Goal: Task Accomplishment & Management: Complete application form

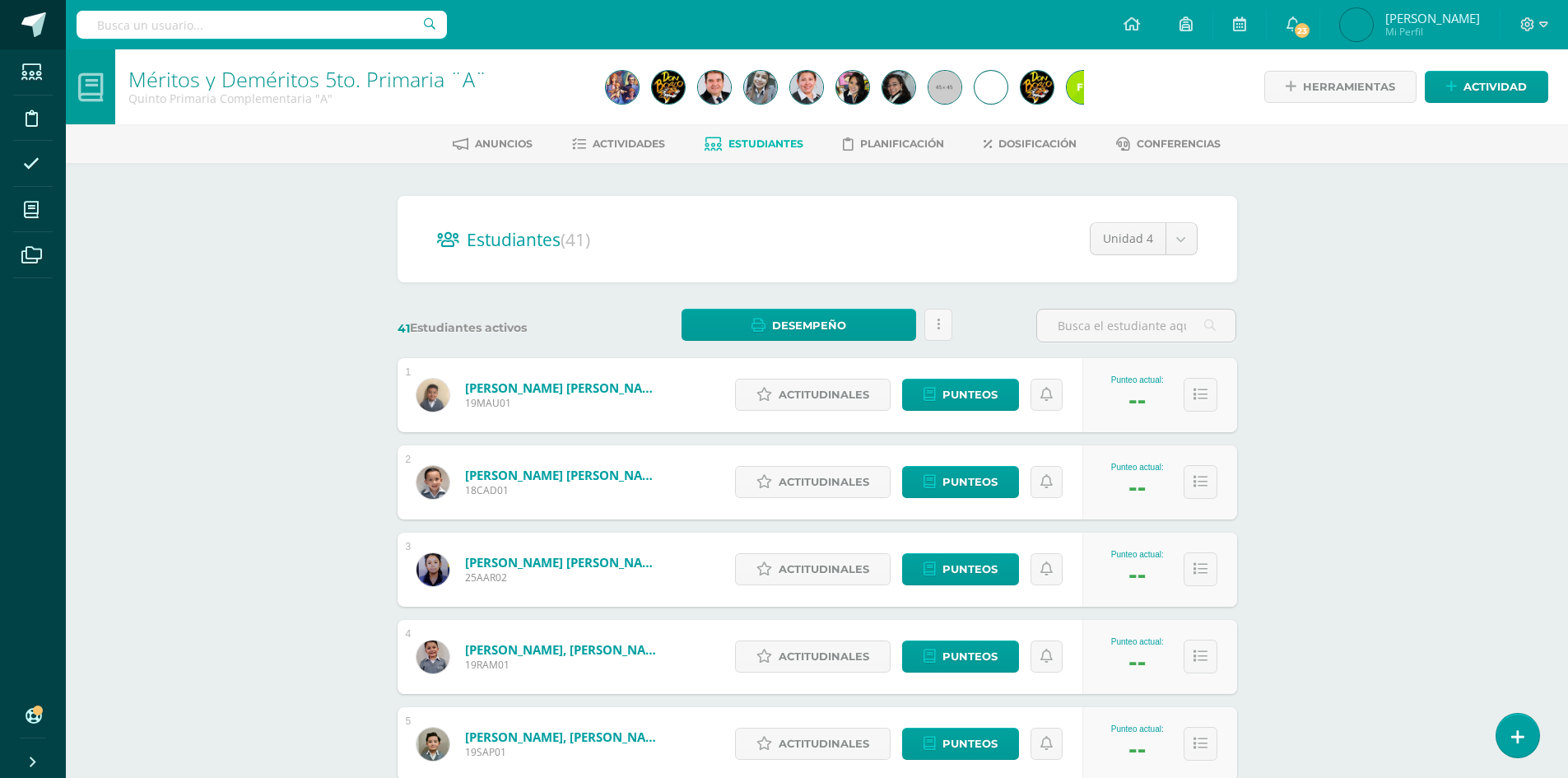
click at [35, 21] on span at bounding box center [33, 25] width 25 height 25
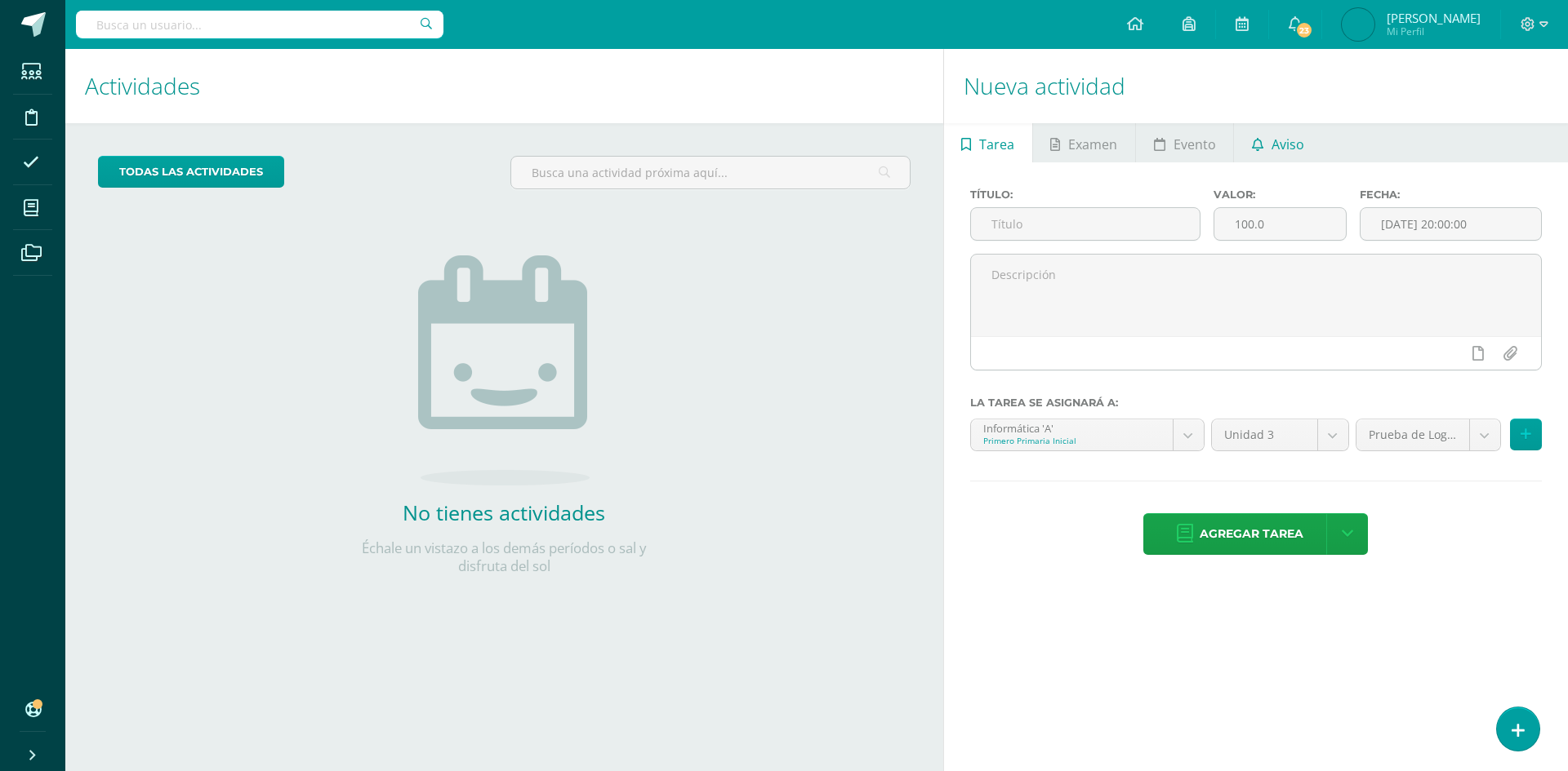
click at [1271, 143] on span "Aviso" at bounding box center [1287, 144] width 33 height 39
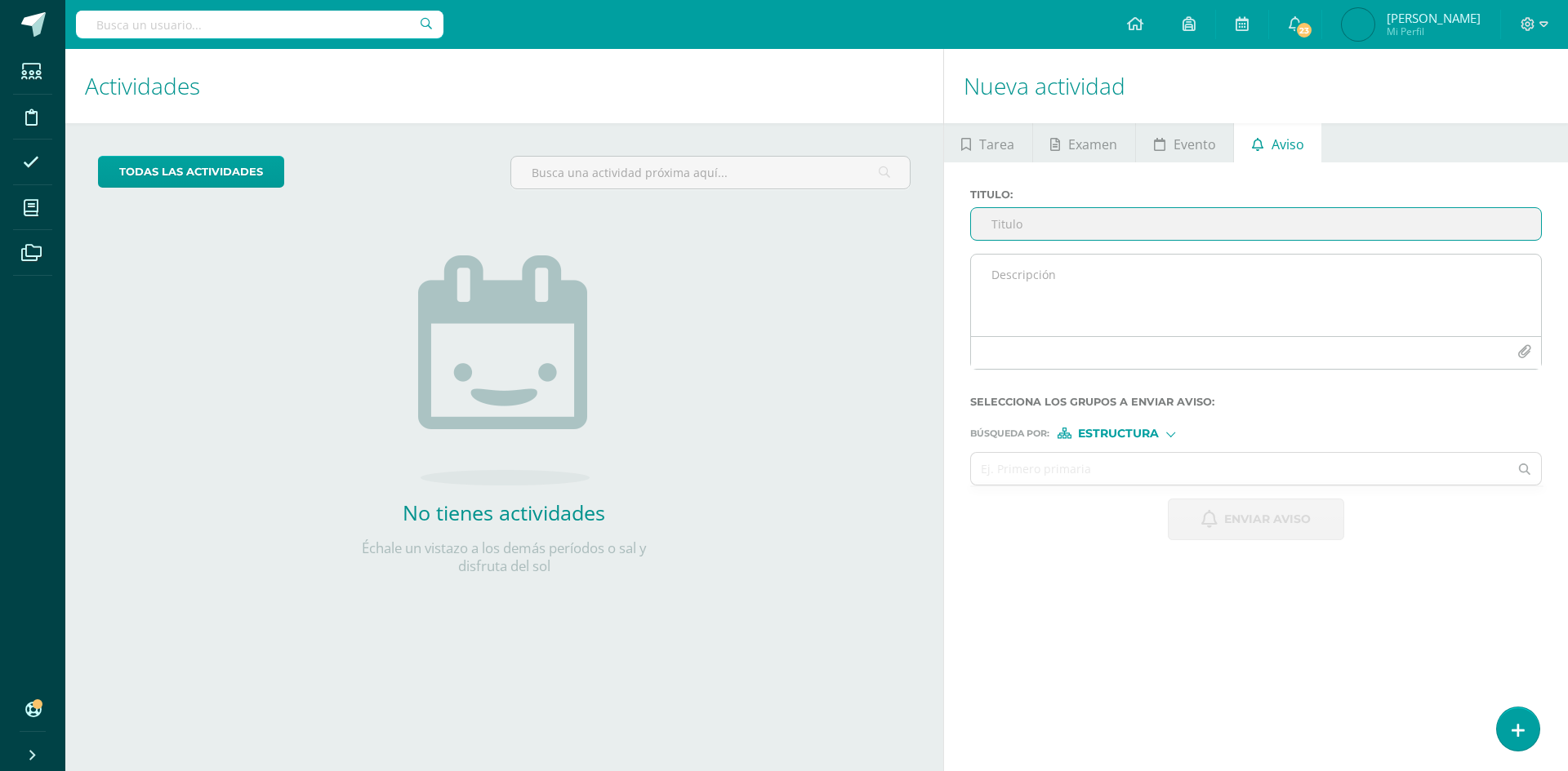
paste input "CARÁTULA IV UNIDAD SEGUNDO PRIMARIA - INFORMÁTICA"
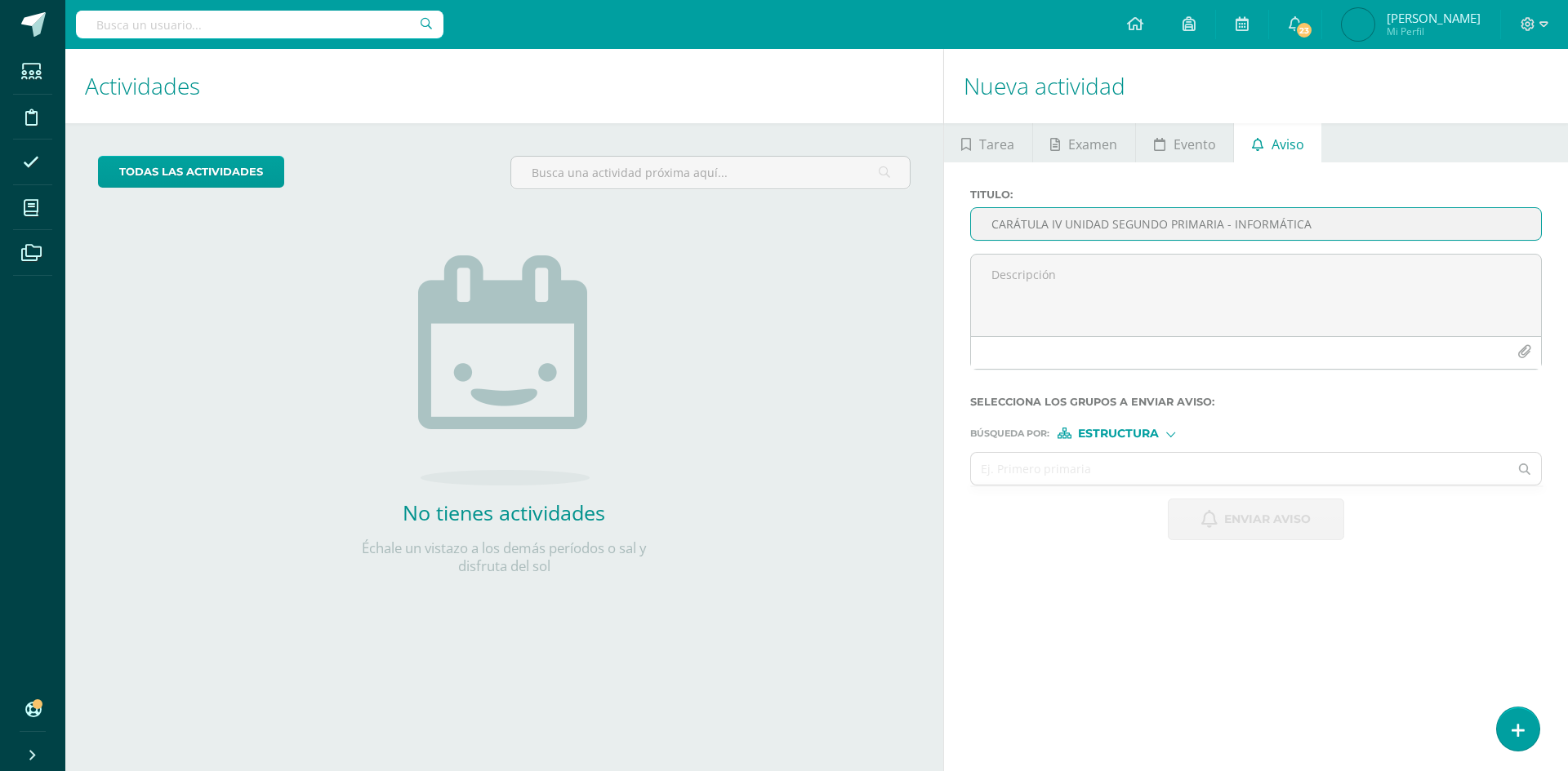
click at [1164, 224] on input "CARÁTULA IV UNIDAD SEGUNDO PRIMARIA - INFORMÁTICA" at bounding box center [1256, 224] width 570 height 32
type input "CARÁTULA IV UNIDAD SEXTO PRIMARIA - INFORMÁTICA"
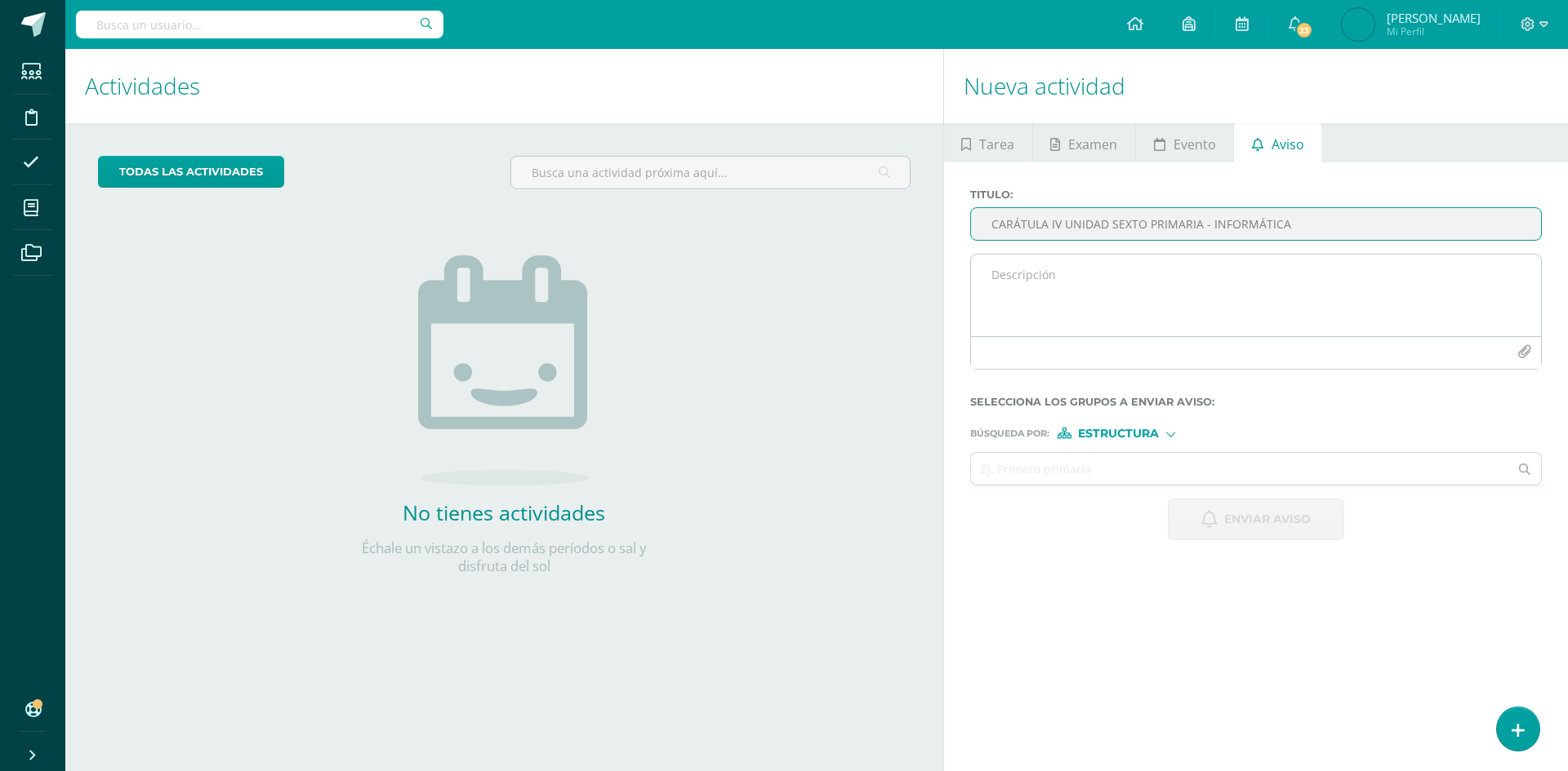
click at [1017, 285] on textarea at bounding box center [1256, 295] width 570 height 81
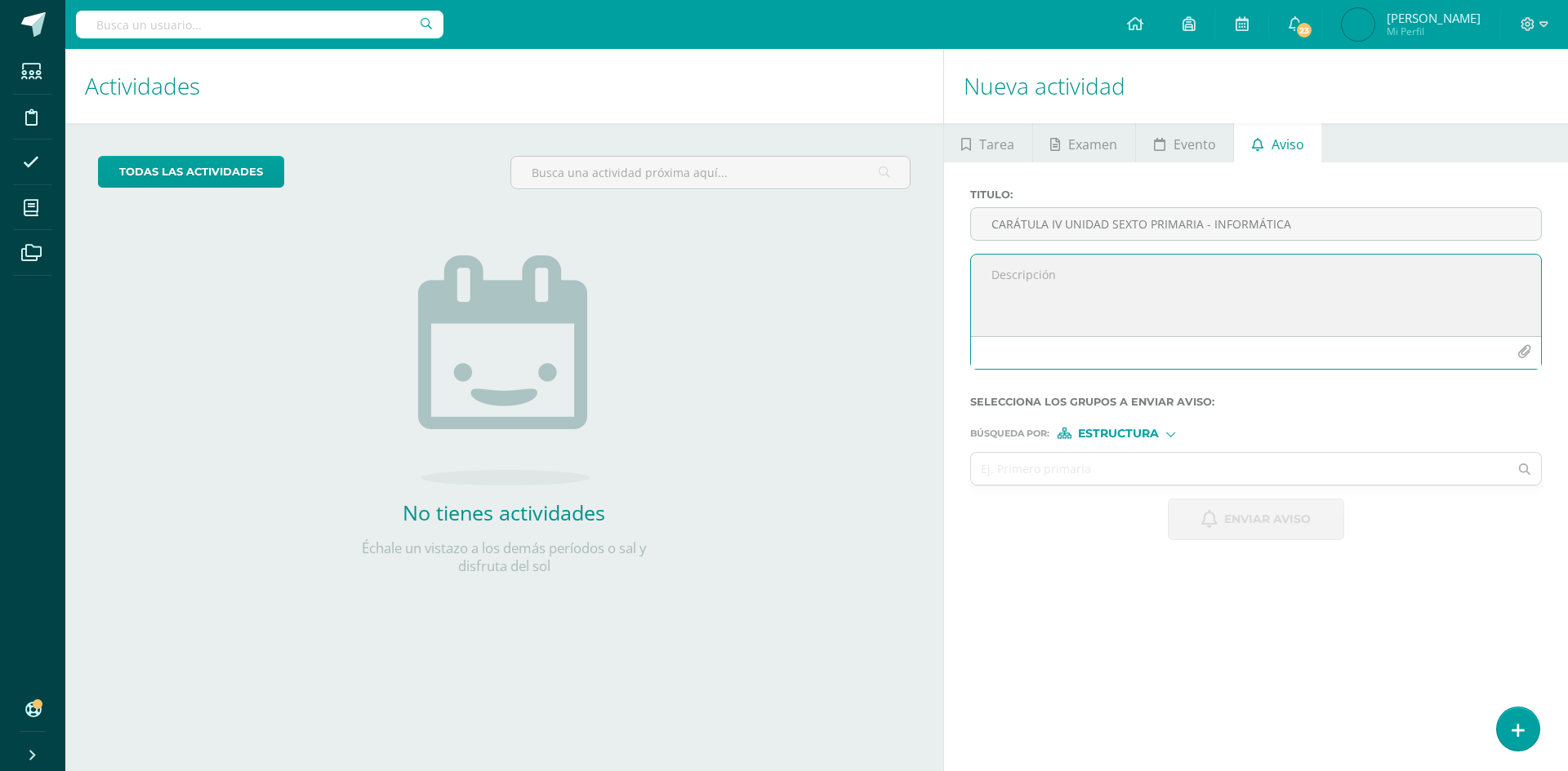
paste textarea "Buenas tardes es un gusto saludarles, esperando se encuentren muy bien. El moti…"
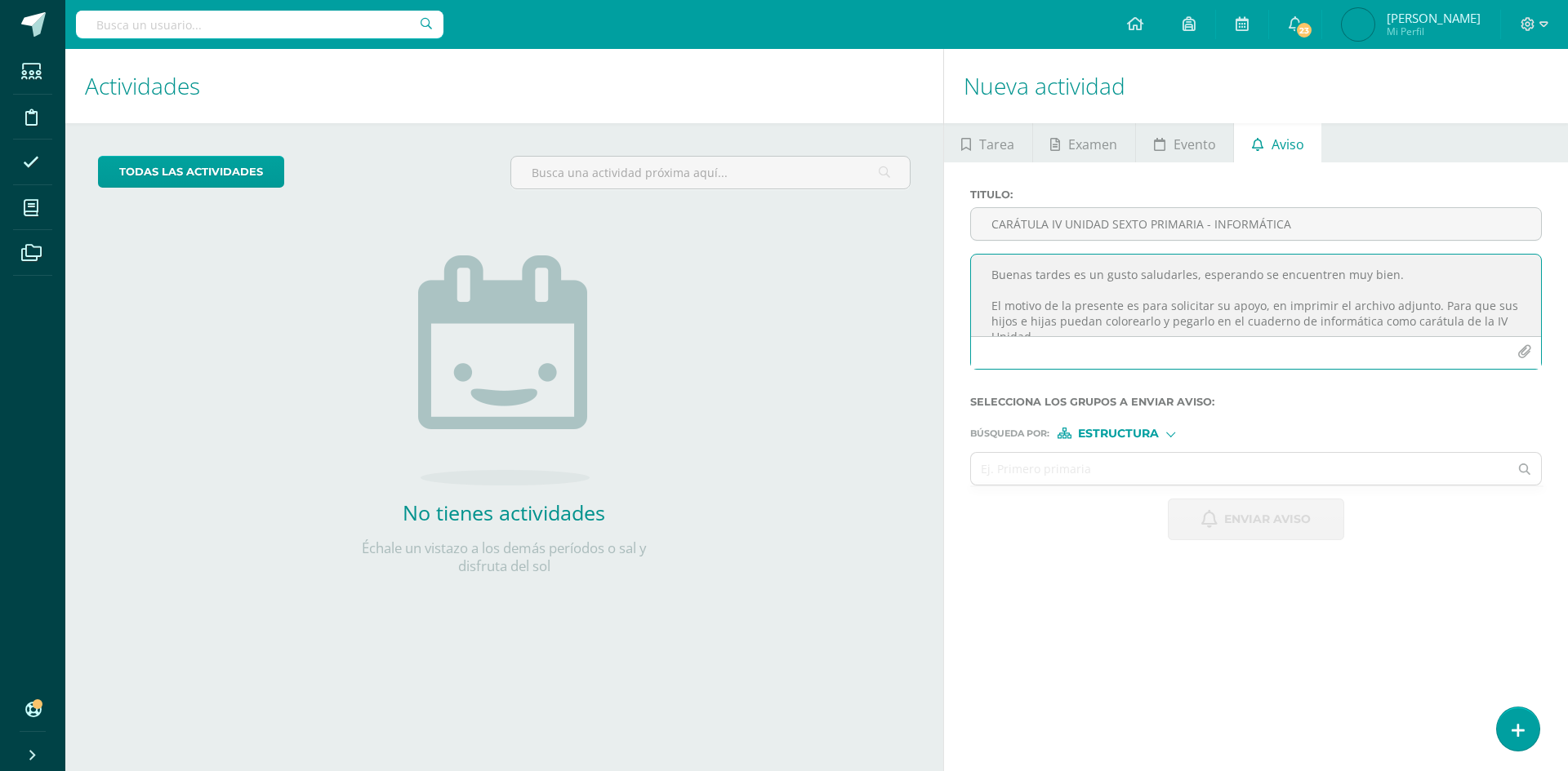
scroll to position [39, 0]
type textarea "Buenas tardes es un gusto saludarles, esperando se encuentren muy bien. El moti…"
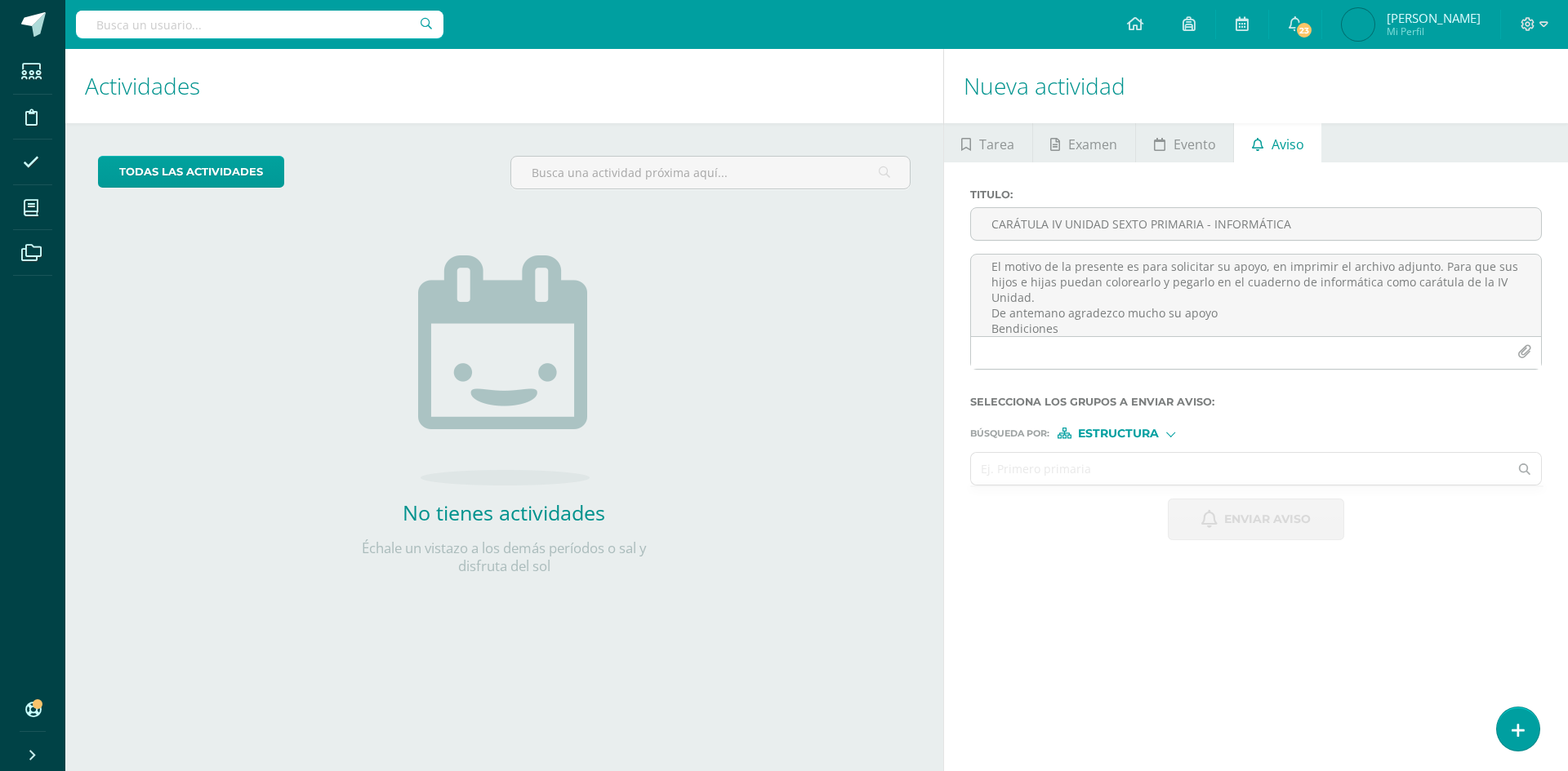
click at [1095, 455] on input "text" at bounding box center [1240, 469] width 538 height 32
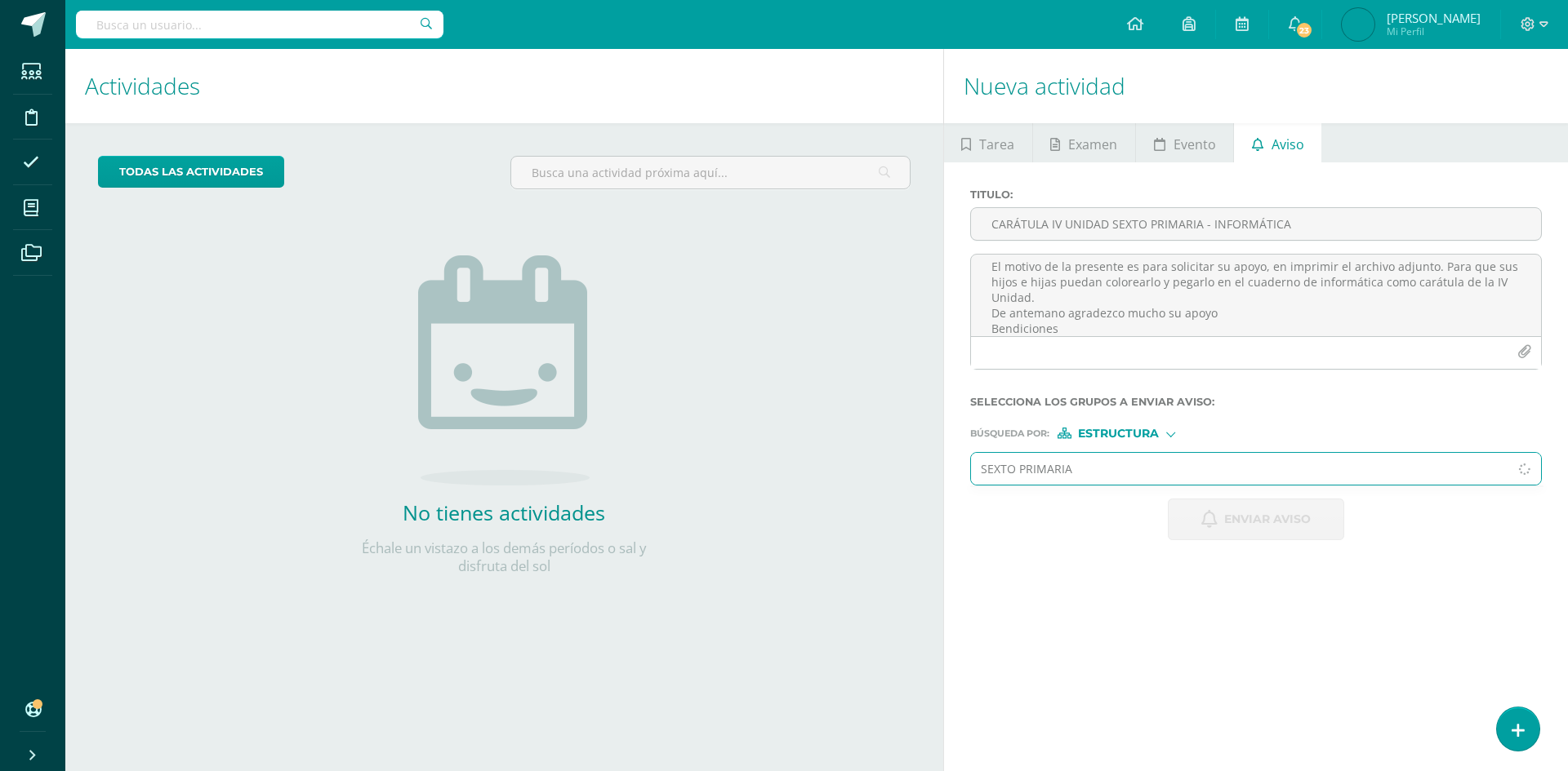
type input "SEXTO PRIMARIA"
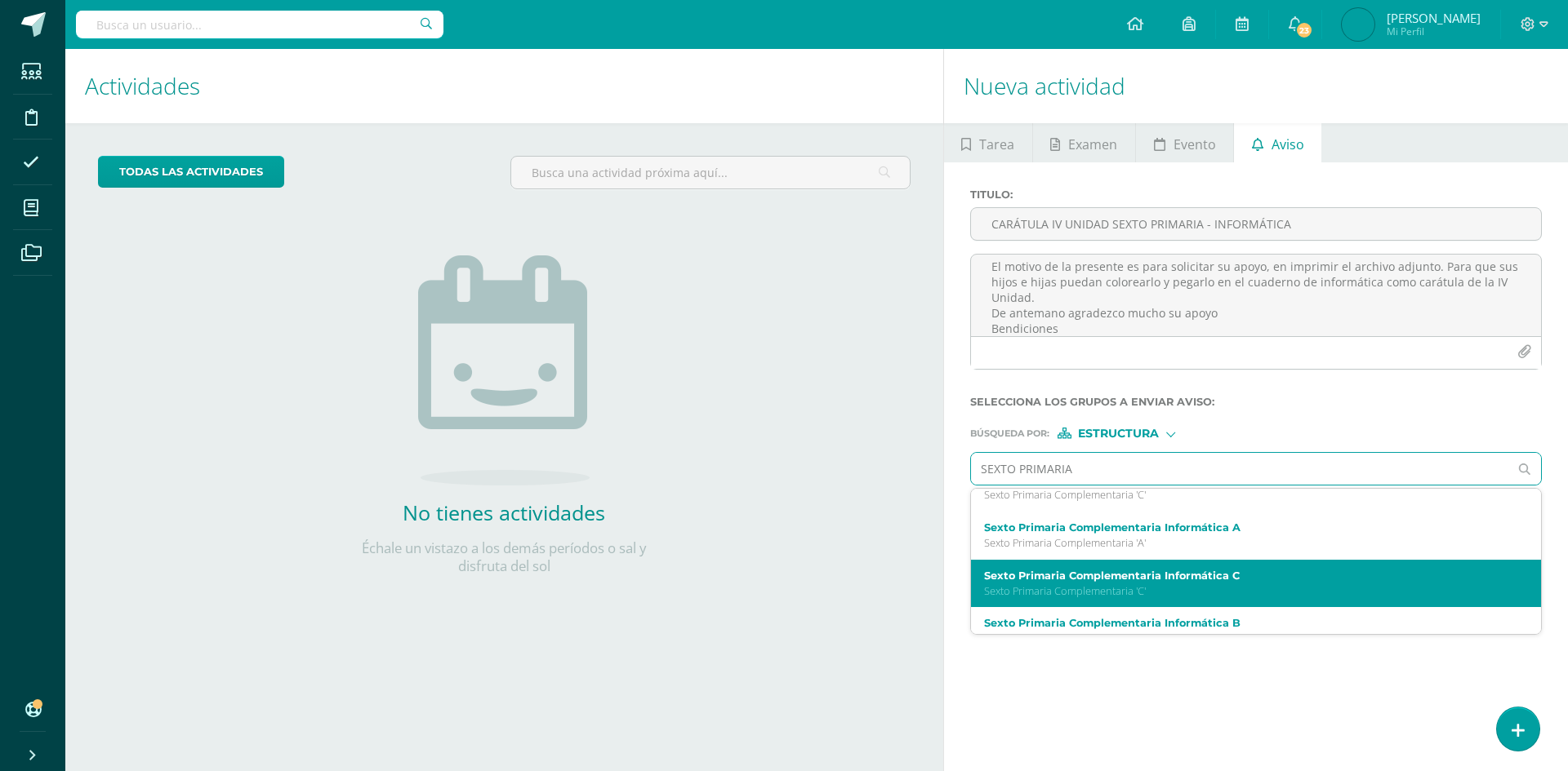
scroll to position [81, 0]
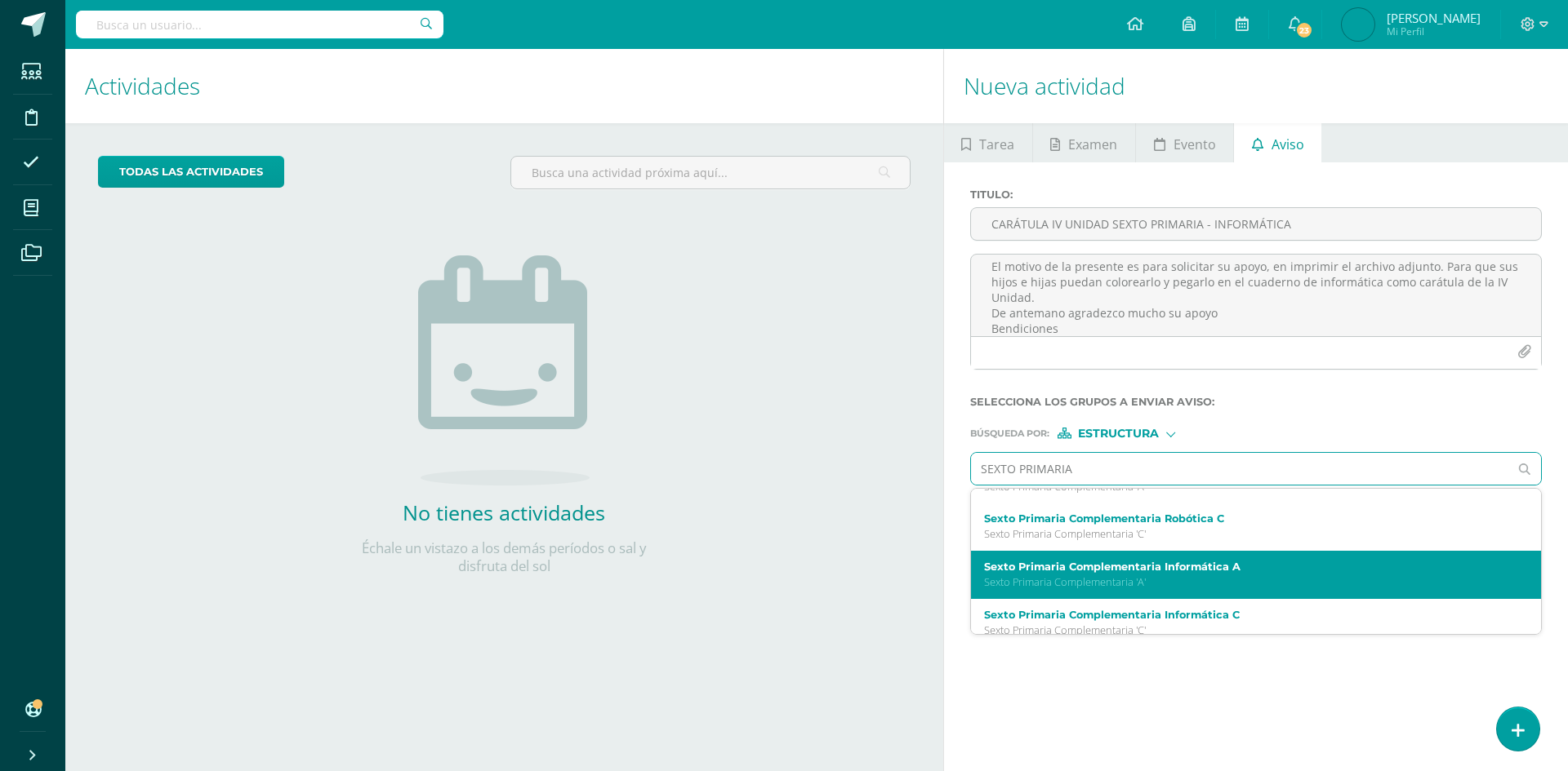
click at [1208, 564] on label "Sexto Primaria Complementaria Informática A" at bounding box center [1244, 567] width 520 height 13
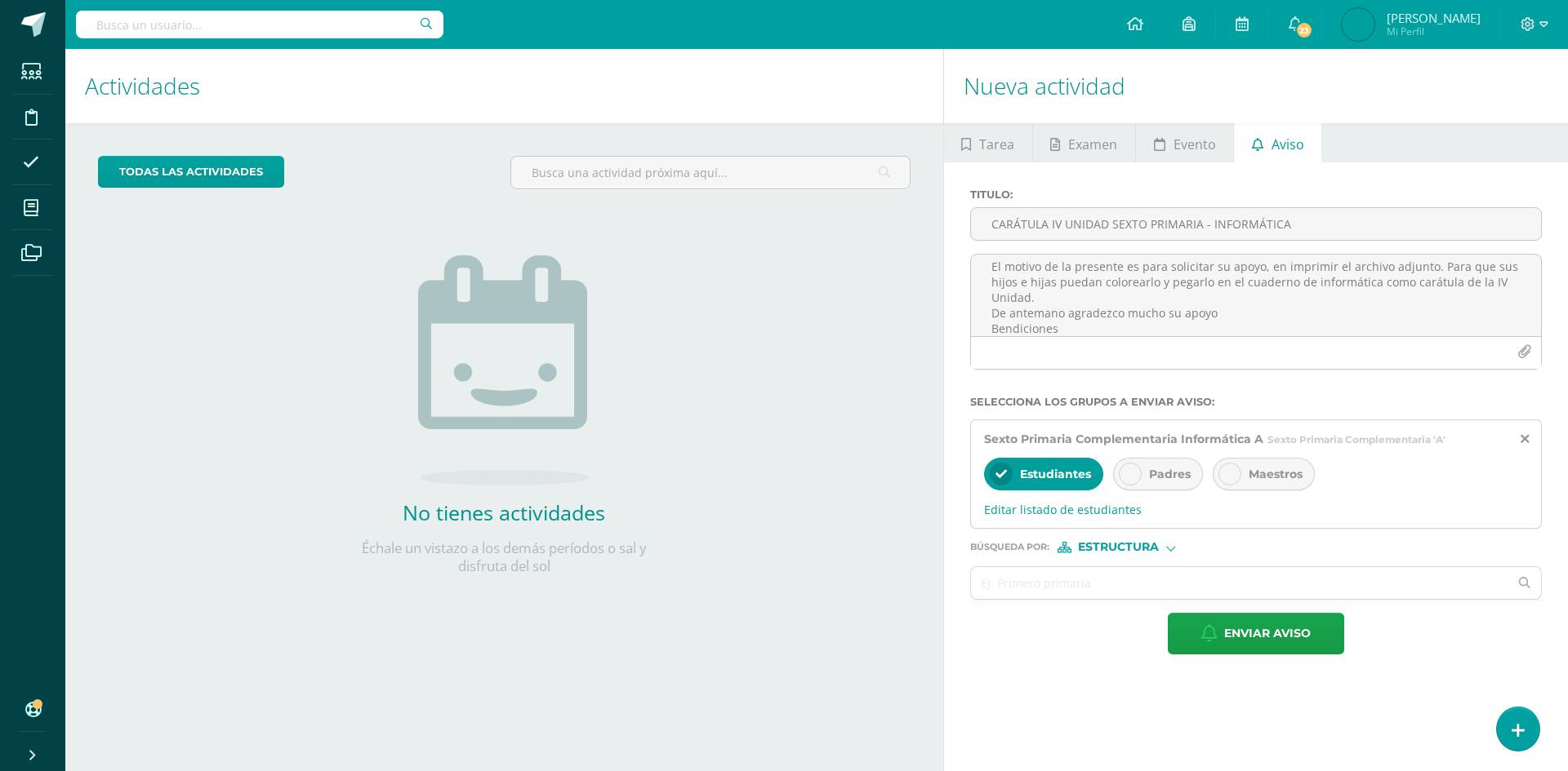
scroll to position [0, 0]
click at [1133, 476] on icon at bounding box center [1130, 475] width 12 height 12
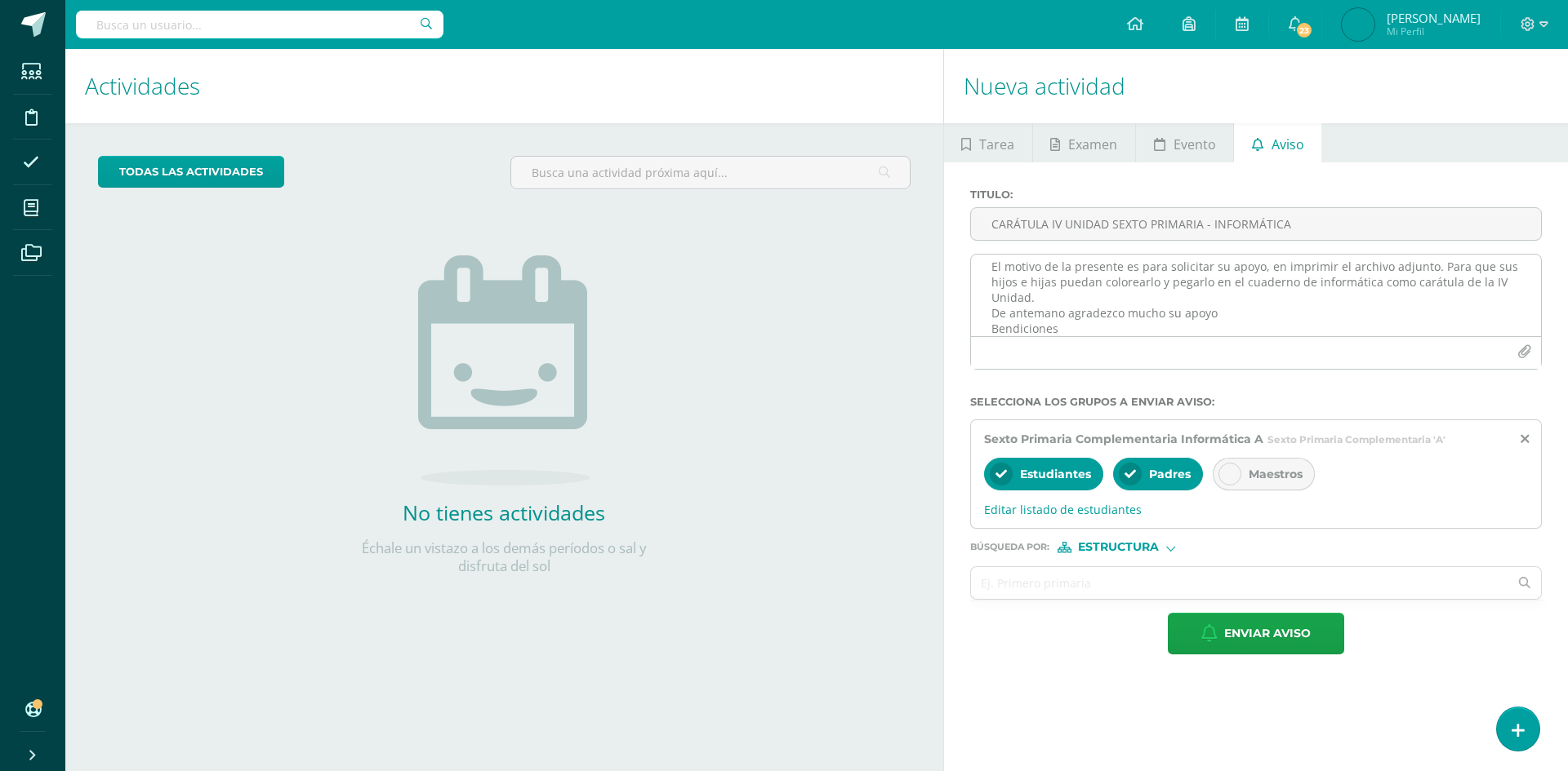
click at [1519, 357] on icon "button" at bounding box center [1524, 352] width 14 height 14
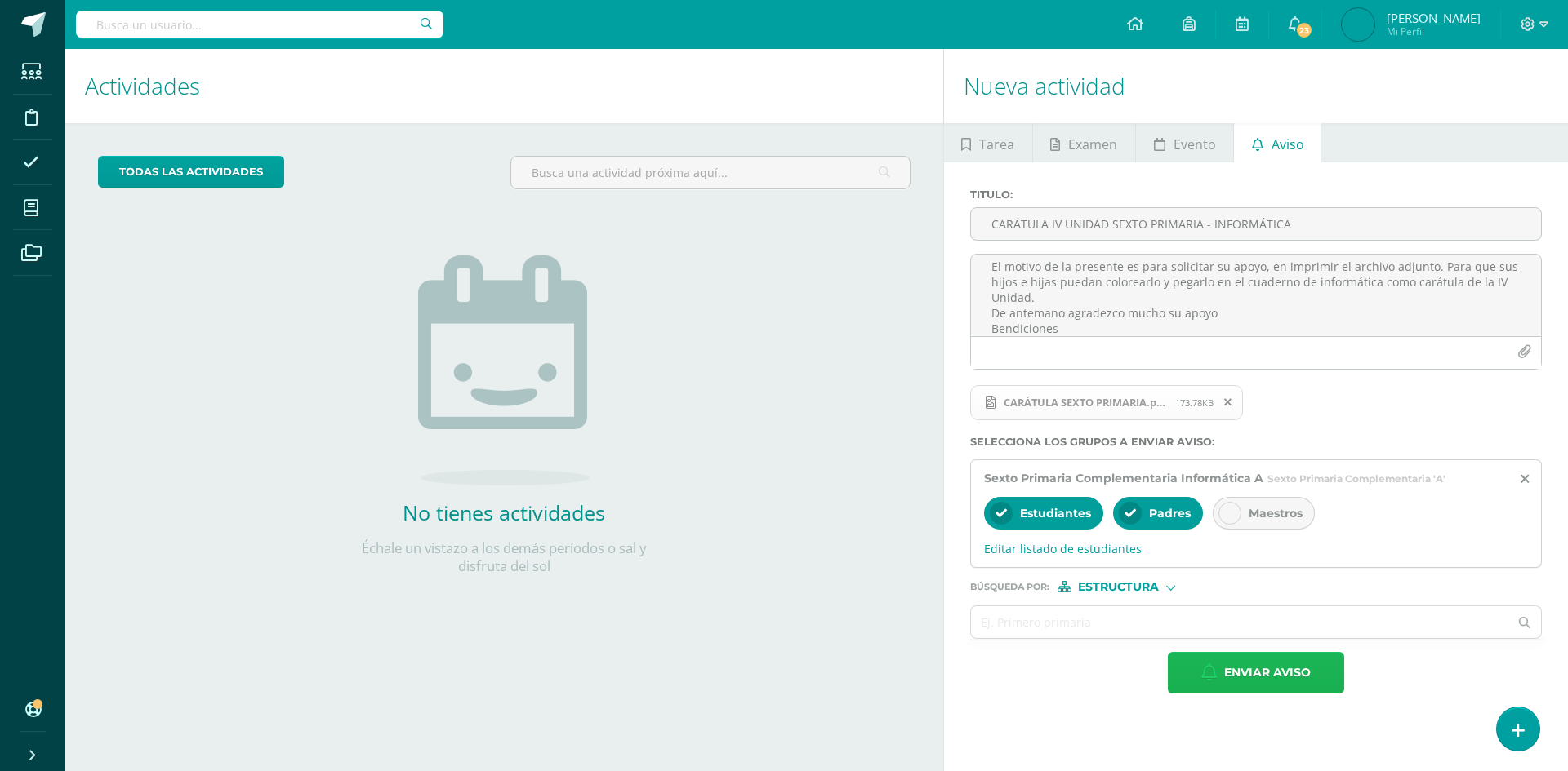
click at [1247, 679] on span "Enviar aviso" at bounding box center [1267, 674] width 87 height 40
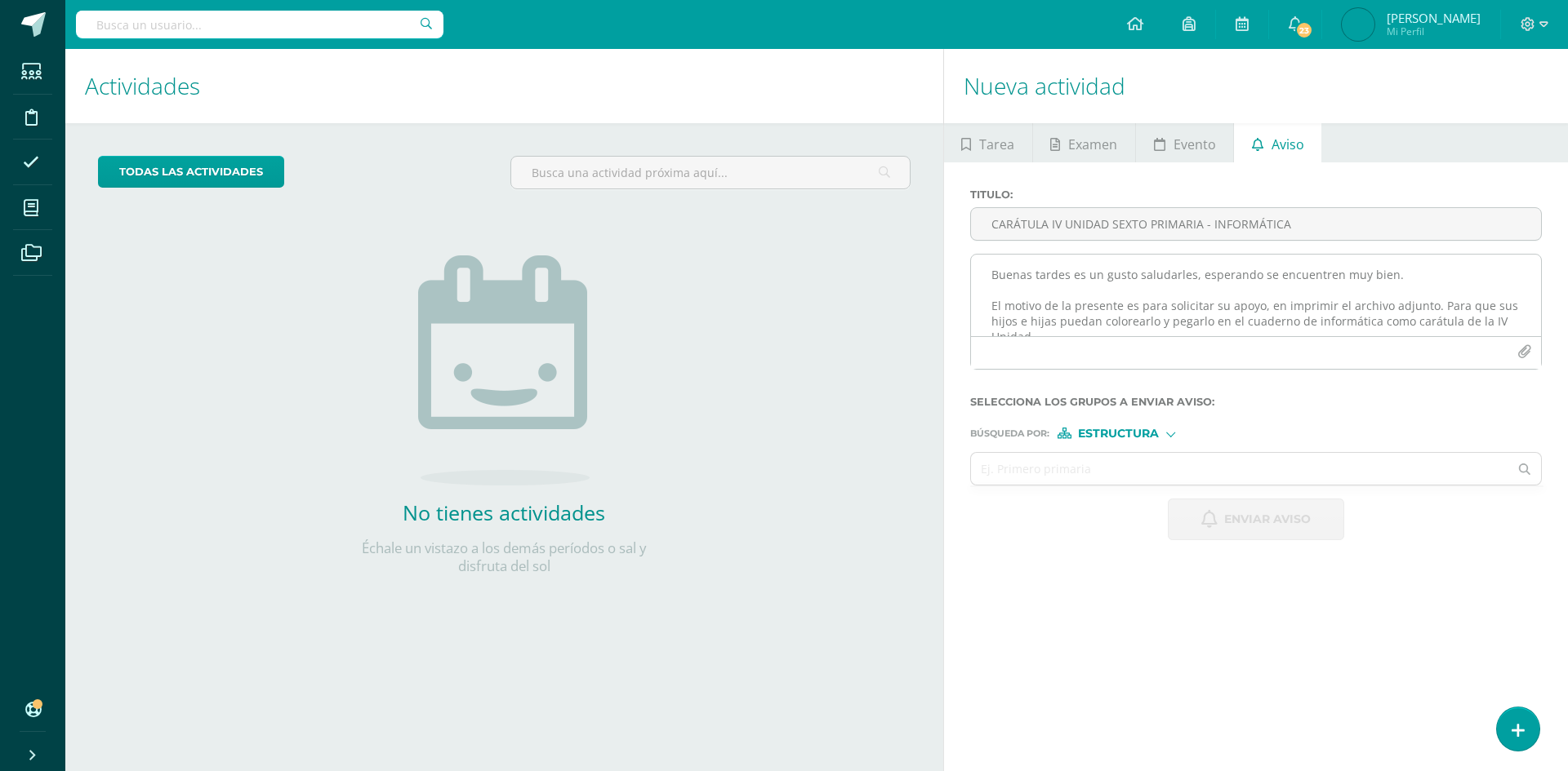
click at [1053, 293] on textarea "Buenas tardes es un gusto saludarles, esperando se encuentren muy bien. El moti…" at bounding box center [1256, 295] width 570 height 81
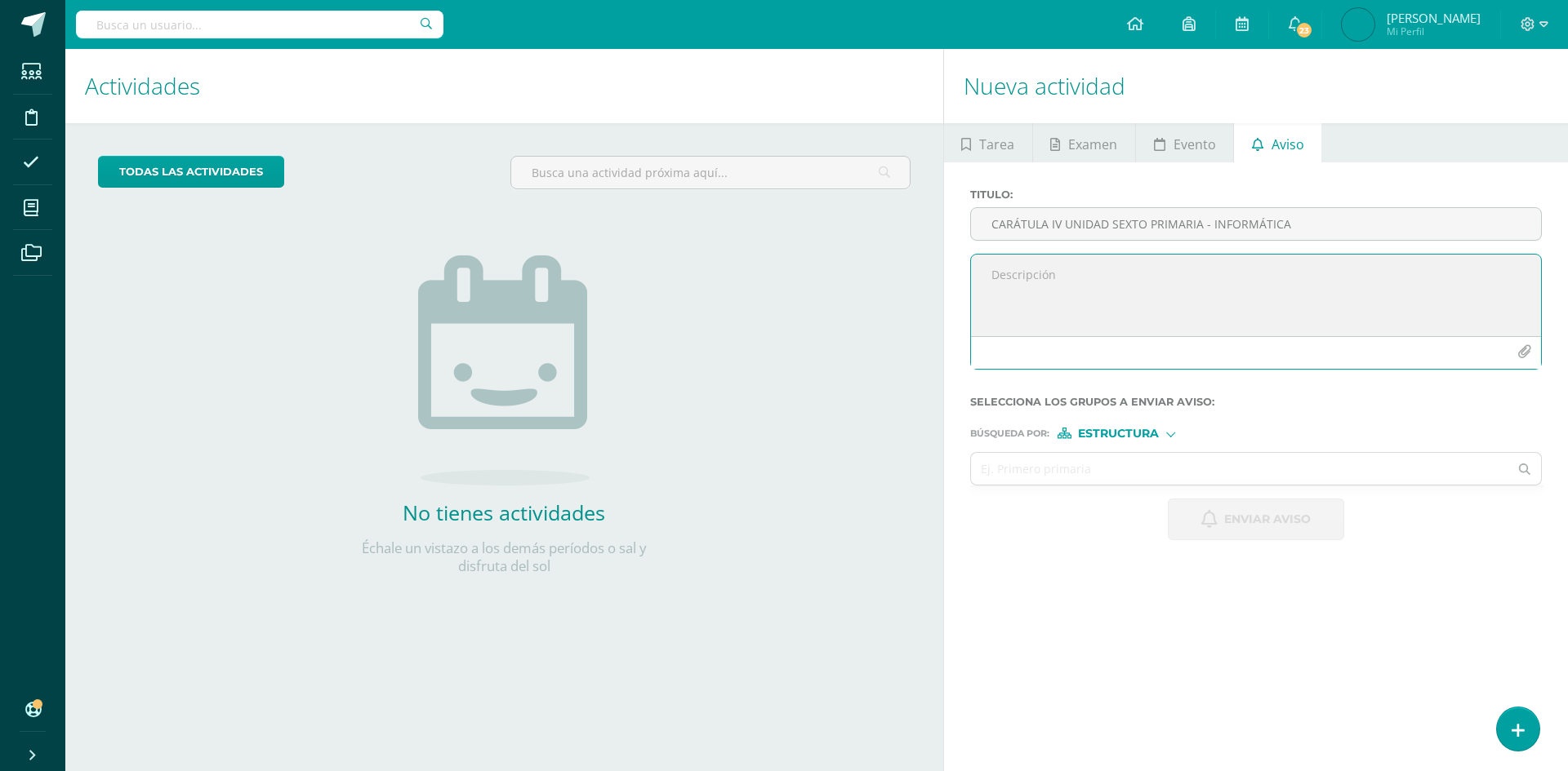
paste textarea "Buenas tardes es un gusto saludarles, esperando se encuentren muy bien. El moti…"
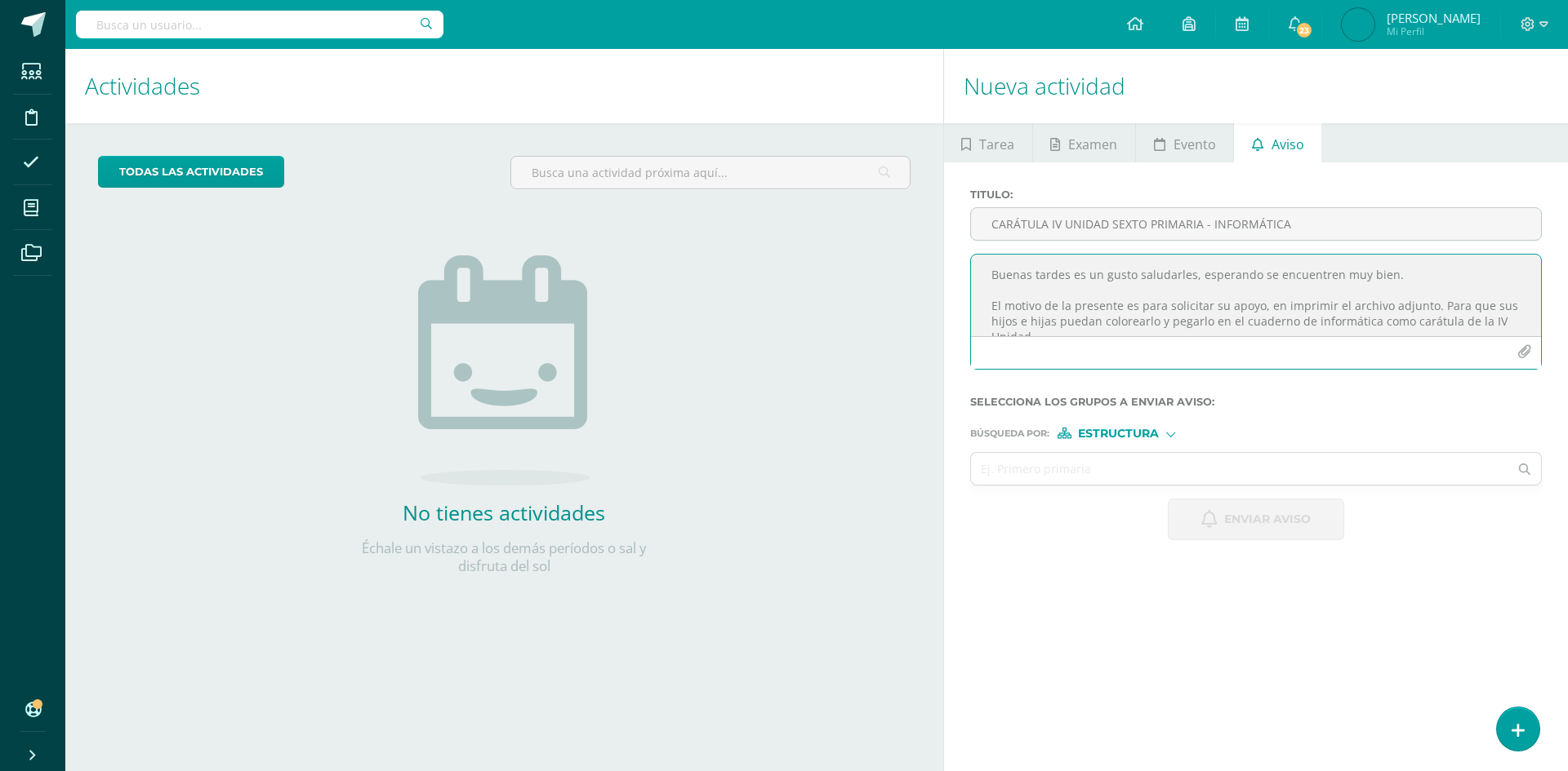
scroll to position [39, 0]
drag, startPoint x: 1367, startPoint y: 281, endPoint x: 1308, endPoint y: 286, distance: 59.2
click at [1308, 286] on textarea "Buenas tardes es un gusto saludarles, esperando se encuentren muy bien. El moti…" at bounding box center [1256, 295] width 570 height 81
type textarea "Buenas tardes es un gusto saludarles, esperando se encuentren muy bien. El moti…"
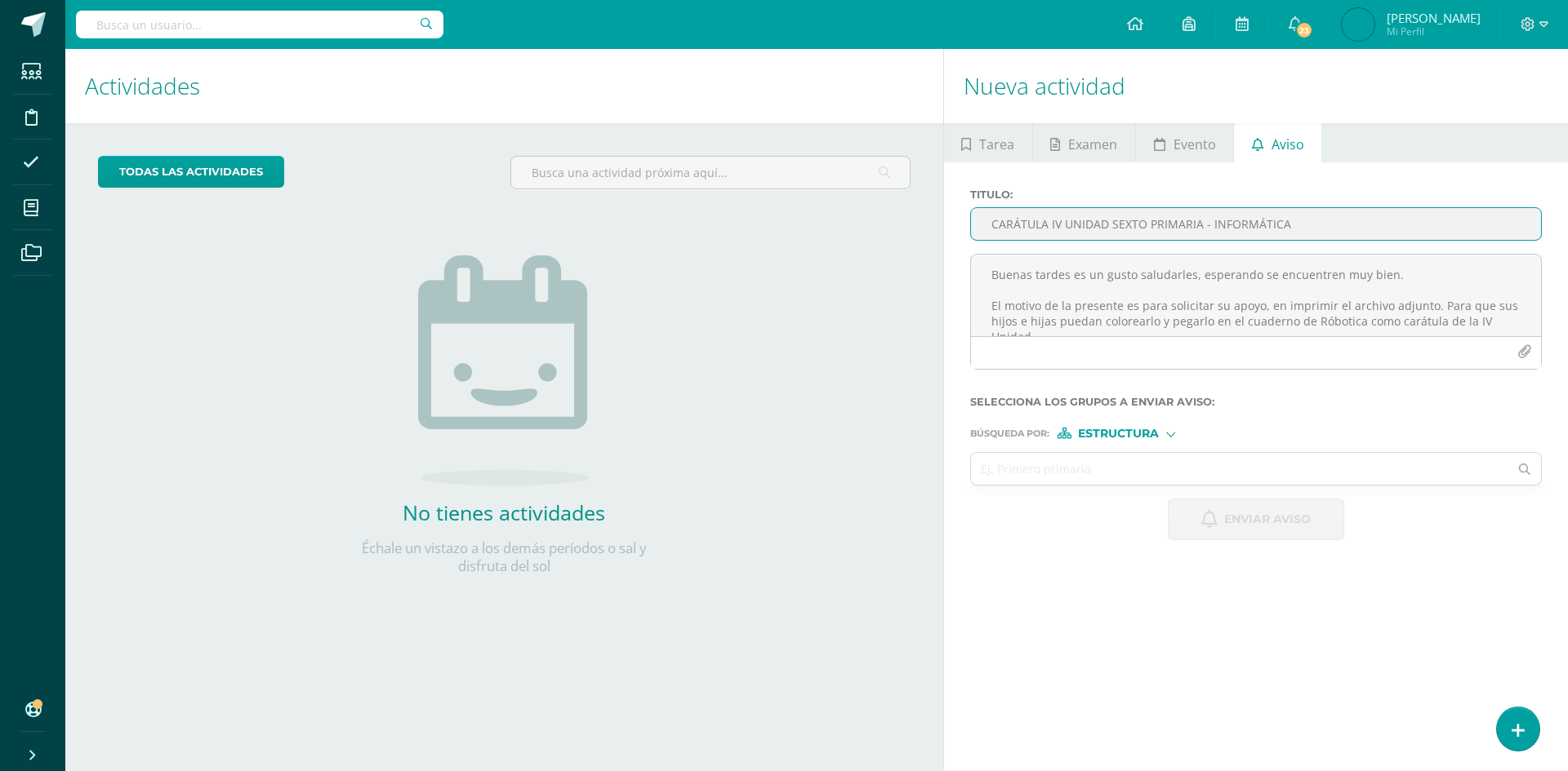
click at [1076, 236] on input "CARÁTULA IV UNIDAD SEXTO PRIMARIA - INFORMÁTICA" at bounding box center [1256, 224] width 570 height 32
paste input "CARÁTULA IV UNIDAD SEGUNDO PRIMARIA - INFORMÁTICA"
drag, startPoint x: 1165, startPoint y: 223, endPoint x: 1113, endPoint y: 228, distance: 52.2
click at [1113, 228] on input "CARÁTULA IV UNIDAD SEGUNDO PRIMARIA - INFORMÁTICA" at bounding box center [1256, 224] width 570 height 32
type input "CARÁTULA IV UNIDAD PRIMARIA - RÓBOTICA"
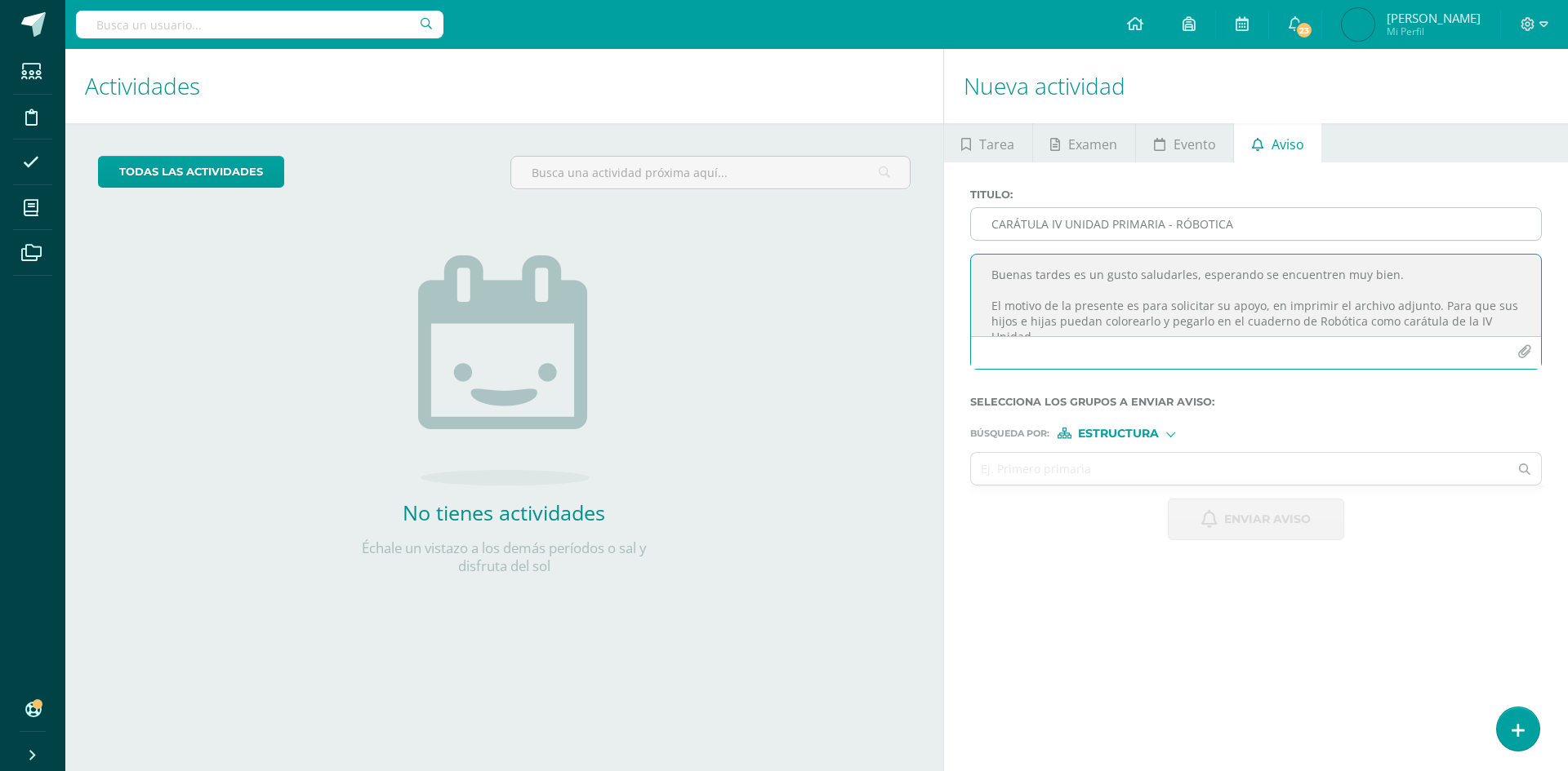
type textarea "Buenas tardes es un gusto saludarles, esperando se encuentren muy bien. El moti…"
click at [1188, 221] on input "CARÁTULA IV UNIDAD PRIMARIA - RÓBOTICA" at bounding box center [1256, 224] width 570 height 32
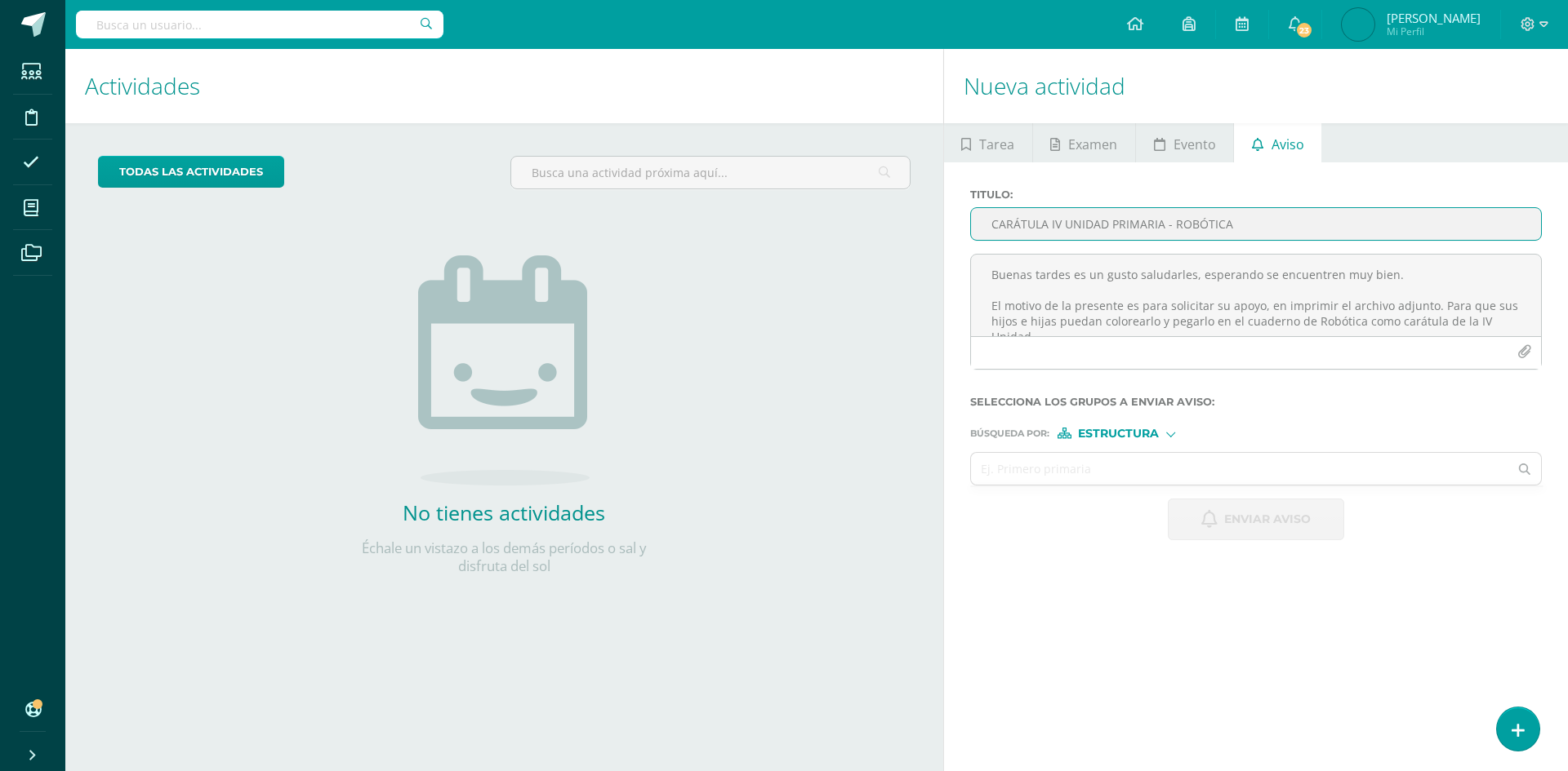
type input "CARÁTULA IV UNIDAD PRIMARIA - ROBÓTICA"
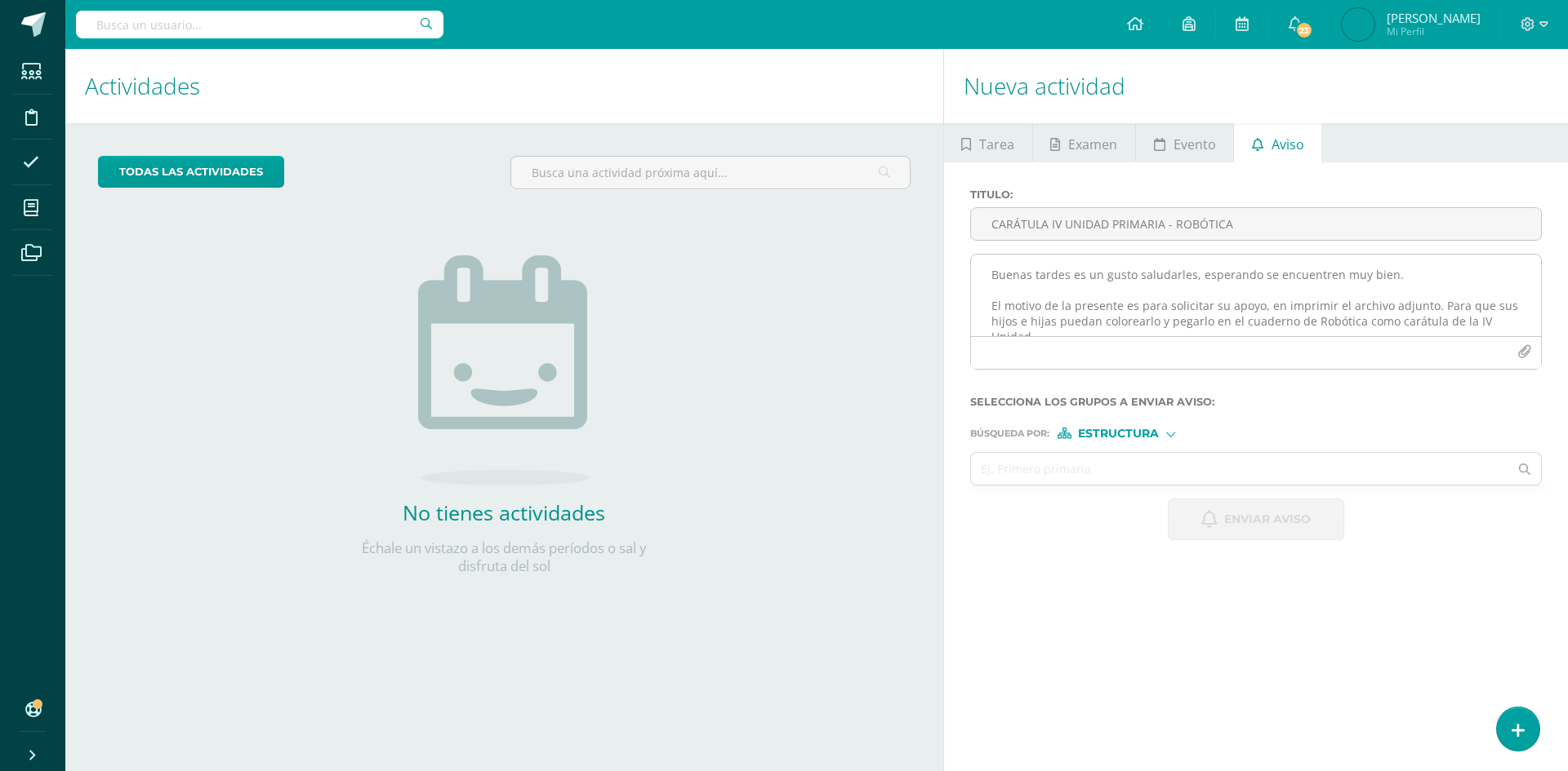
scroll to position [51, 0]
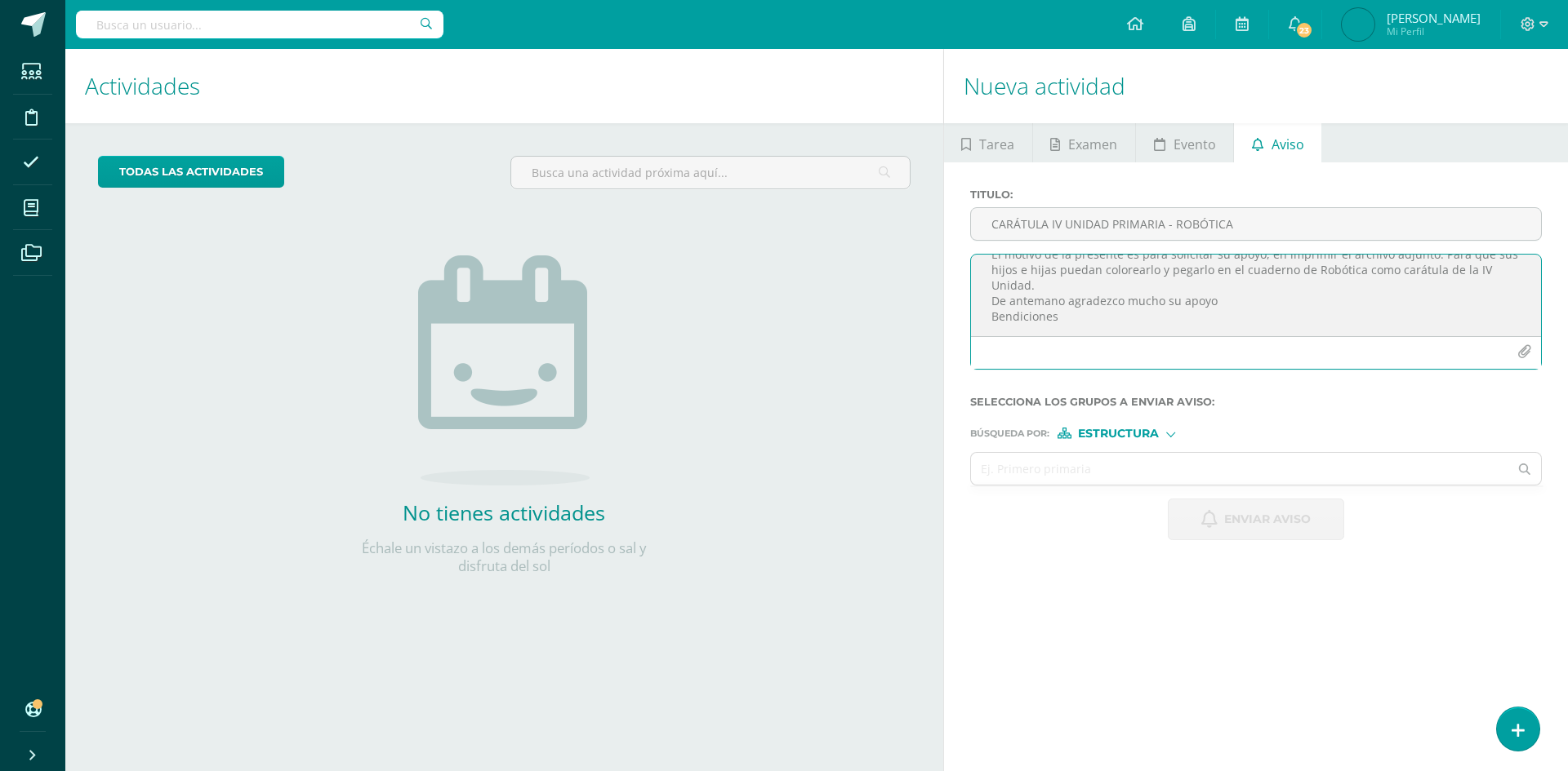
click at [1529, 359] on button "button" at bounding box center [1524, 352] width 32 height 32
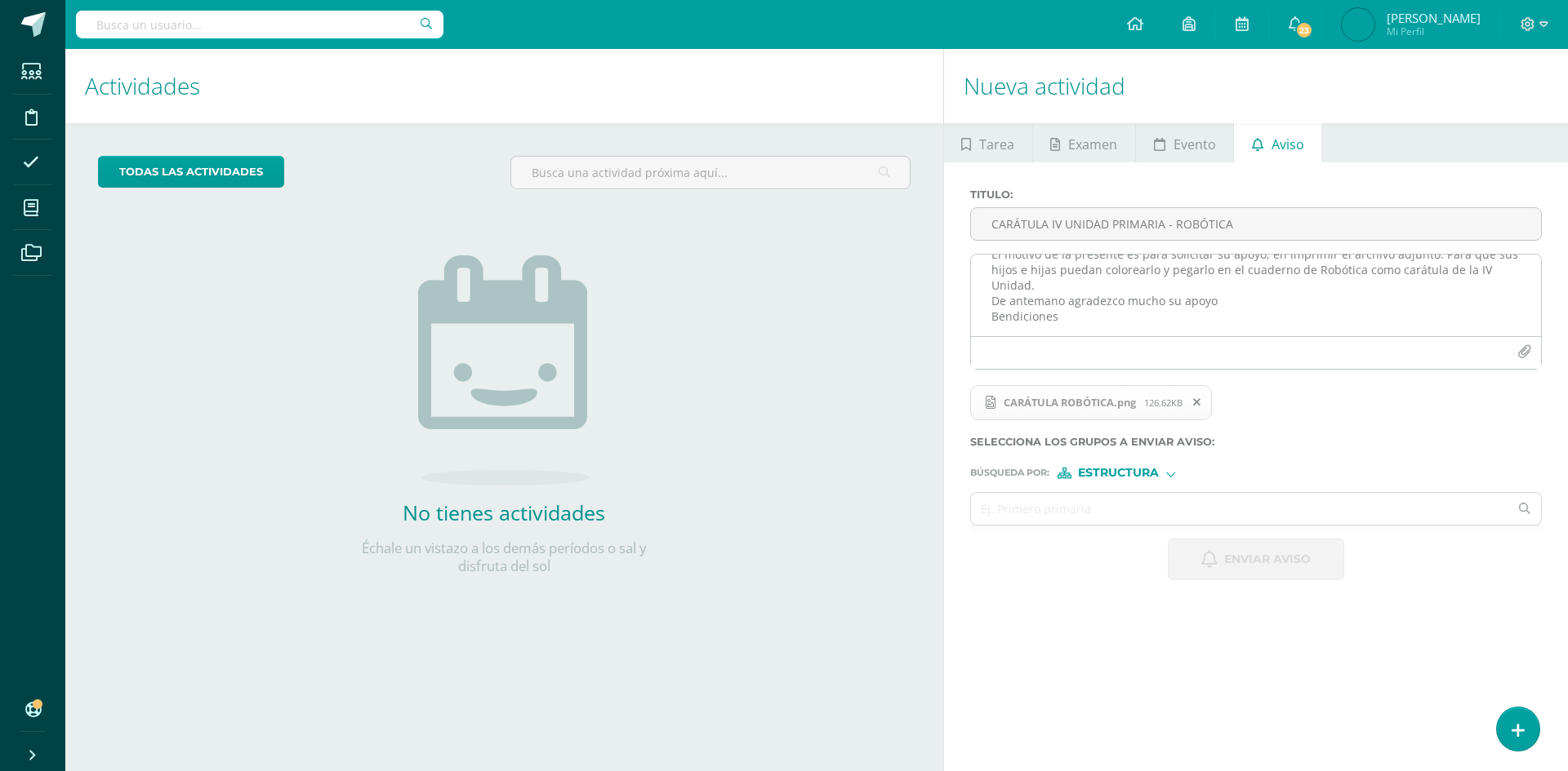
drag, startPoint x: 1199, startPoint y: 405, endPoint x: 1455, endPoint y: 332, distance: 266.2
click at [1200, 405] on icon at bounding box center [1197, 402] width 8 height 12
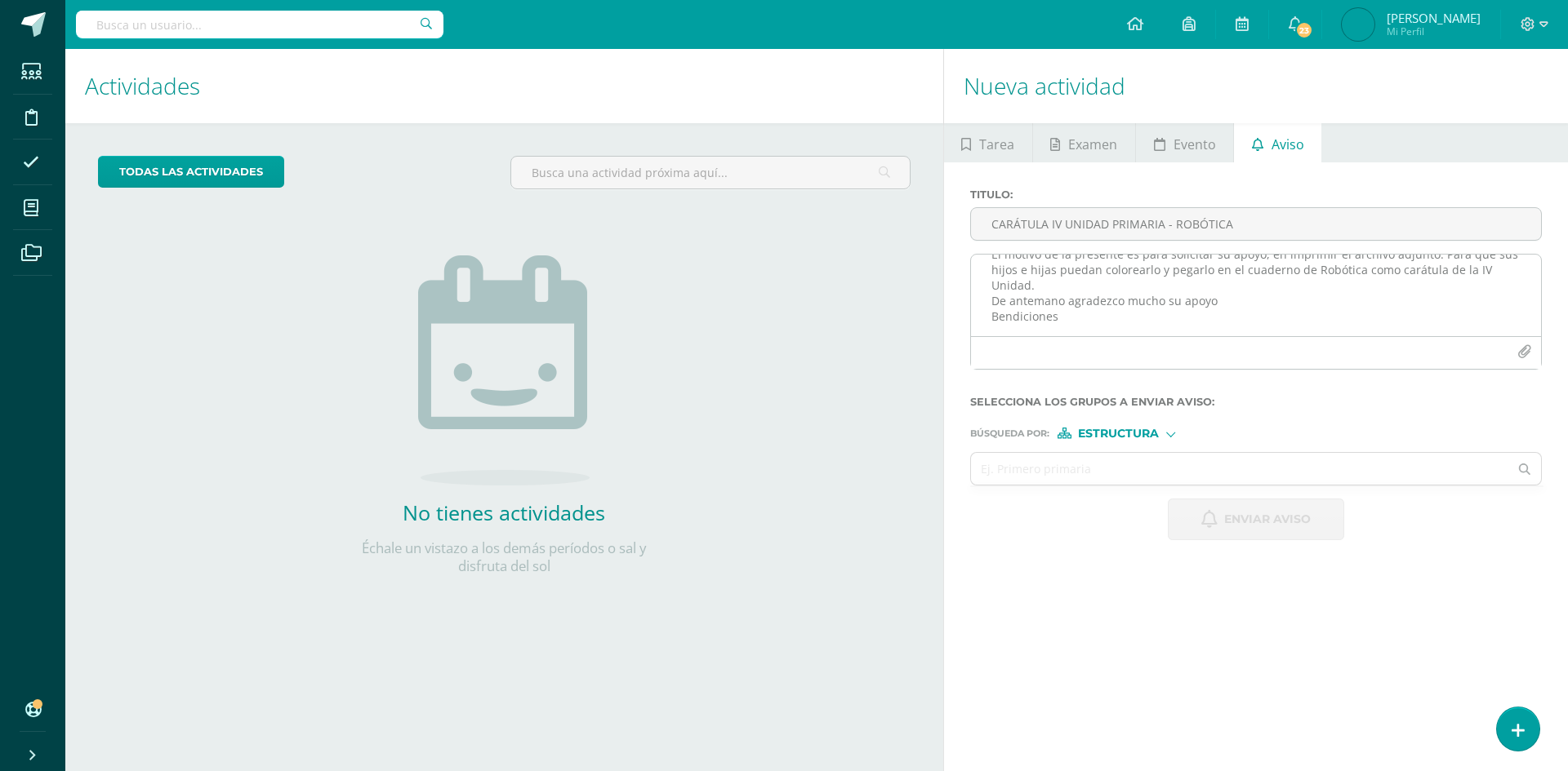
click at [1523, 348] on icon "button" at bounding box center [1524, 352] width 14 height 14
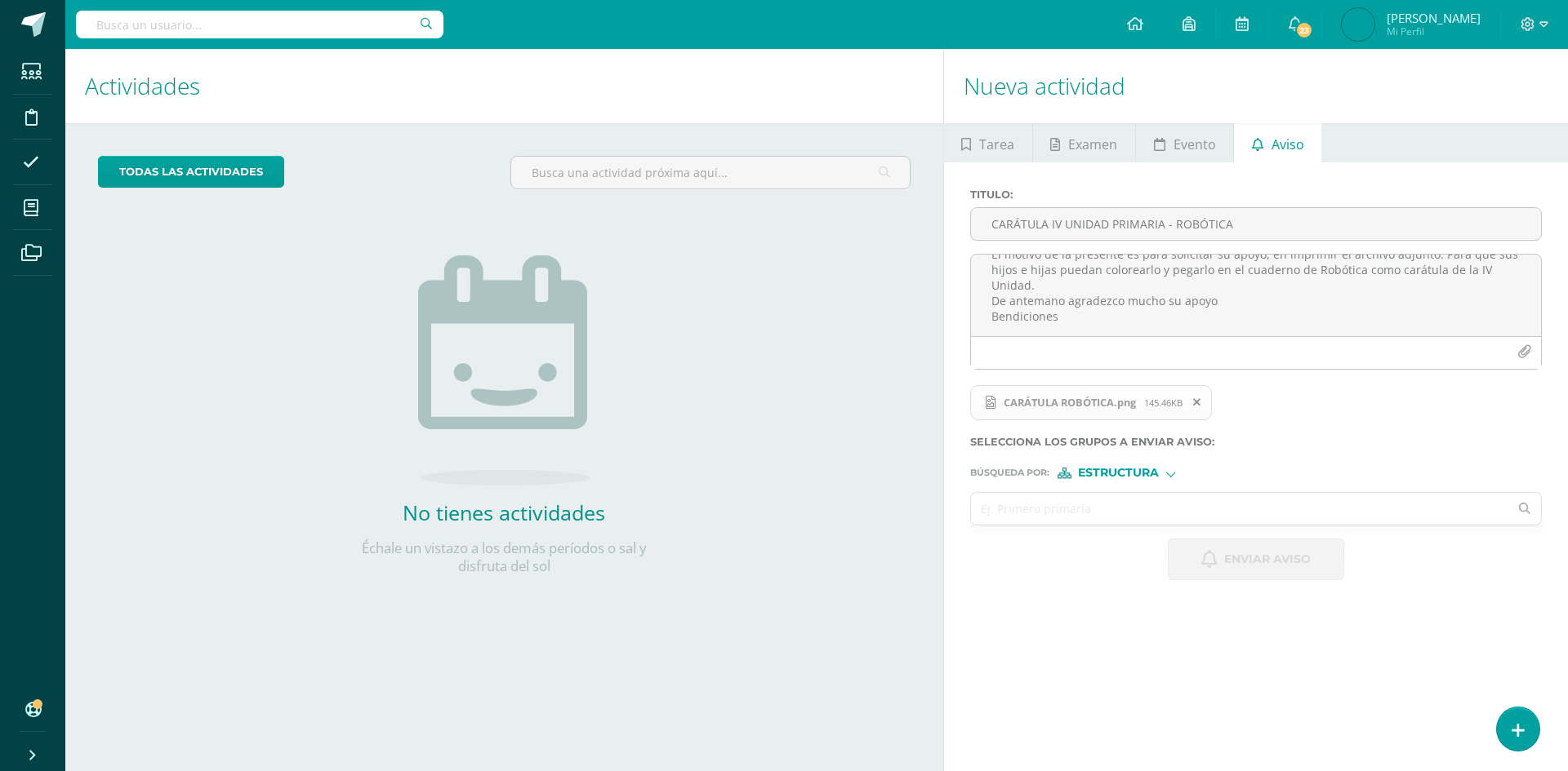
click at [1177, 516] on input "text" at bounding box center [1240, 509] width 538 height 32
type input "A"
click at [1053, 505] on input "text" at bounding box center [1240, 509] width 538 height 32
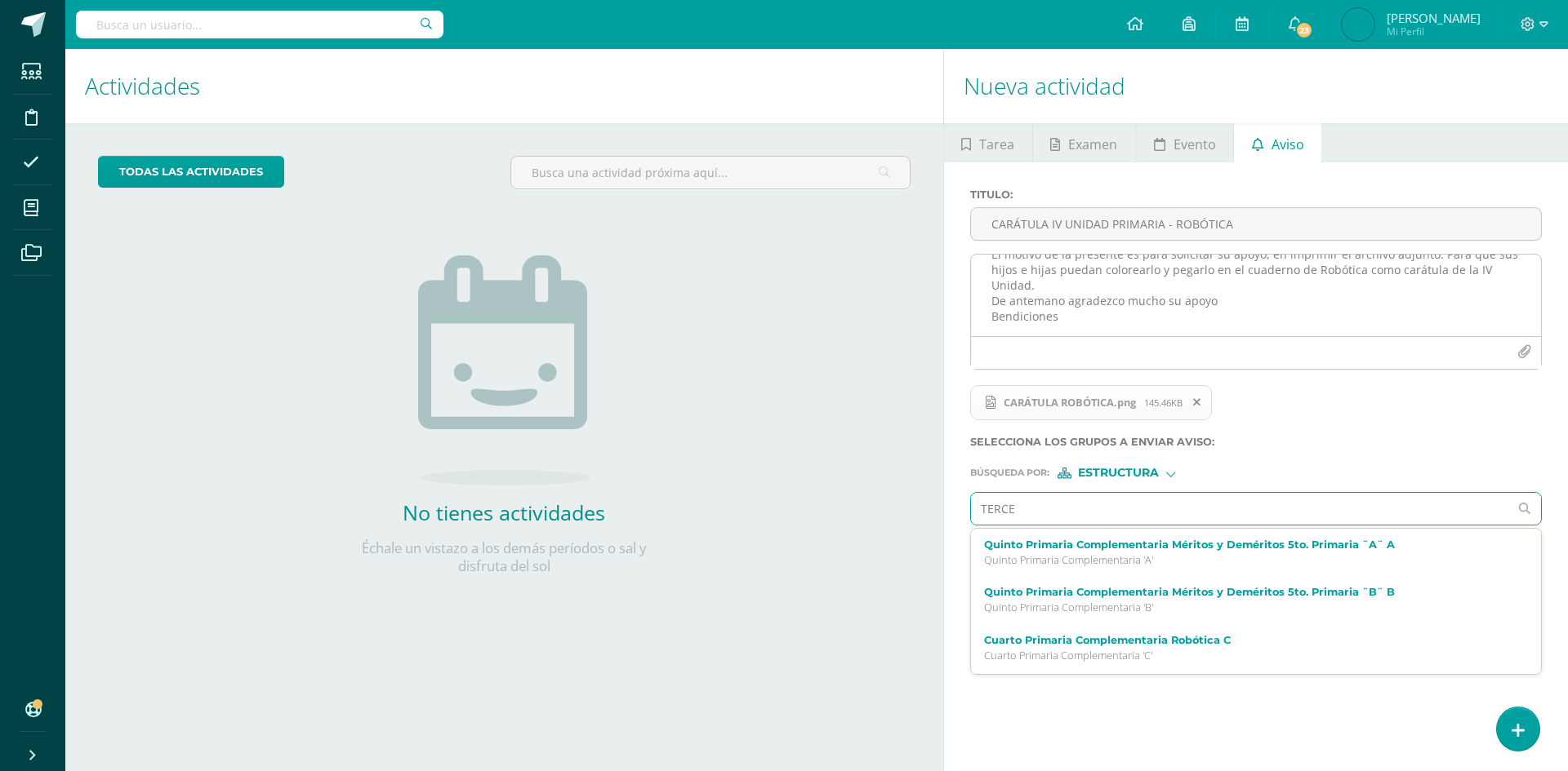
type input "TERCER"
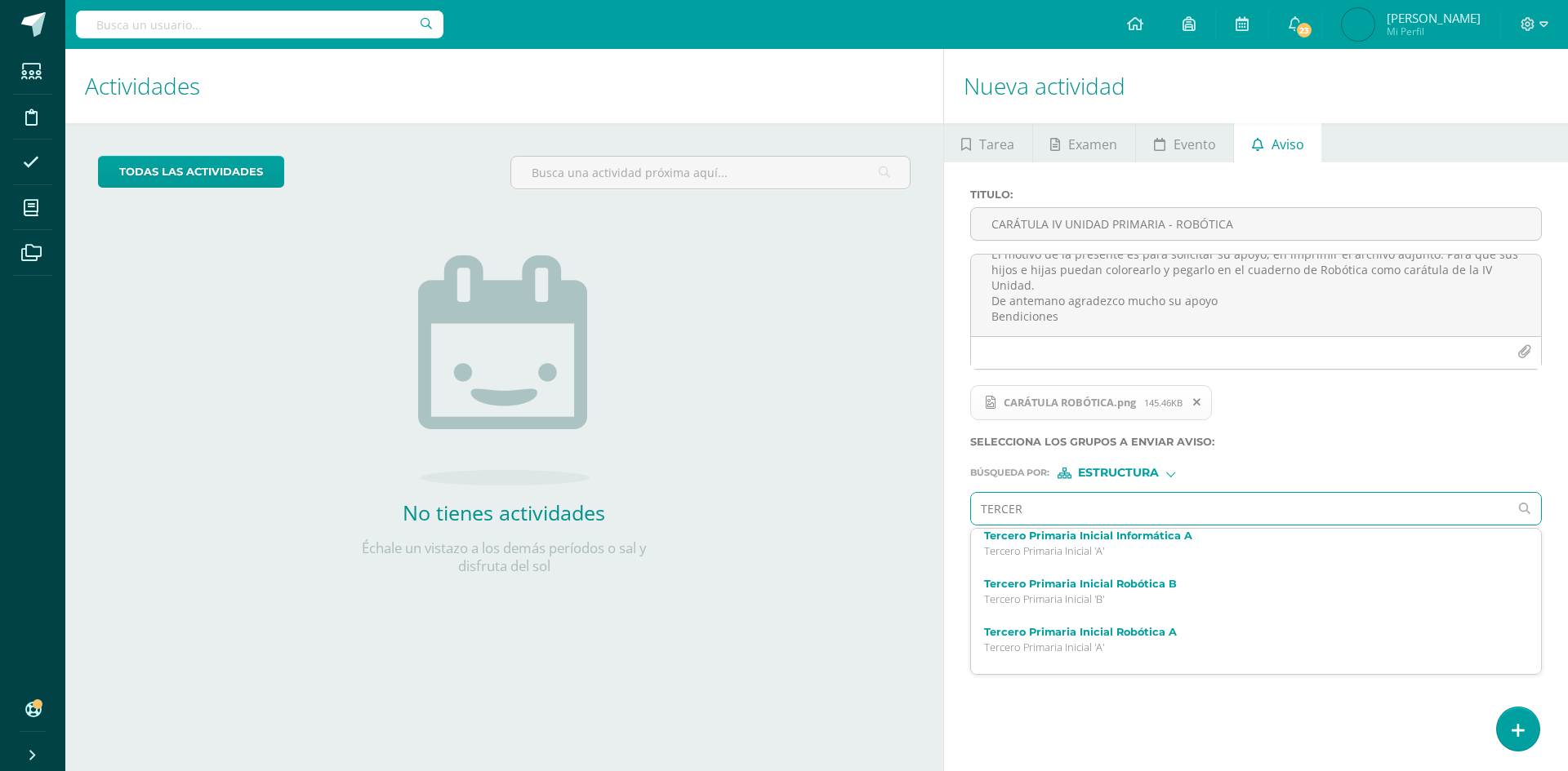
scroll to position [81, 0]
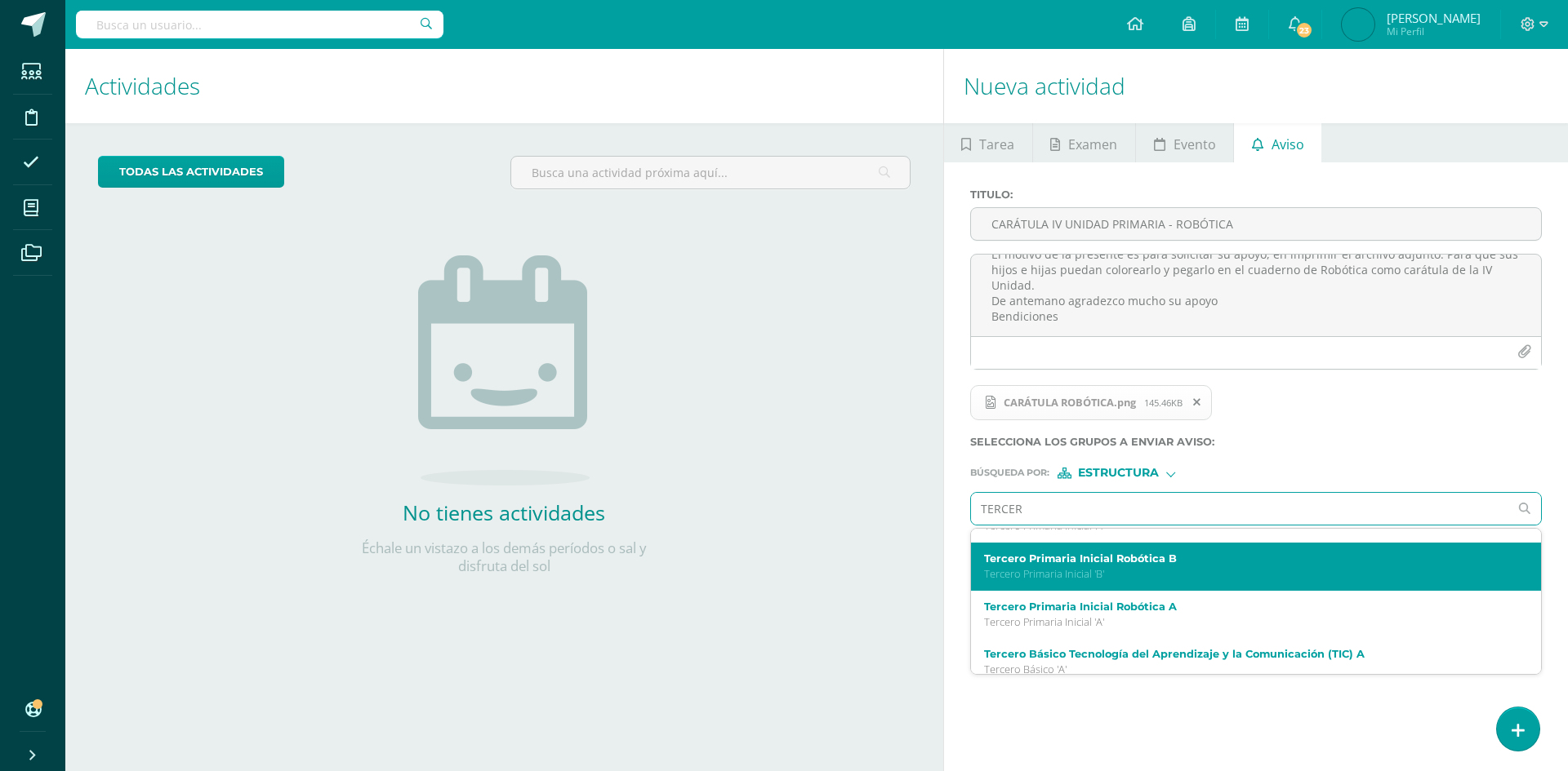
click at [1157, 569] on p "Tercero Primaria Inicial 'B'" at bounding box center [1244, 574] width 520 height 14
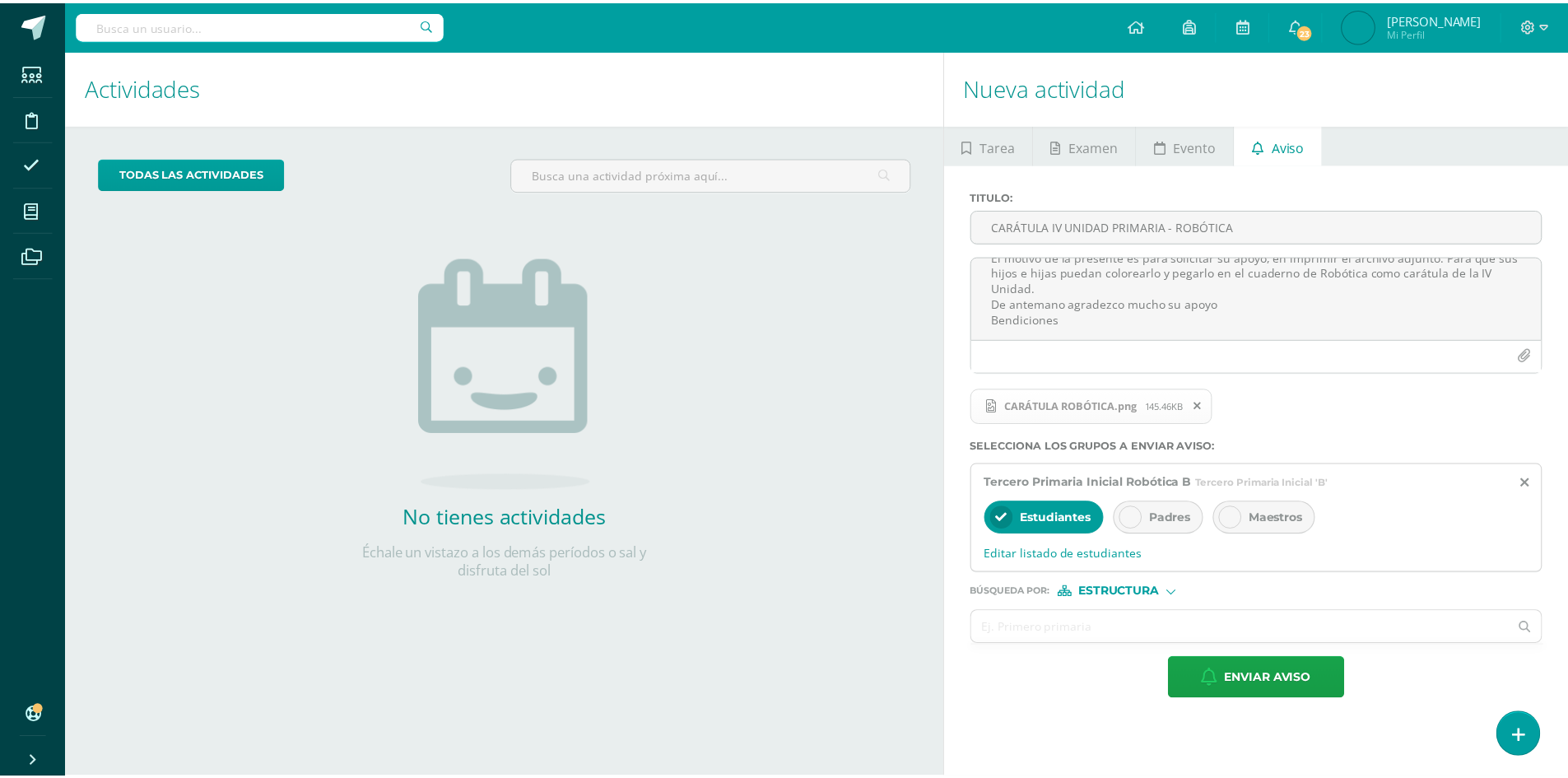
scroll to position [0, 0]
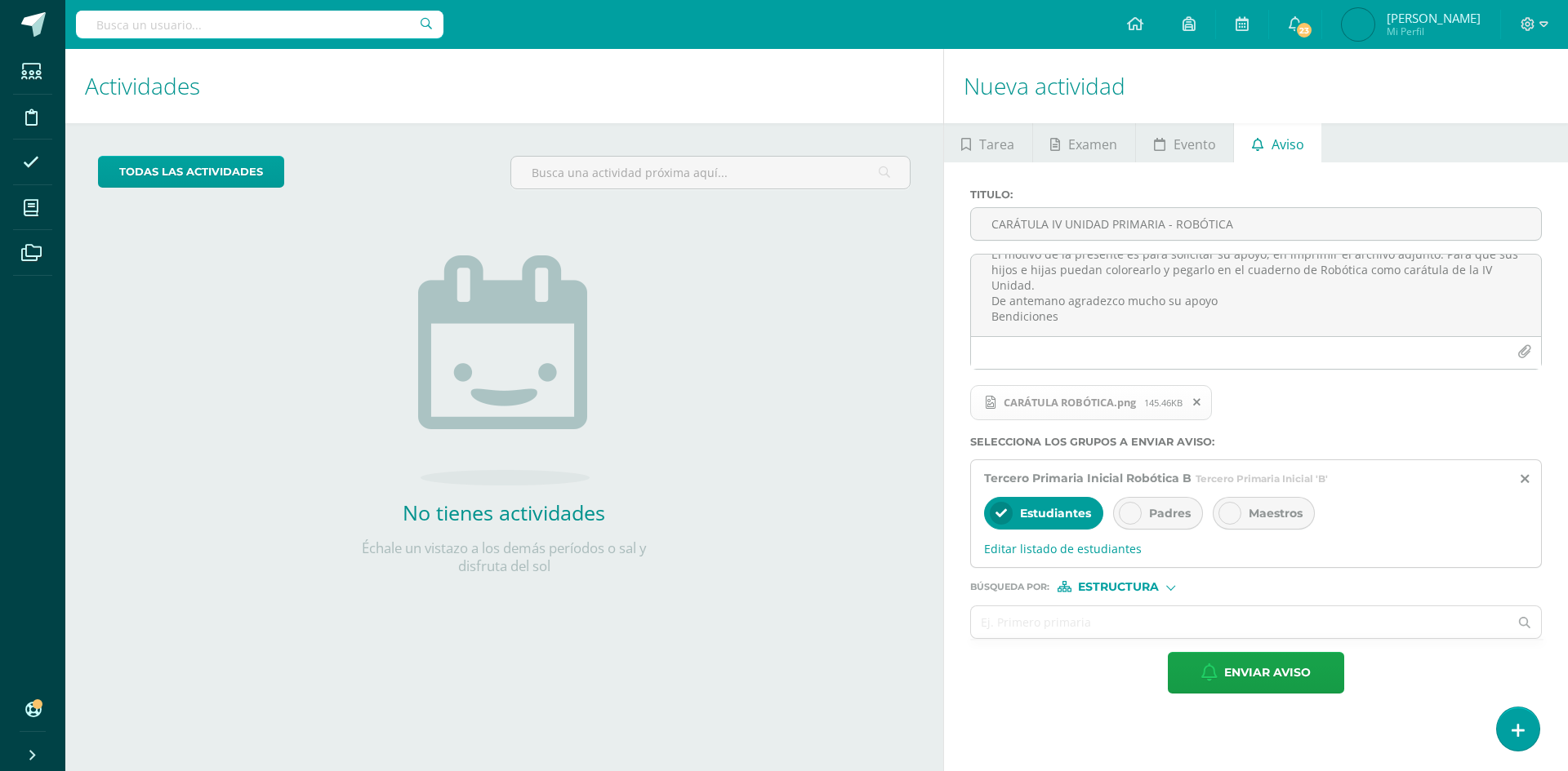
click at [1131, 508] on icon at bounding box center [1130, 514] width 12 height 12
click at [1086, 619] on input "text" at bounding box center [1240, 622] width 538 height 32
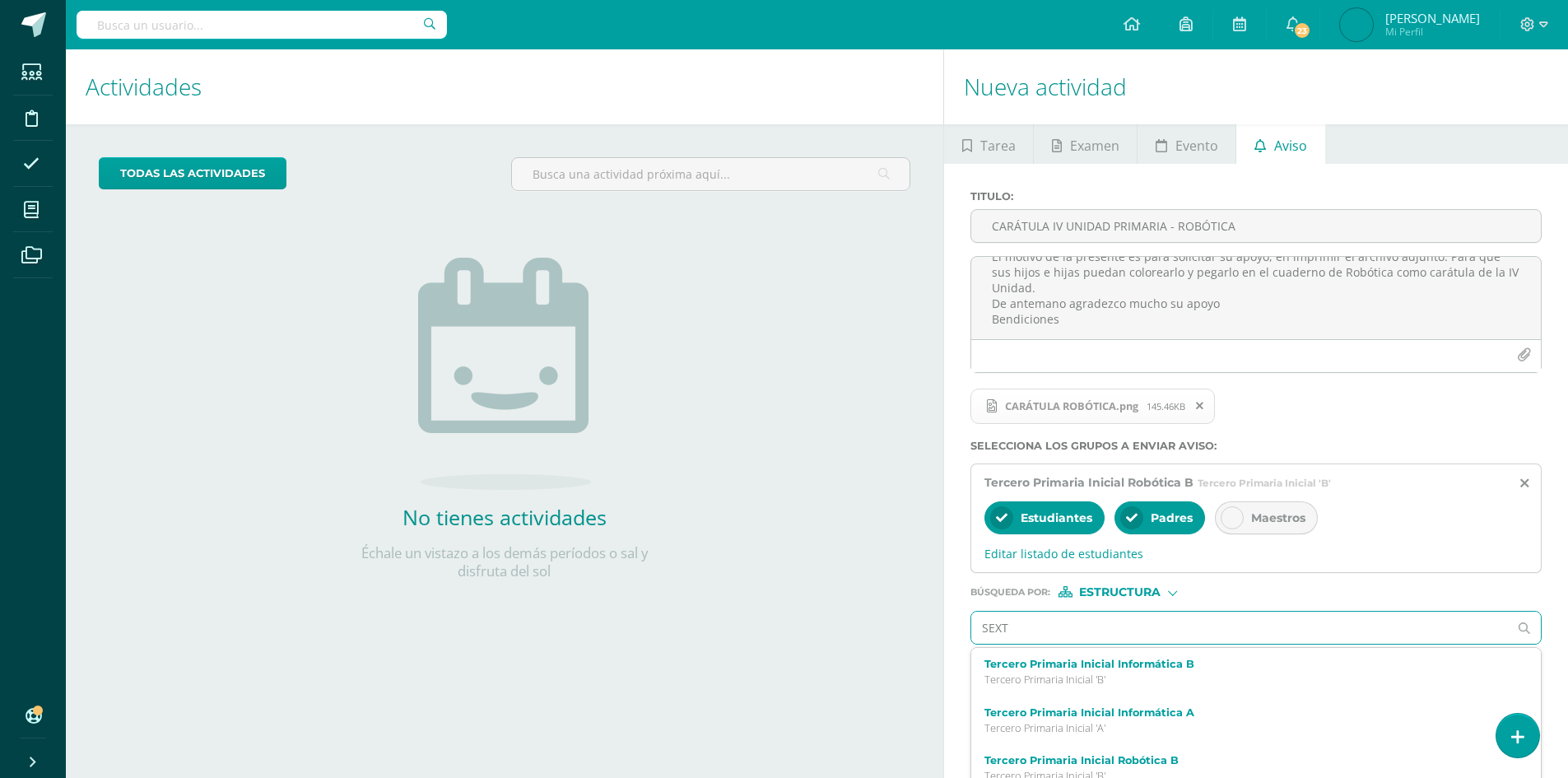
type input "SEXTO"
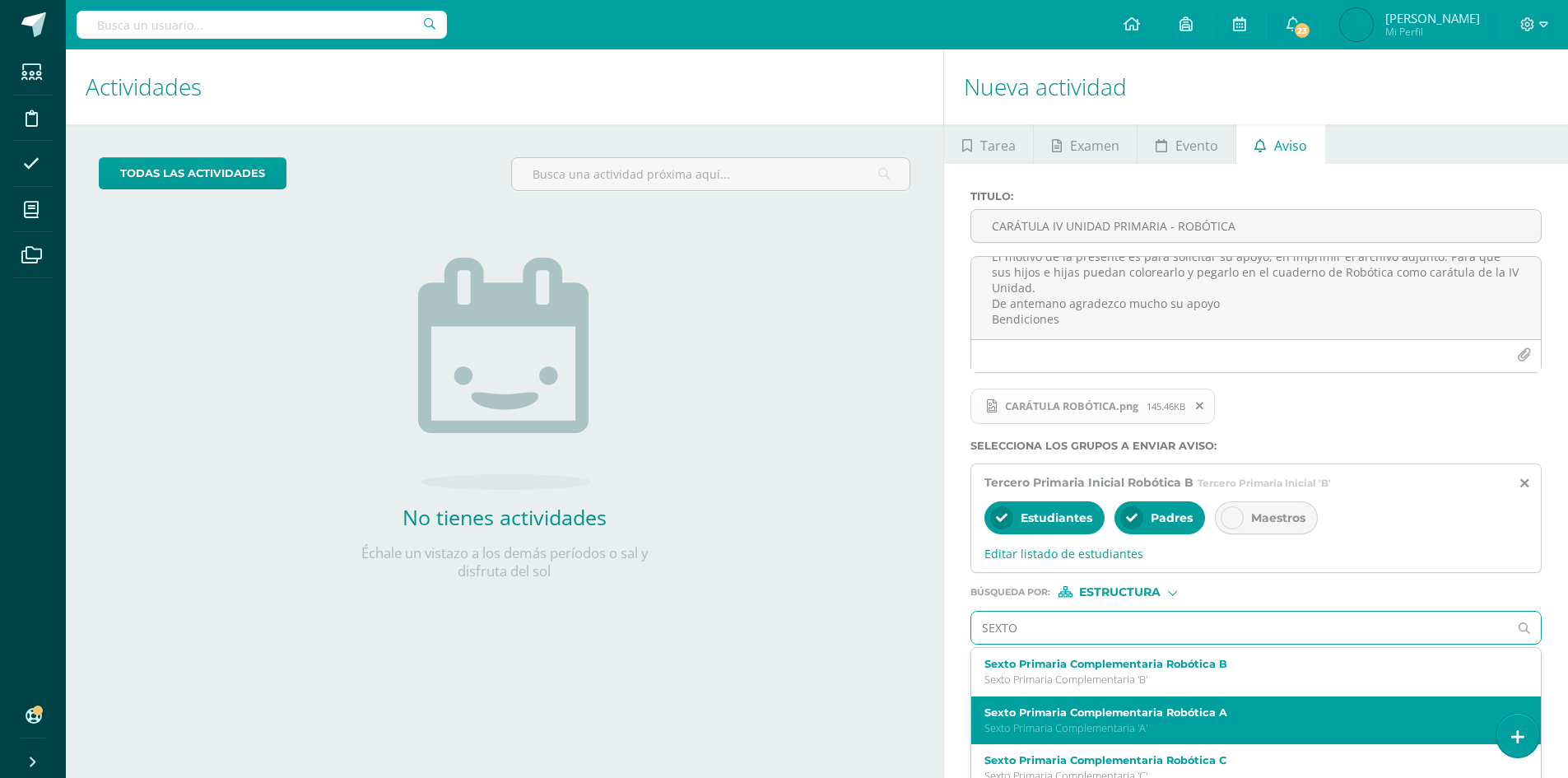
click at [1154, 728] on p "Sexto Primaria Complementaria 'A'" at bounding box center [1244, 728] width 519 height 14
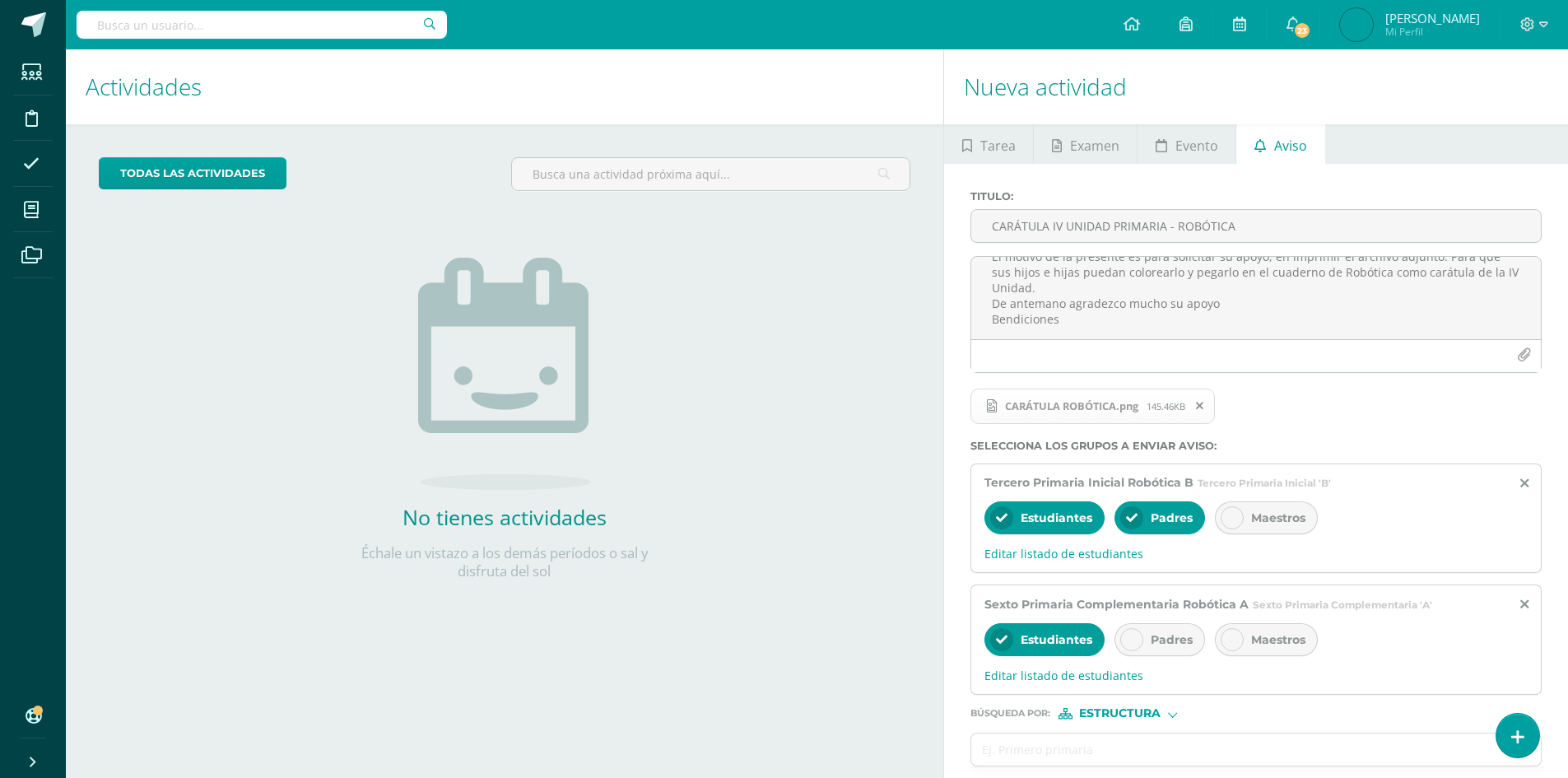
click at [1135, 640] on icon at bounding box center [1133, 640] width 12 height 12
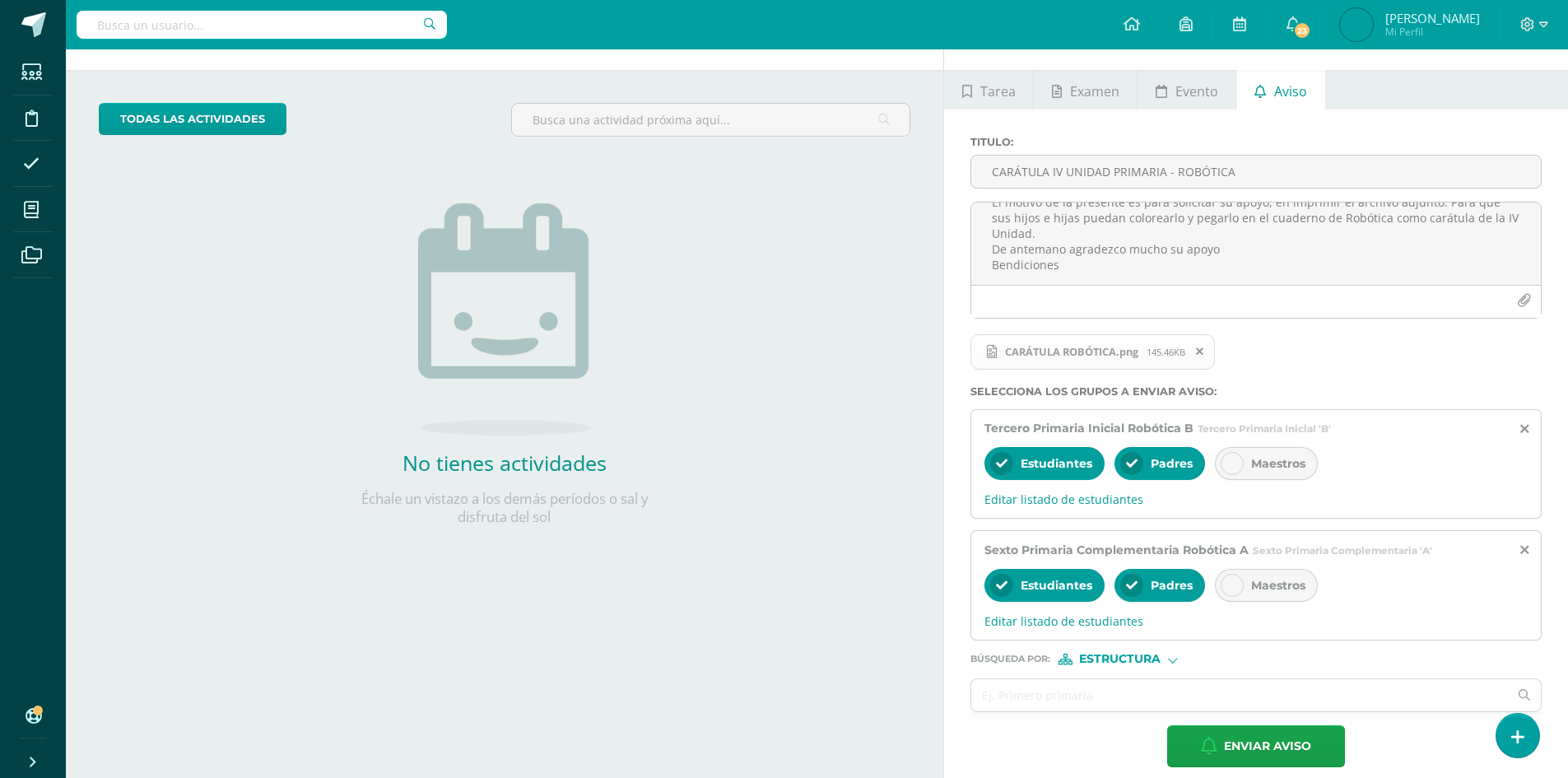
scroll to position [70, 0]
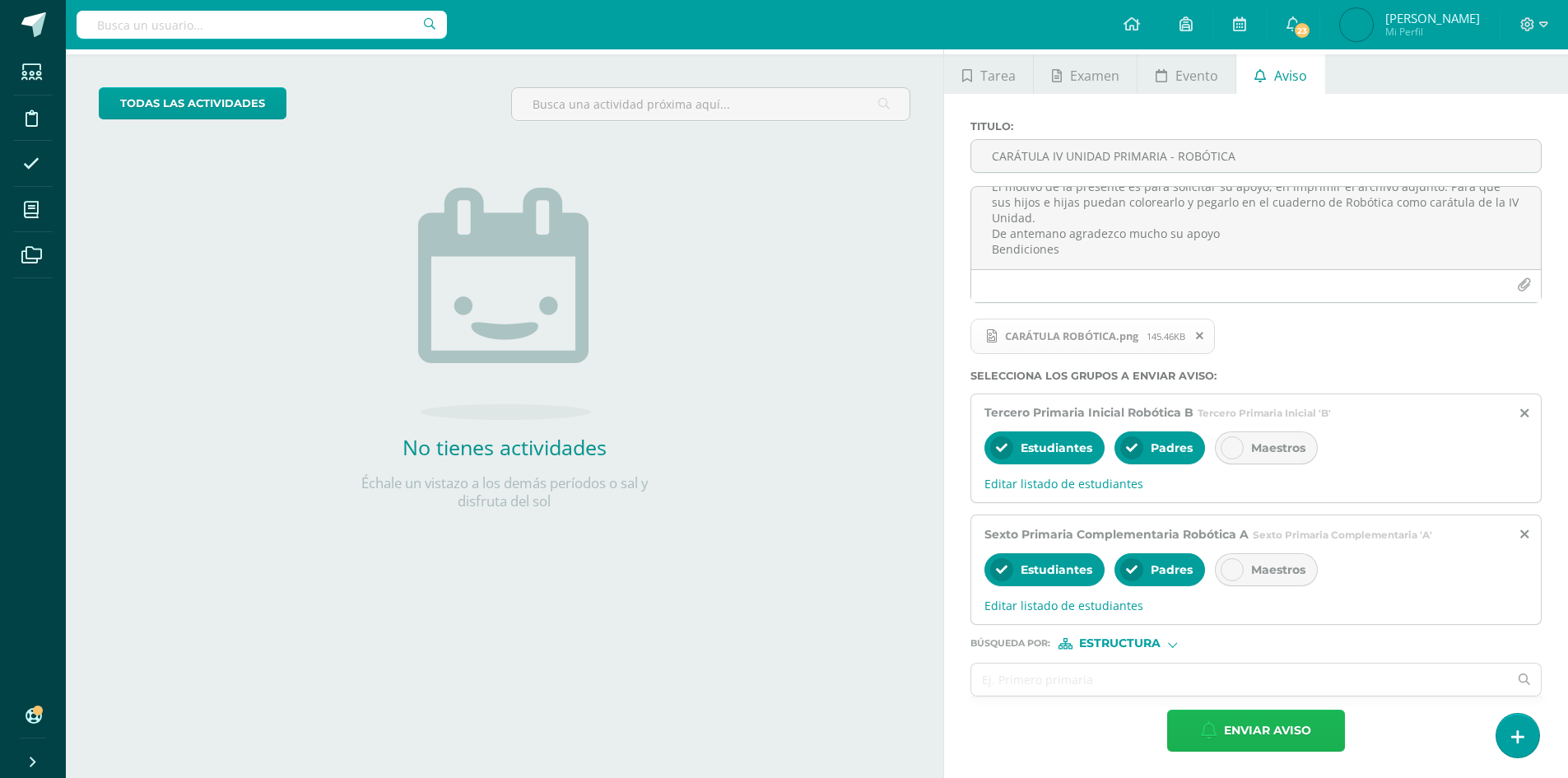
click at [1253, 731] on span "Enviar aviso" at bounding box center [1267, 731] width 87 height 41
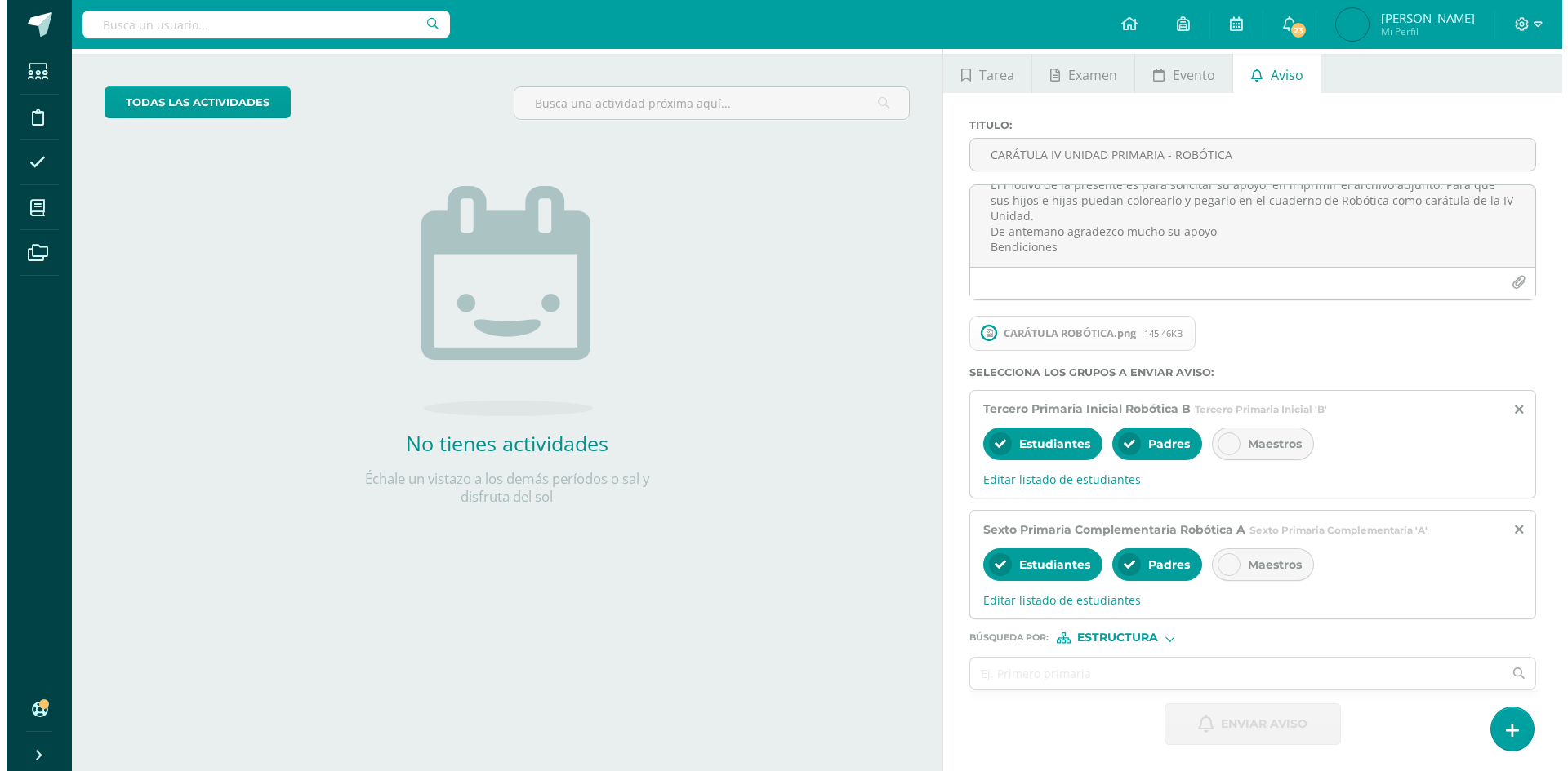
scroll to position [0, 0]
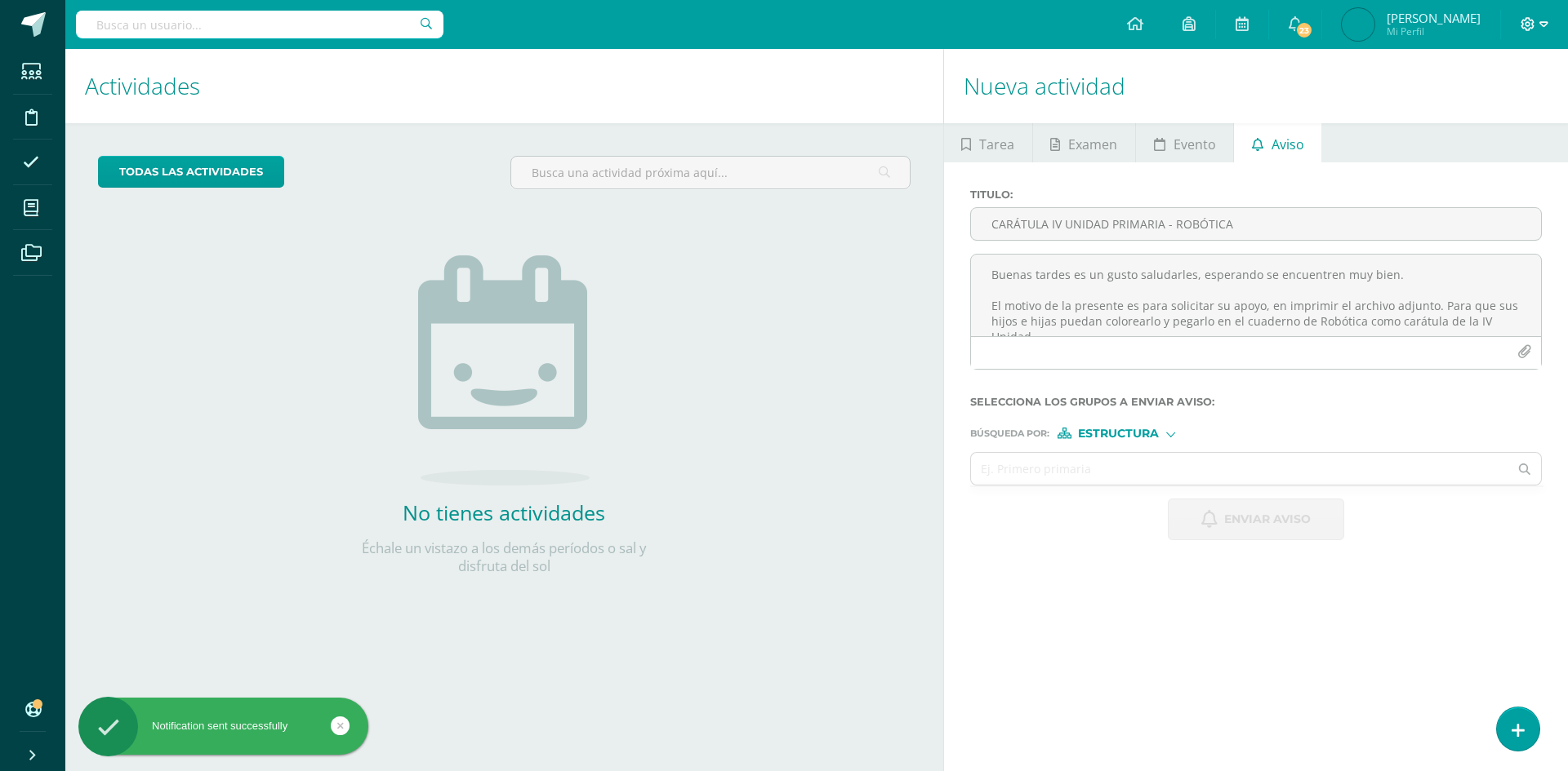
click at [1543, 26] on icon at bounding box center [1544, 24] width 9 height 6
click at [1500, 115] on span "Cerrar sesión" at bounding box center [1492, 111] width 73 height 15
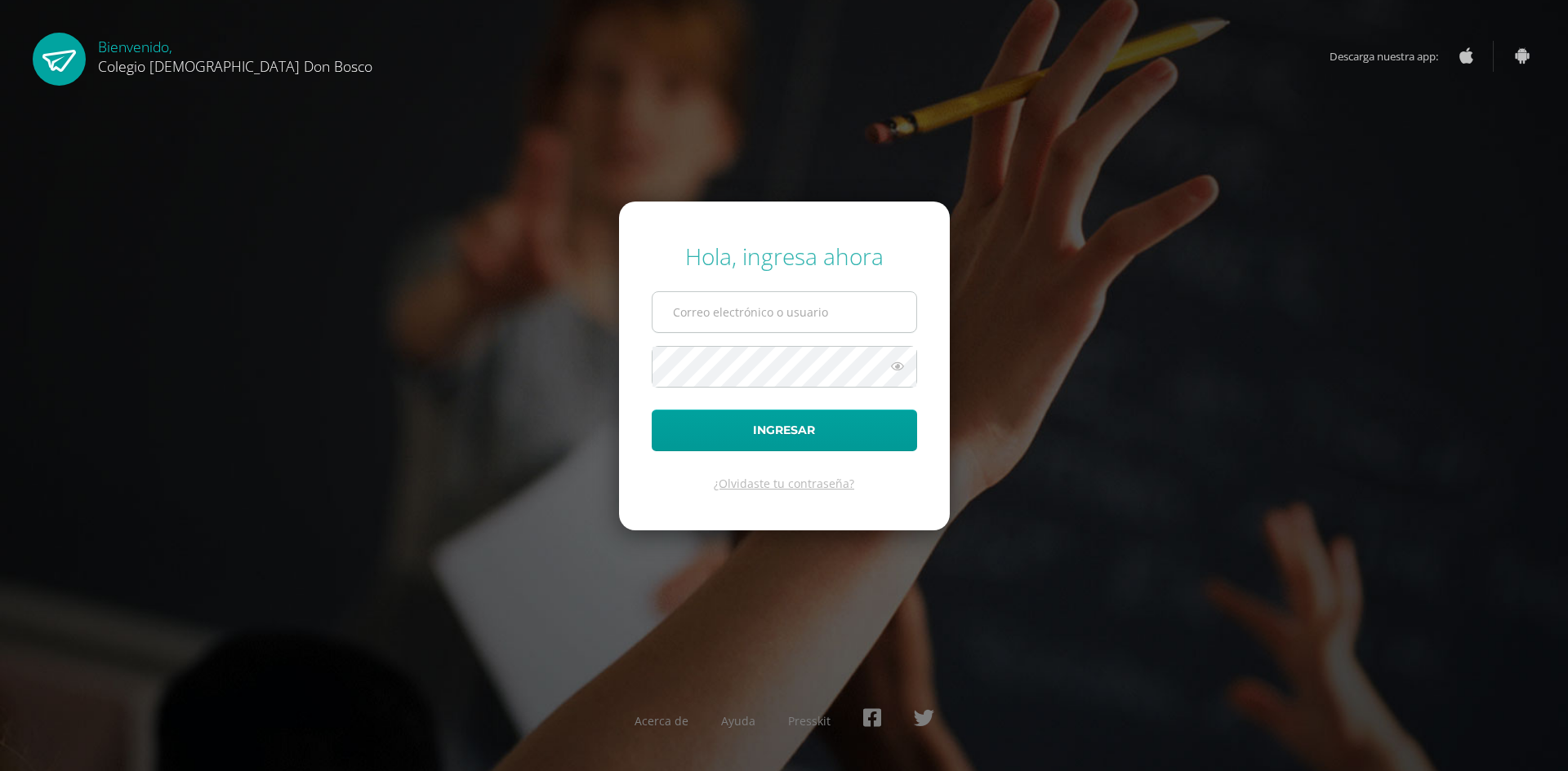
click at [692, 315] on input "text" at bounding box center [785, 312] width 264 height 40
type input "[EMAIL_ADDRESS][DOMAIN_NAME]"
click at [652, 410] on button "Ingresar" at bounding box center [785, 431] width 266 height 42
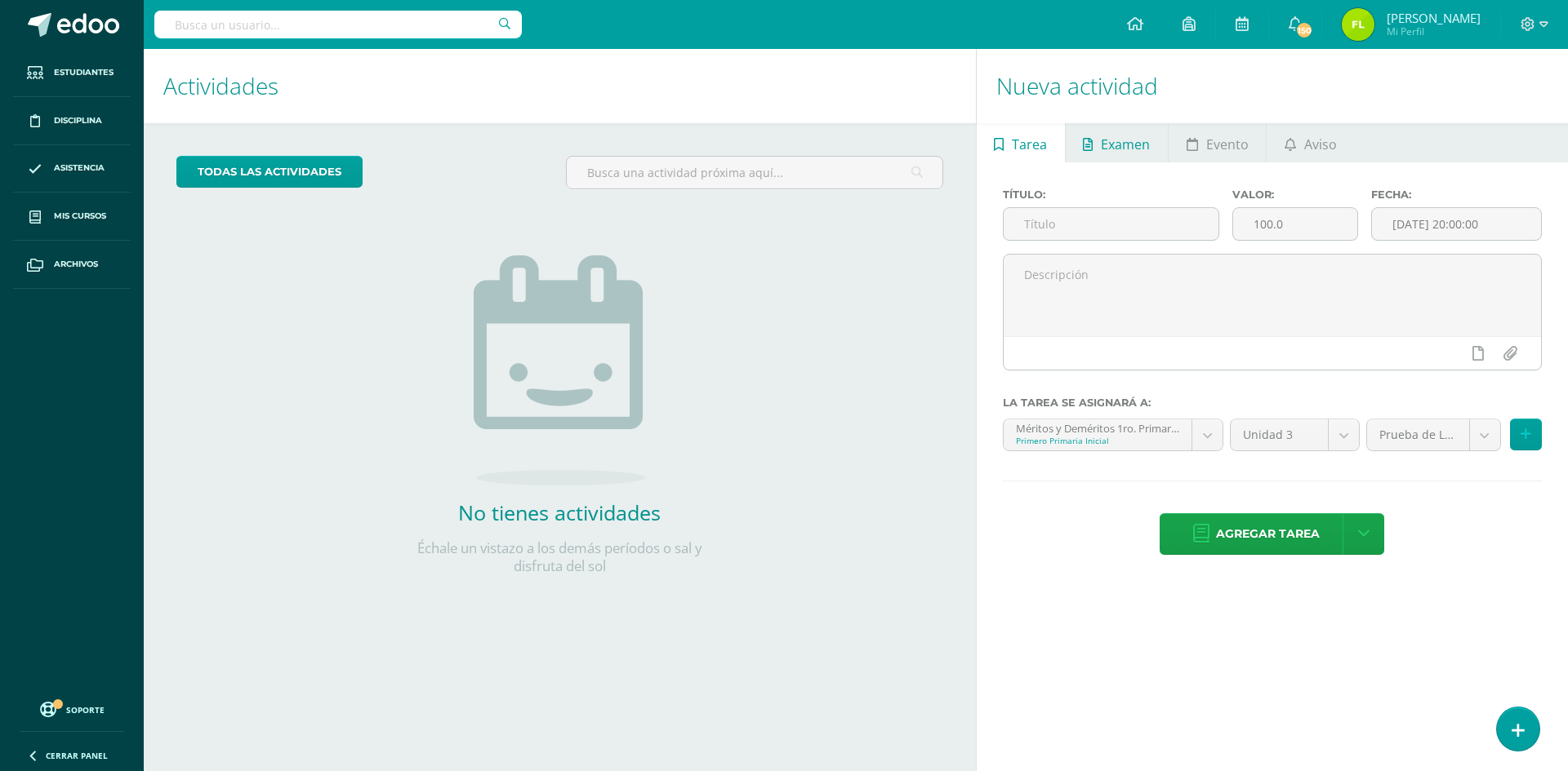
click at [1114, 154] on span "Examen" at bounding box center [1125, 144] width 49 height 39
click at [1210, 152] on span "Evento" at bounding box center [1227, 144] width 43 height 39
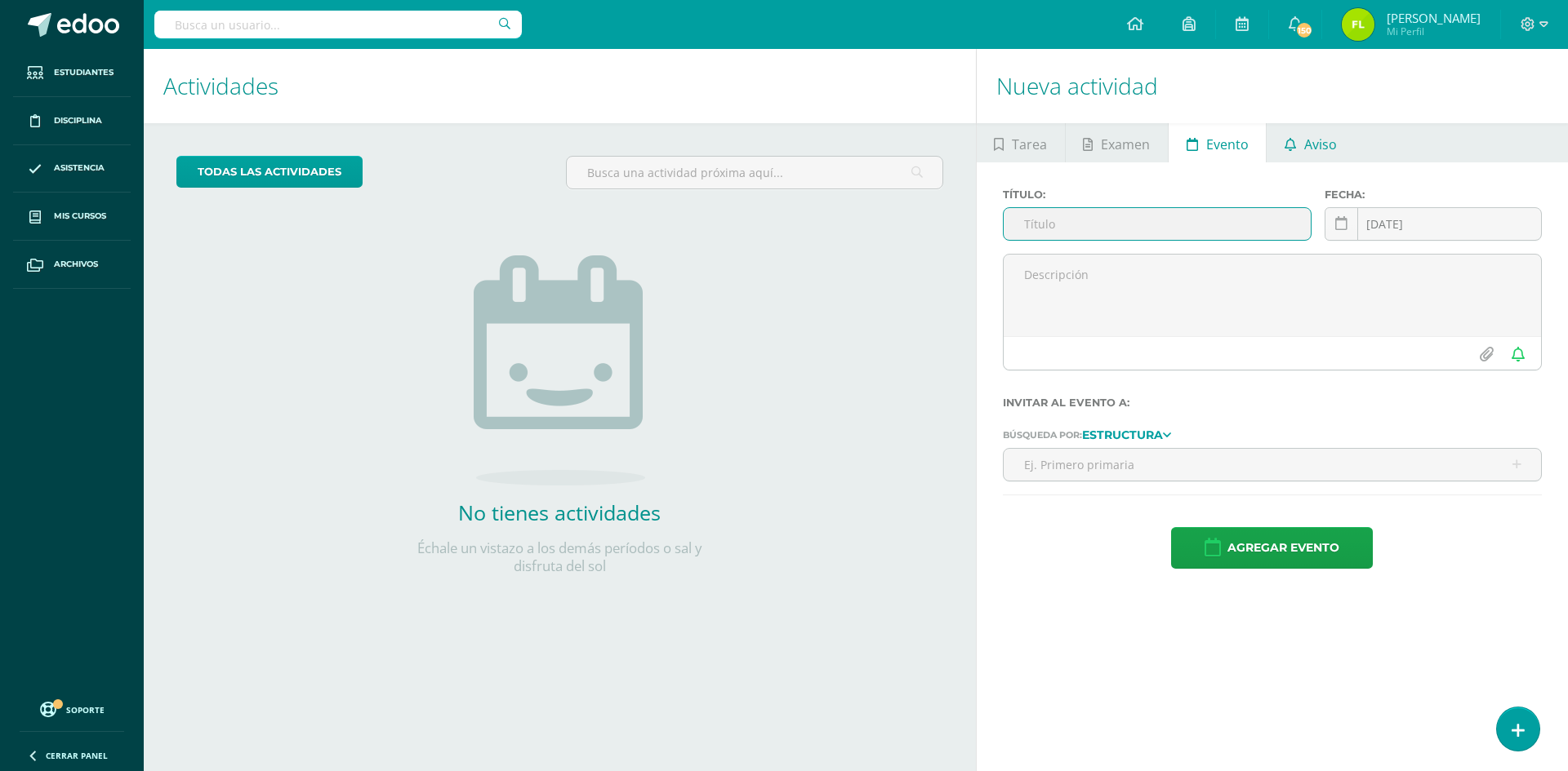
click at [1322, 141] on span "Aviso" at bounding box center [1320, 144] width 33 height 39
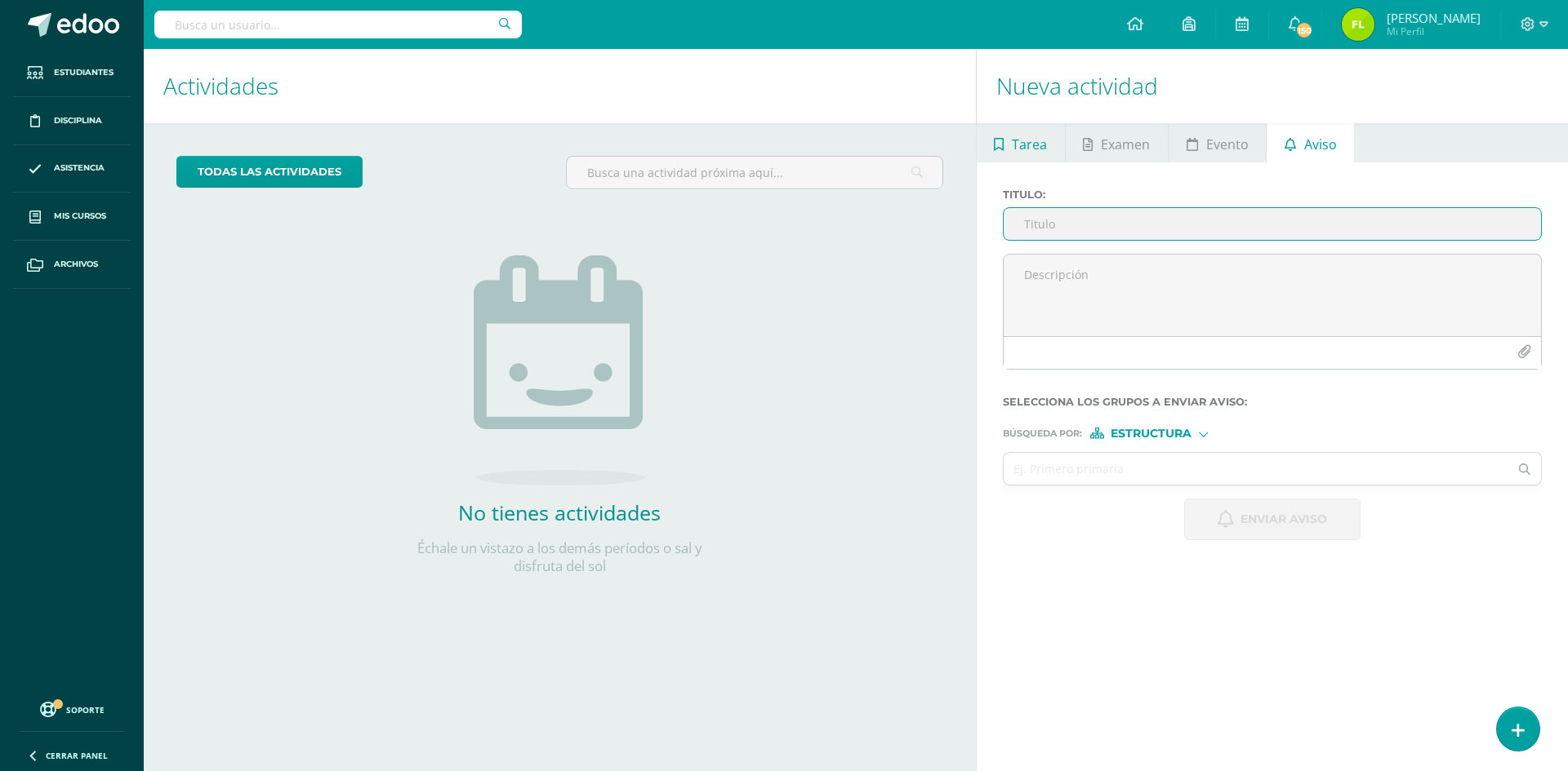
click at [1033, 131] on span "Tarea" at bounding box center [1029, 144] width 35 height 39
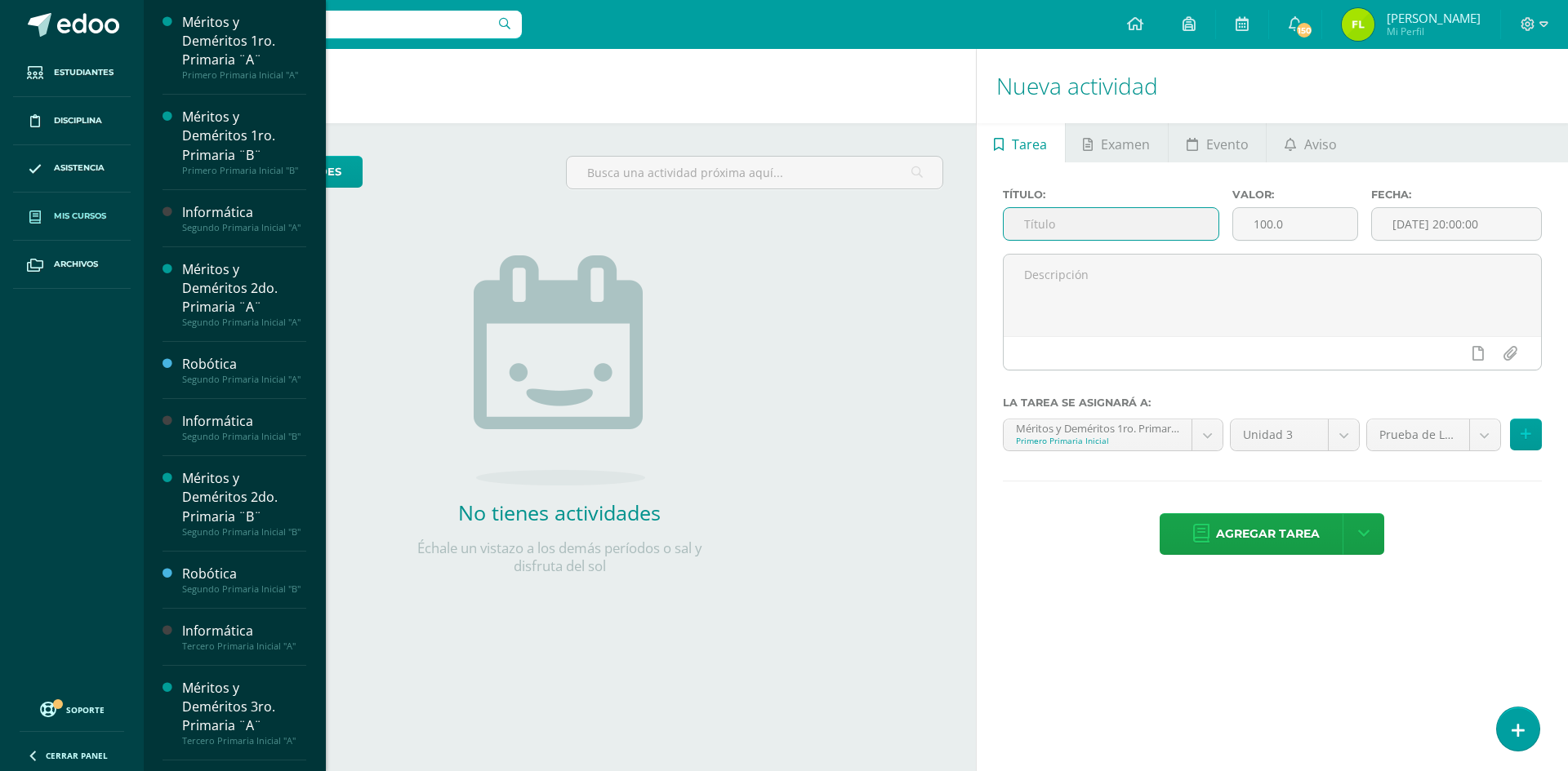
click at [87, 221] on span "Mis cursos" at bounding box center [80, 217] width 52 height 13
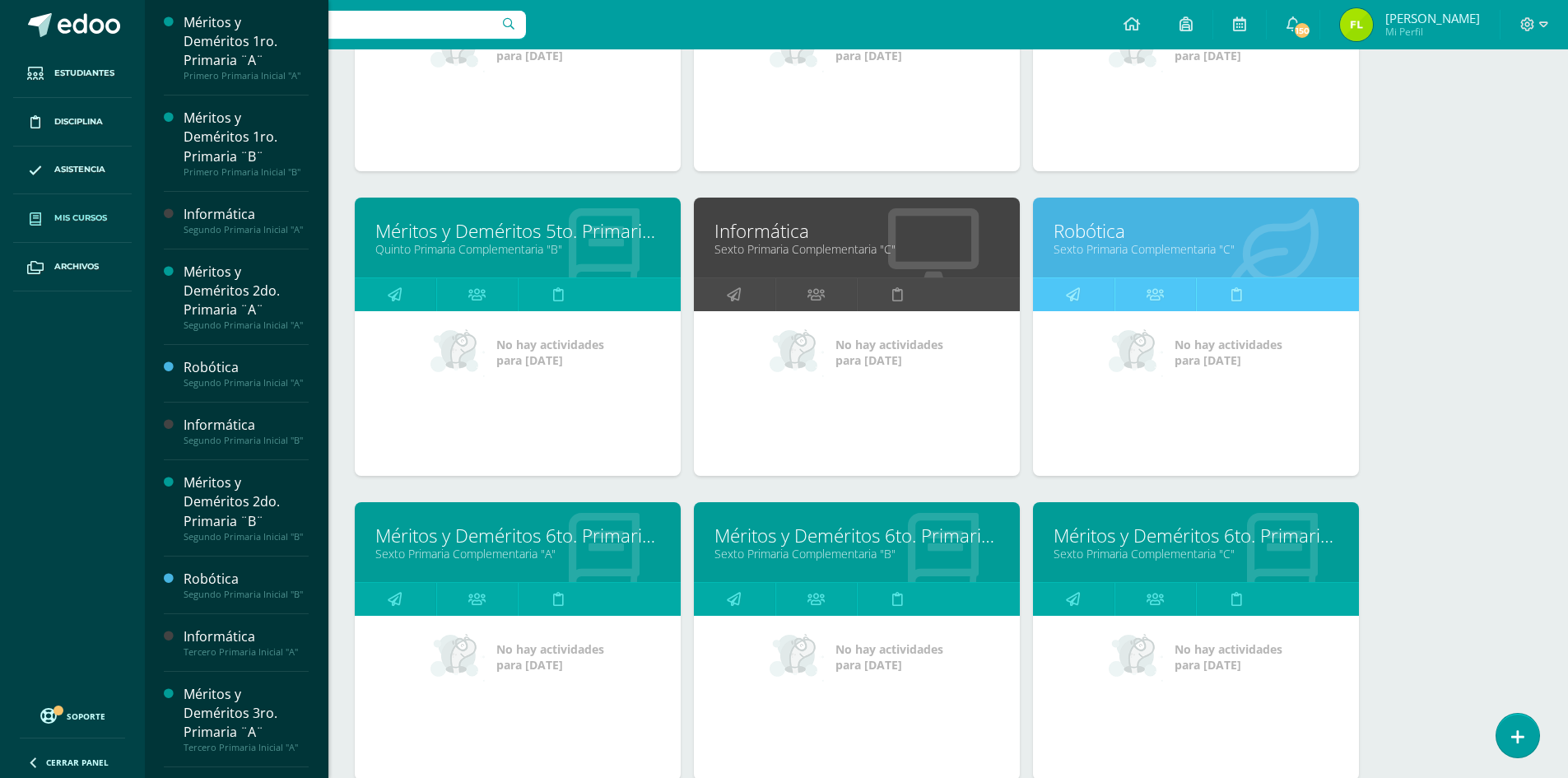
scroll to position [1947, 0]
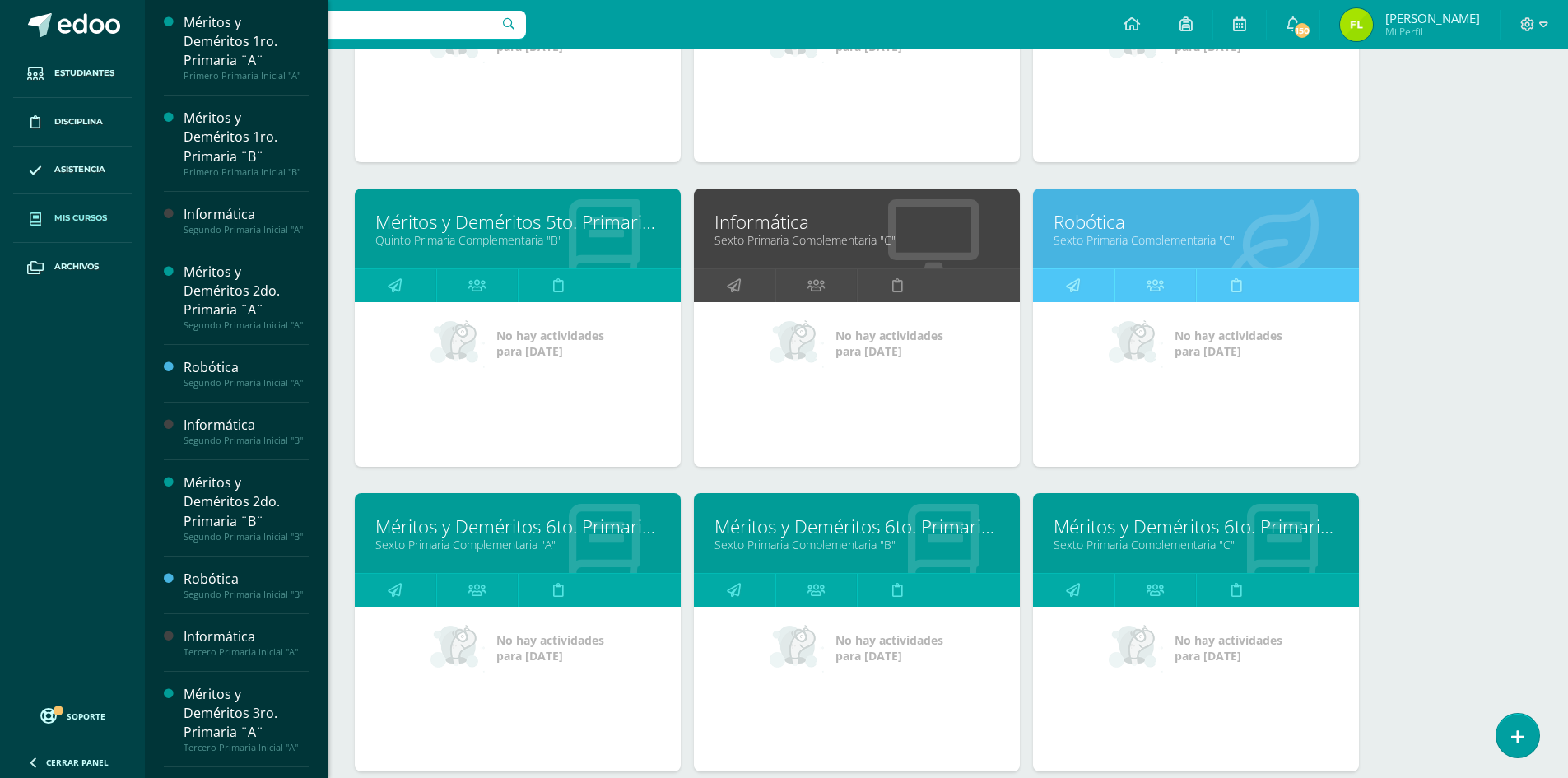
click at [734, 227] on link "Informática" at bounding box center [857, 222] width 285 height 25
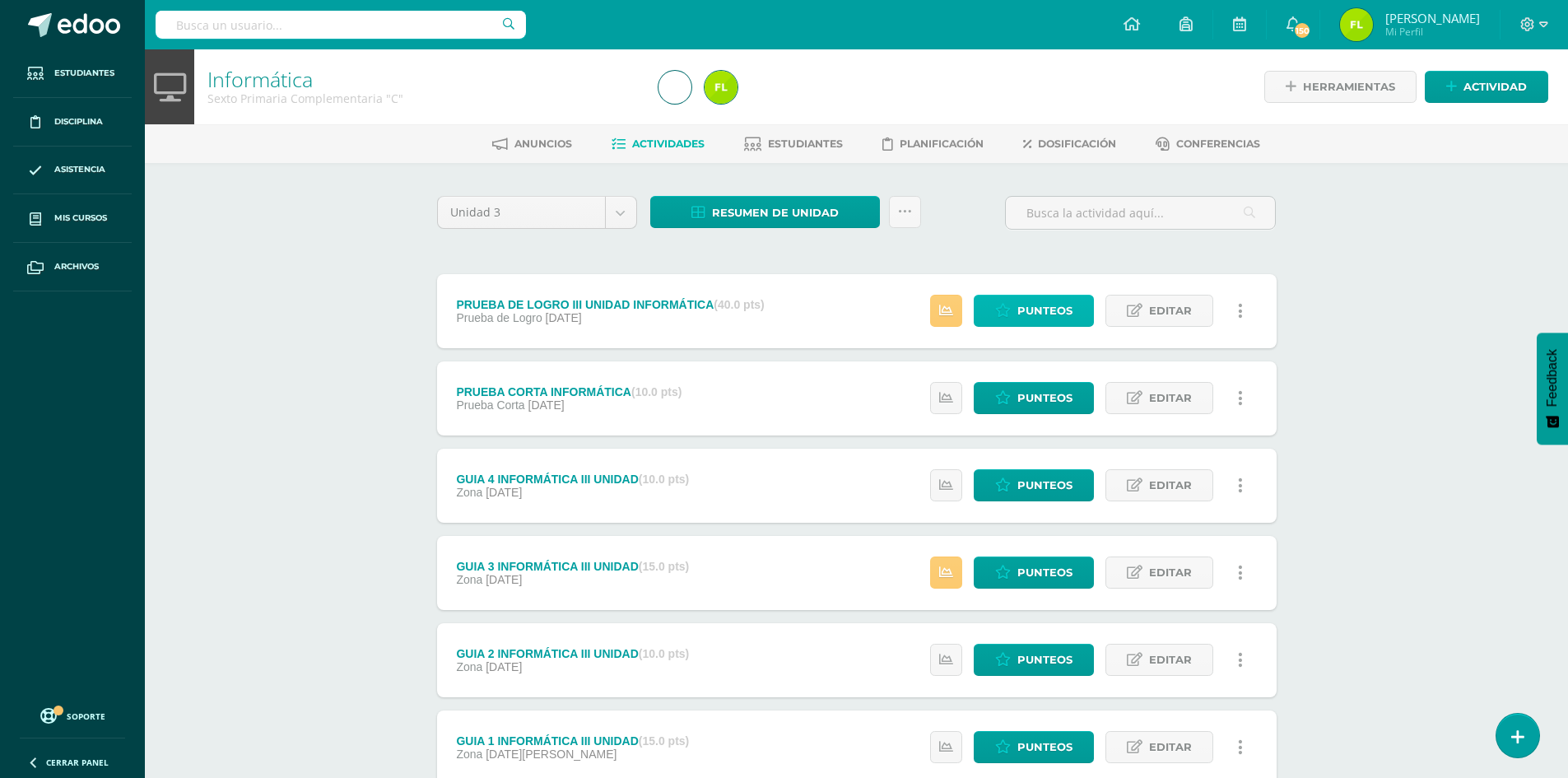
click at [1049, 303] on span "Punteos" at bounding box center [1044, 311] width 55 height 31
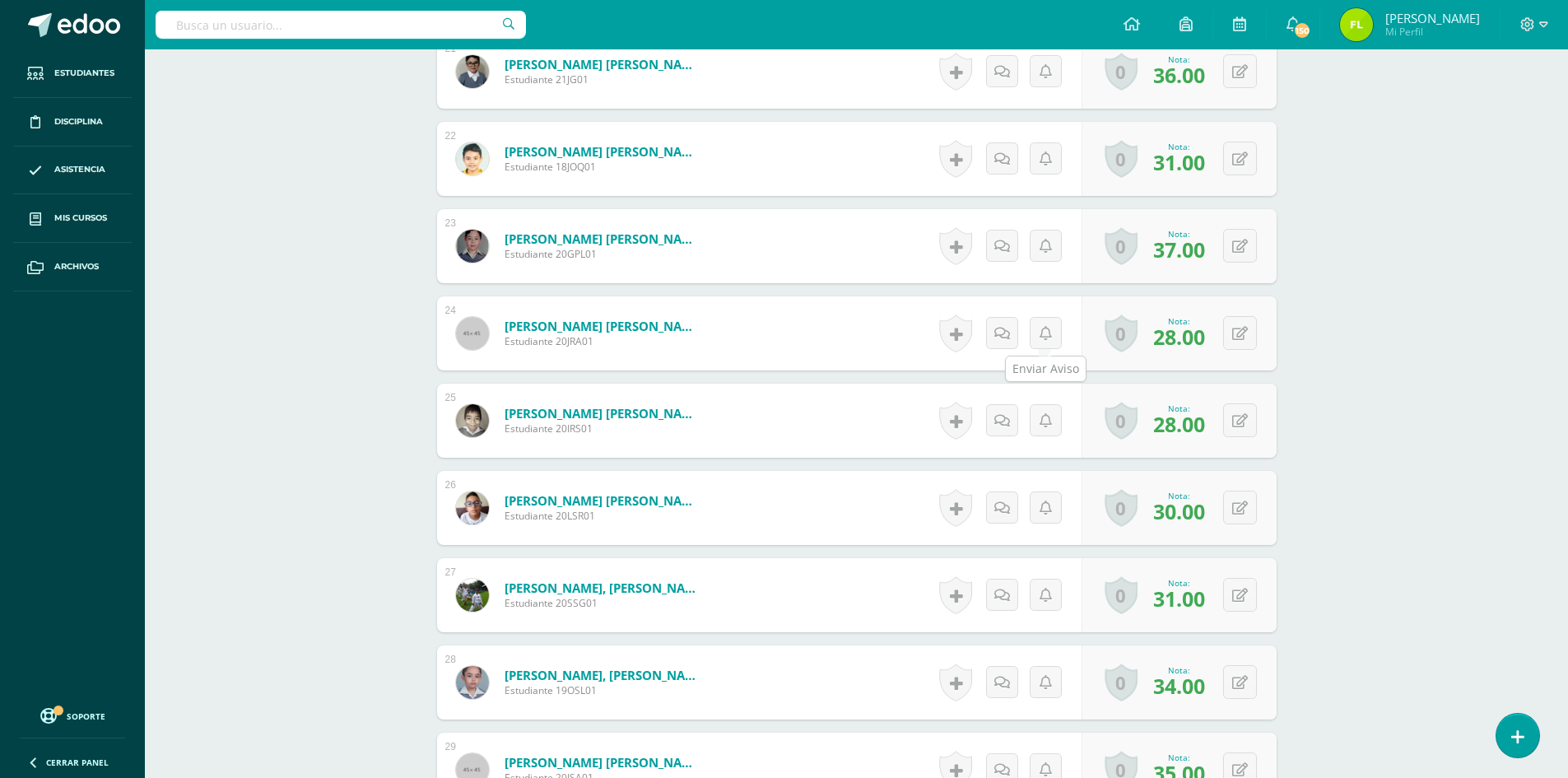
scroll to position [2254, 0]
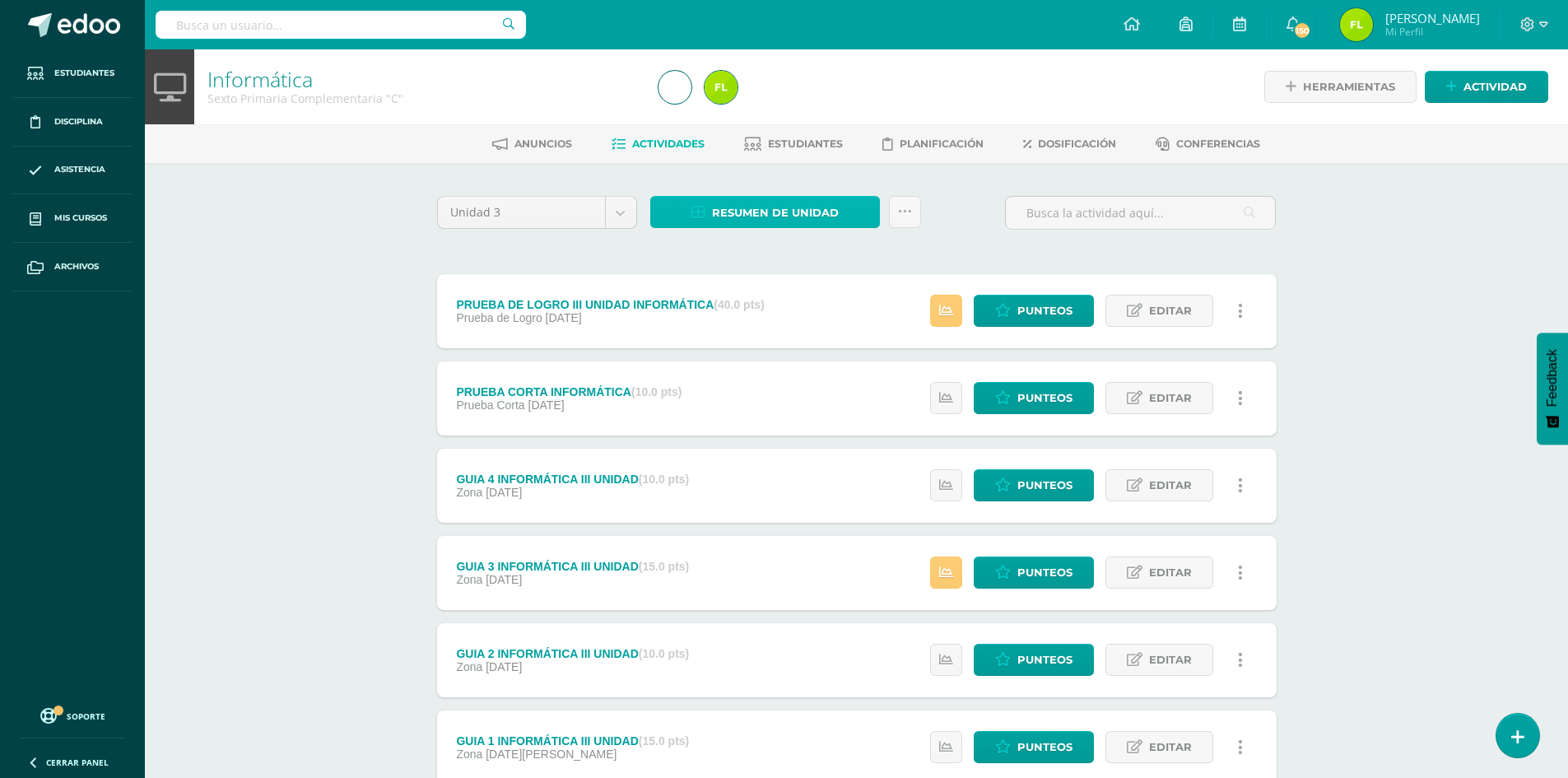
click at [790, 212] on span "Resumen de unidad" at bounding box center [776, 213] width 127 height 31
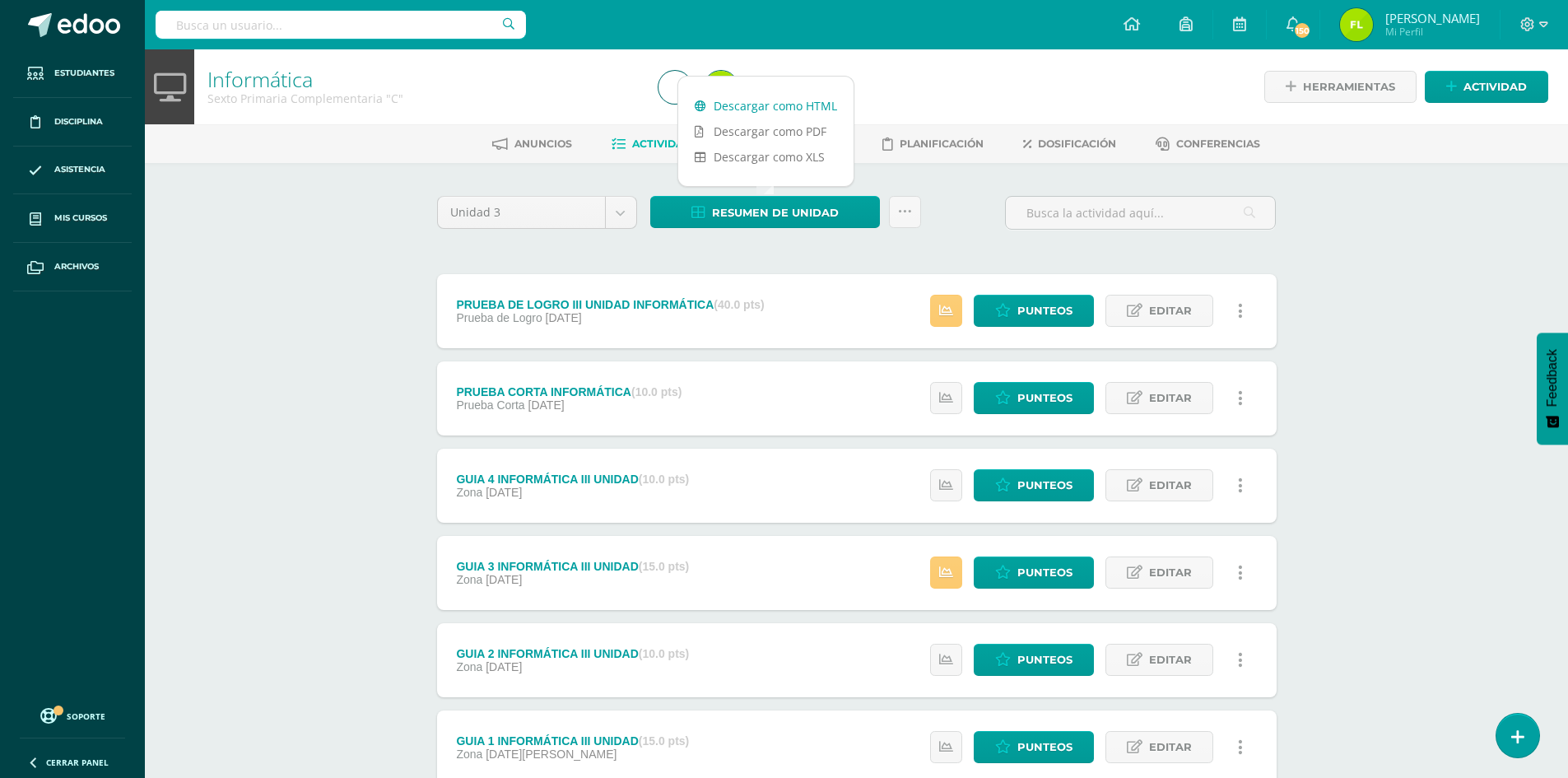
click at [725, 101] on link "Descargar como HTML" at bounding box center [766, 106] width 175 height 25
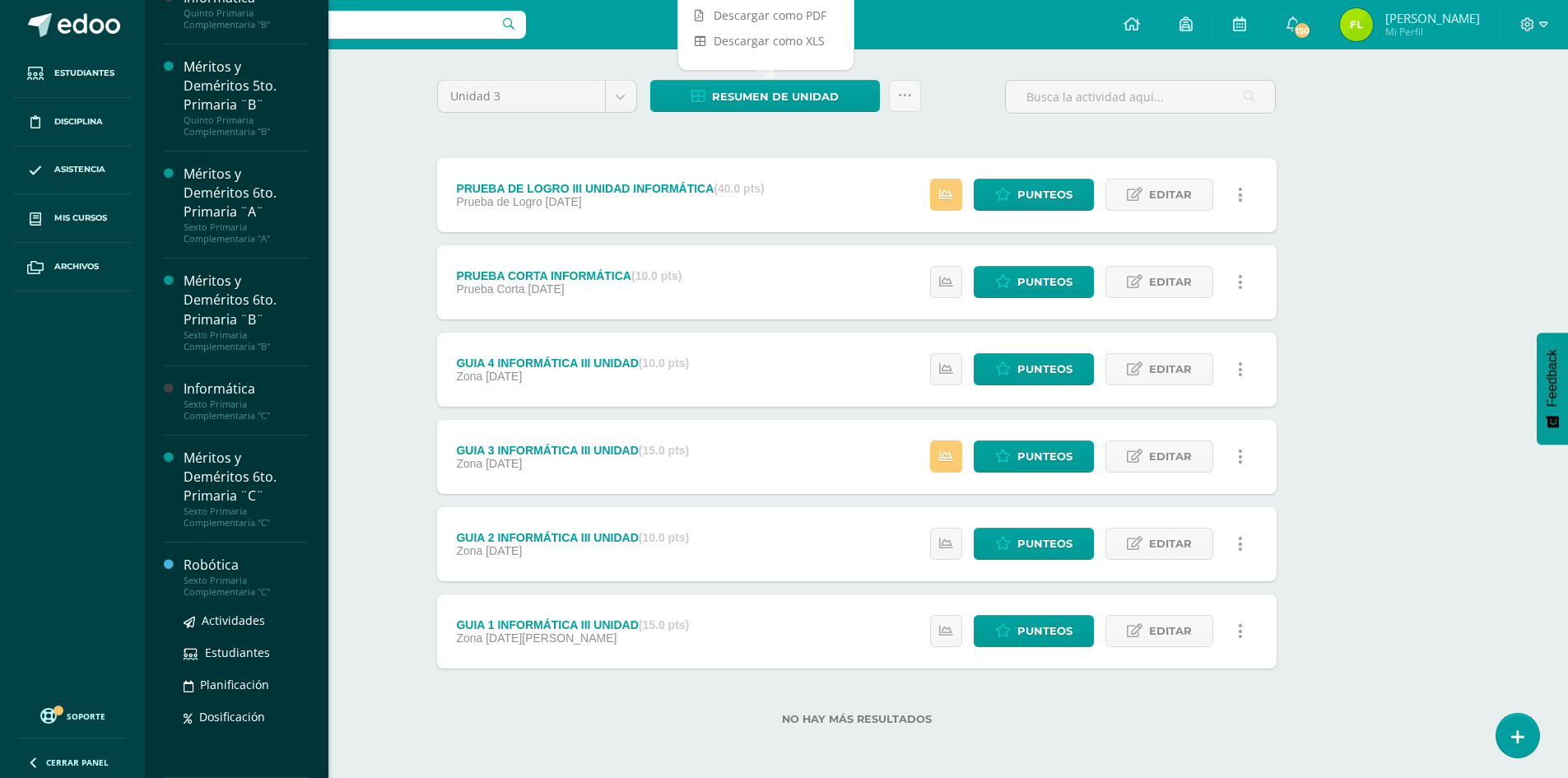
scroll to position [1438, 0]
click at [200, 587] on div "Sexto Primaria Complementaria "C"" at bounding box center [247, 586] width 125 height 23
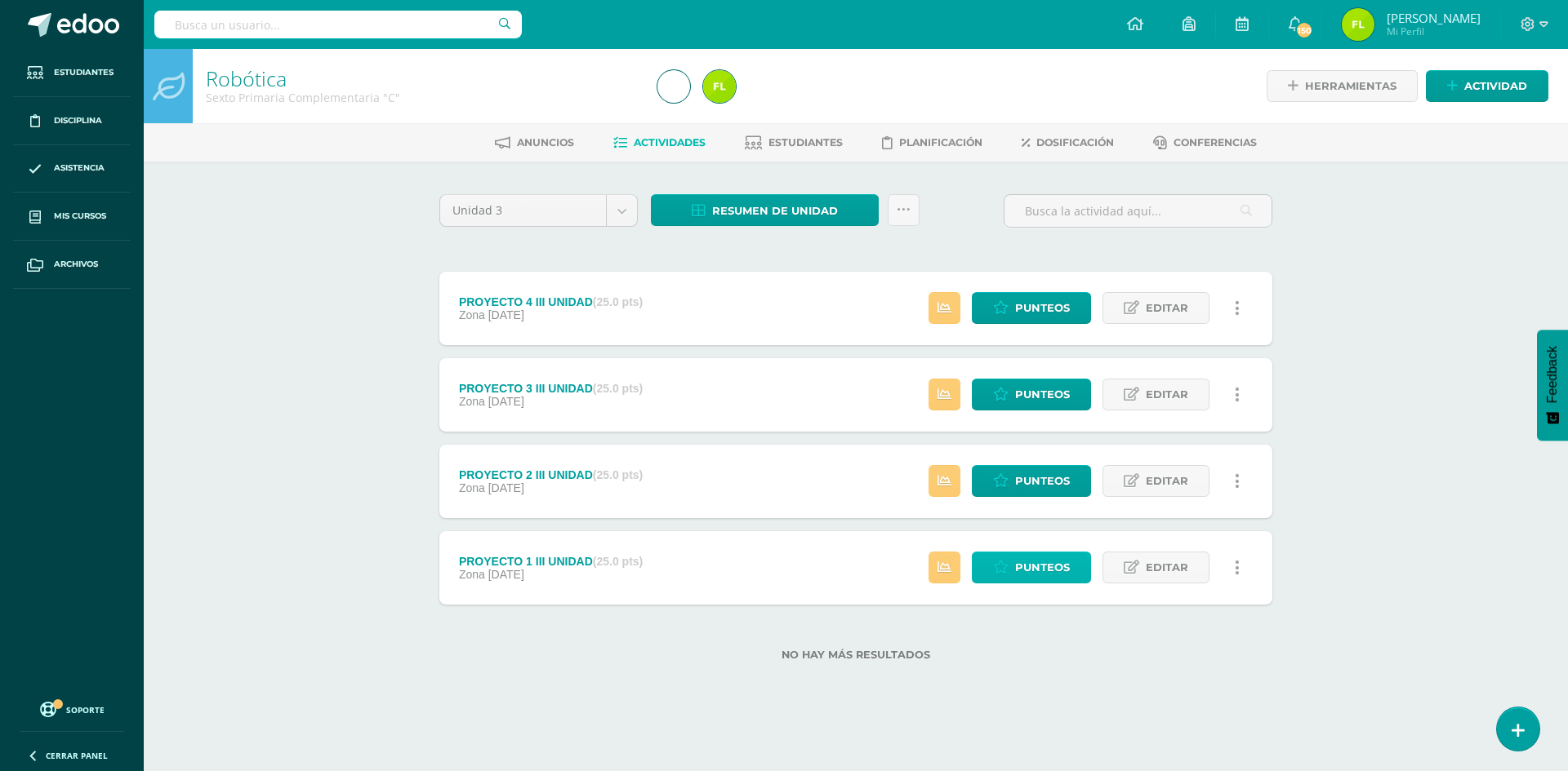
click at [1008, 565] on icon at bounding box center [1001, 568] width 15 height 14
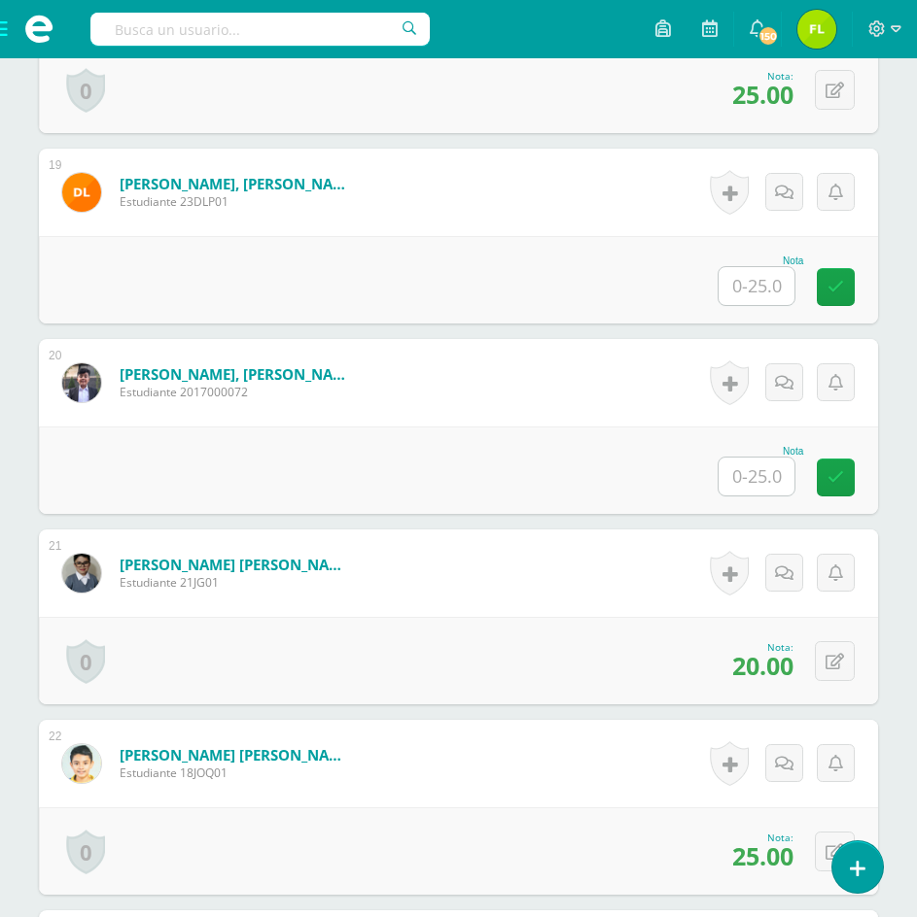
scroll to position [3989, 0]
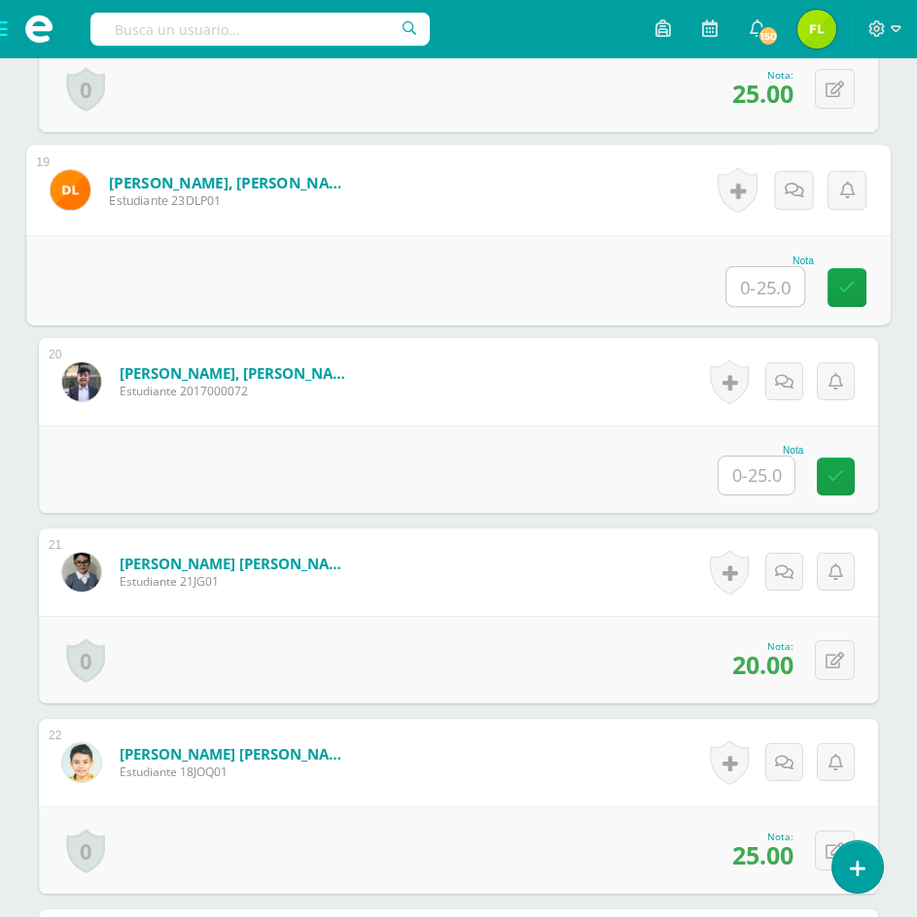
click at [790, 292] on input "text" at bounding box center [765, 286] width 78 height 39
type input "20"
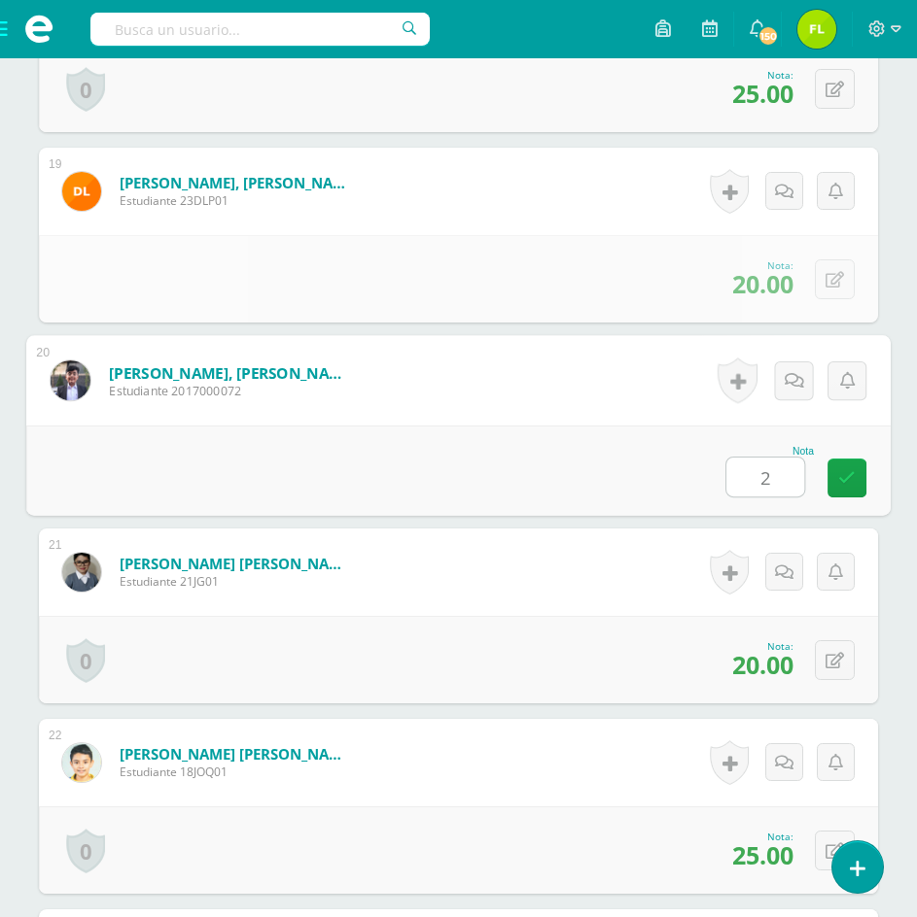
type input "20"
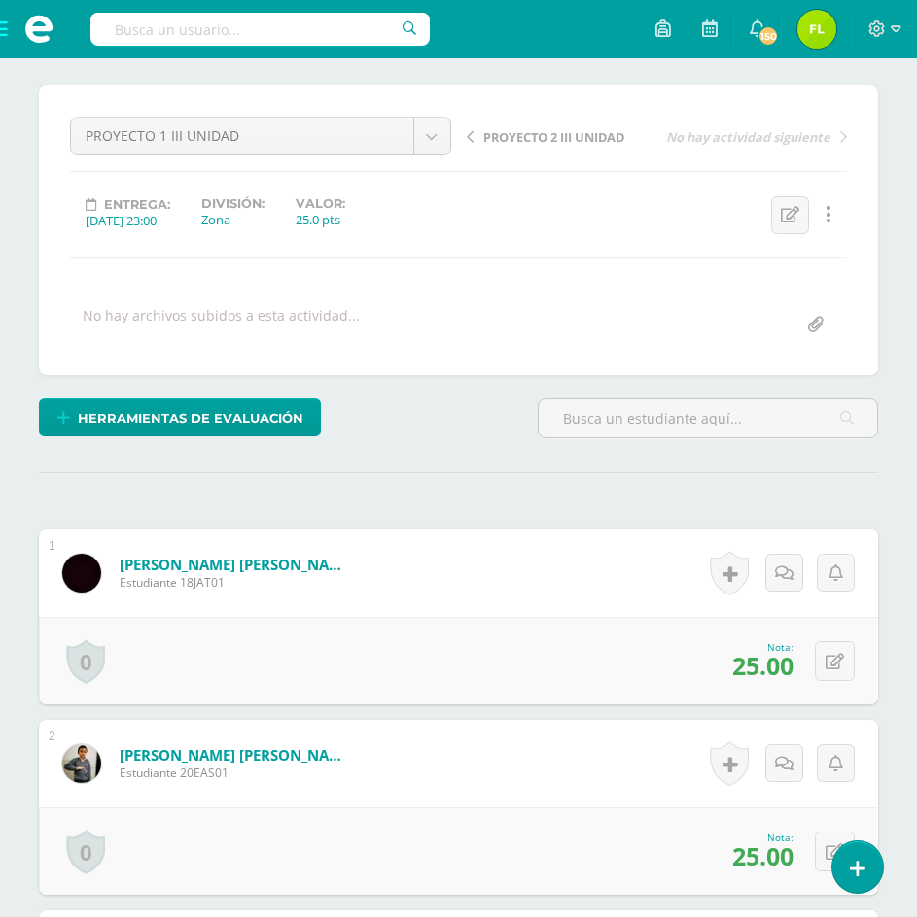
scroll to position [0, 0]
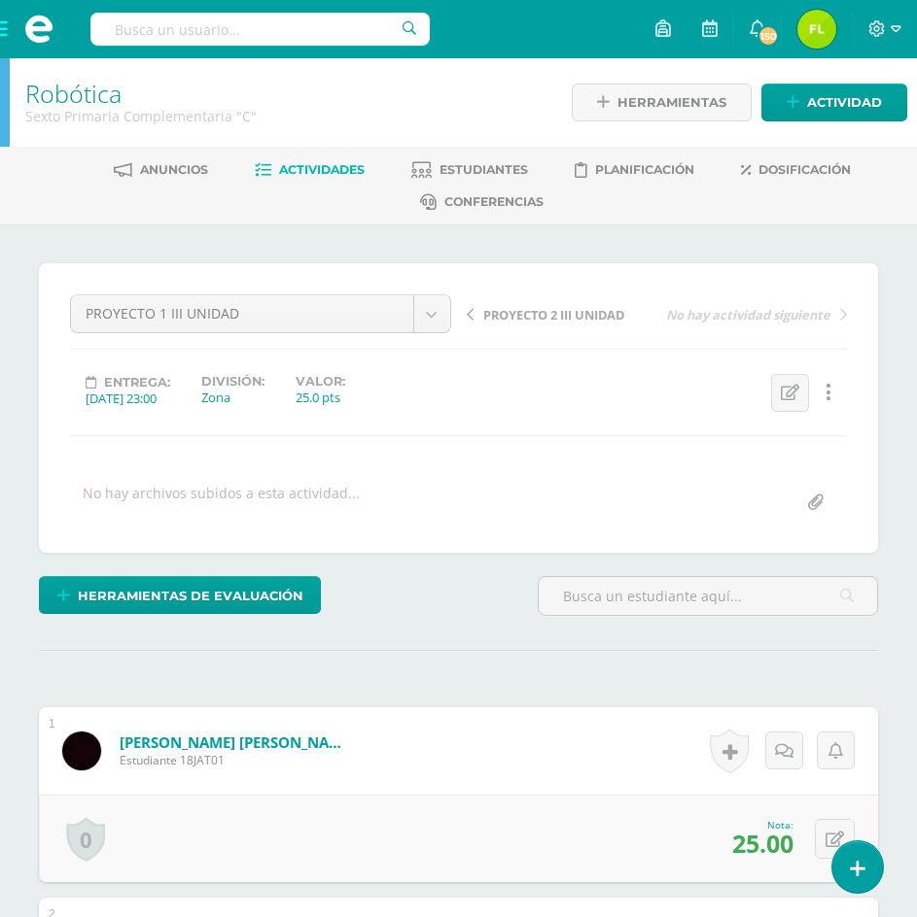
click at [528, 312] on span "PROYECTO 2 III UNIDAD" at bounding box center [553, 314] width 141 height 17
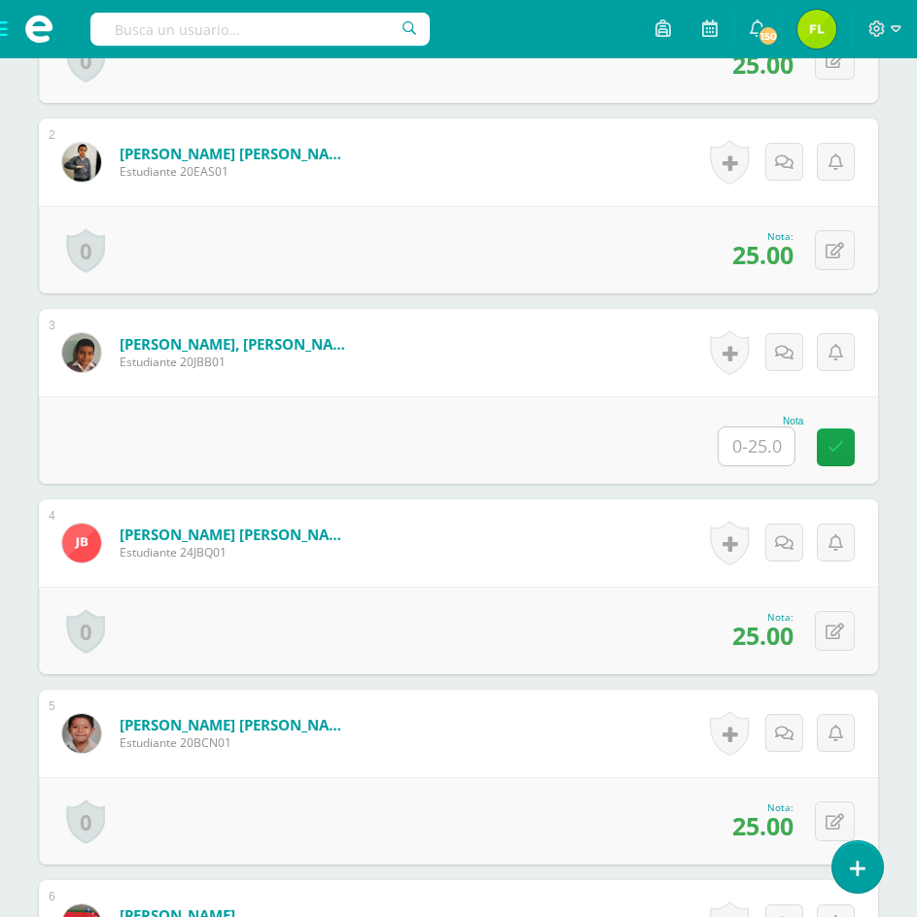
scroll to position [780, 0]
click at [747, 438] on input "text" at bounding box center [756, 446] width 76 height 38
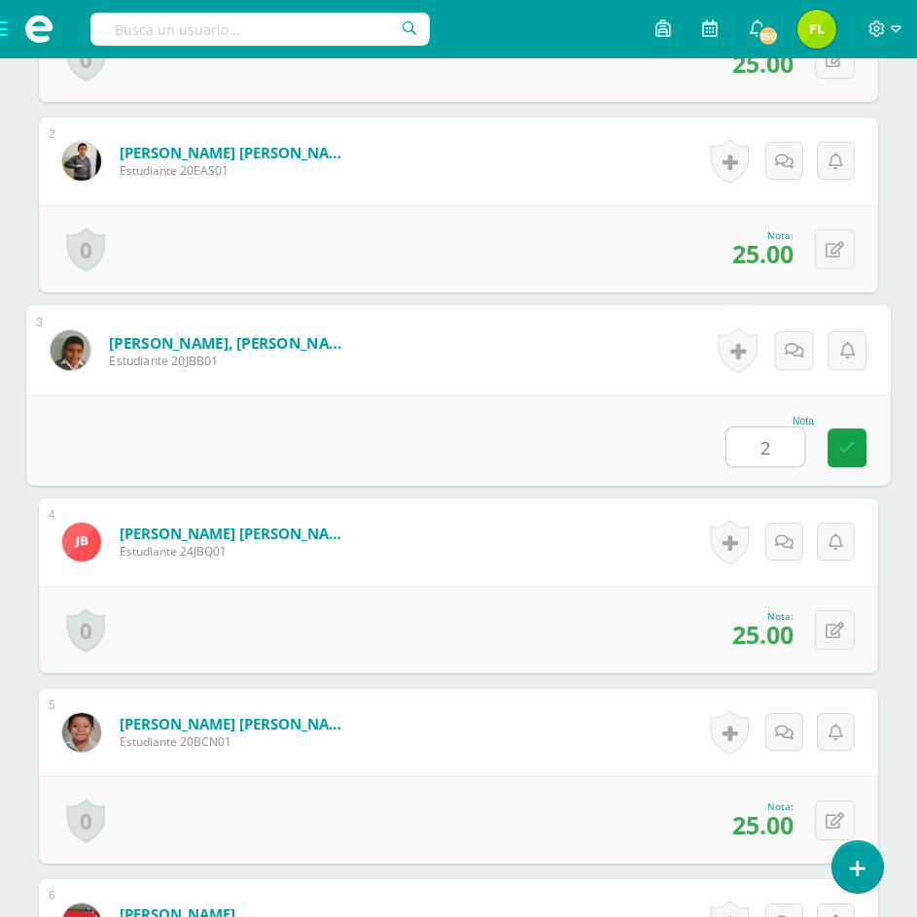
type input "23"
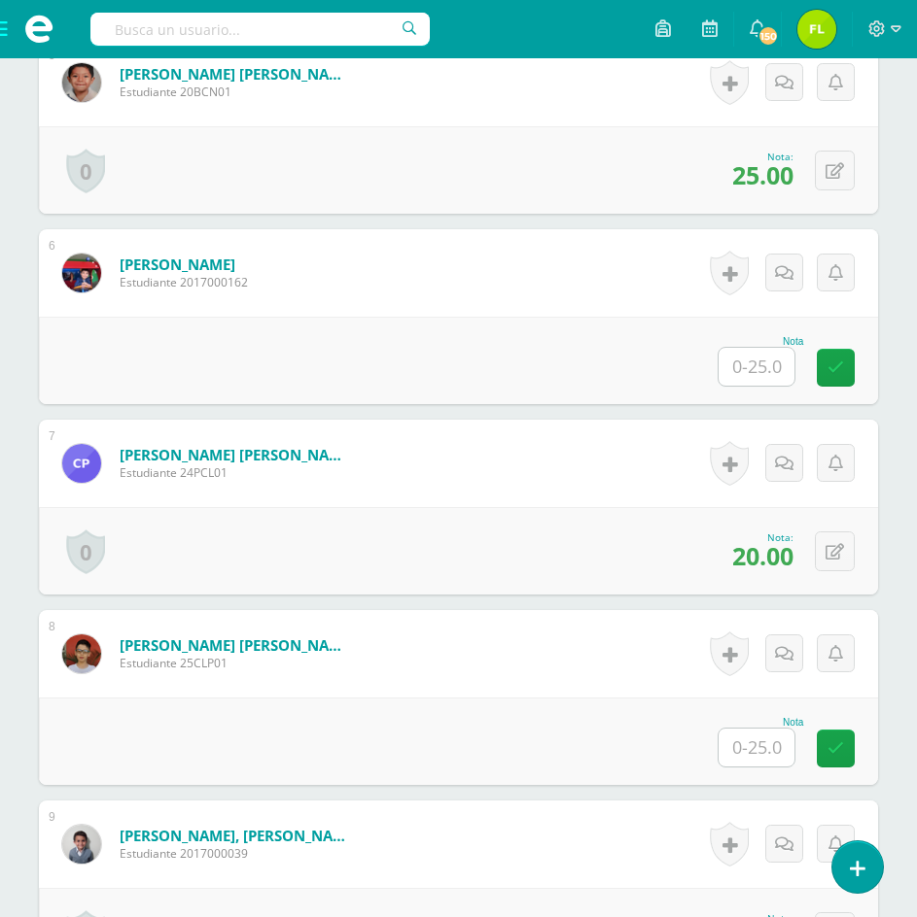
scroll to position [1461, 0]
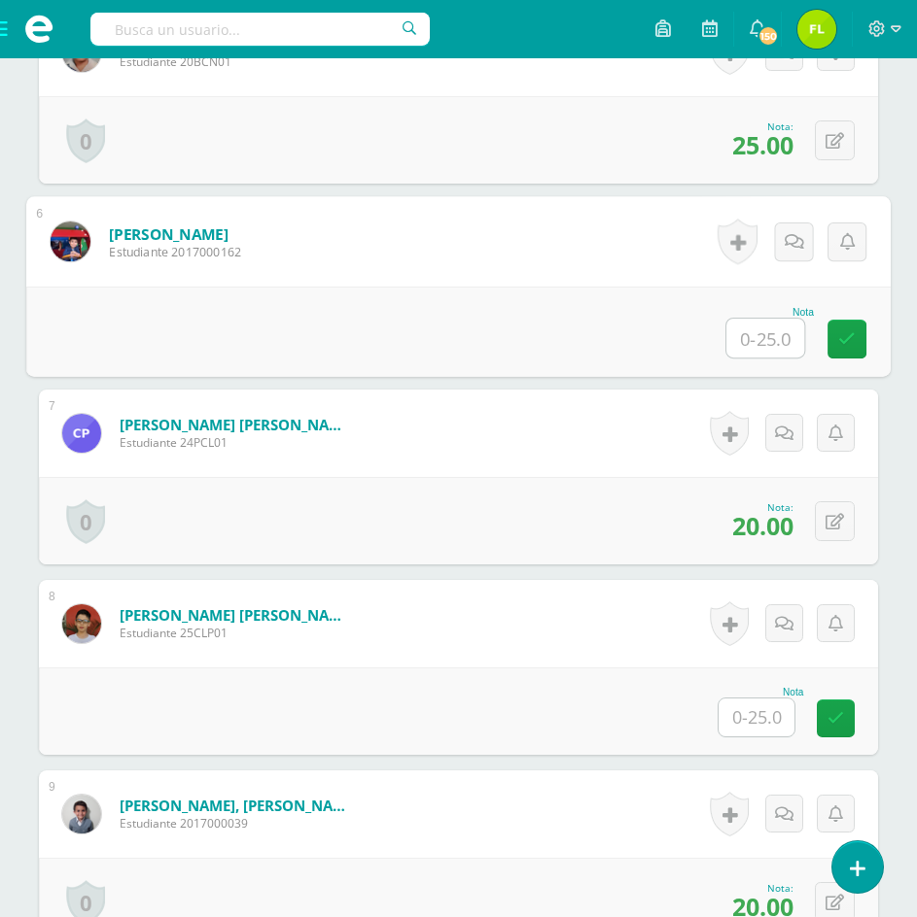
click at [757, 330] on input "text" at bounding box center [765, 338] width 78 height 39
type input "22"
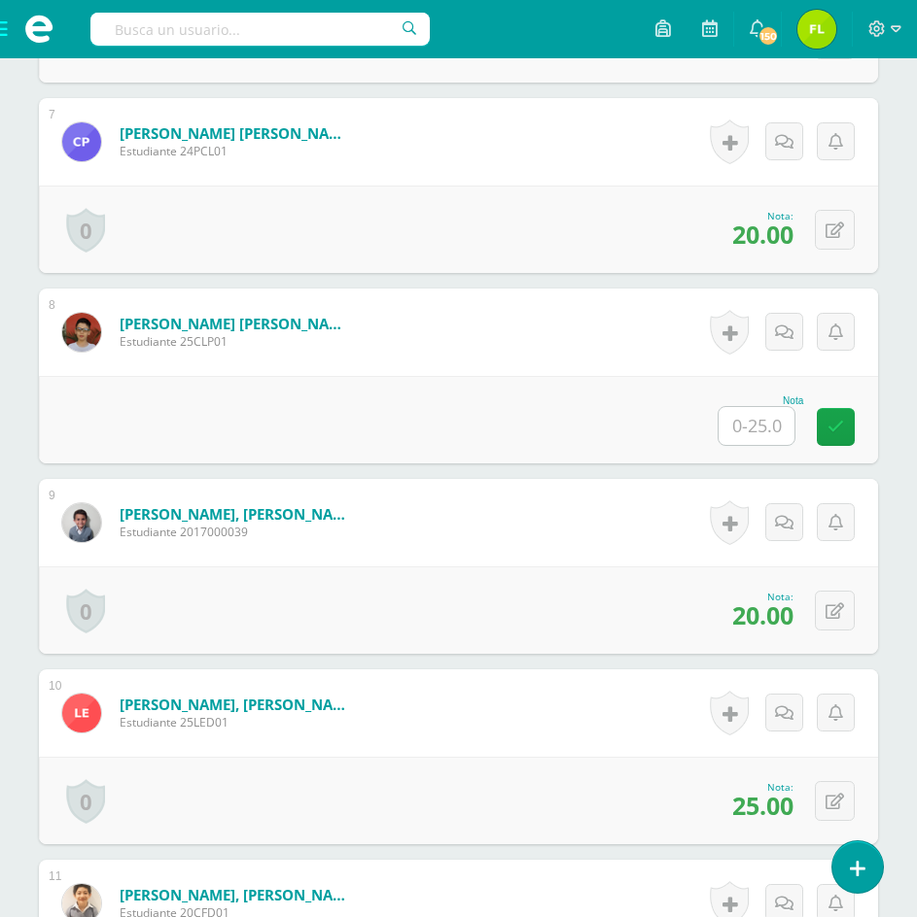
scroll to position [1850, 0]
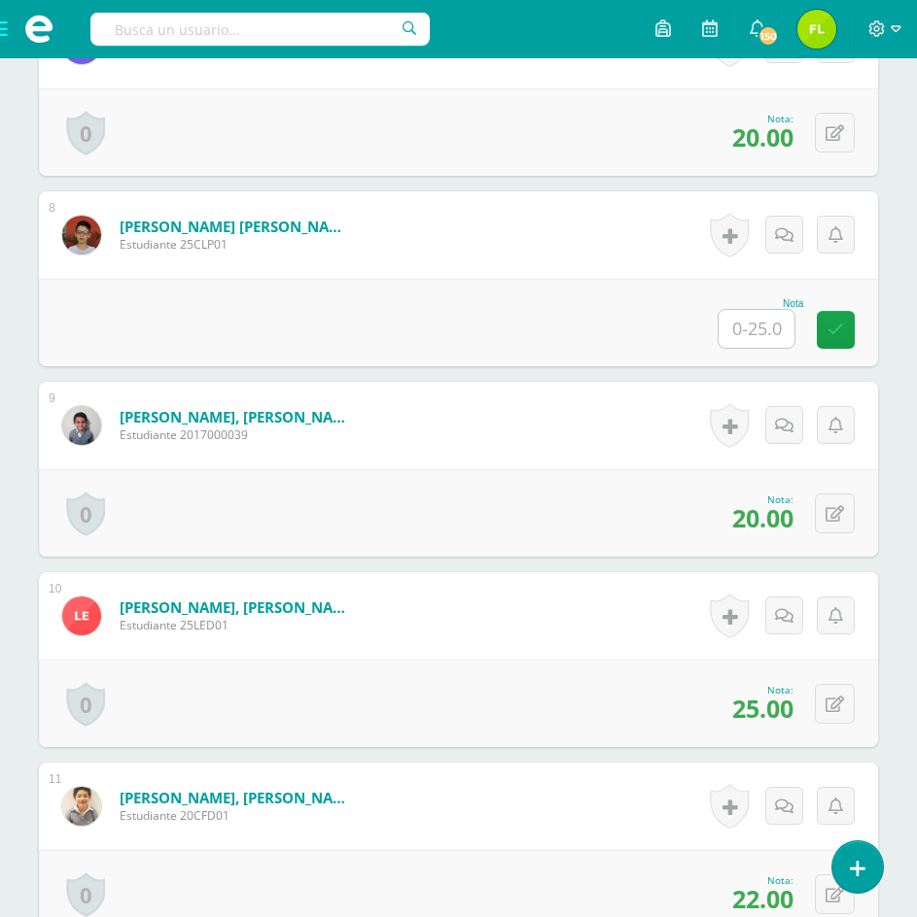
click at [773, 329] on input "text" at bounding box center [756, 329] width 76 height 38
type input "15"
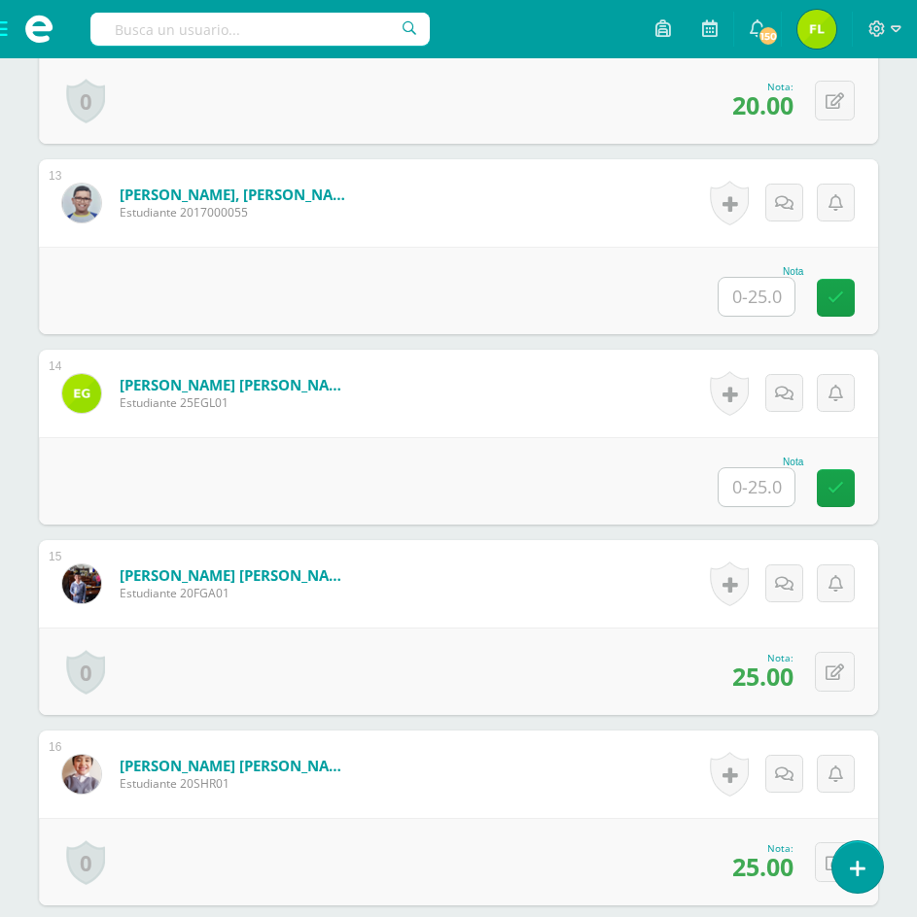
scroll to position [2919, 0]
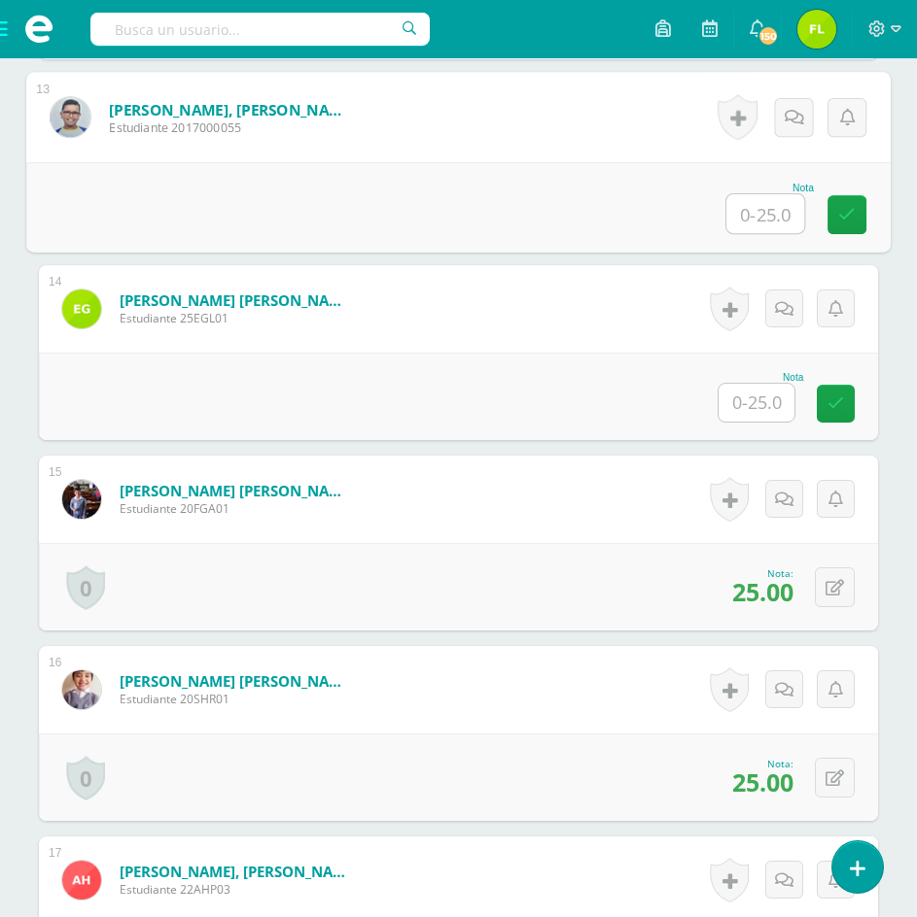
click at [747, 220] on input "text" at bounding box center [765, 213] width 78 height 39
type input "20"
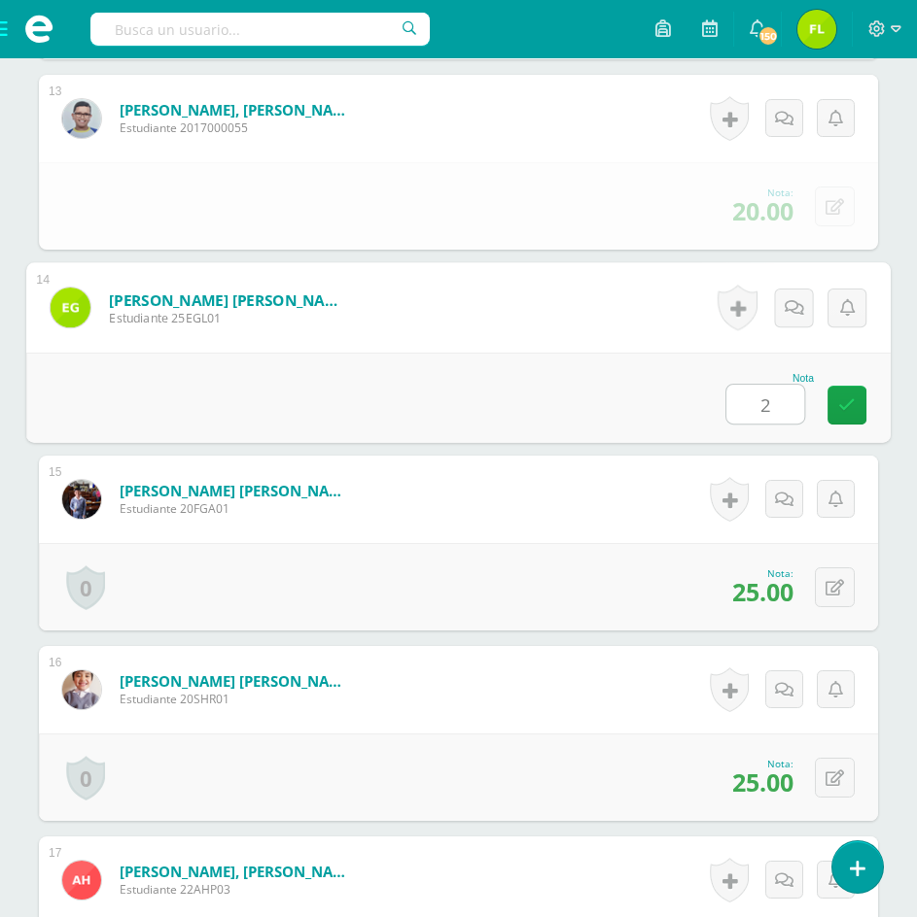
type input "22"
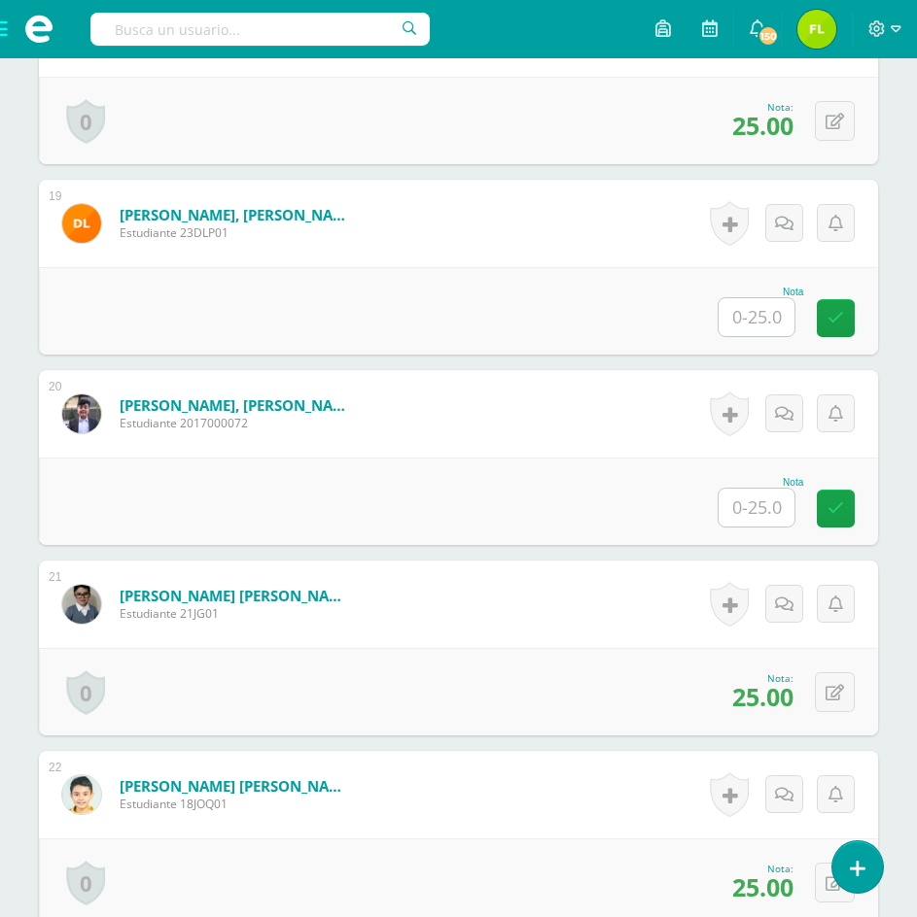
scroll to position [3988, 0]
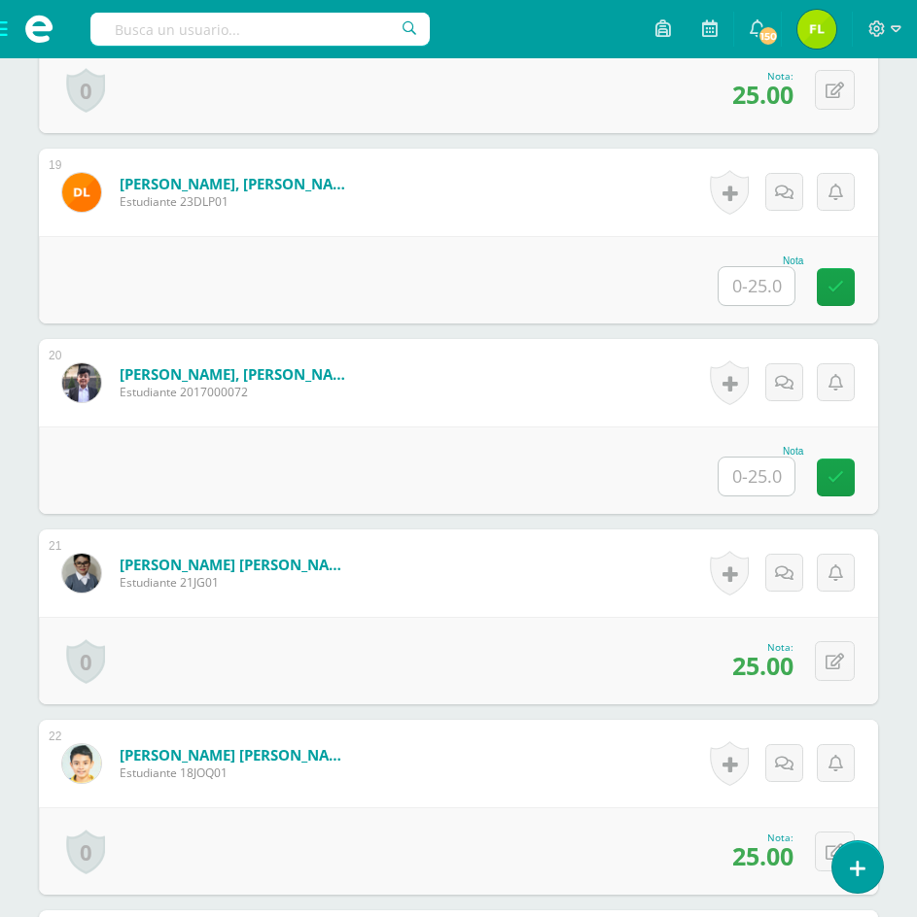
click at [761, 287] on input "text" at bounding box center [756, 286] width 76 height 38
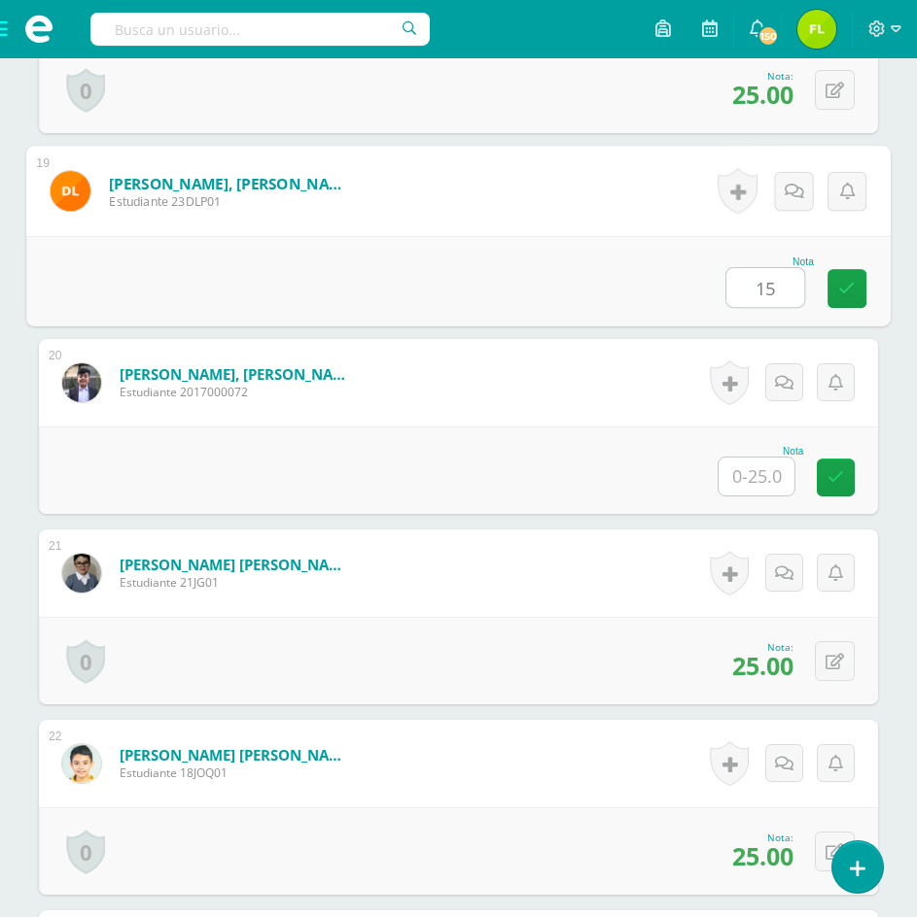
type input "15"
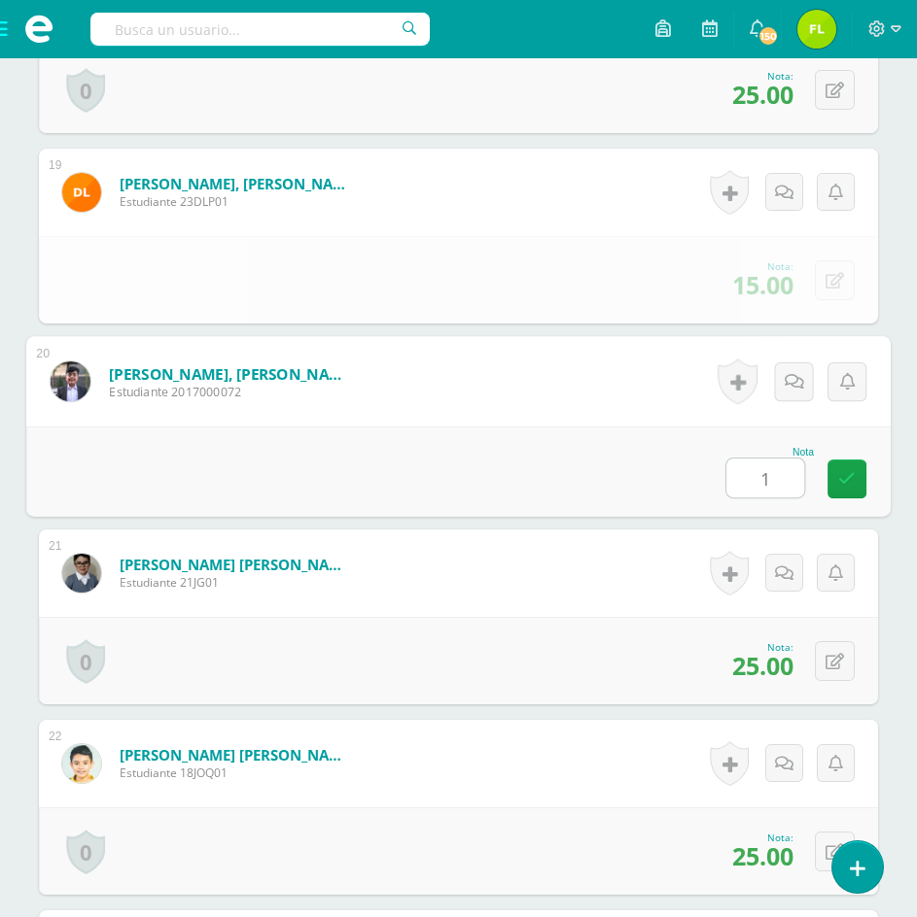
type input "15"
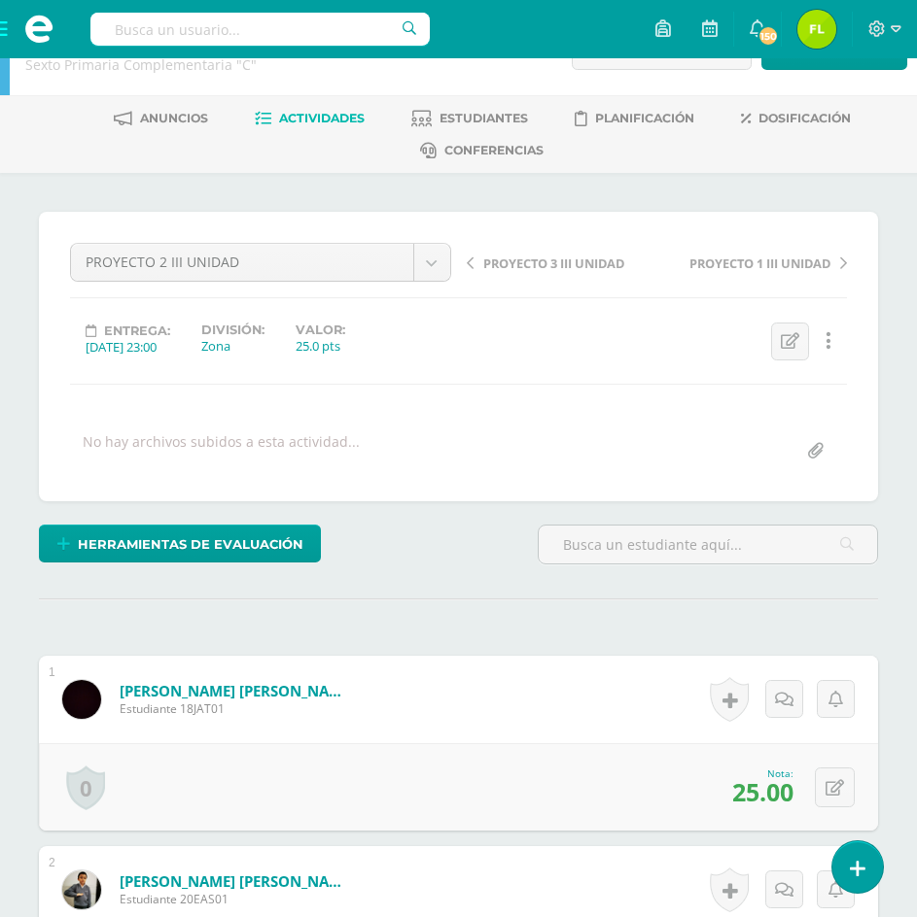
scroll to position [0, 0]
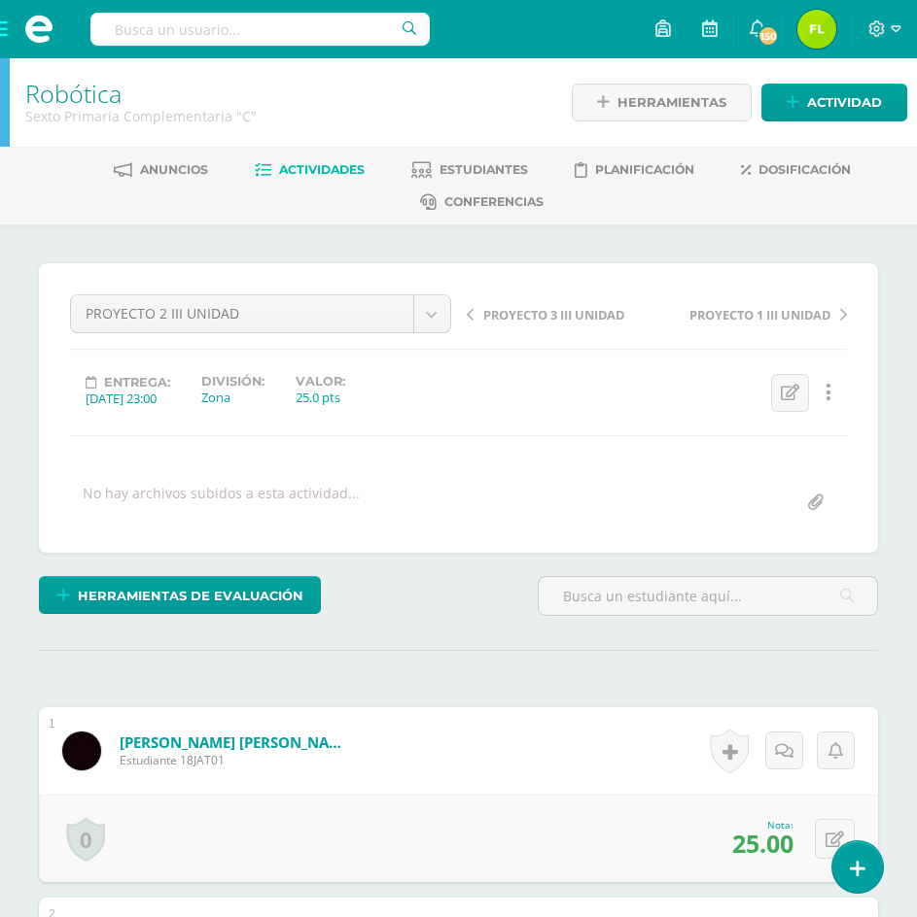
click at [514, 316] on span "PROYECTO 3 III UNIDAD" at bounding box center [553, 314] width 141 height 17
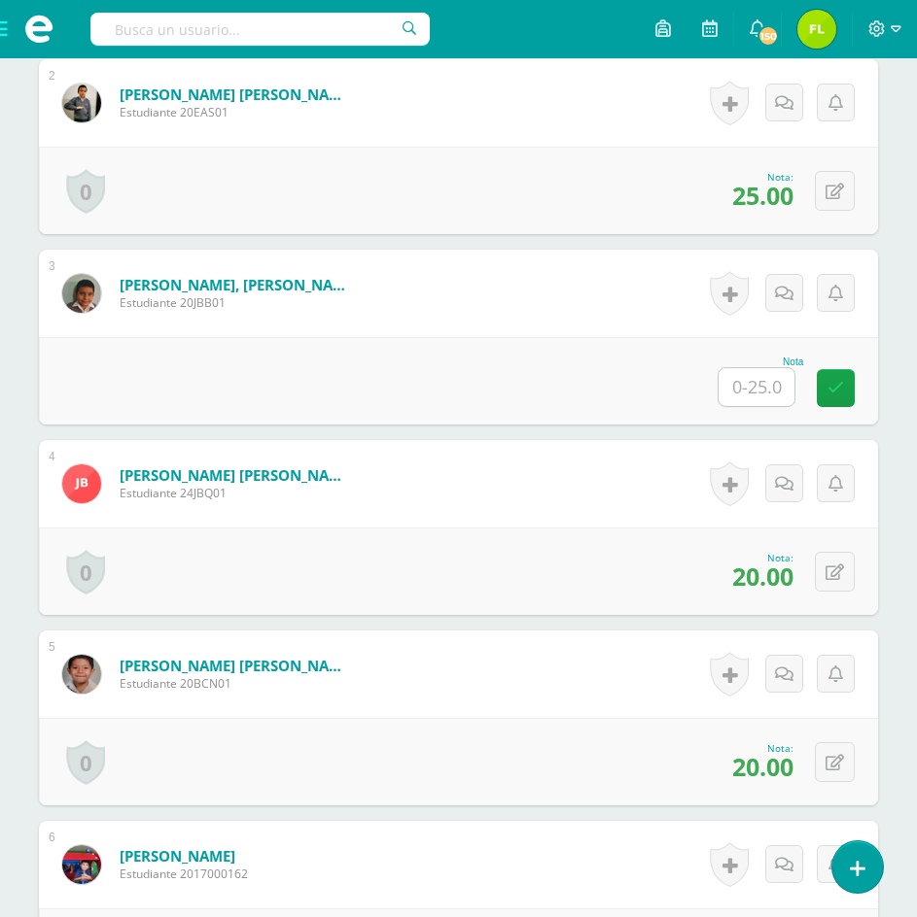
scroll to position [840, 0]
click at [752, 391] on input "text" at bounding box center [756, 386] width 76 height 38
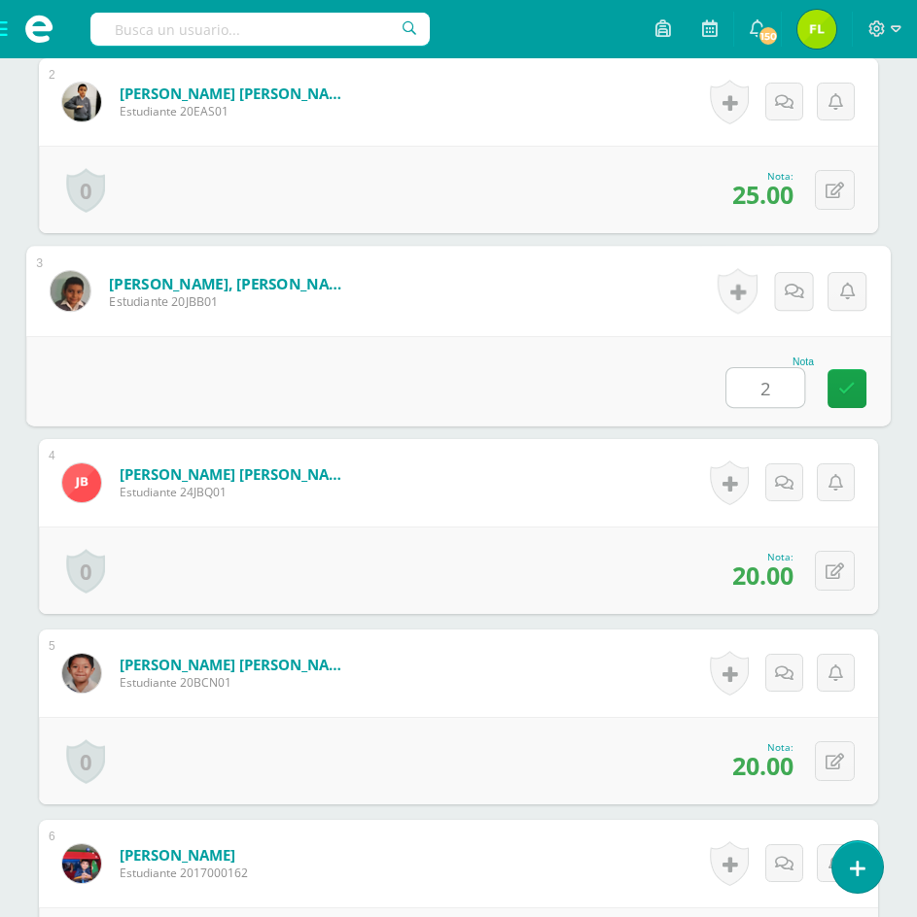
type input "20"
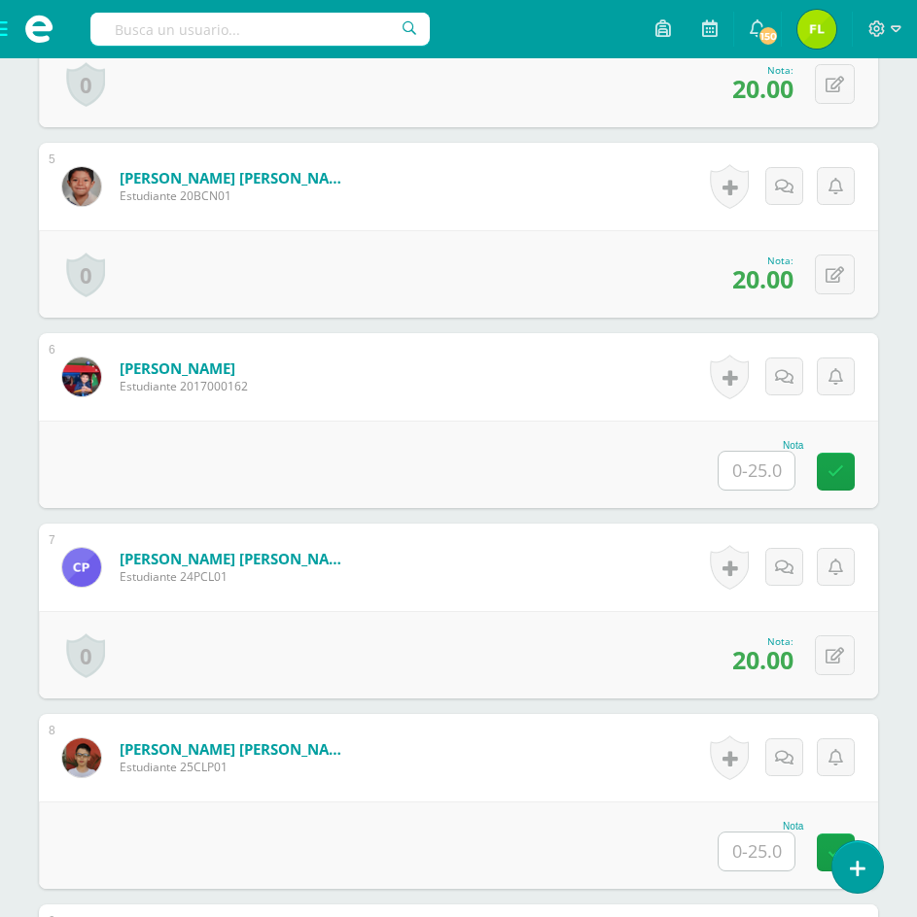
scroll to position [1328, 0]
click at [744, 451] on input "text" at bounding box center [756, 470] width 76 height 38
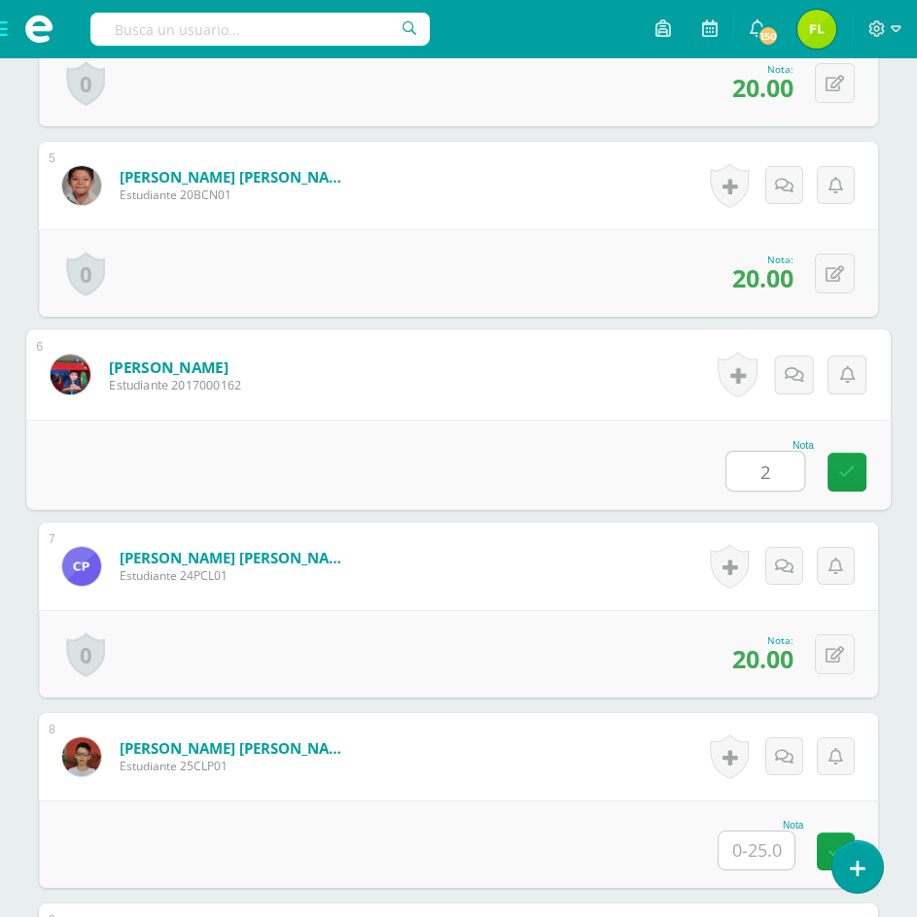
type input "22"
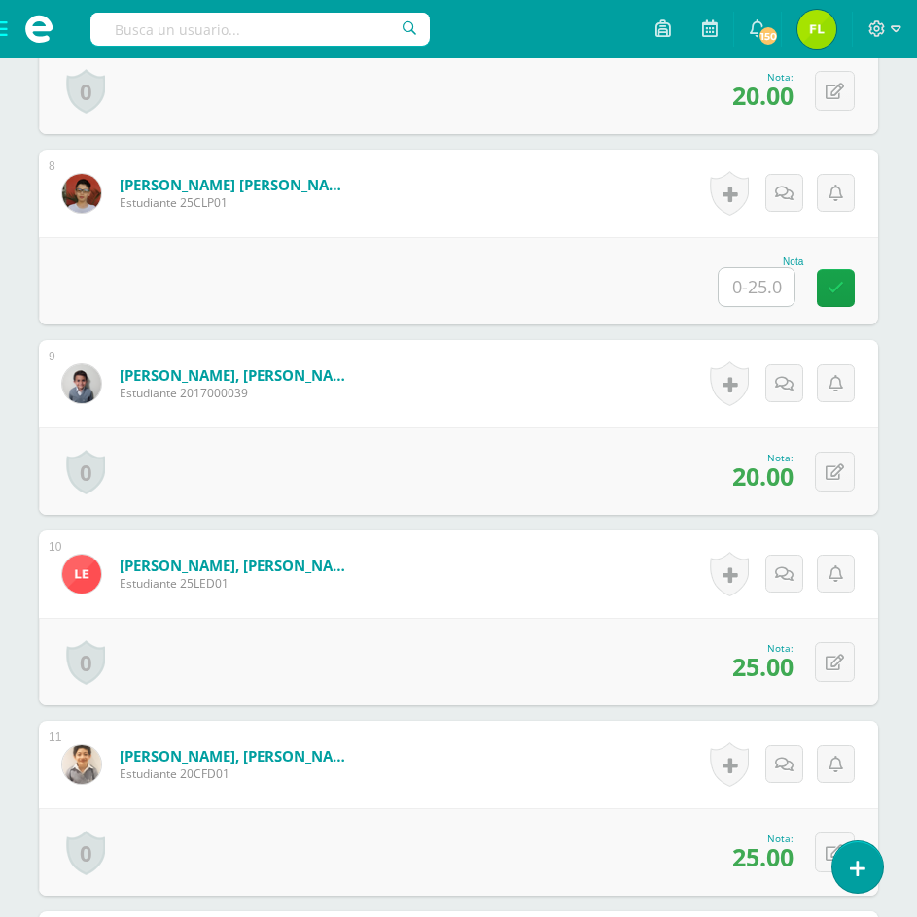
scroll to position [1911, 0]
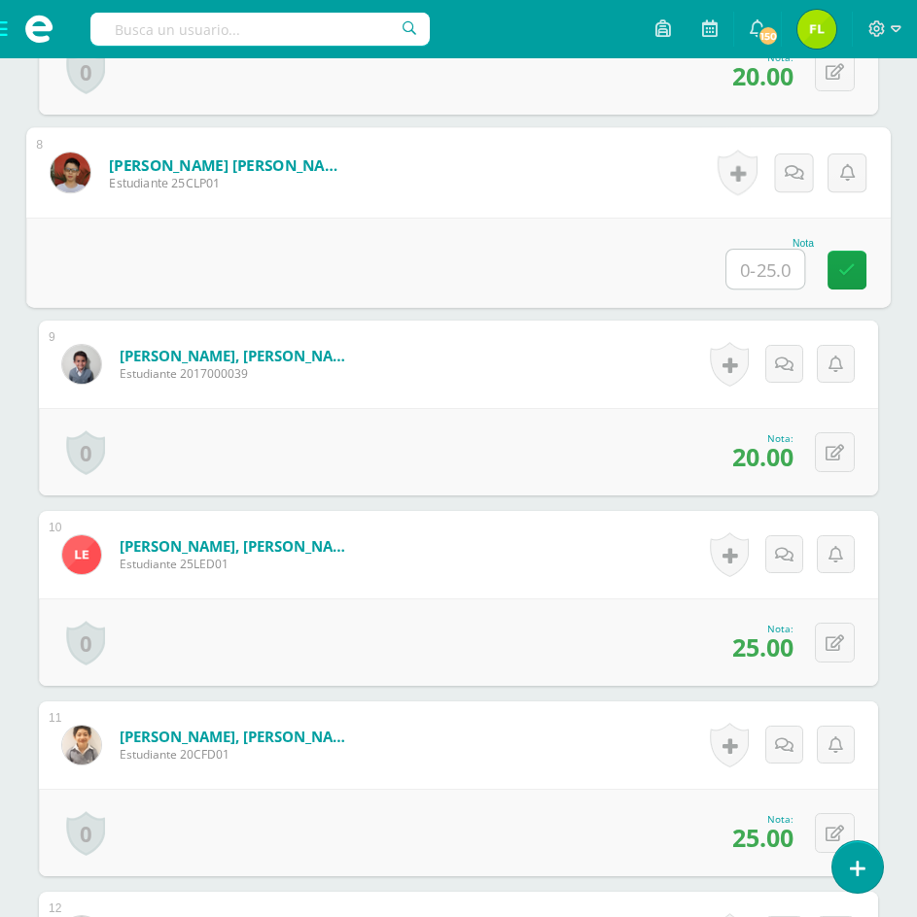
click at [753, 265] on input "text" at bounding box center [765, 269] width 78 height 39
type input "15"
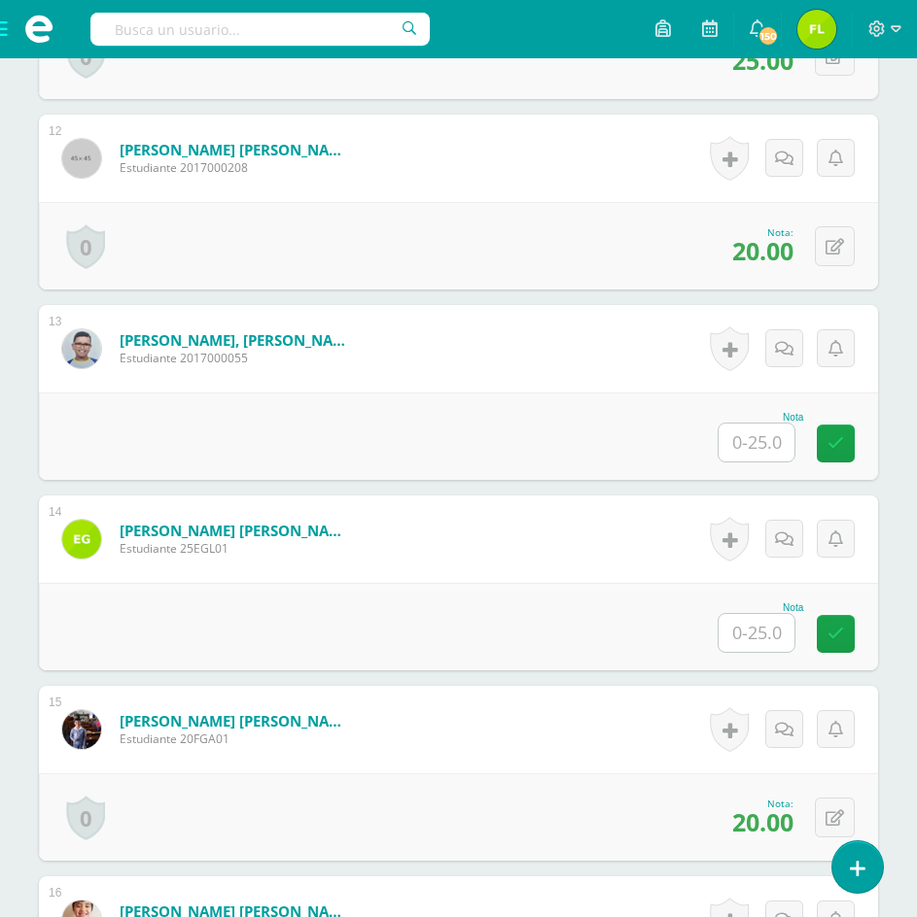
scroll to position [2883, 0]
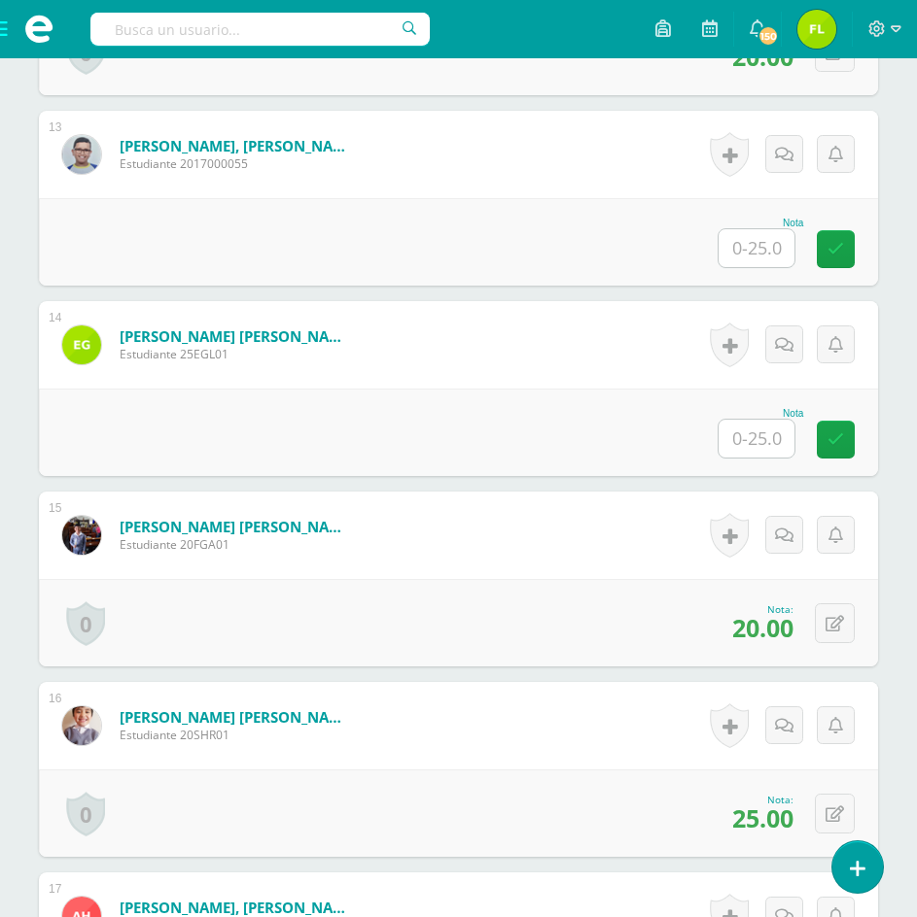
click at [780, 258] on input "text" at bounding box center [756, 248] width 76 height 38
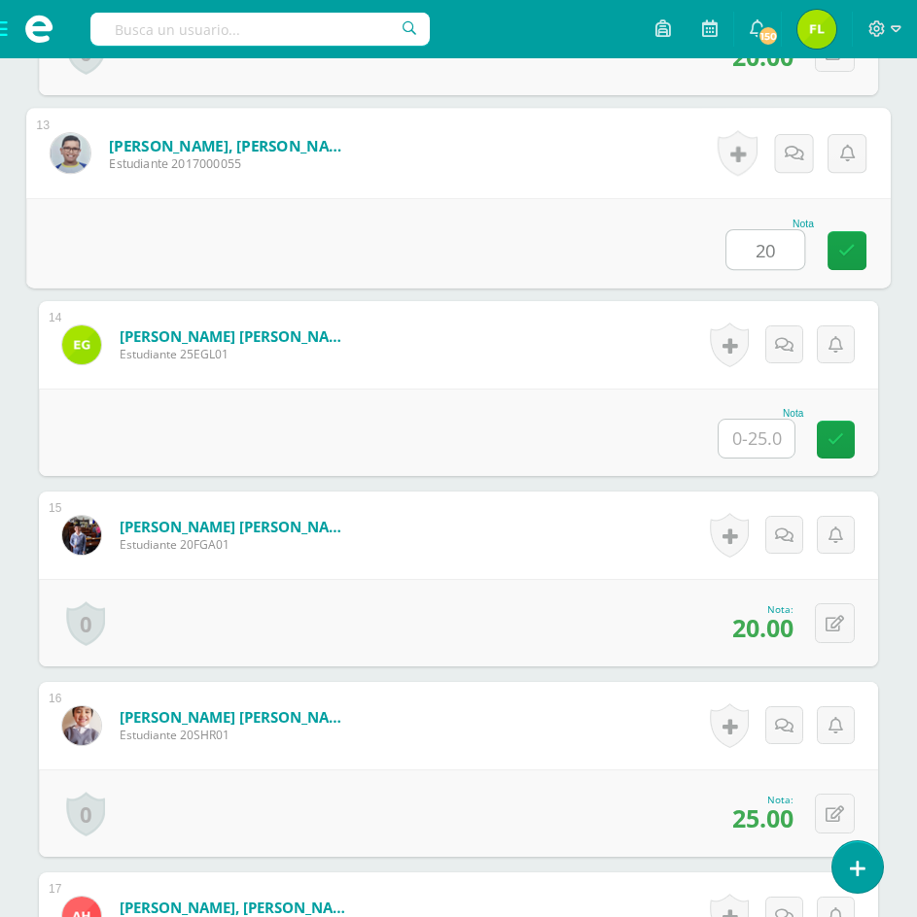
type input "20"
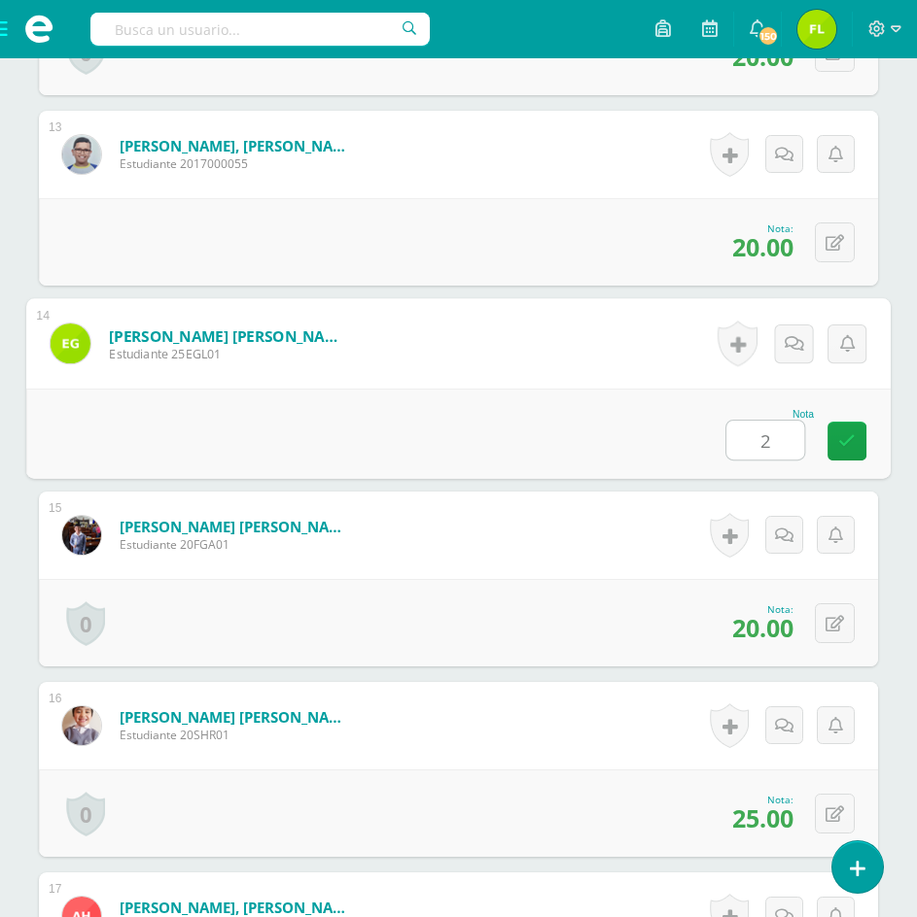
type input "25"
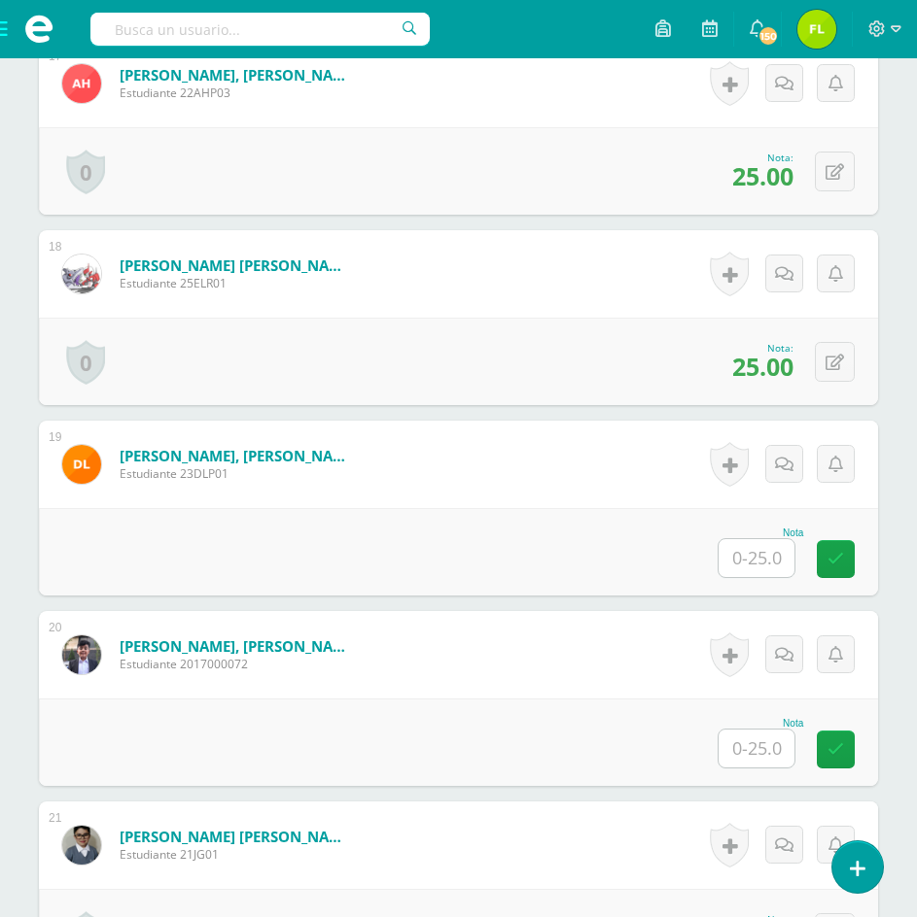
scroll to position [3952, 0]
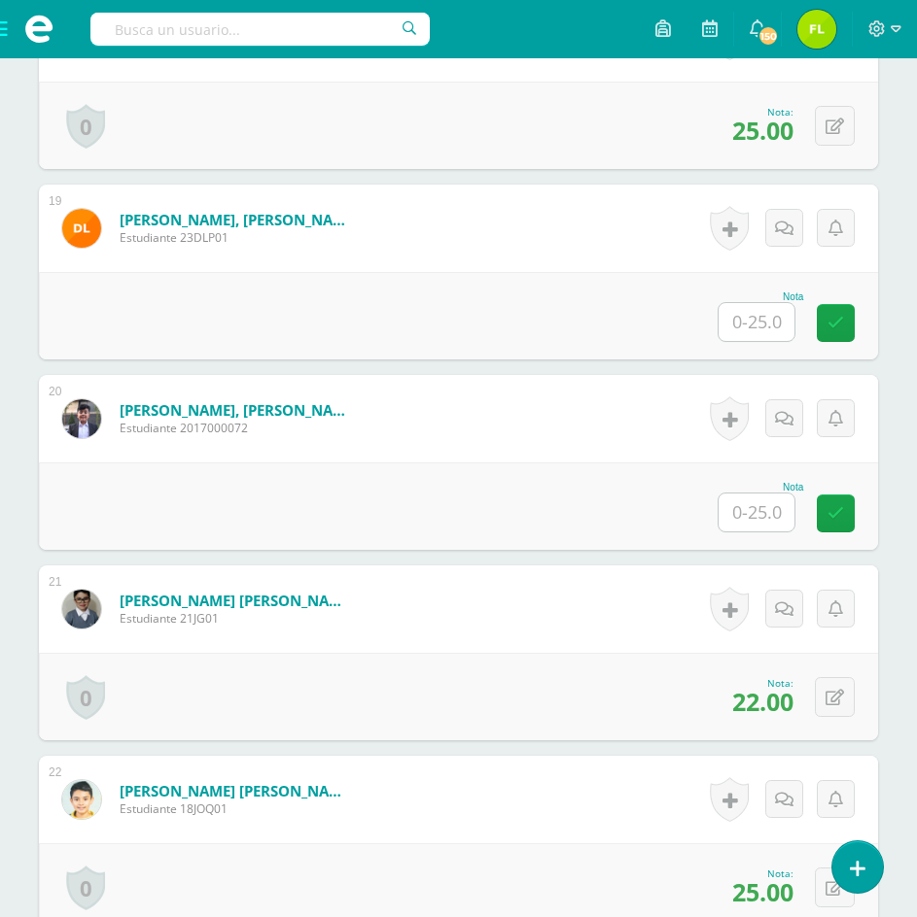
click at [755, 331] on input "text" at bounding box center [756, 322] width 76 height 38
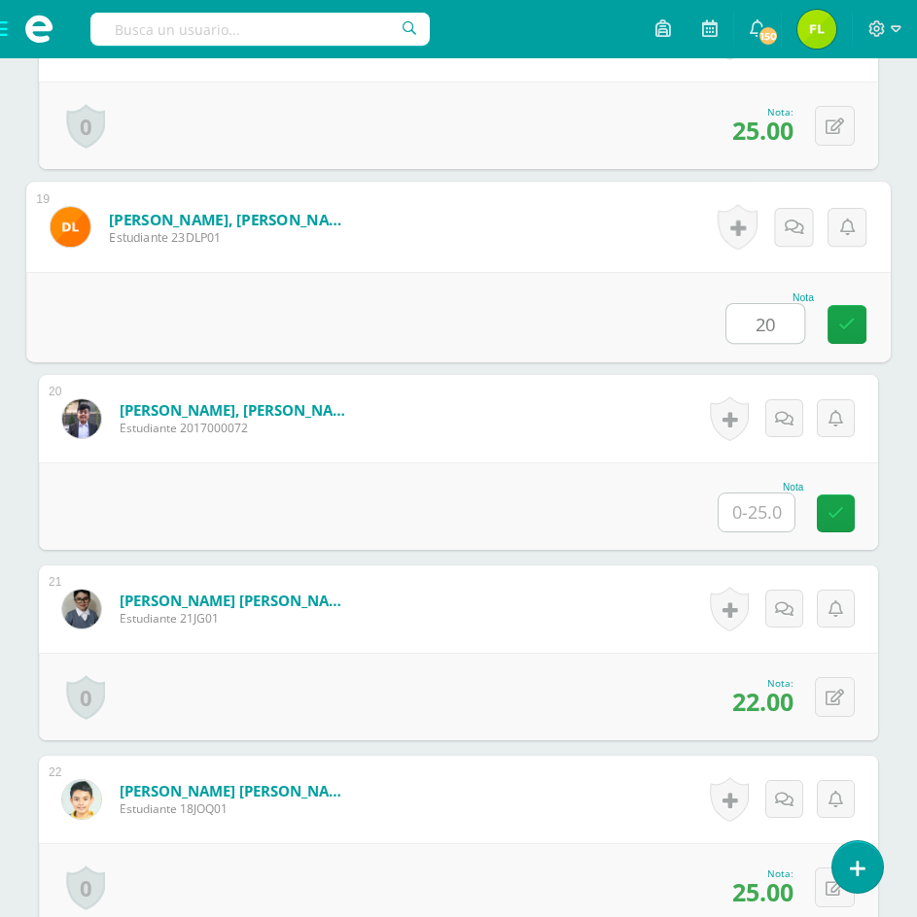
type input "20"
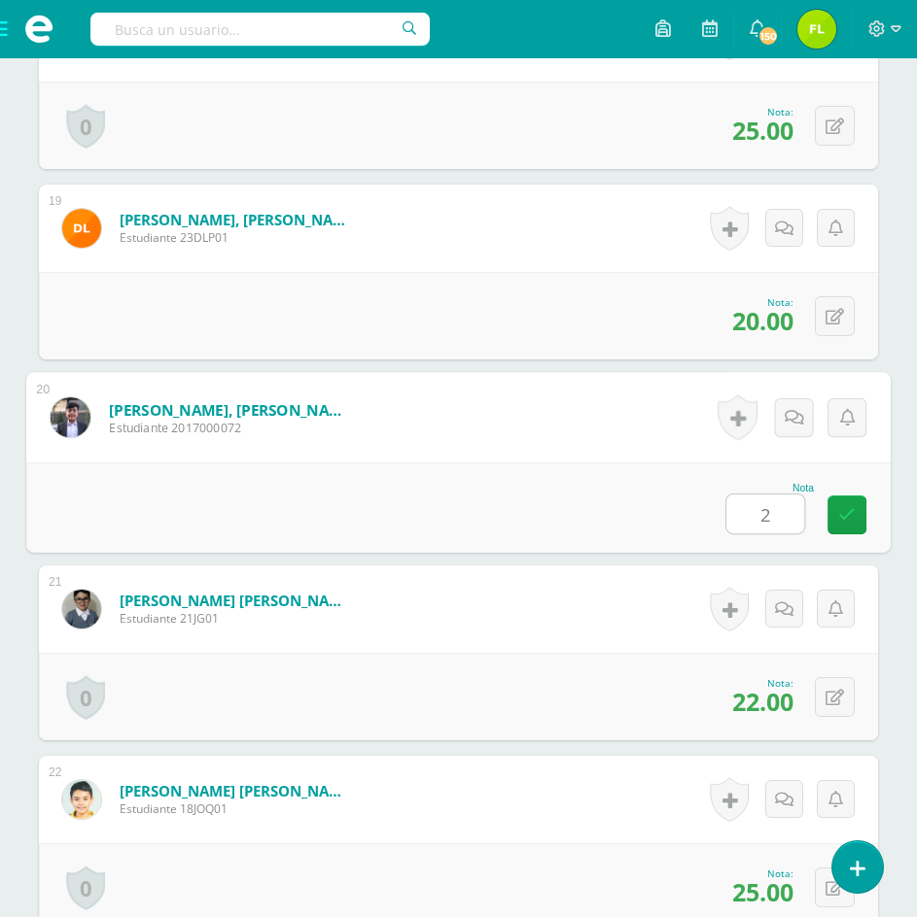
type input "20"
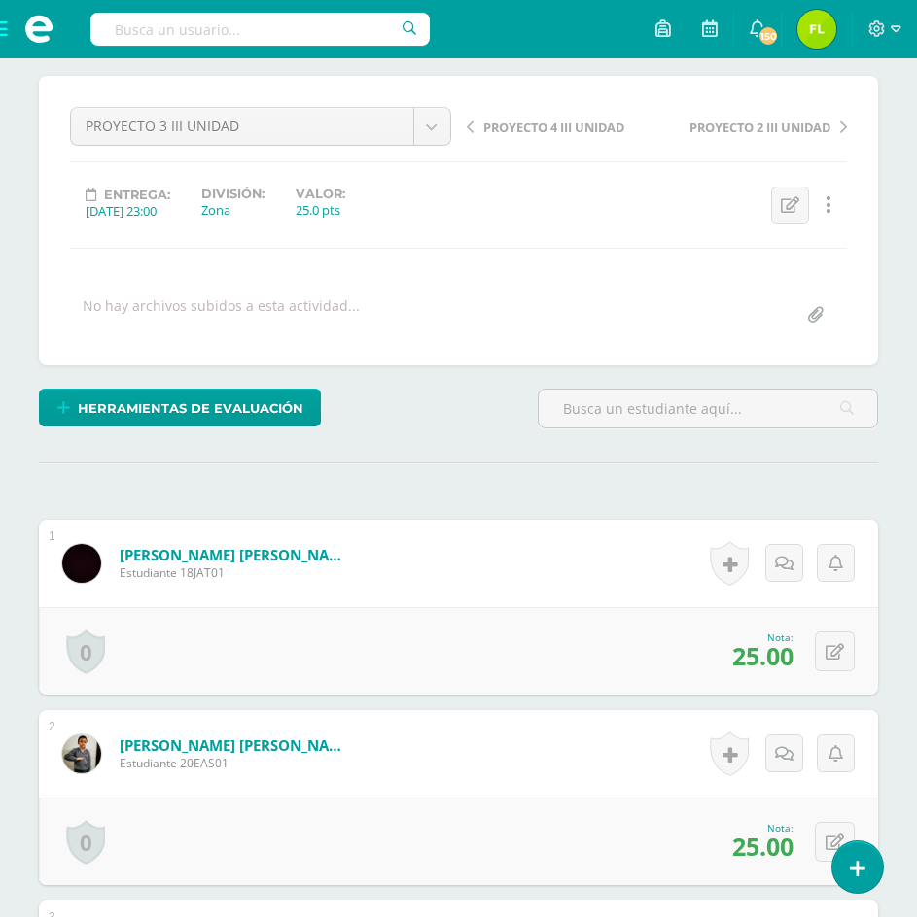
scroll to position [0, 0]
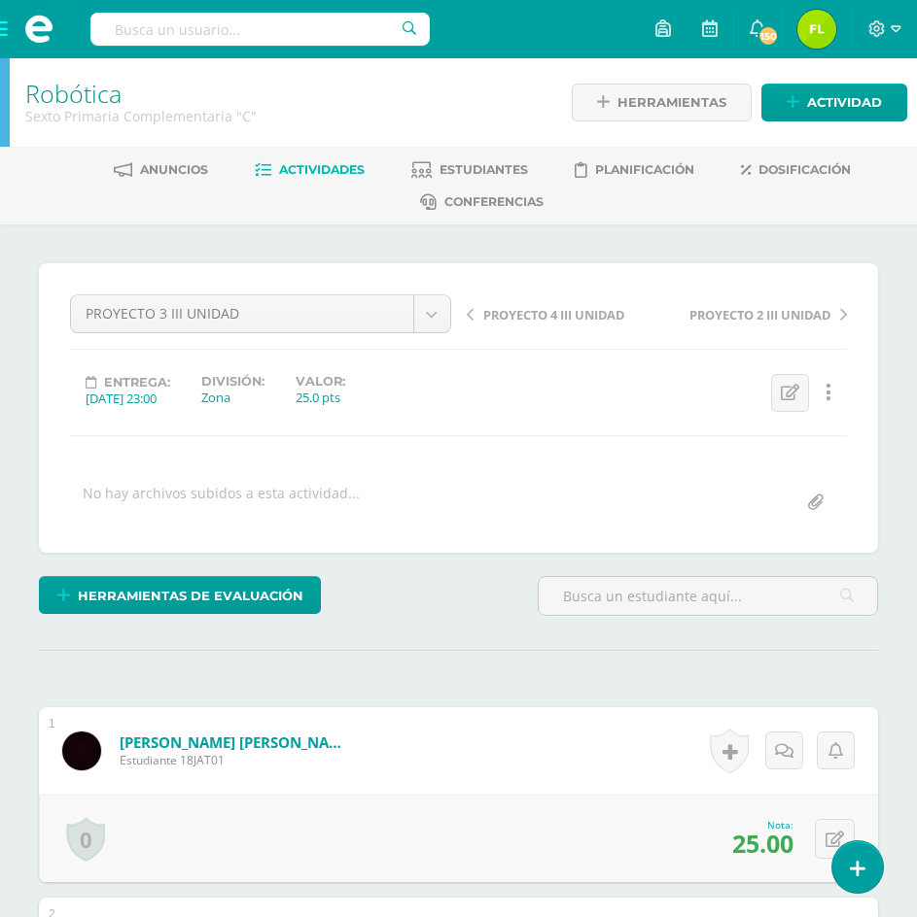
click at [554, 314] on span "PROYECTO 4 III UNIDAD" at bounding box center [553, 314] width 141 height 17
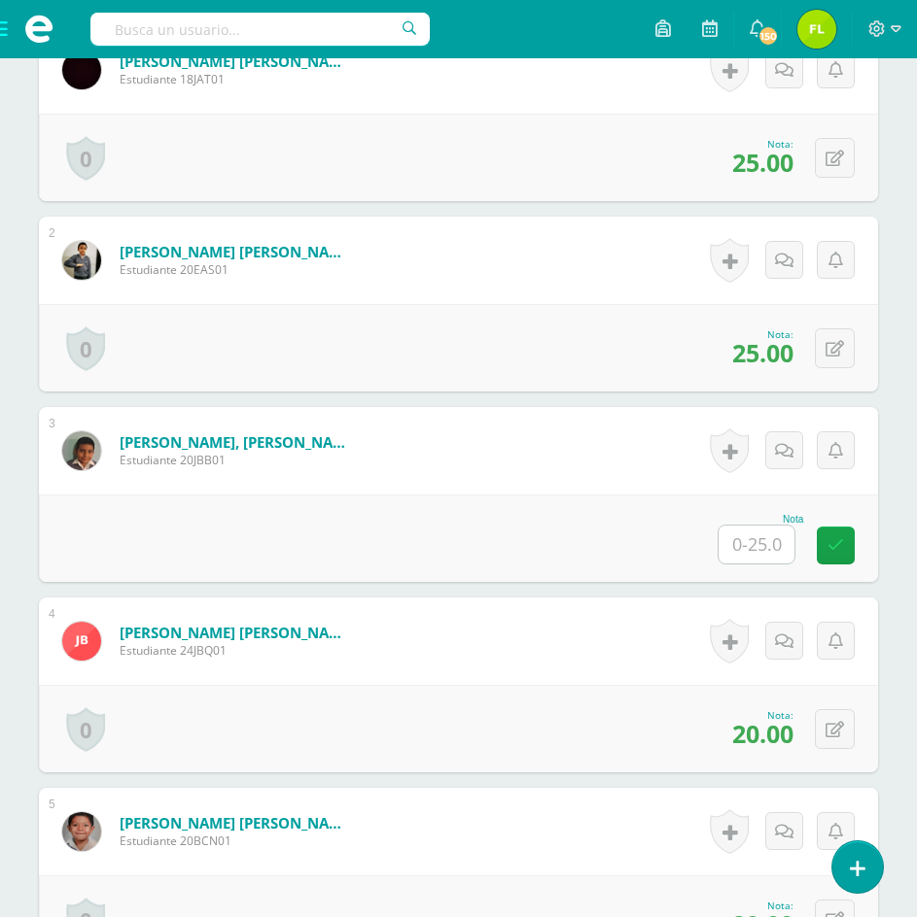
scroll to position [682, 0]
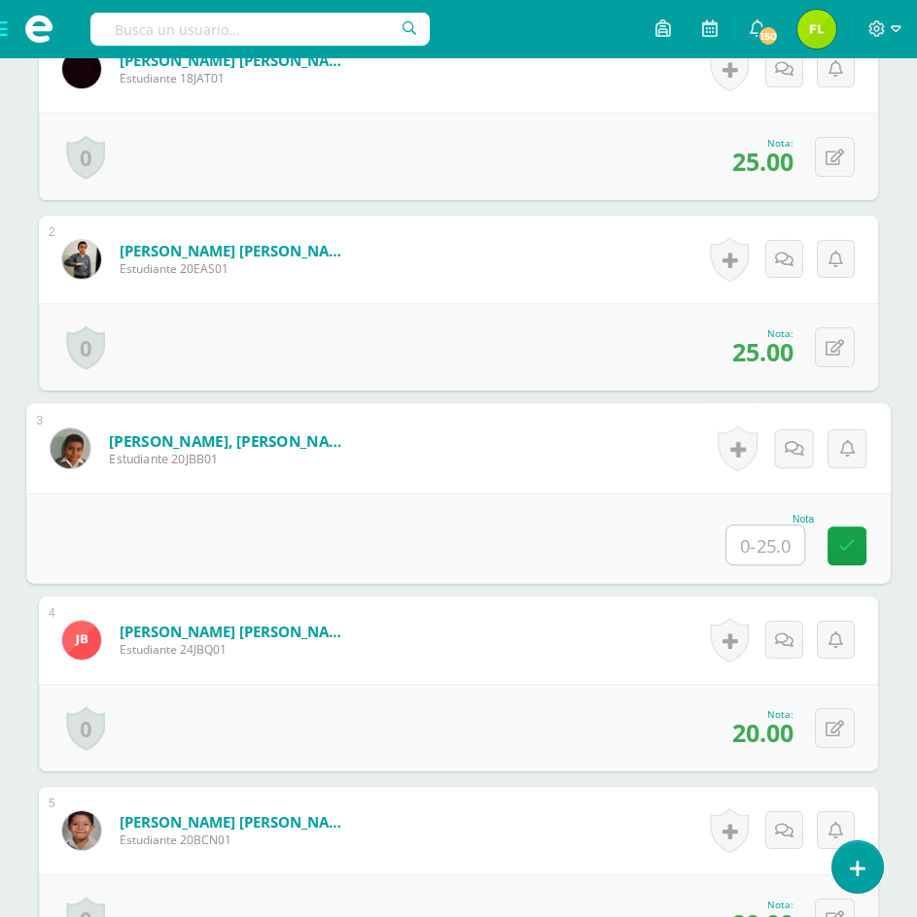
click at [750, 540] on input "text" at bounding box center [765, 545] width 78 height 39
type input "22"
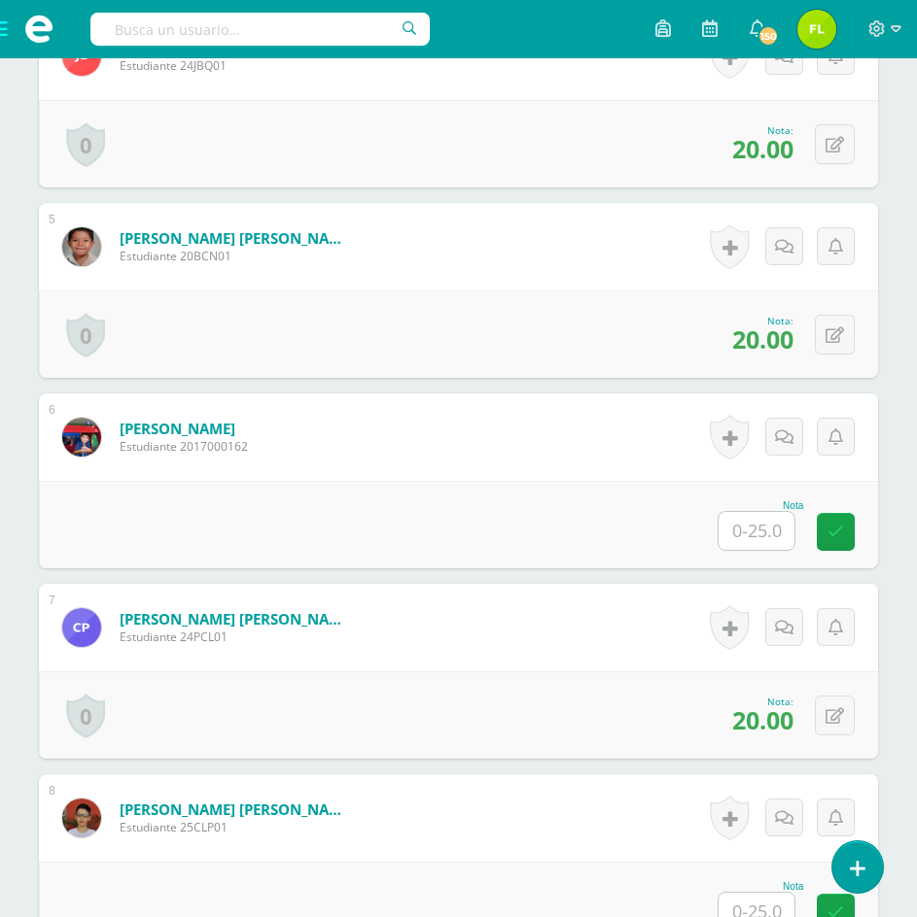
scroll to position [1267, 0]
click at [746, 533] on input "text" at bounding box center [756, 530] width 76 height 38
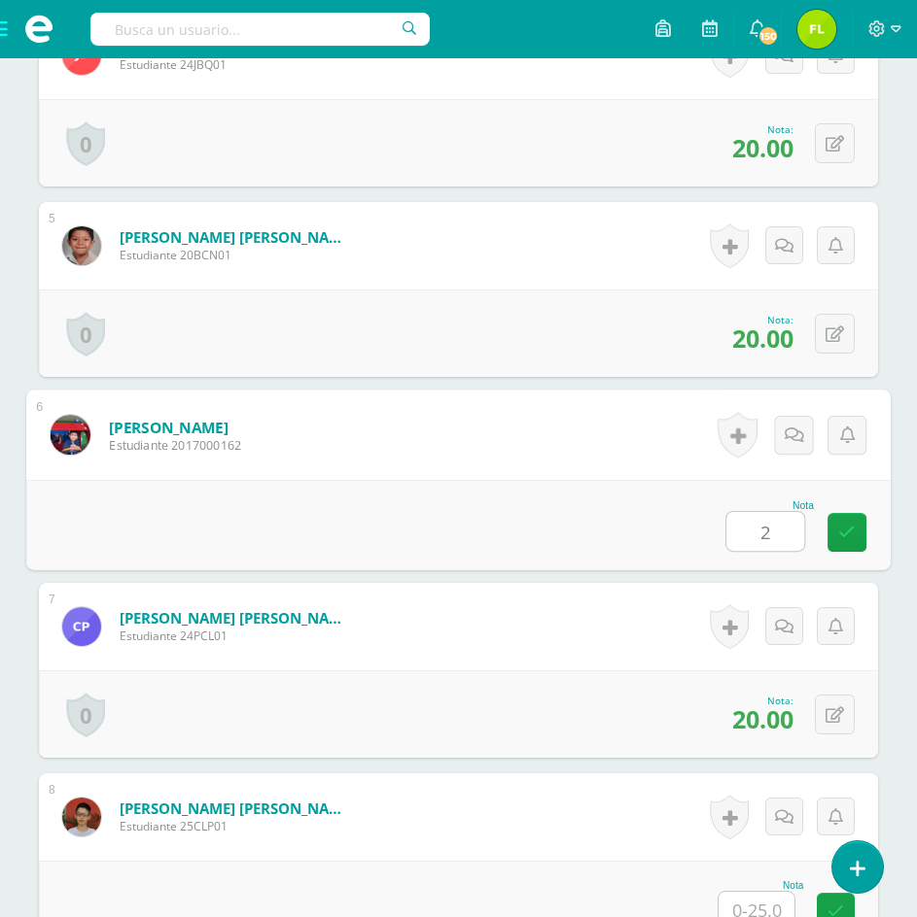
type input "25"
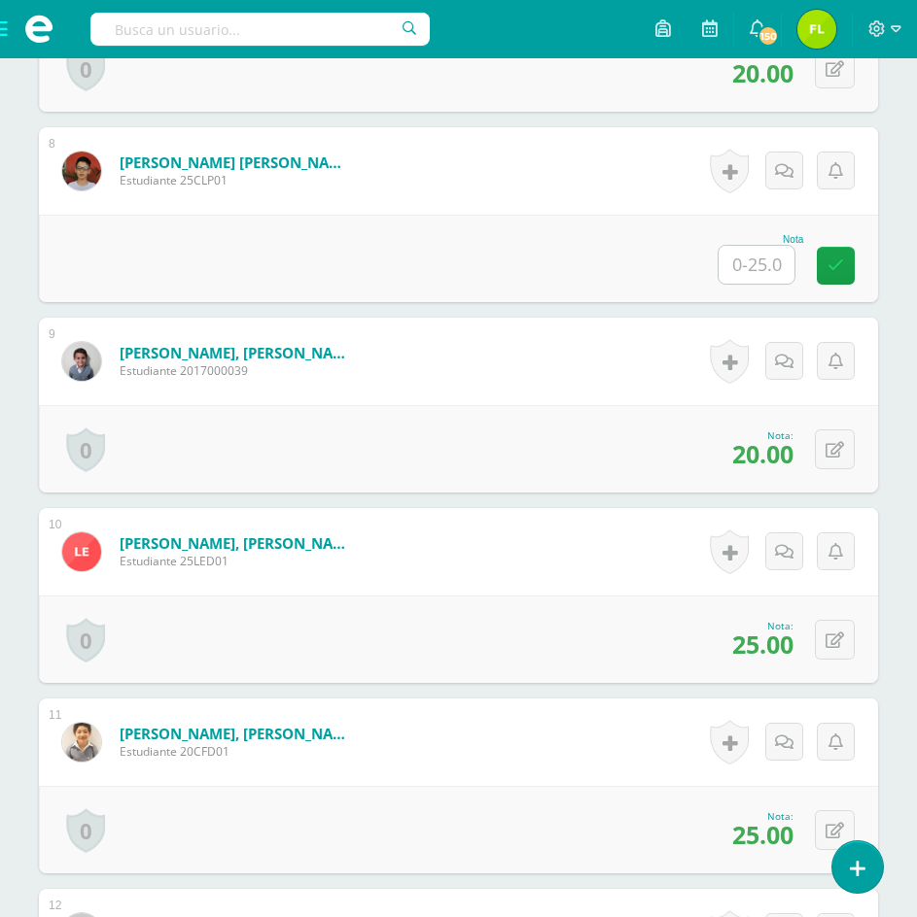
scroll to position [1948, 0]
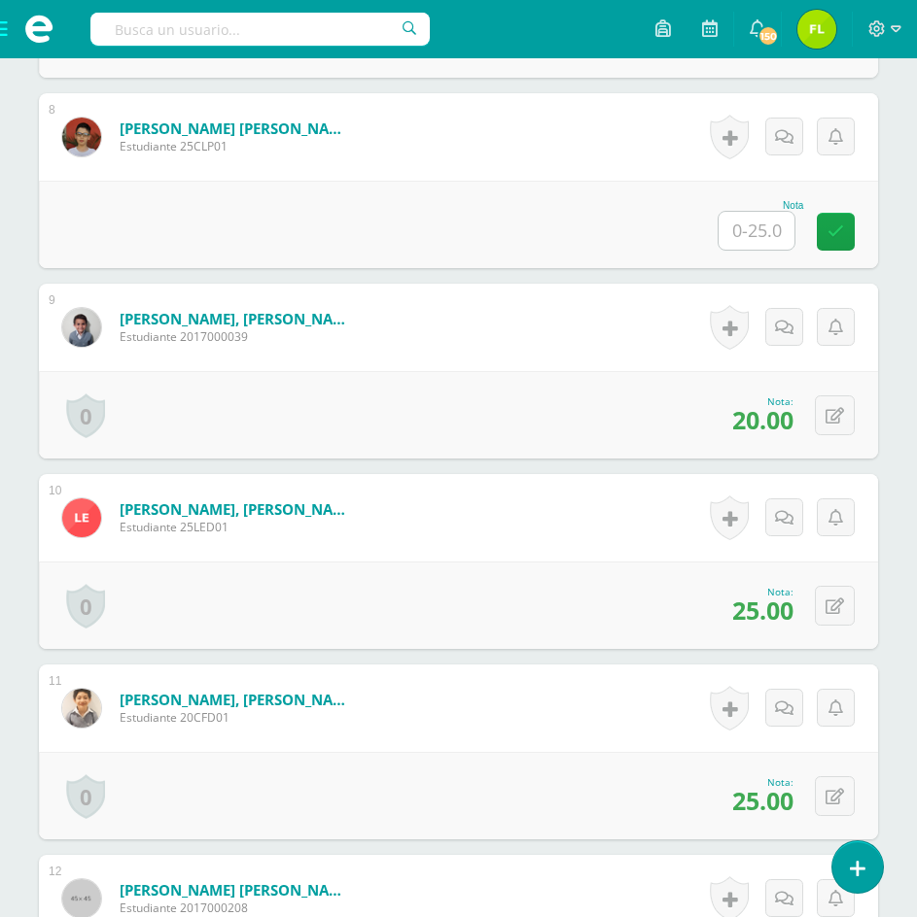
click at [745, 227] on input "text" at bounding box center [756, 231] width 76 height 38
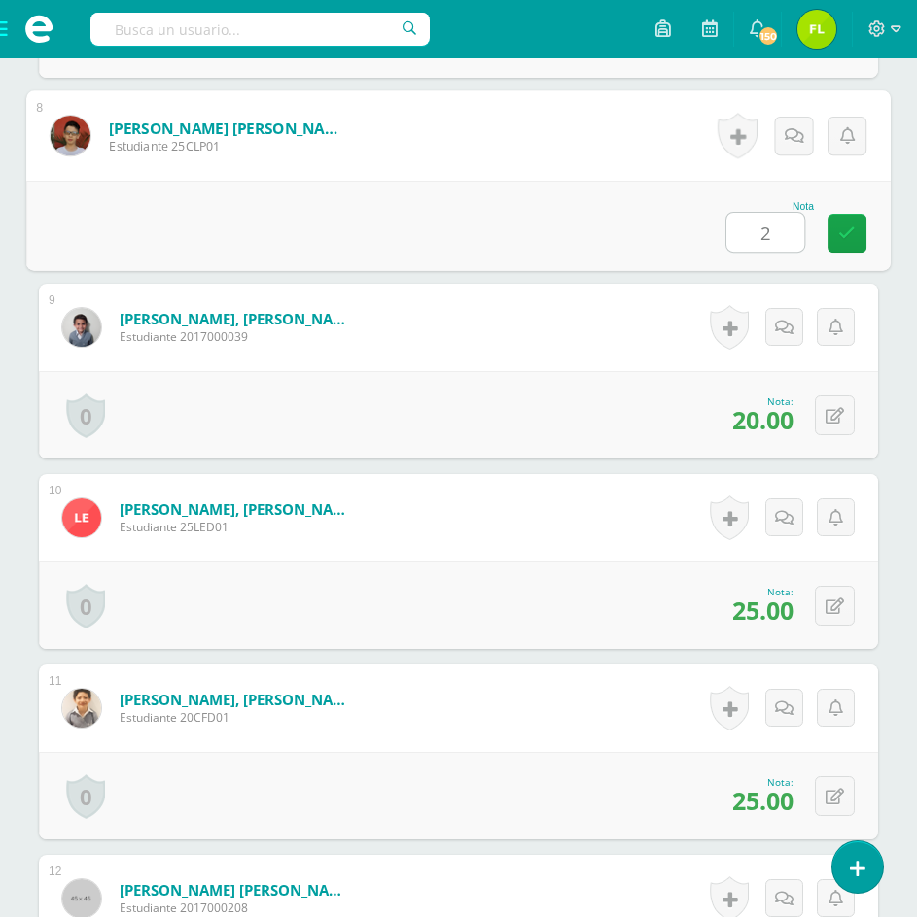
type input "20"
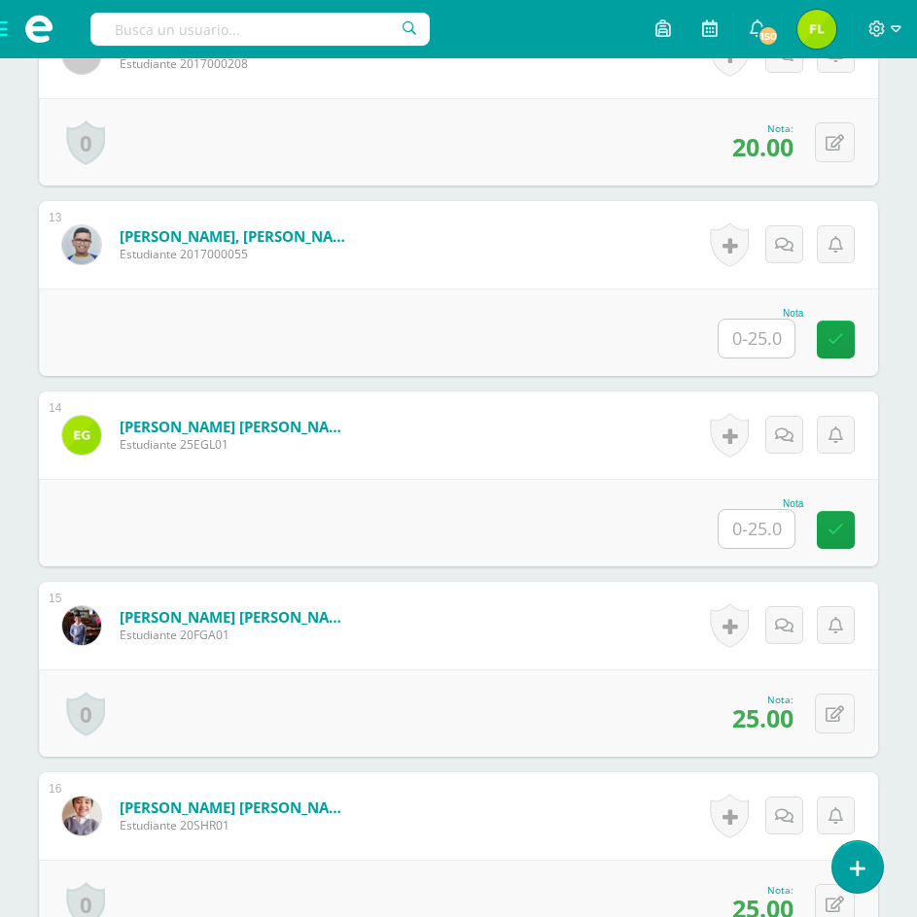
scroll to position [2822, 0]
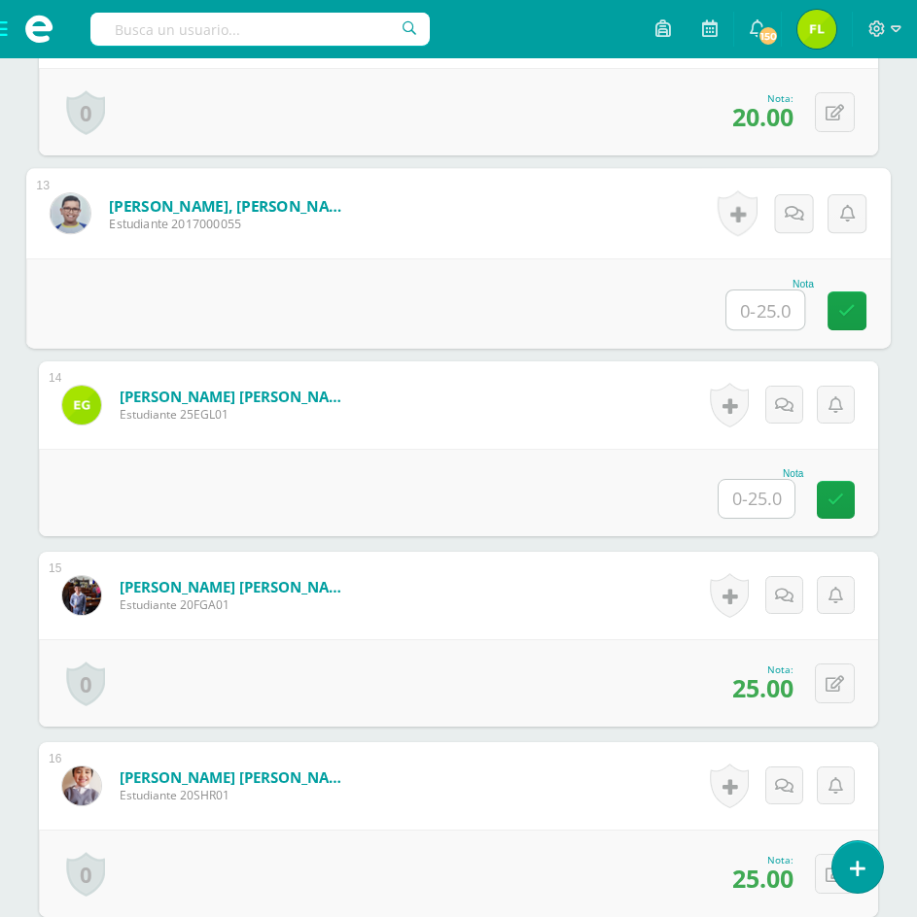
click at [751, 314] on input "text" at bounding box center [765, 310] width 78 height 39
type input "15"
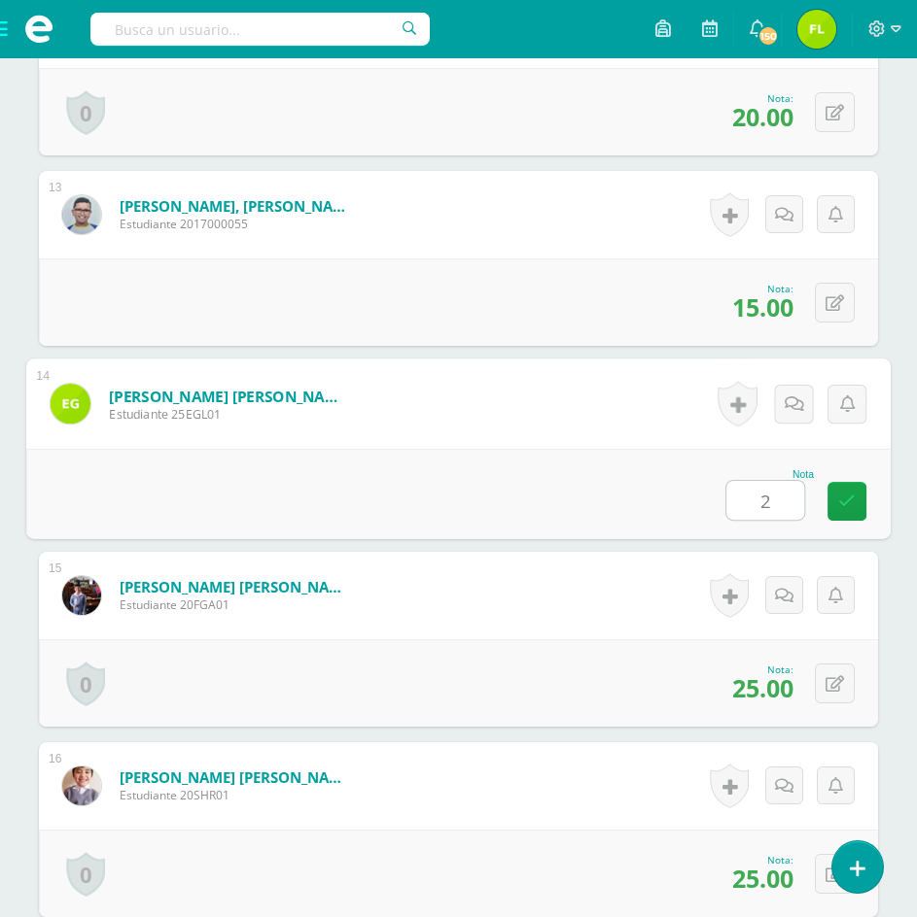
type input "20"
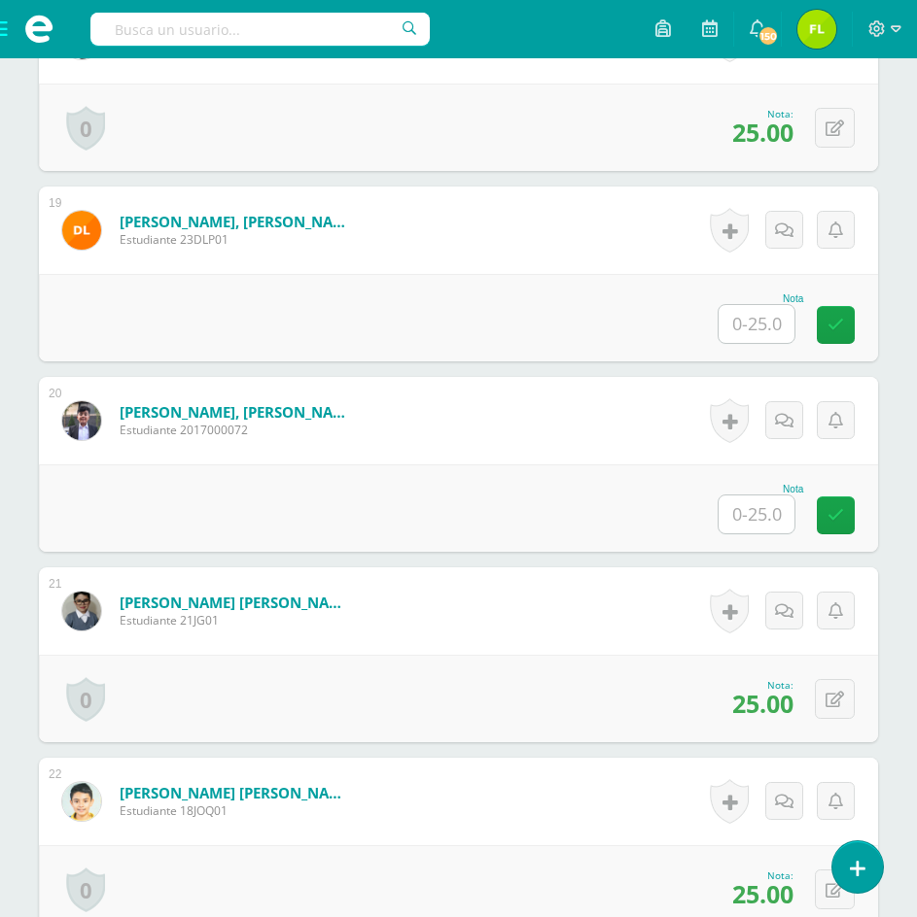
scroll to position [3989, 0]
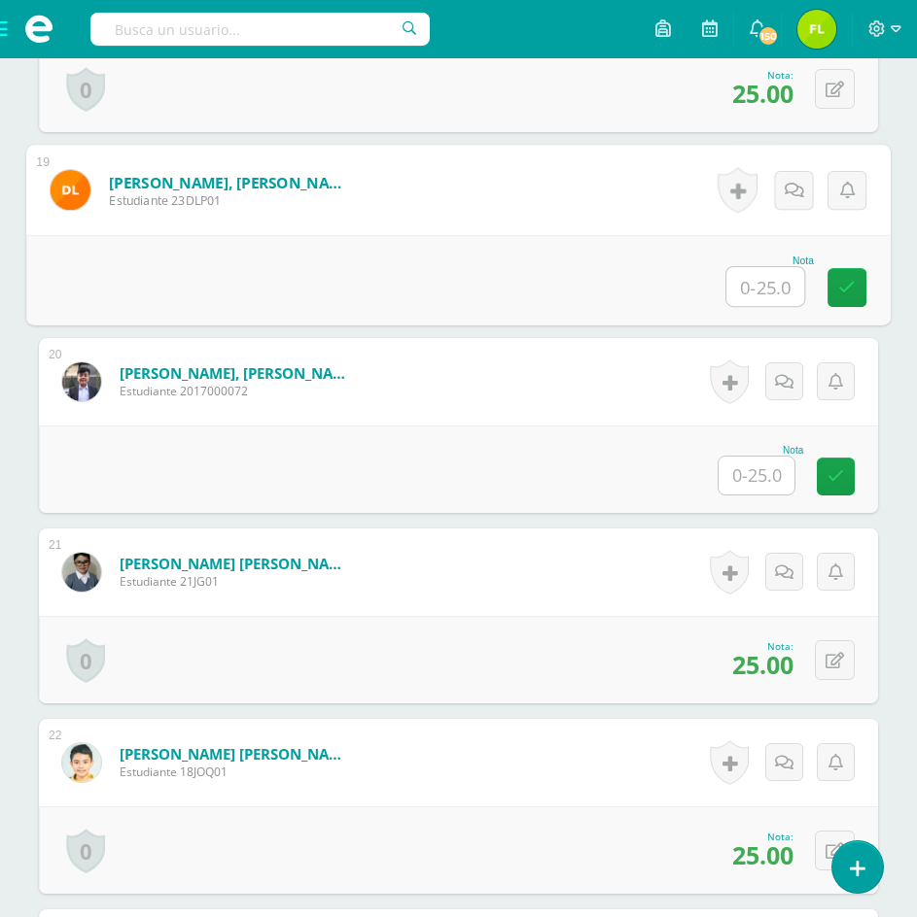
click at [748, 290] on input "text" at bounding box center [765, 286] width 78 height 39
type input "20"
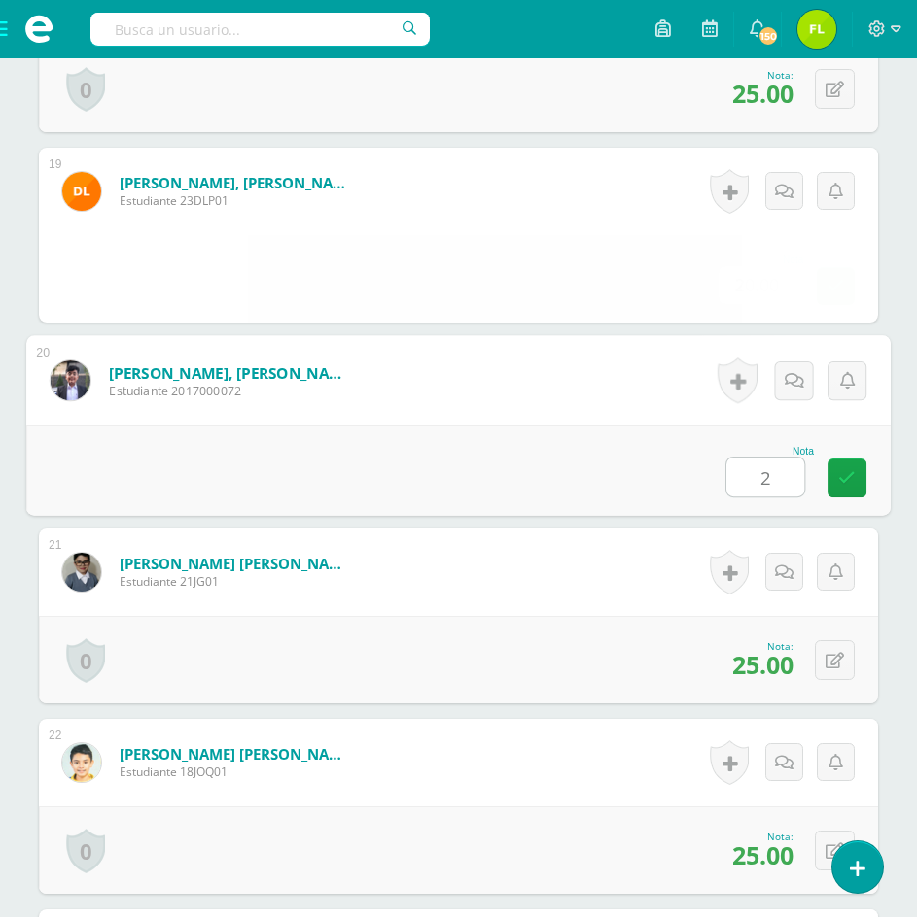
type input "20"
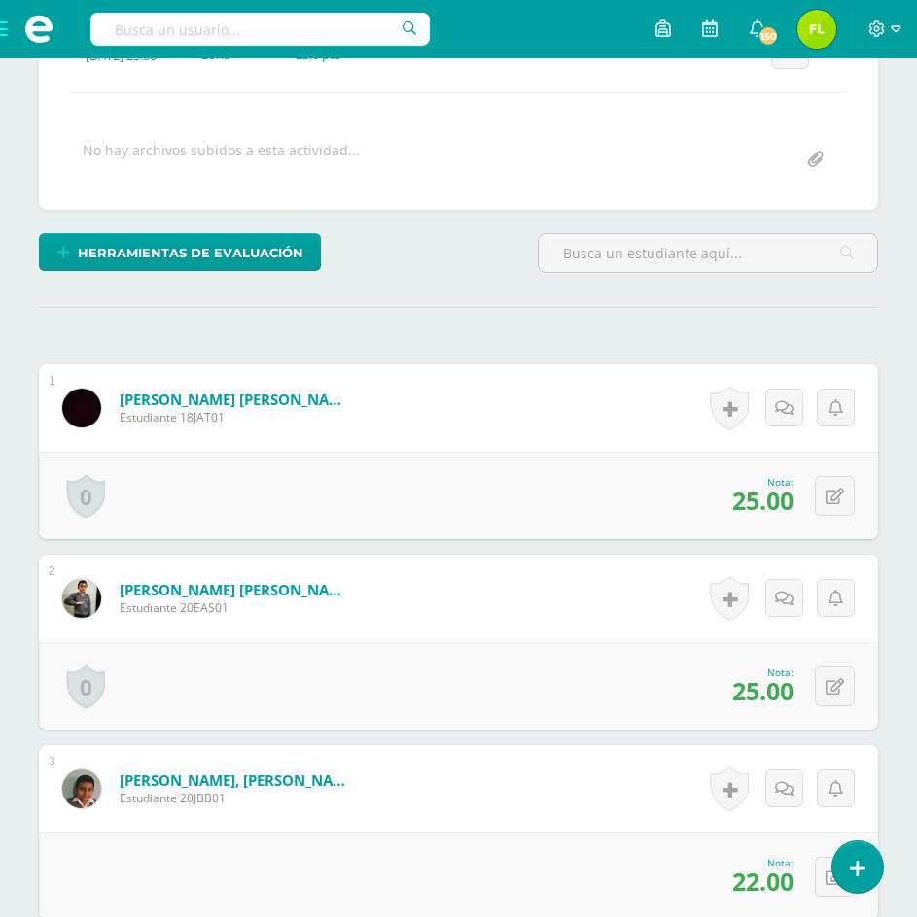
scroll to position [0, 0]
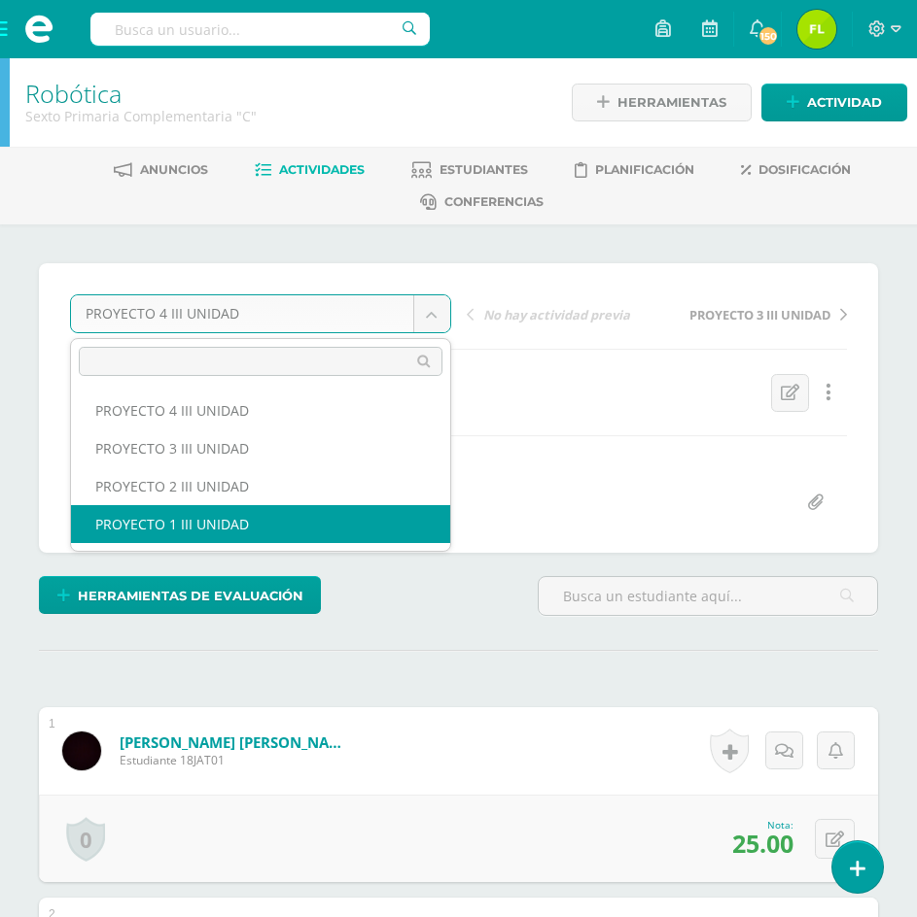
select select "/dashboard/teacher/grade-activity/174773/"
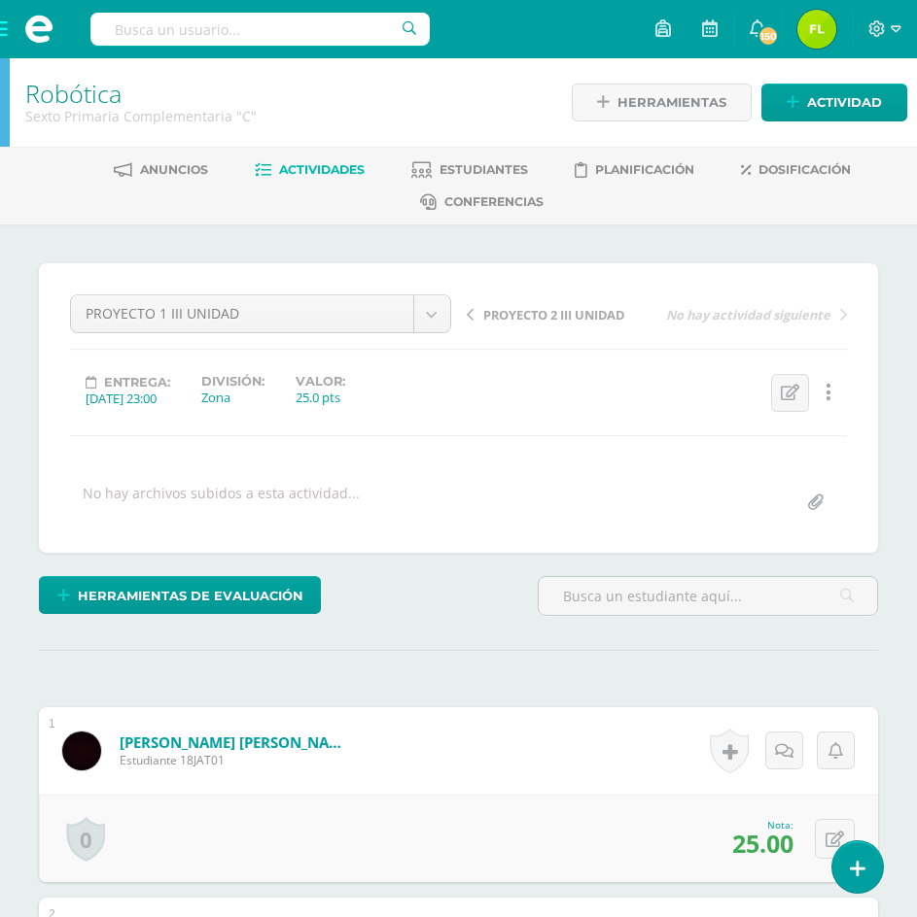
click at [331, 175] on span "Actividades" at bounding box center [322, 169] width 86 height 15
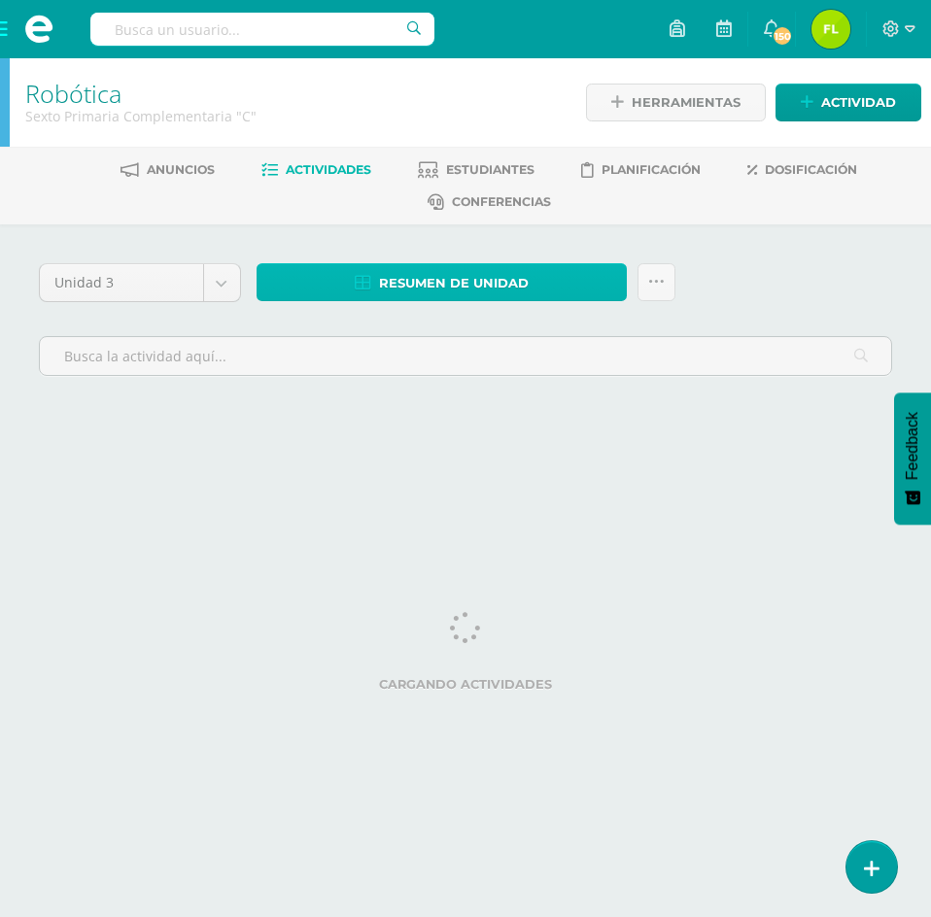
click at [512, 290] on span "Resumen de unidad" at bounding box center [454, 283] width 150 height 36
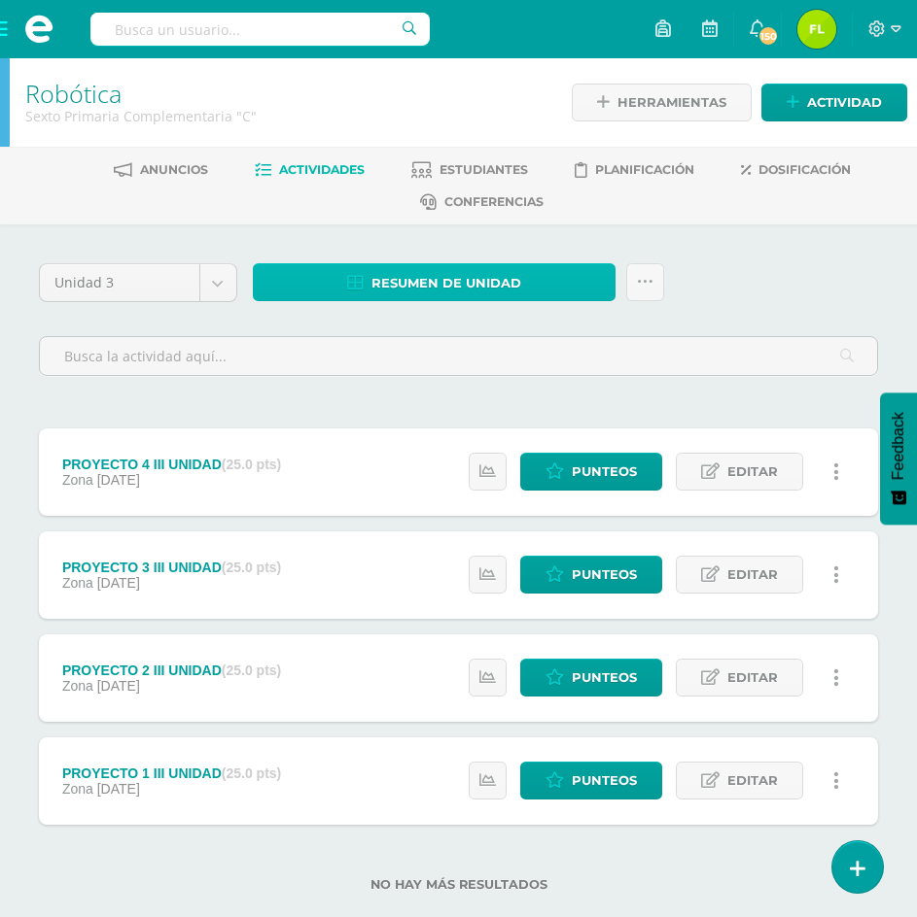
click at [512, 290] on span "Resumen de unidad" at bounding box center [446, 283] width 150 height 36
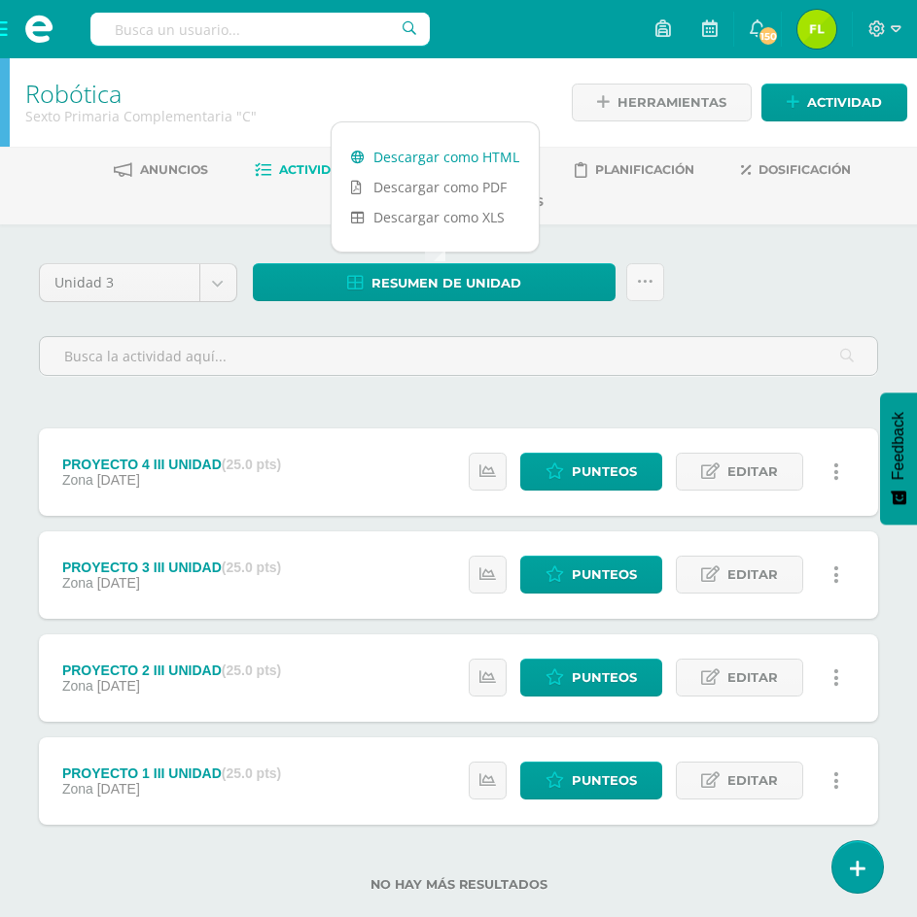
click at [419, 155] on link "Descargar como HTML" at bounding box center [434, 157] width 207 height 30
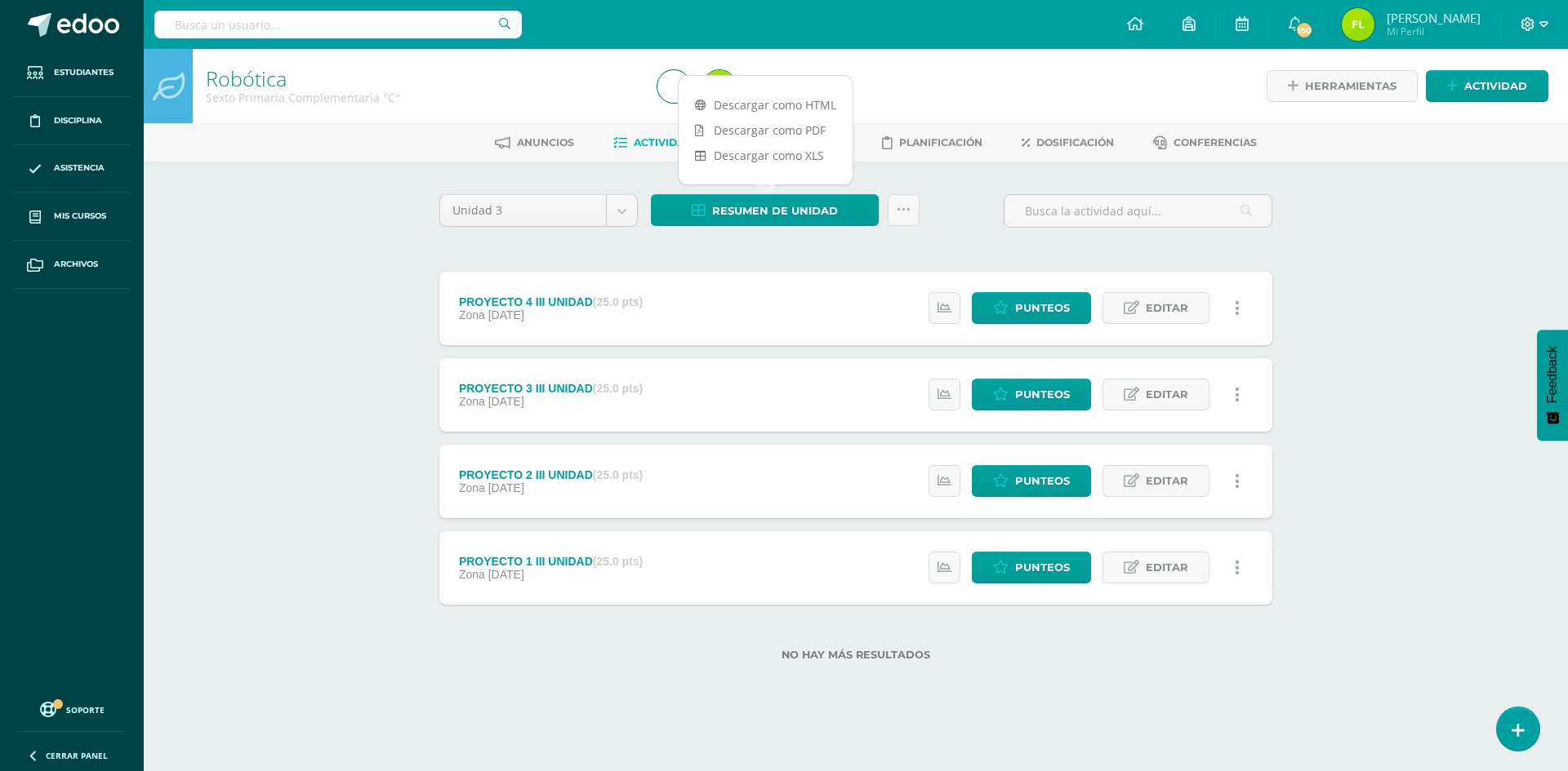
click at [781, 18] on icon at bounding box center [1528, 24] width 14 height 14
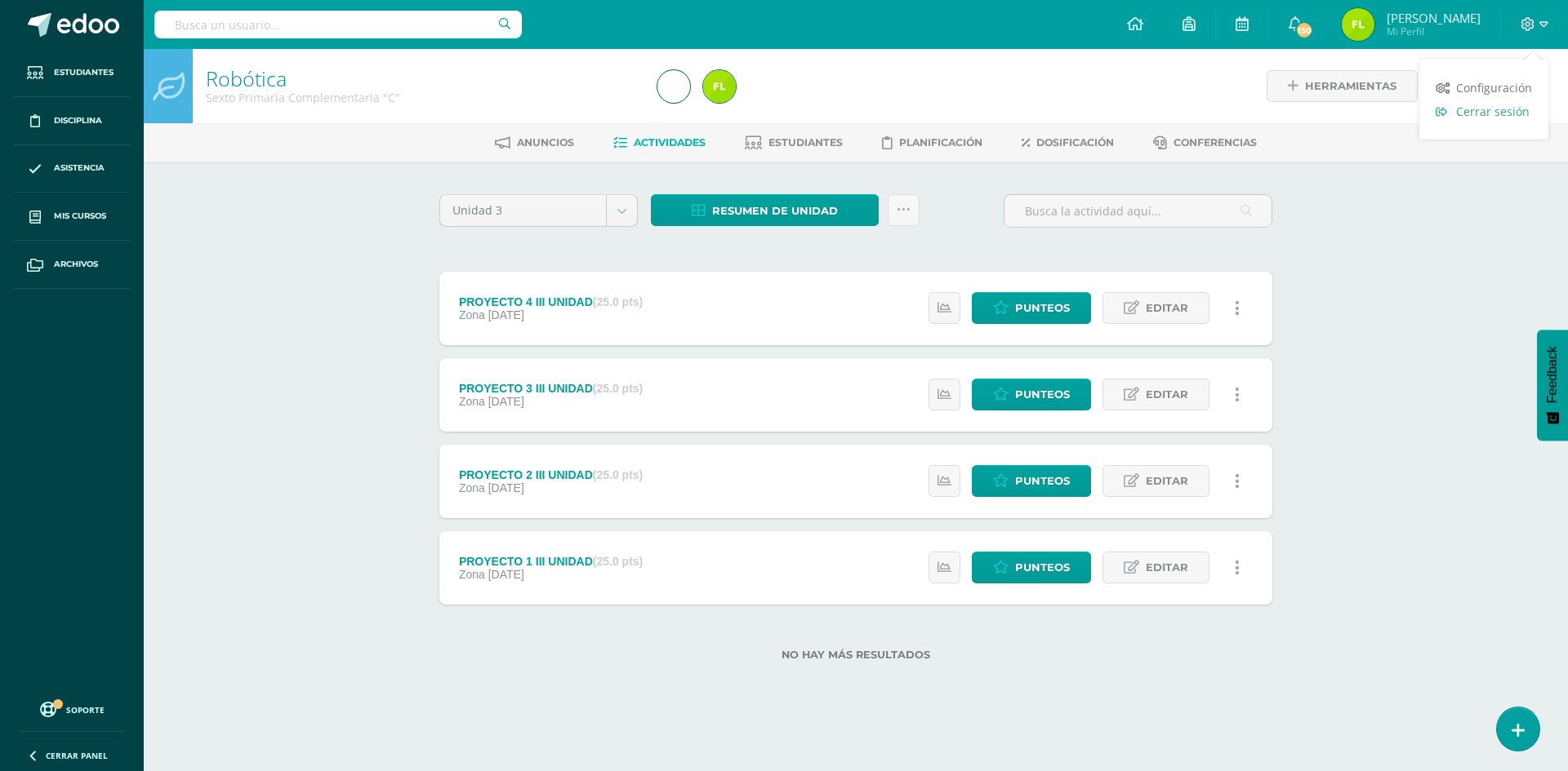
click at [781, 115] on span "Cerrar sesión" at bounding box center [1492, 111] width 73 height 15
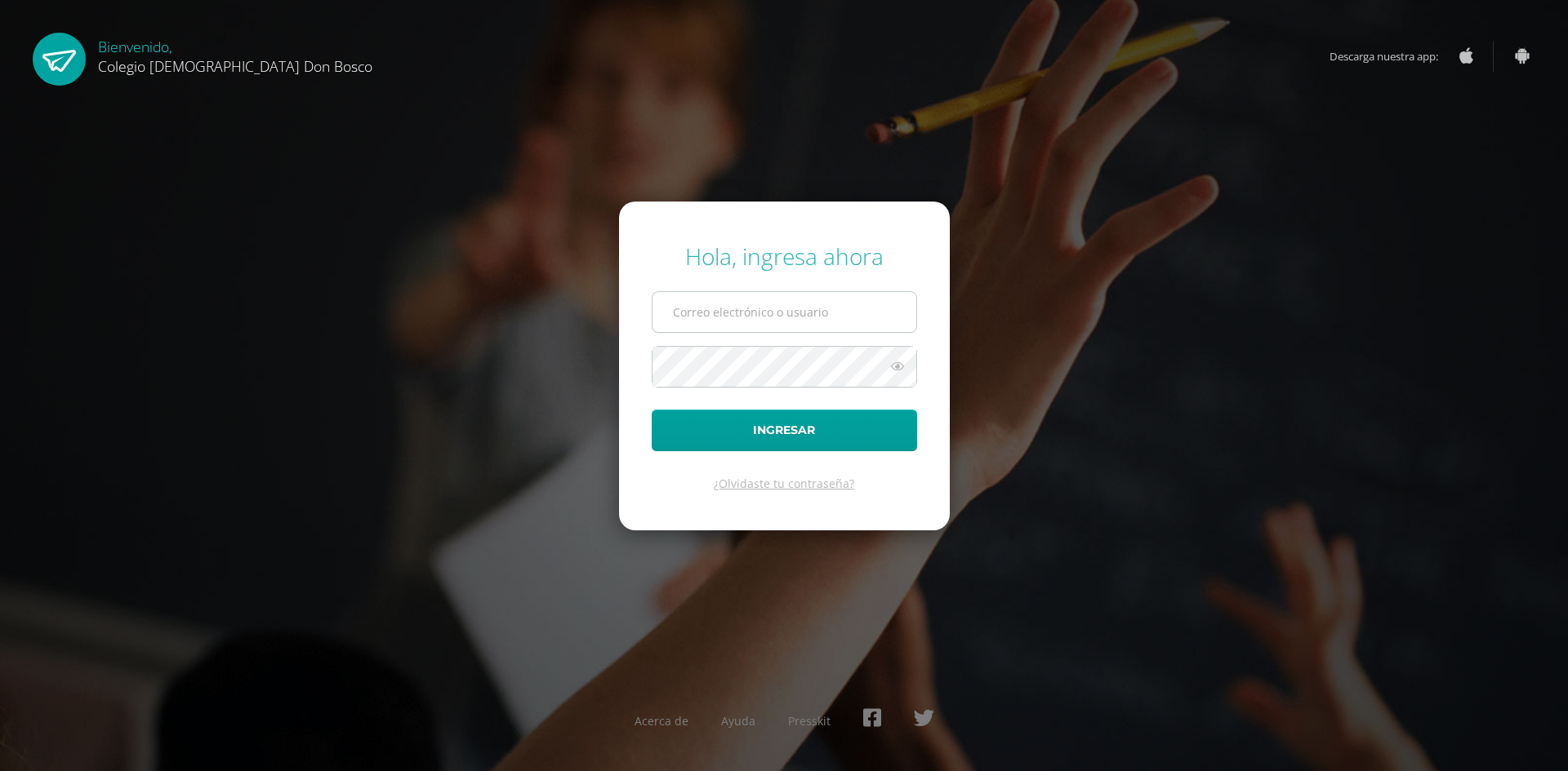
click at [724, 320] on input "text" at bounding box center [785, 312] width 264 height 40
type input "[EMAIL_ADDRESS][DOMAIN_NAME]"
click at [652, 410] on button "Ingresar" at bounding box center [785, 431] width 266 height 42
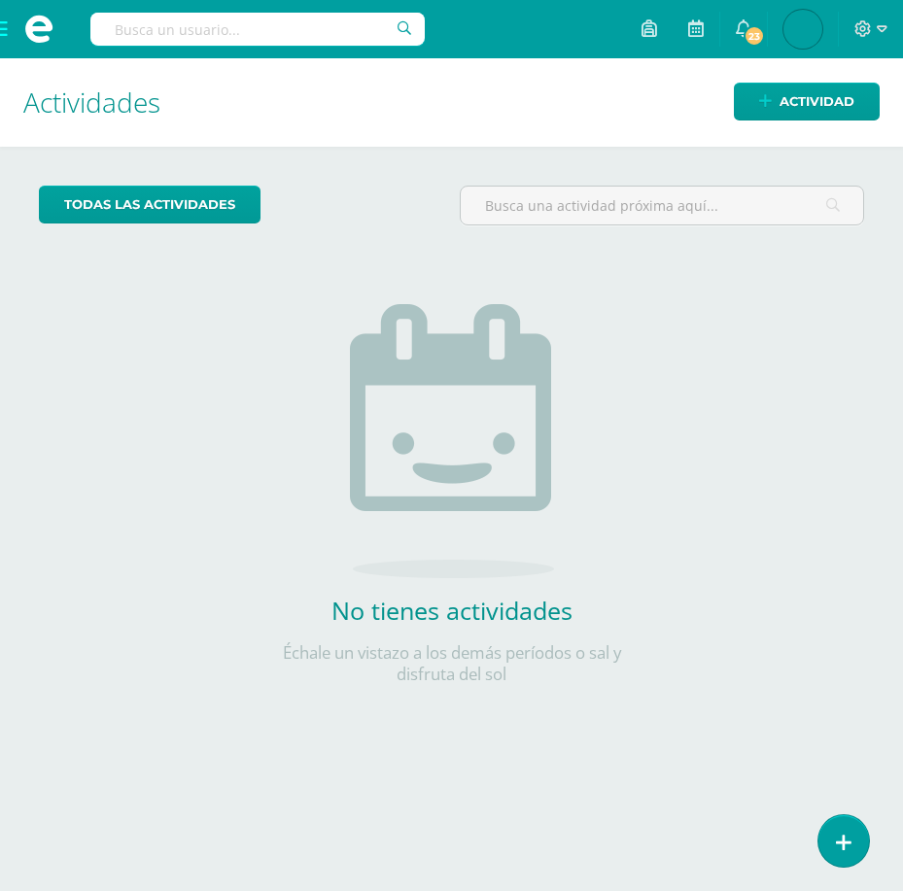
click at [6, 27] on span at bounding box center [39, 29] width 78 height 58
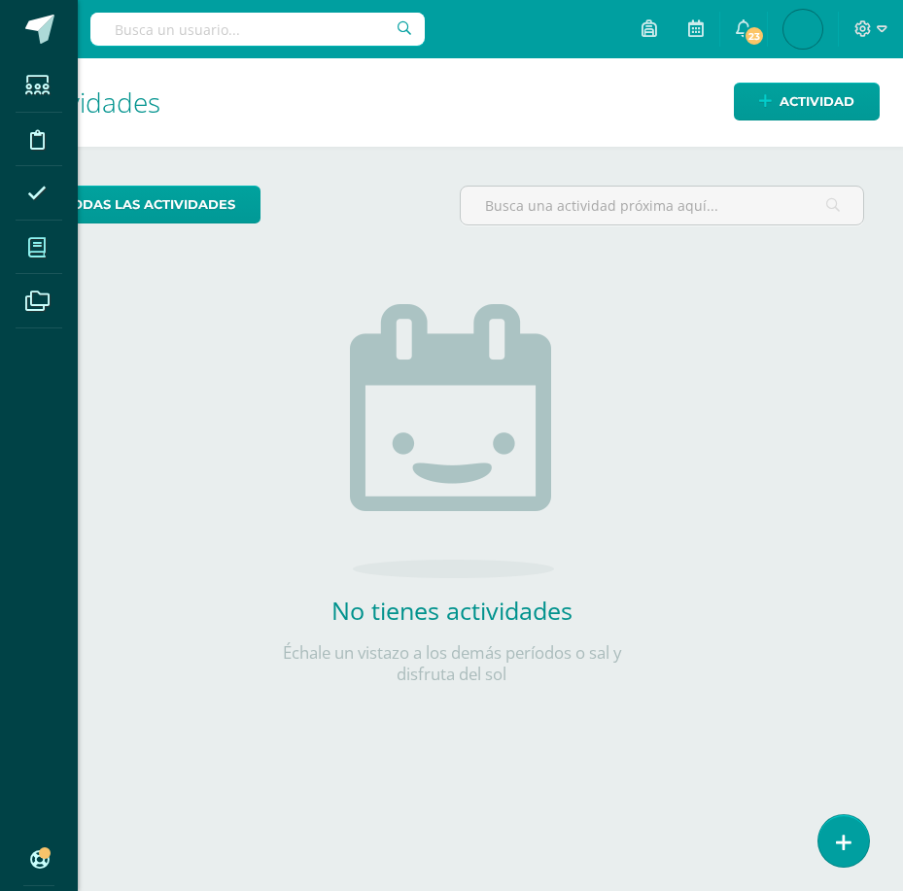
click at [41, 251] on icon at bounding box center [36, 247] width 17 height 19
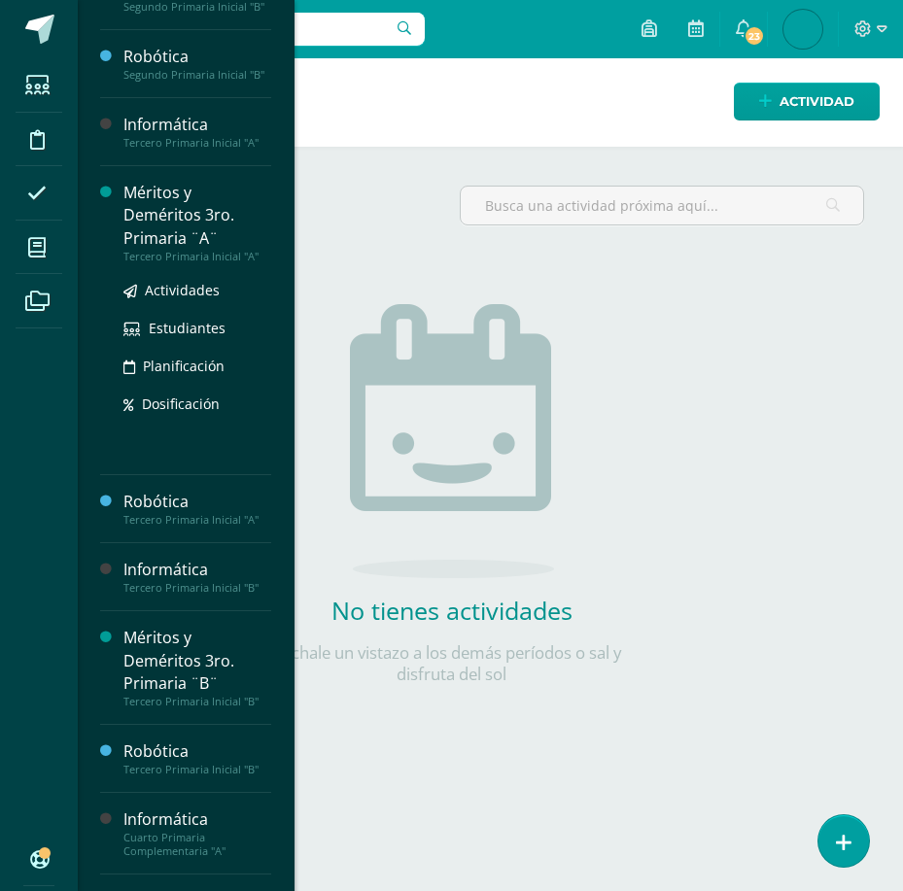
scroll to position [910, 0]
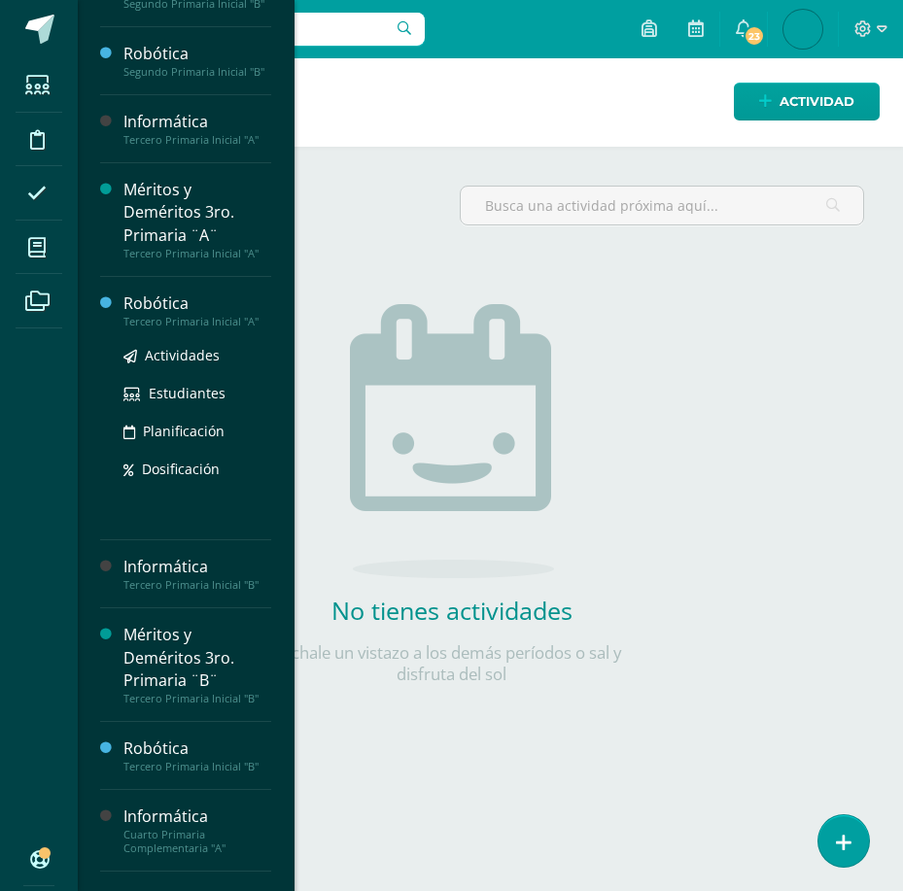
click at [173, 315] on div "Robótica" at bounding box center [197, 304] width 148 height 22
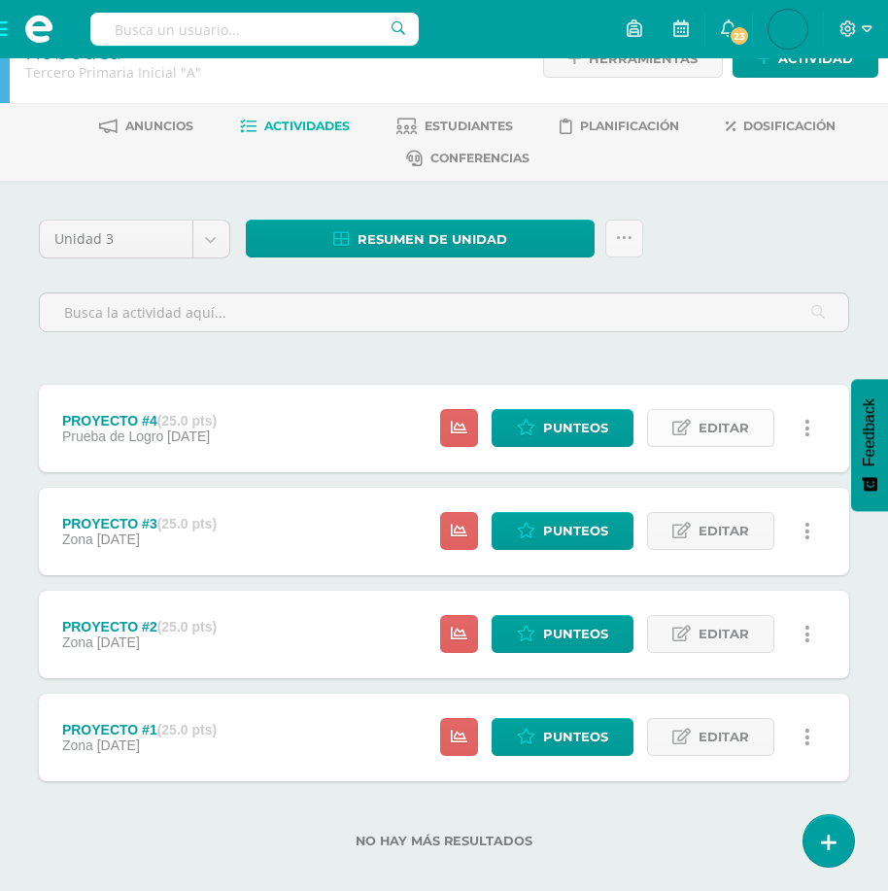
scroll to position [63, 0]
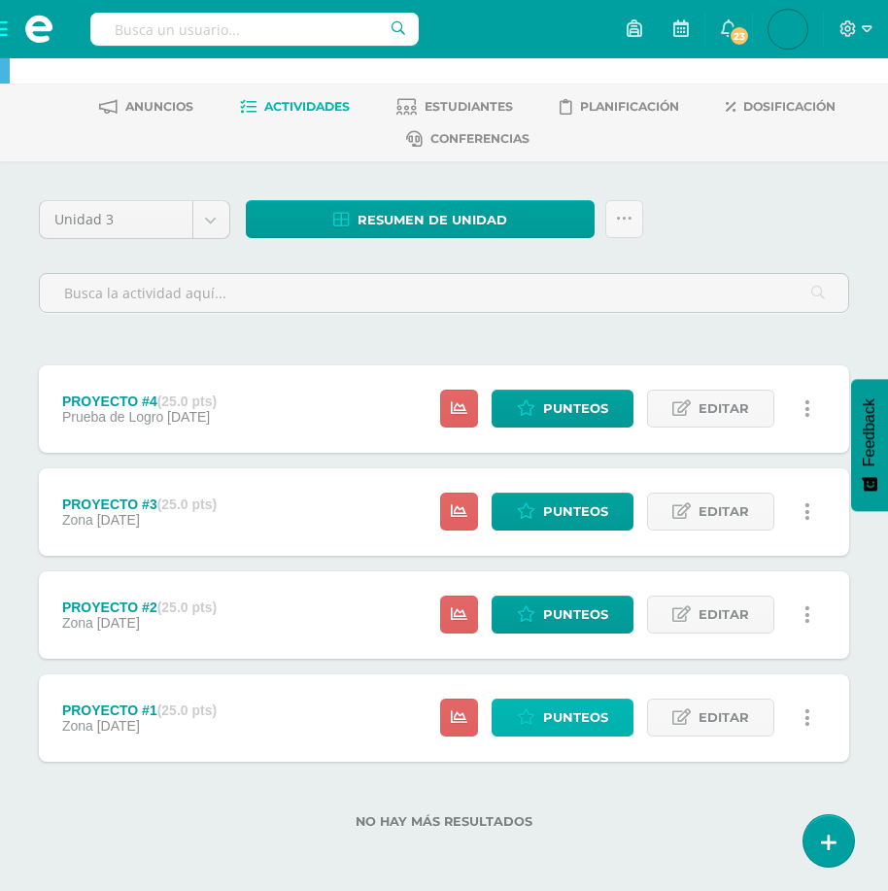
click at [569, 712] on span "Punteos" at bounding box center [575, 718] width 65 height 36
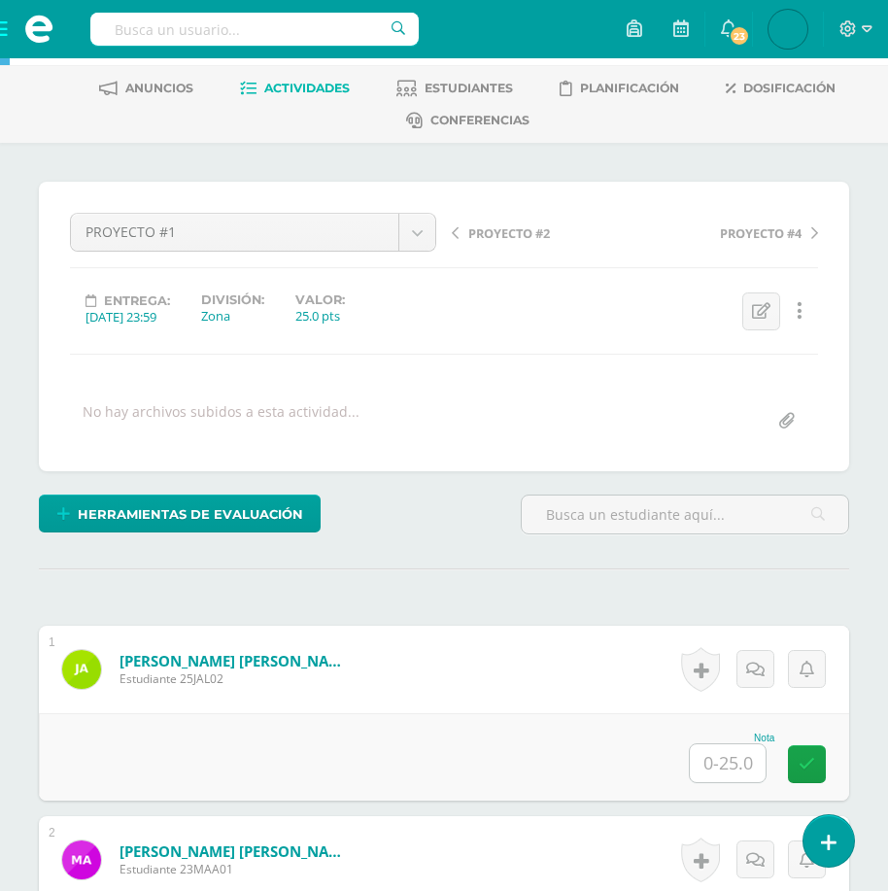
click at [721, 772] on input "text" at bounding box center [728, 763] width 76 height 38
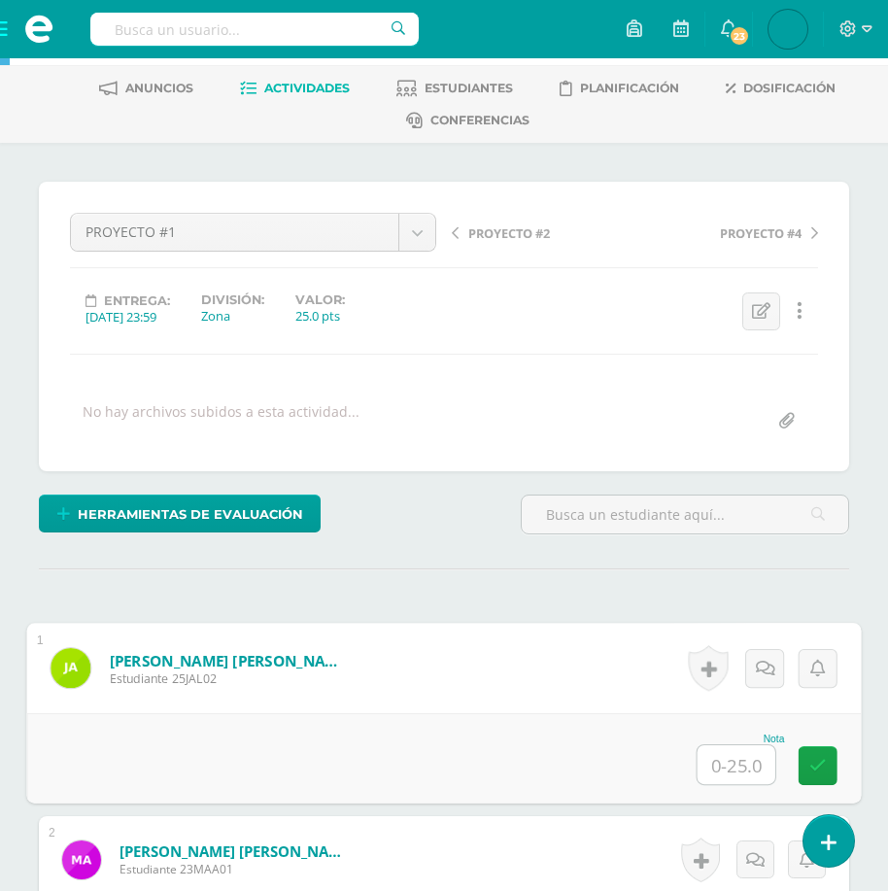
scroll to position [83, 0]
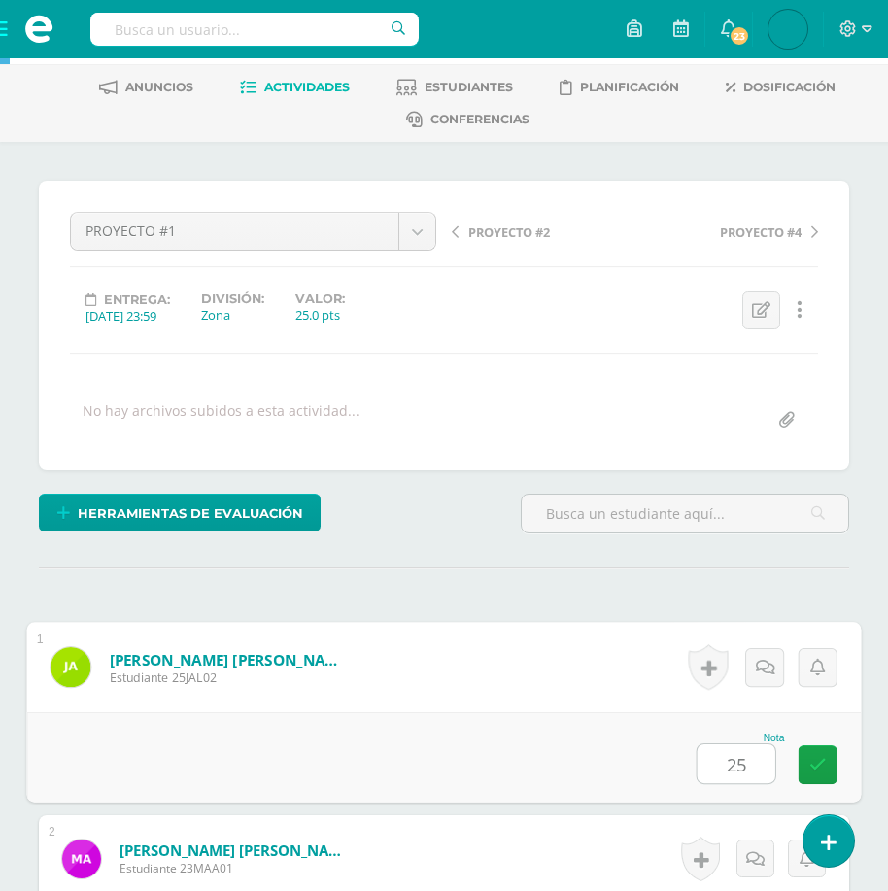
type input "25"
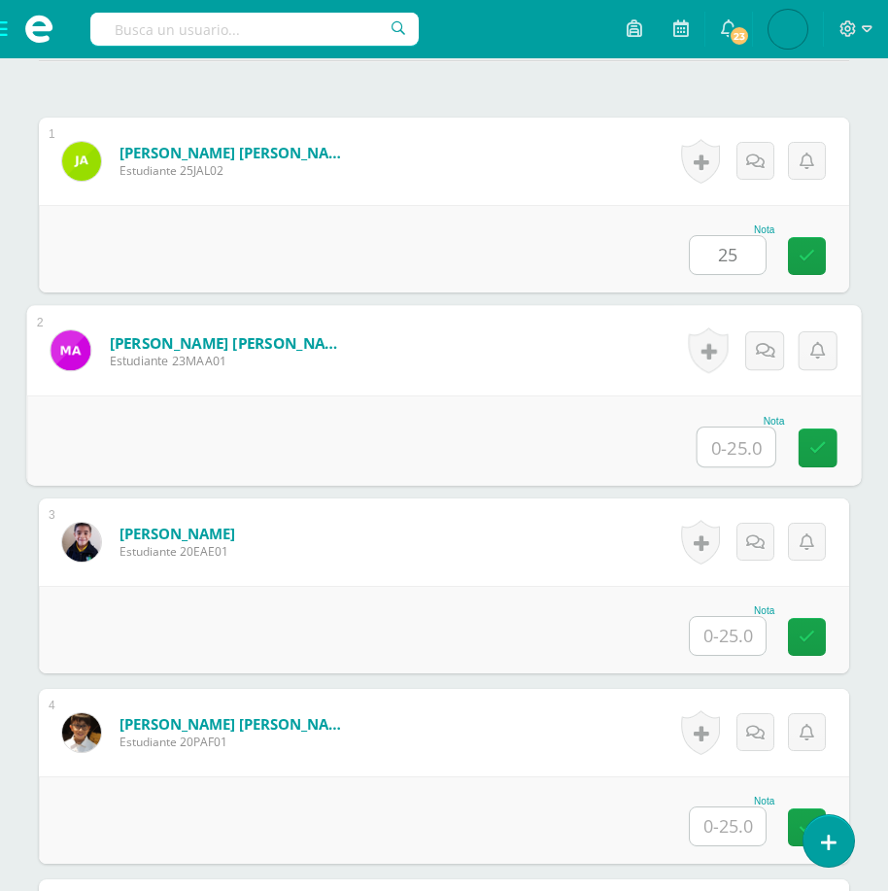
scroll to position [591, 0]
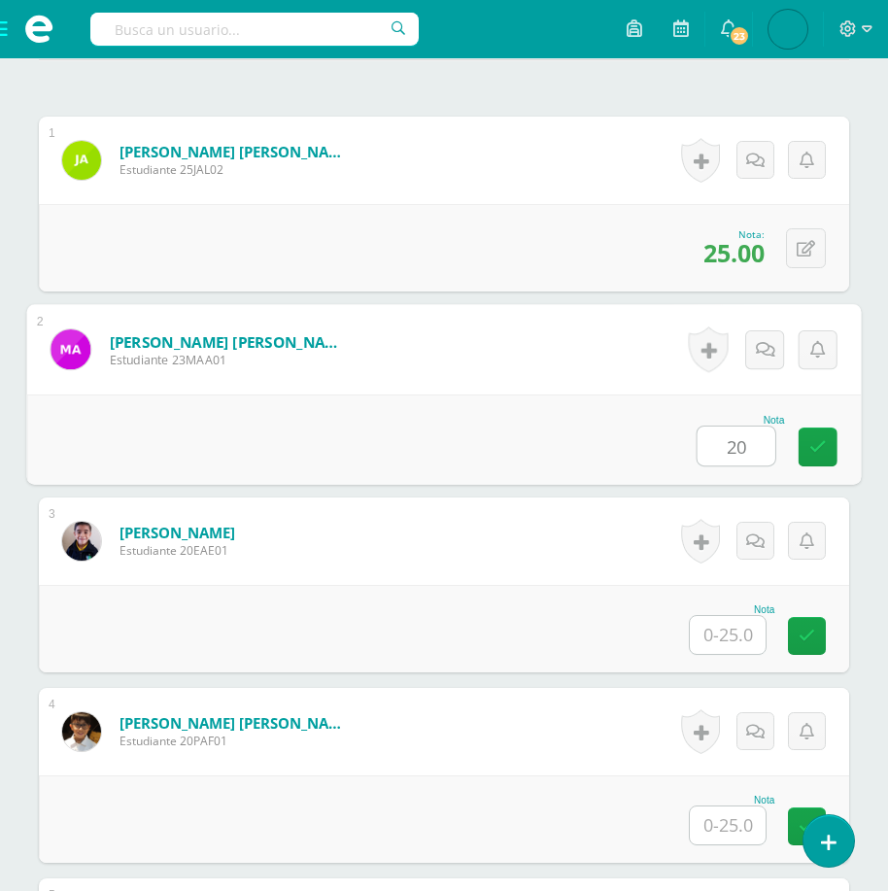
type input "20"
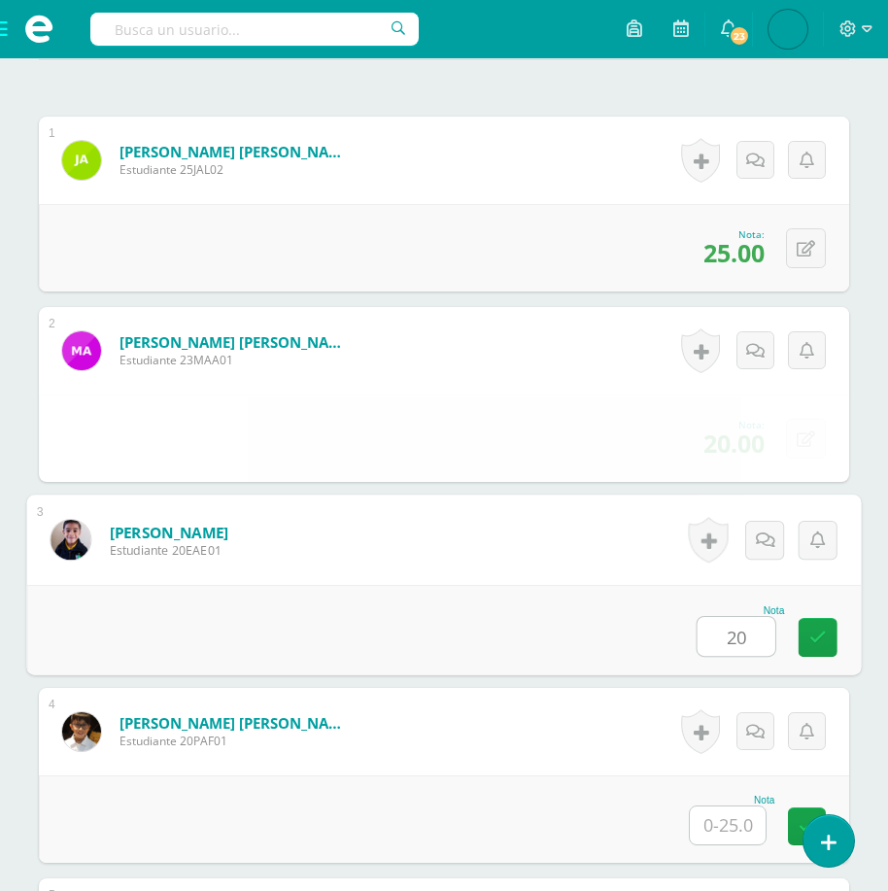
type input "20"
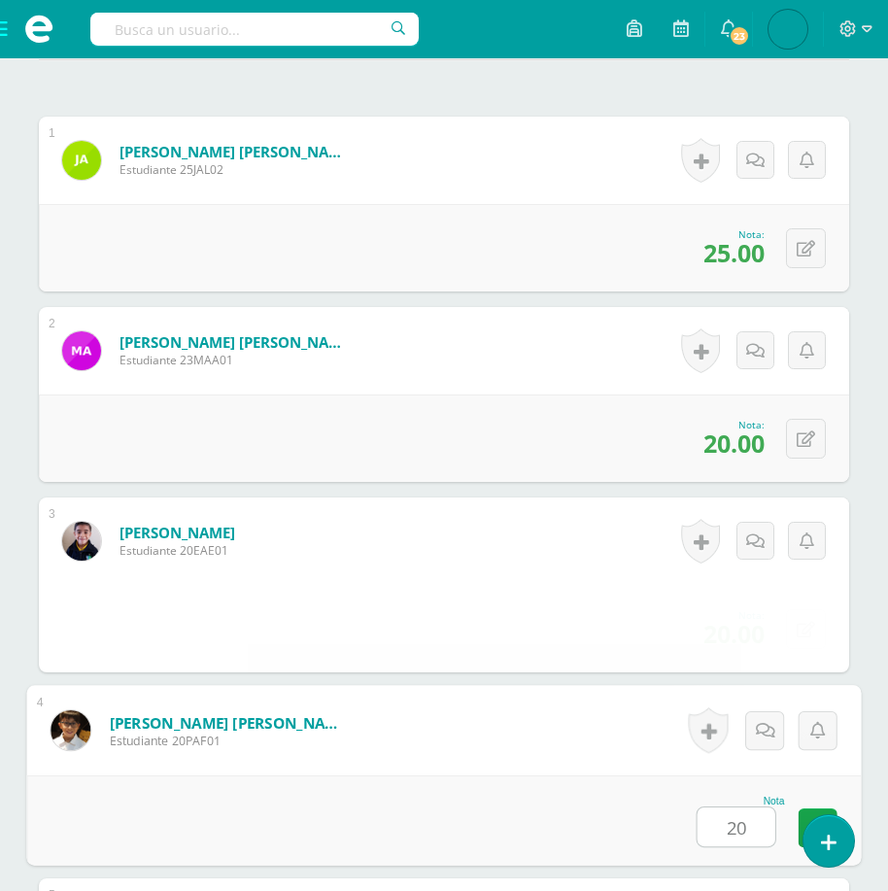
type input "20"
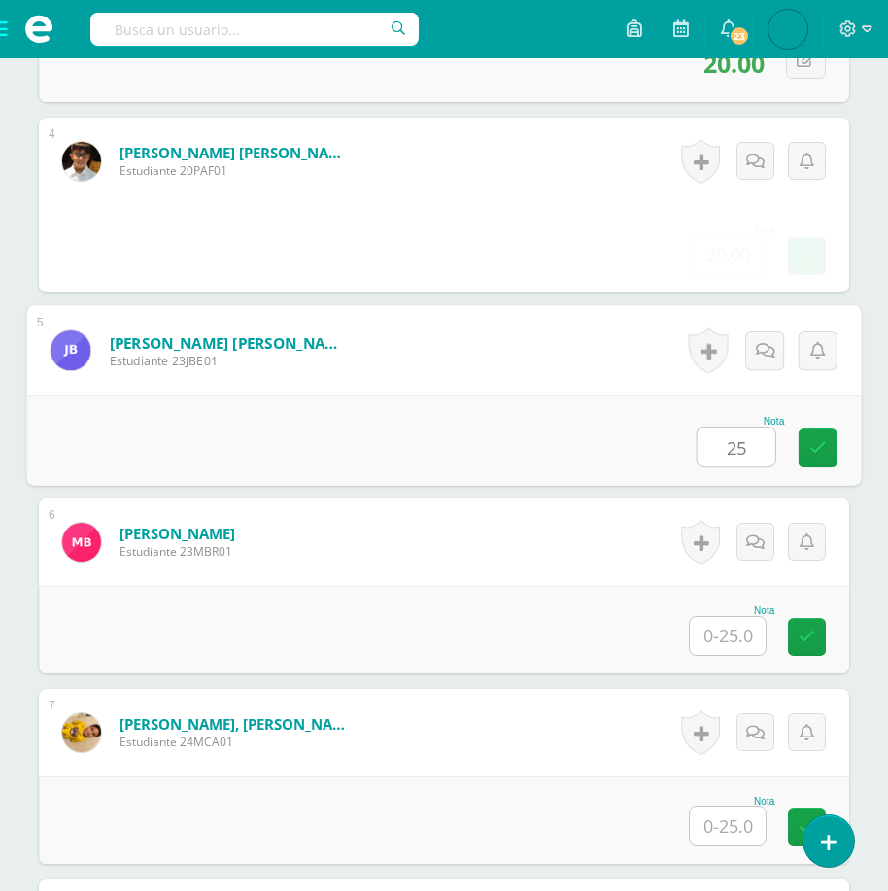
scroll to position [1162, 0]
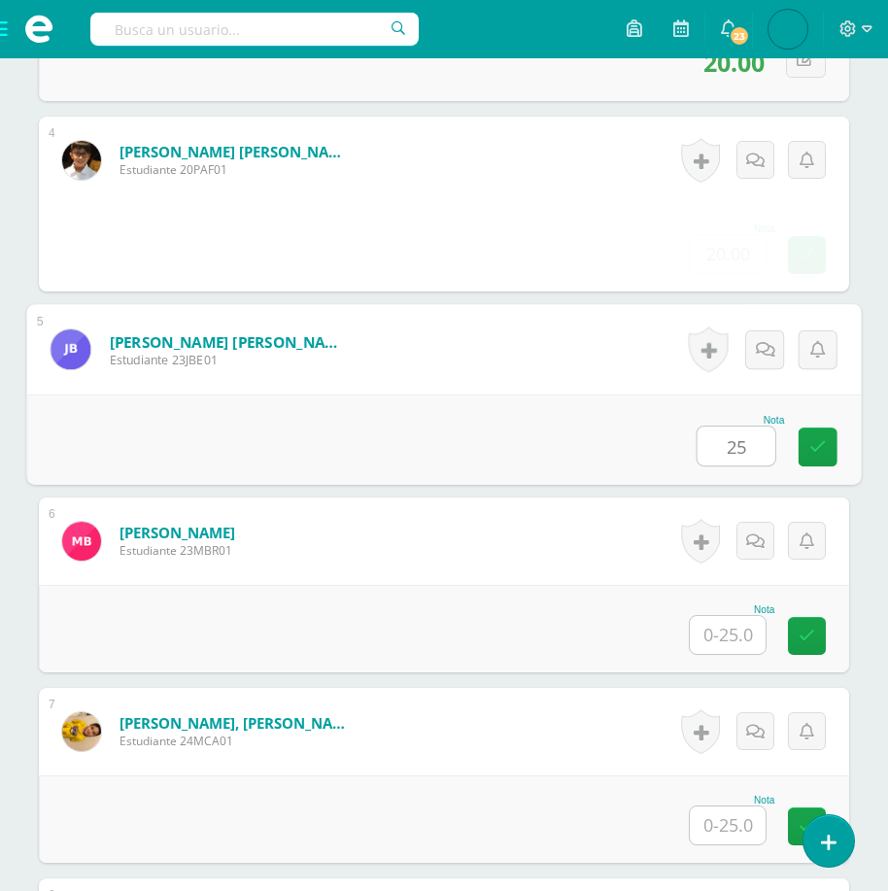
type input "25"
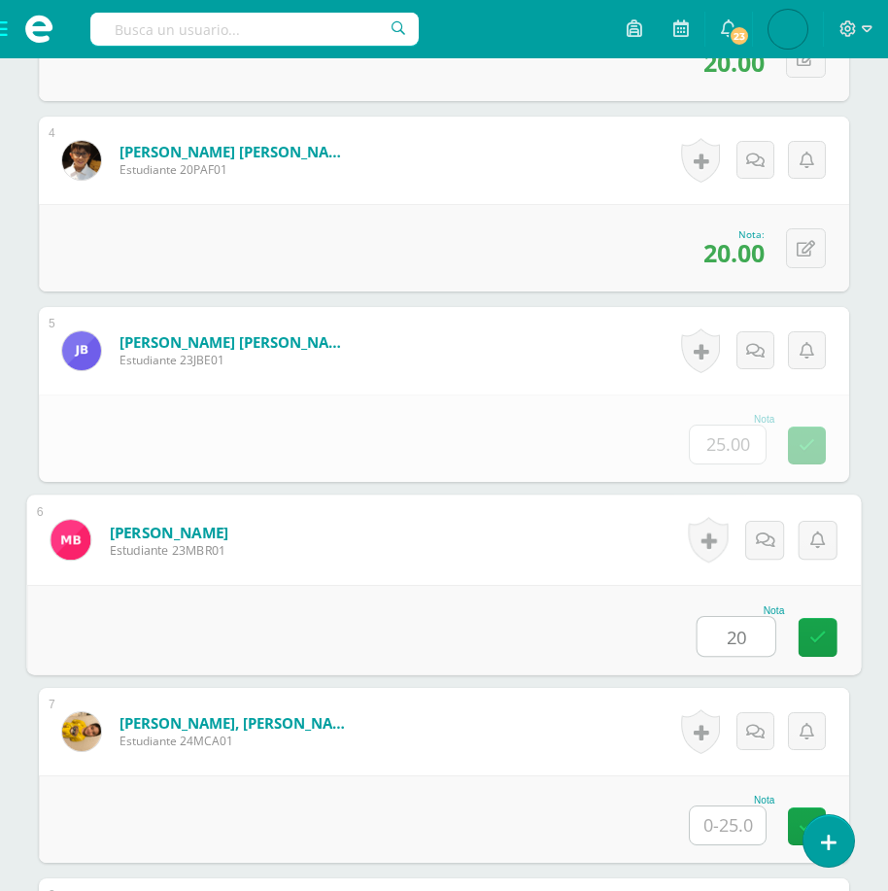
type input "20"
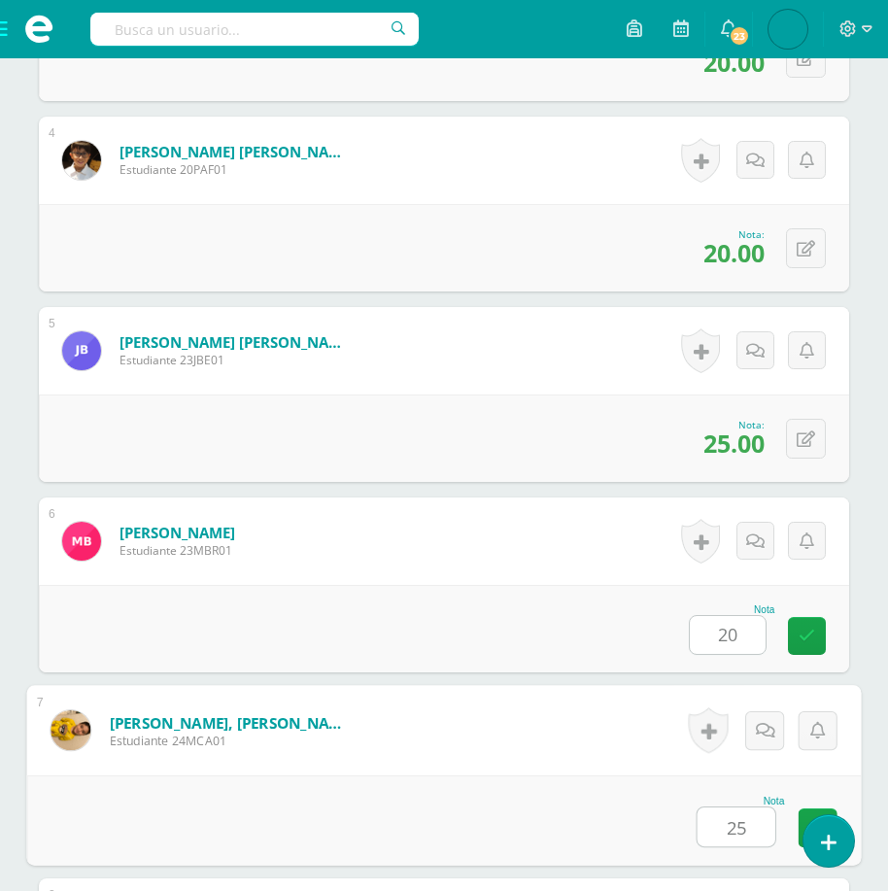
type input "25"
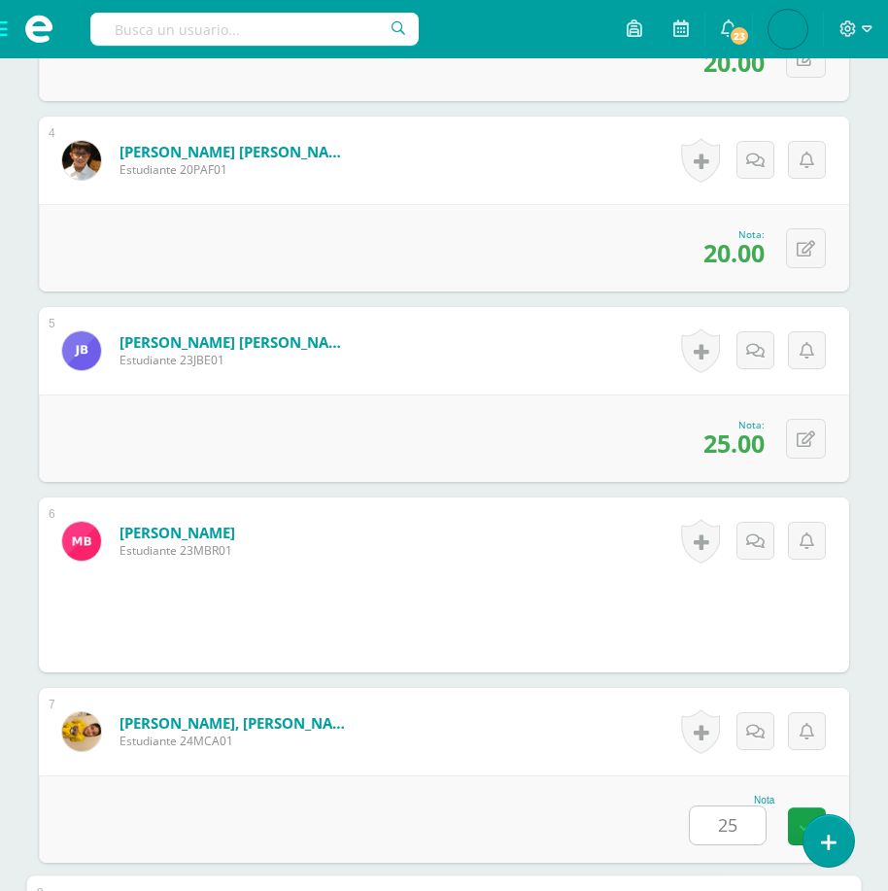
scroll to position [1733, 0]
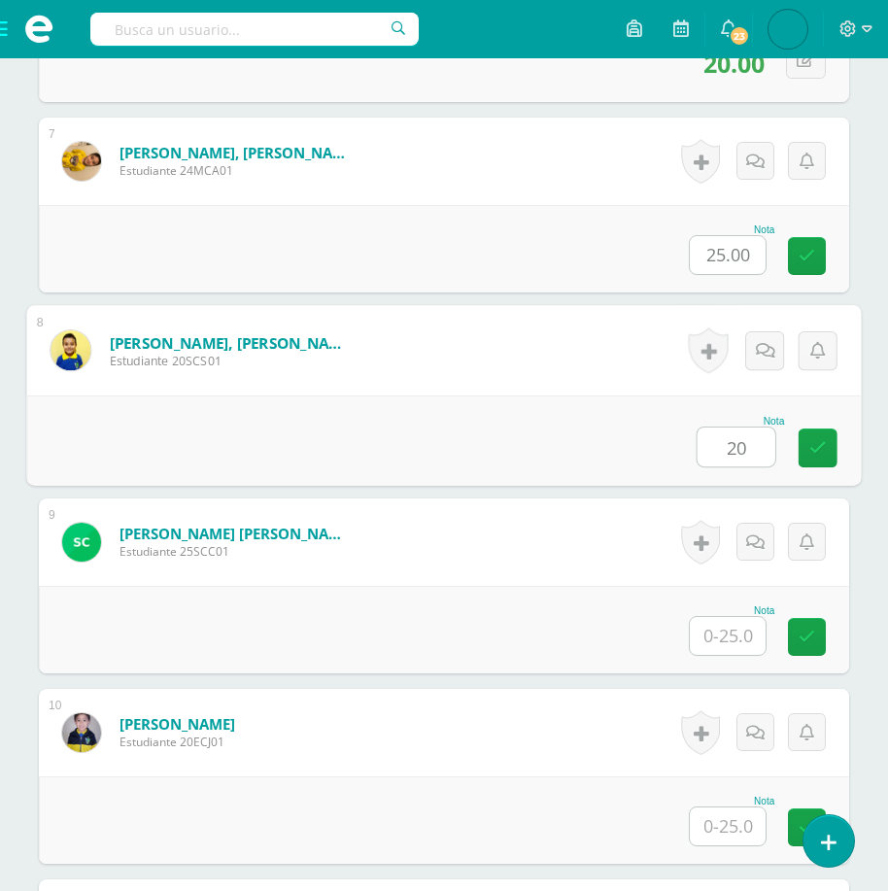
type input "20"
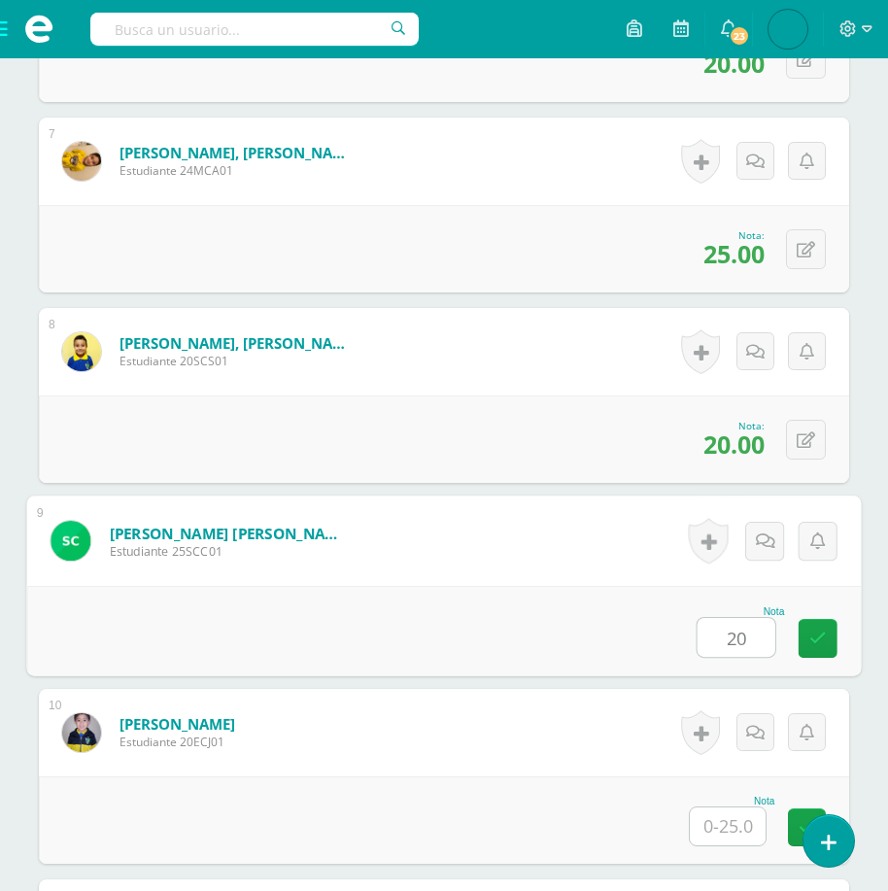
type input "20"
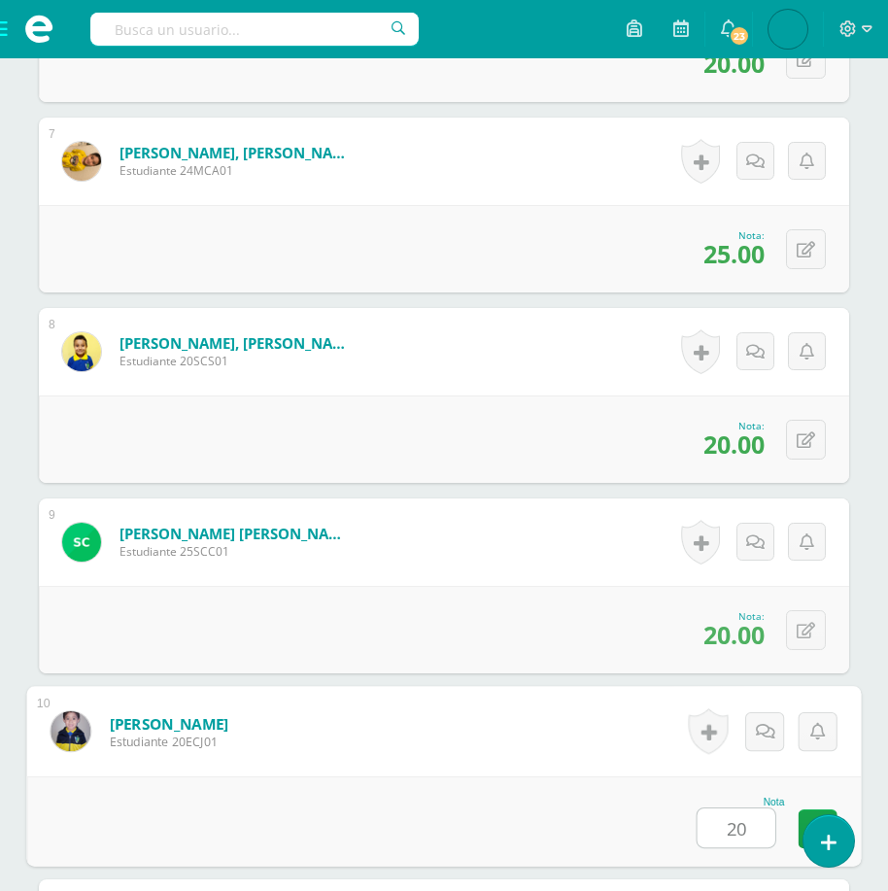
type input "20"
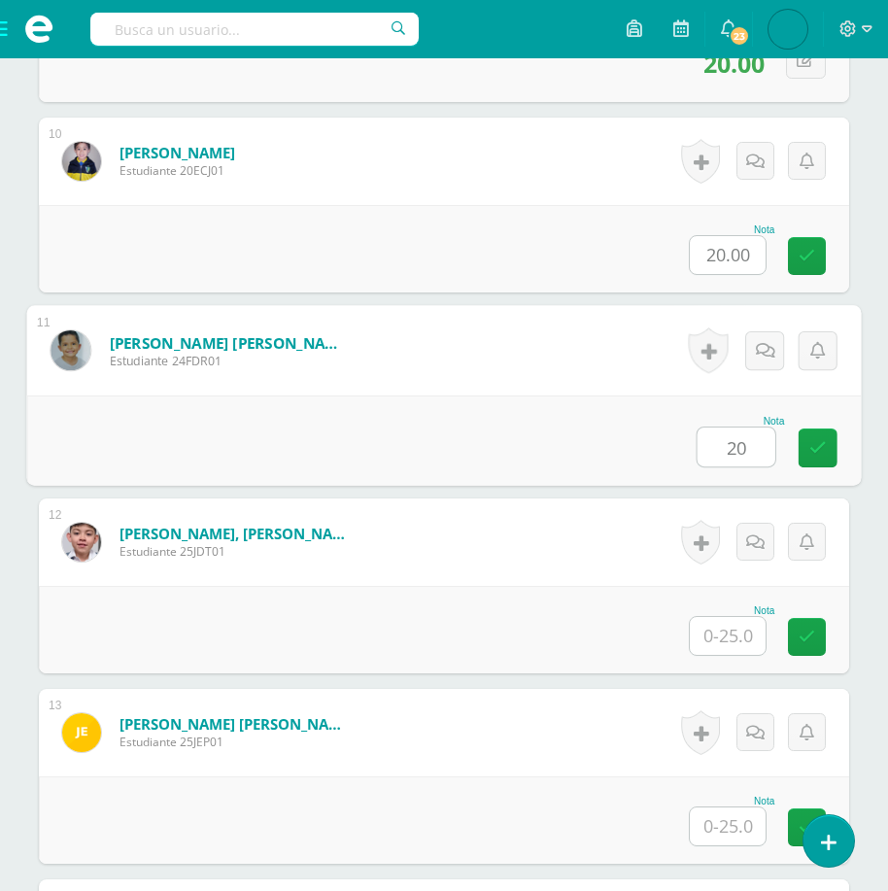
type input "20"
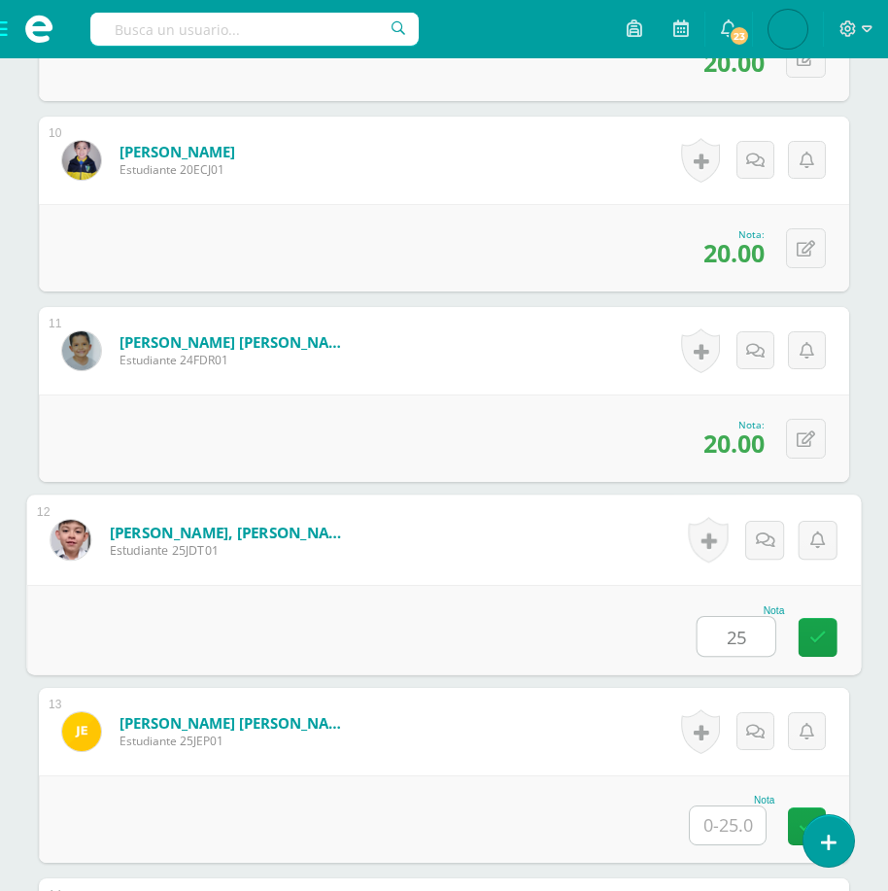
type input "25"
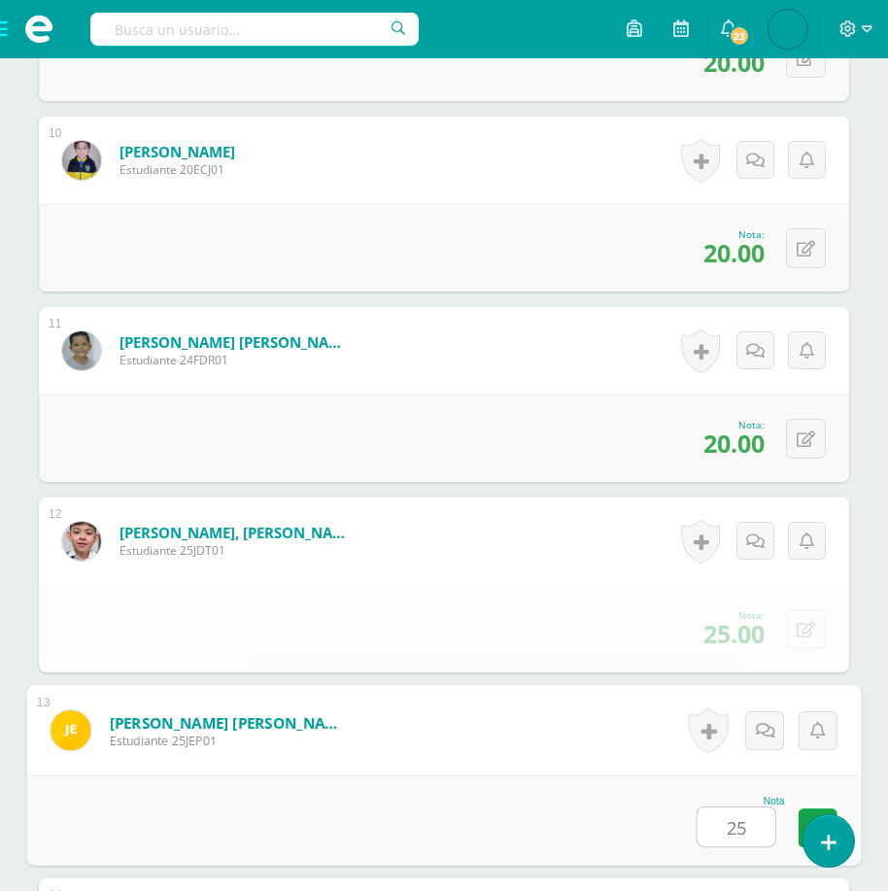
scroll to position [2876, 0]
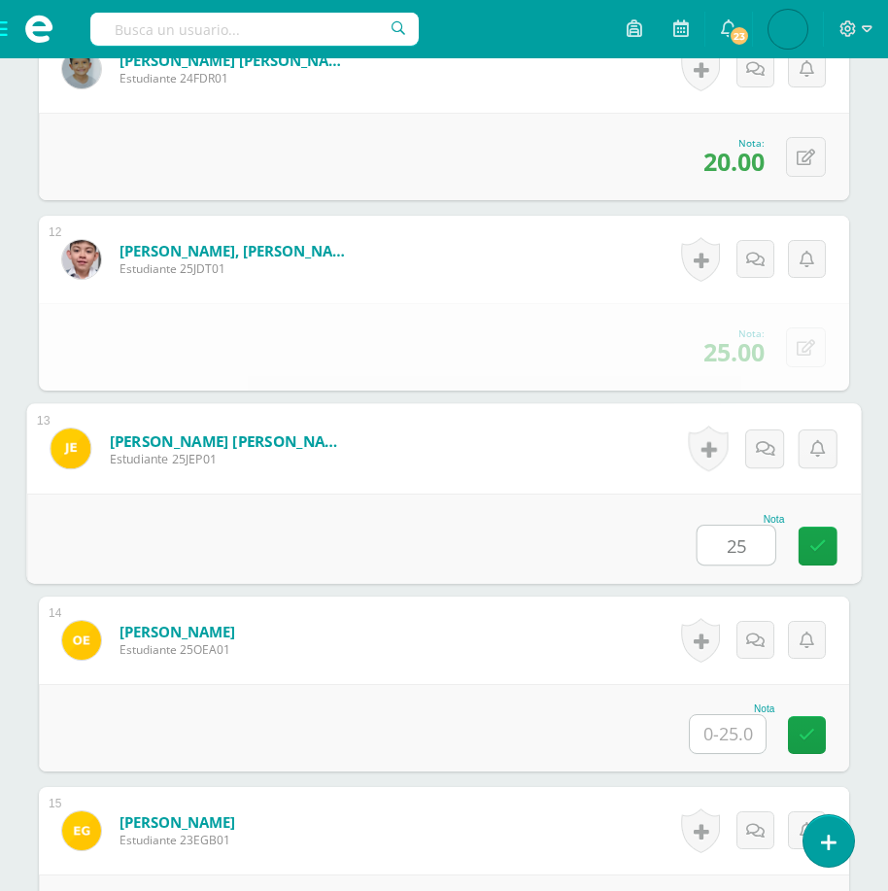
type input "25"
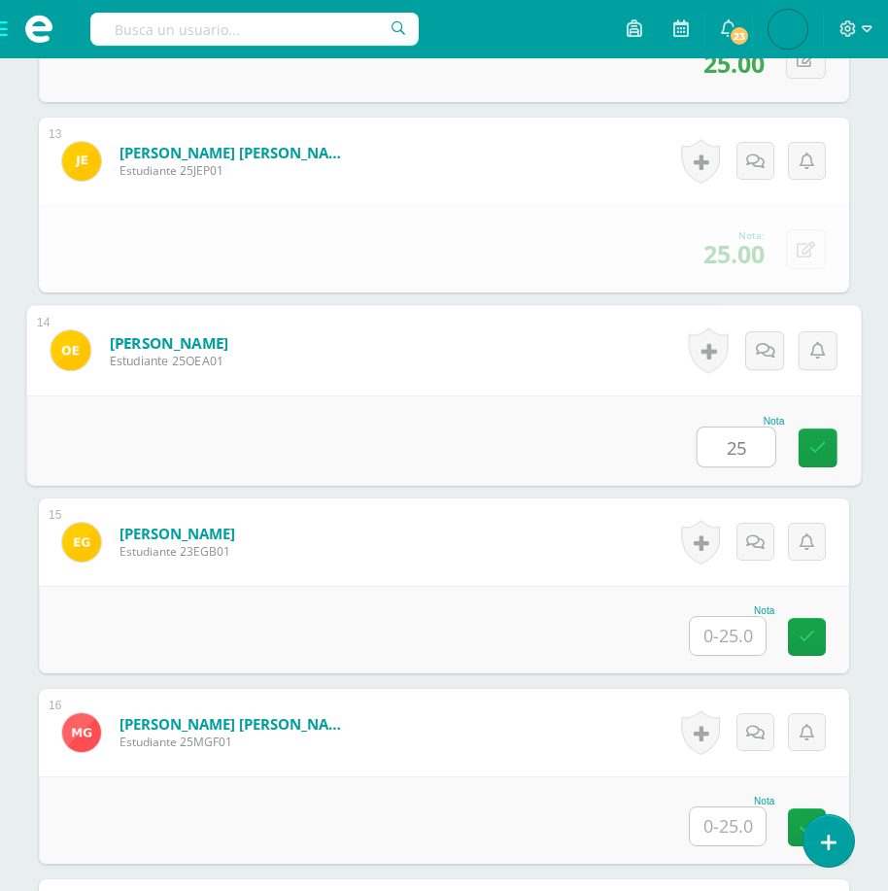
type input "25"
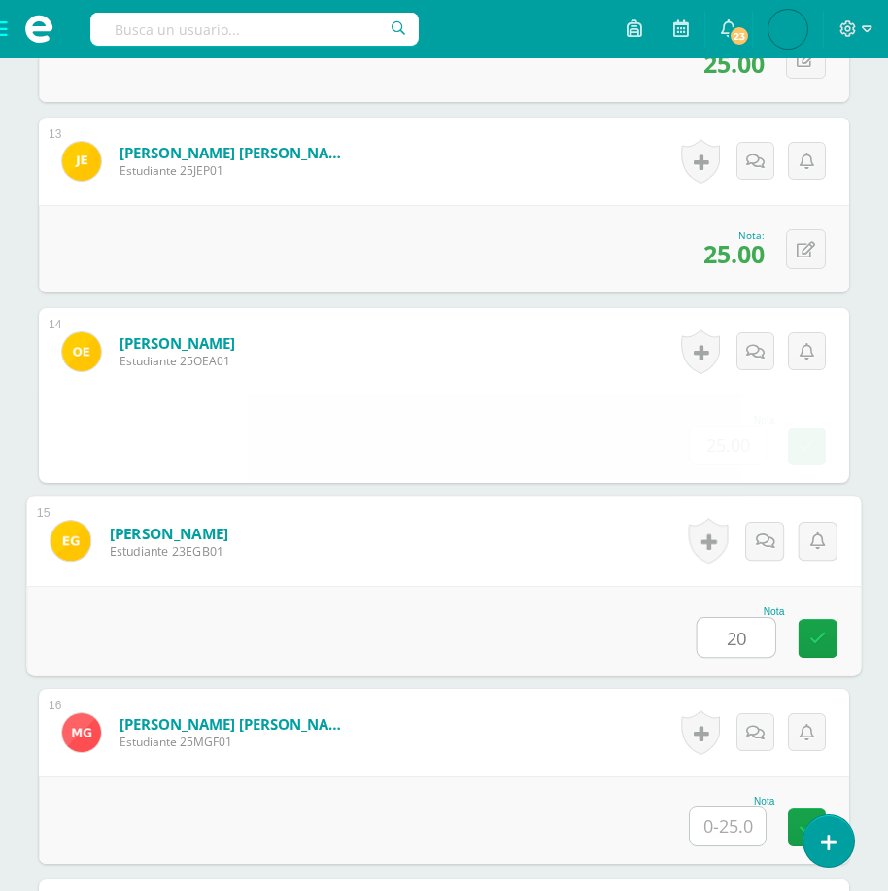
type input "20"
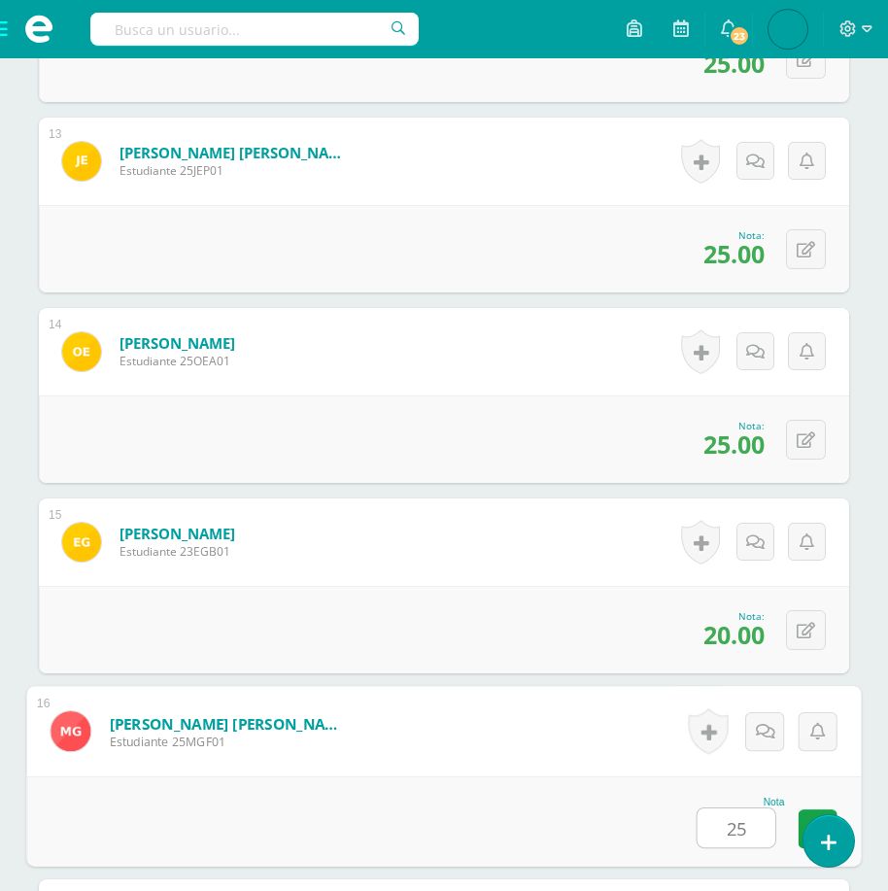
type input "25"
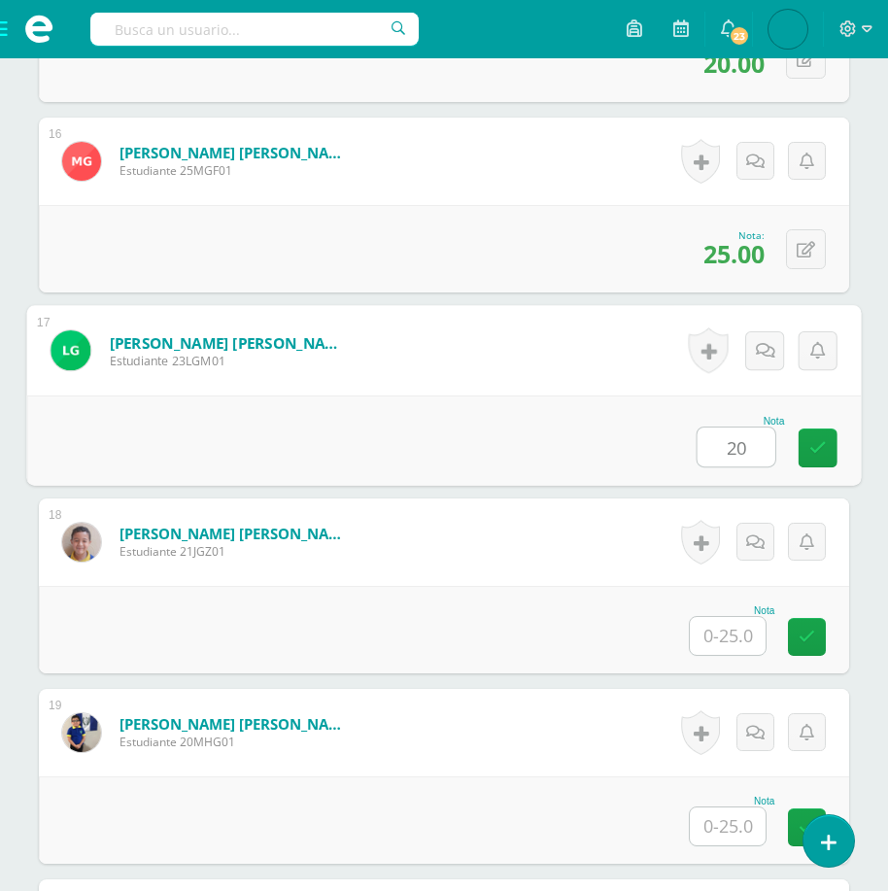
type input "20"
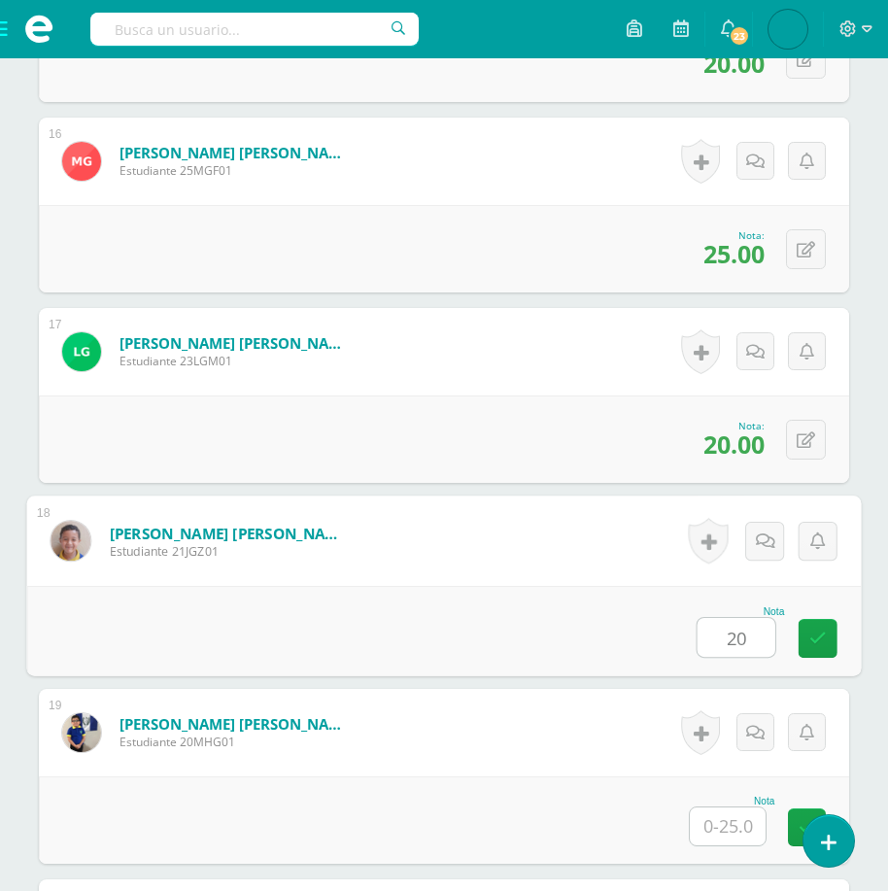
type input "20"
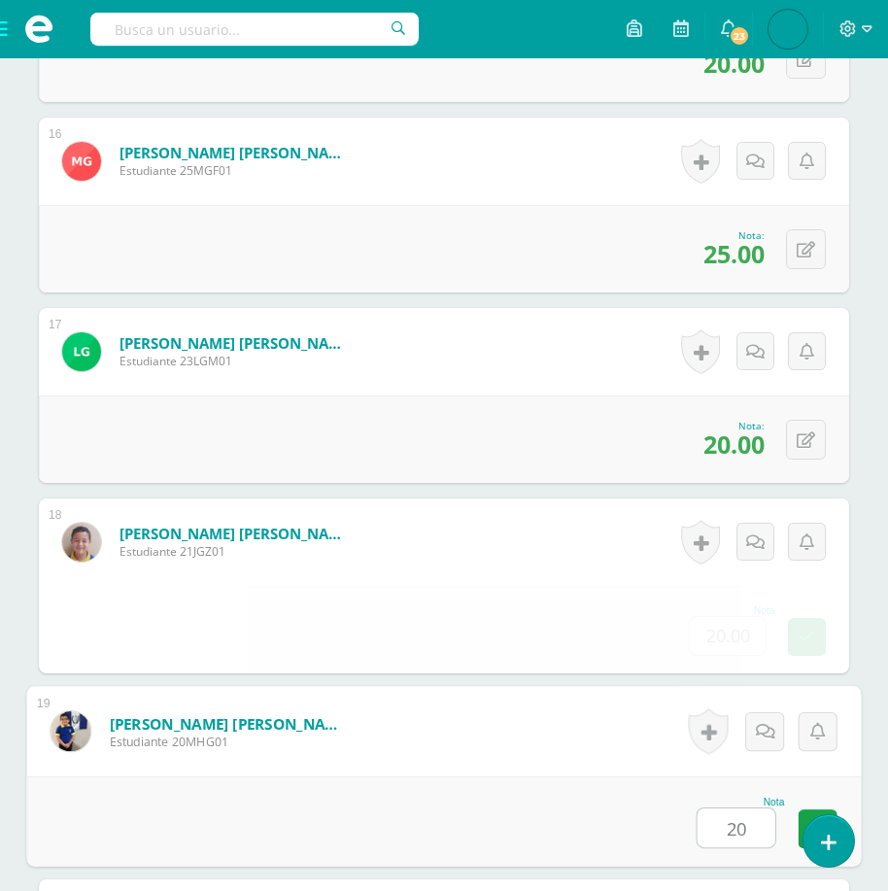
type input "20"
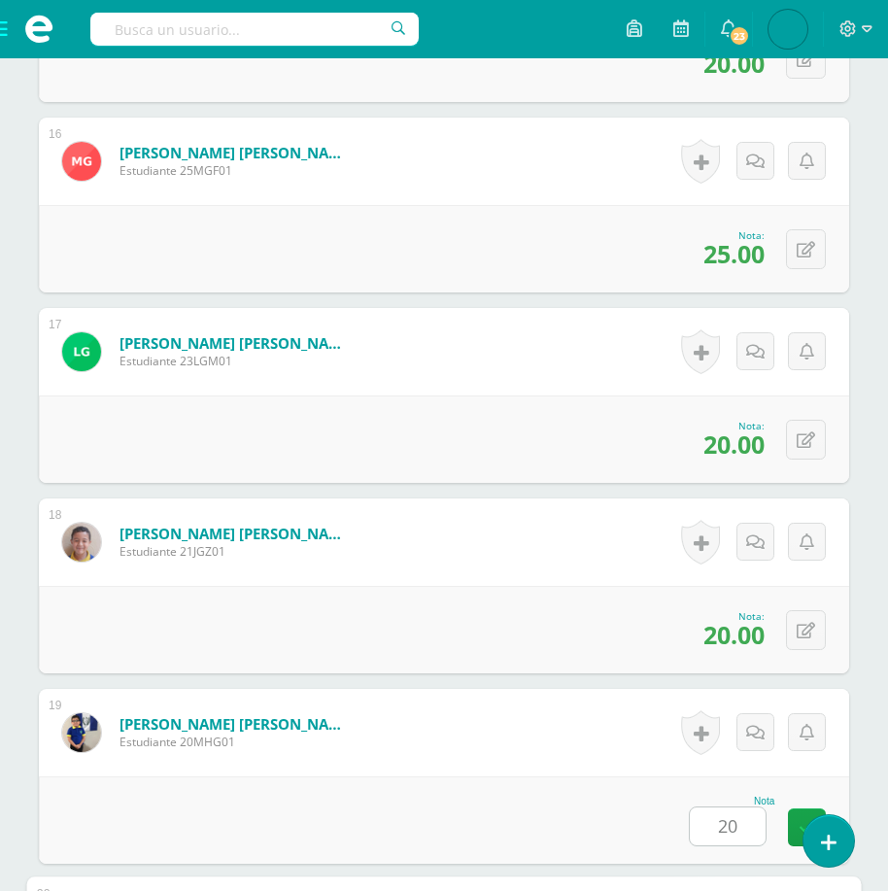
scroll to position [4019, 0]
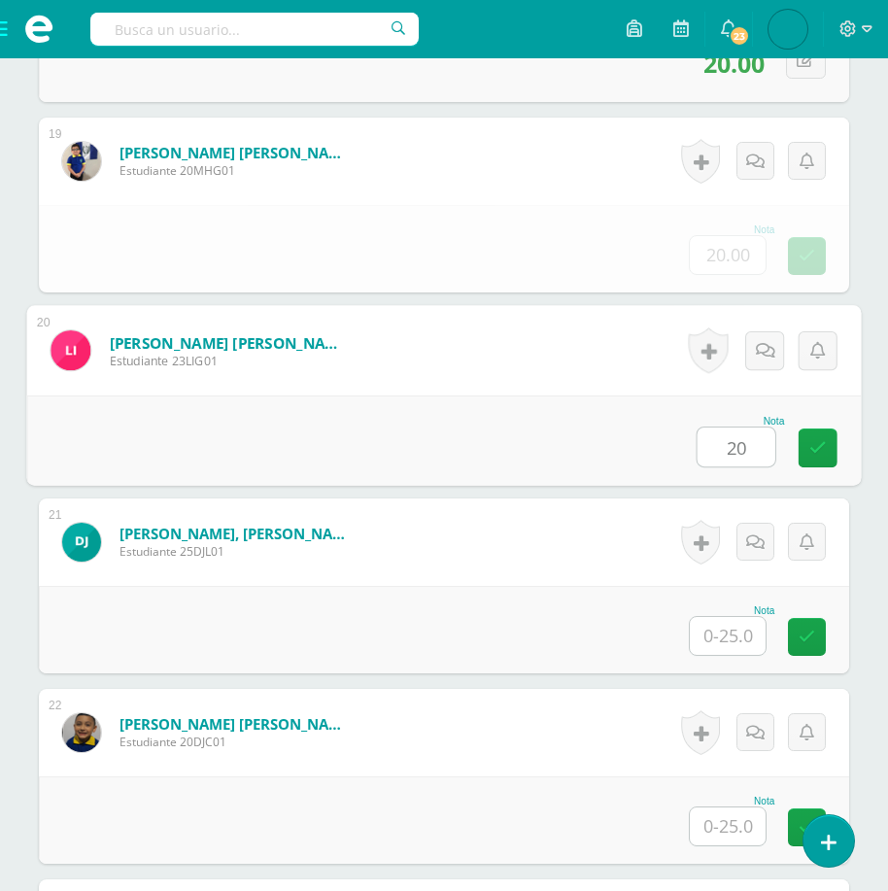
type input "20"
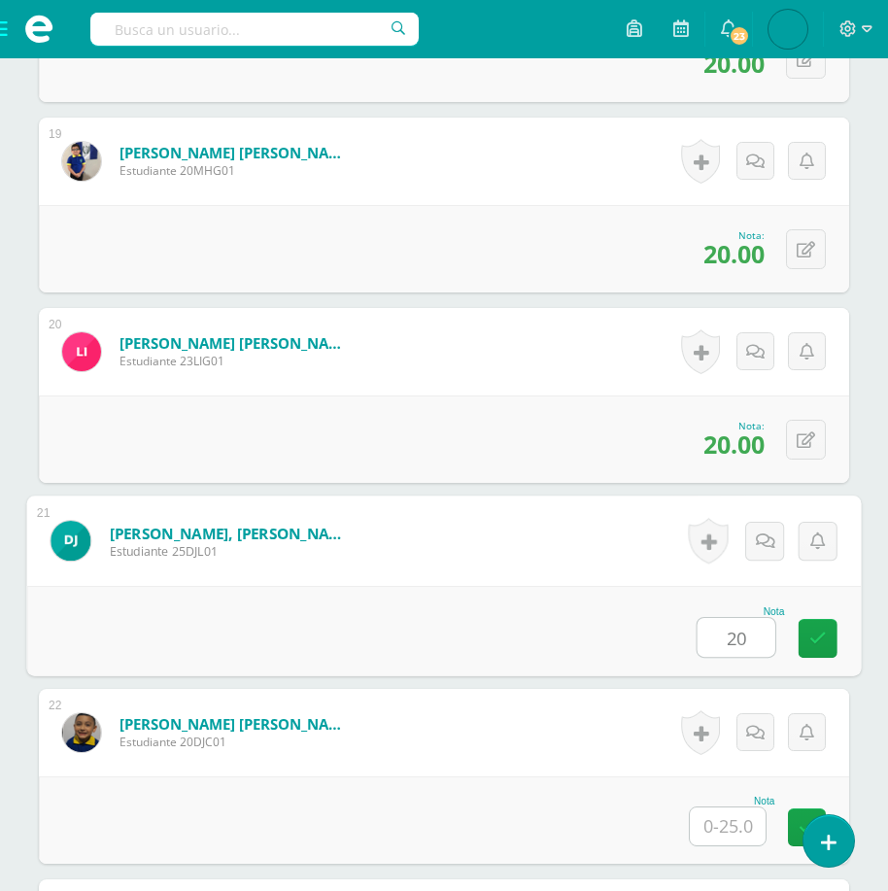
type input "20"
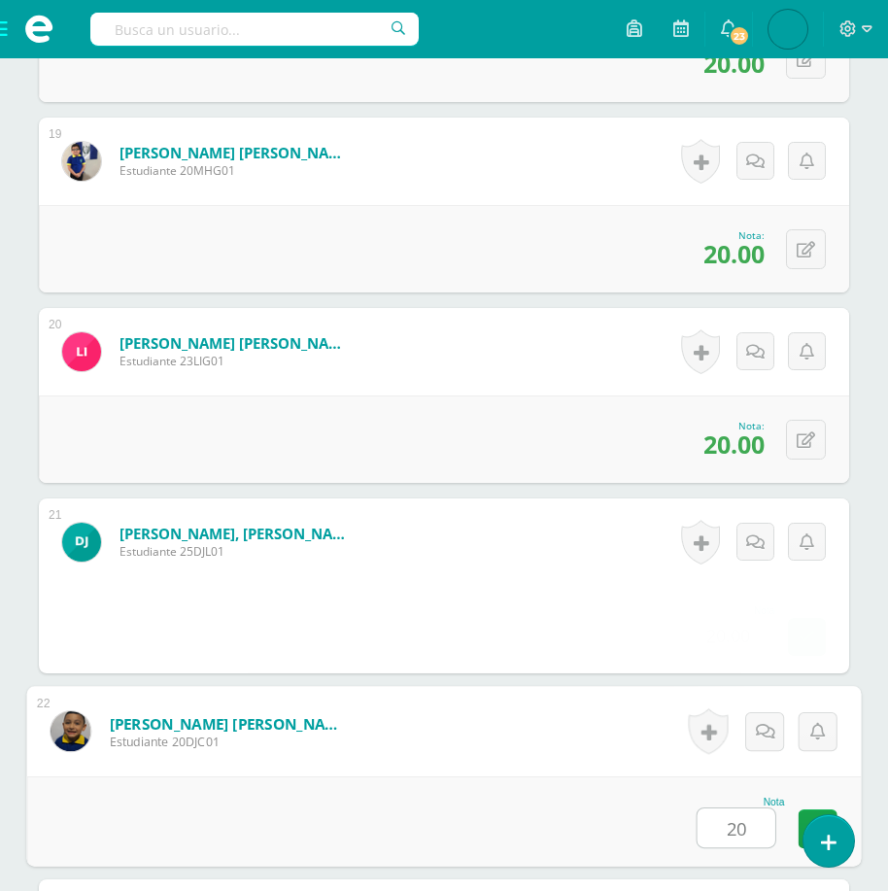
type input "20"
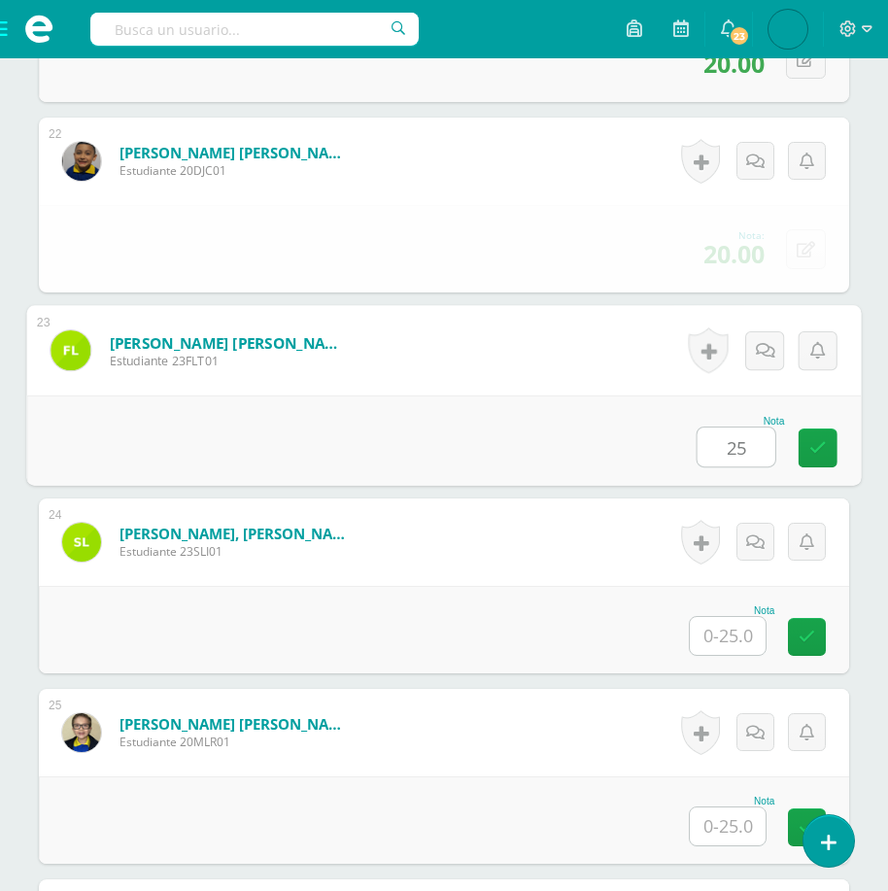
type input "25"
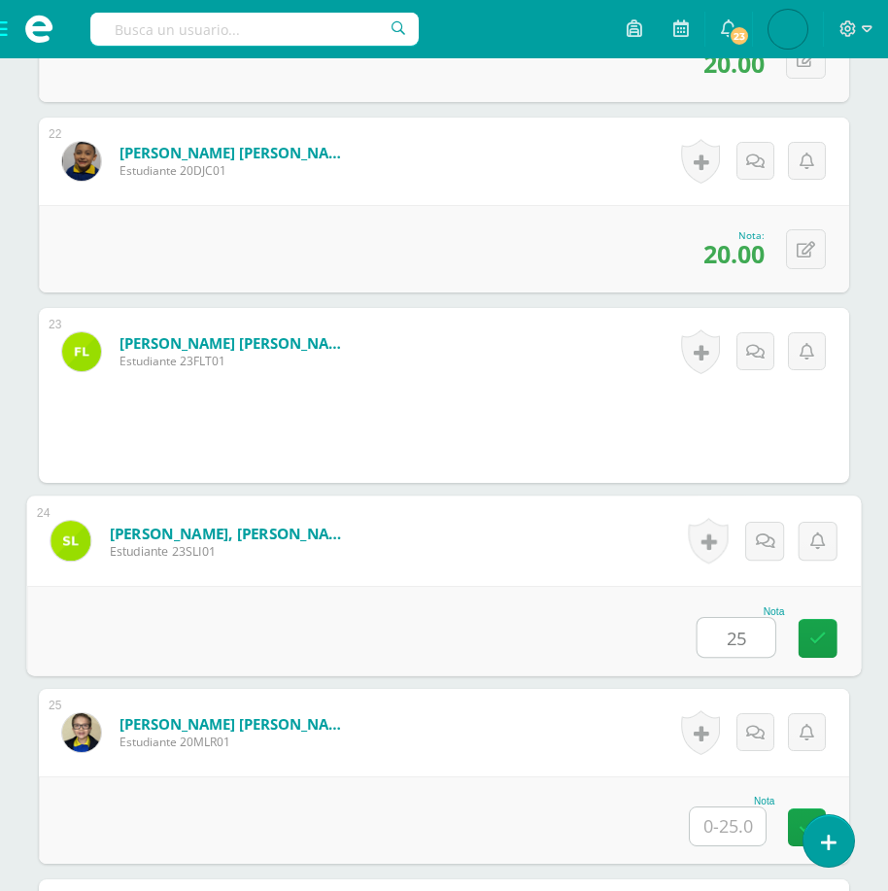
type input "25"
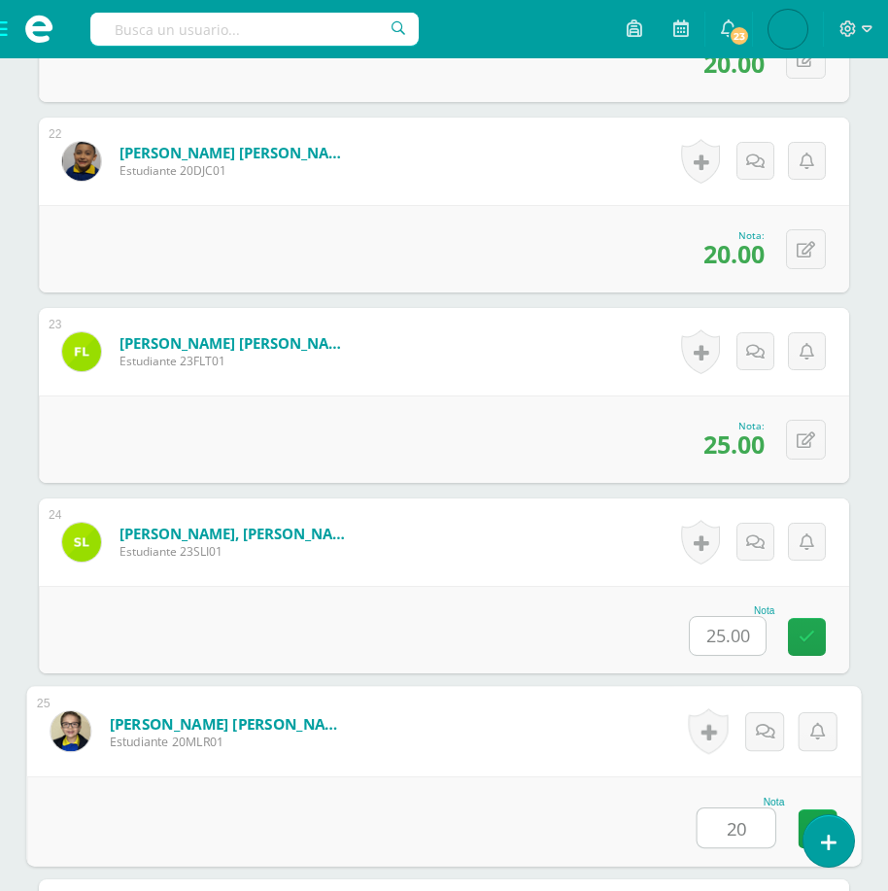
type input "20"
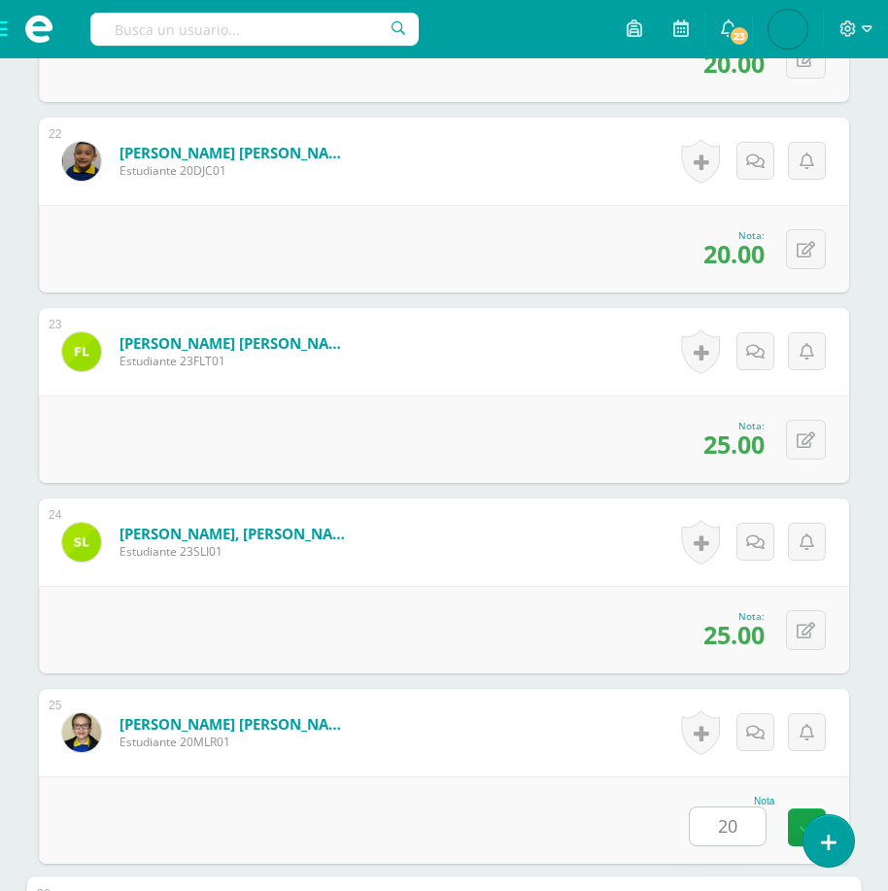
scroll to position [5162, 0]
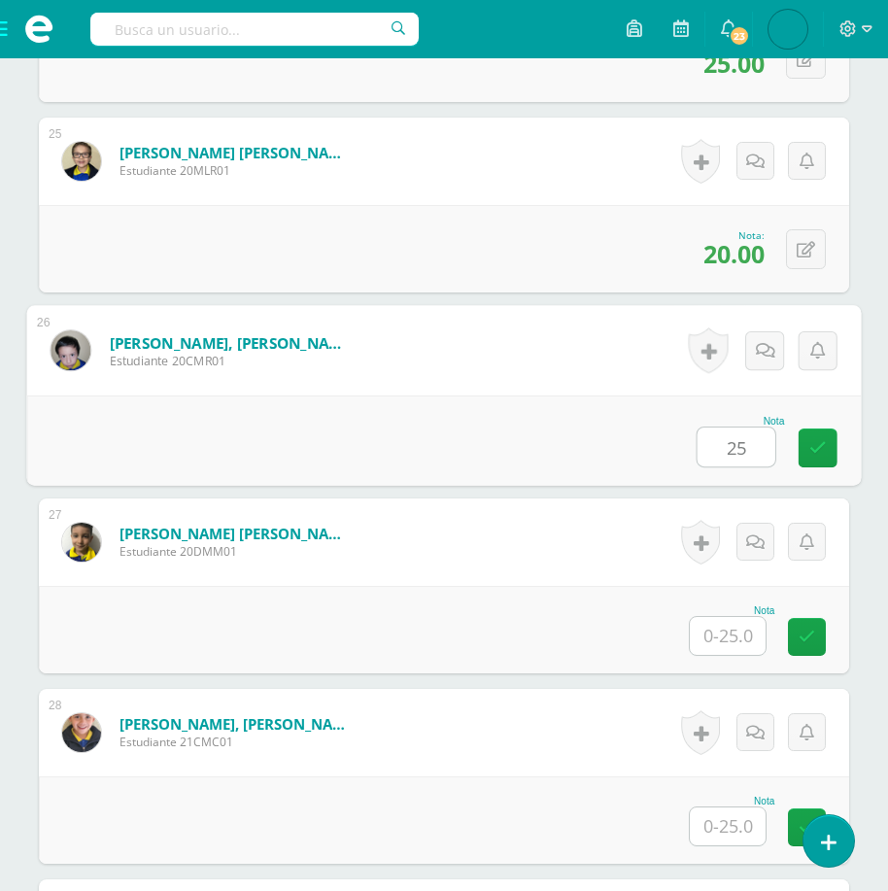
type input "25"
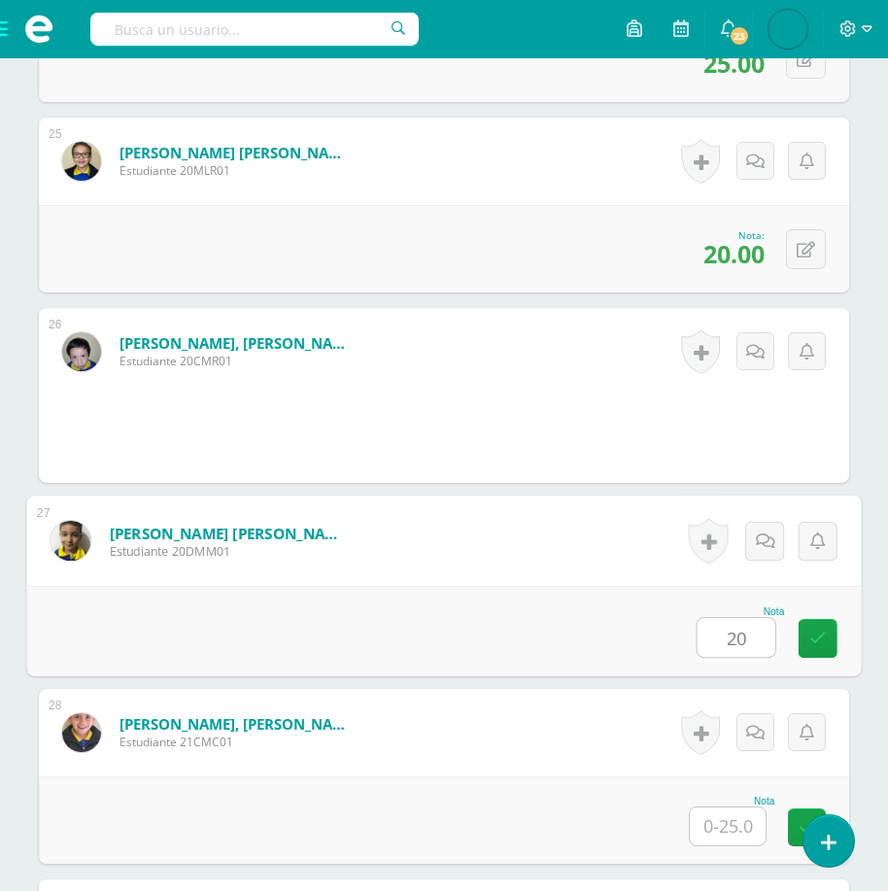
type input "20"
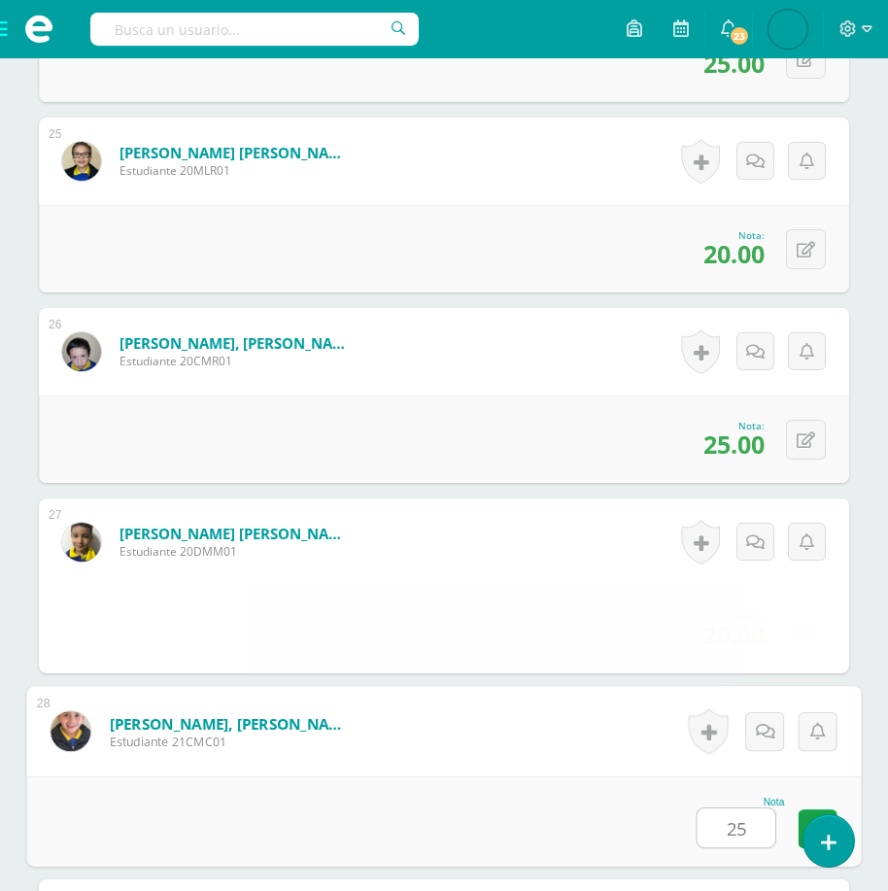
type input "25"
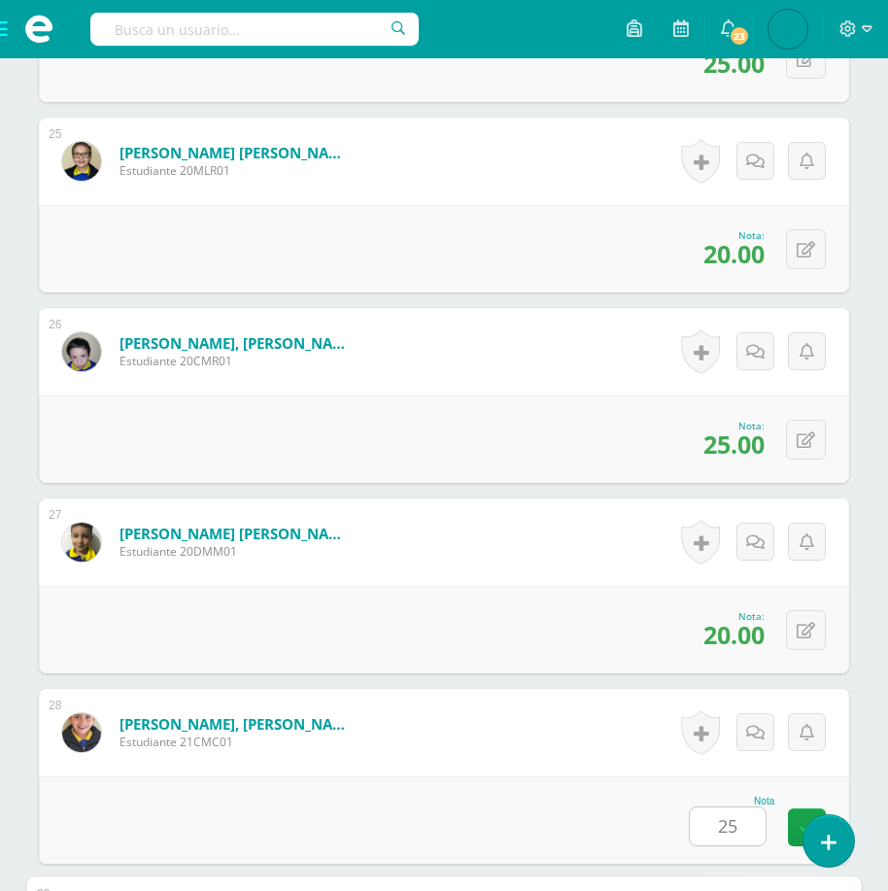
scroll to position [5733, 0]
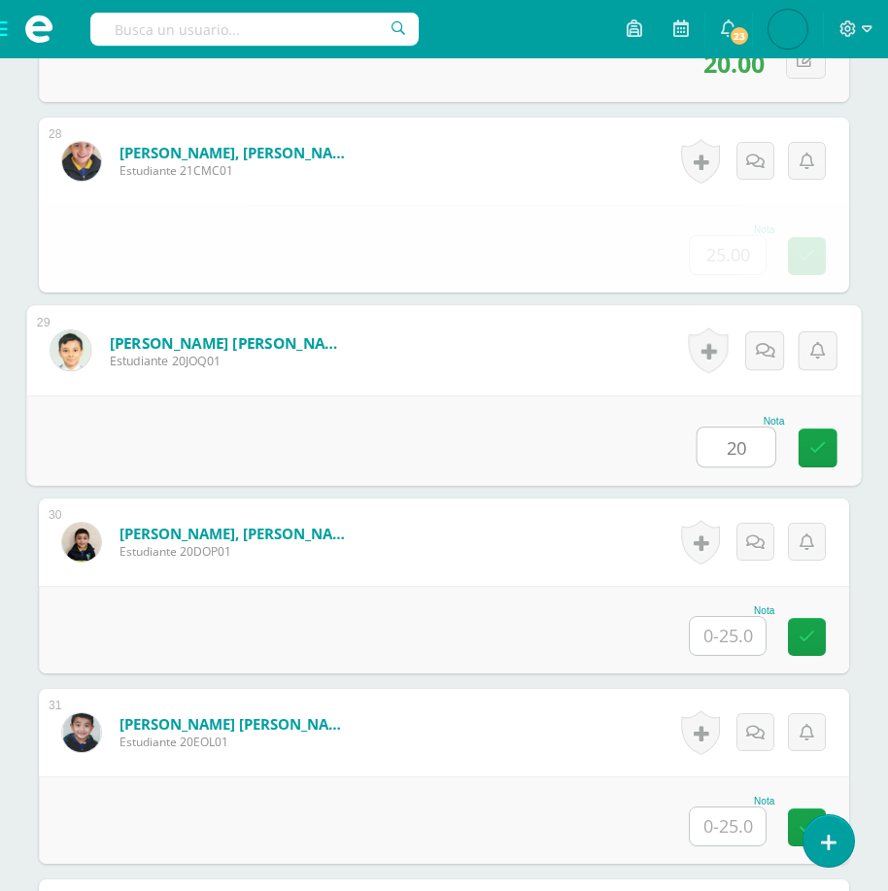
type input "20"
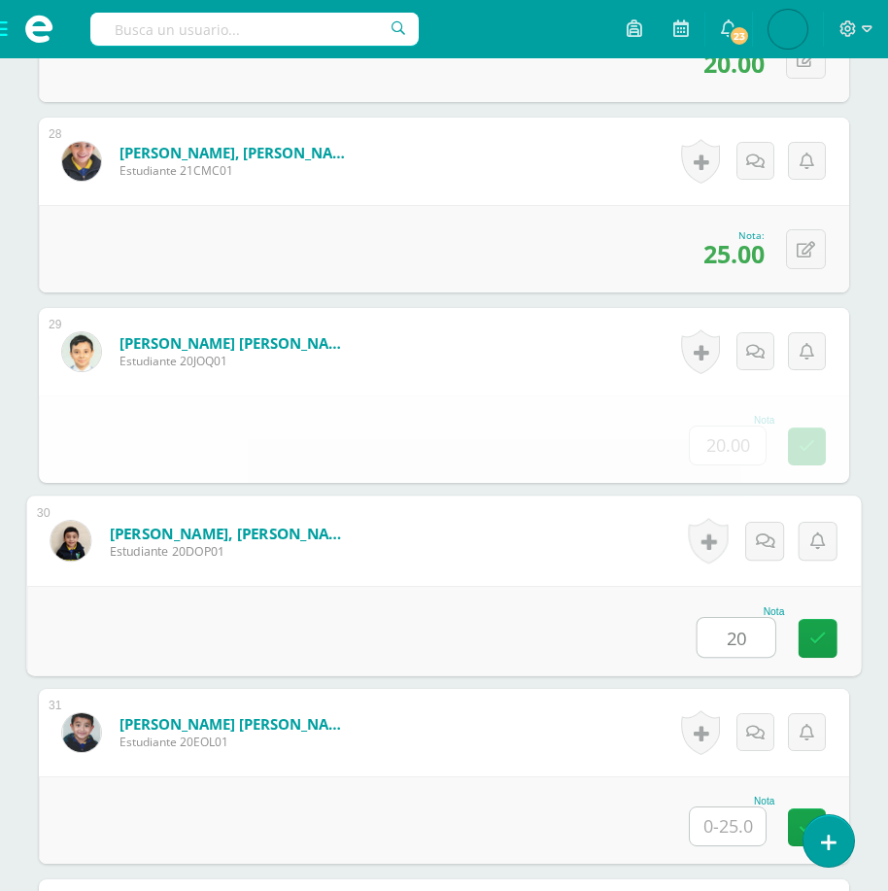
type input "20"
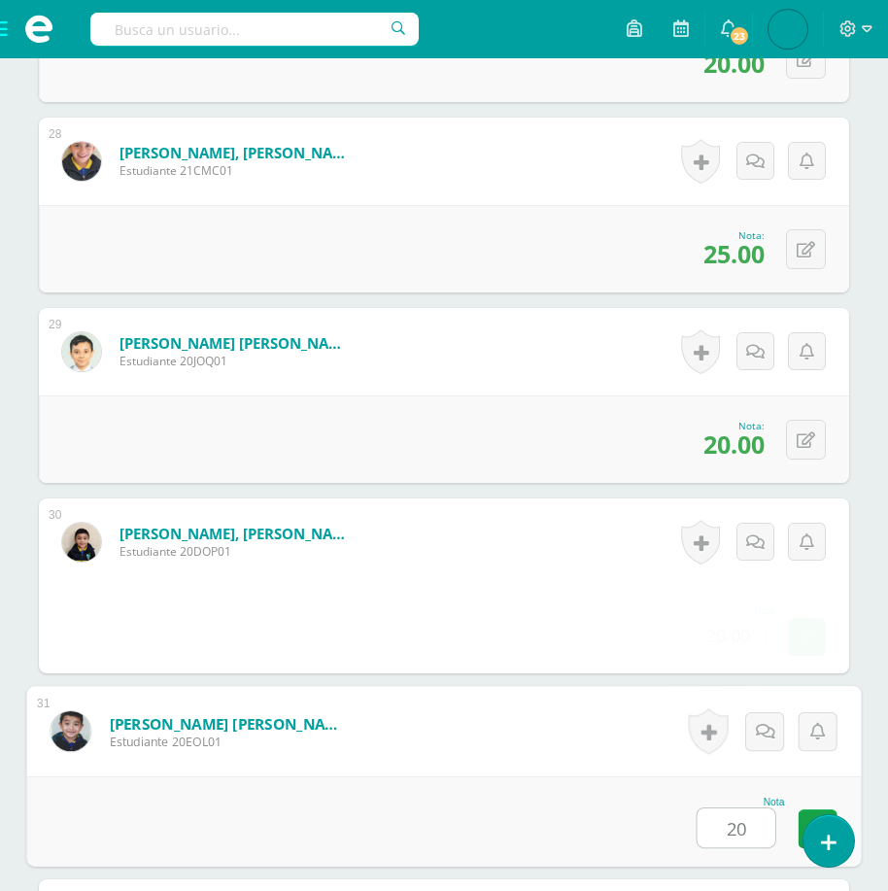
type input "20"
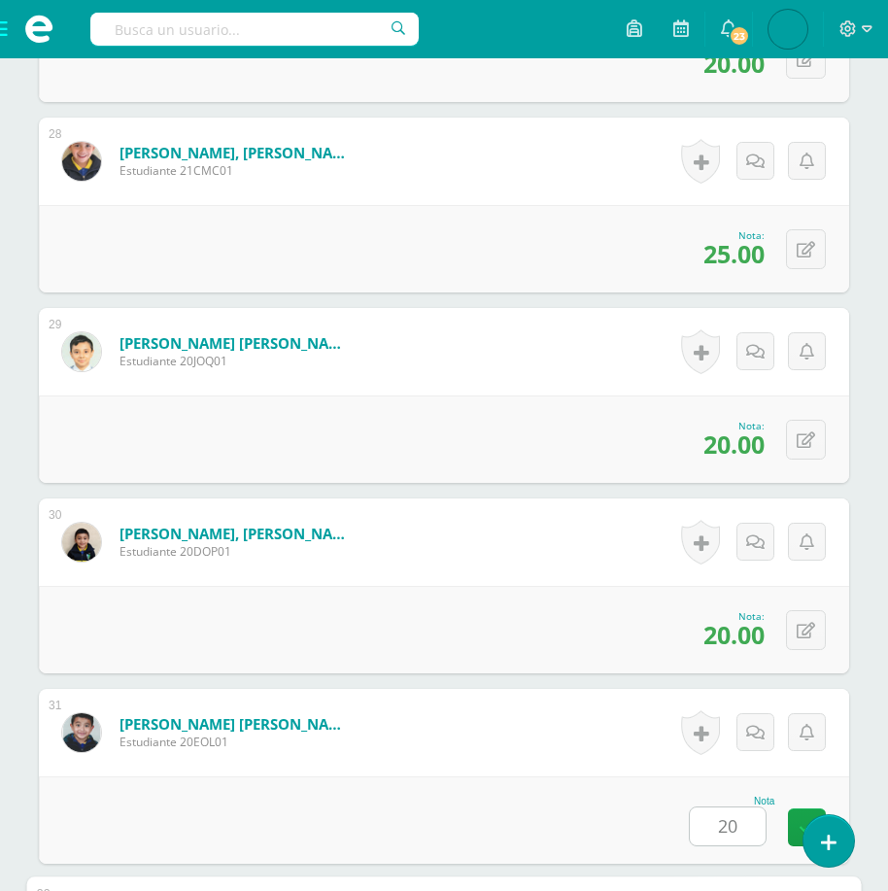
scroll to position [6305, 0]
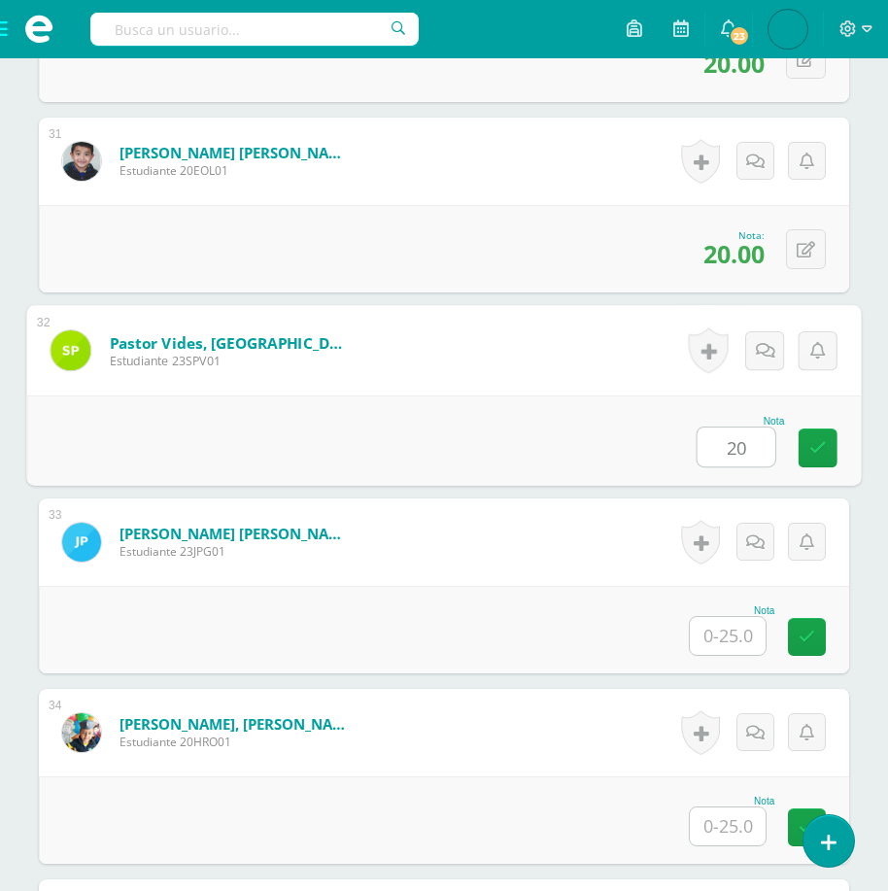
type input "20"
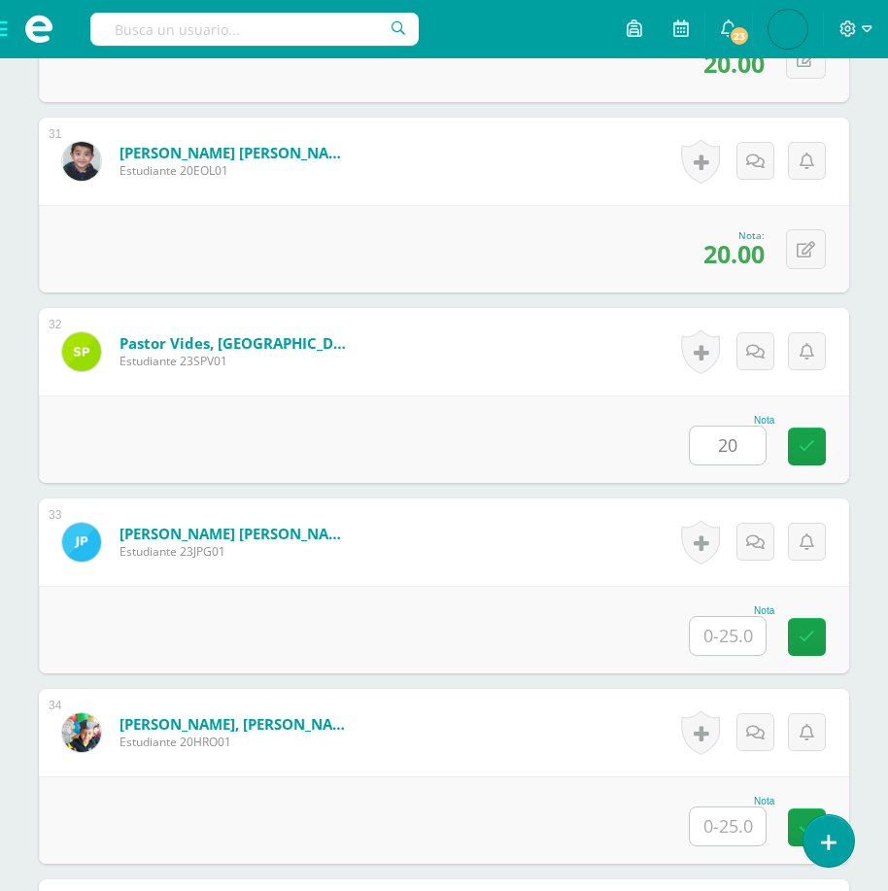
drag, startPoint x: 744, startPoint y: 646, endPoint x: 788, endPoint y: 640, distance: 44.3
click at [744, 646] on input "text" at bounding box center [728, 636] width 76 height 38
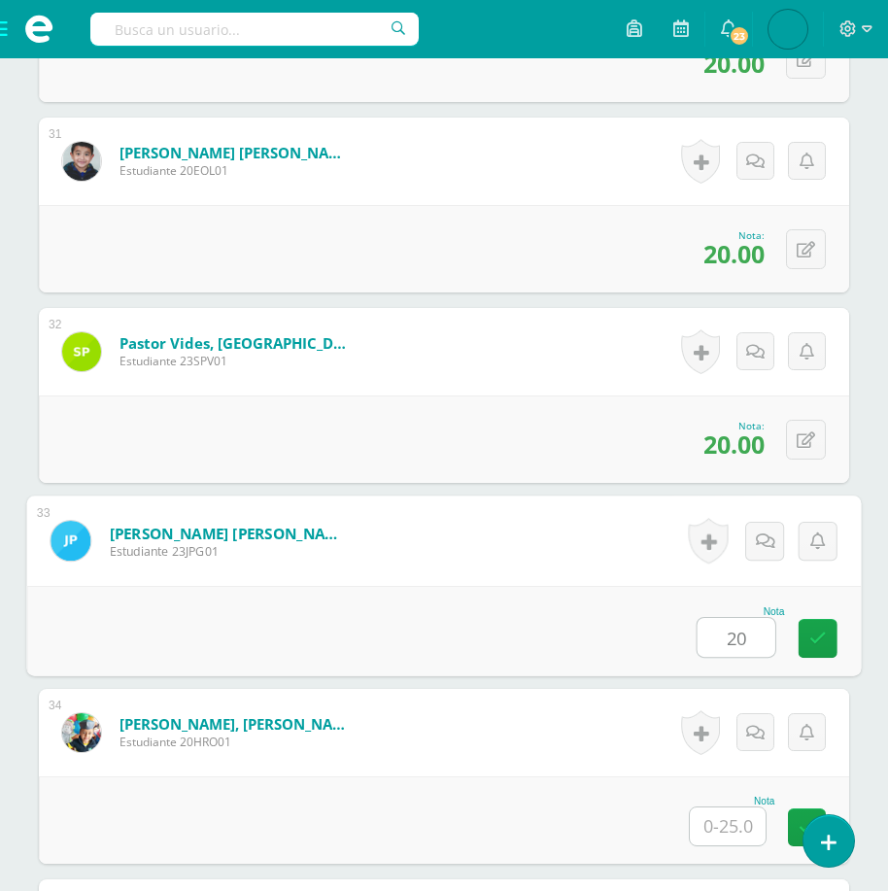
type input "20"
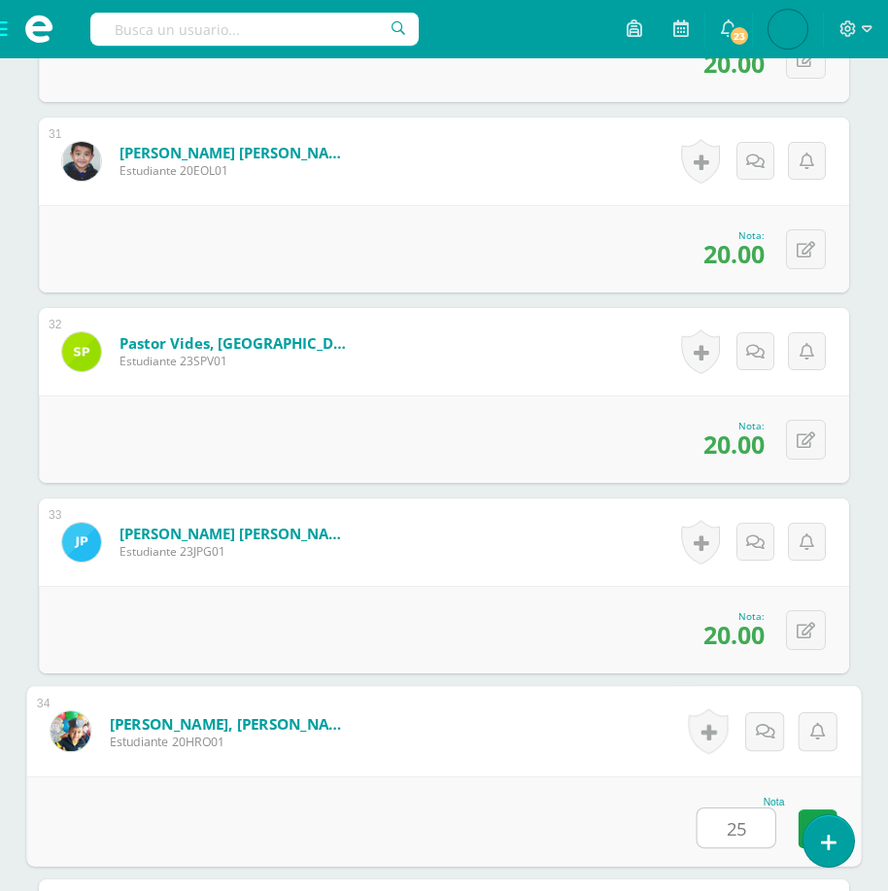
type input "25"
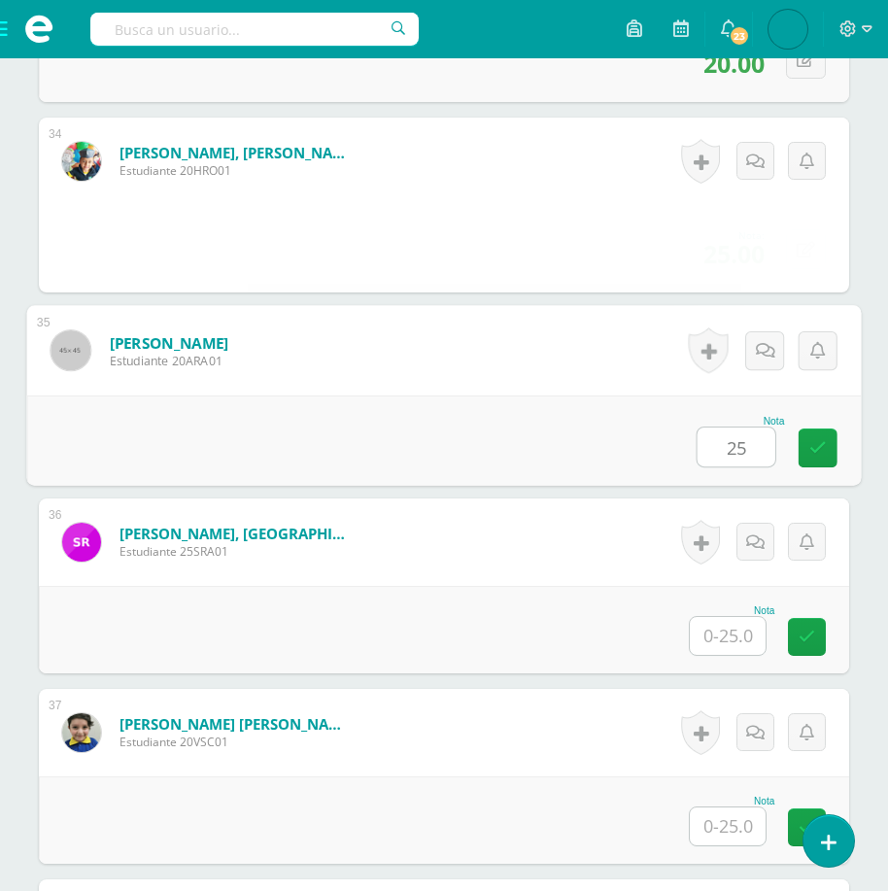
type input "25"
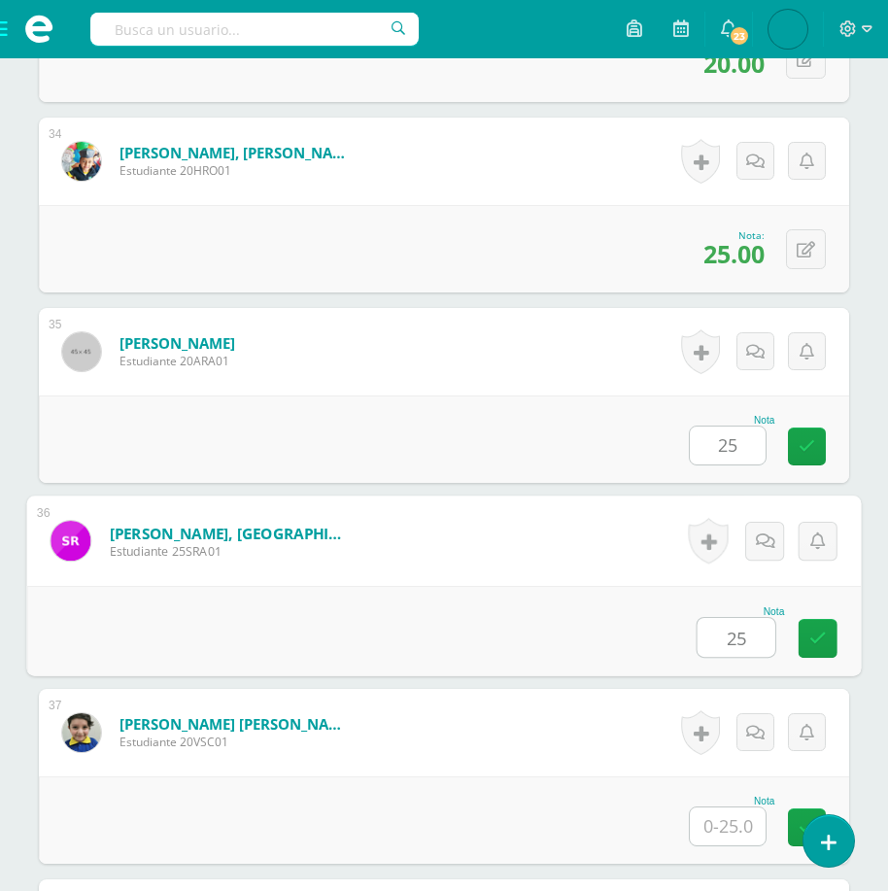
type input "25"
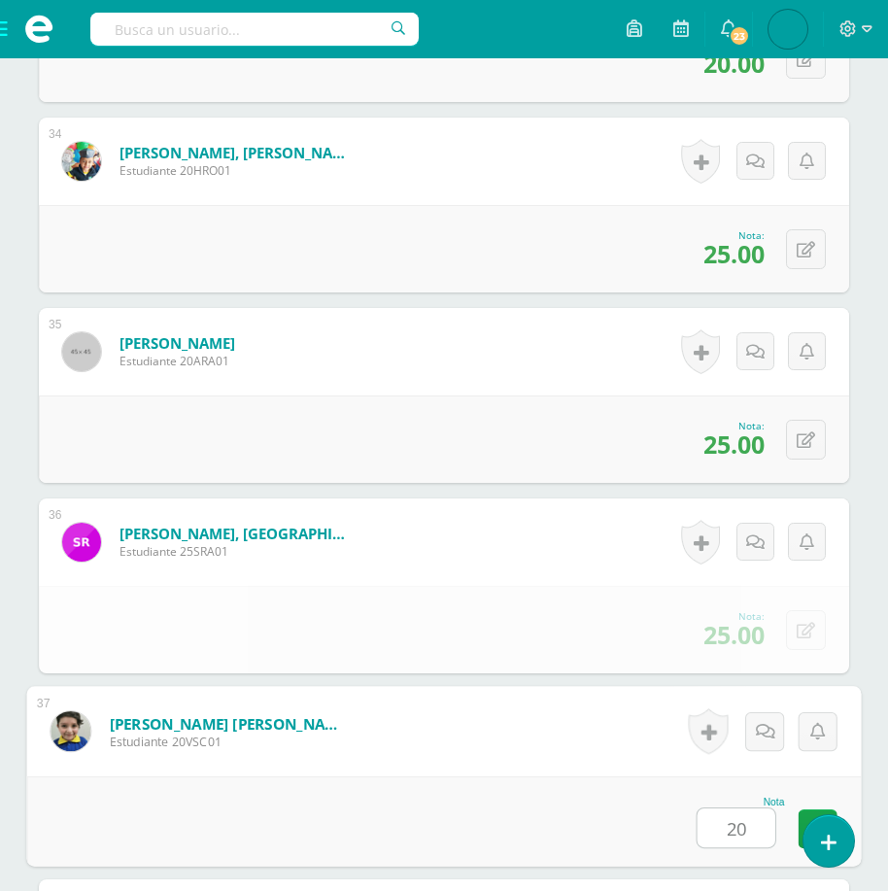
type input "20"
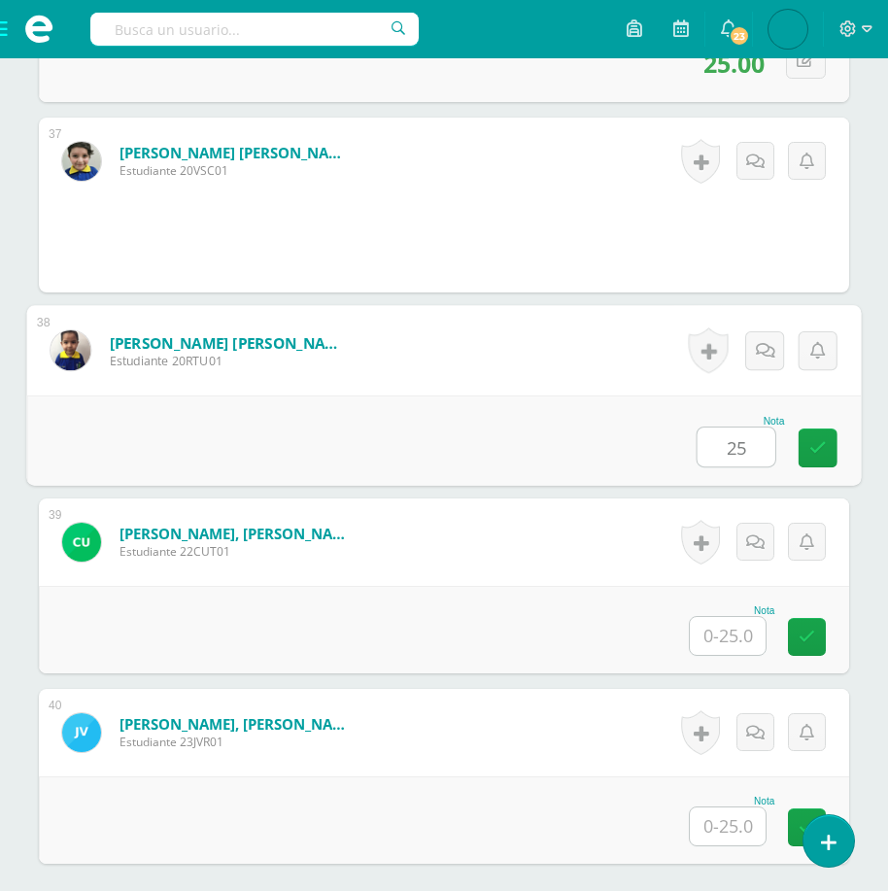
type input "25"
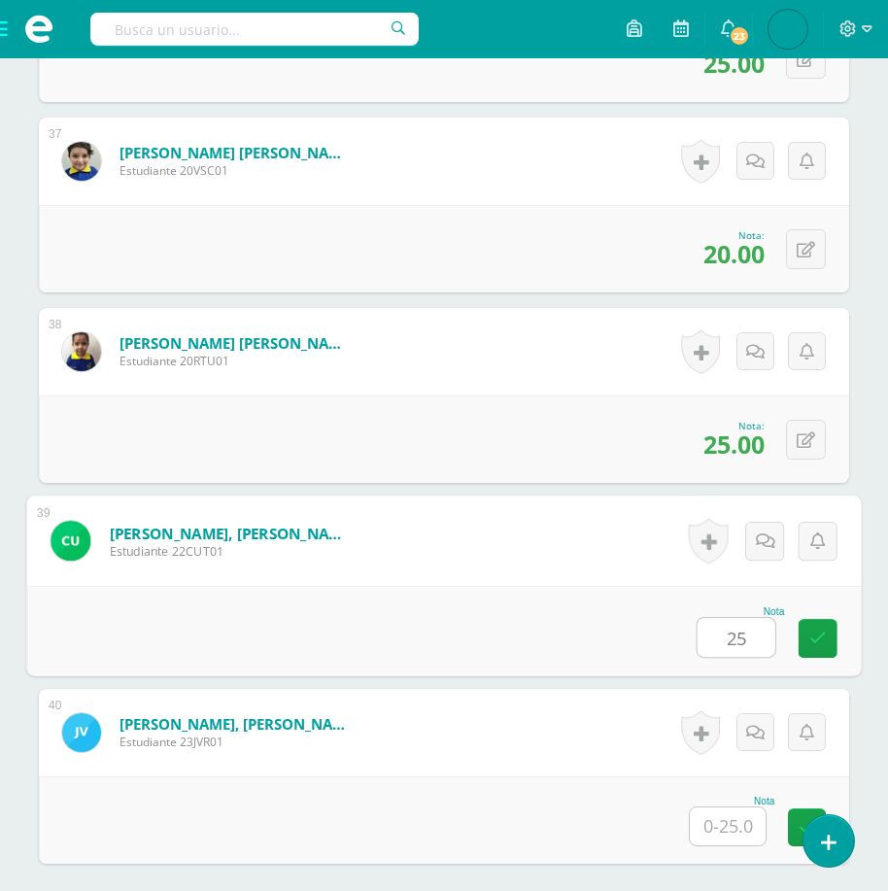
type input "25"
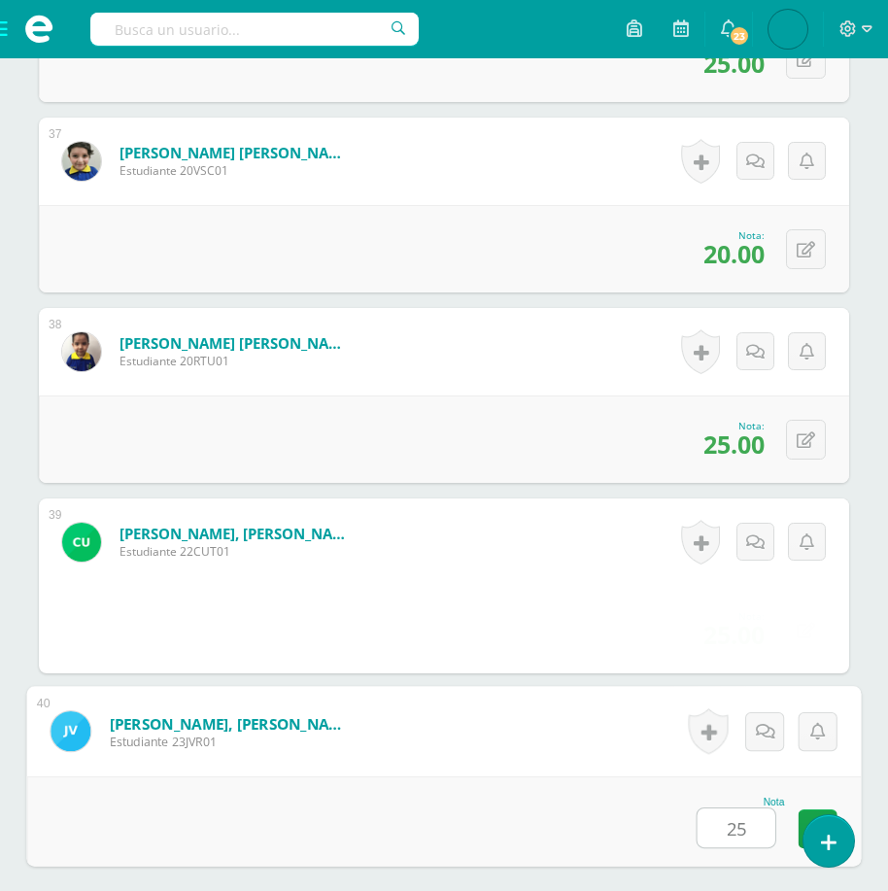
type input "25"
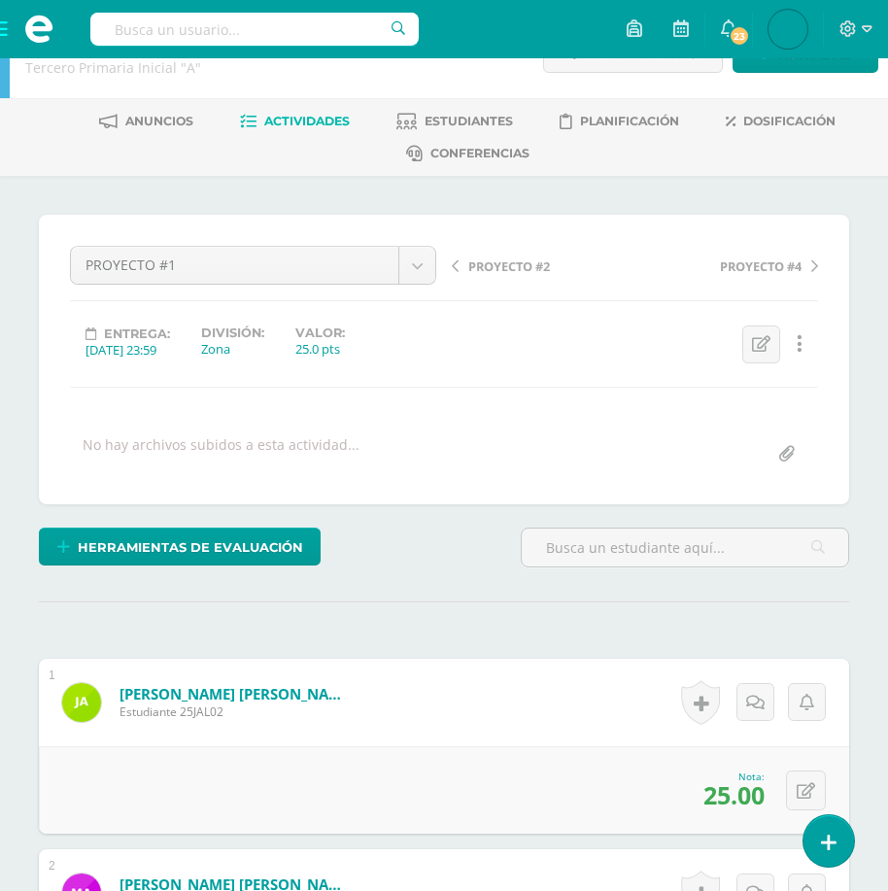
scroll to position [0, 0]
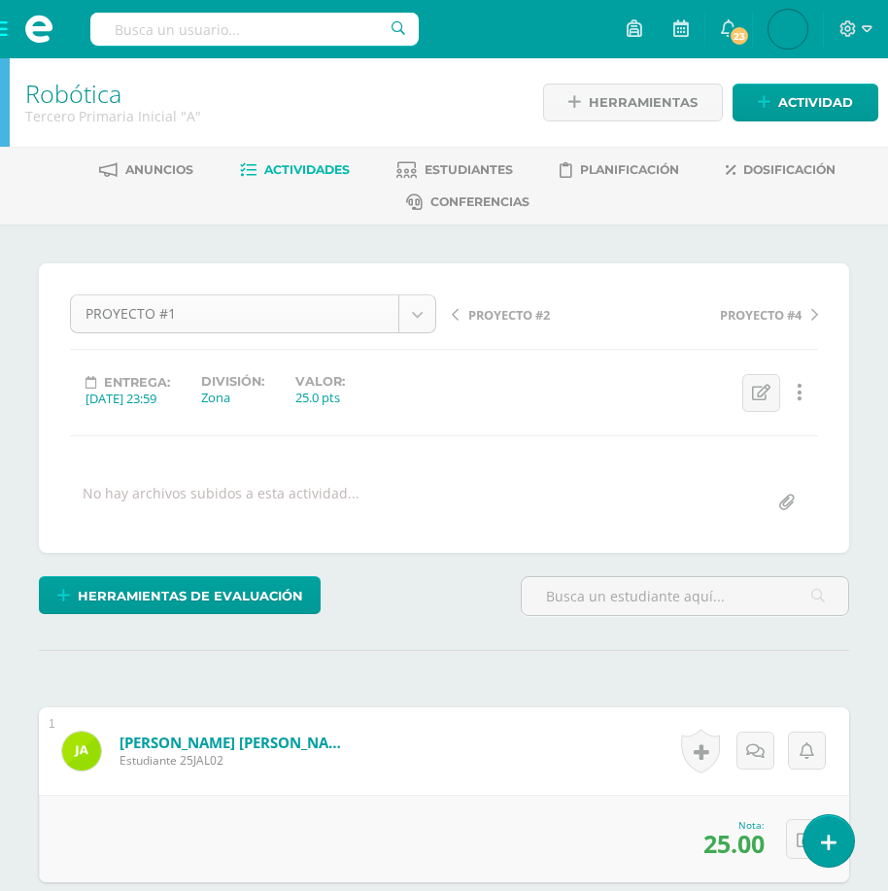
click at [435, 327] on div "PROYECTO #1" at bounding box center [253, 313] width 366 height 39
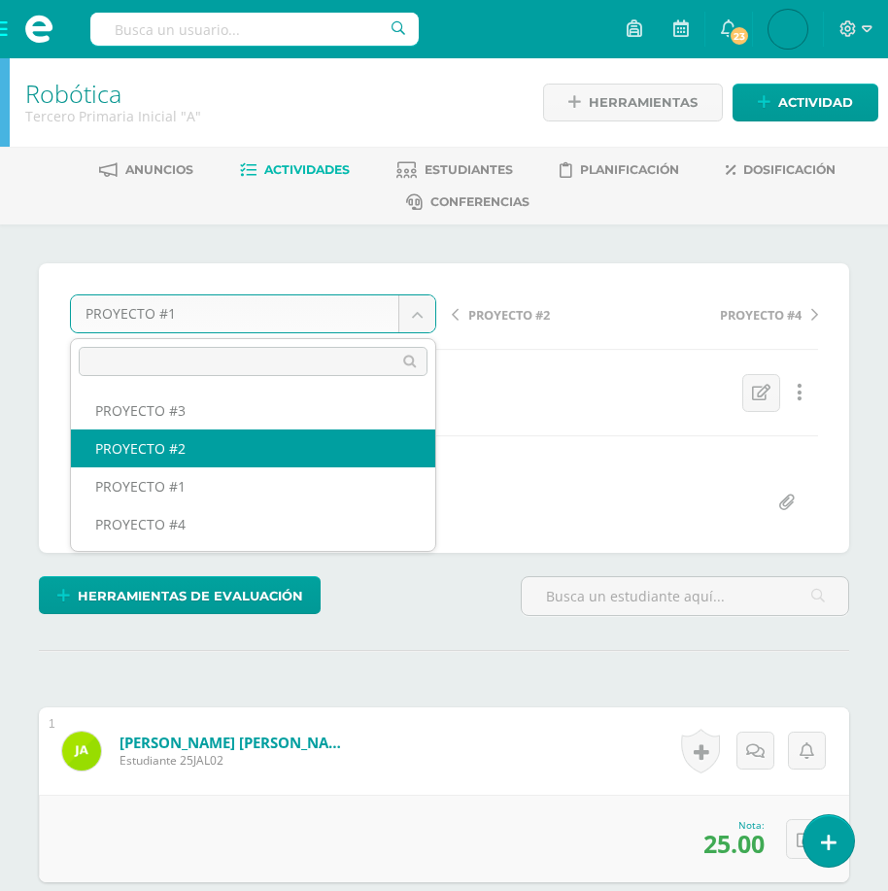
select select "/dashboard/teacher/grade-activity/175387/"
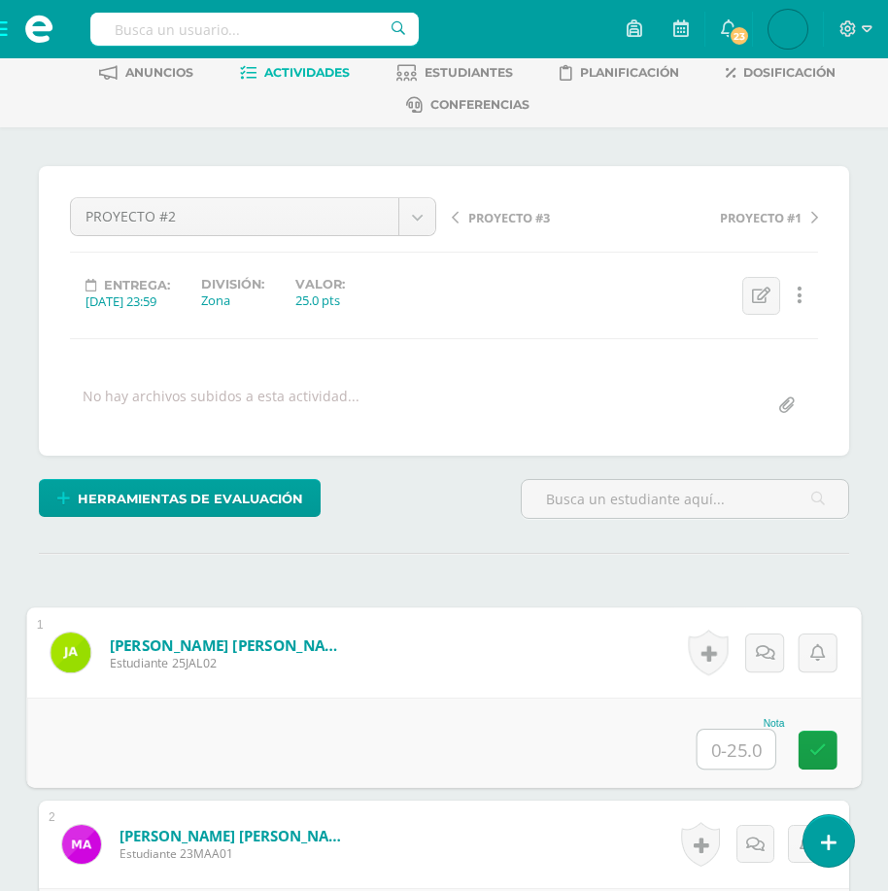
click at [731, 747] on input "text" at bounding box center [737, 749] width 78 height 39
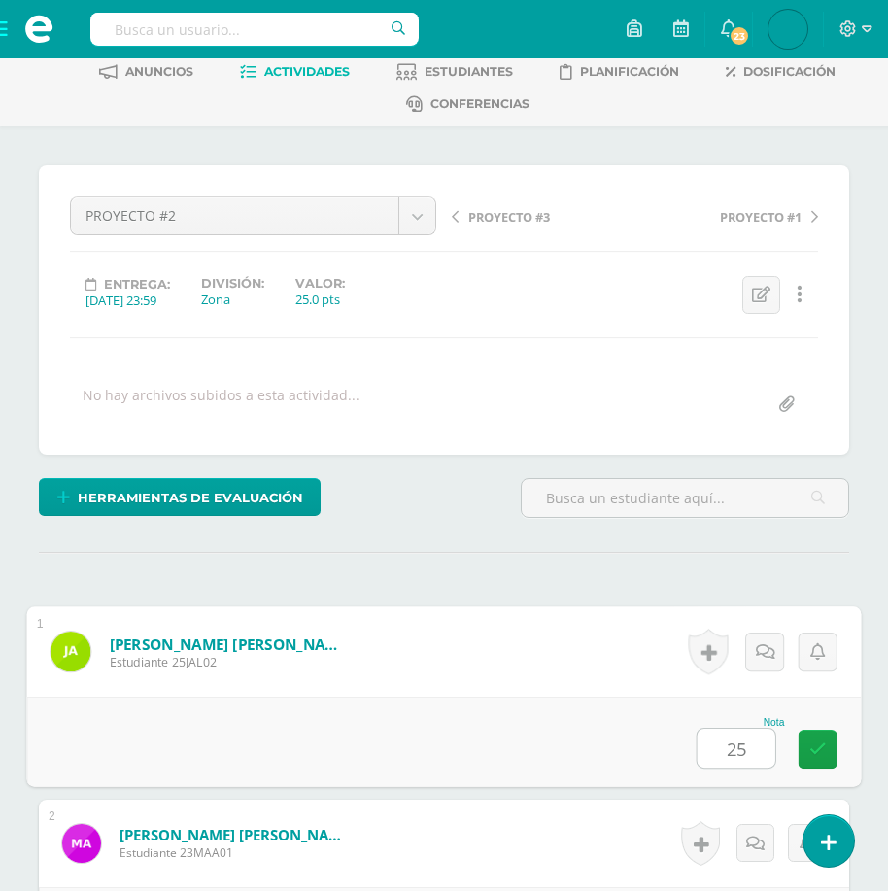
type input "25"
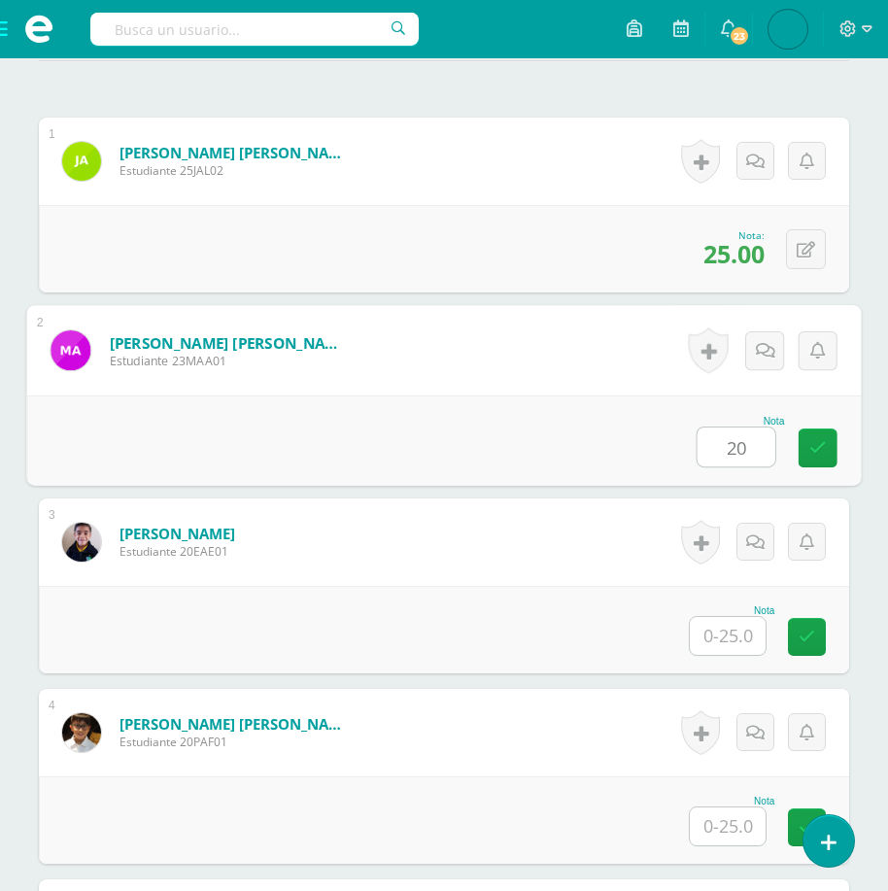
scroll to position [591, 0]
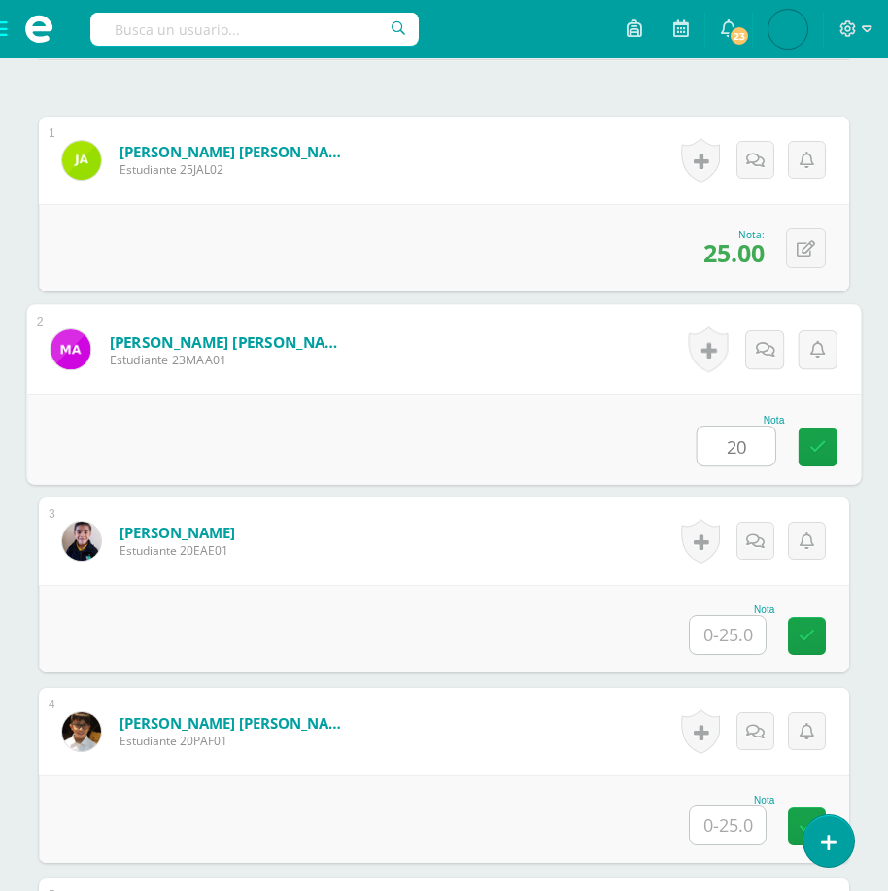
type input "20"
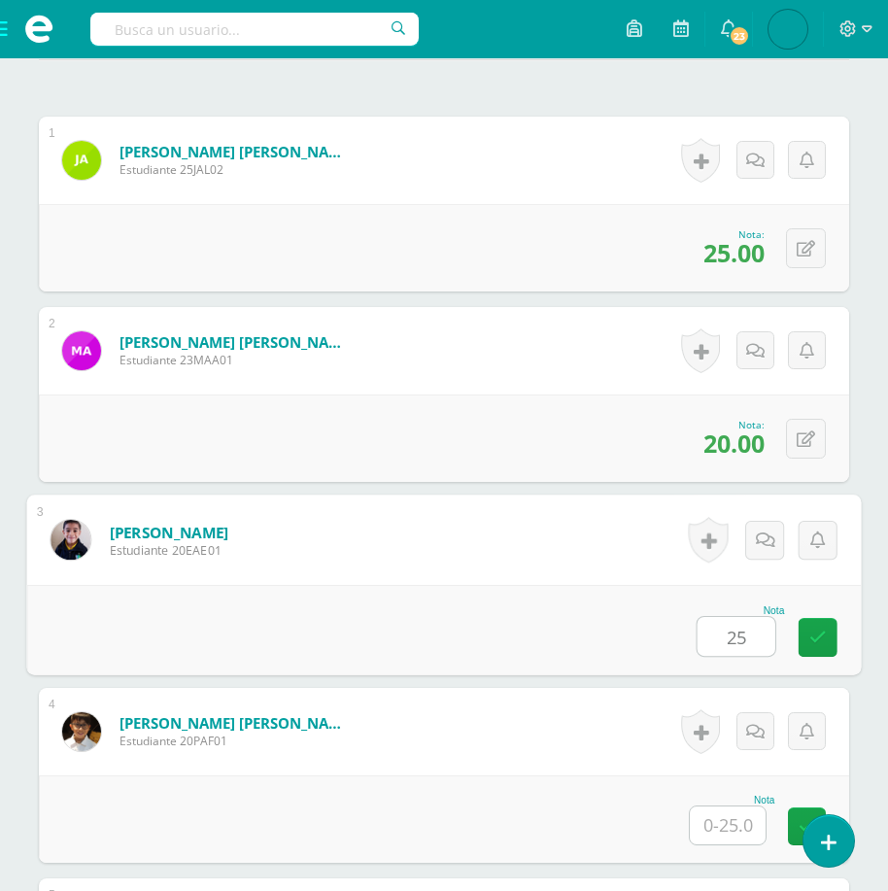
type input "25"
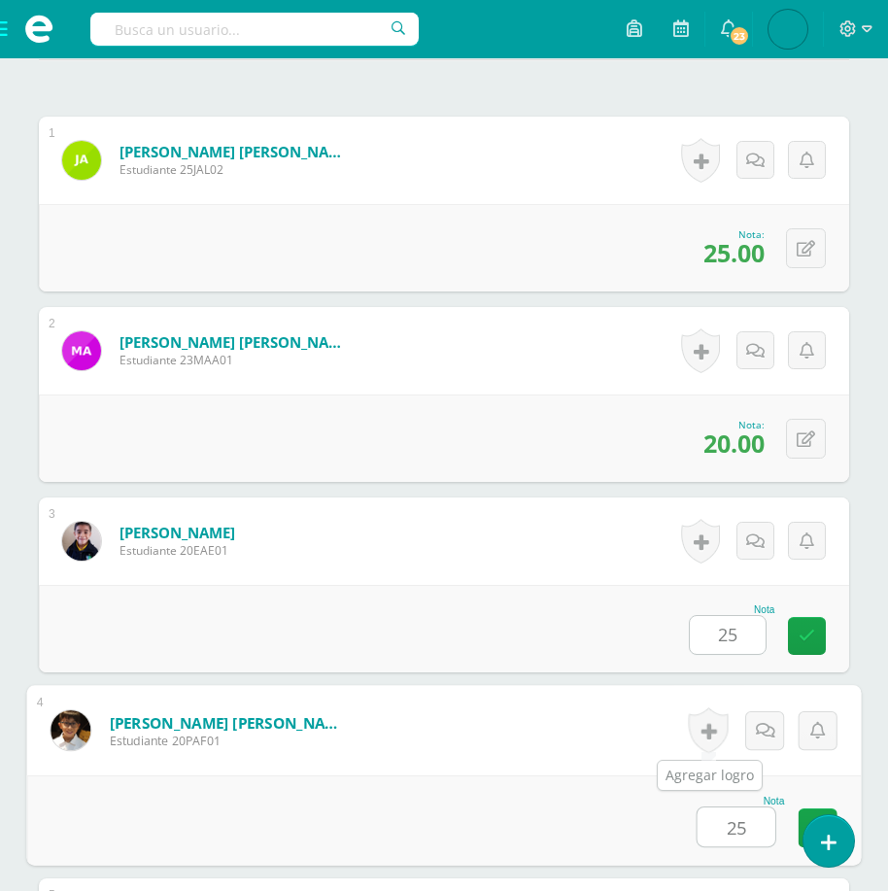
type input "25"
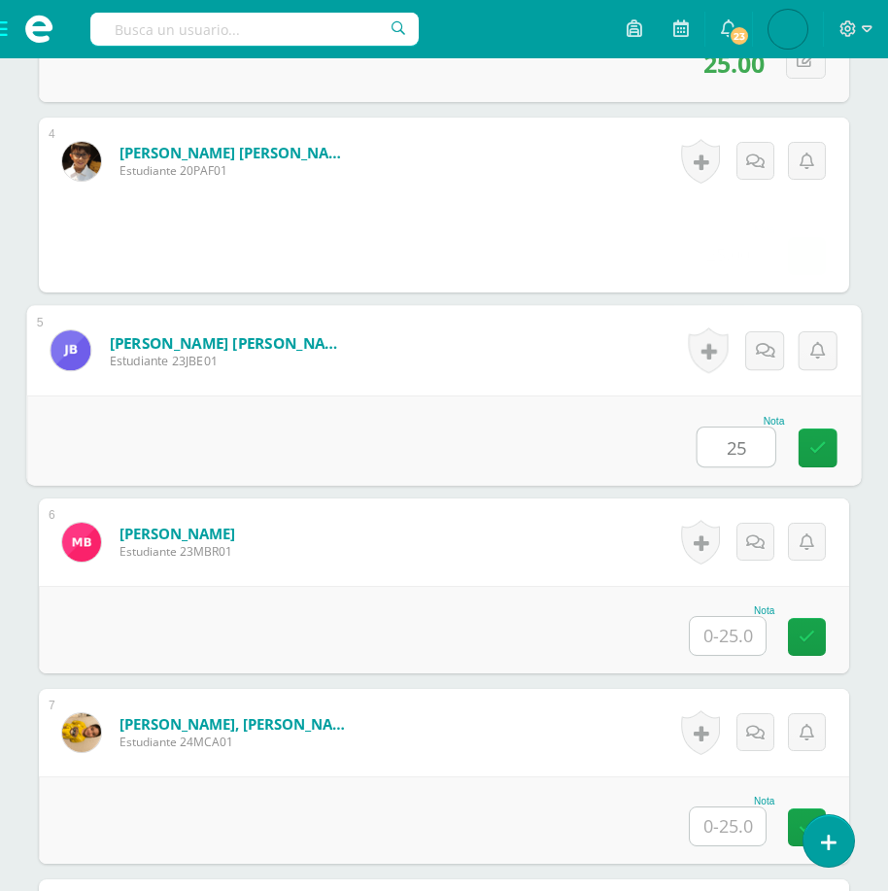
type input "25"
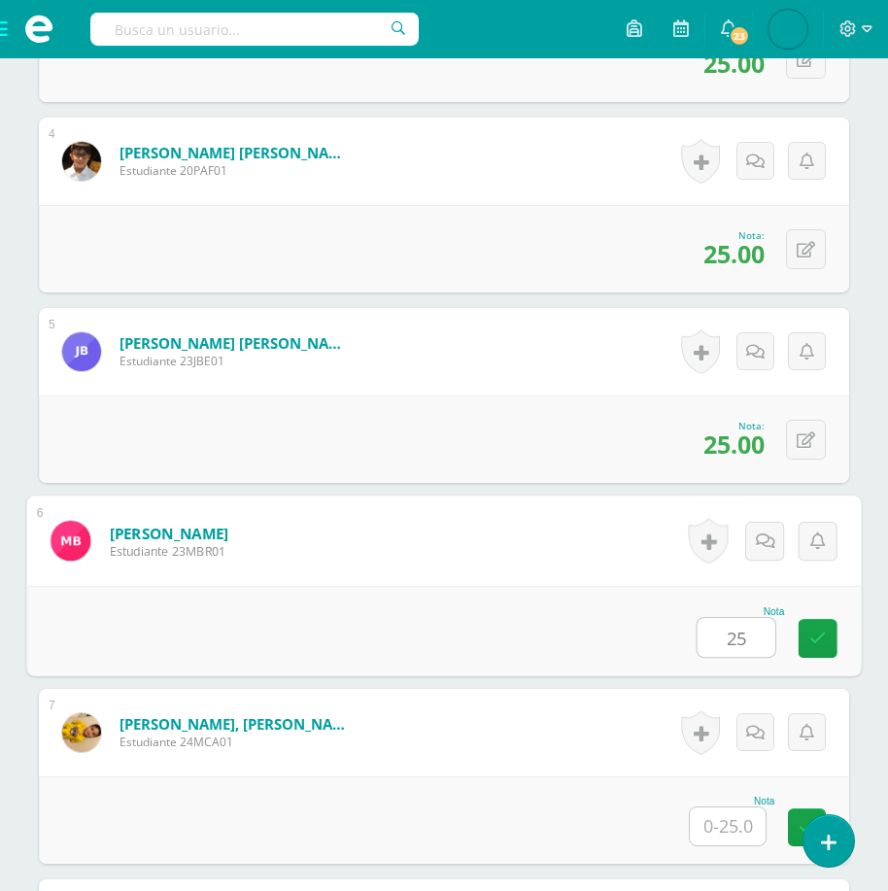
type input "25"
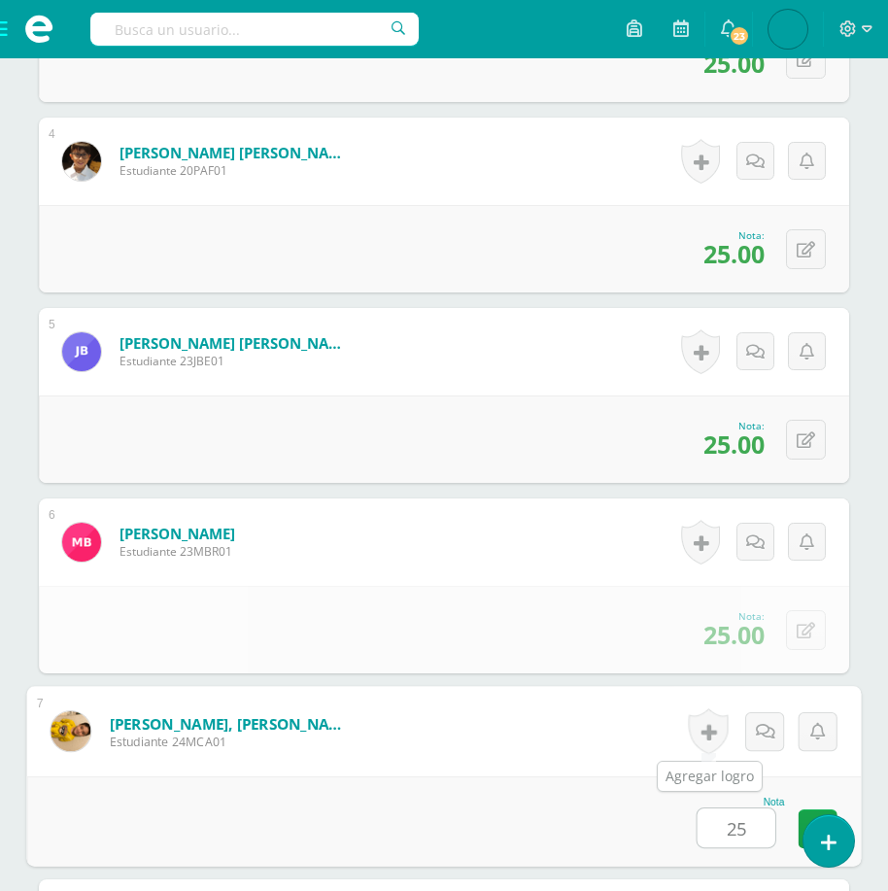
type input "25"
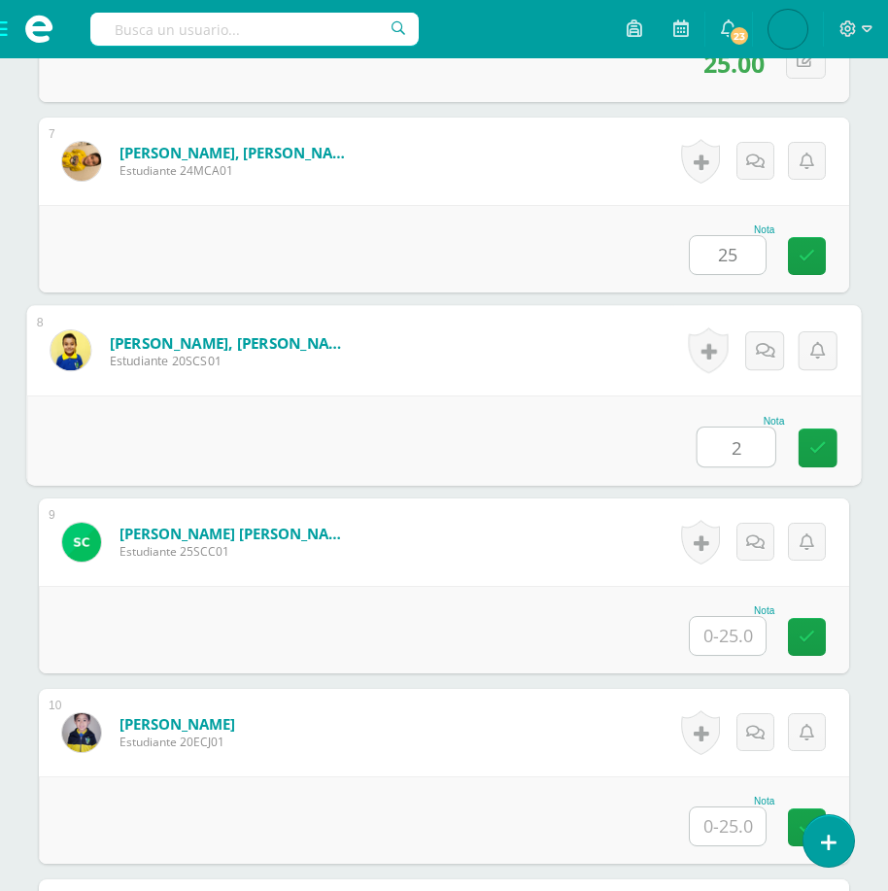
scroll to position [1734, 0]
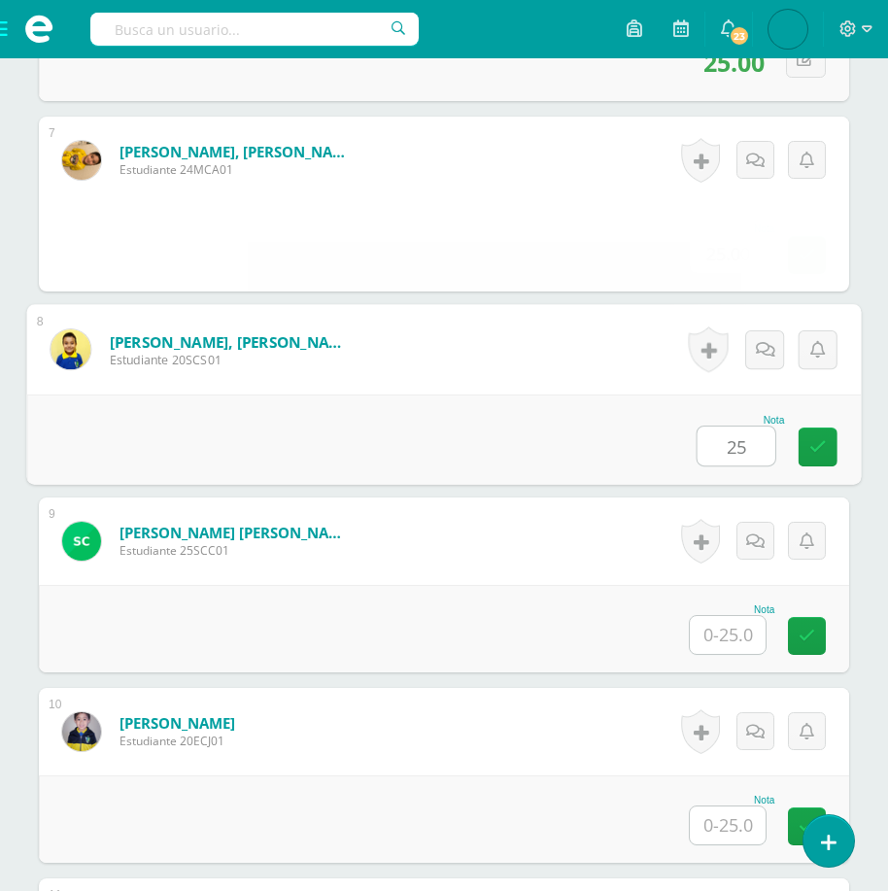
type input "25"
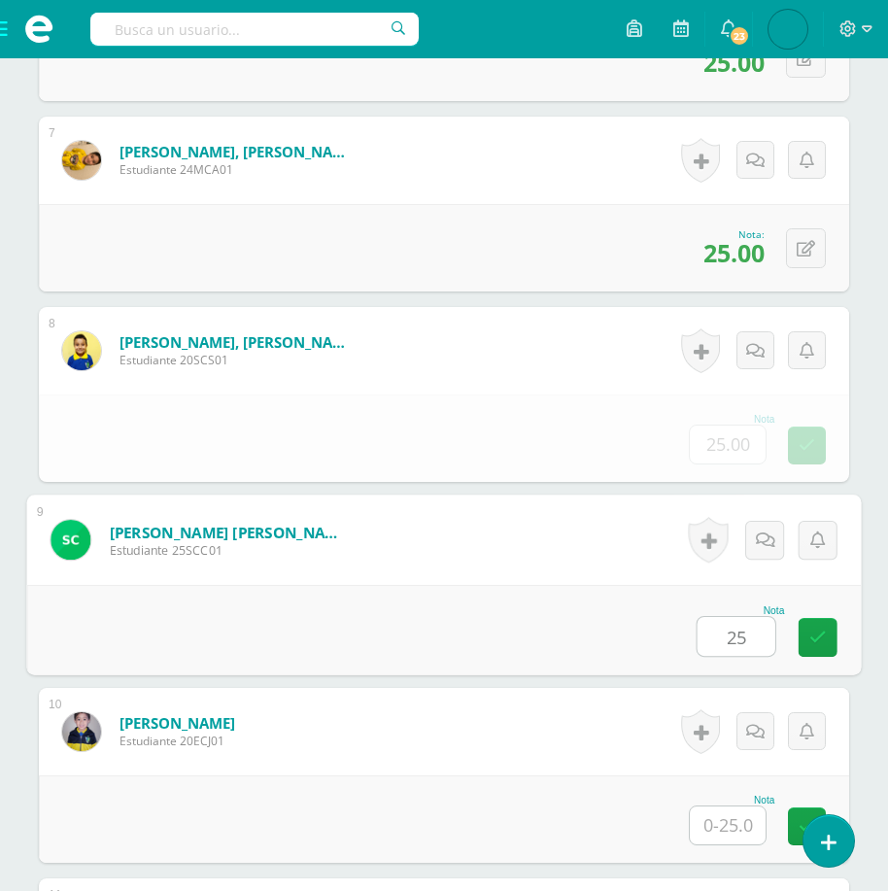
type input "25"
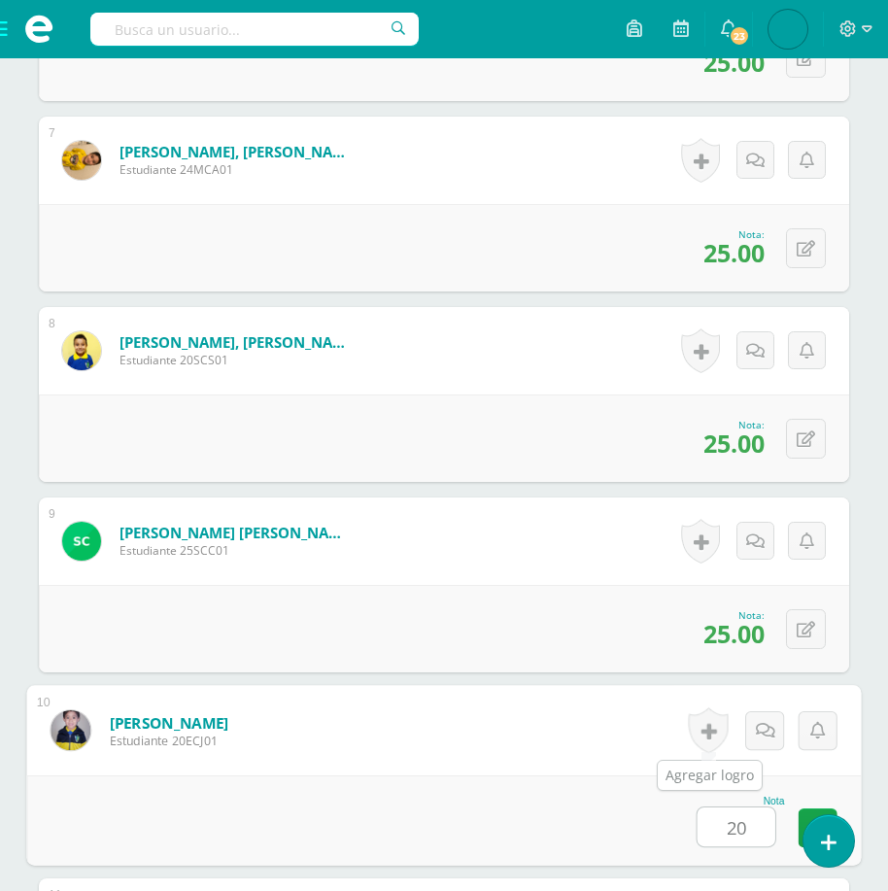
type input "20"
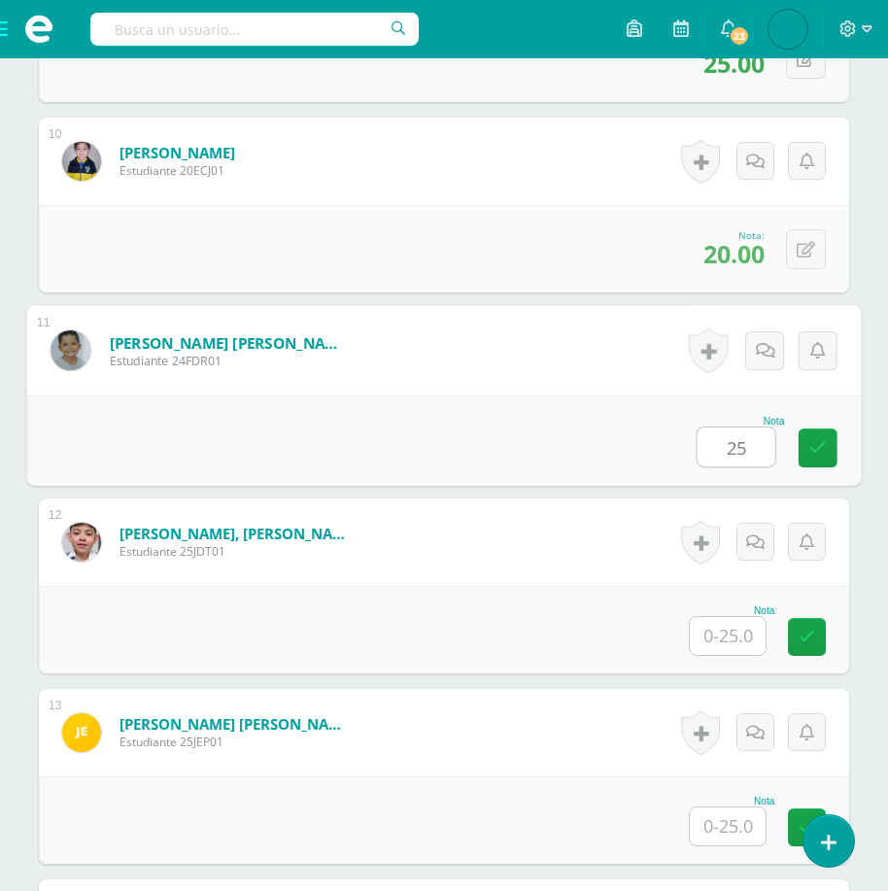
type input "25"
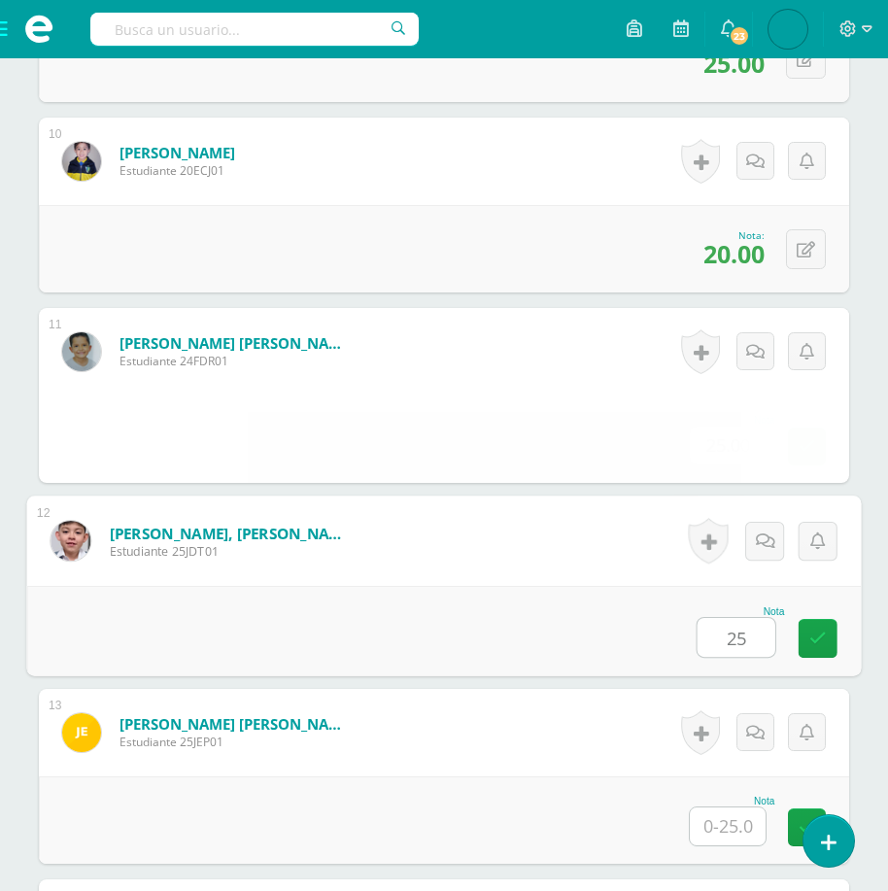
type input "25"
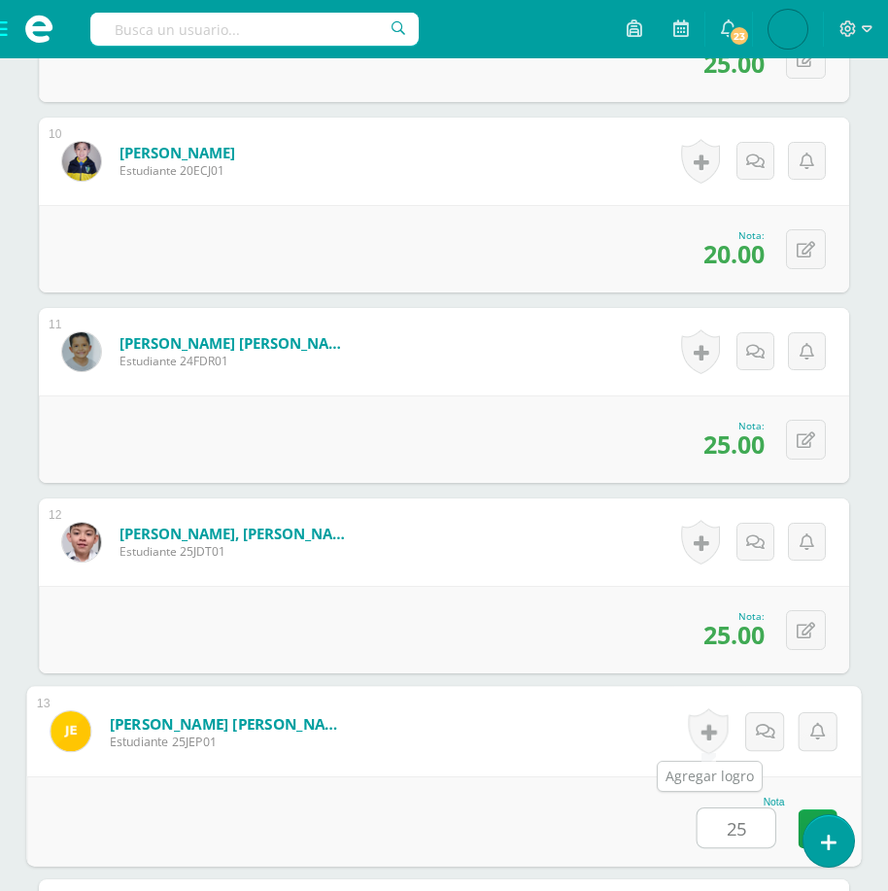
type input "25"
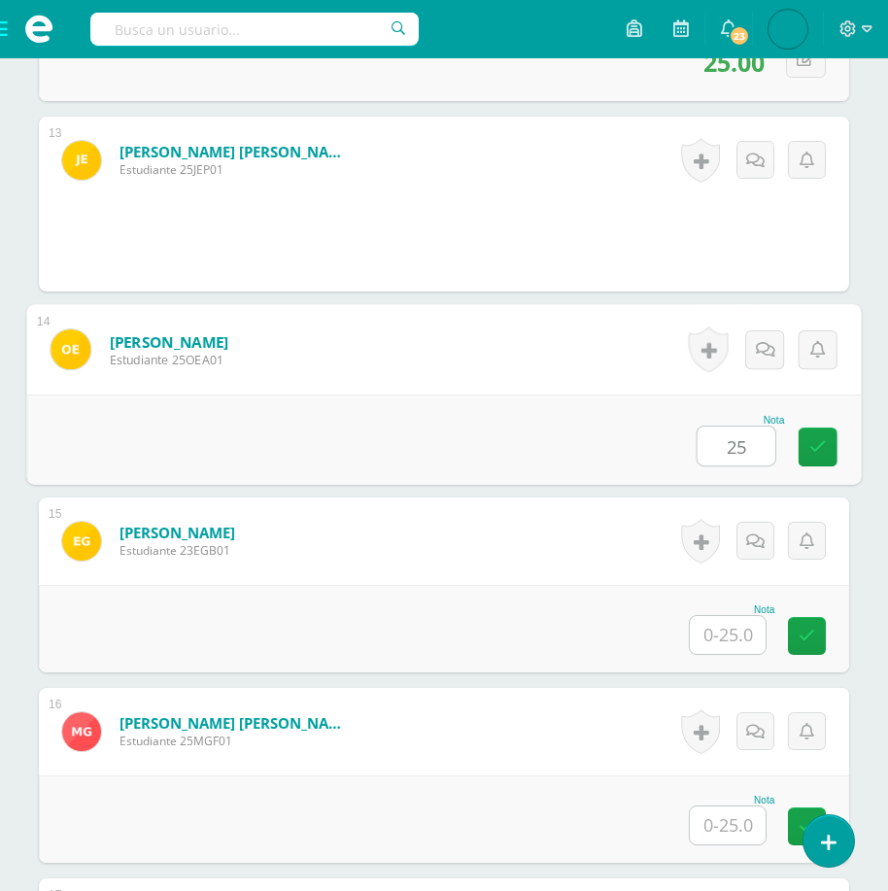
type input "25"
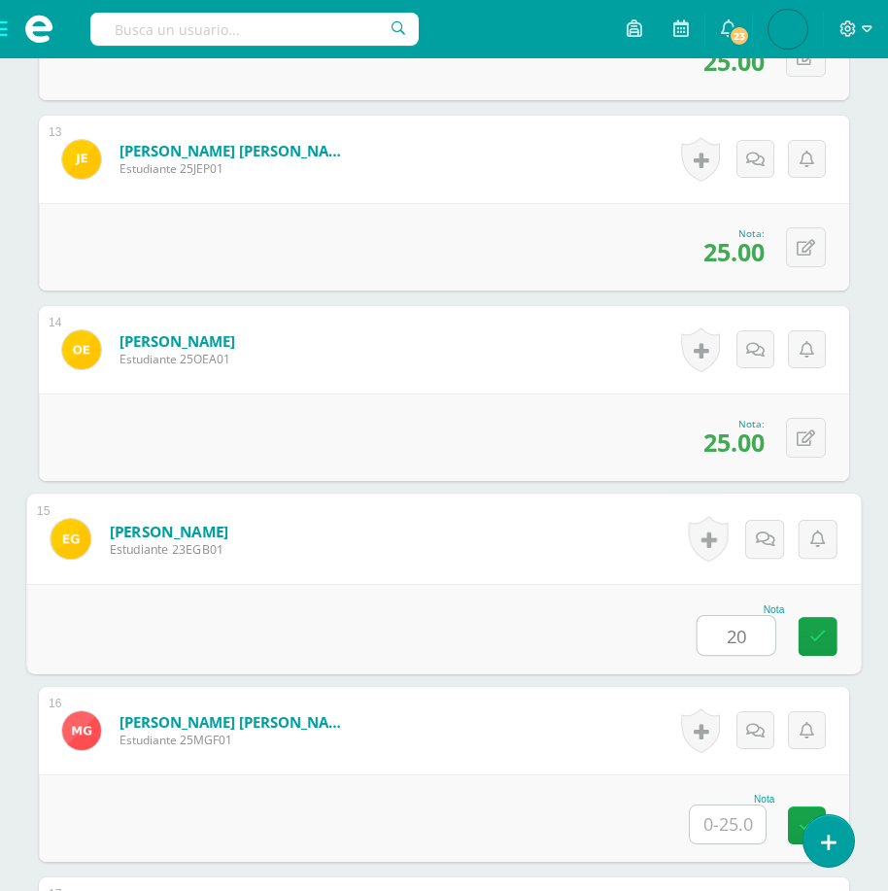
type input "20"
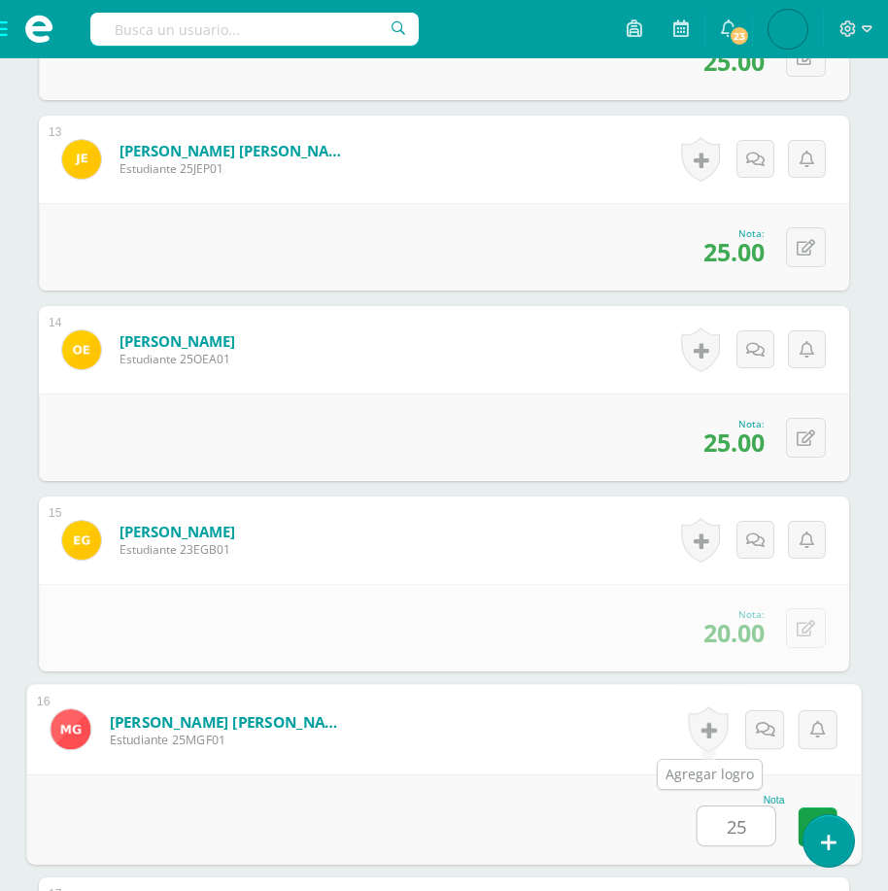
type input "25"
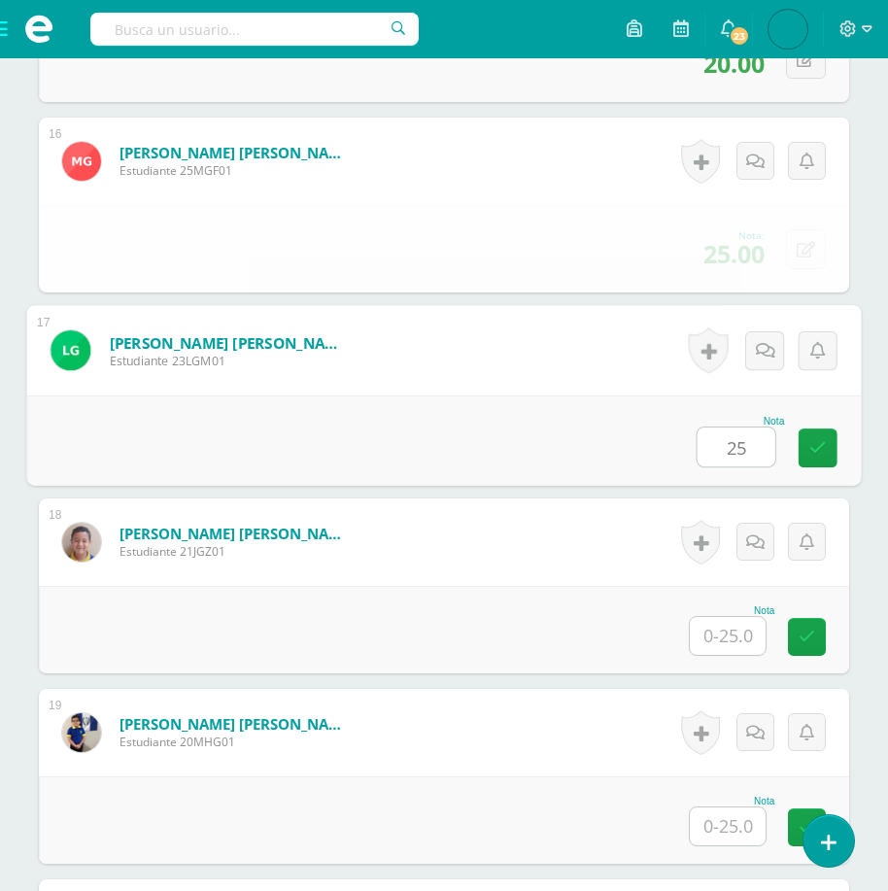
type input "25"
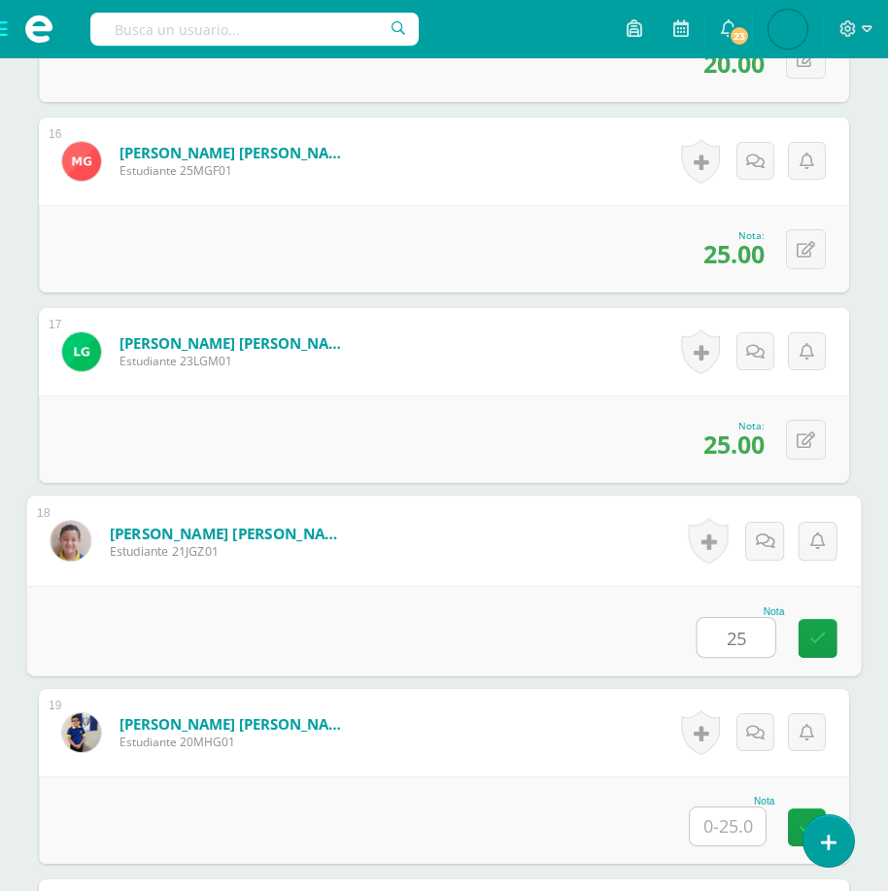
type input "25"
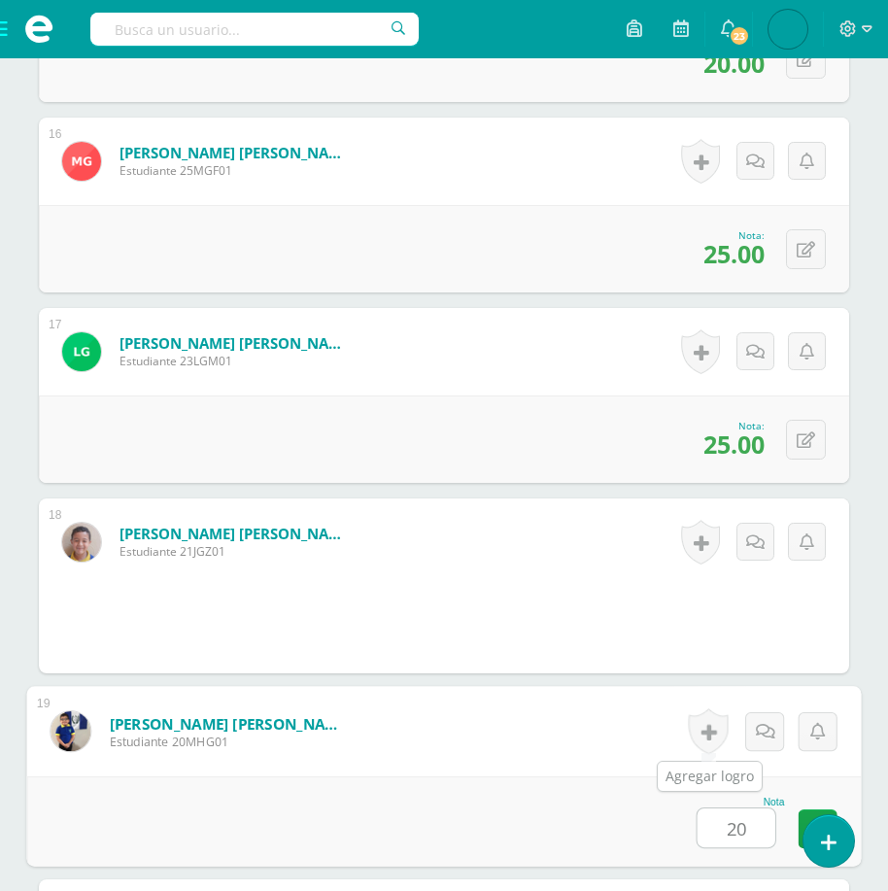
type input "20"
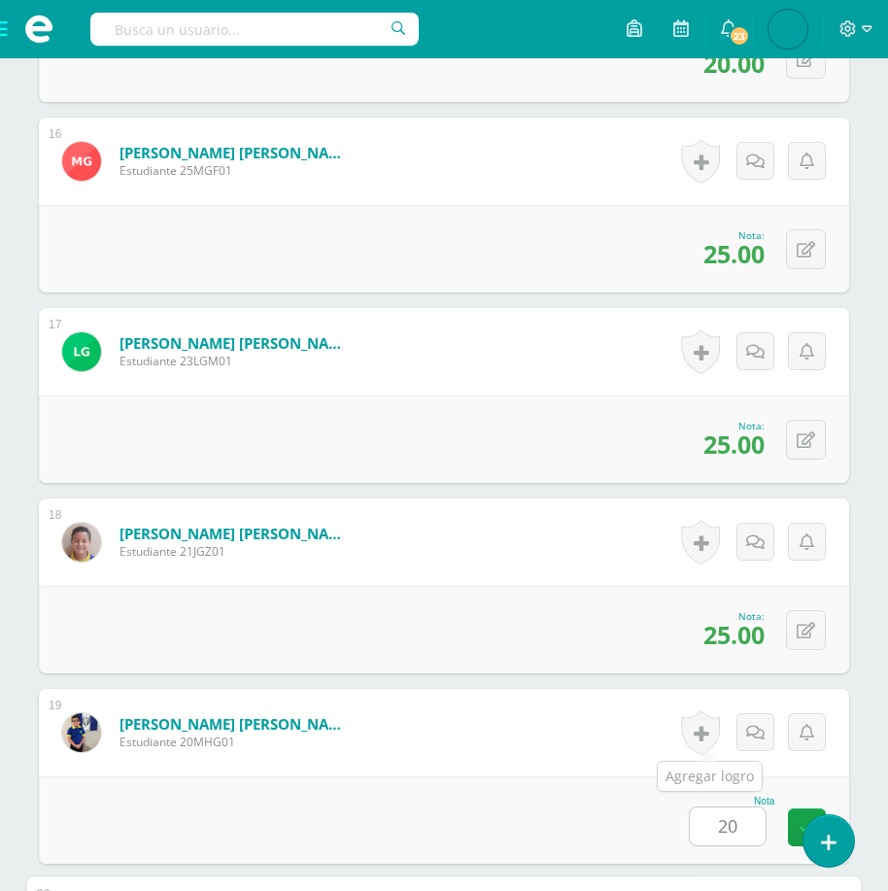
scroll to position [4019, 0]
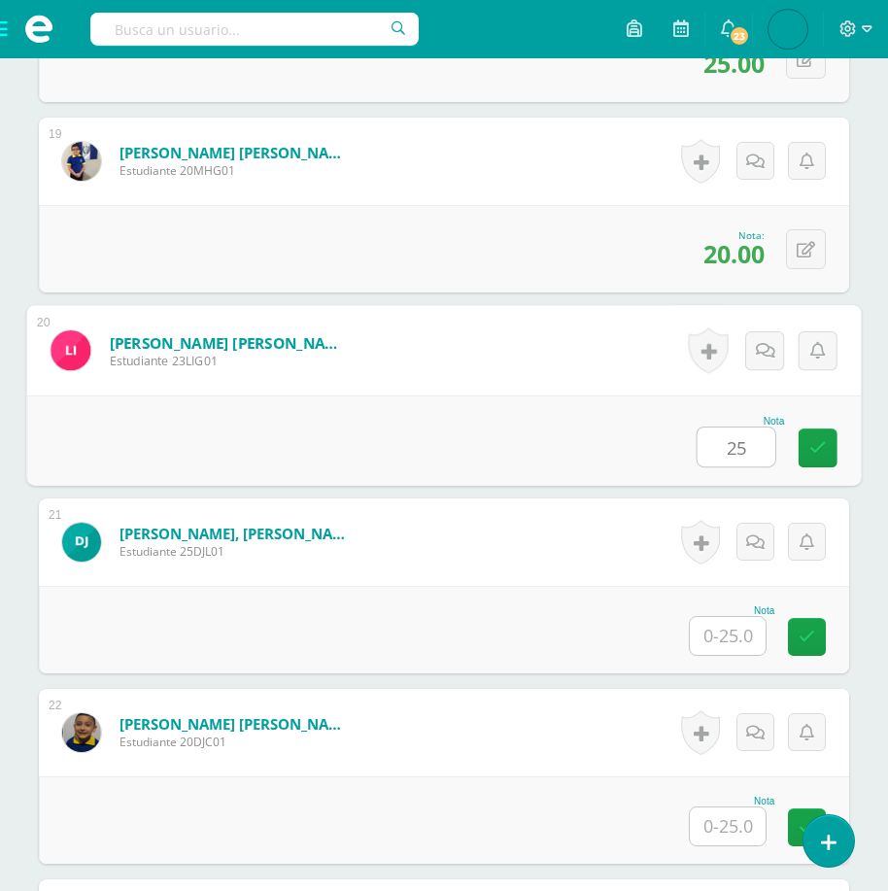
type input "25"
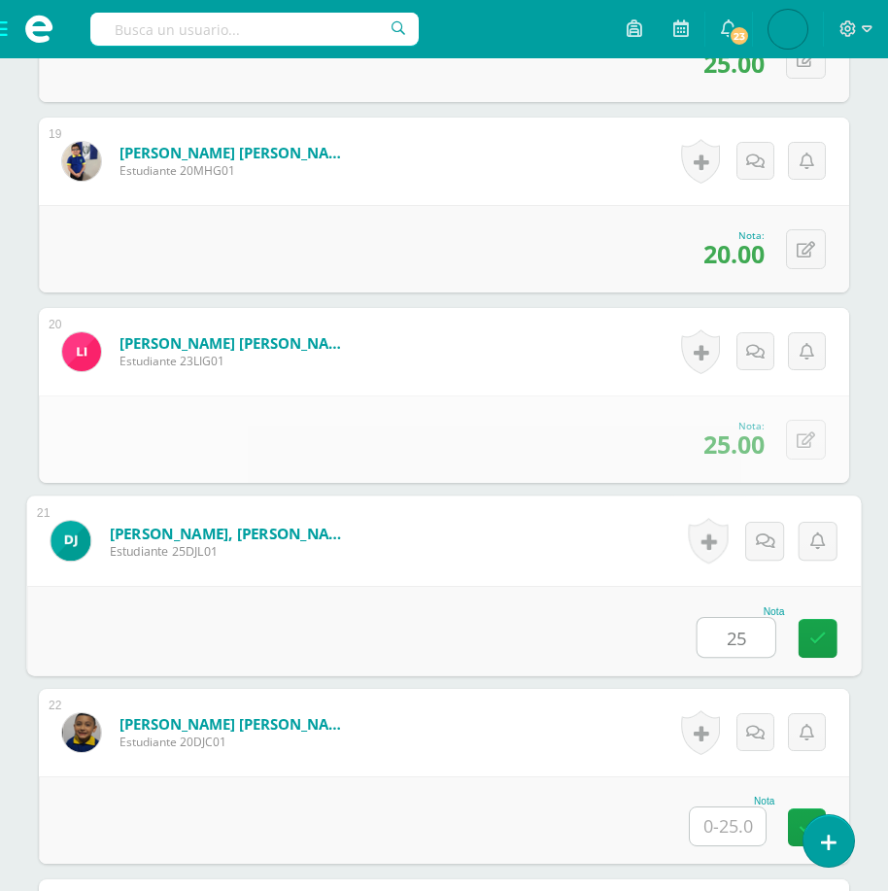
type input "25"
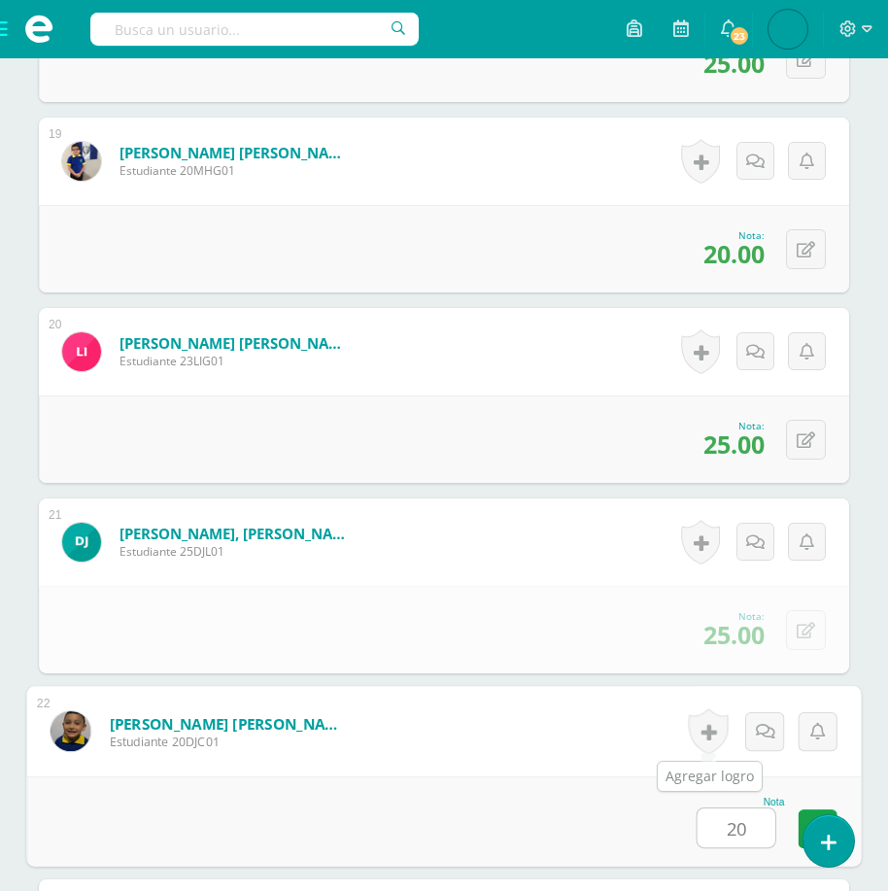
type input "20"
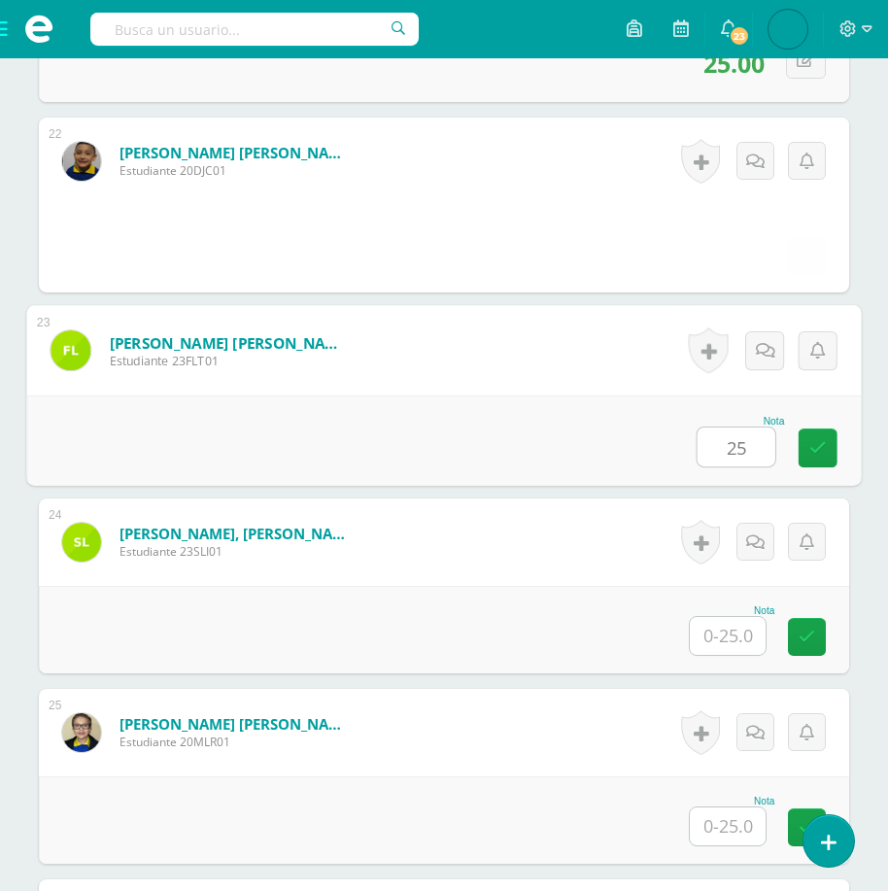
type input "25"
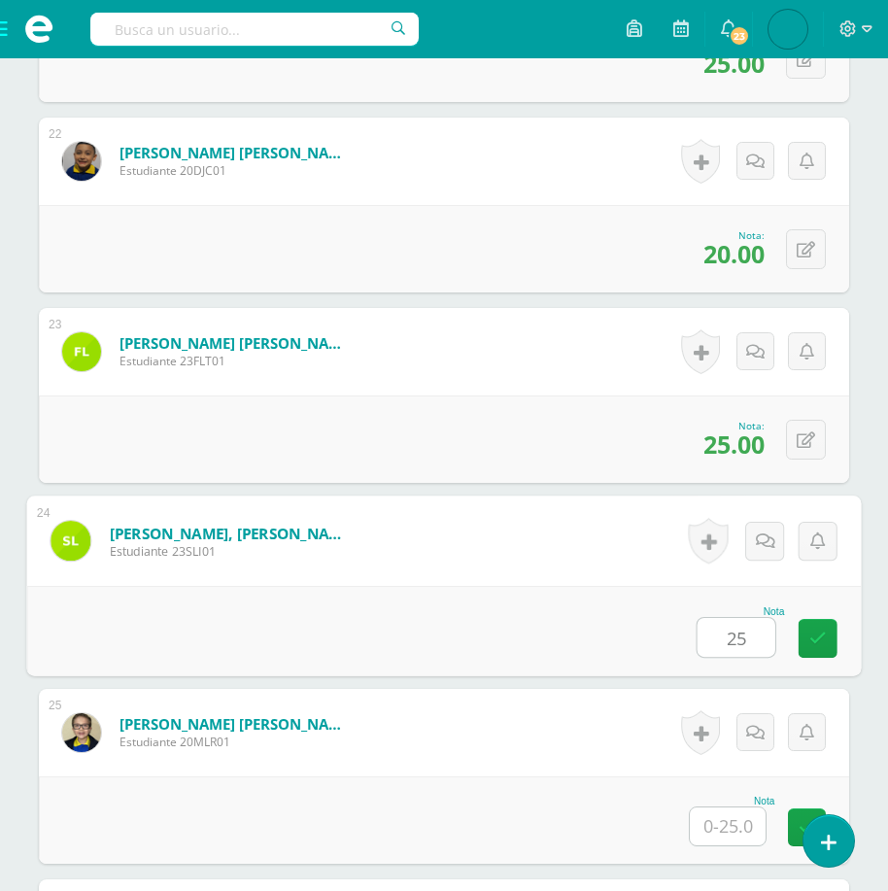
type input "25"
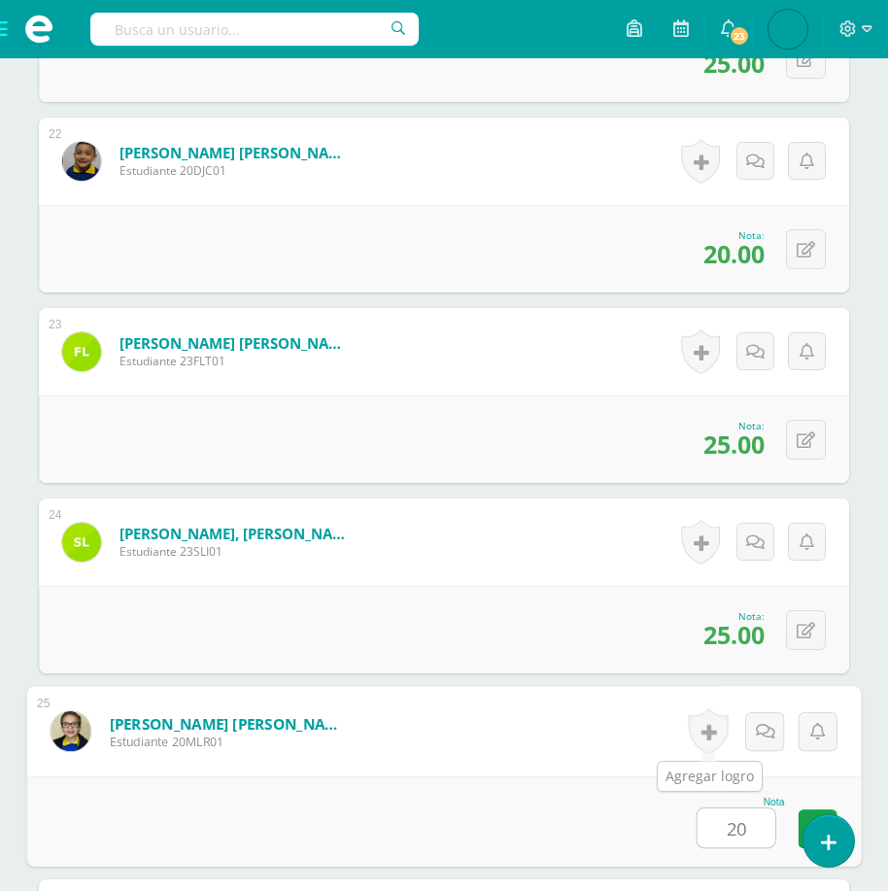
type input "20"
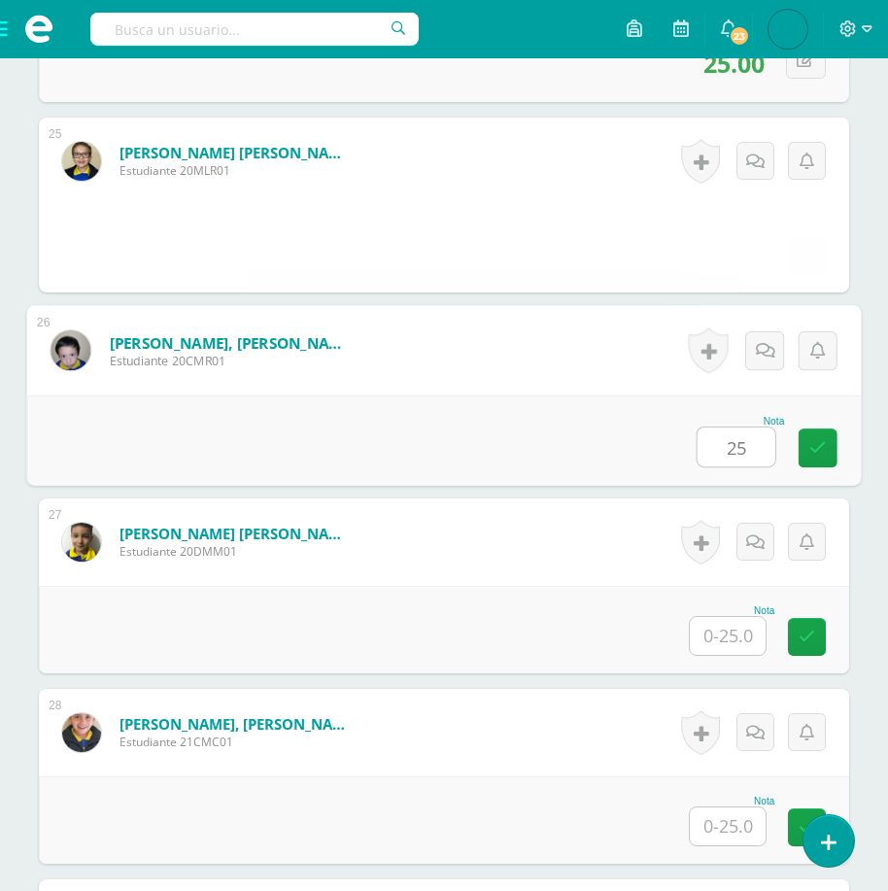
type input "25"
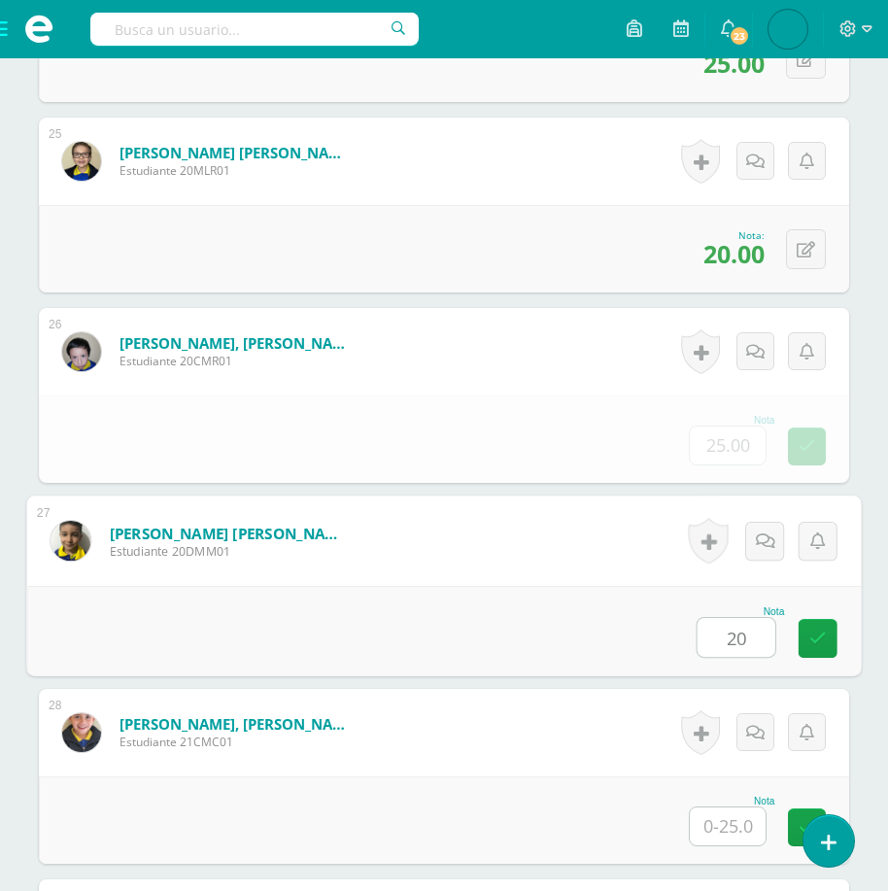
type input "20"
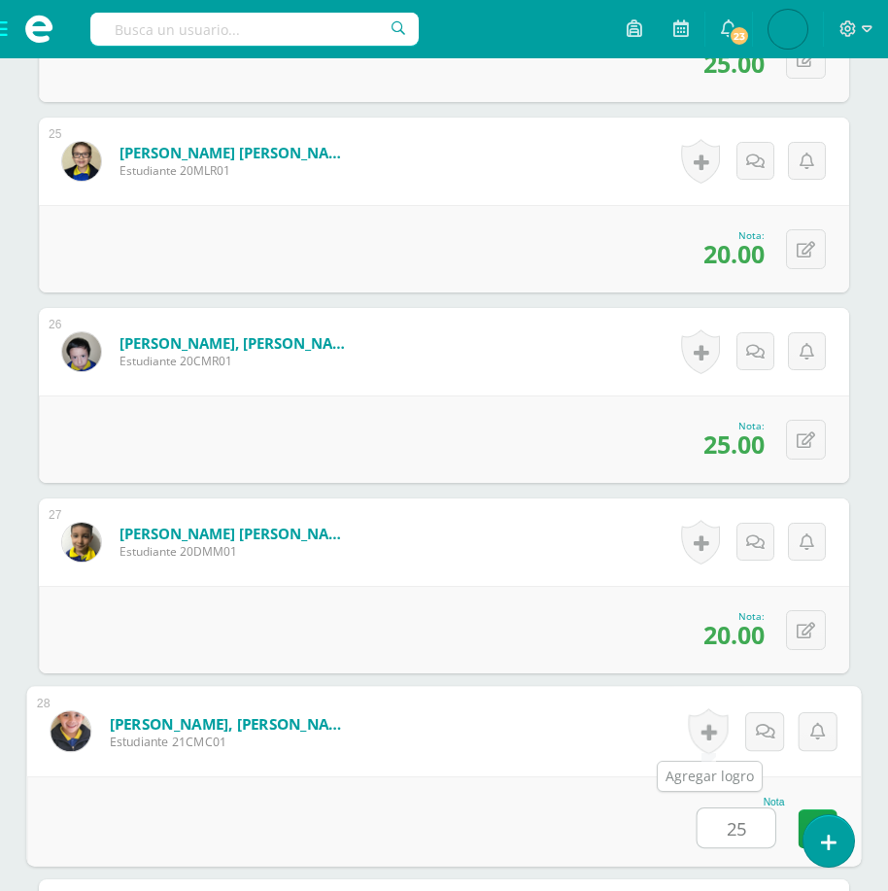
type input "25"
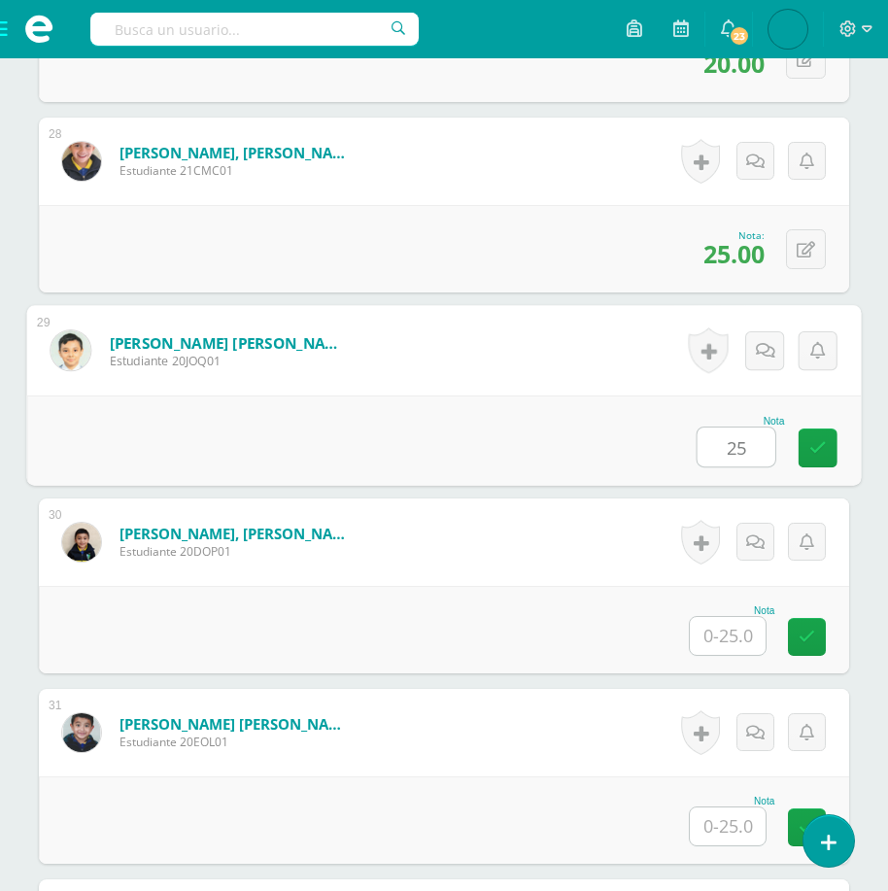
type input "25"
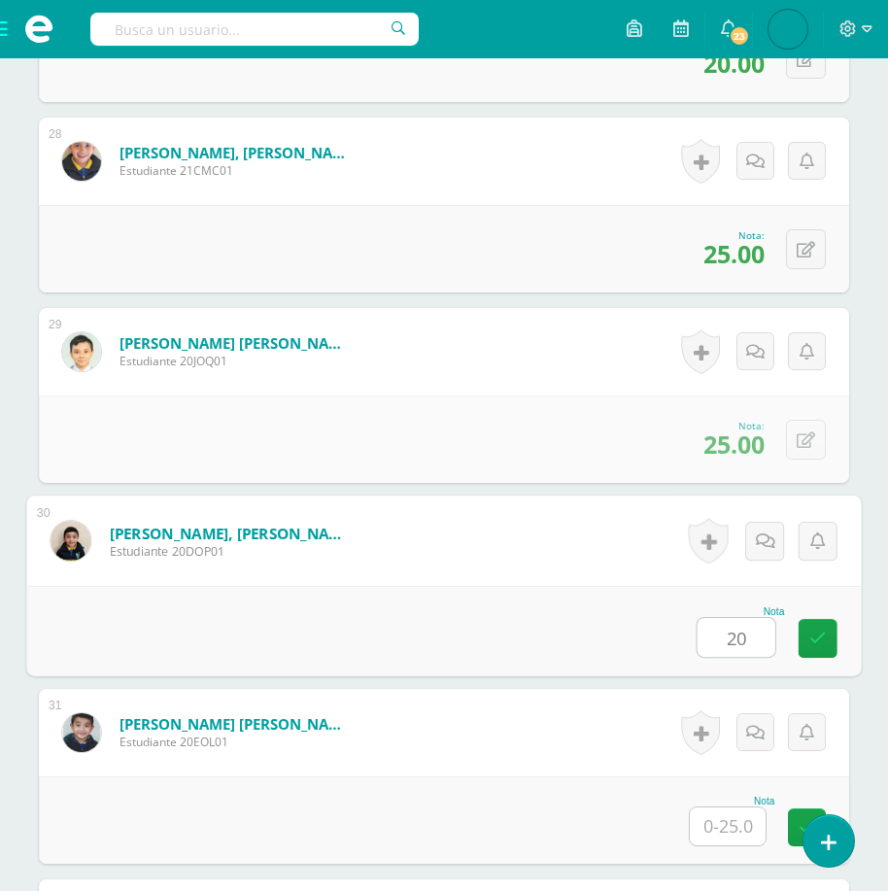
type input "20"
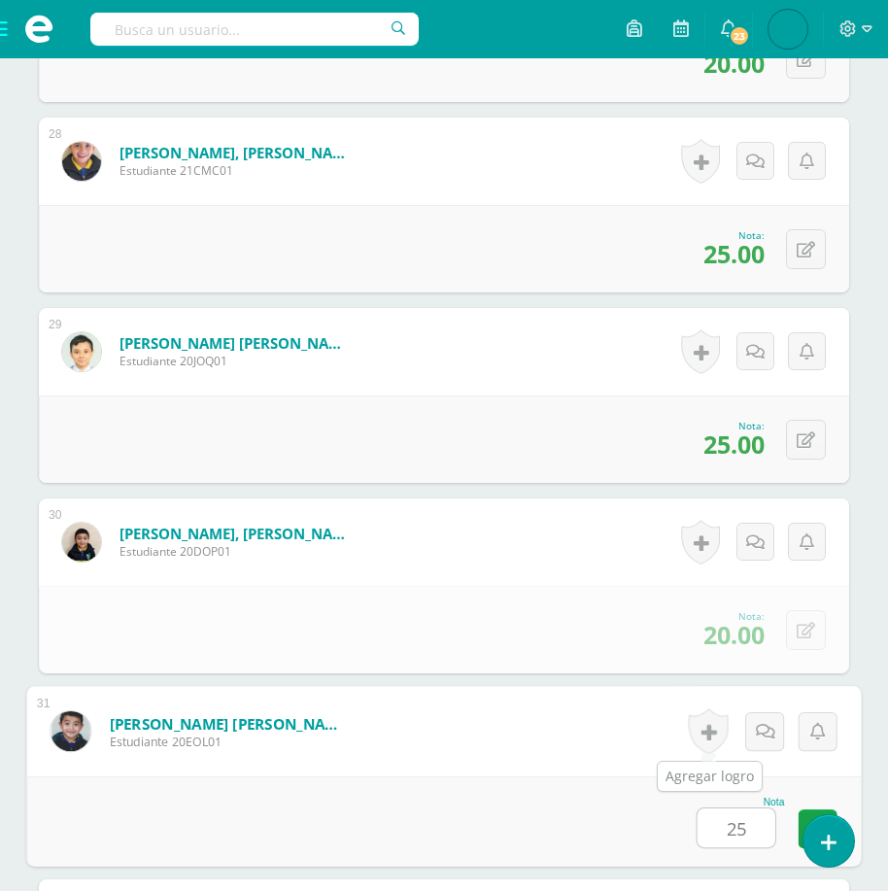
type input "25"
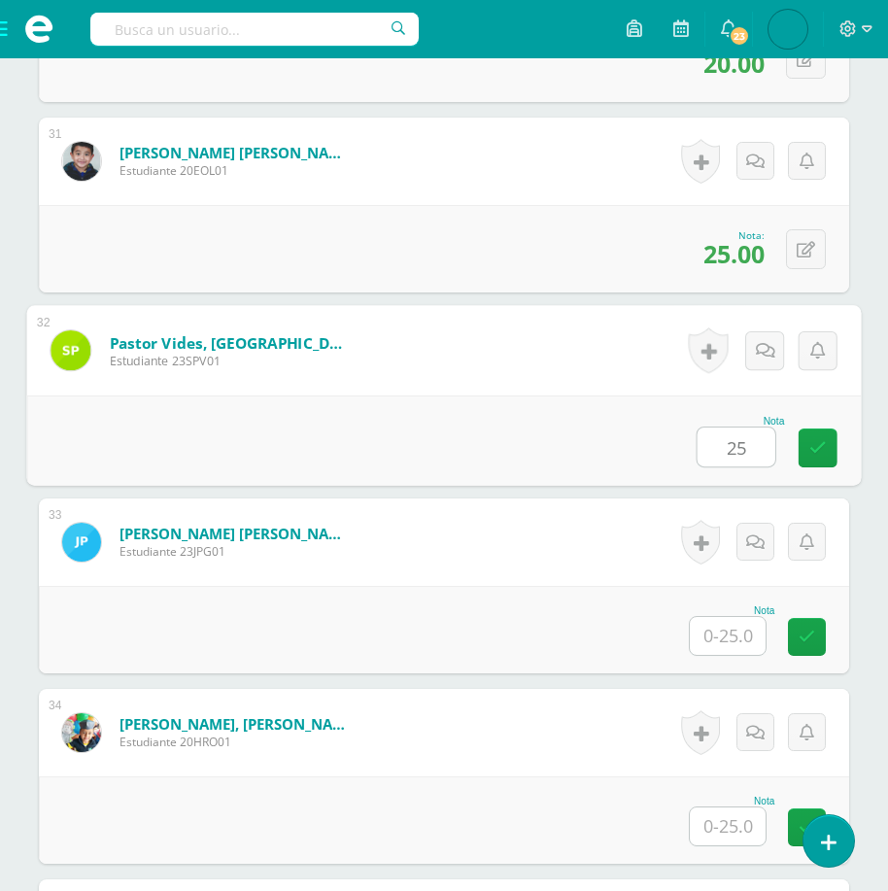
type input "25"
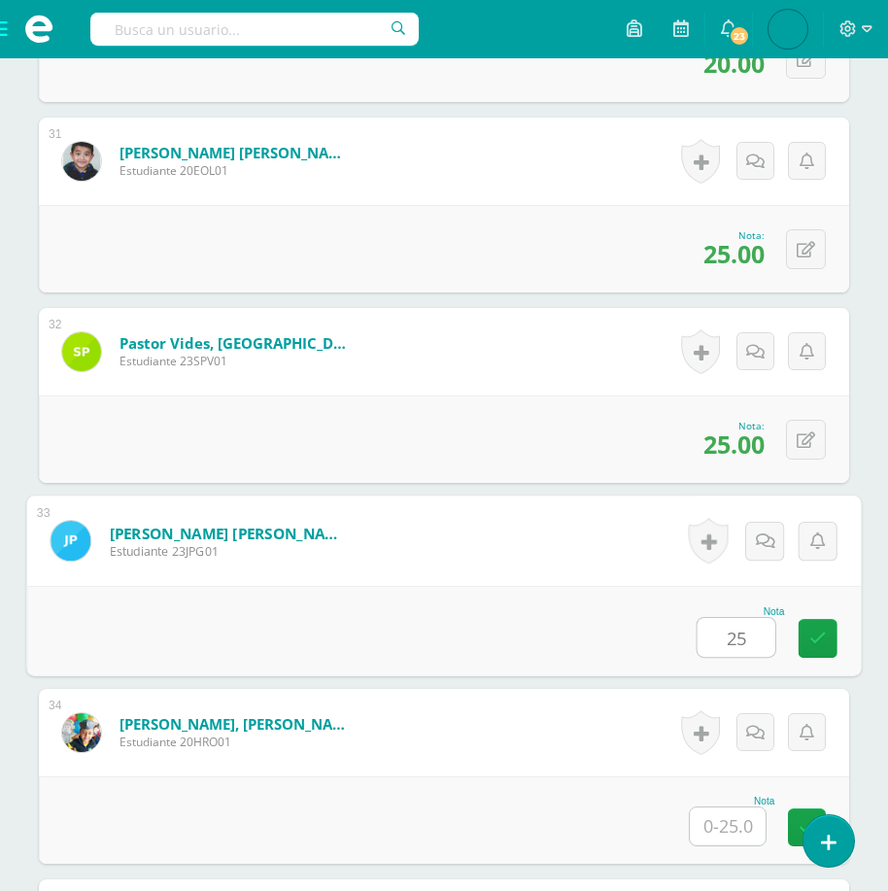
type input "25"
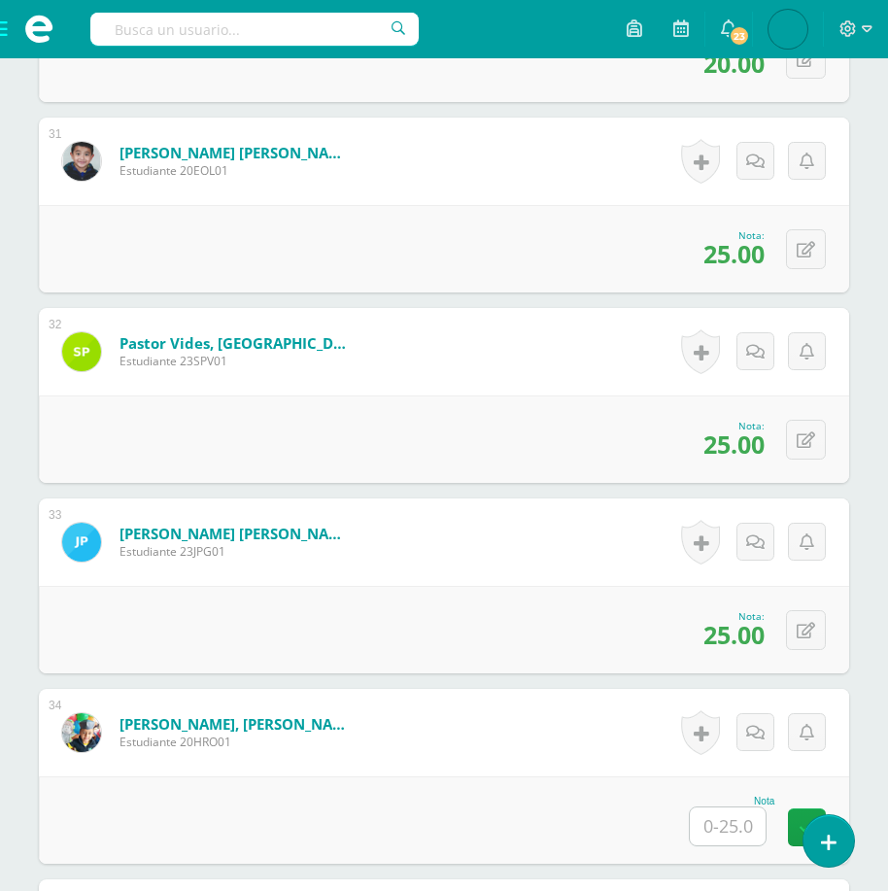
click at [728, 812] on input "text" at bounding box center [728, 827] width 76 height 38
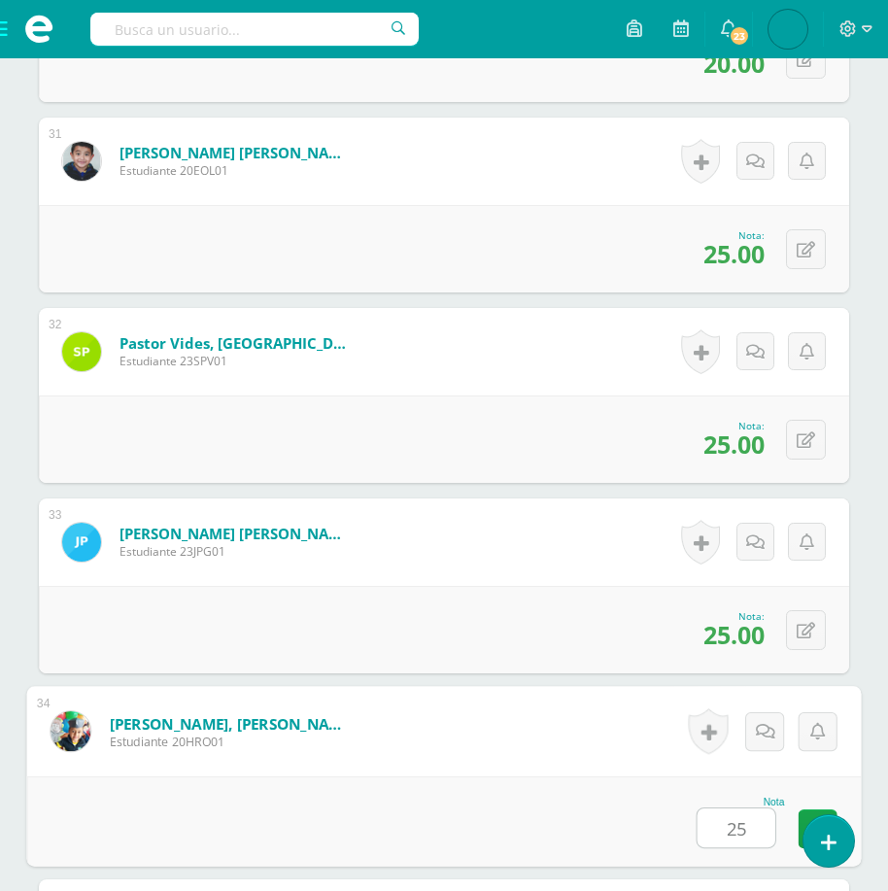
type input "25"
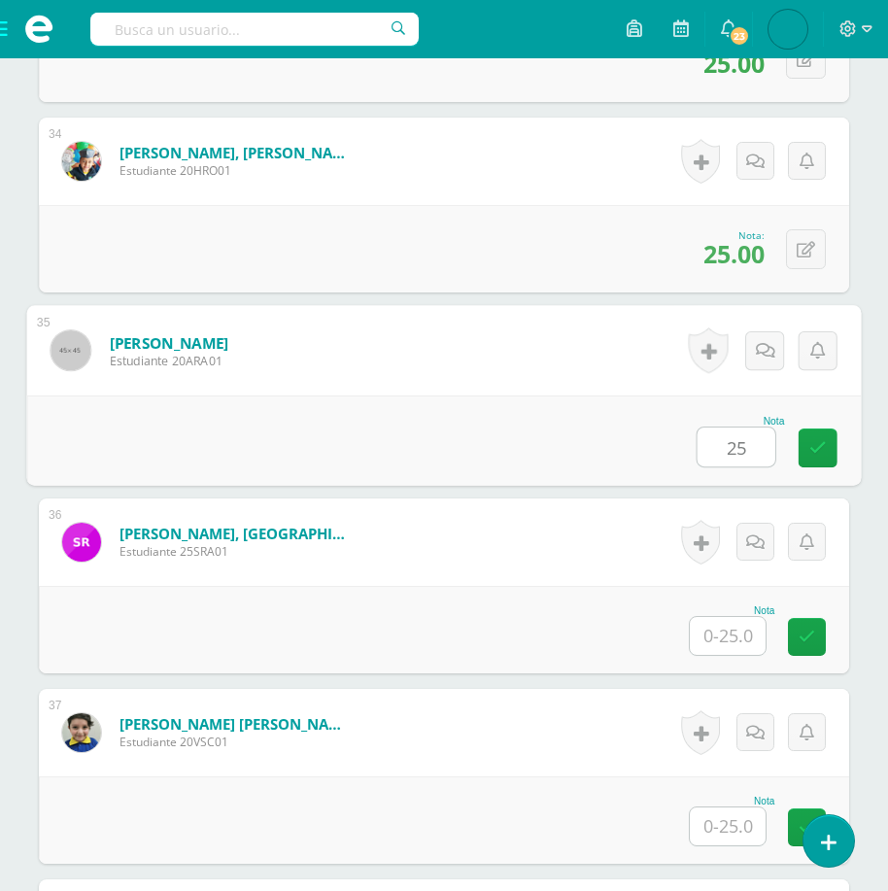
type input "25"
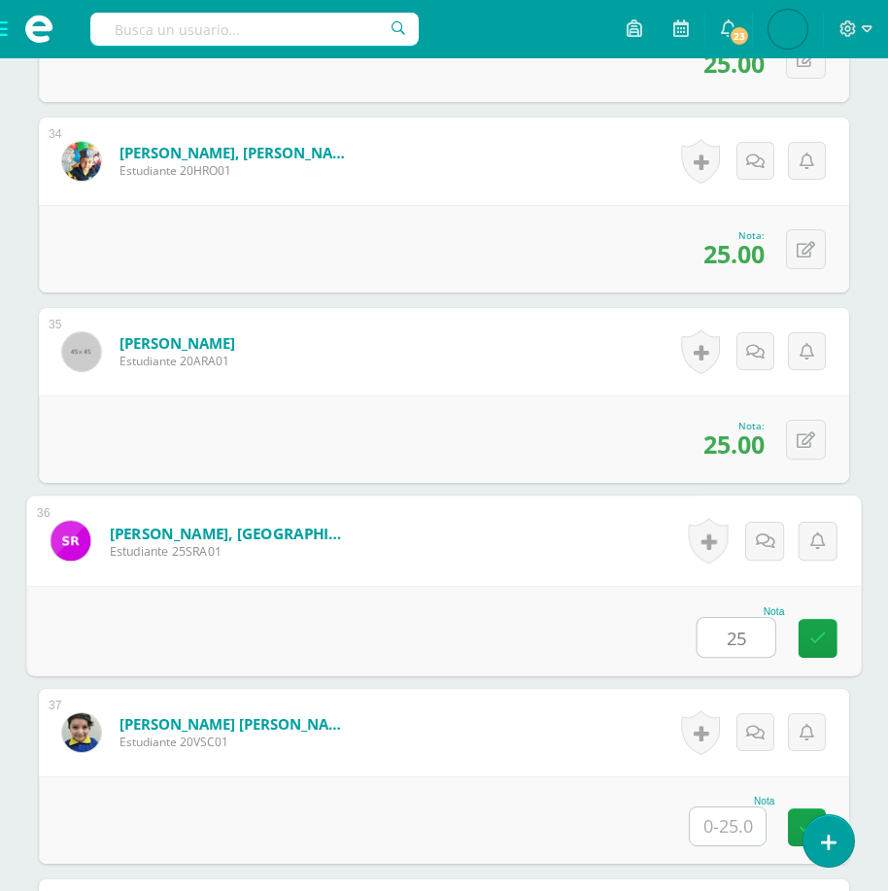
type input "25"
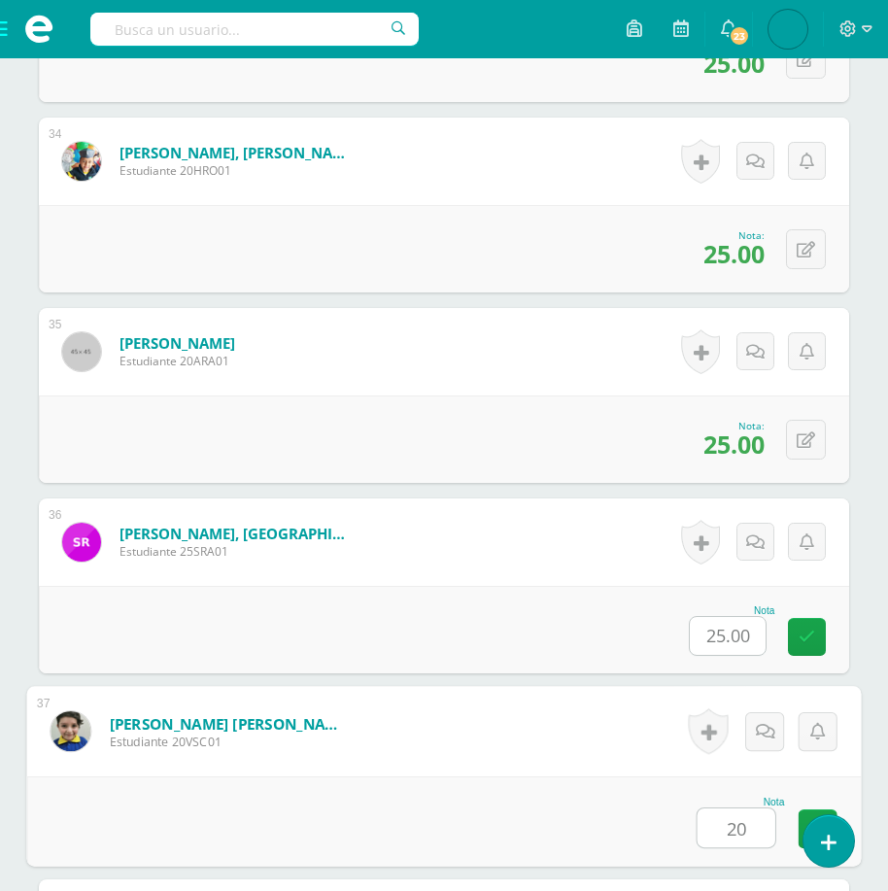
type input "20"
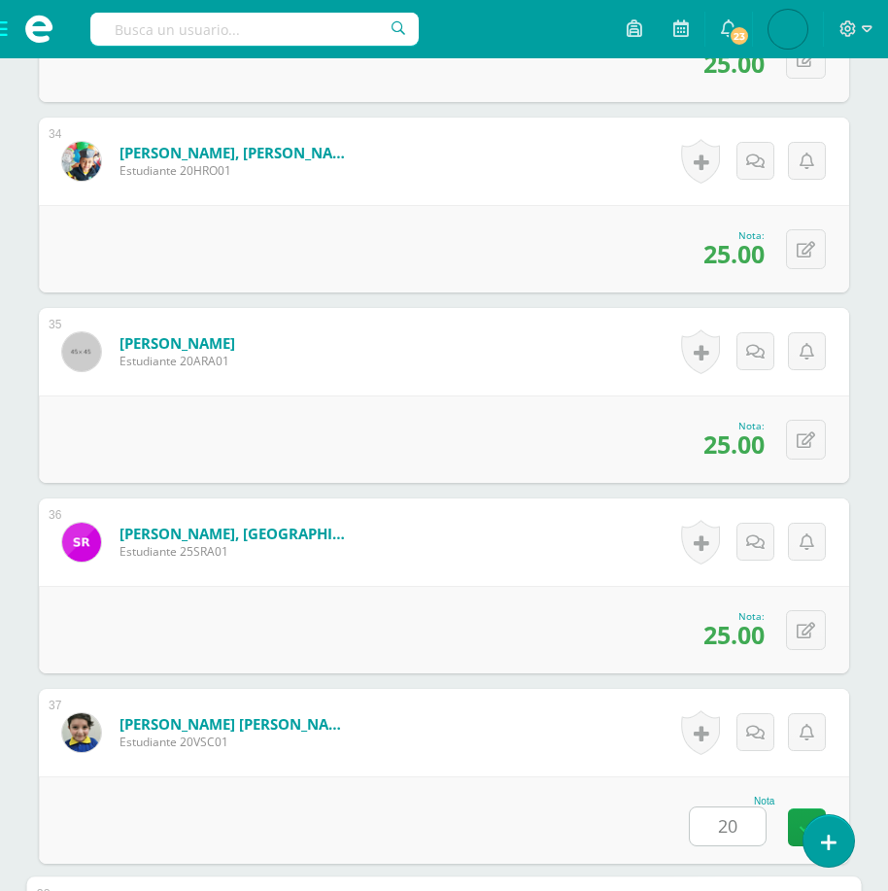
scroll to position [7448, 0]
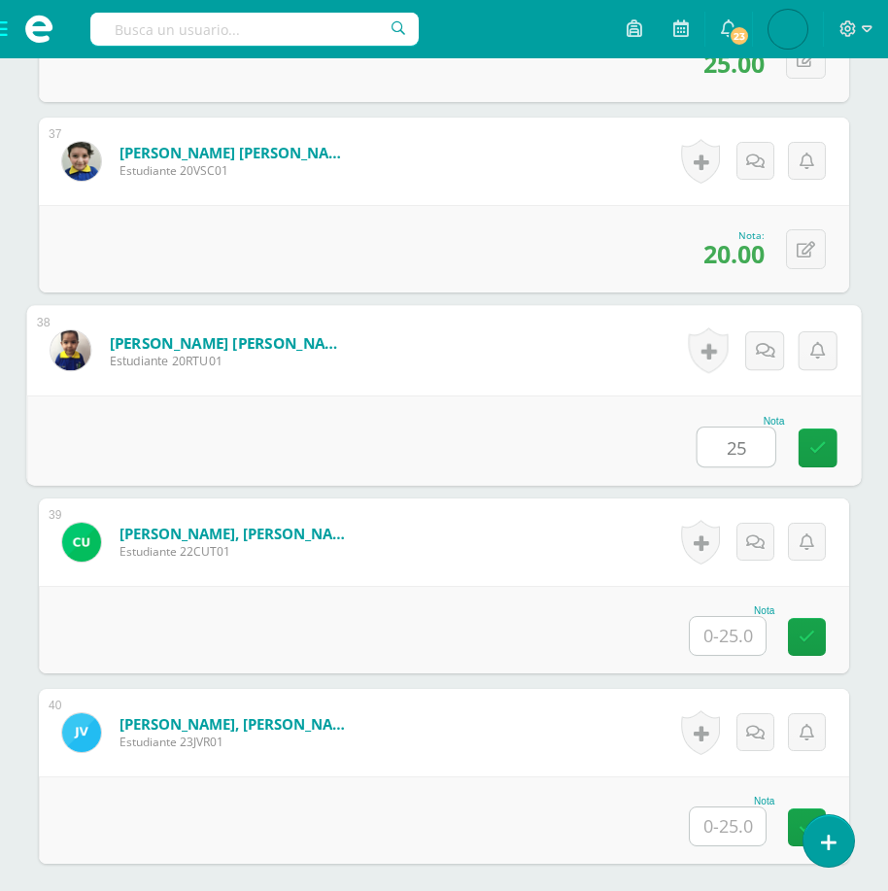
type input "25"
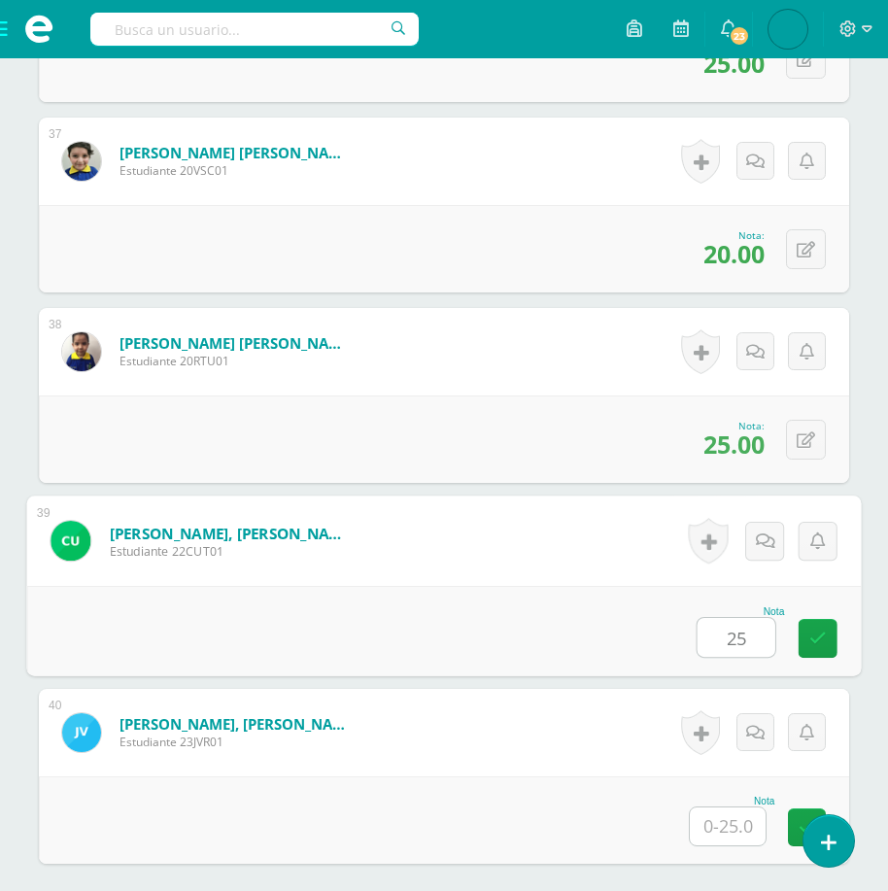
type input "25"
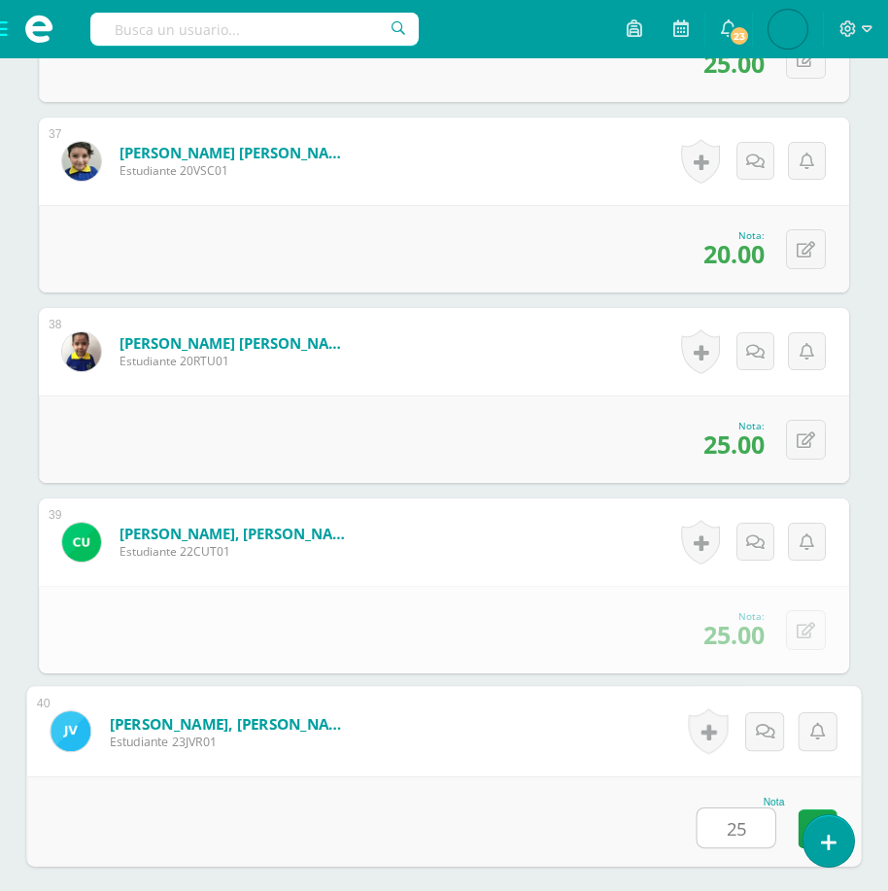
type input "25"
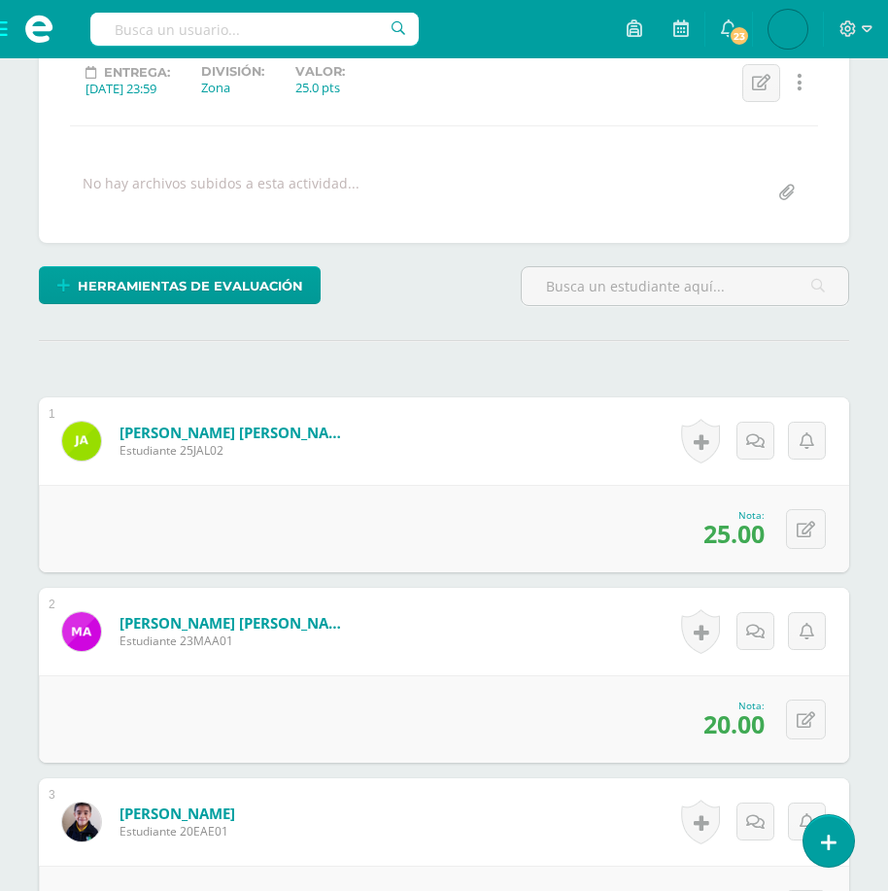
scroll to position [0, 0]
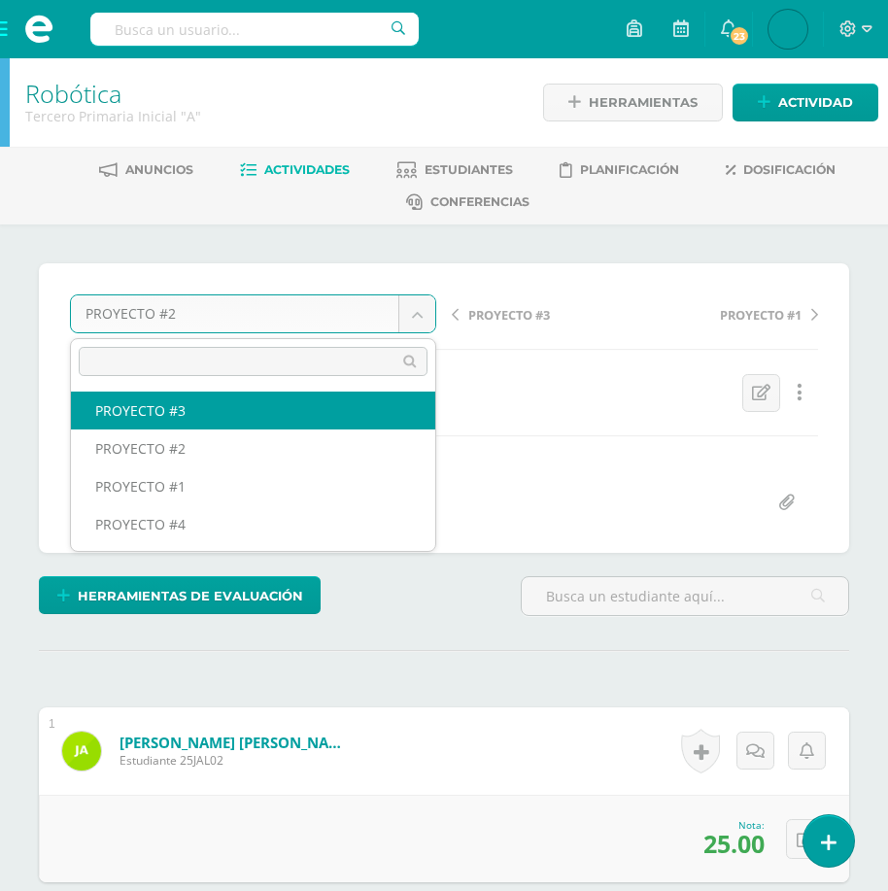
select select "/dashboard/teacher/grade-activity/175392/"
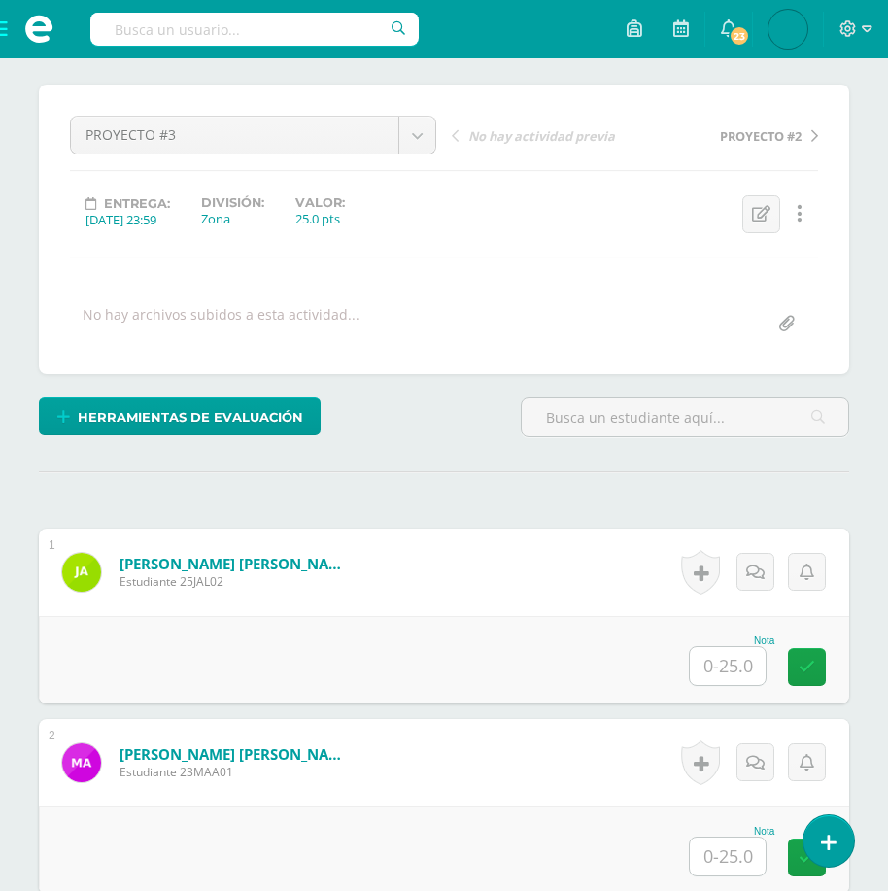
click at [734, 673] on input "text" at bounding box center [728, 666] width 76 height 38
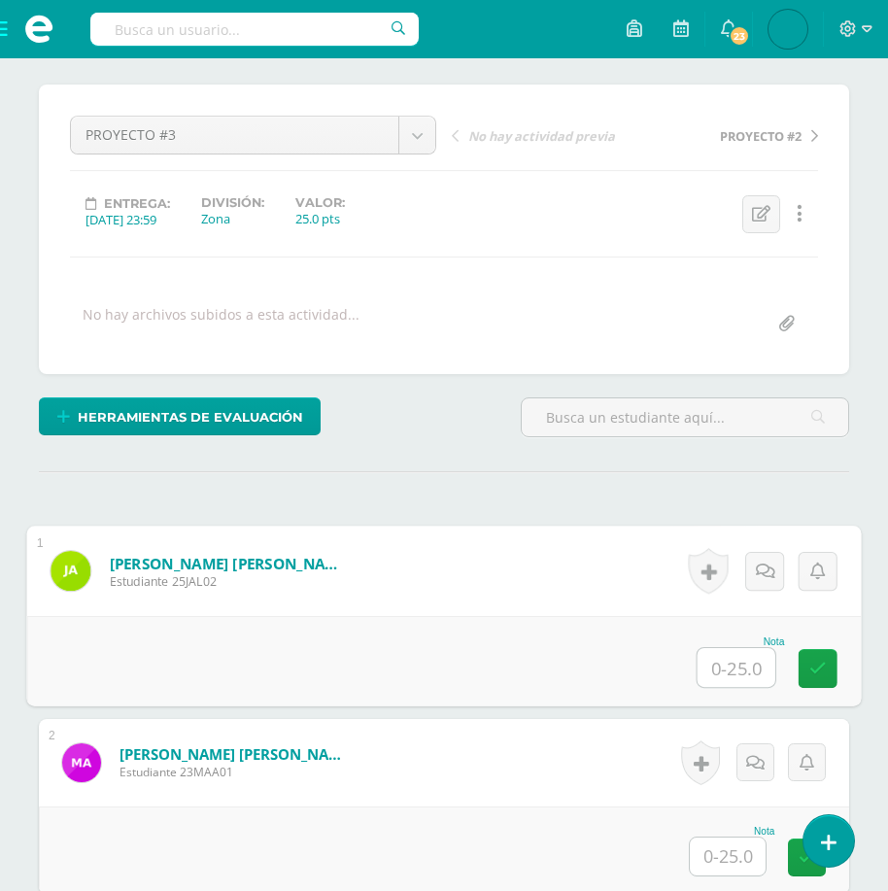
scroll to position [180, 0]
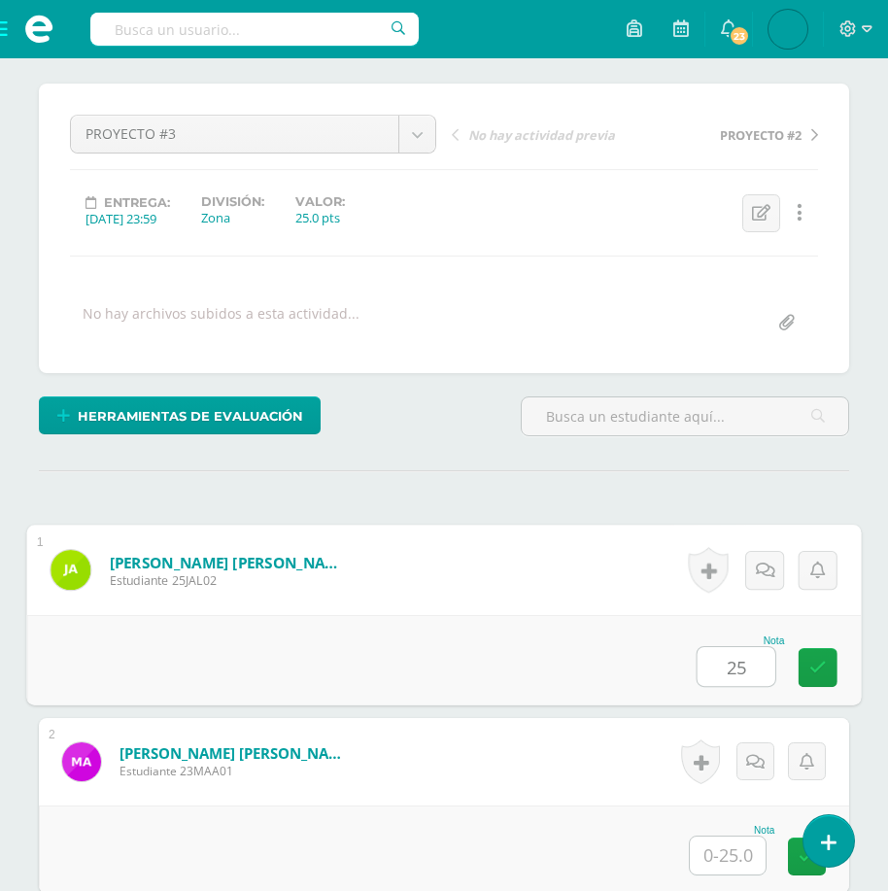
type input "25"
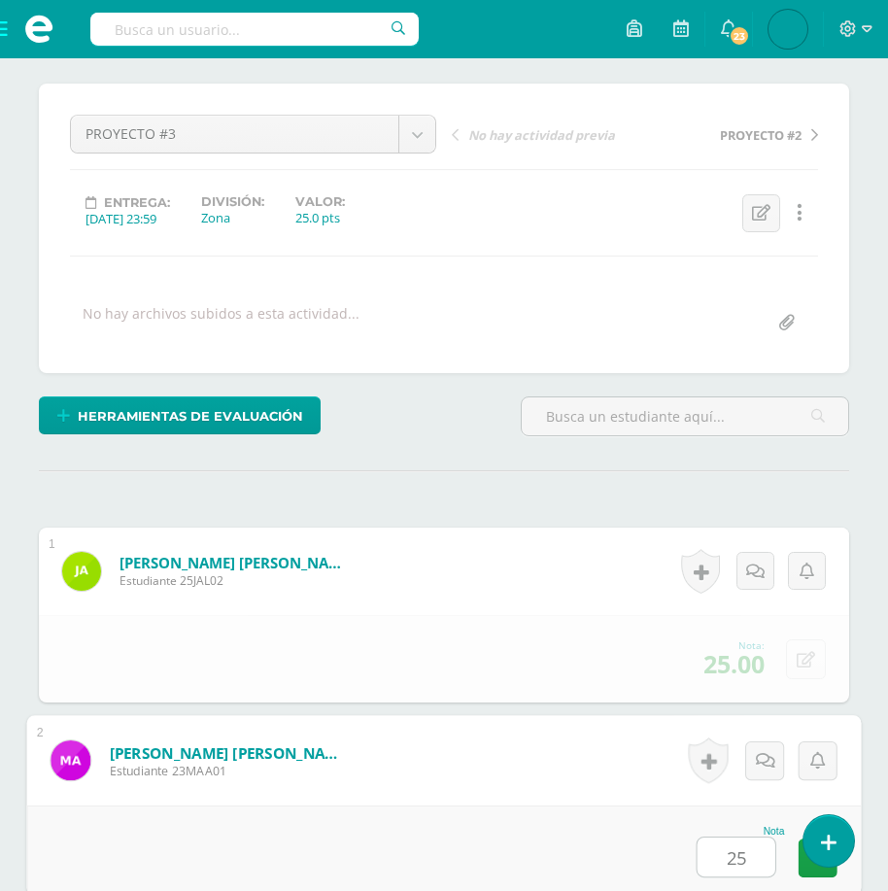
type input "25"
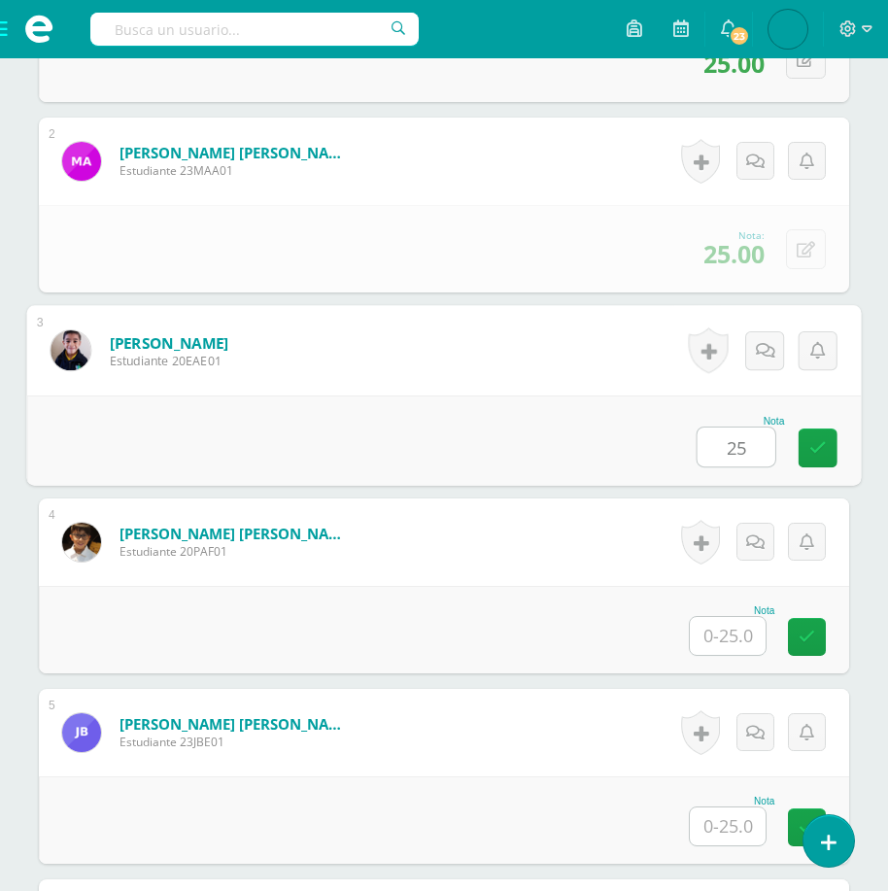
type input "25"
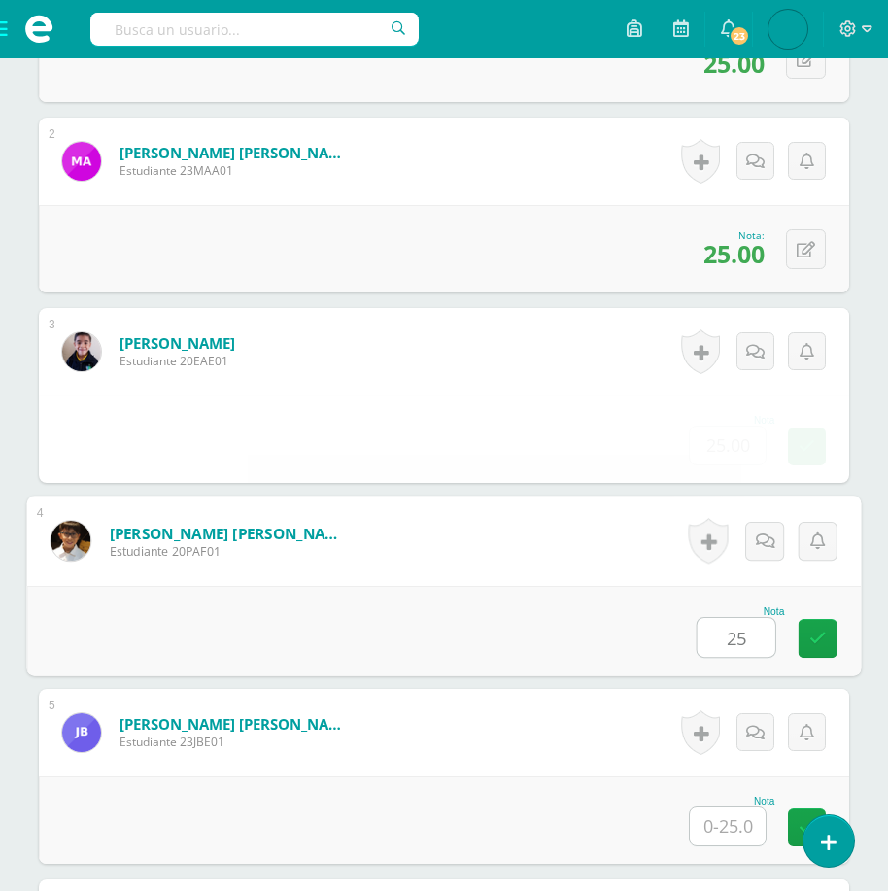
type input "25"
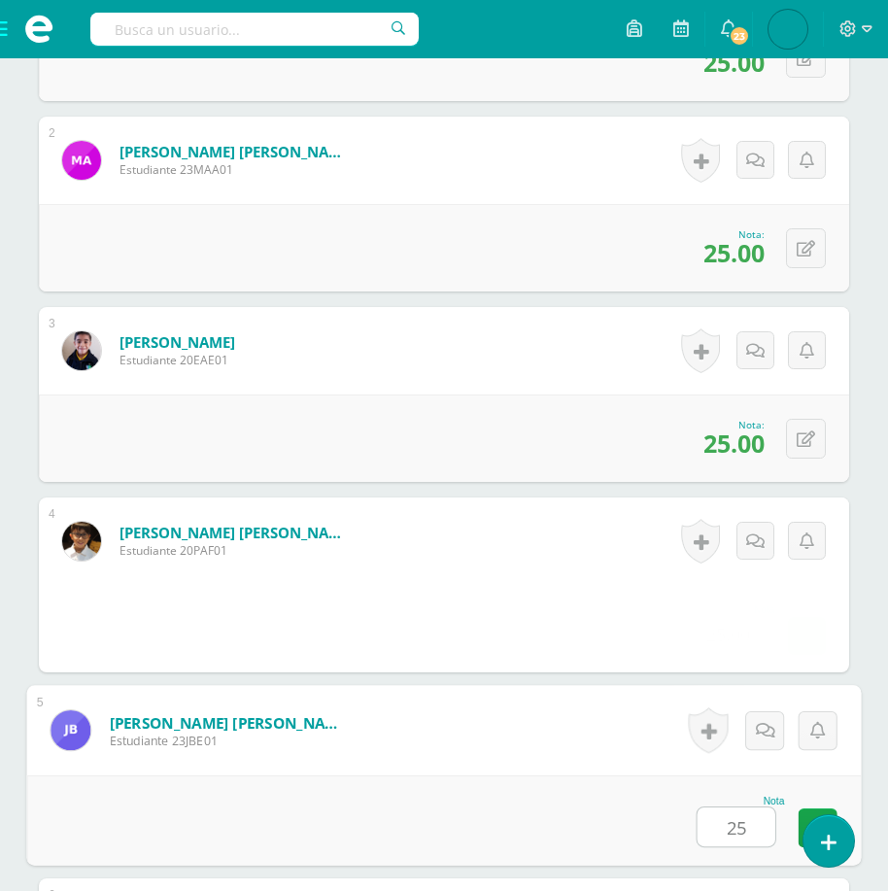
type input "25"
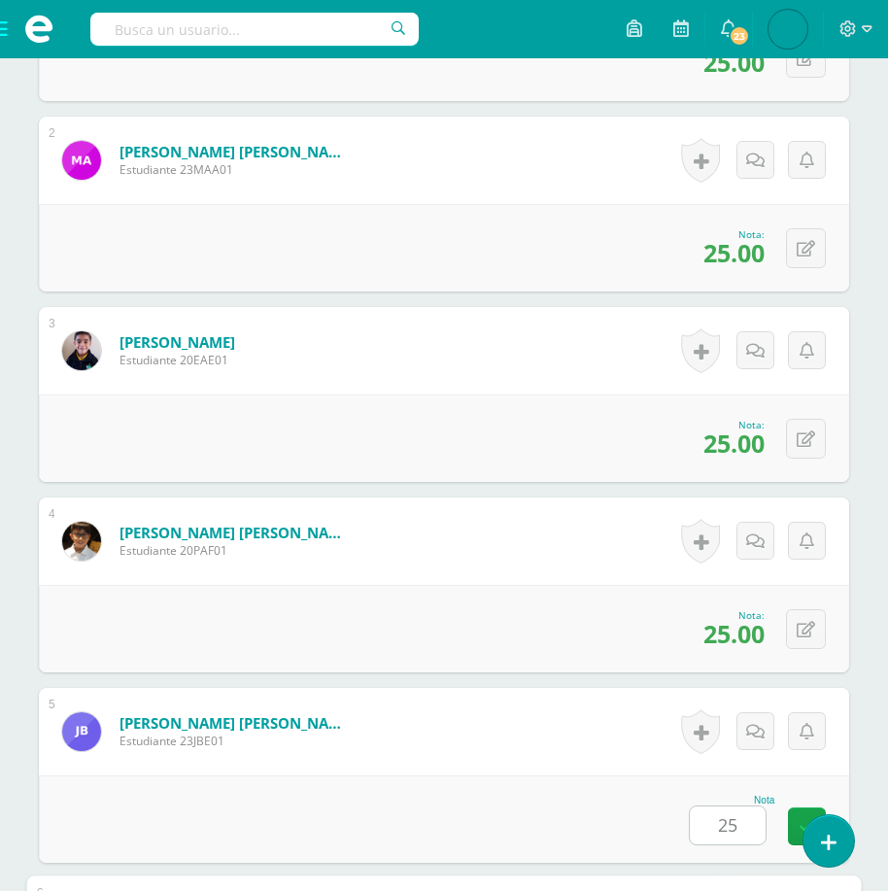
scroll to position [1352, 0]
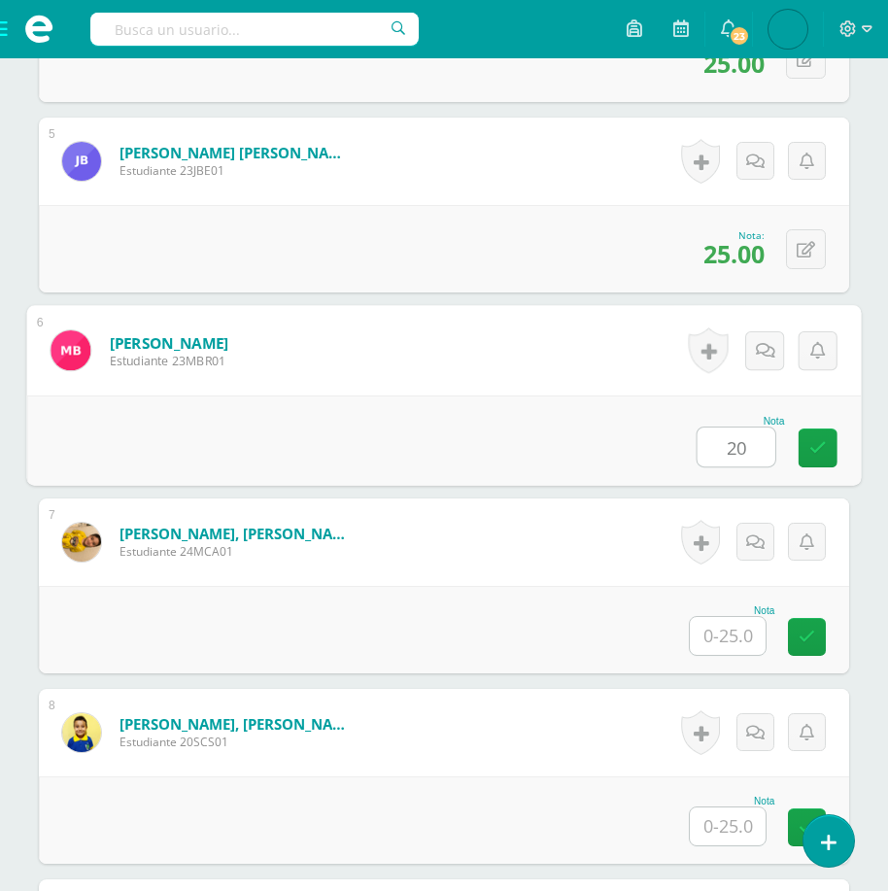
type input "20"
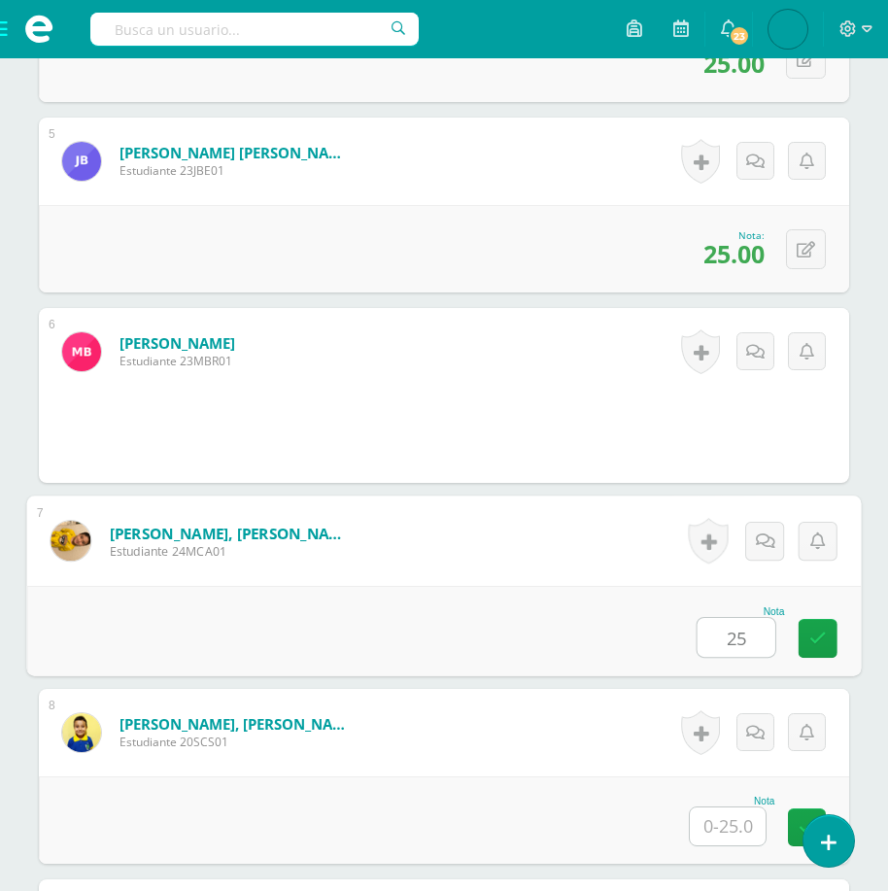
type input "25"
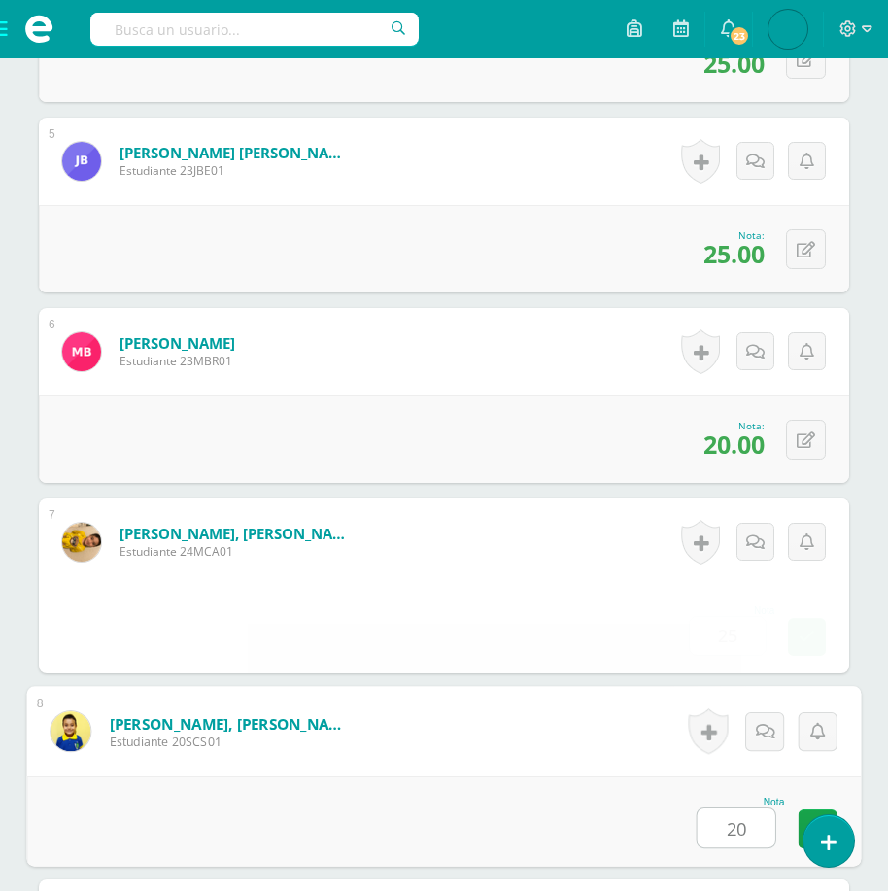
type input "20"
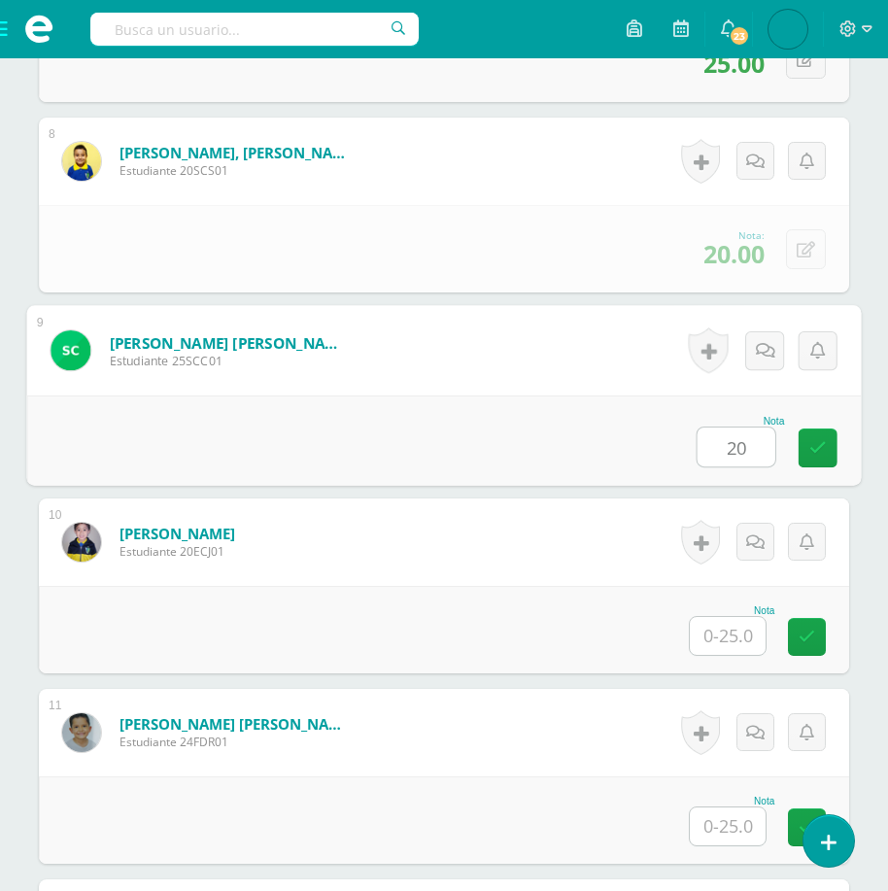
type input "20"
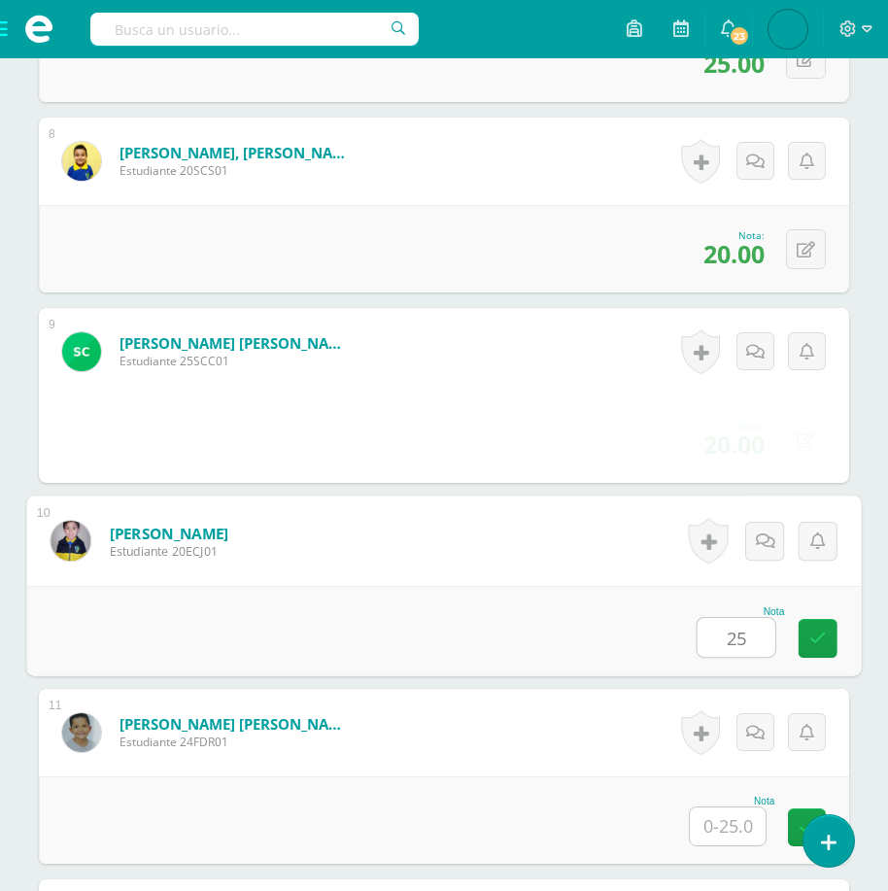
type input "25"
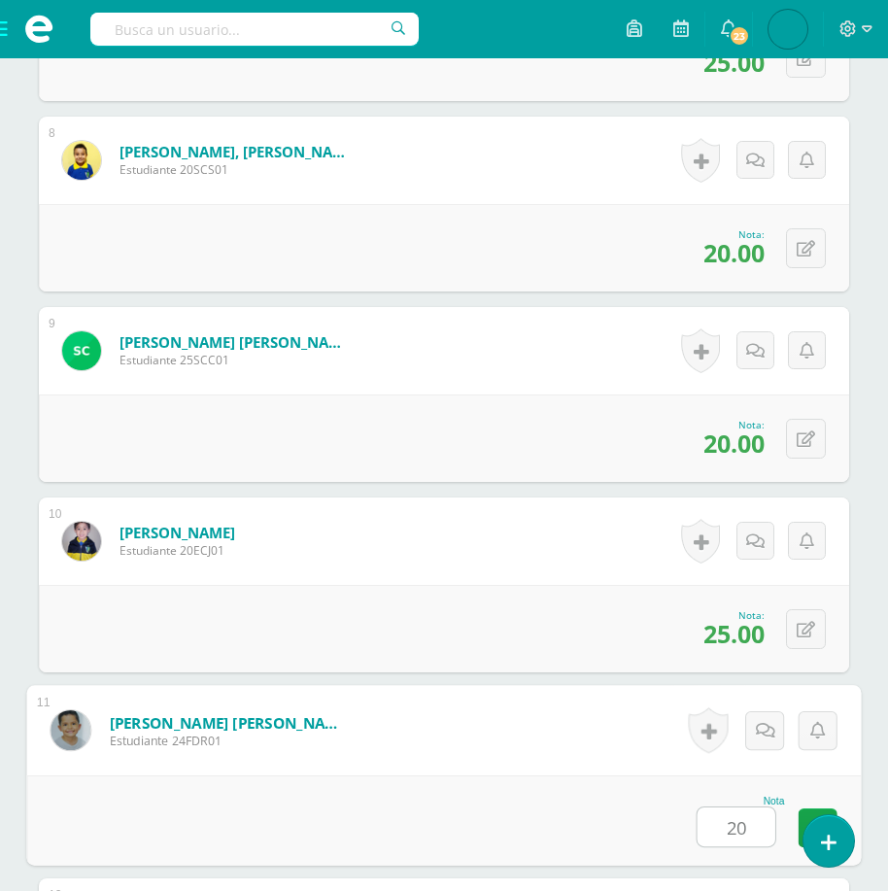
type input "20"
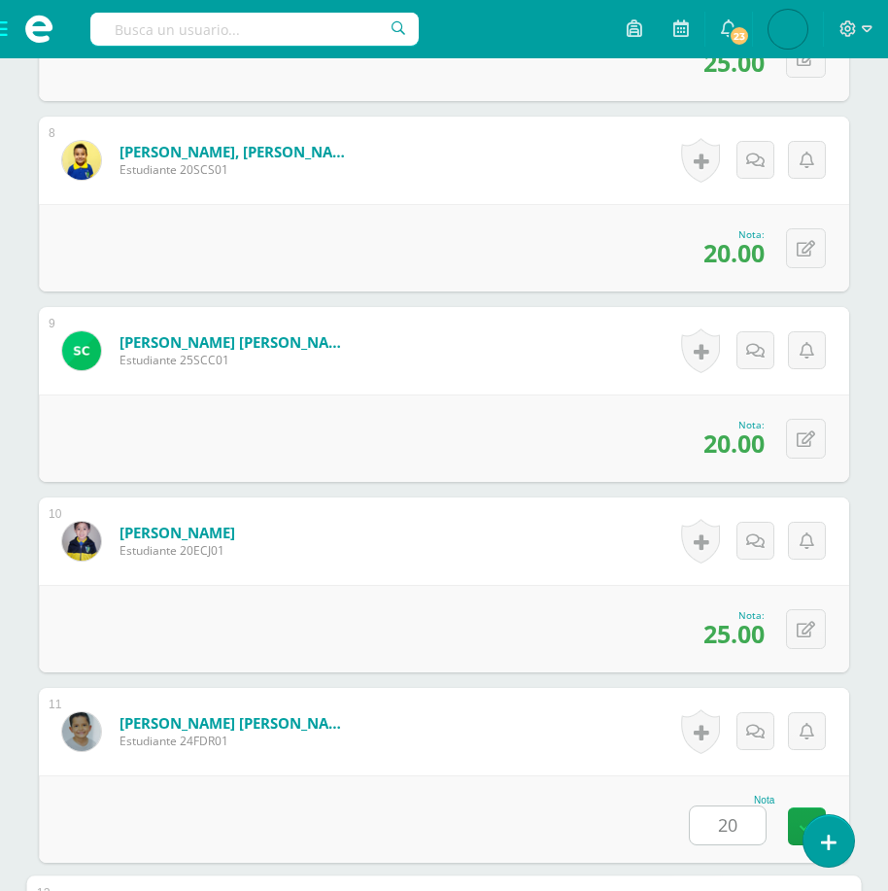
scroll to position [2495, 0]
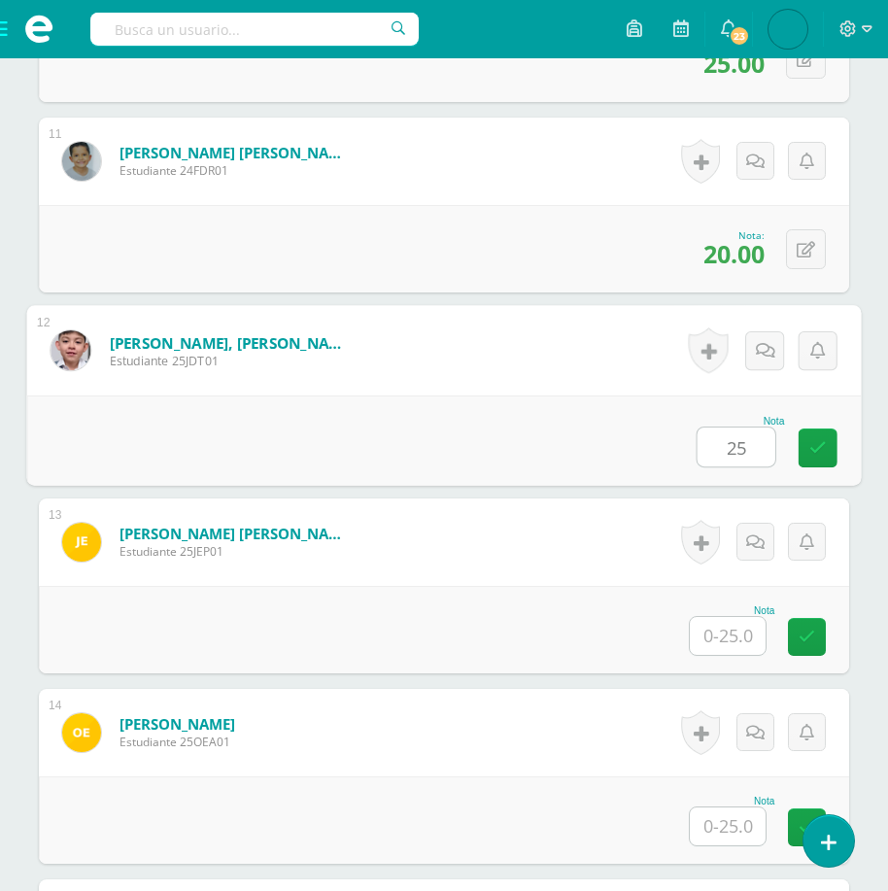
type input "25"
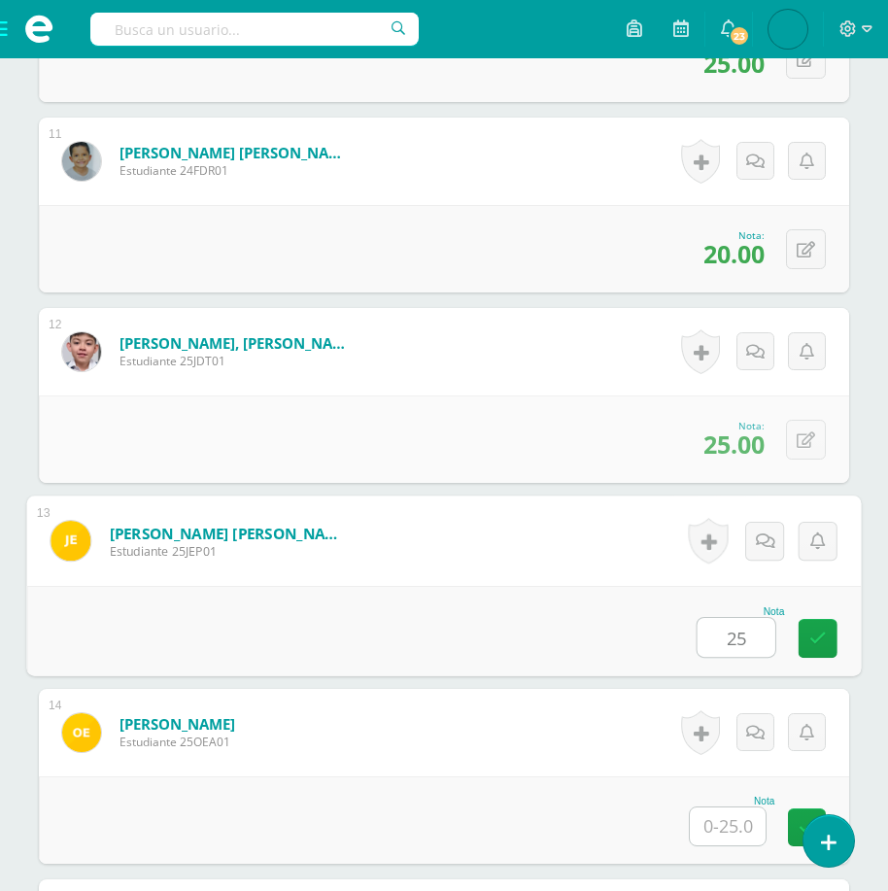
type input "25"
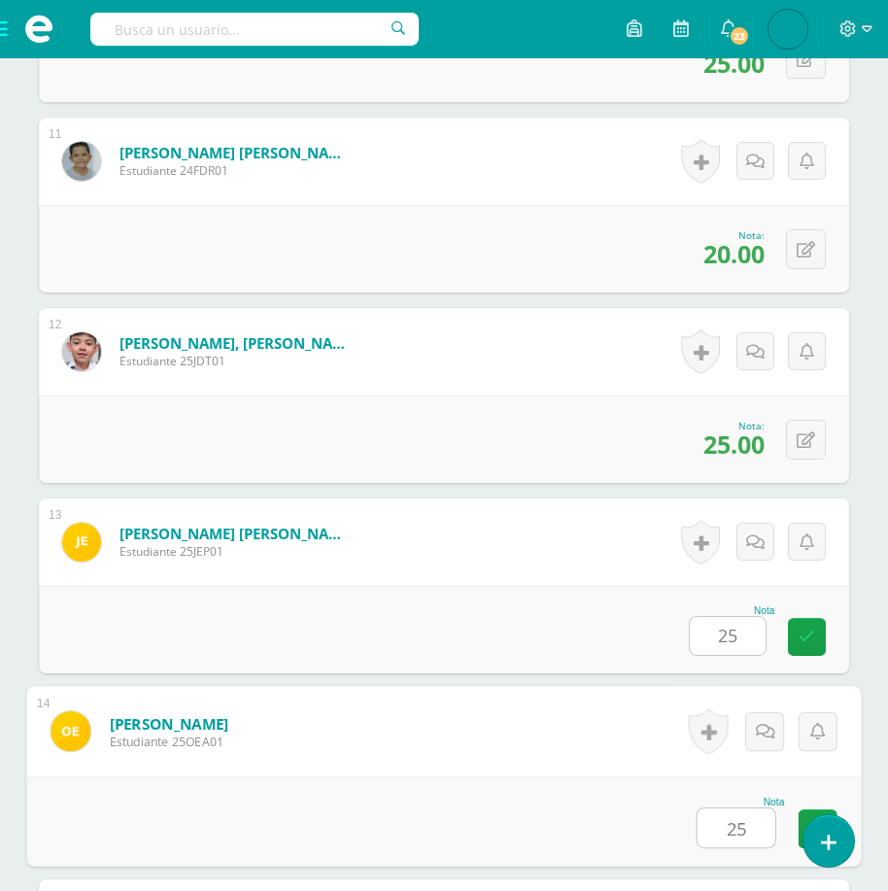
type input "25"
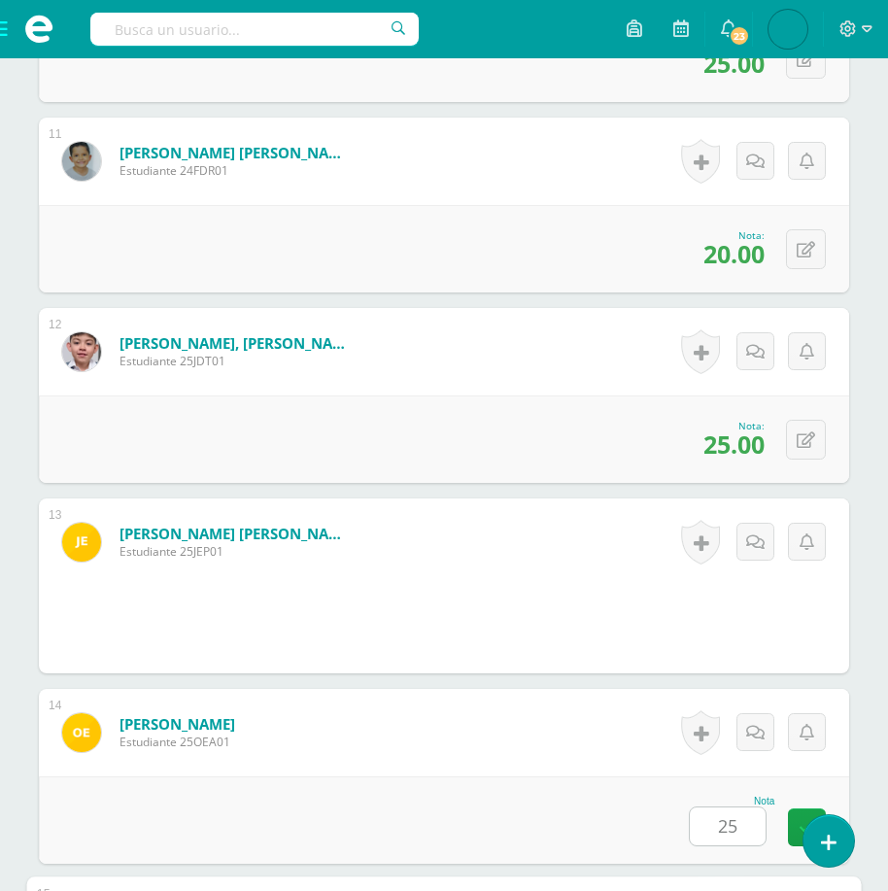
scroll to position [3066, 0]
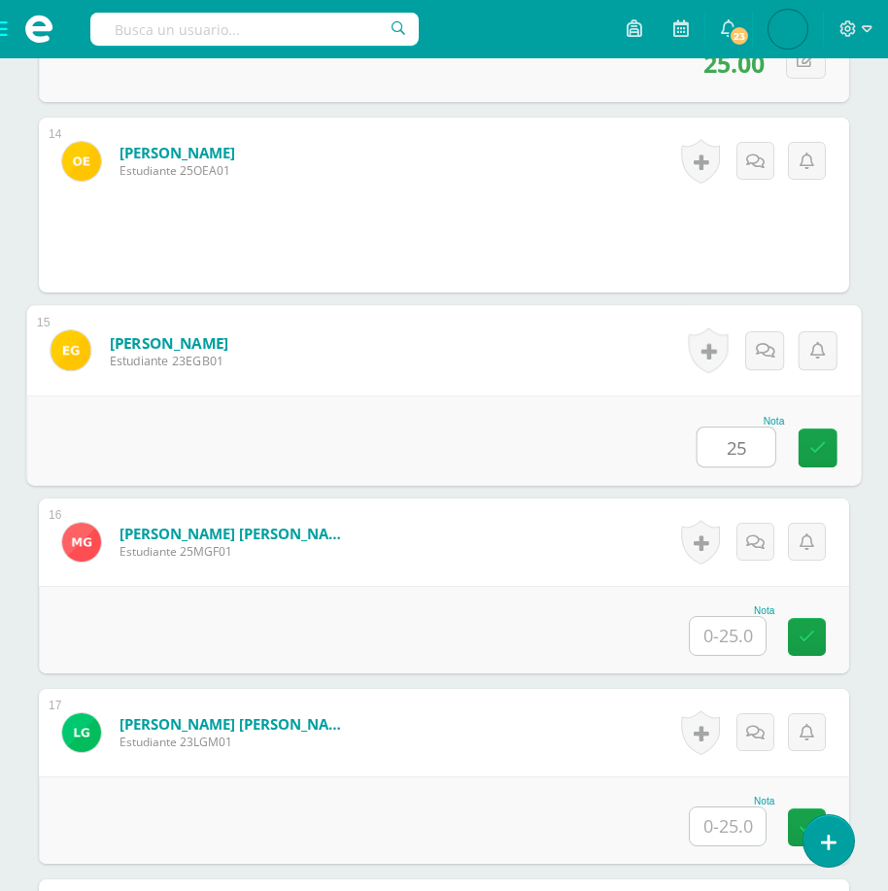
type input "25"
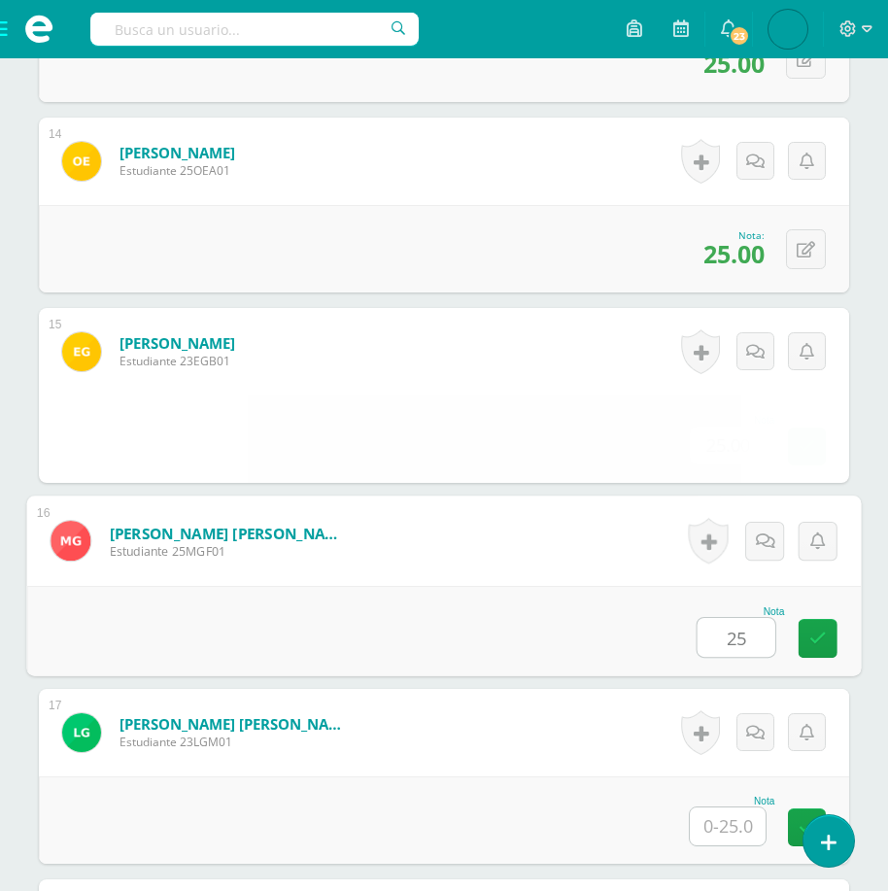
type input "25"
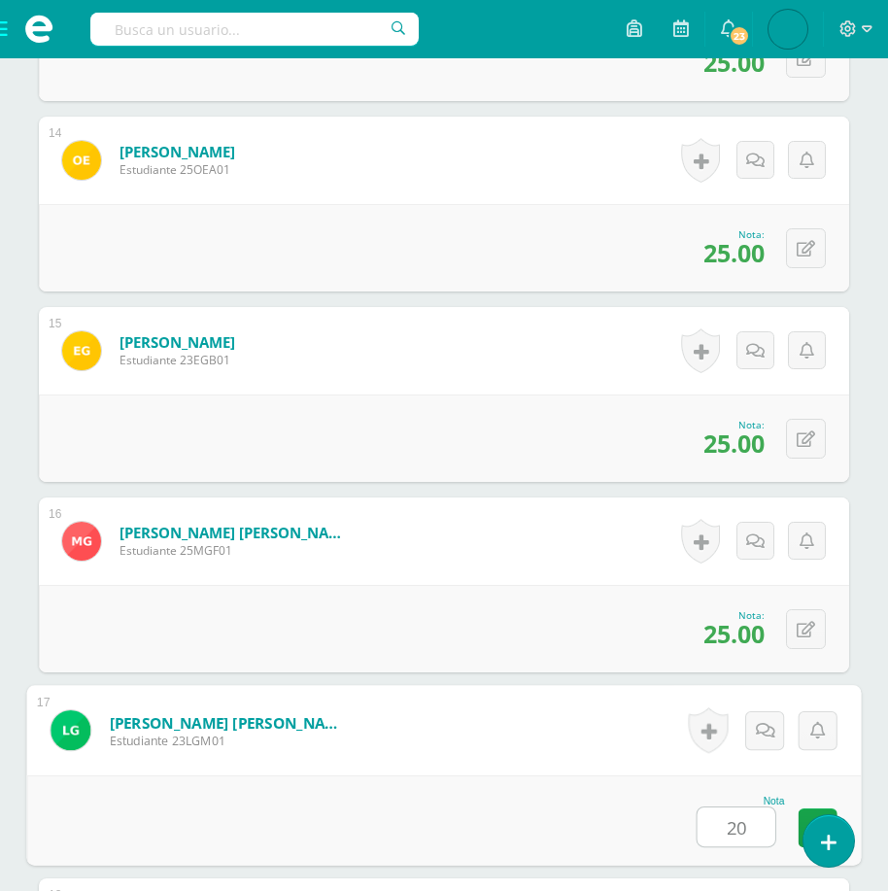
type input "20"
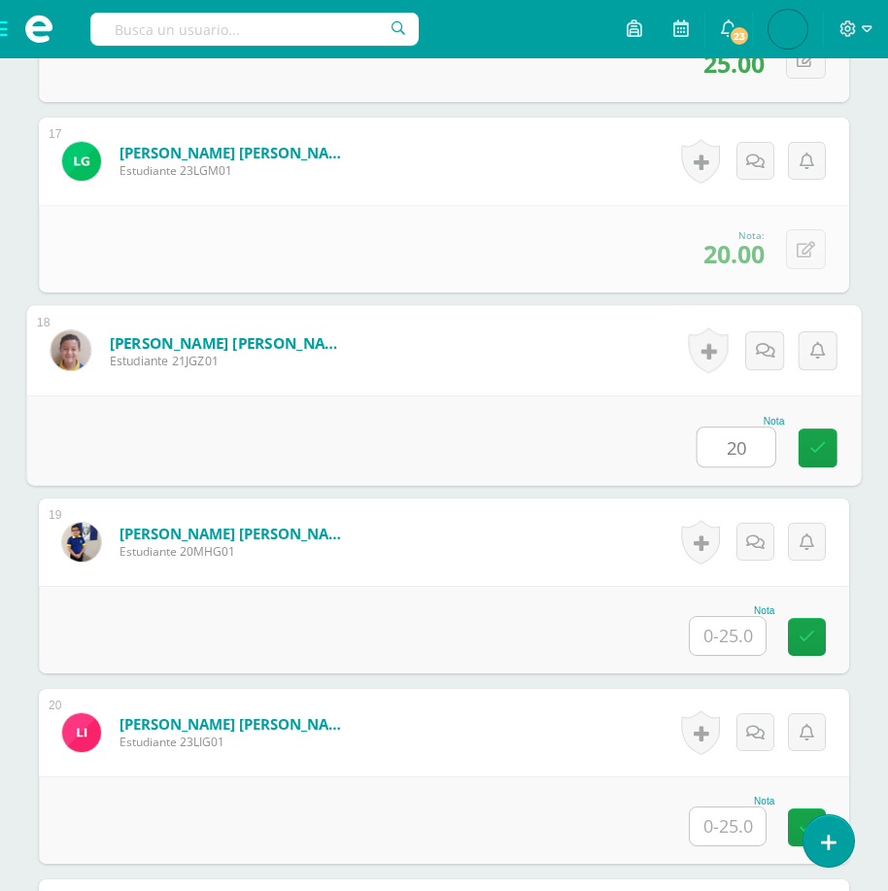
type input "20"
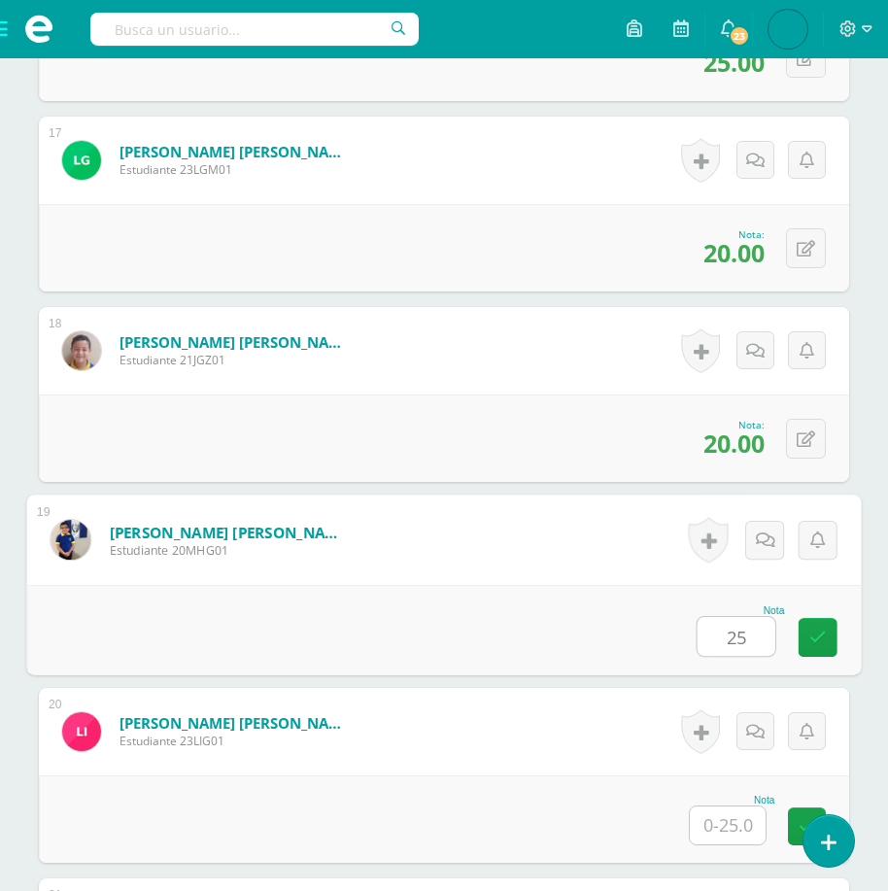
type input "25"
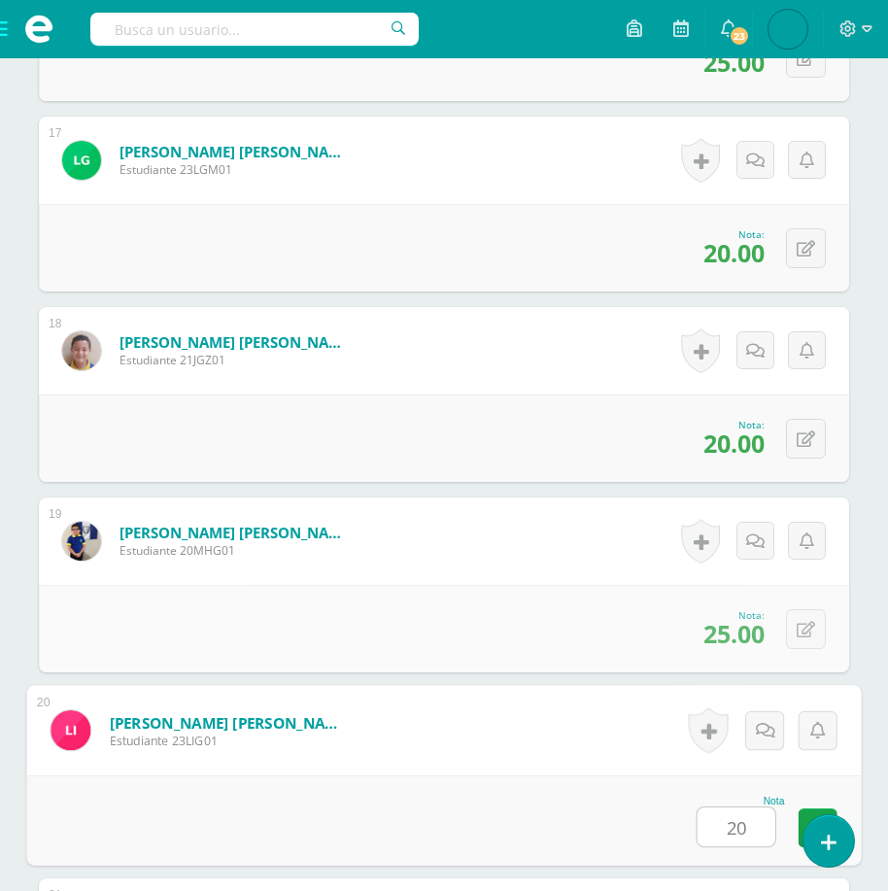
type input "20"
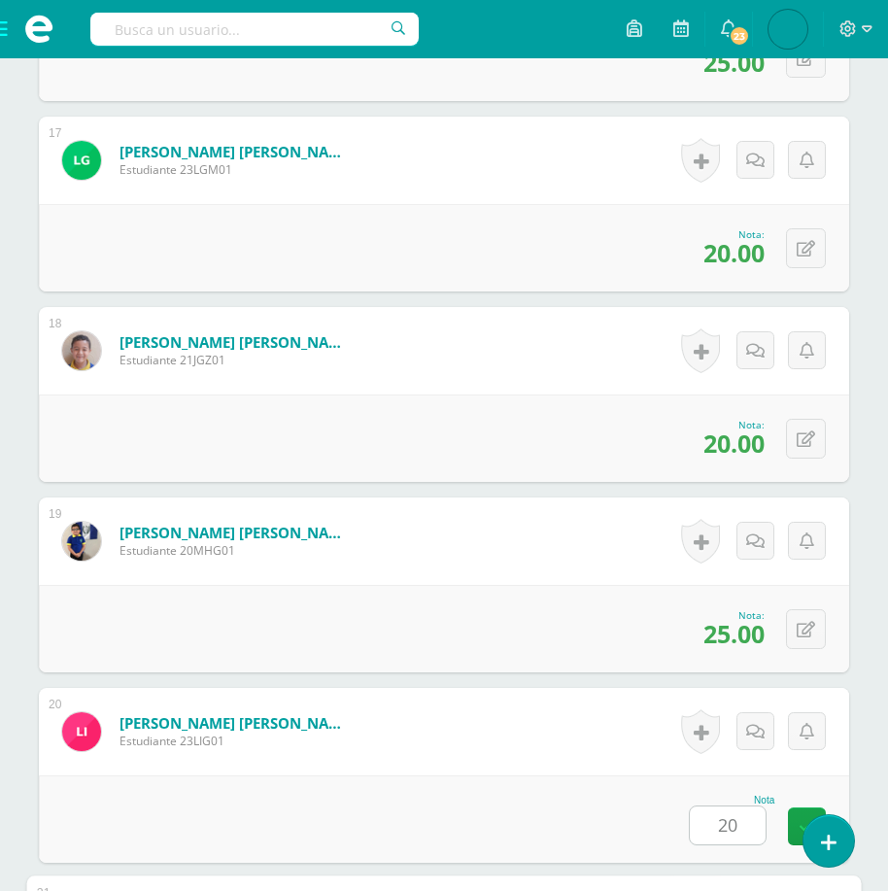
scroll to position [4209, 0]
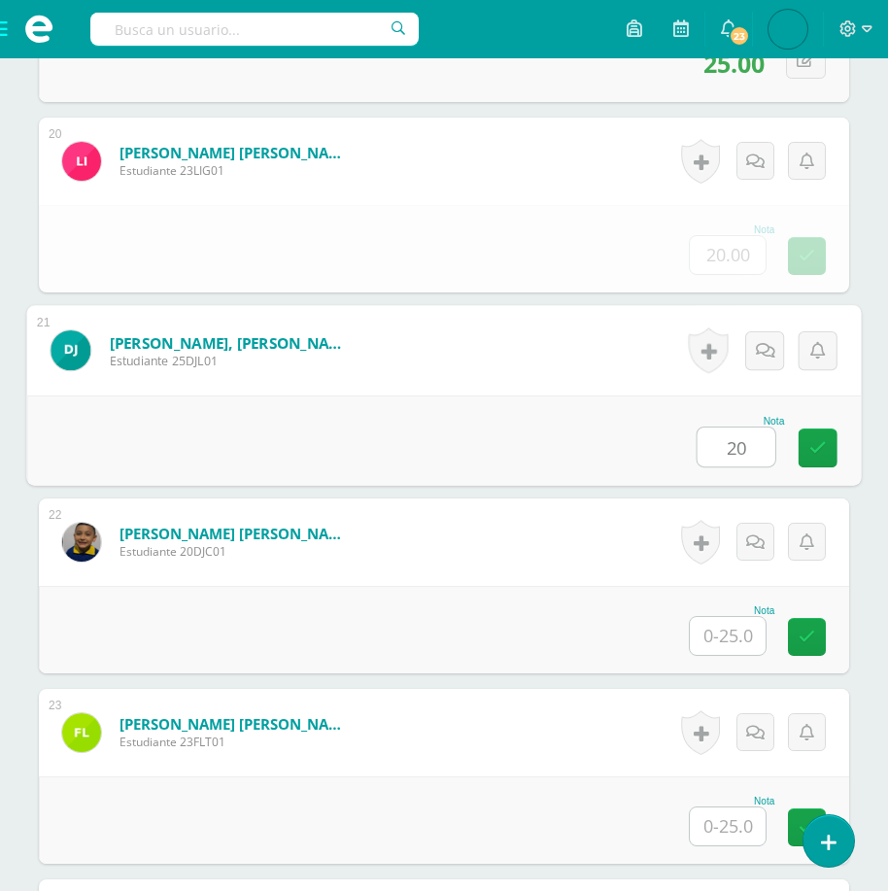
type input "20"
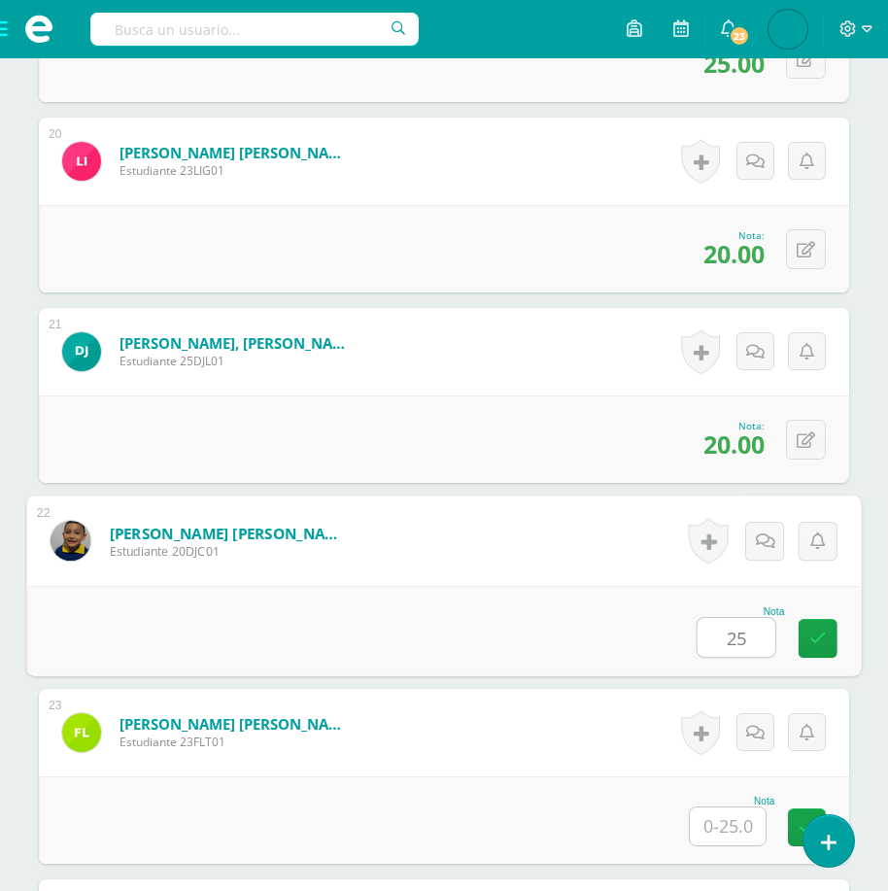
type input "25"
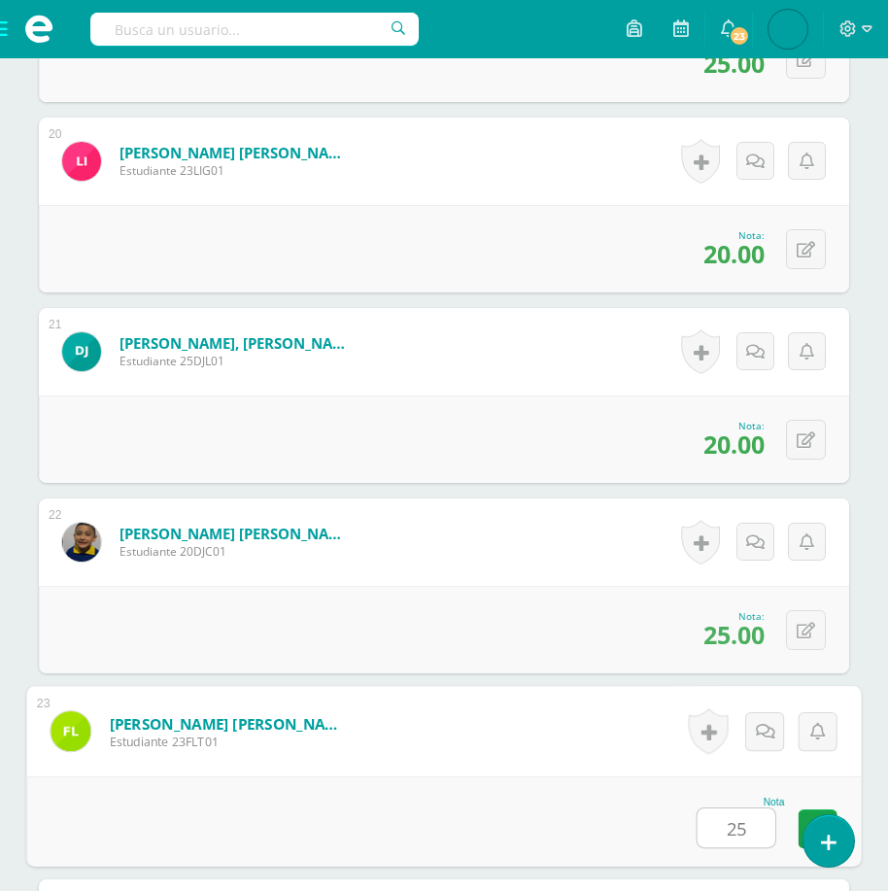
type input "25"
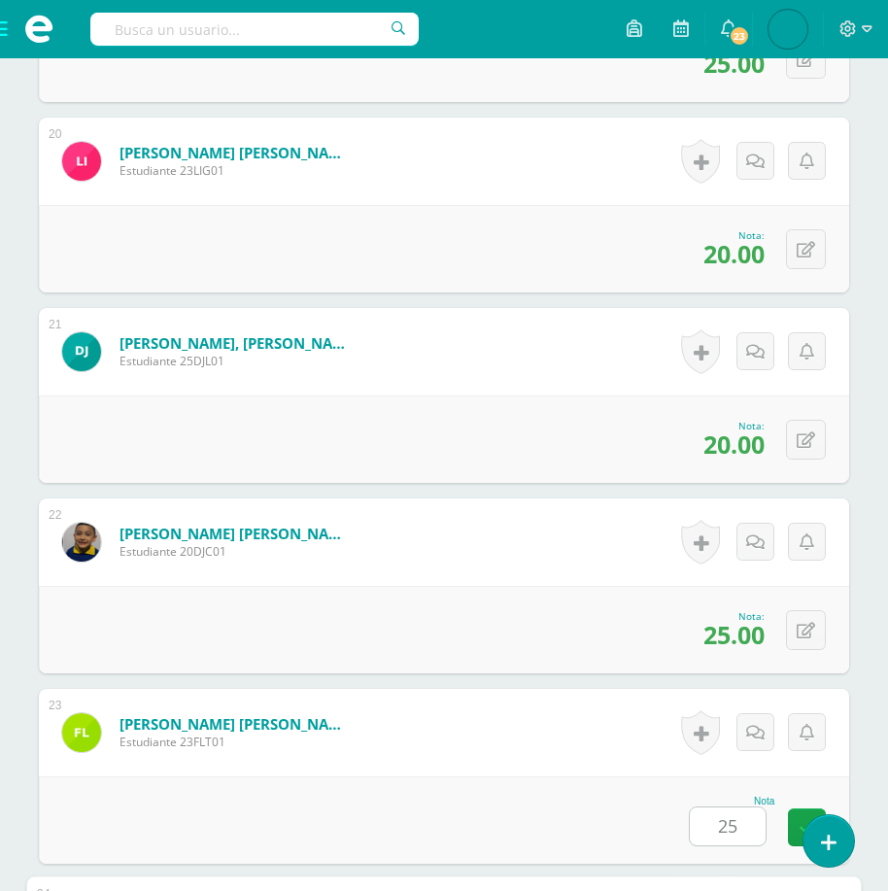
scroll to position [4781, 0]
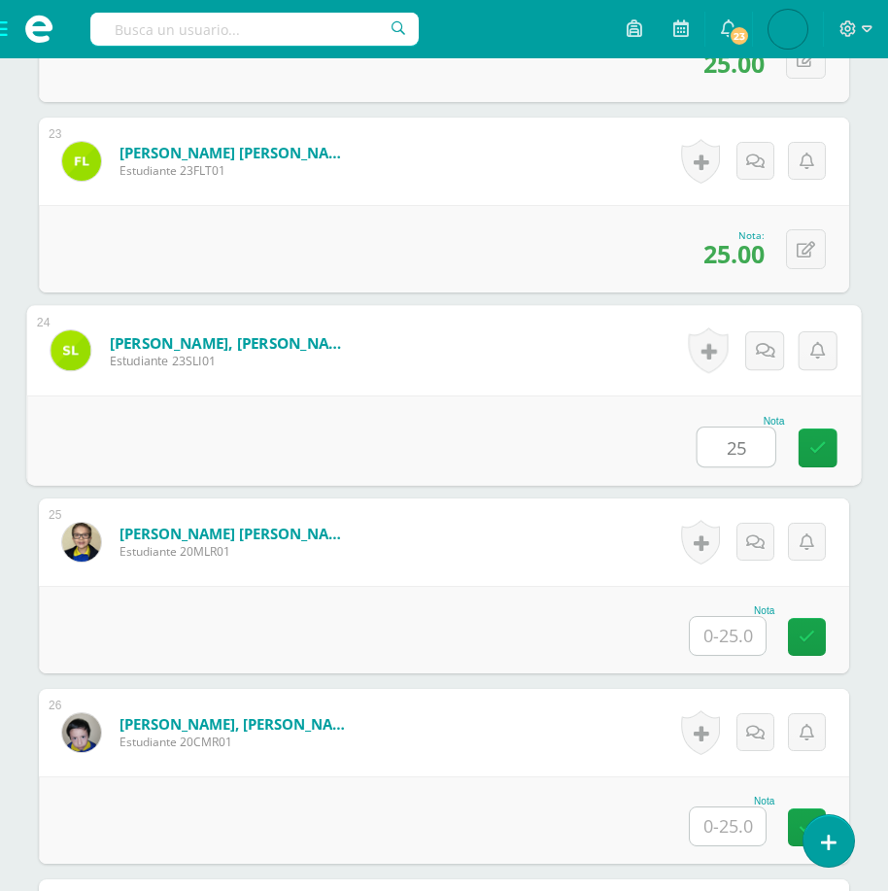
type input "25"
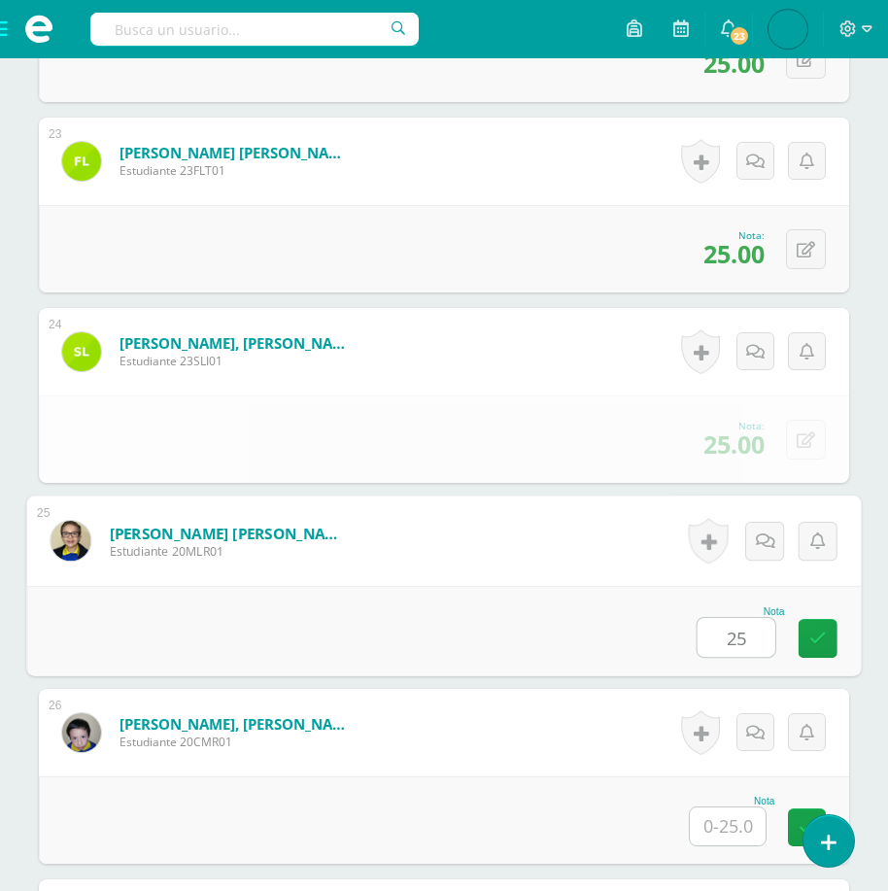
type input "25"
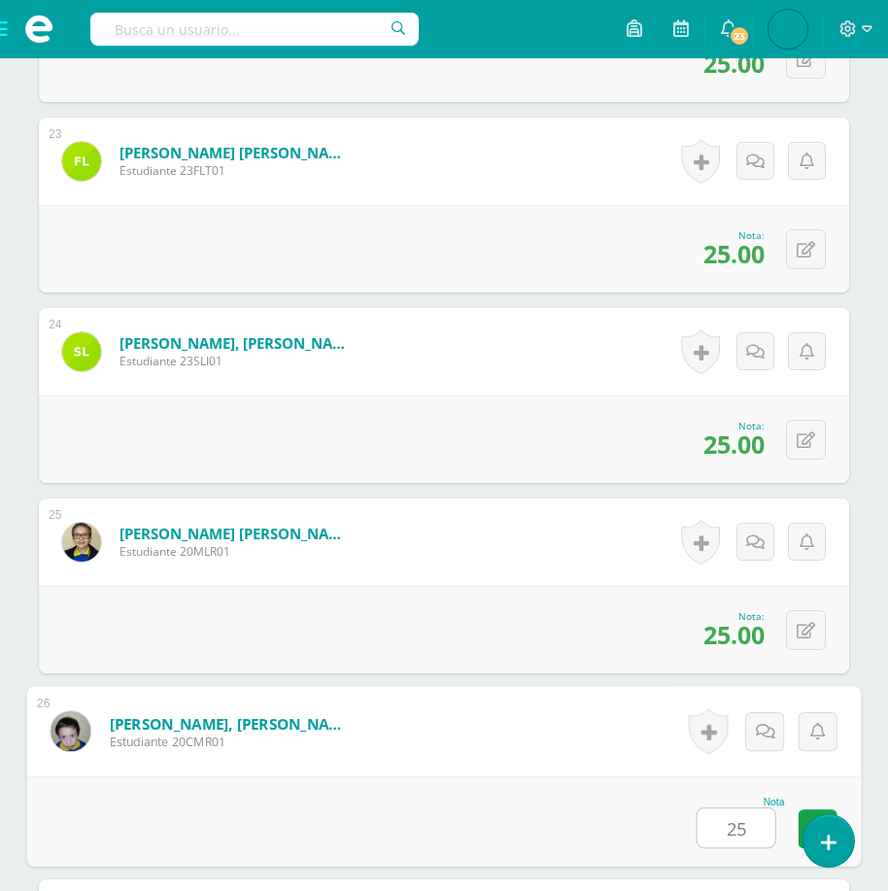
type input "25"
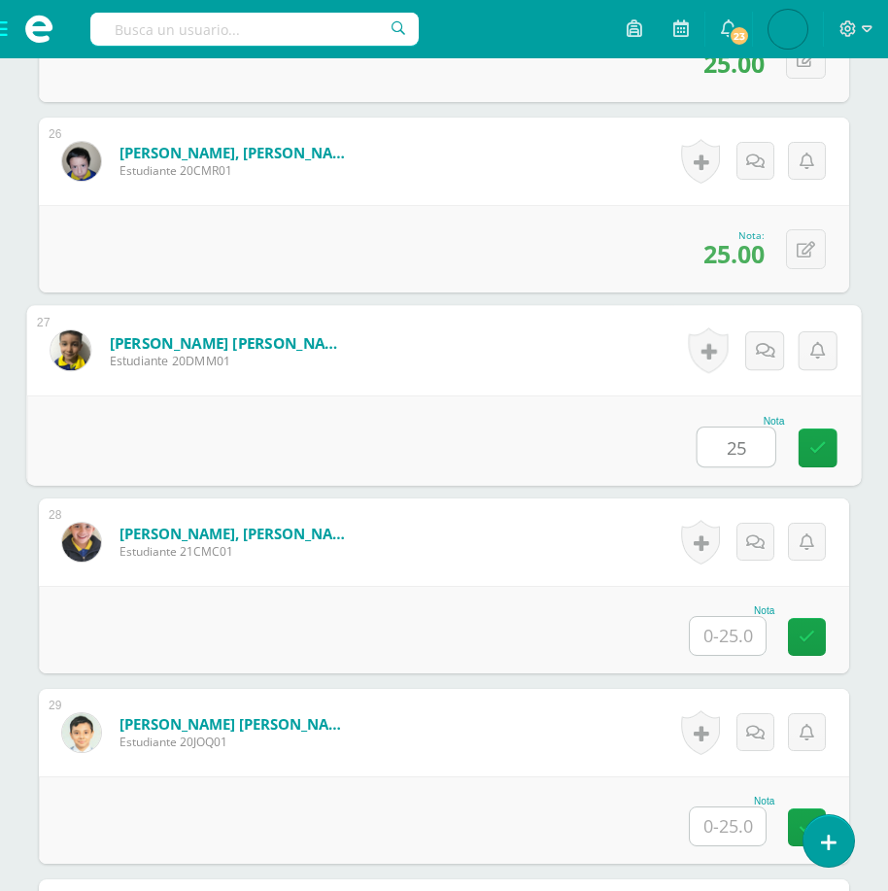
type input "25"
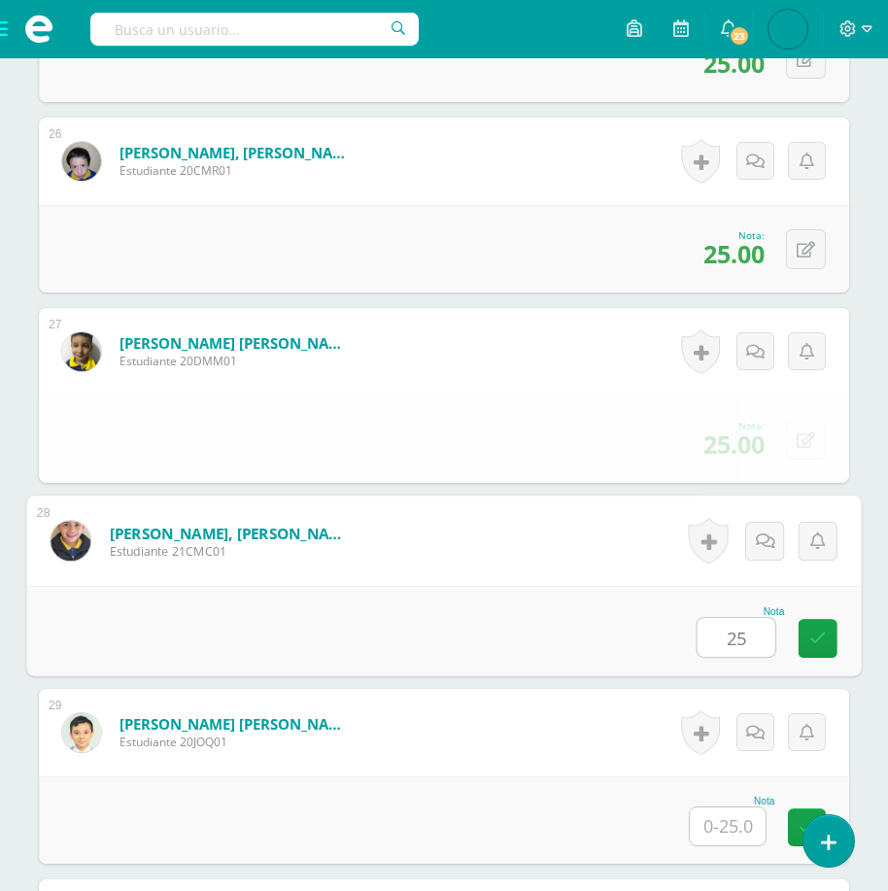
type input "25"
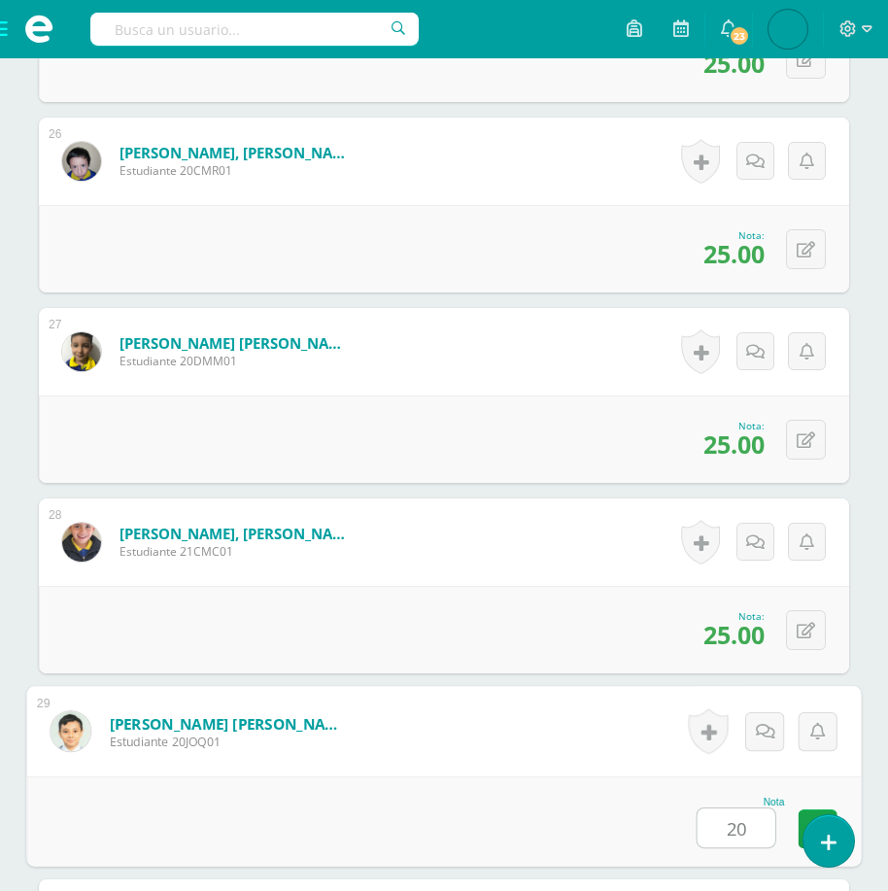
type input "20"
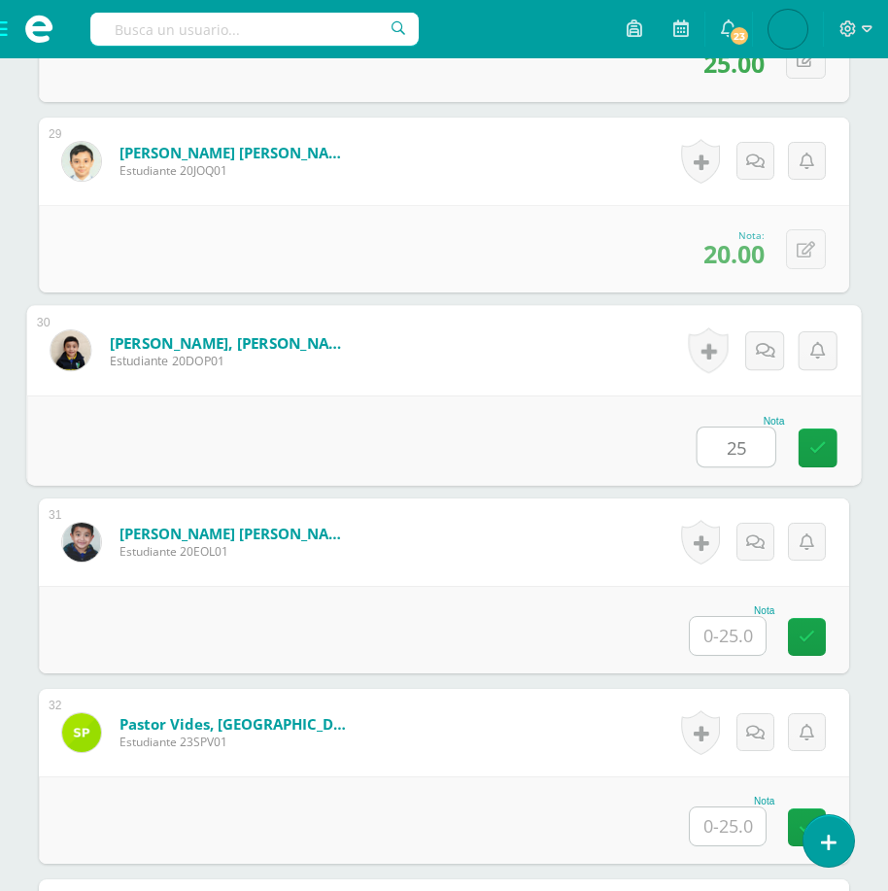
type input "25"
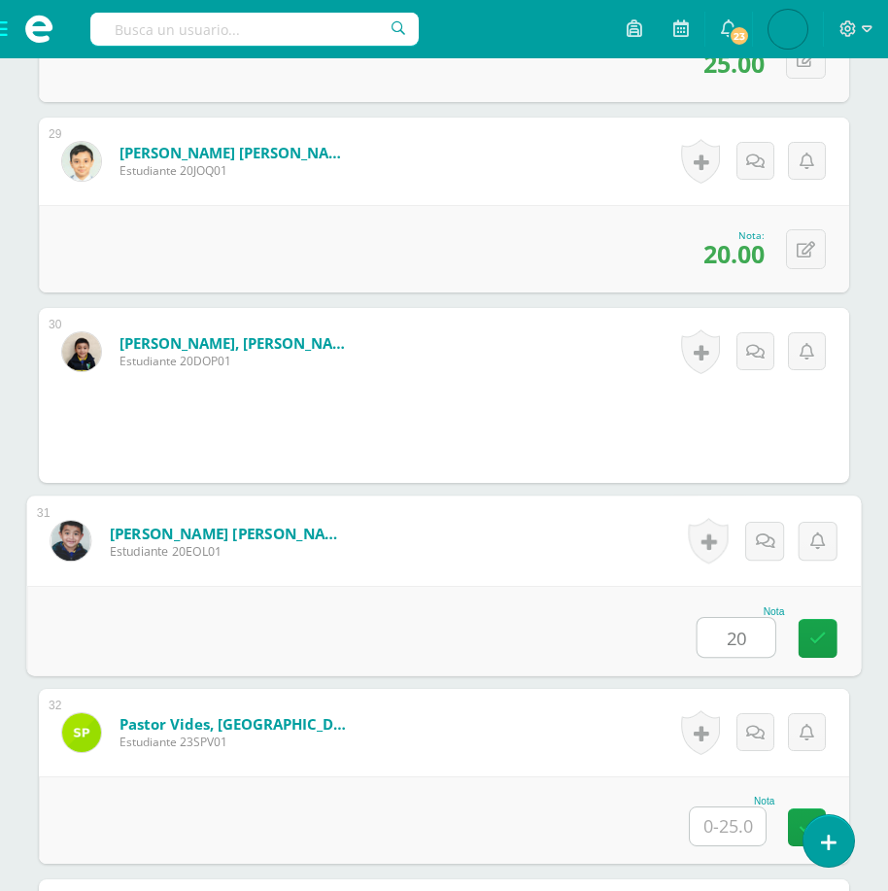
type input "20"
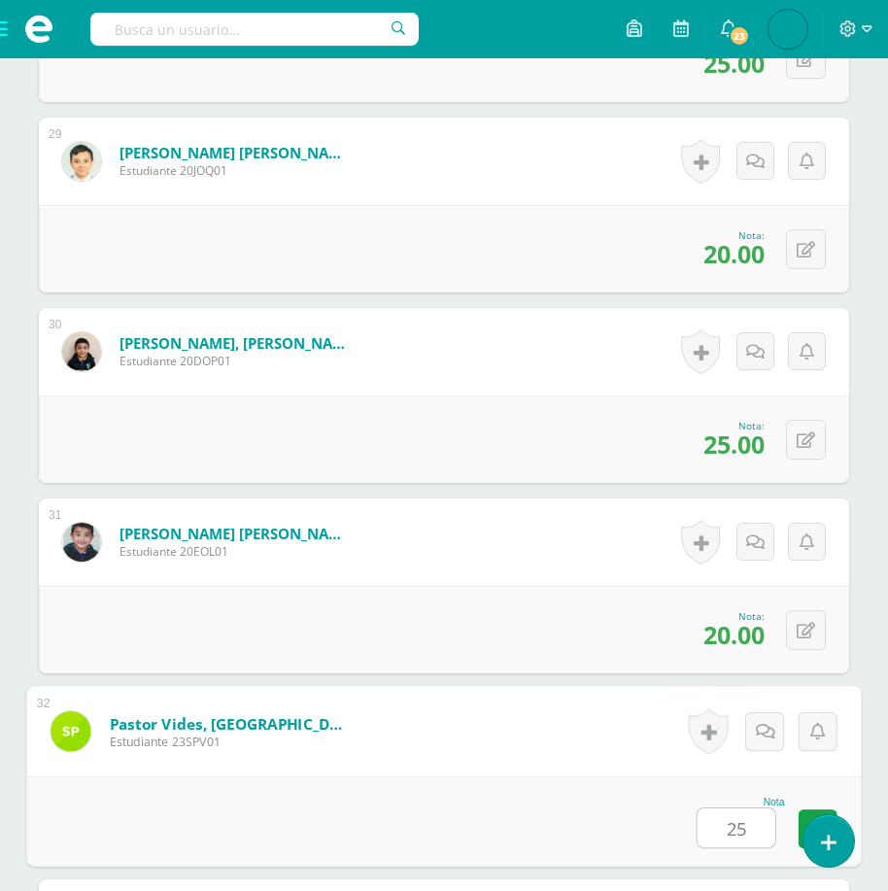
type input "25"
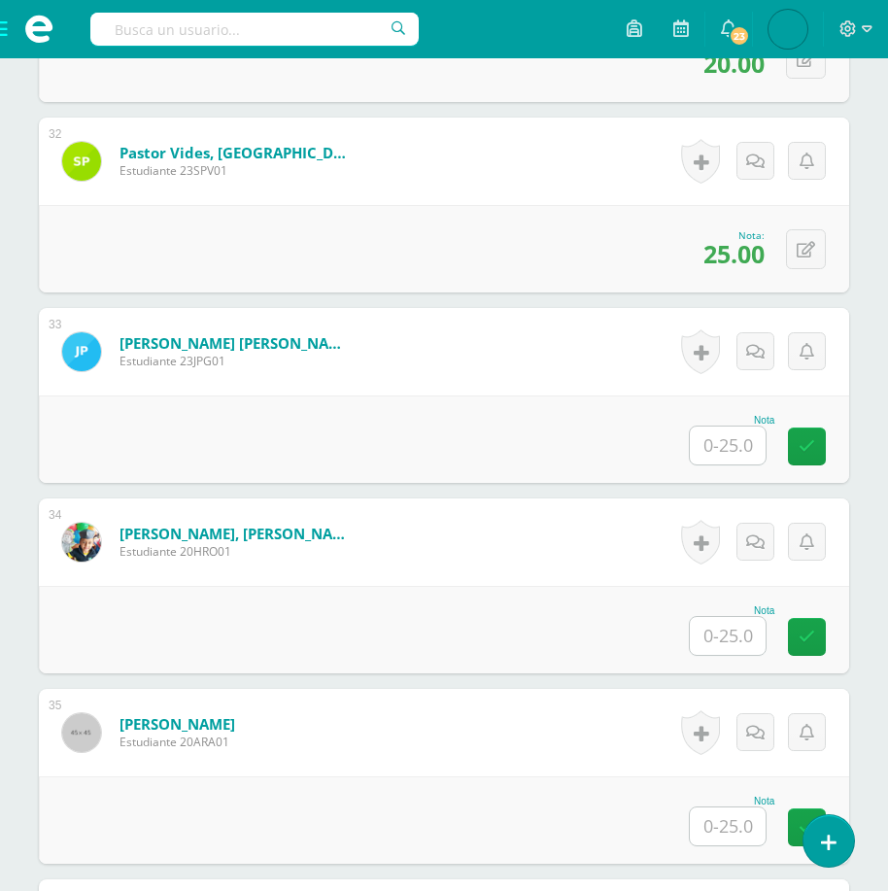
click at [733, 446] on input "text" at bounding box center [728, 446] width 76 height 38
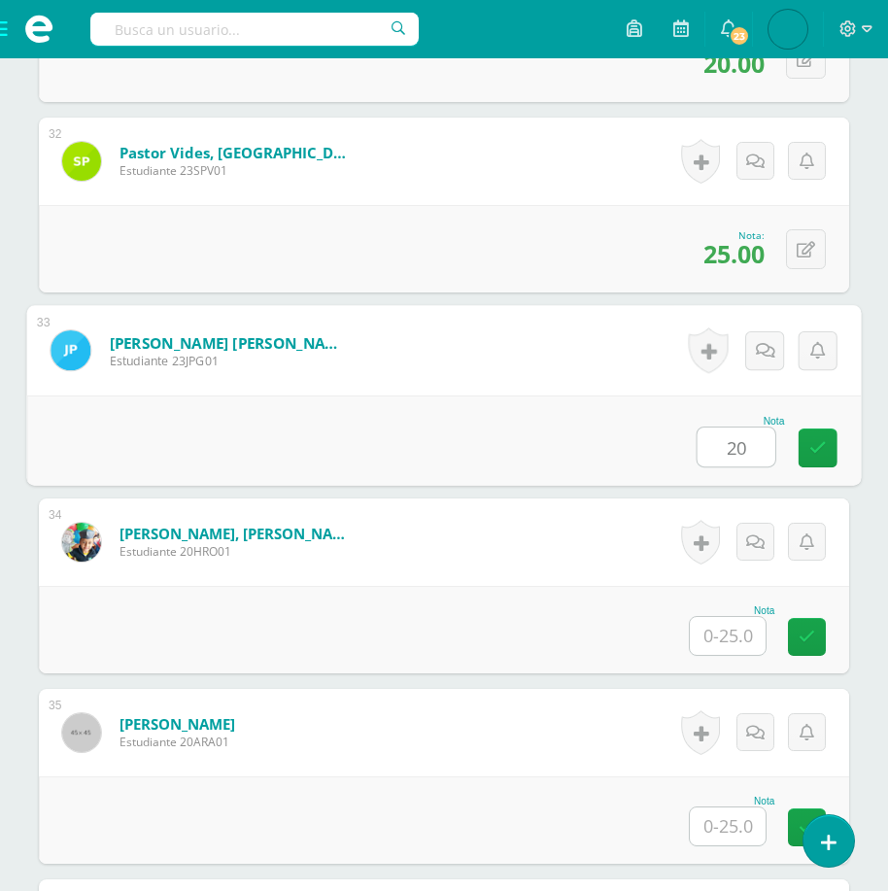
type input "20"
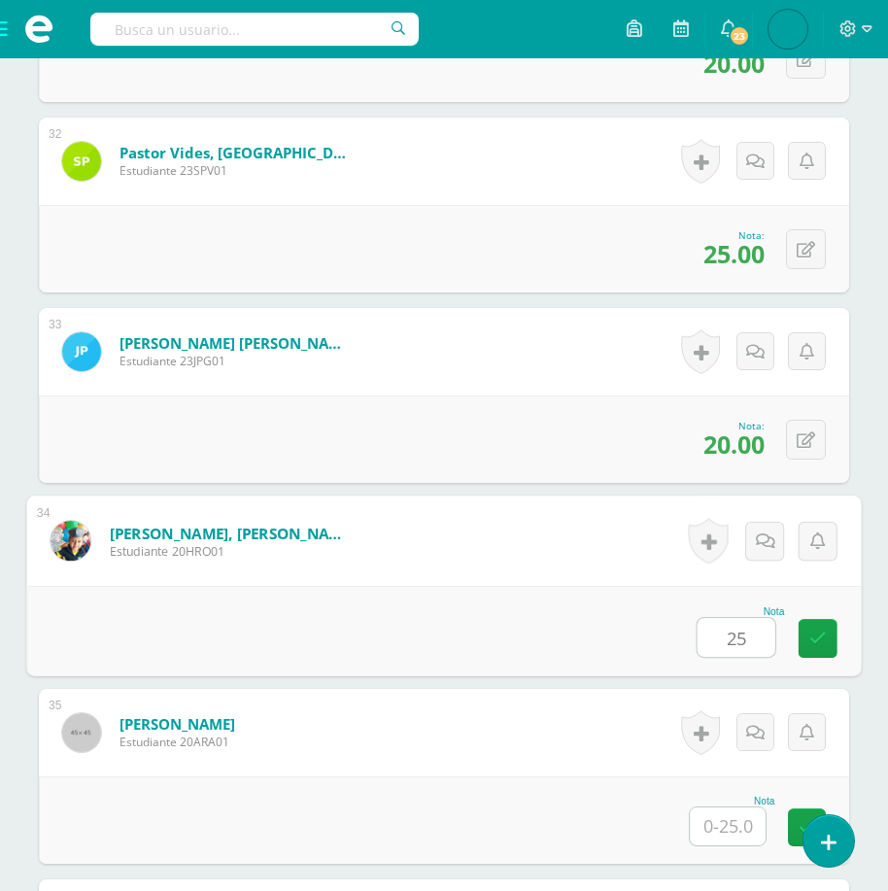
type input "25"
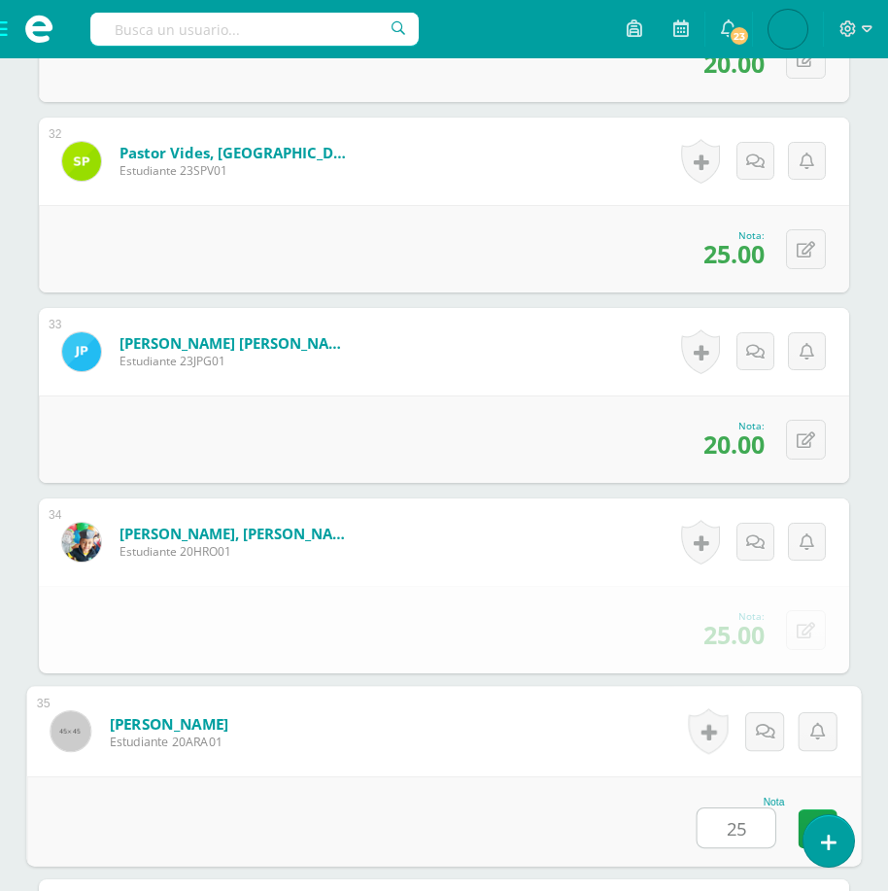
type input "25"
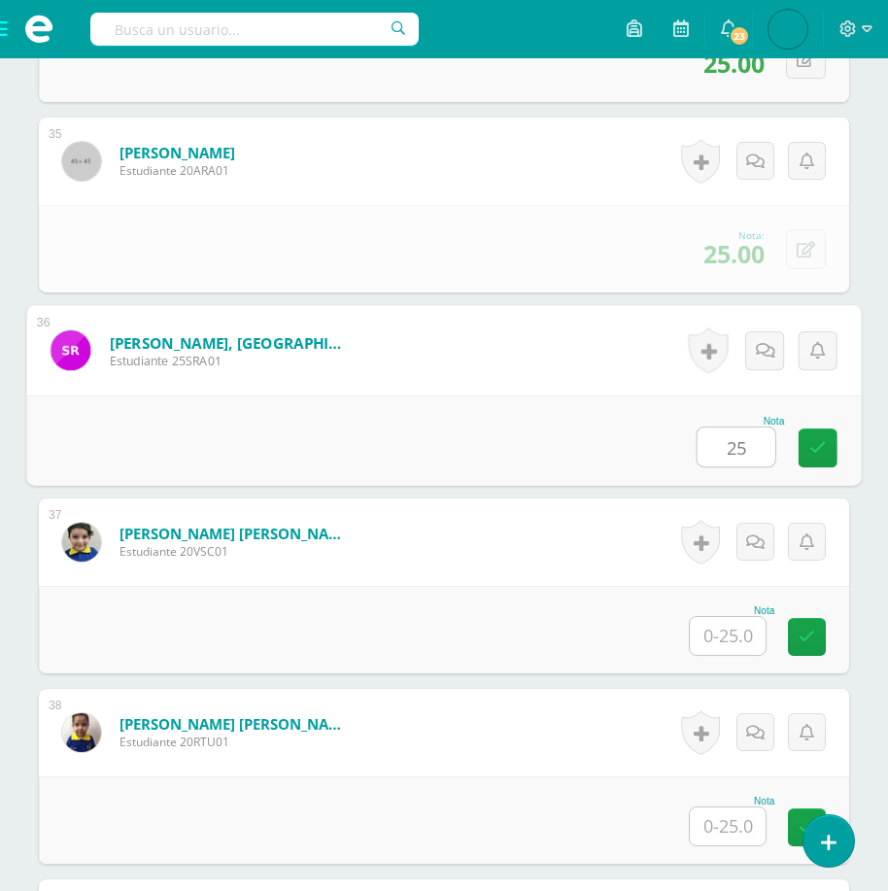
type input "25"
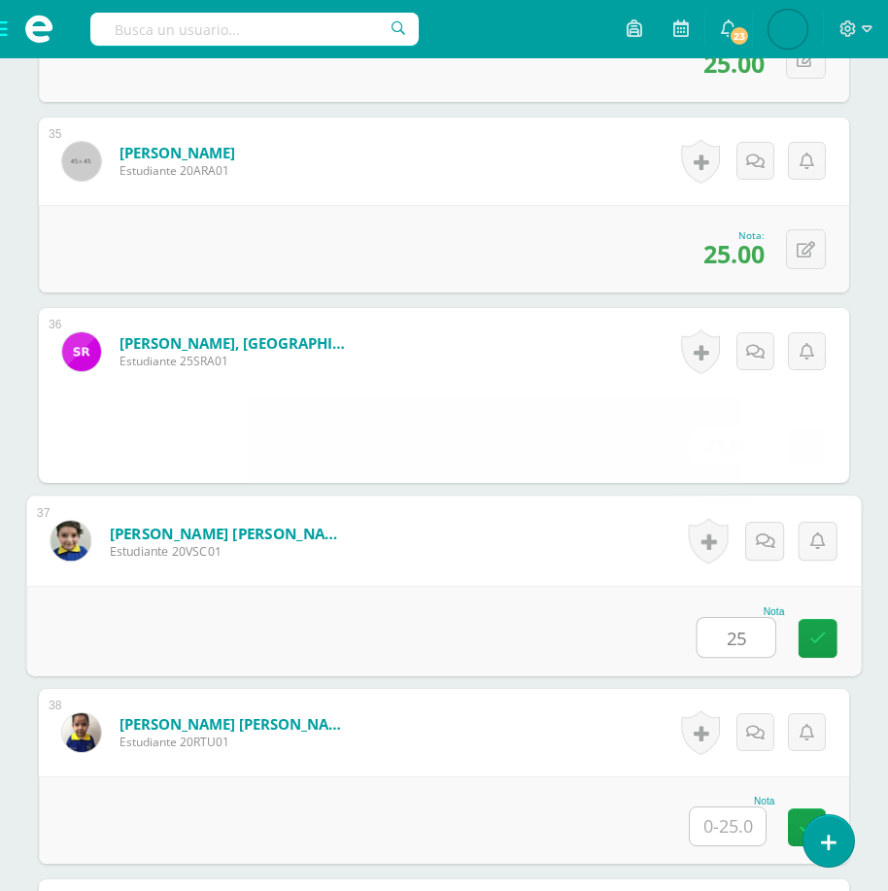
type input "25"
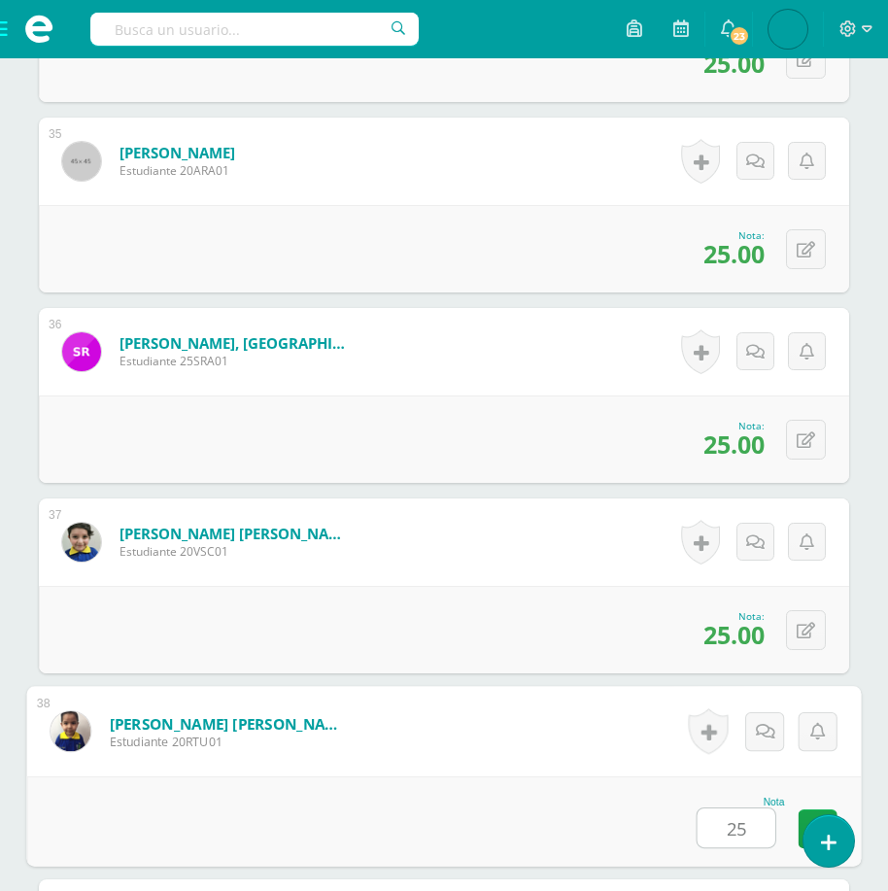
type input "25"
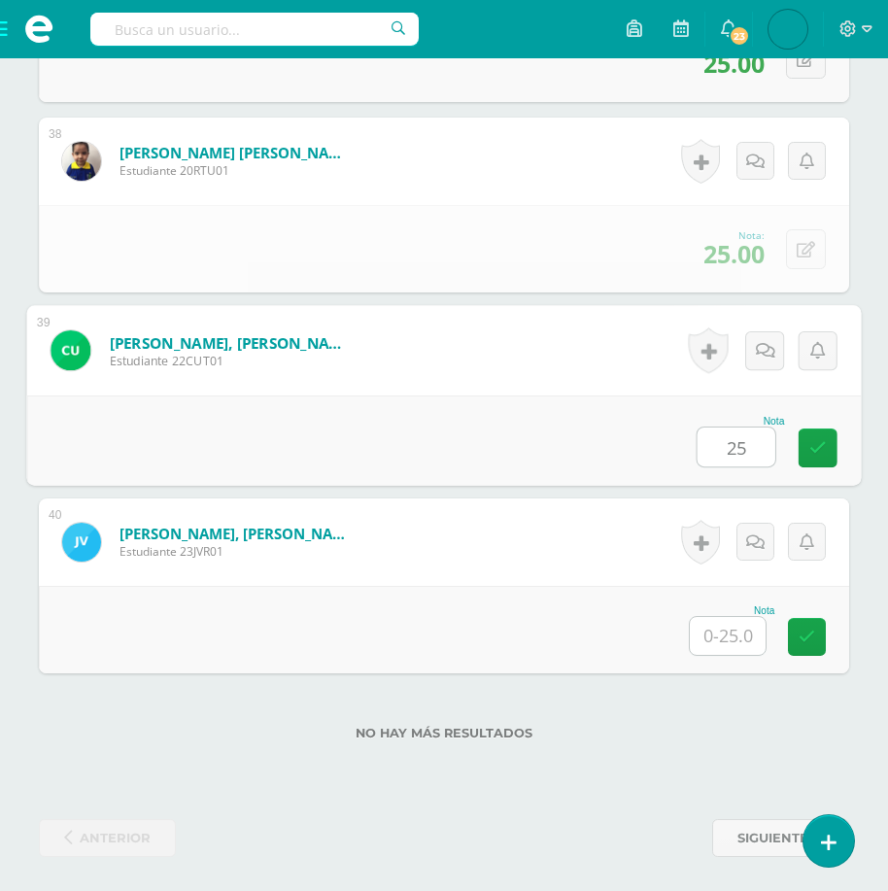
type input "25"
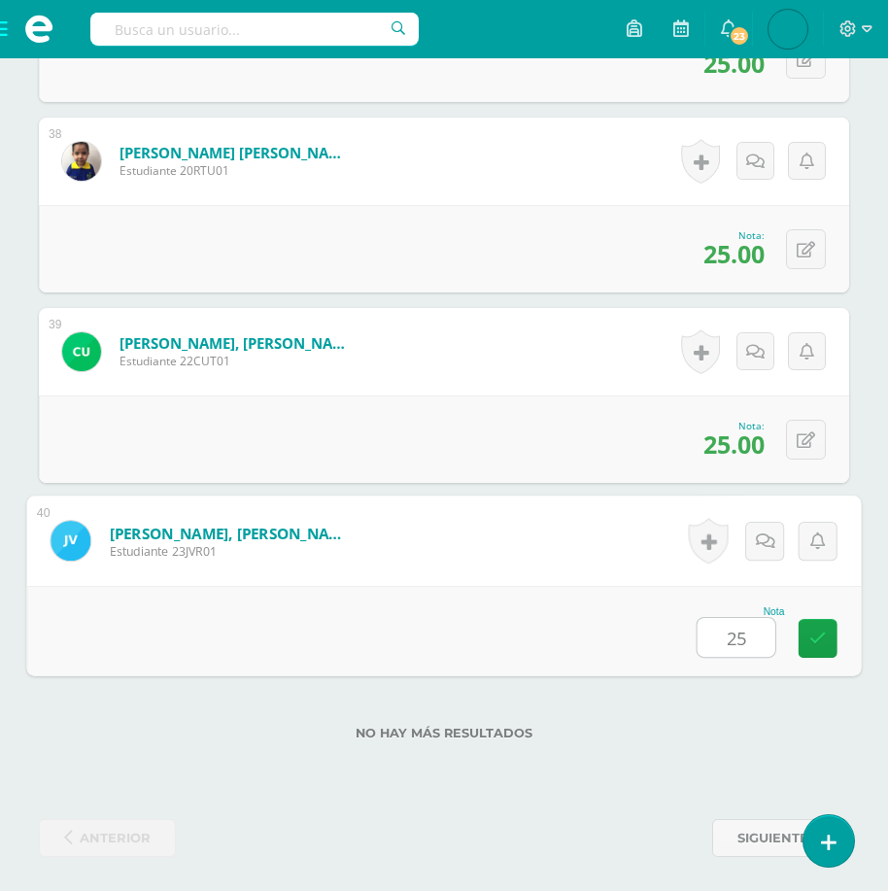
type input "25"
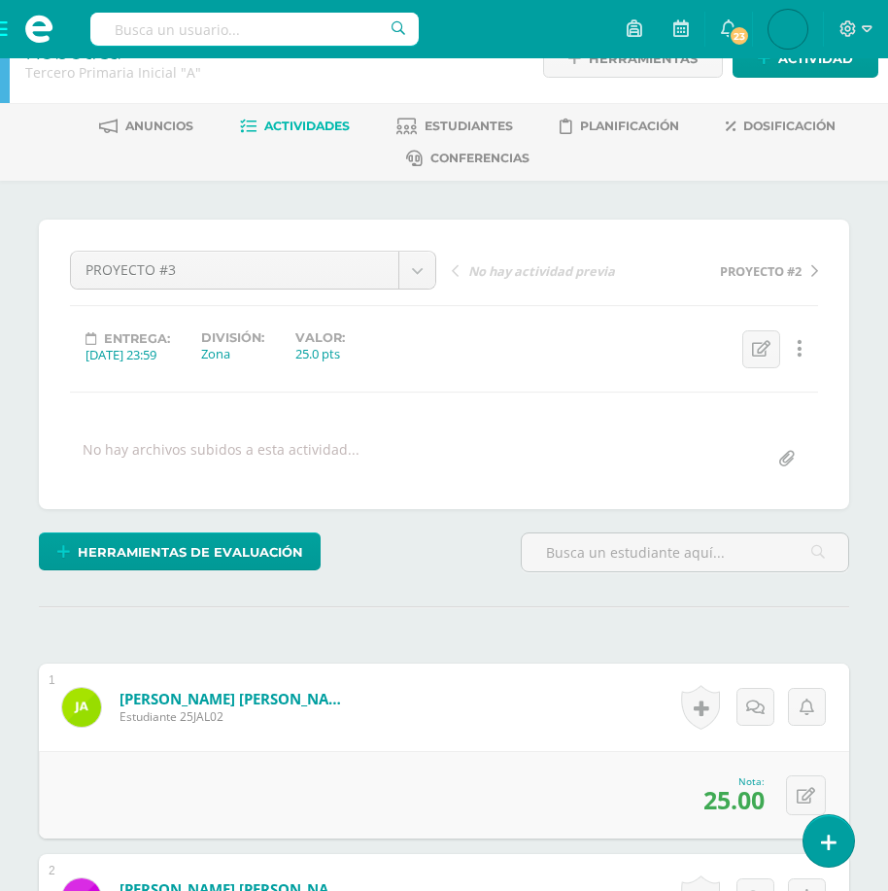
scroll to position [0, 0]
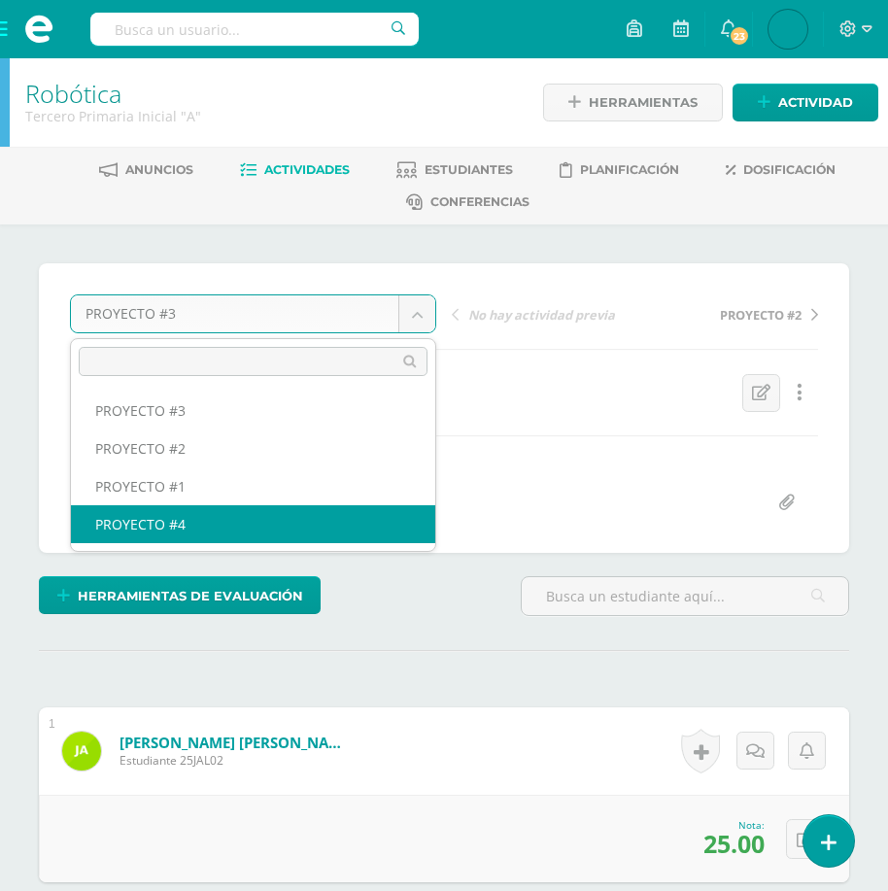
select select "/dashboard/teacher/grade-activity/175397/"
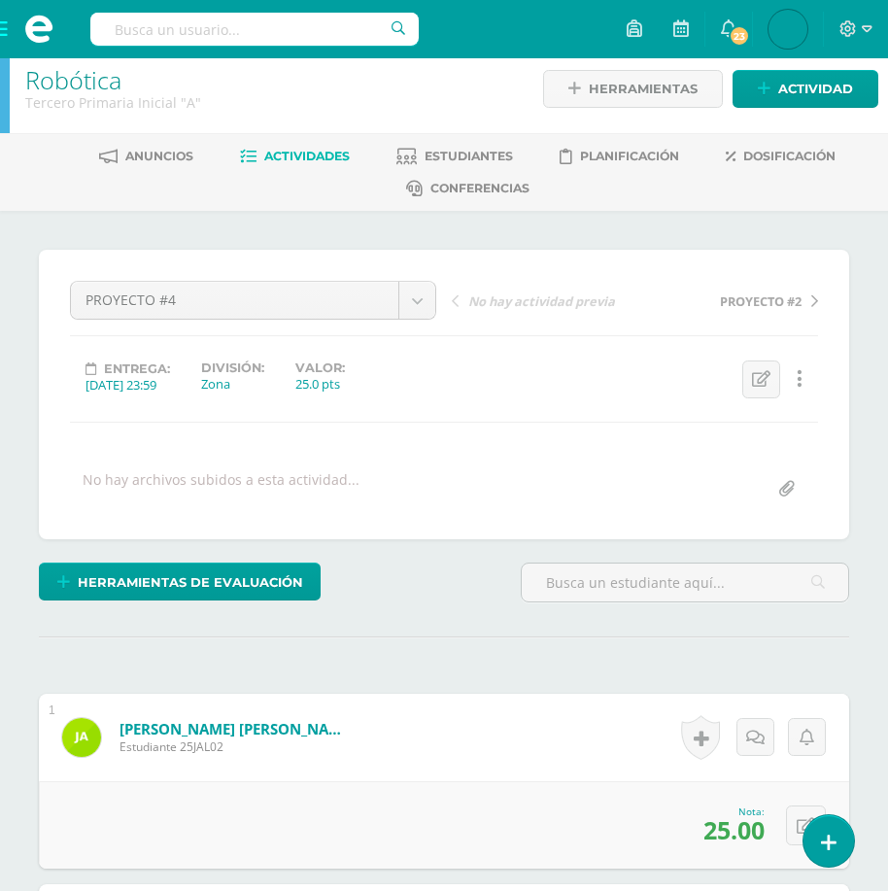
scroll to position [52, 0]
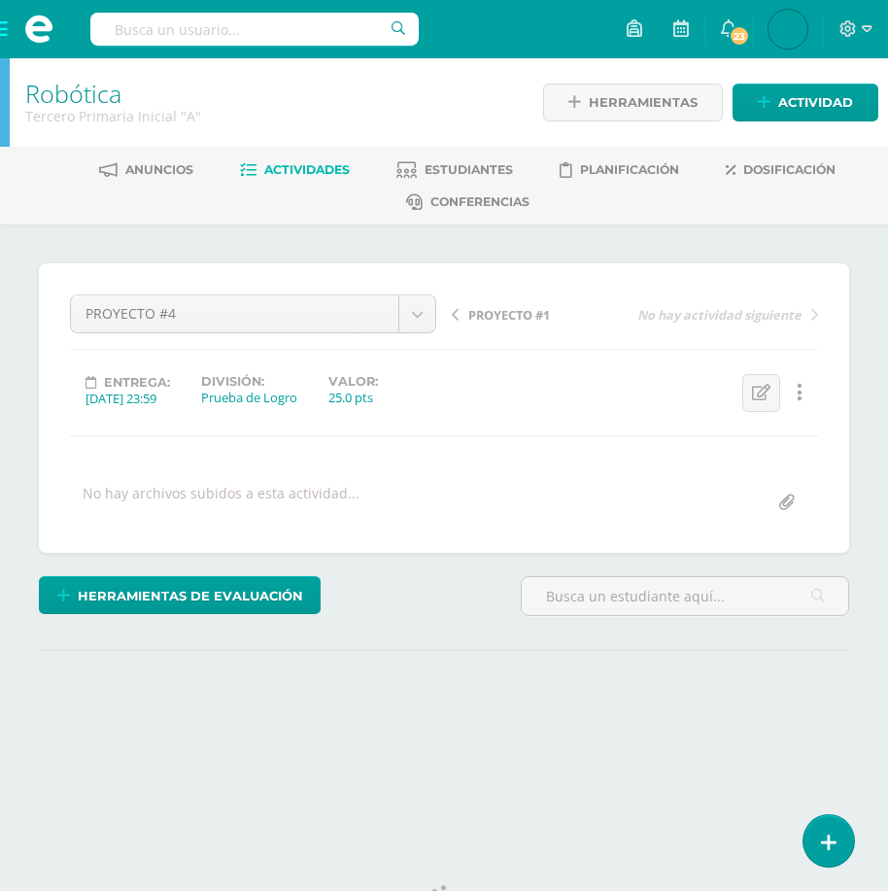
scroll to position [82, 0]
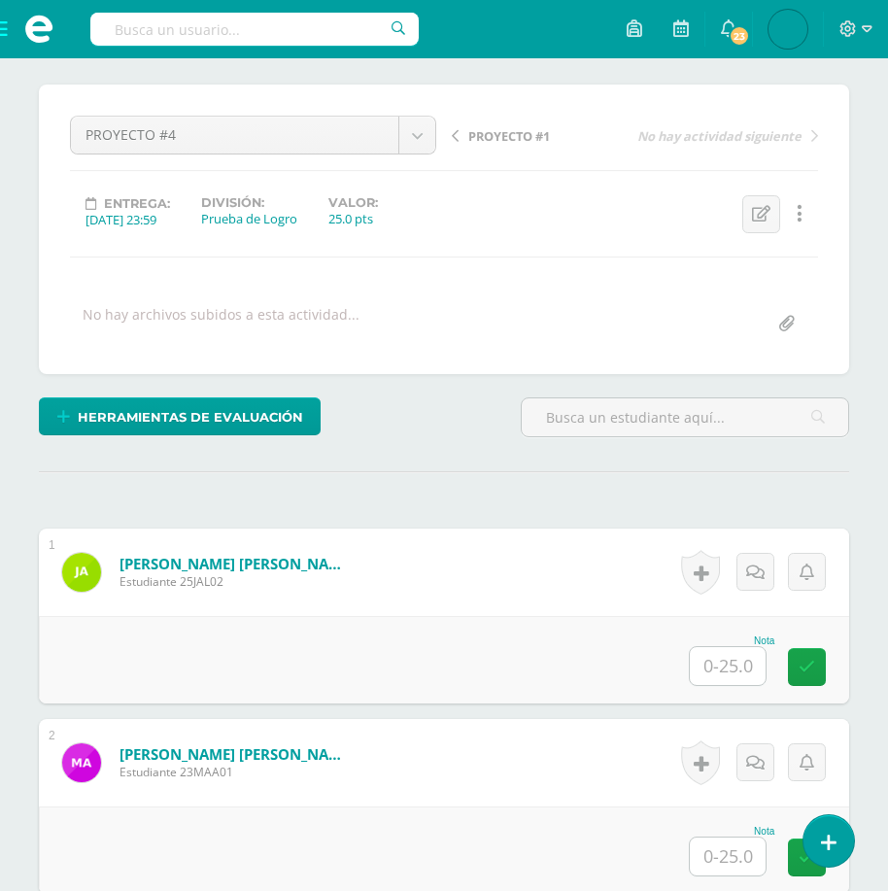
click at [716, 656] on input "text" at bounding box center [728, 666] width 76 height 38
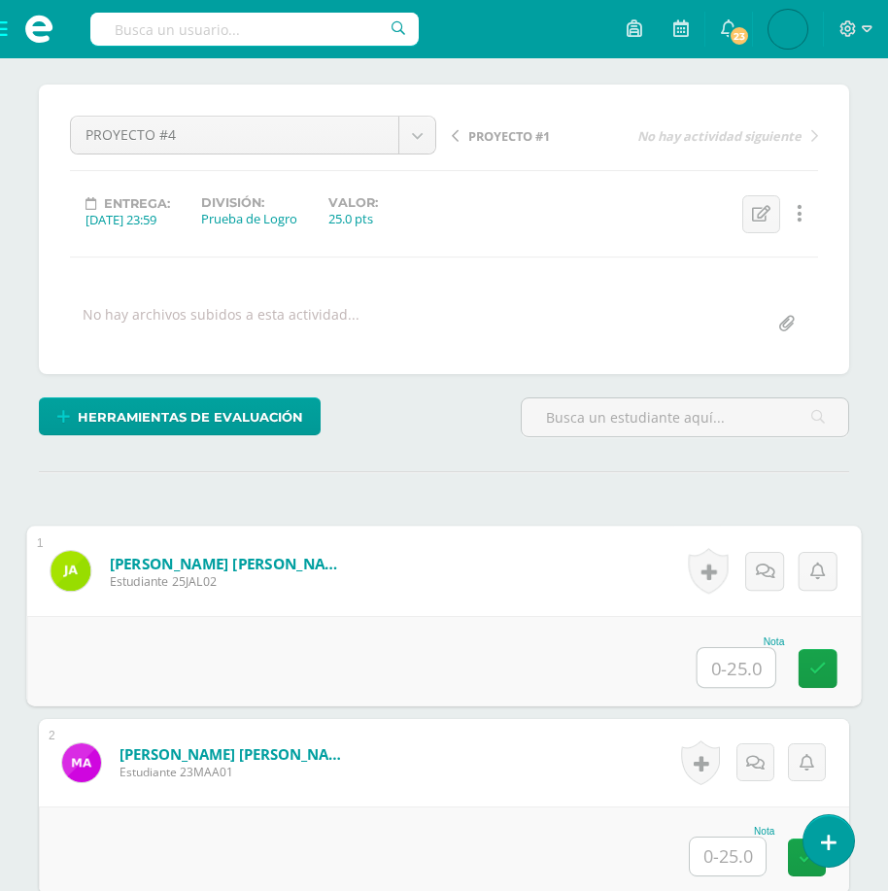
scroll to position [180, 0]
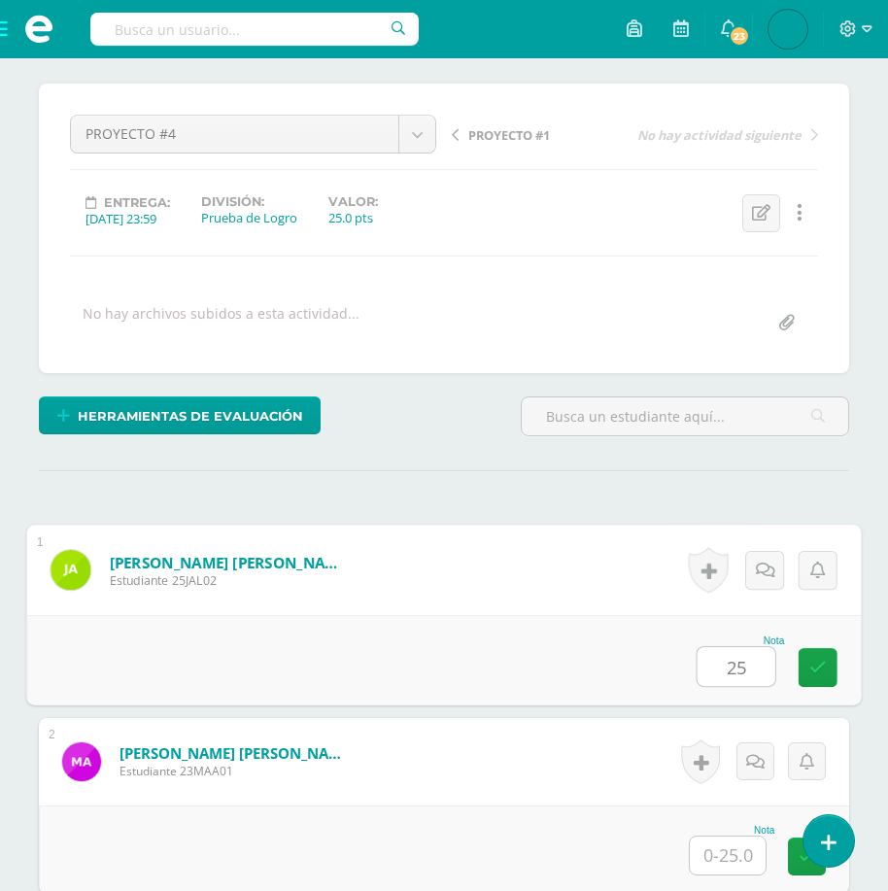
type input "25"
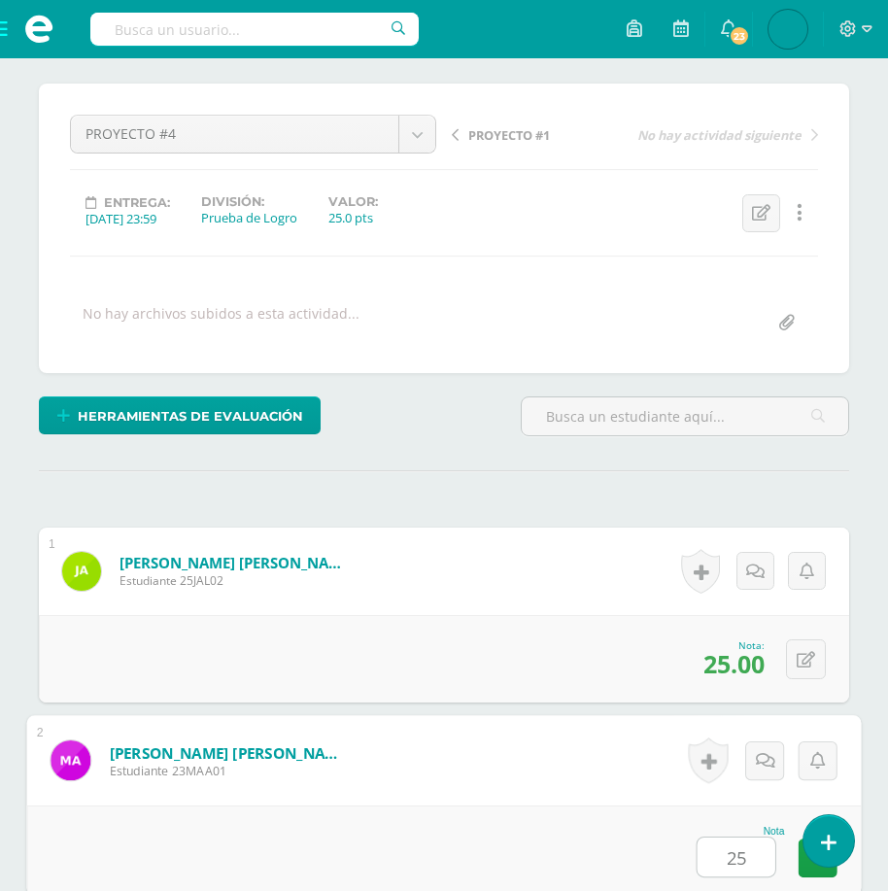
type input "25"
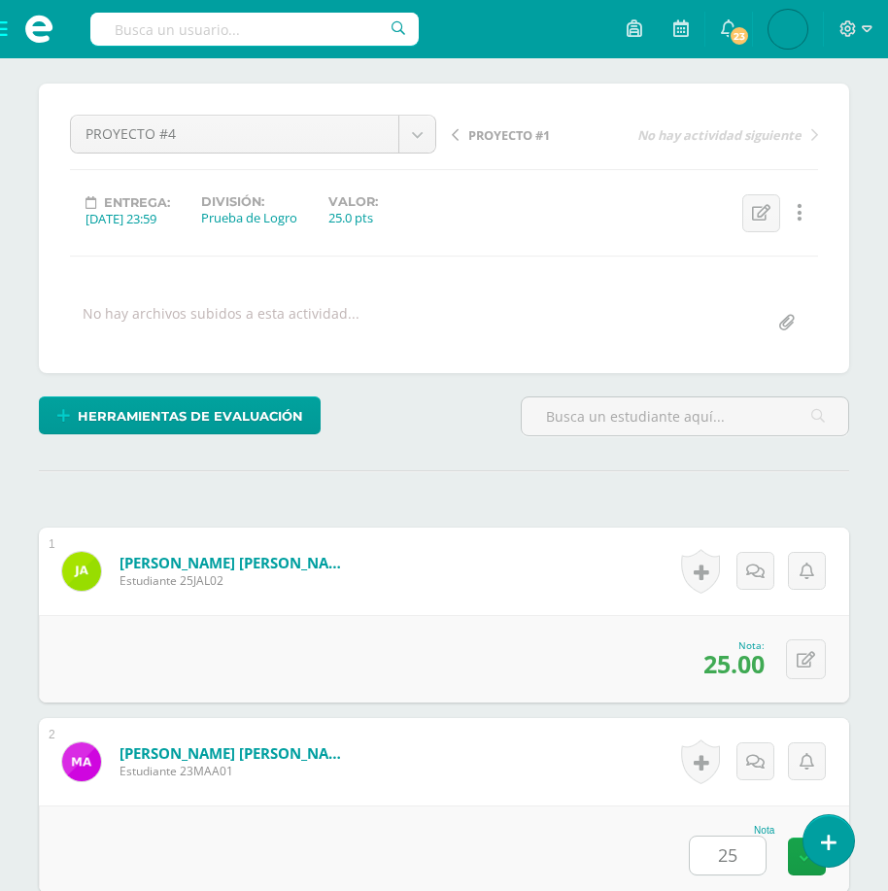
scroll to position [781, 0]
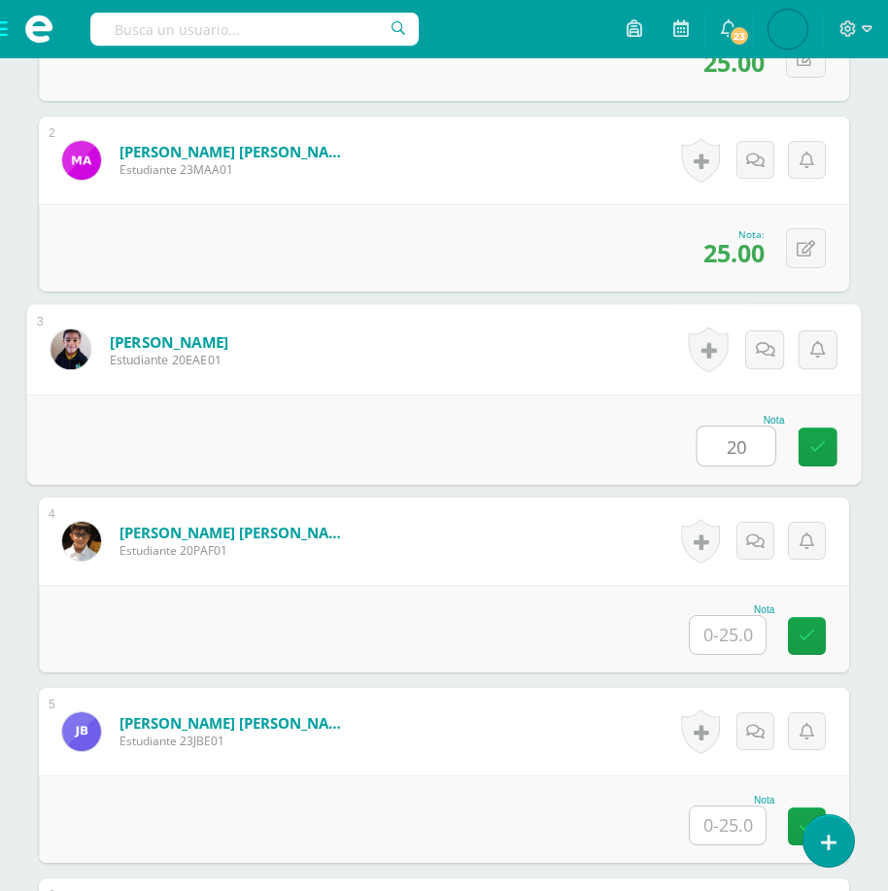
type input "20"
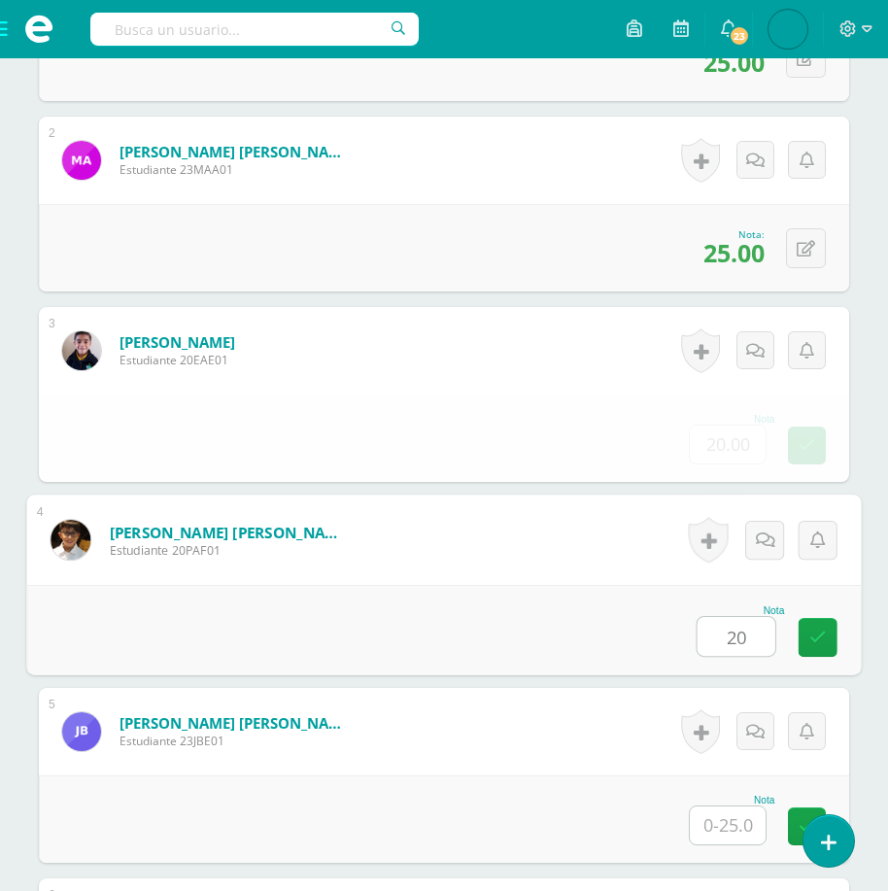
type input "20"
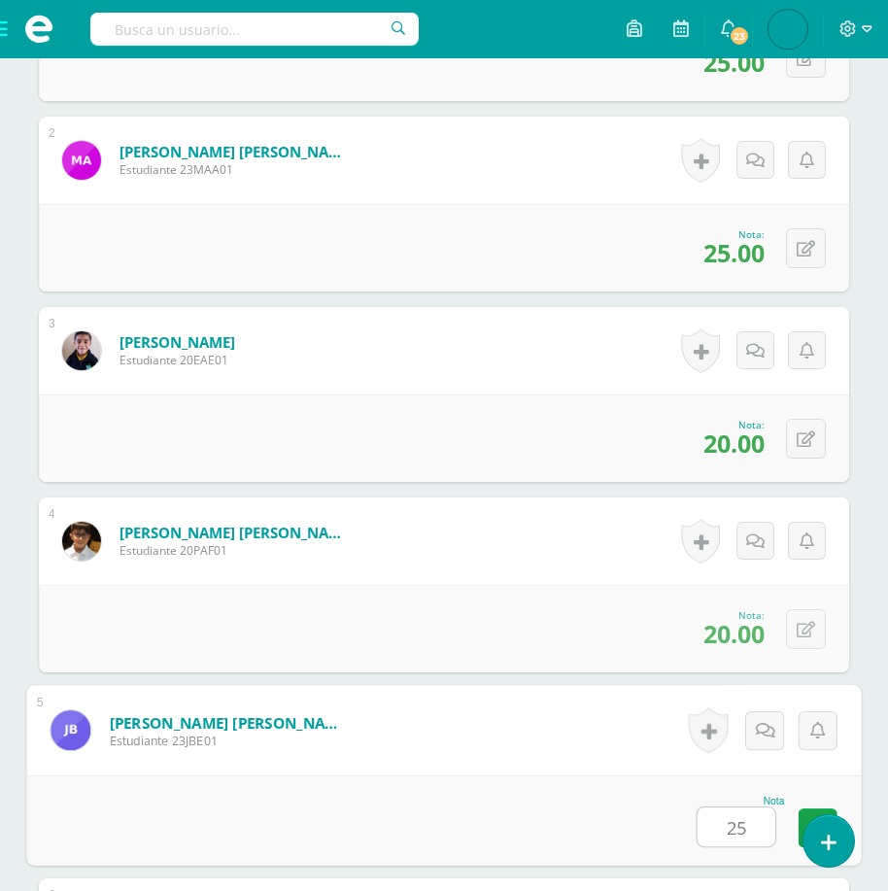
type input "25"
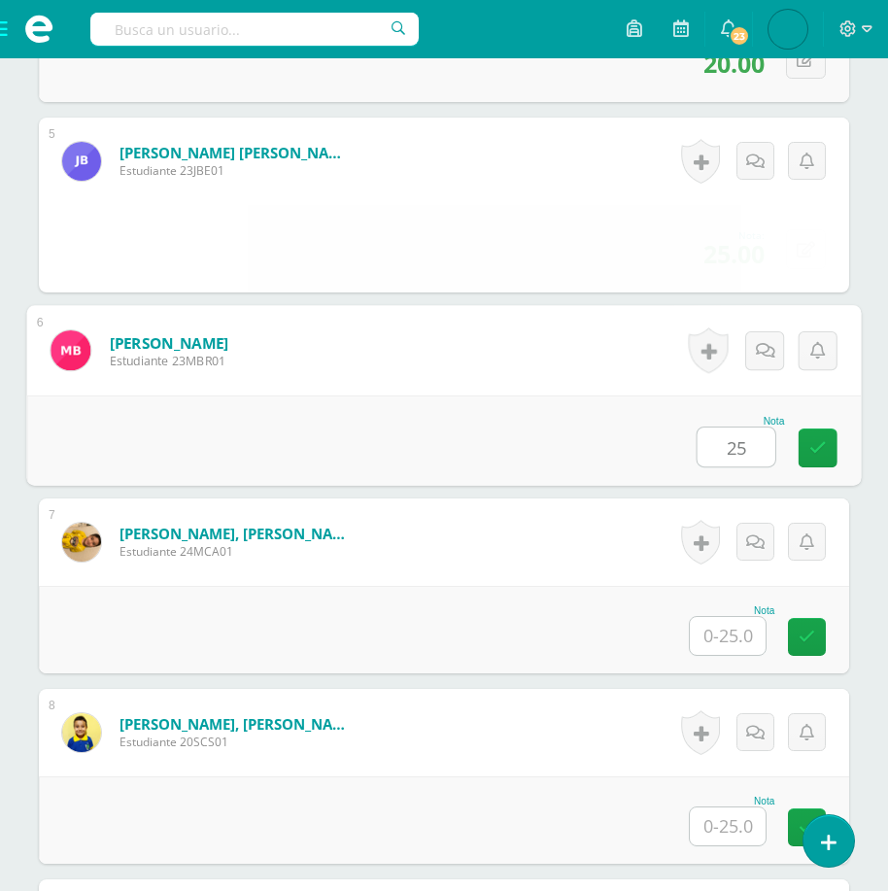
type input "25"
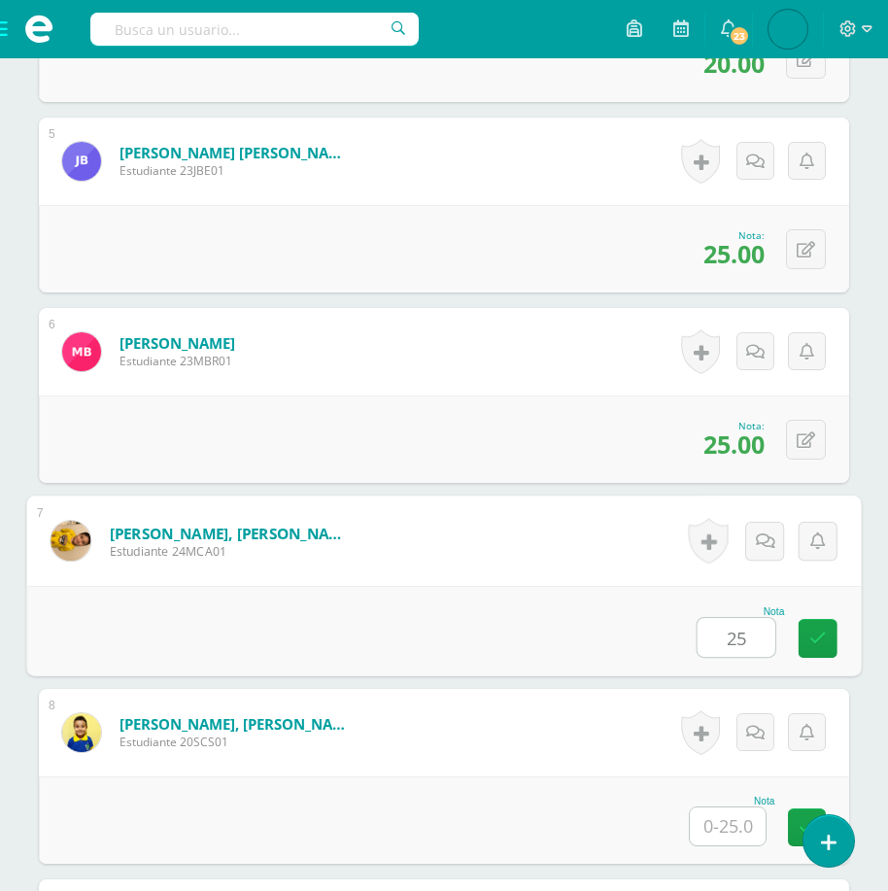
type input "25"
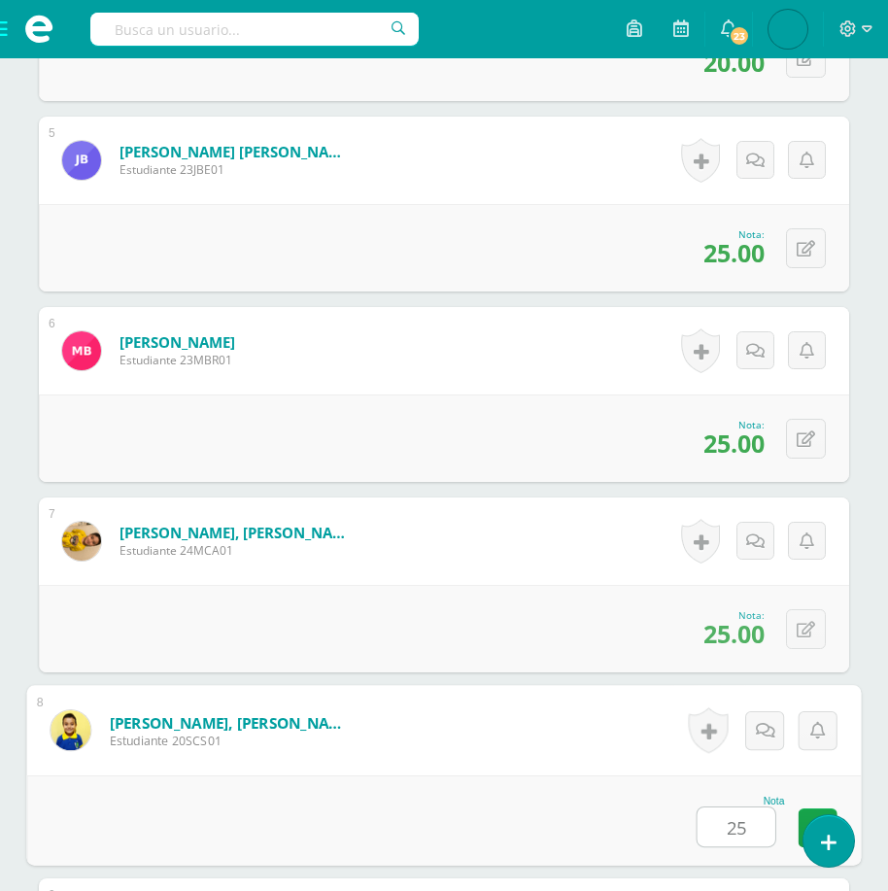
type input "25"
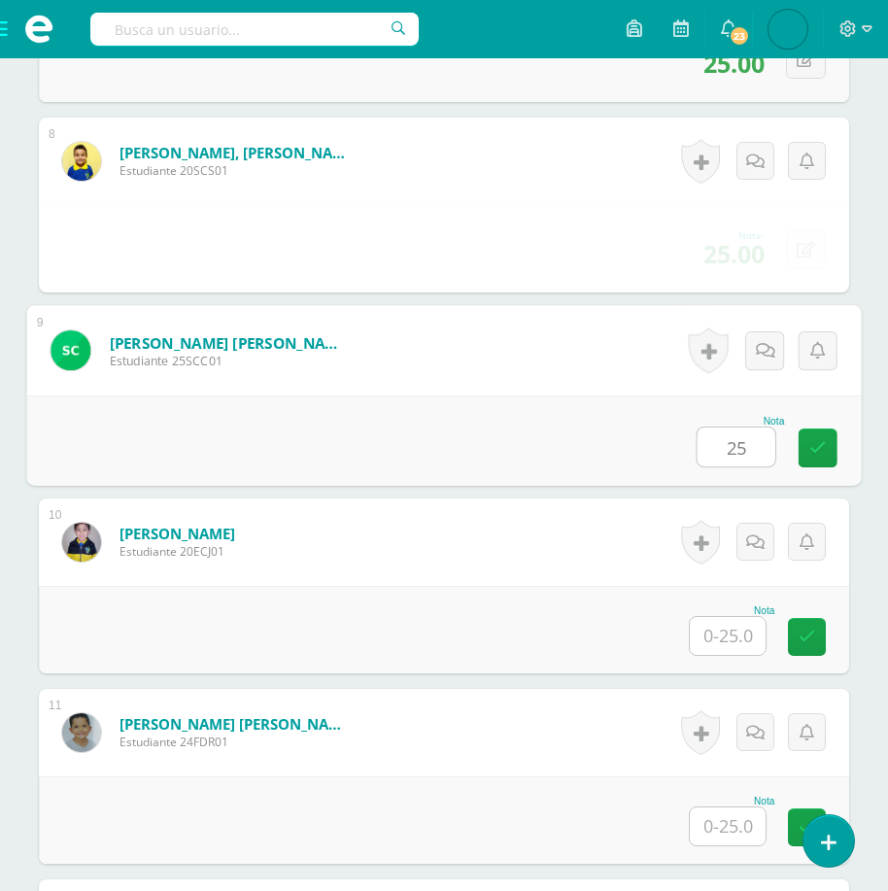
type input "25"
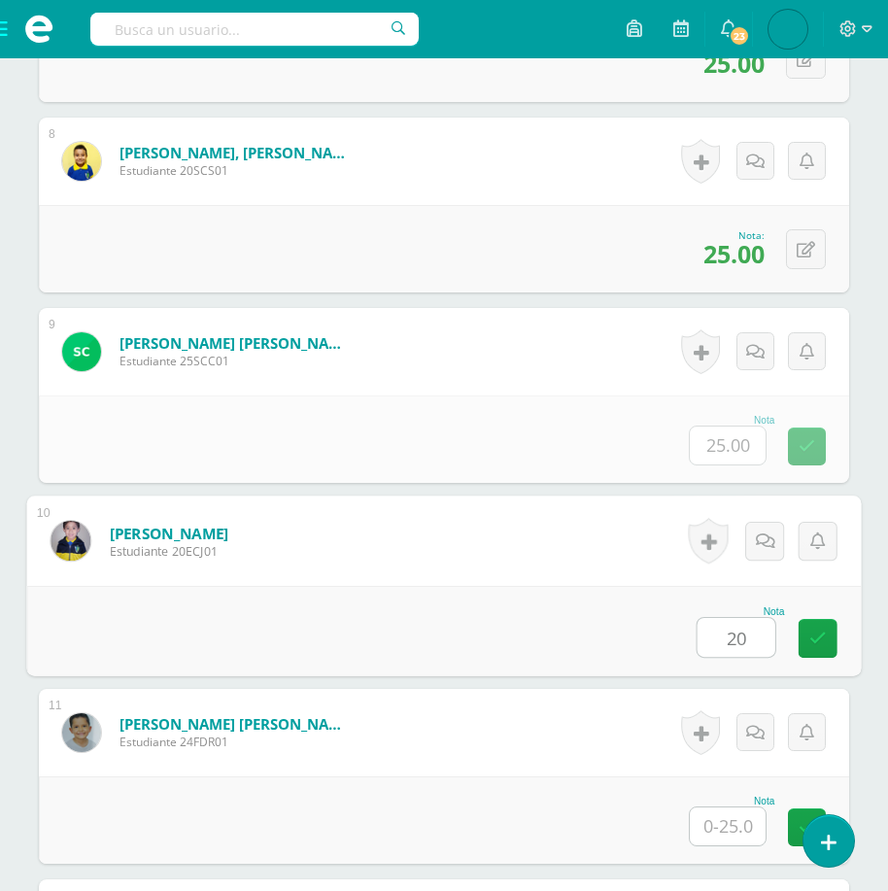
type input "20"
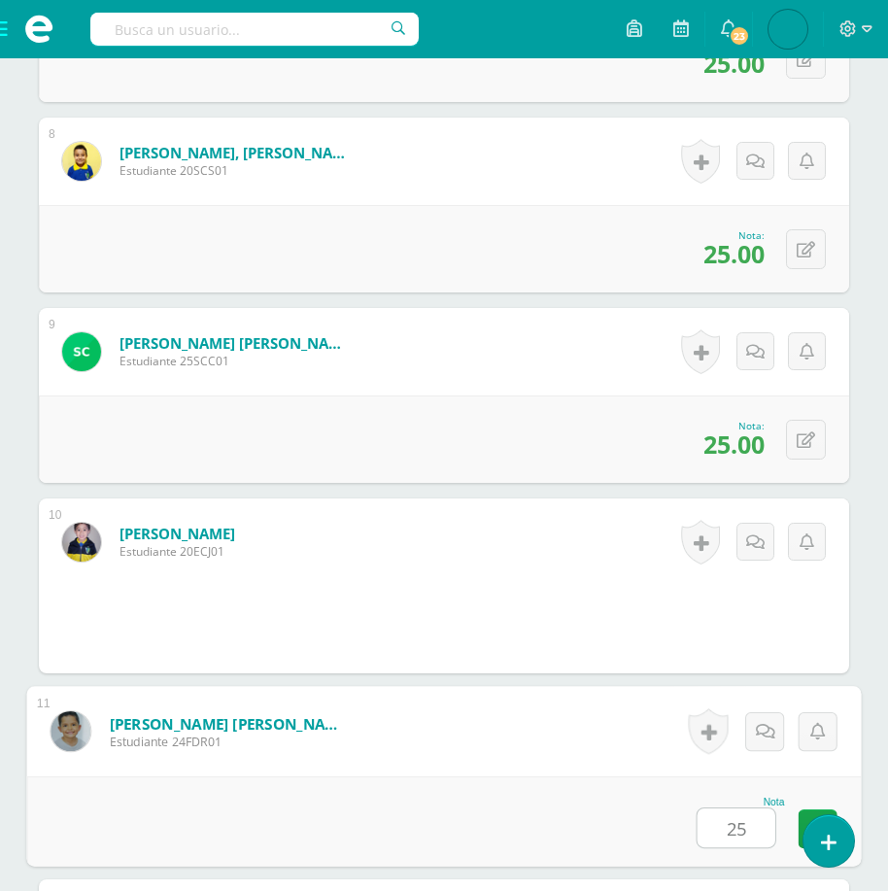
type input "25"
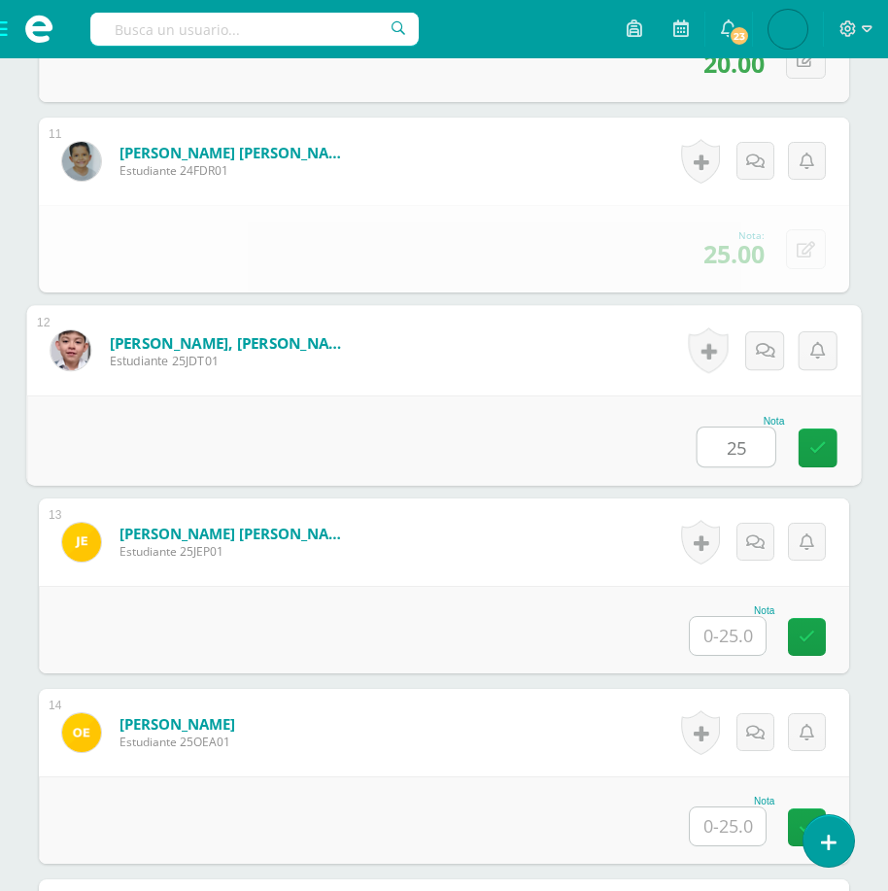
type input "25"
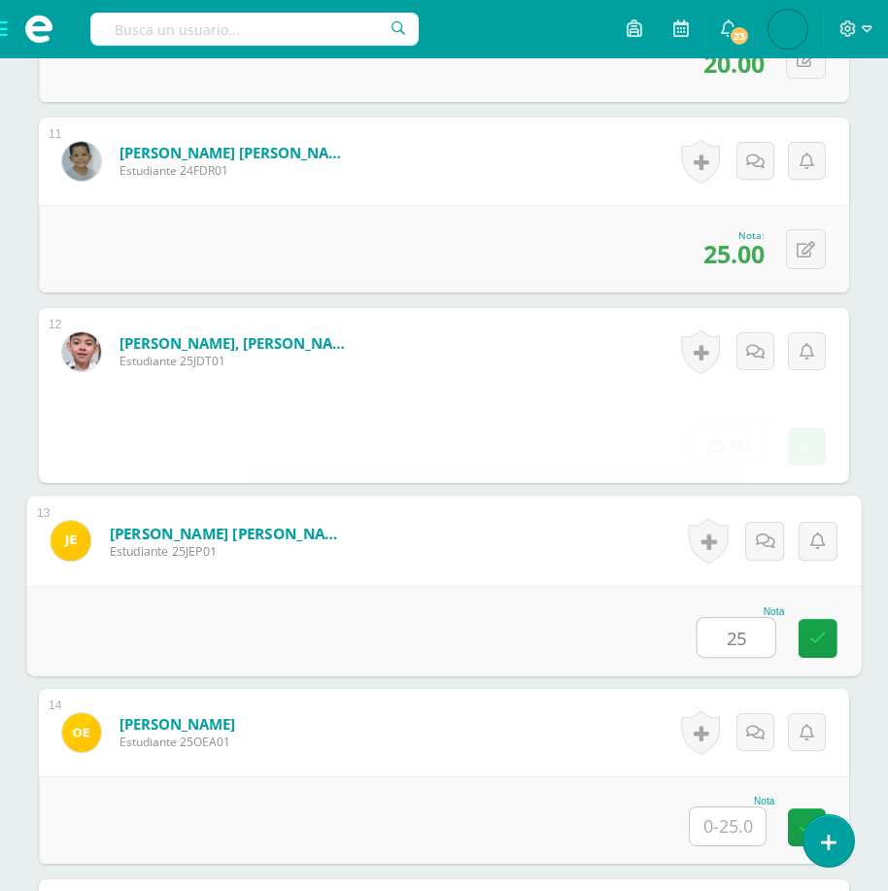
type input "25"
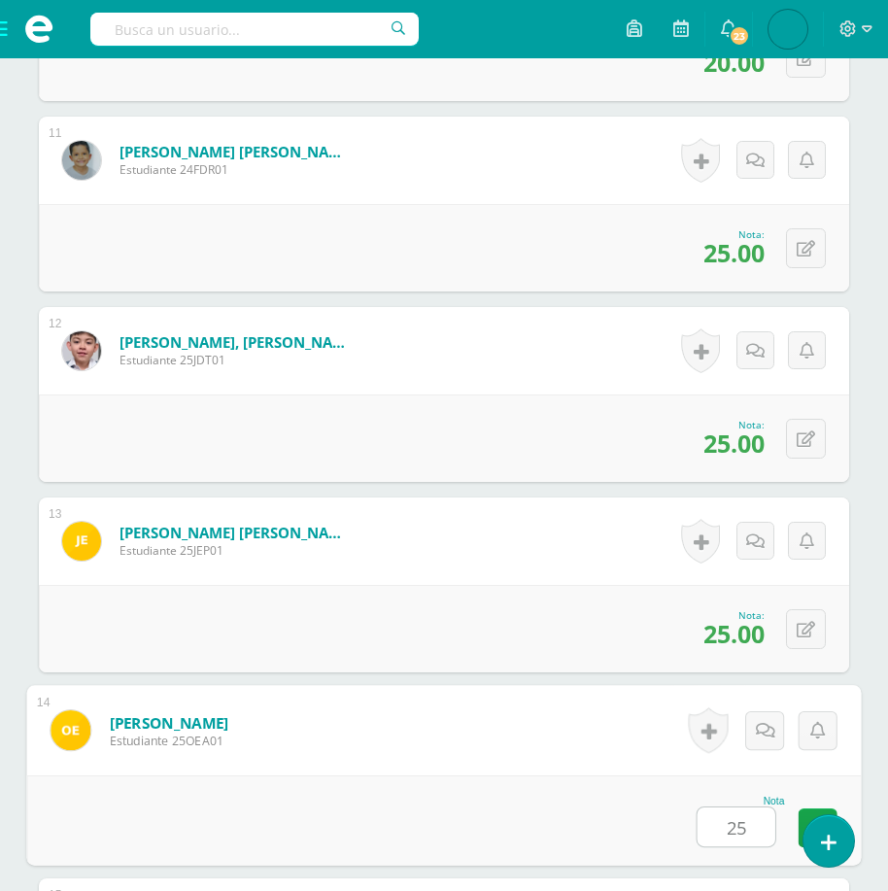
type input "25"
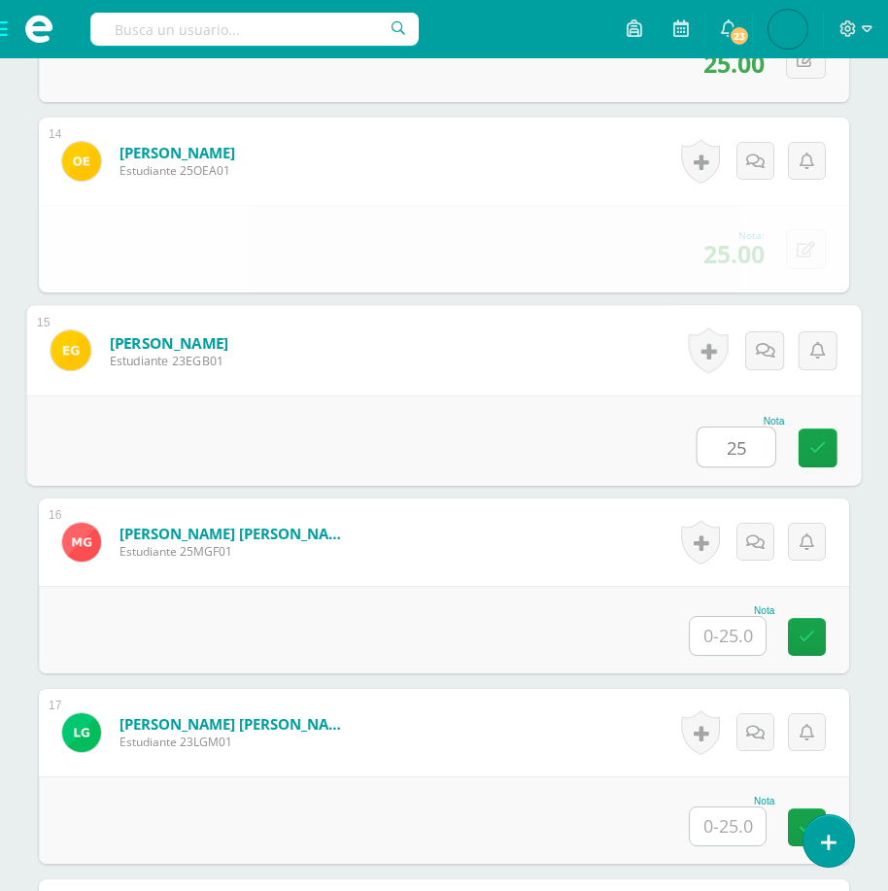
type input "25"
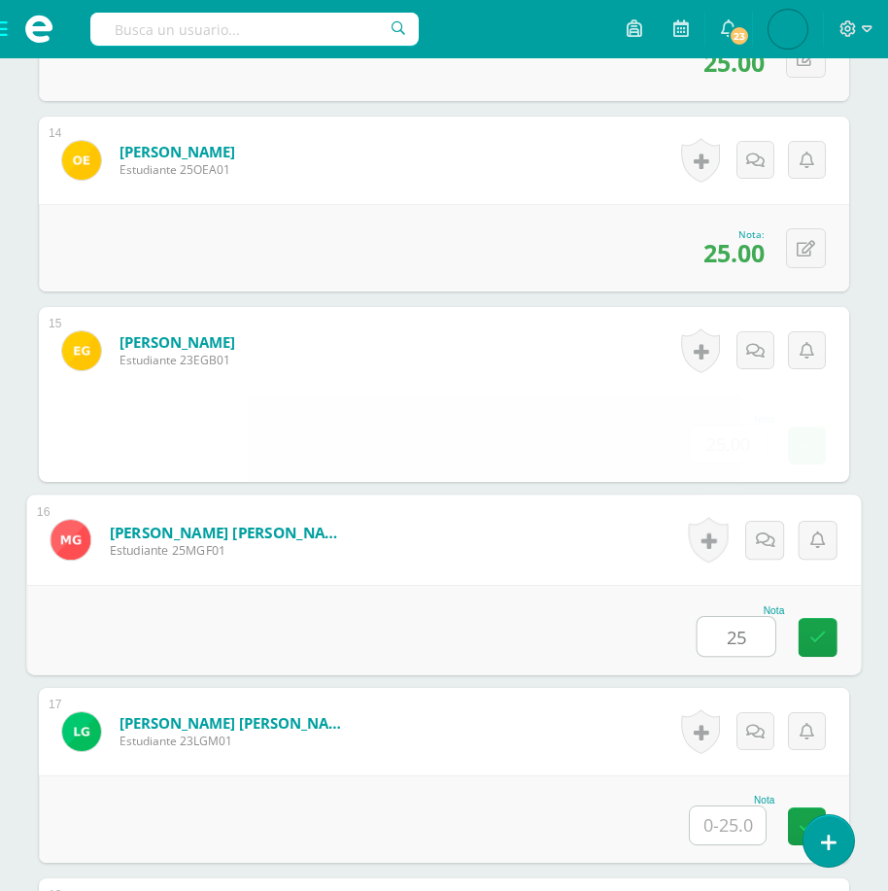
type input "25"
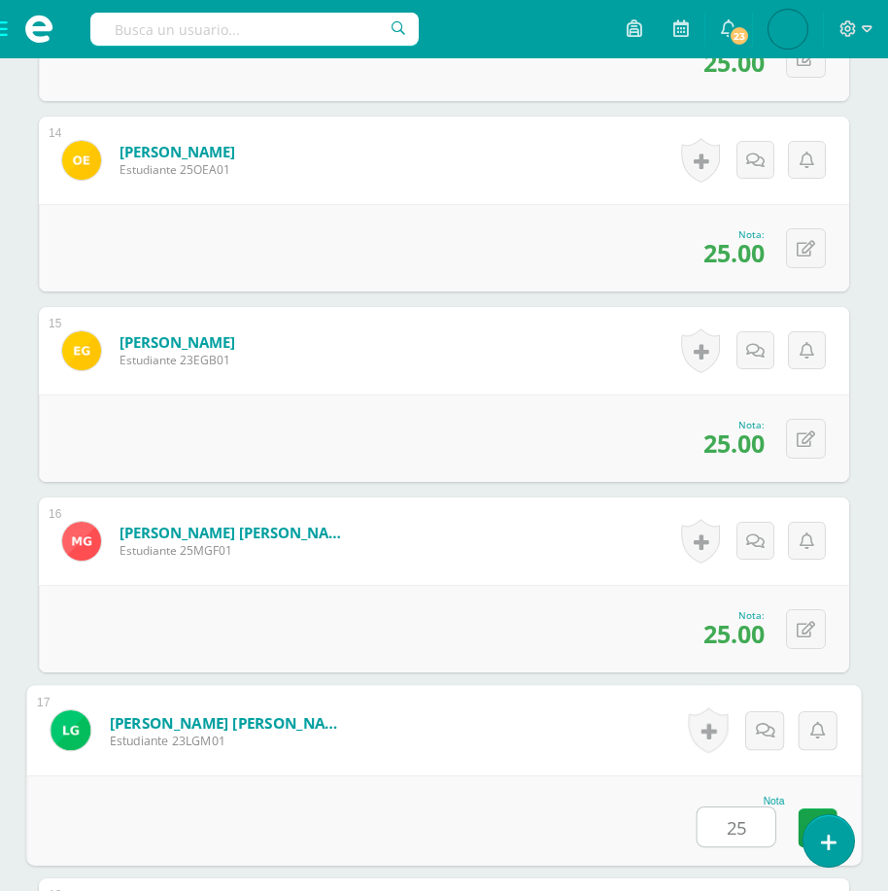
type input "25"
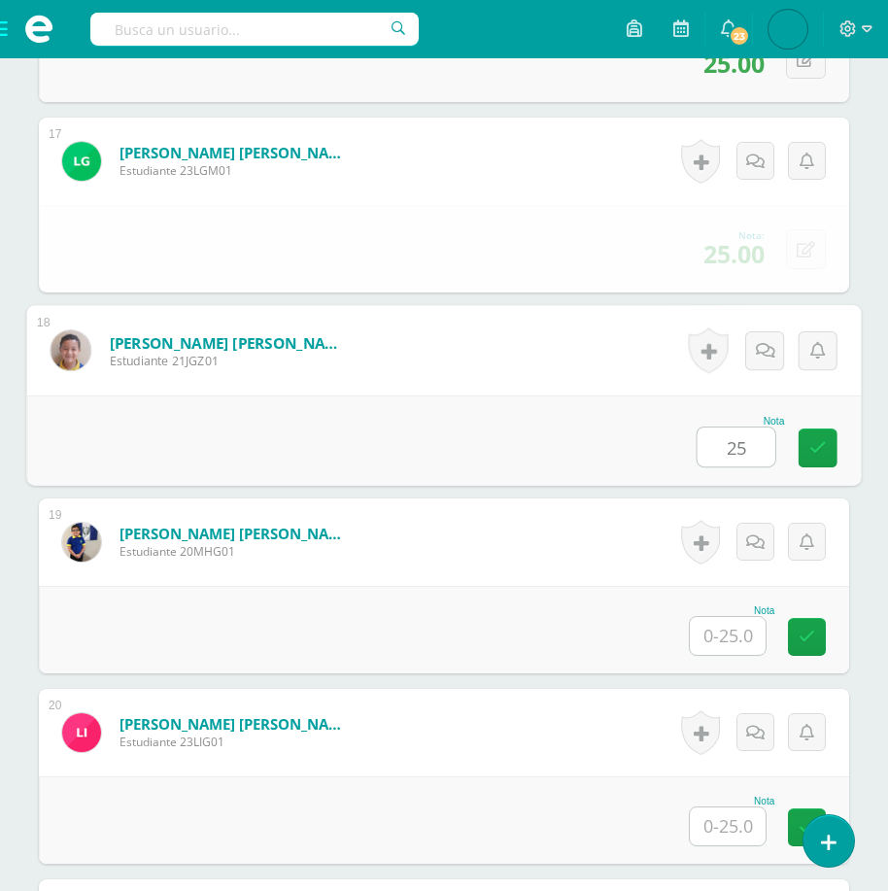
type input "25"
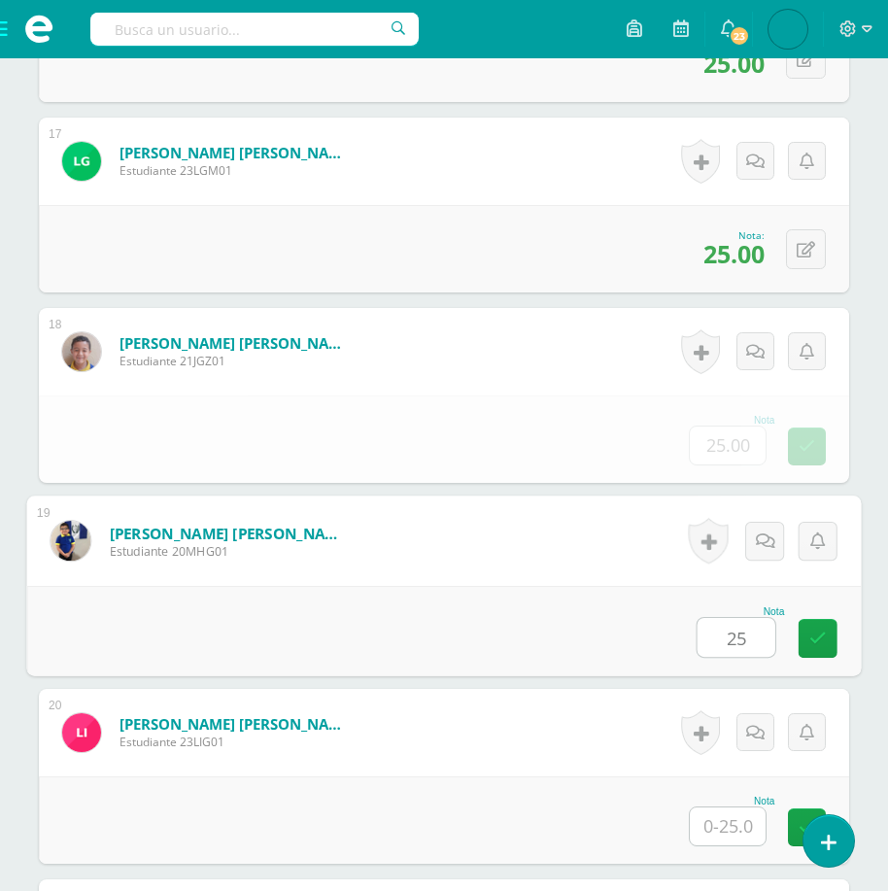
type input "25"
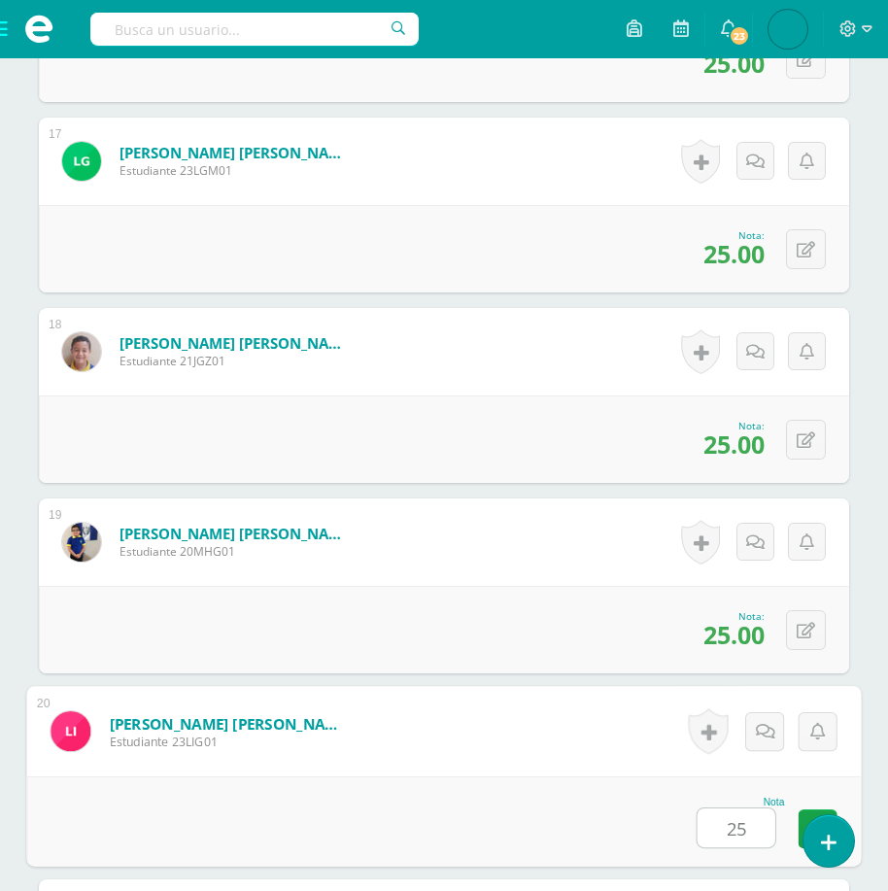
type input "25"
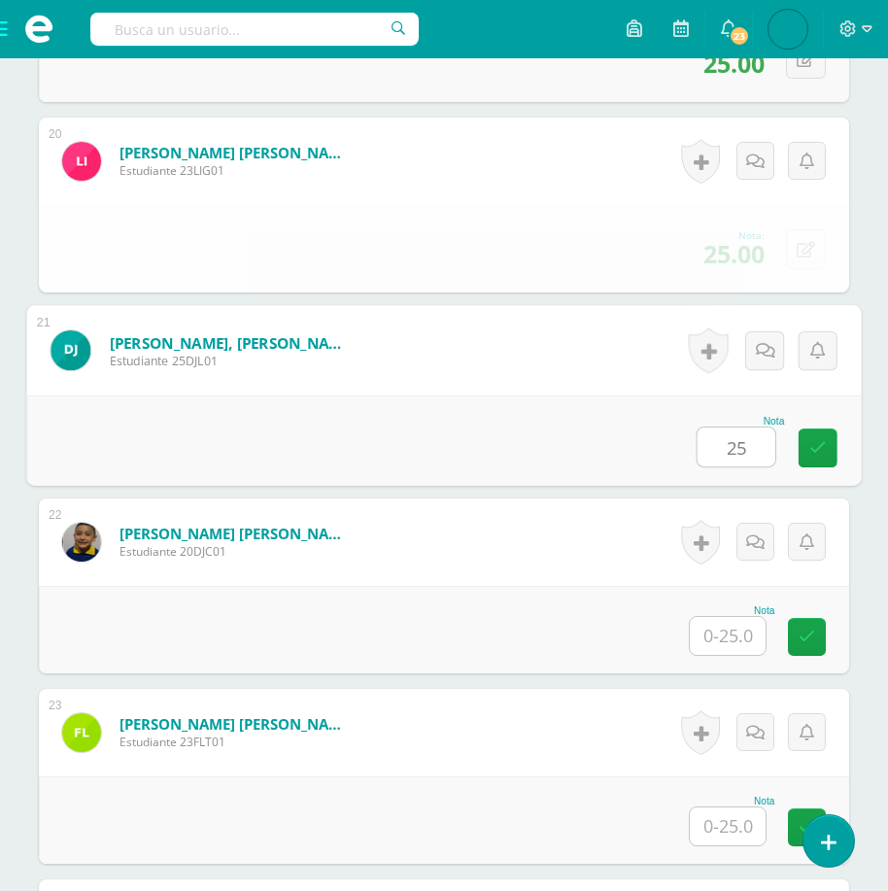
type input "25"
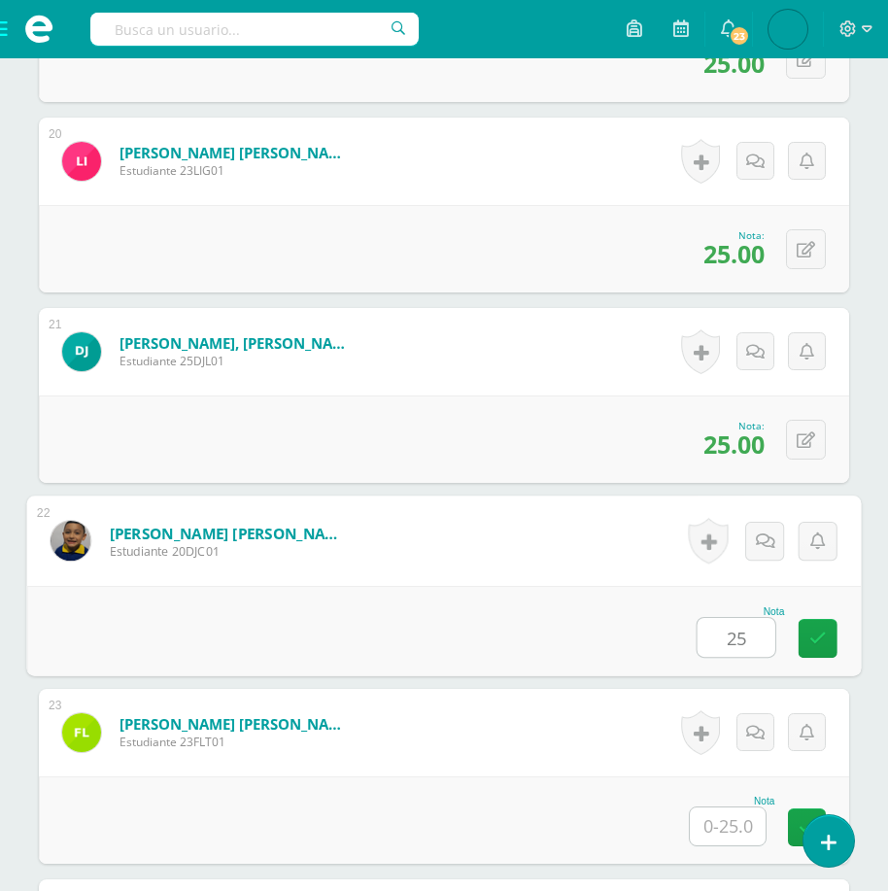
type input "25"
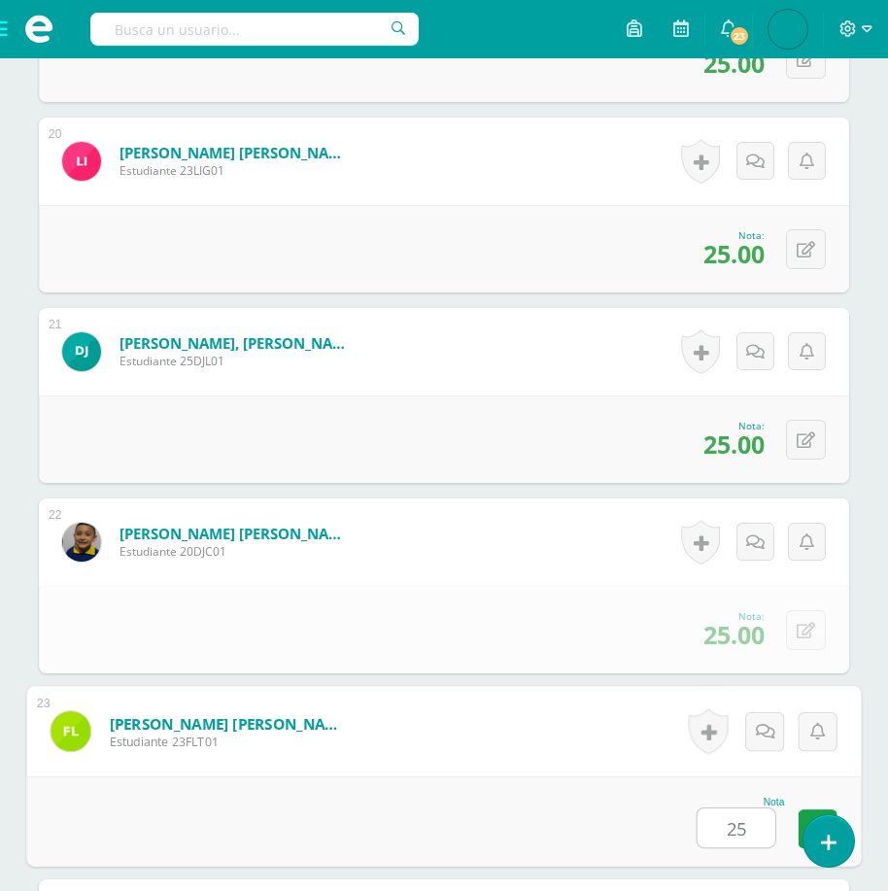
type input "25"
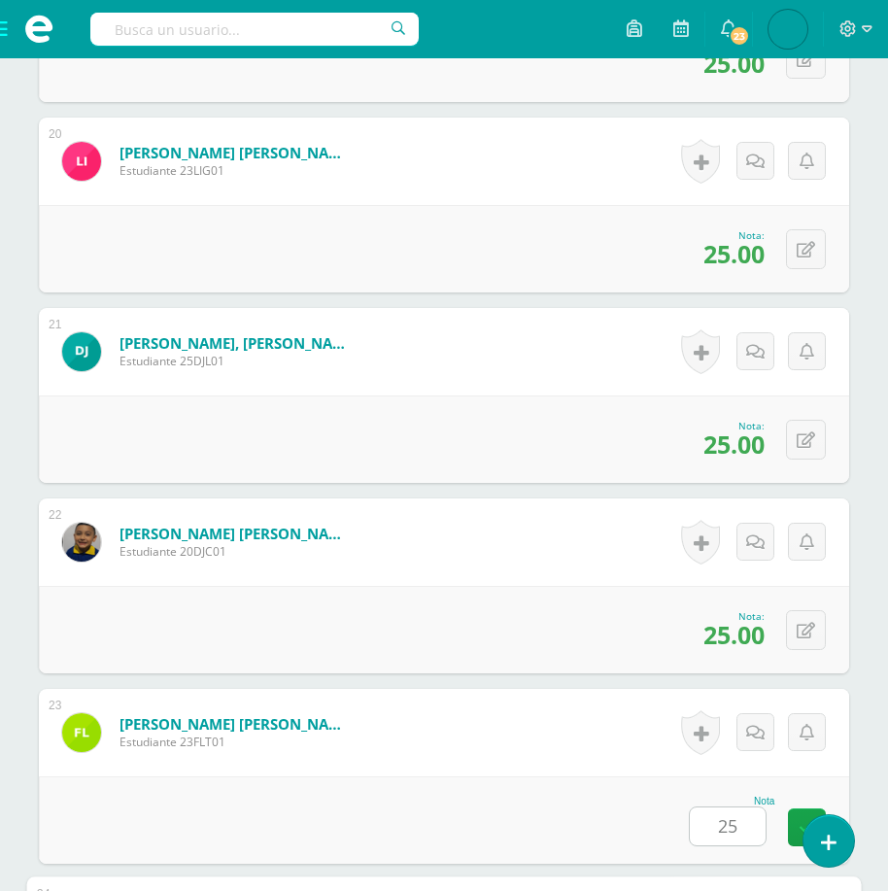
scroll to position [4781, 0]
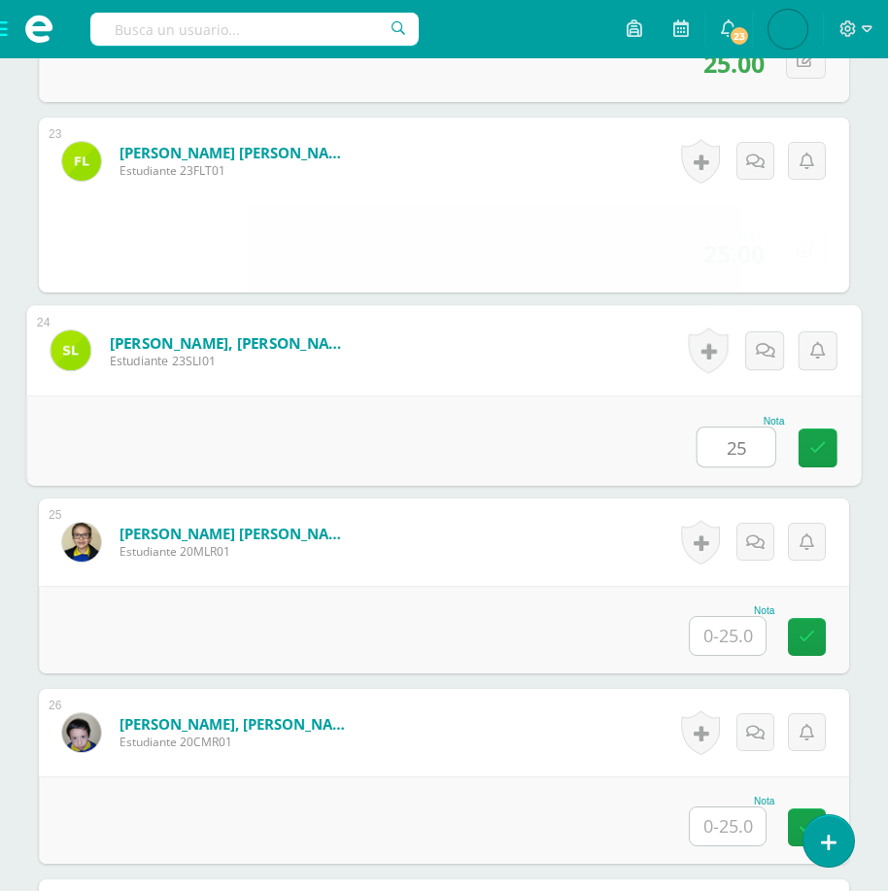
type input "25"
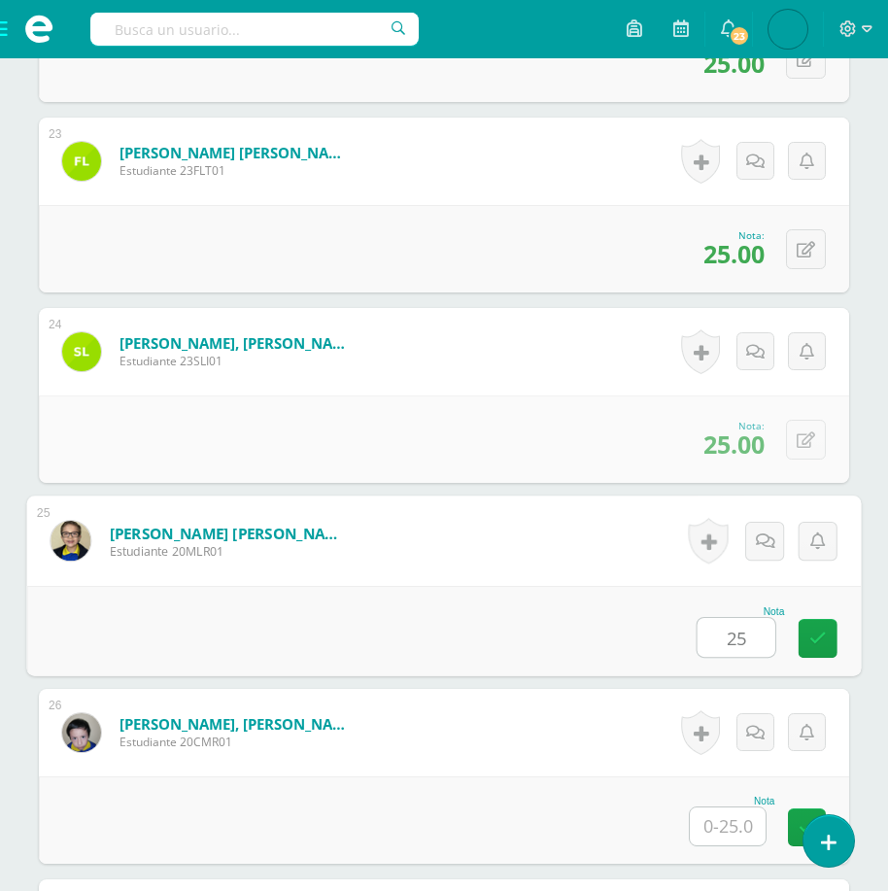
type input "25"
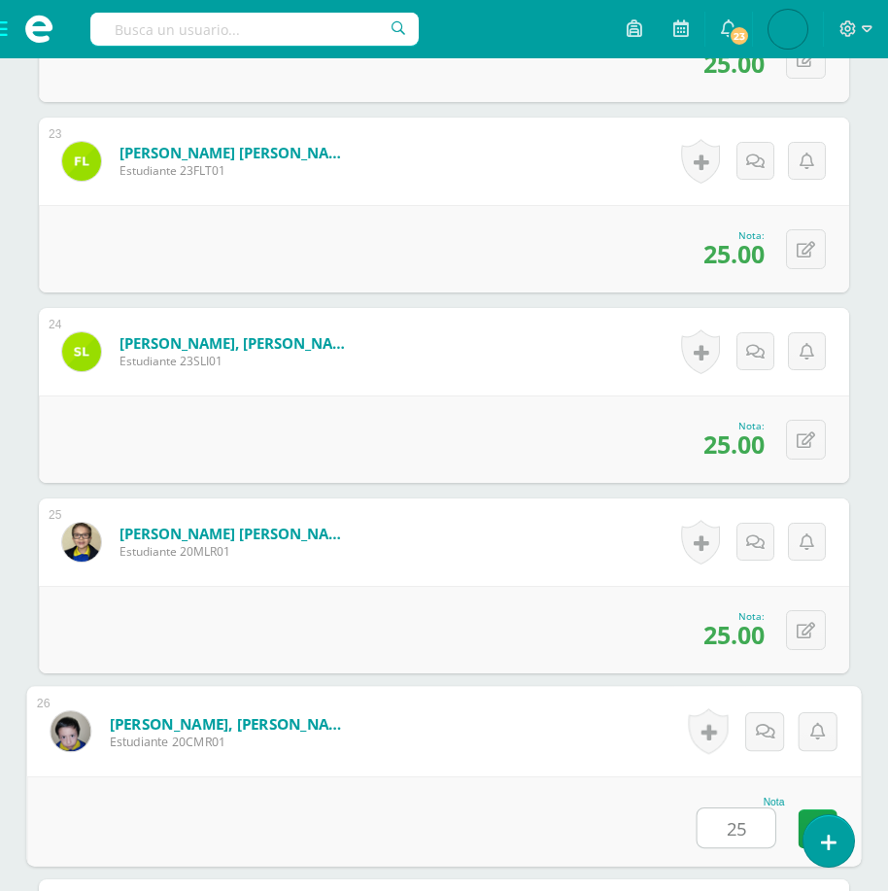
type input "25"
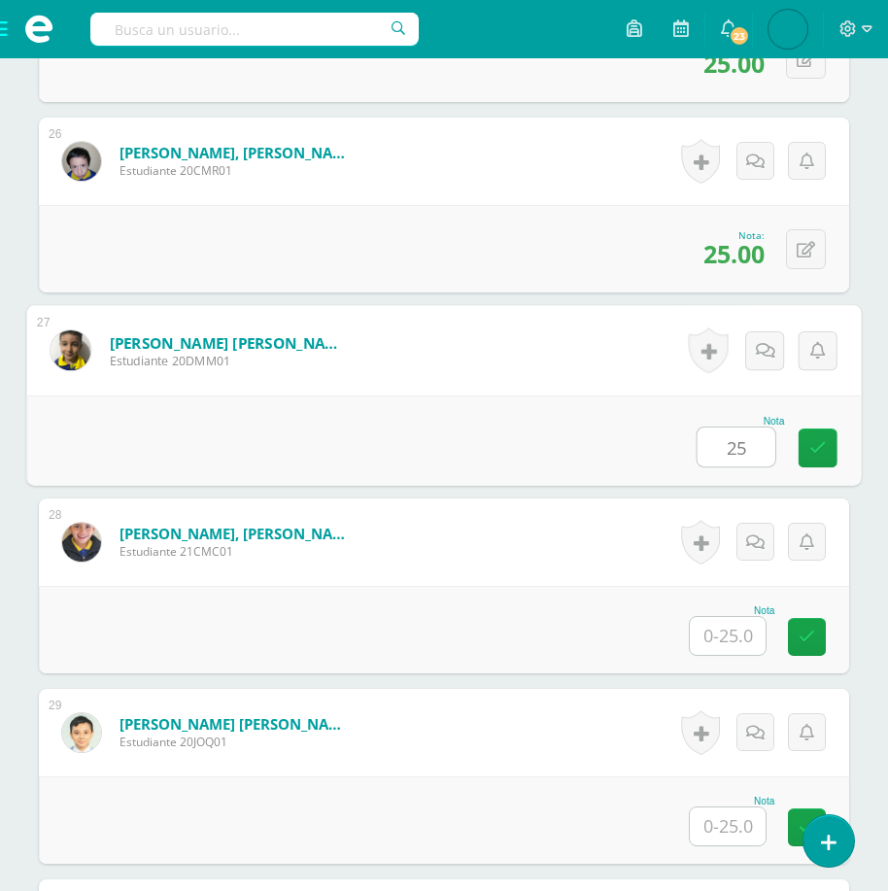
type input "25"
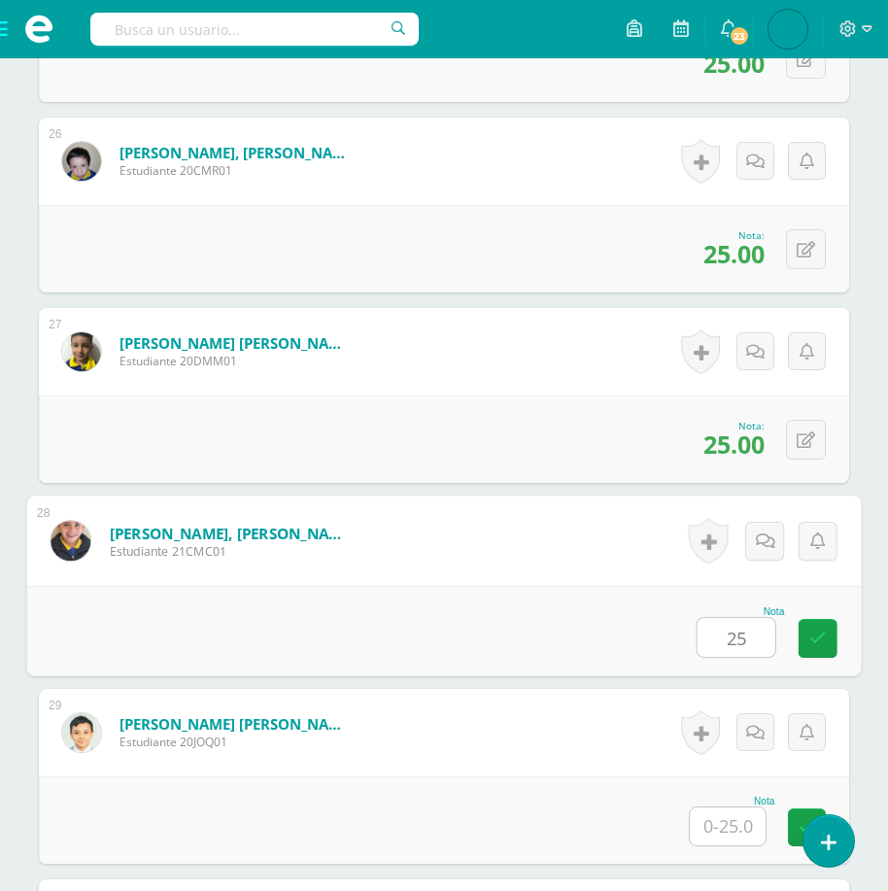
type input "25"
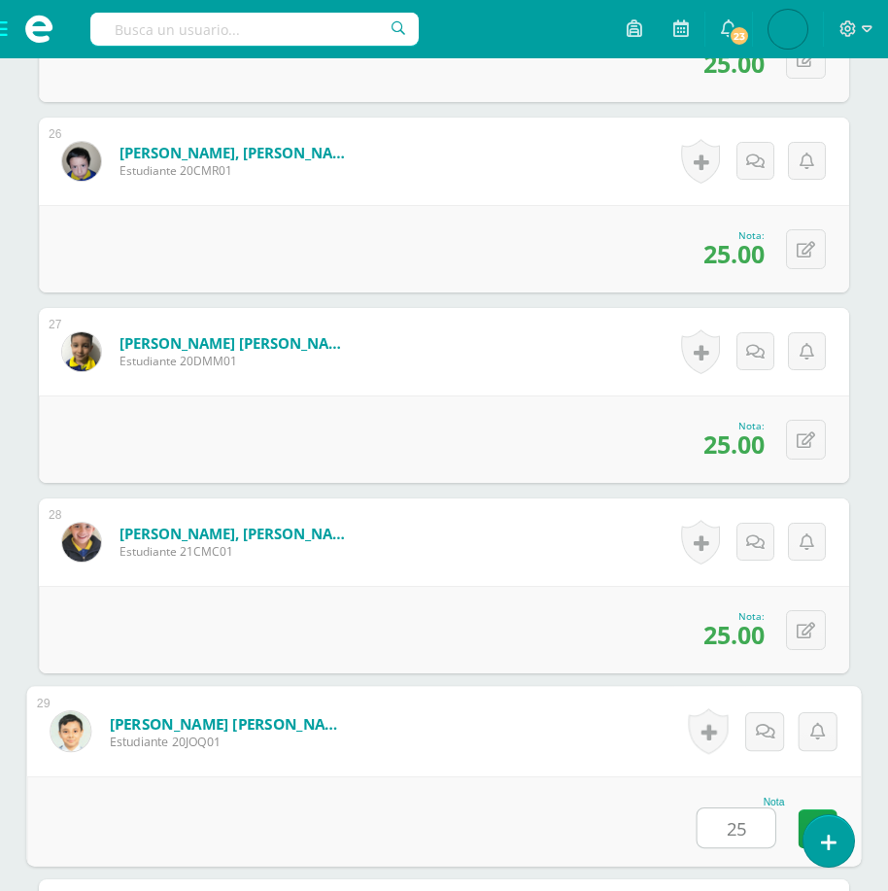
type input "25"
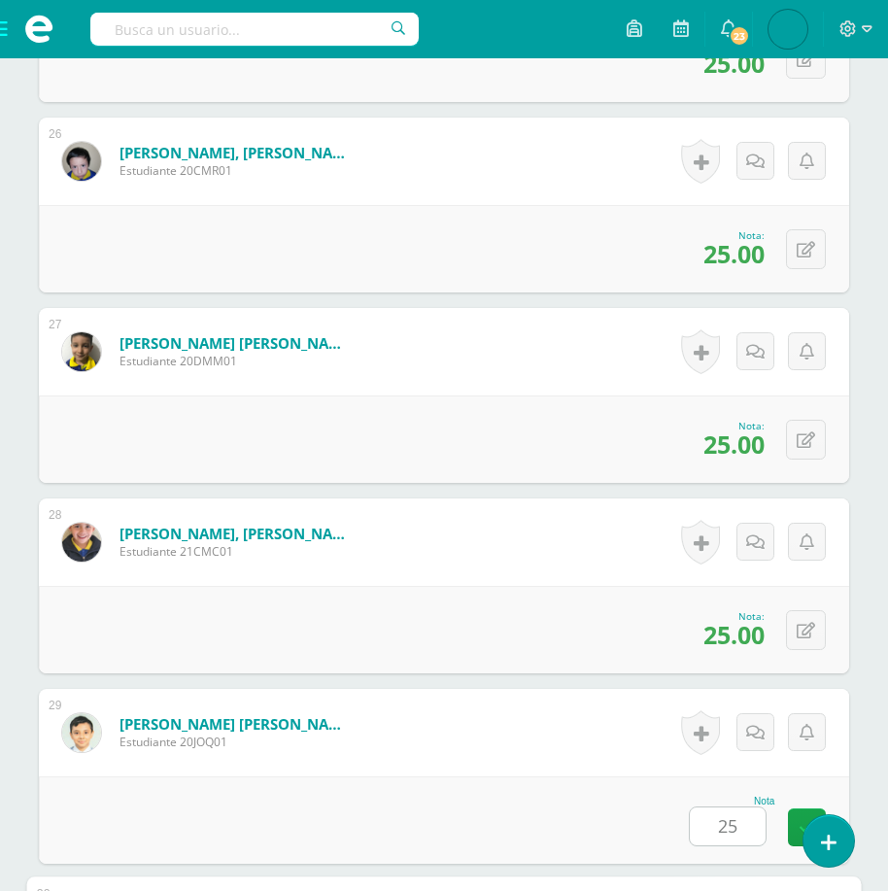
scroll to position [5924, 0]
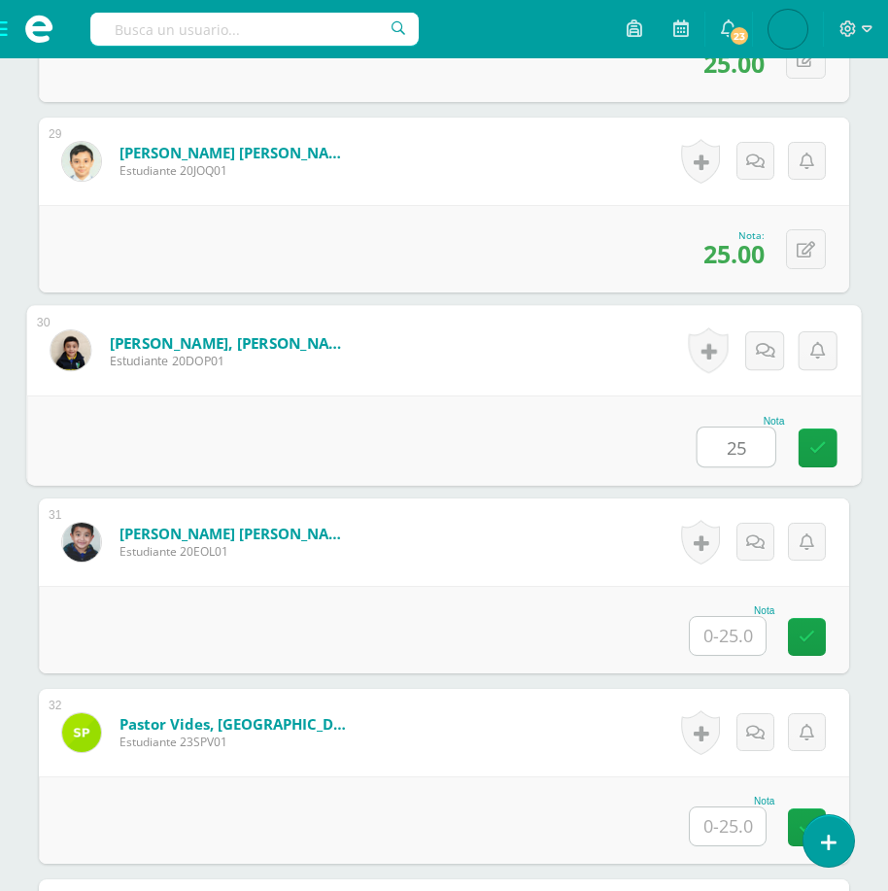
type input "25"
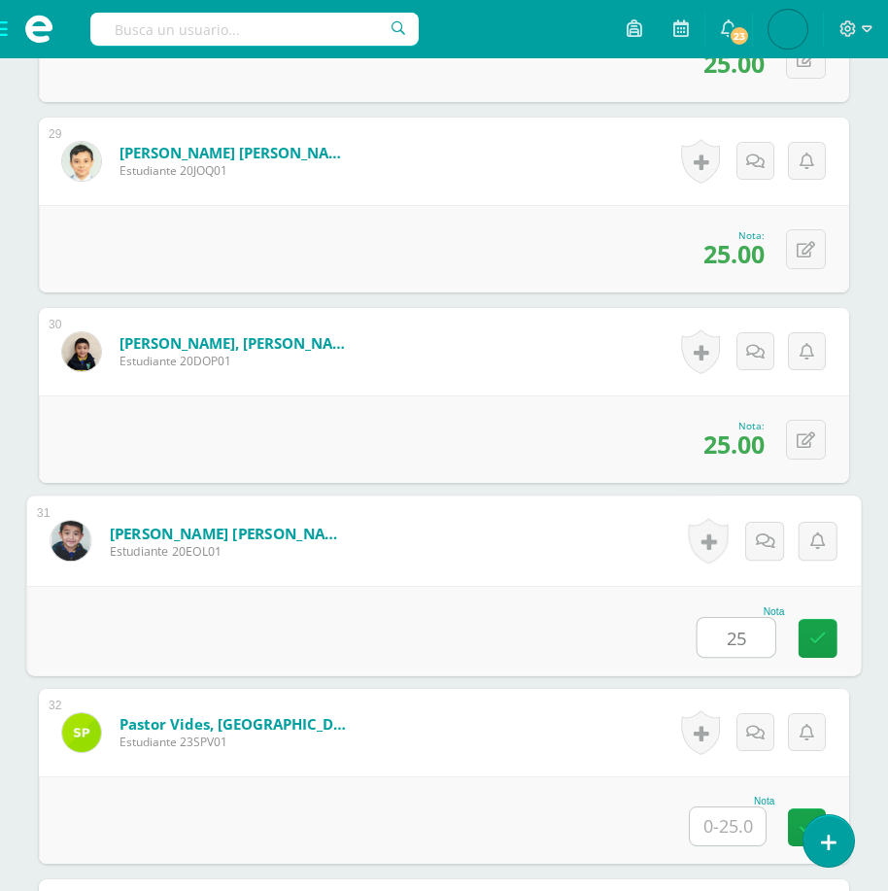
type input "25"
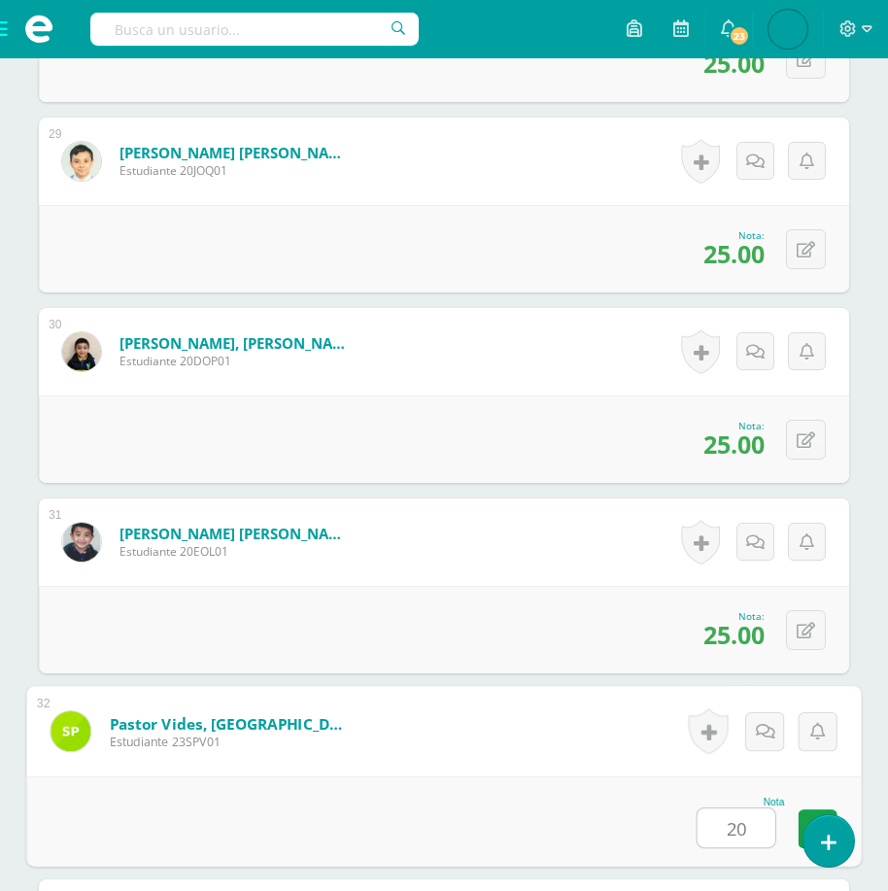
type input "20"
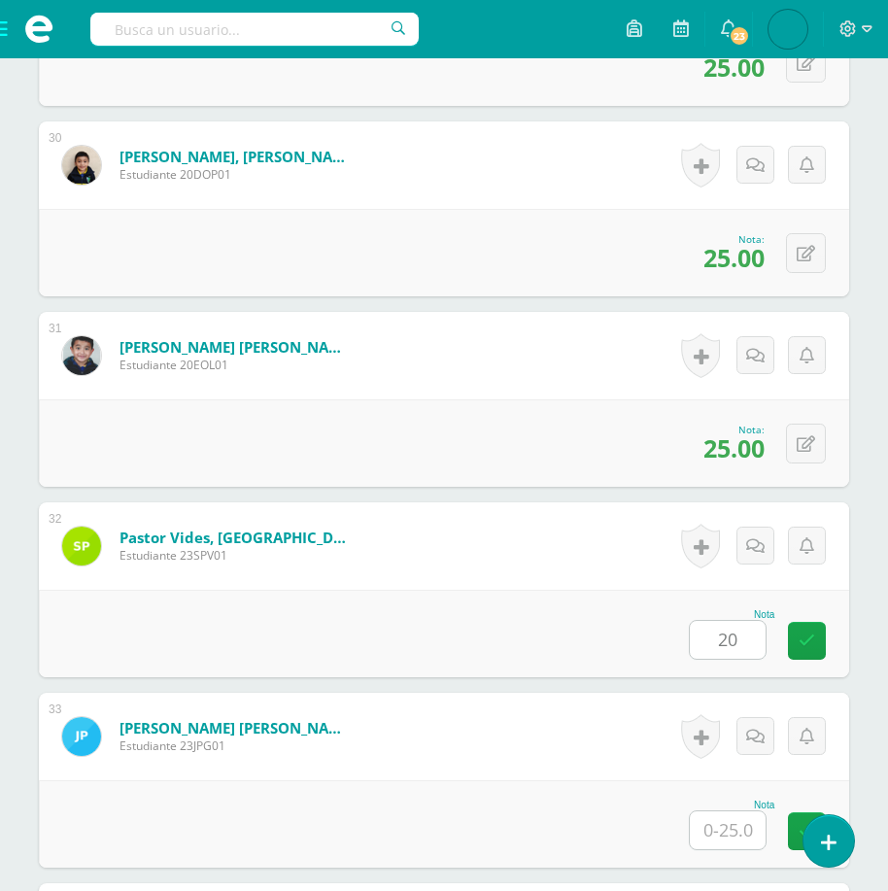
scroll to position [6118, 0]
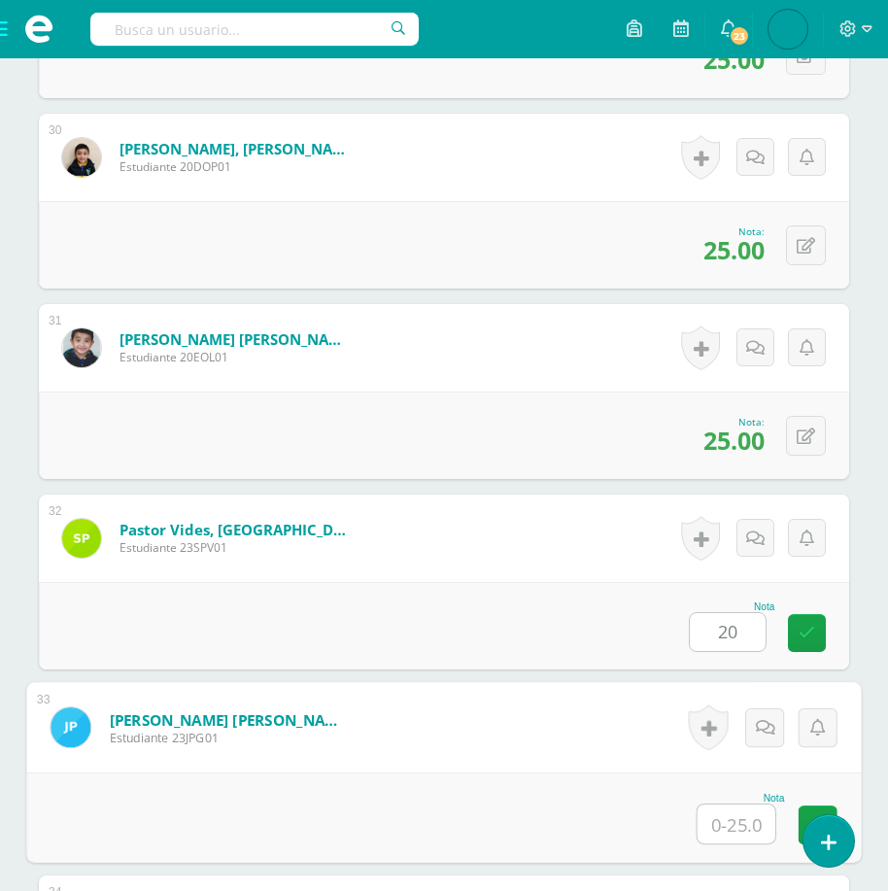
click at [729, 836] on input "text" at bounding box center [737, 824] width 78 height 39
type input "25"
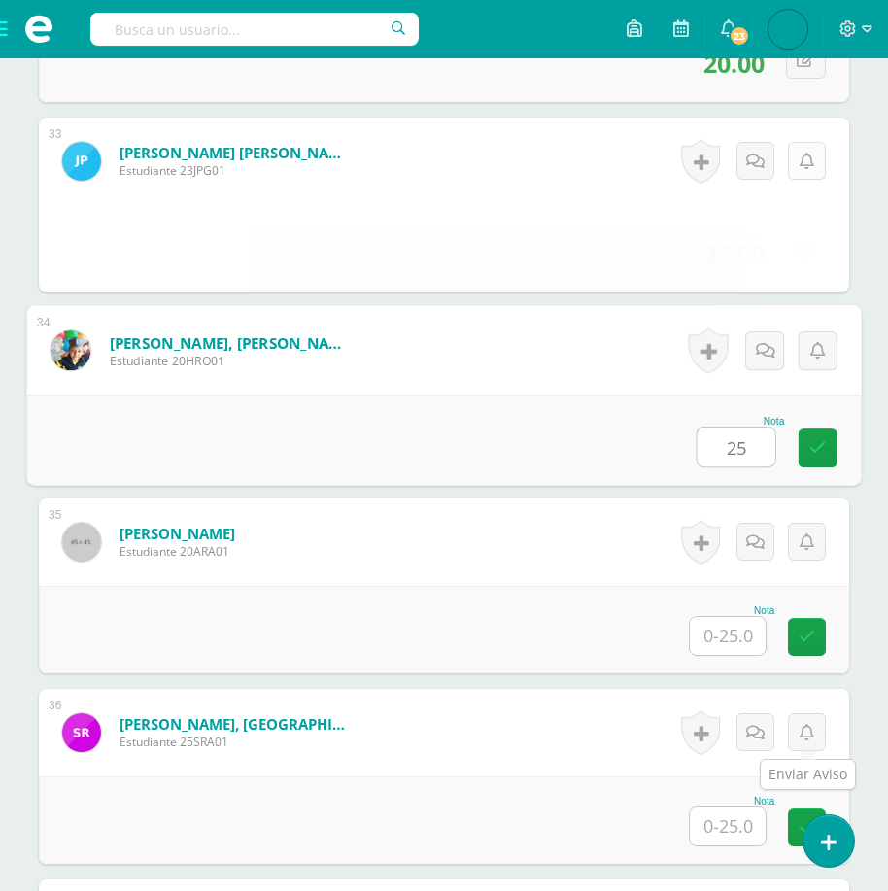
type input "25"
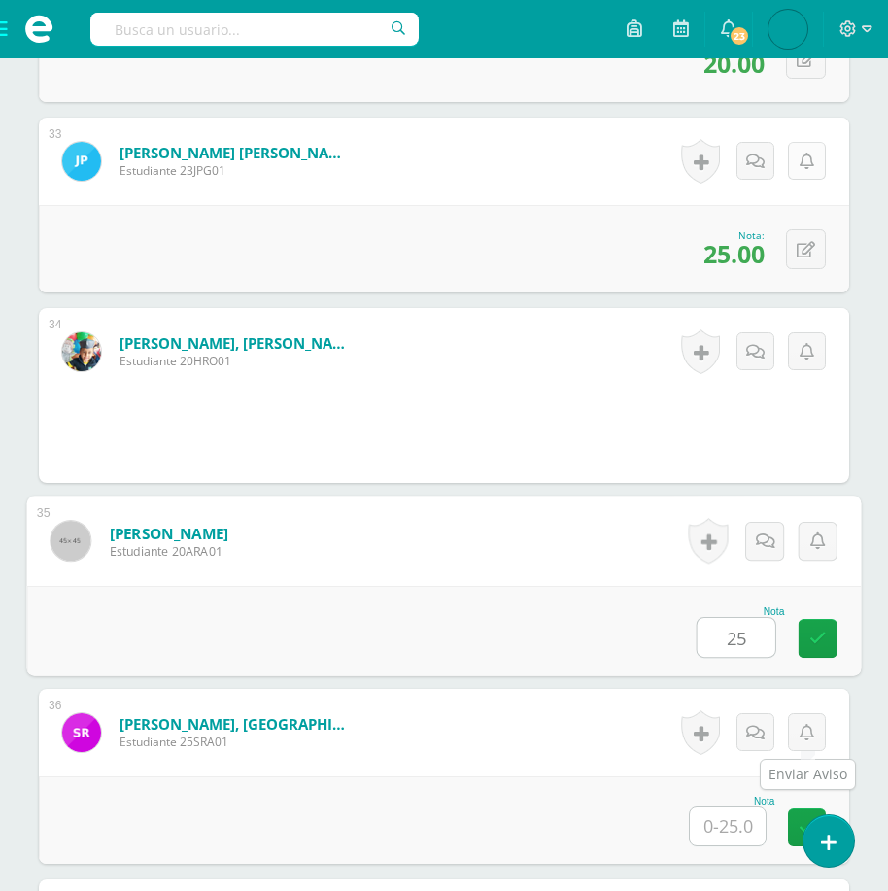
type input "25"
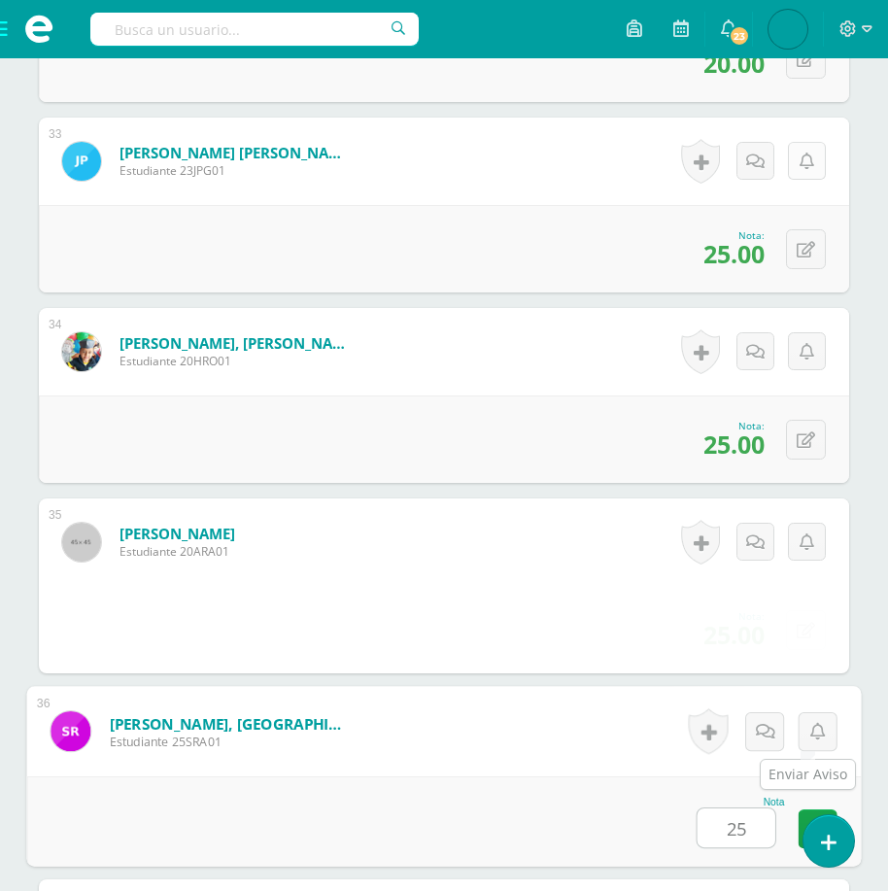
type input "25"
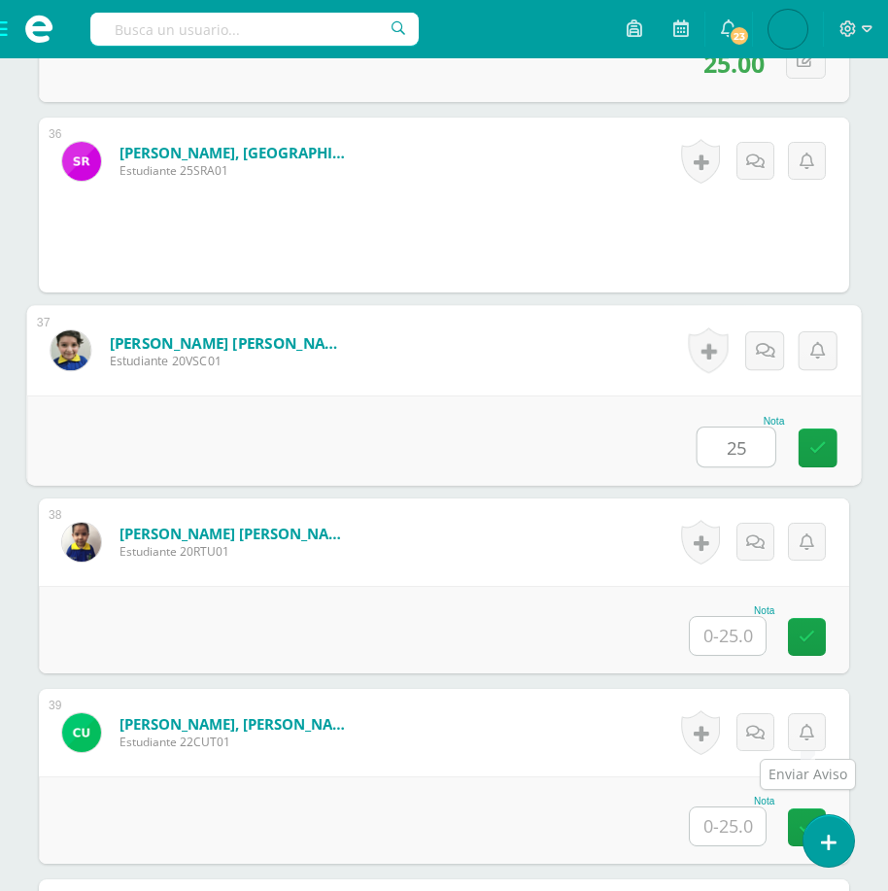
type input "25"
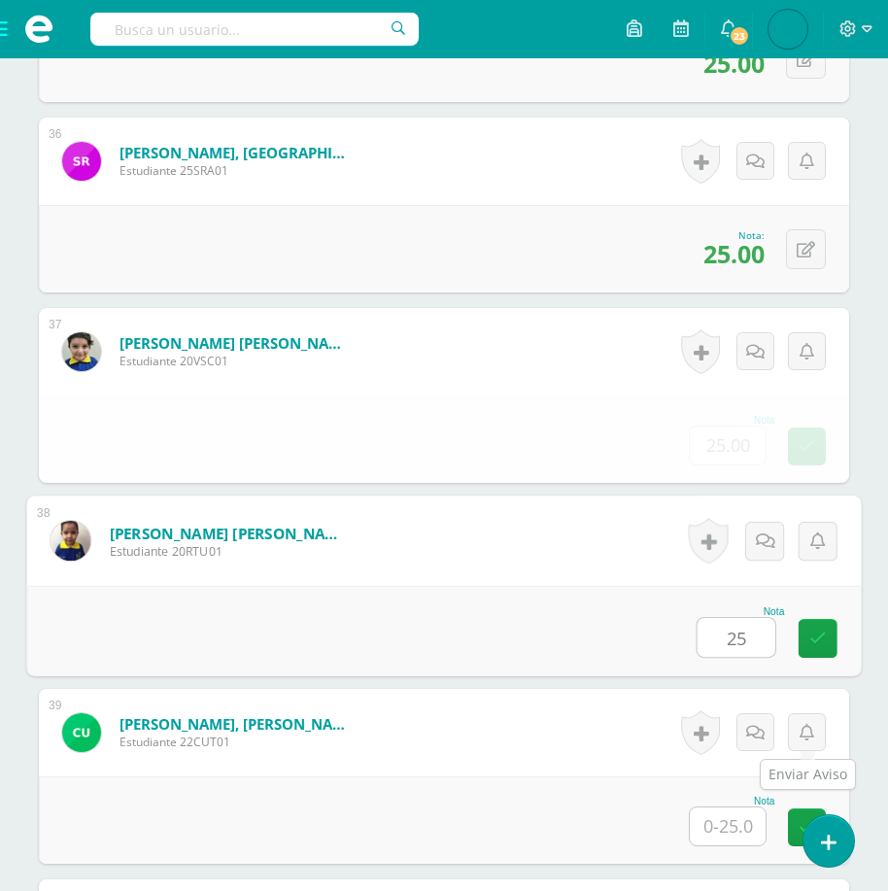
type input "25"
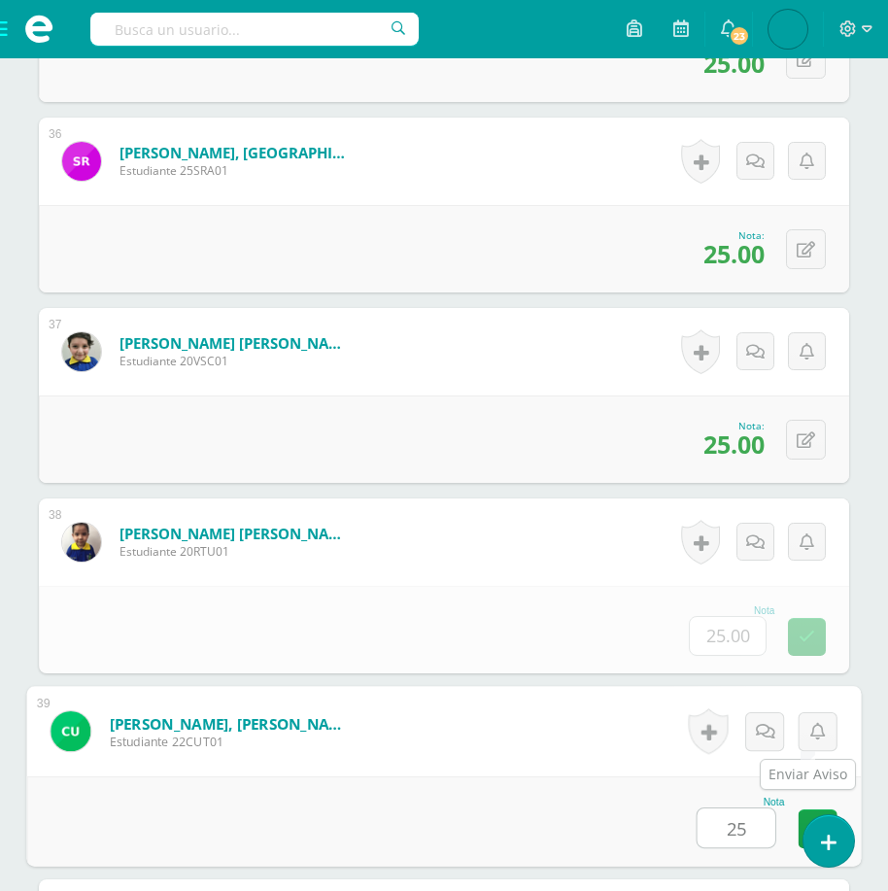
type input "25"
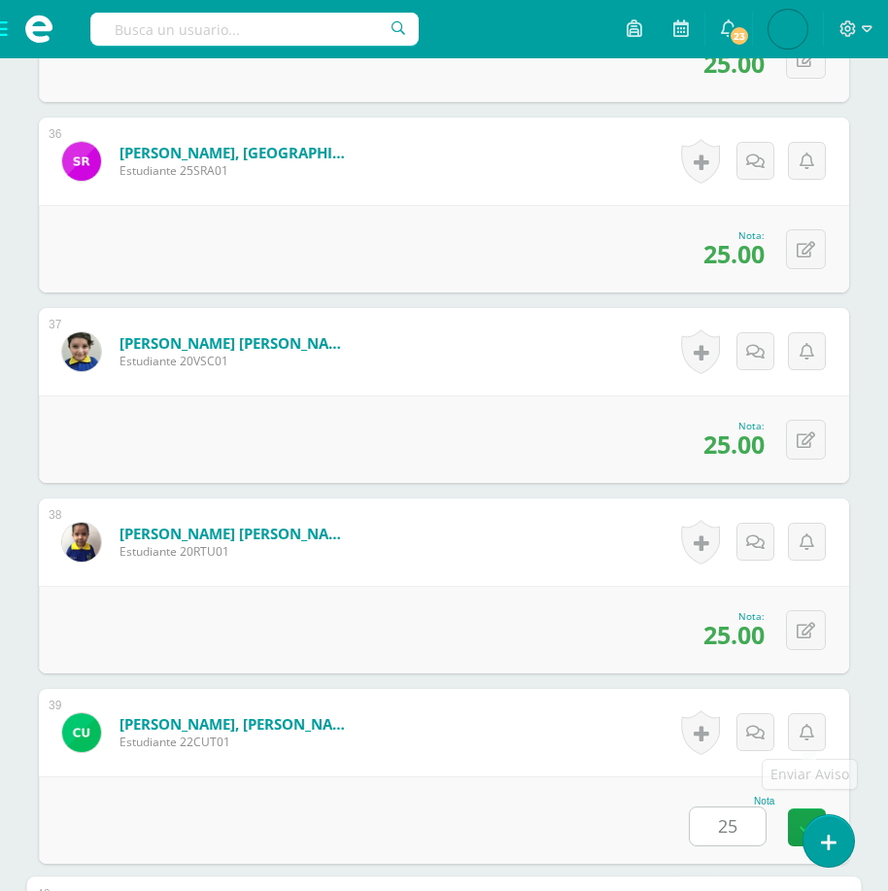
scroll to position [7643, 0]
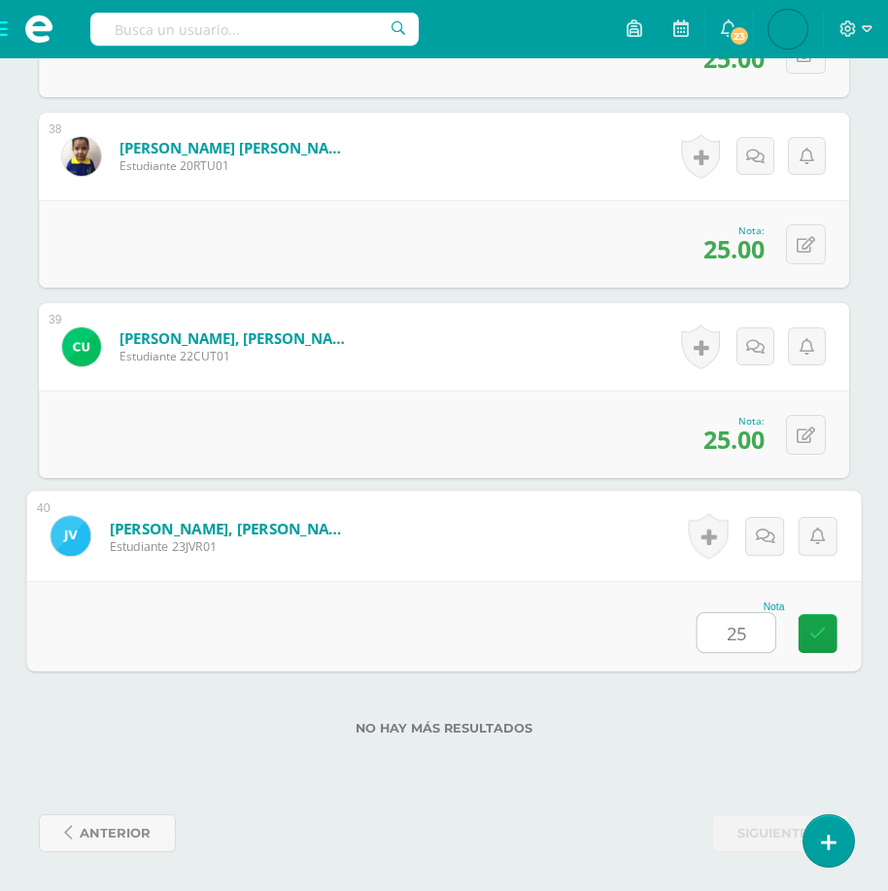
type input "25"
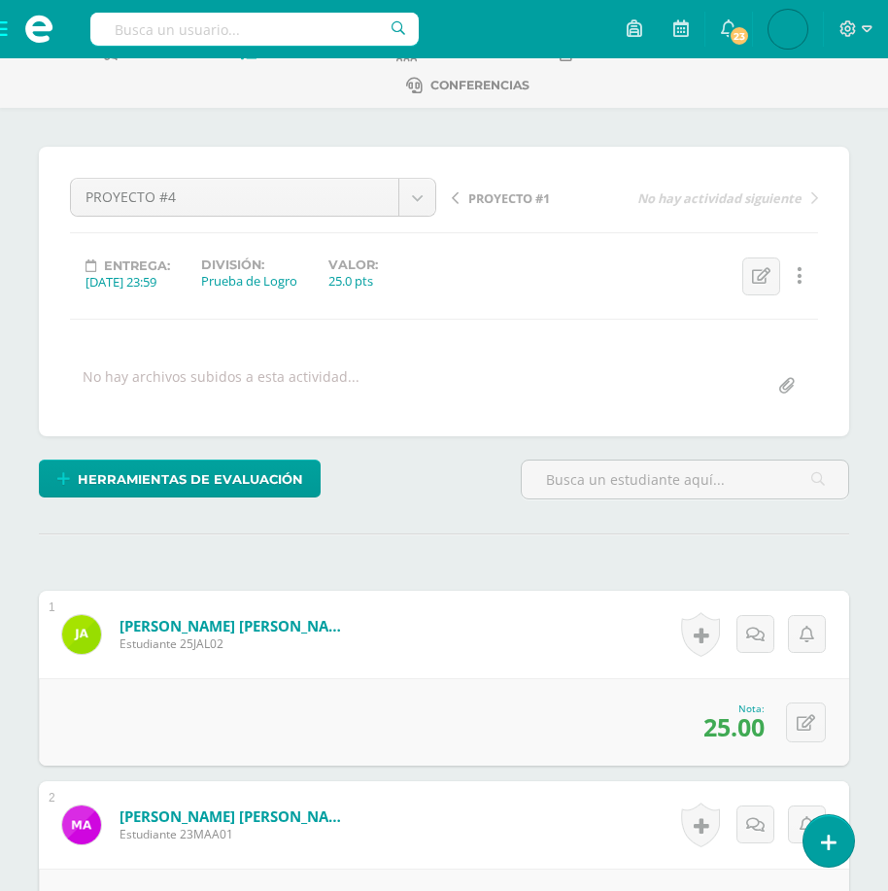
scroll to position [0, 0]
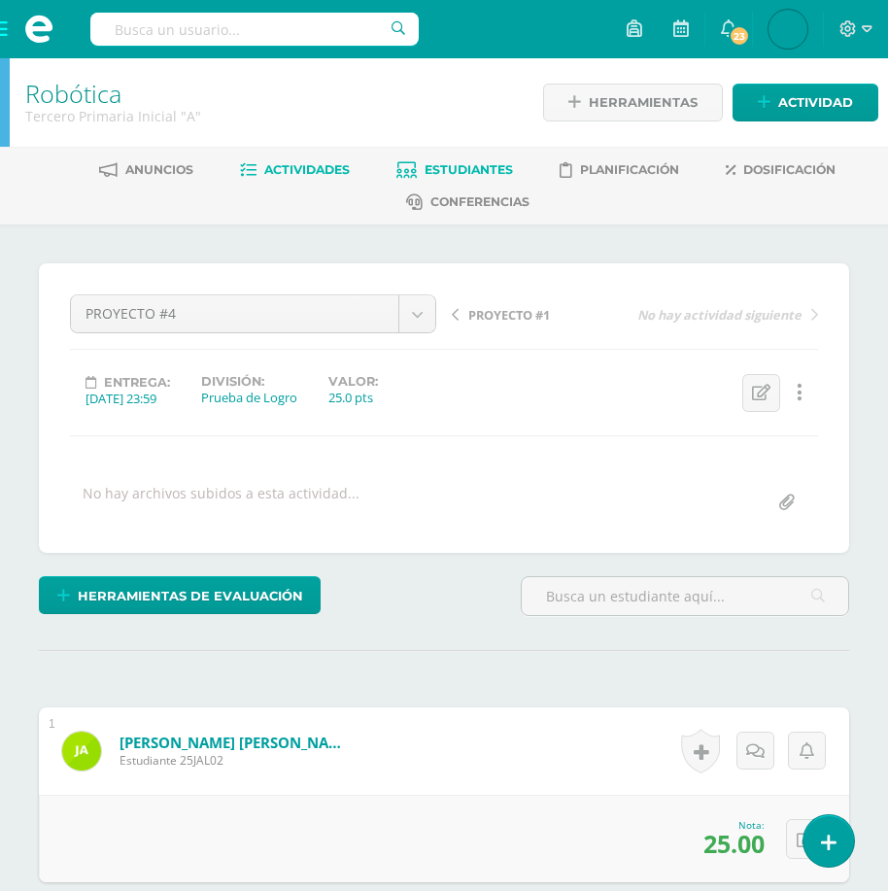
click at [445, 173] on span "Estudiantes" at bounding box center [469, 169] width 88 height 15
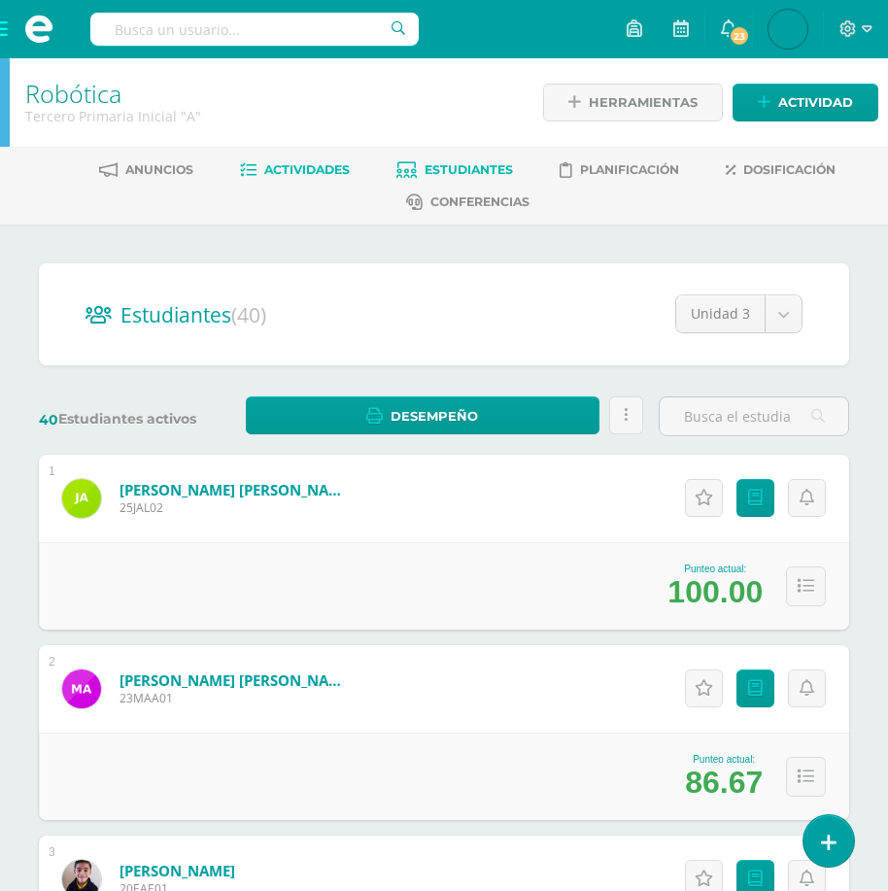
click at [297, 160] on link "Actividades" at bounding box center [295, 170] width 110 height 31
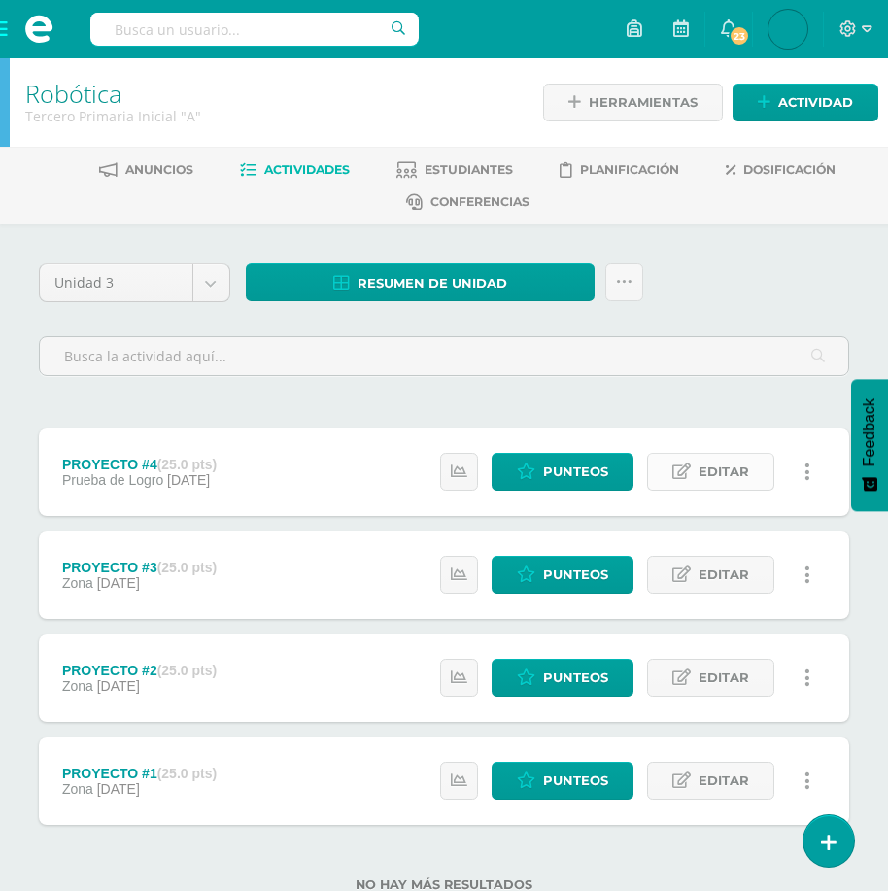
click at [737, 470] on span "Editar" at bounding box center [724, 472] width 51 height 36
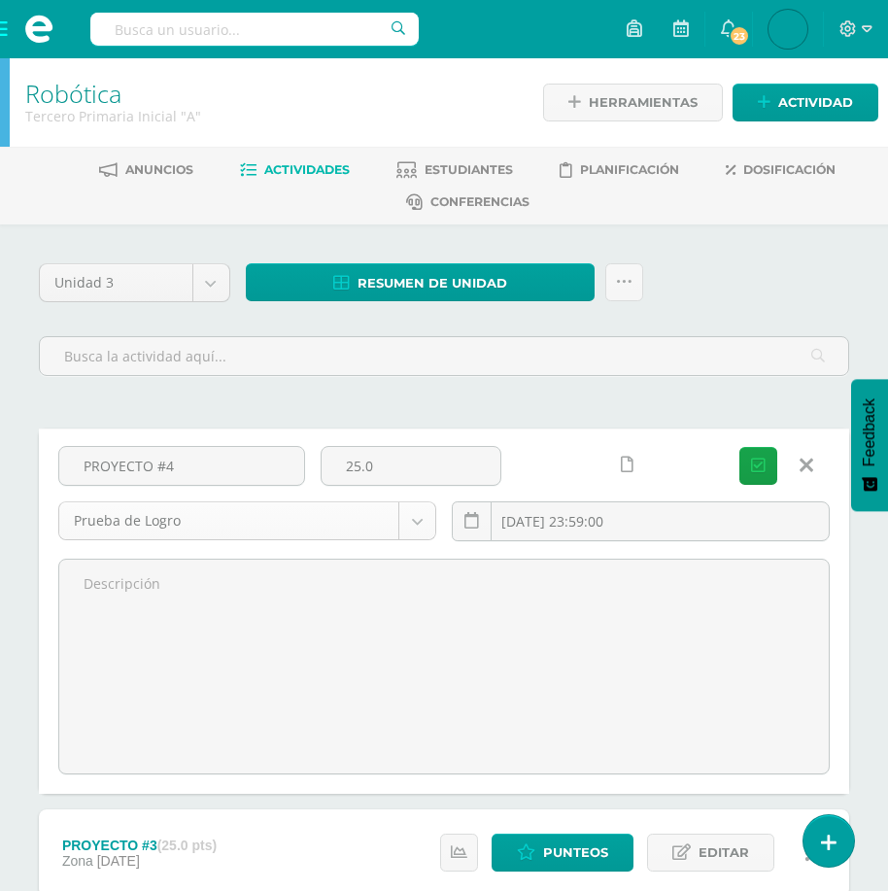
click at [418, 514] on body "Estudiantes Disciplina Asistencia Mis cursos Archivos Soporte Centro de ayuda Ú…" at bounding box center [444, 616] width 888 height 1232
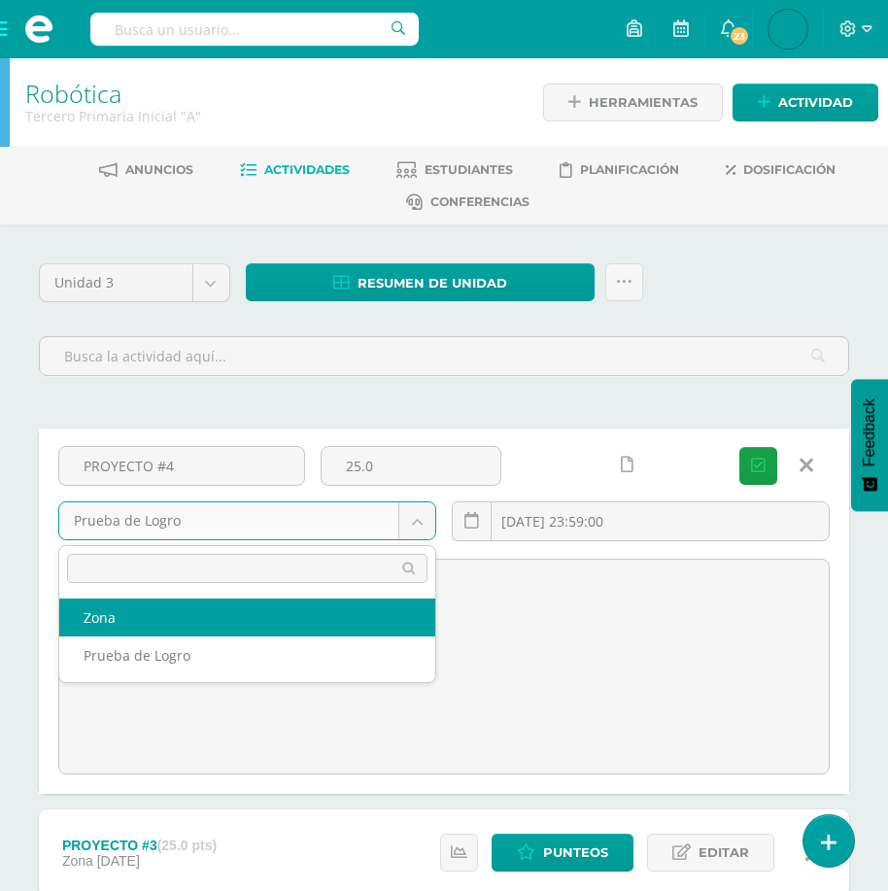
select select "154301"
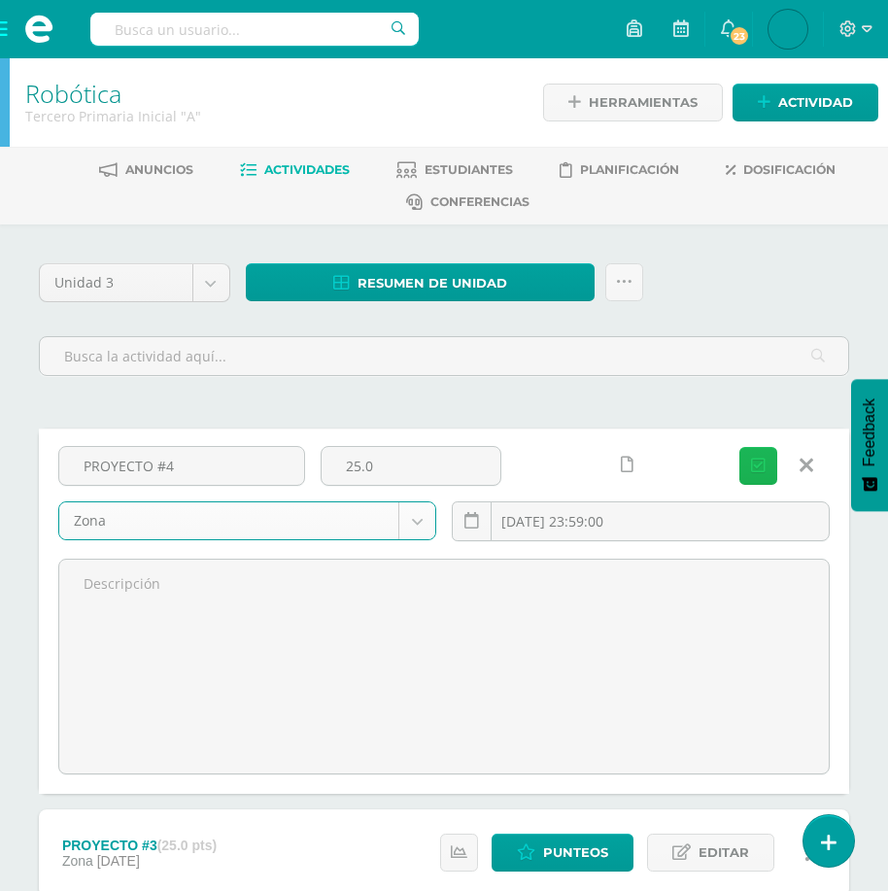
click at [761, 466] on icon "submit" at bounding box center [758, 466] width 15 height 17
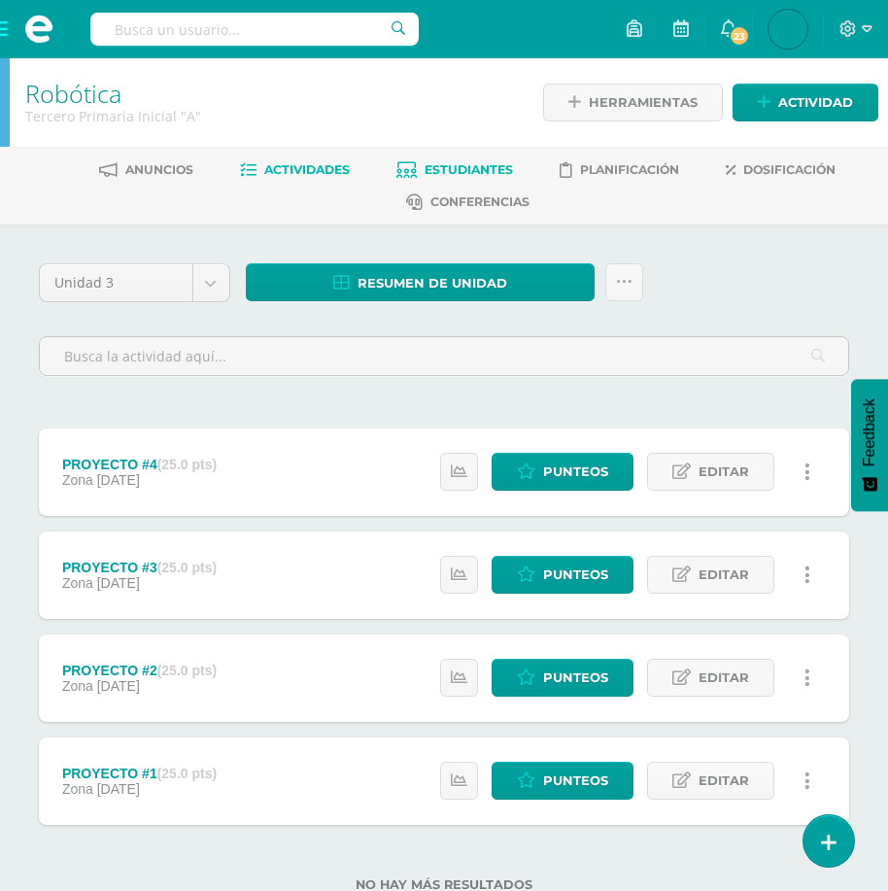
click at [473, 169] on span "Estudiantes" at bounding box center [469, 169] width 88 height 15
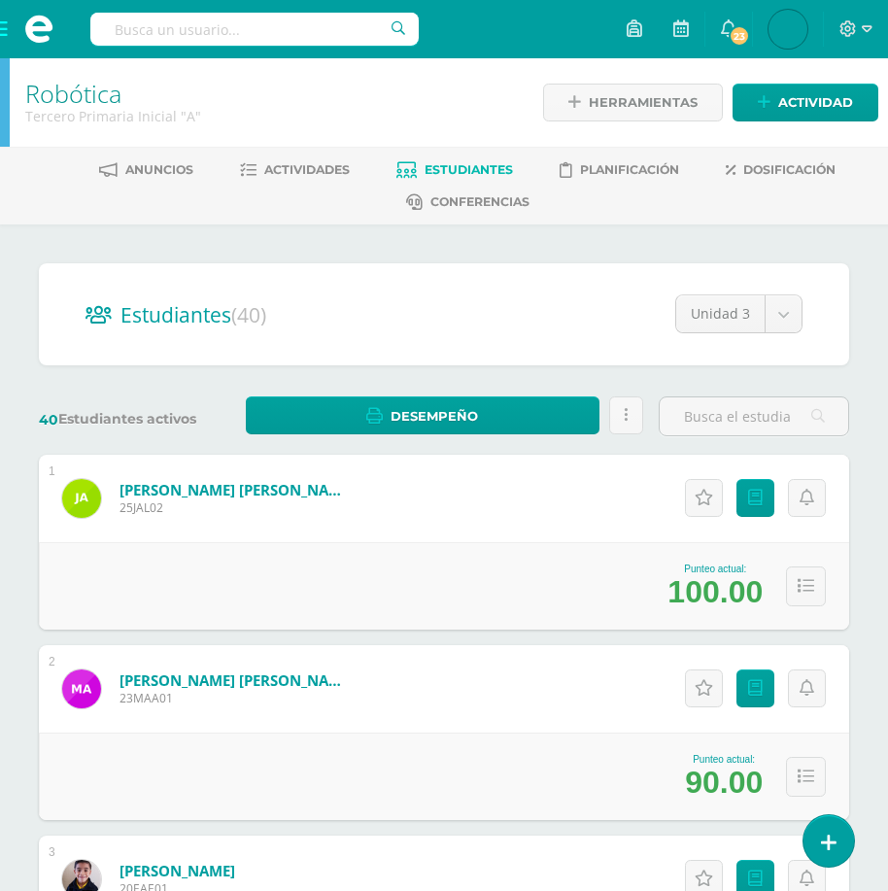
click at [8, 26] on span at bounding box center [39, 29] width 78 height 58
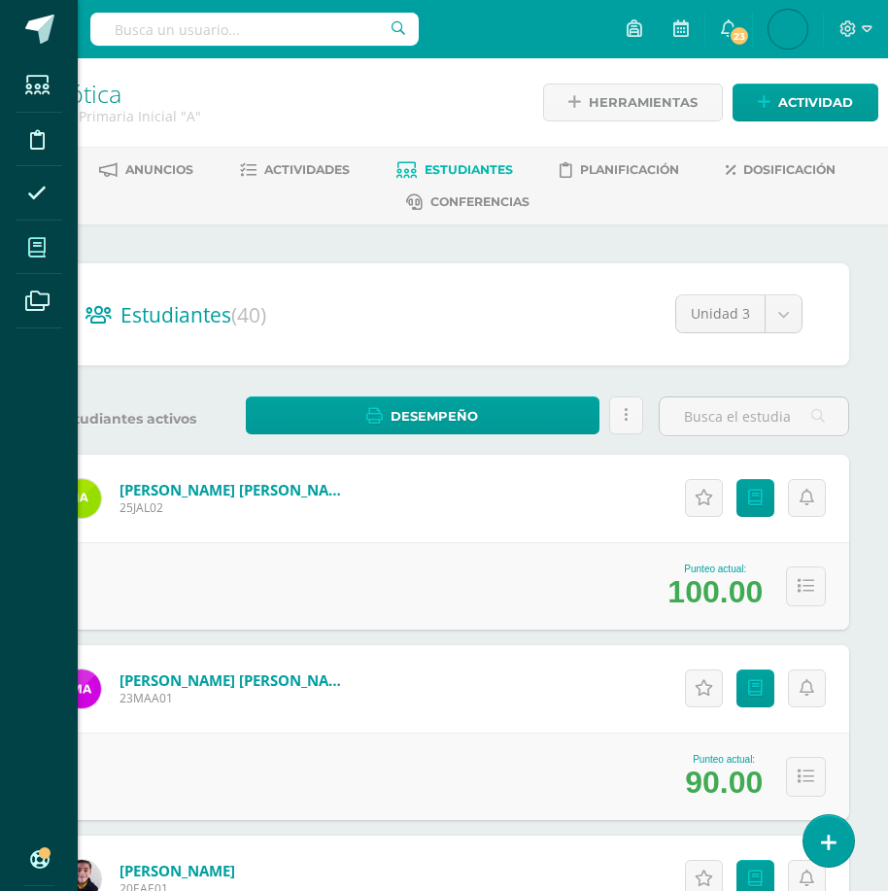
click at [38, 242] on icon at bounding box center [36, 247] width 17 height 19
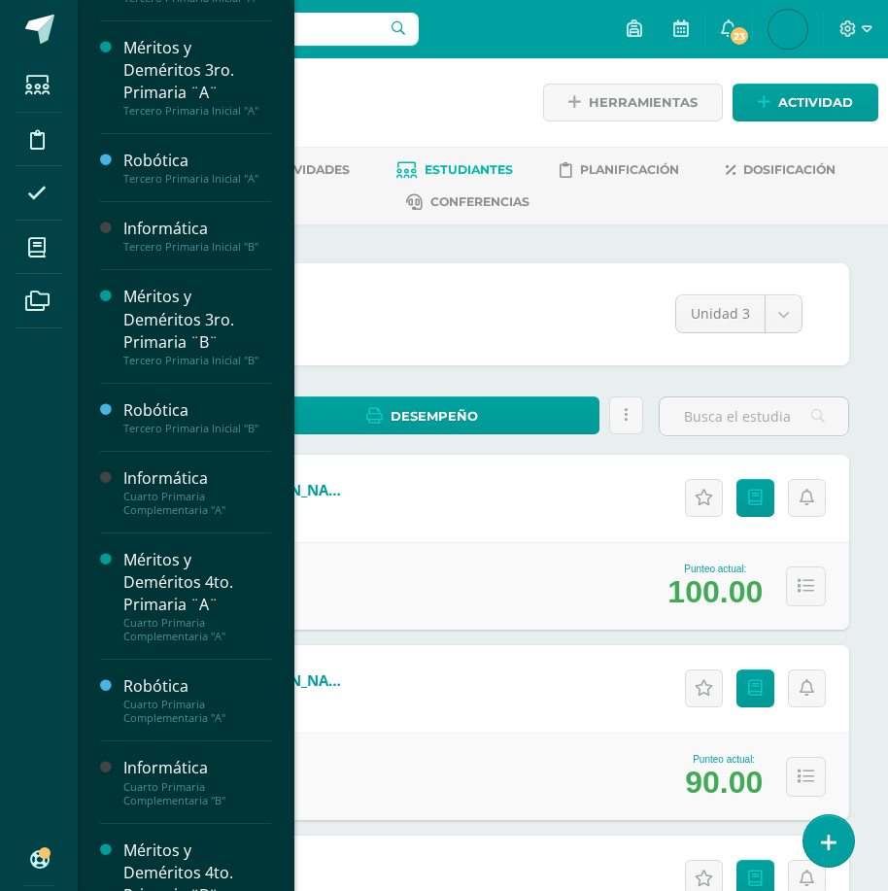
scroll to position [1262, 0]
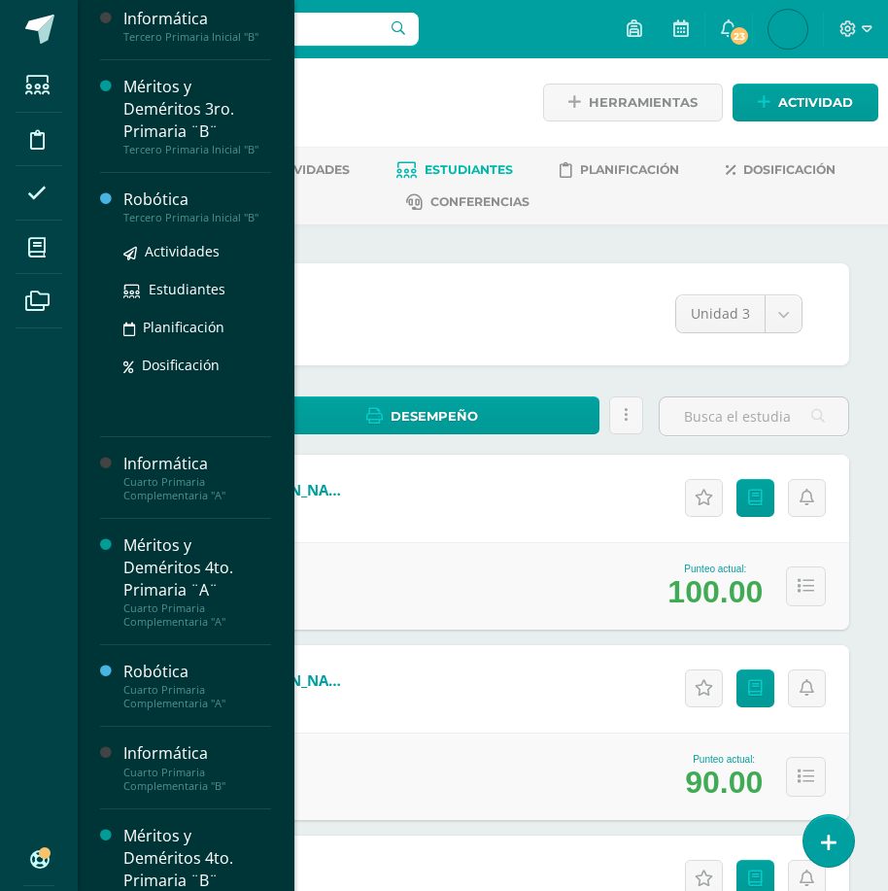
click at [145, 225] on div "Tercero Primaria Inicial "B"" at bounding box center [197, 218] width 148 height 14
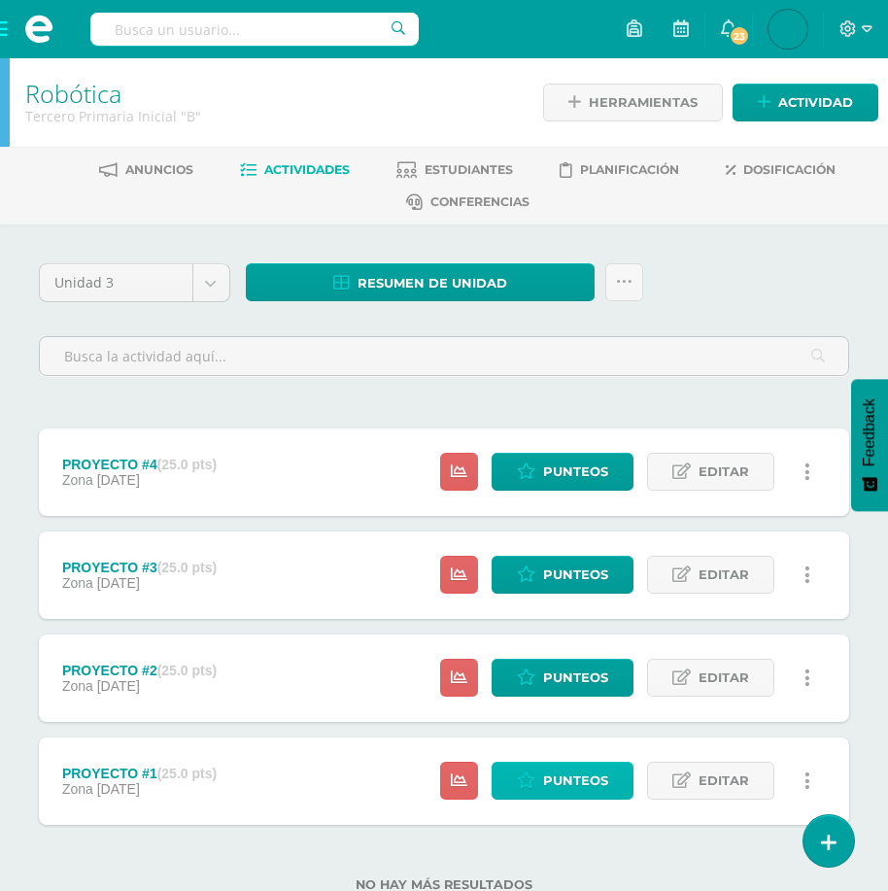
click at [595, 778] on span "Punteos" at bounding box center [575, 781] width 65 height 36
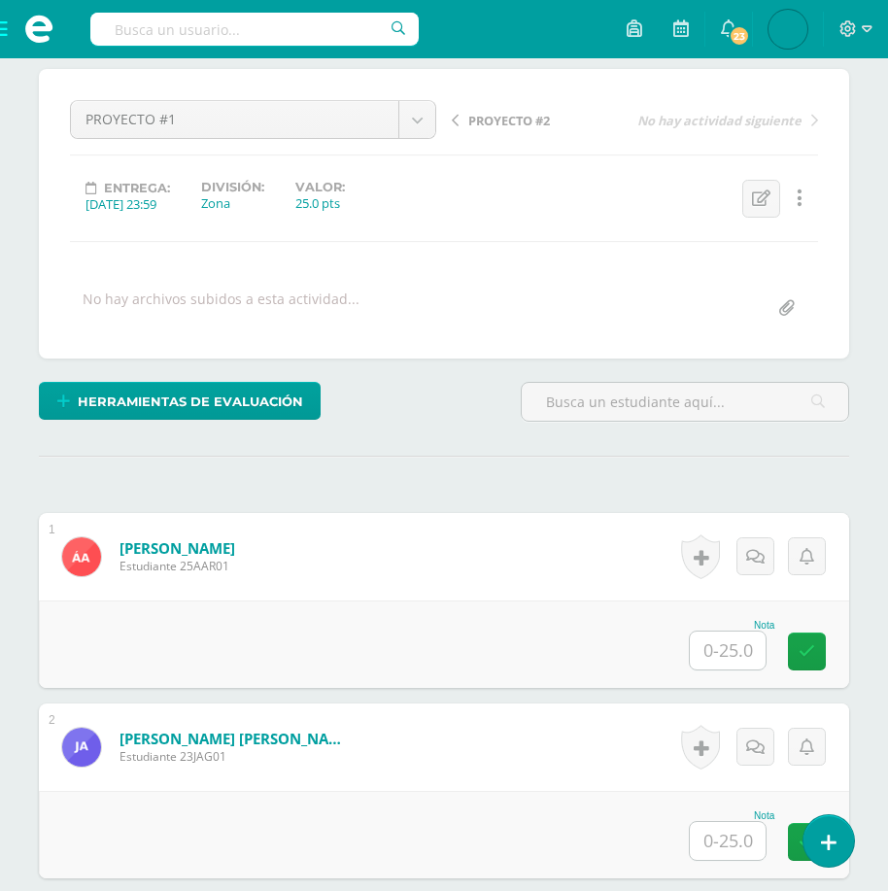
click at [744, 658] on input "text" at bounding box center [728, 651] width 76 height 38
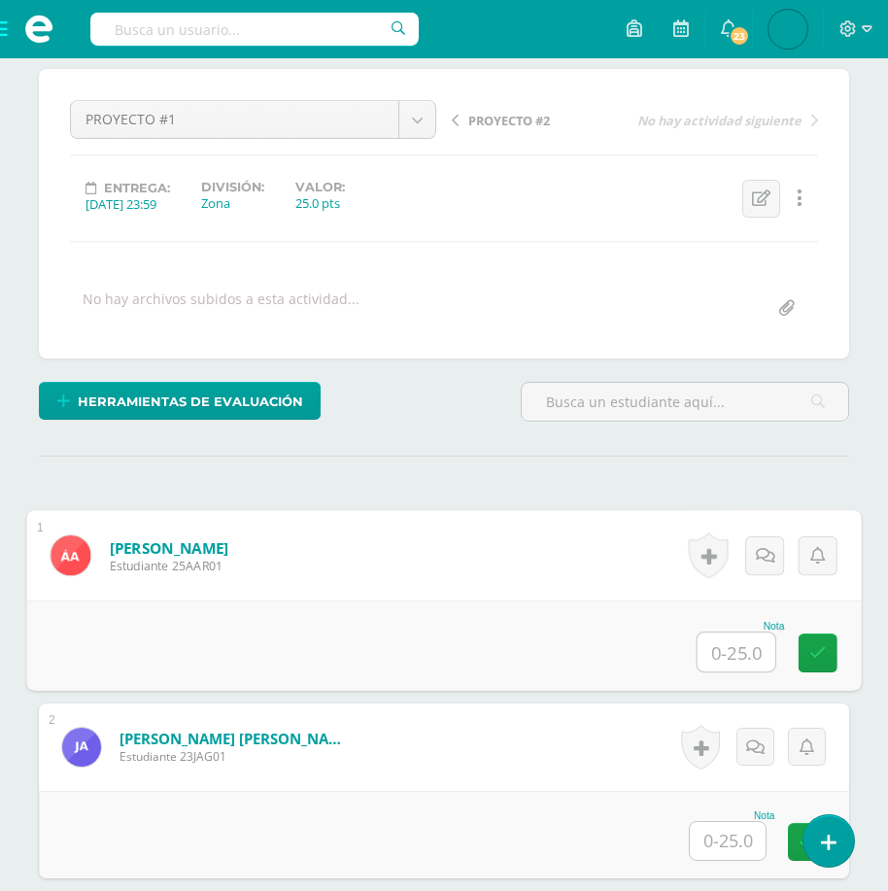
scroll to position [195, 0]
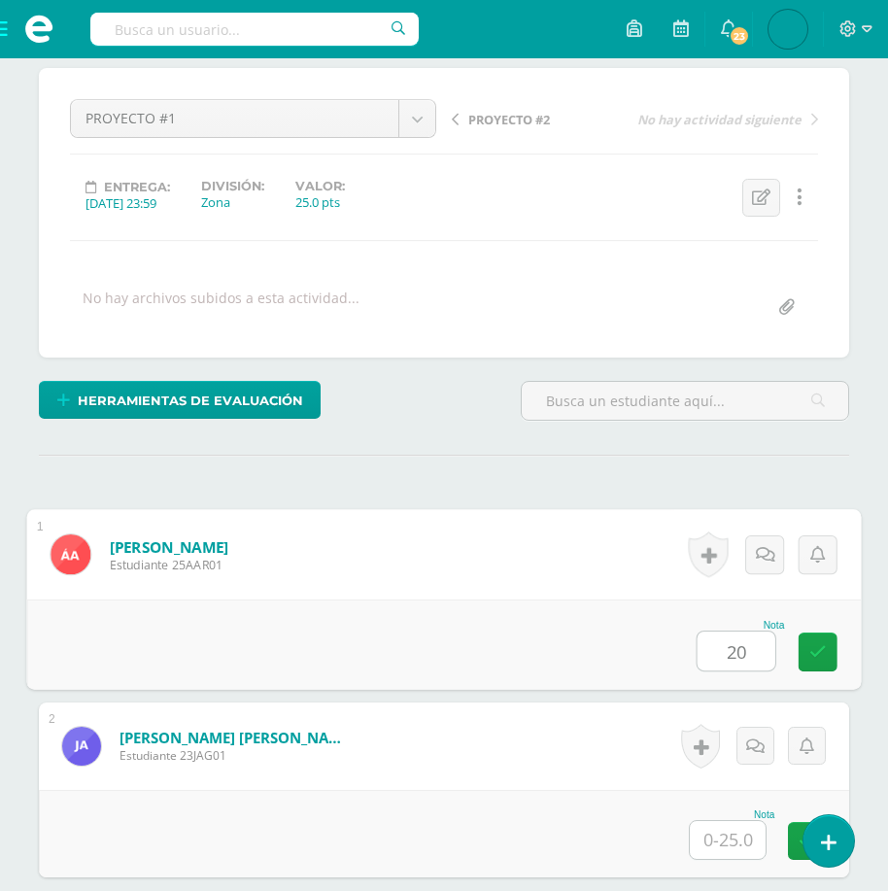
type input "20"
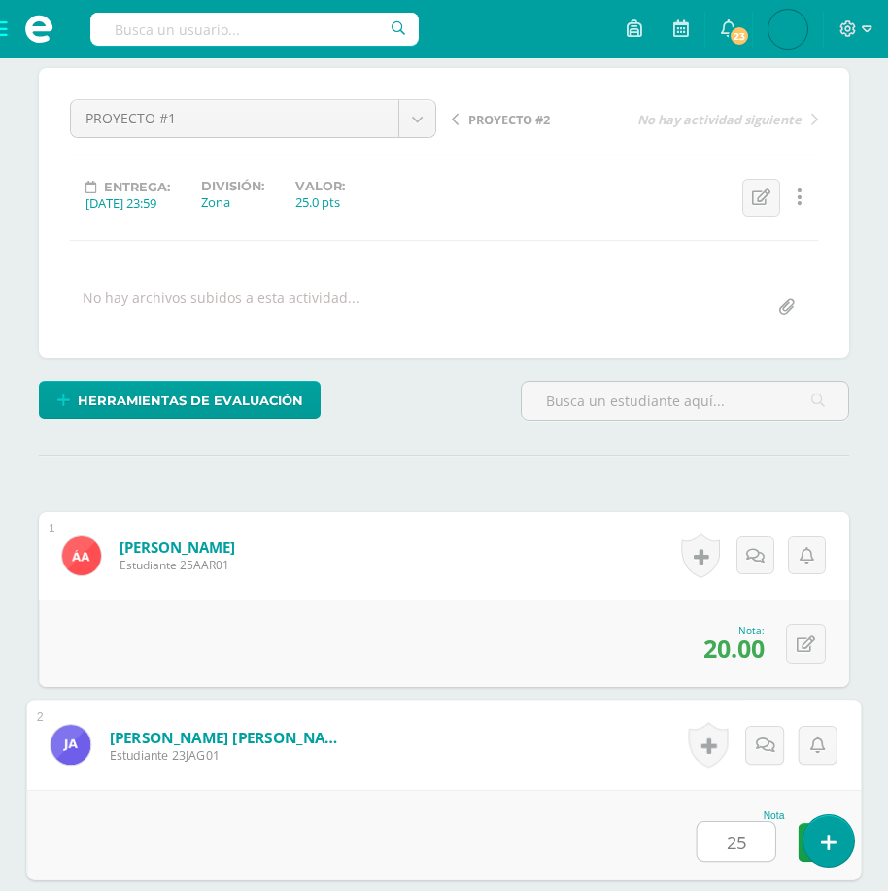
type input "25"
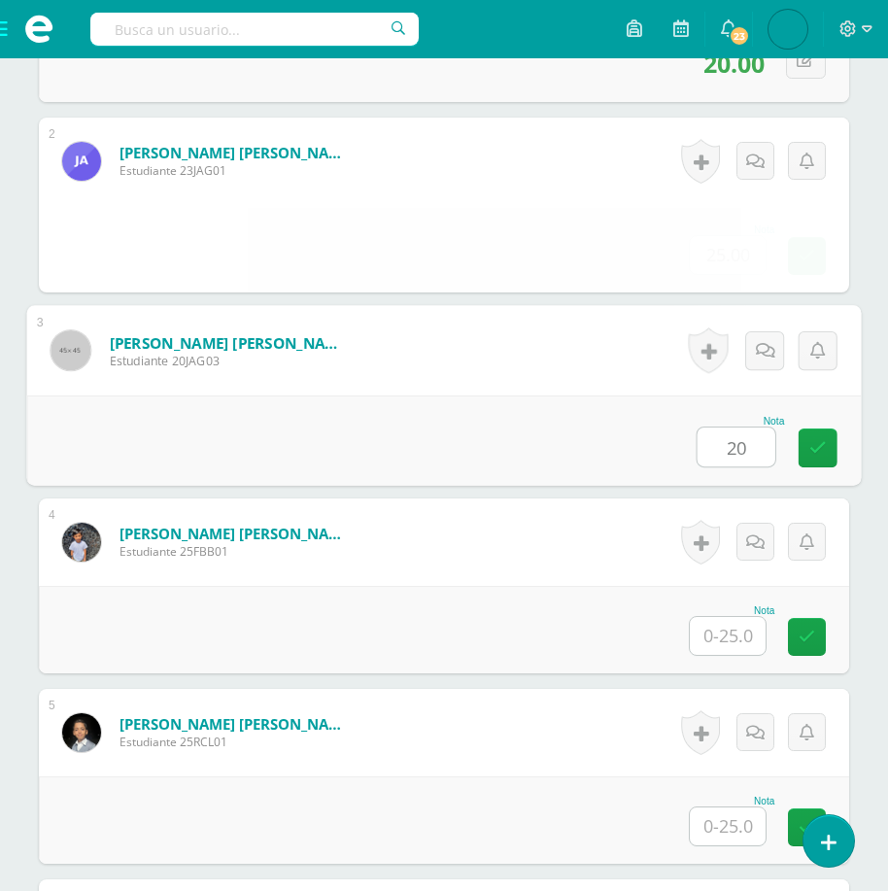
type input "20"
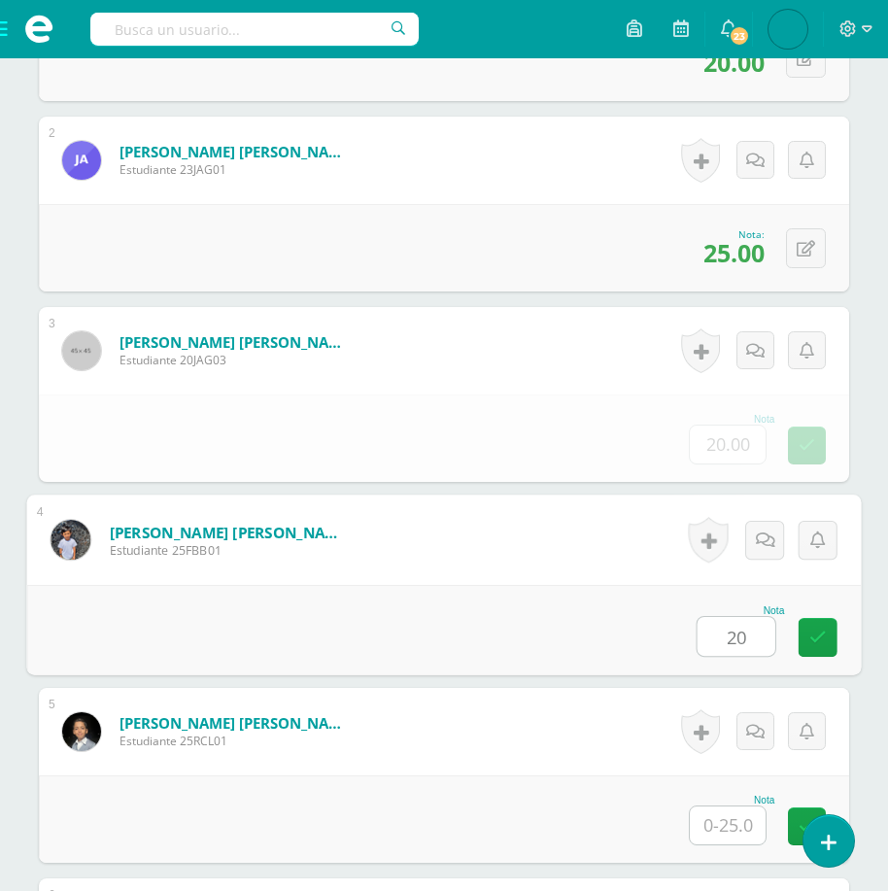
type input "20"
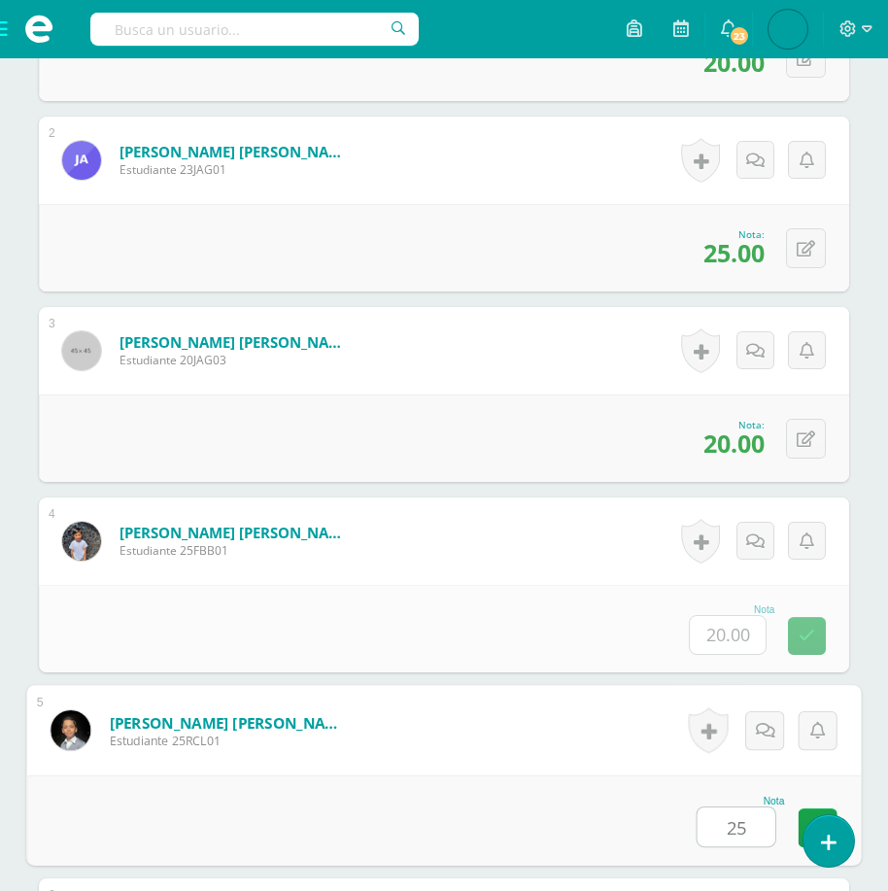
type input "25"
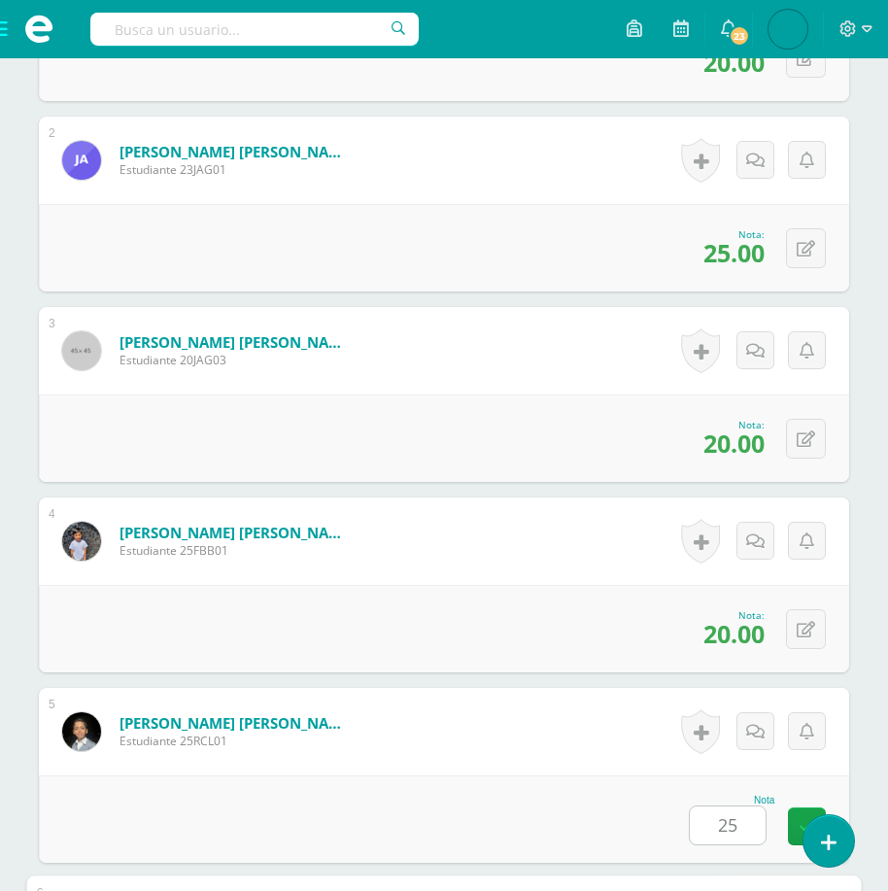
scroll to position [1352, 0]
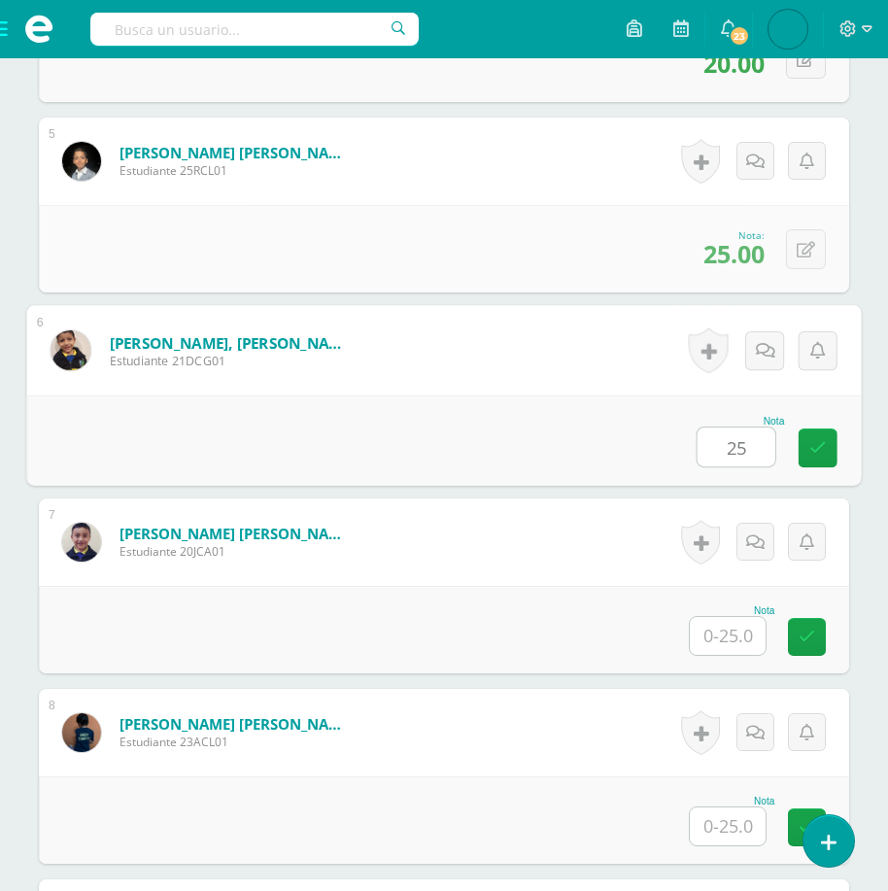
type input "25"
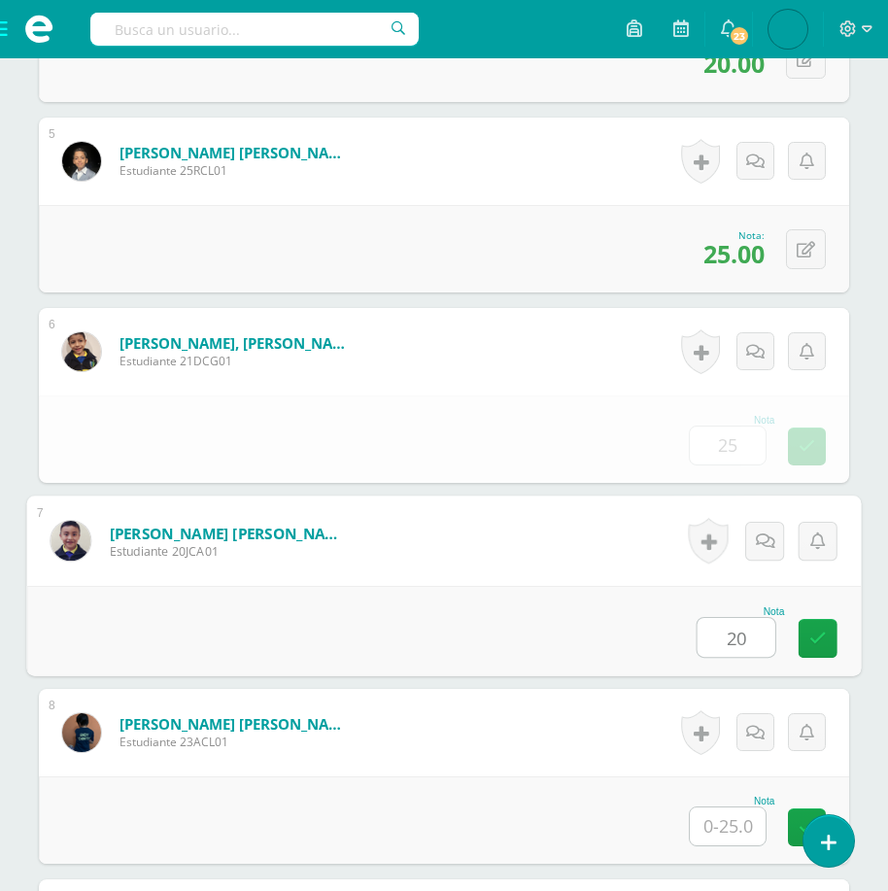
type input "20"
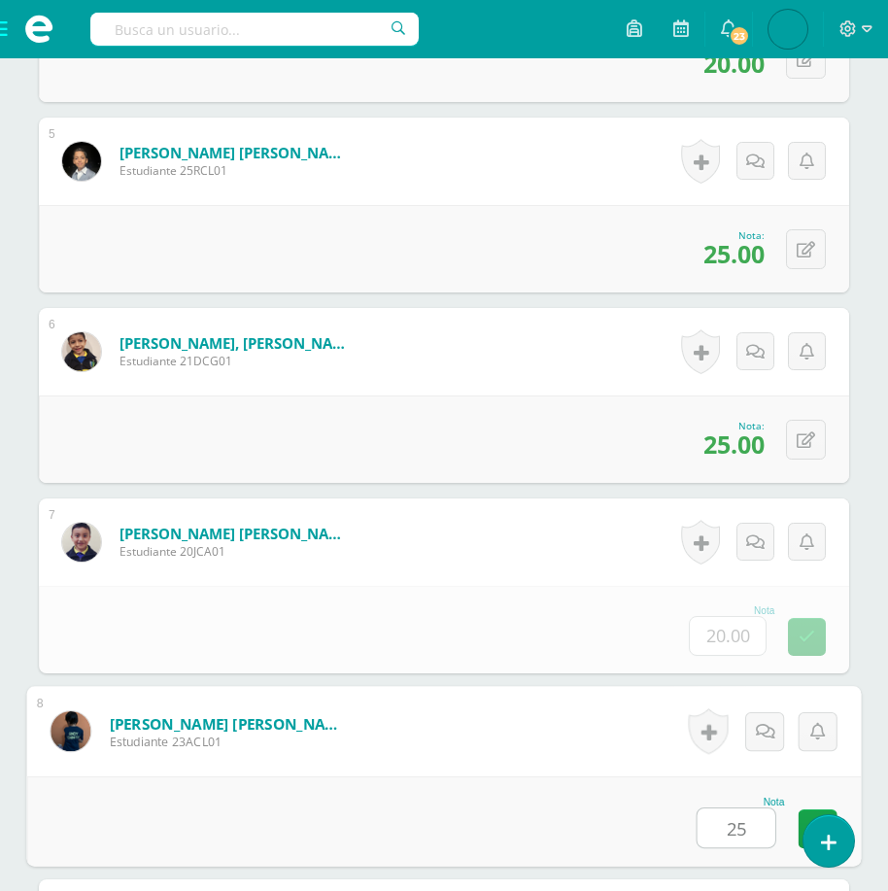
type input "25"
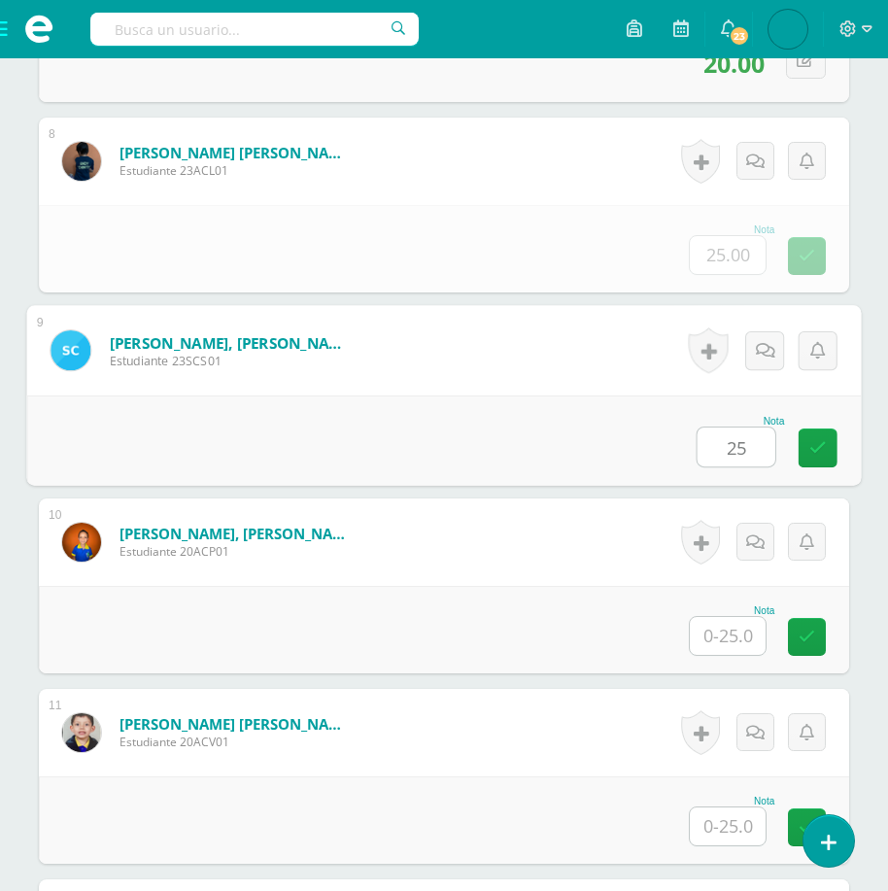
type input "25"
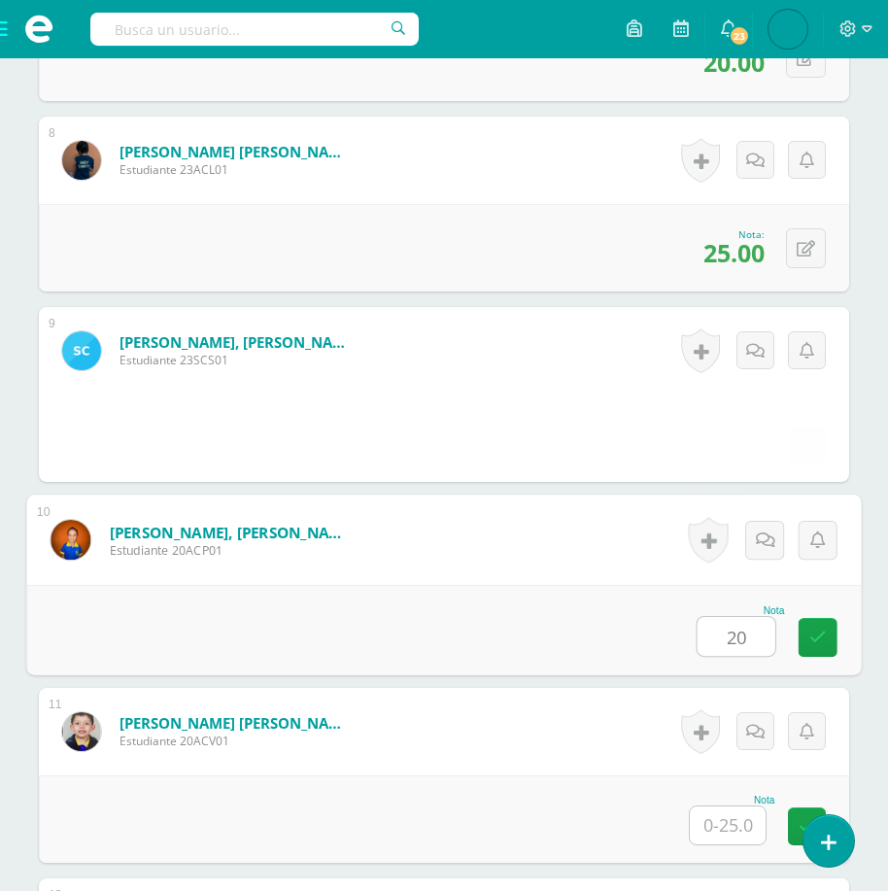
type input "20"
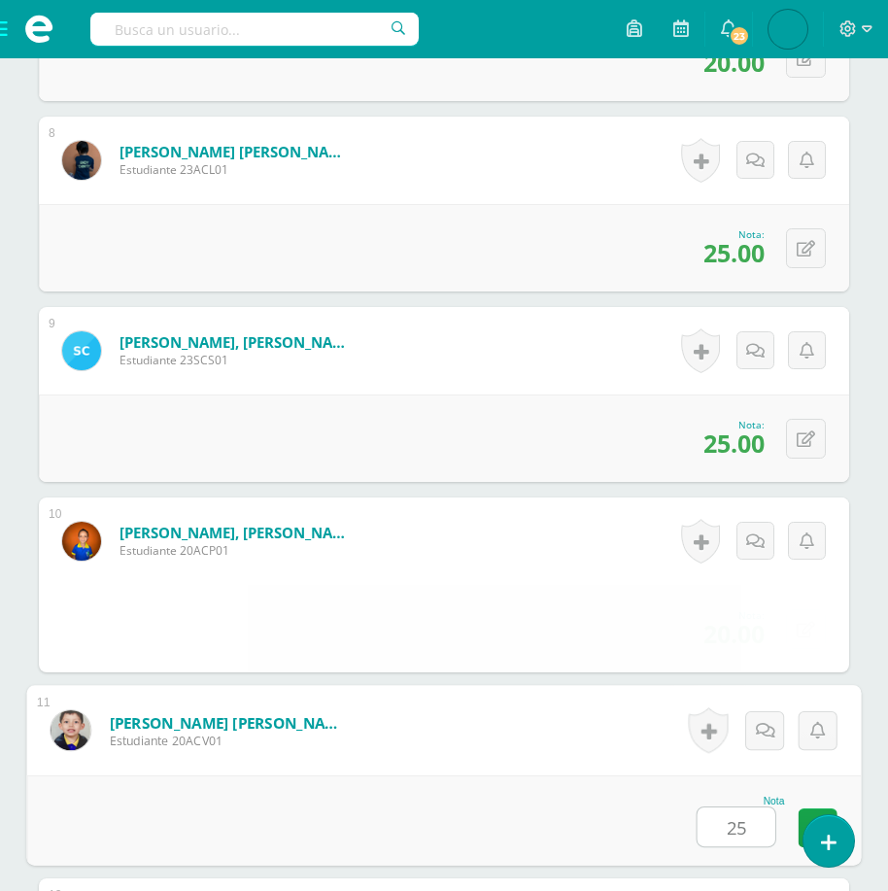
type input "25"
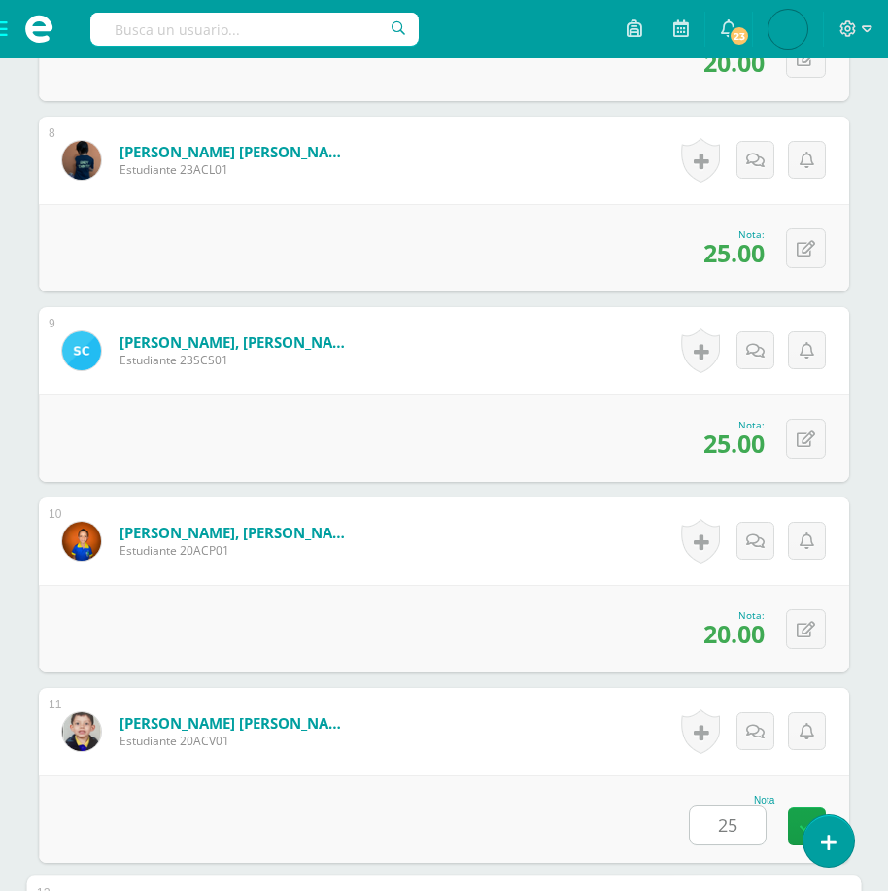
scroll to position [2495, 0]
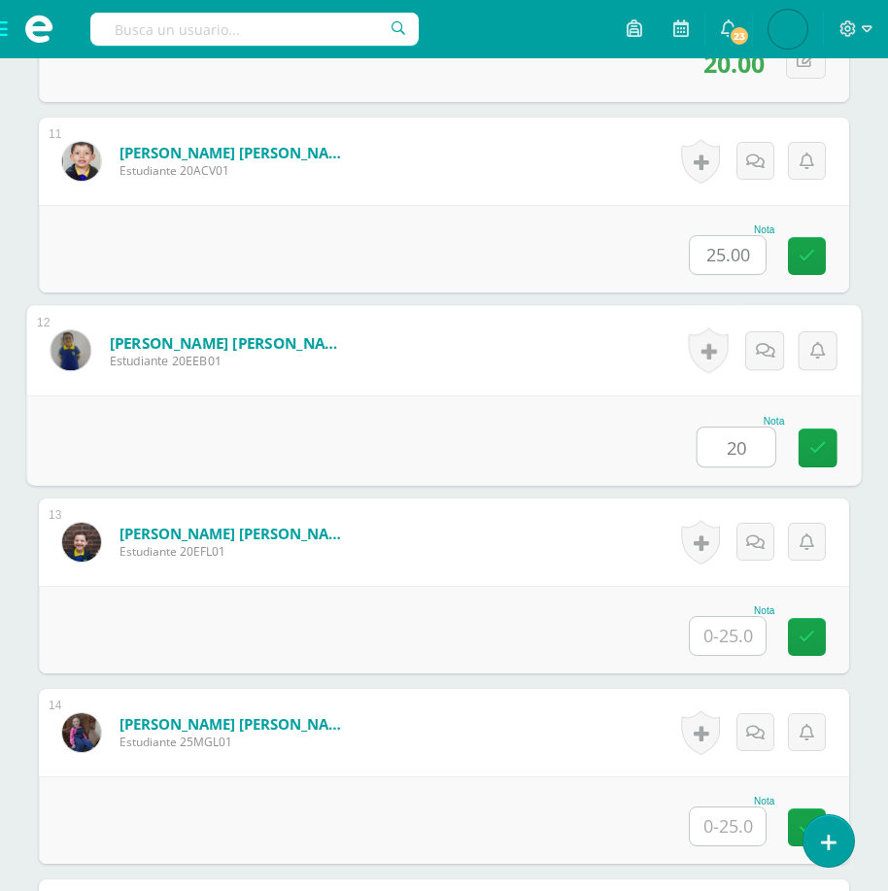
type input "20"
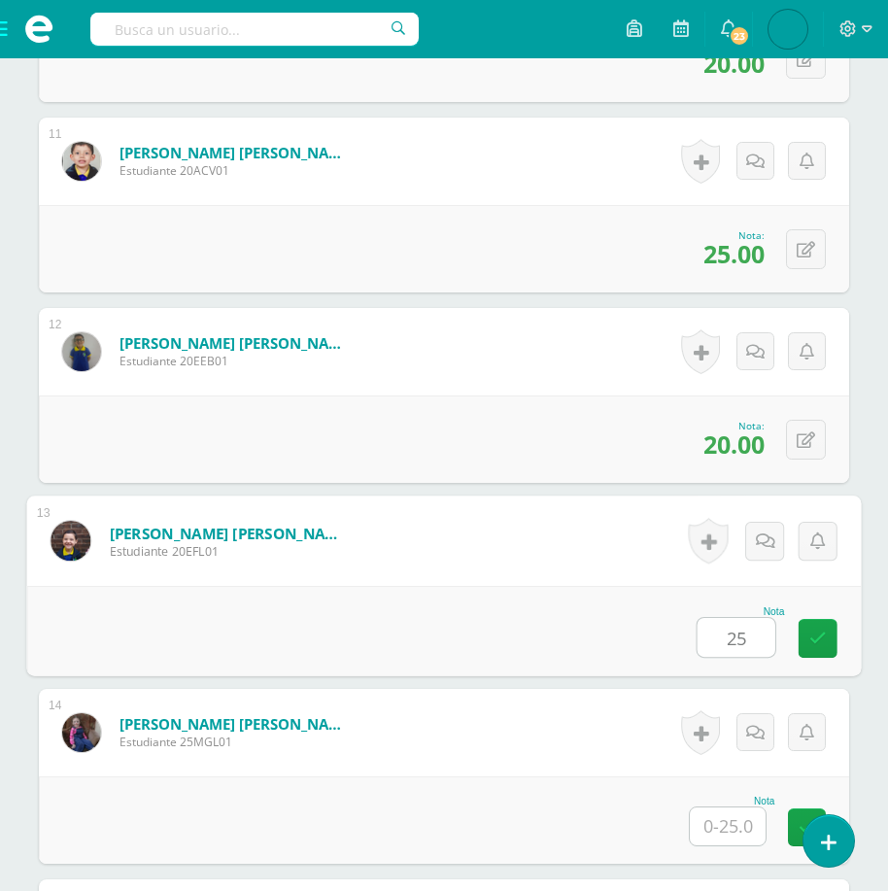
type input "25"
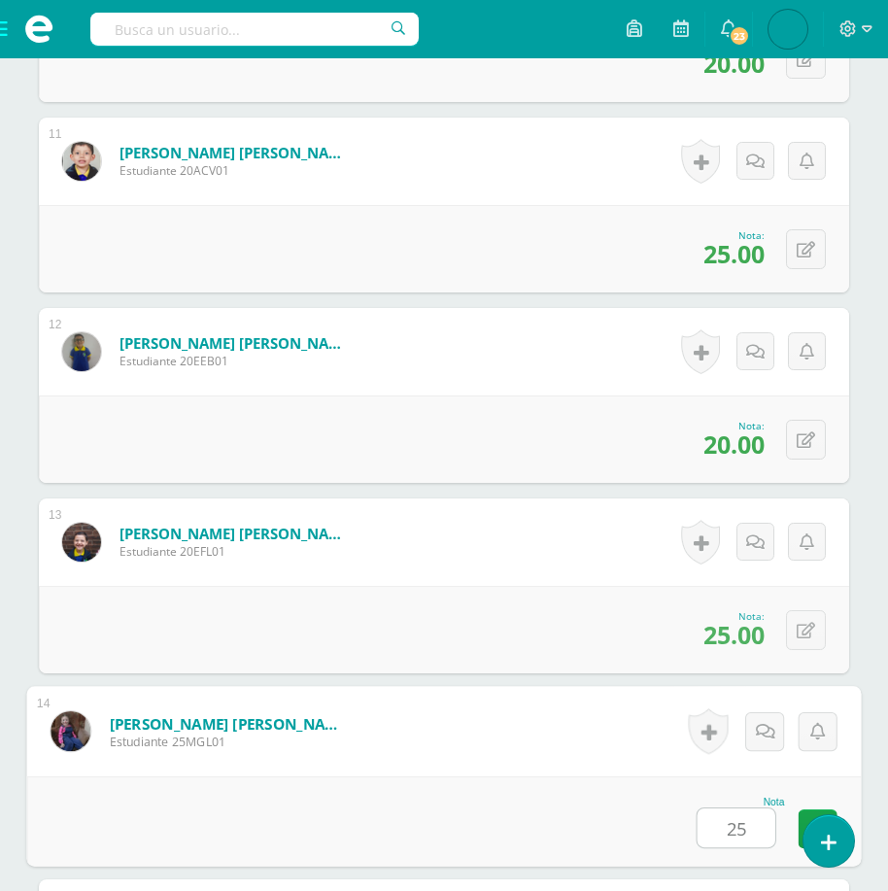
type input "25"
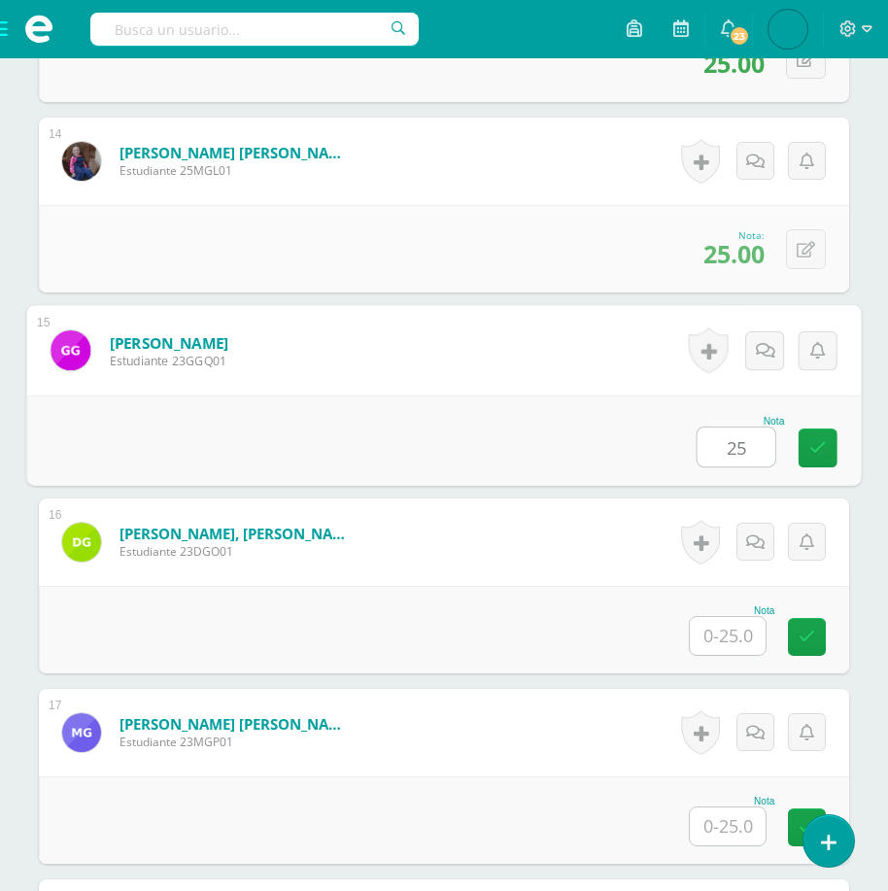
type input "25"
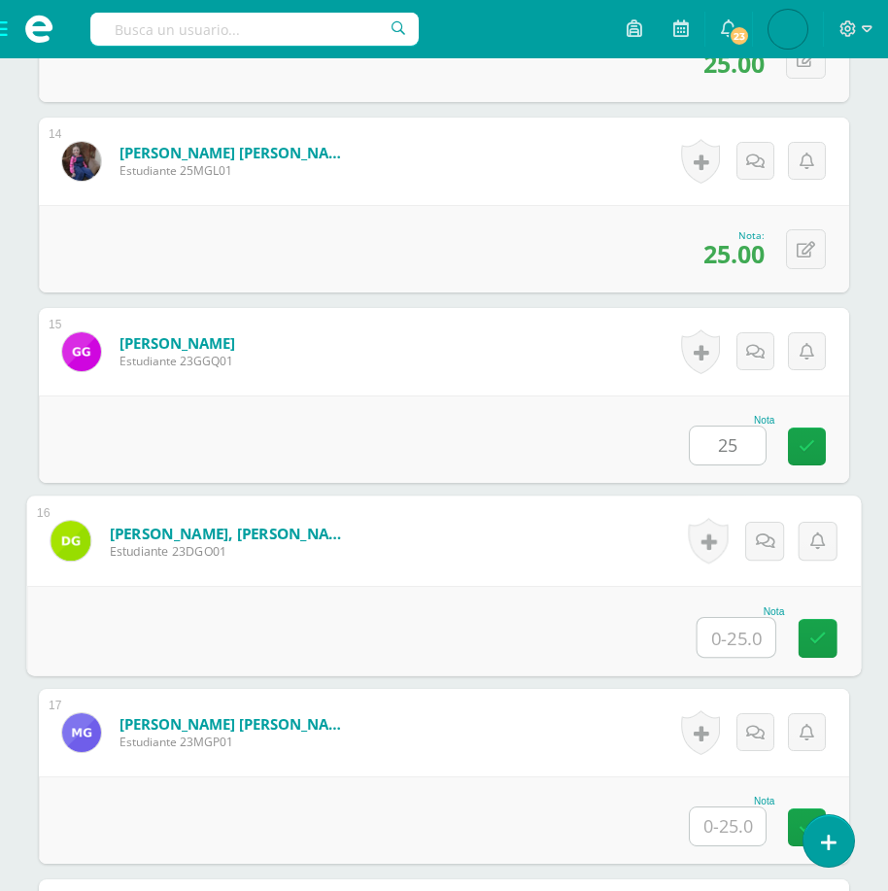
scroll to position [3067, 0]
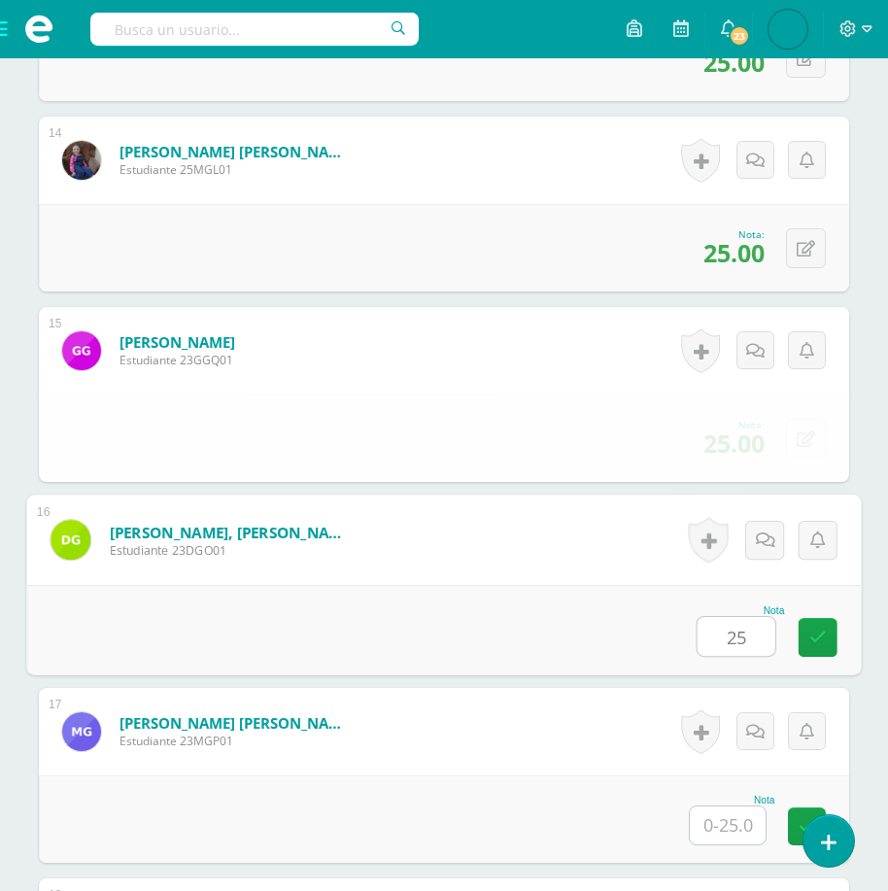
type input "25"
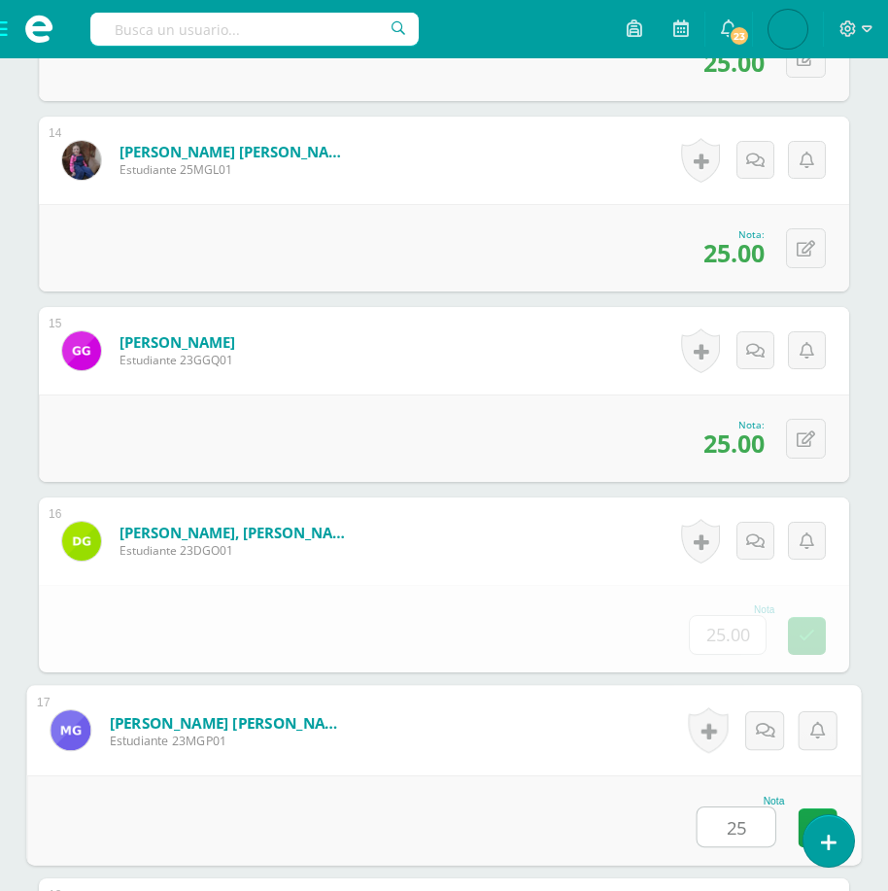
type input "25"
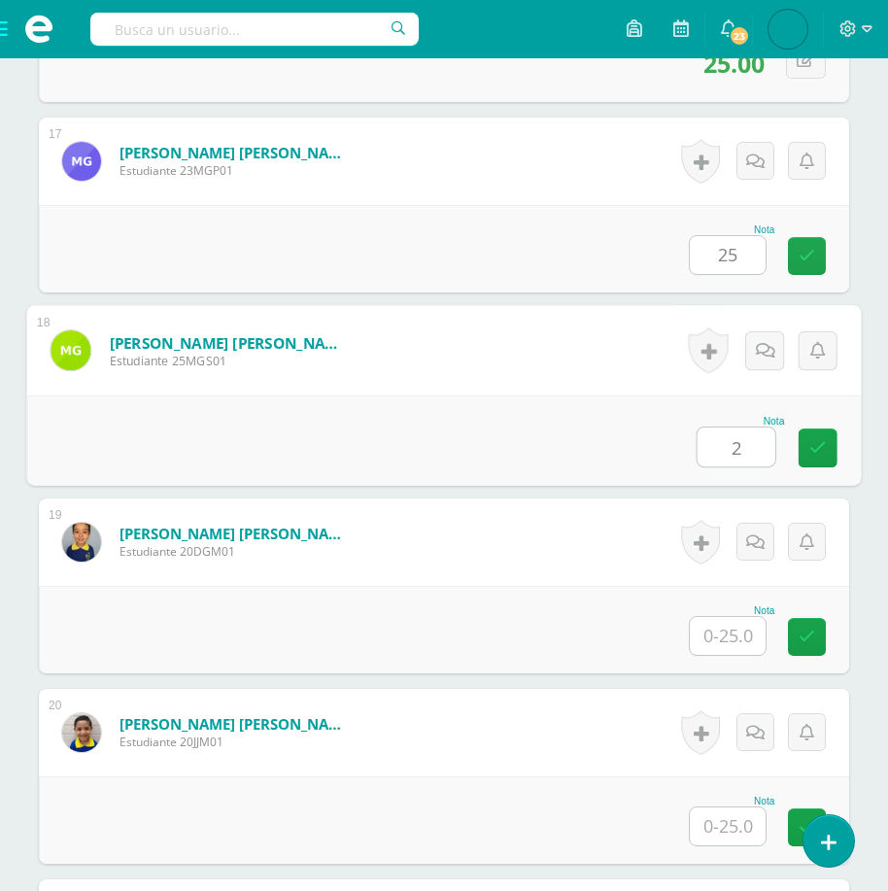
scroll to position [3639, 0]
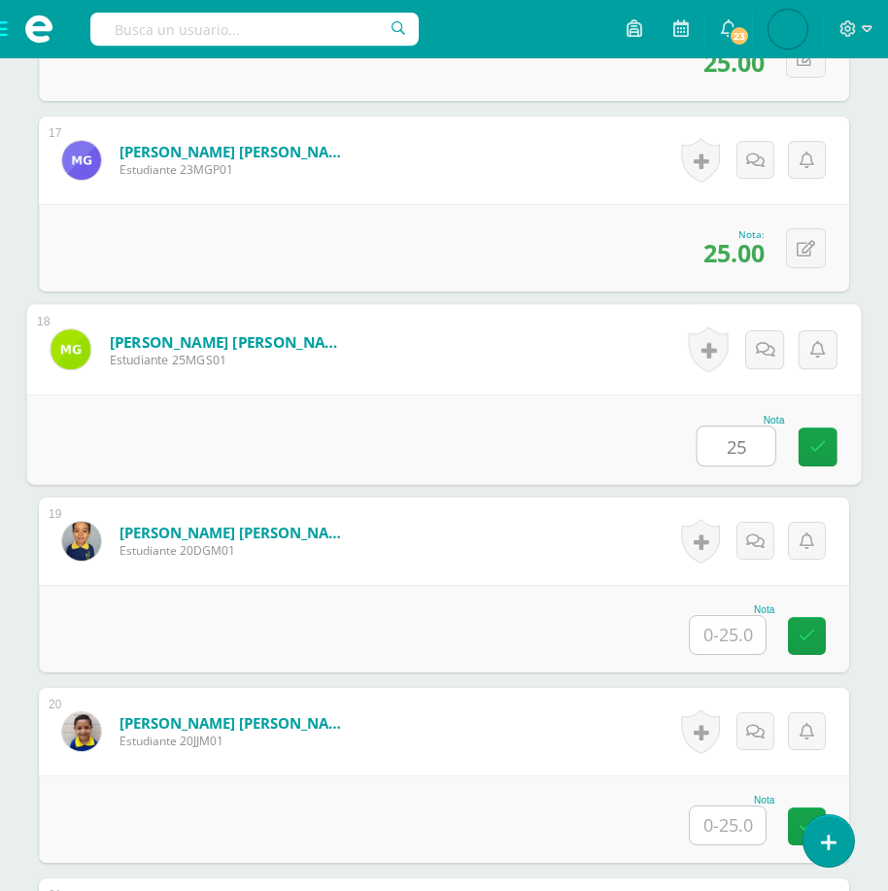
type input "25"
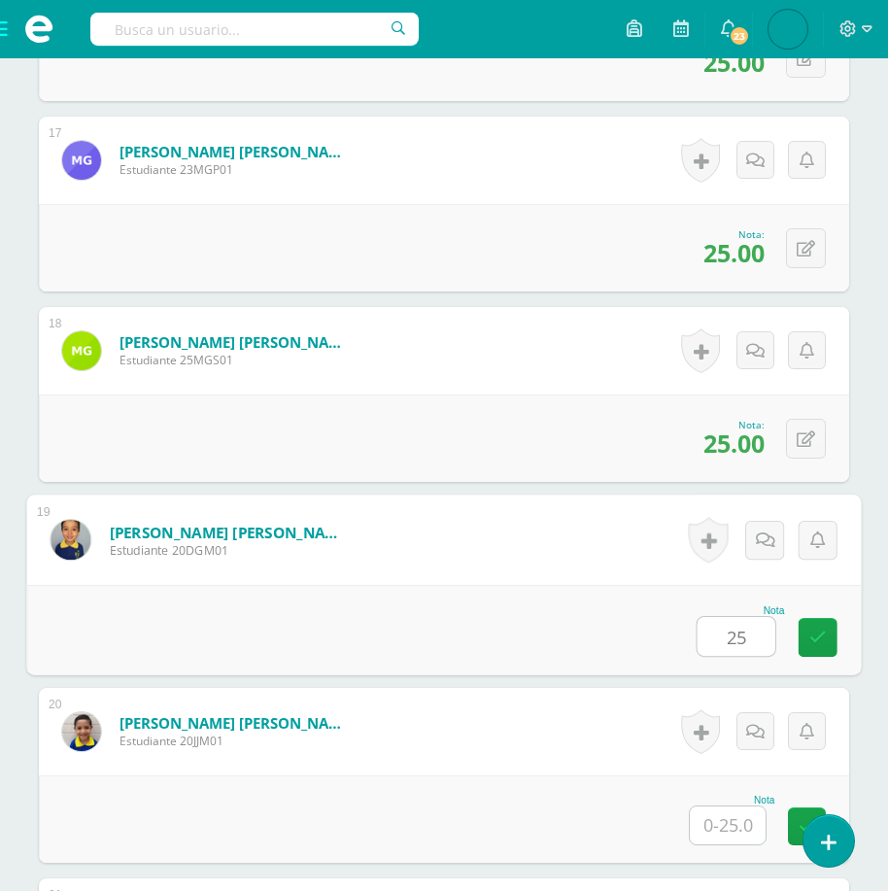
type input "25"
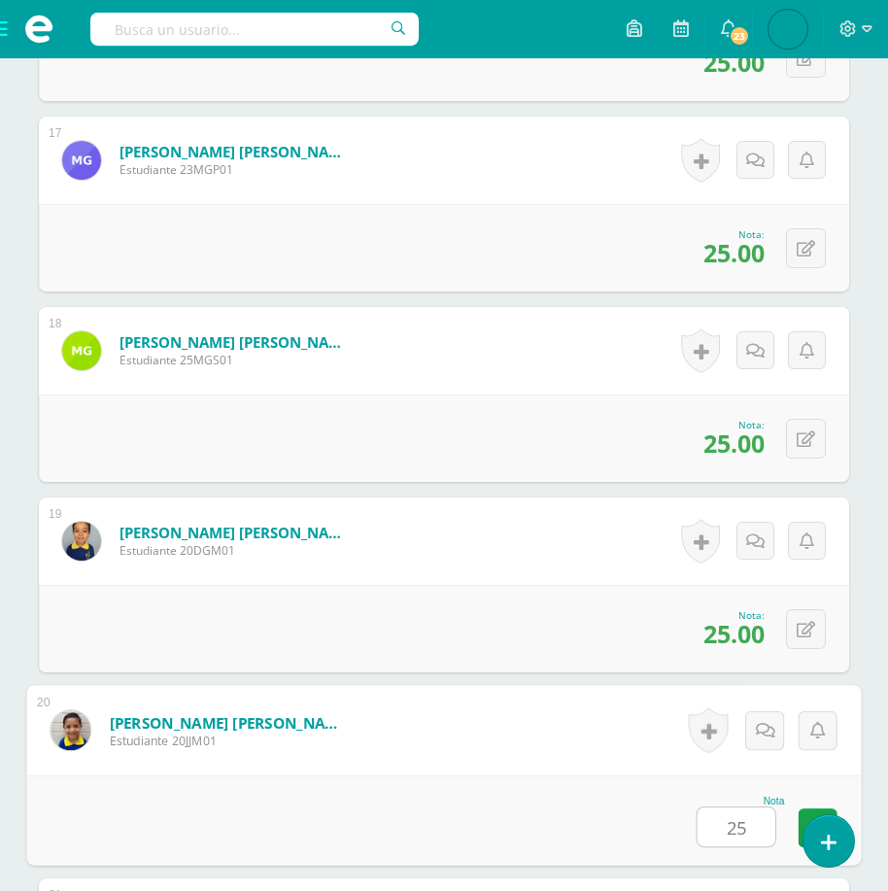
type input "25"
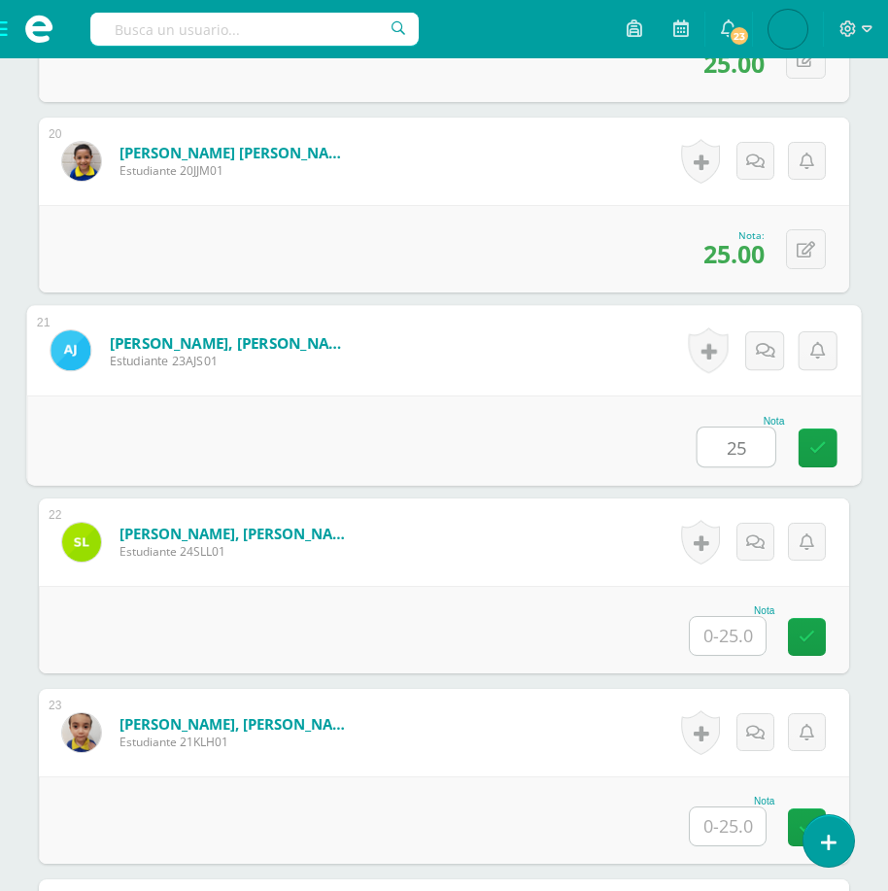
type input "25"
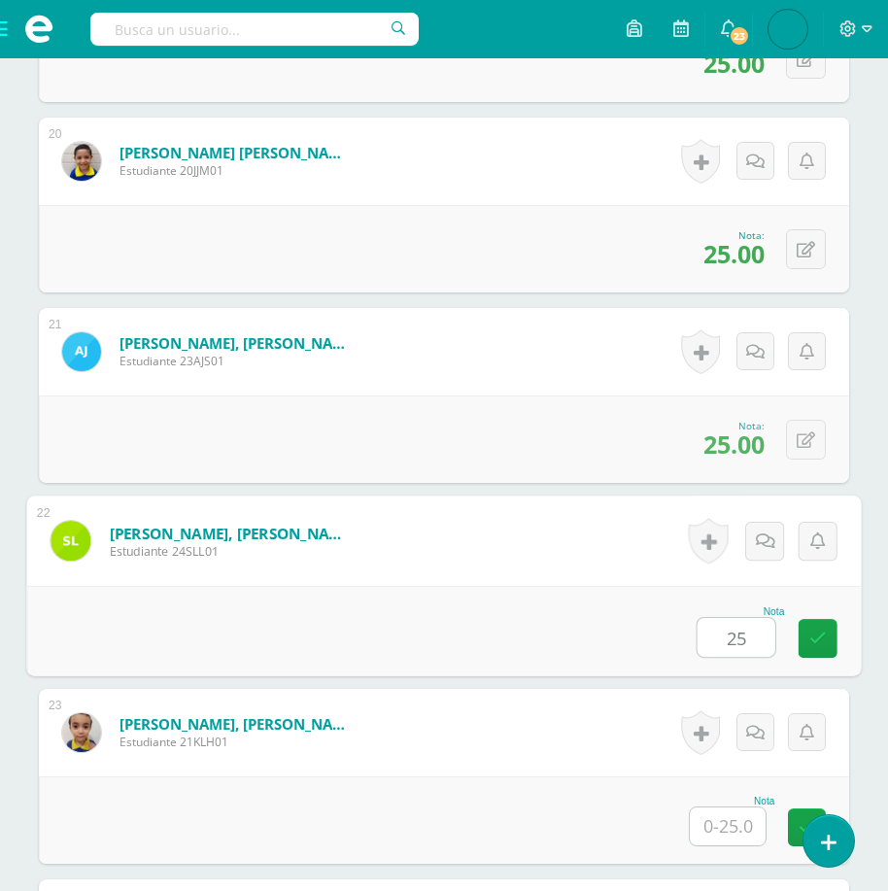
type input "25"
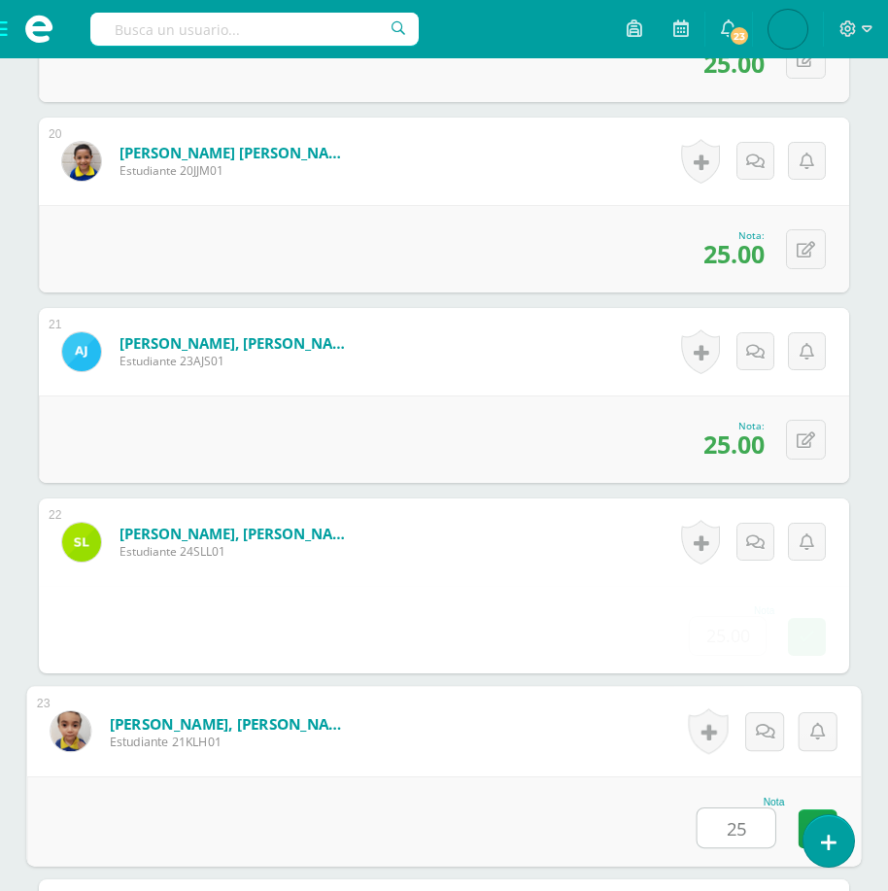
type input "25"
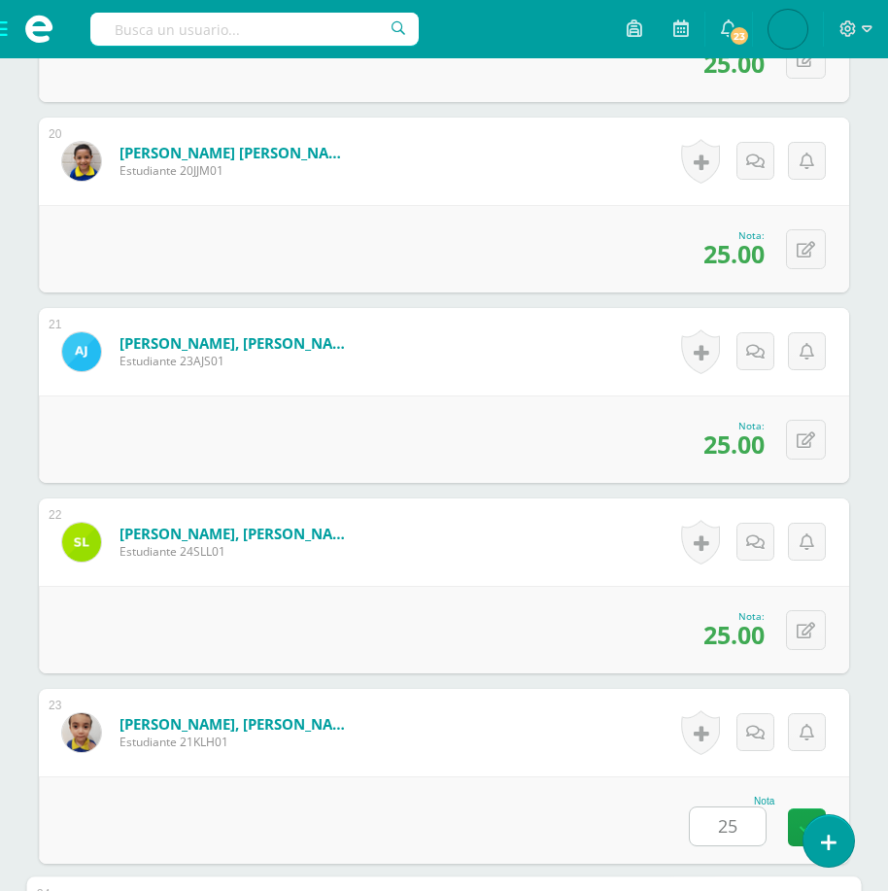
scroll to position [4781, 0]
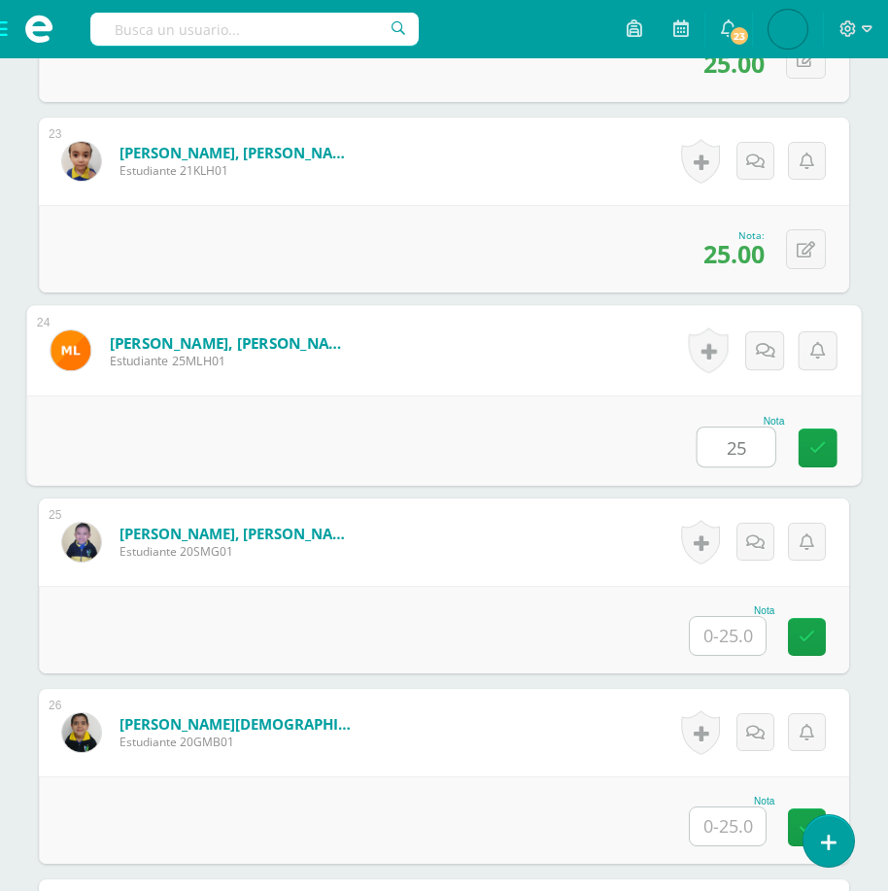
type input "25"
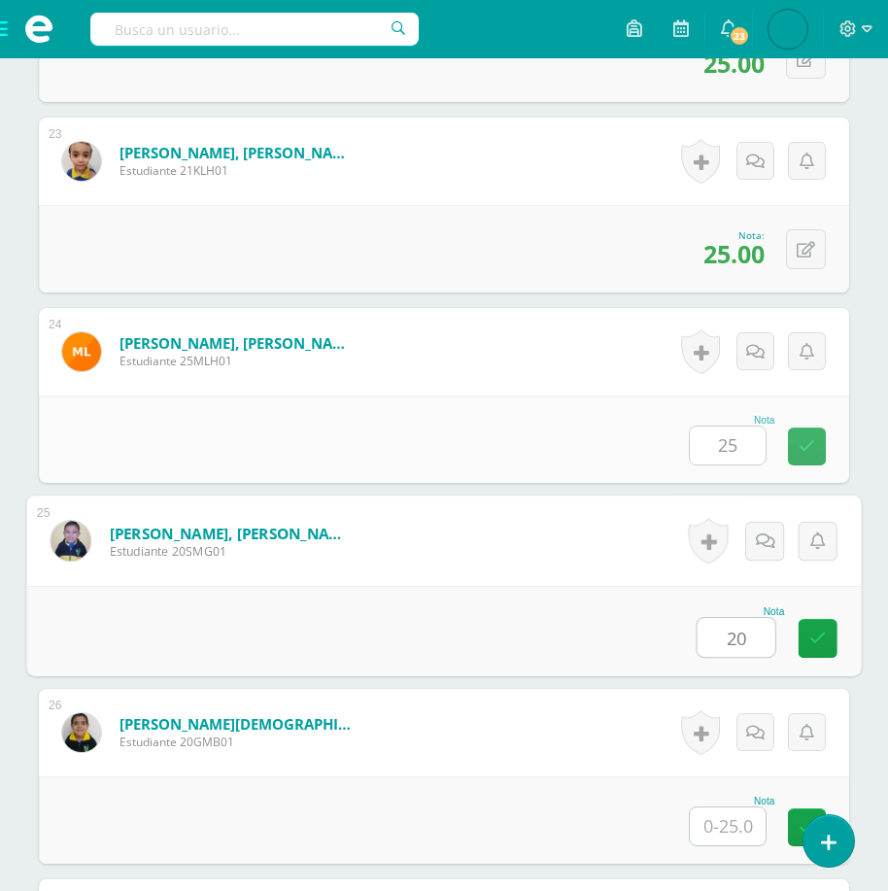
type input "20"
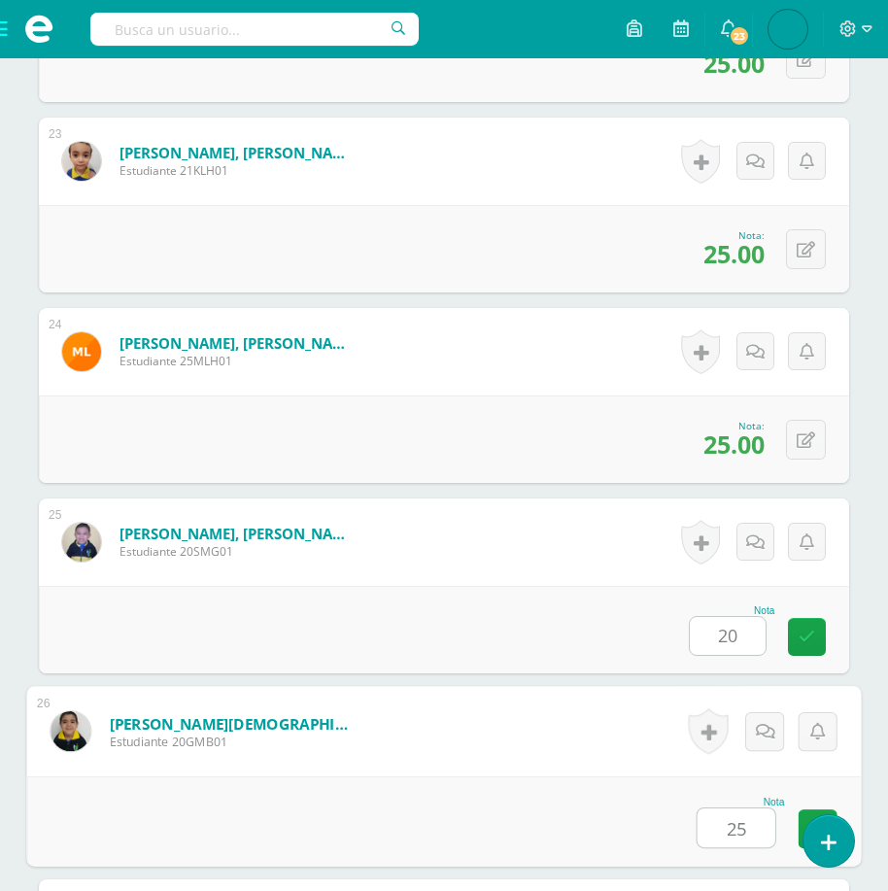
type input "25"
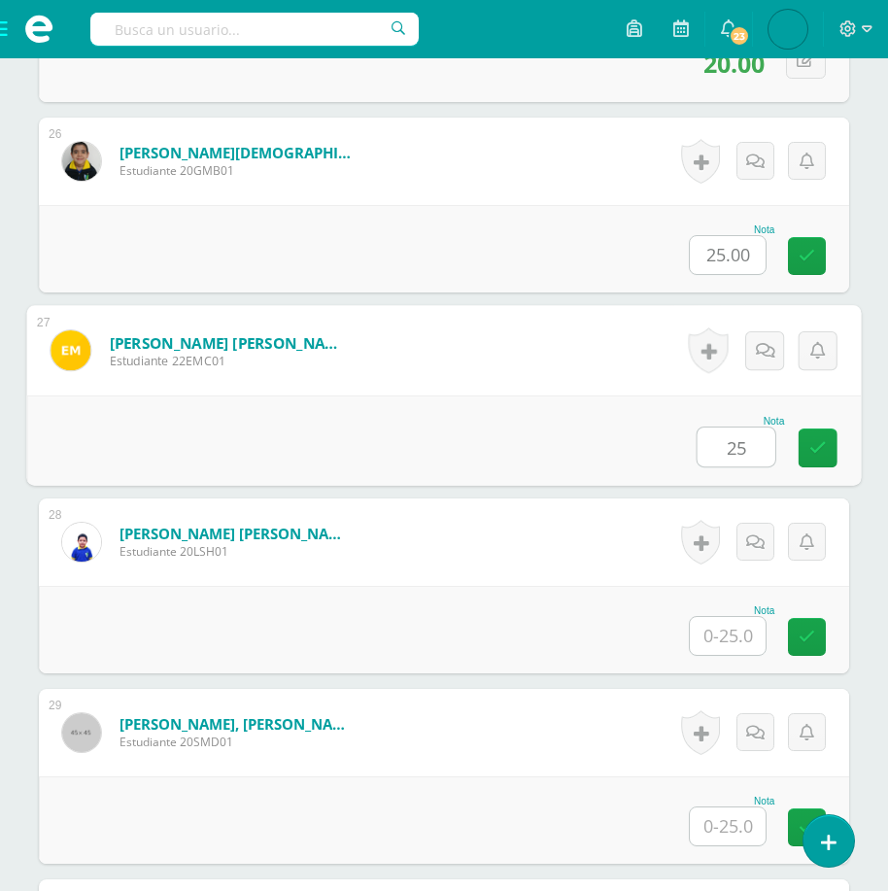
type input "25"
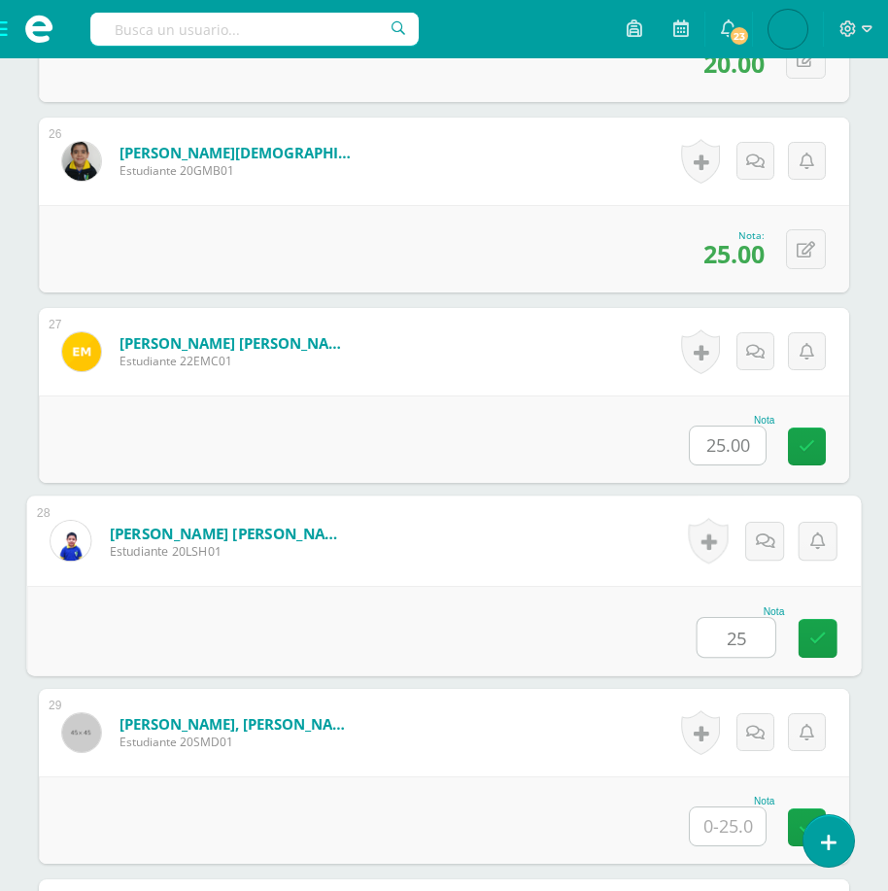
type input "25"
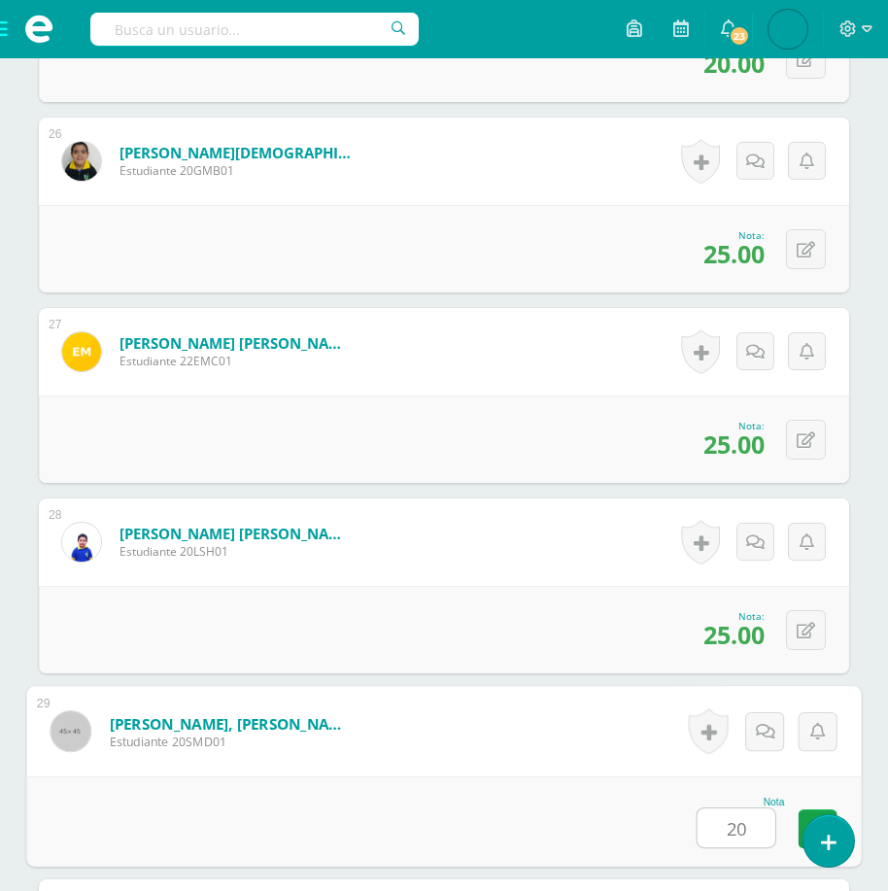
type input "20"
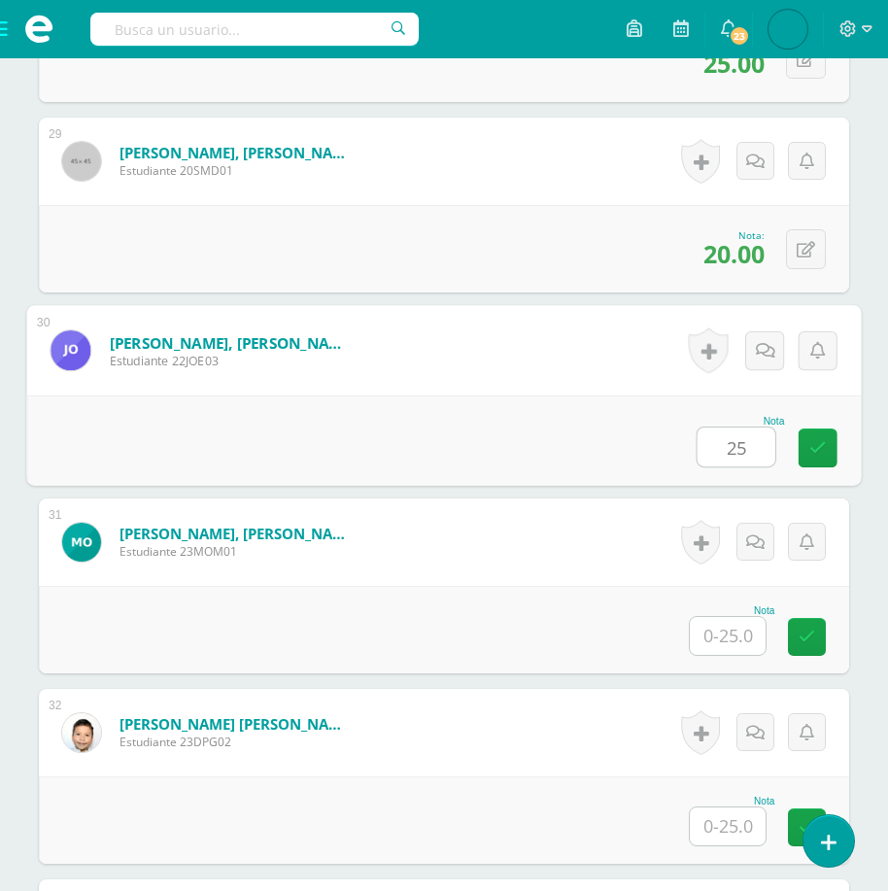
type input "25"
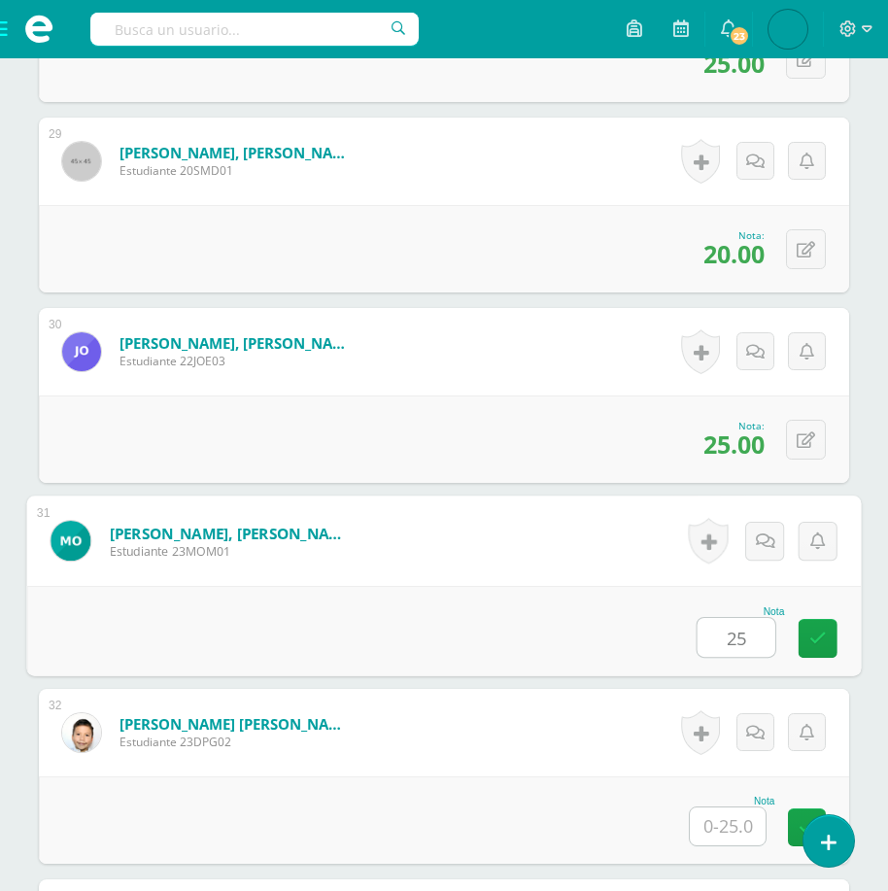
type input "25"
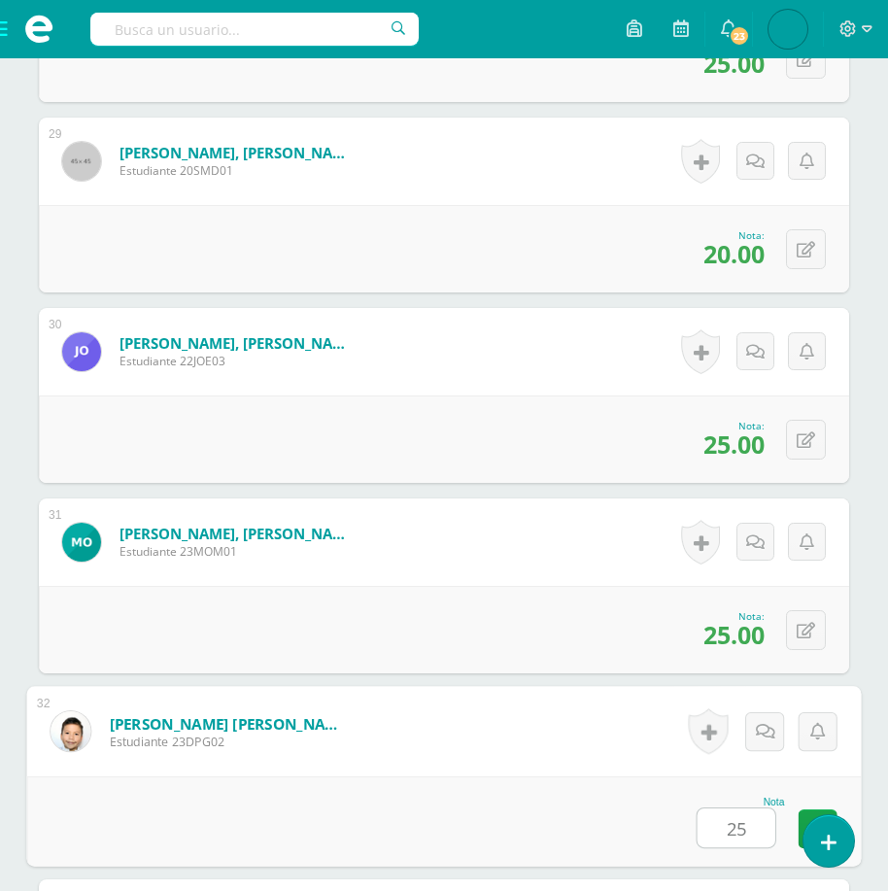
type input "25"
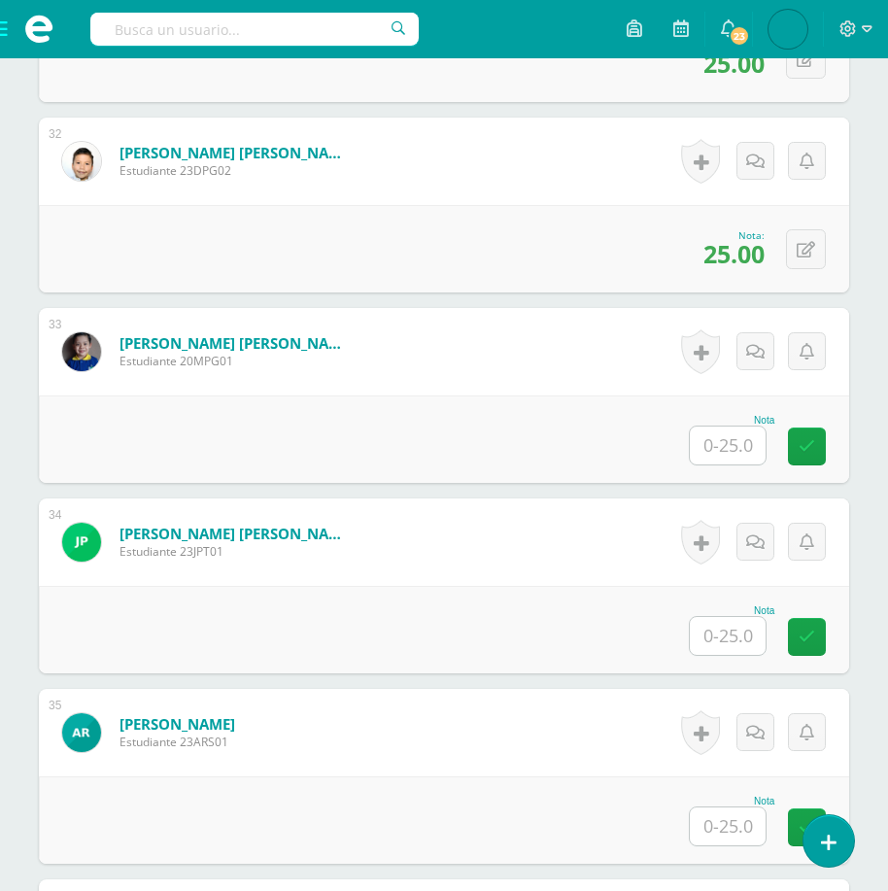
click at [740, 453] on input "text" at bounding box center [728, 446] width 76 height 38
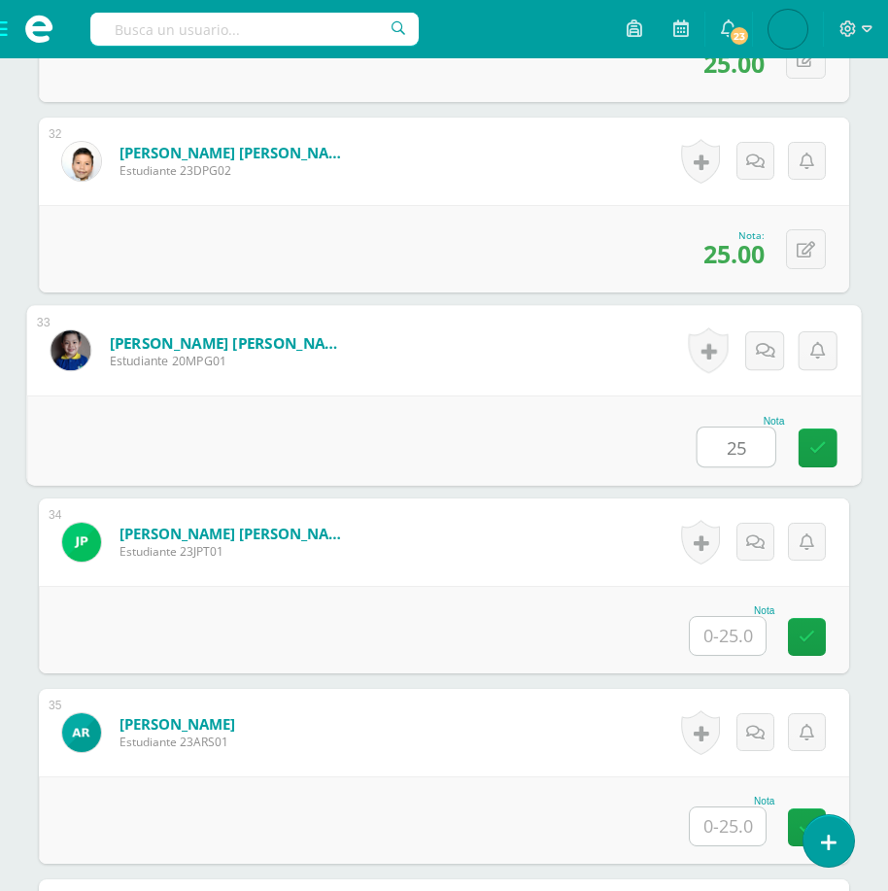
type input "25"
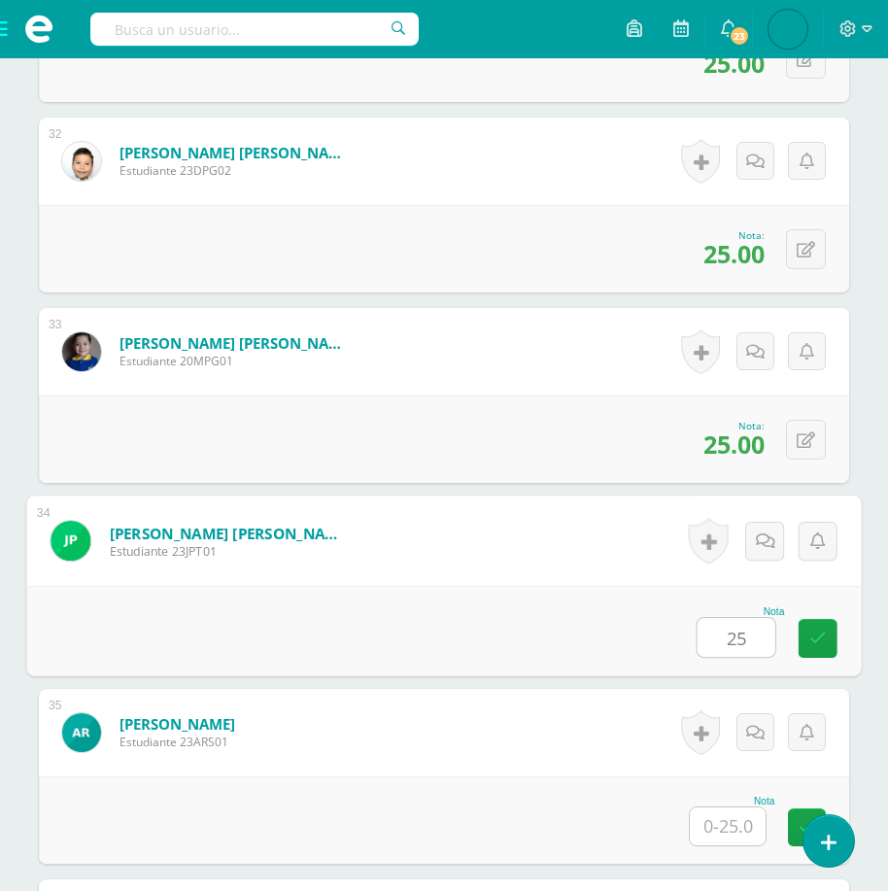
type input "25"
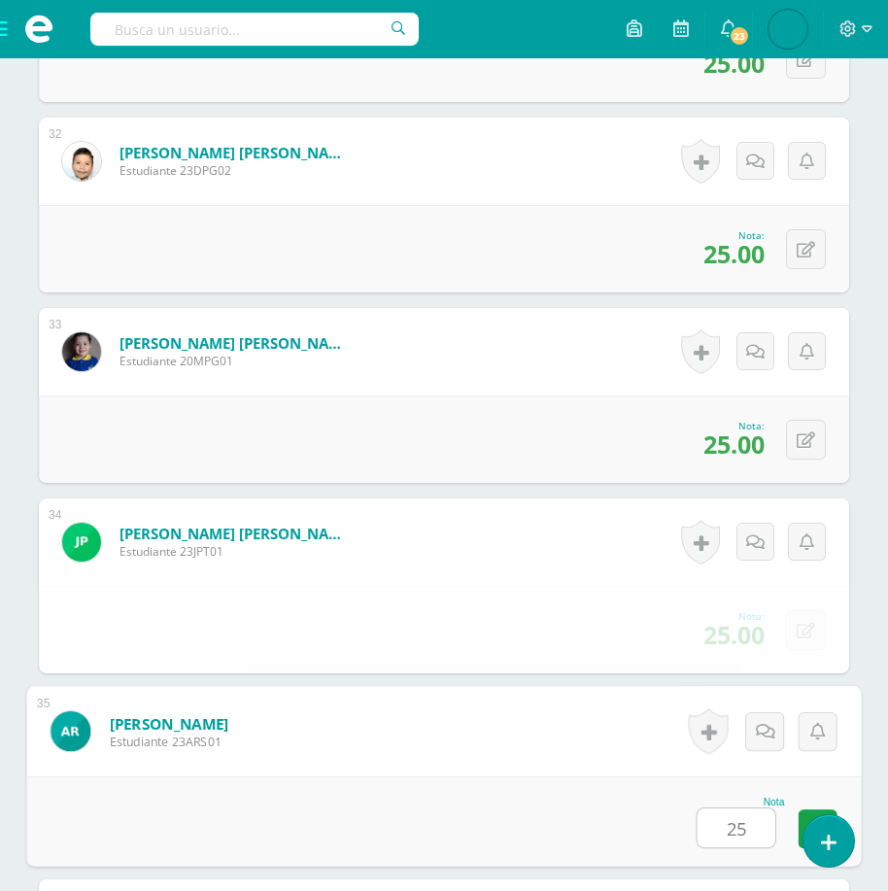
type input "25"
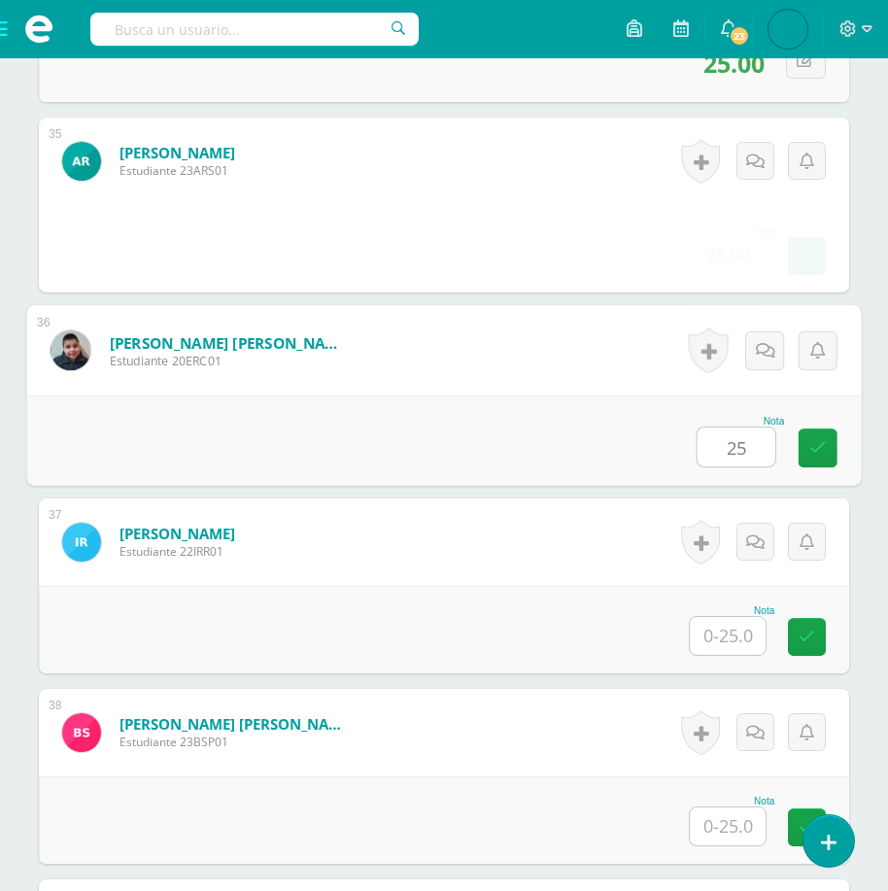
type input "25"
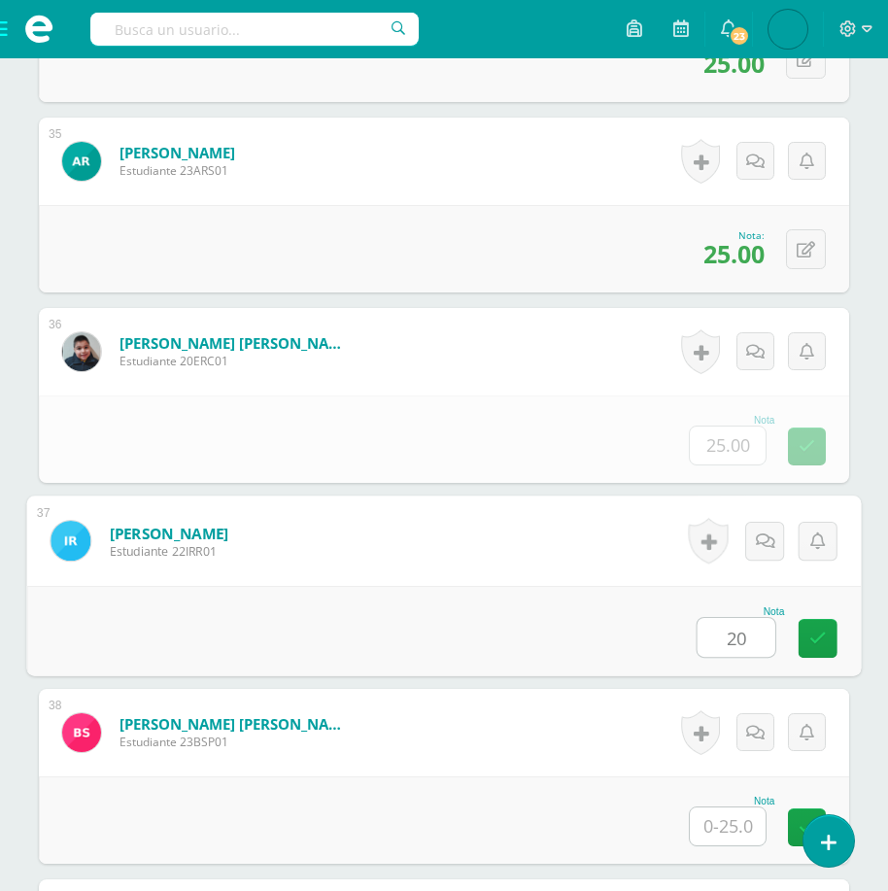
type input "20"
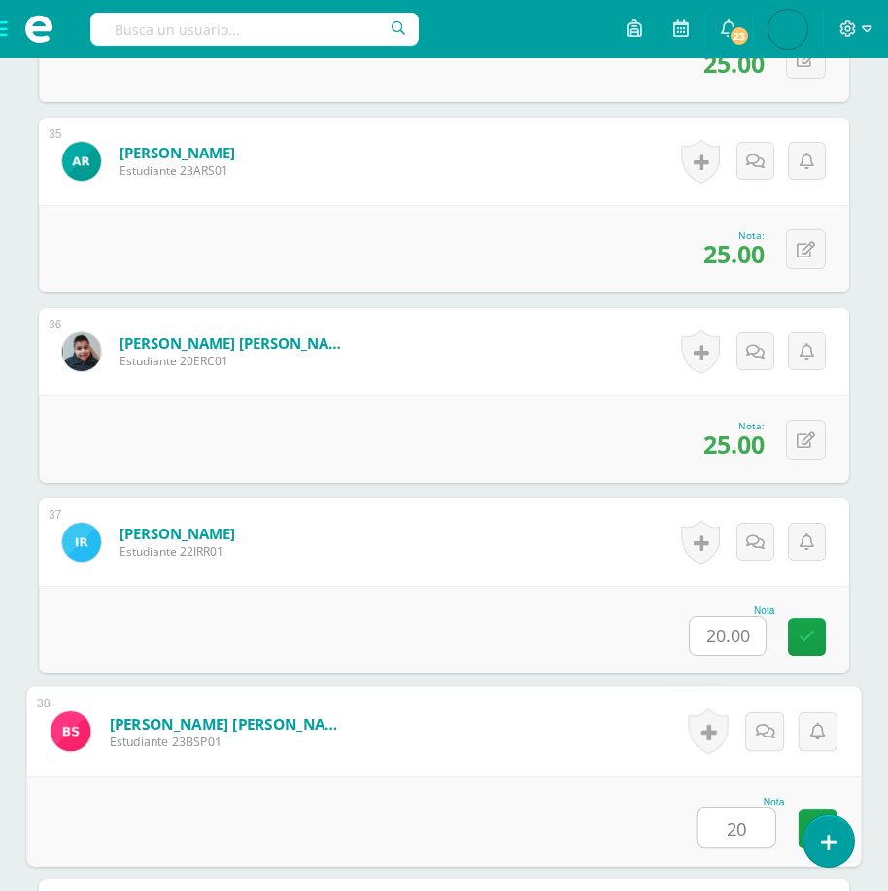
type input "20"
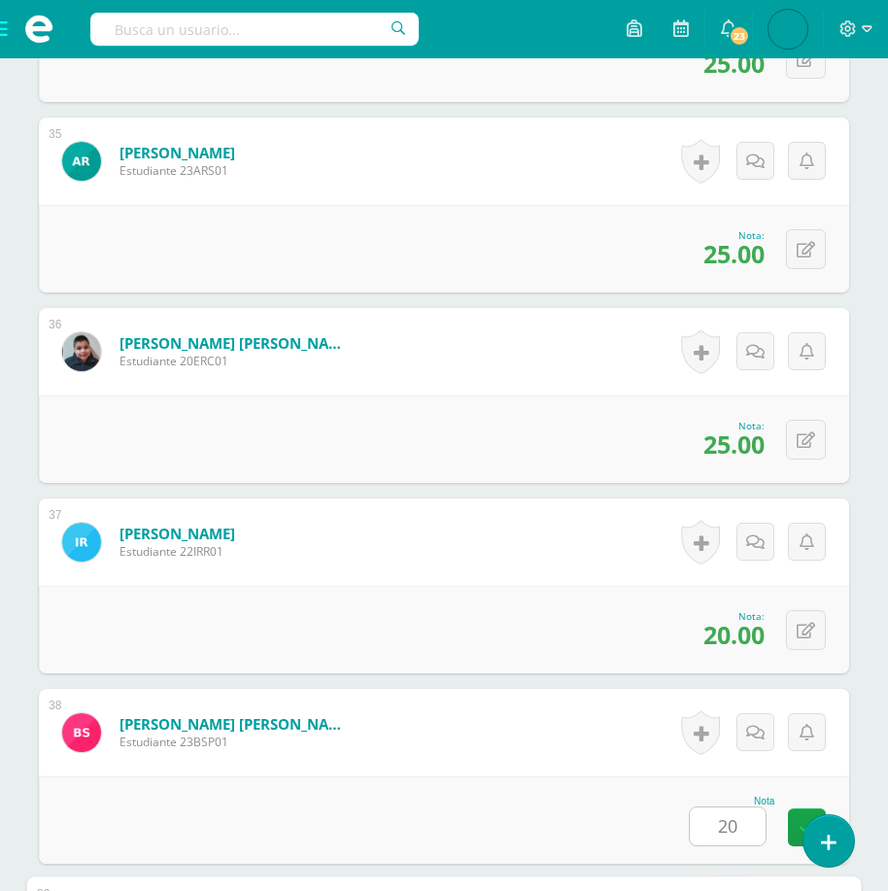
scroll to position [7638, 0]
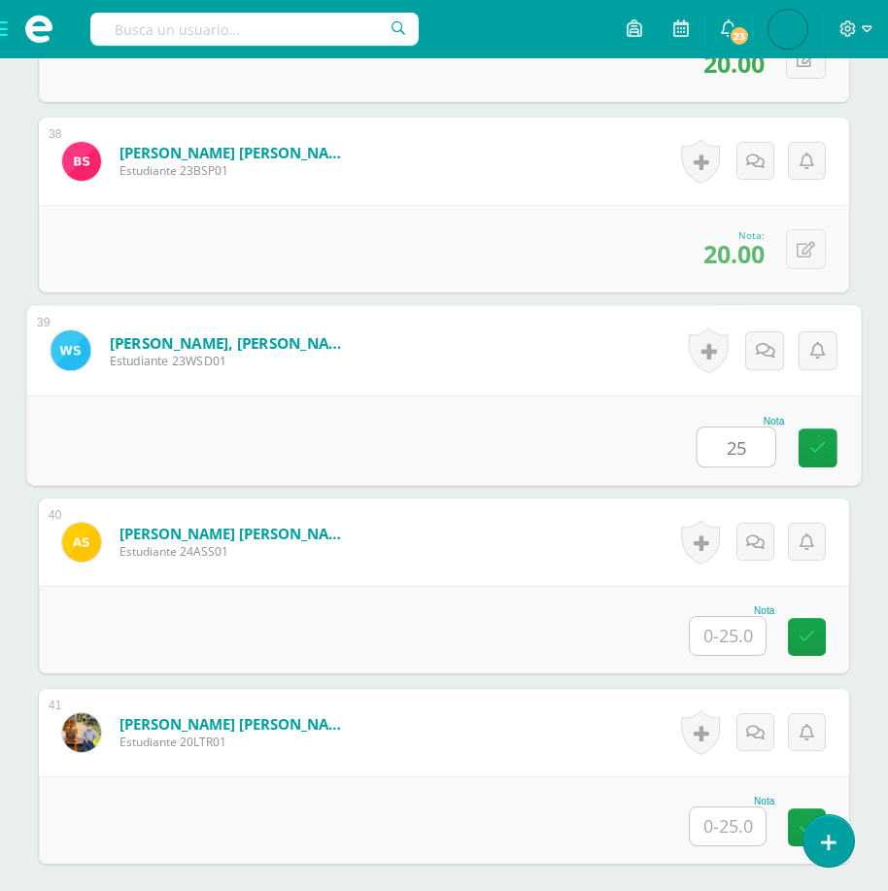
type input "25"
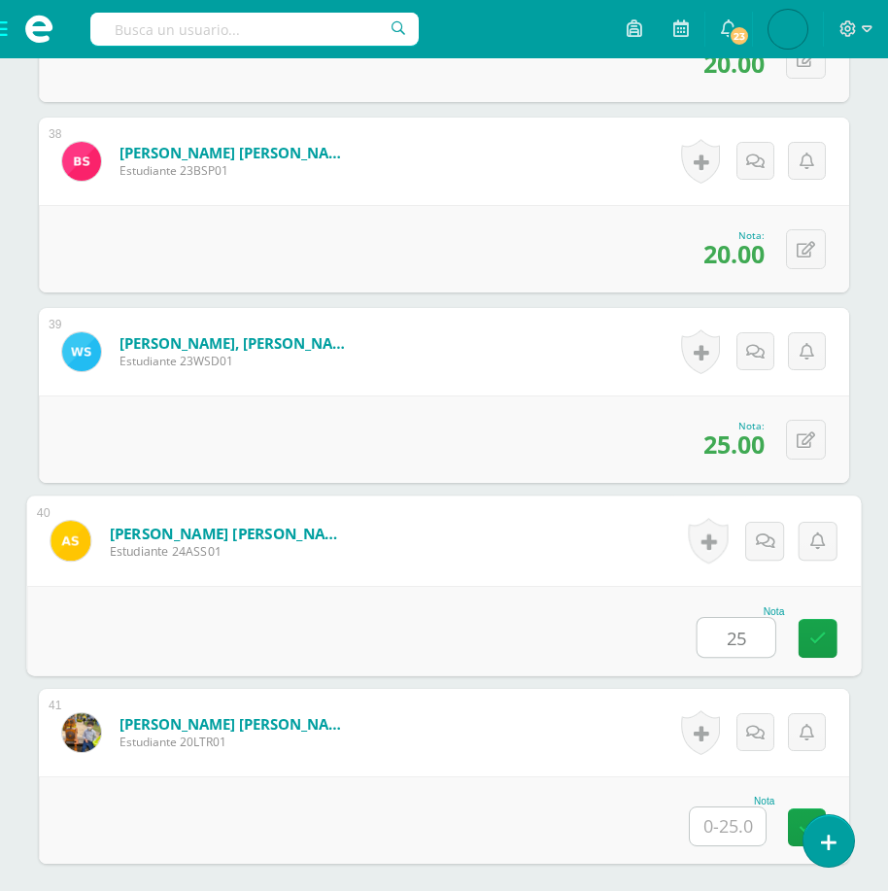
type input "25"
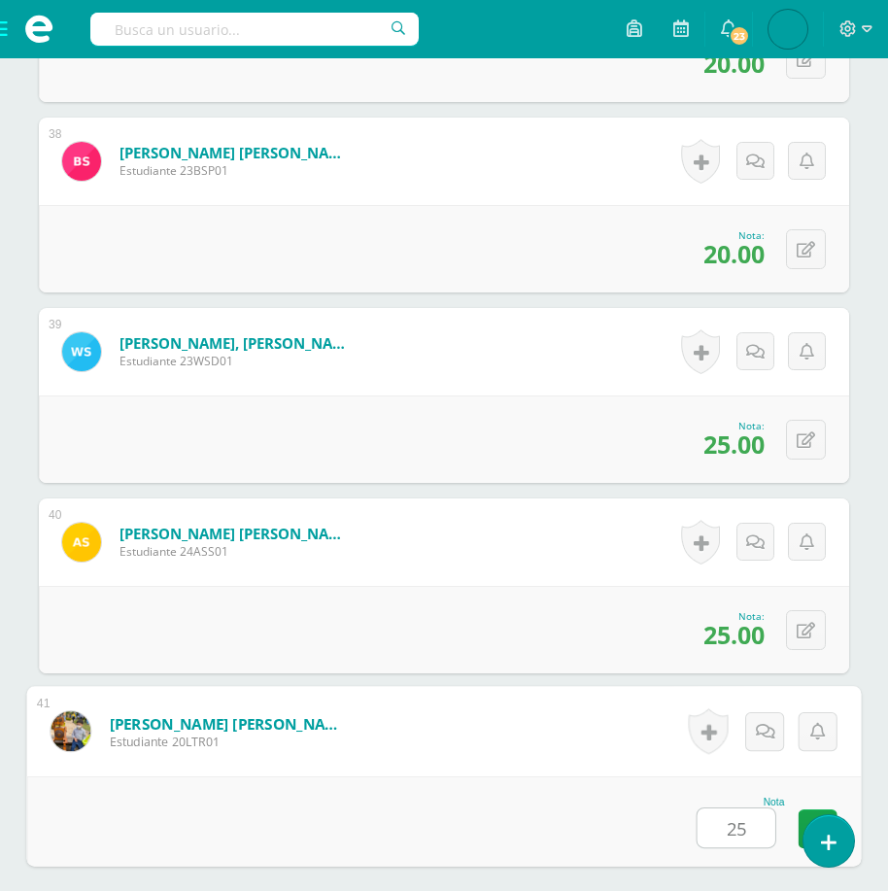
type input "25"
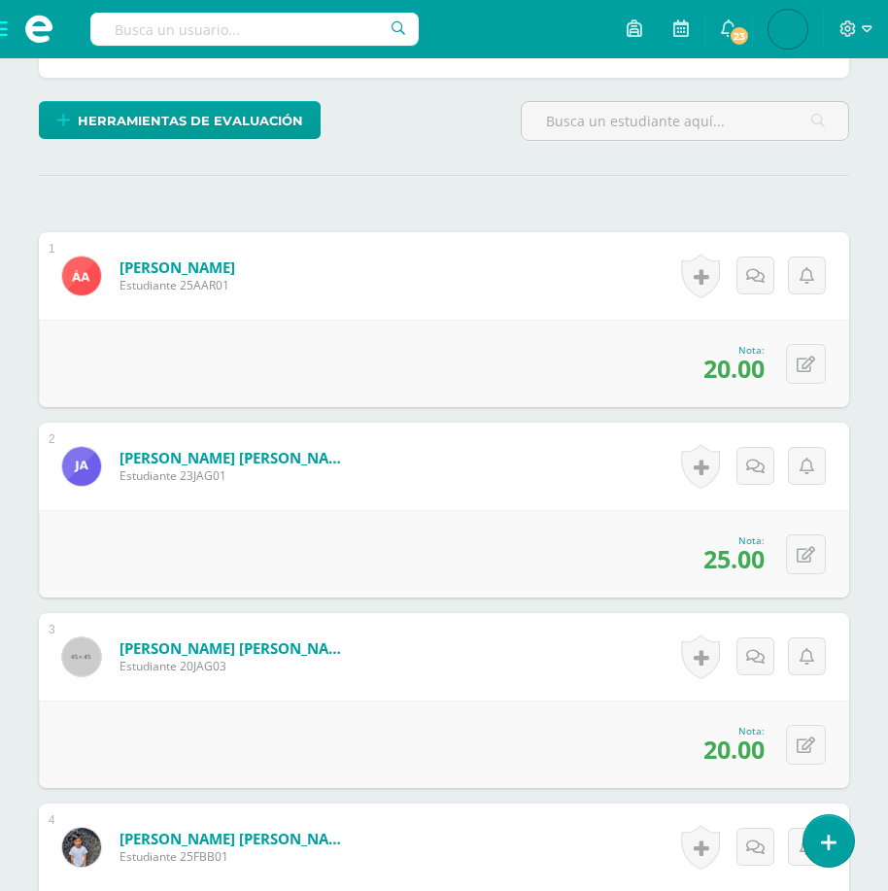
scroll to position [0, 0]
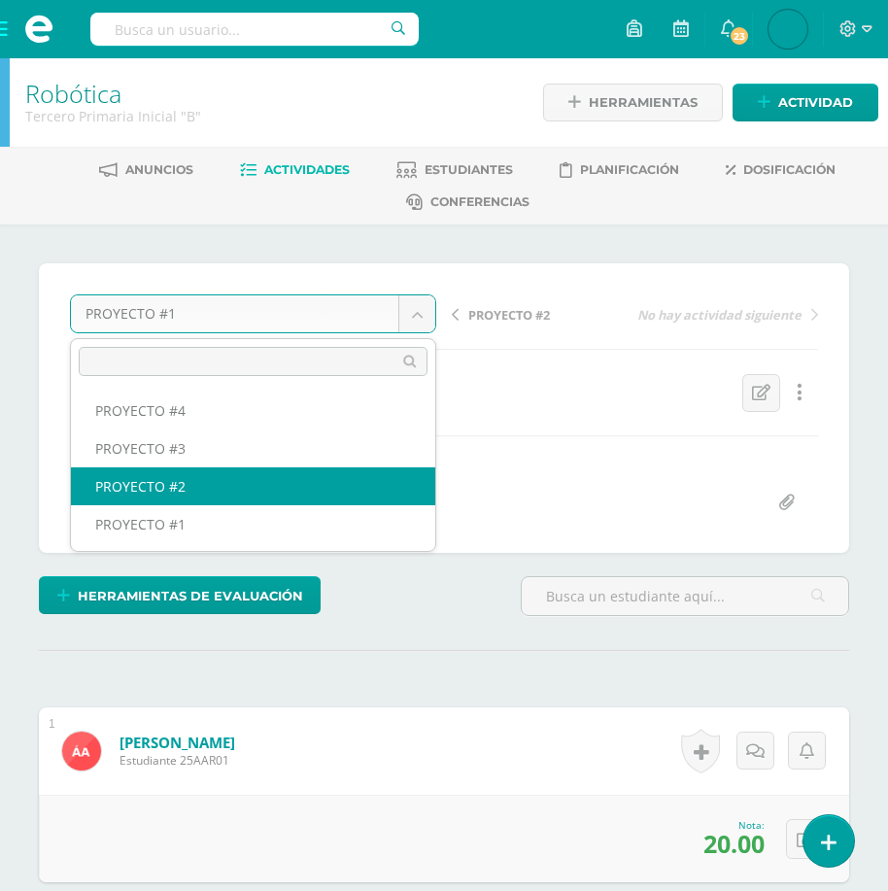
select select "/dashboard/teacher/grade-activity/175384/"
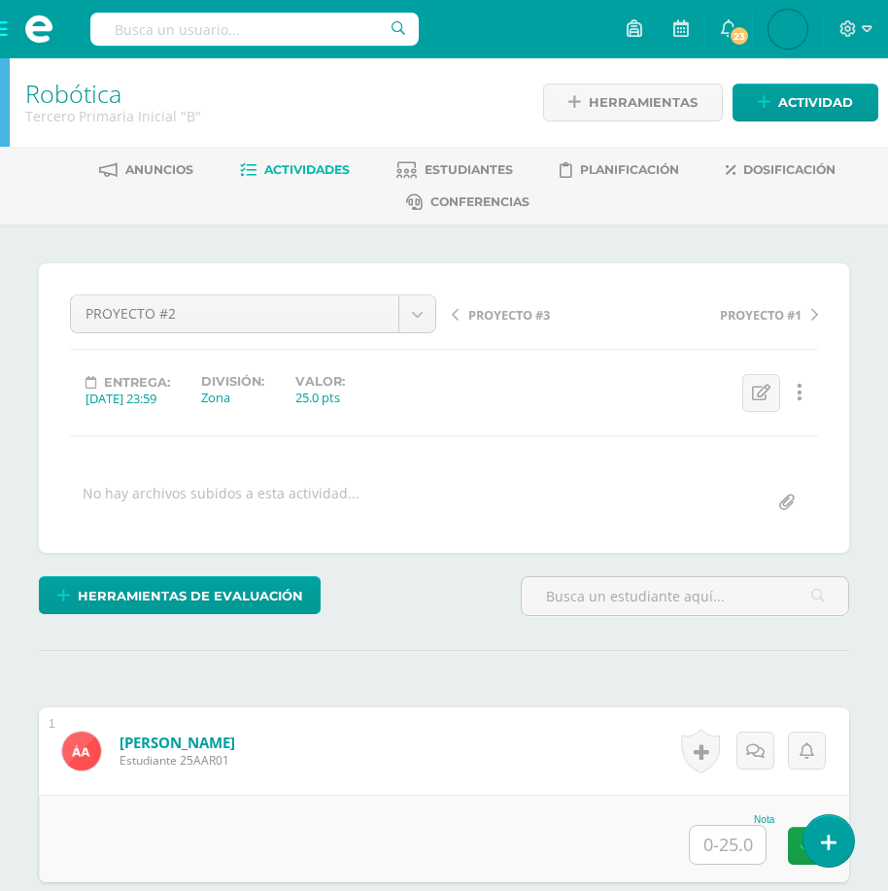
click at [723, 861] on input "text" at bounding box center [728, 845] width 76 height 38
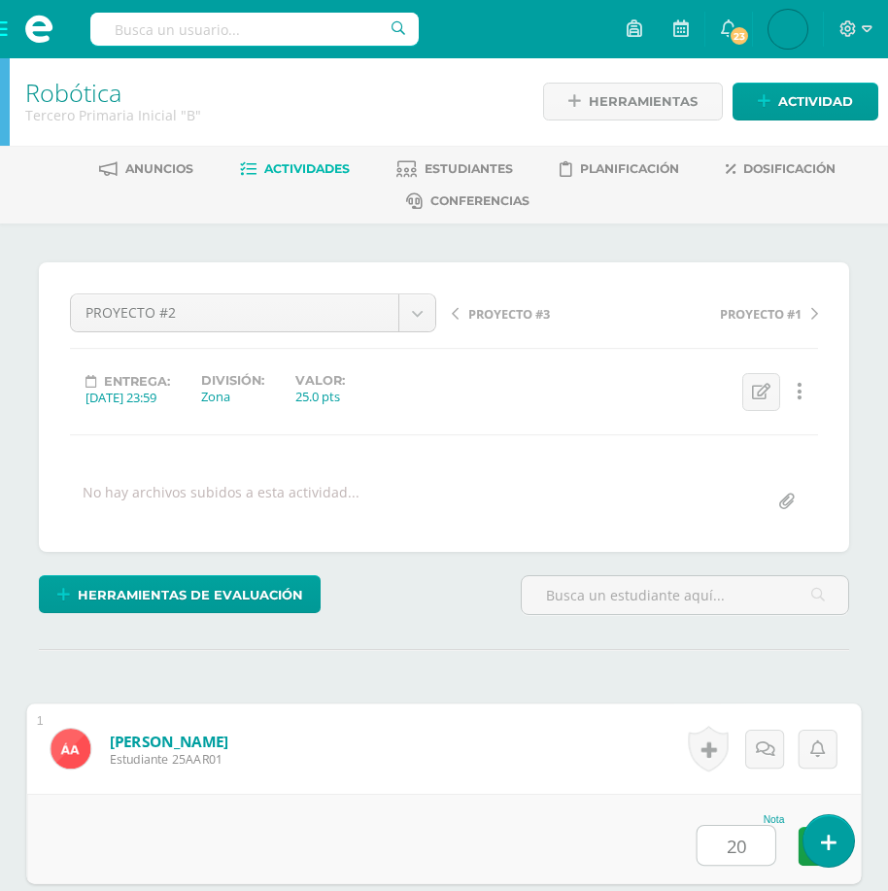
type input "20"
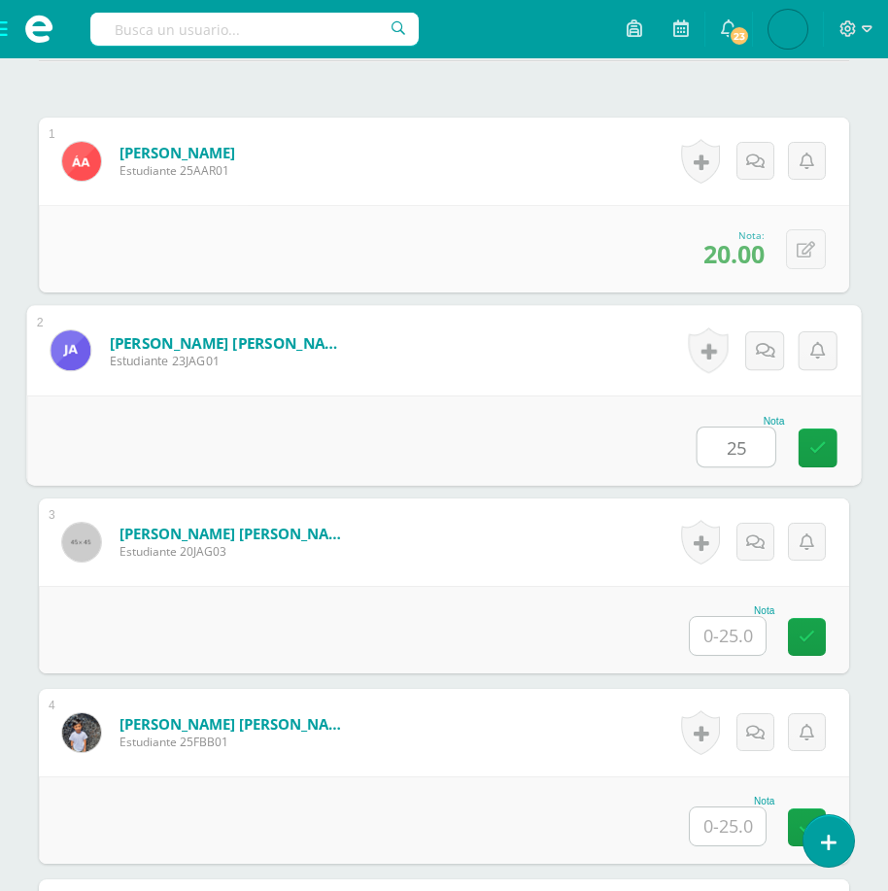
type input "25"
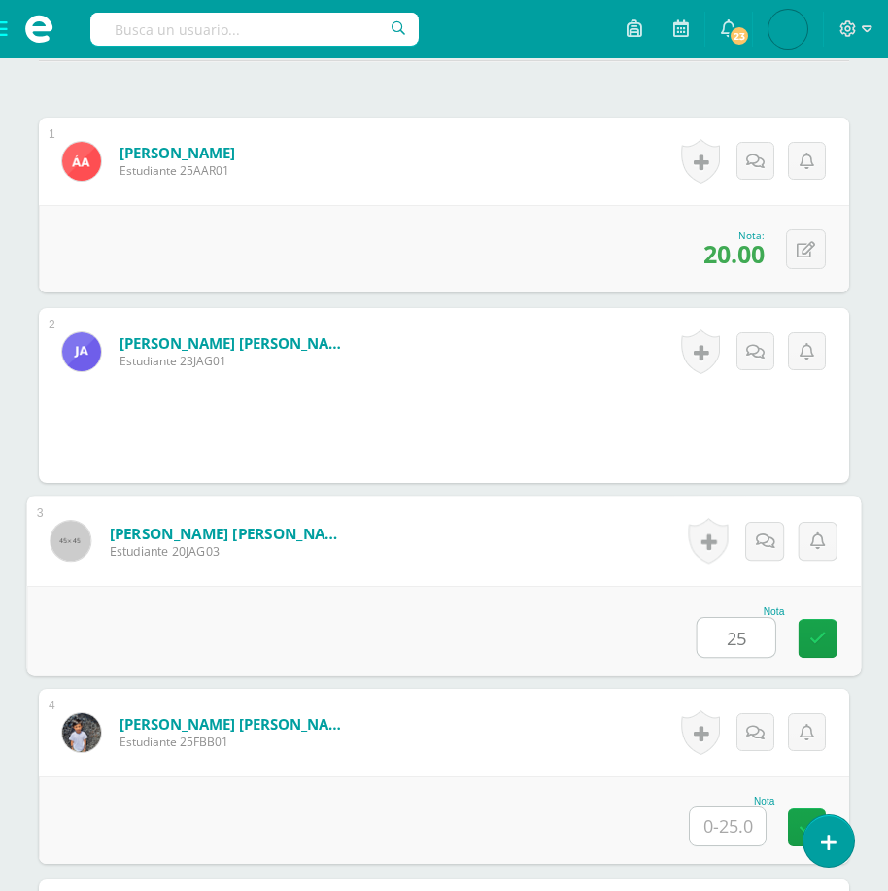
type input "25"
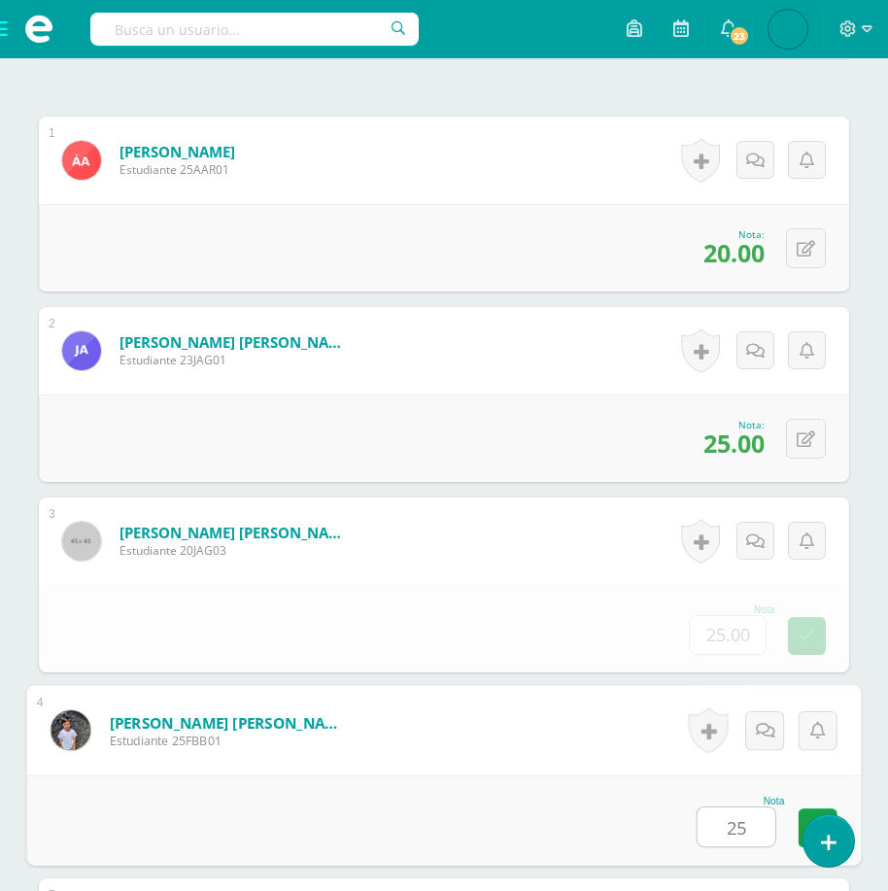
type input "25"
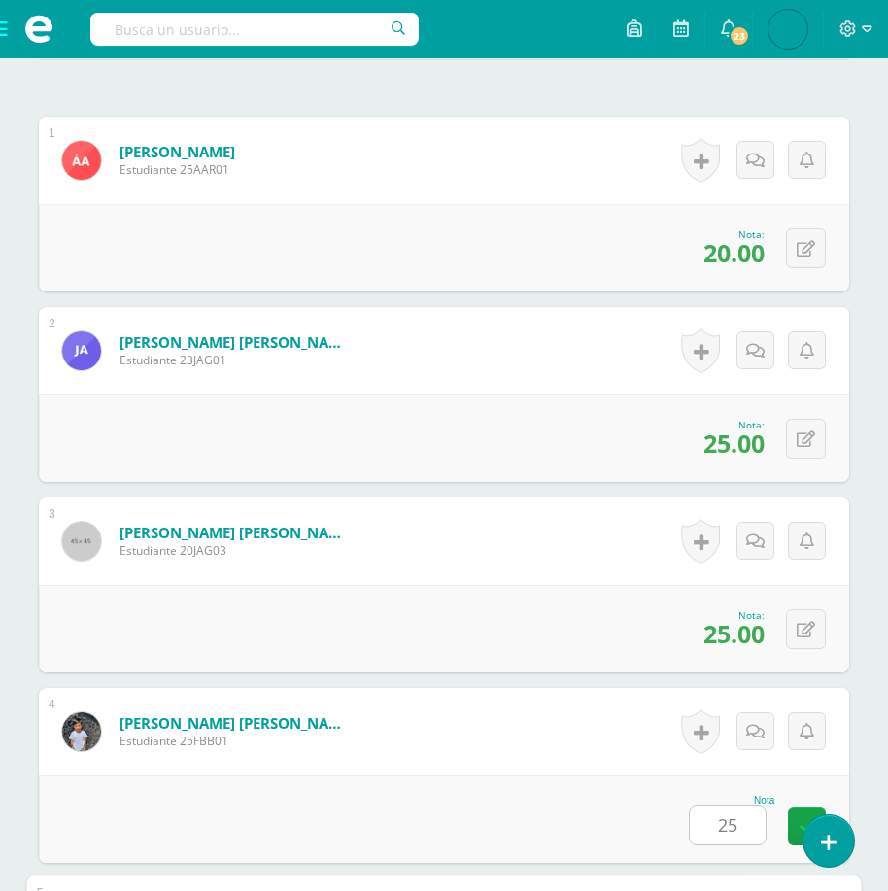
scroll to position [1161, 0]
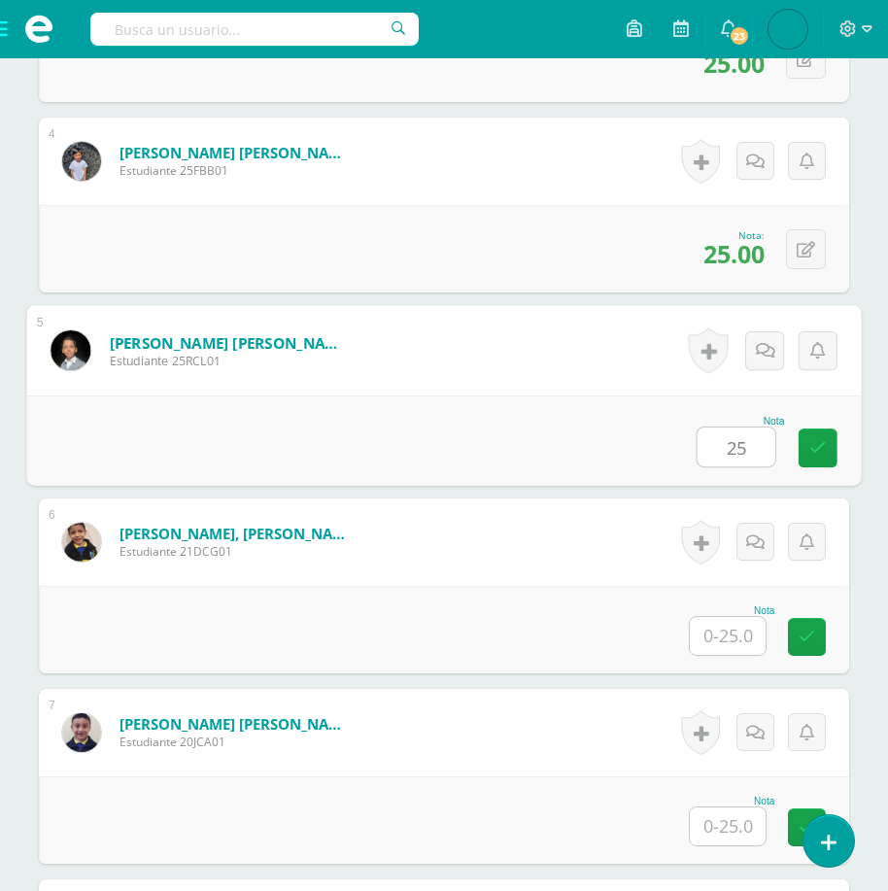
type input "25"
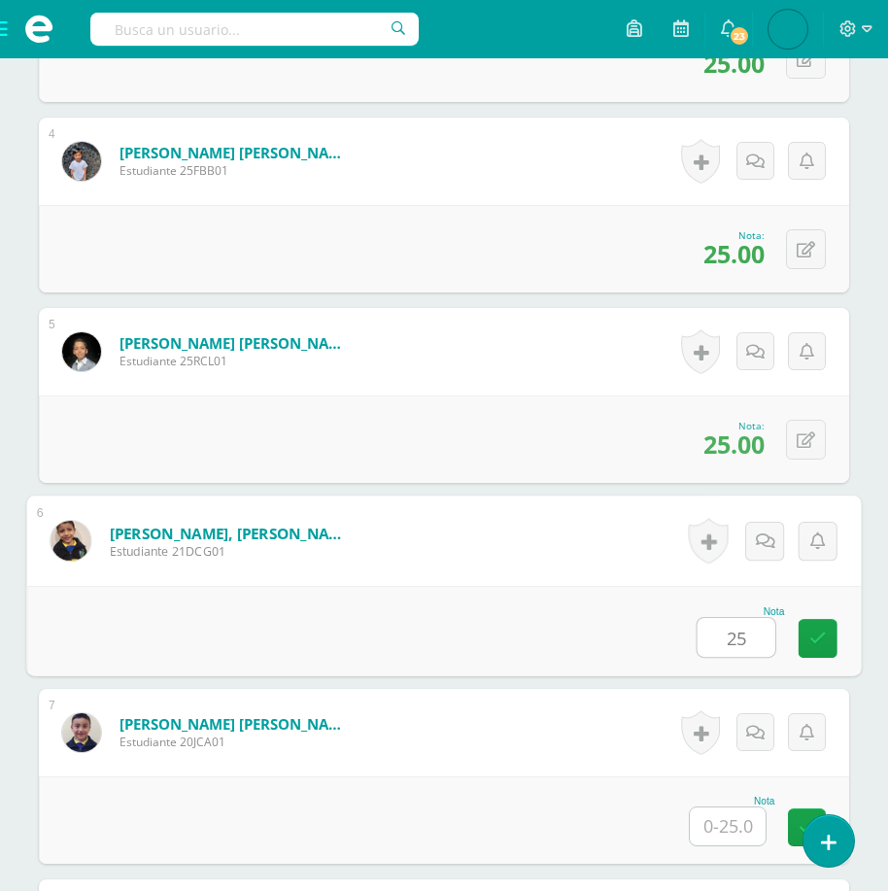
type input "25"
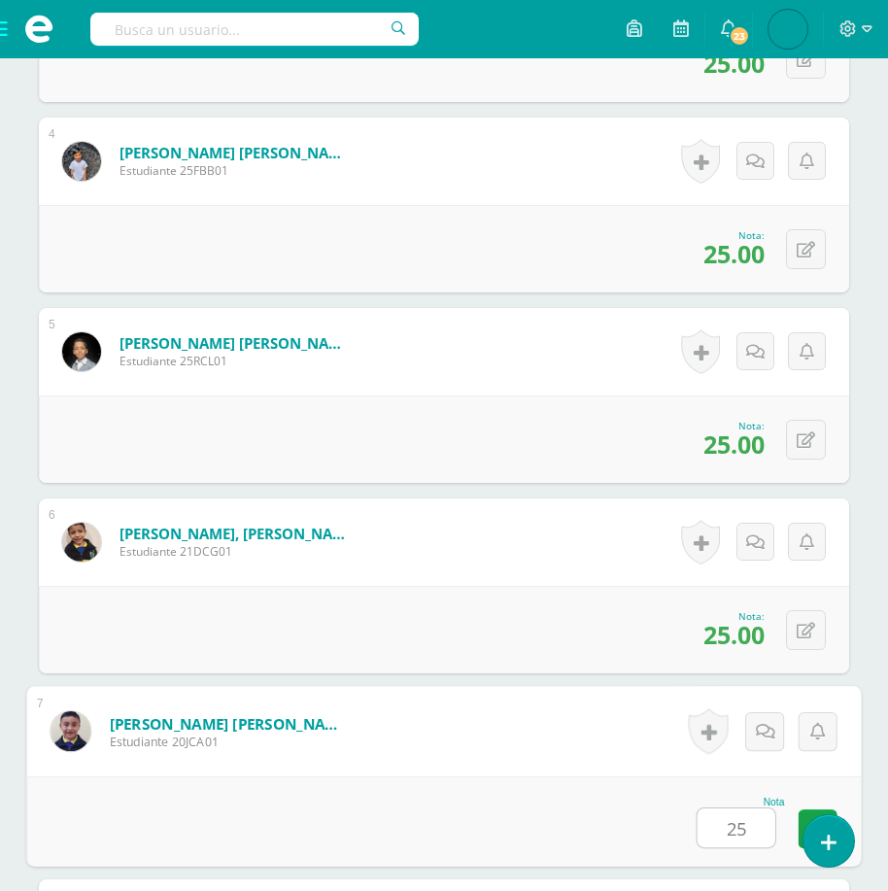
type input "25"
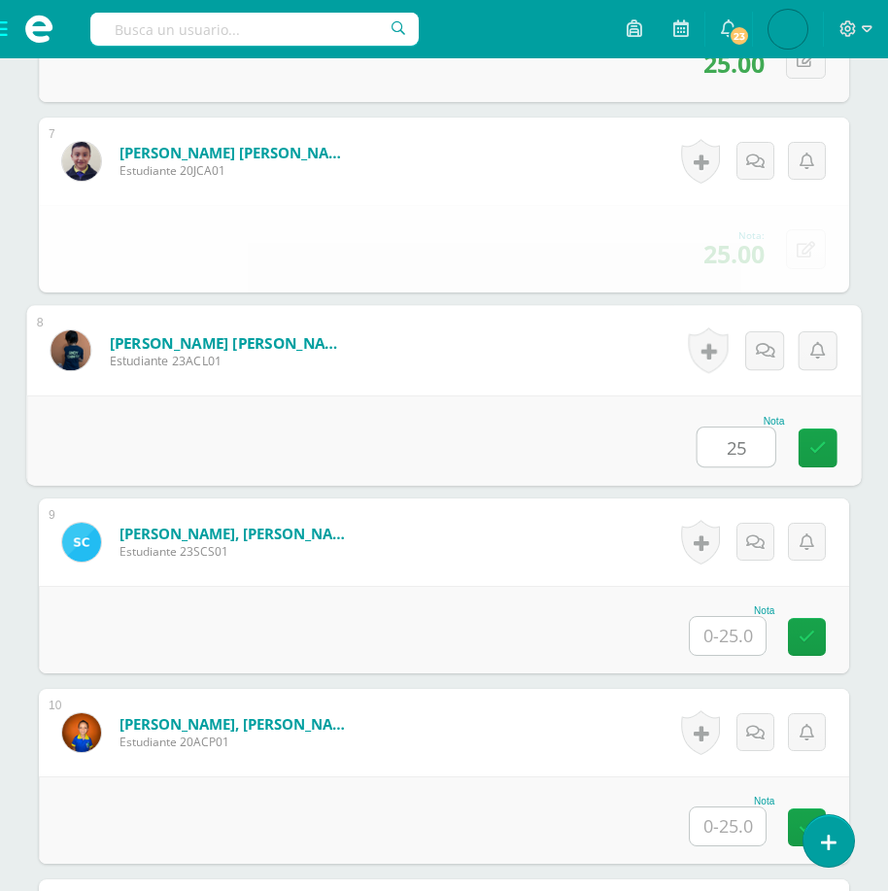
type input "25"
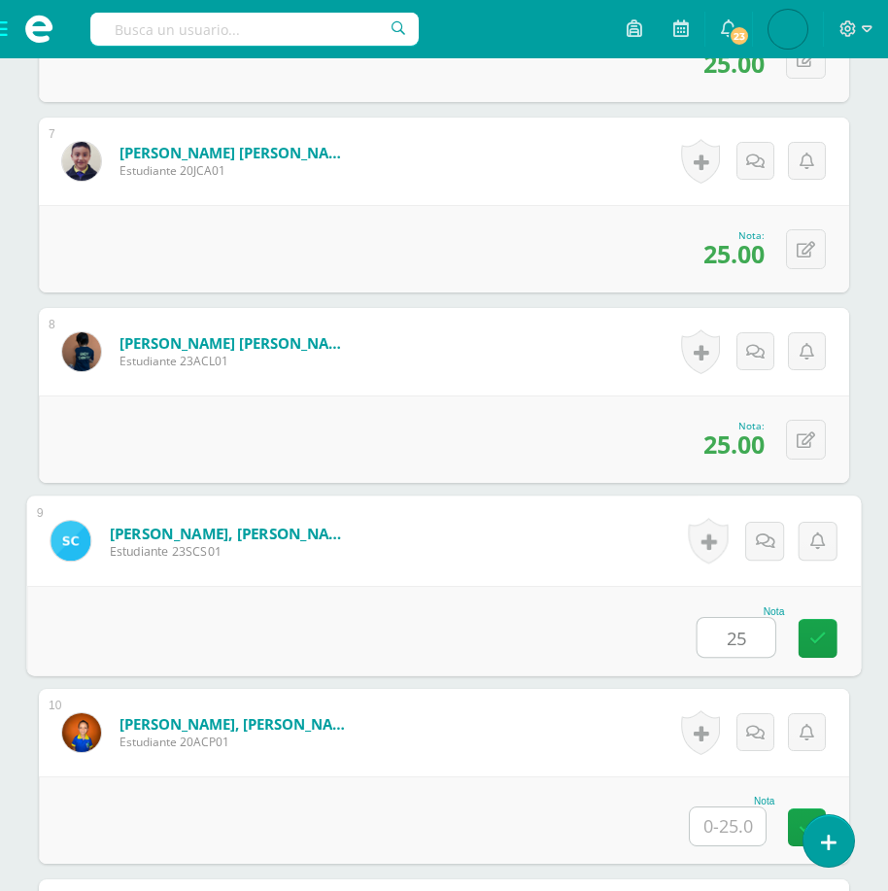
type input "25"
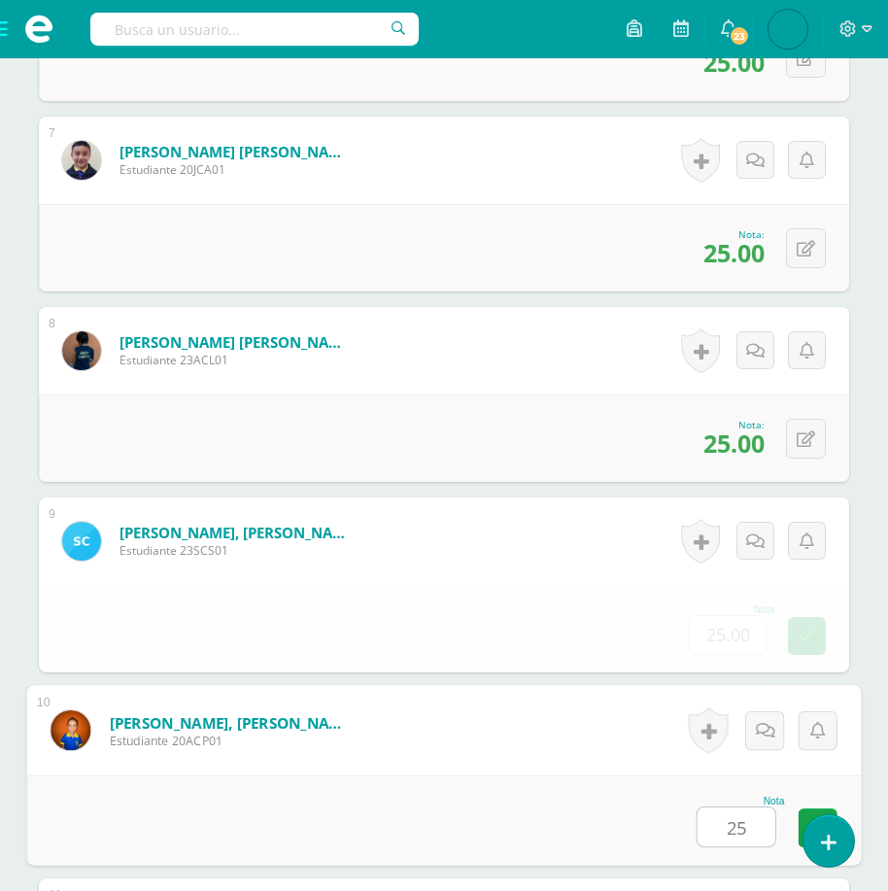
type input "25"
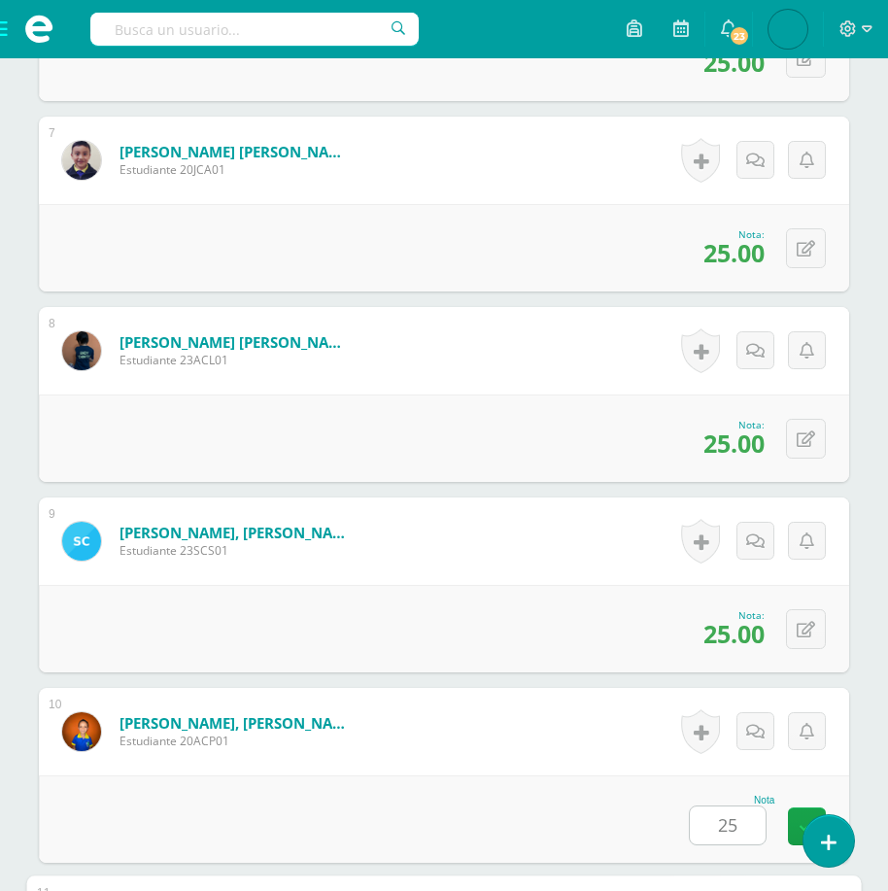
scroll to position [2304, 0]
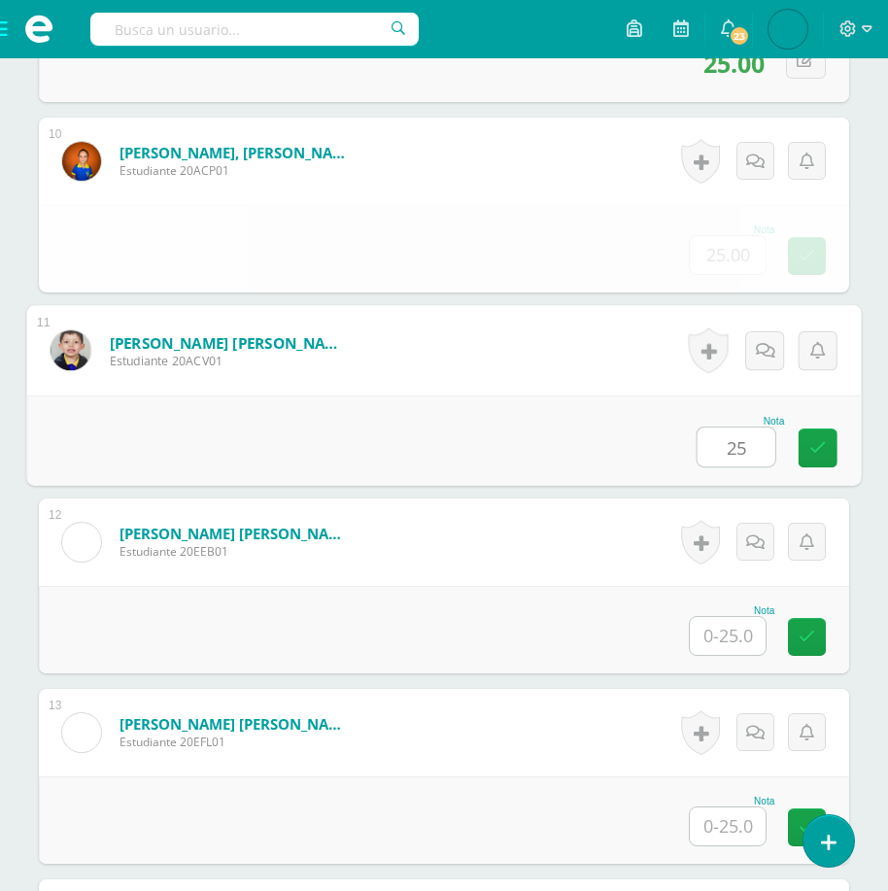
type input "25"
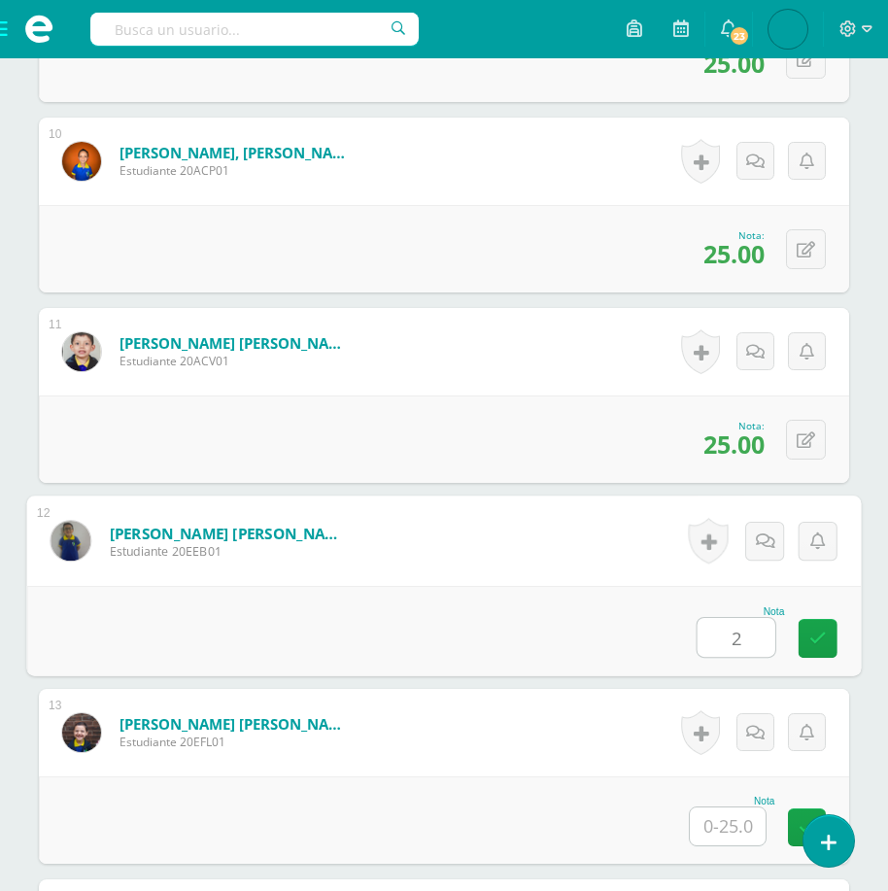
scroll to position [2305, 0]
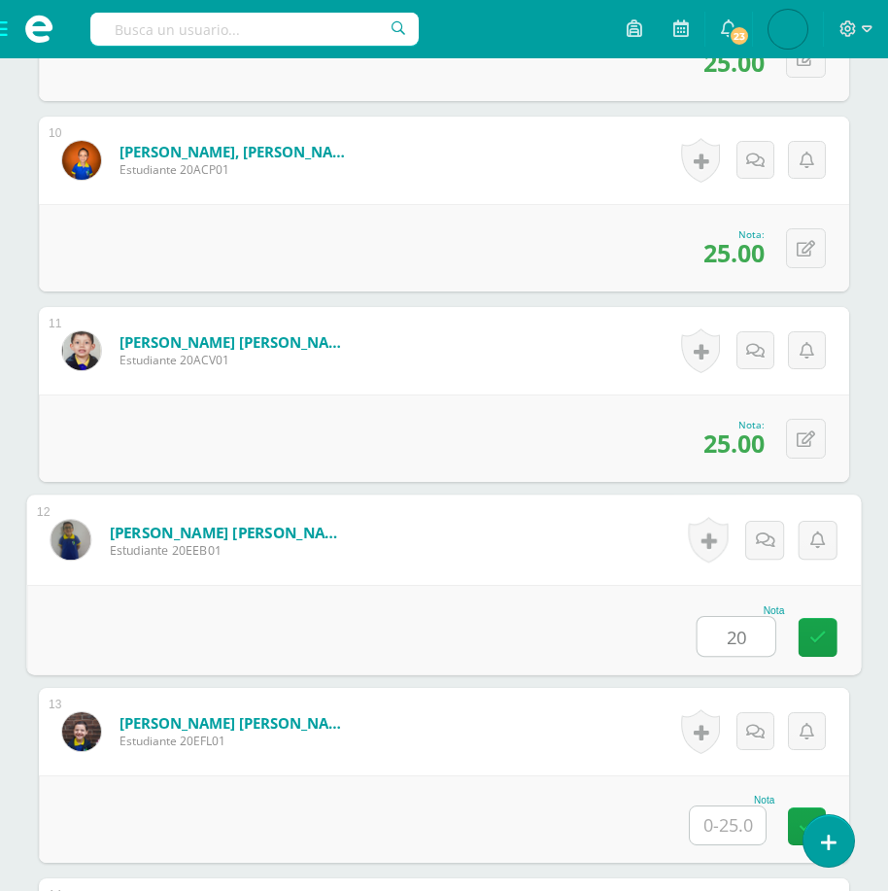
type input "20"
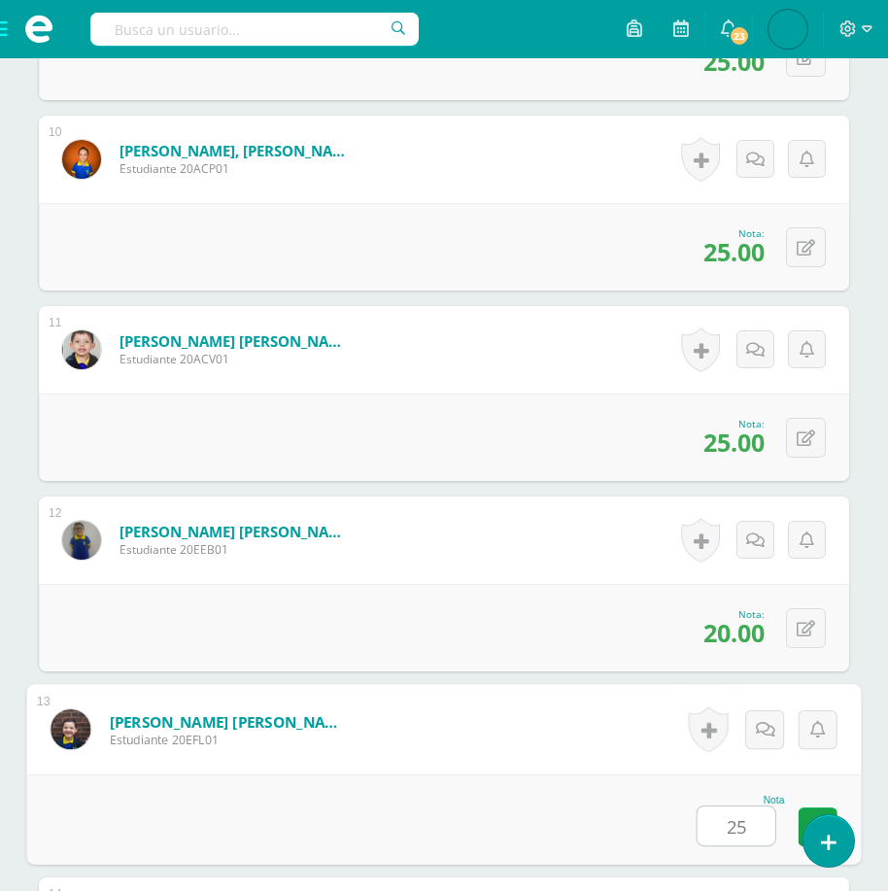
type input "25"
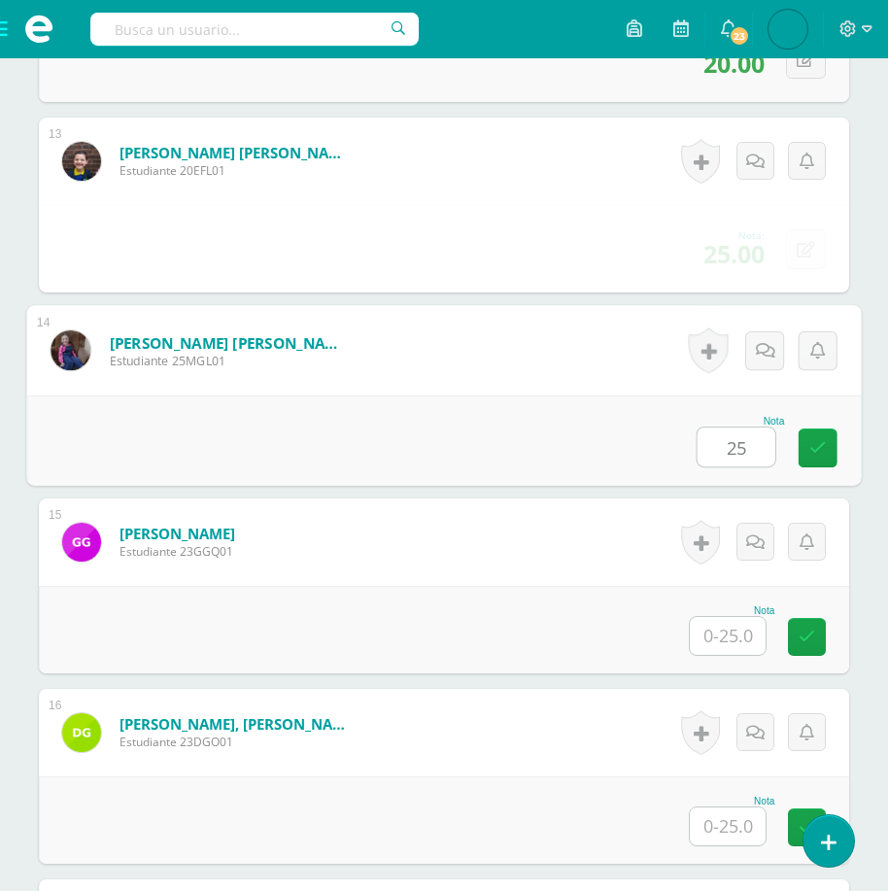
type input "25"
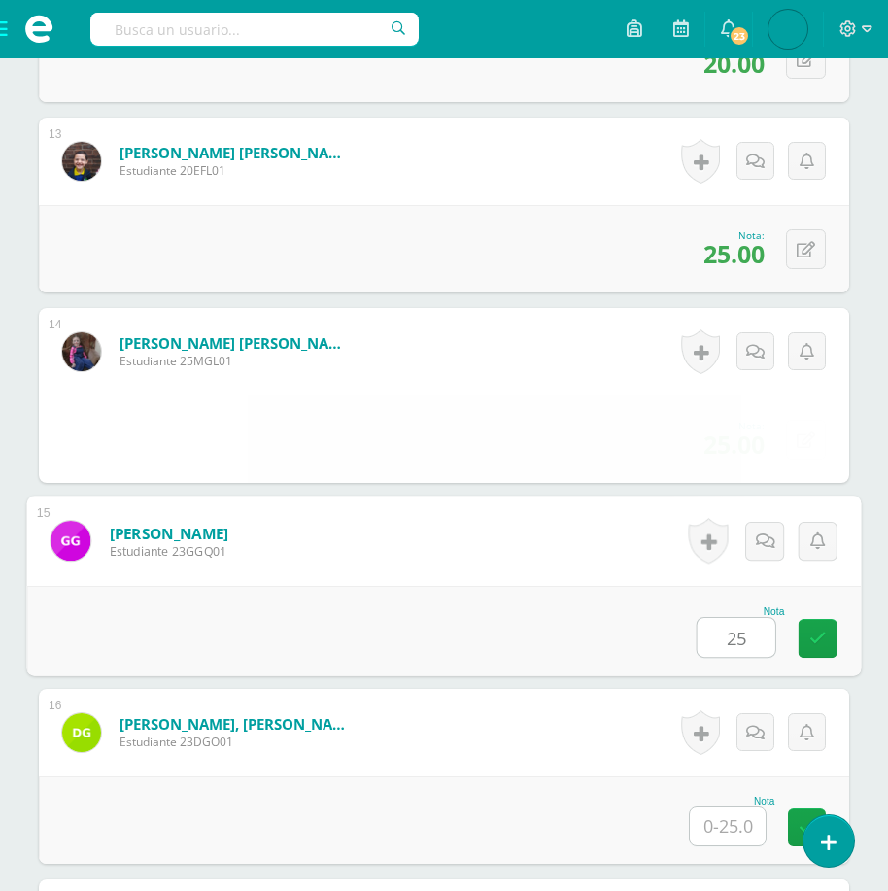
type input "25"
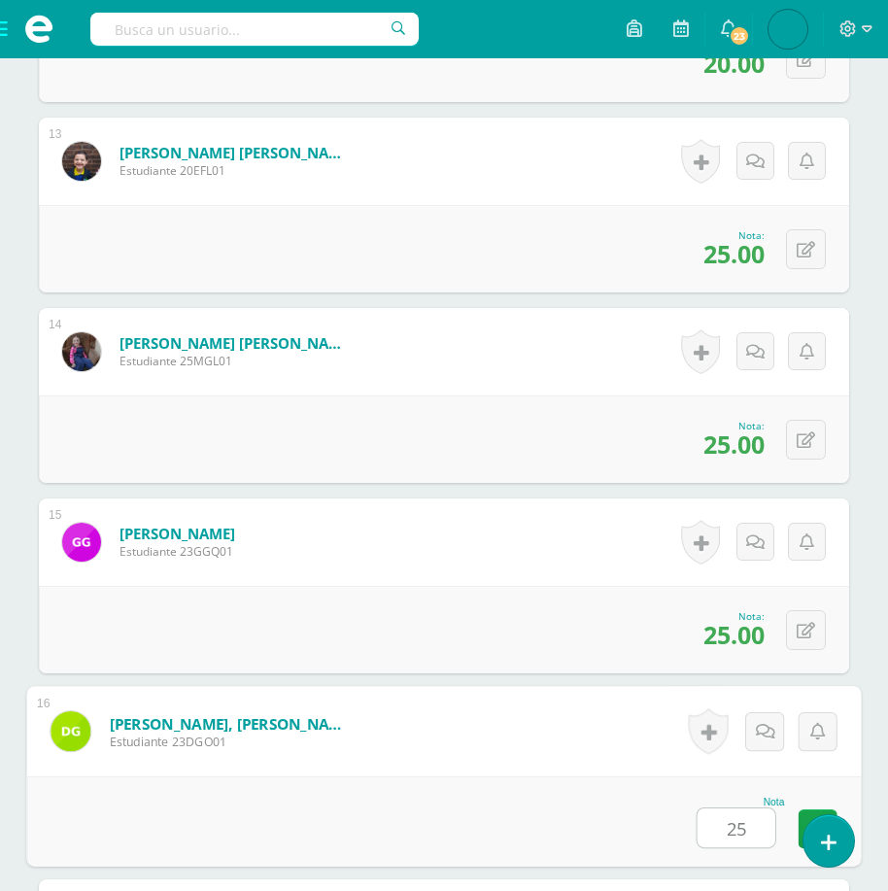
type input "25"
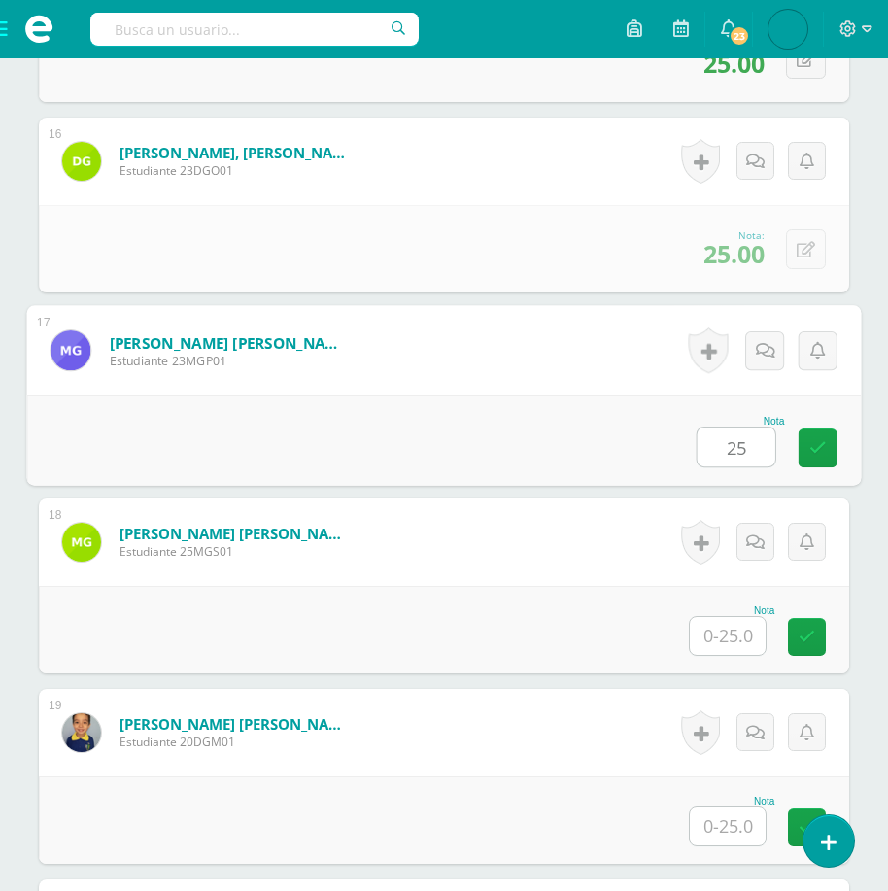
type input "25"
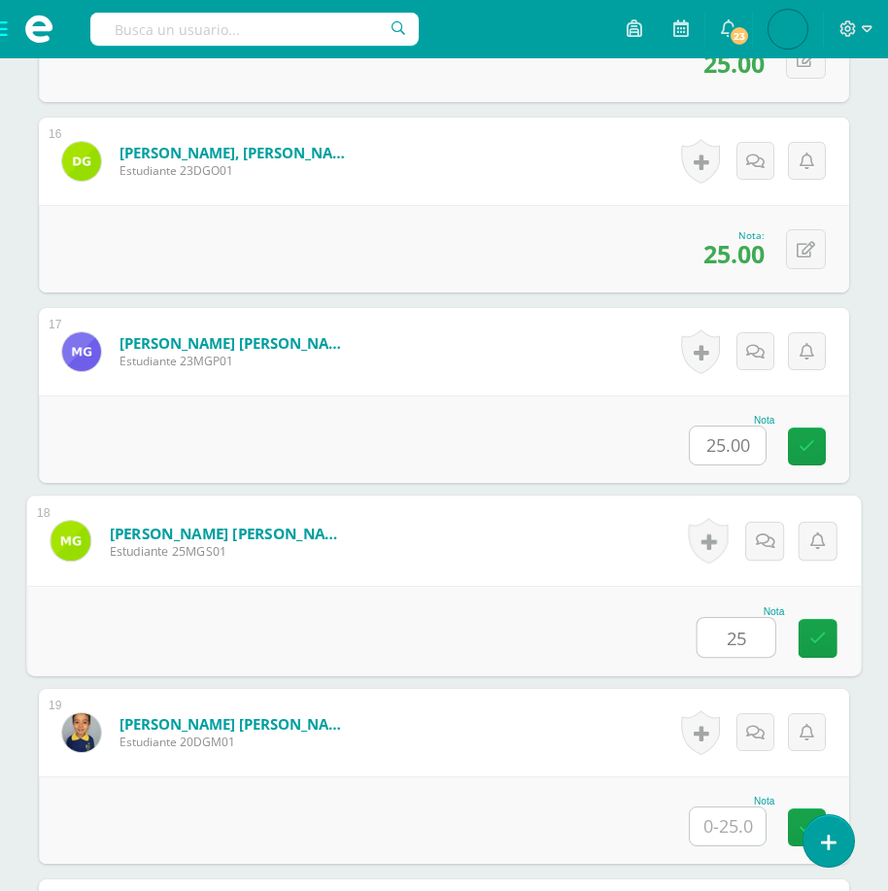
type input "25"
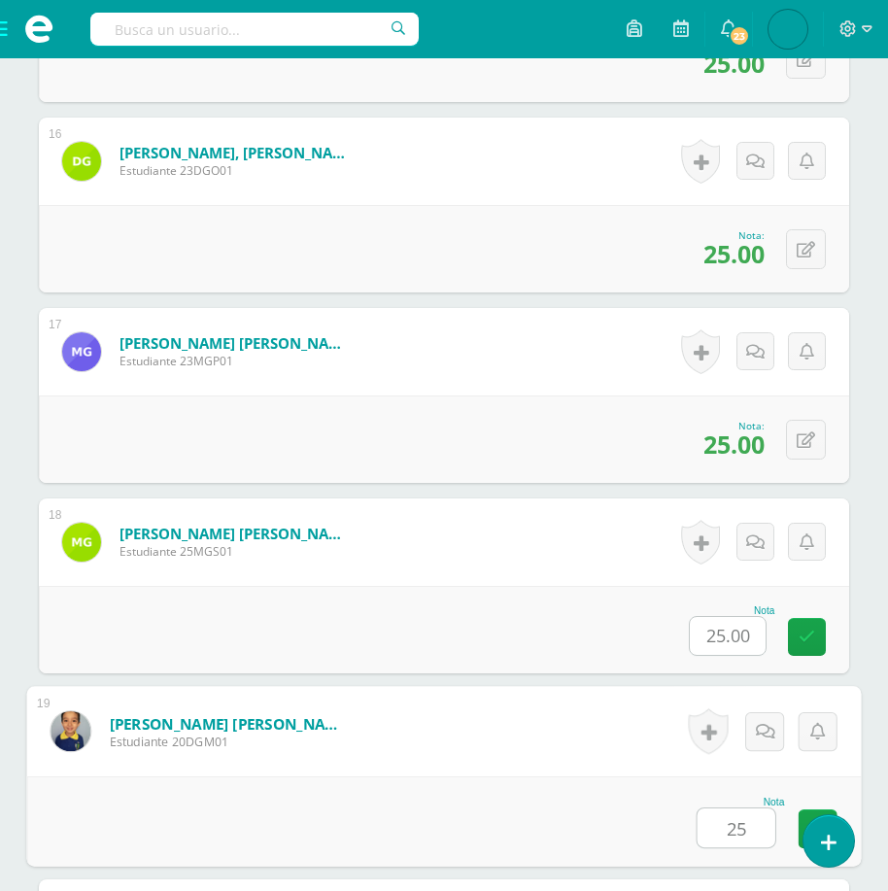
type input "25"
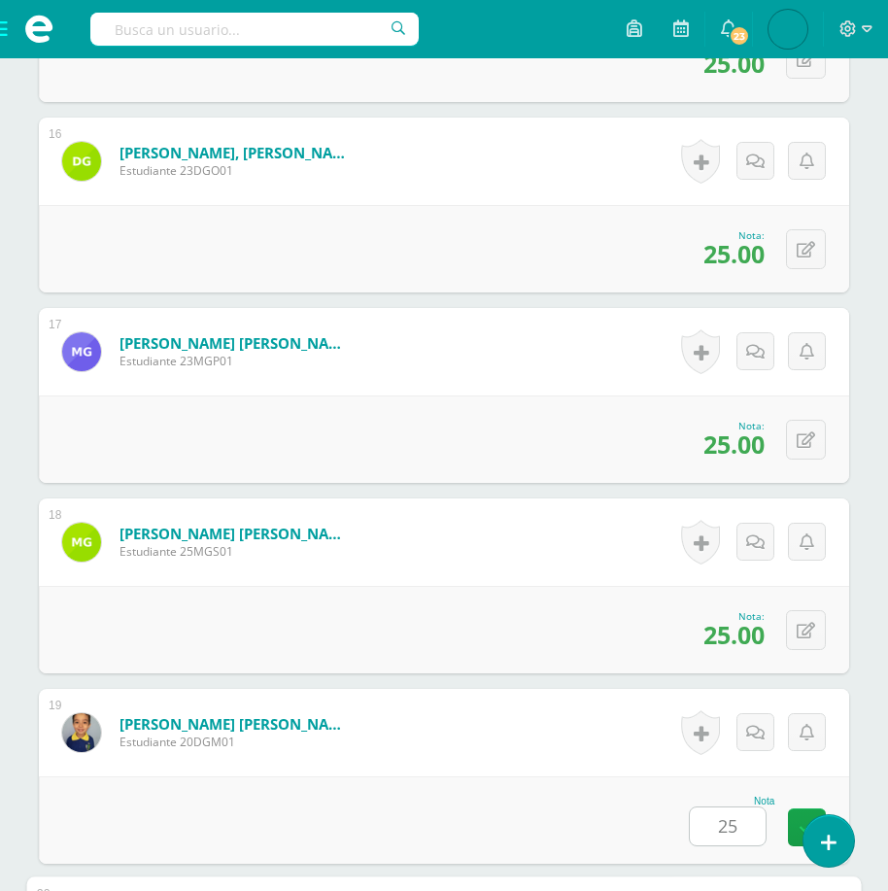
scroll to position [4019, 0]
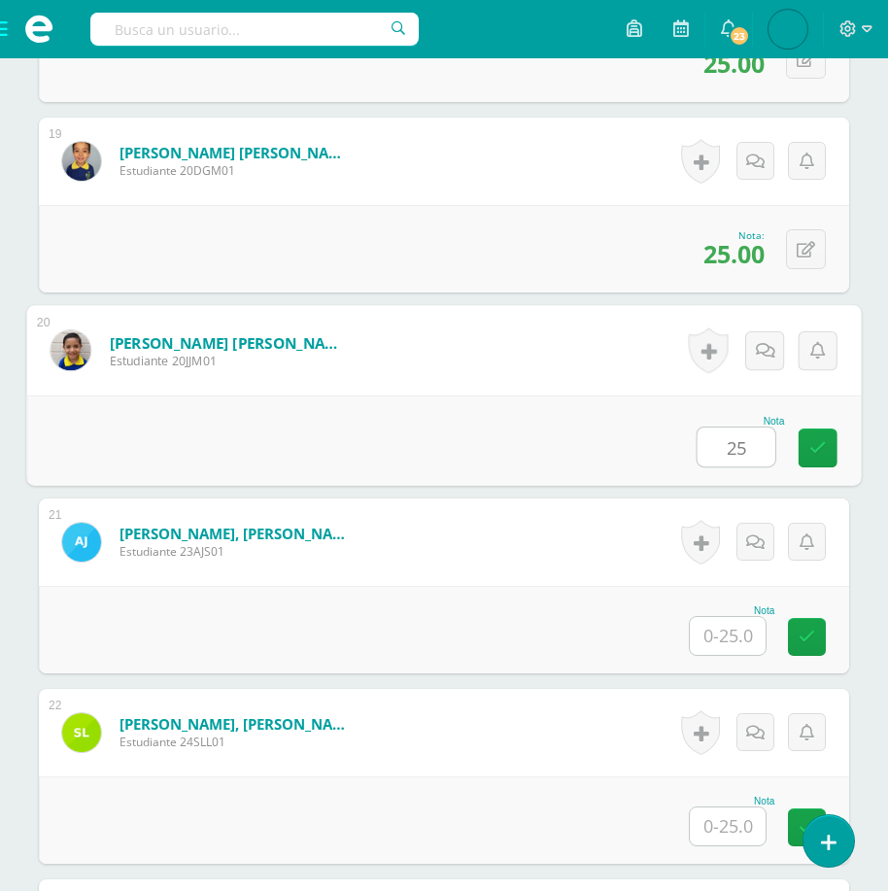
type input "25"
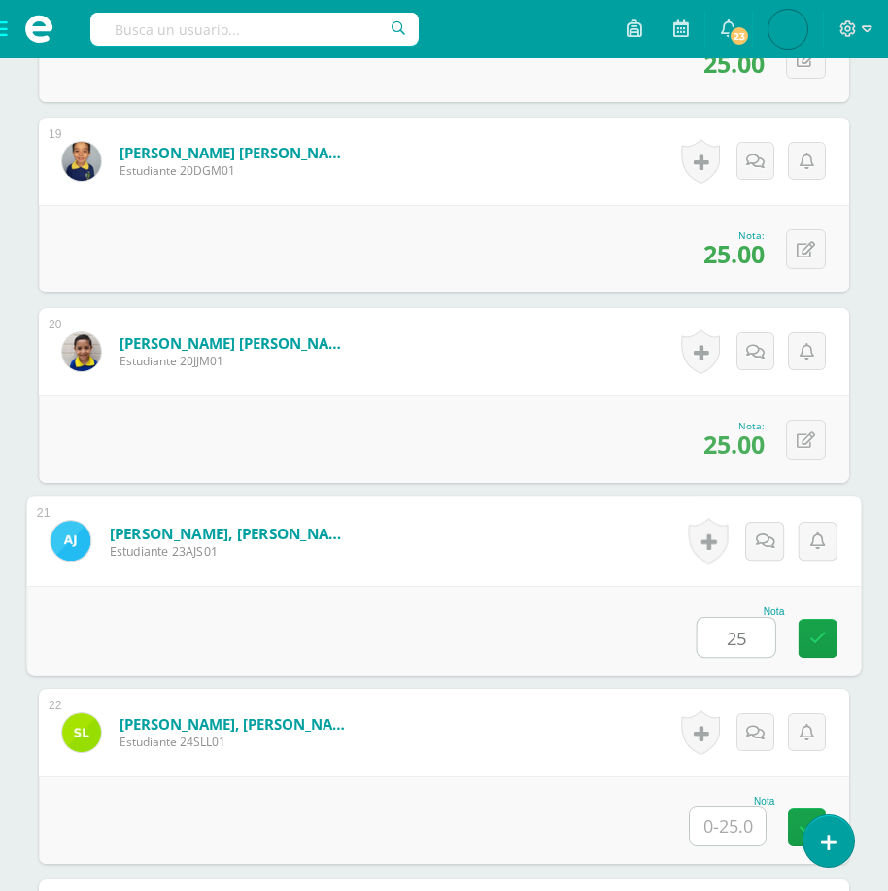
type input "25"
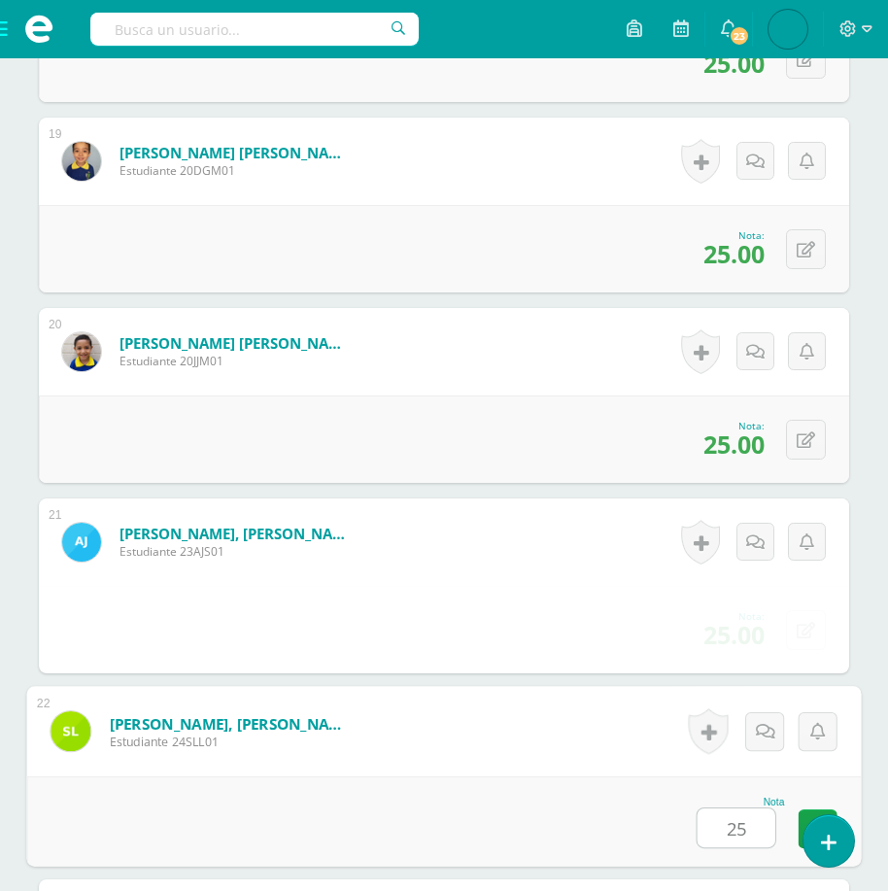
type input "25"
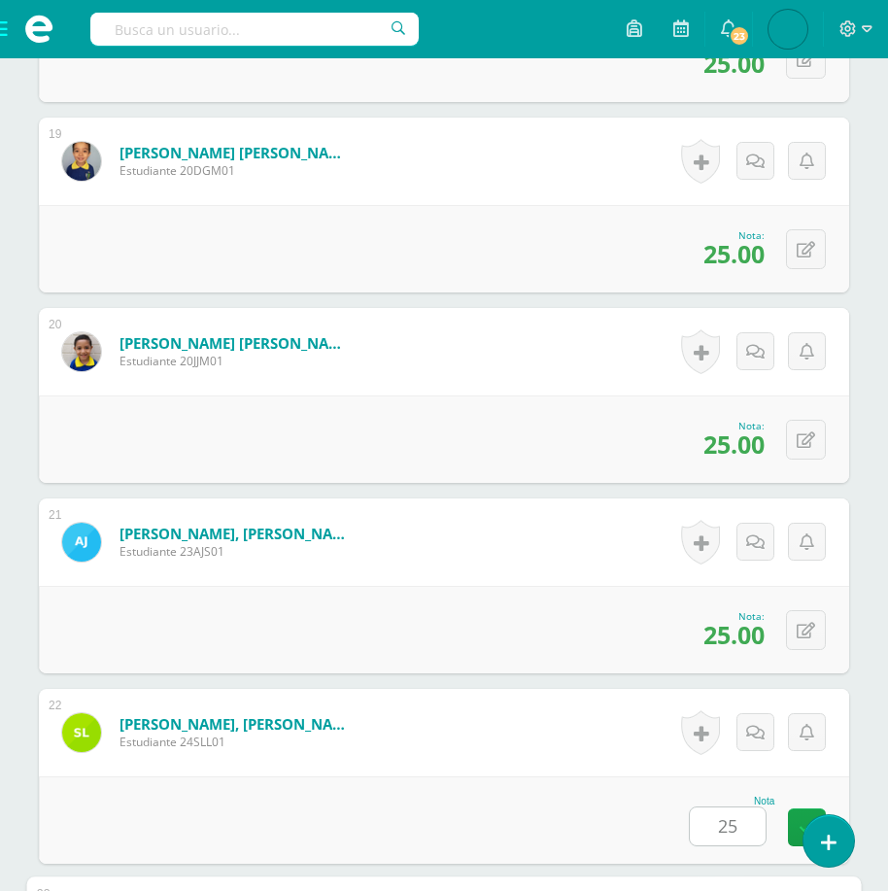
scroll to position [4590, 0]
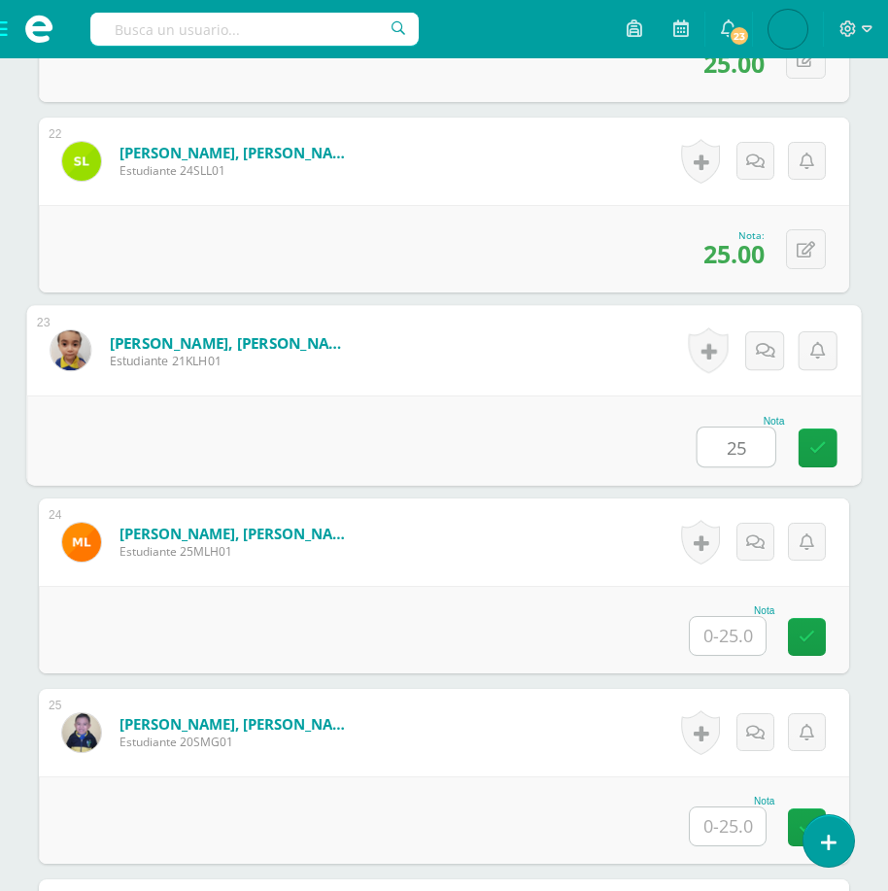
type input "25"
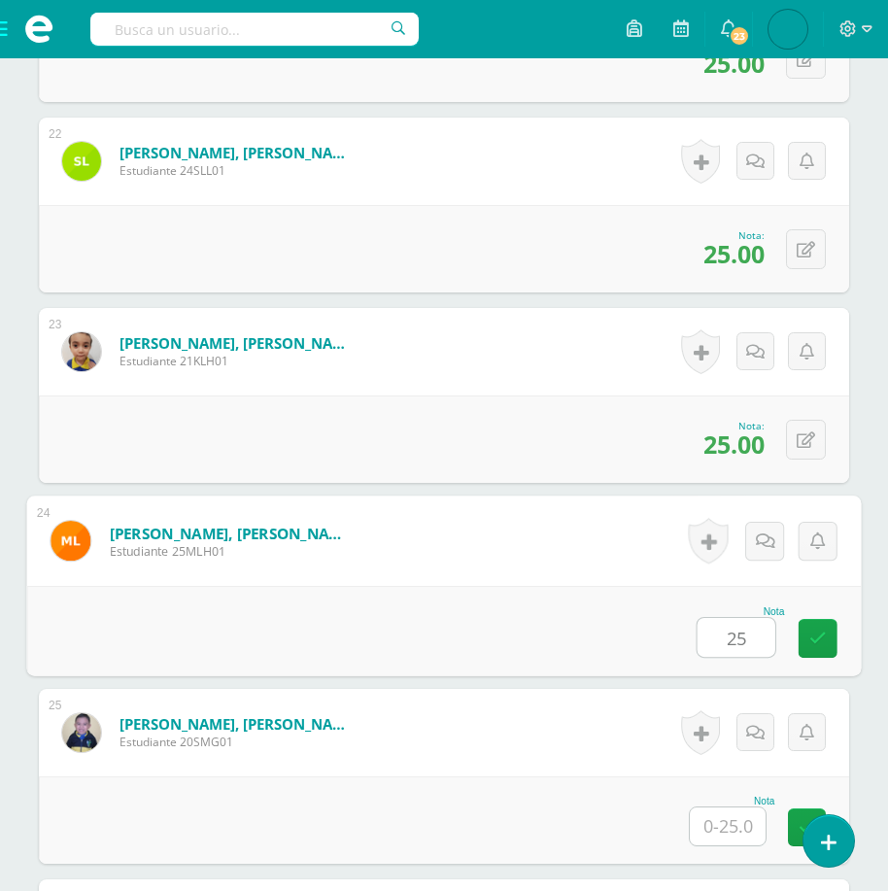
type input "25"
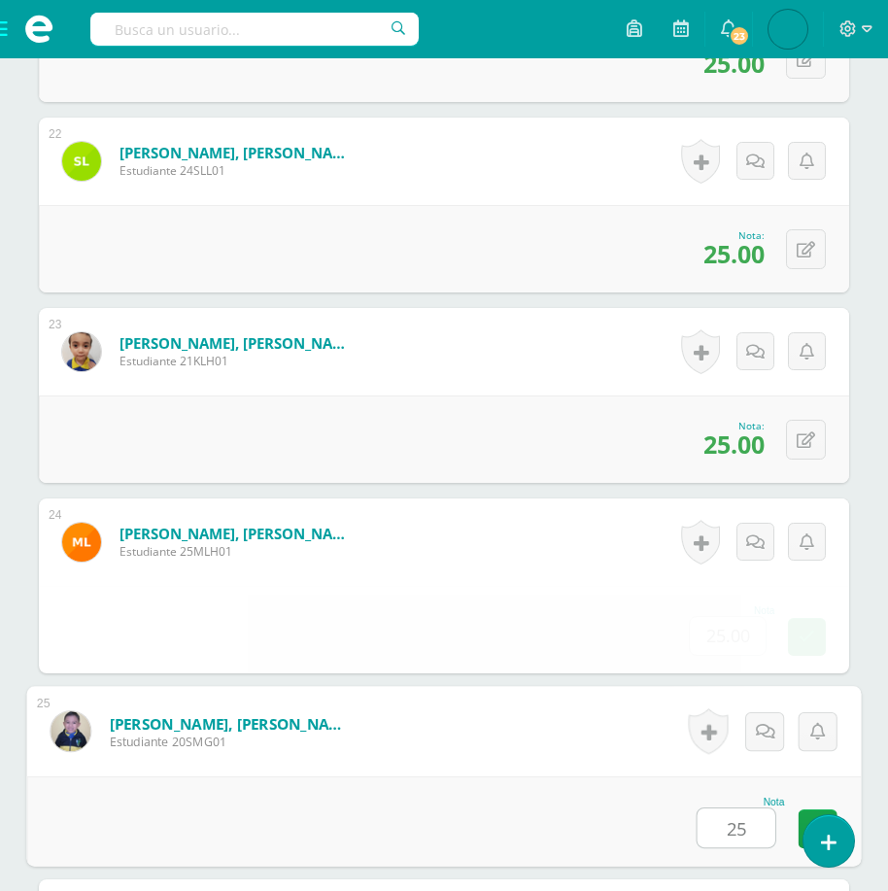
type input "25"
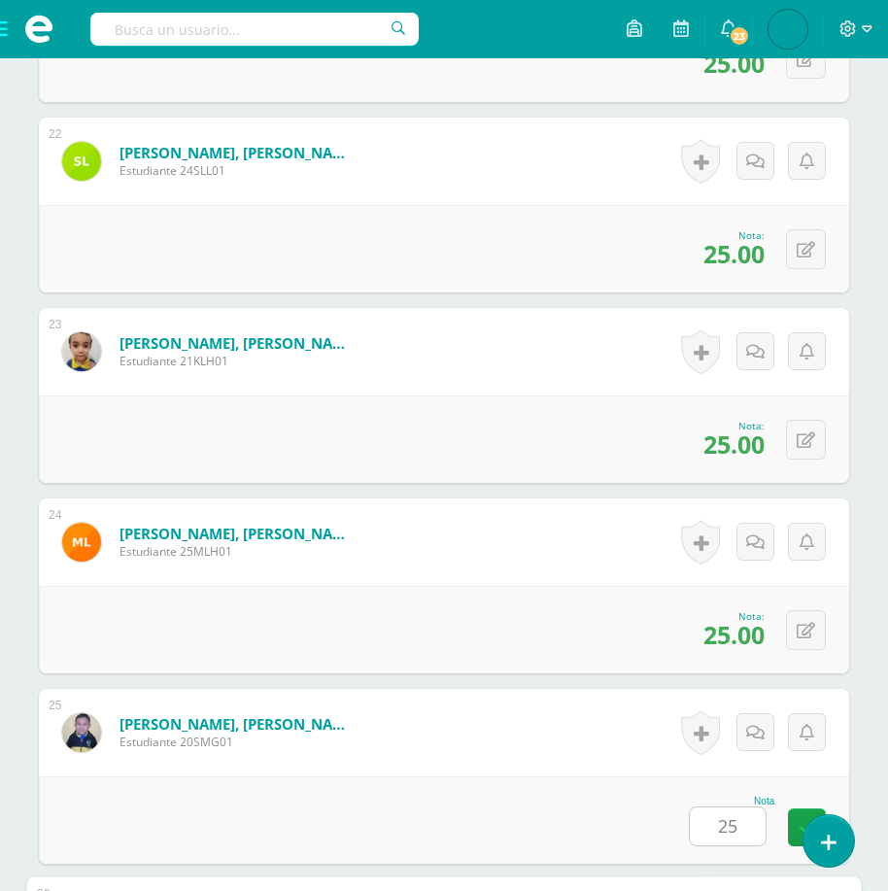
scroll to position [5162, 0]
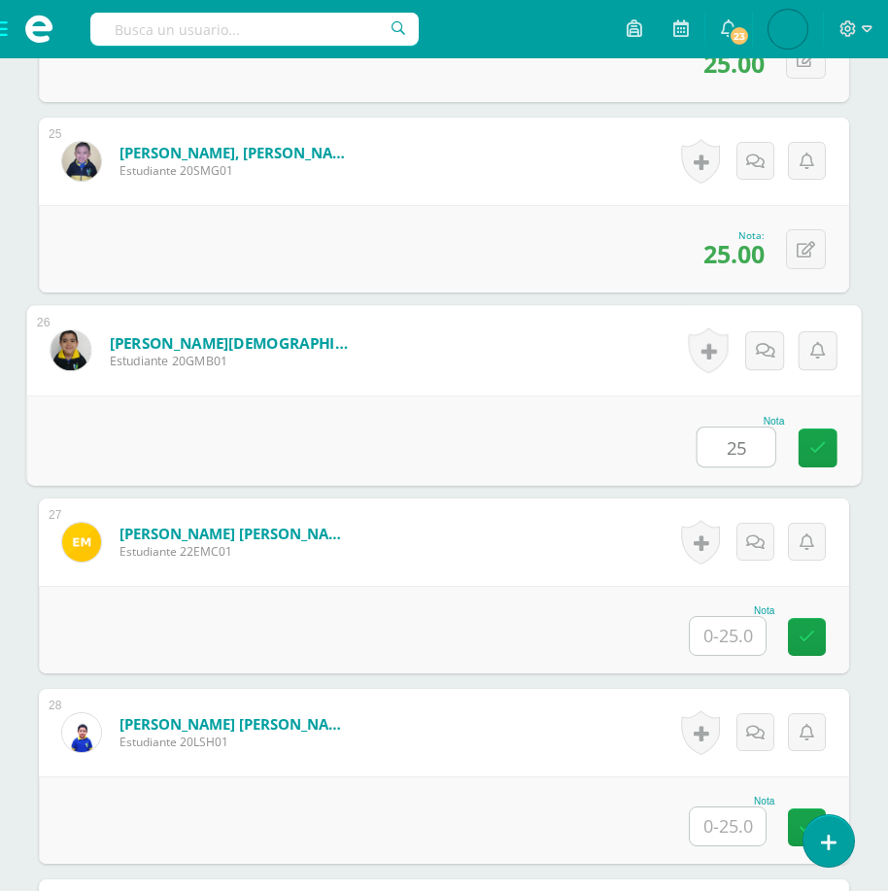
type input "25"
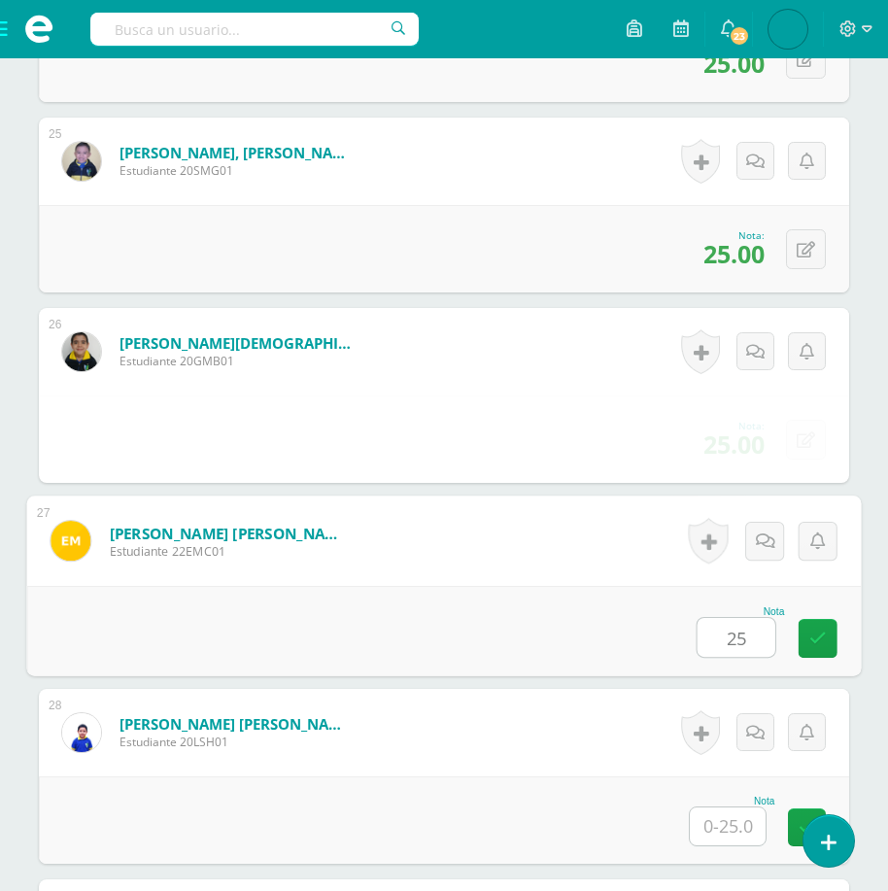
type input "25"
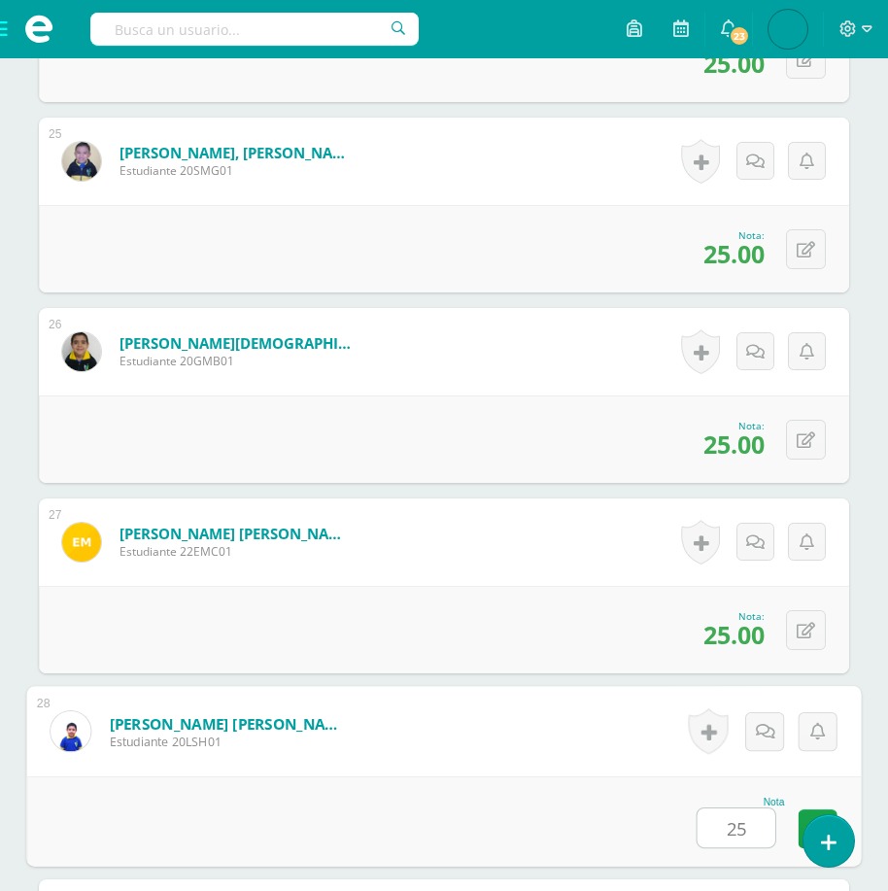
type input "25"
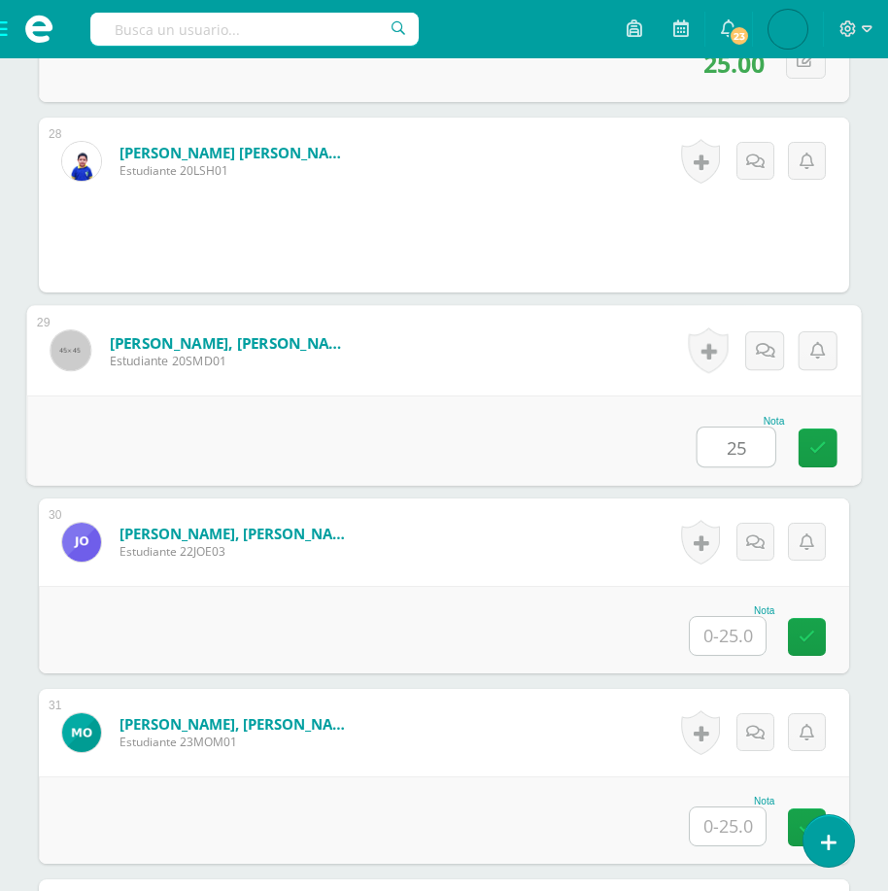
type input "25"
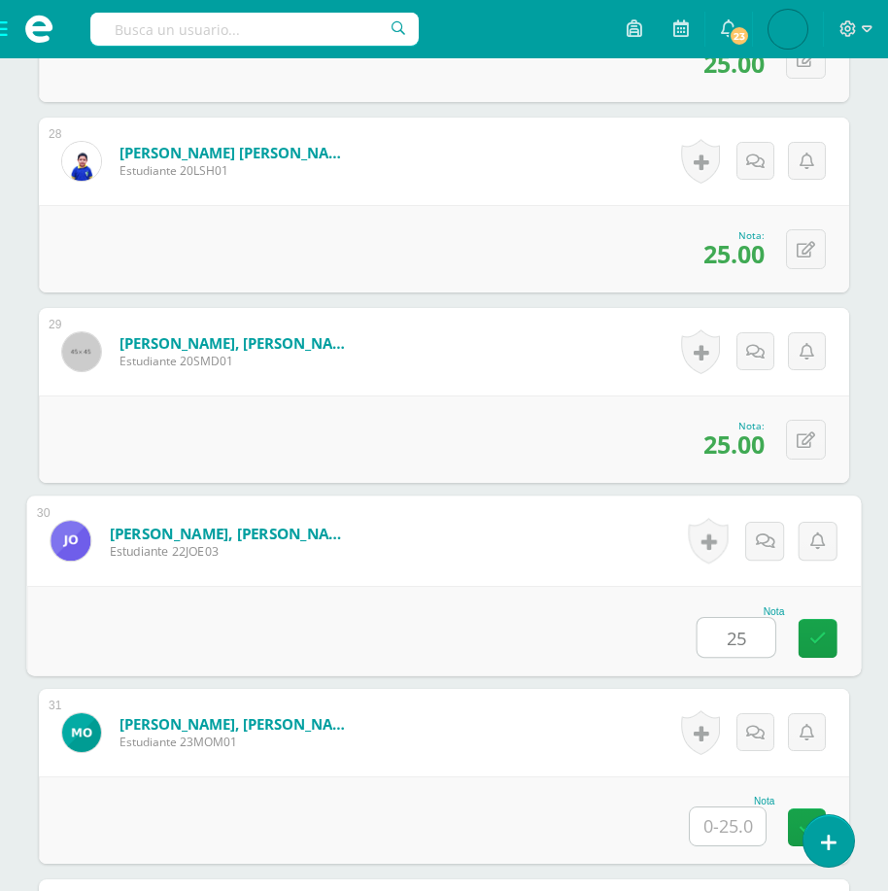
type input "25"
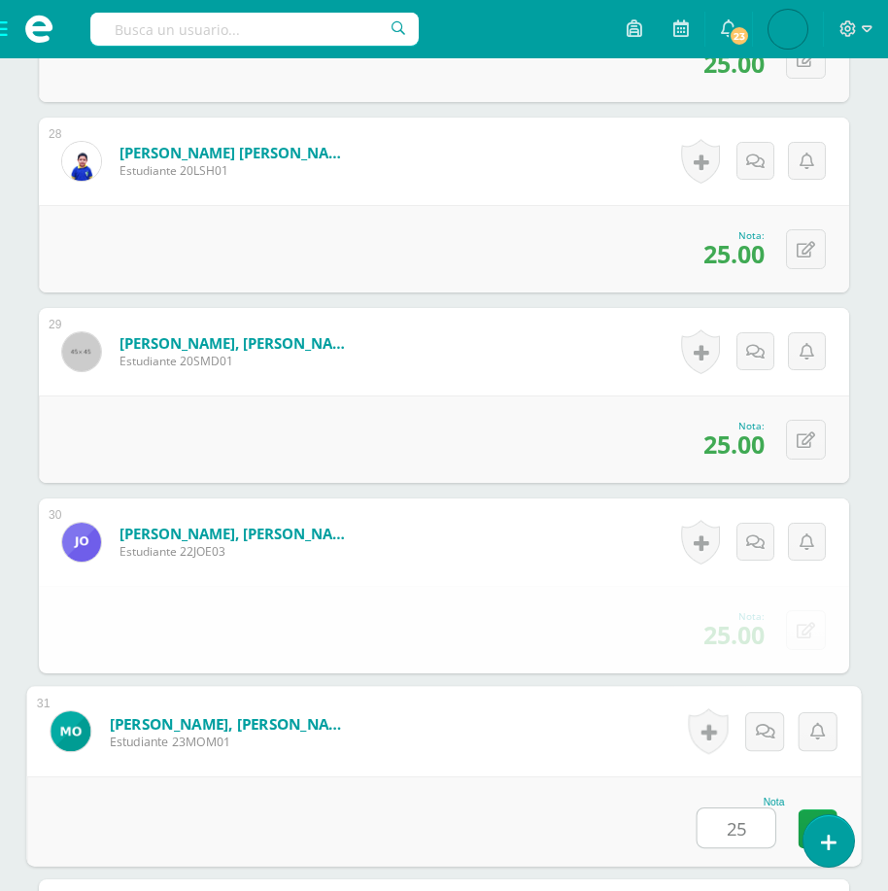
type input "25"
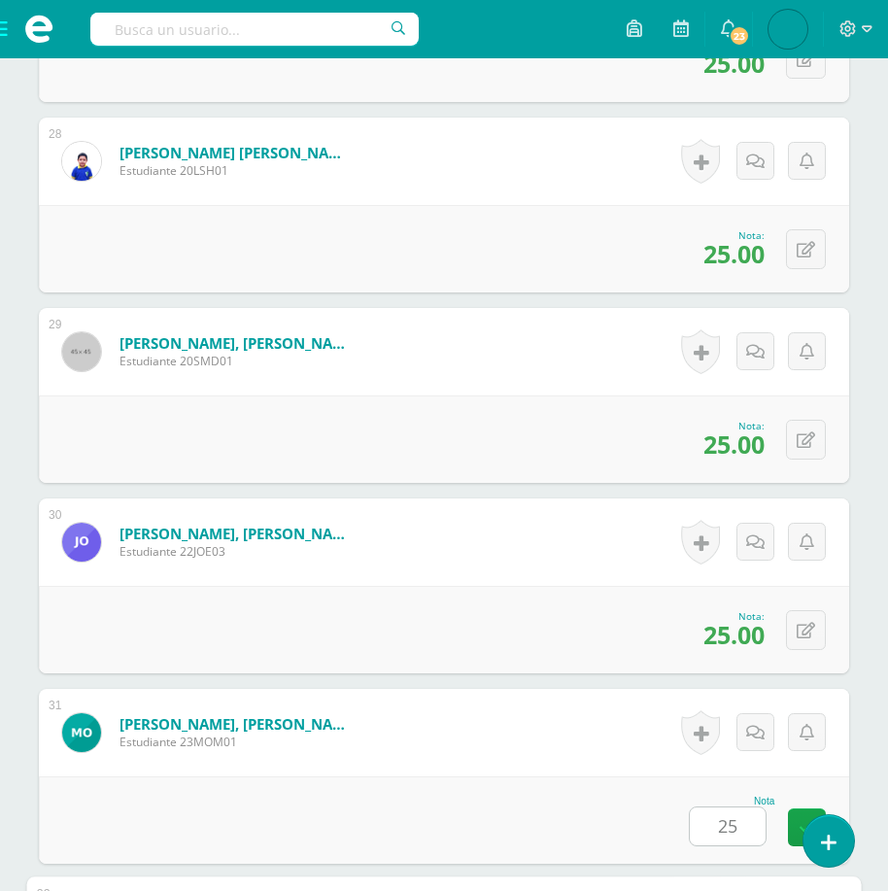
scroll to position [6305, 0]
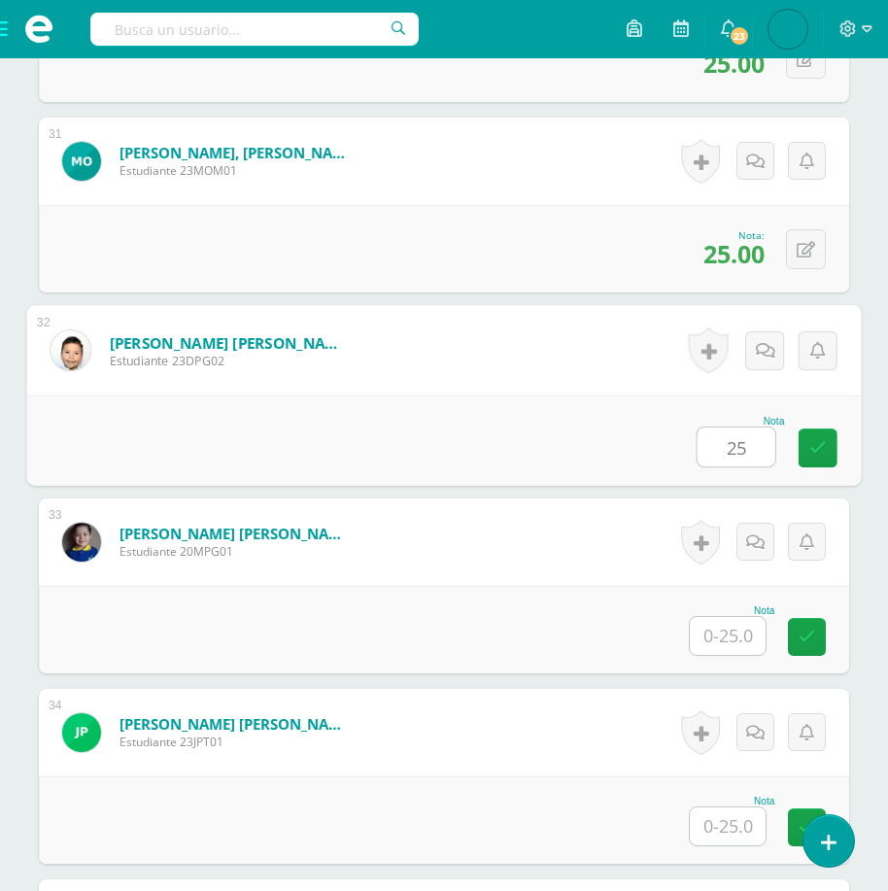
type input "25"
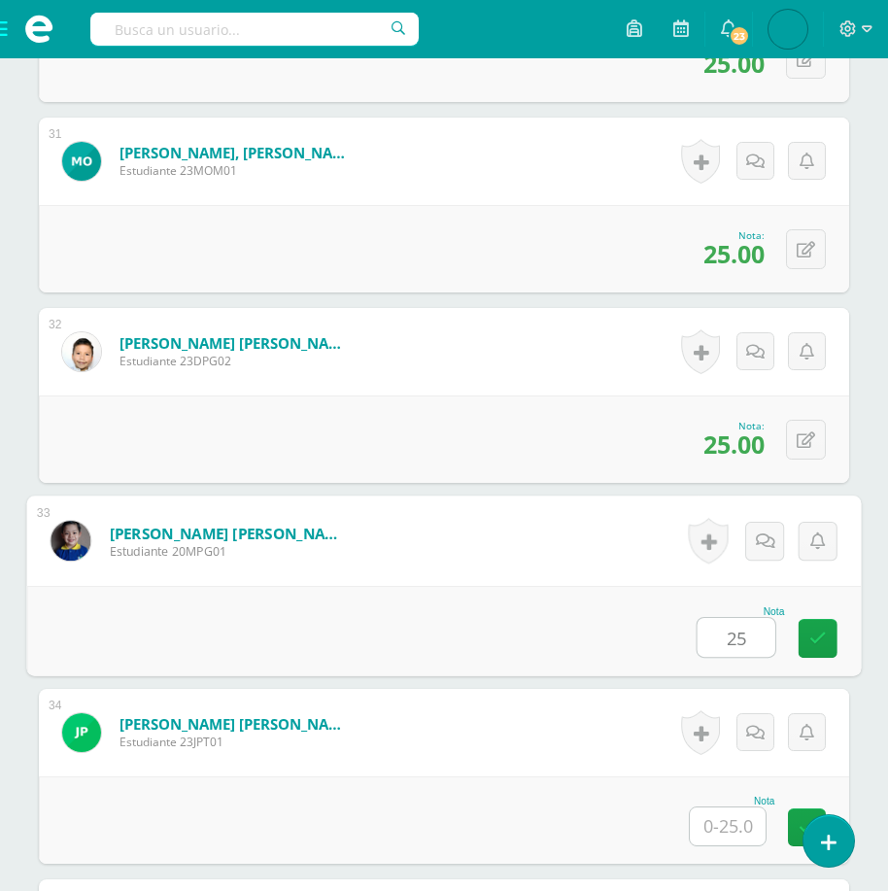
type input "25"
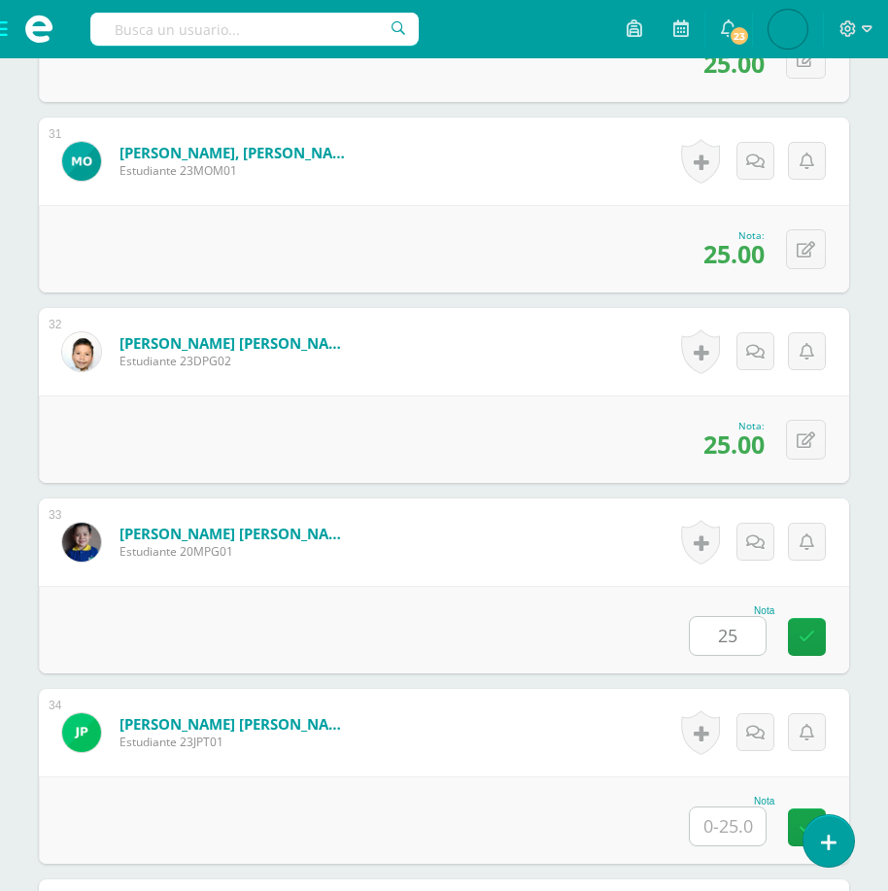
drag, startPoint x: 740, startPoint y: 828, endPoint x: 757, endPoint y: 816, distance: 21.0
click at [740, 828] on input "text" at bounding box center [728, 827] width 76 height 38
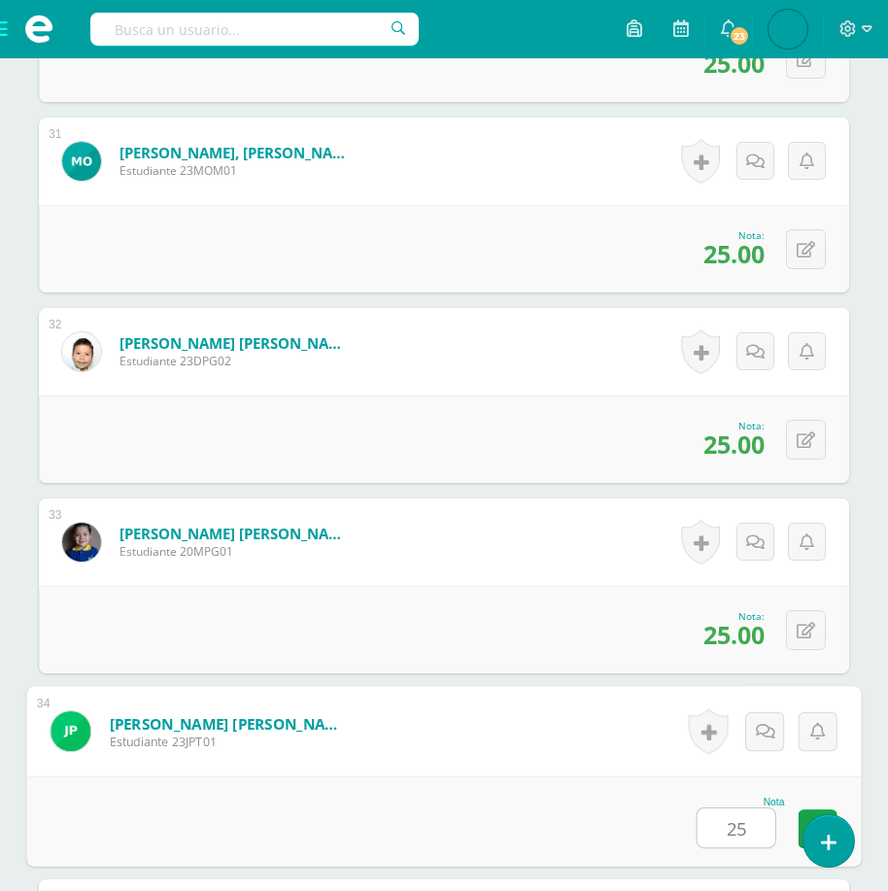
type input "25"
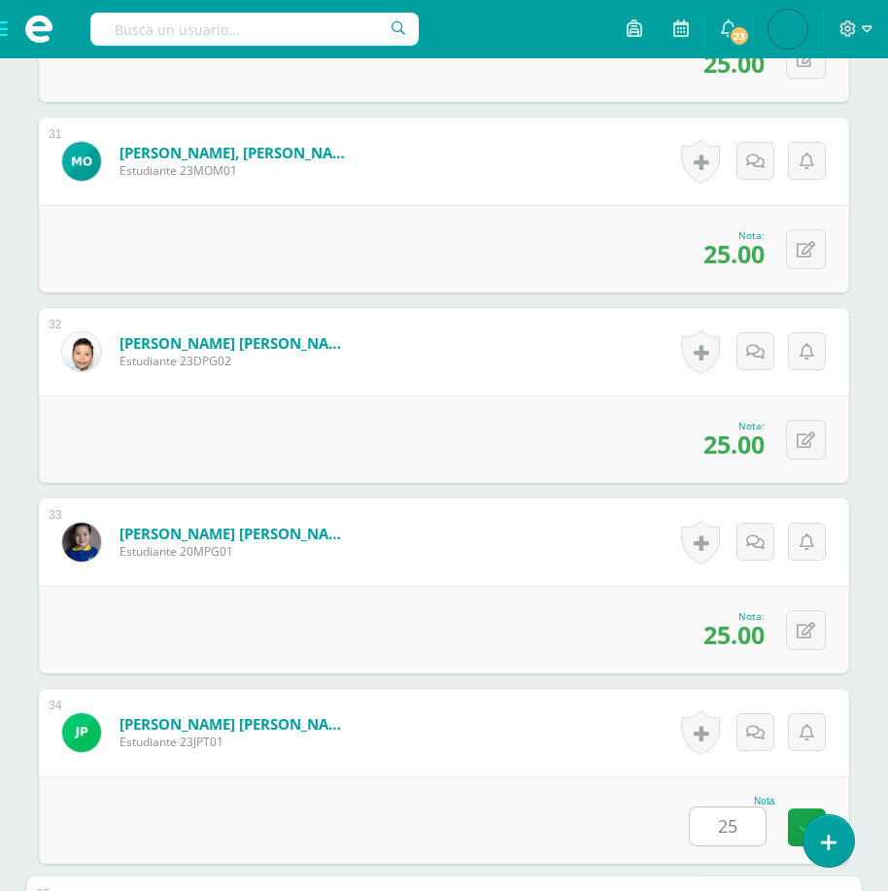
scroll to position [6876, 0]
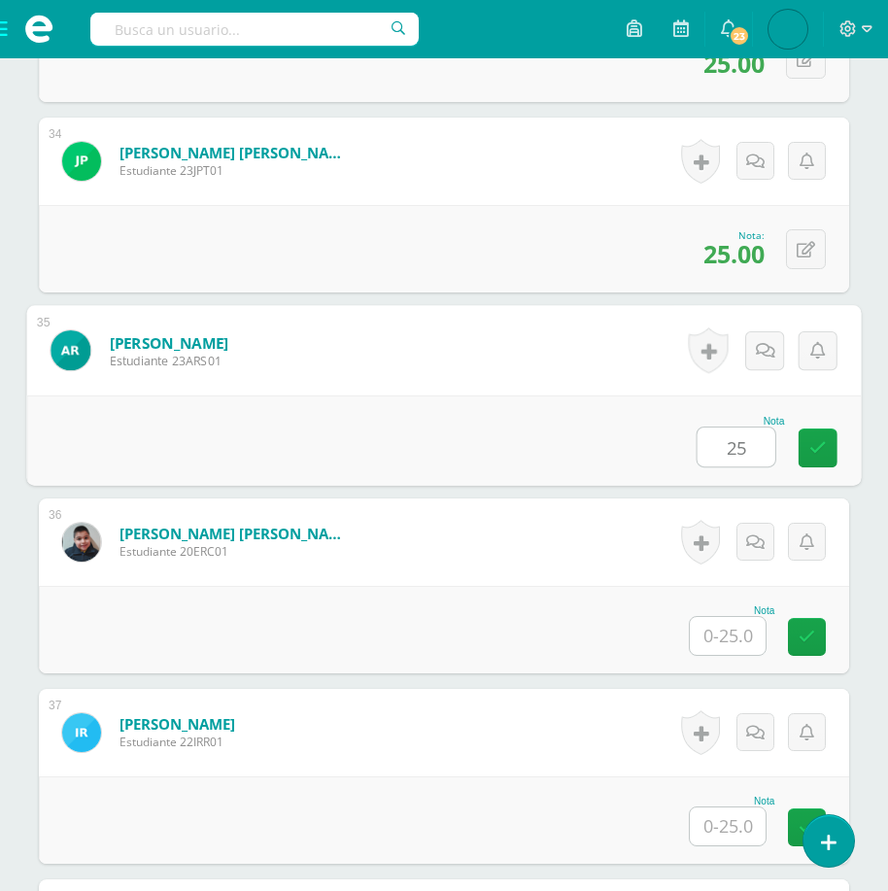
type input "25"
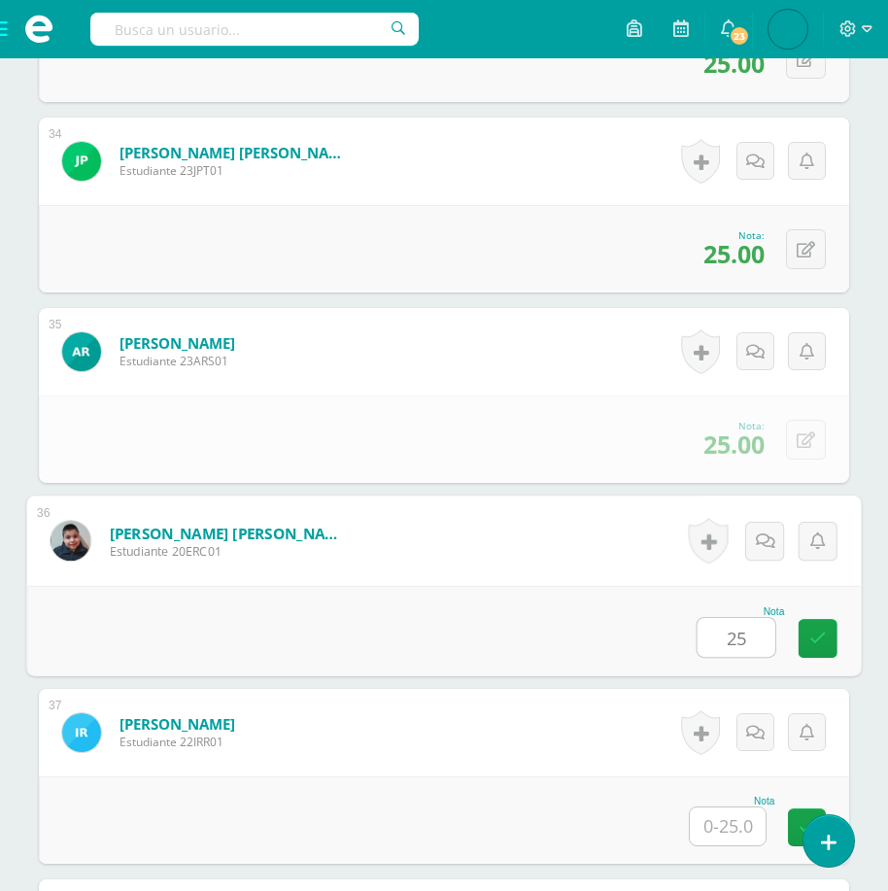
type input "25"
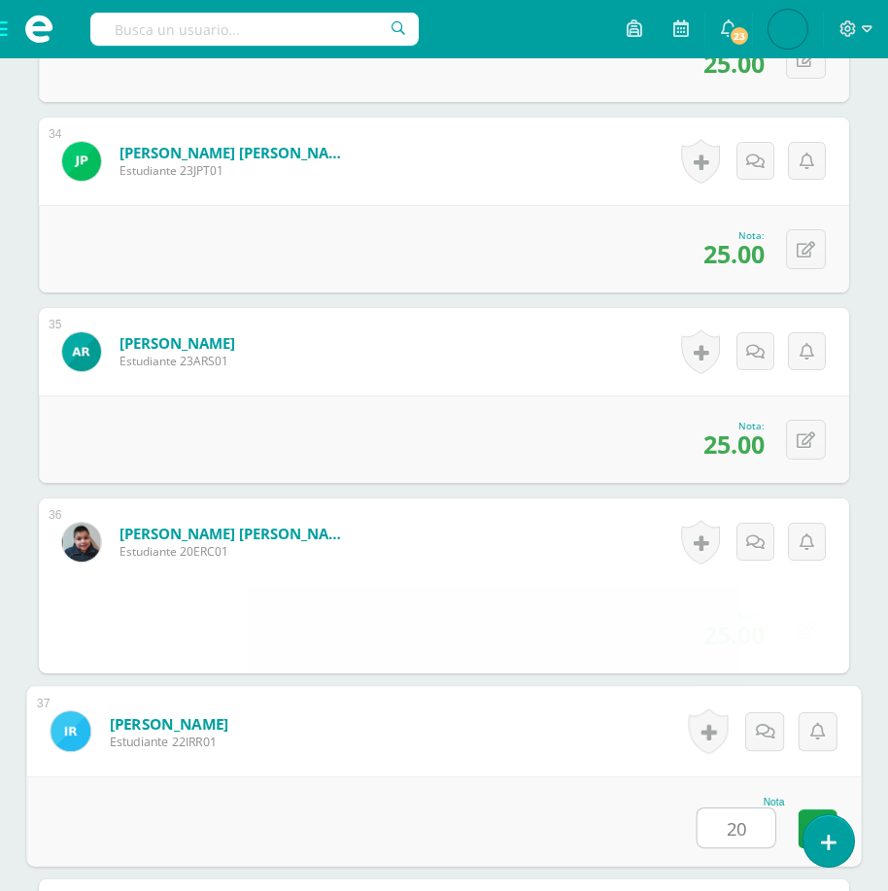
type input "20"
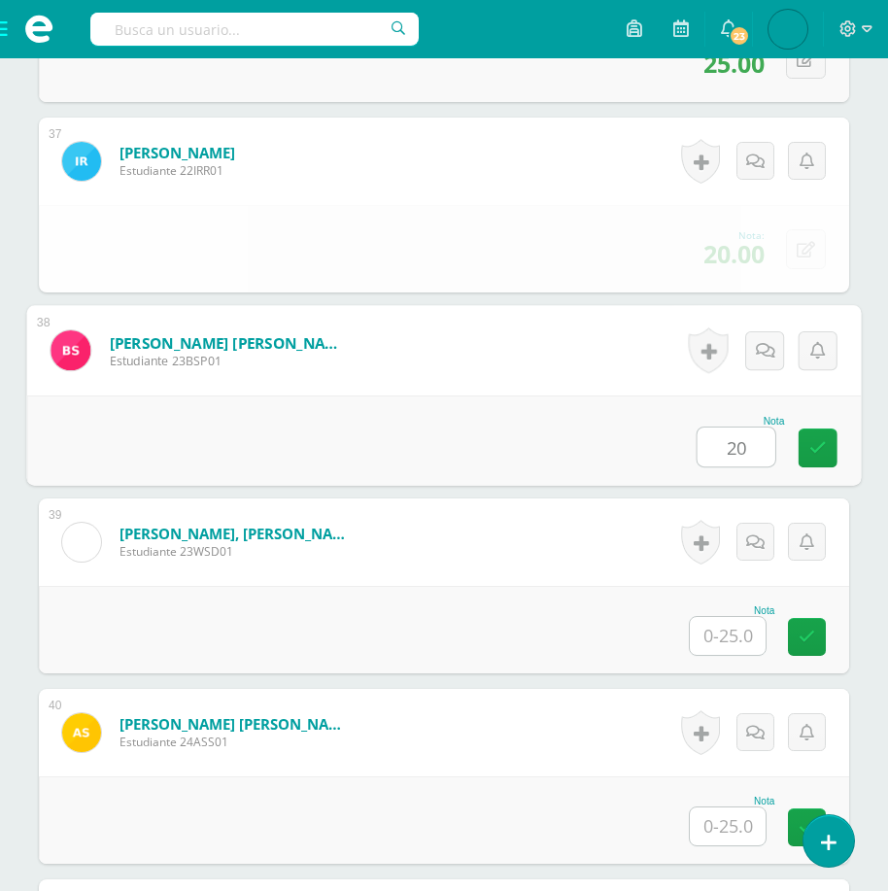
type input "20"
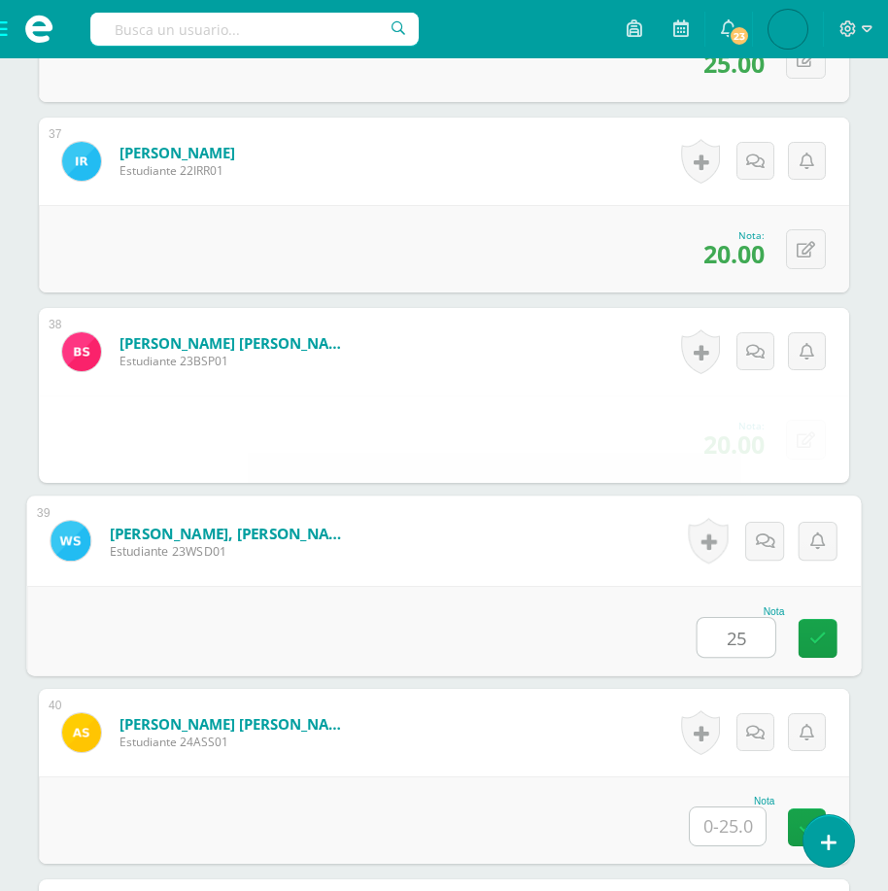
type input "25"
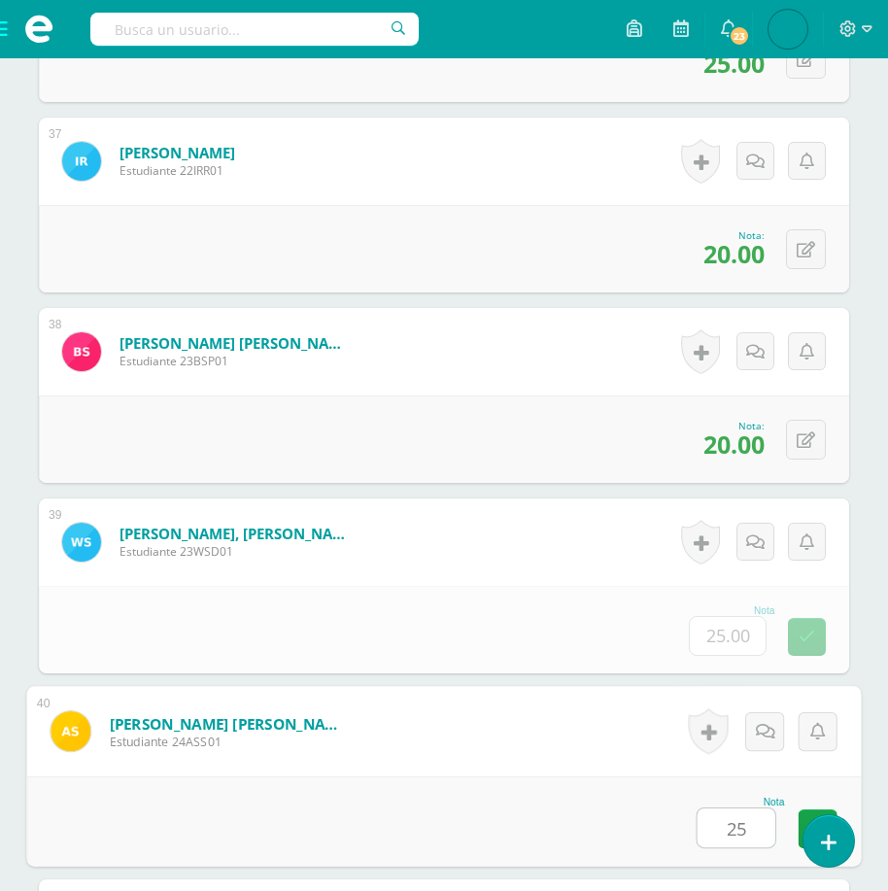
type input "25"
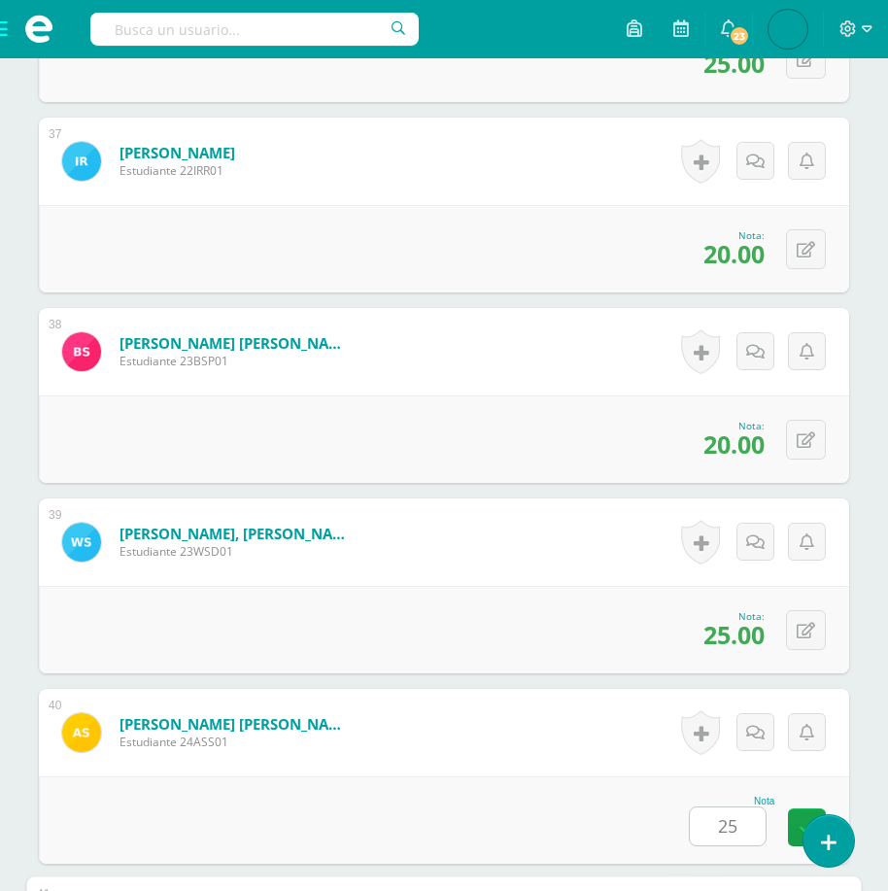
scroll to position [7834, 0]
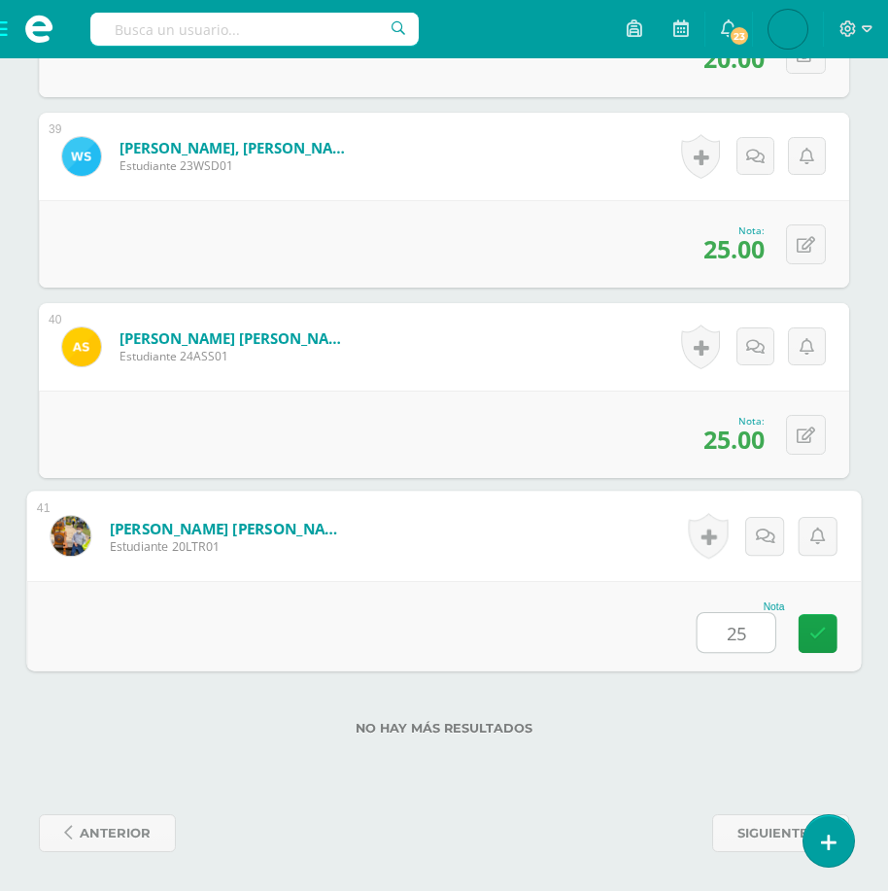
type input "25"
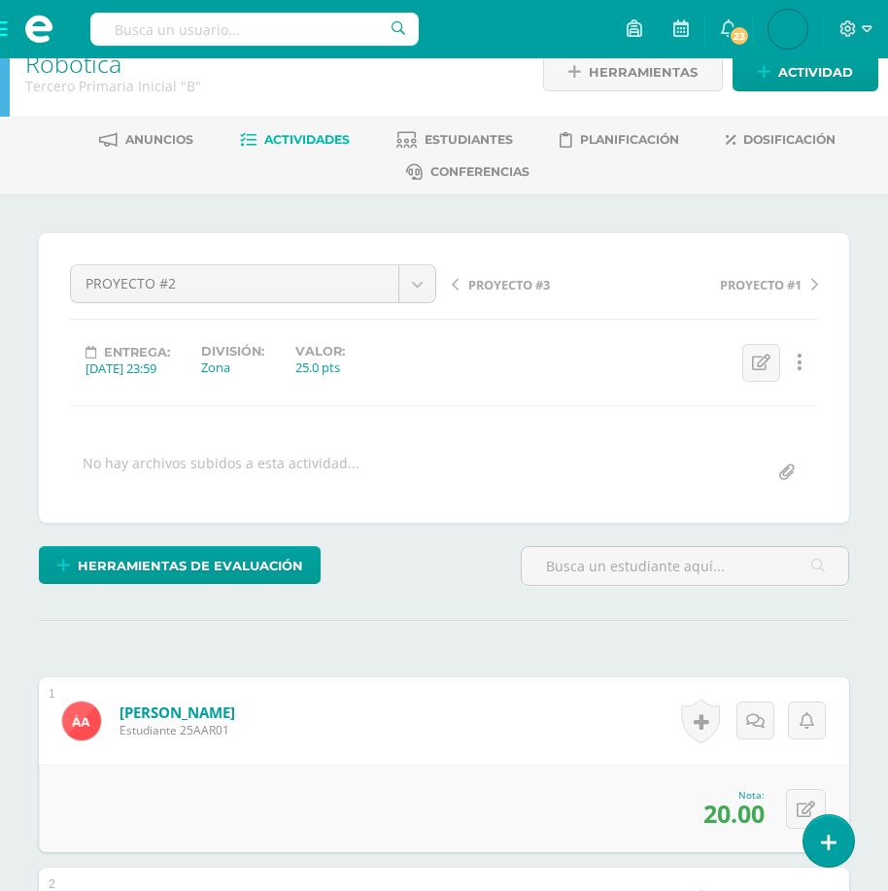
scroll to position [0, 0]
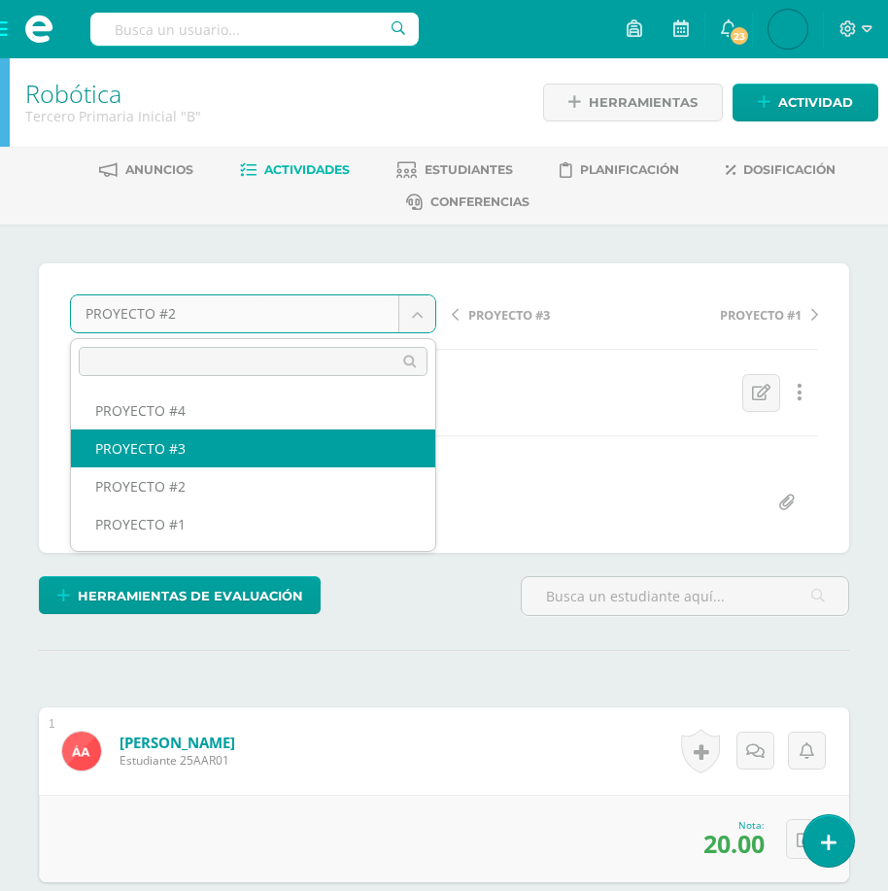
select select "/dashboard/teacher/grade-activity/175389/"
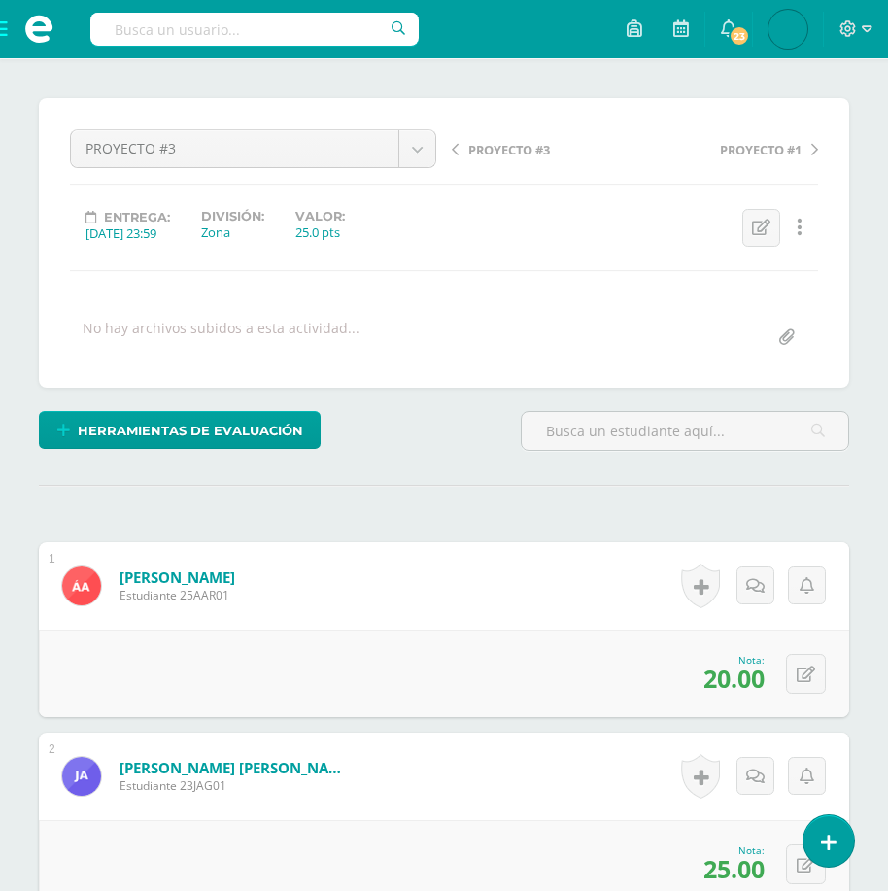
scroll to position [194, 0]
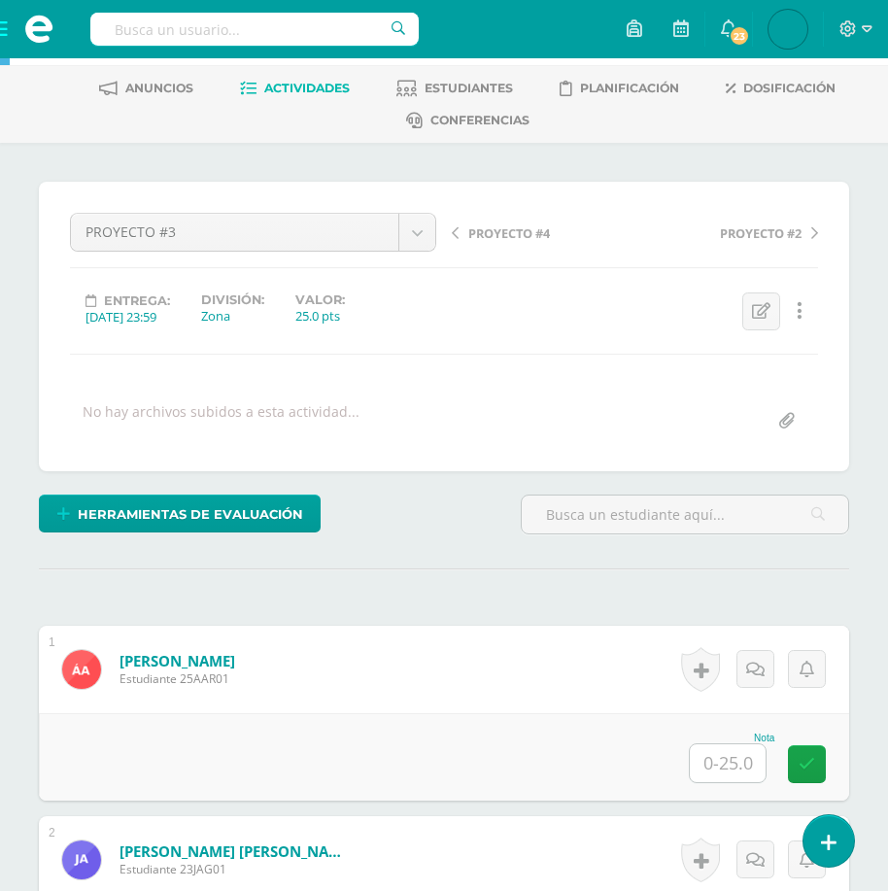
click at [730, 773] on input "text" at bounding box center [728, 763] width 76 height 38
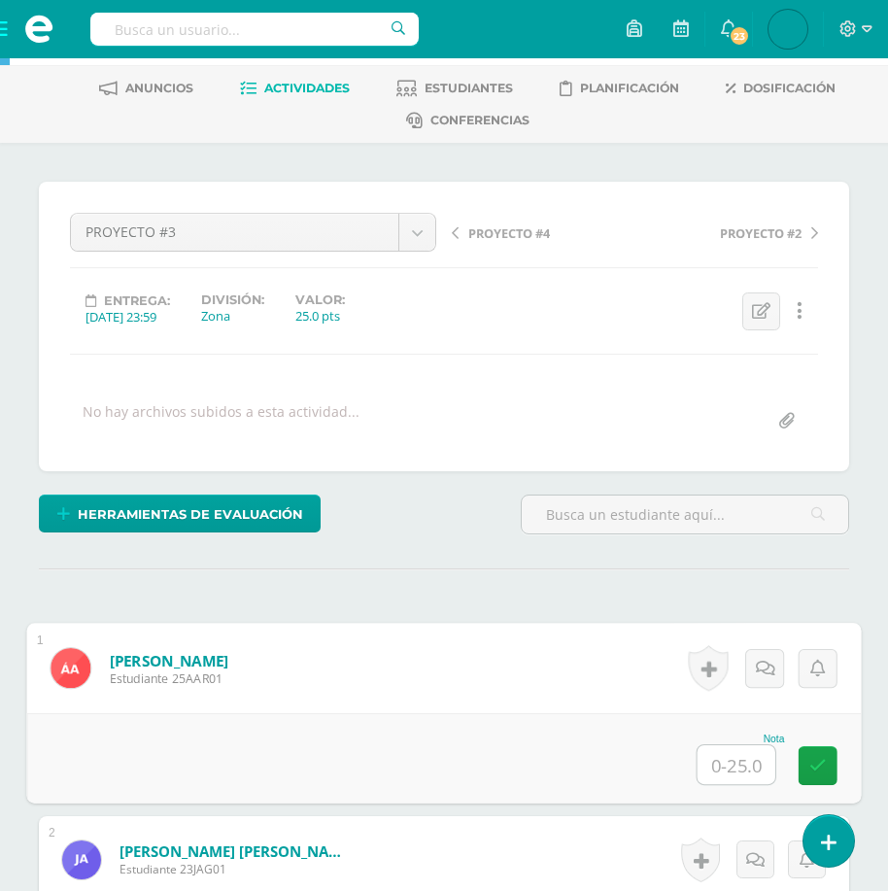
scroll to position [83, 0]
type input "25"
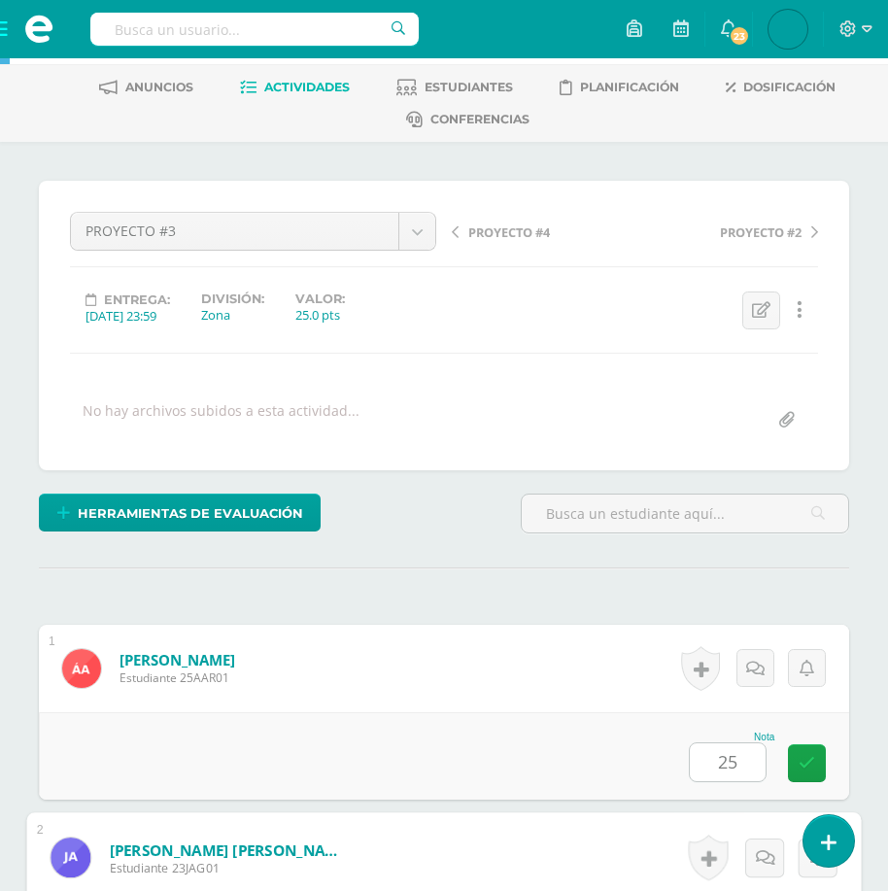
scroll to position [590, 0]
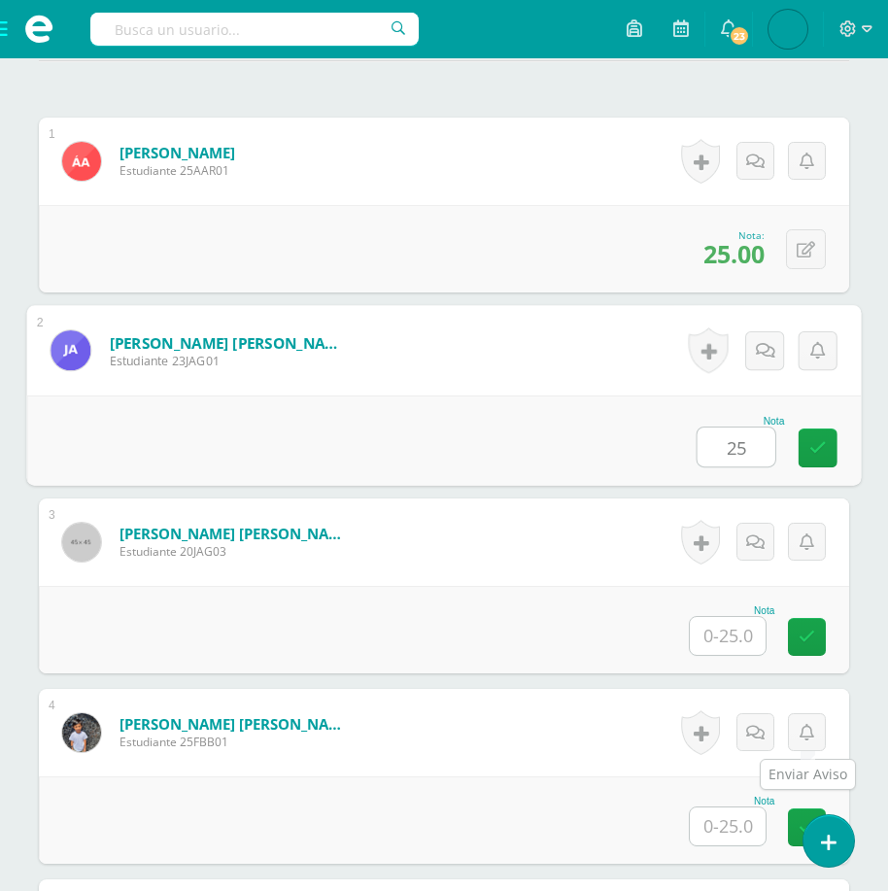
type input "25"
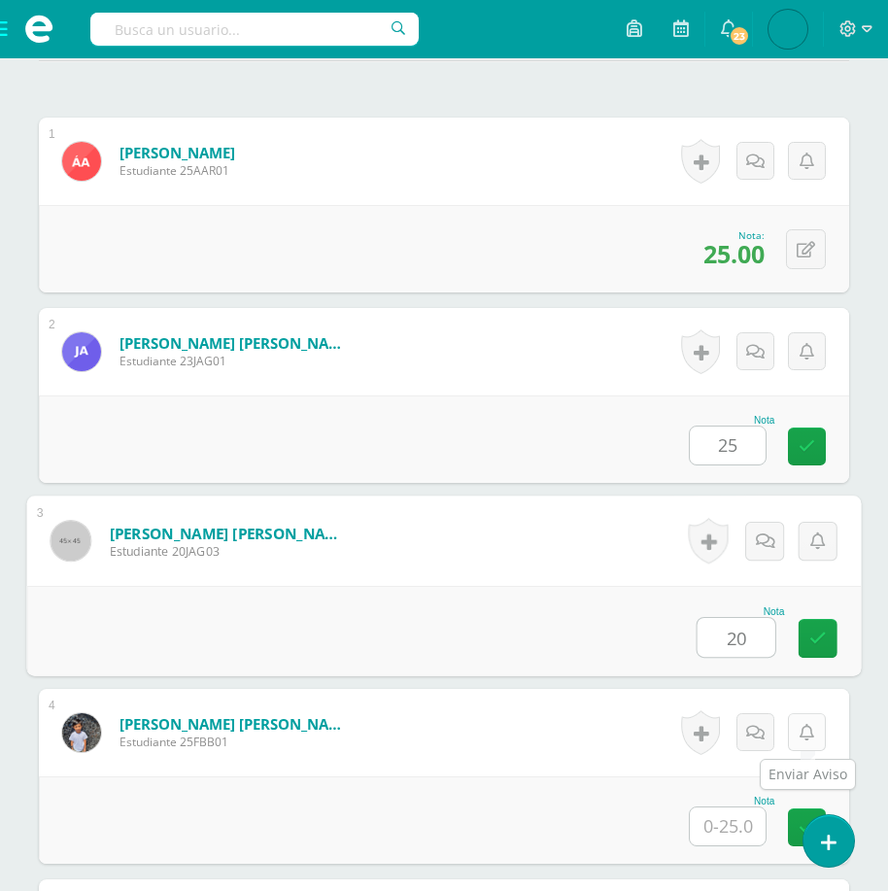
type input "20"
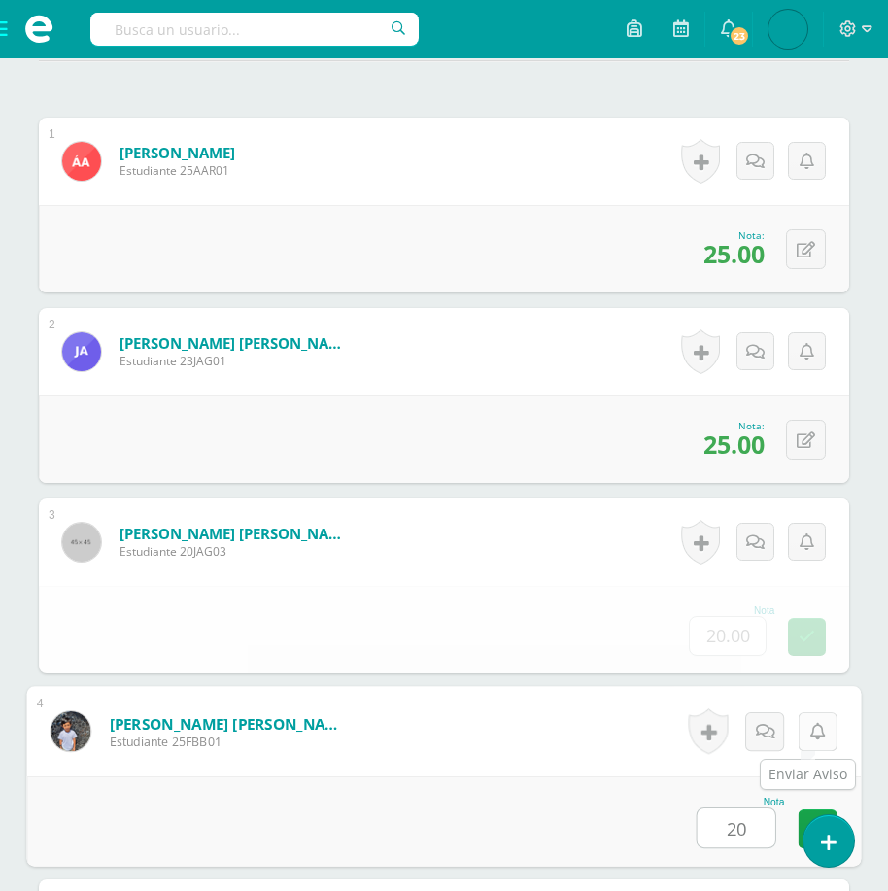
type input "20"
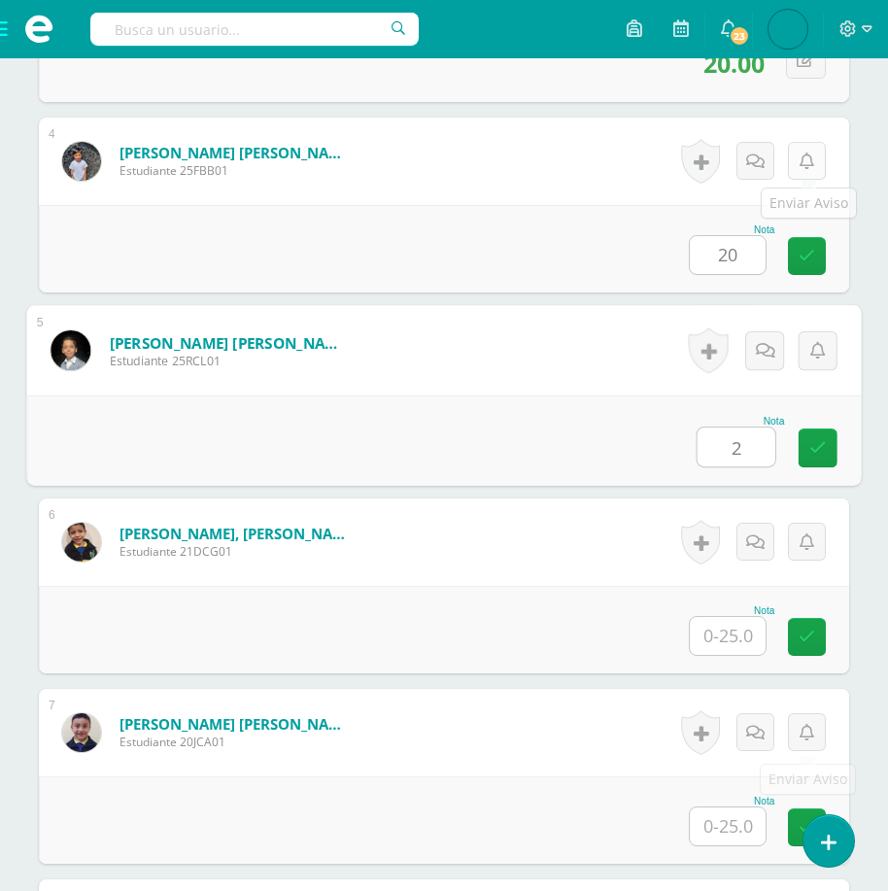
scroll to position [1162, 0]
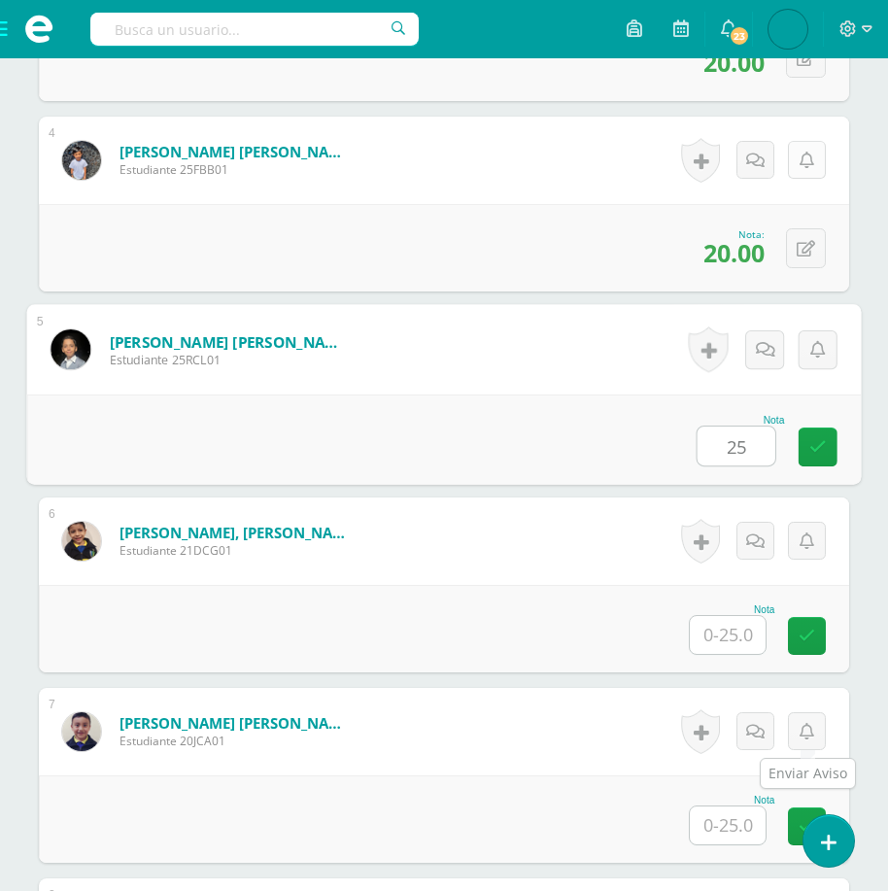
type input "25"
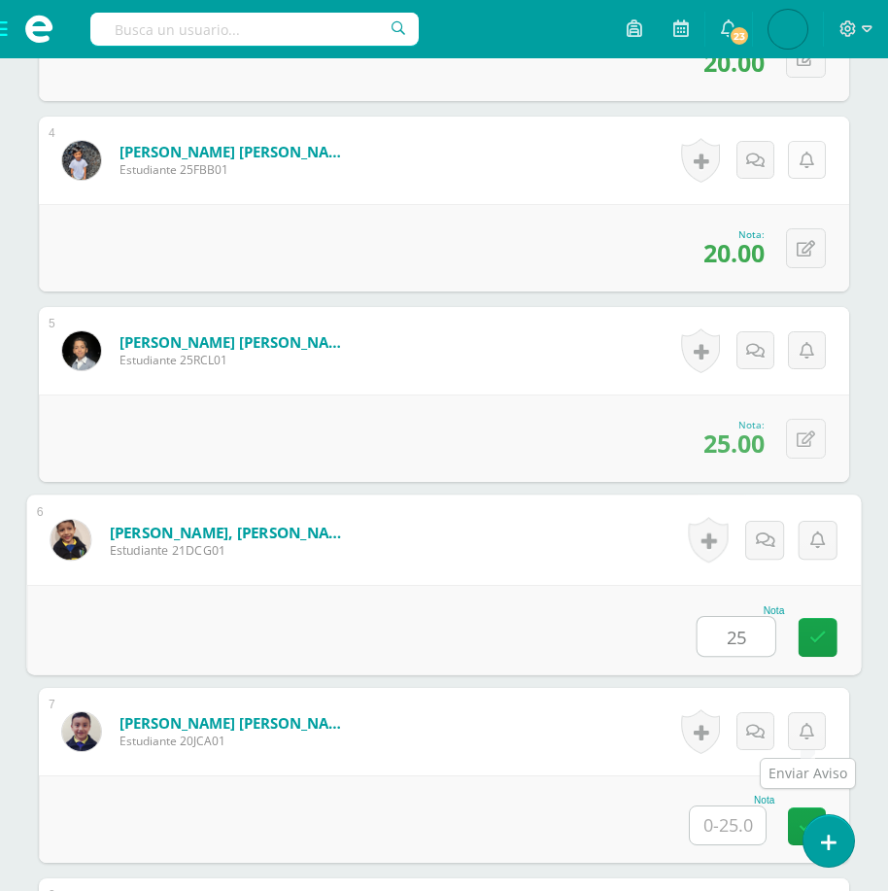
type input "25"
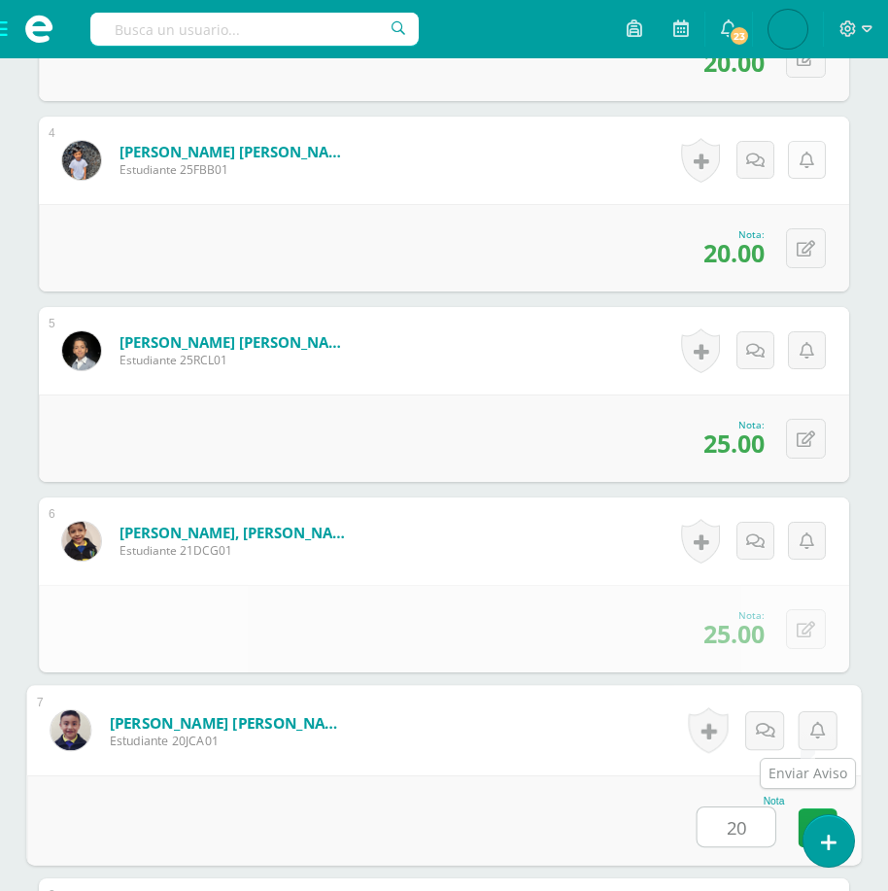
type input "20"
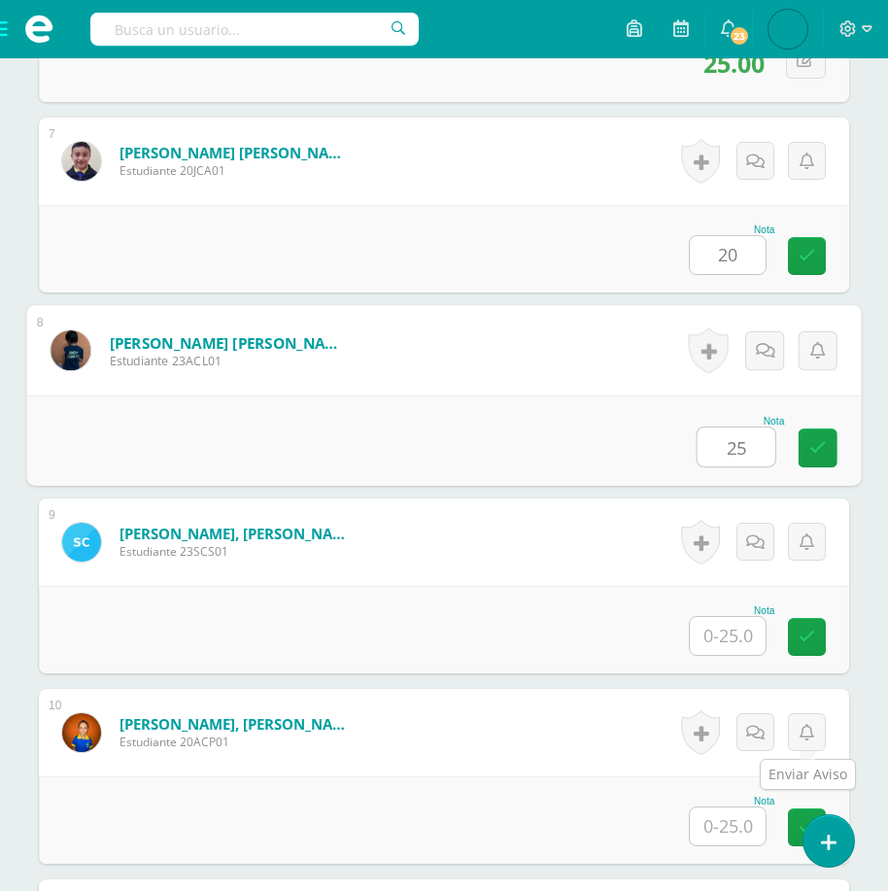
type input "25"
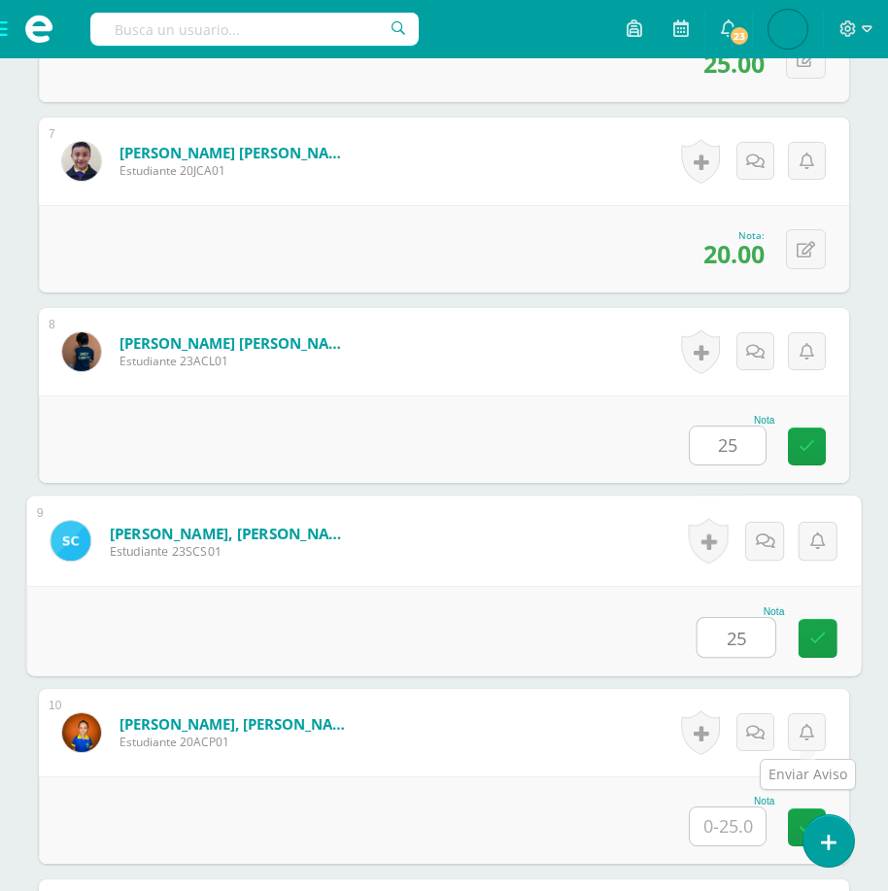
type input "25"
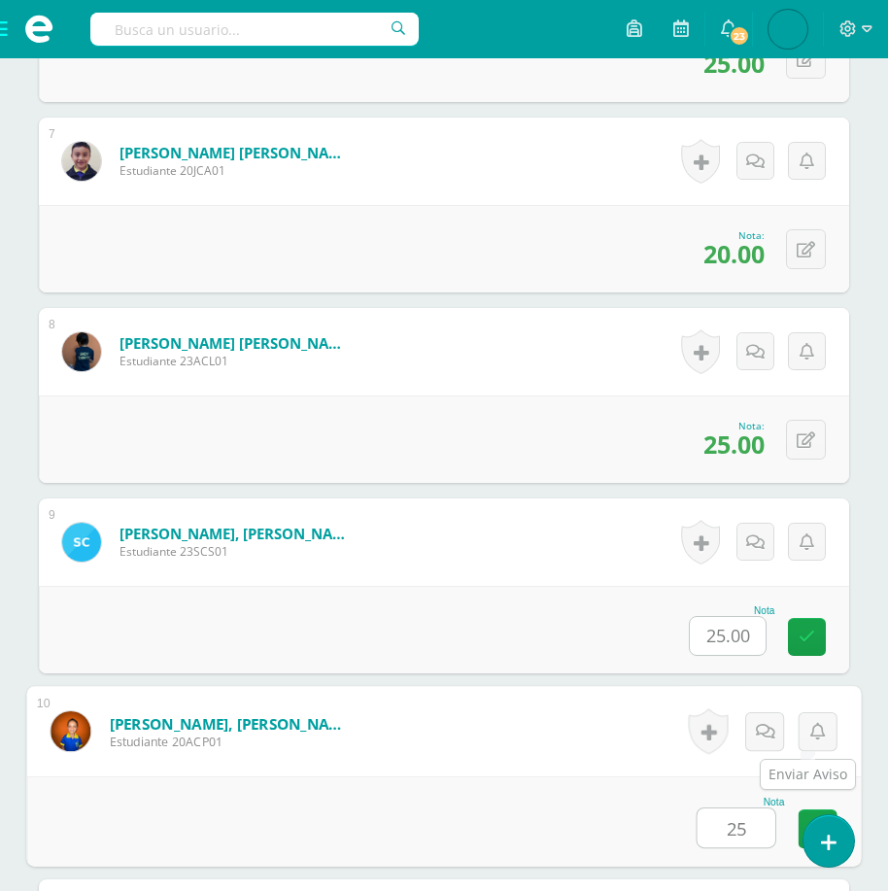
type input "25"
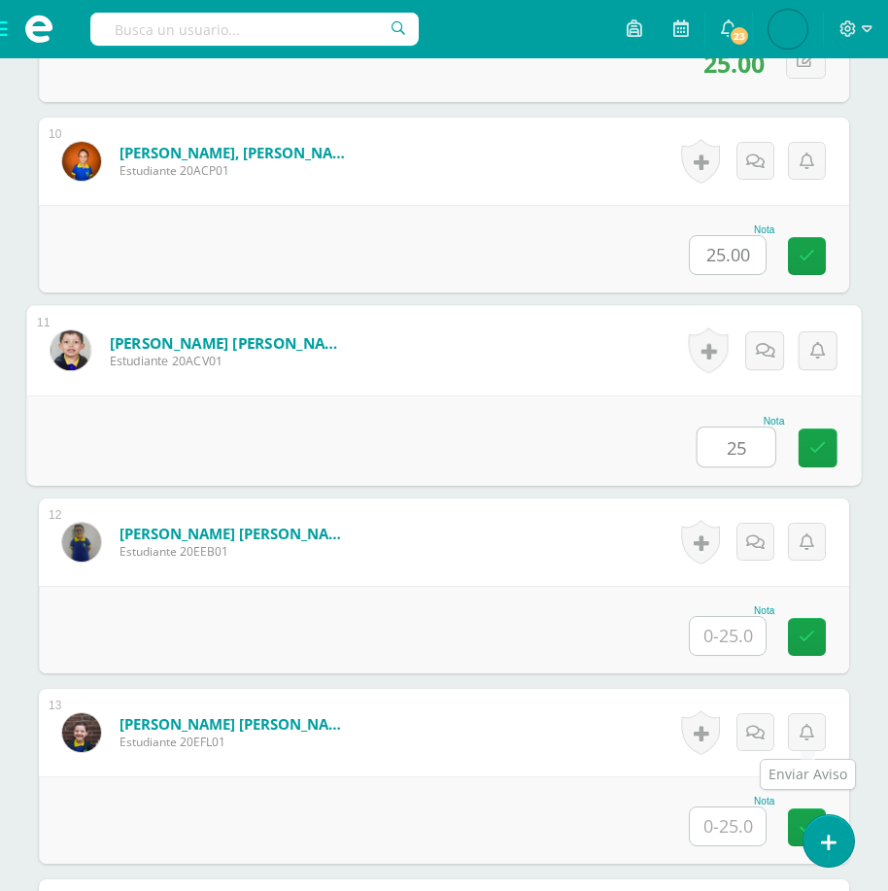
type input "25"
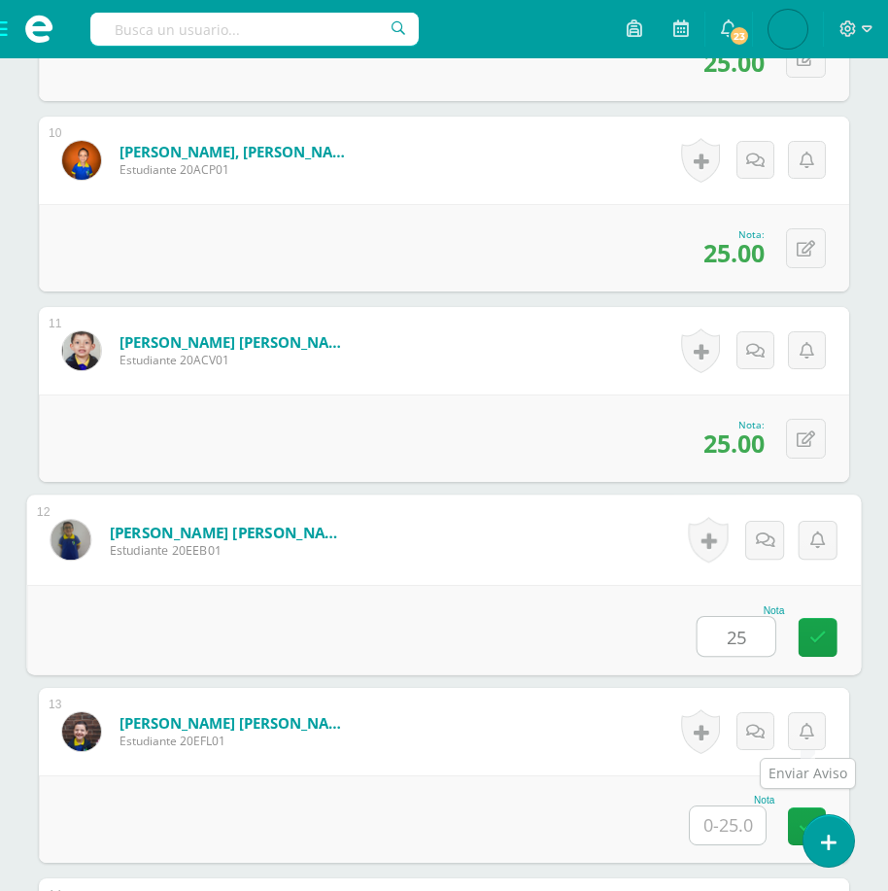
type input "25"
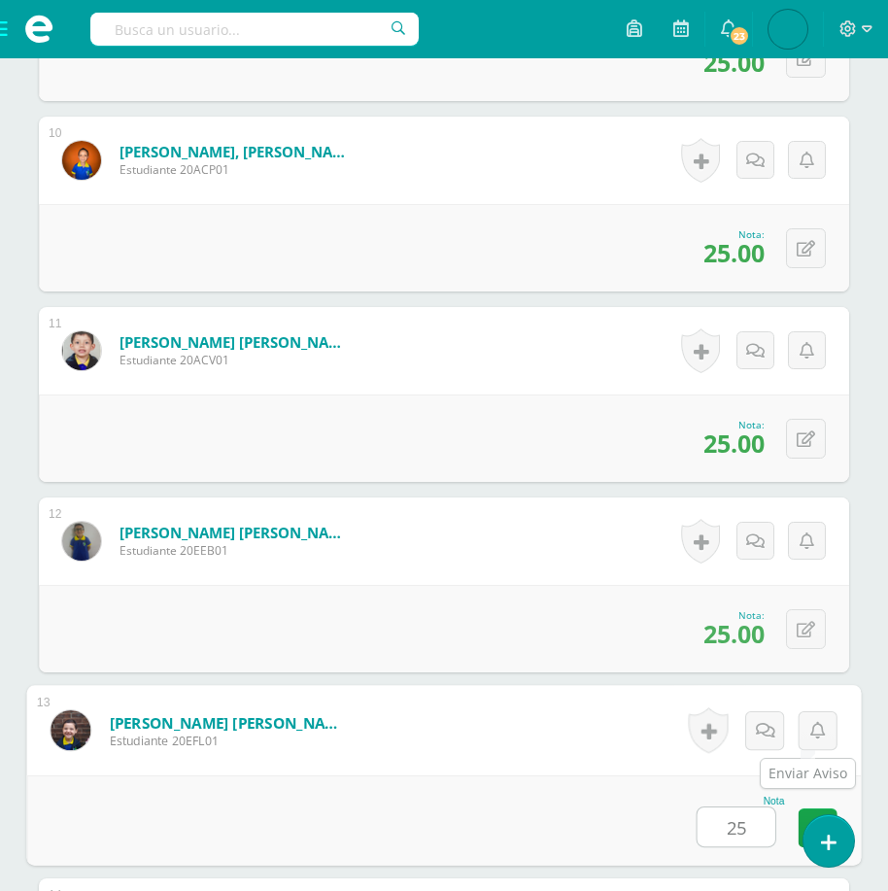
type input "25"
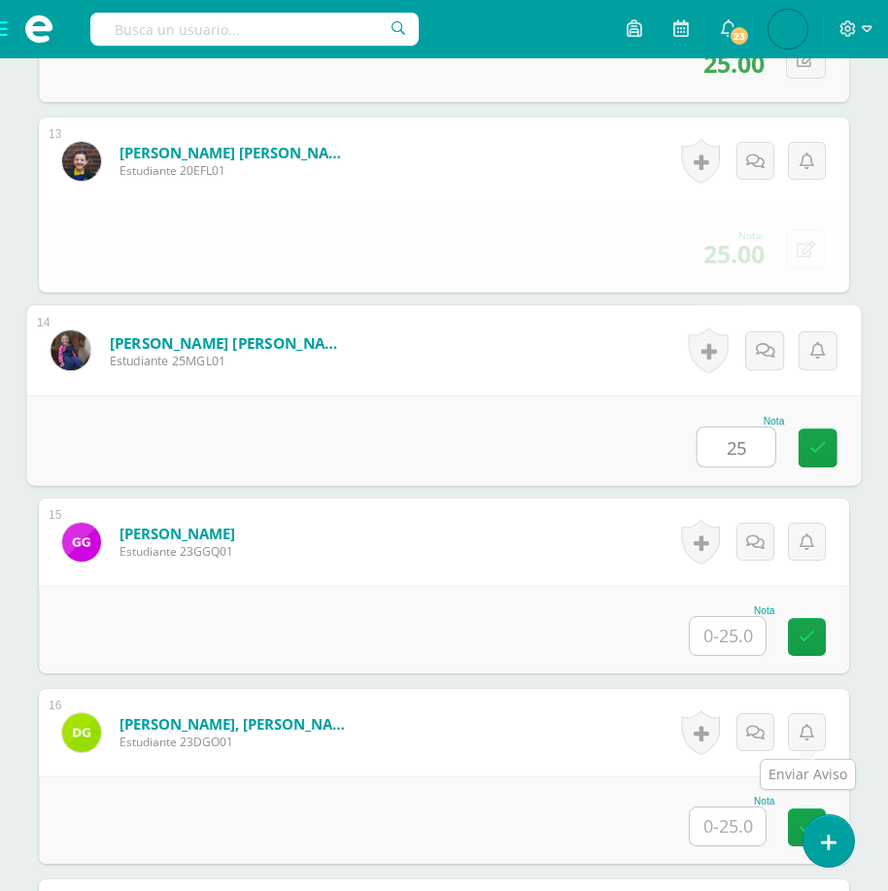
type input "25"
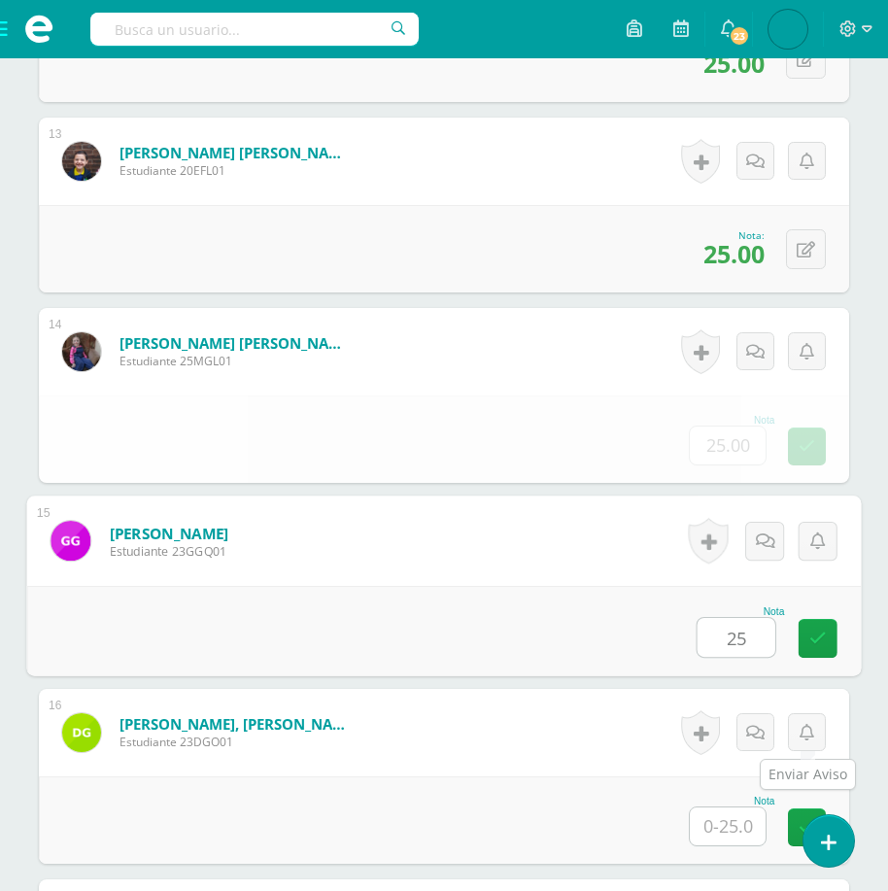
type input "25"
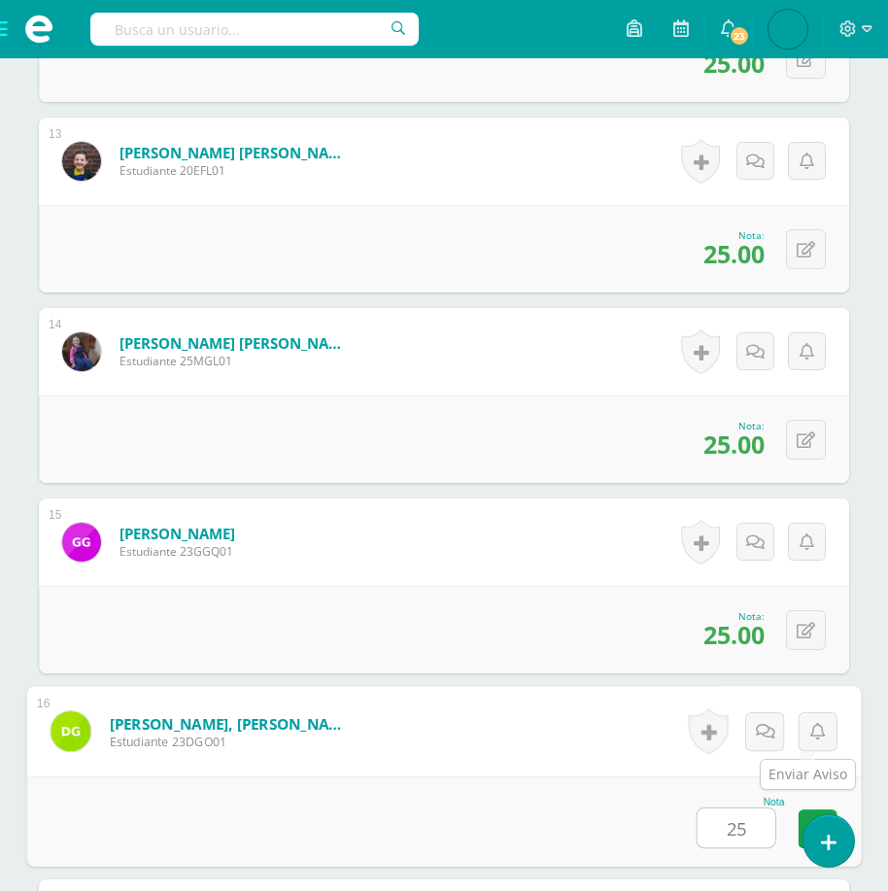
type input "25"
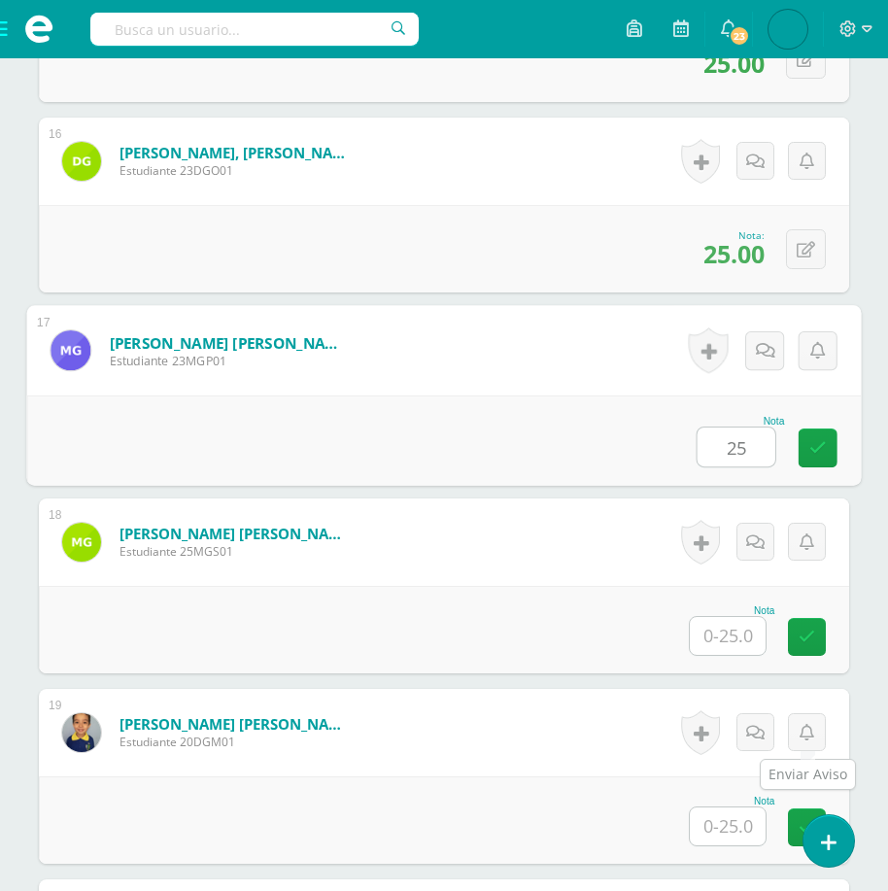
type input "25"
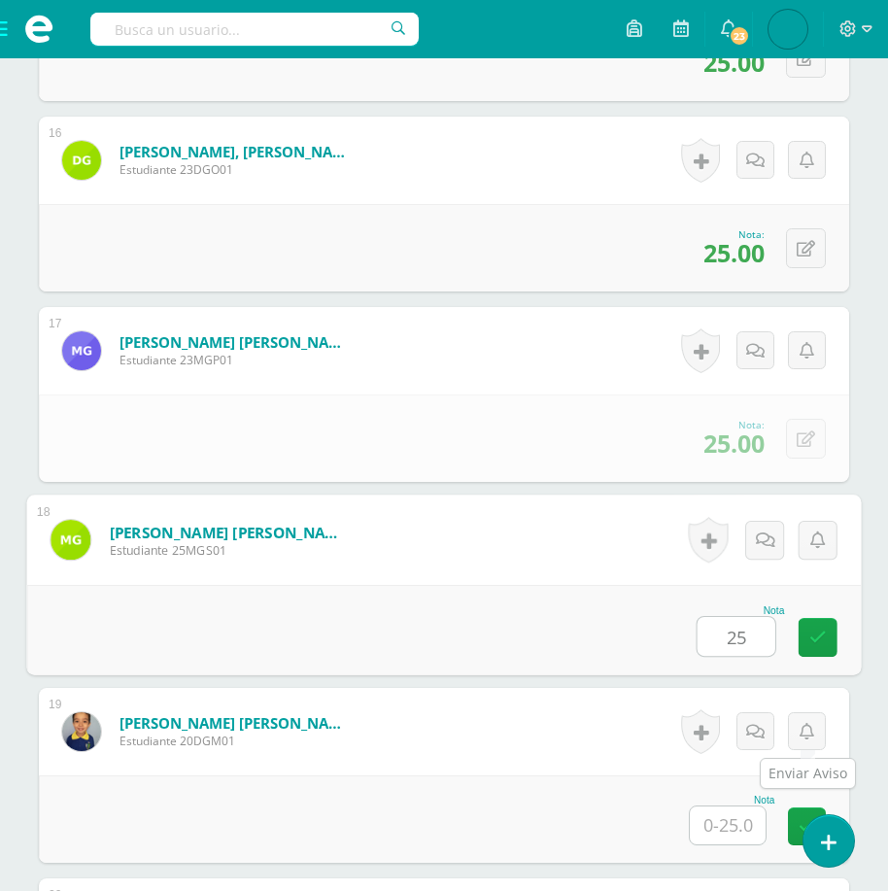
type input "25"
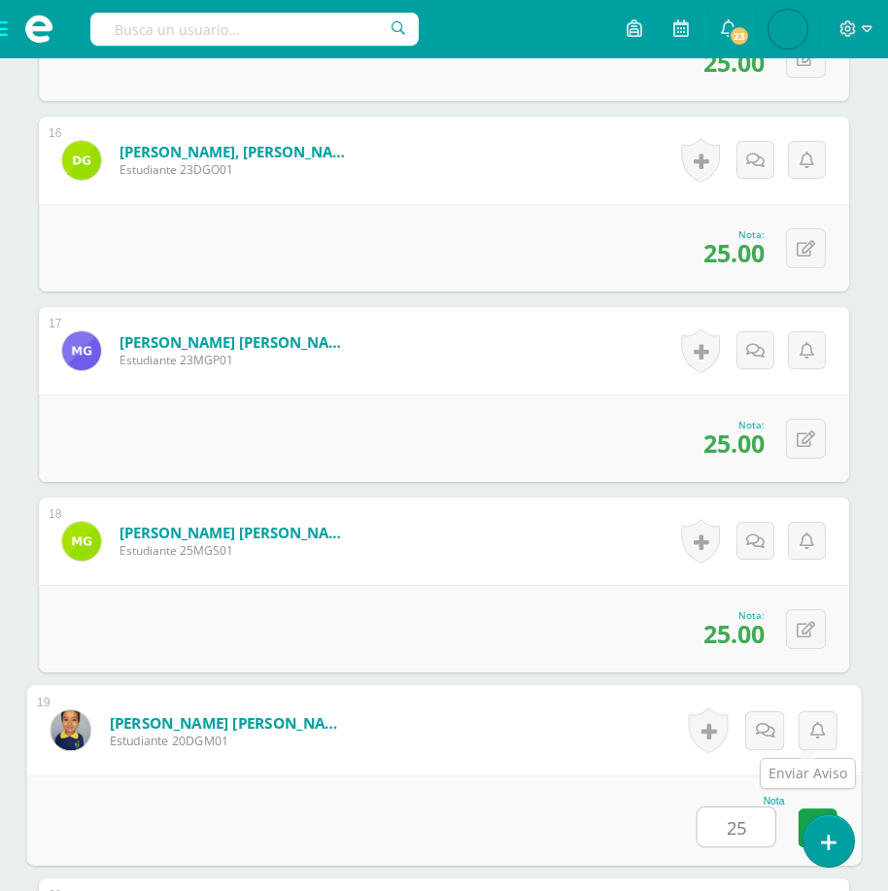
type input "25"
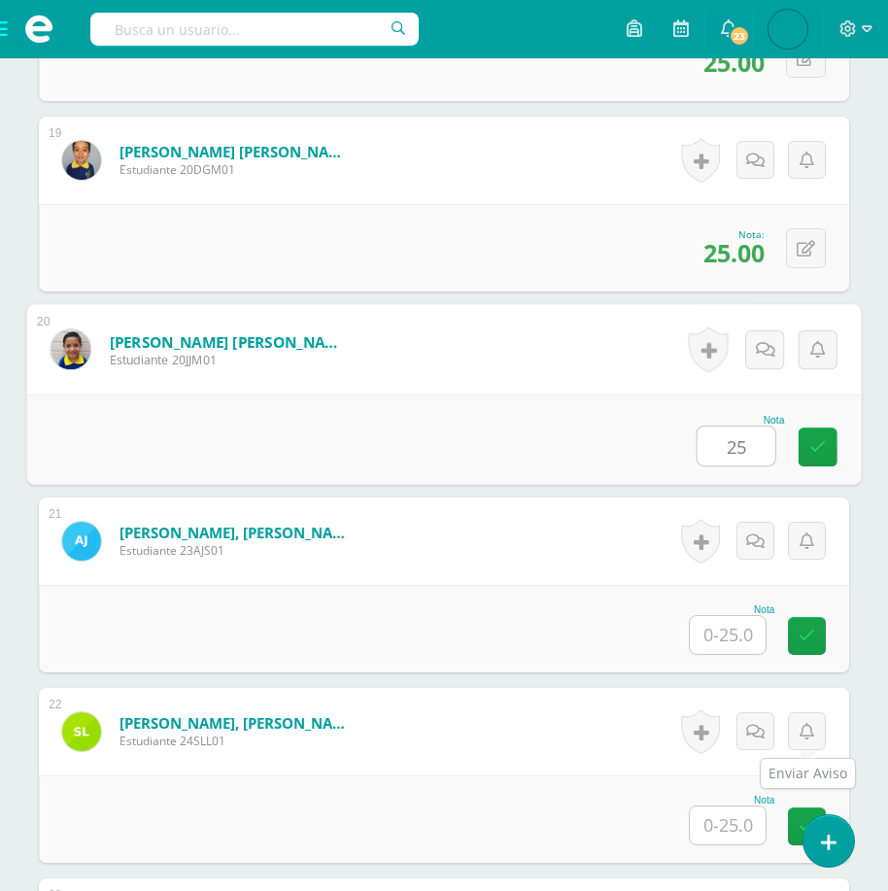
type input "25"
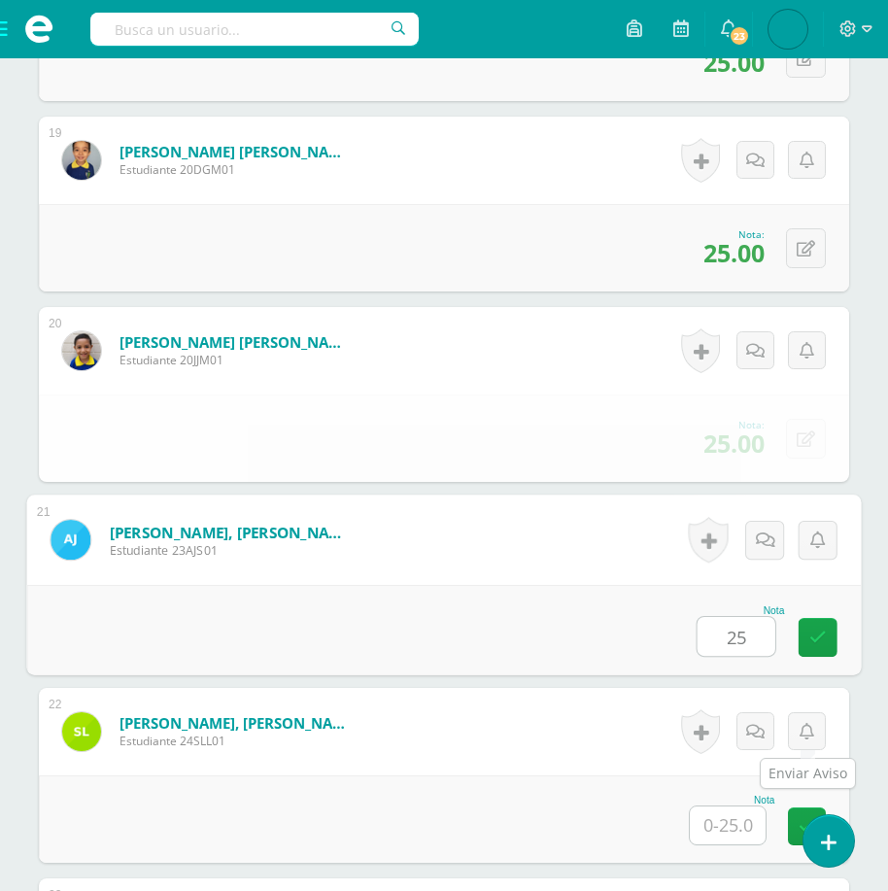
type input "25"
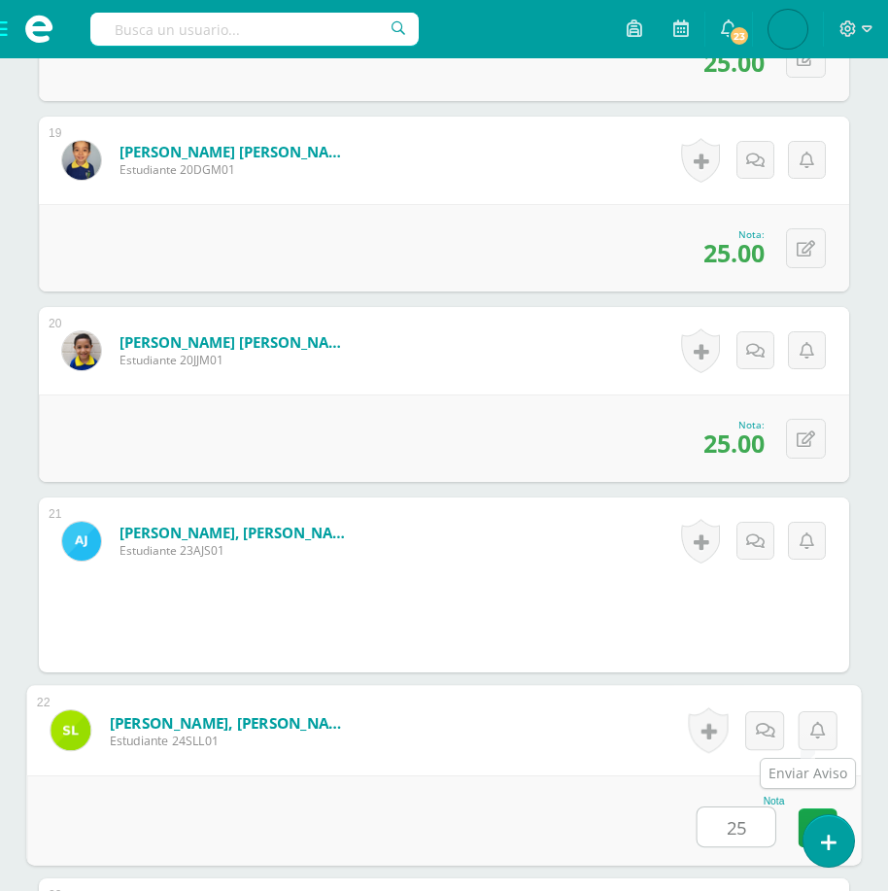
type input "25"
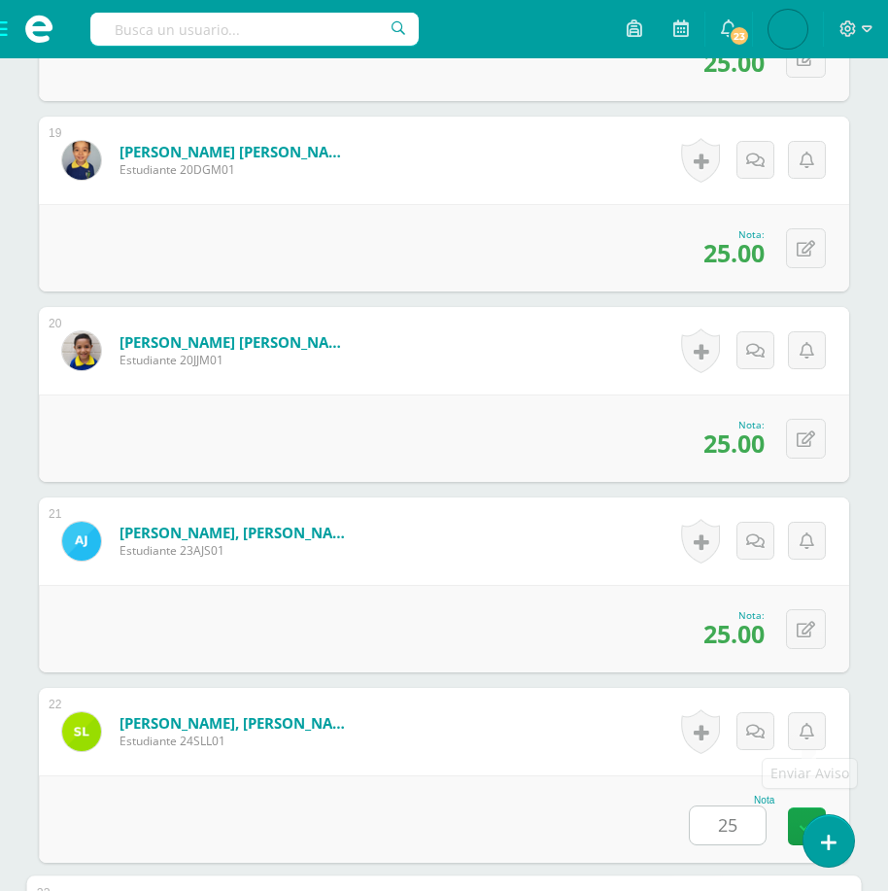
scroll to position [4590, 0]
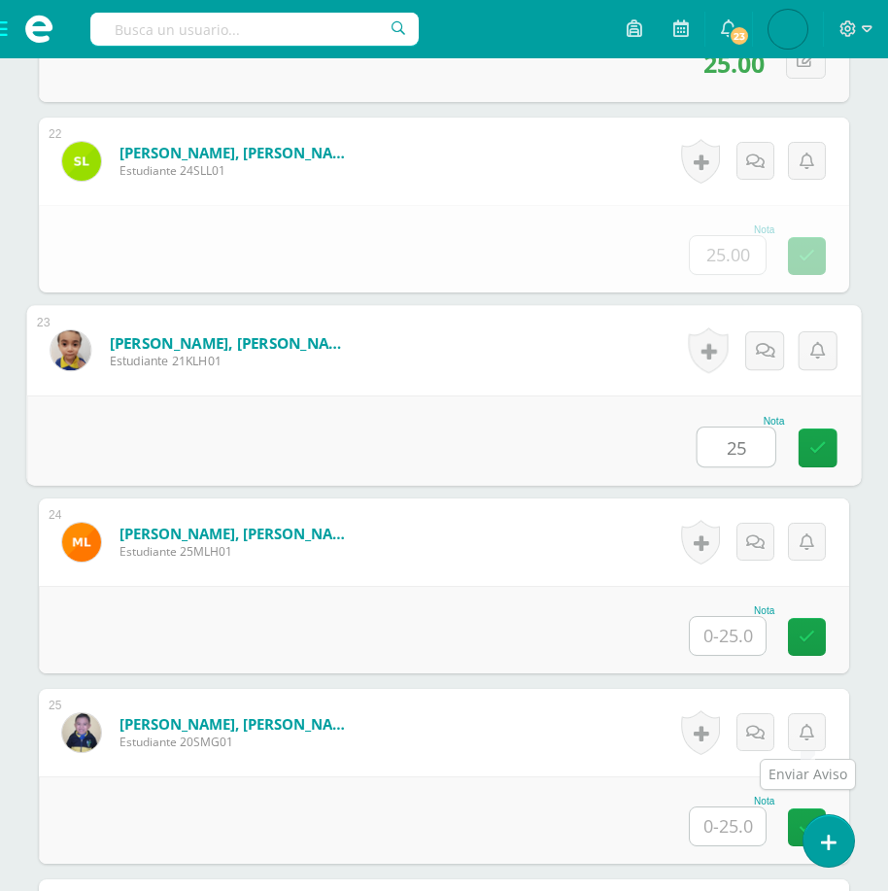
type input "25"
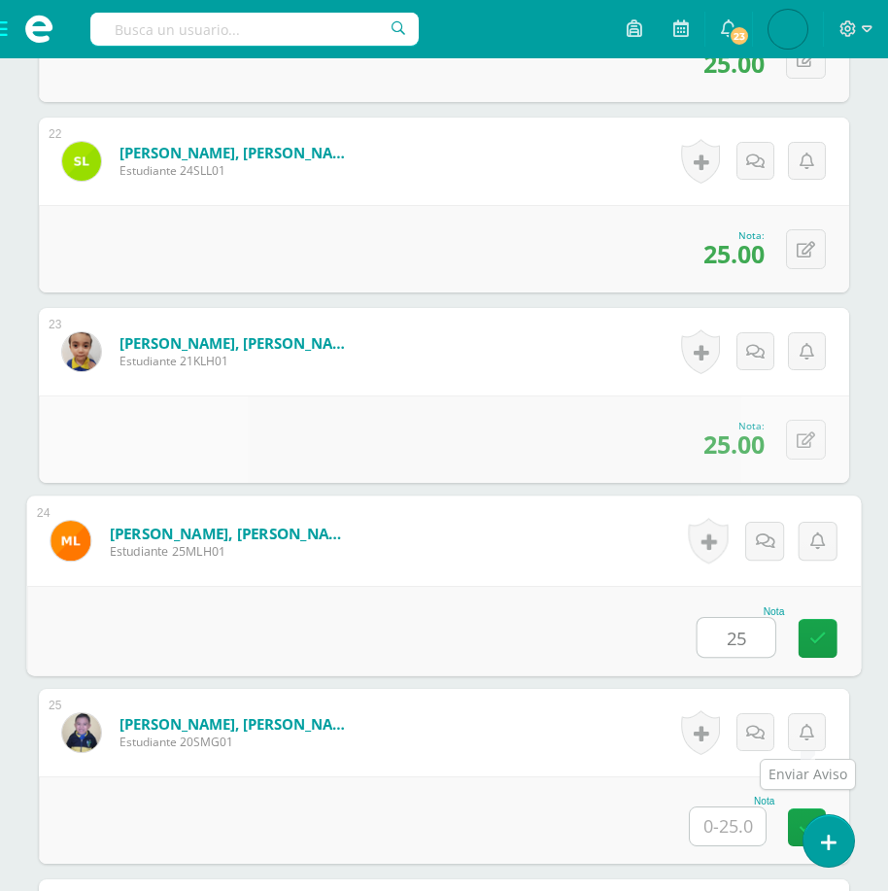
type input "25"
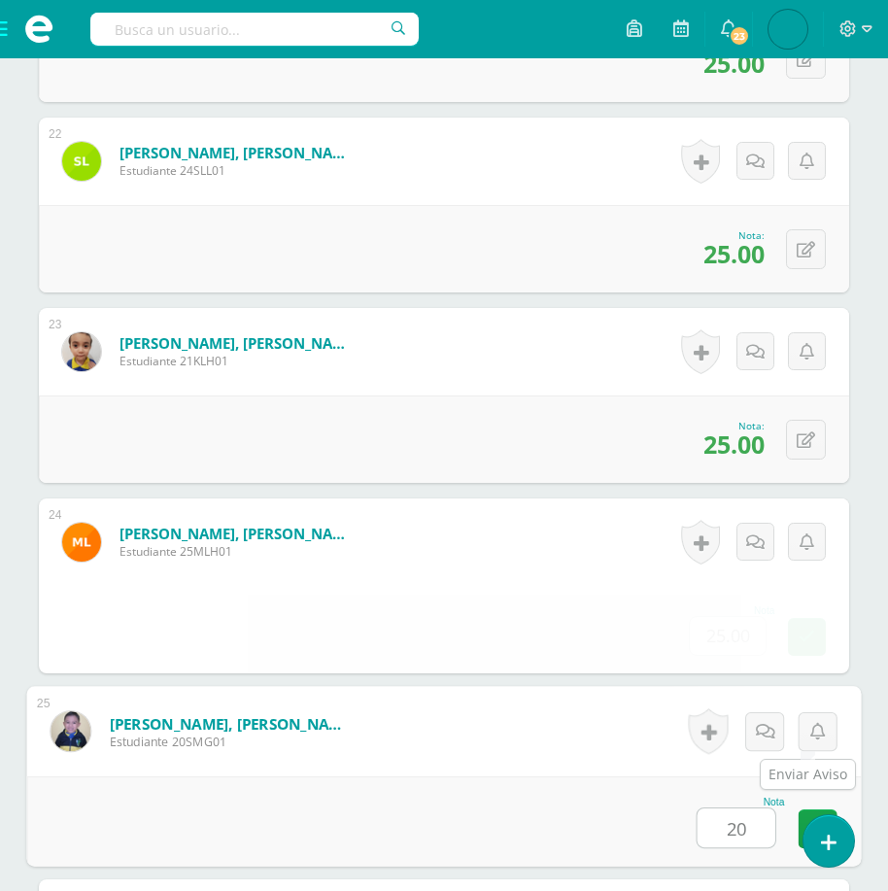
type input "20"
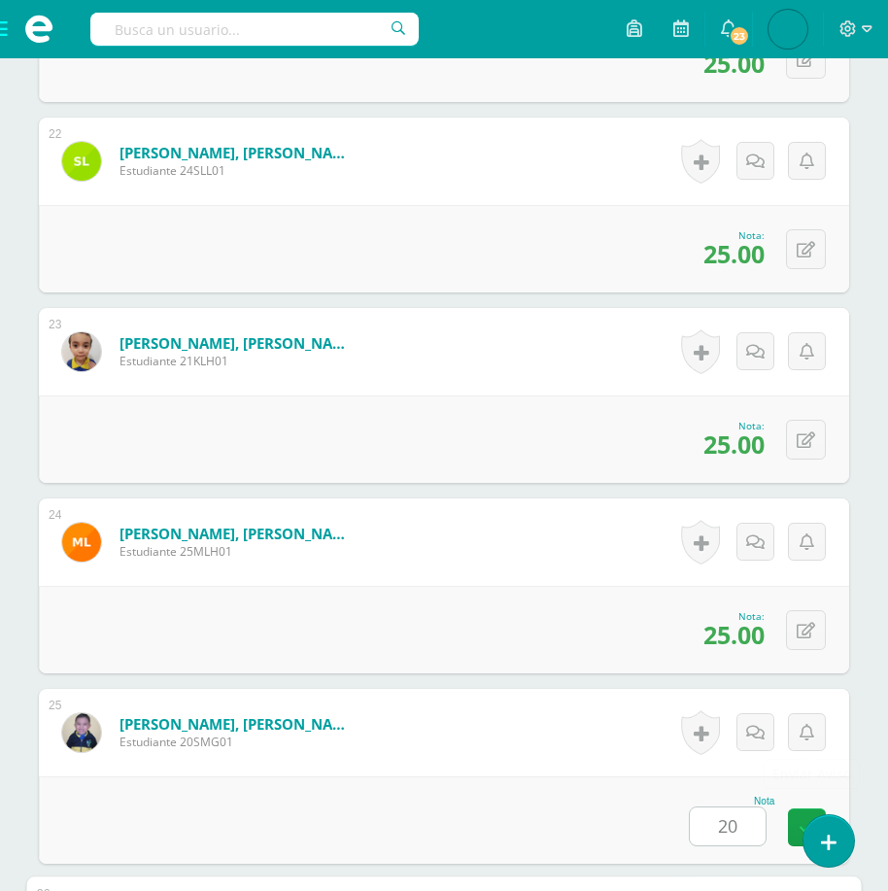
scroll to position [5162, 0]
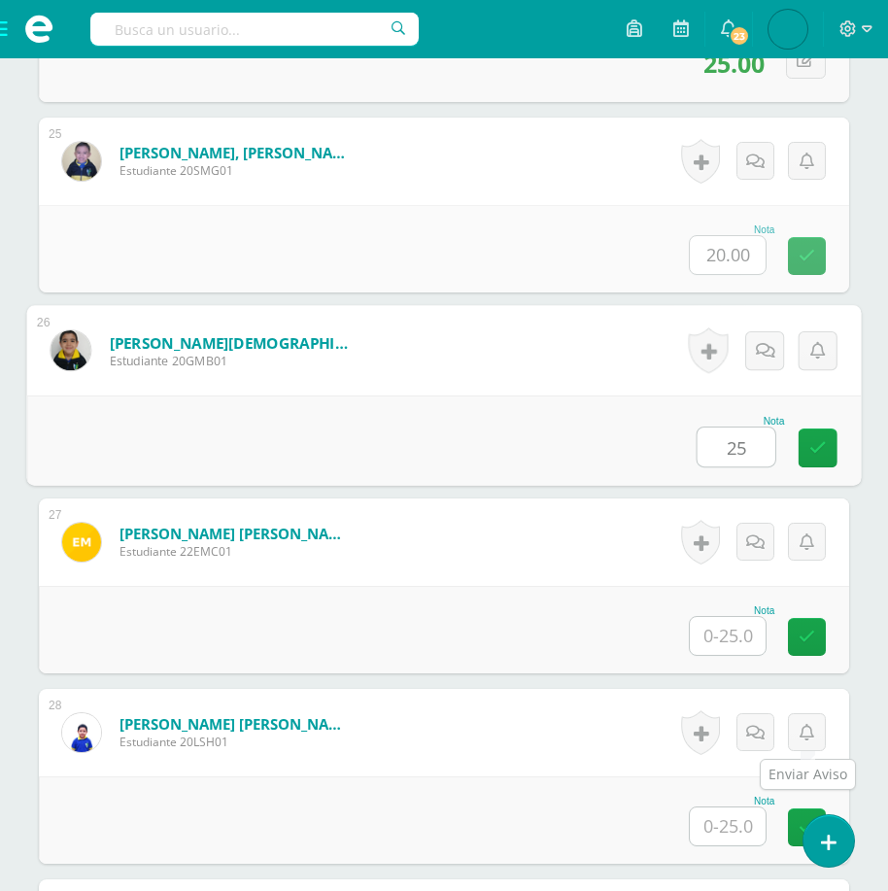
type input "25"
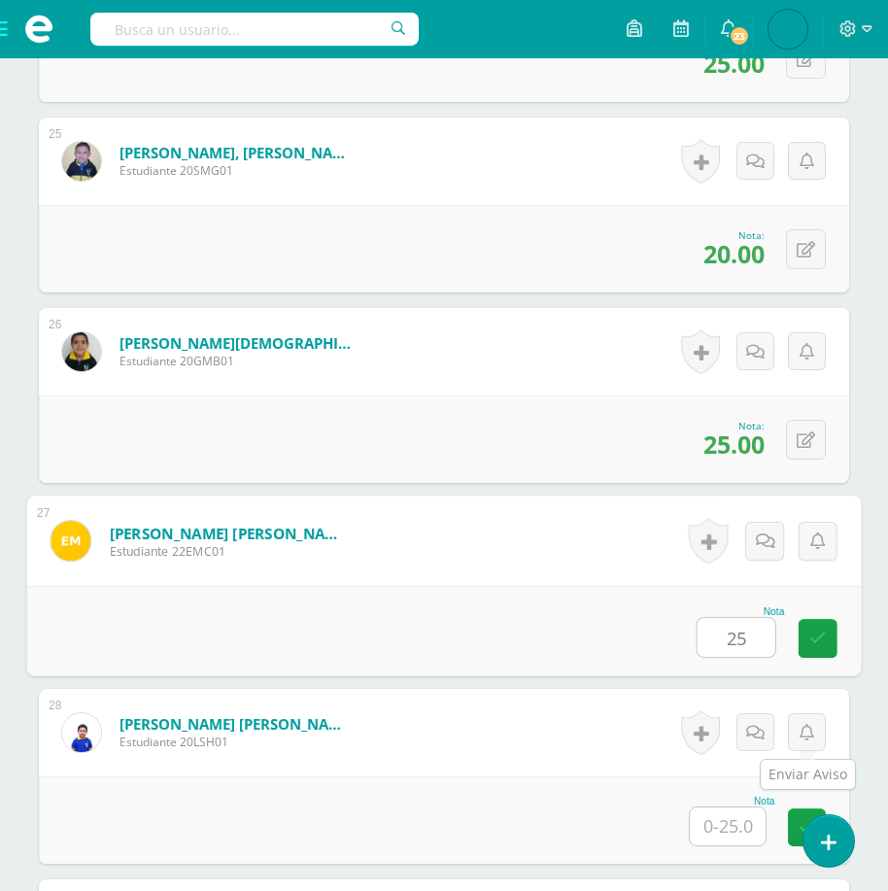
type input "25"
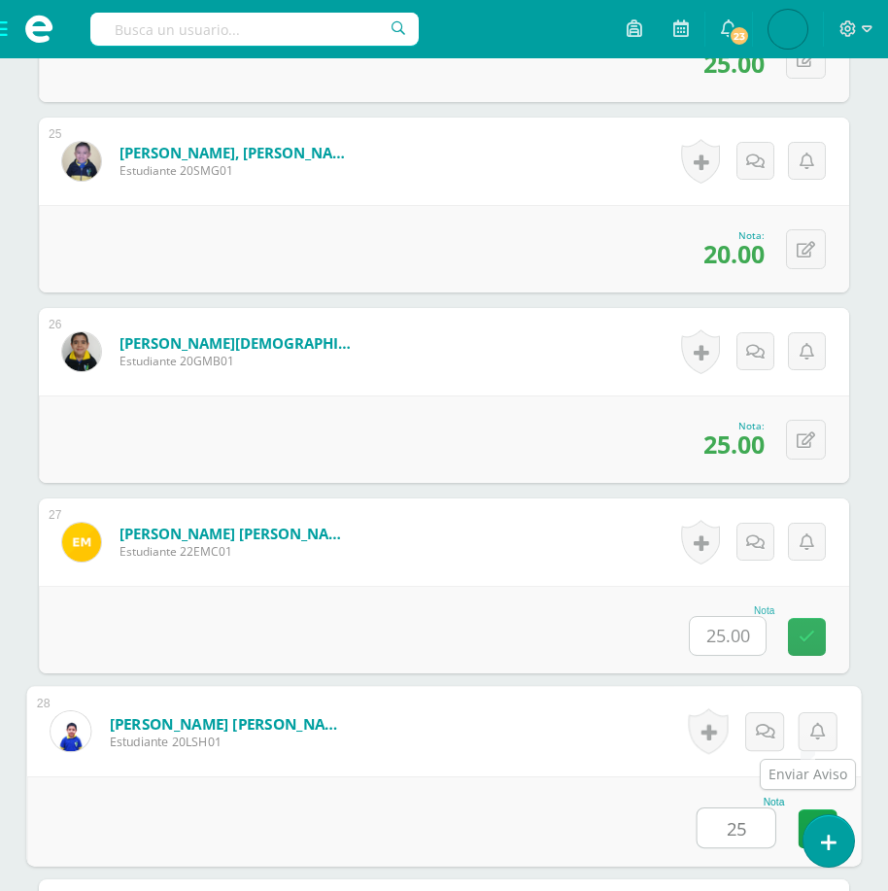
type input "25"
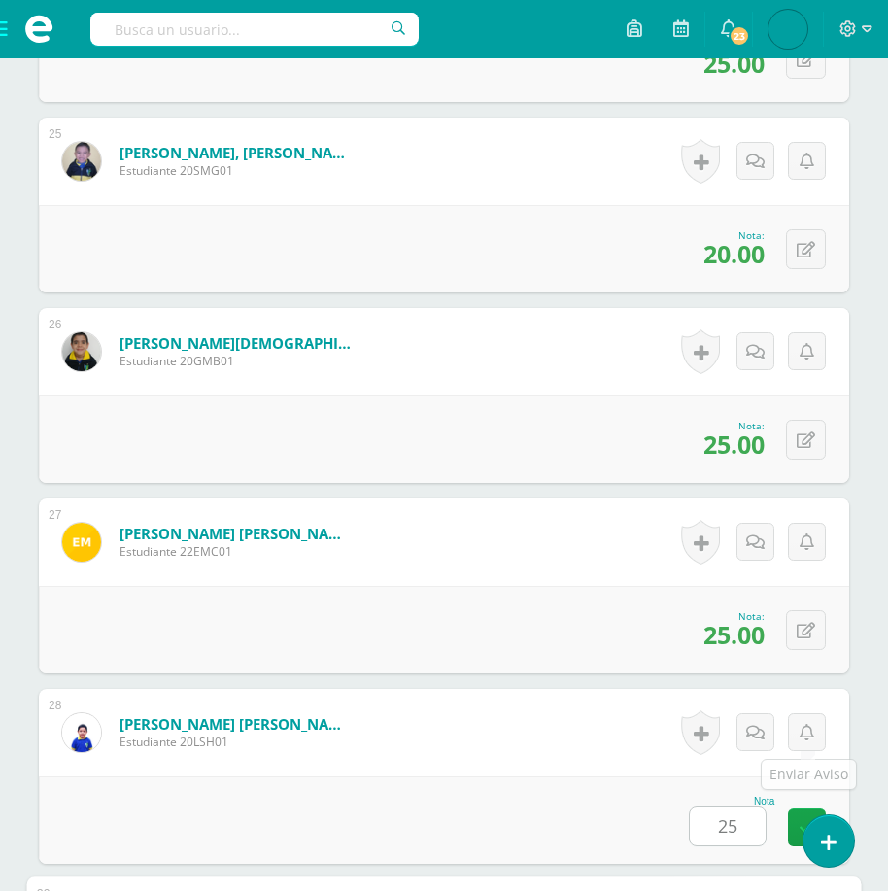
scroll to position [5733, 0]
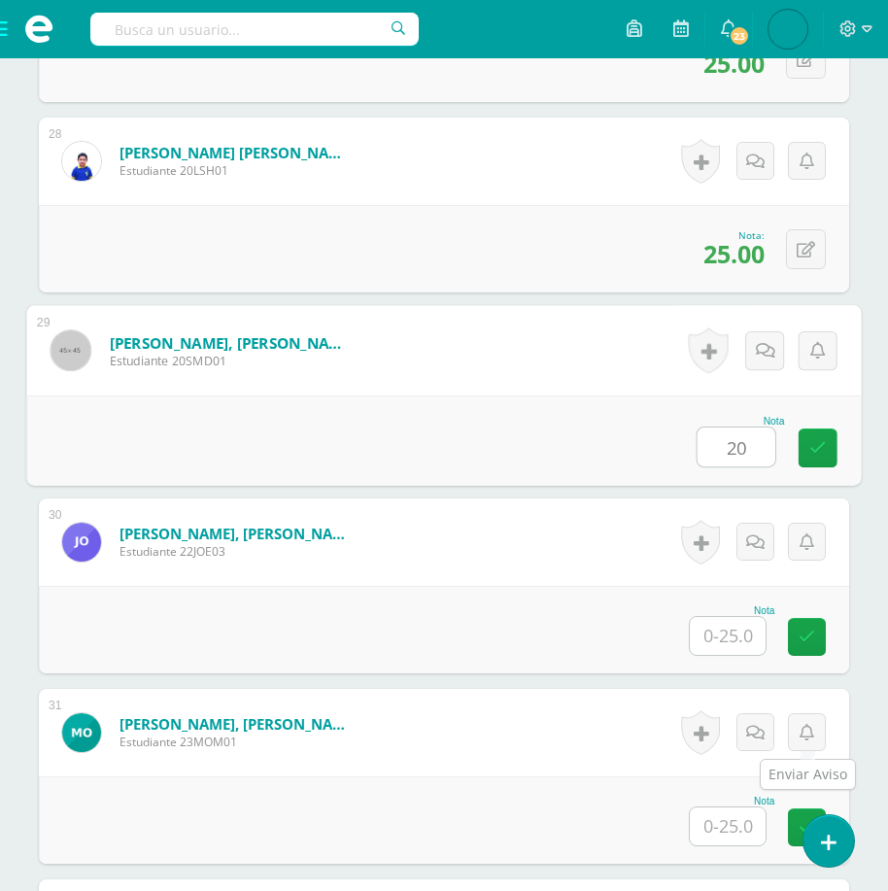
type input "20"
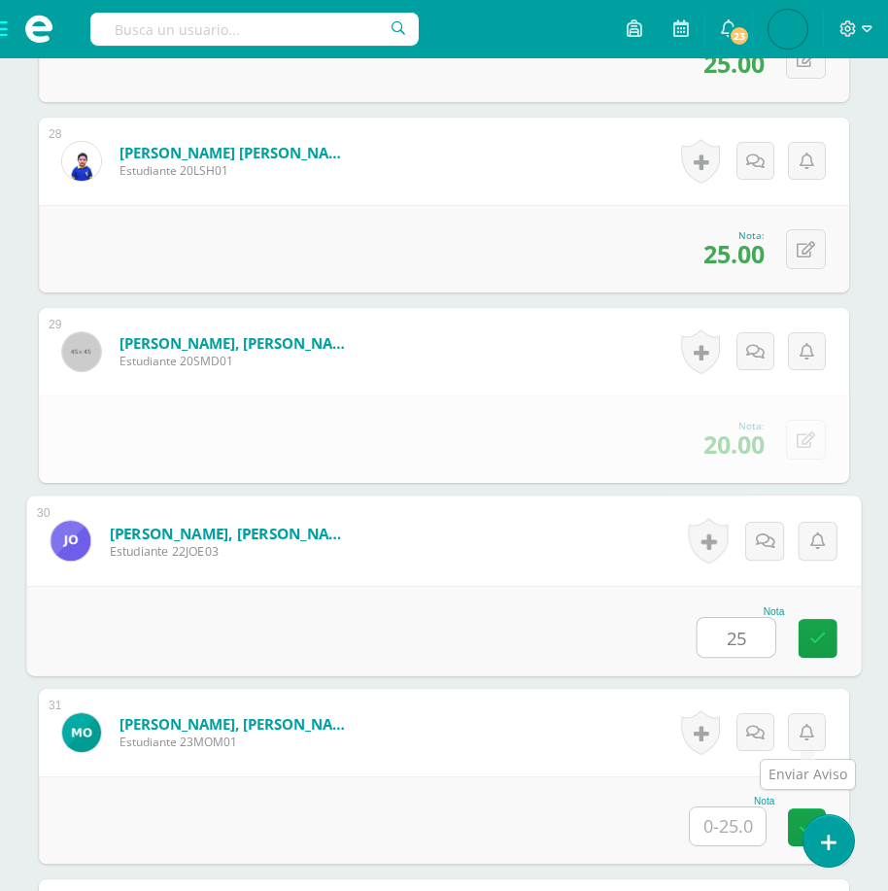
type input "25"
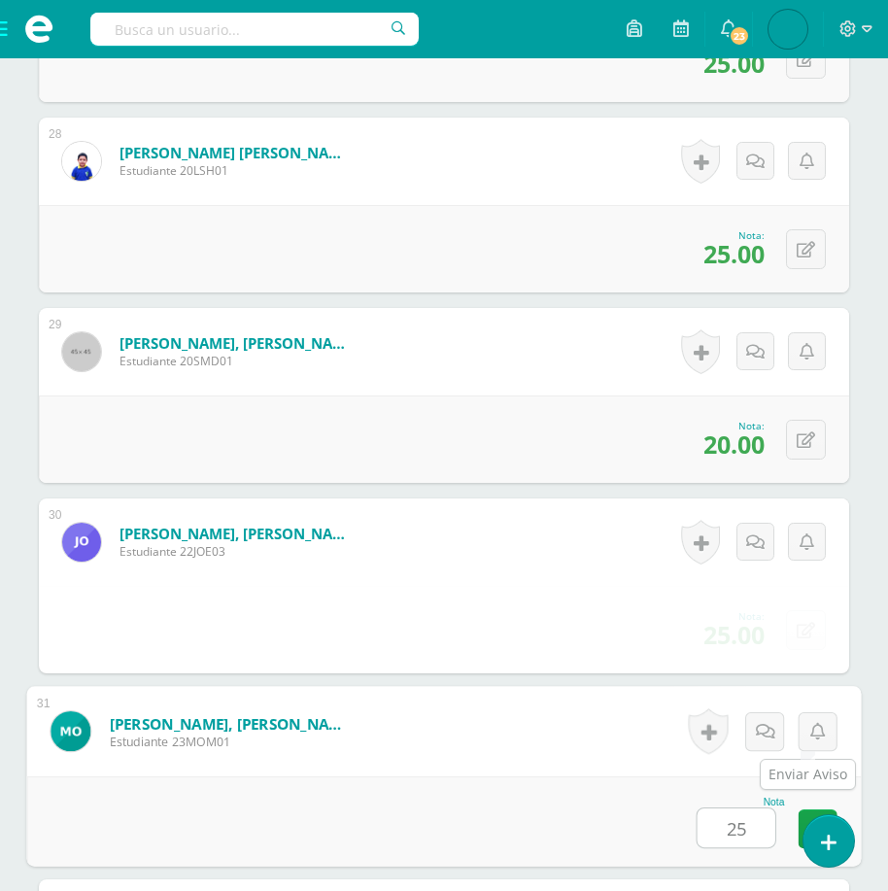
type input "25"
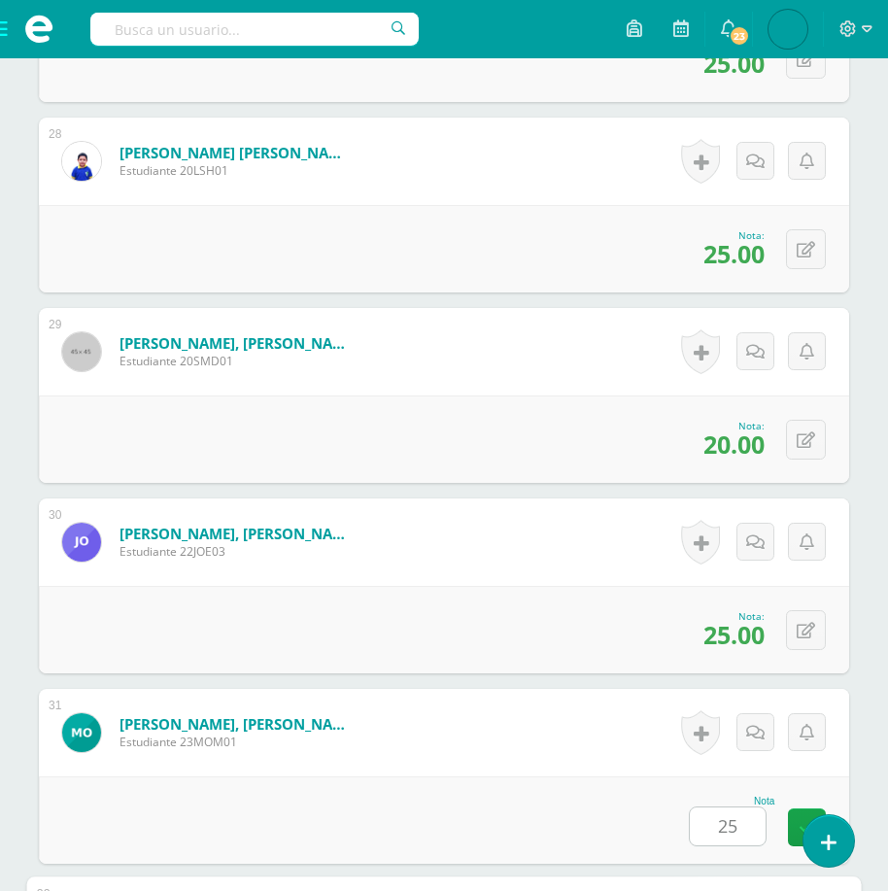
scroll to position [6305, 0]
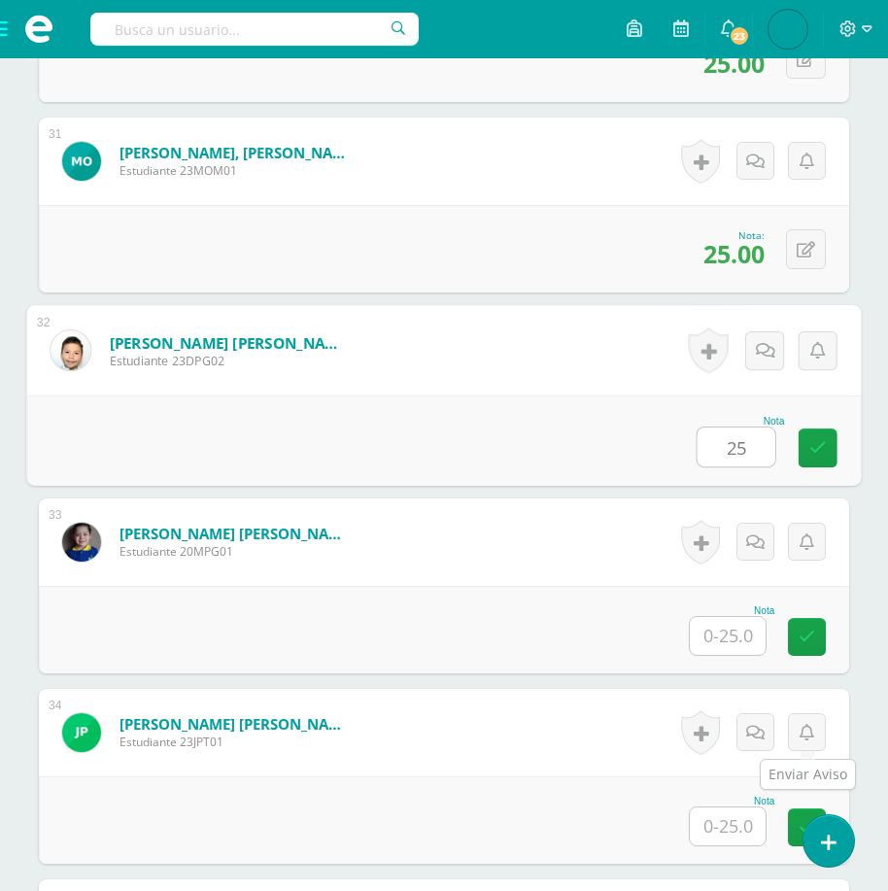
type input "25"
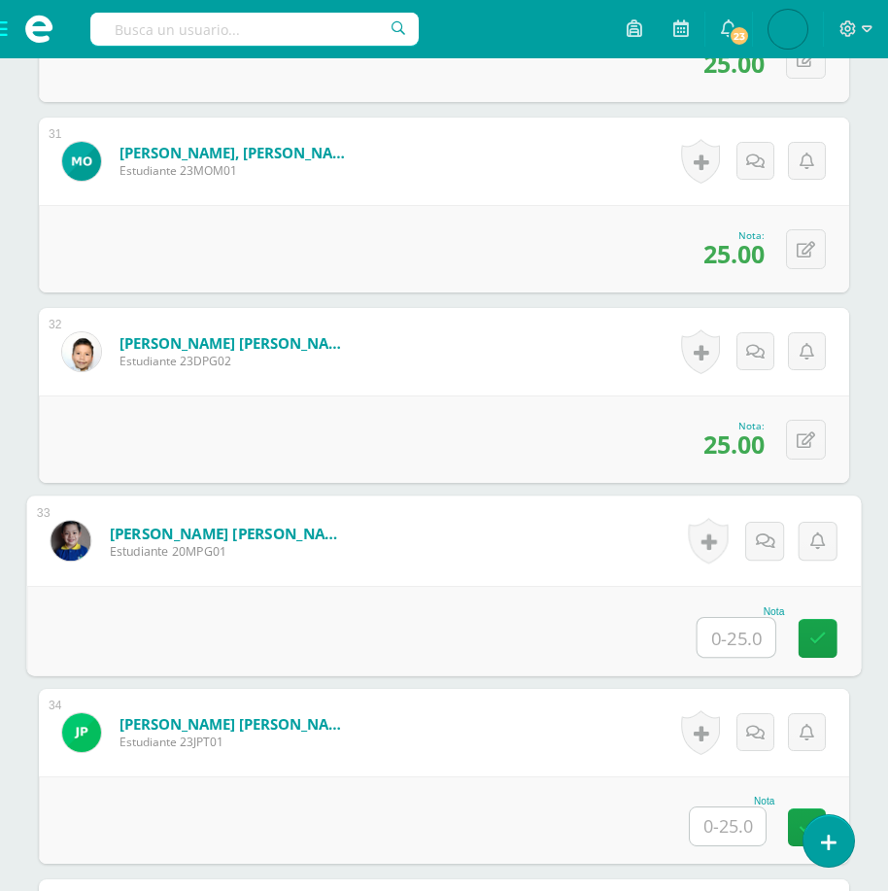
click at [731, 638] on input "text" at bounding box center [737, 637] width 78 height 39
type input "25"
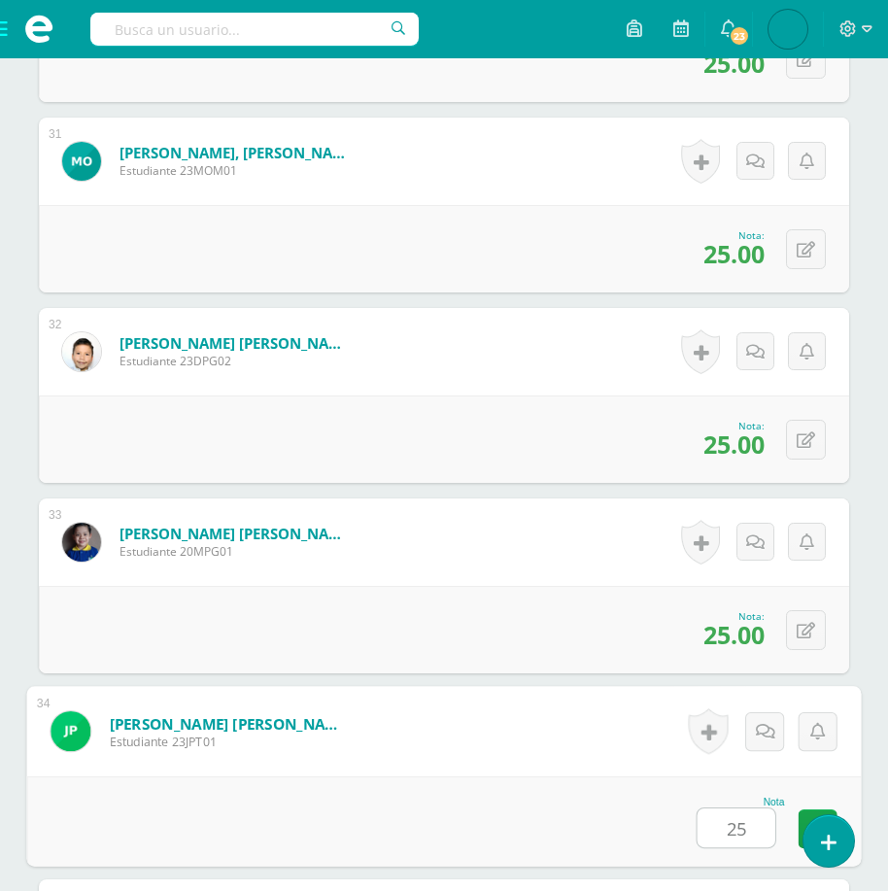
type input "25"
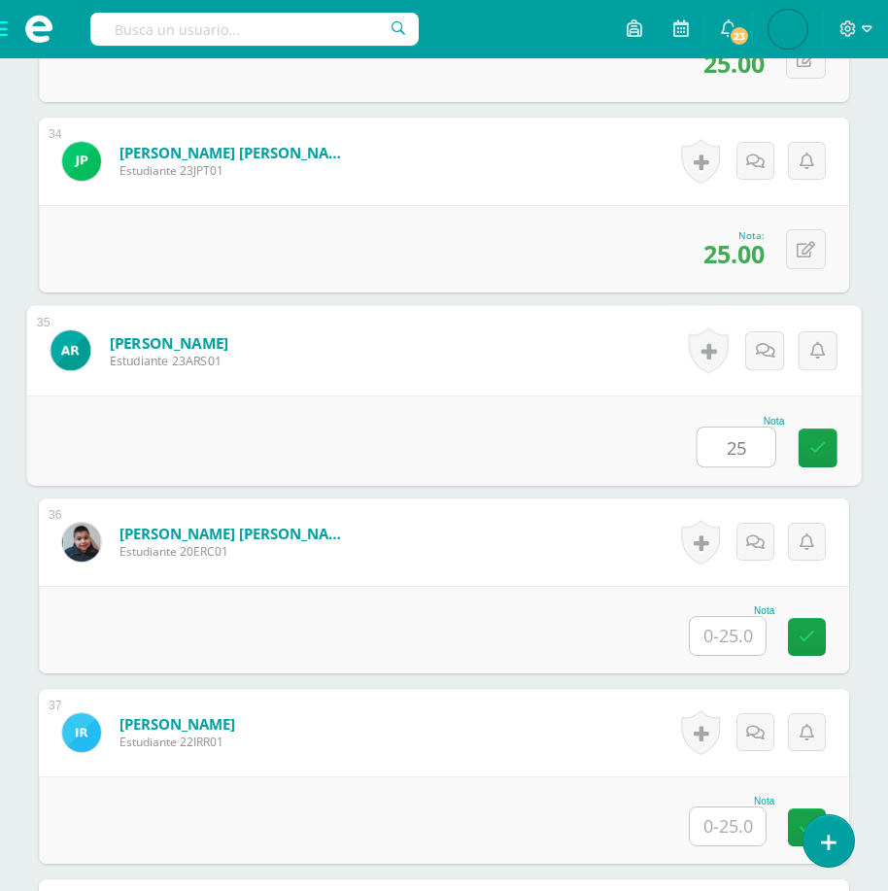
type input "25"
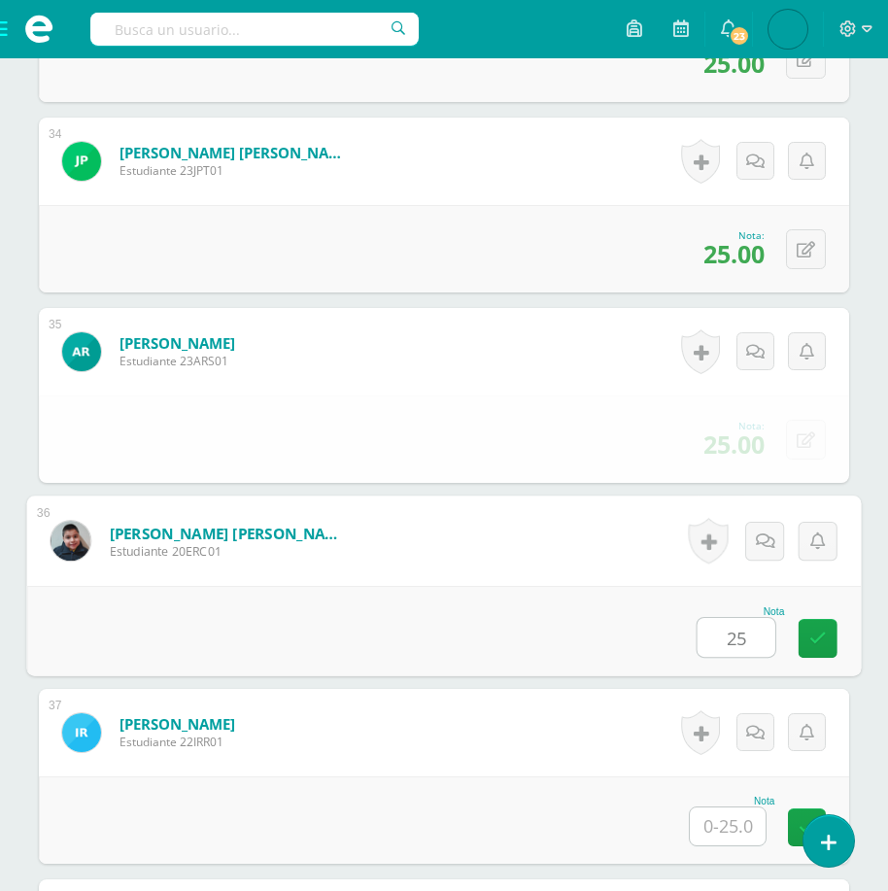
type input "25"
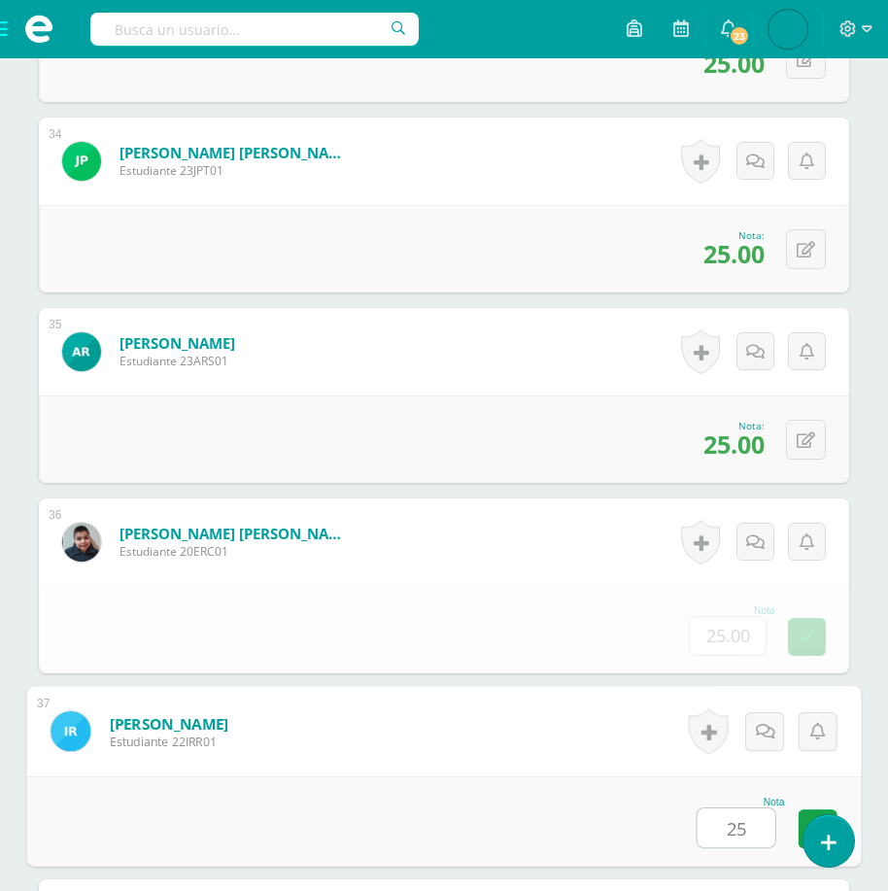
type input "25"
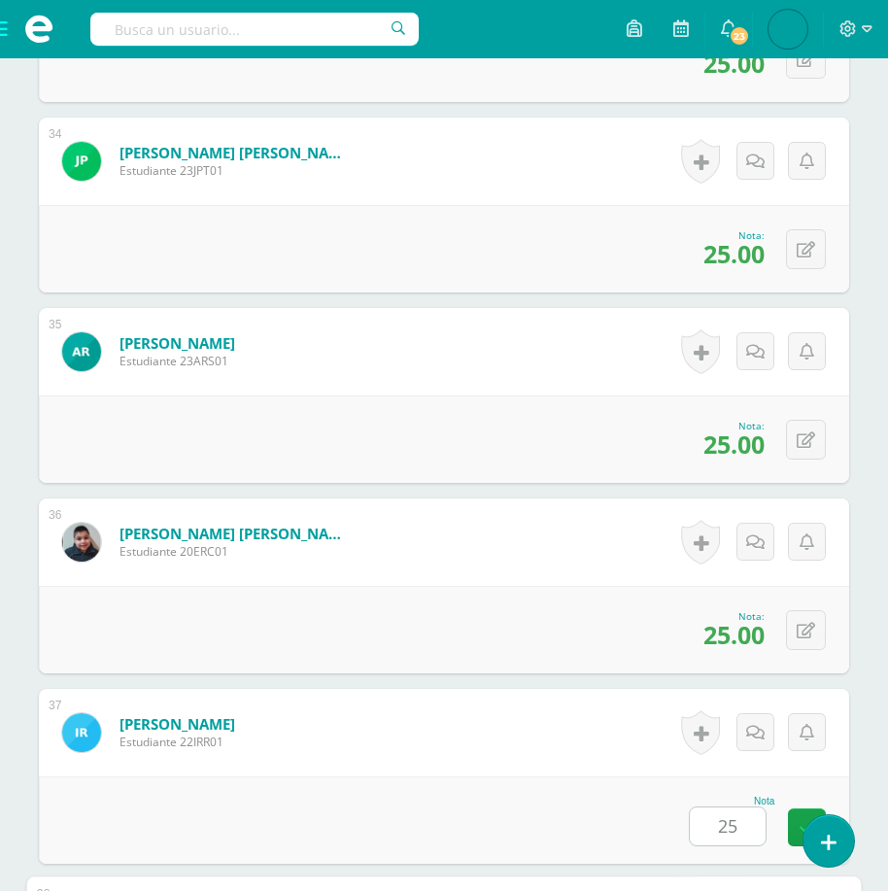
scroll to position [7448, 0]
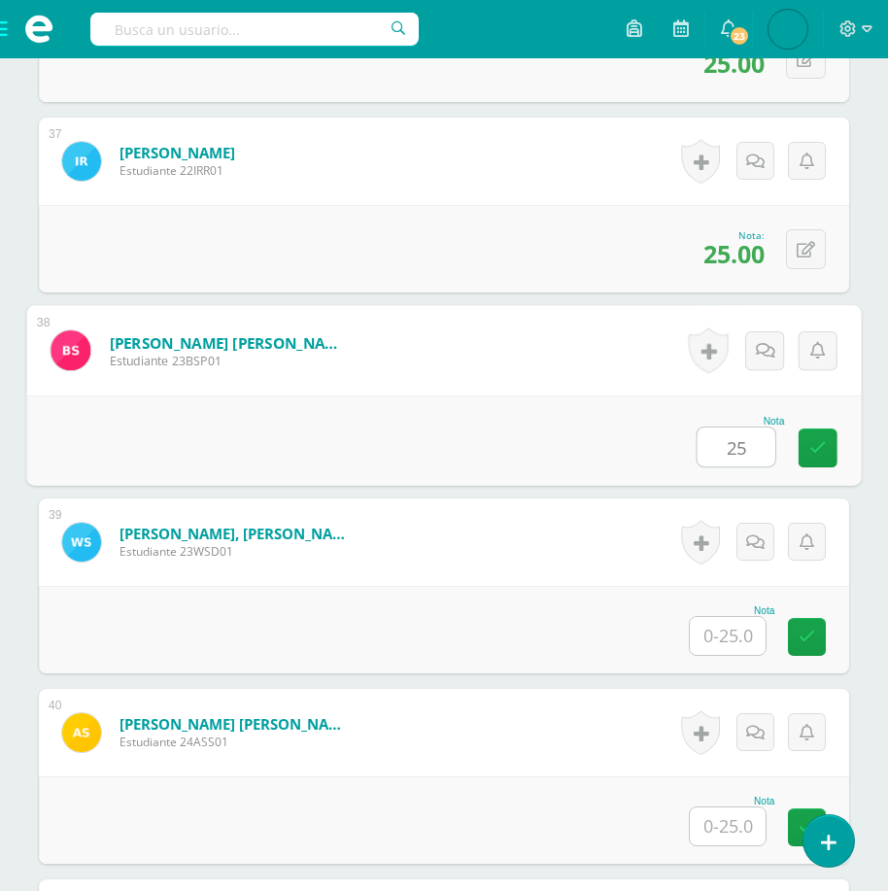
type input "25"
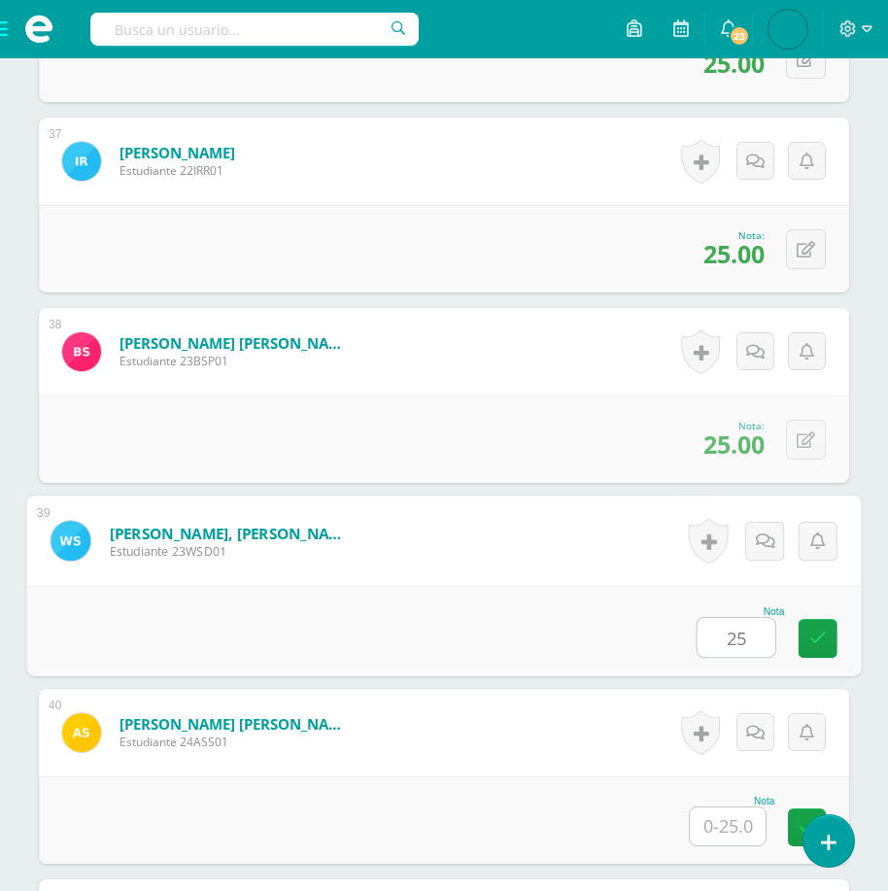
type input "25"
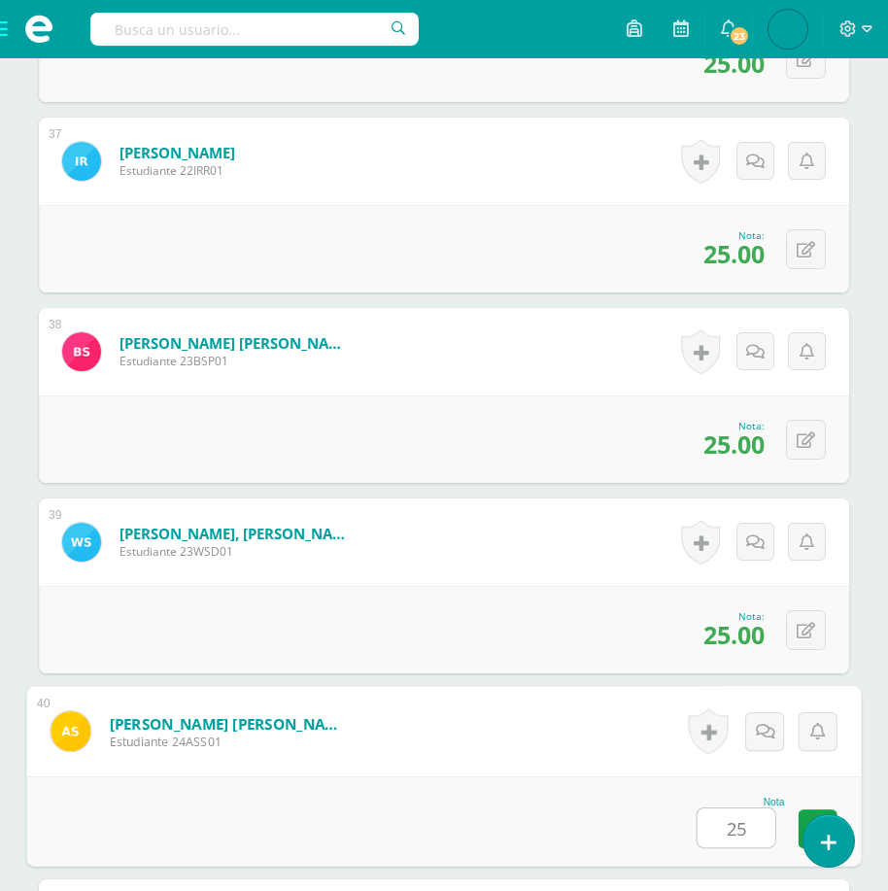
type input "25"
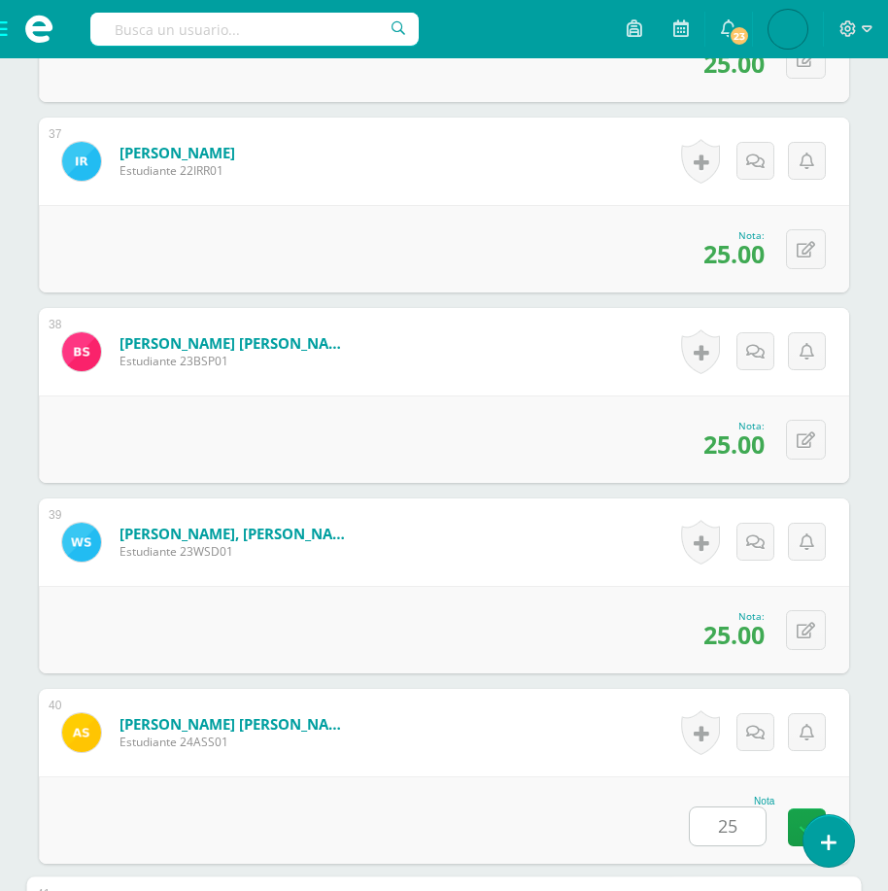
scroll to position [7834, 0]
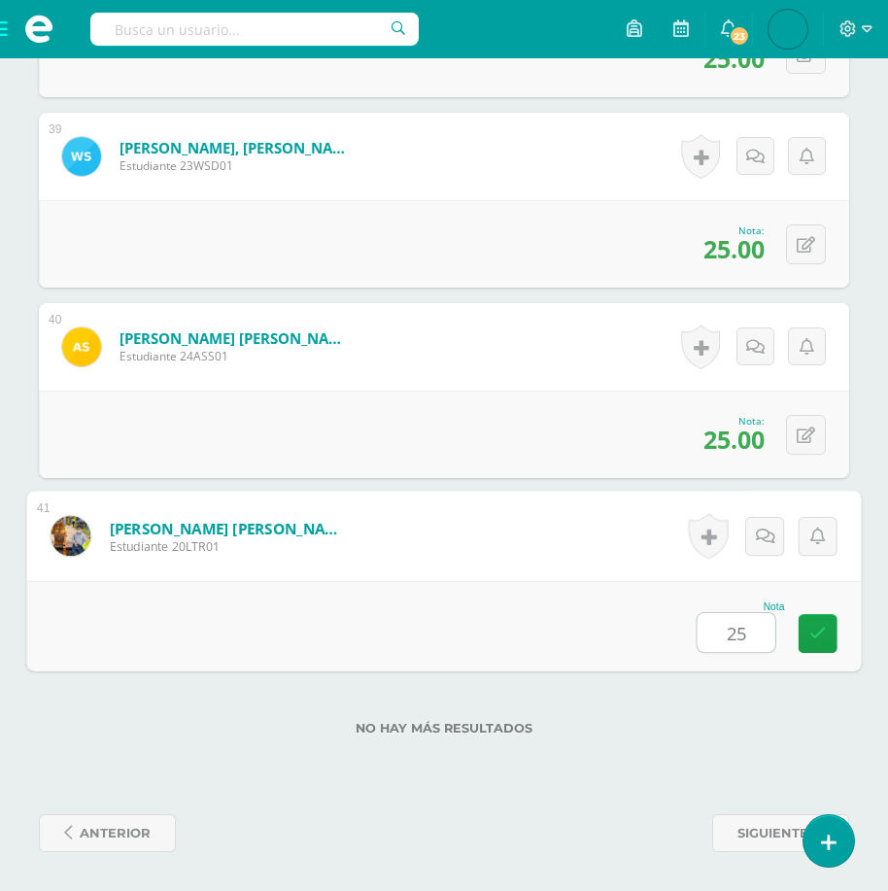
type input "25"
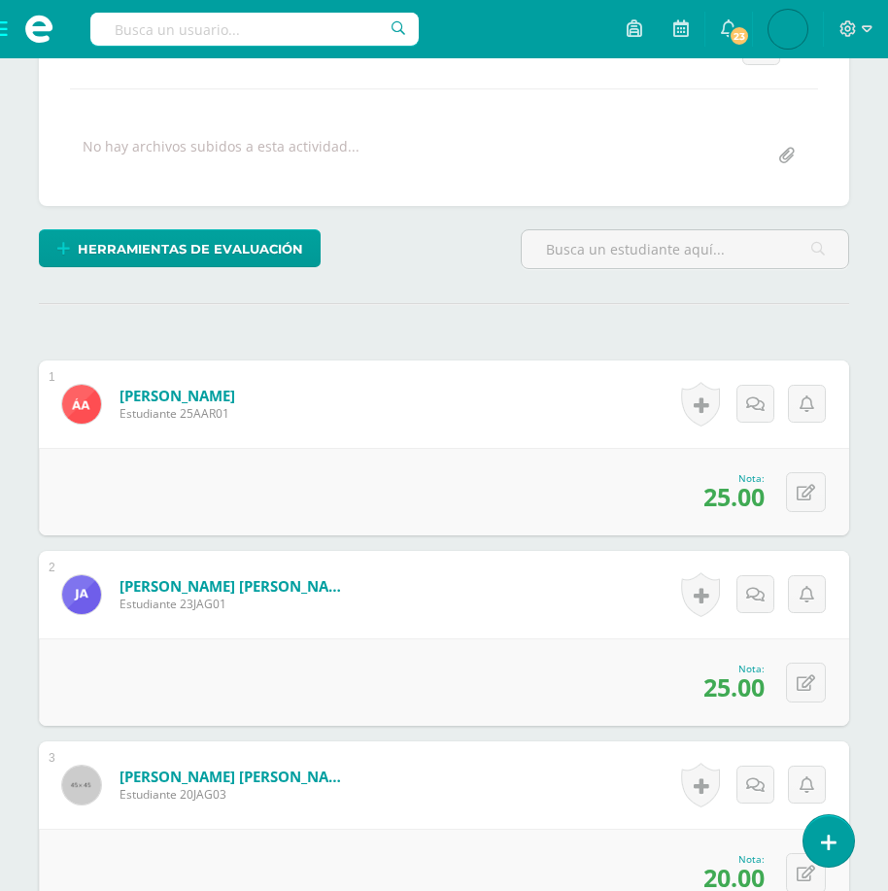
scroll to position [0, 0]
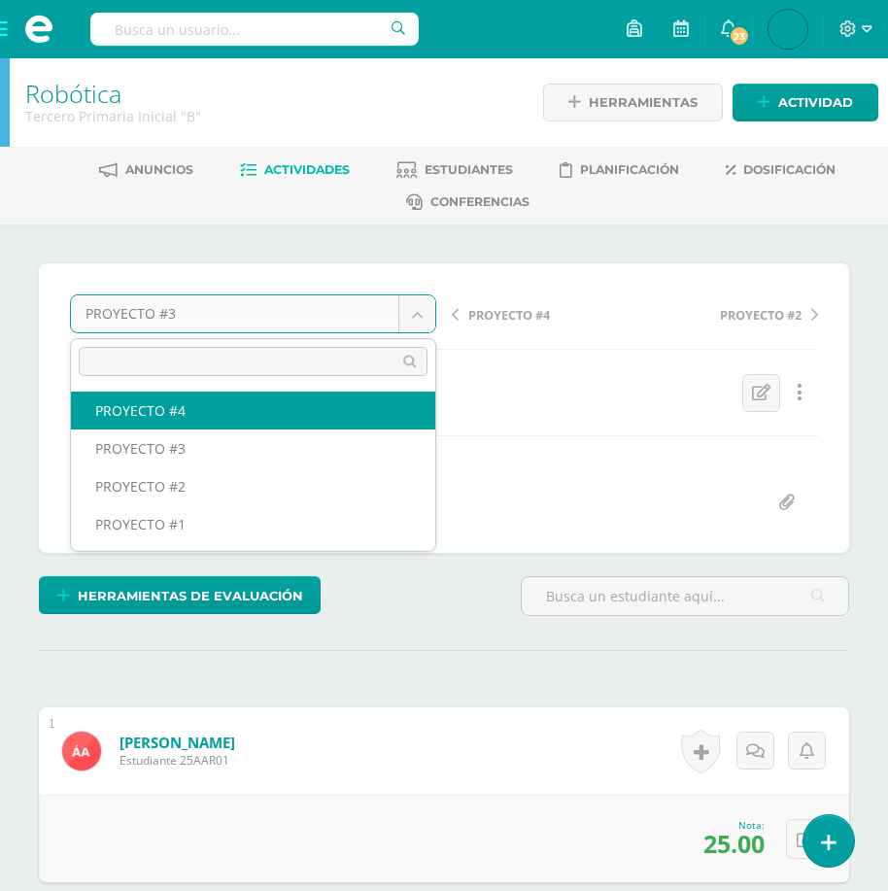
select select "/dashboard/teacher/grade-activity/175394/"
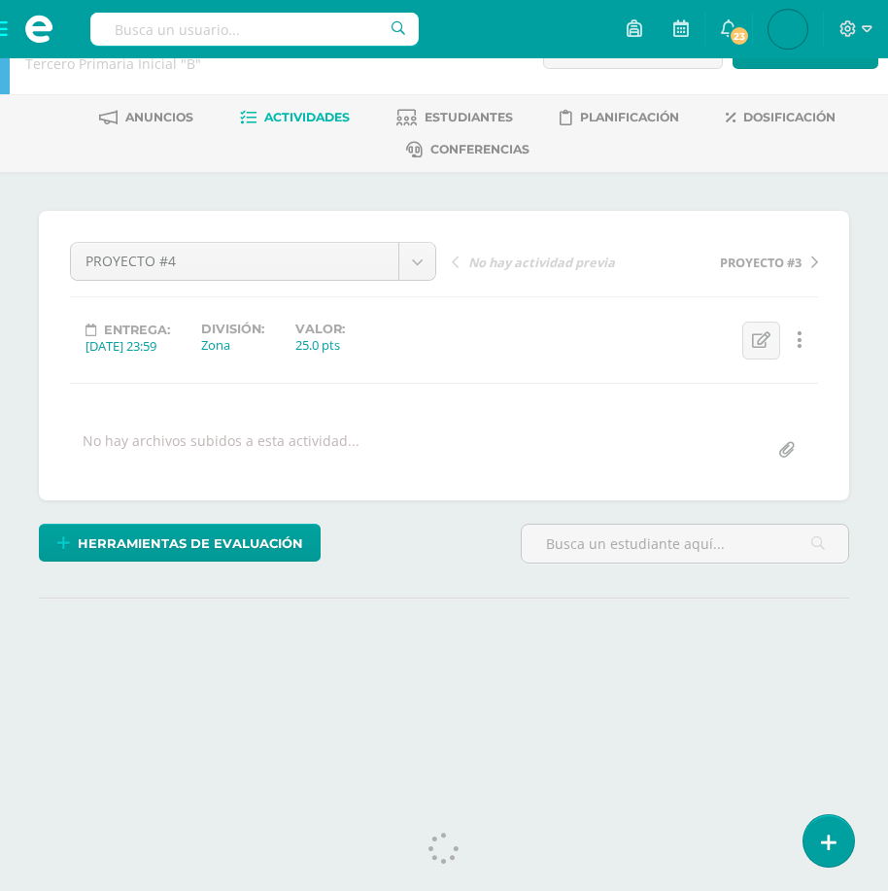
scroll to position [82, 0]
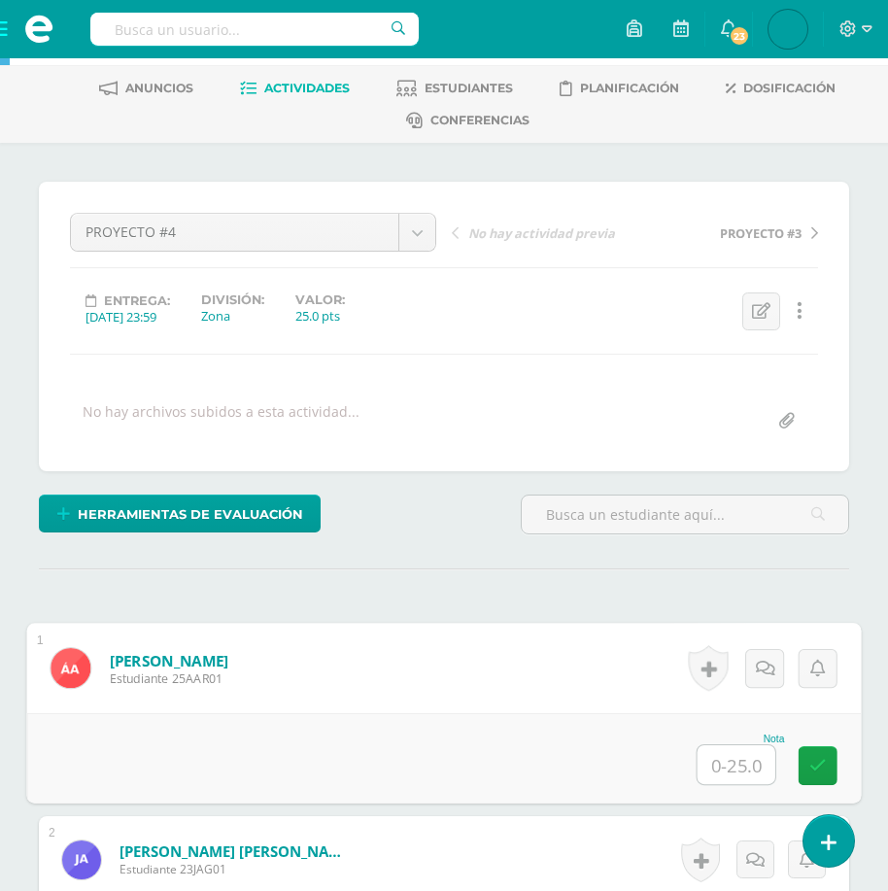
click at [730, 754] on input "text" at bounding box center [737, 764] width 78 height 39
type input "25"
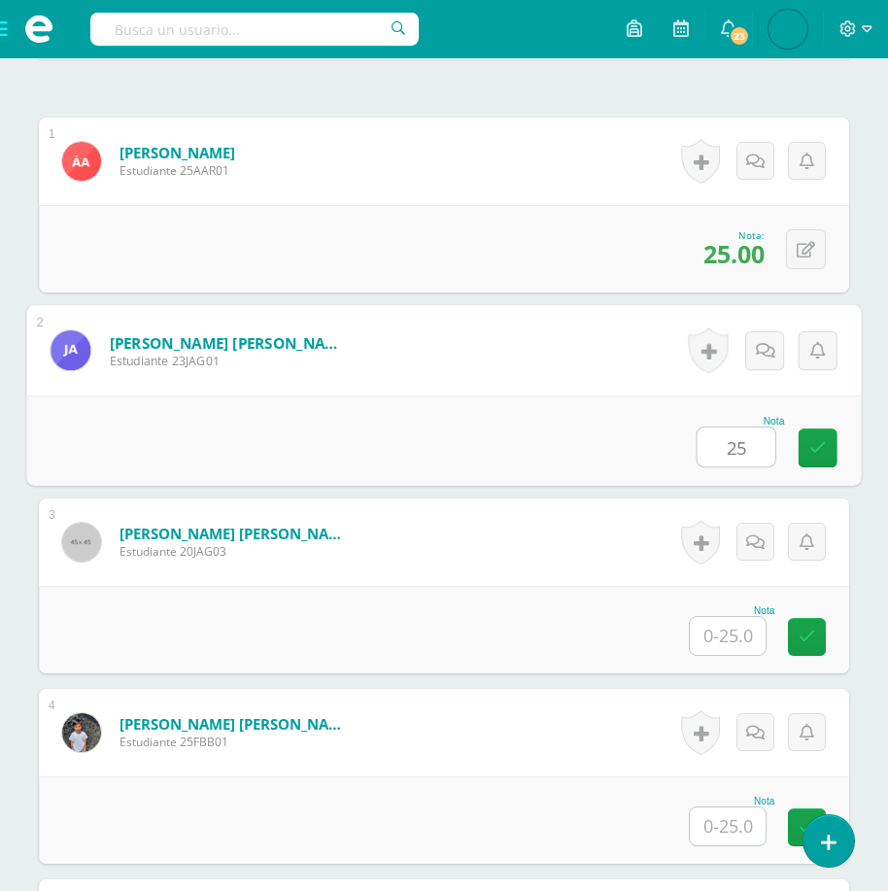
type input "25"
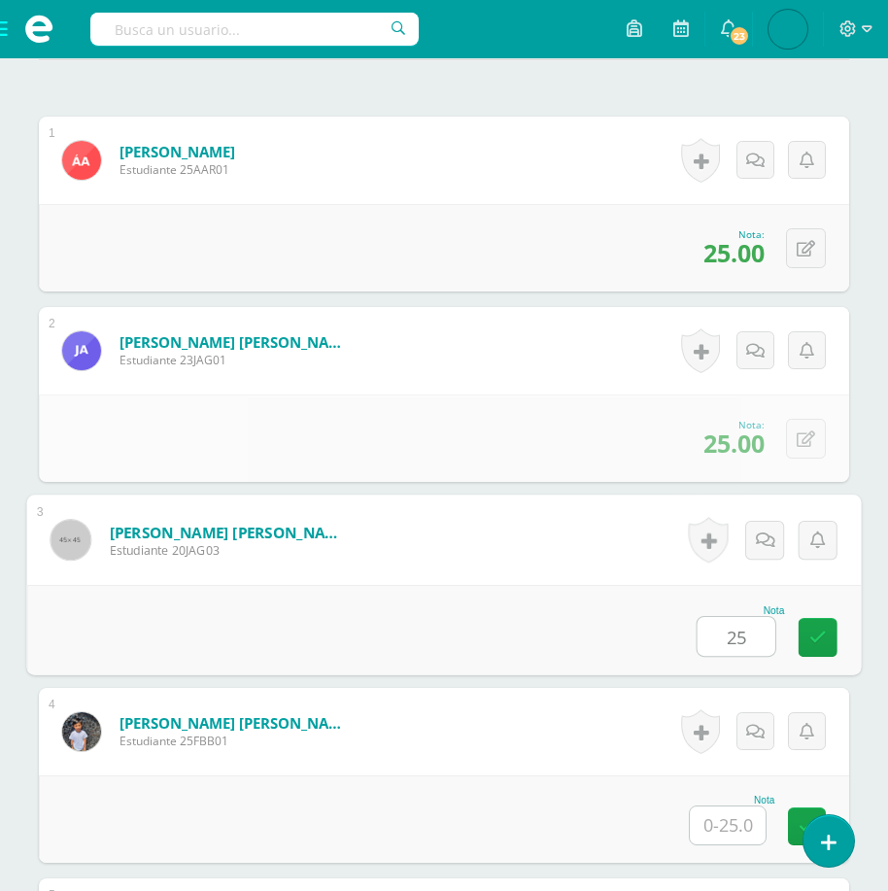
type input "25"
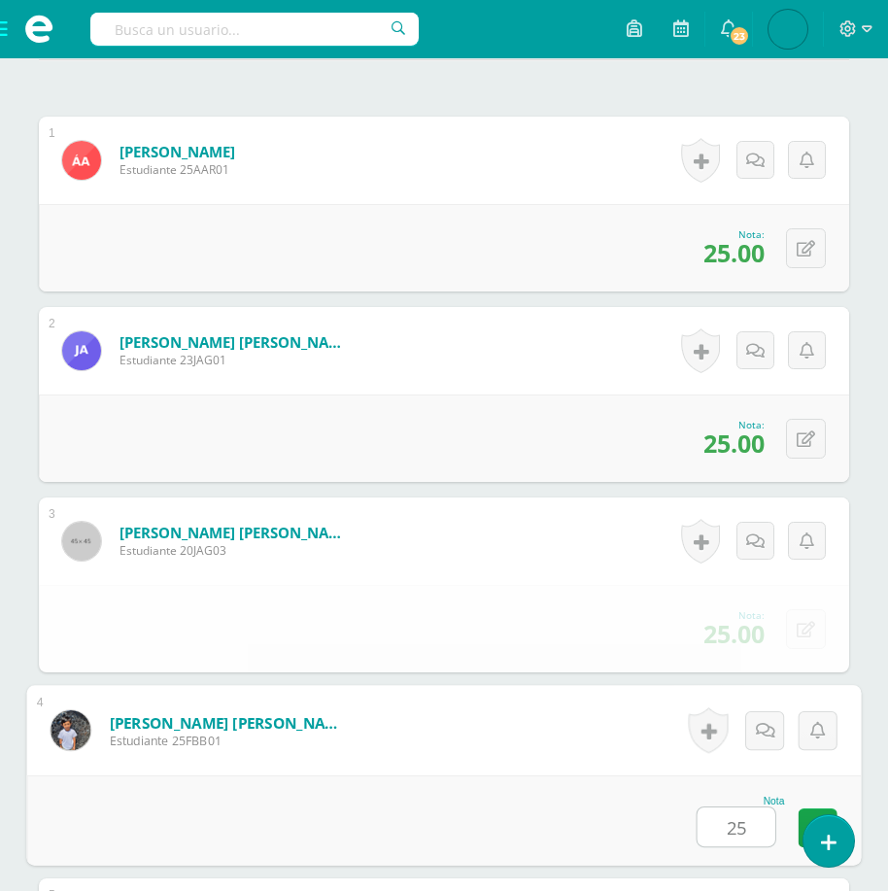
type input "25"
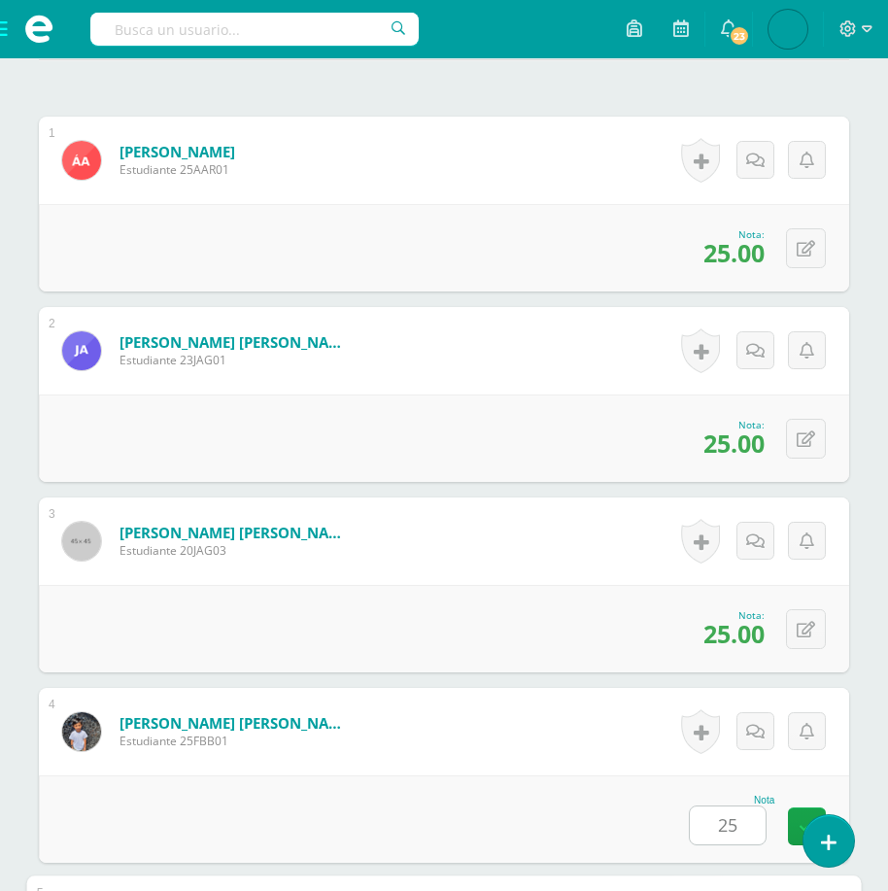
scroll to position [1161, 0]
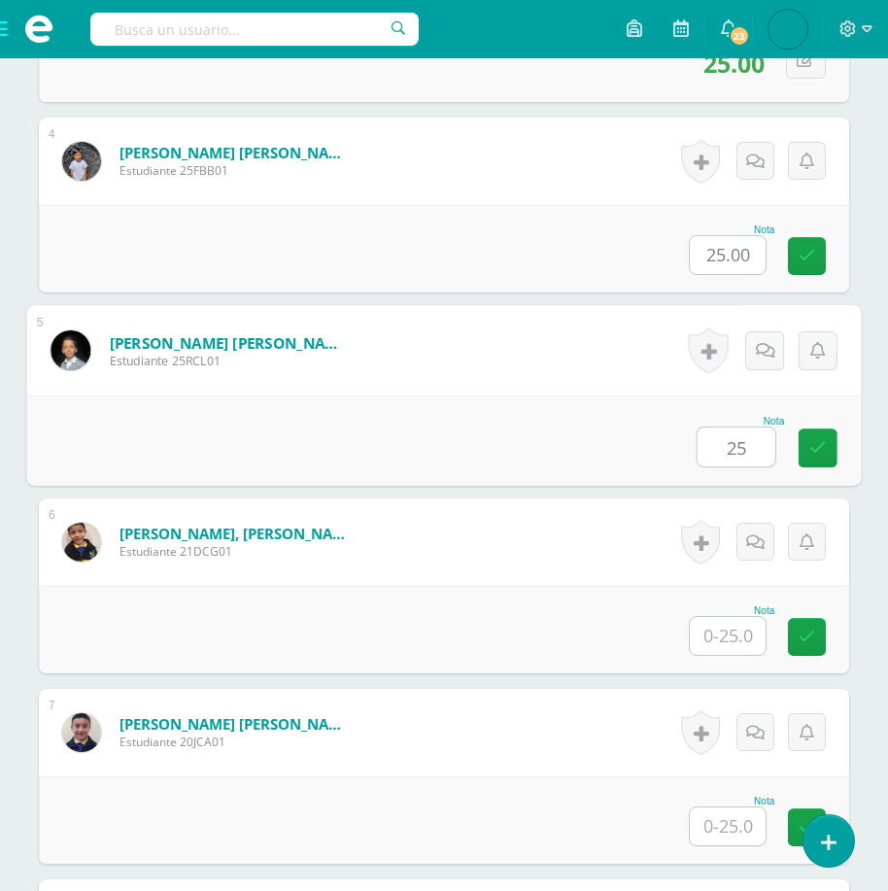
type input "25"
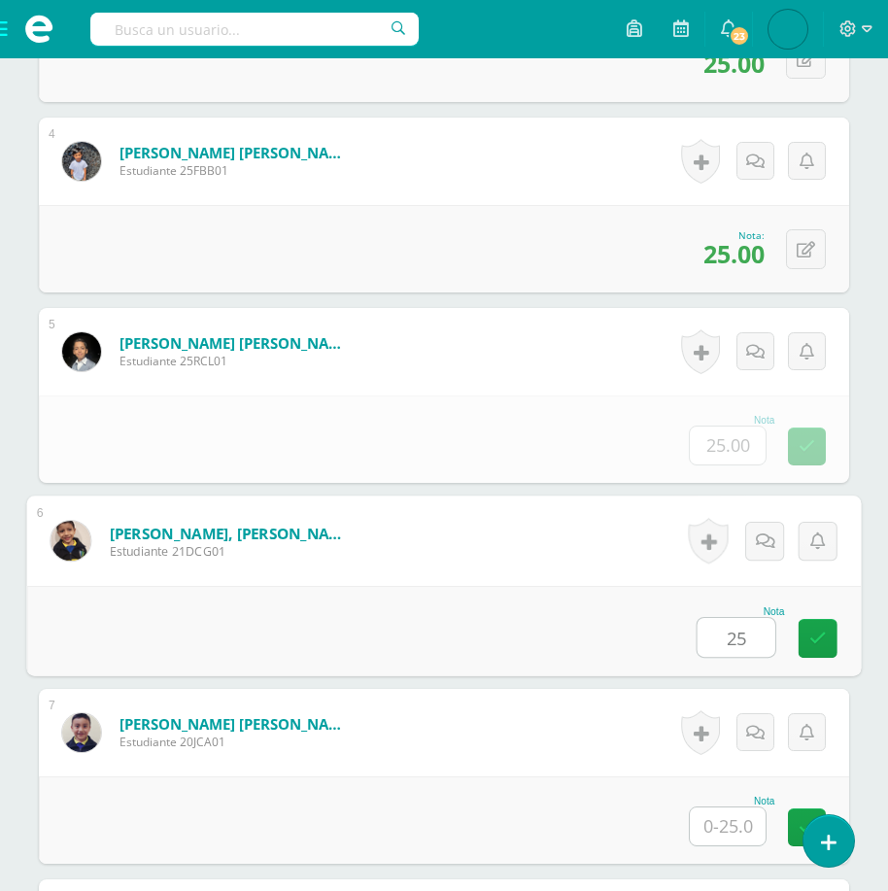
type input "25"
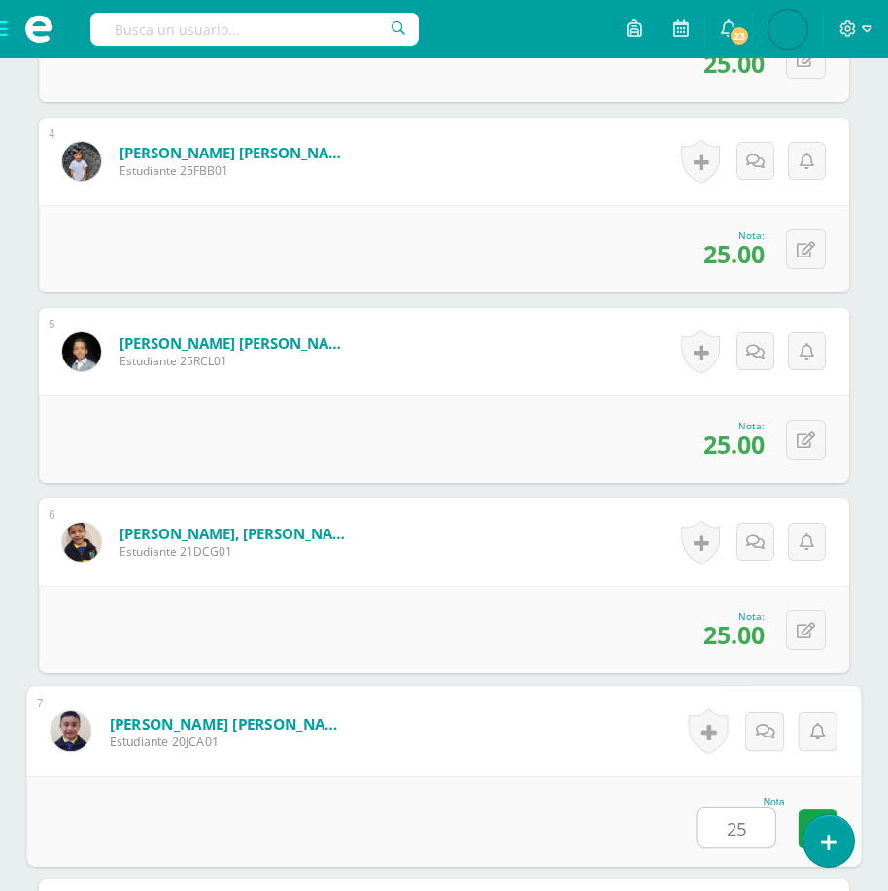
type input "25"
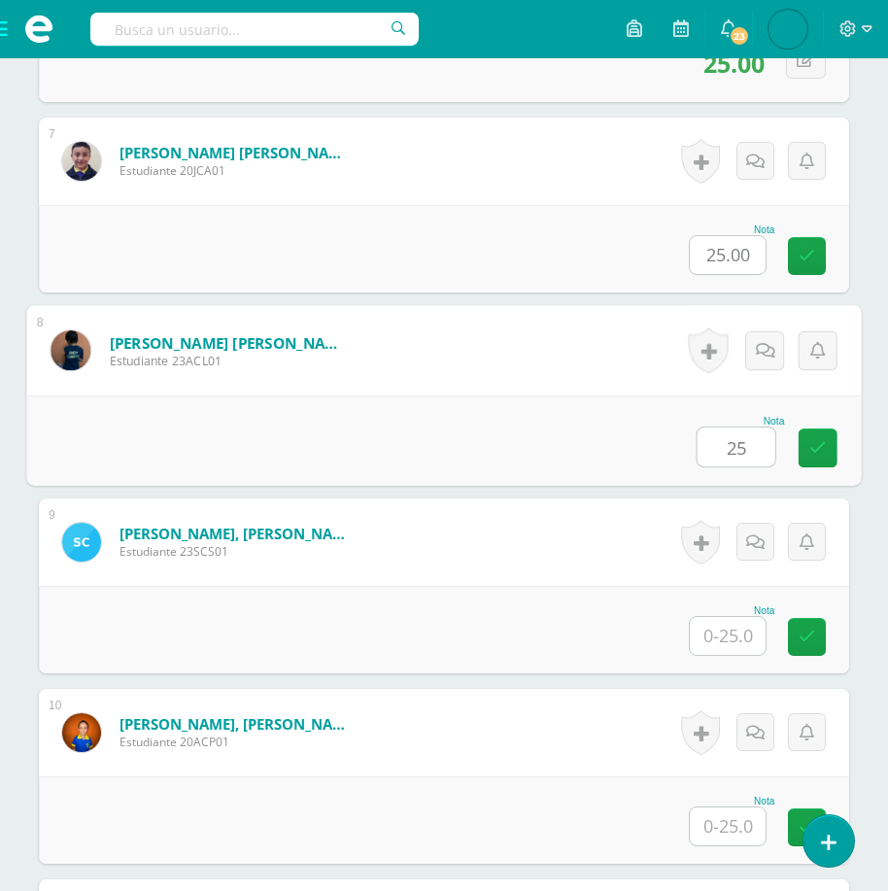
scroll to position [1734, 0]
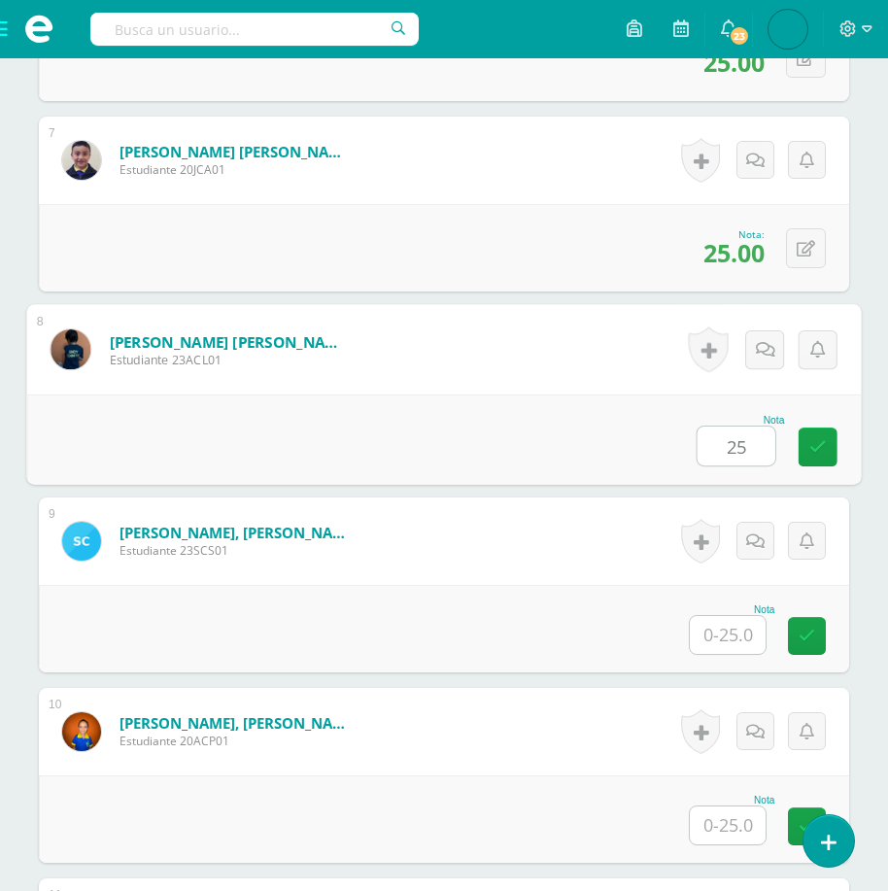
type input "25"
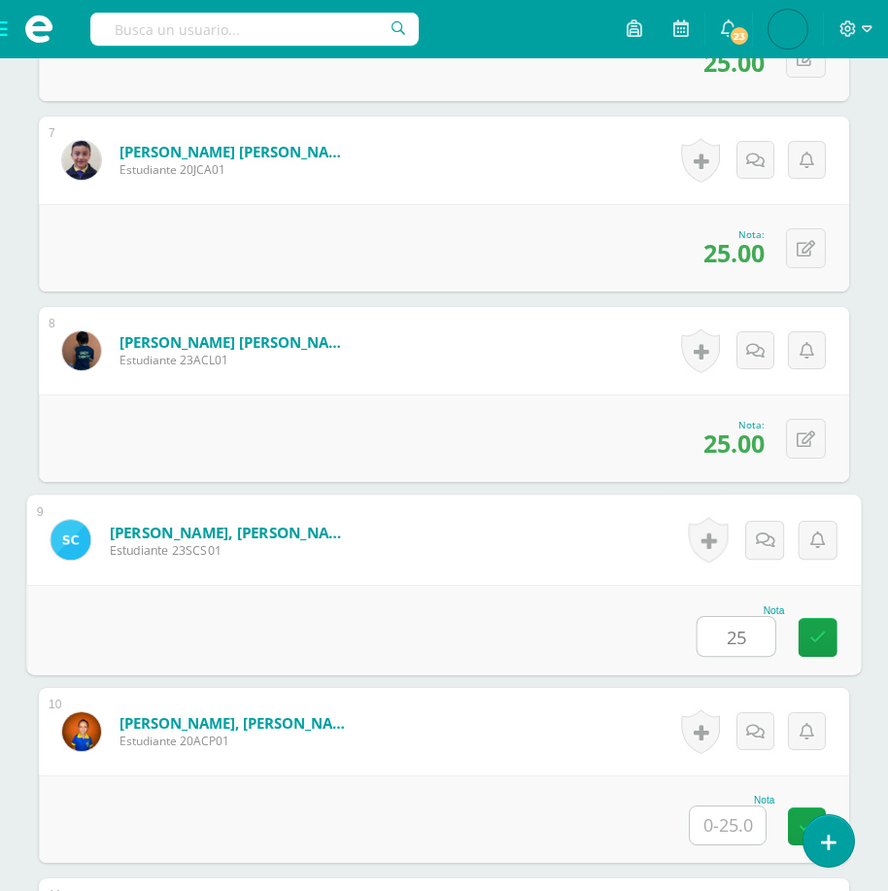
type input "25"
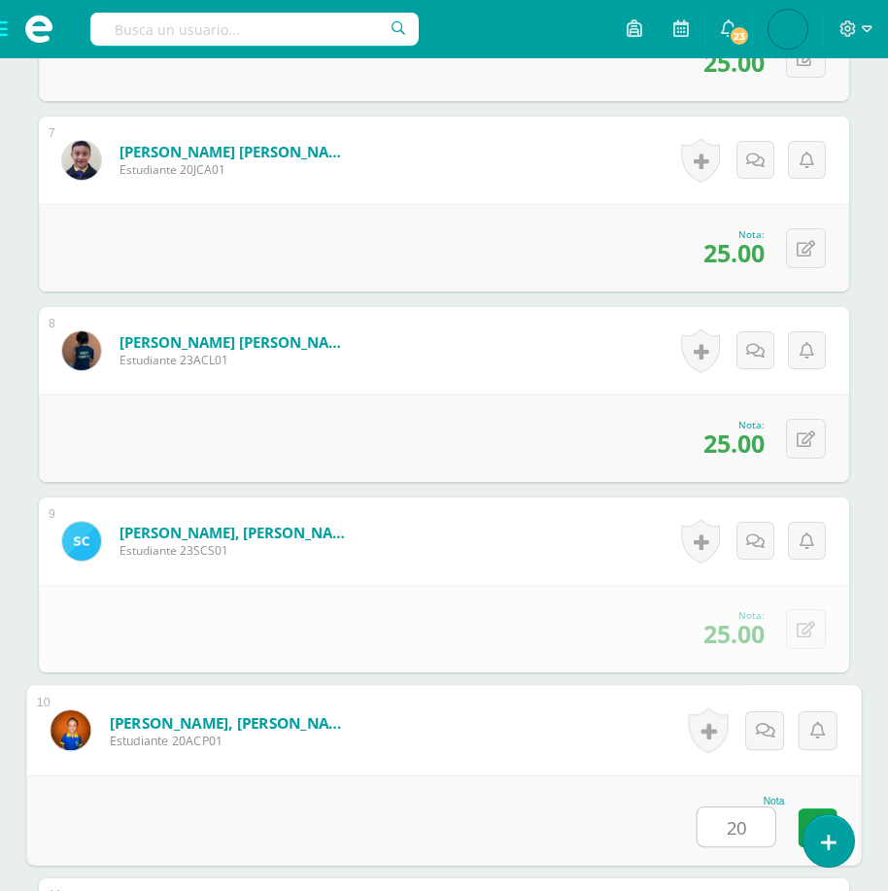
type input "20"
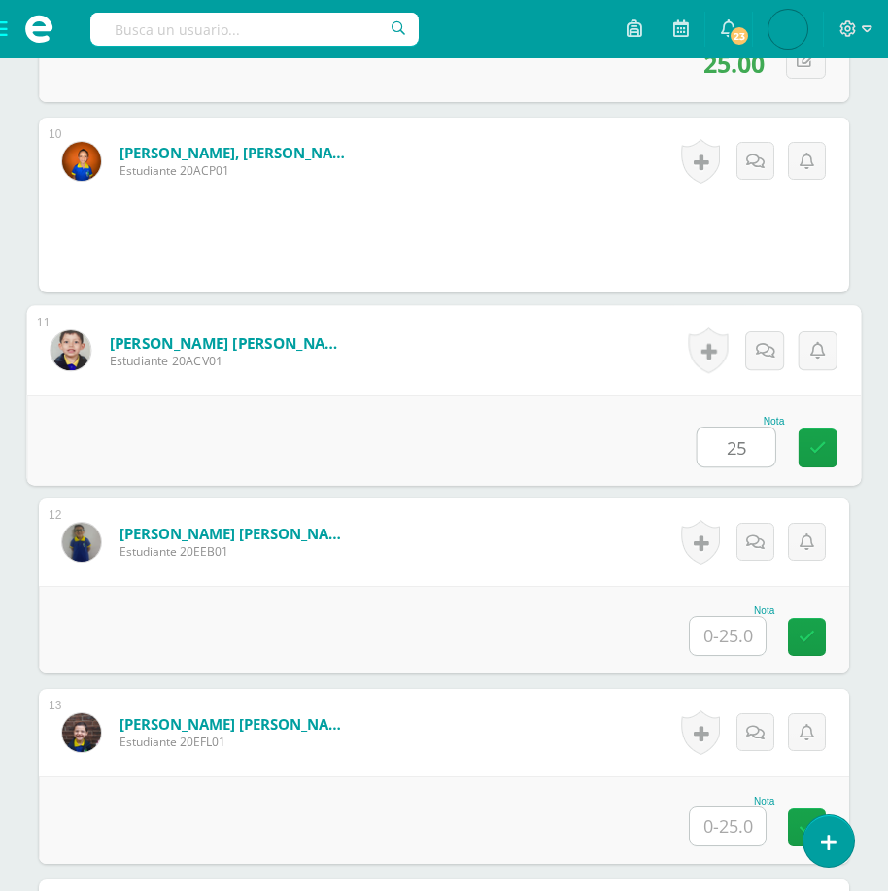
type input "25"
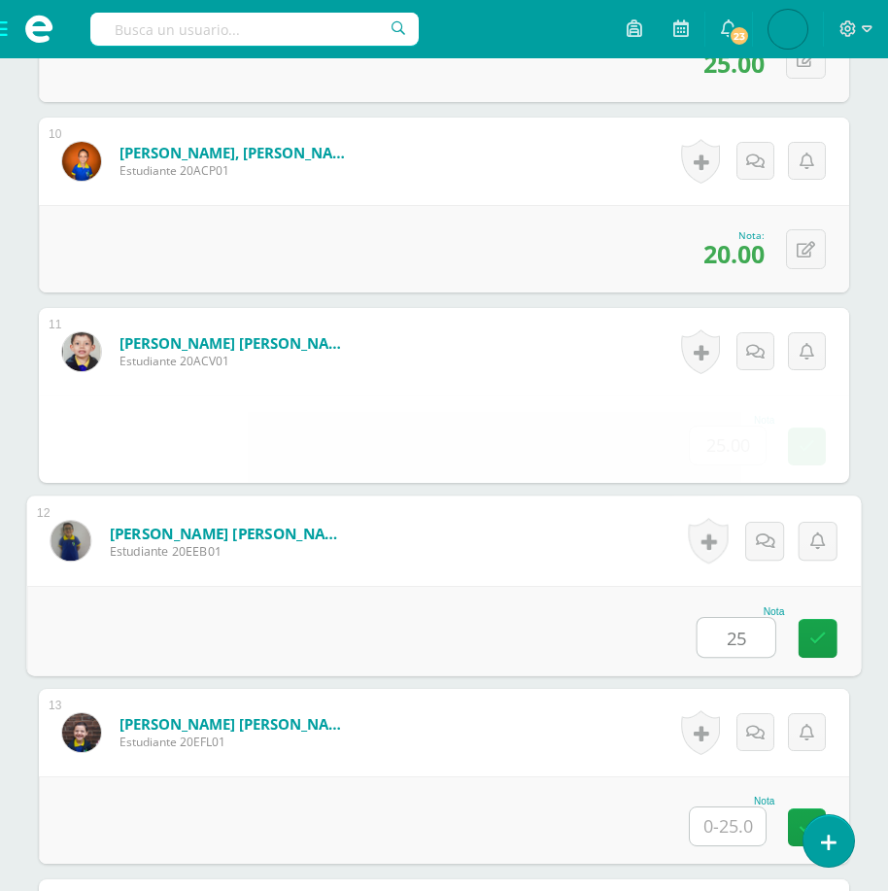
type input "25"
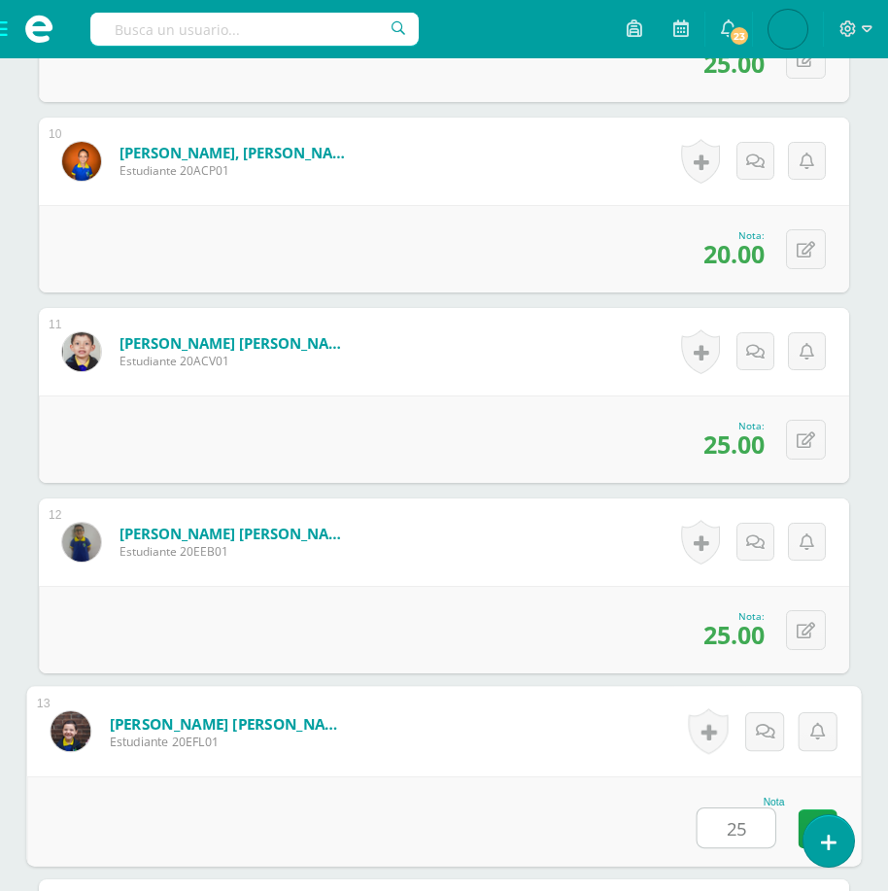
type input "25"
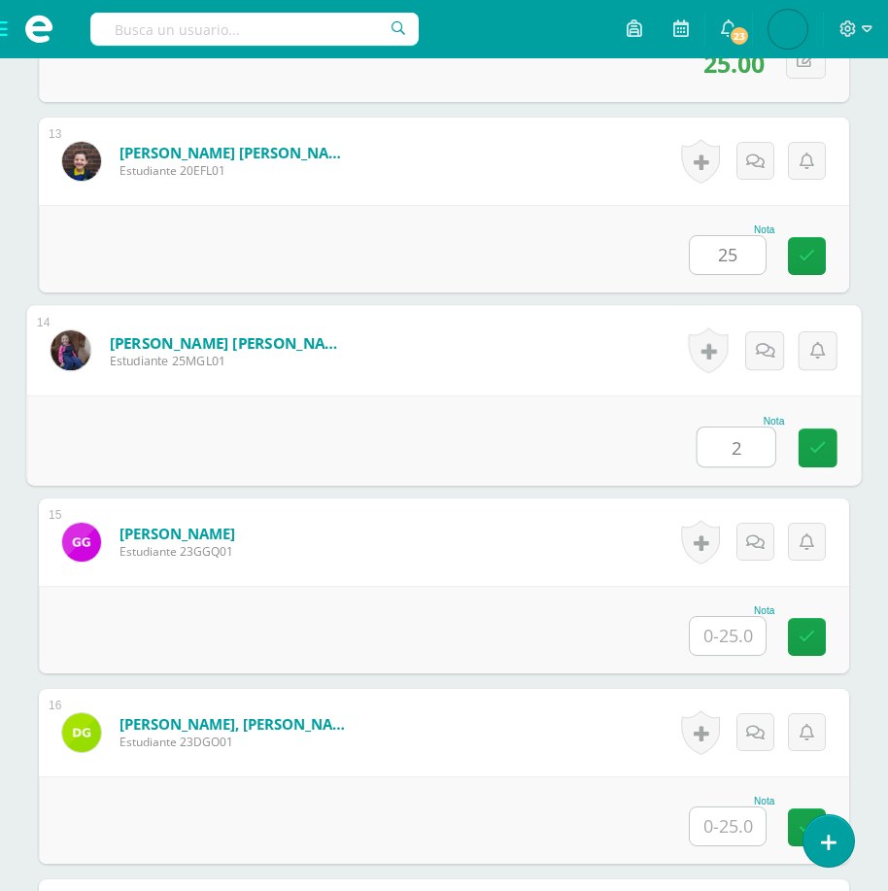
scroll to position [2877, 0]
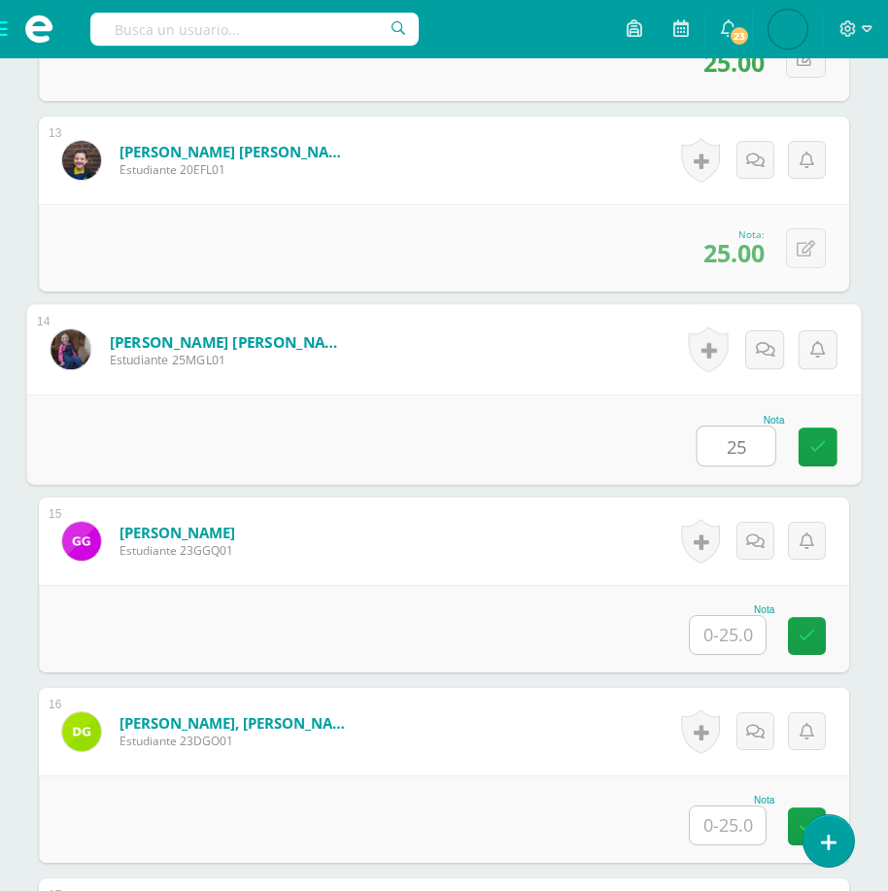
type input "25"
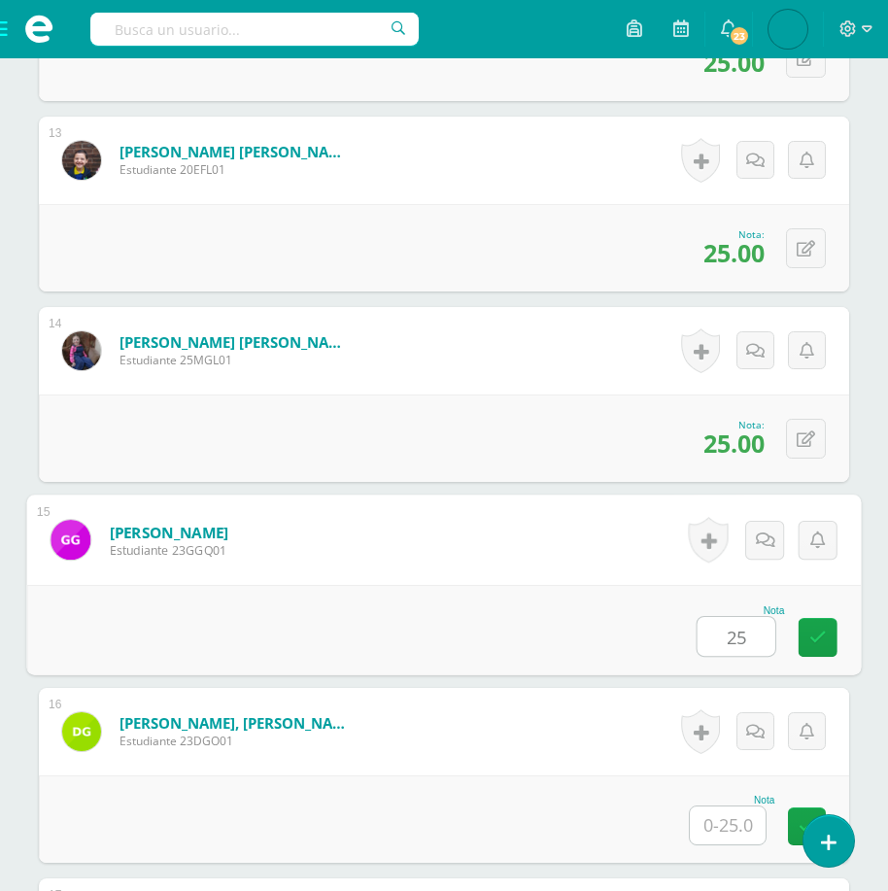
type input "25"
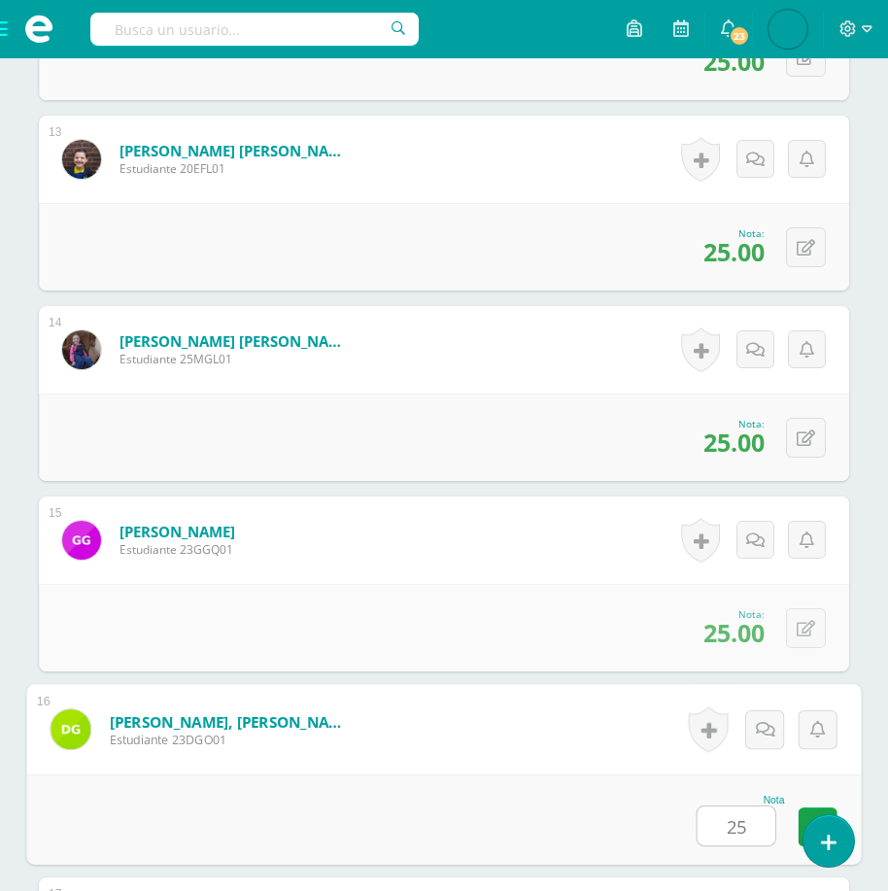
type input "25"
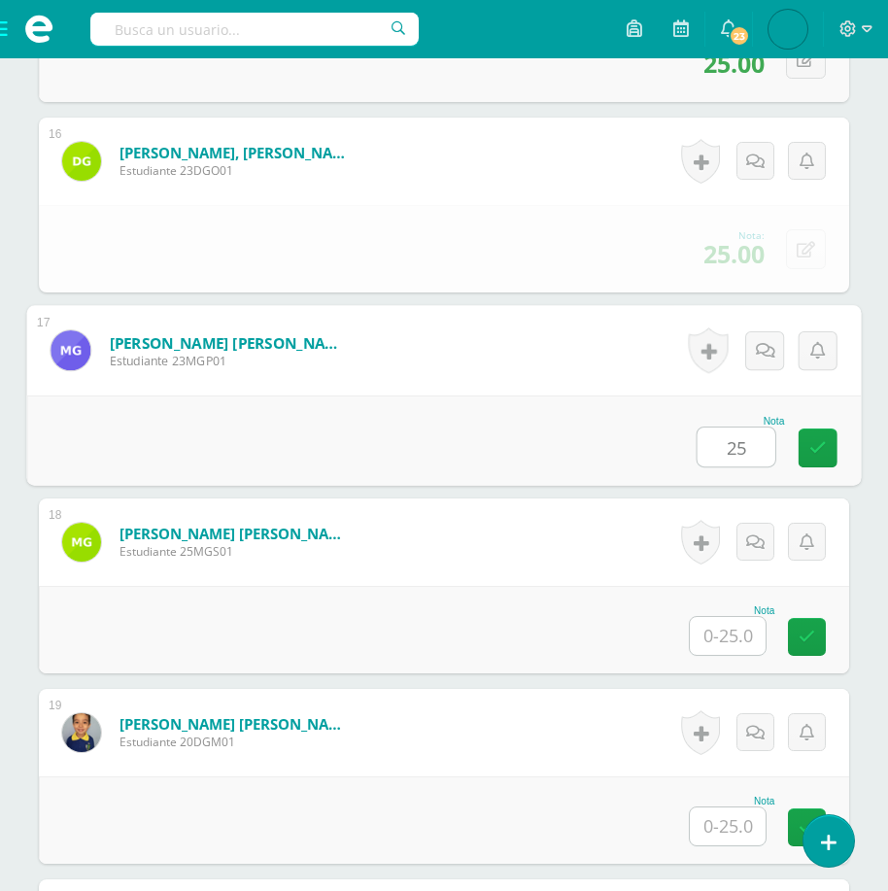
type input "25"
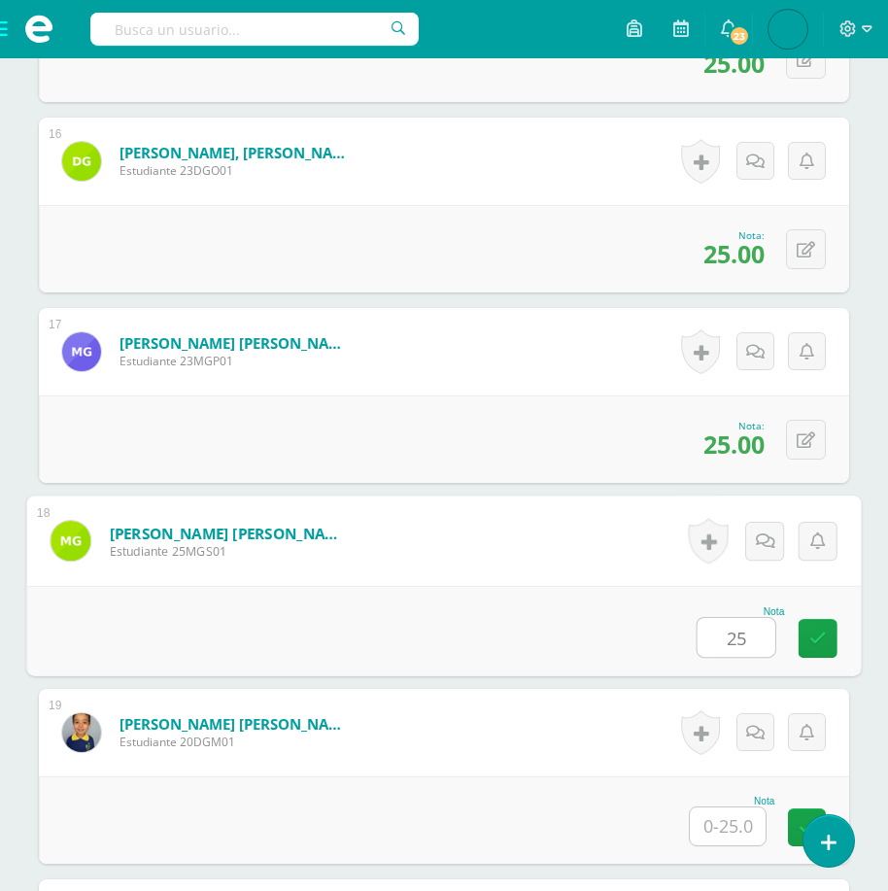
type input "25"
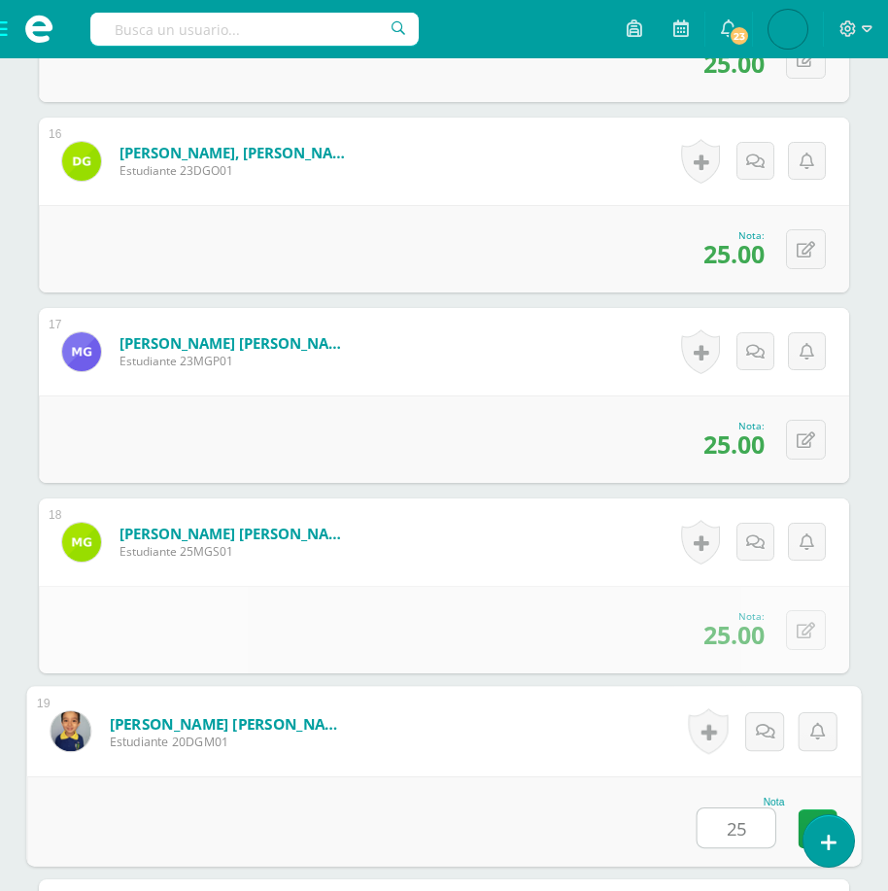
type input "25"
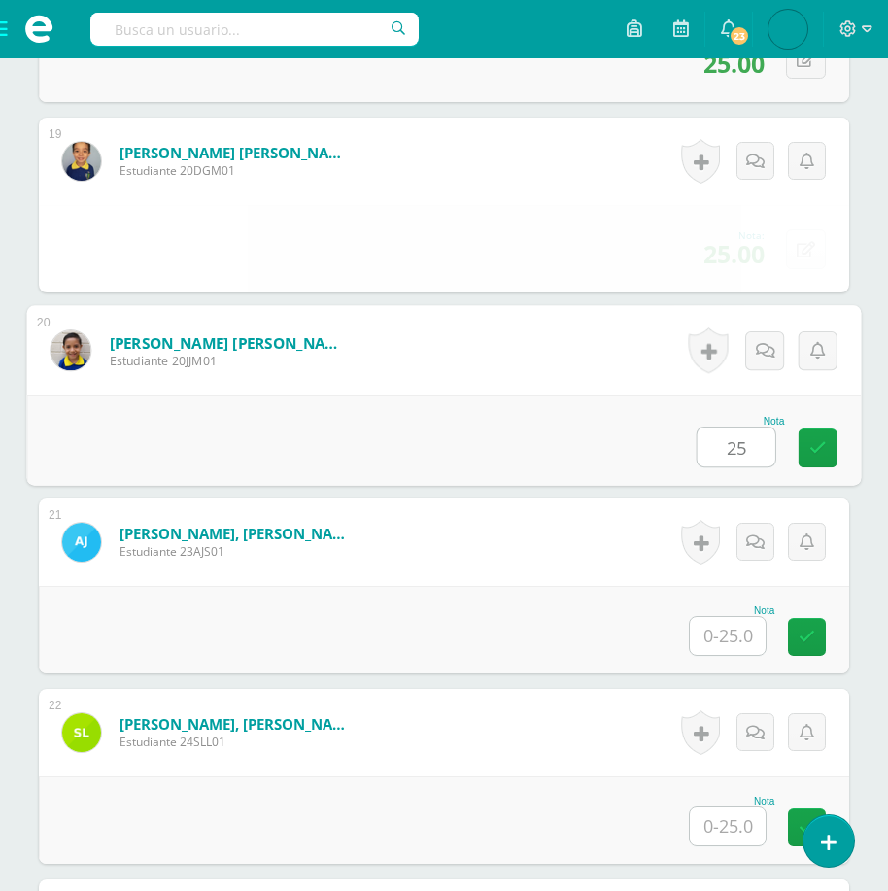
type input "25"
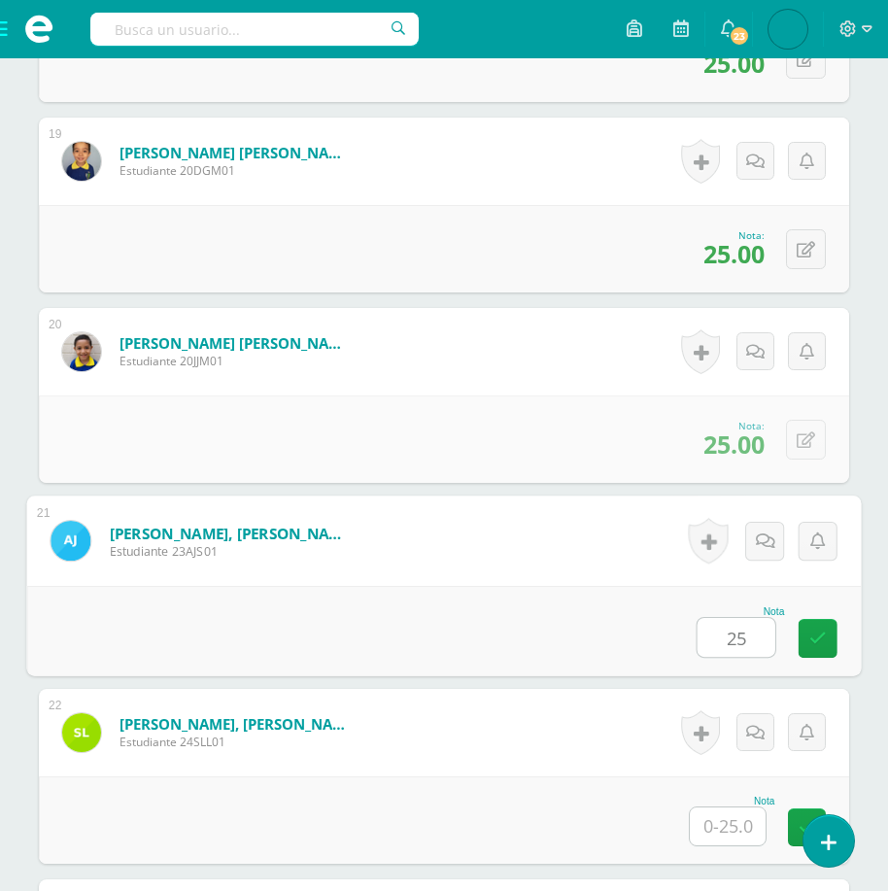
type input "25"
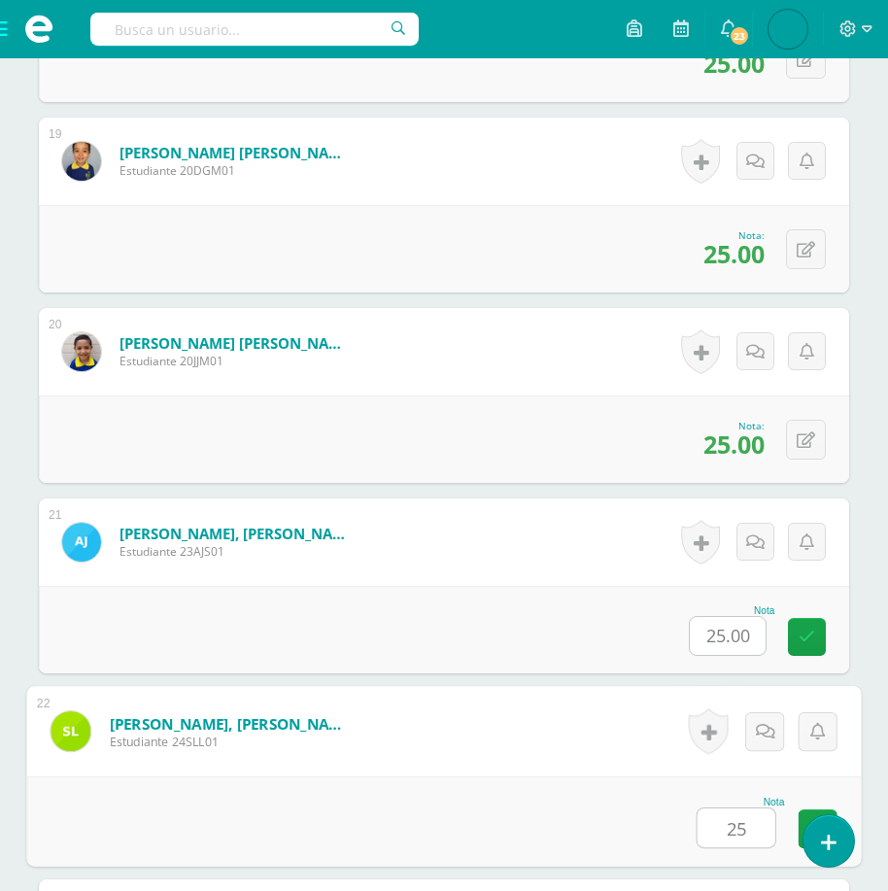
type input "25"
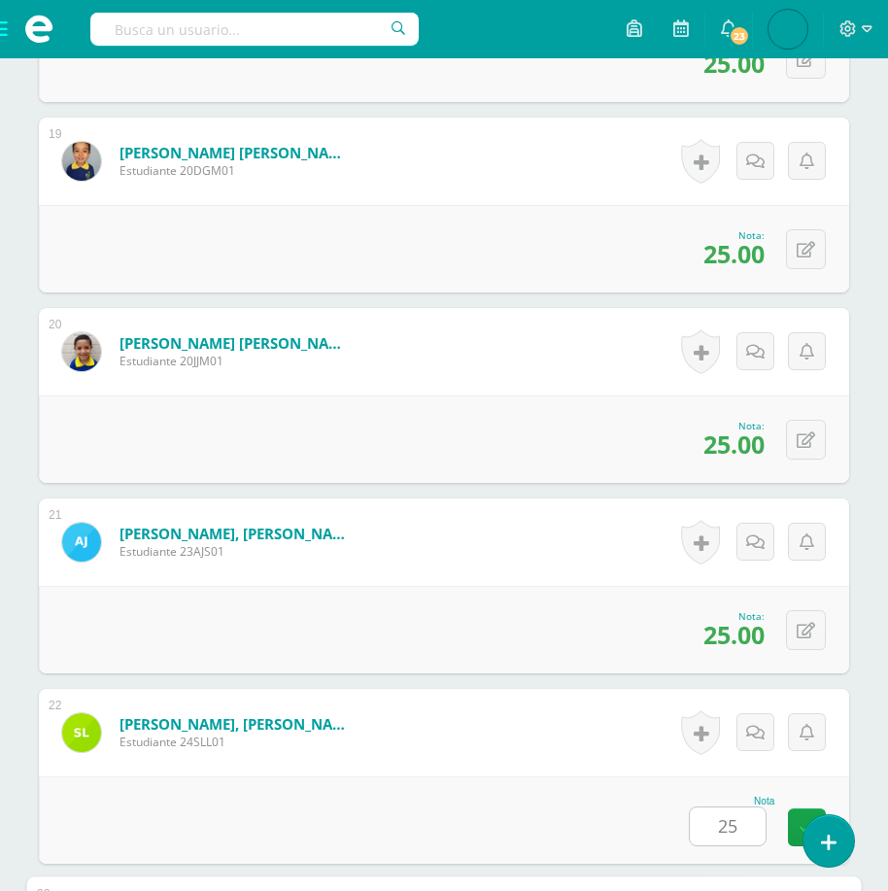
scroll to position [4590, 0]
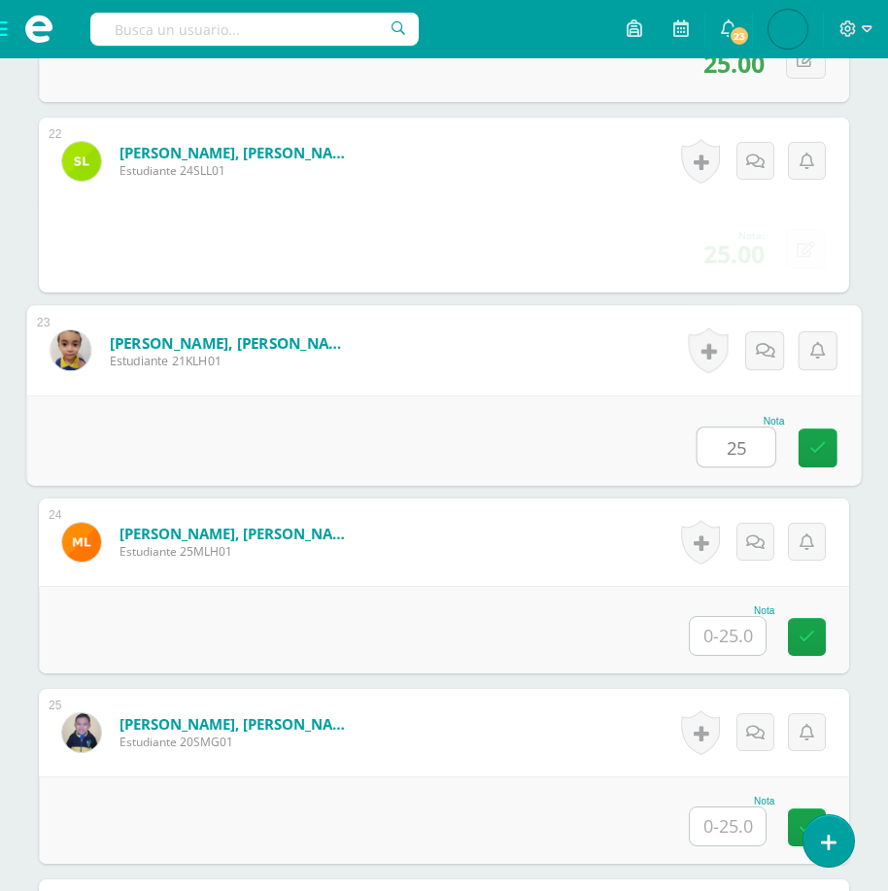
type input "25"
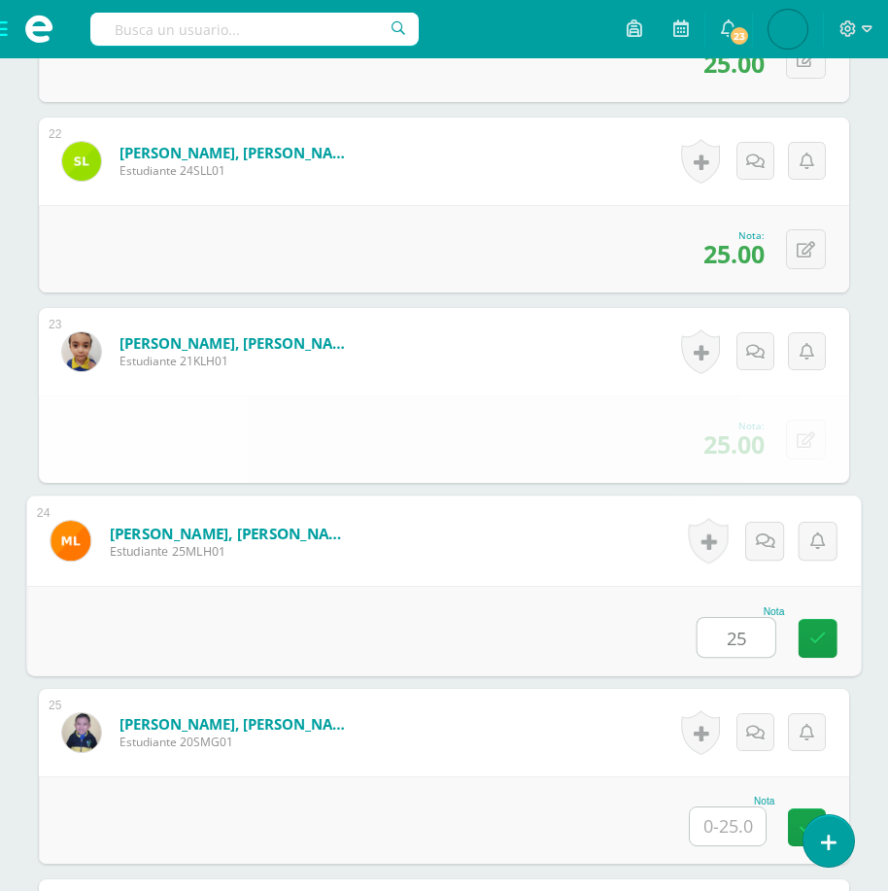
type input "25"
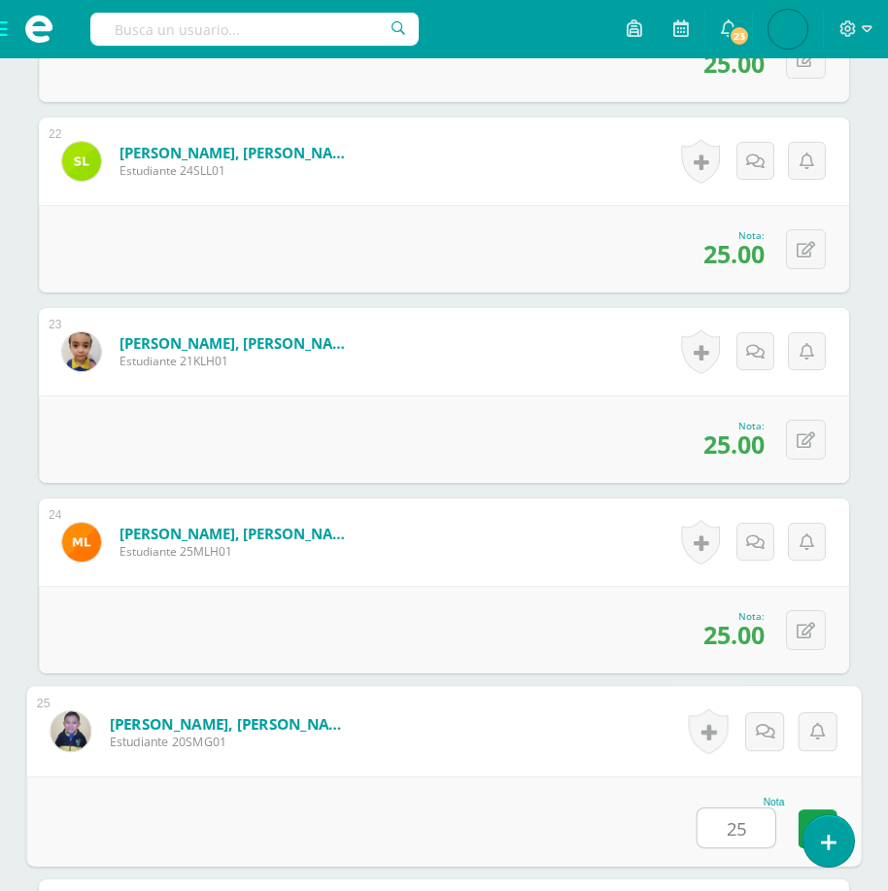
type input "25"
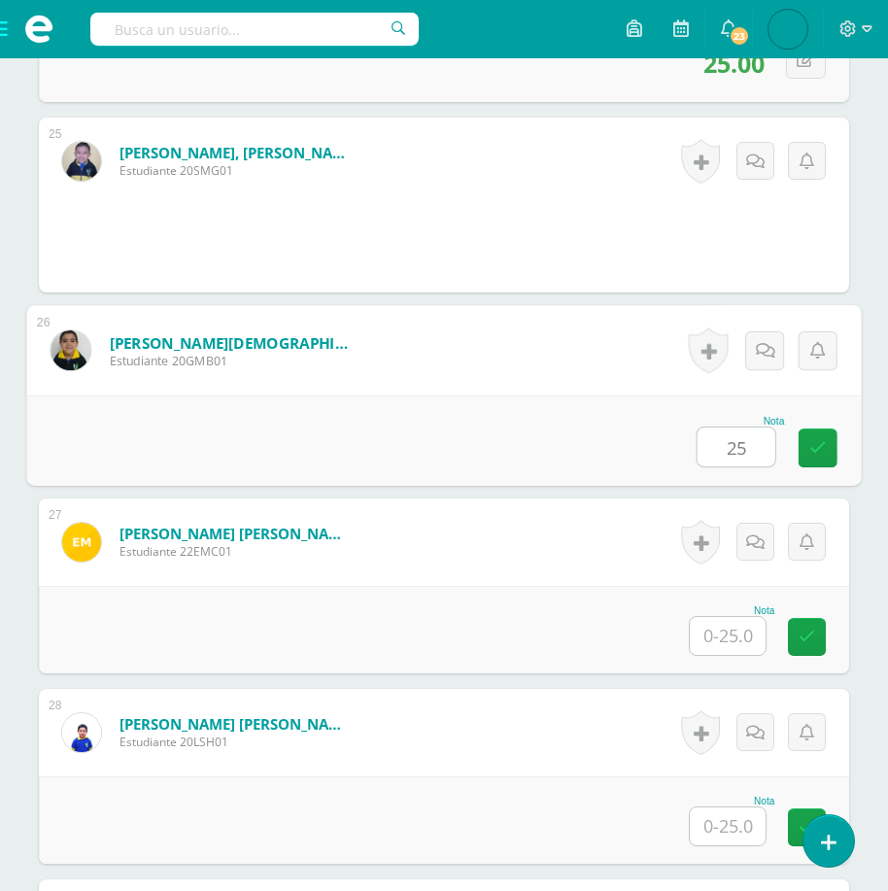
type input "25"
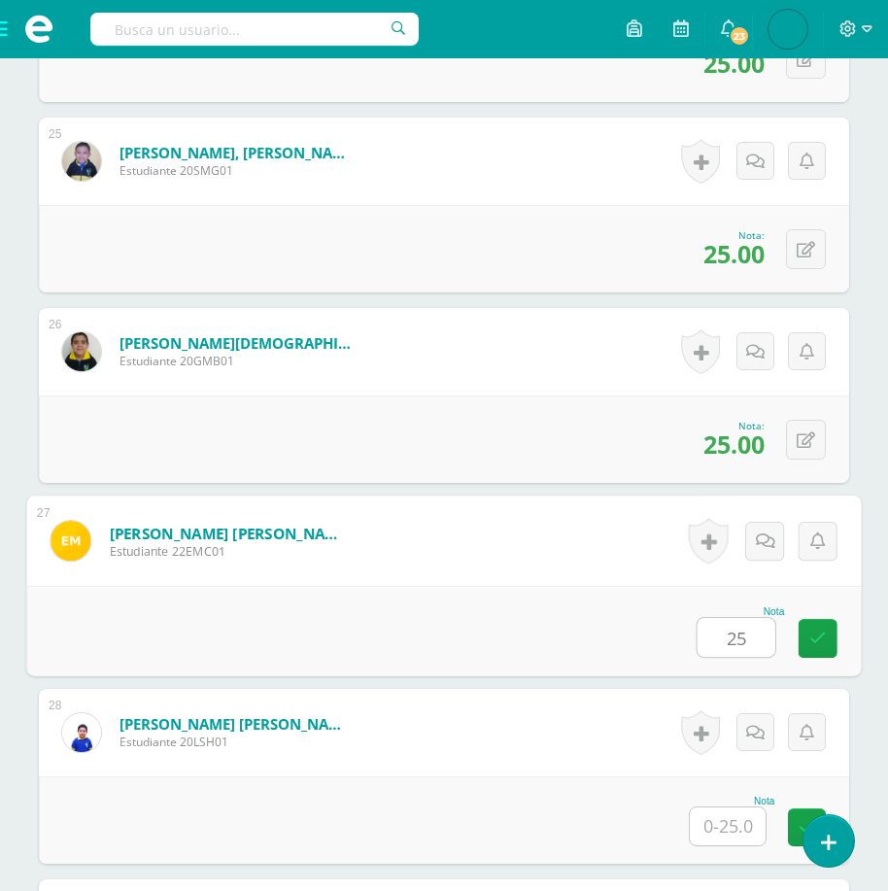
type input "25"
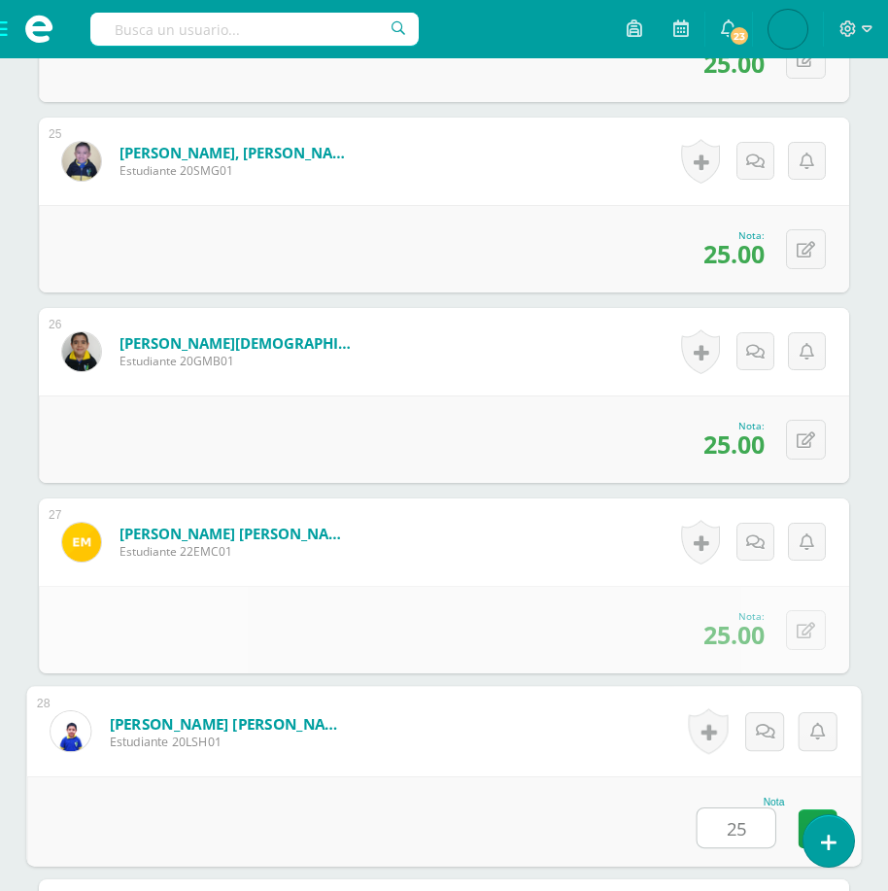
type input "25"
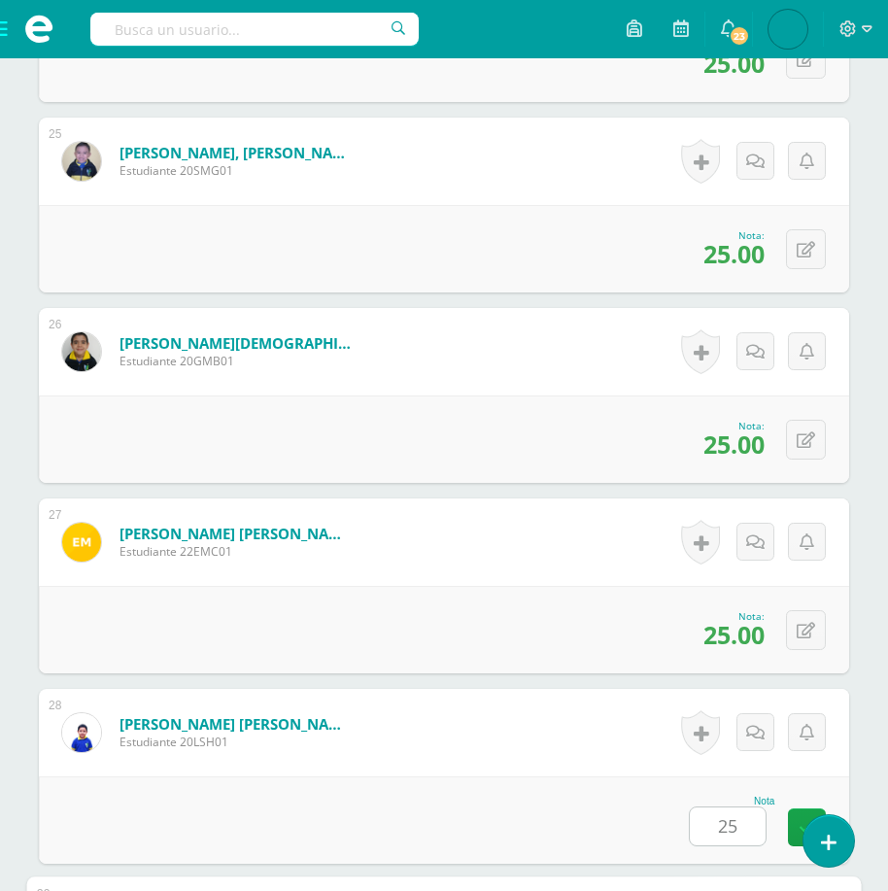
scroll to position [5733, 0]
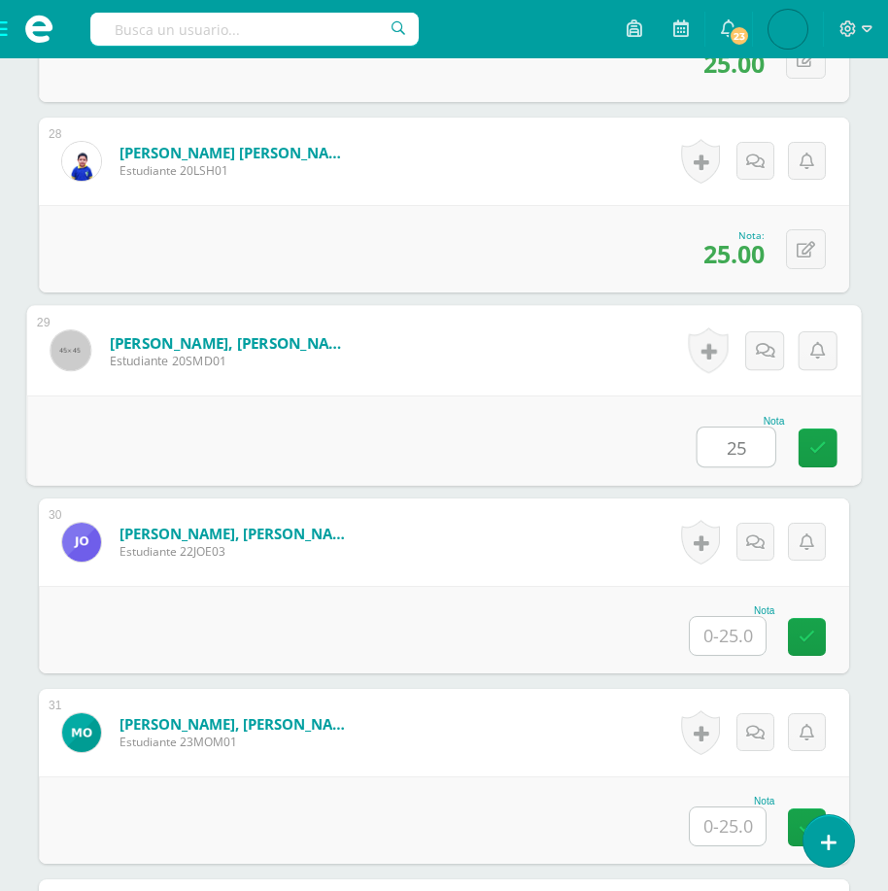
type input "25"
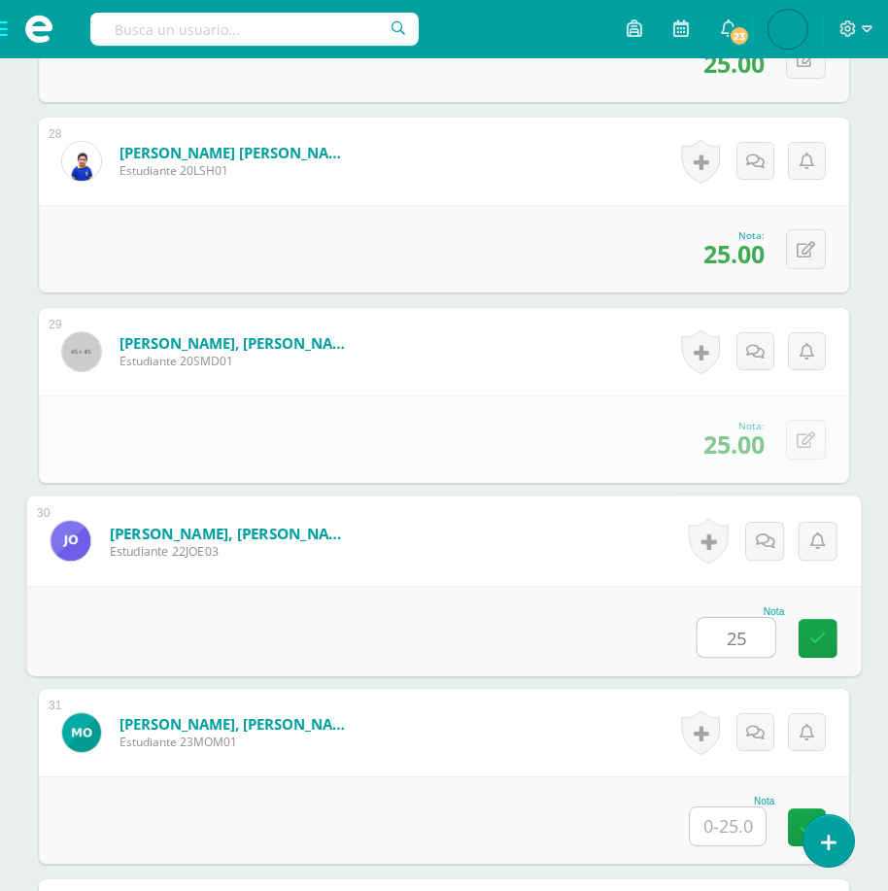
type input "25"
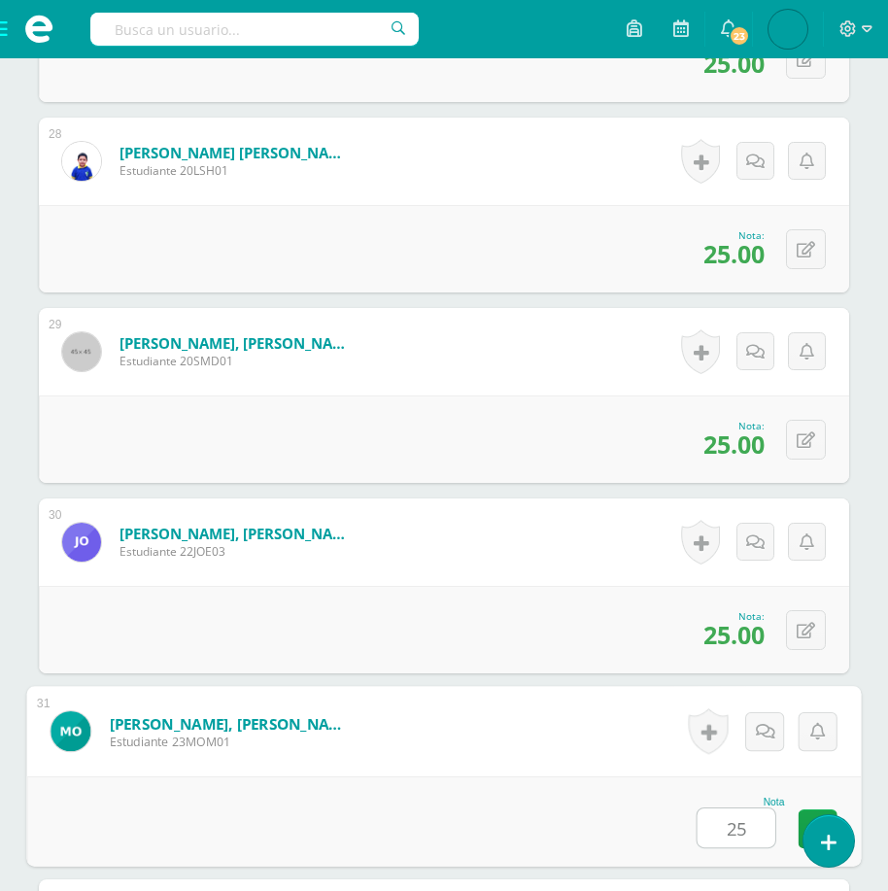
type input "25"
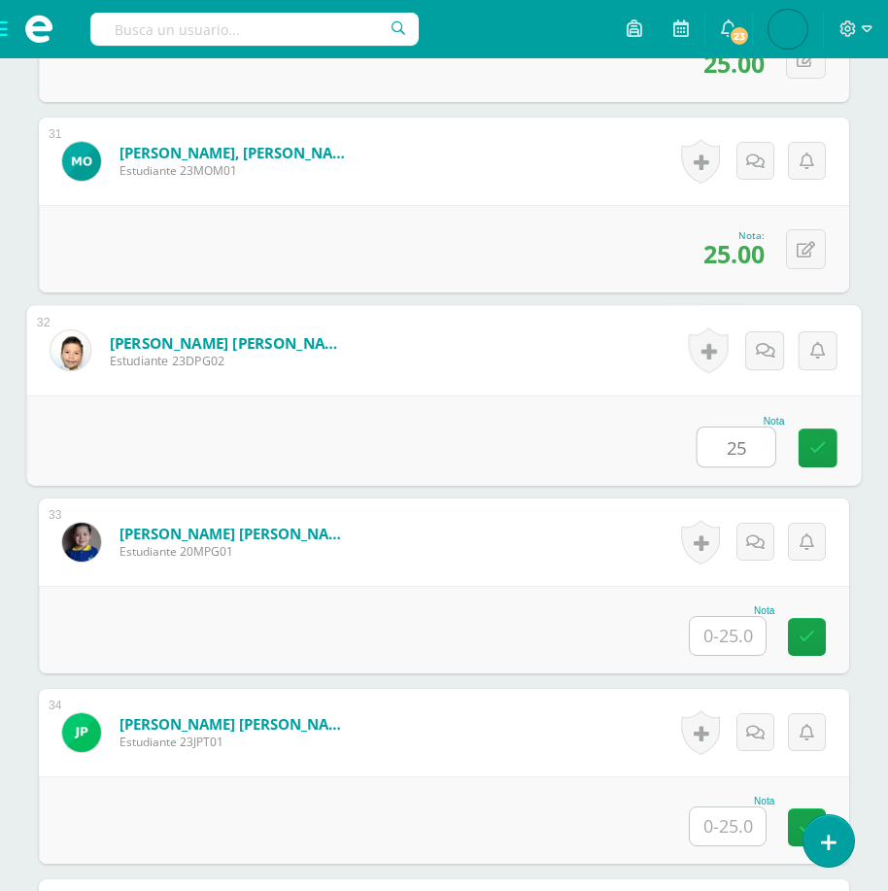
type input "25"
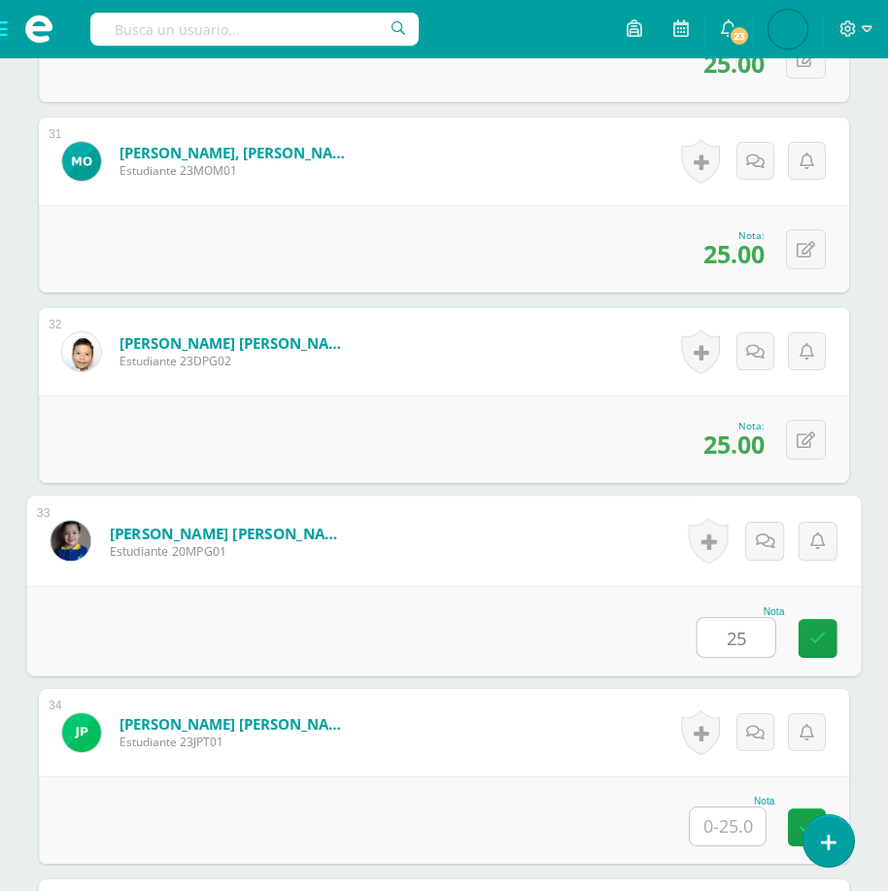
type input "25"
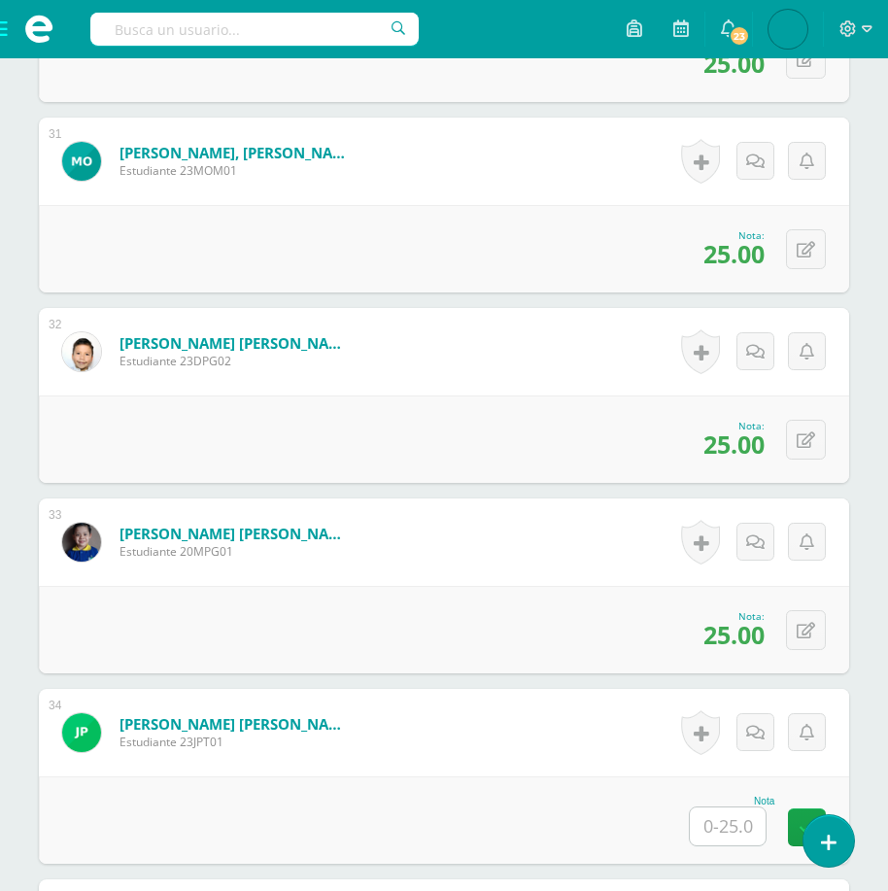
click at [734, 816] on input "text" at bounding box center [728, 827] width 76 height 38
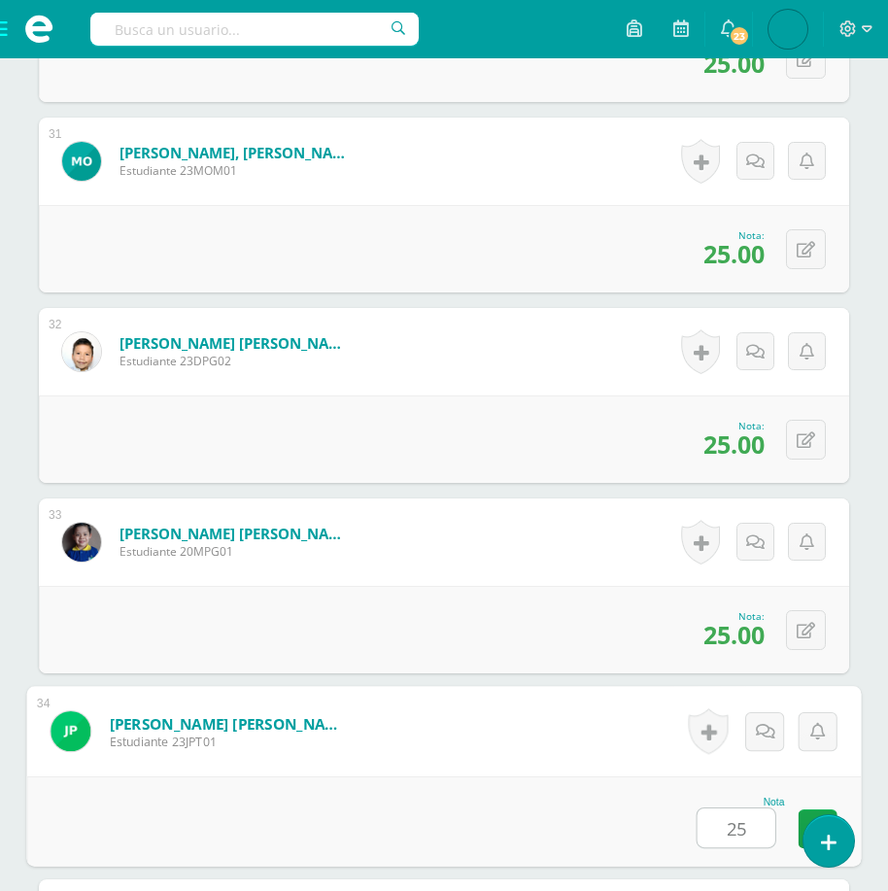
type input "25"
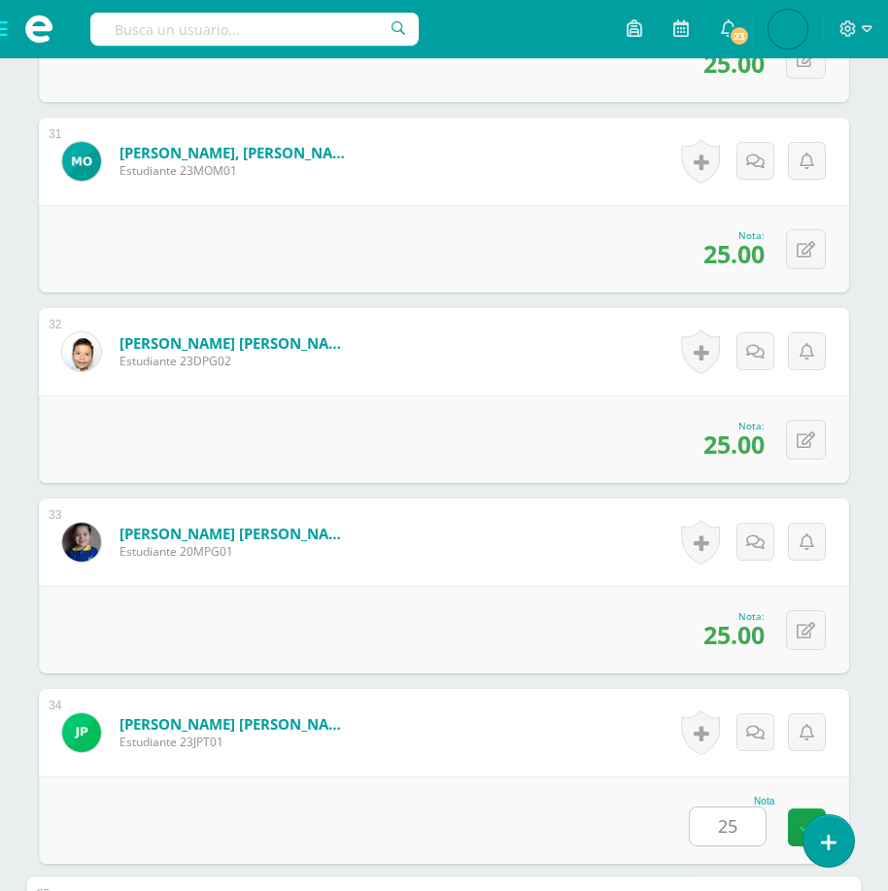
scroll to position [6876, 0]
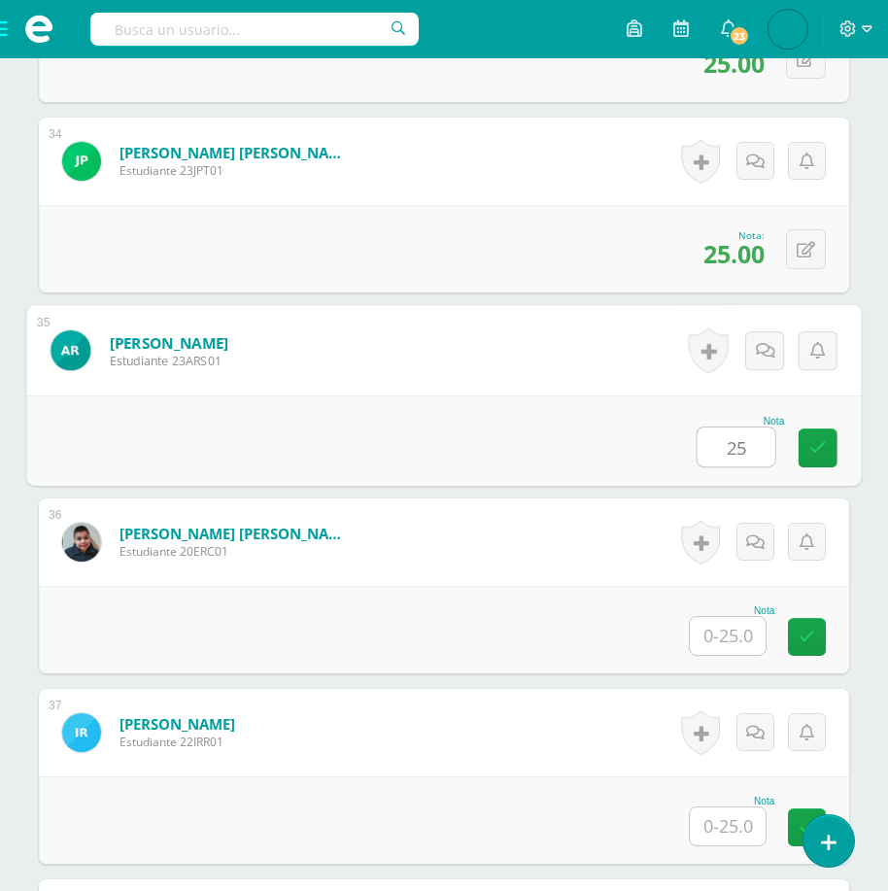
type input "25"
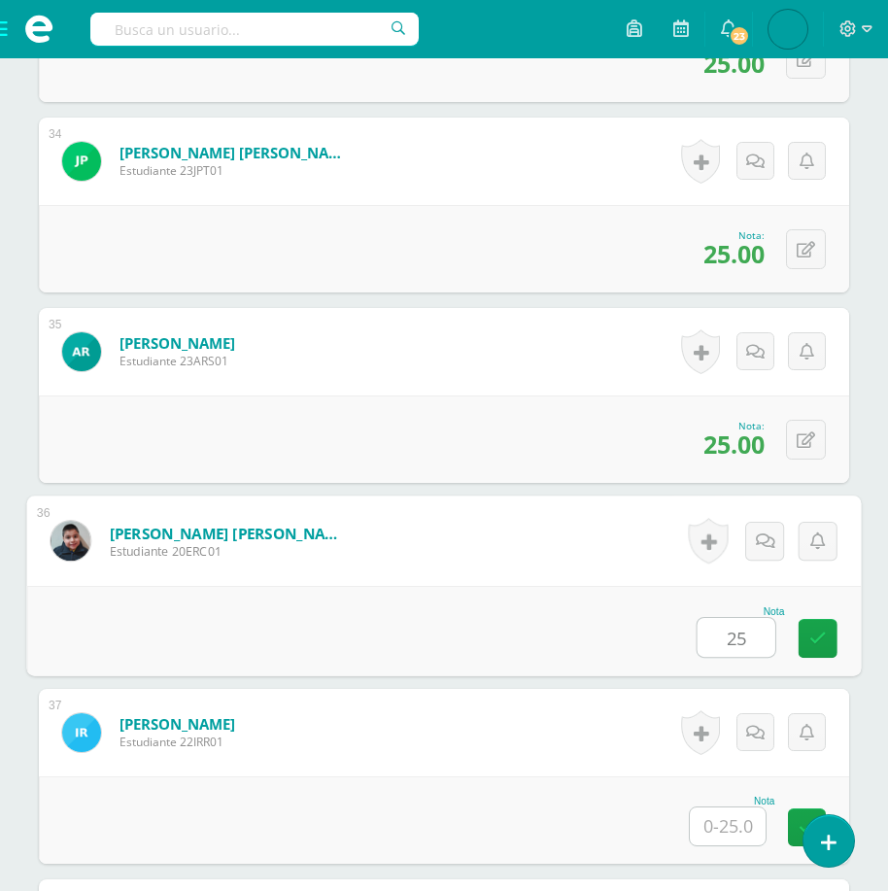
type input "25"
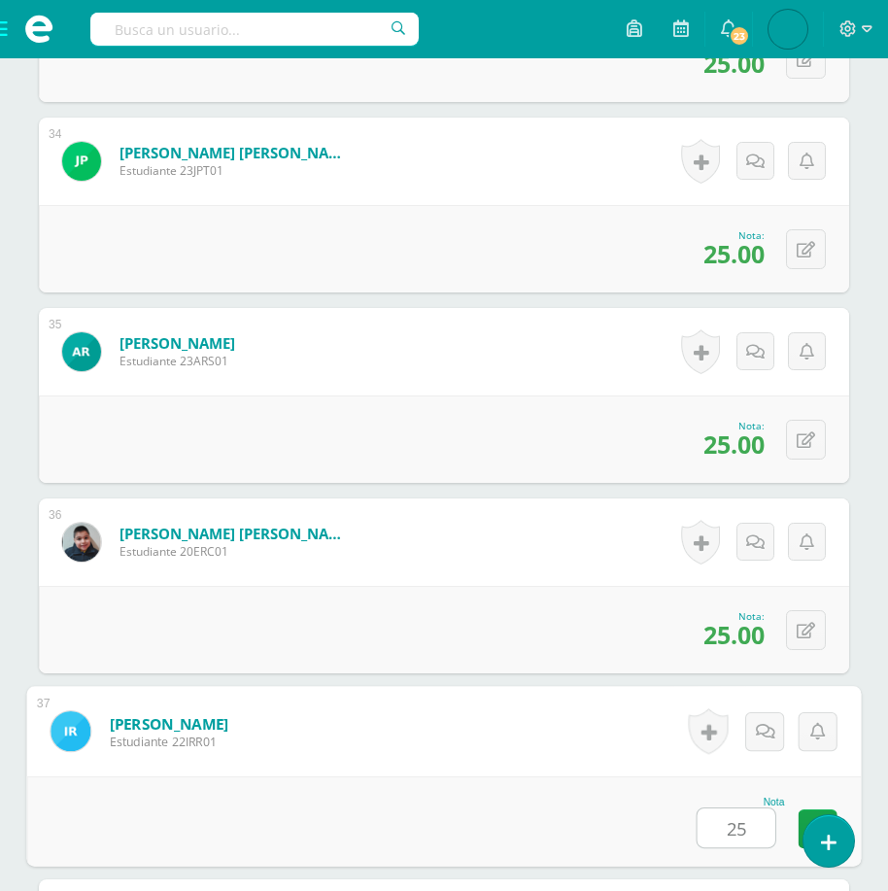
type input "25"
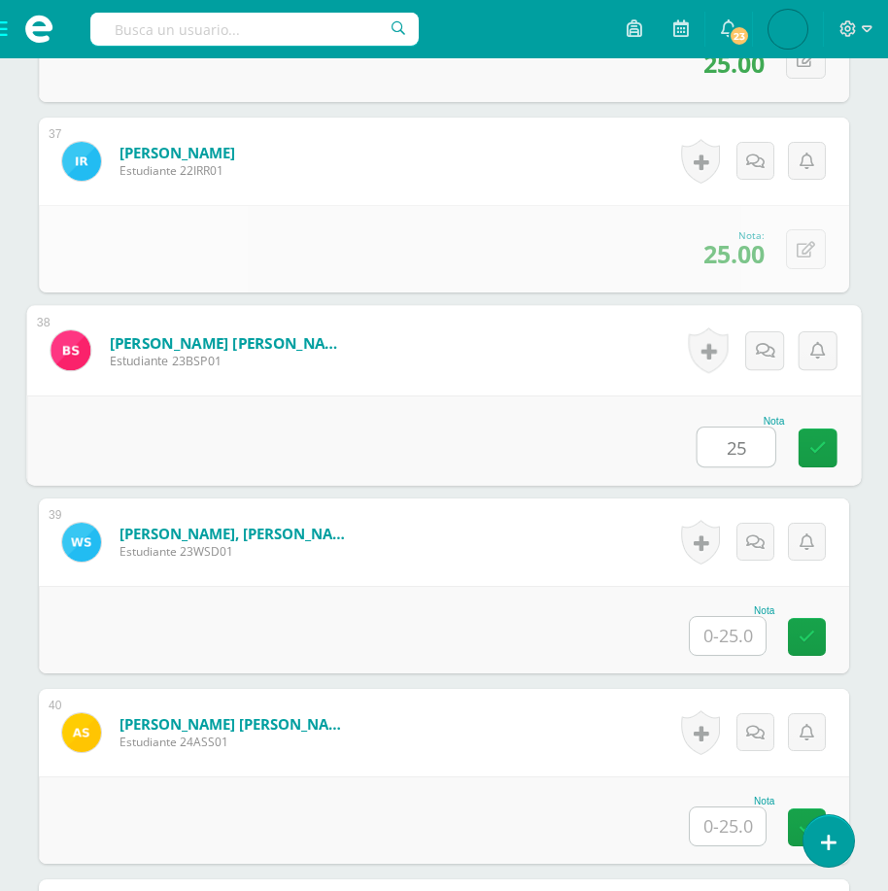
type input "25"
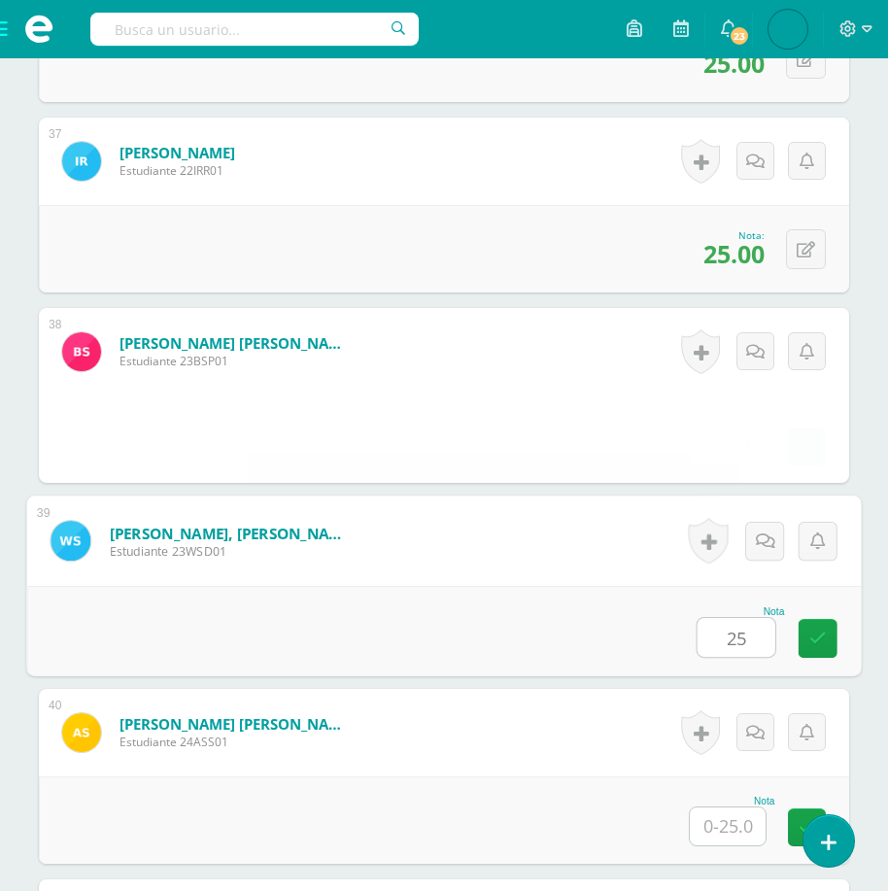
type input "25"
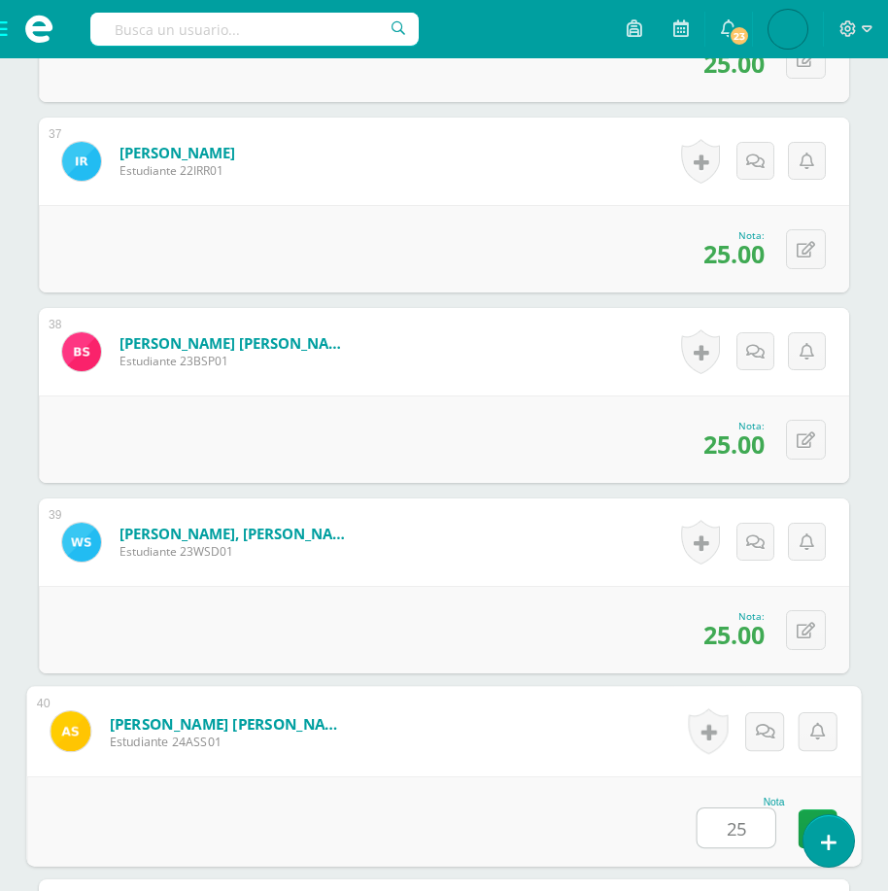
type input "25"
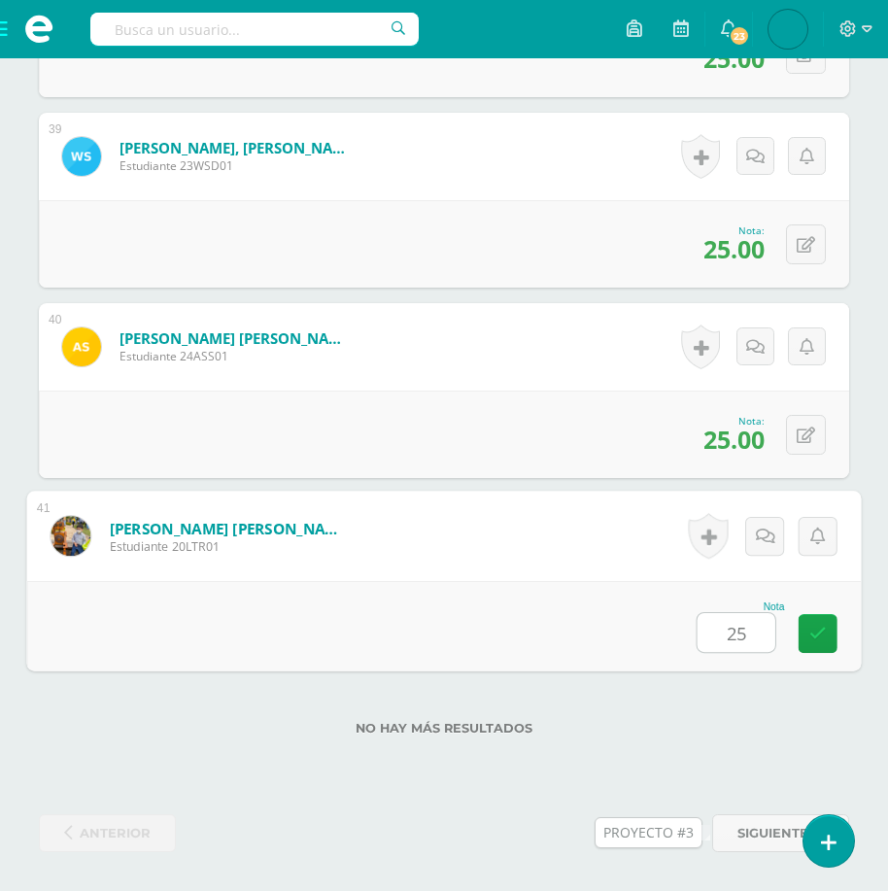
type input "25"
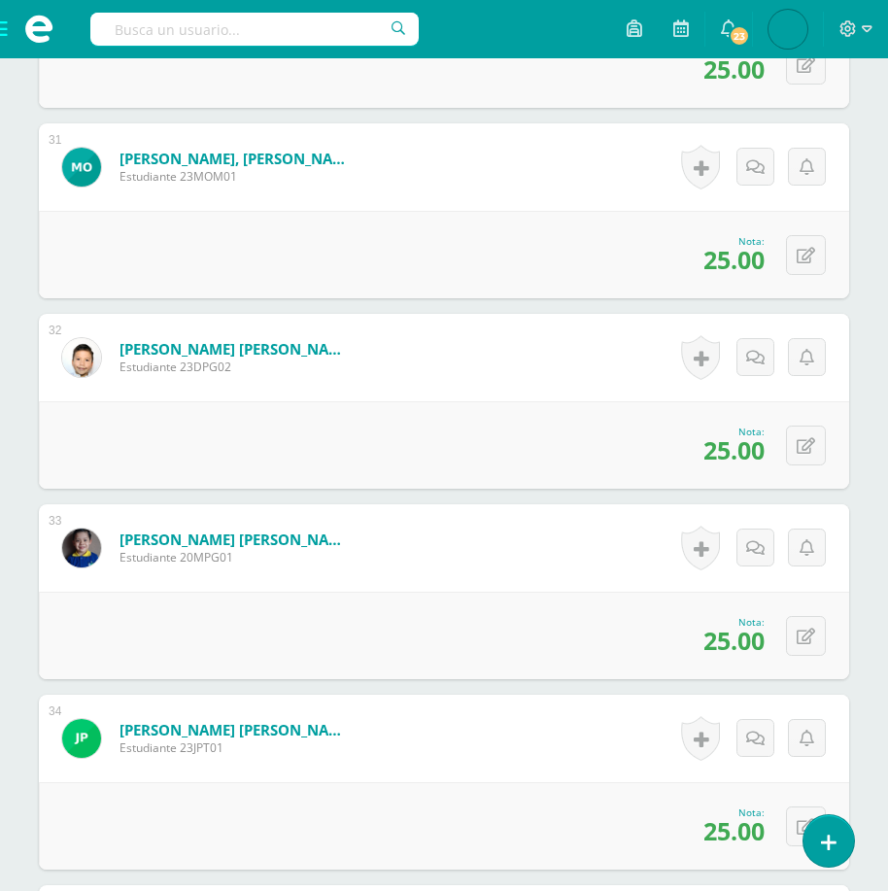
scroll to position [0, 0]
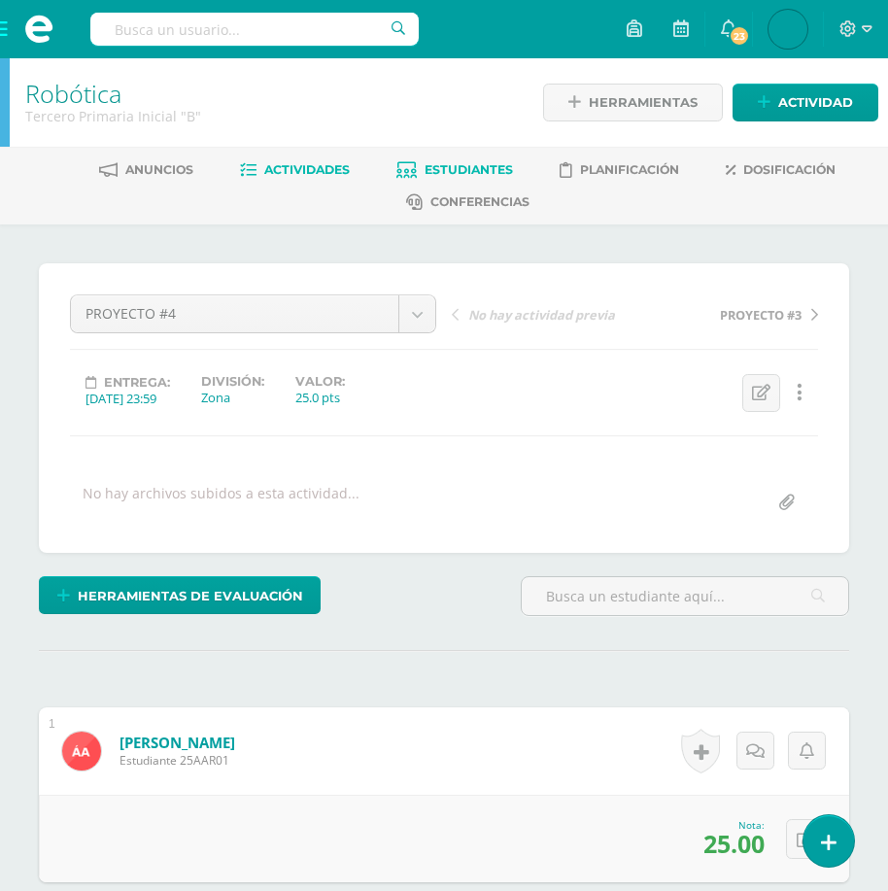
click at [435, 165] on span "Estudiantes" at bounding box center [469, 169] width 88 height 15
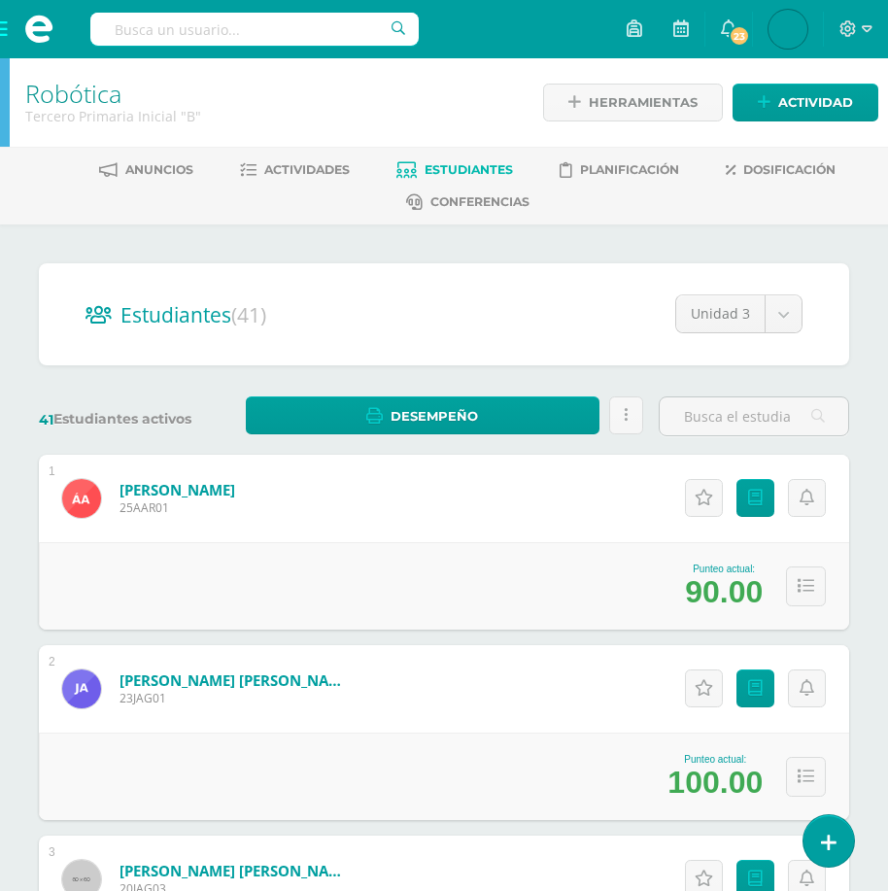
click at [8, 31] on span at bounding box center [39, 29] width 78 height 58
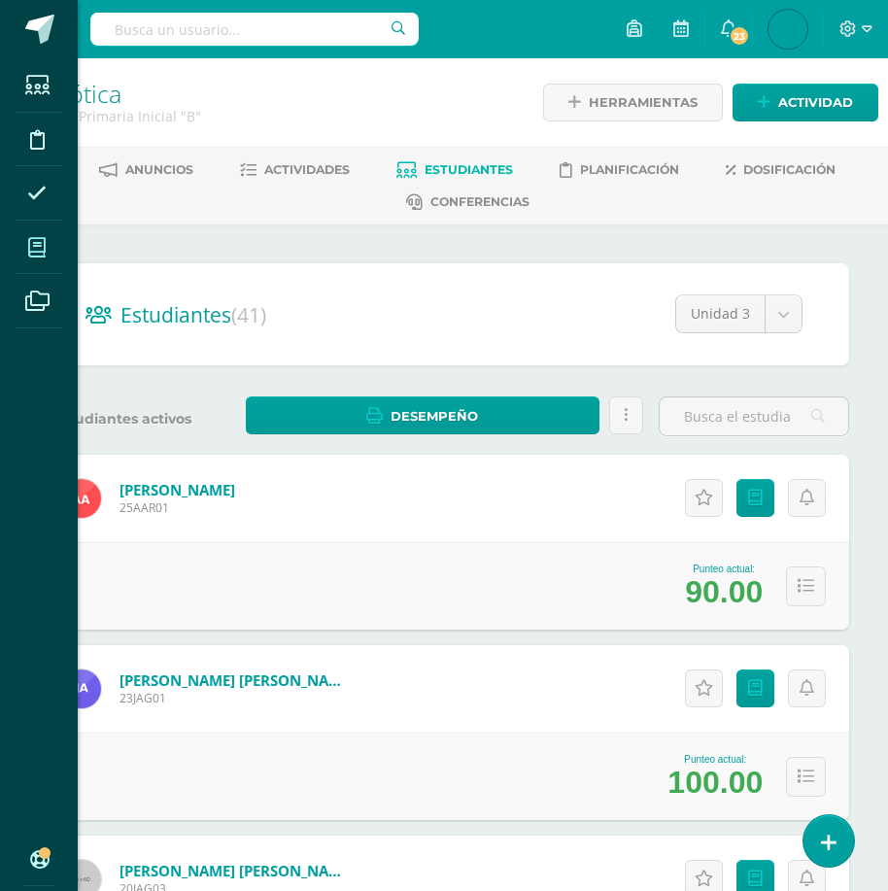
click at [41, 230] on span at bounding box center [38, 247] width 44 height 44
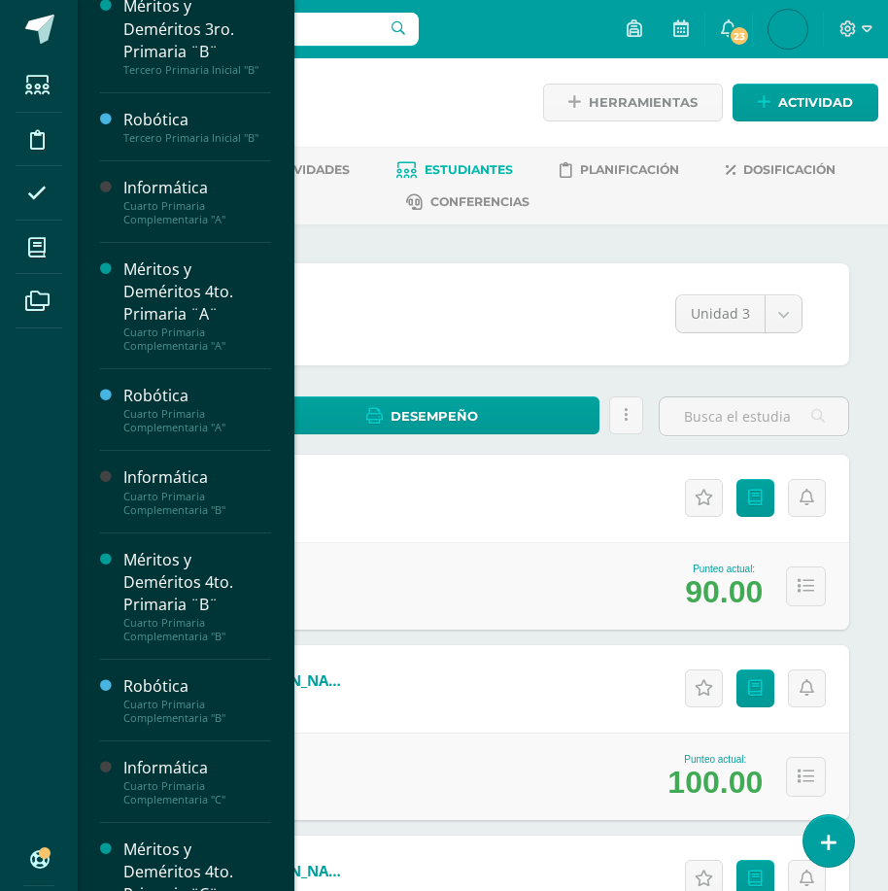
scroll to position [1555, 0]
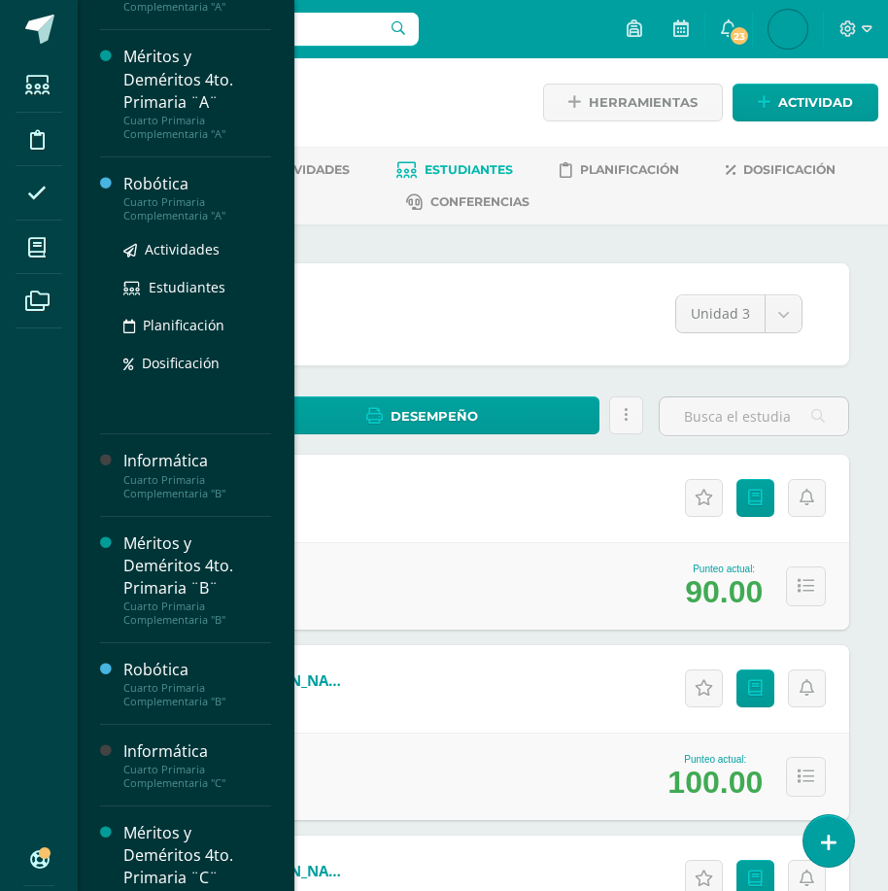
click at [193, 195] on div "Robótica" at bounding box center [197, 184] width 148 height 22
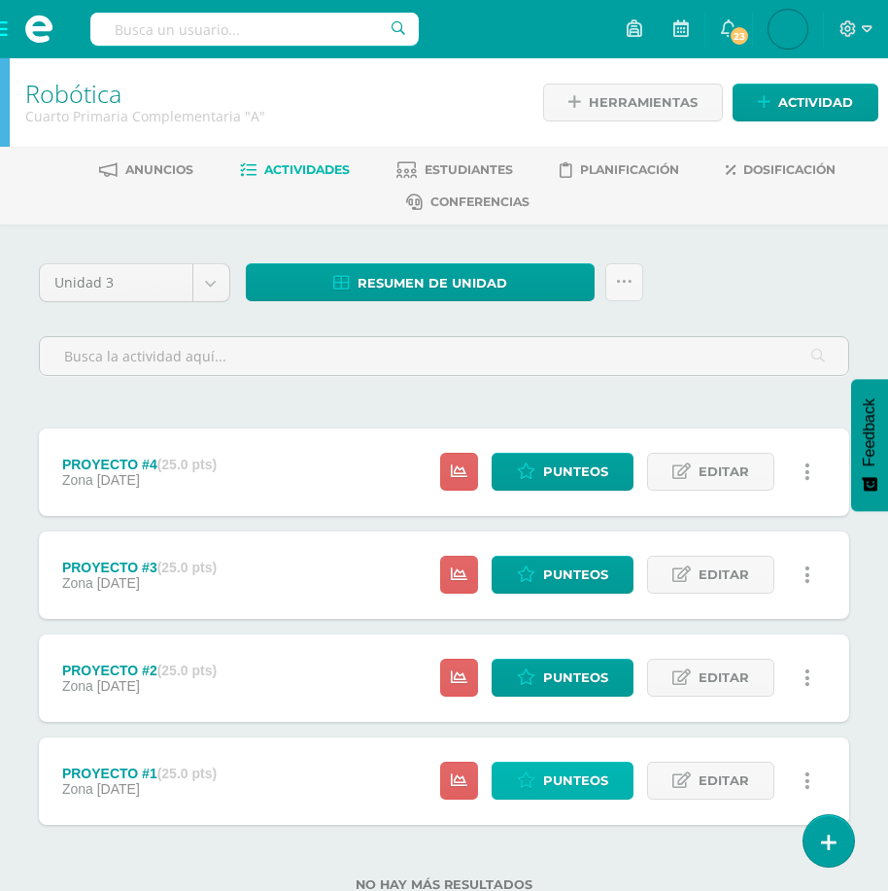
click at [560, 782] on span "Punteos" at bounding box center [575, 781] width 65 height 36
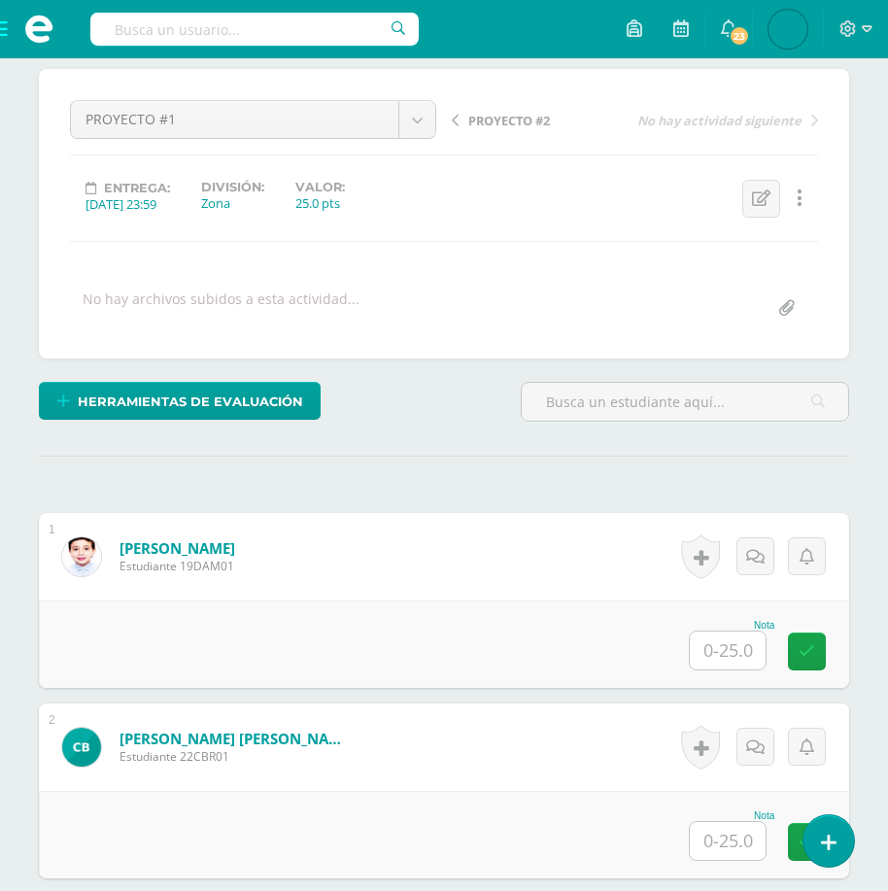
scroll to position [195, 0]
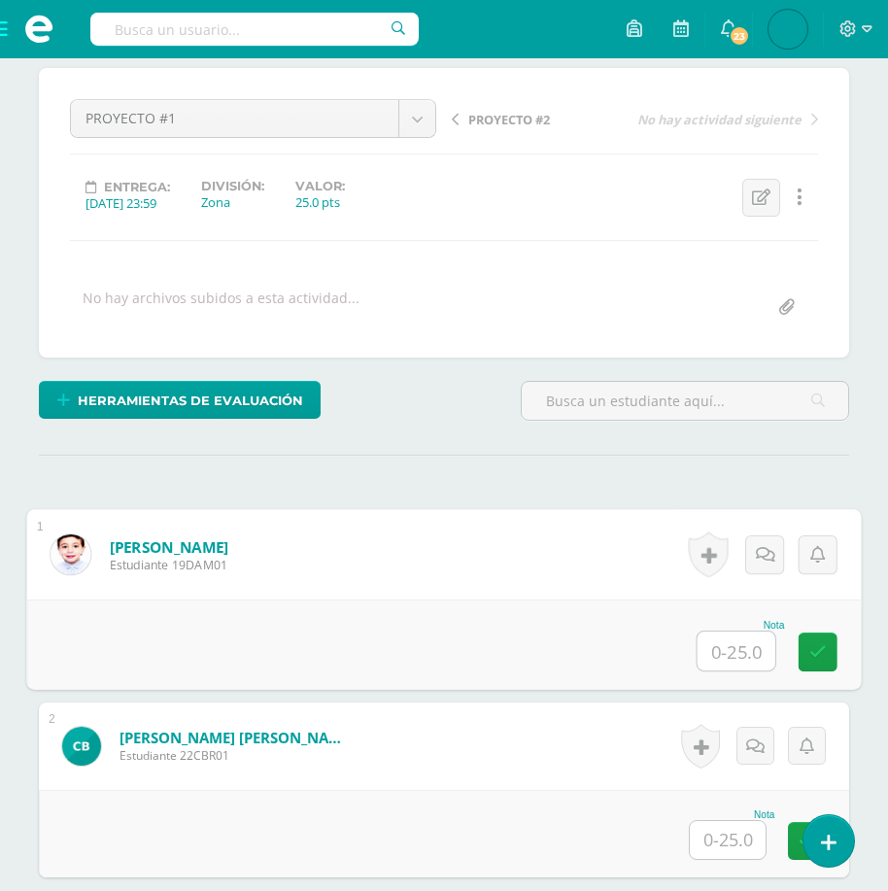
click at [743, 639] on input "text" at bounding box center [737, 651] width 78 height 39
type input "25"
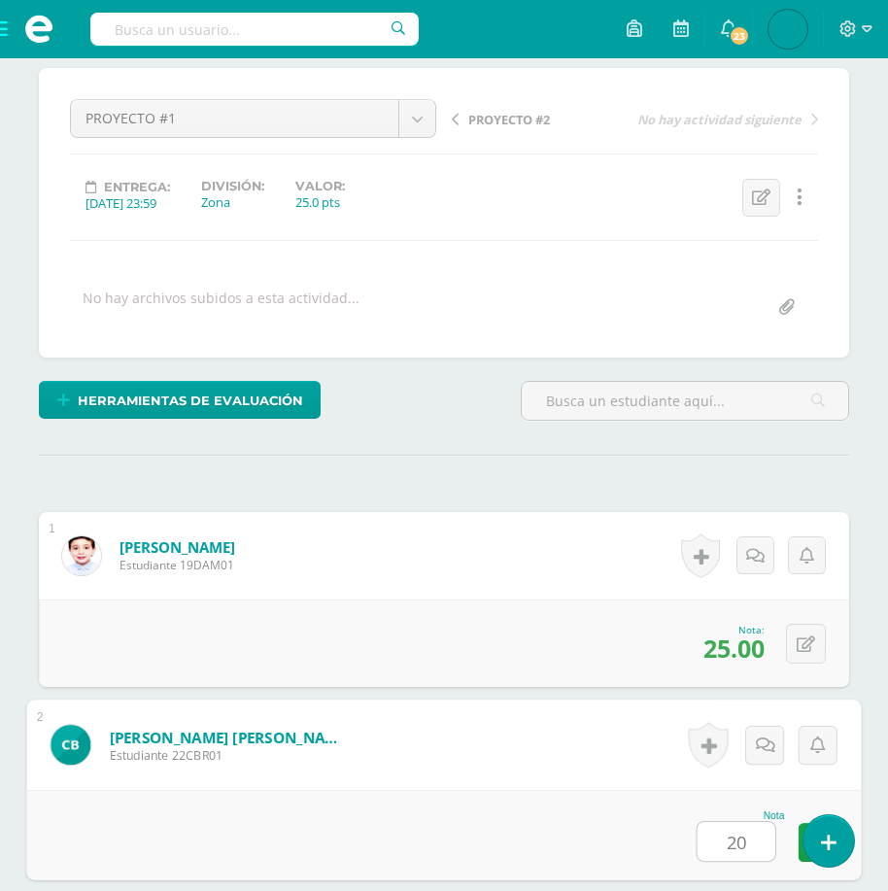
type input "20"
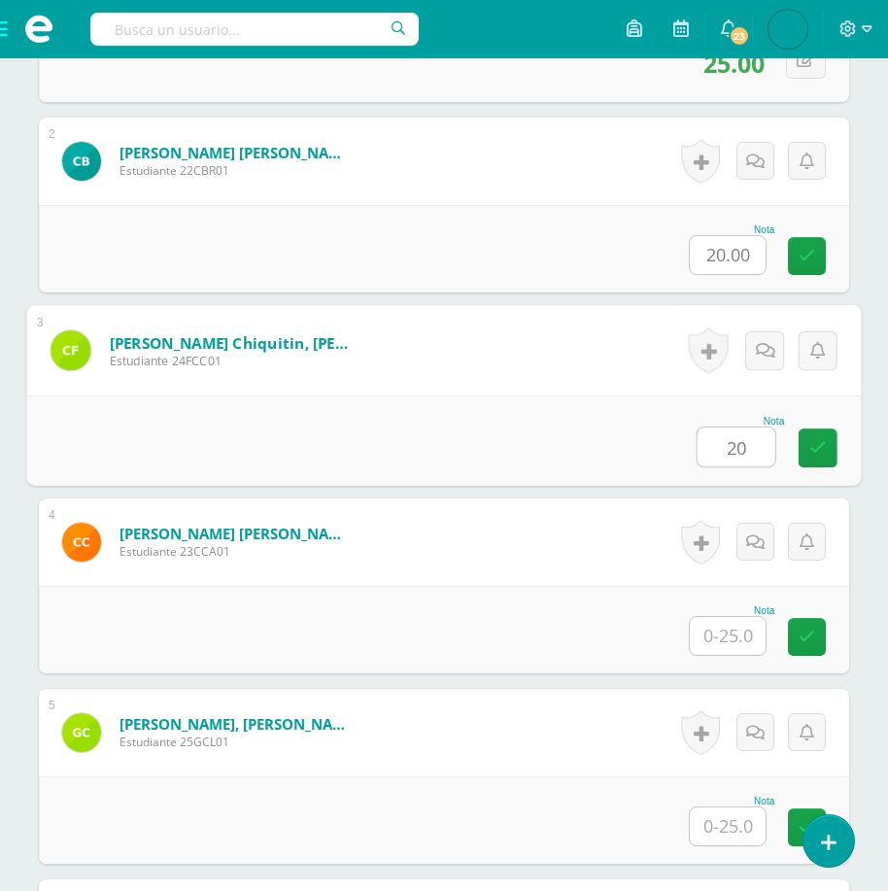
type input "20"
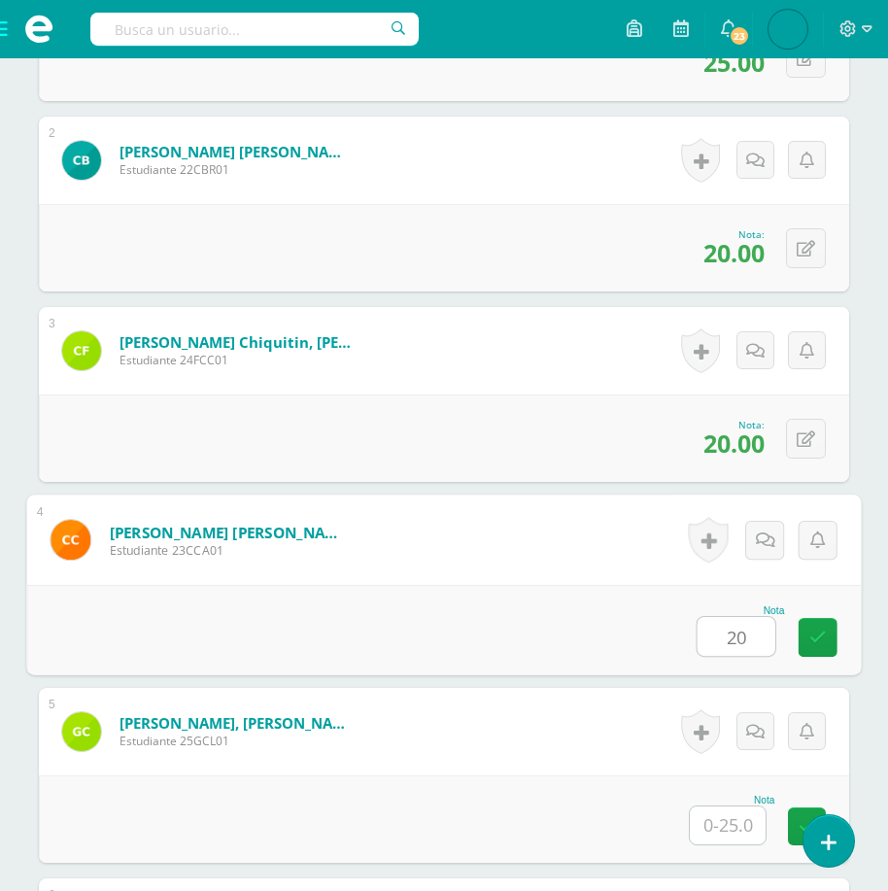
type input "20"
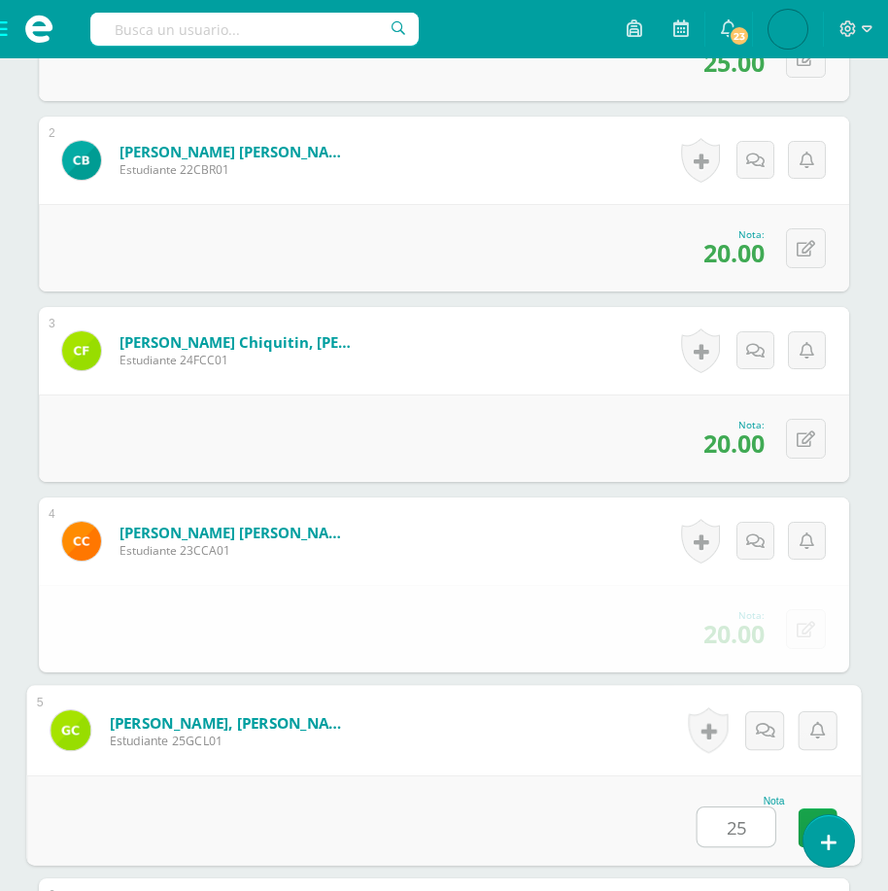
type input "25"
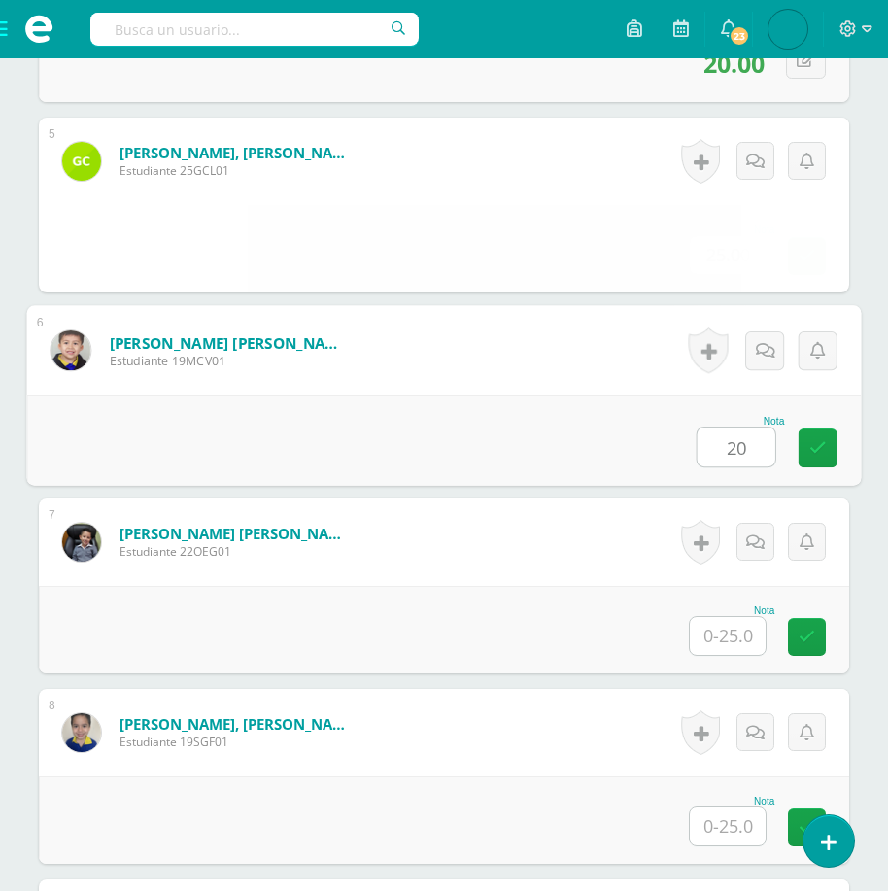
type input "20"
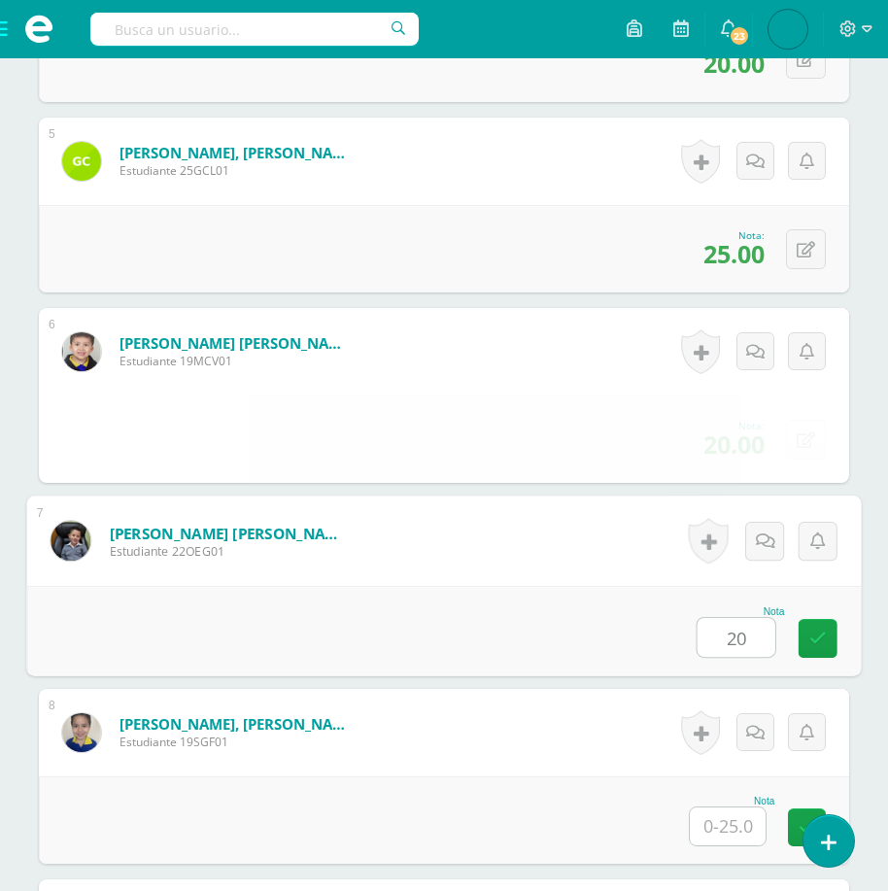
type input "20"
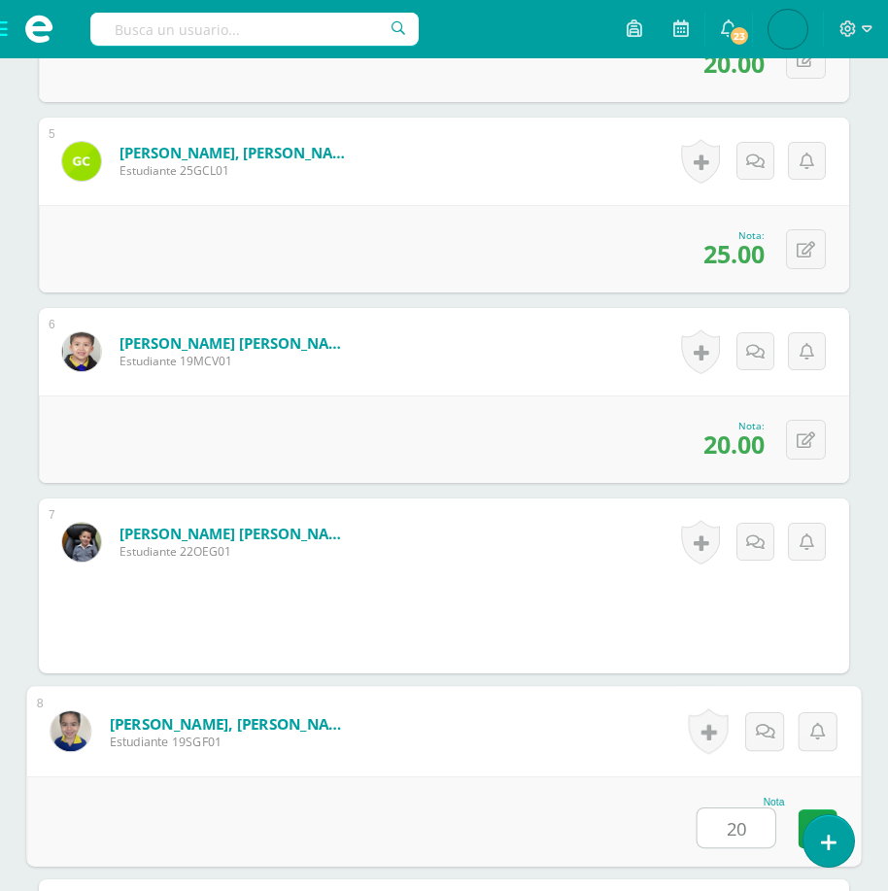
type input "20"
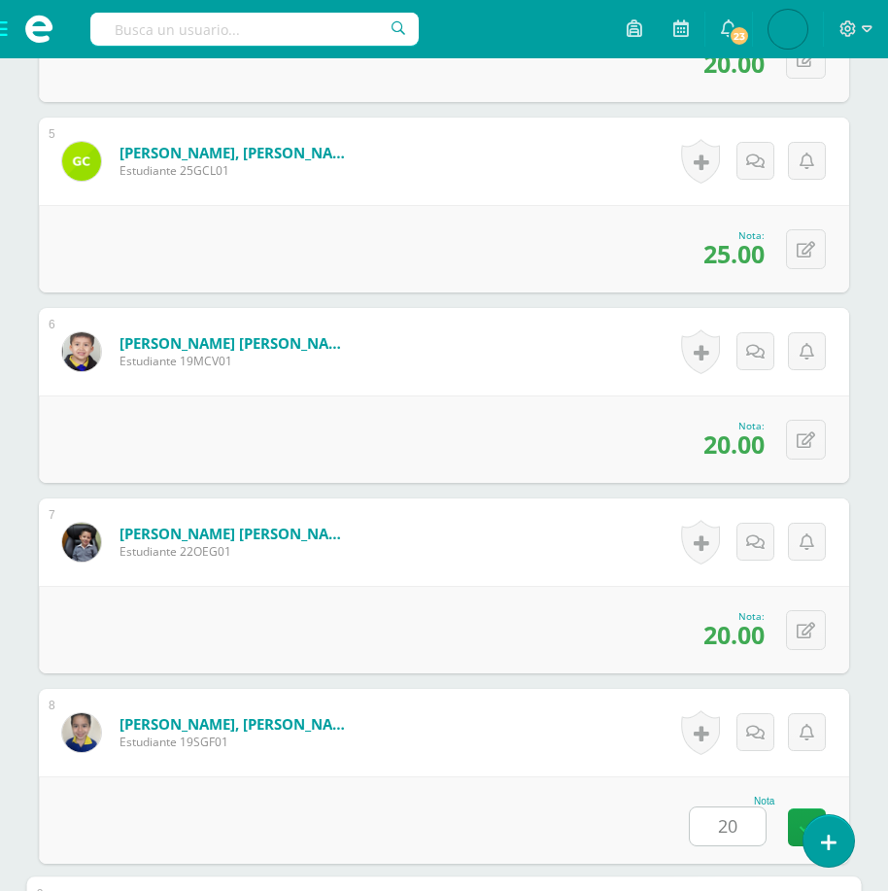
scroll to position [1924, 0]
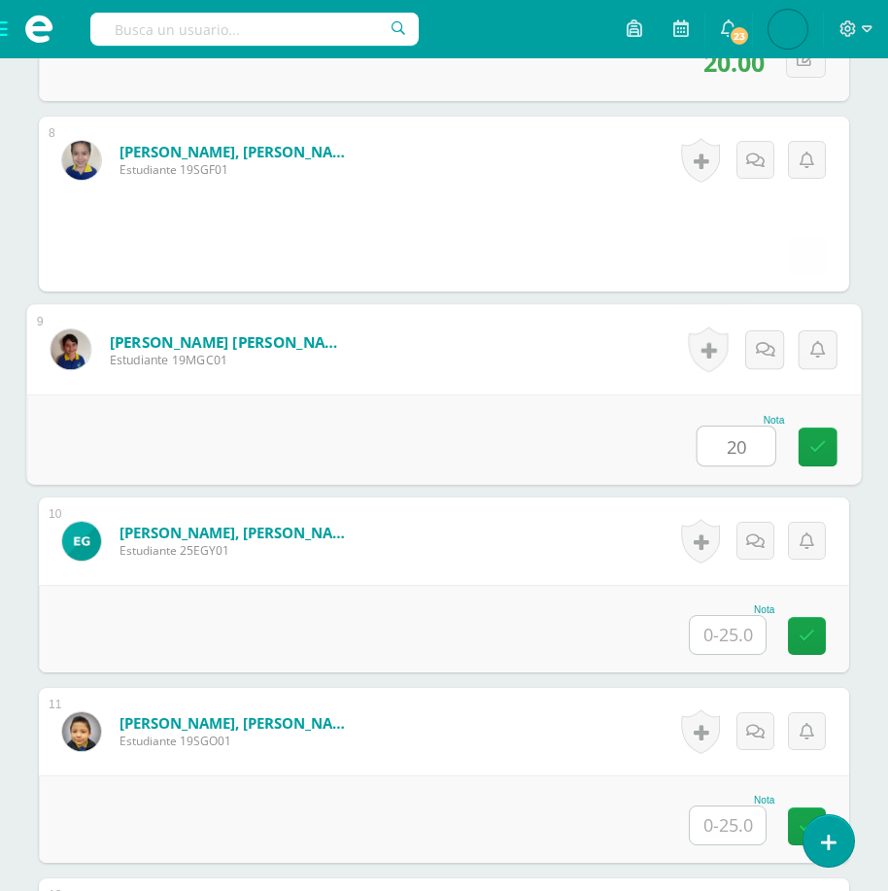
type input "20"
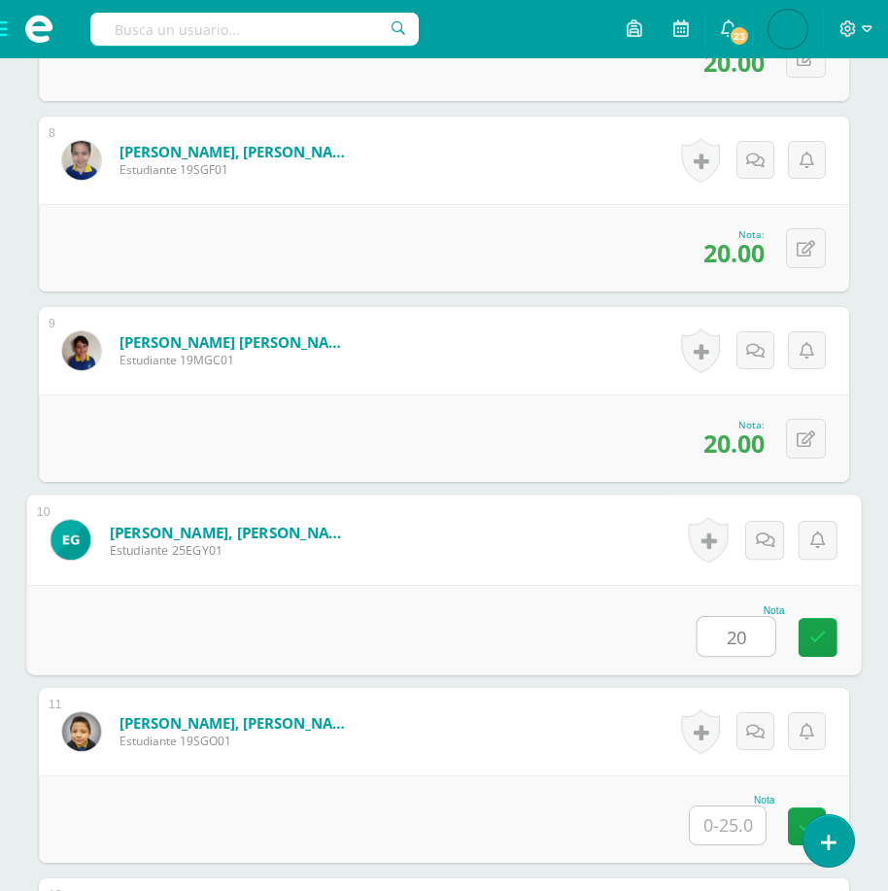
type input "20"
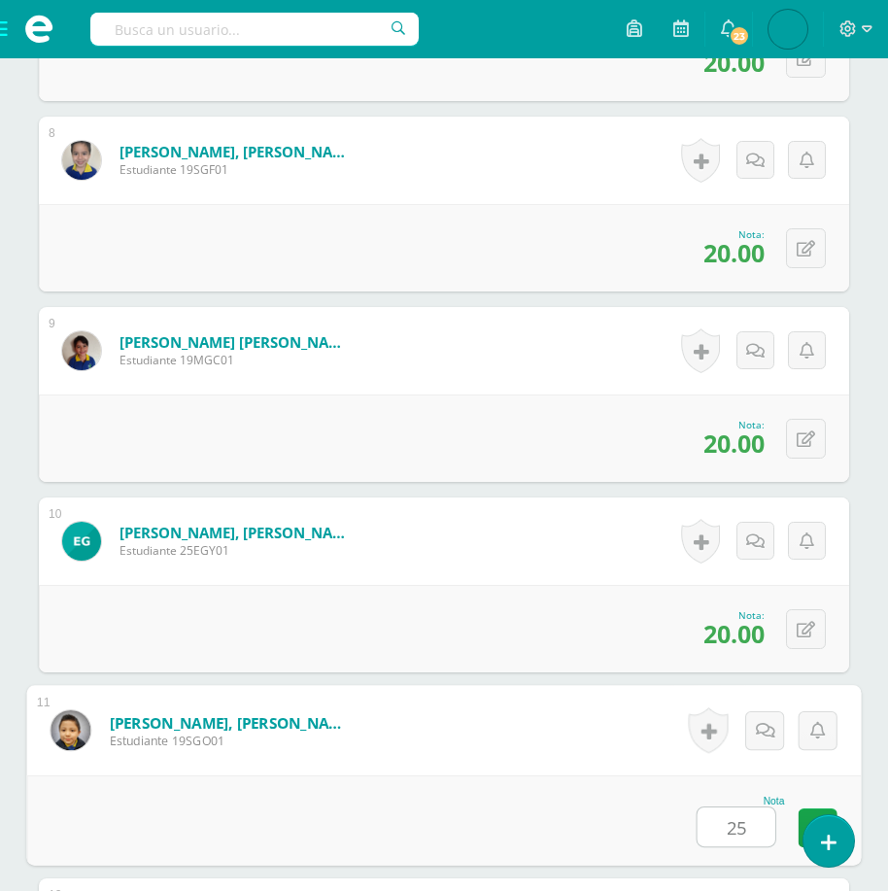
type input "25"
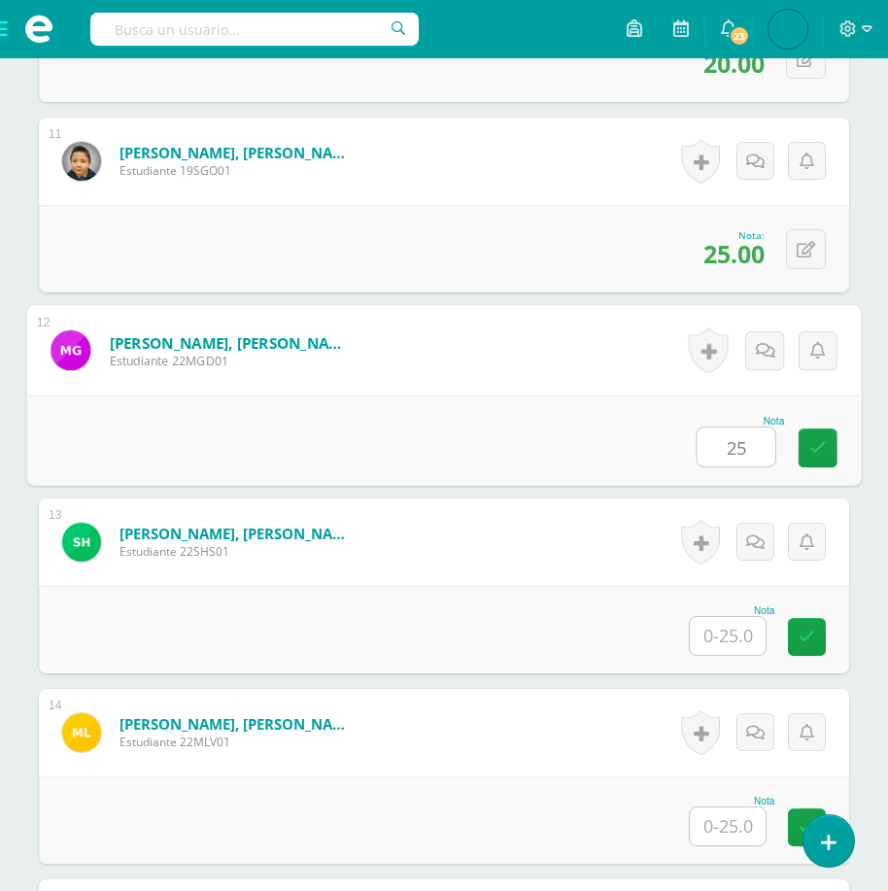
type input "25"
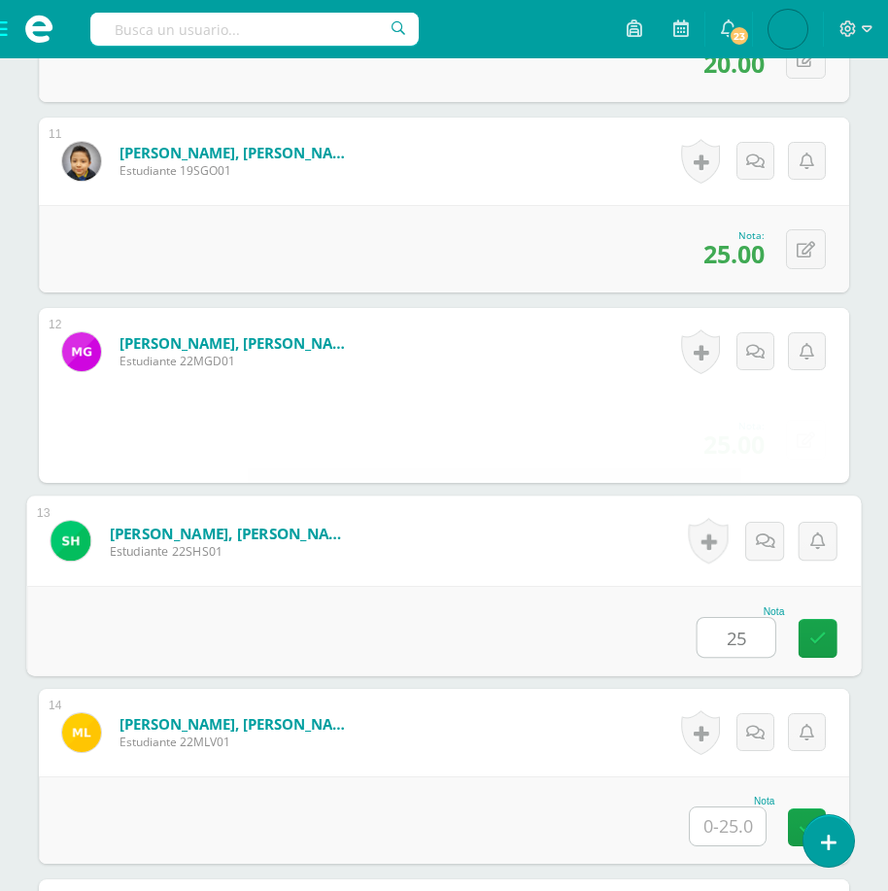
type input "25"
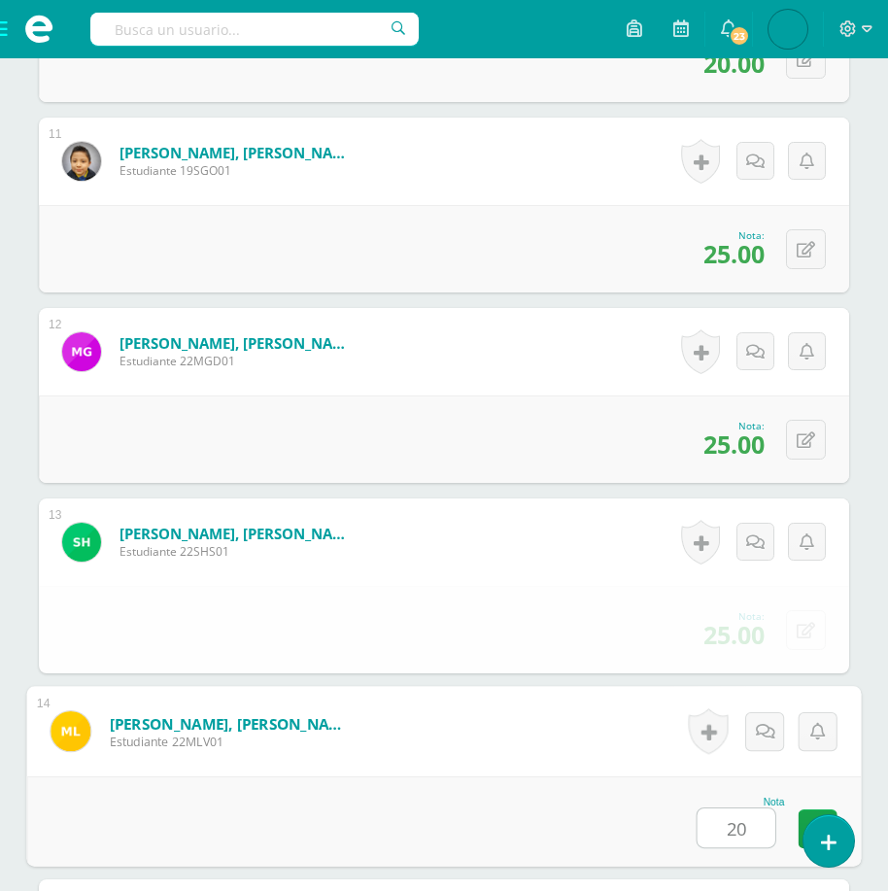
type input "20"
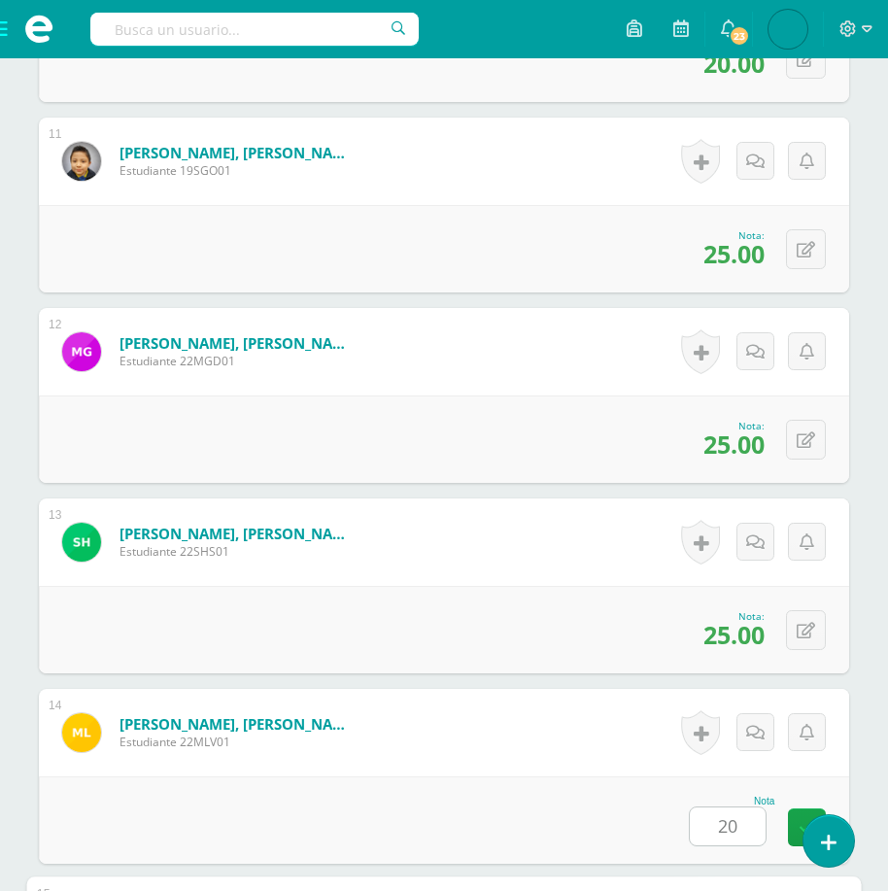
scroll to position [3066, 0]
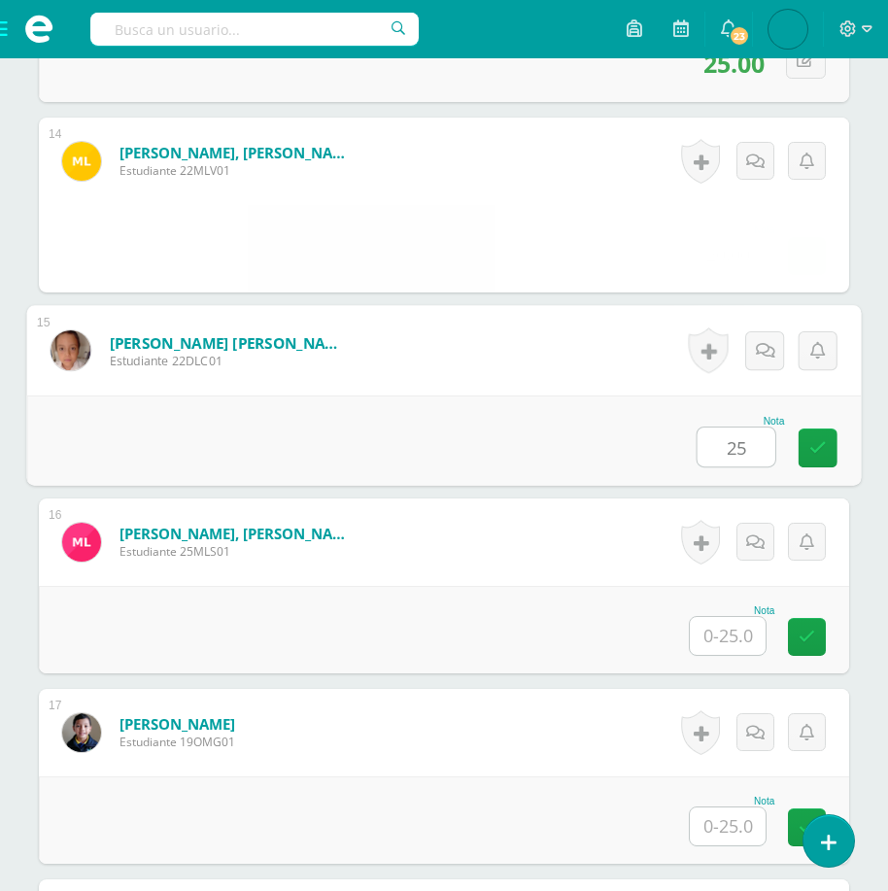
type input "25"
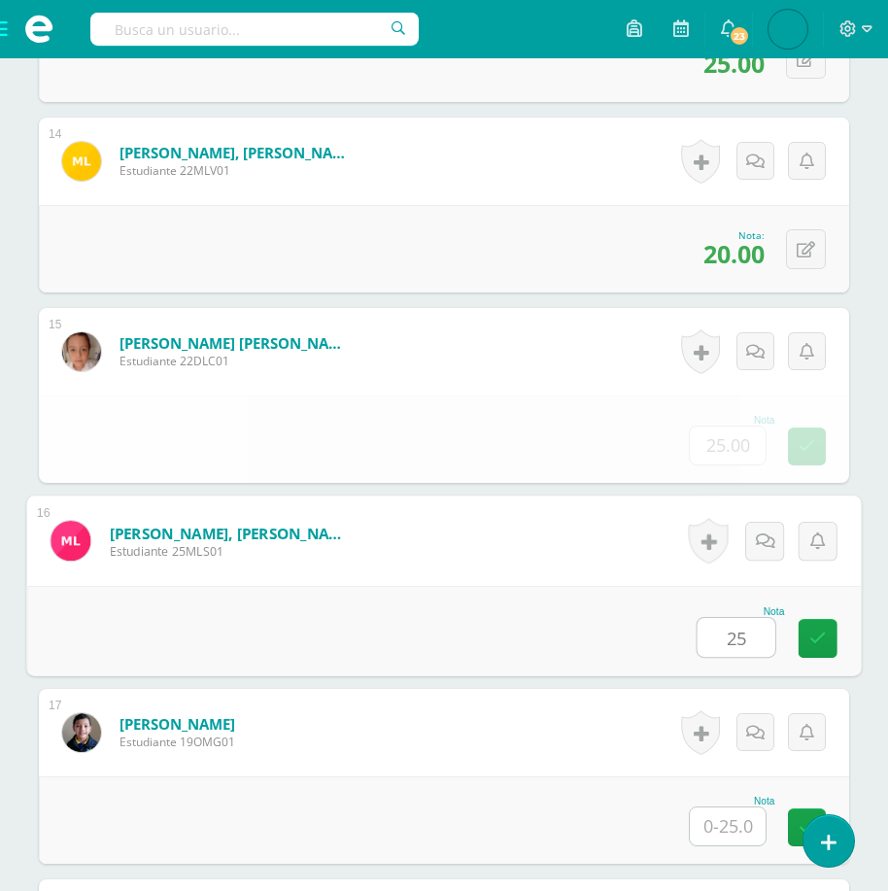
type input "25"
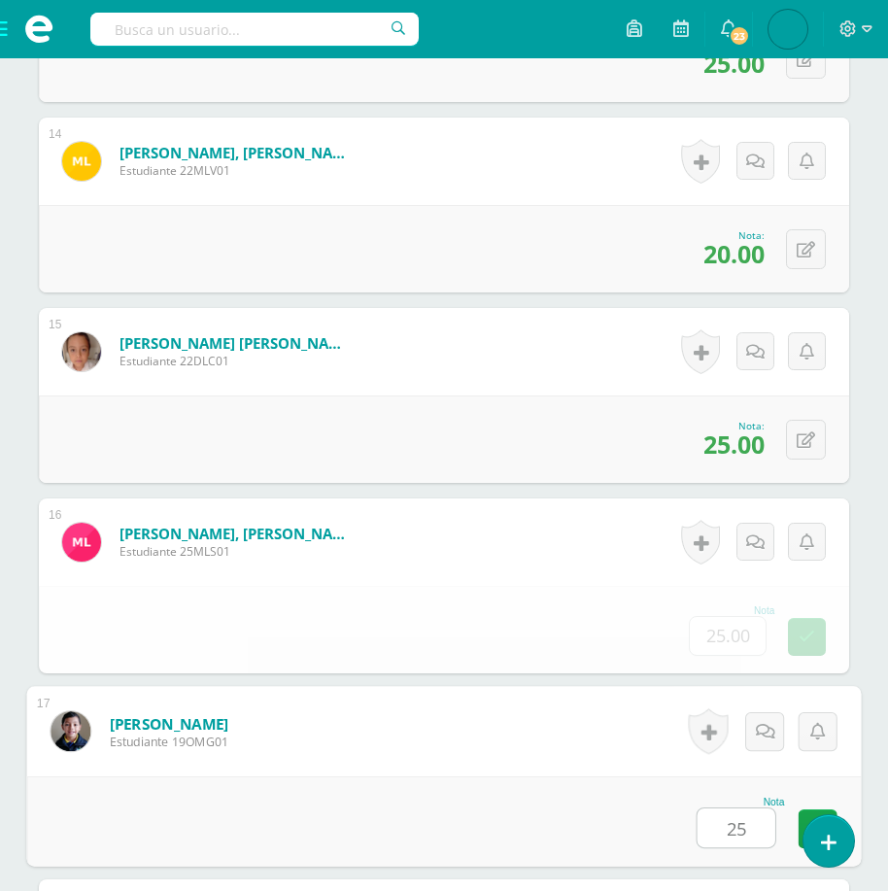
type input "25"
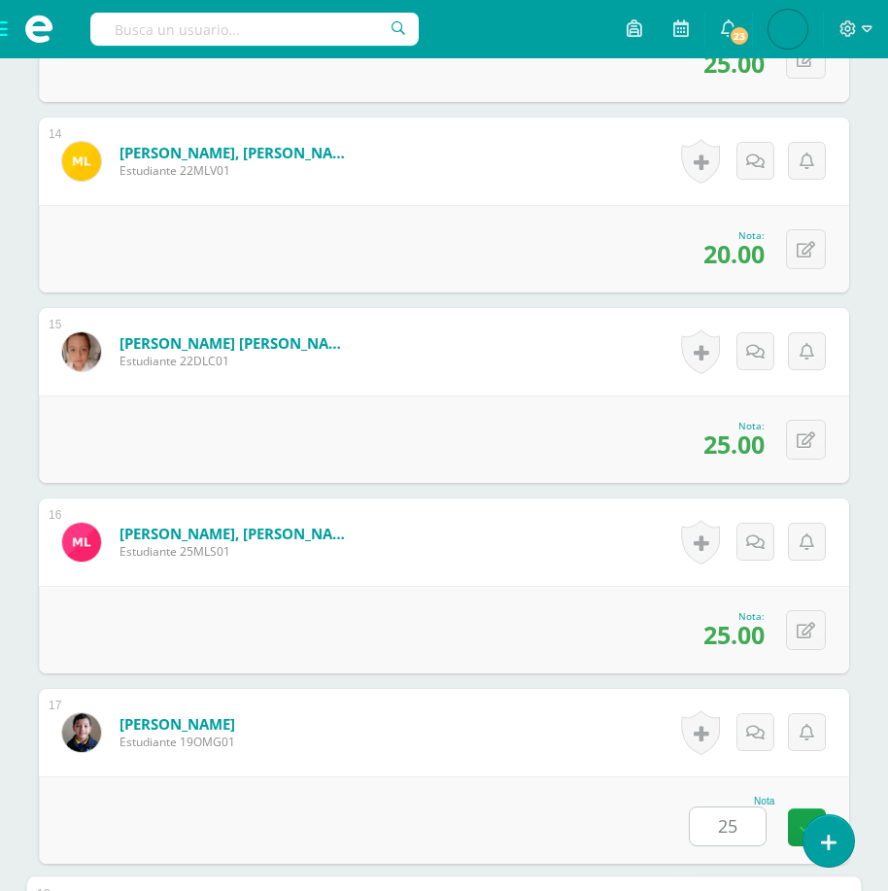
scroll to position [3638, 0]
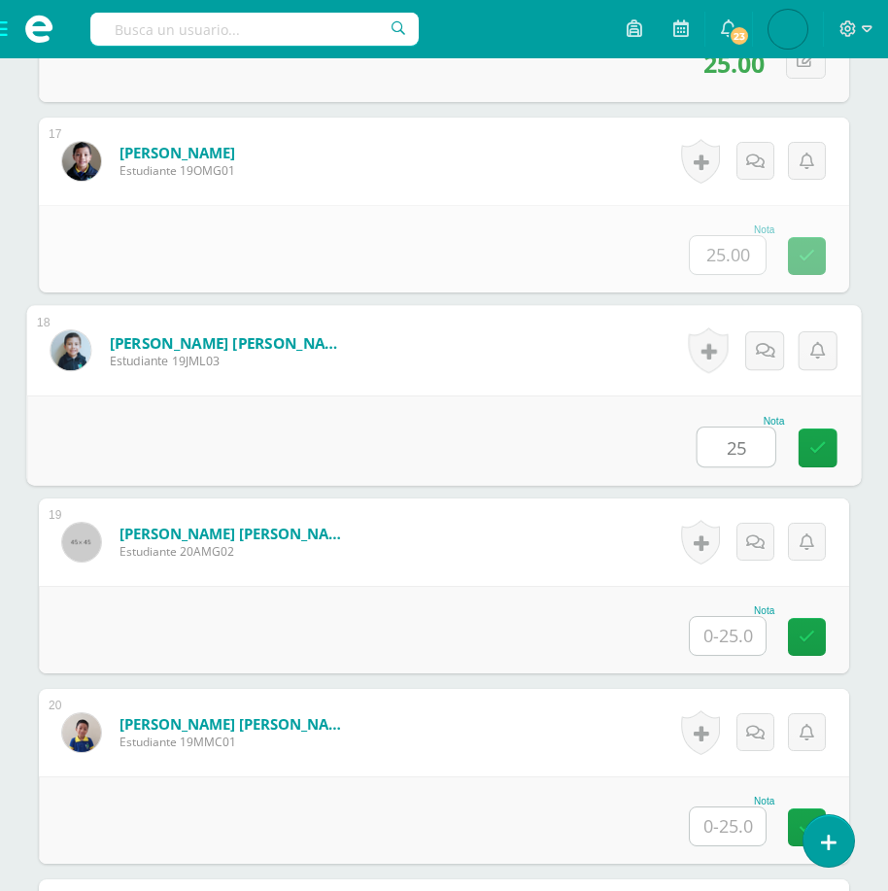
type input "25"
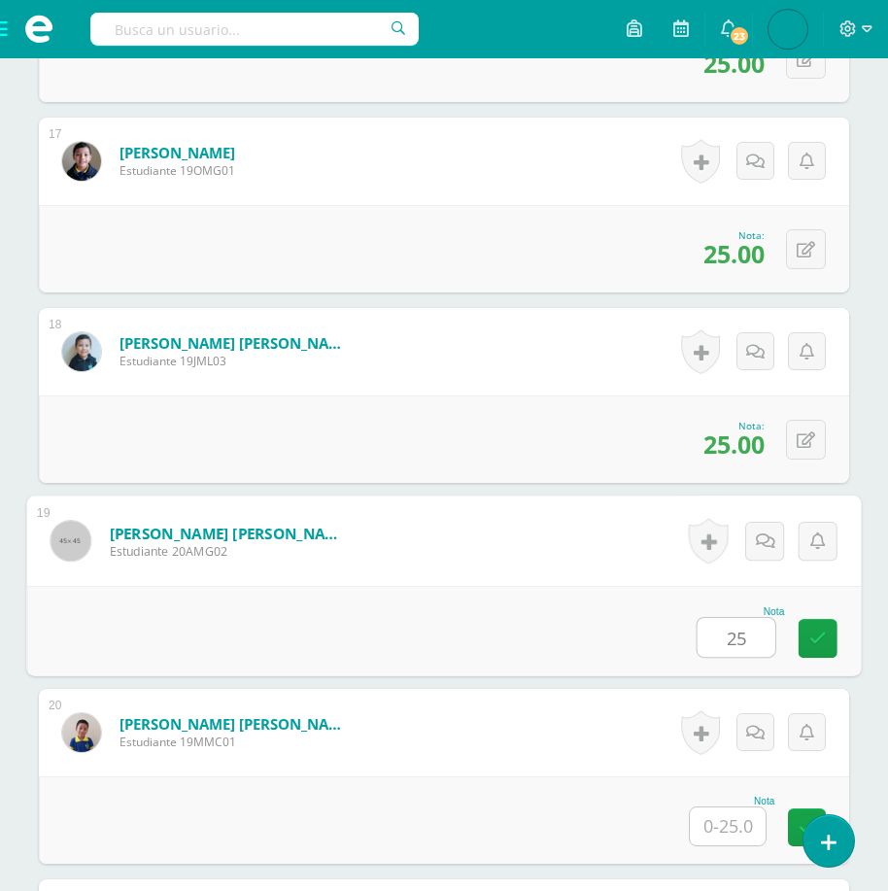
type input "25"
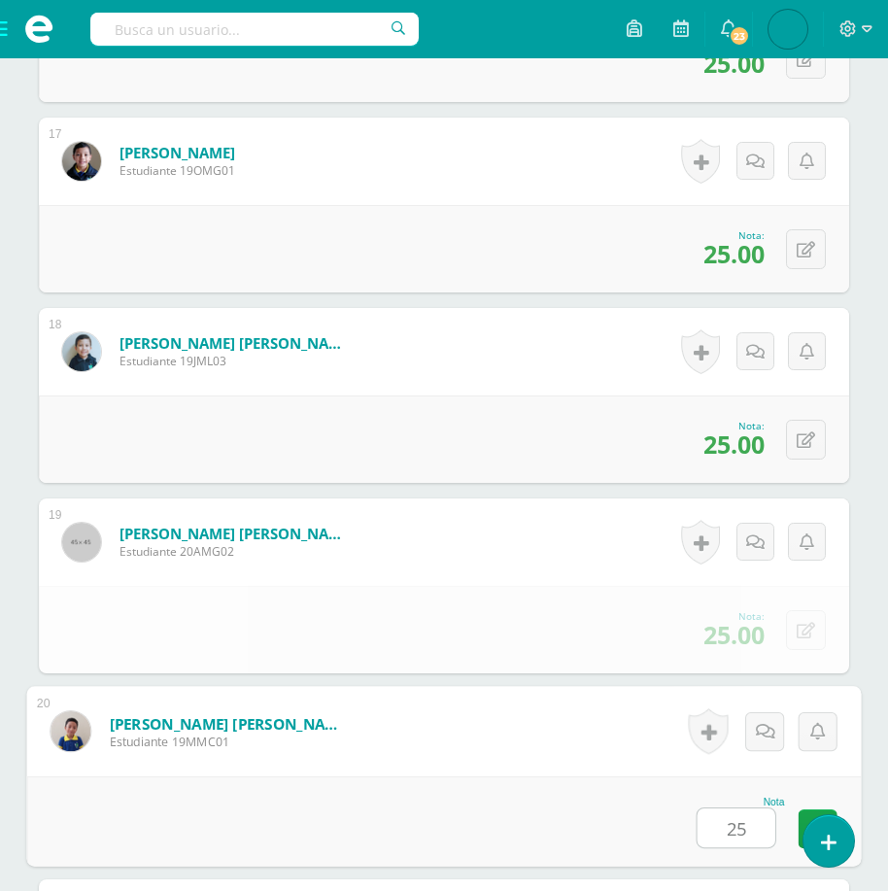
type input "25"
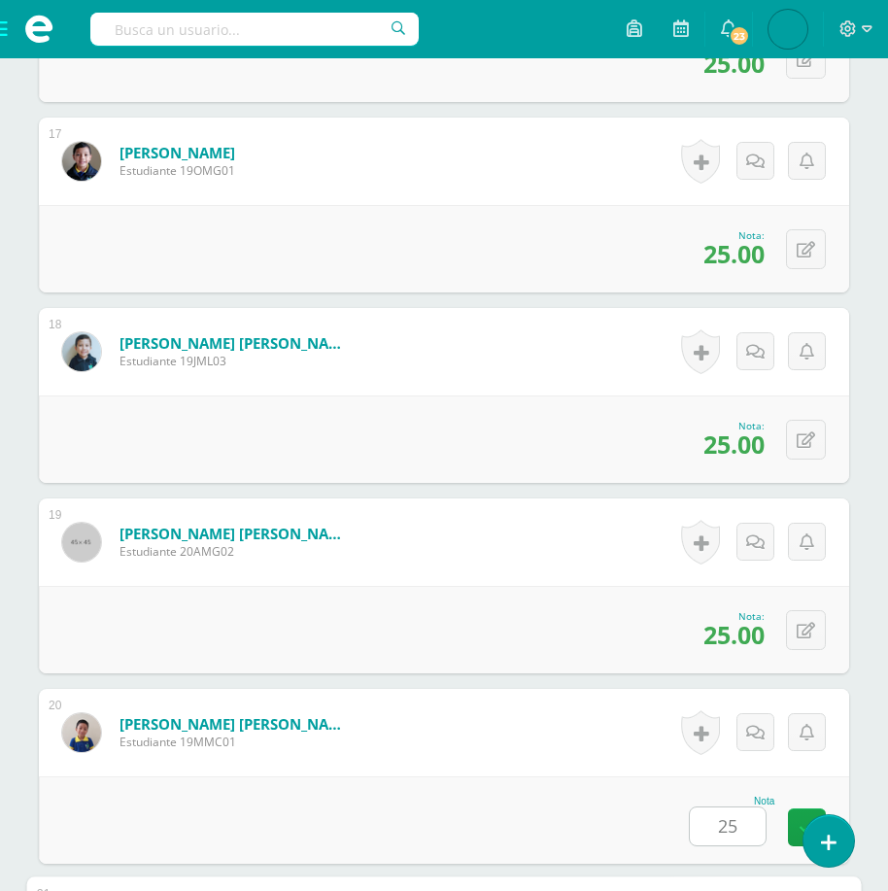
scroll to position [4209, 0]
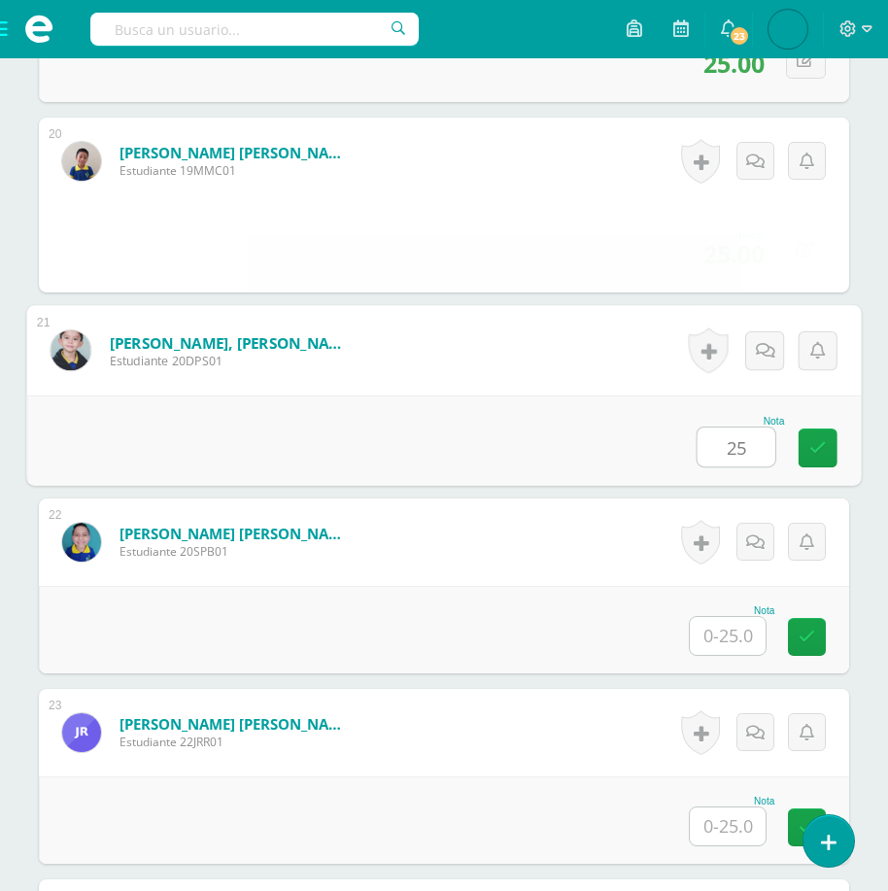
type input "25"
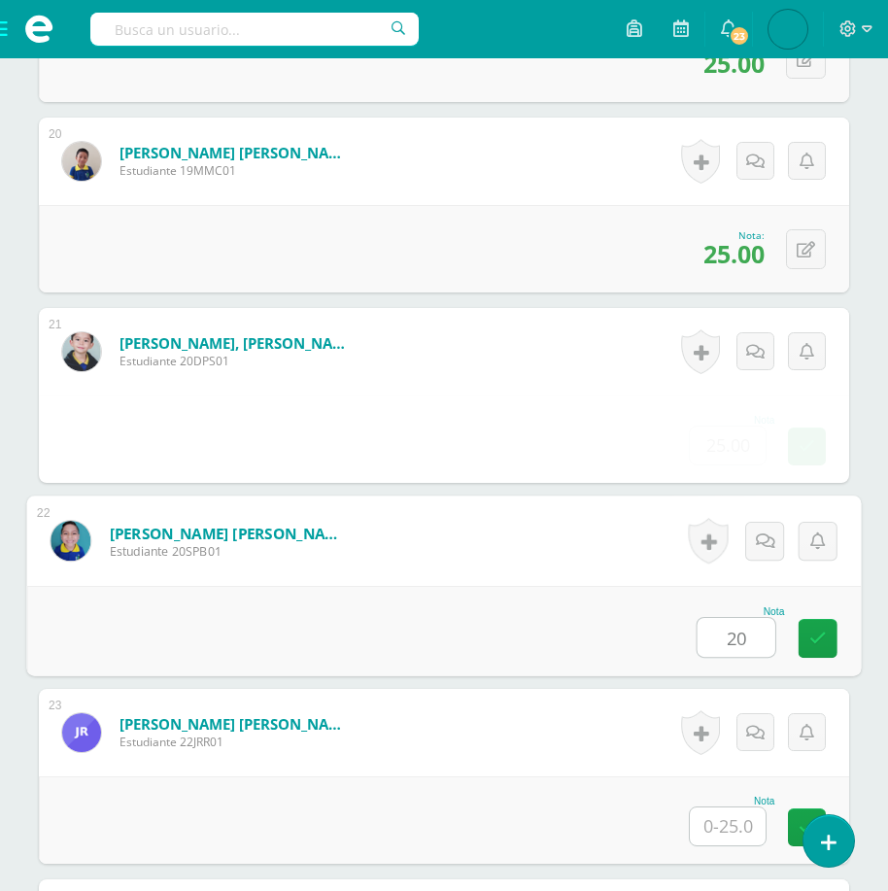
type input "20"
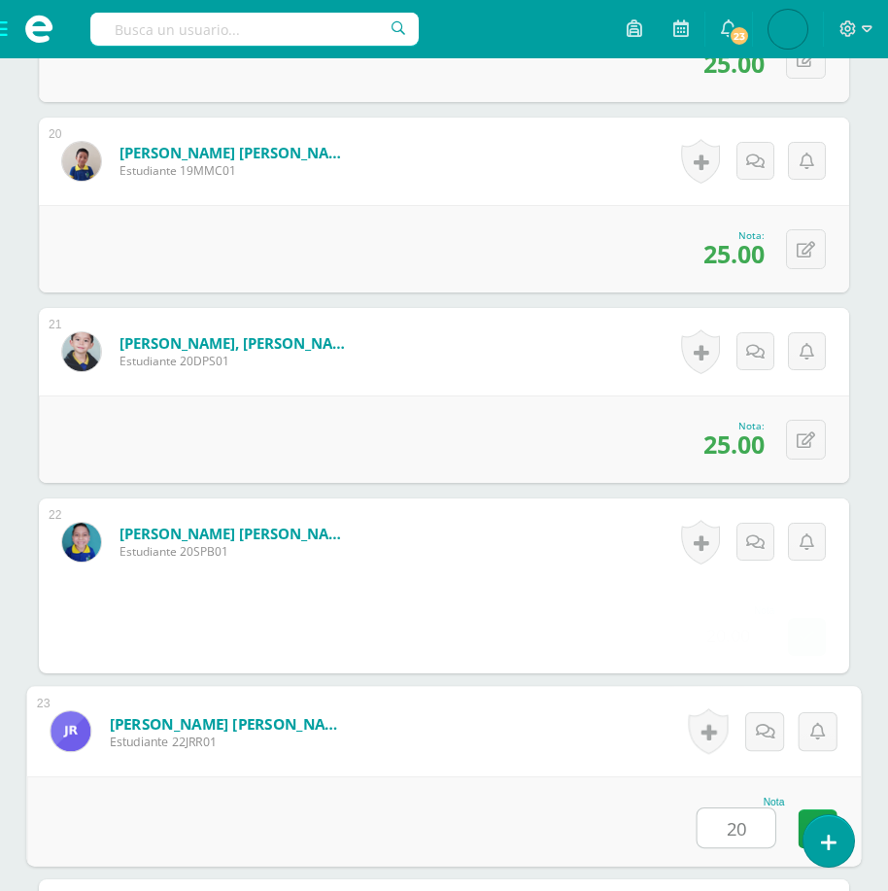
type input "20"
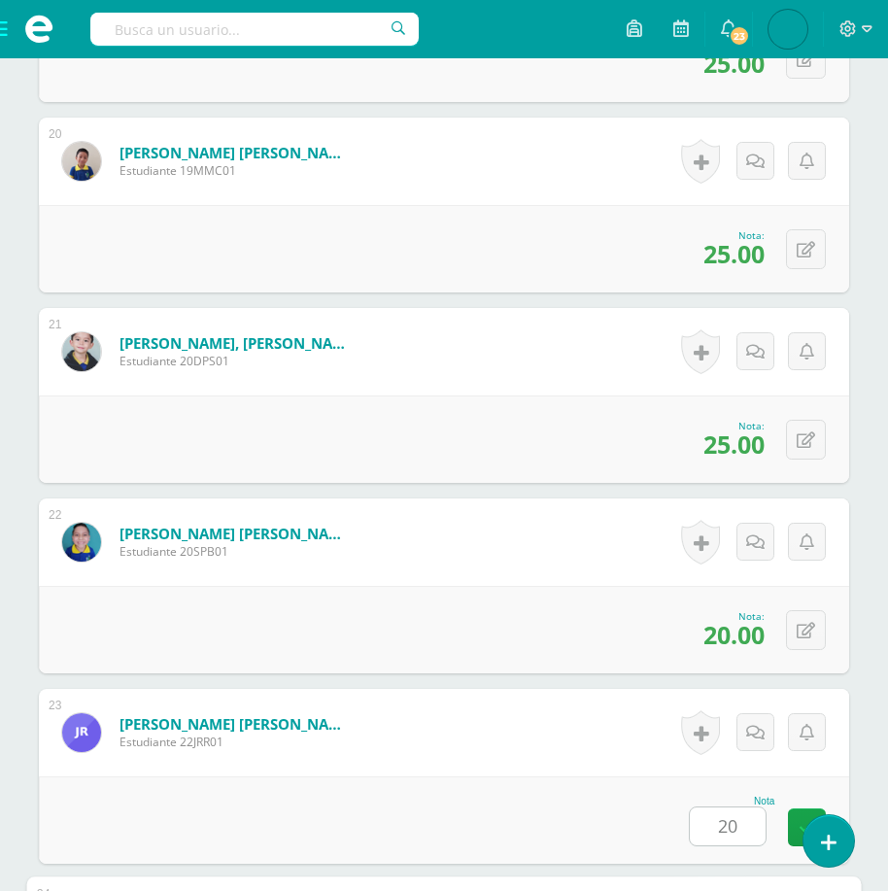
scroll to position [4781, 0]
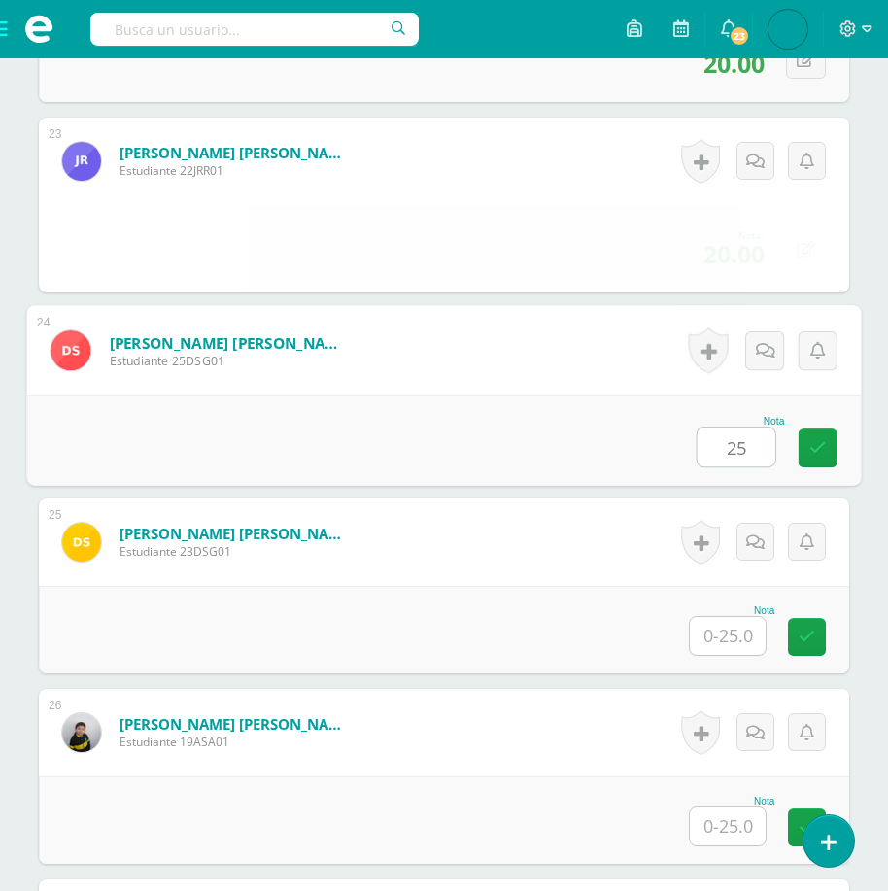
type input "25"
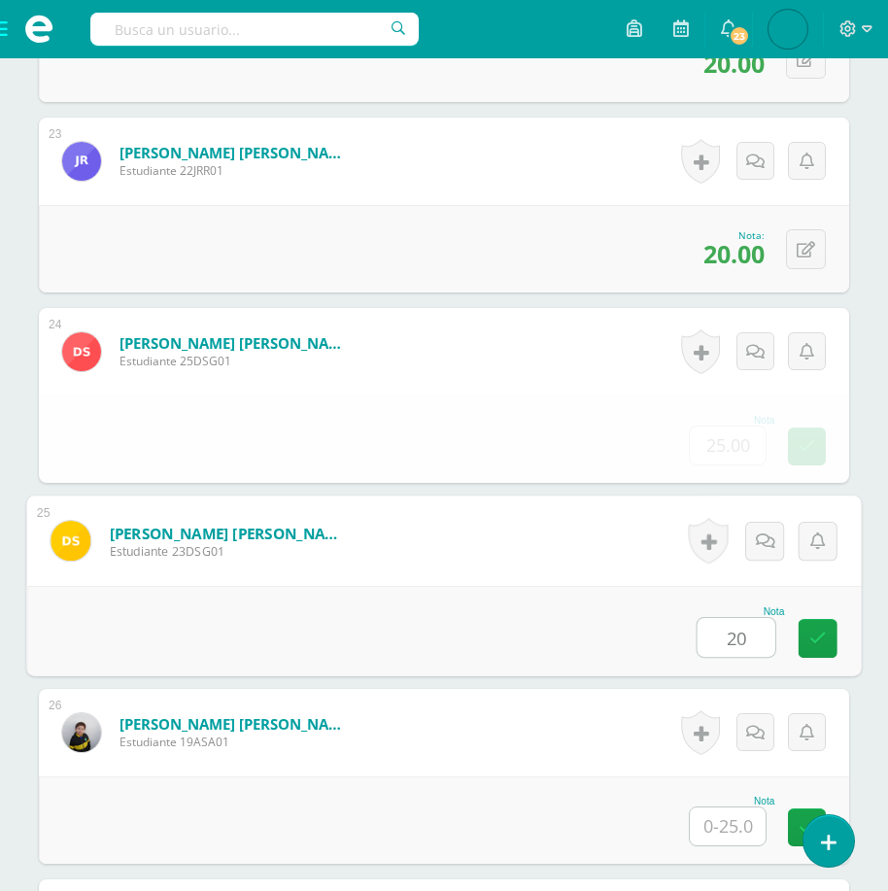
type input "20"
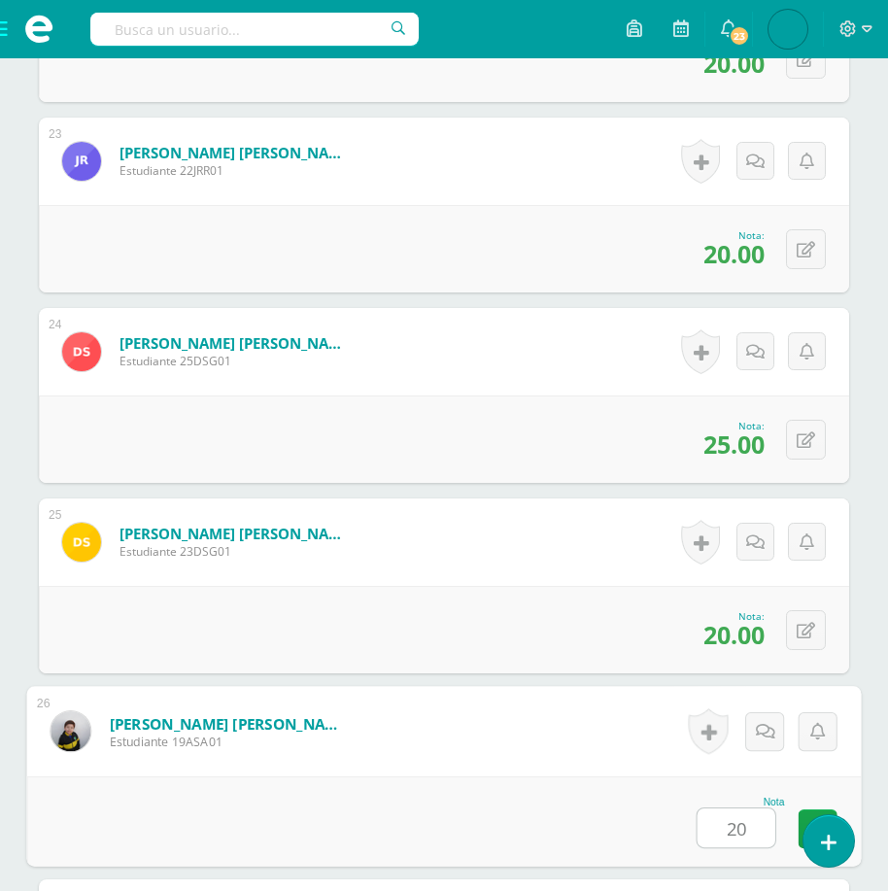
type input "20"
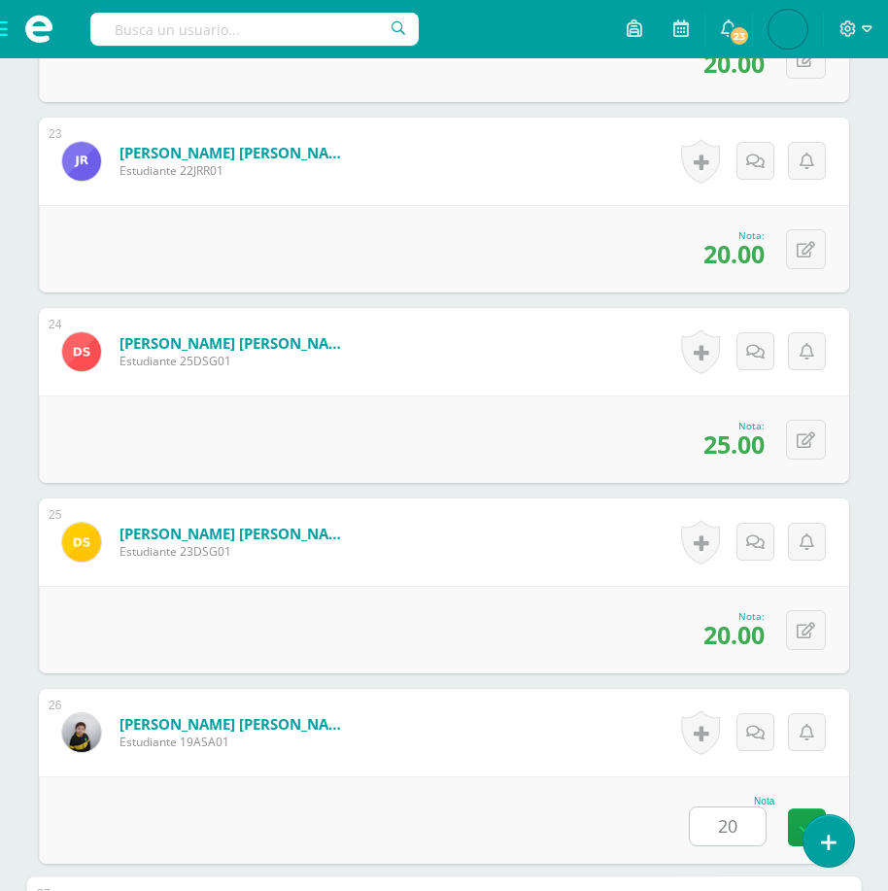
scroll to position [5352, 0]
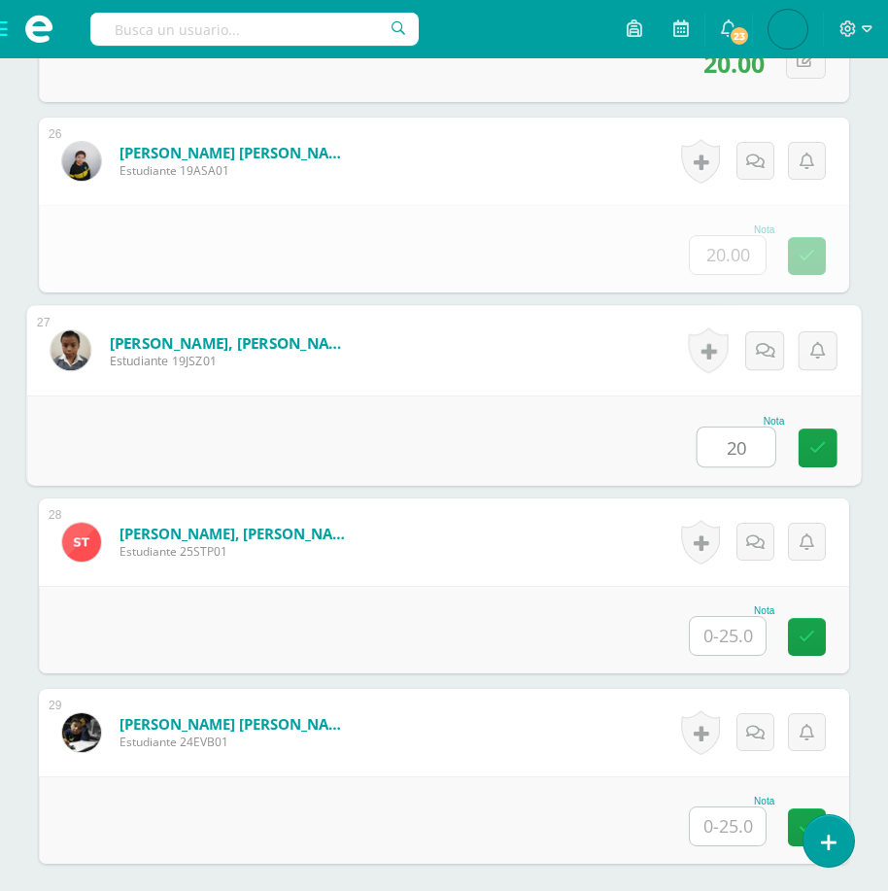
type input "20"
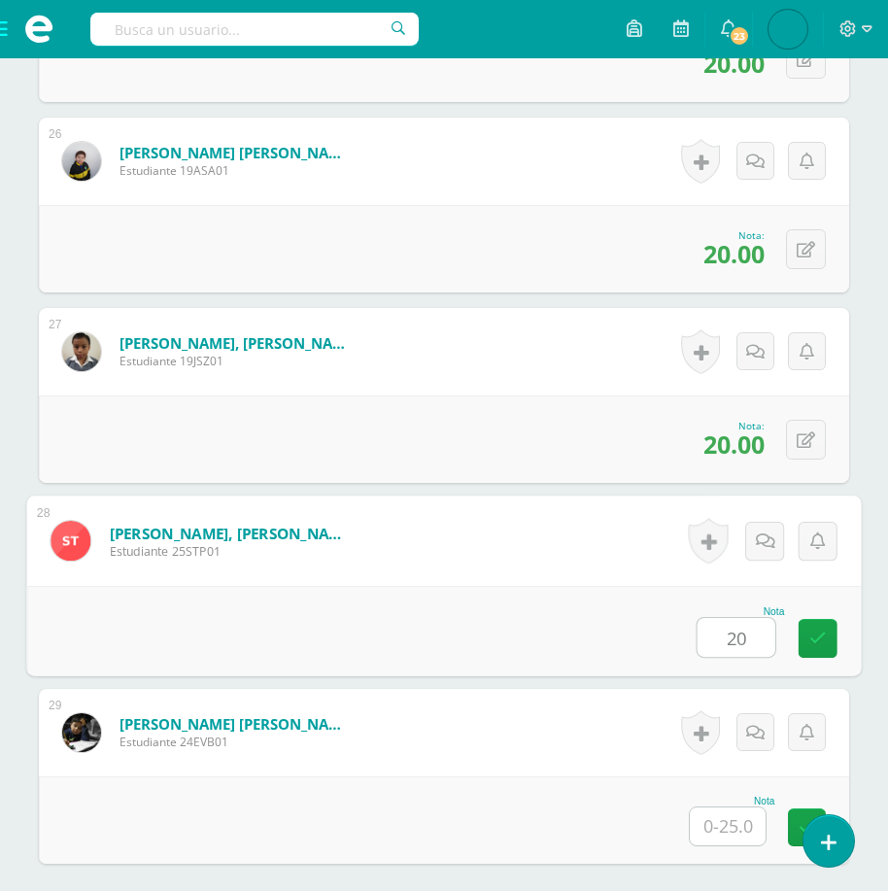
type input "20"
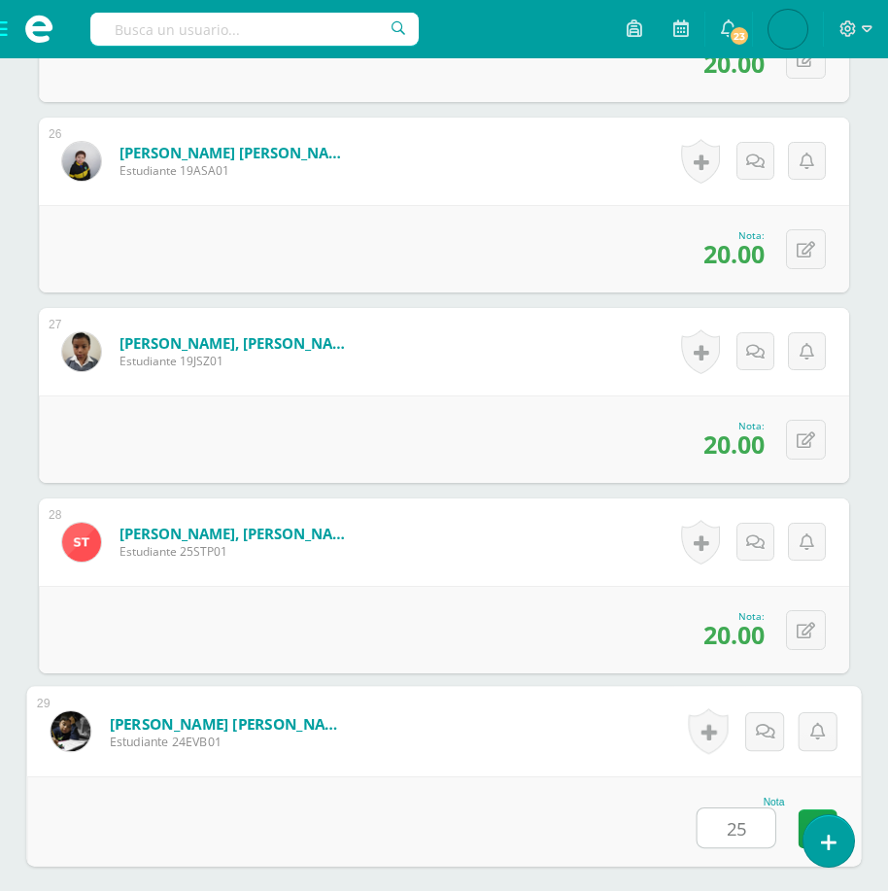
type input "25"
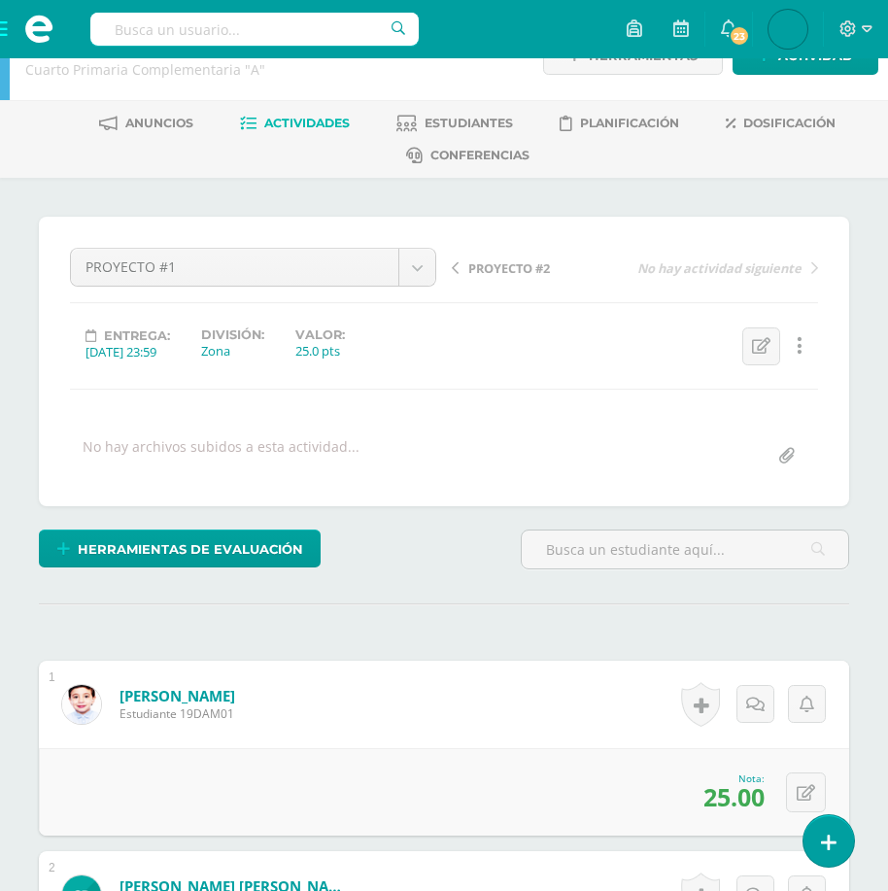
scroll to position [0, 0]
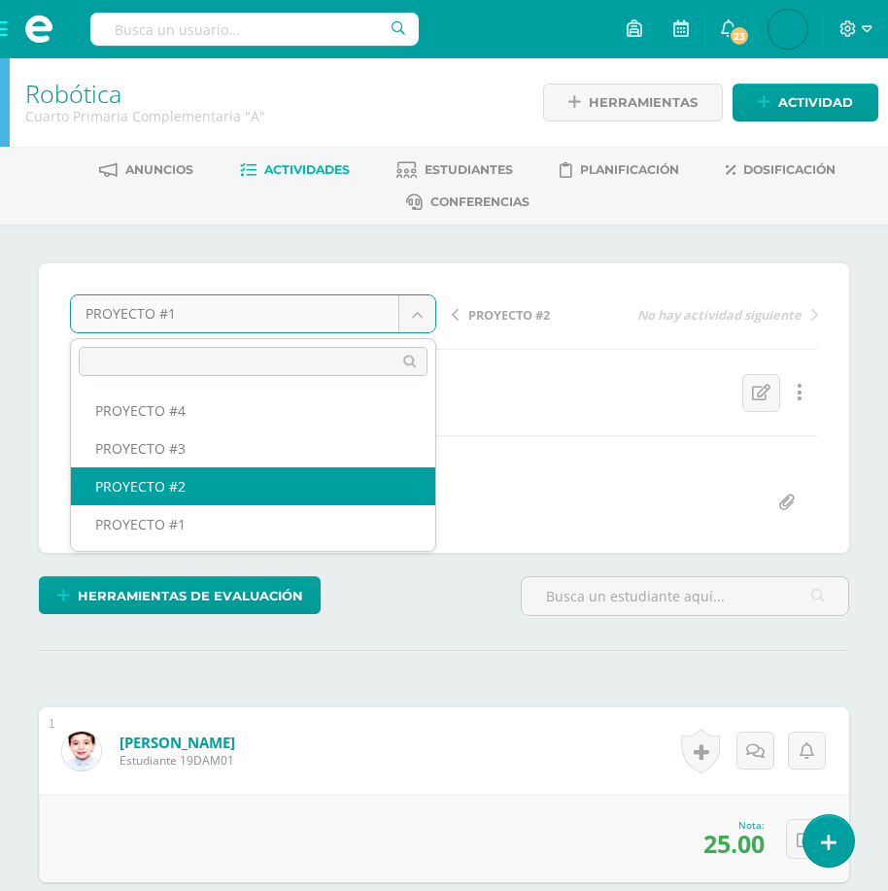
select select "/dashboard/teacher/grade-activity/175383/"
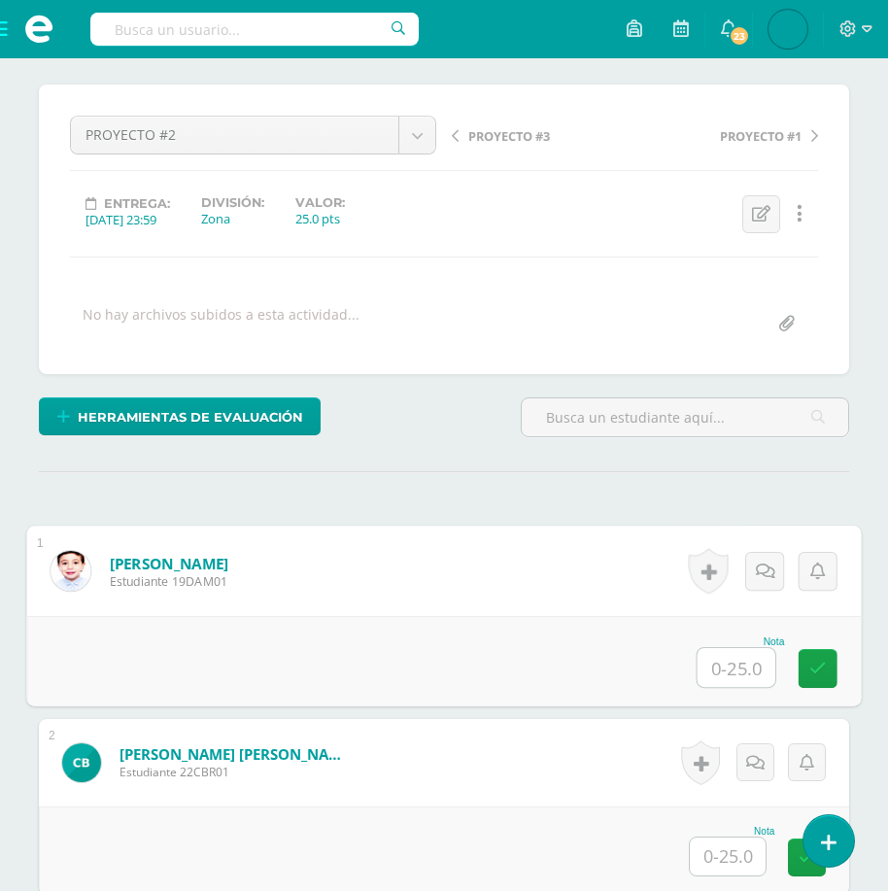
click at [709, 667] on input "text" at bounding box center [737, 667] width 78 height 39
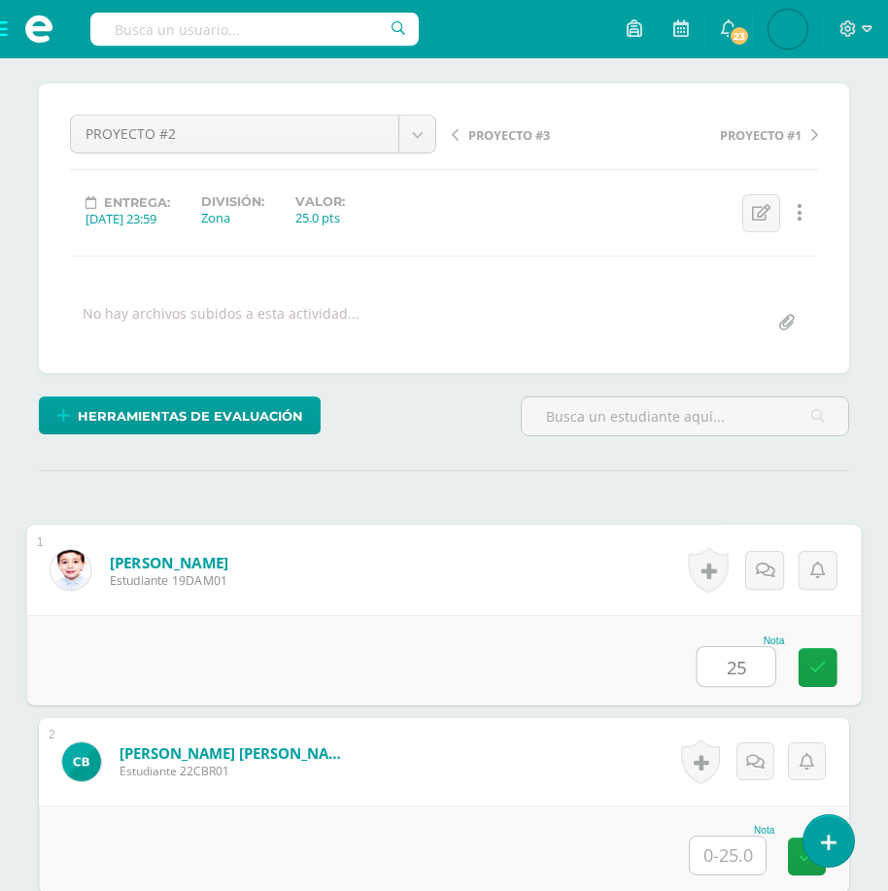
type input "25"
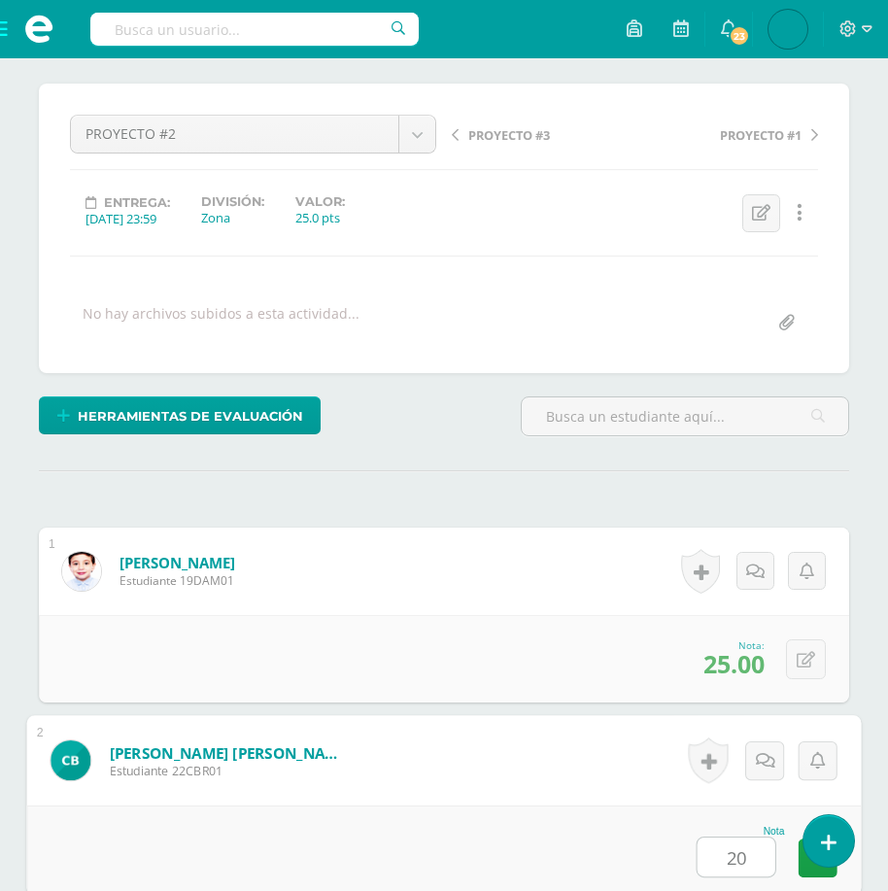
type input "20"
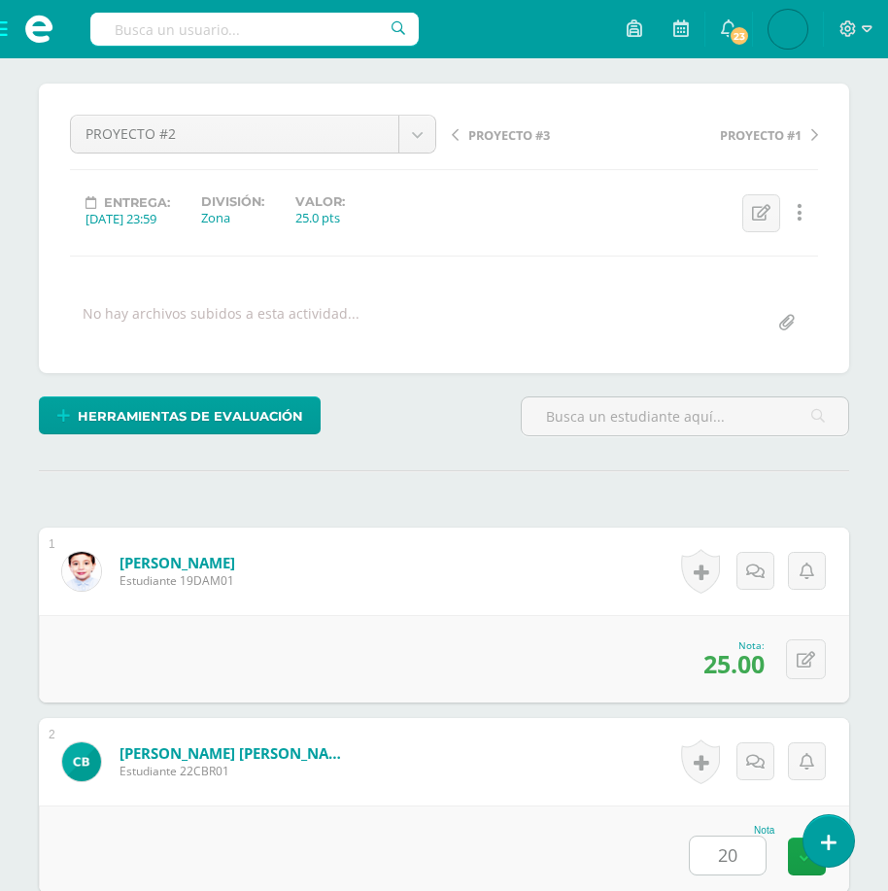
scroll to position [780, 0]
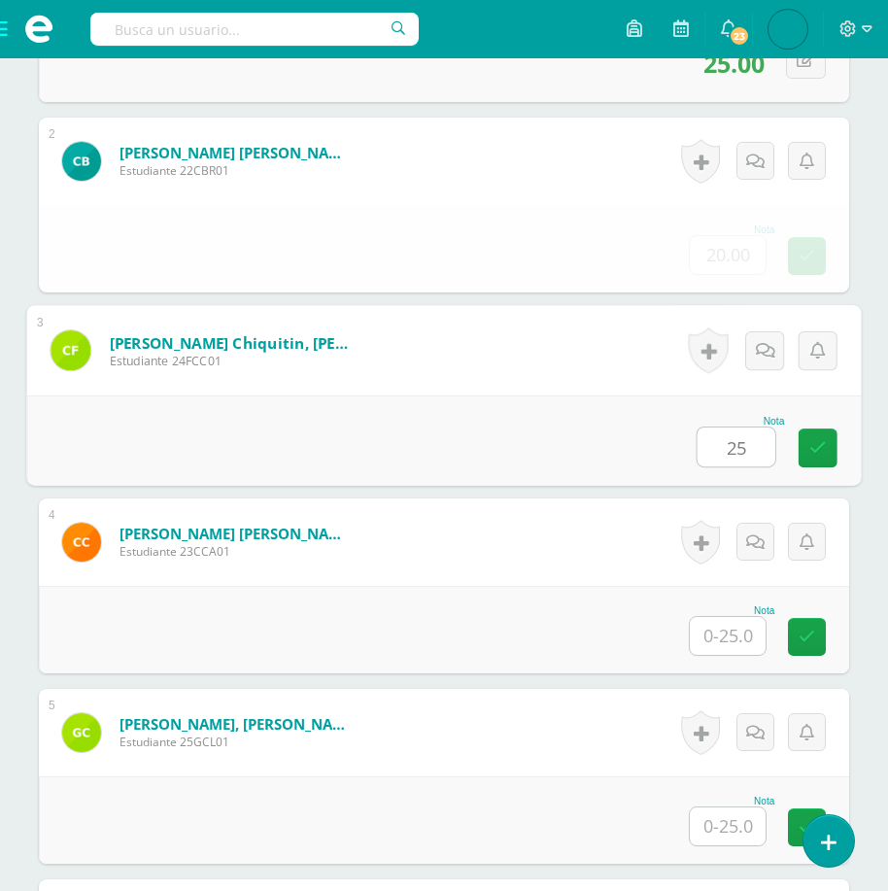
type input "25"
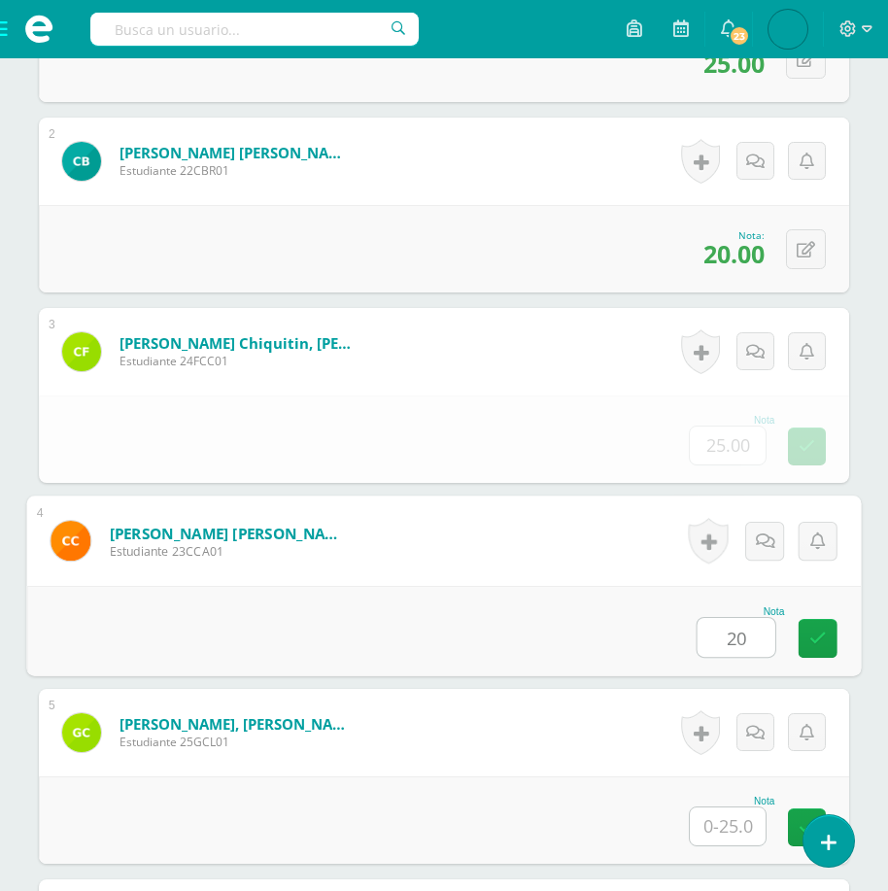
type input "20"
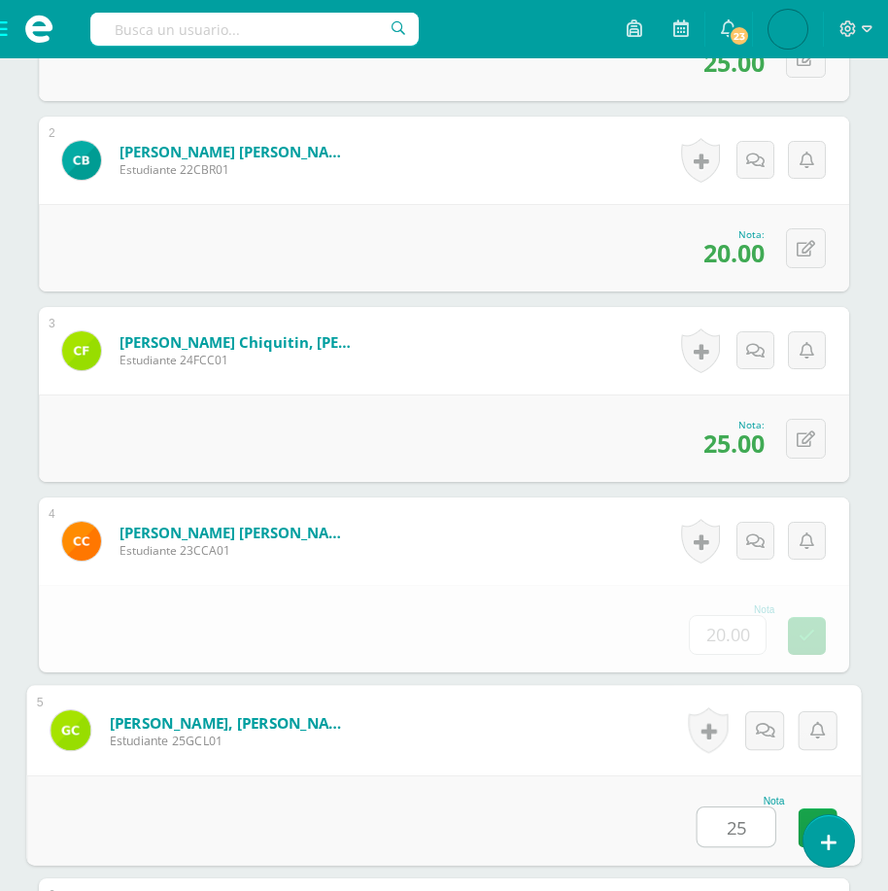
type input "25"
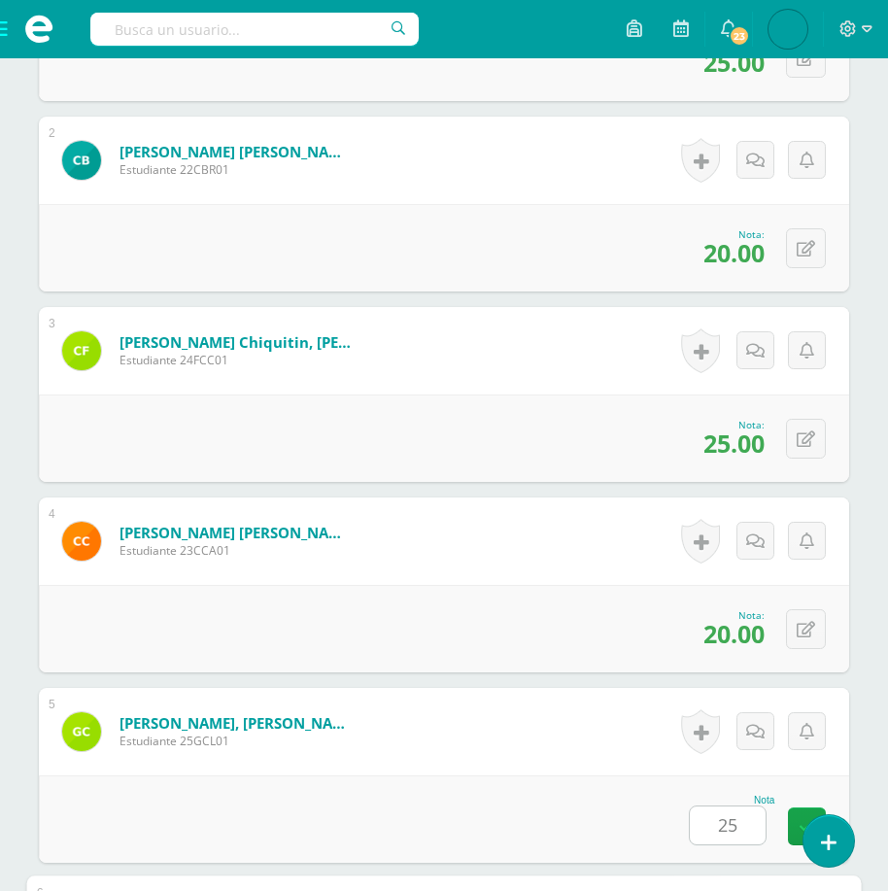
scroll to position [1352, 0]
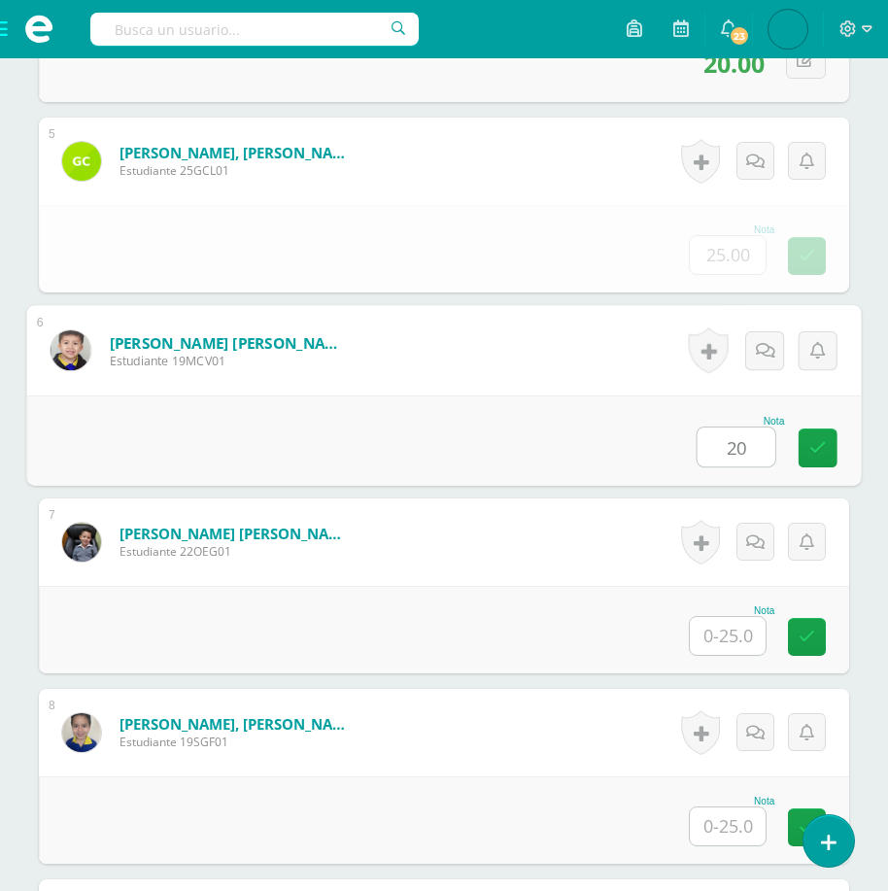
type input "20"
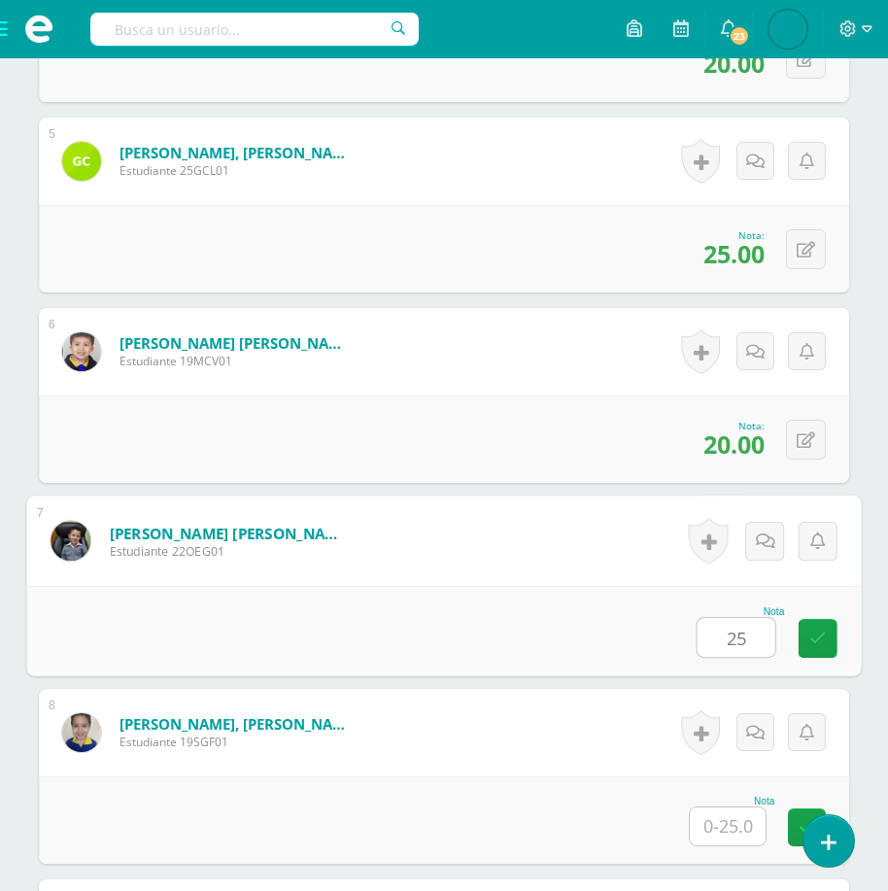
type input "25"
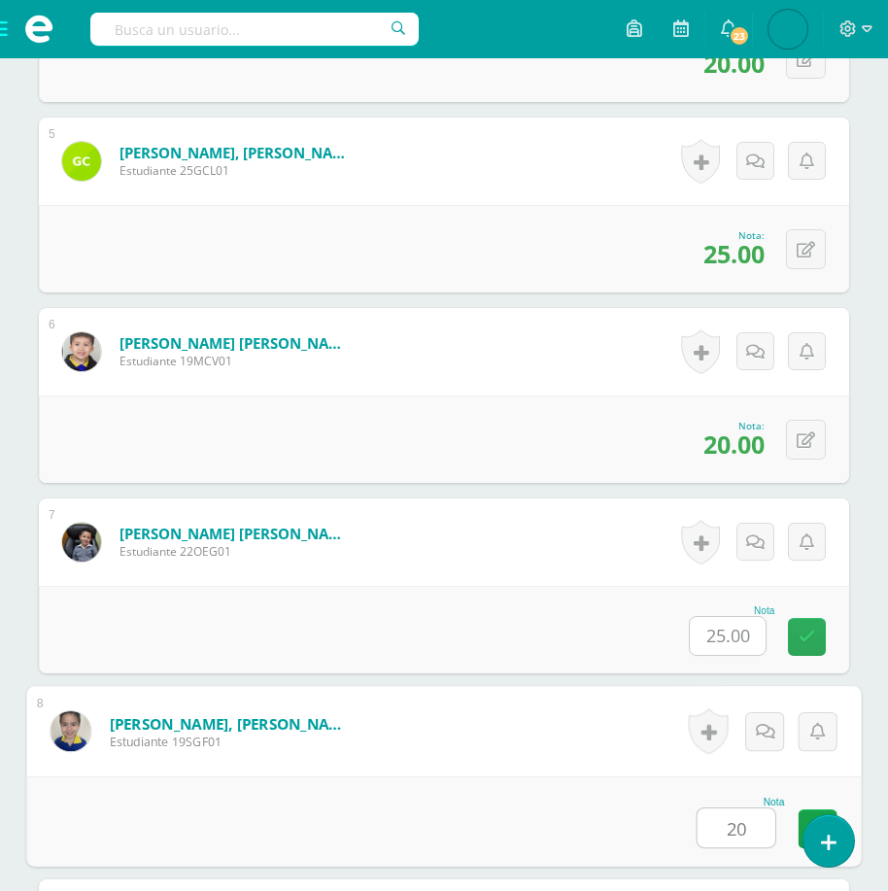
type input "20"
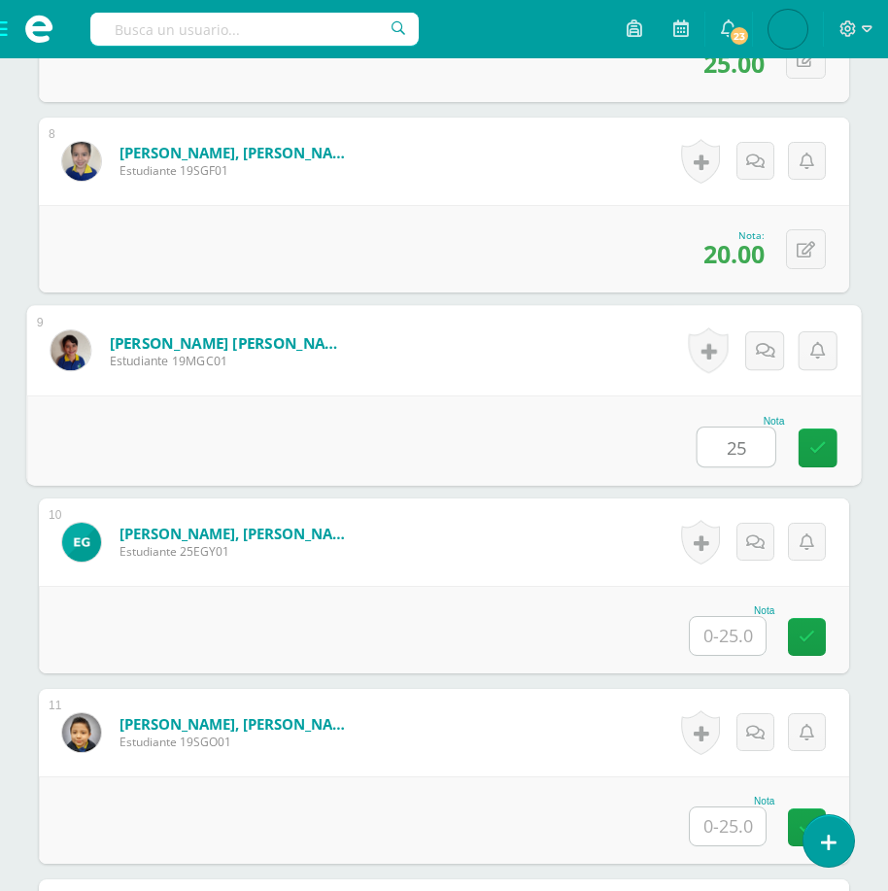
type input "25"
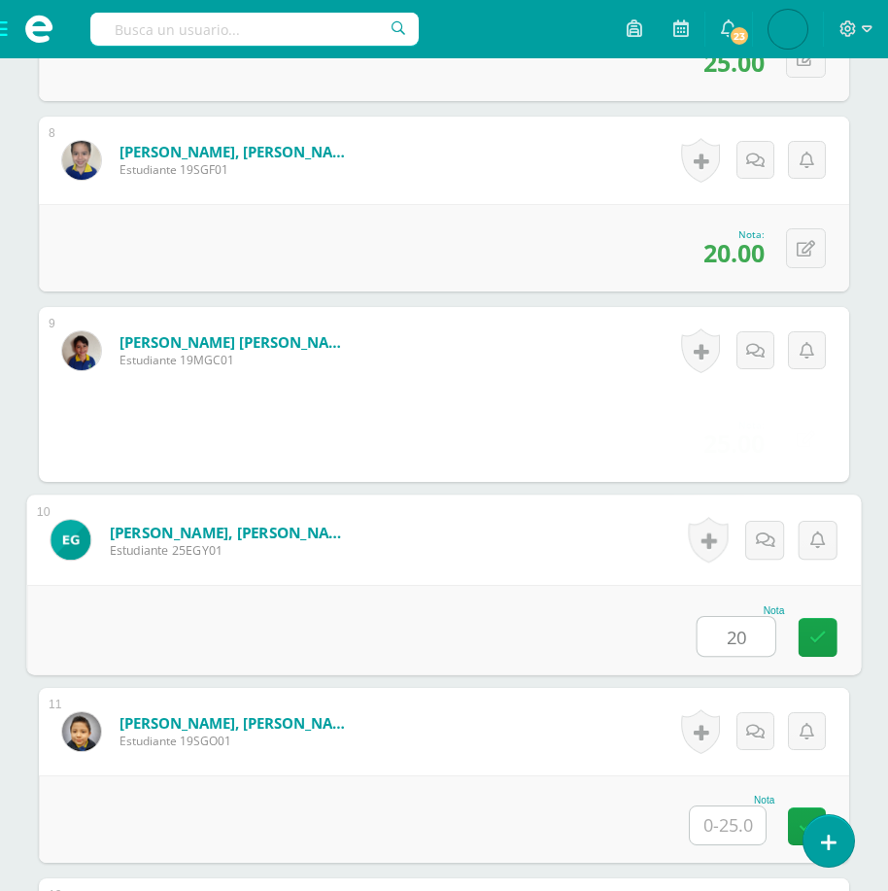
type input "20"
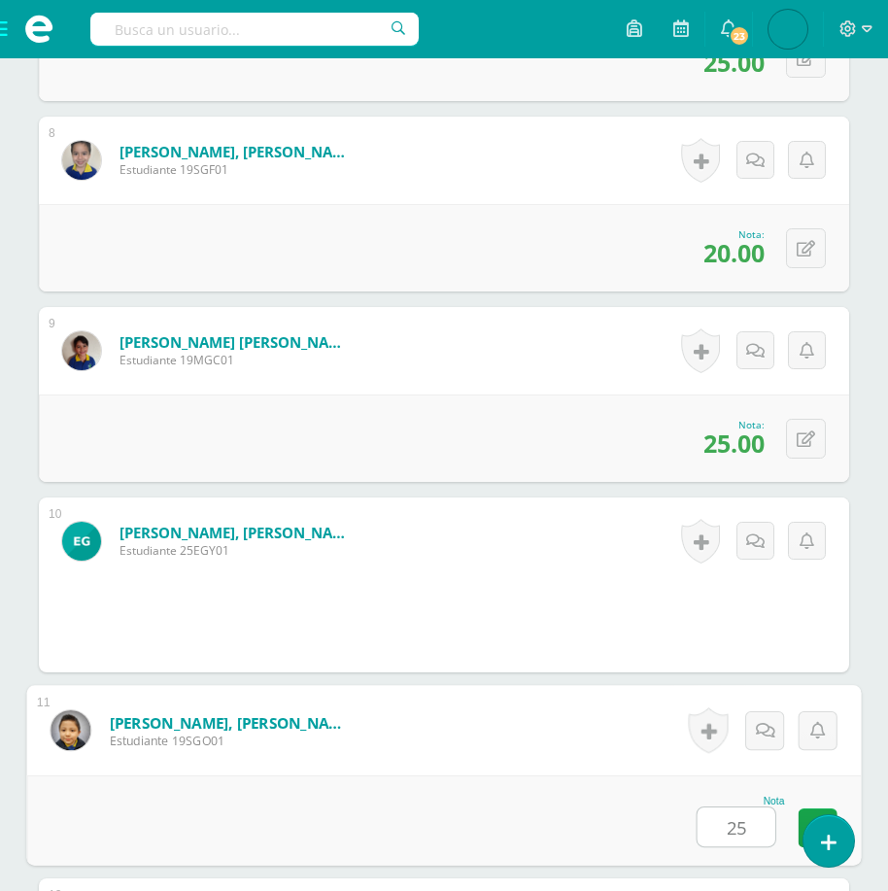
type input "25"
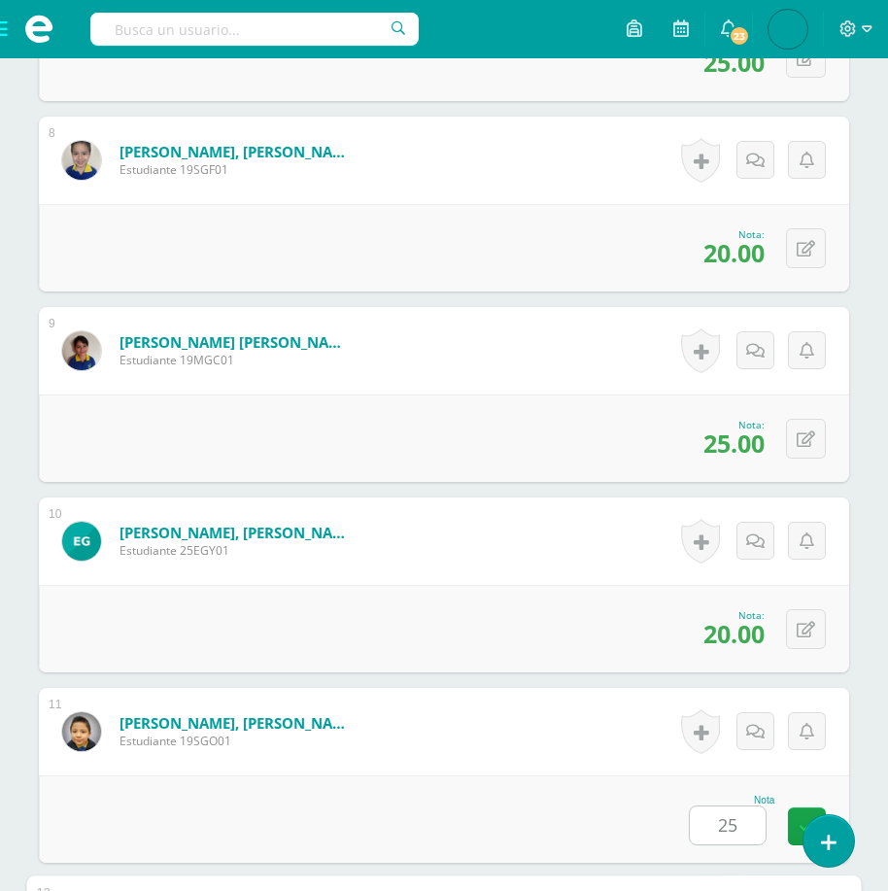
scroll to position [2495, 0]
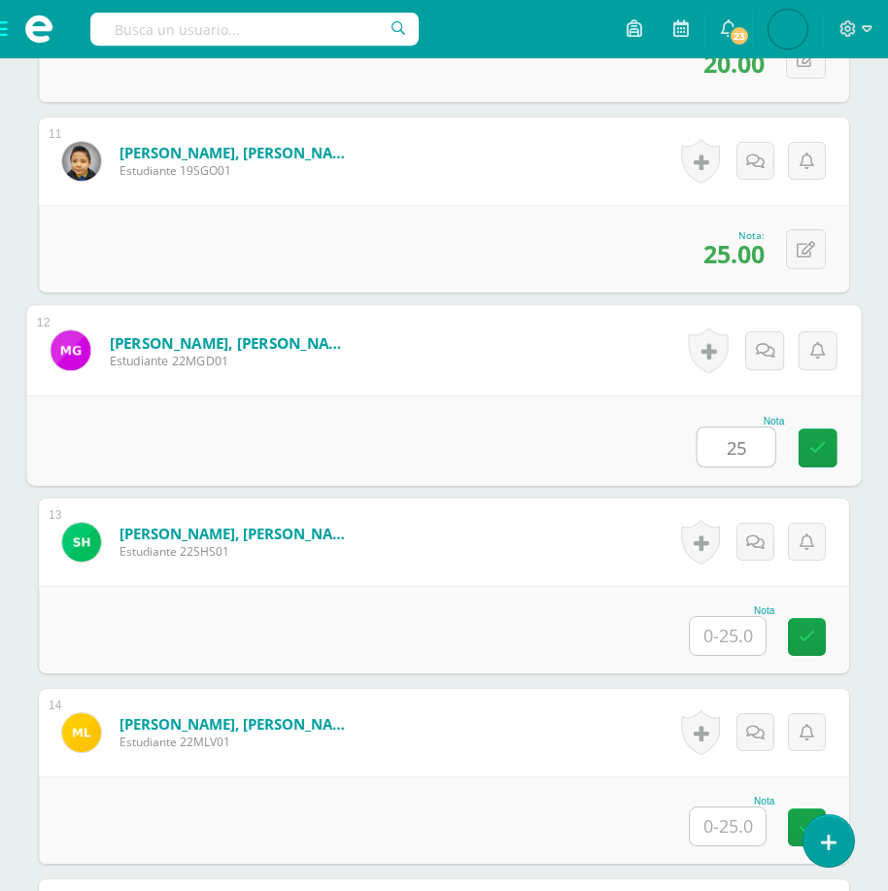
type input "25"
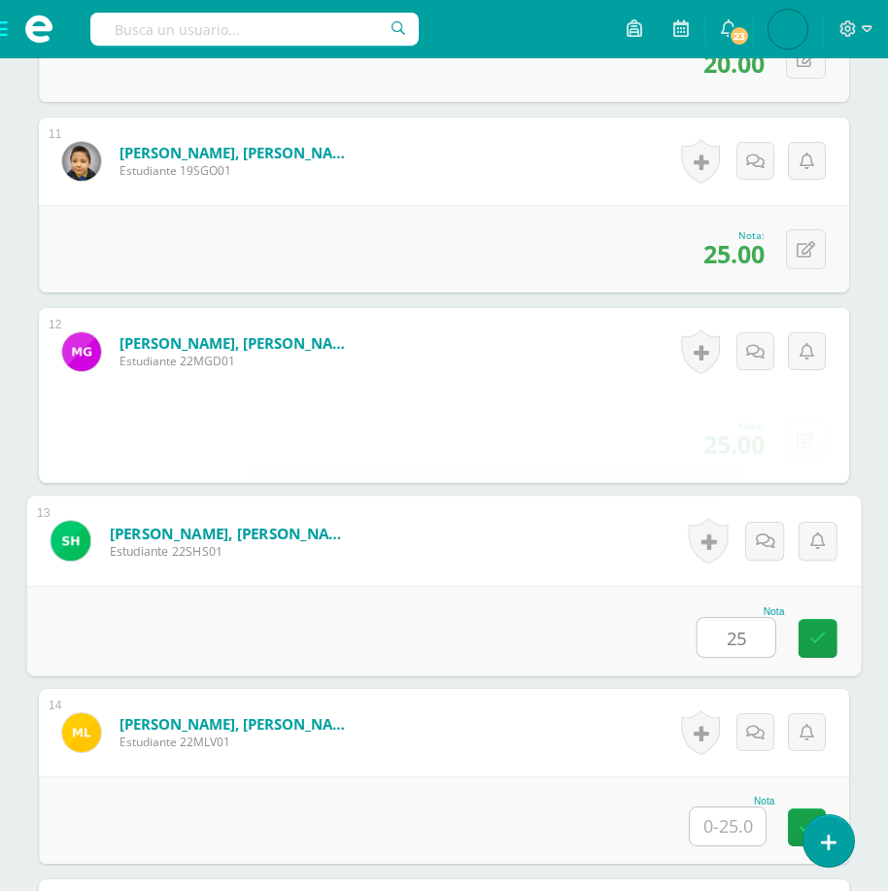
type input "25"
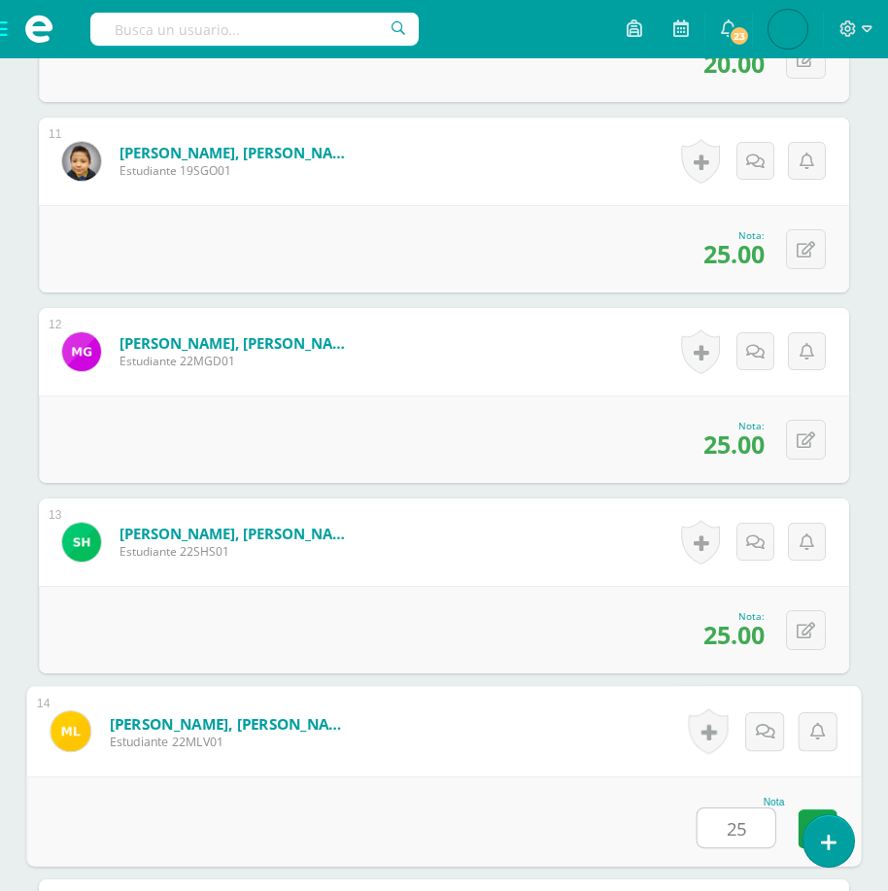
type input "25"
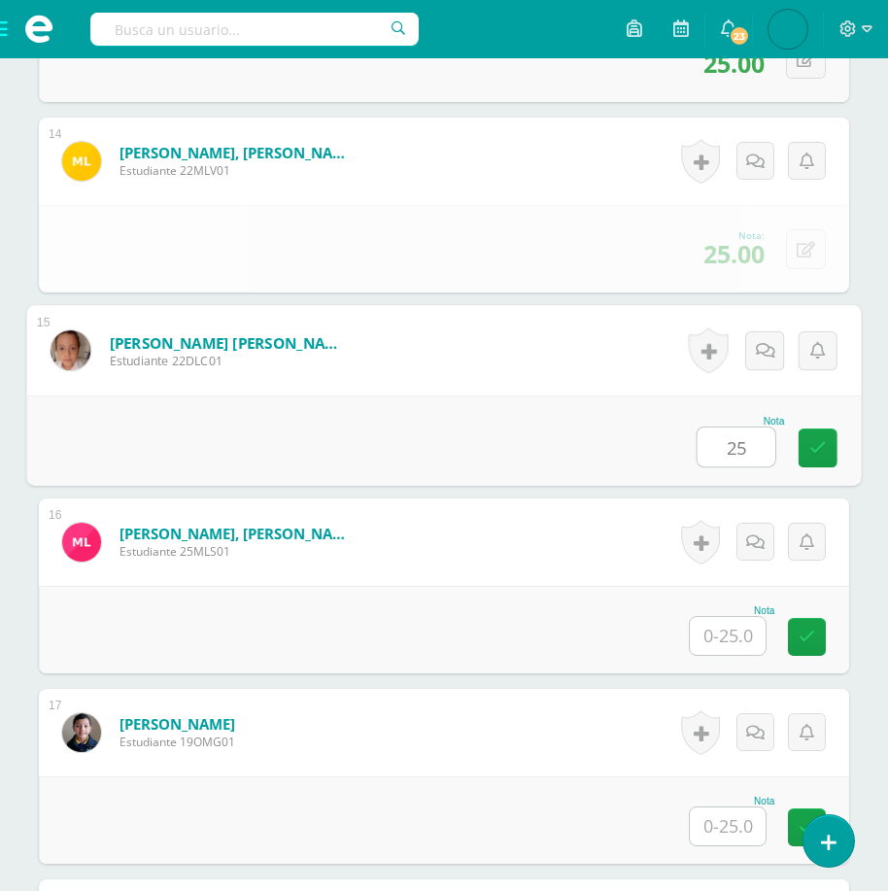
type input "25"
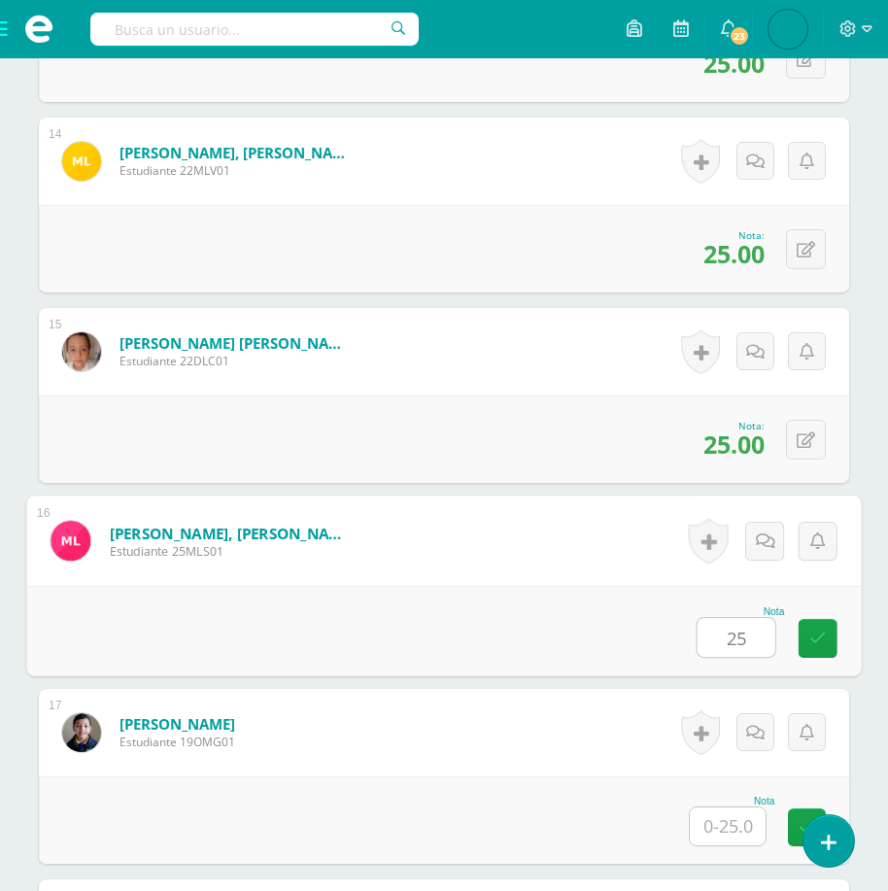
type input "25"
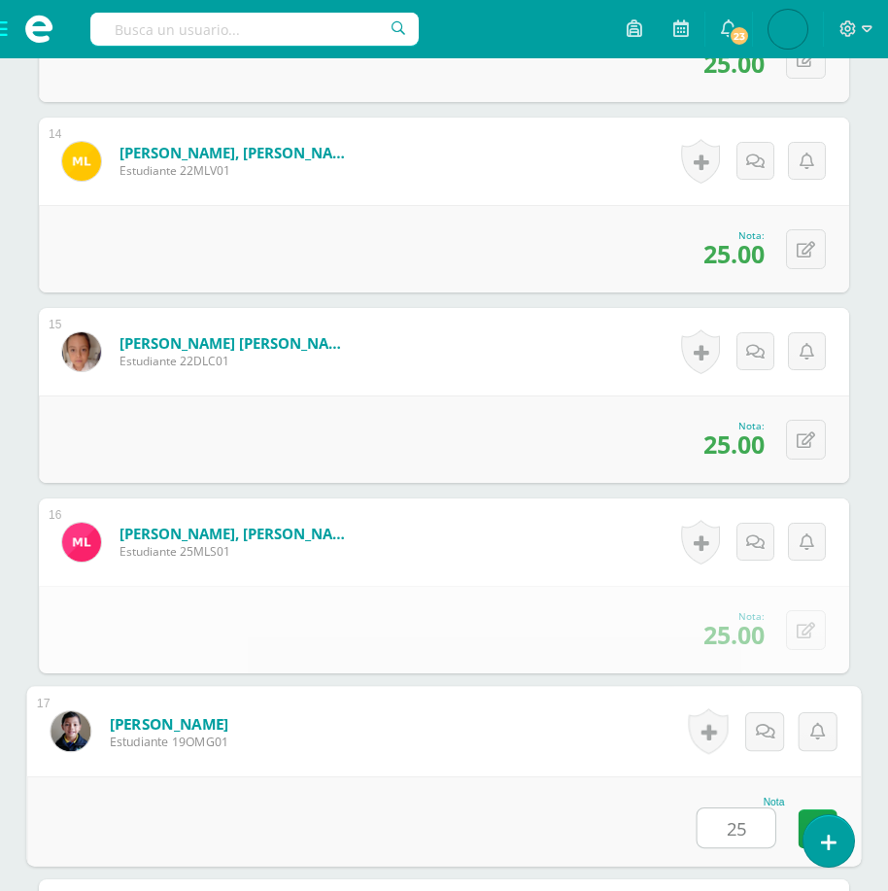
type input "25"
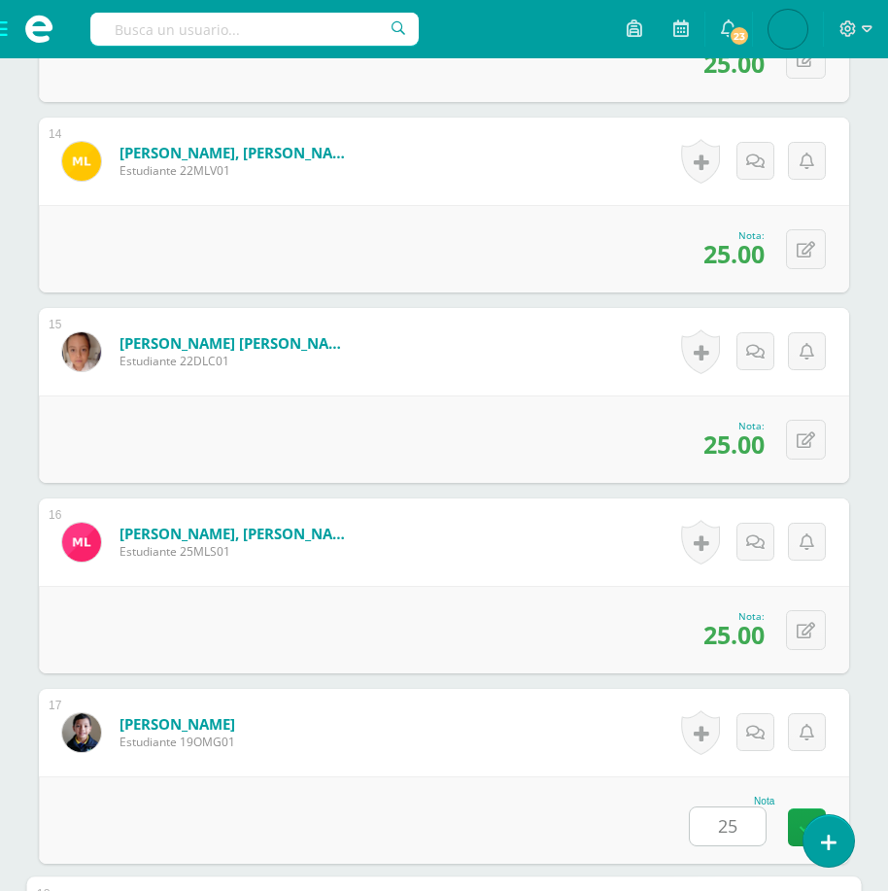
scroll to position [3638, 0]
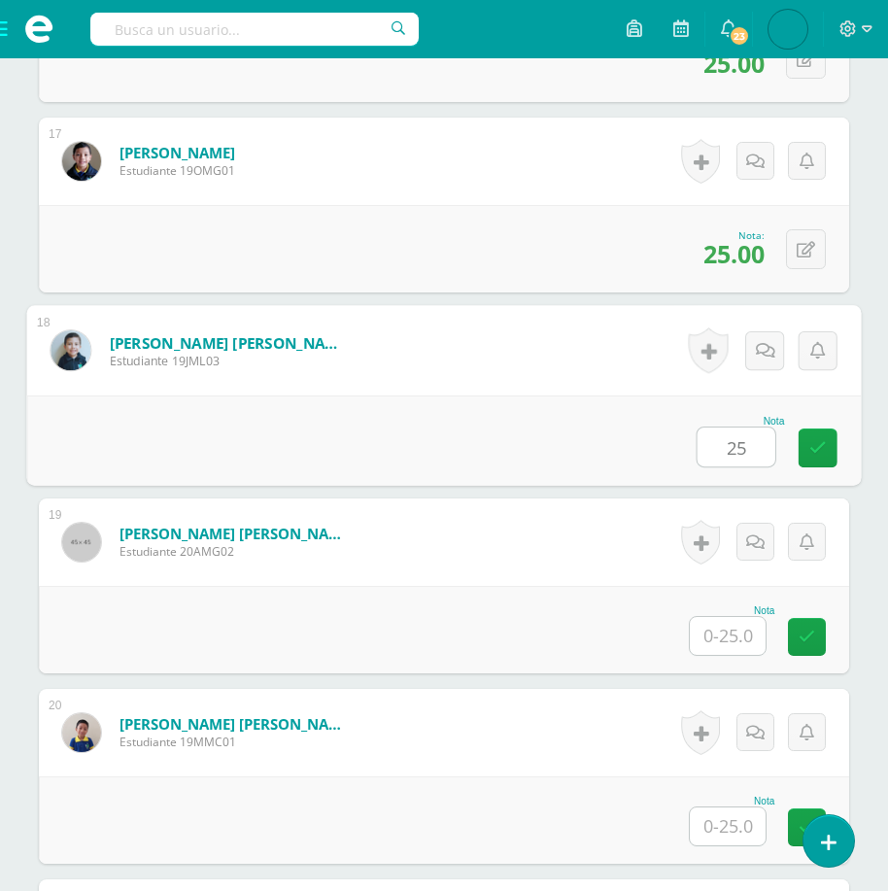
type input "25"
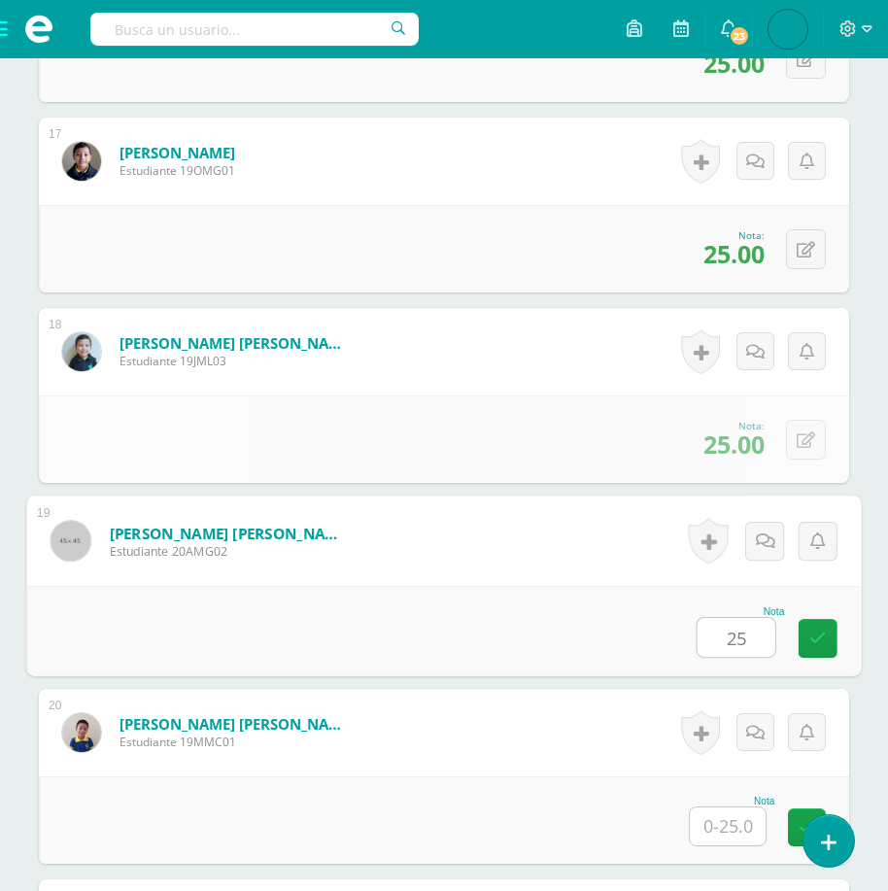
type input "25"
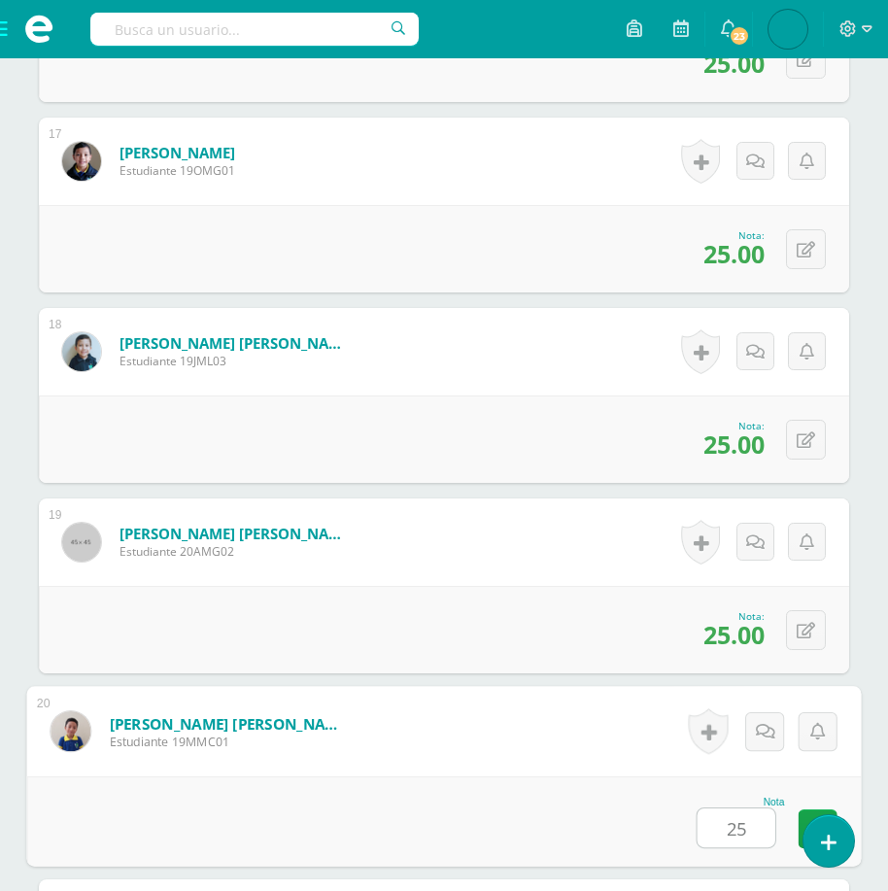
type input "25"
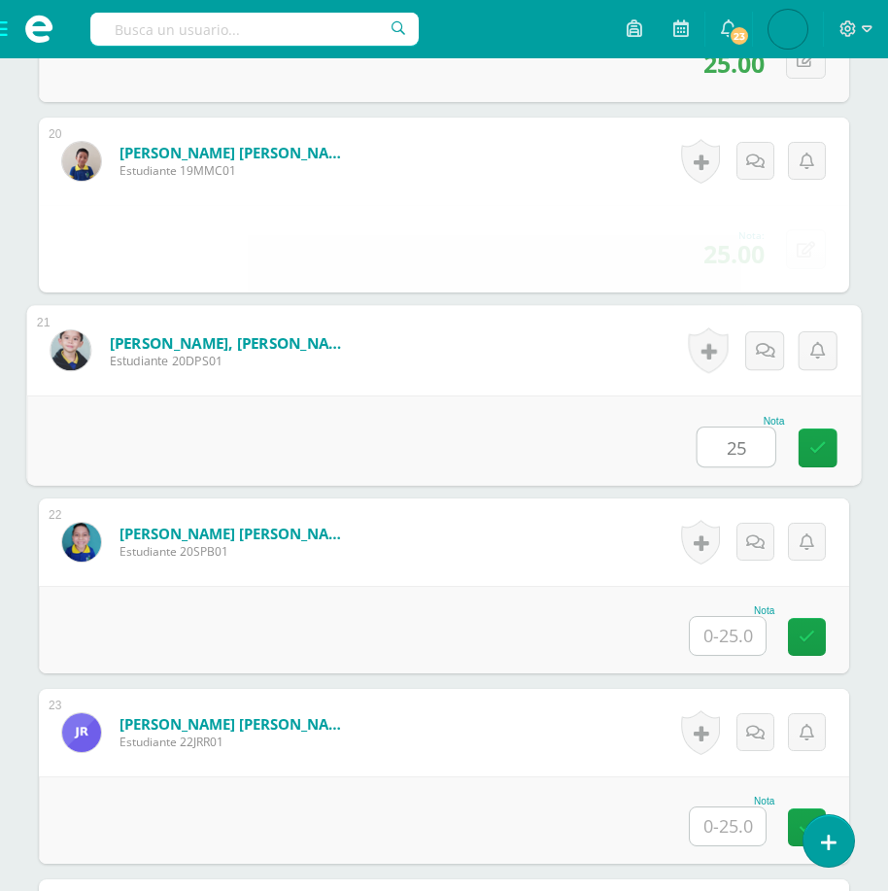
type input "25"
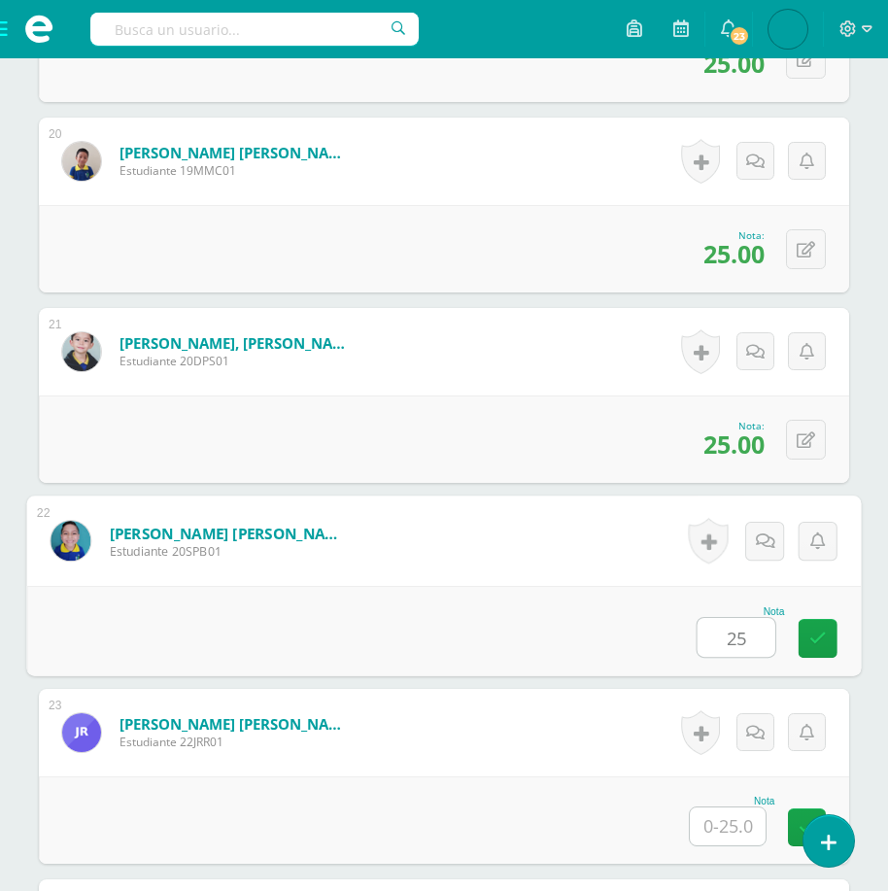
type input "25"
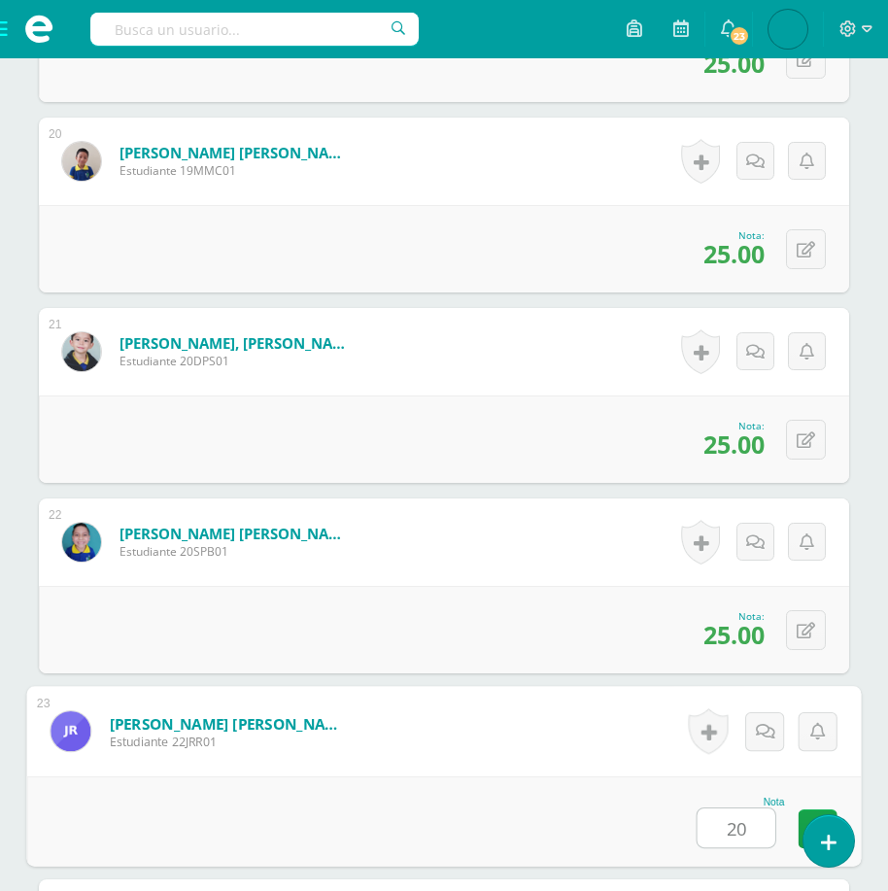
type input "20"
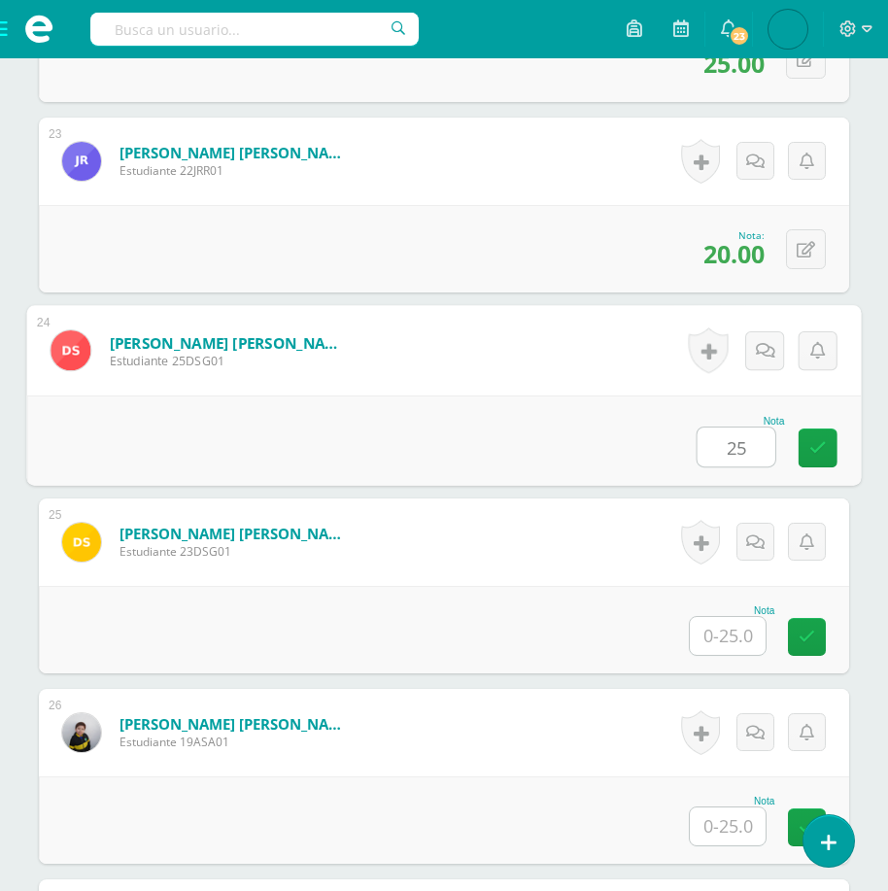
type input "25"
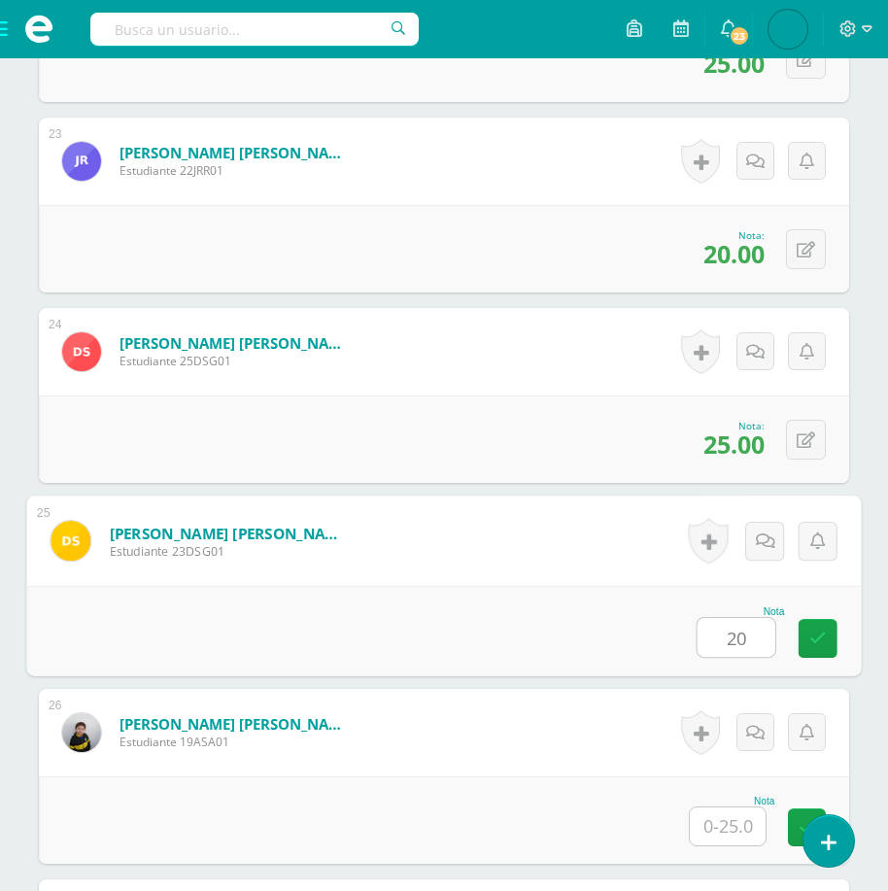
type input "20"
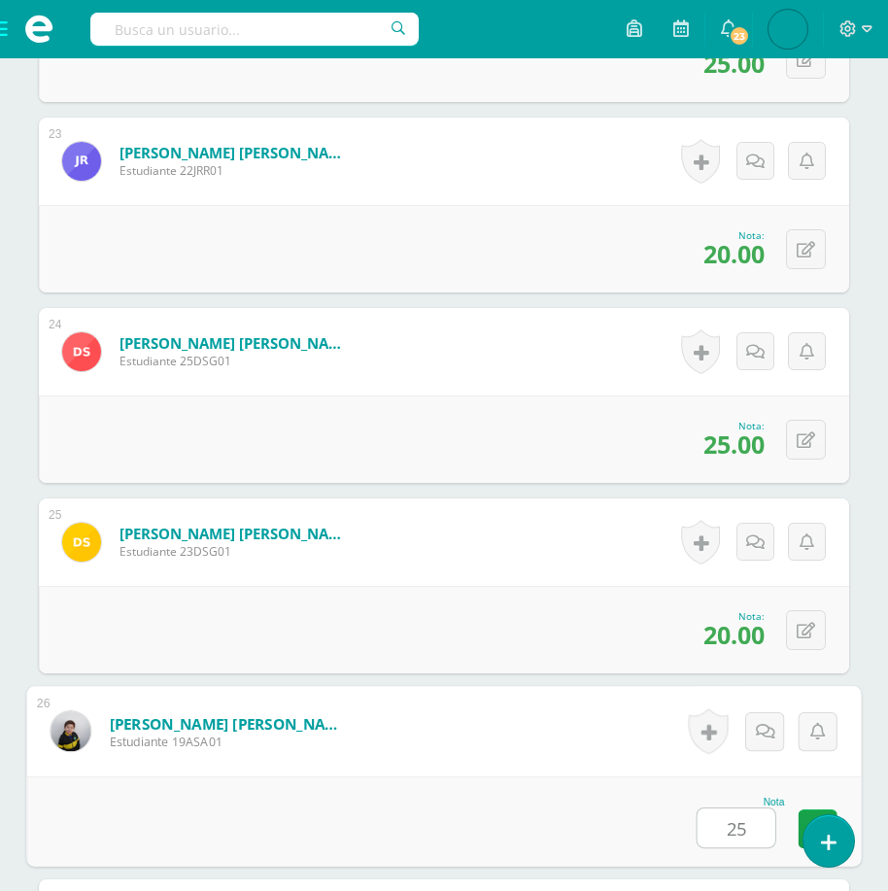
type input "25"
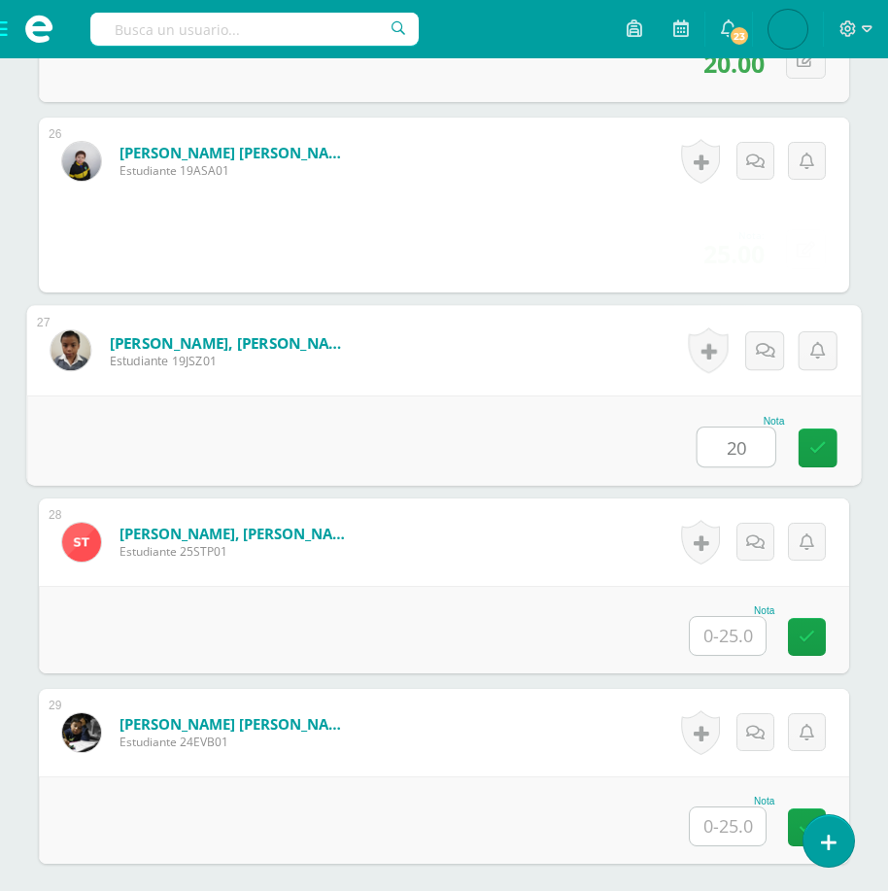
type input "20"
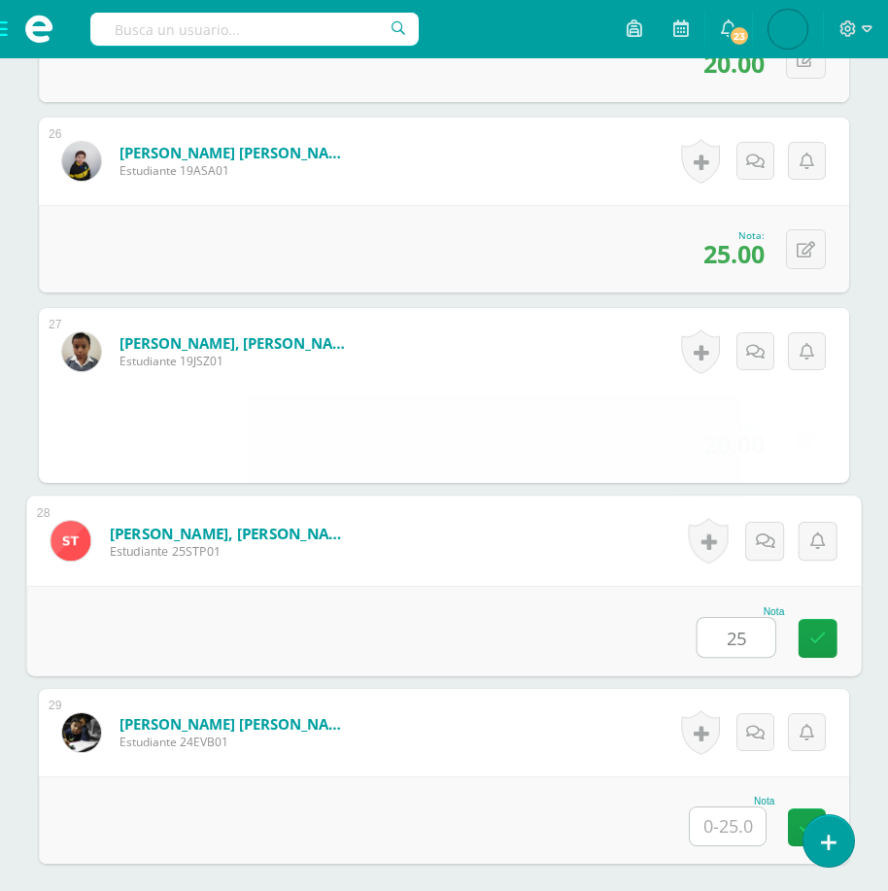
type input "25"
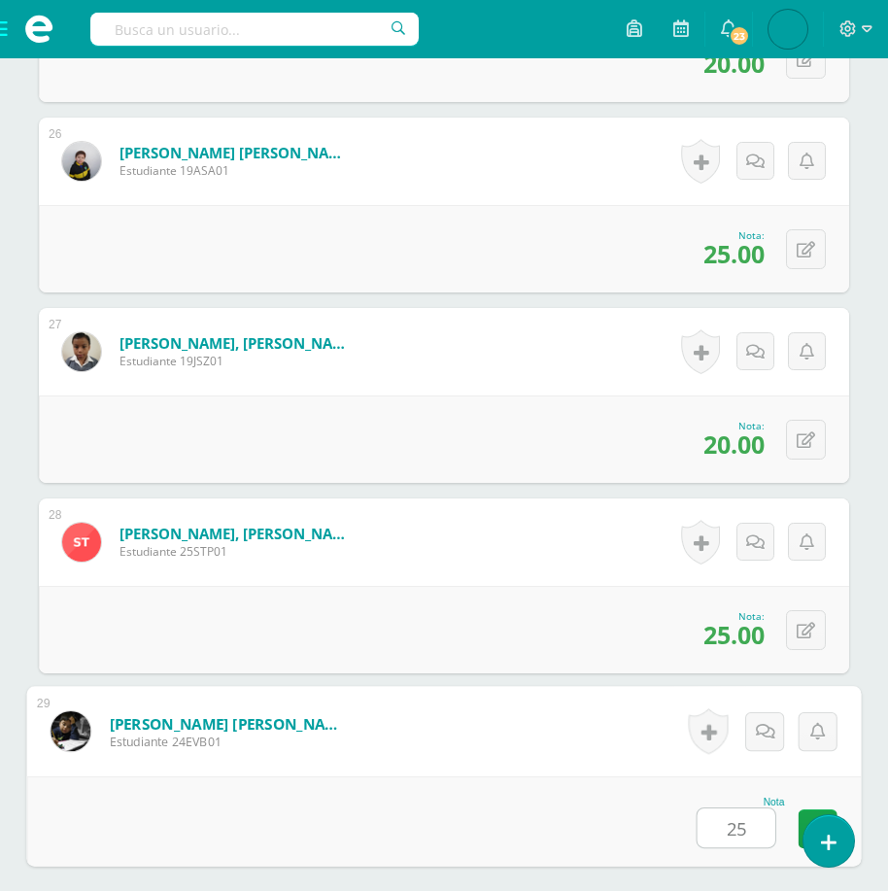
type input "25"
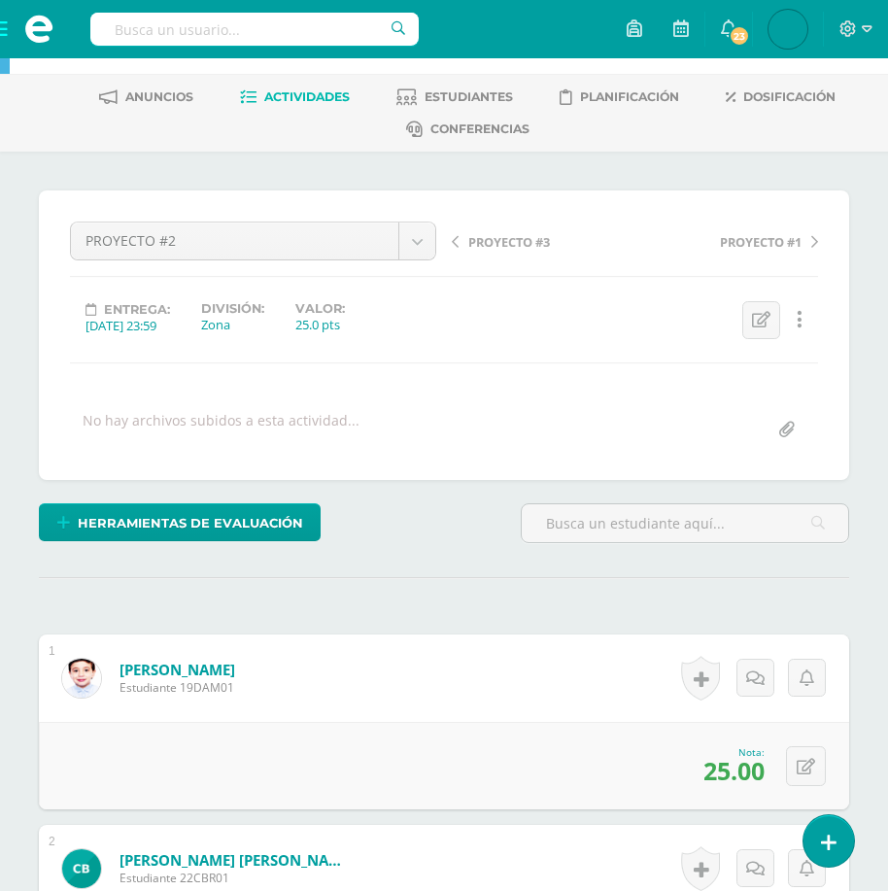
scroll to position [0, 0]
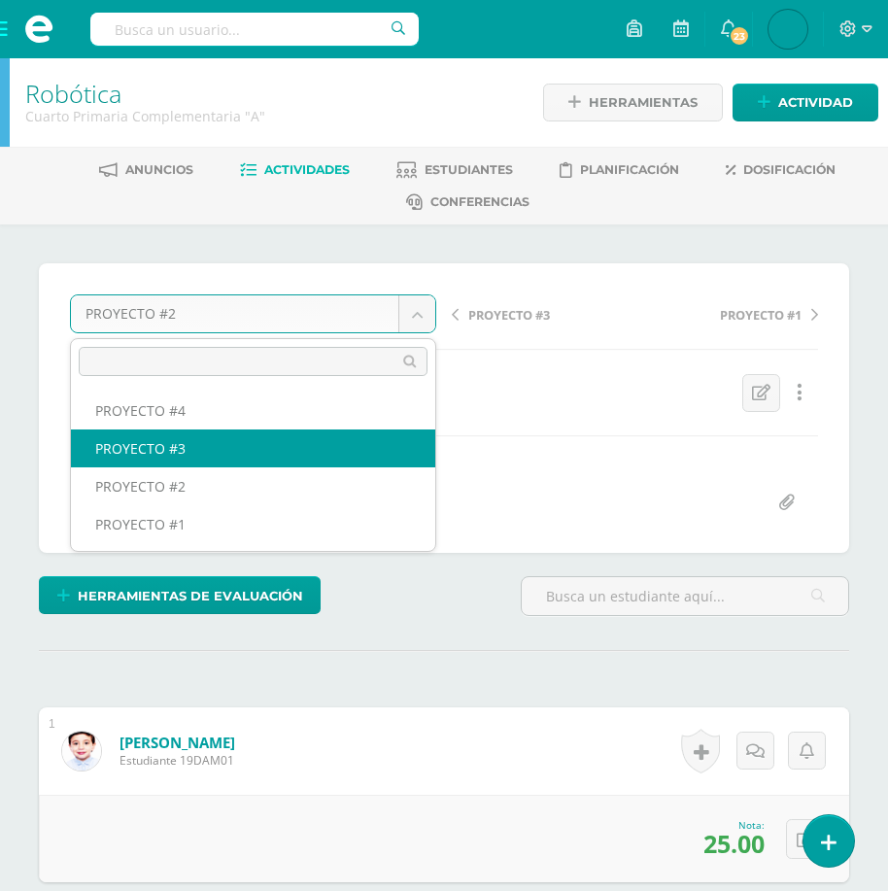
select select "/dashboard/teacher/grade-activity/175388/"
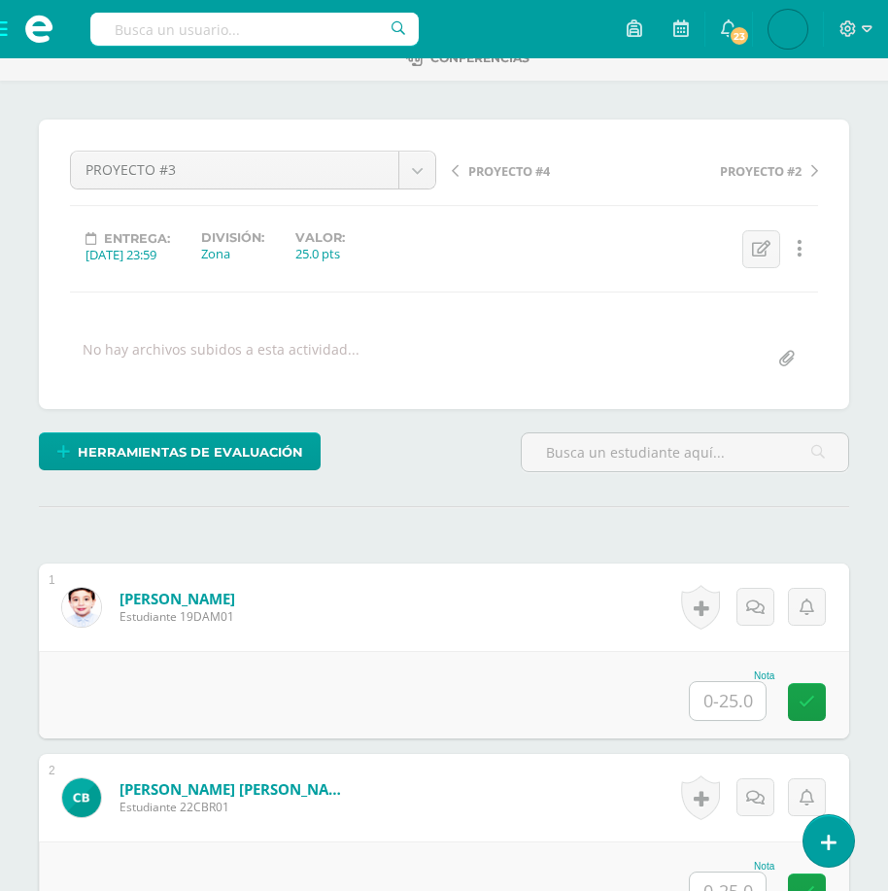
scroll to position [179, 0]
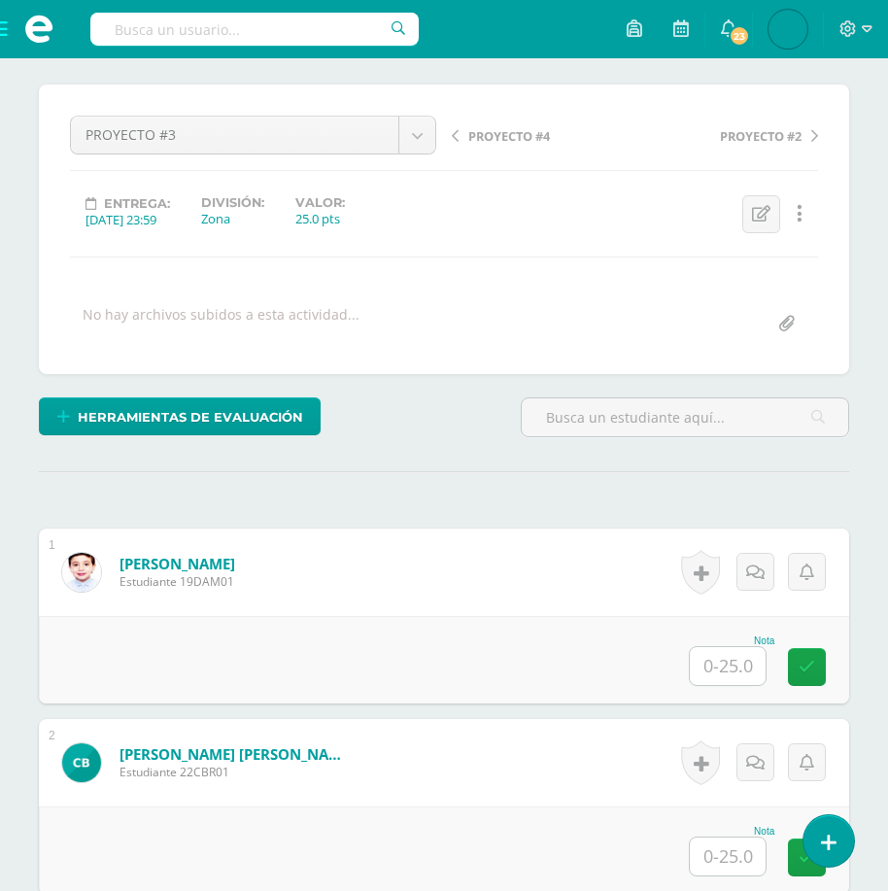
click at [725, 679] on input "text" at bounding box center [728, 666] width 76 height 38
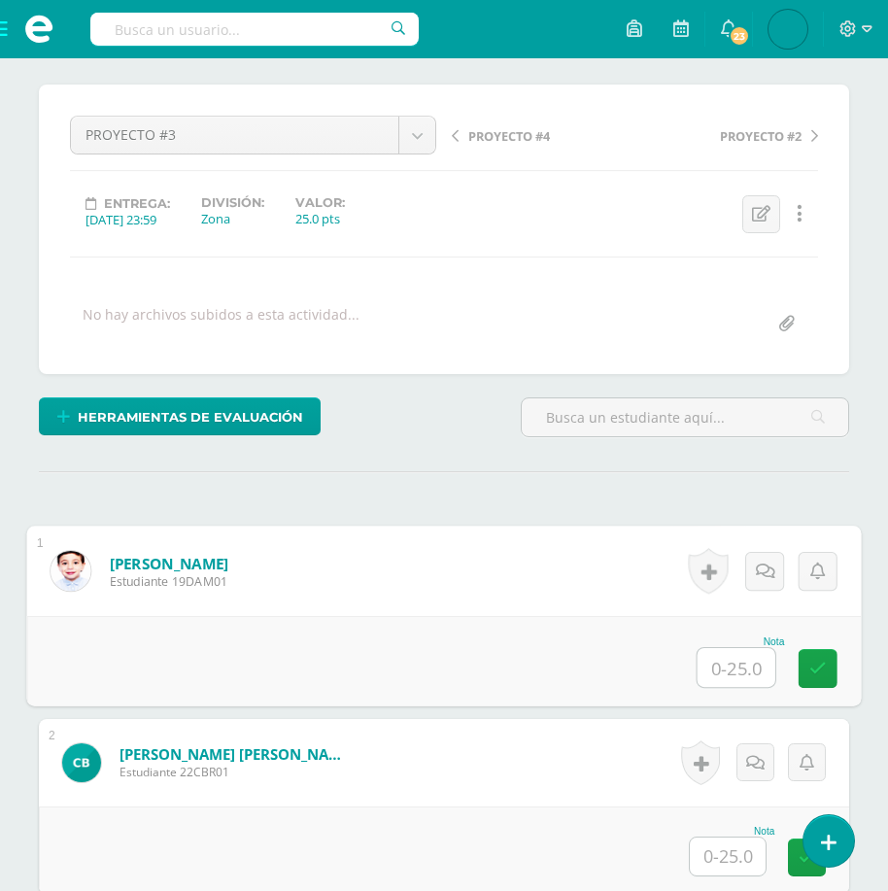
scroll to position [180, 0]
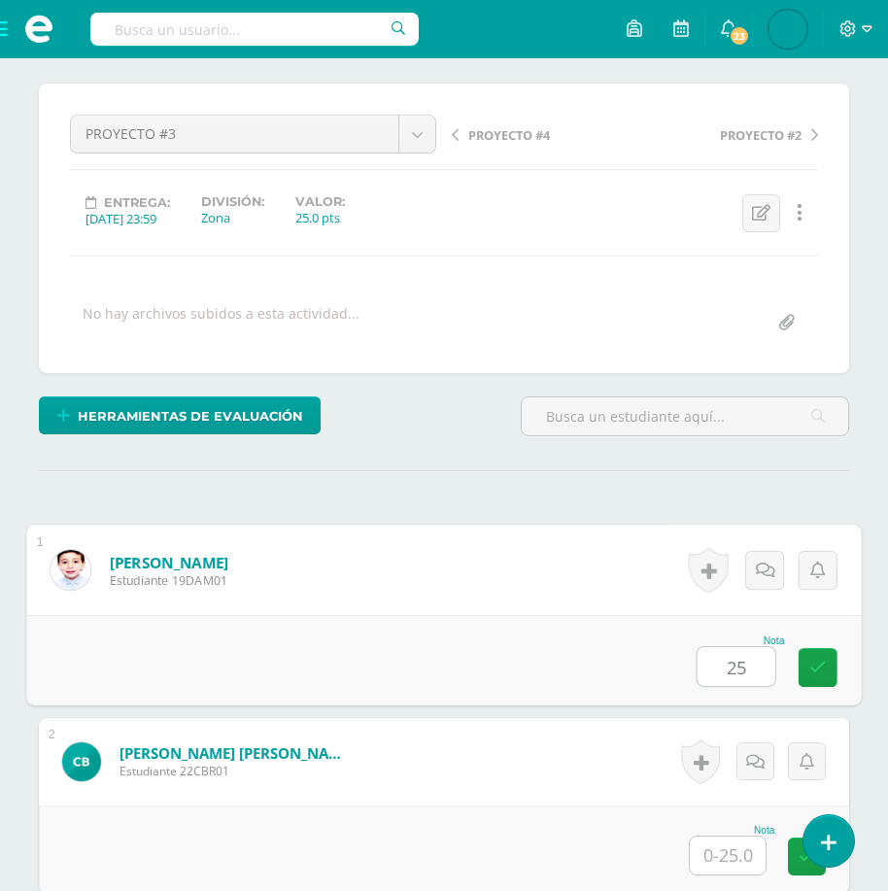
type input "25"
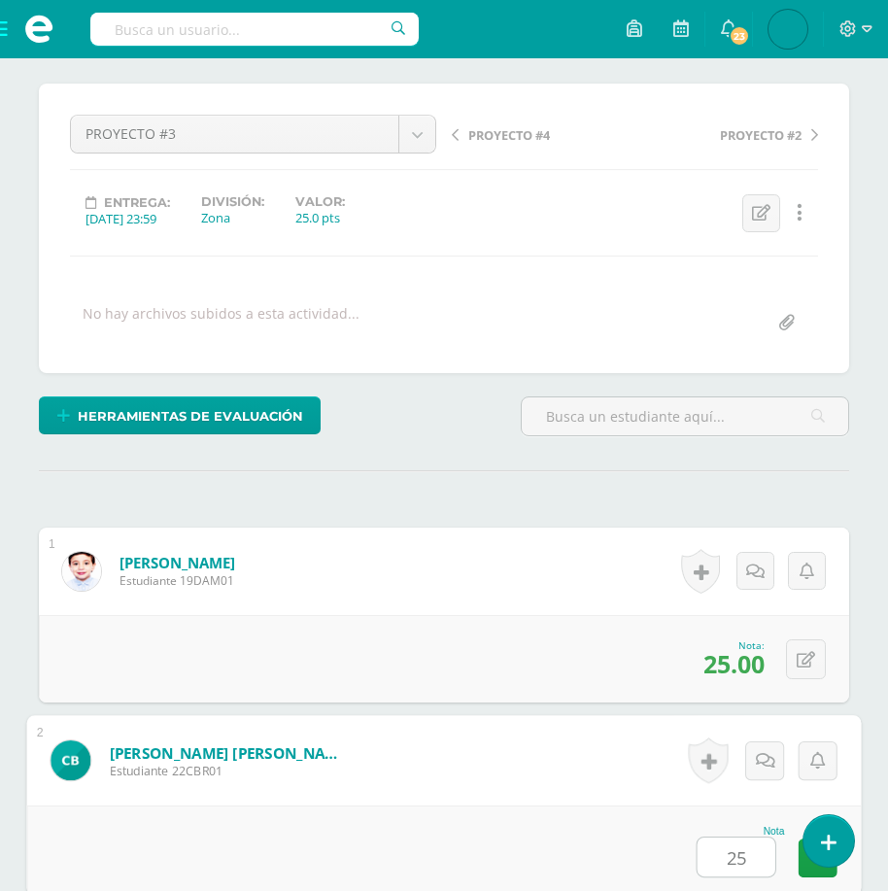
type input "25"
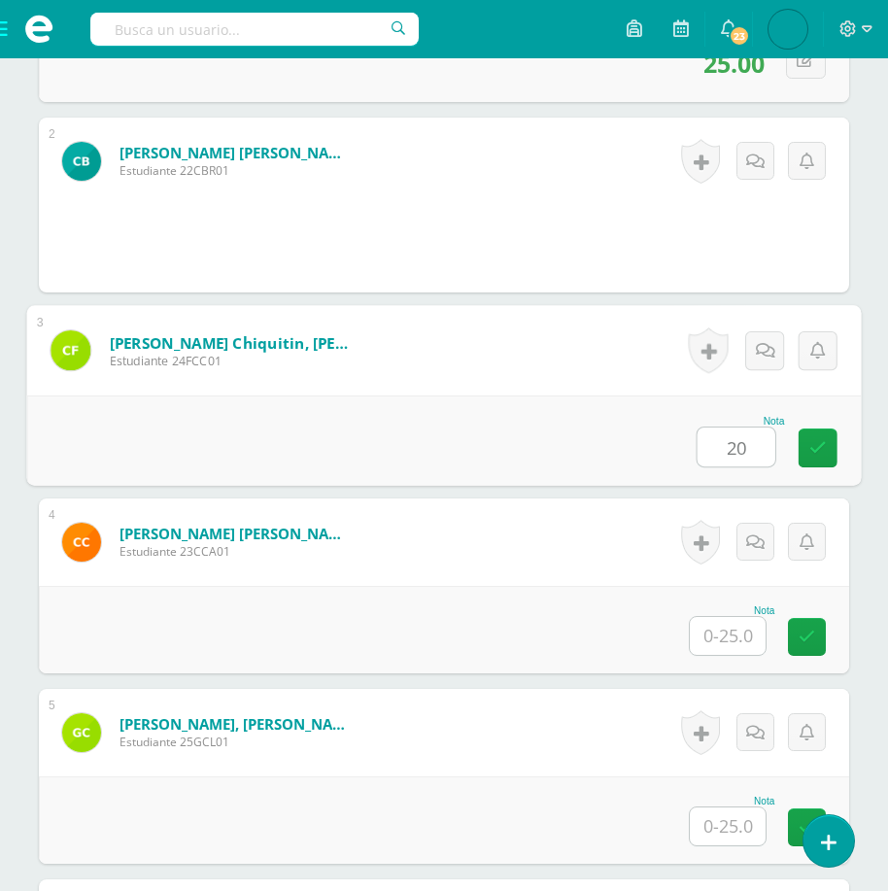
type input "20"
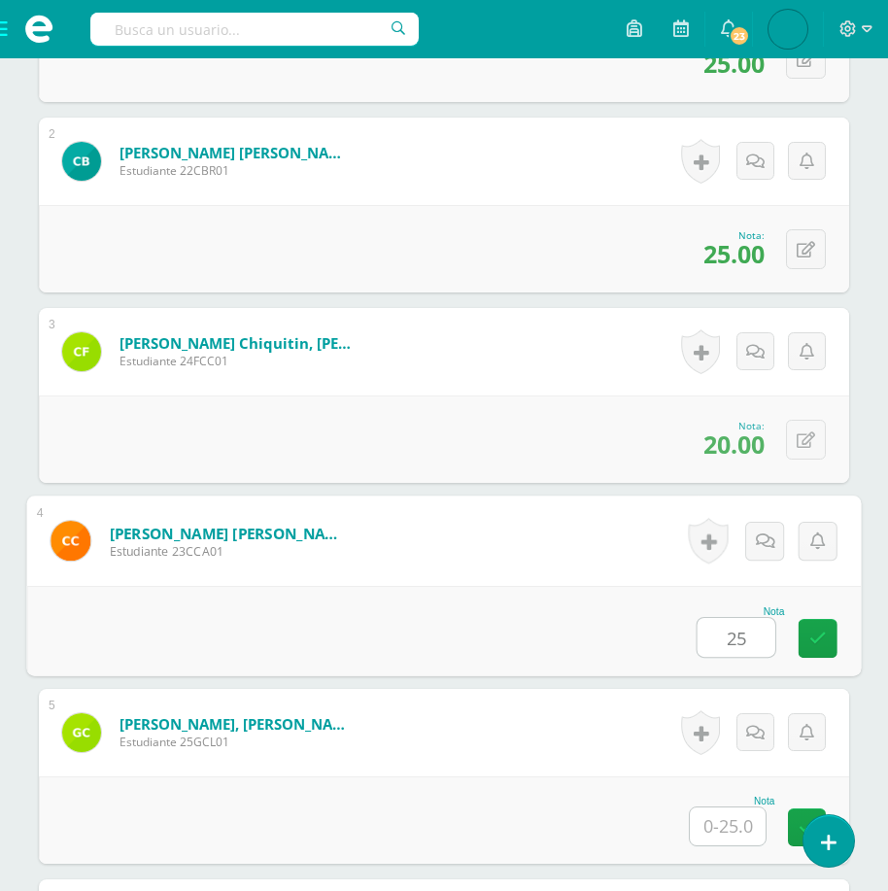
type input "25"
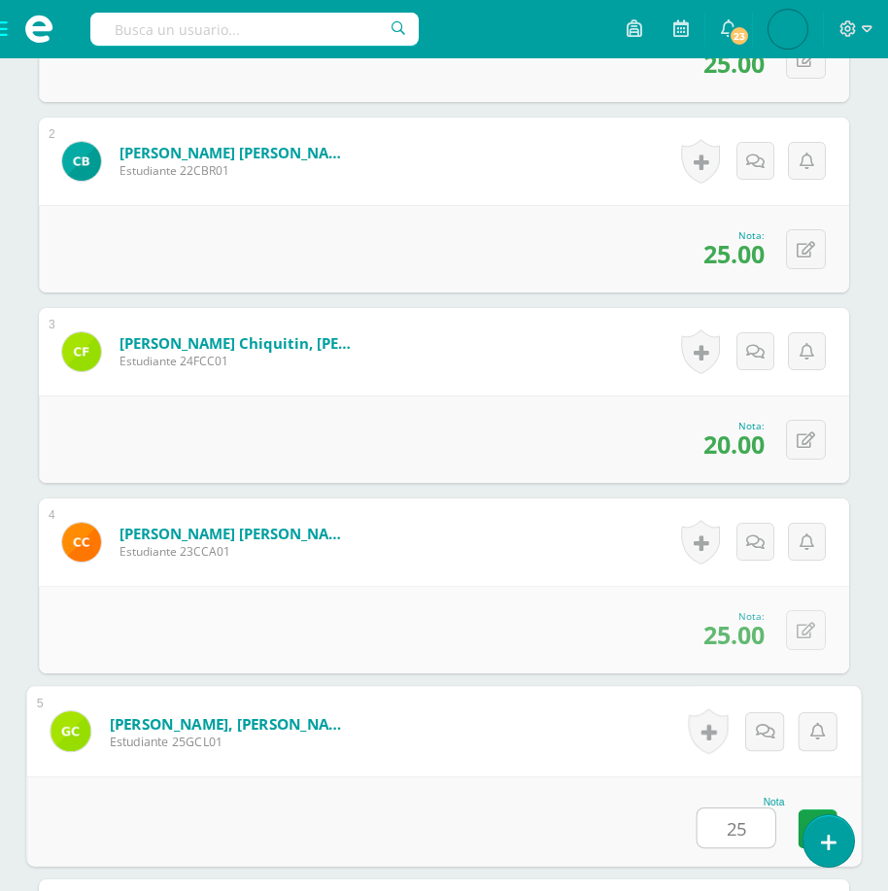
type input "25"
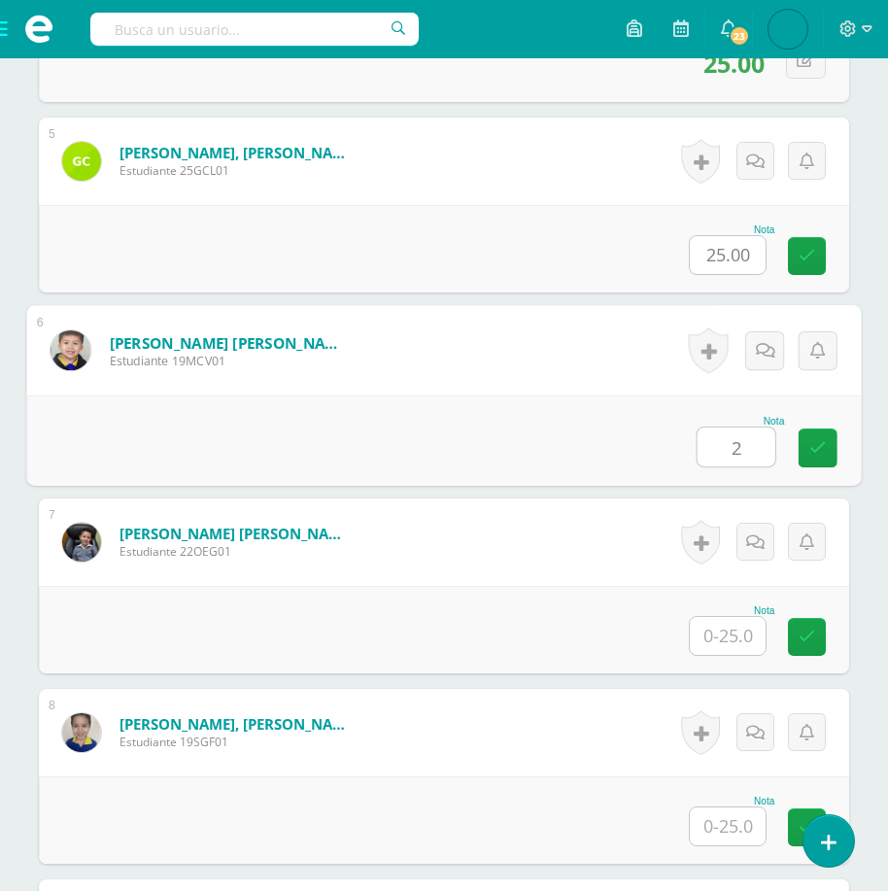
scroll to position [1353, 0]
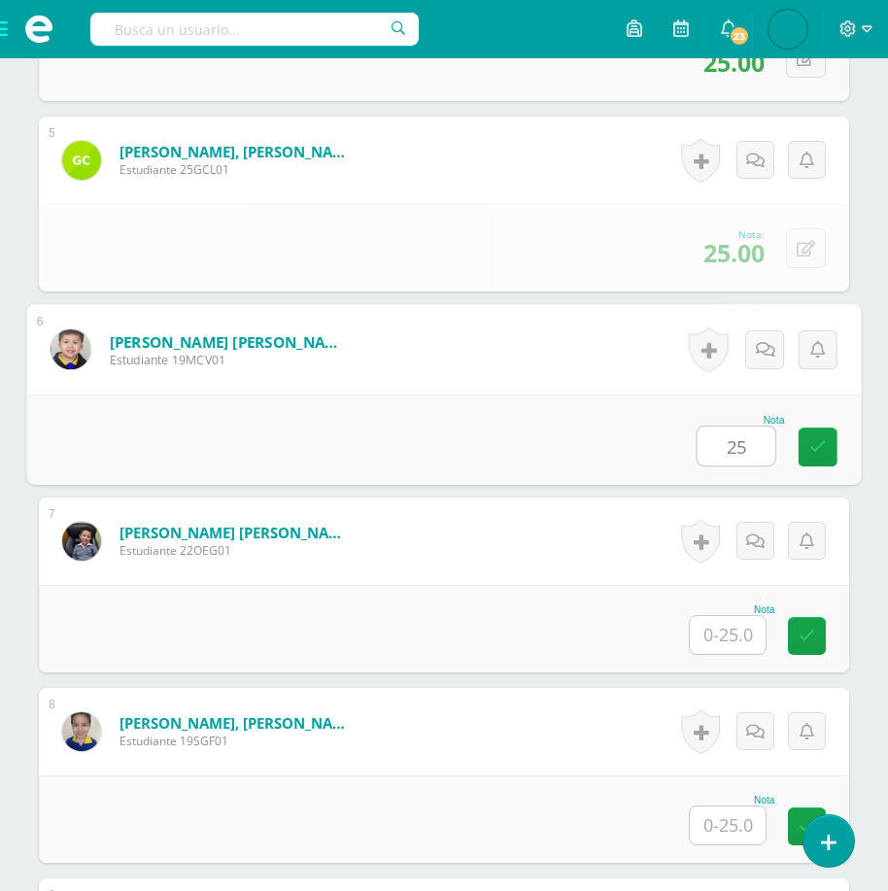
type input "25"
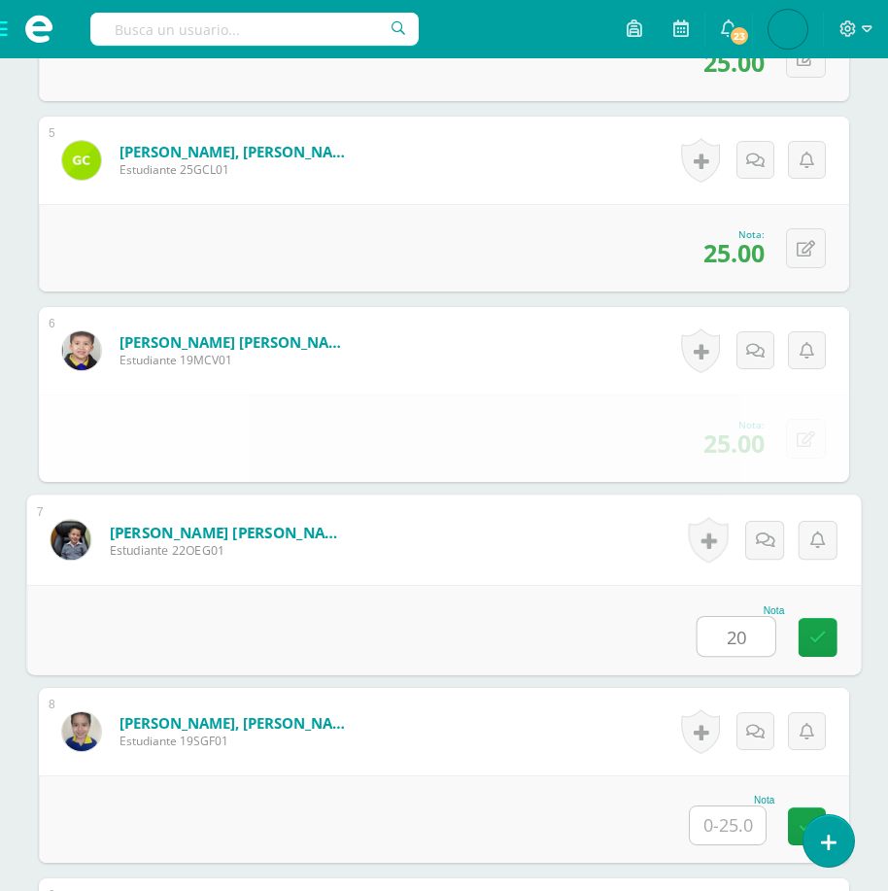
type input "20"
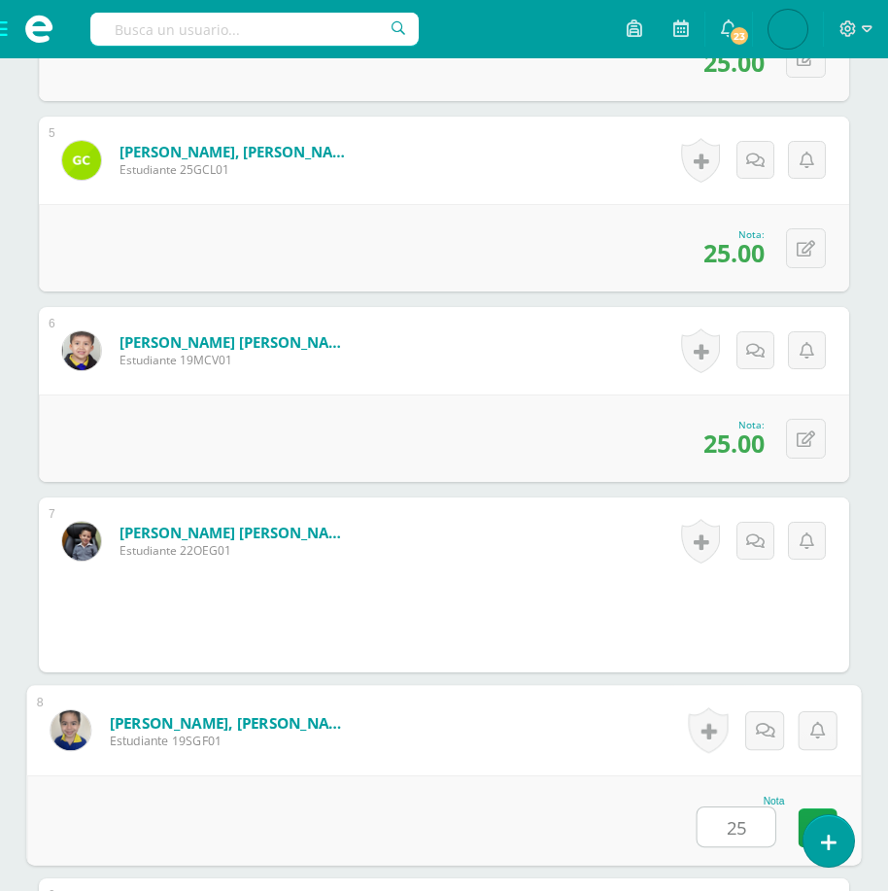
type input "25"
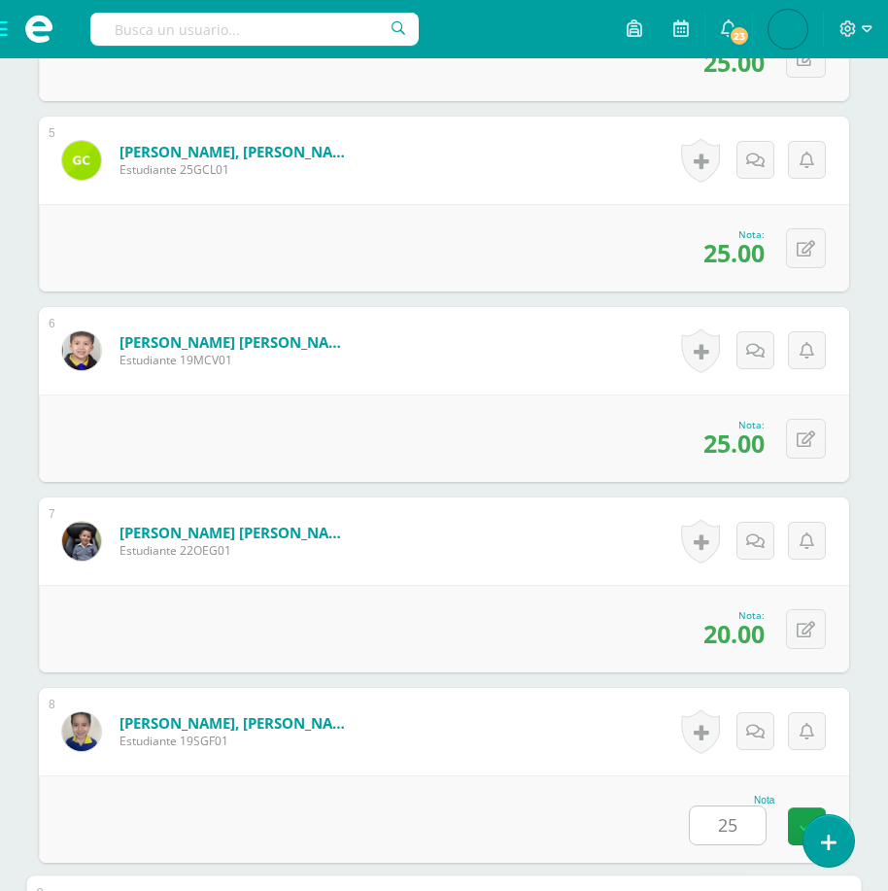
scroll to position [1923, 0]
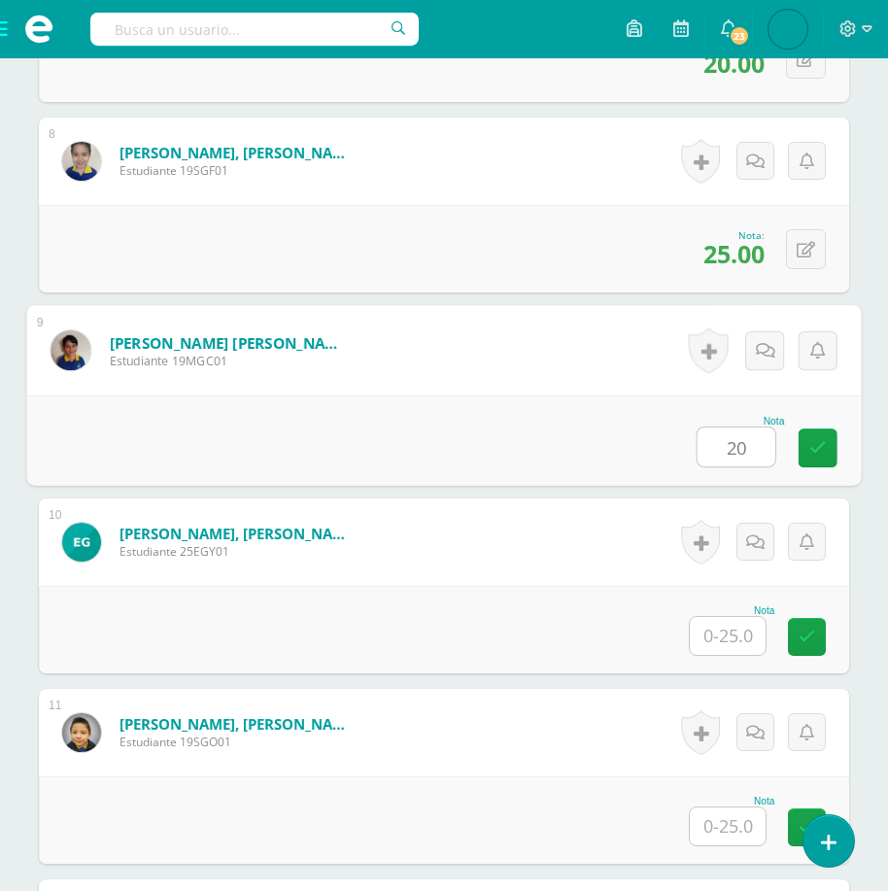
type input "20"
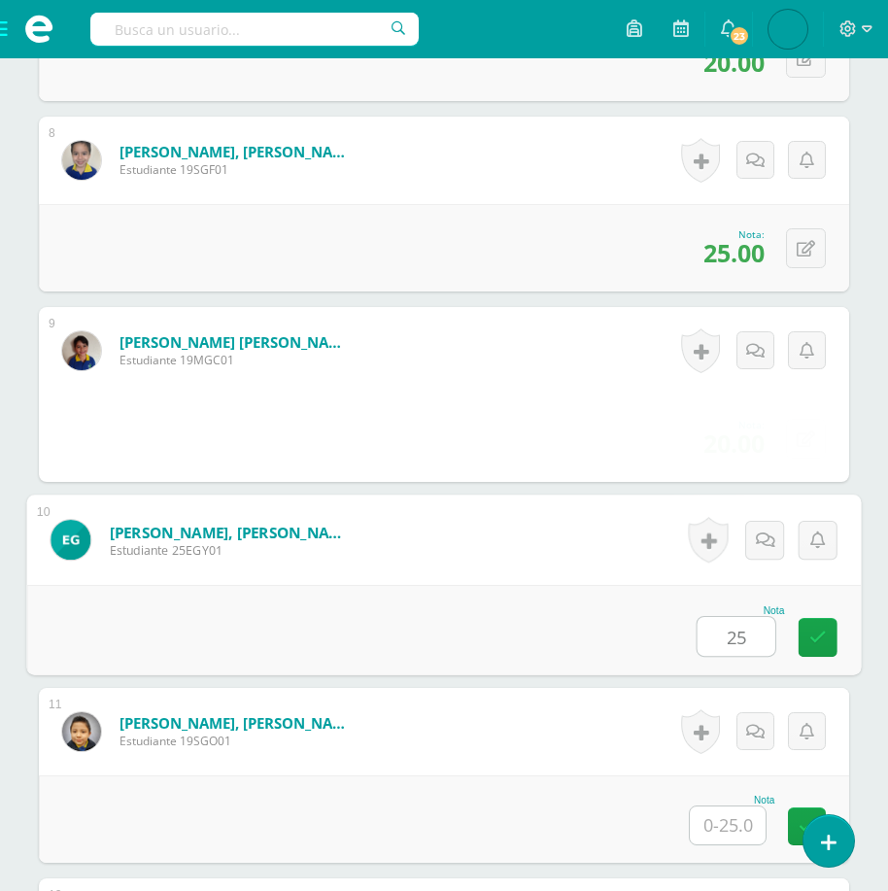
type input "25"
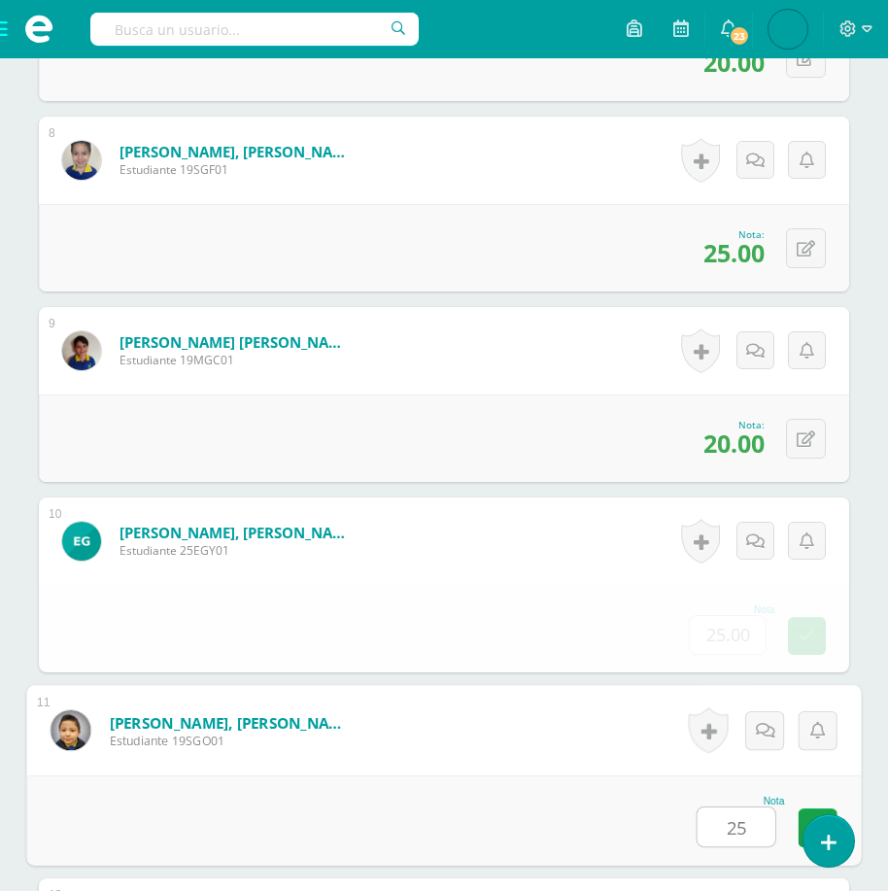
type input "25"
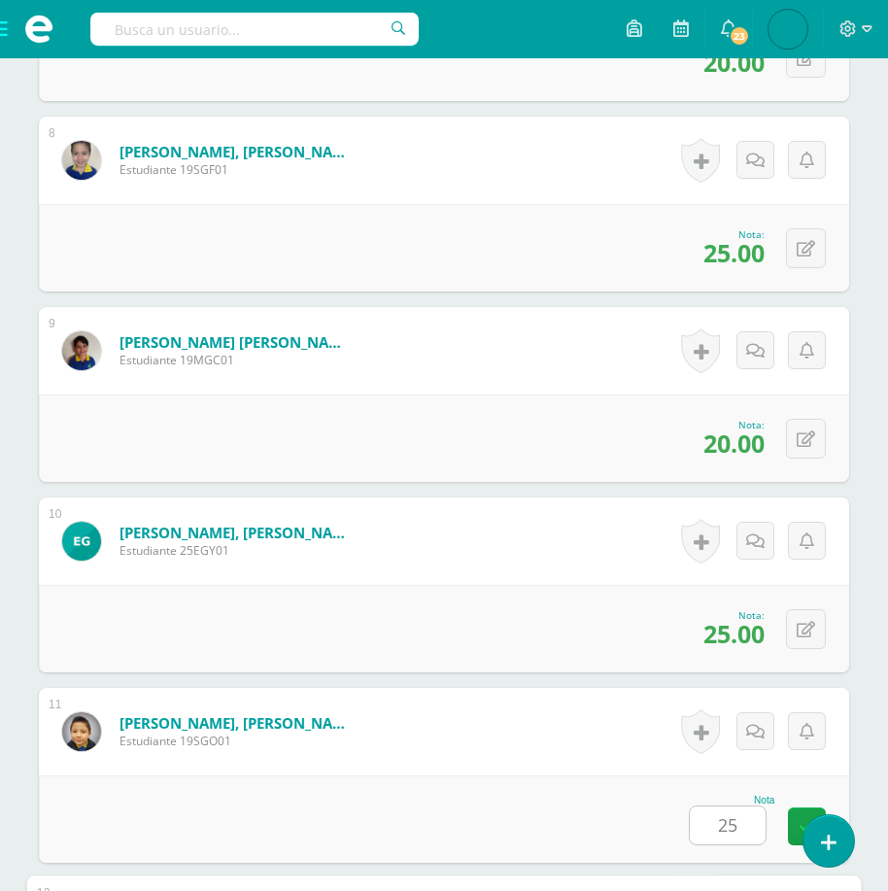
scroll to position [2495, 0]
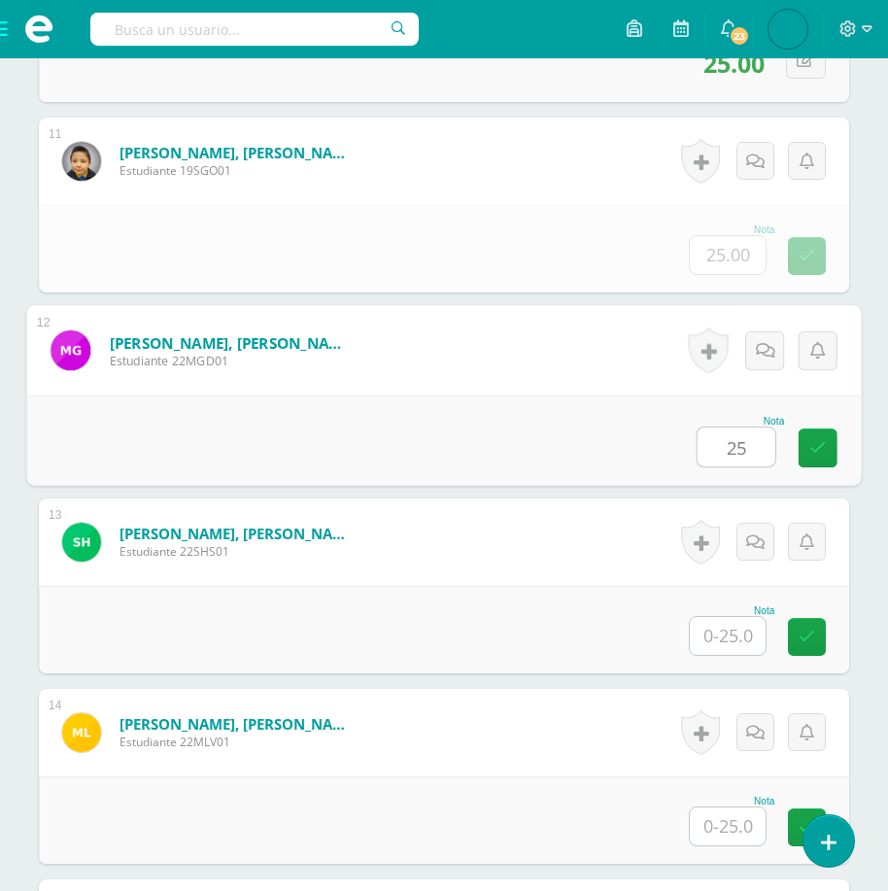
type input "25"
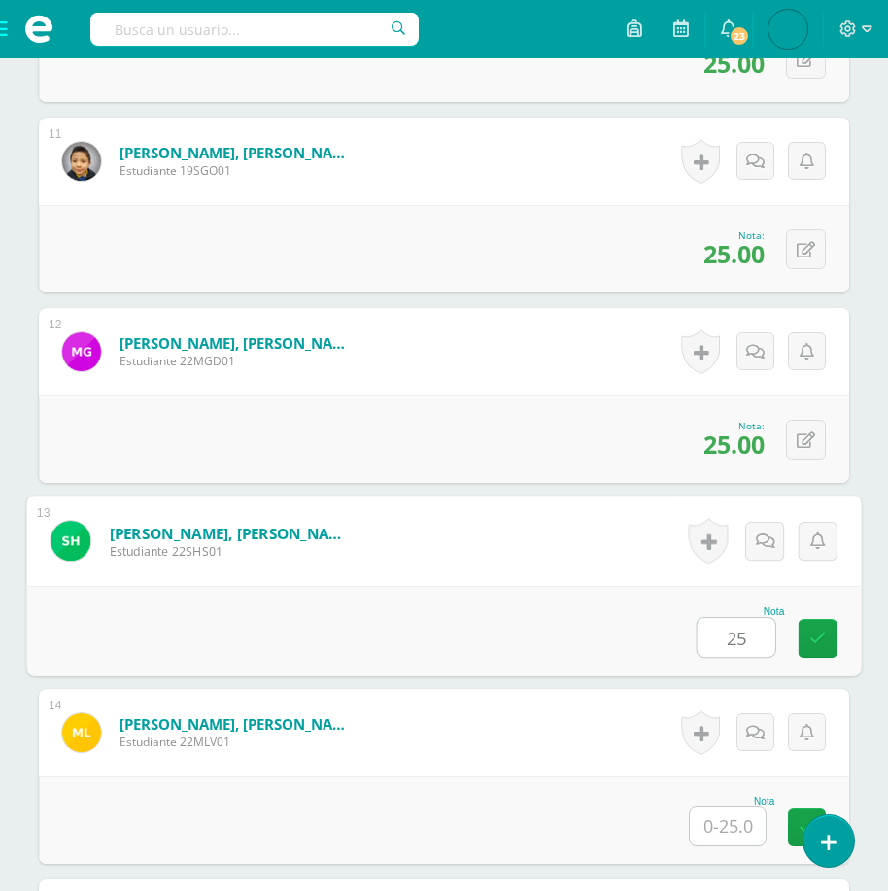
type input "25"
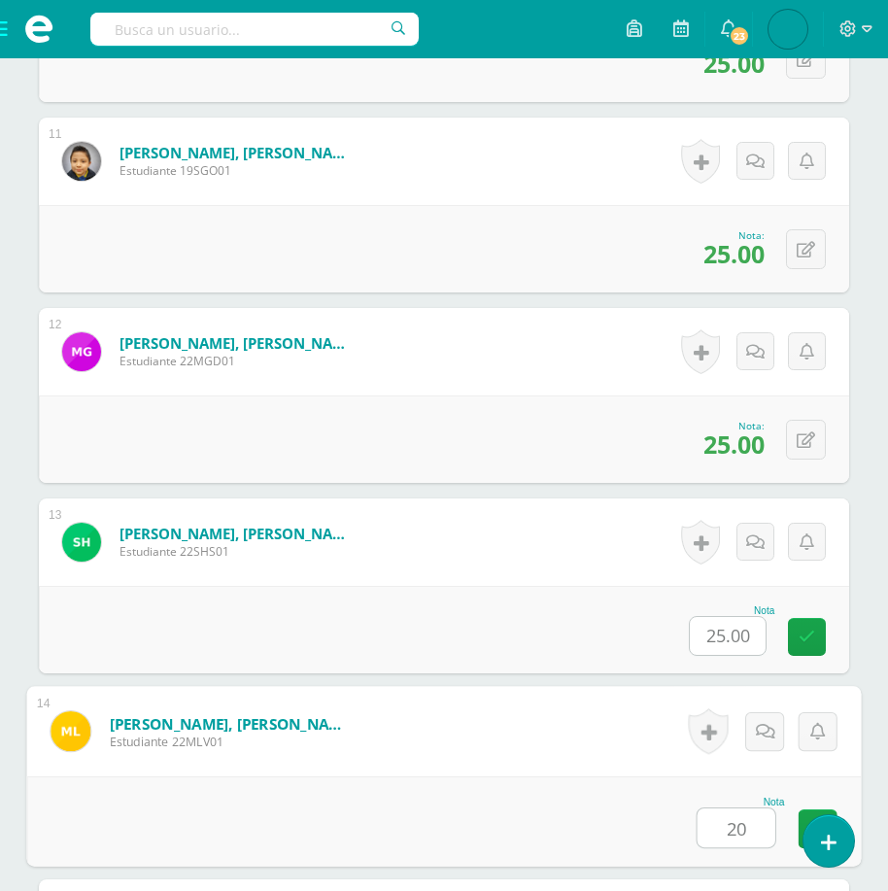
type input "20"
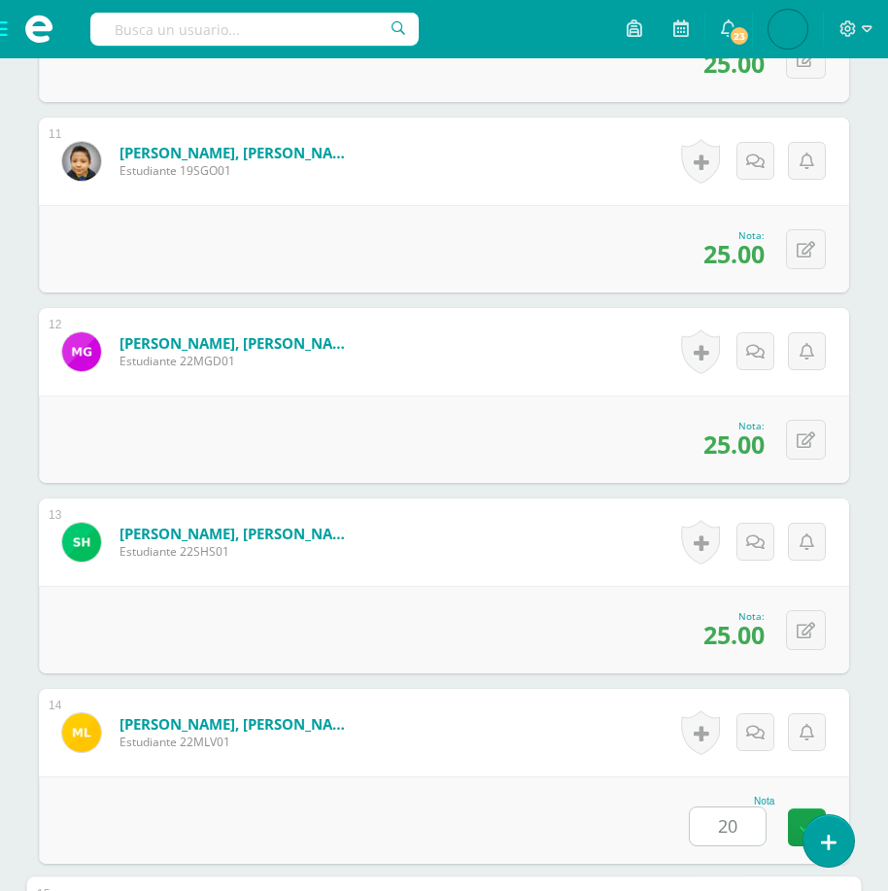
scroll to position [3066, 0]
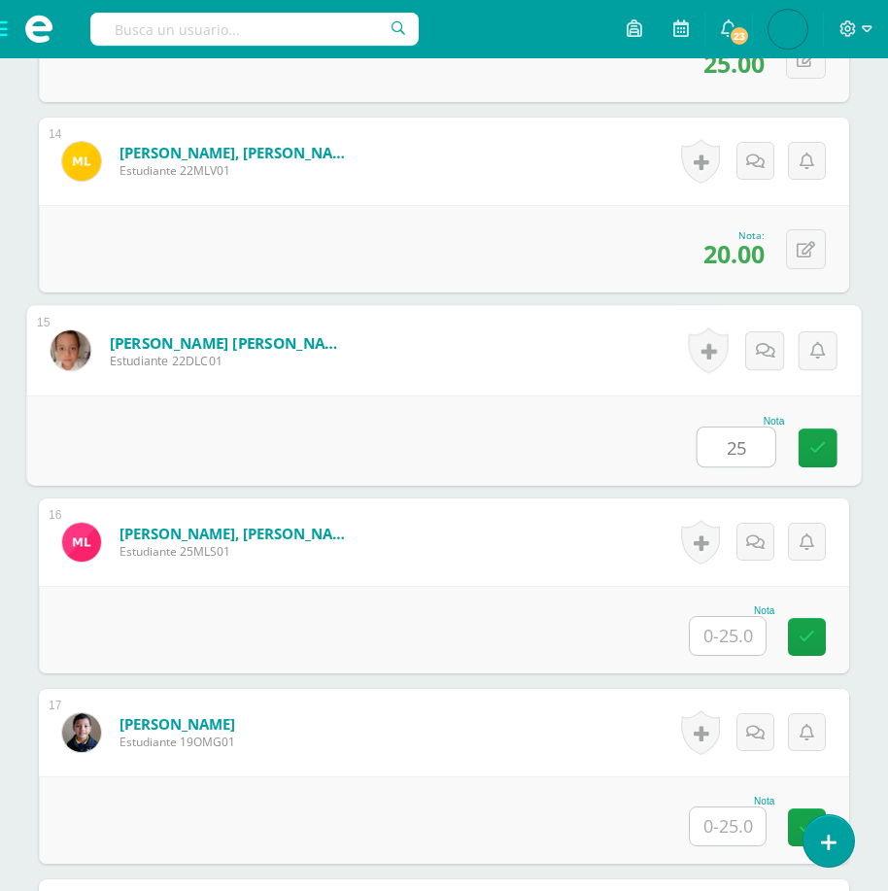
type input "25"
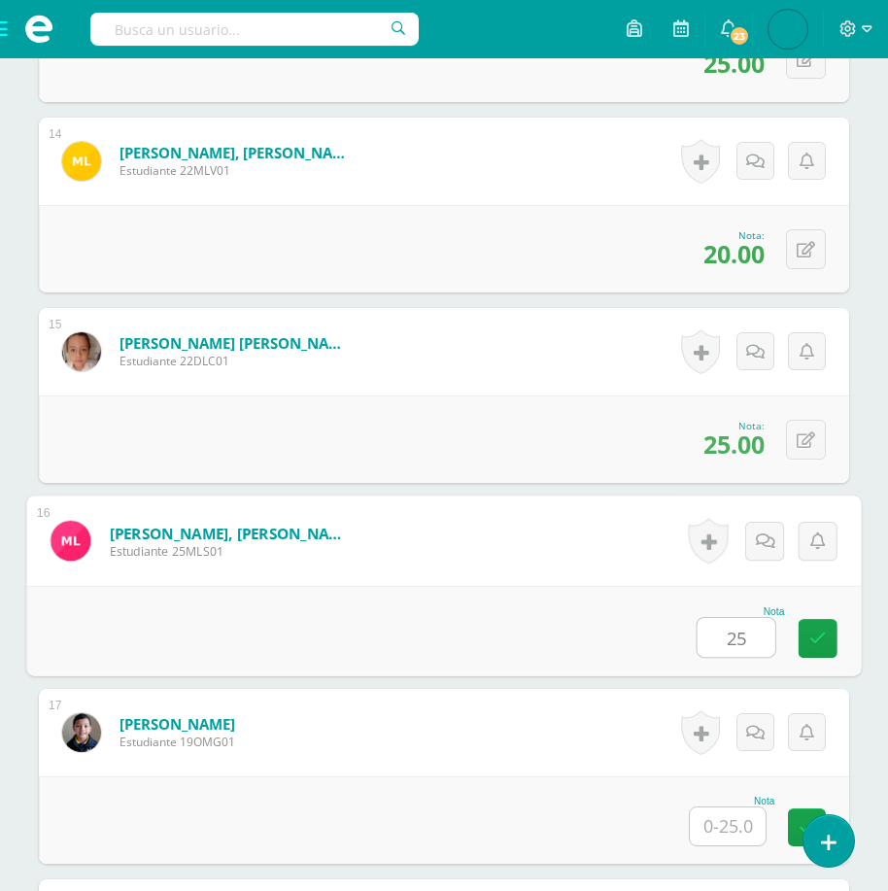
type input "25"
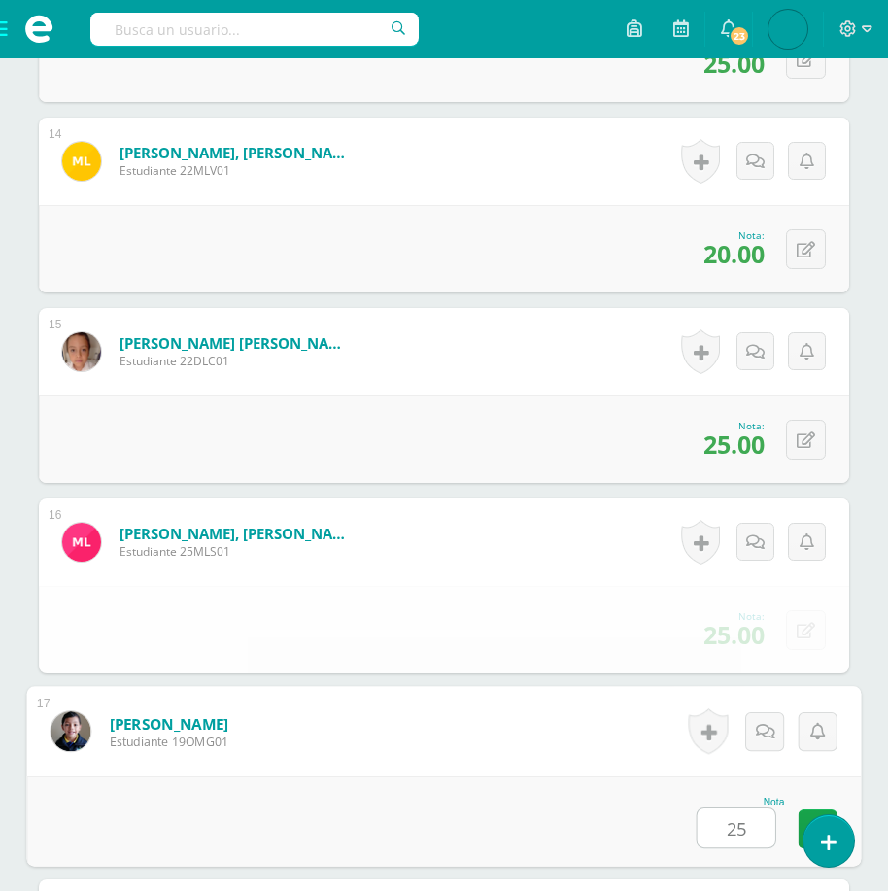
type input "25"
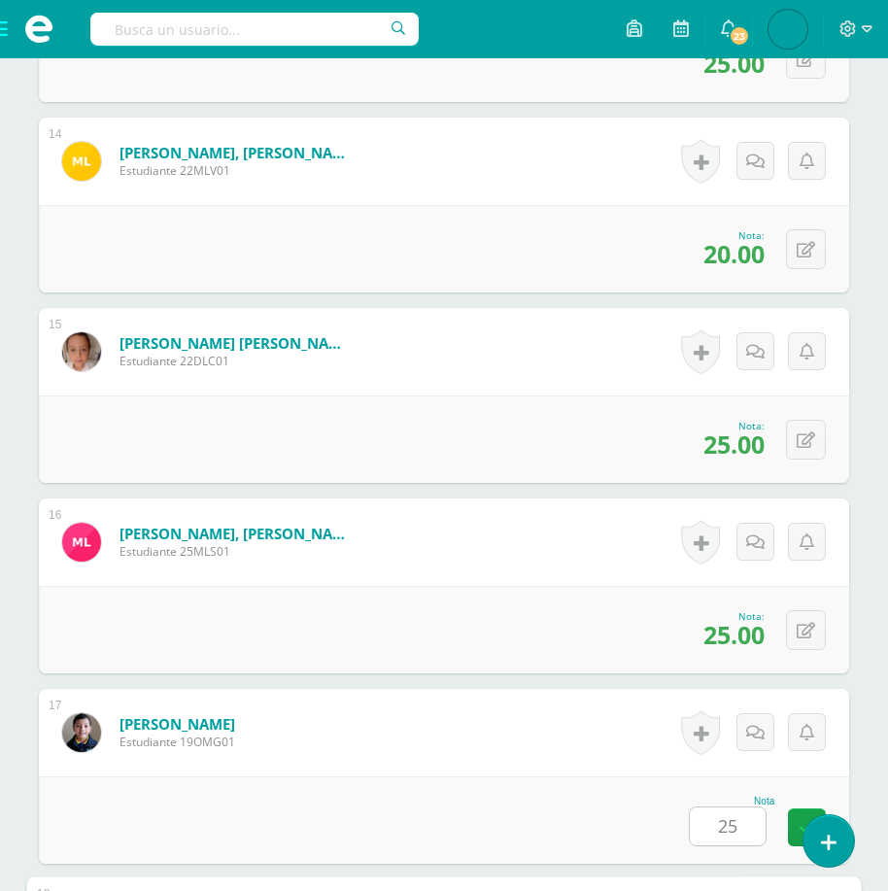
scroll to position [3638, 0]
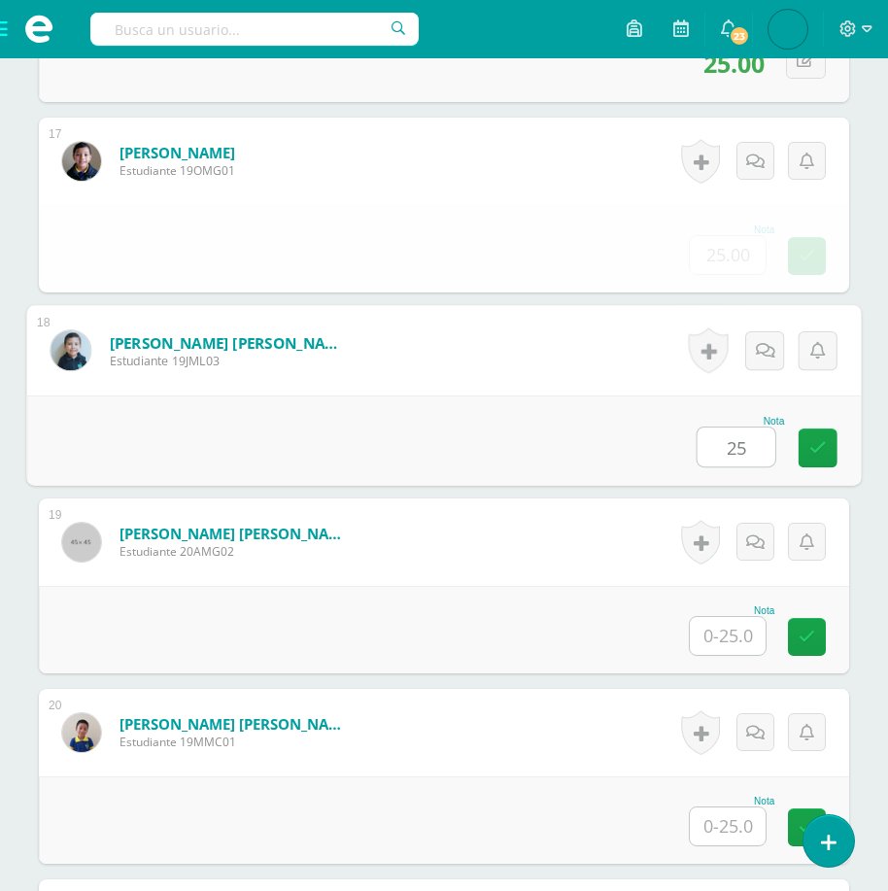
type input "25"
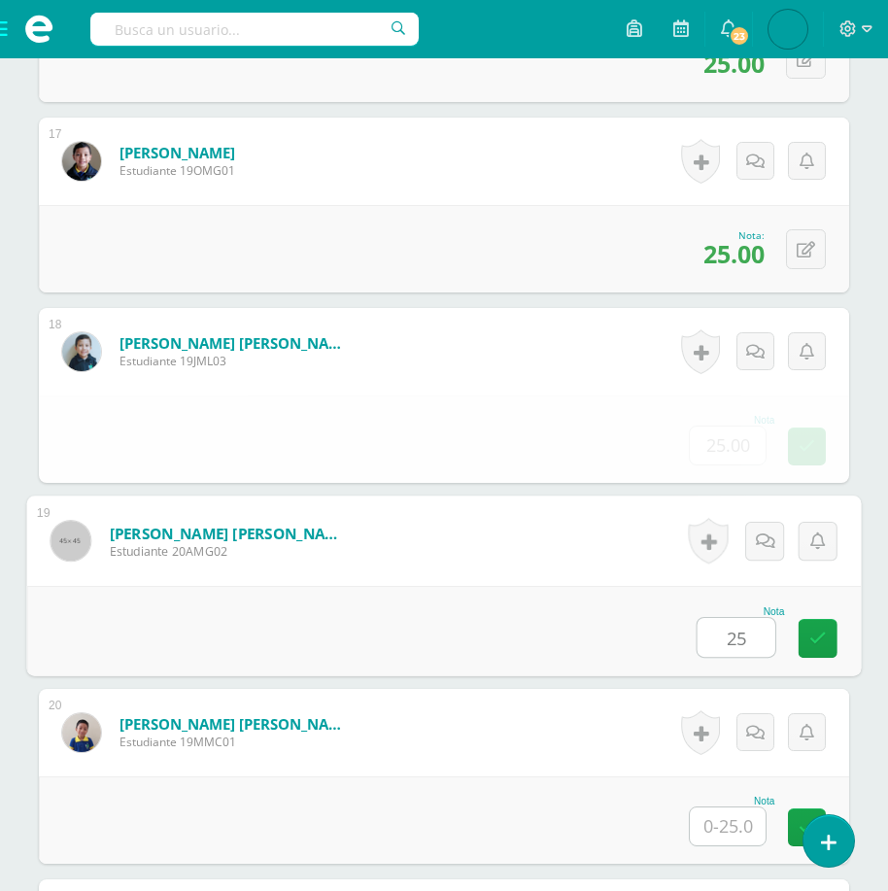
type input "25"
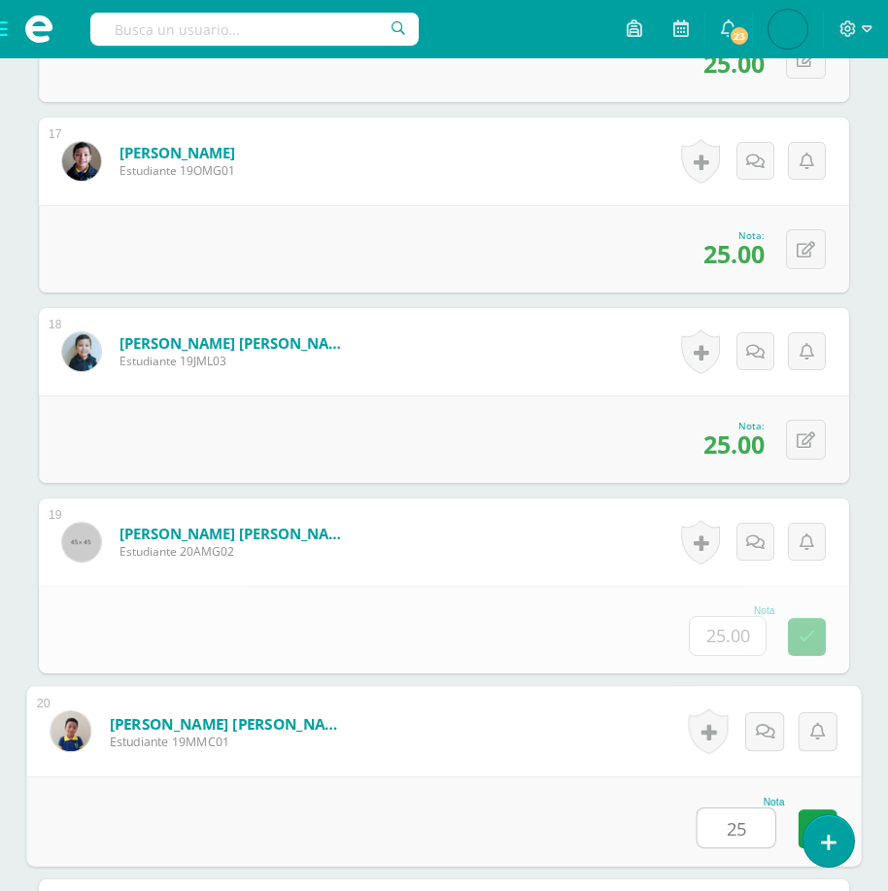
type input "25"
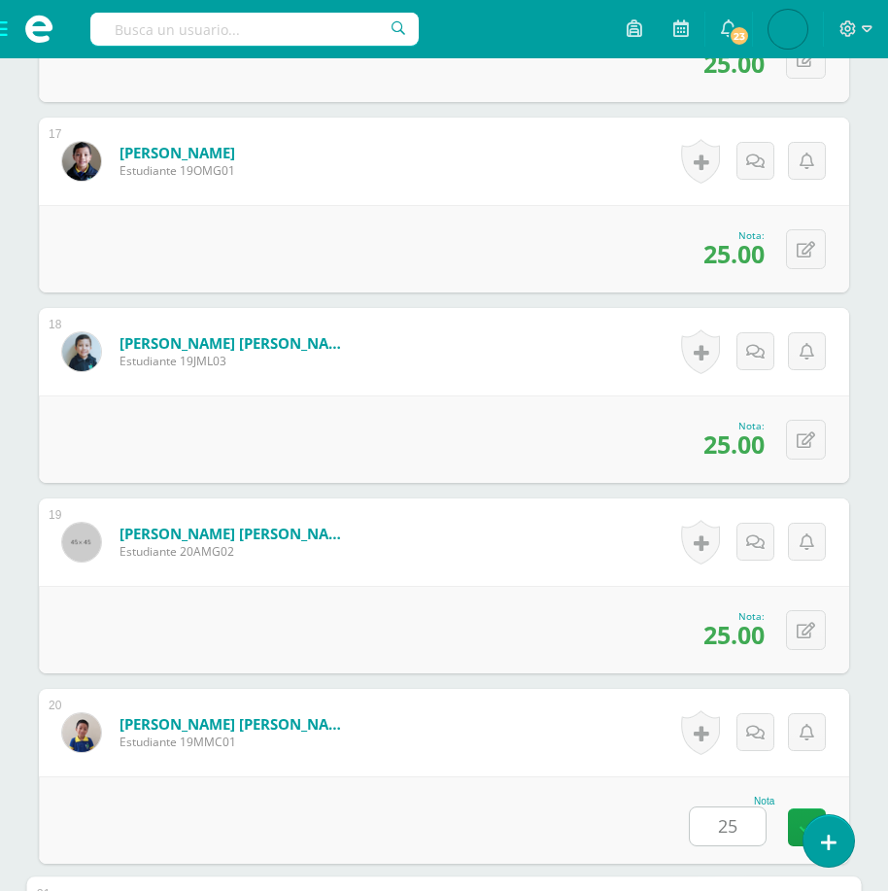
scroll to position [4209, 0]
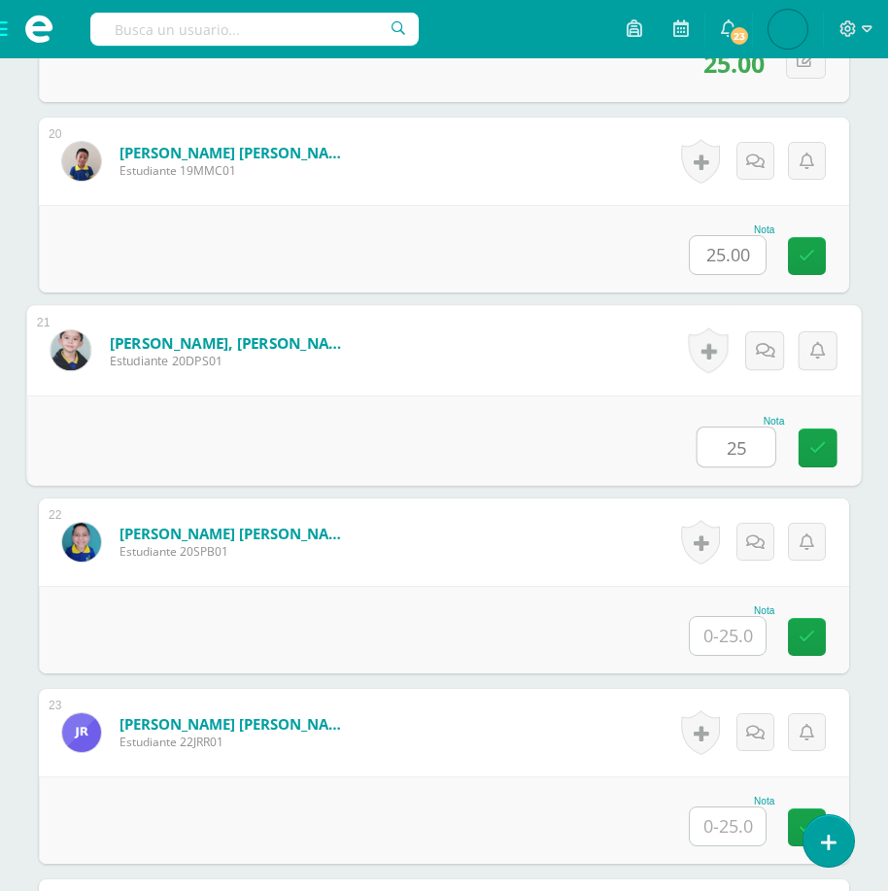
type input "25"
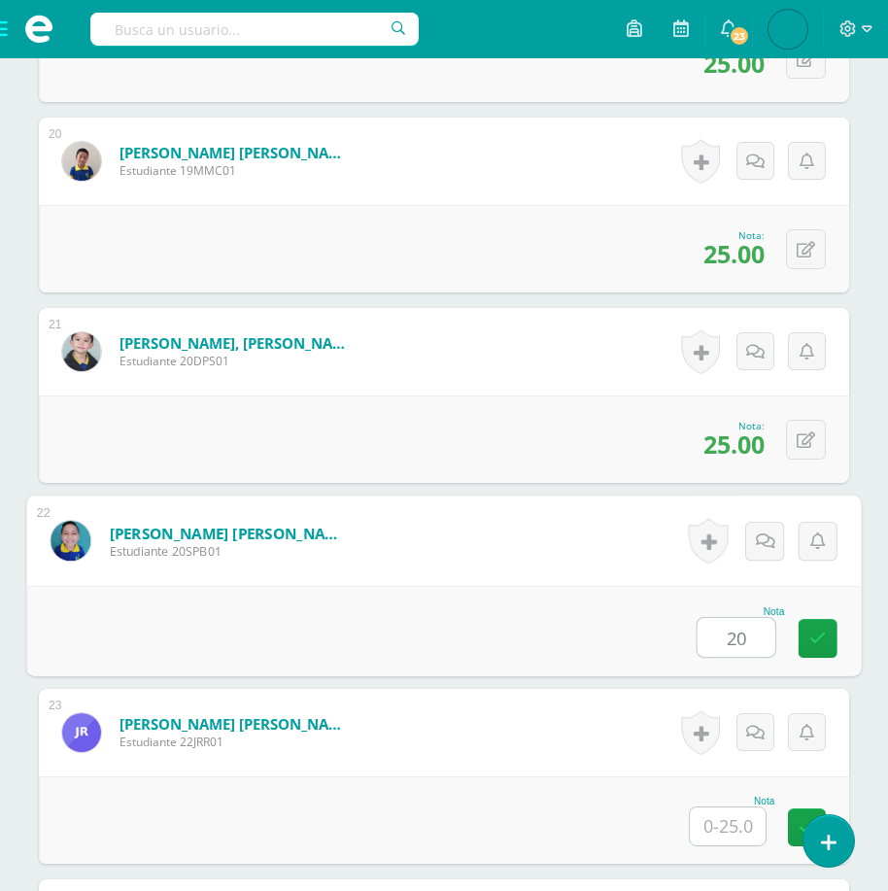
type input "20"
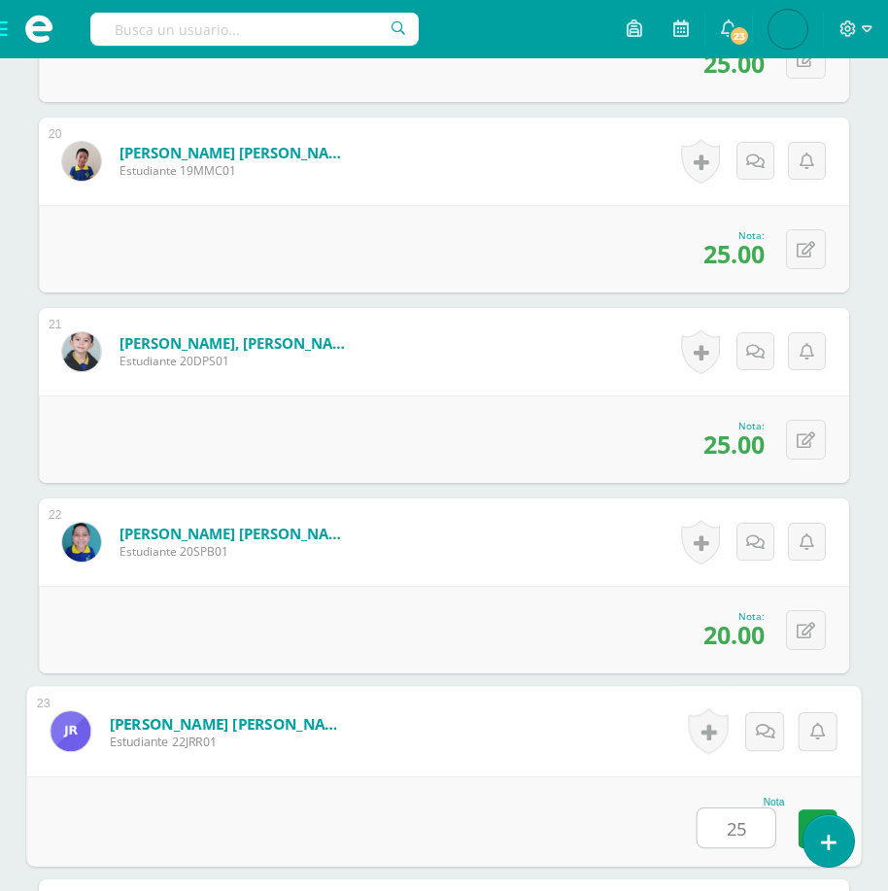
type input "25"
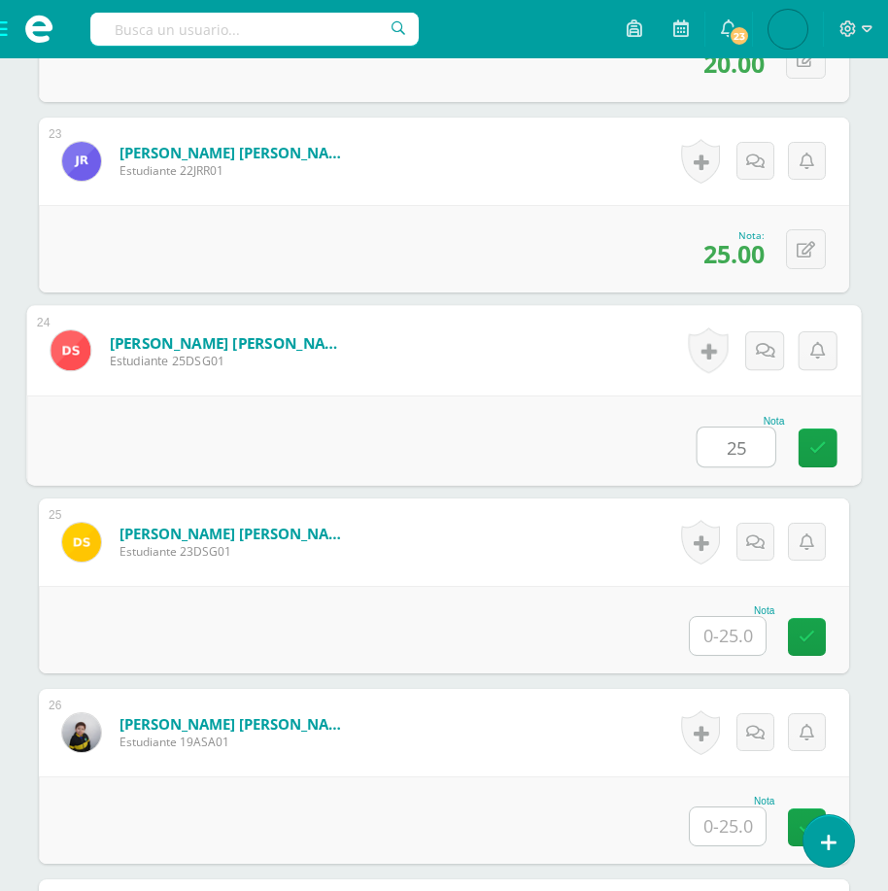
type input "25"
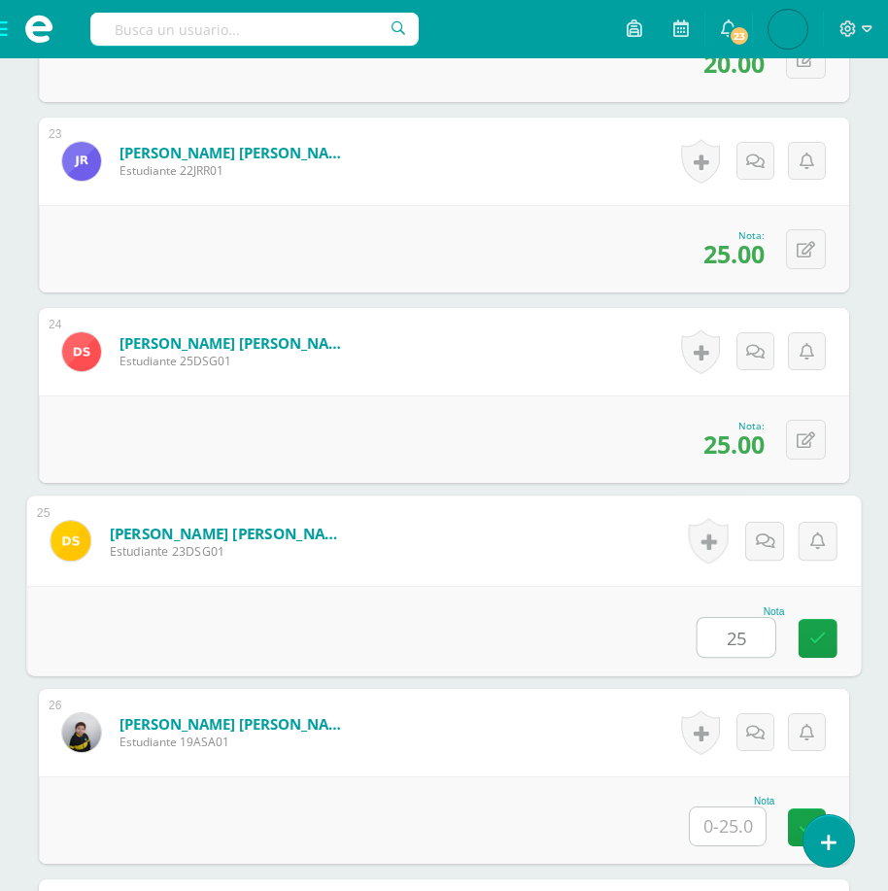
type input "25"
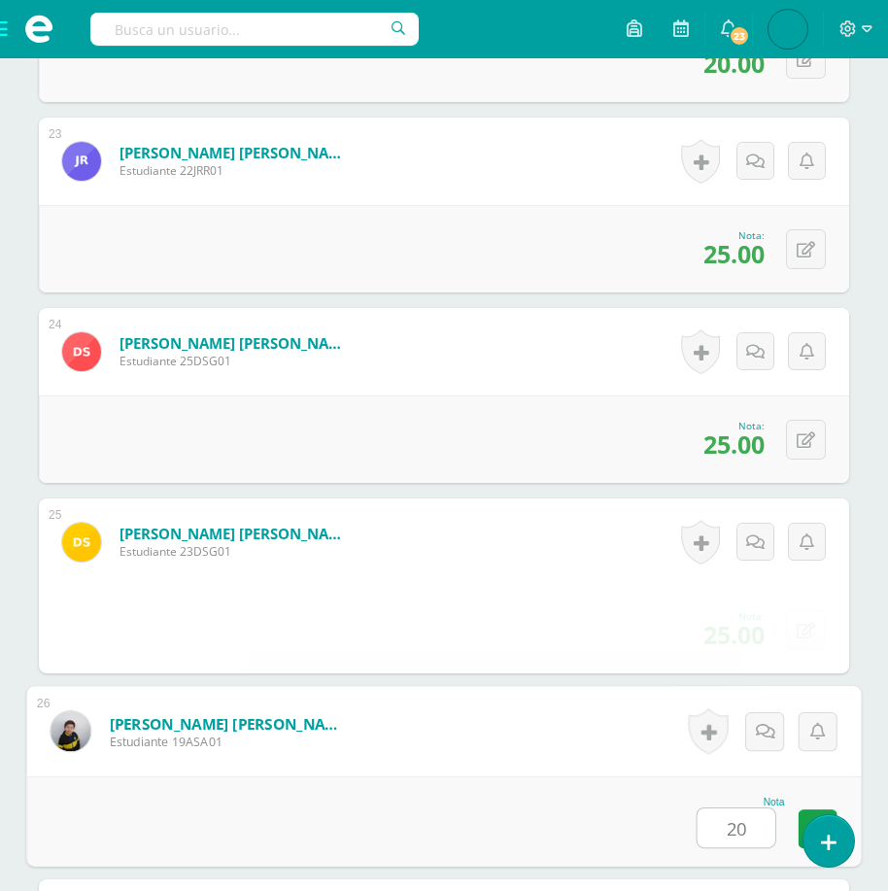
type input "20"
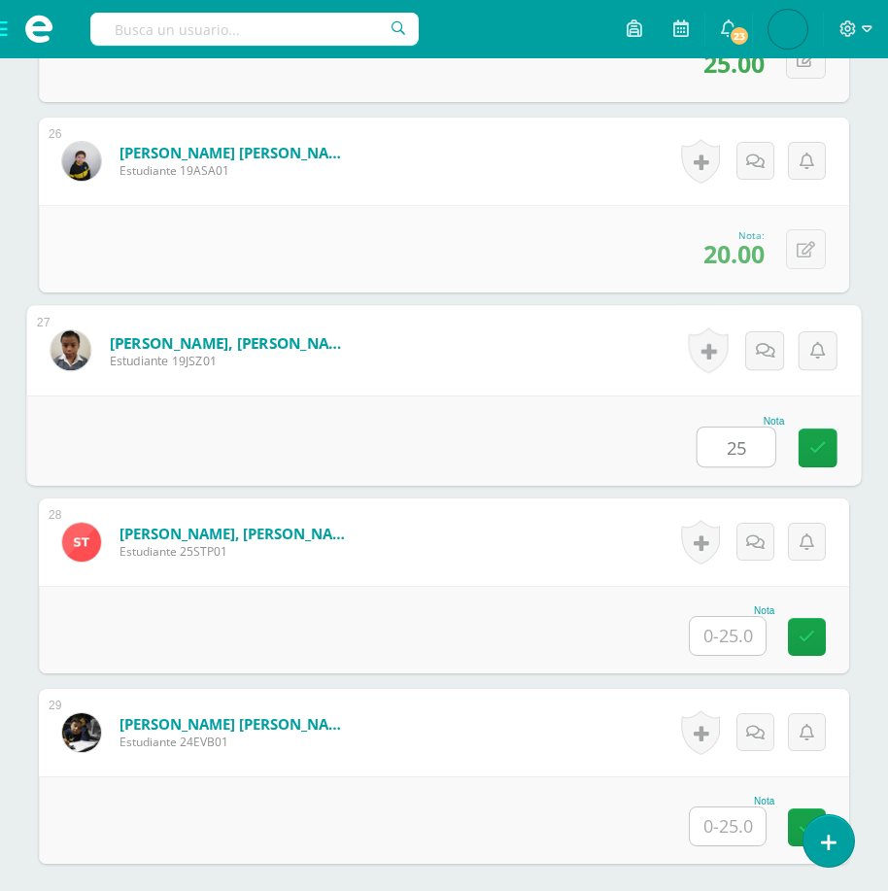
type input "25"
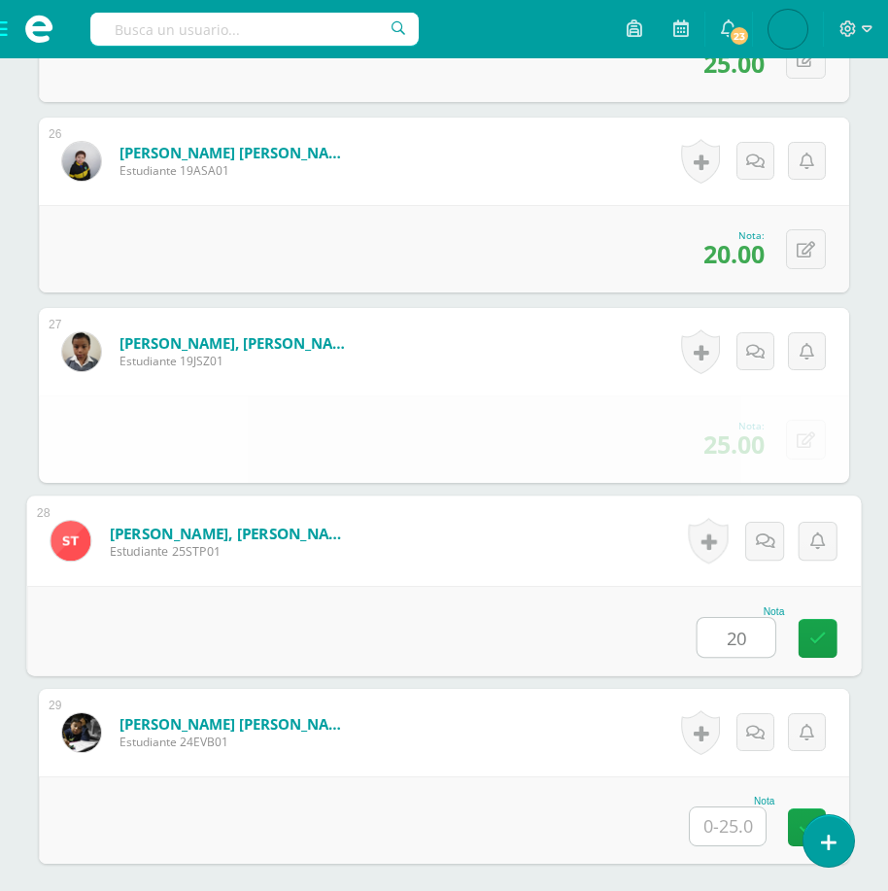
type input "20"
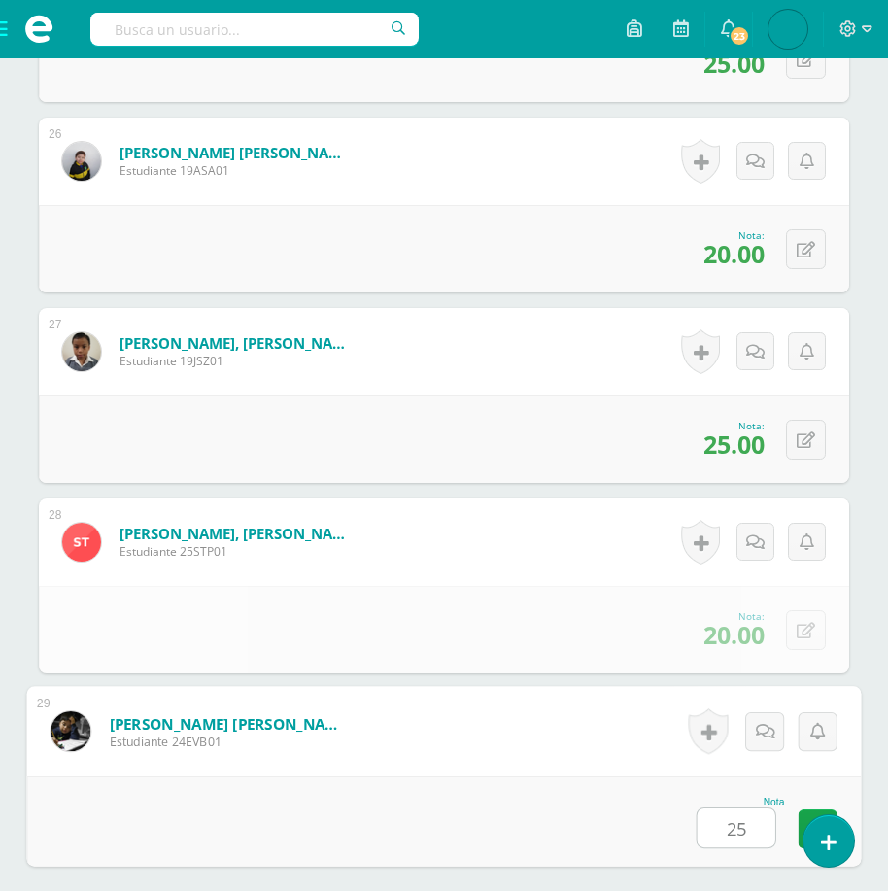
type input "25"
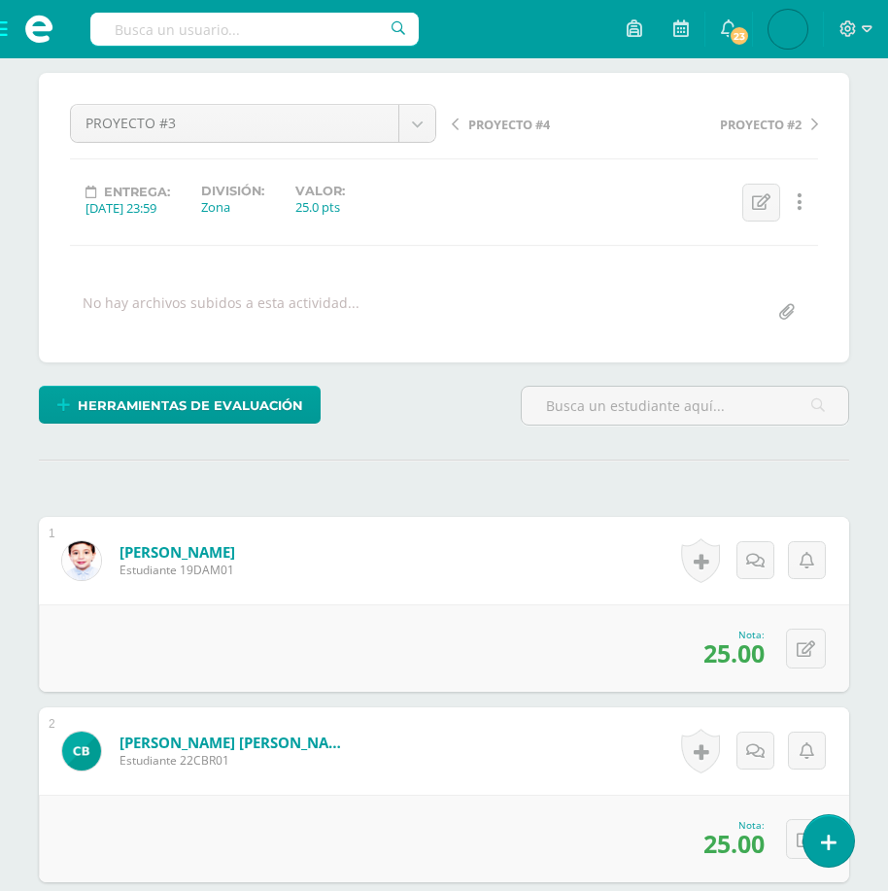
scroll to position [0, 0]
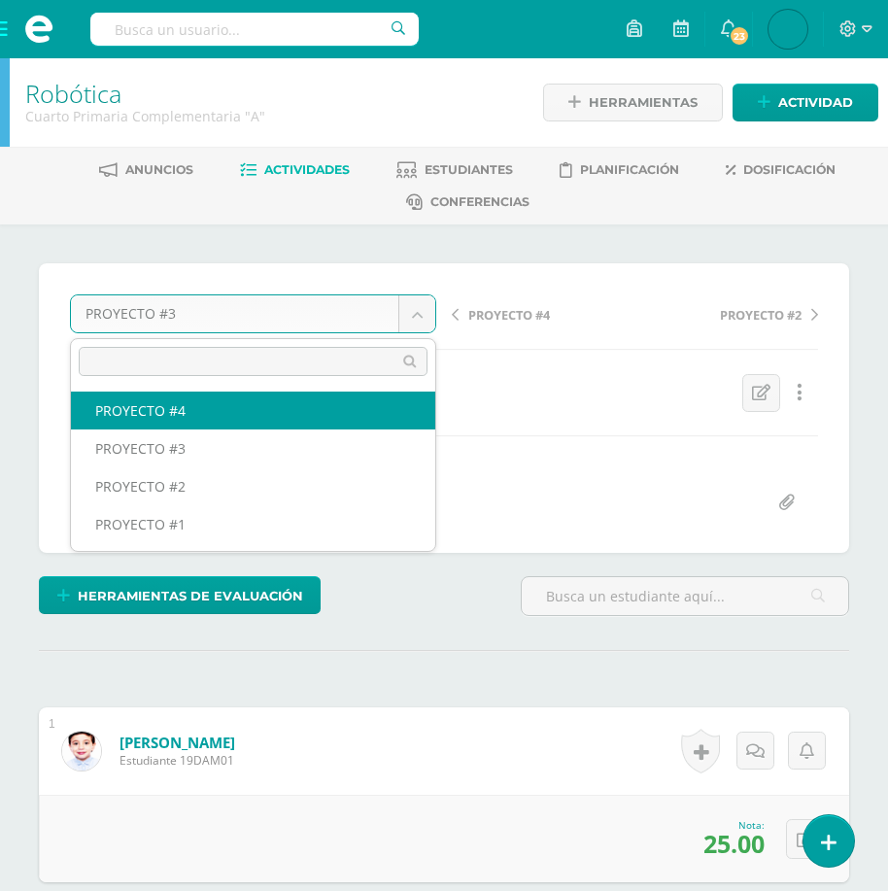
select select "/dashboard/teacher/grade-activity/175393/"
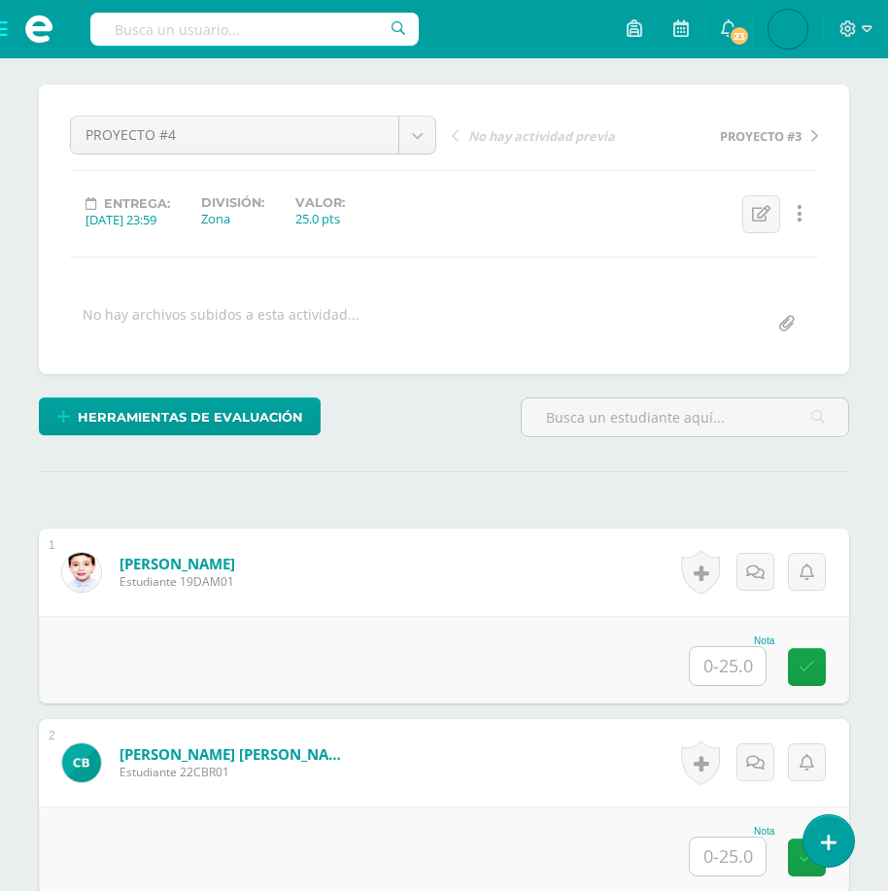
scroll to position [180, 0]
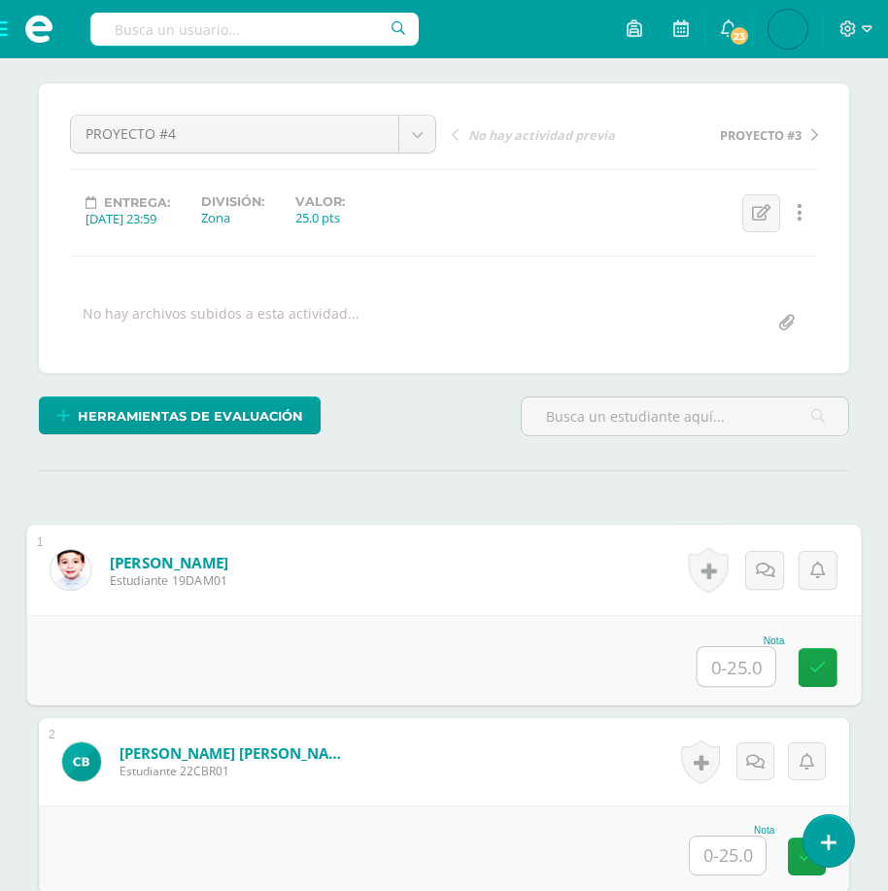
click at [730, 659] on input "text" at bounding box center [737, 666] width 78 height 39
type input "25"
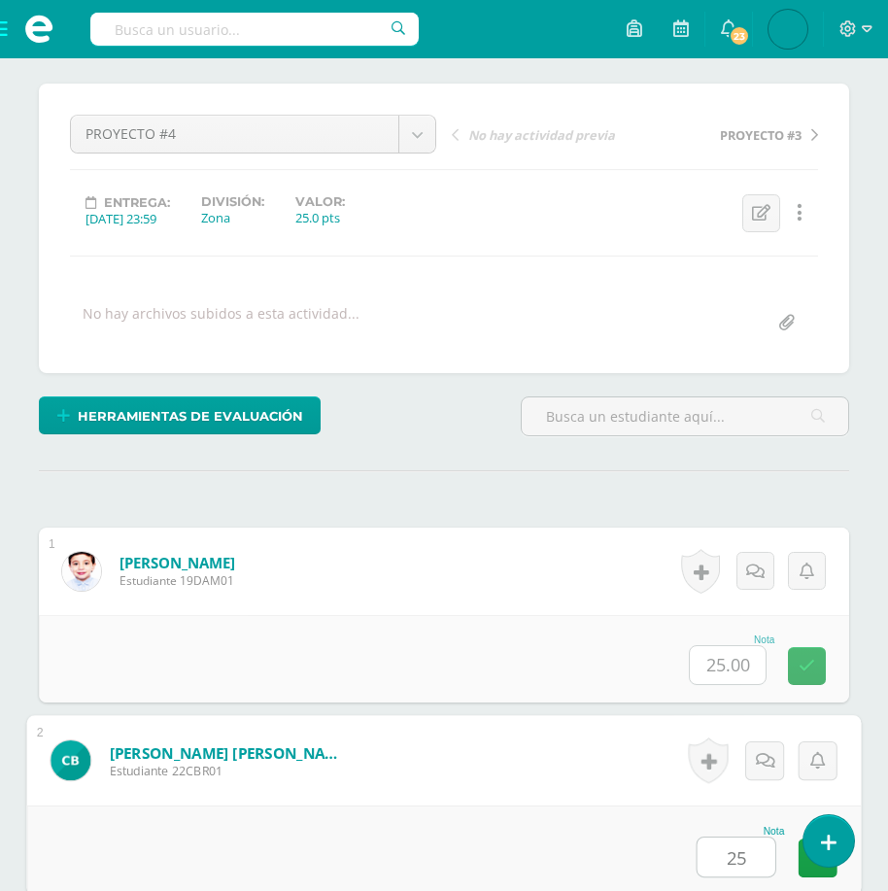
type input "25"
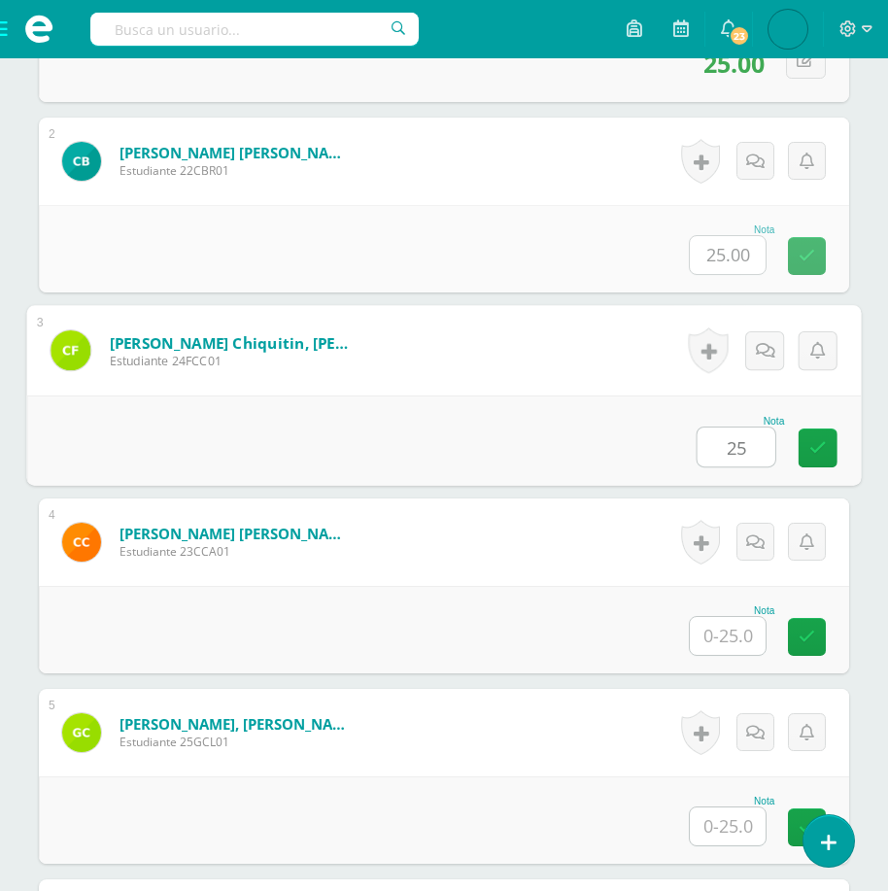
type input "25"
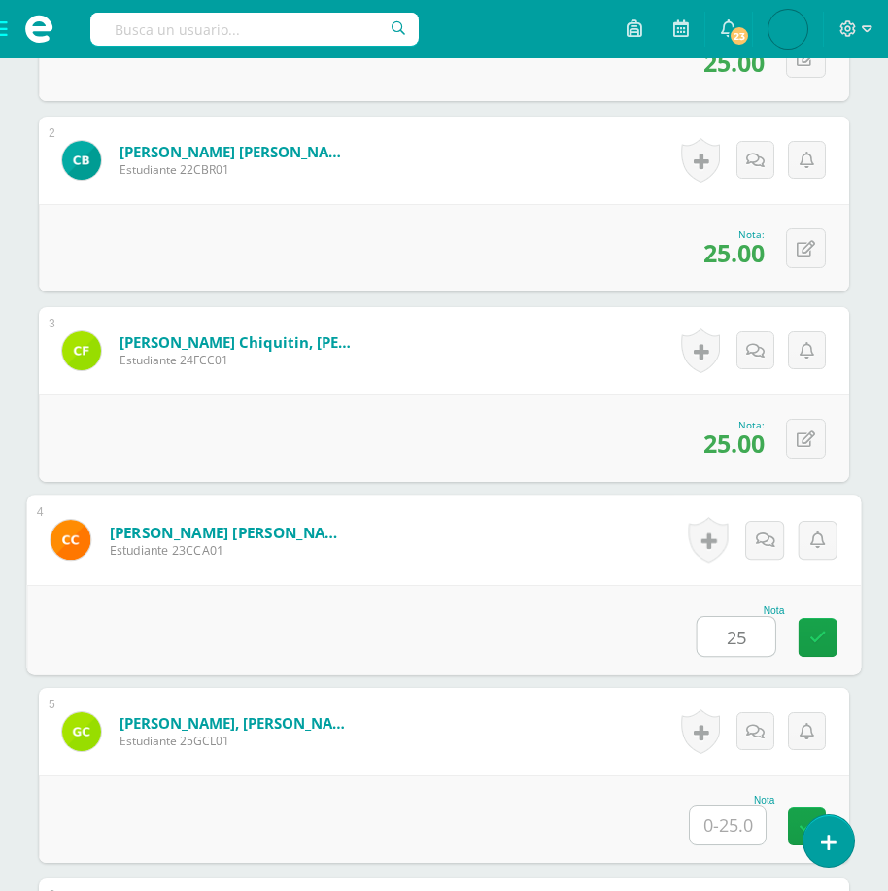
type input "25"
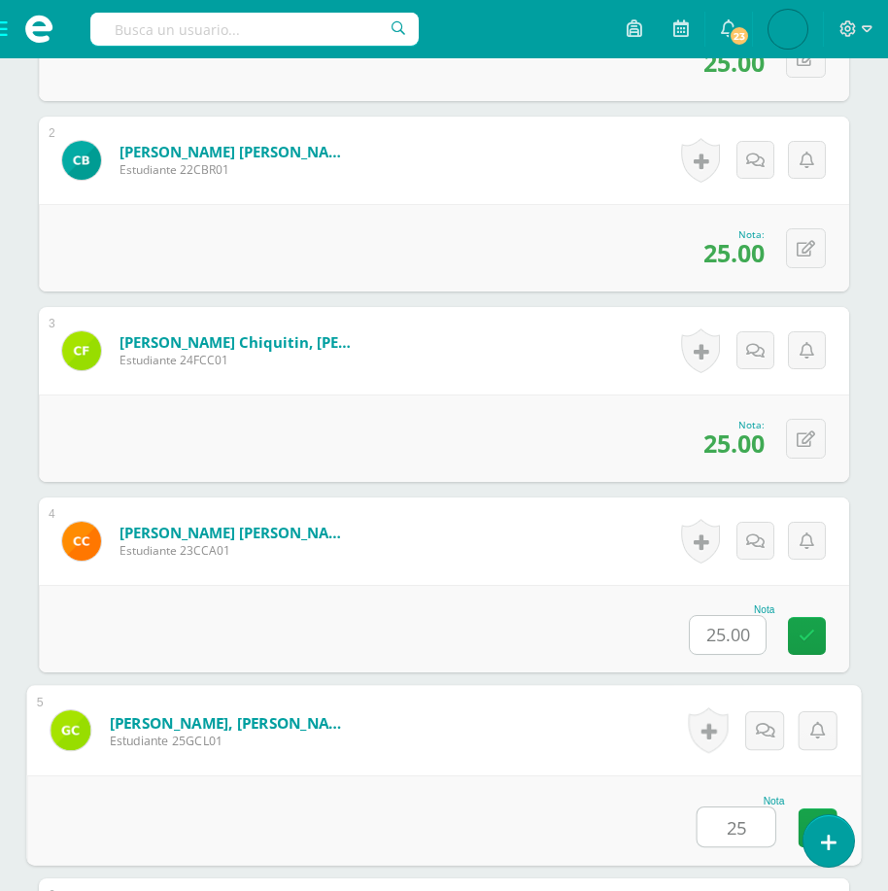
type input "25"
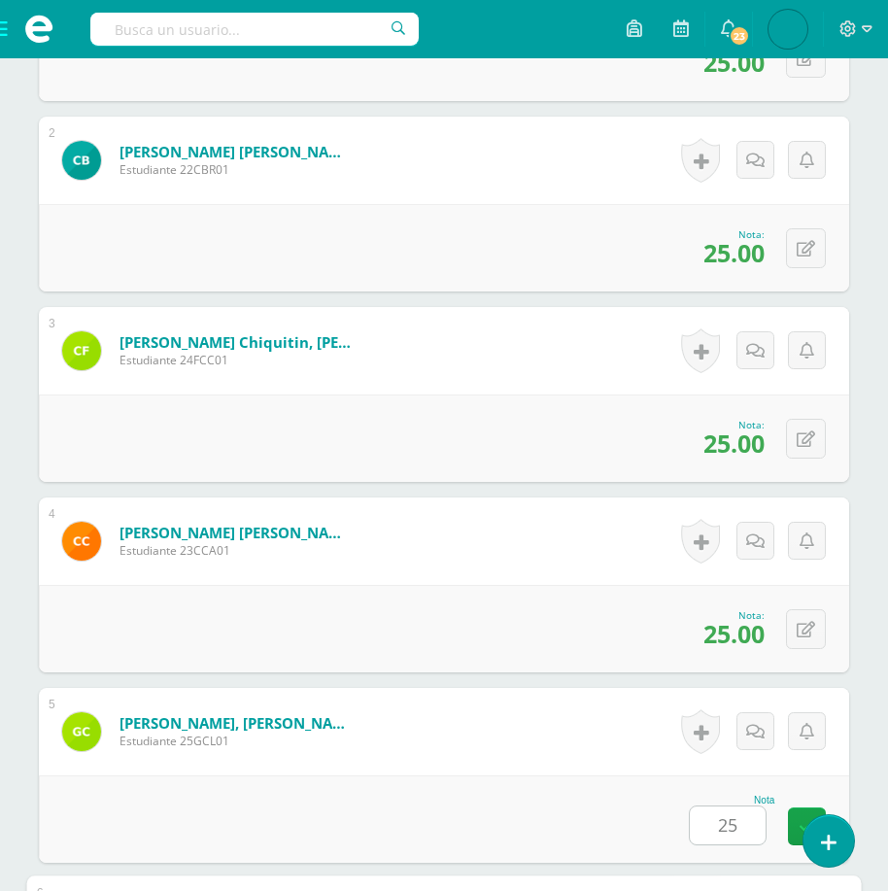
scroll to position [1352, 0]
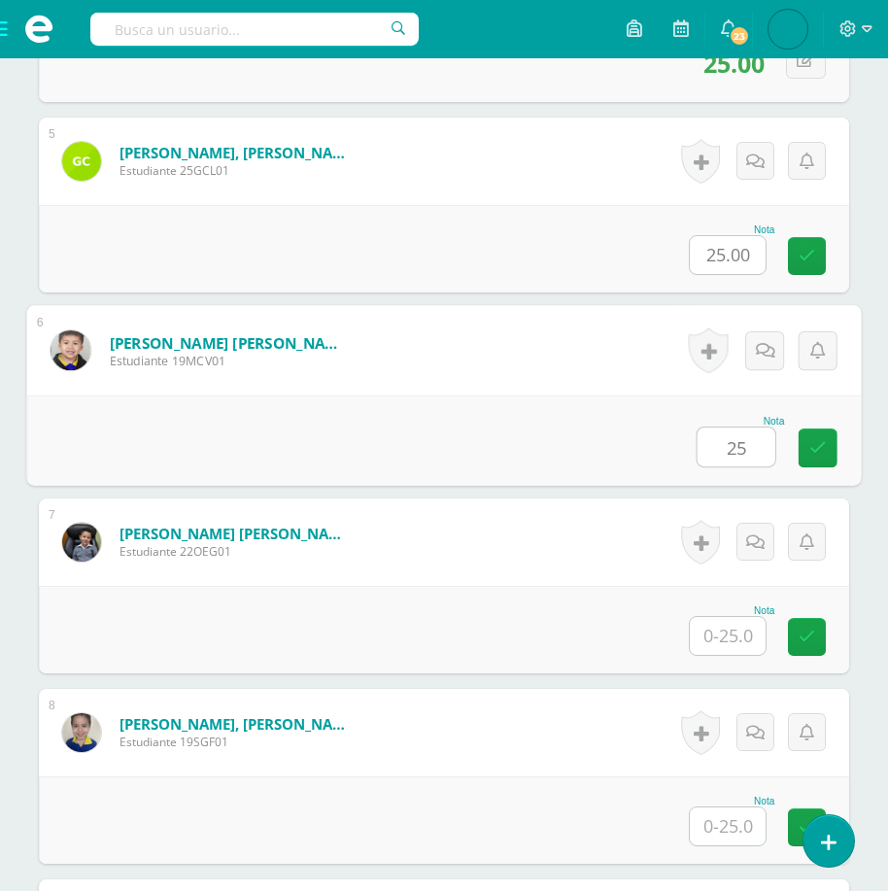
type input "25"
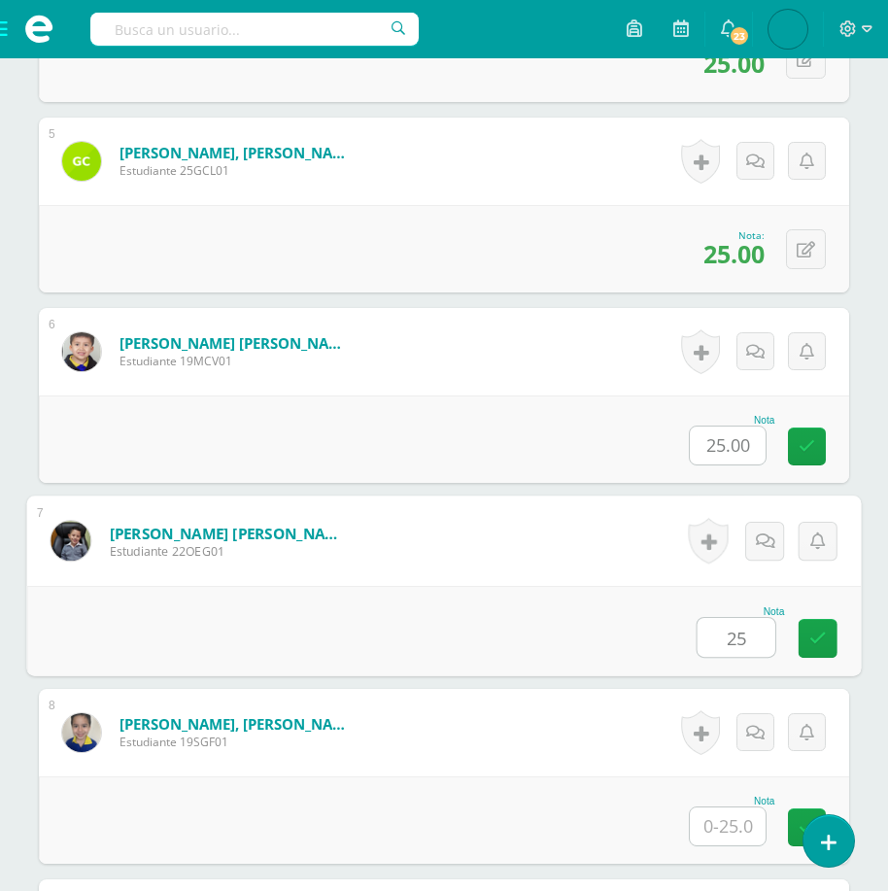
type input "25"
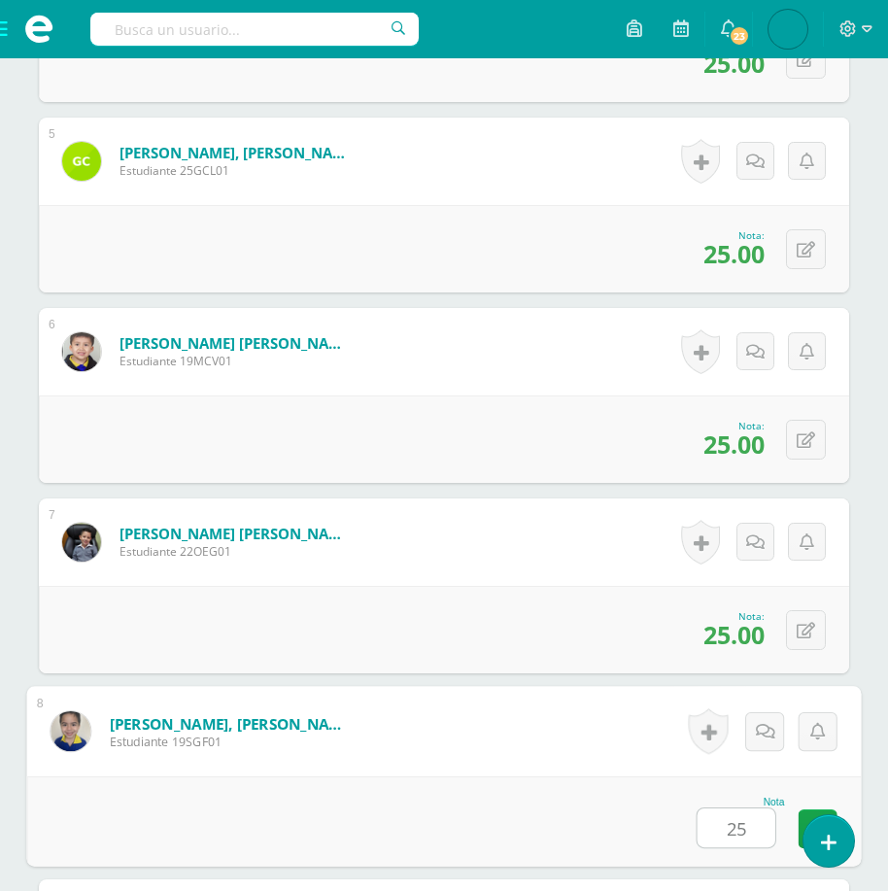
type input "25"
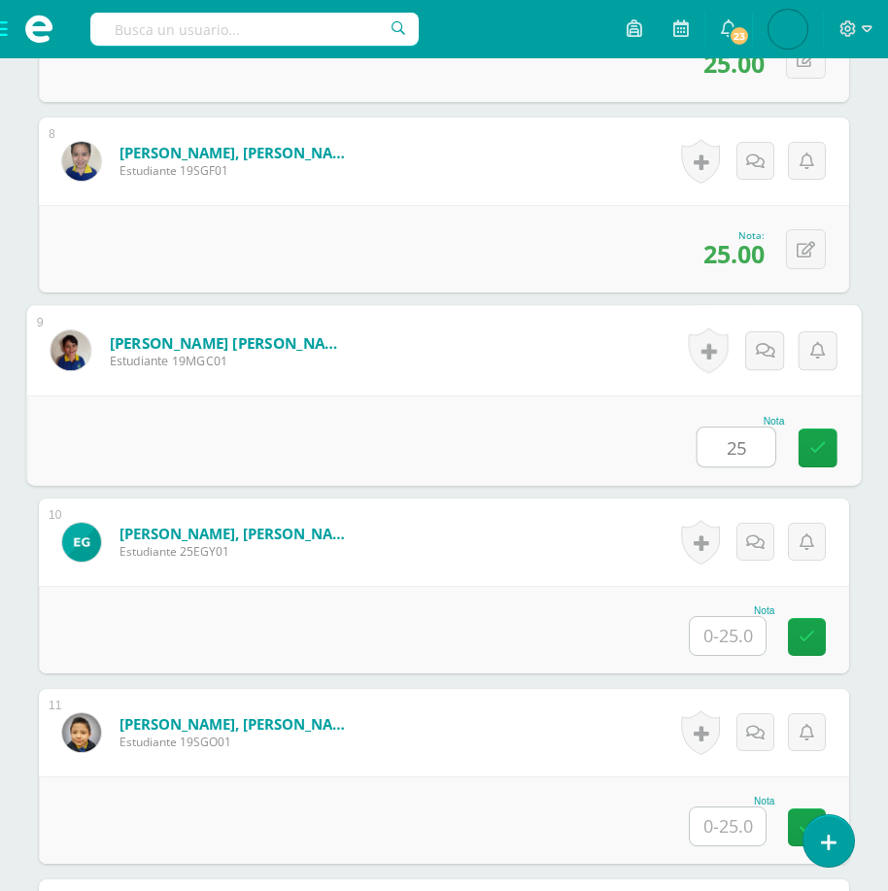
scroll to position [1924, 0]
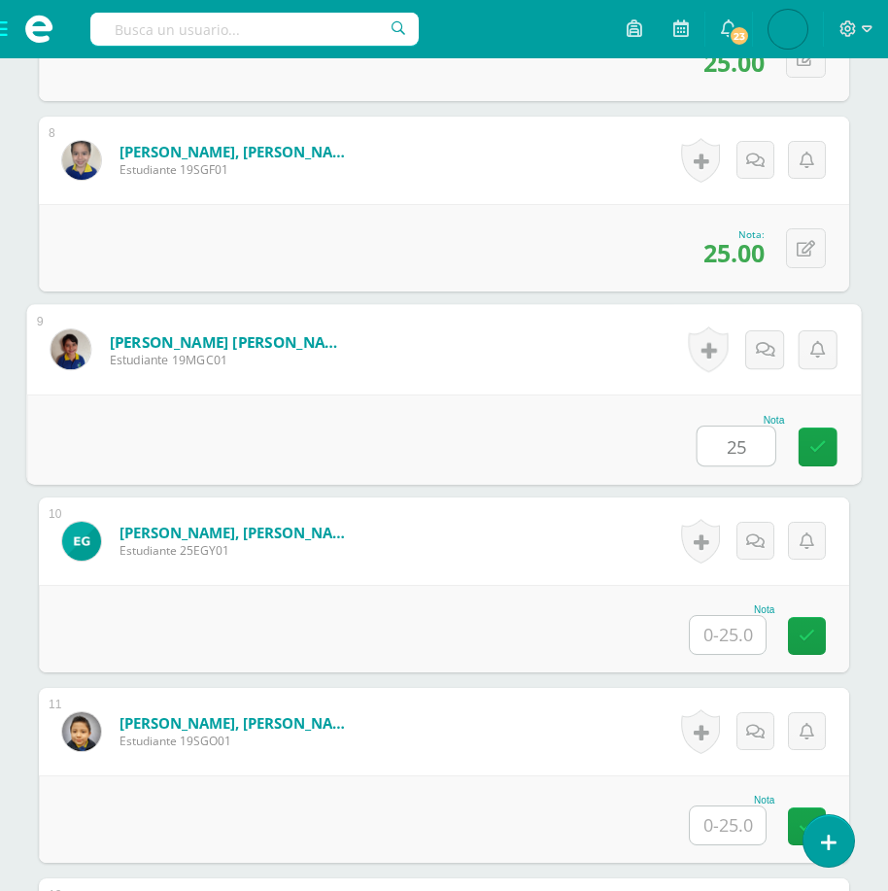
type input "25"
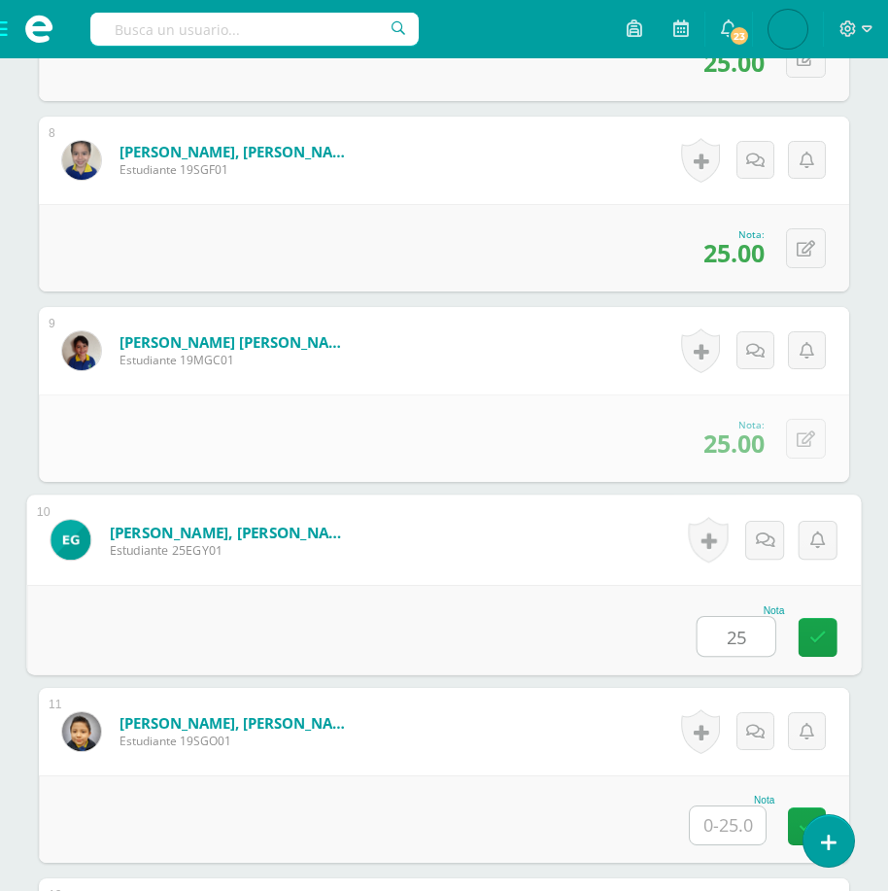
type input "25"
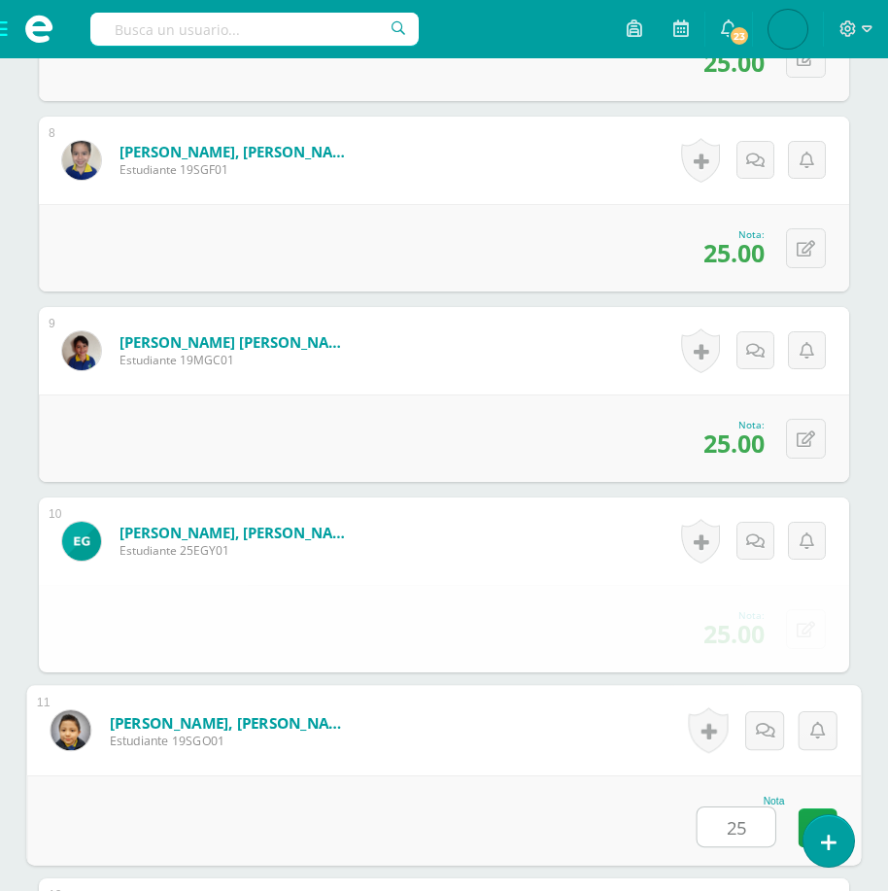
type input "25"
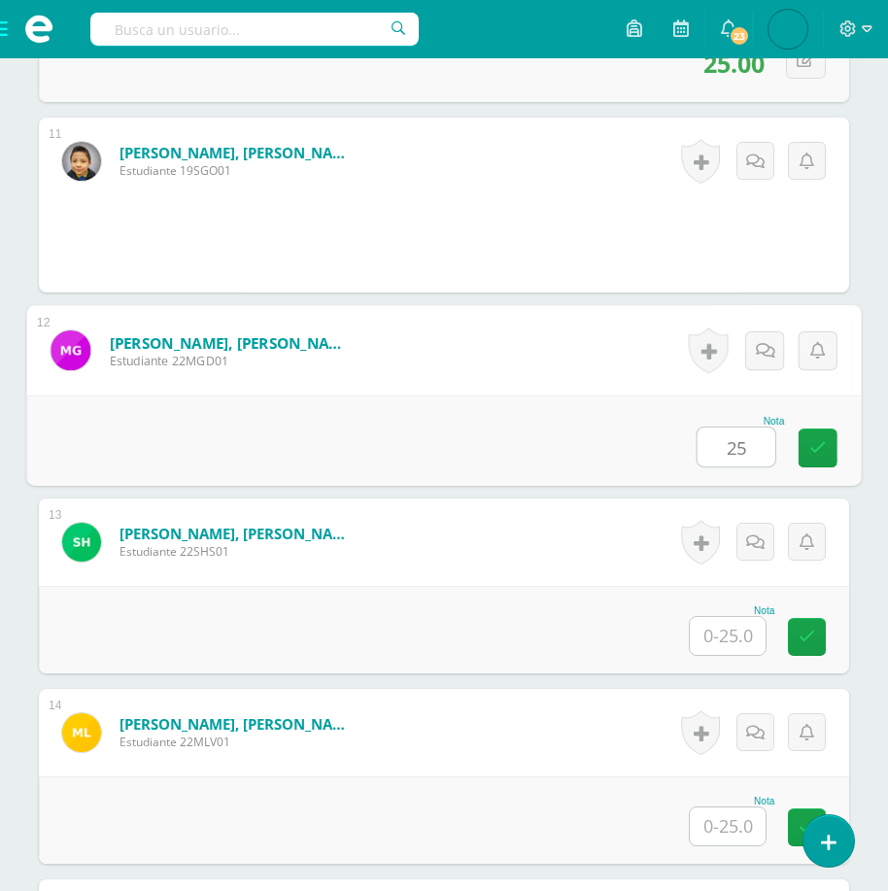
type input "25"
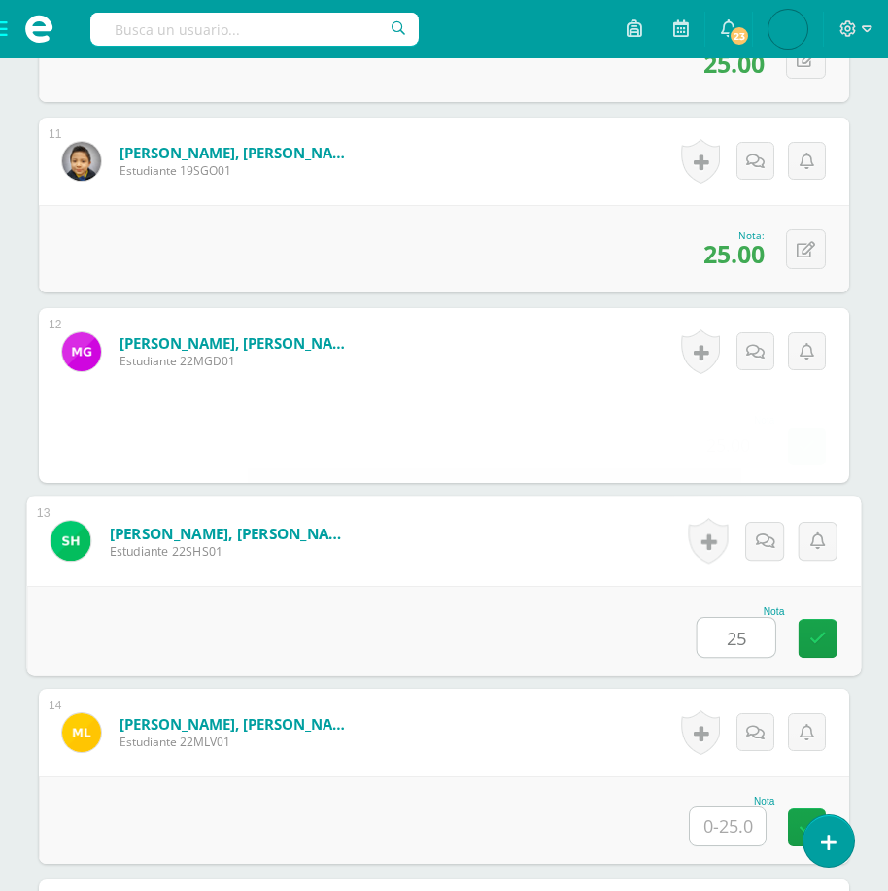
type input "25"
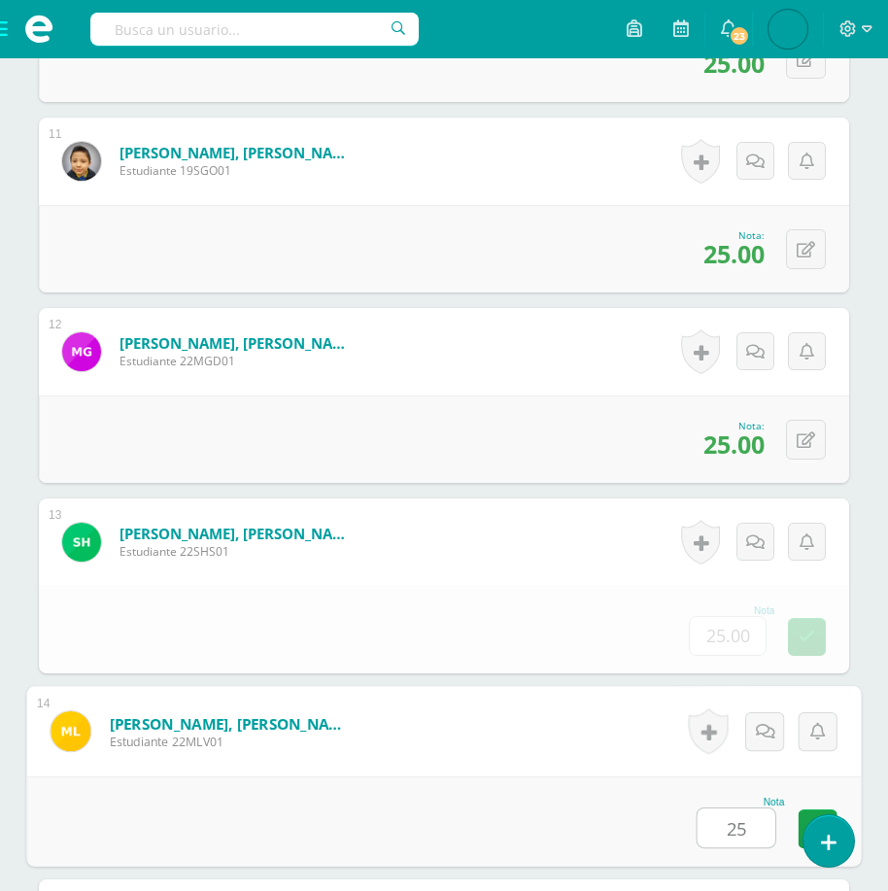
type input "25"
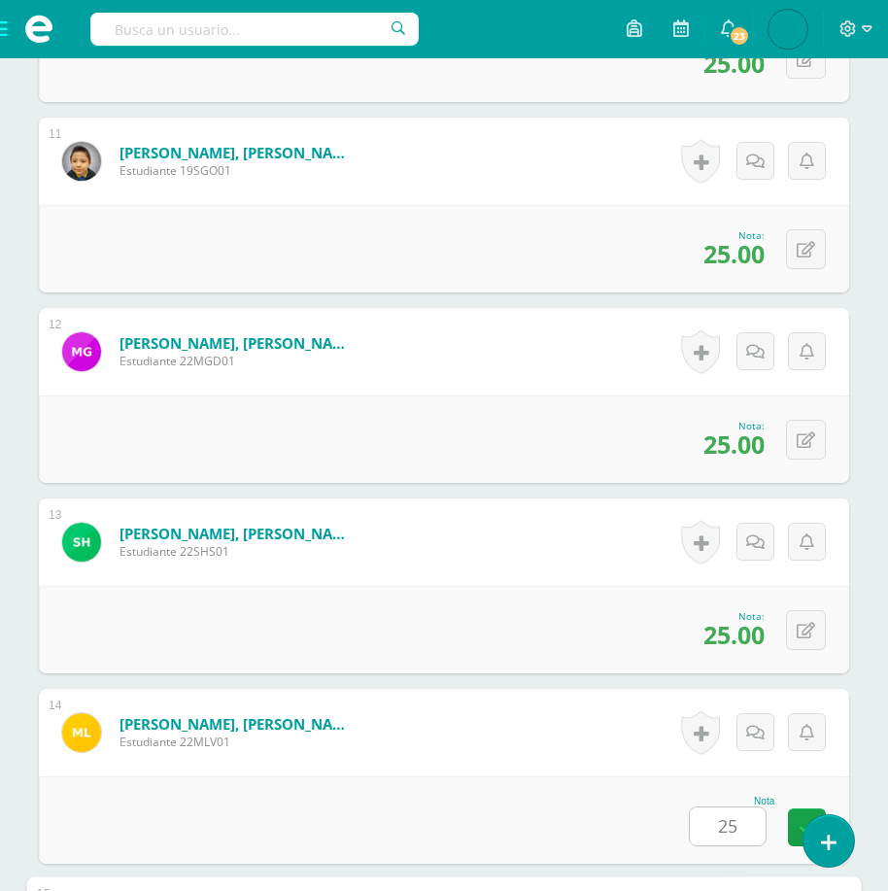
scroll to position [3066, 0]
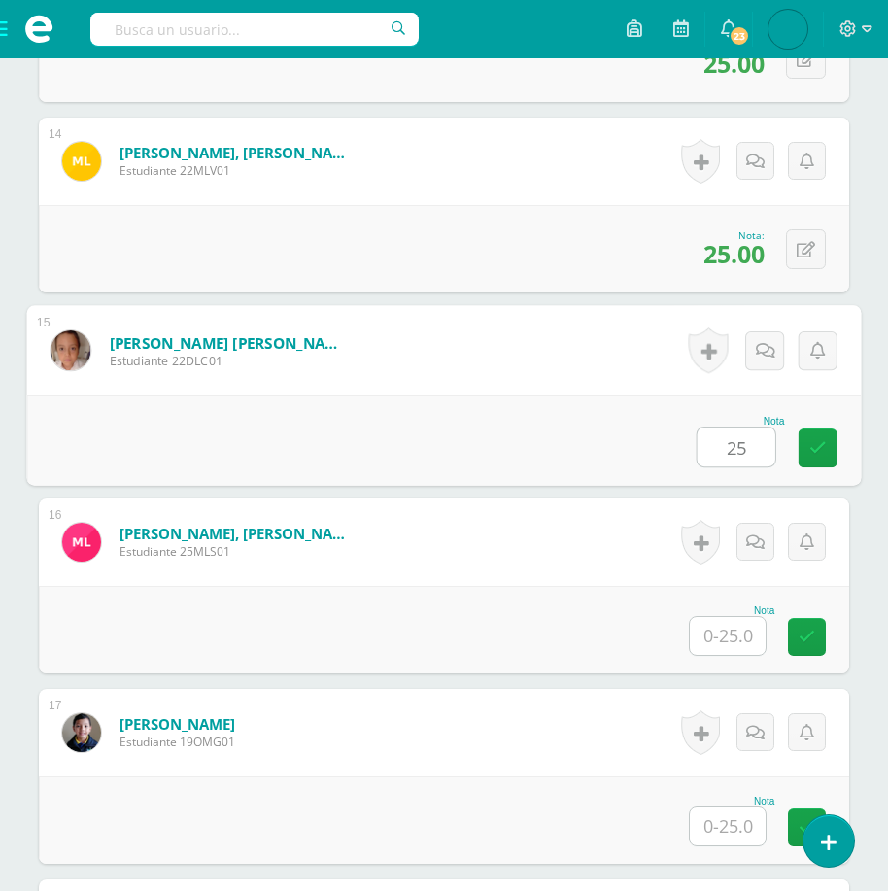
type input "25"
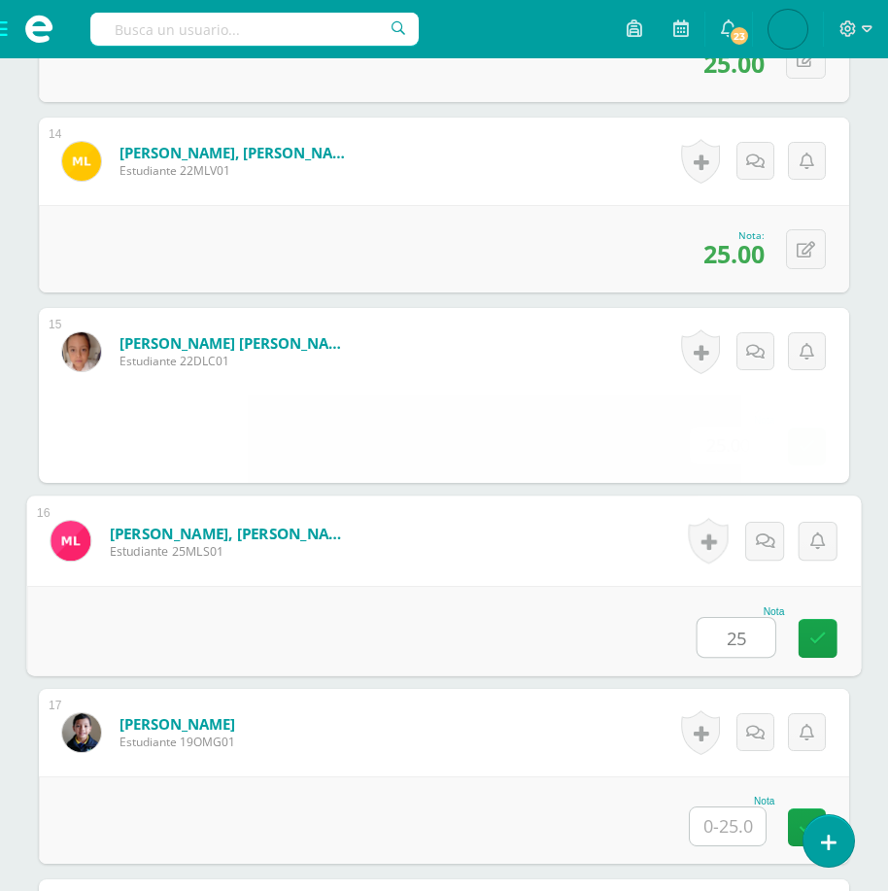
type input "25"
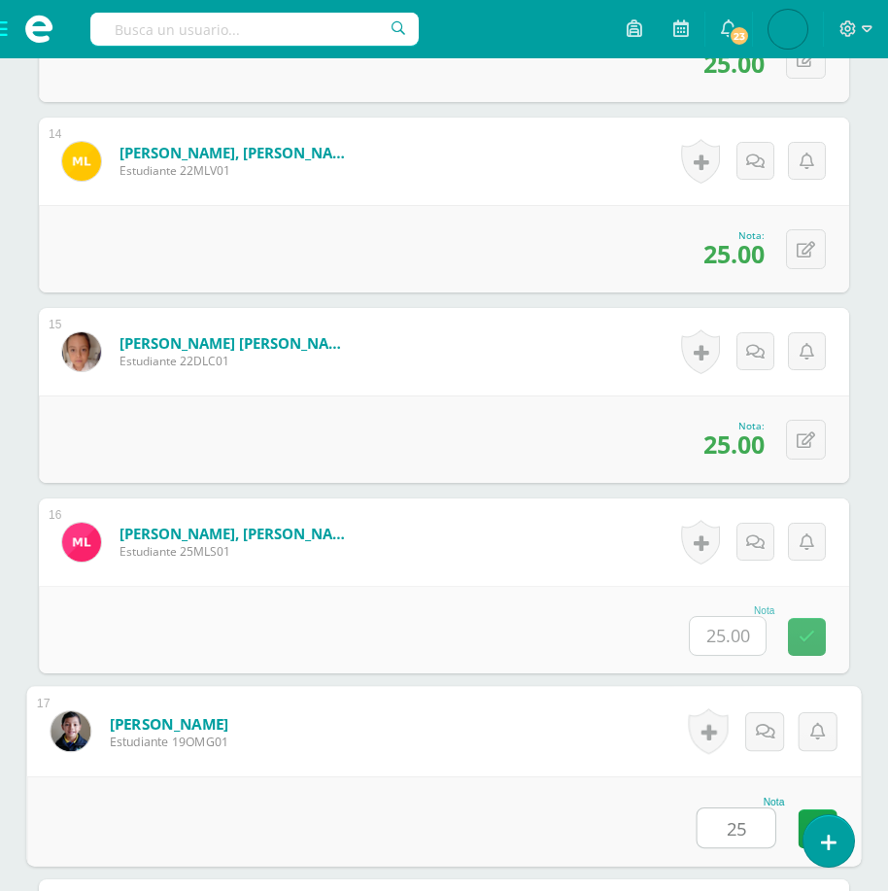
type input "25"
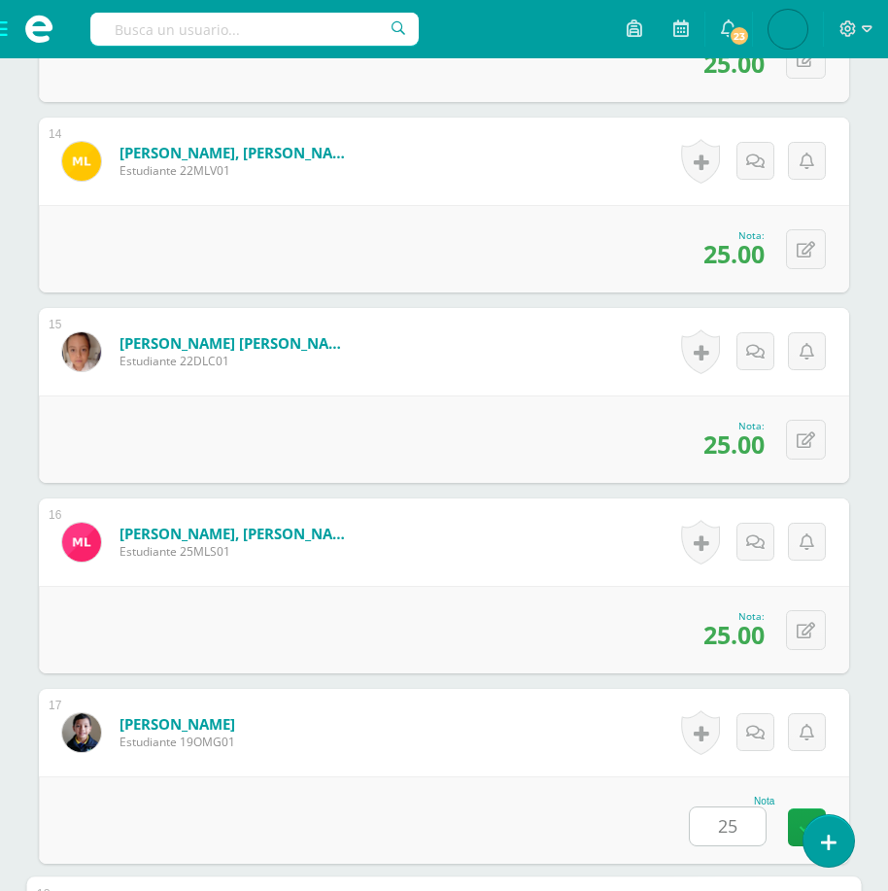
scroll to position [3638, 0]
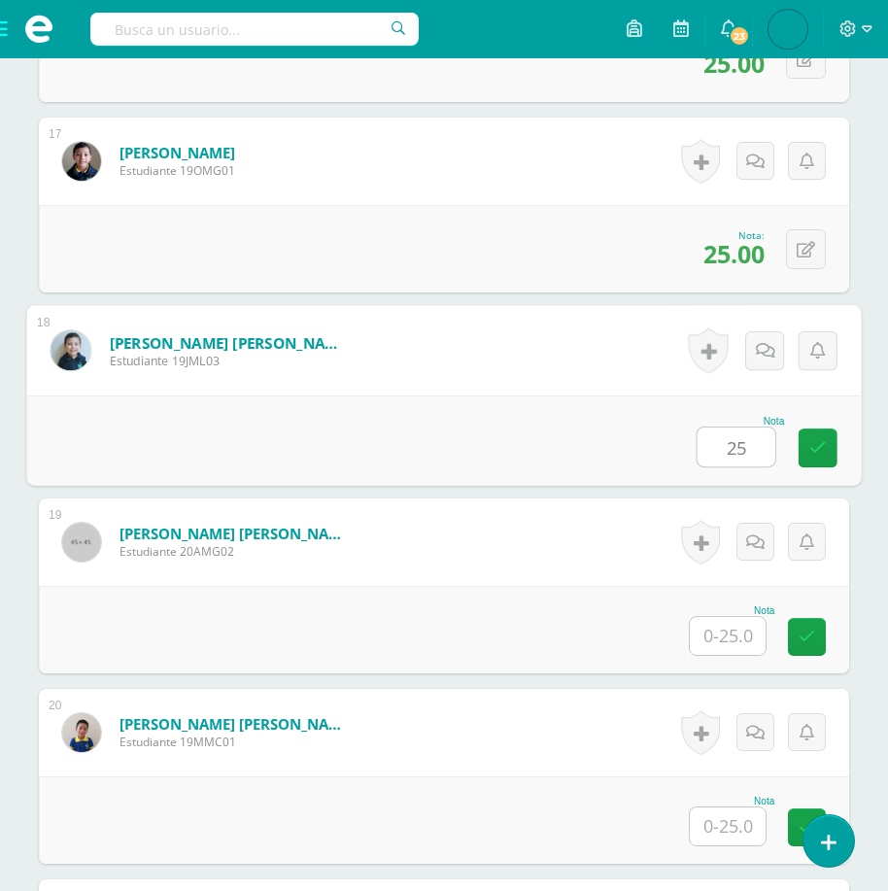
type input "25"
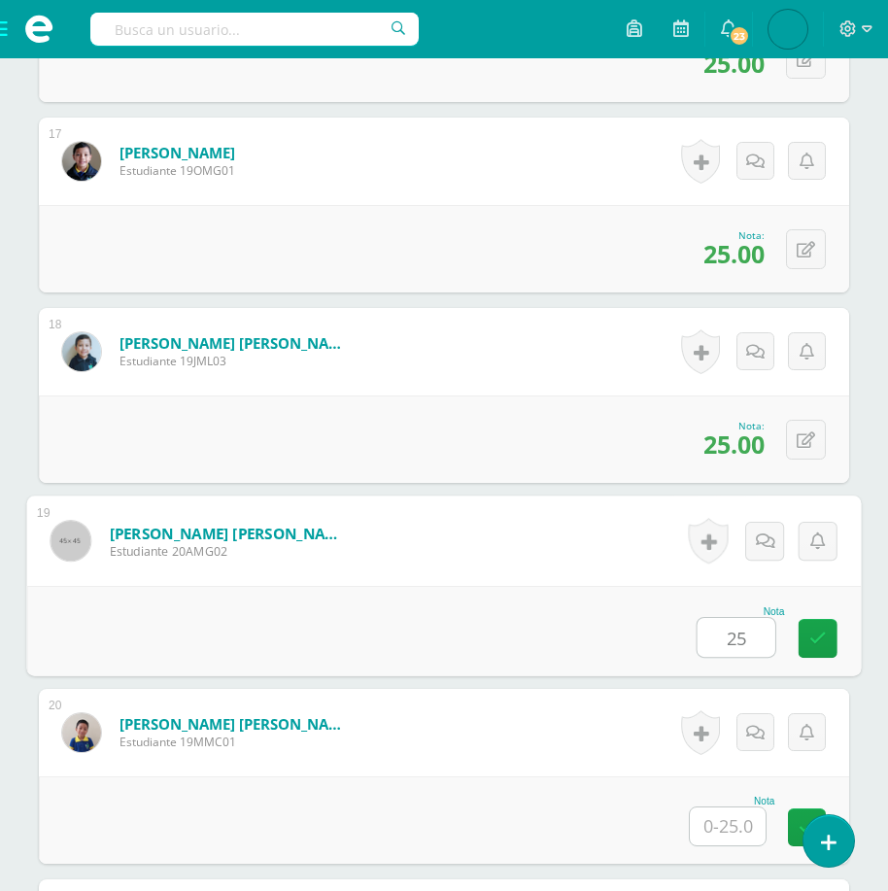
type input "25"
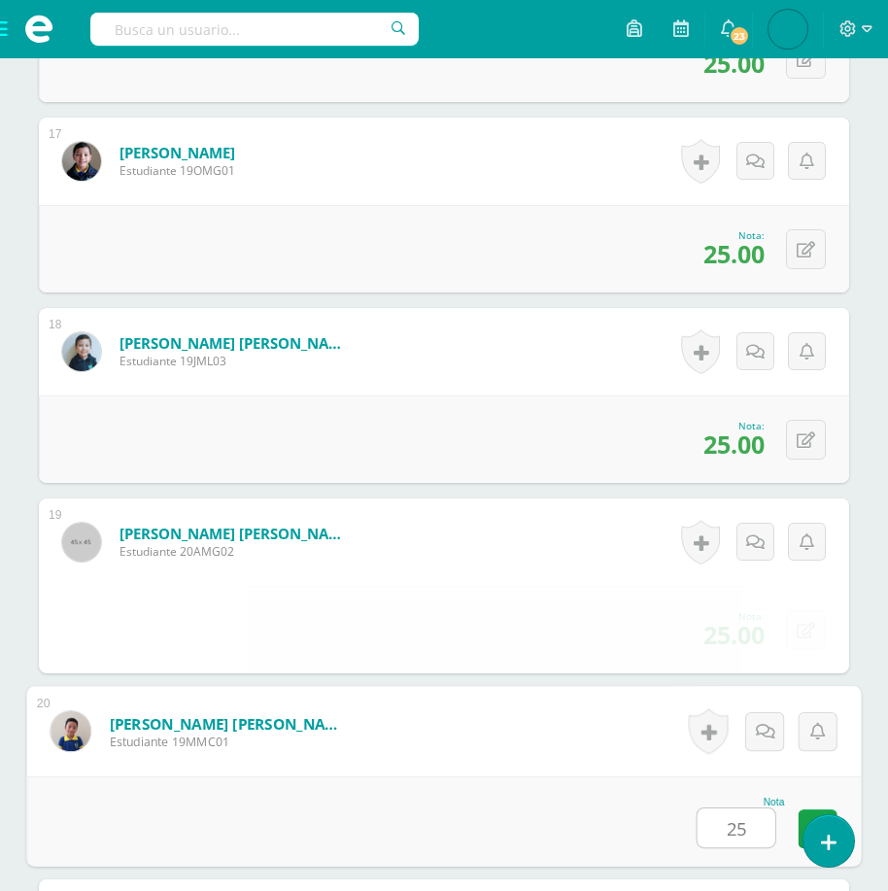
type input "25"
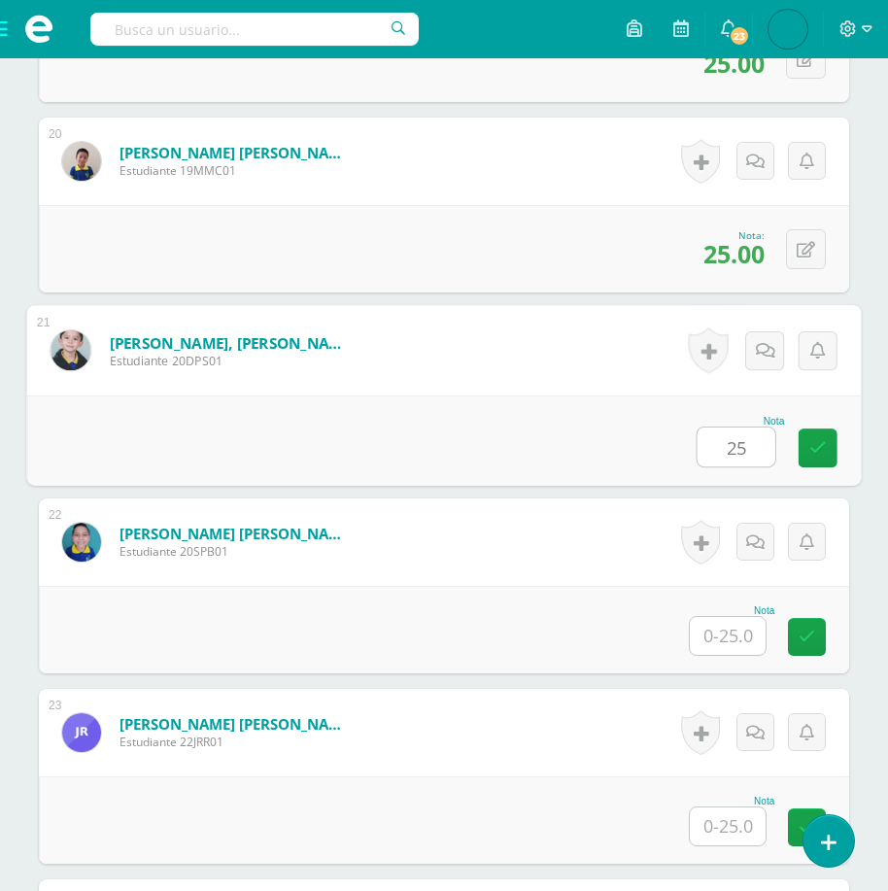
type input "25"
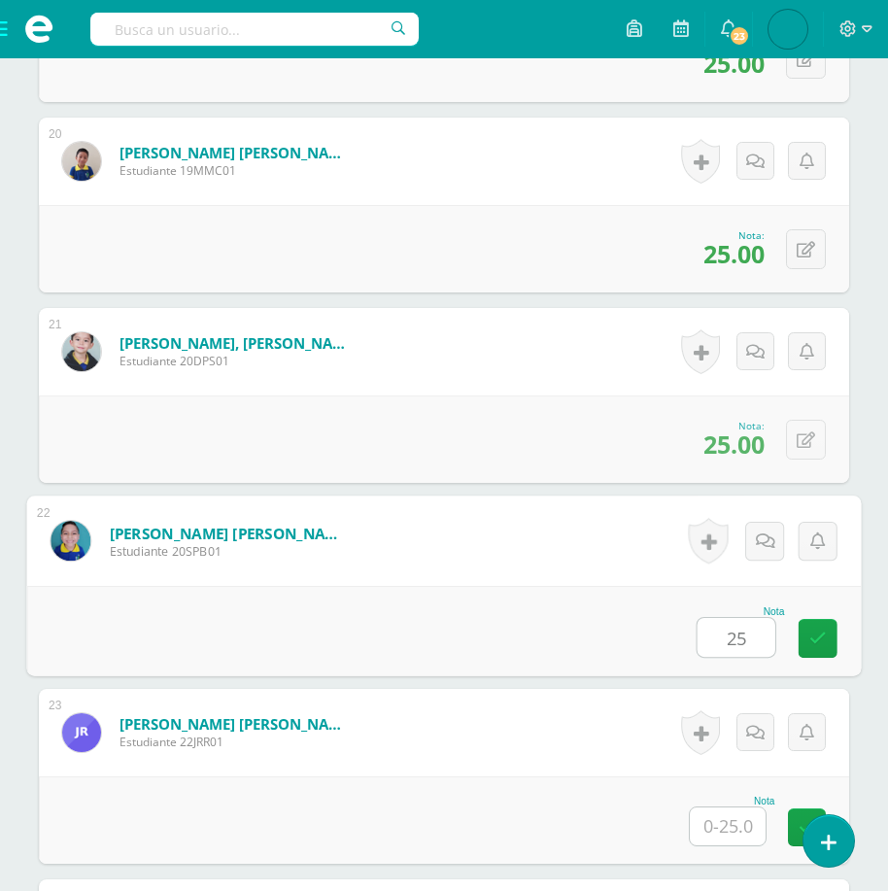
type input "25"
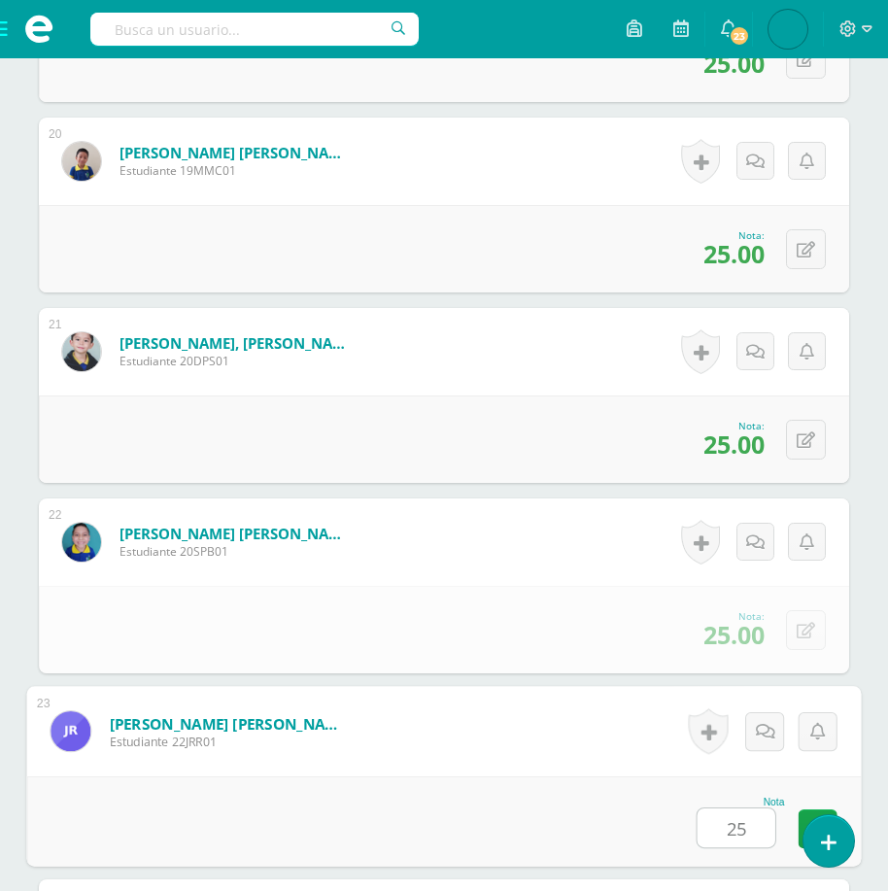
type input "25"
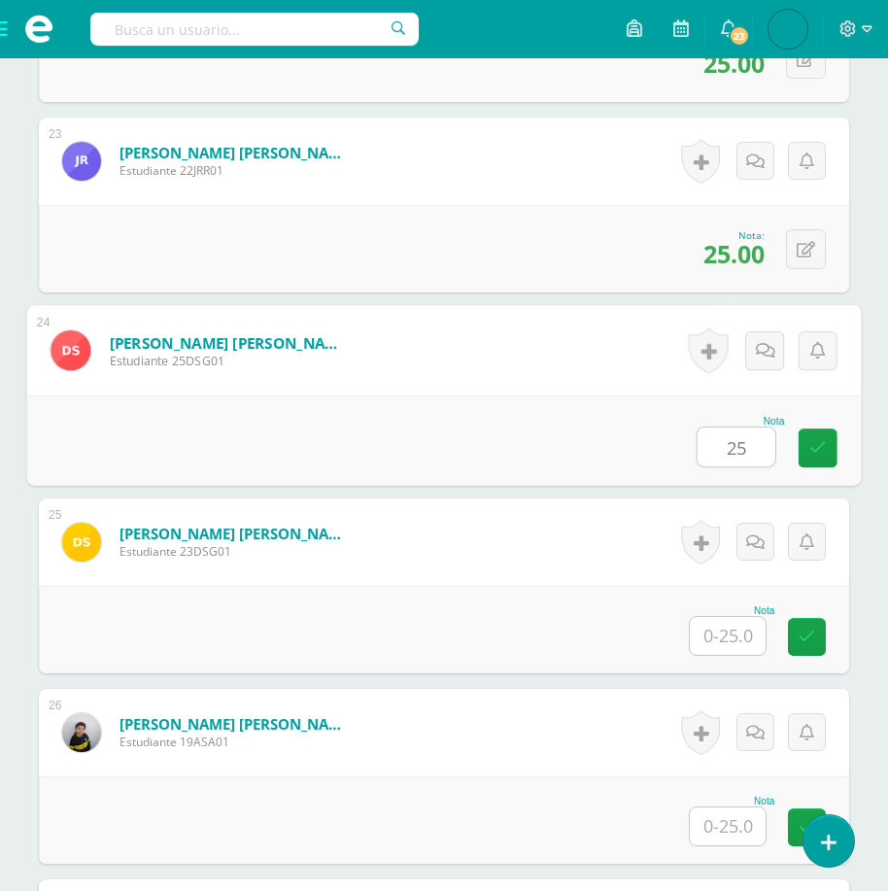
type input "25"
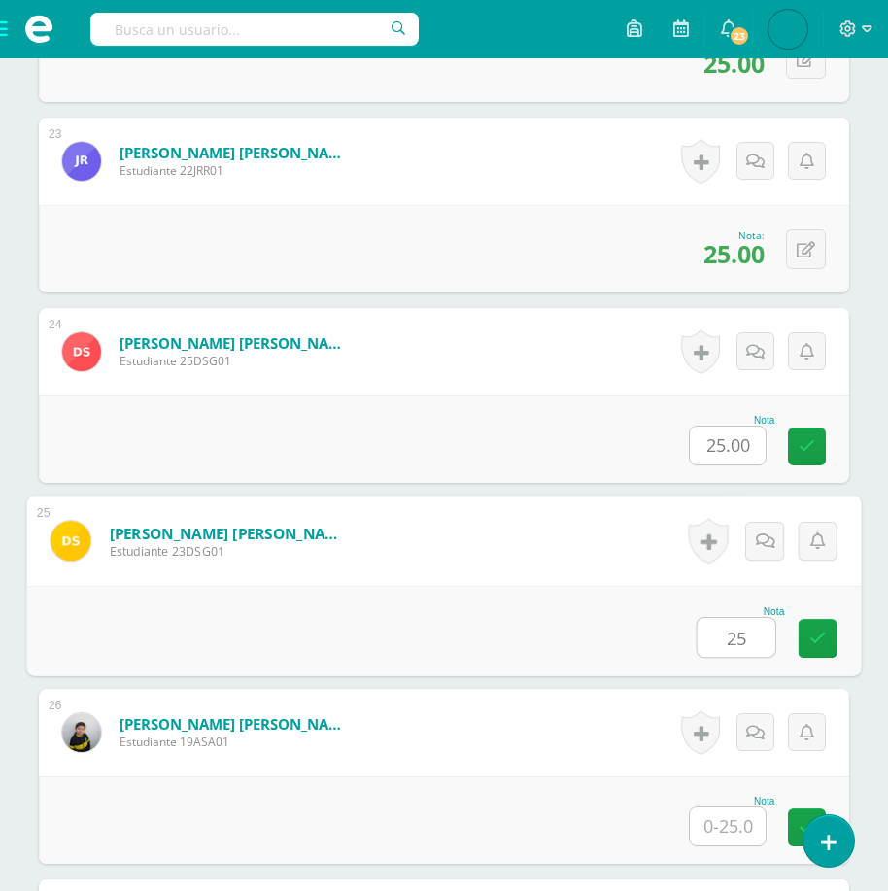
type input "25"
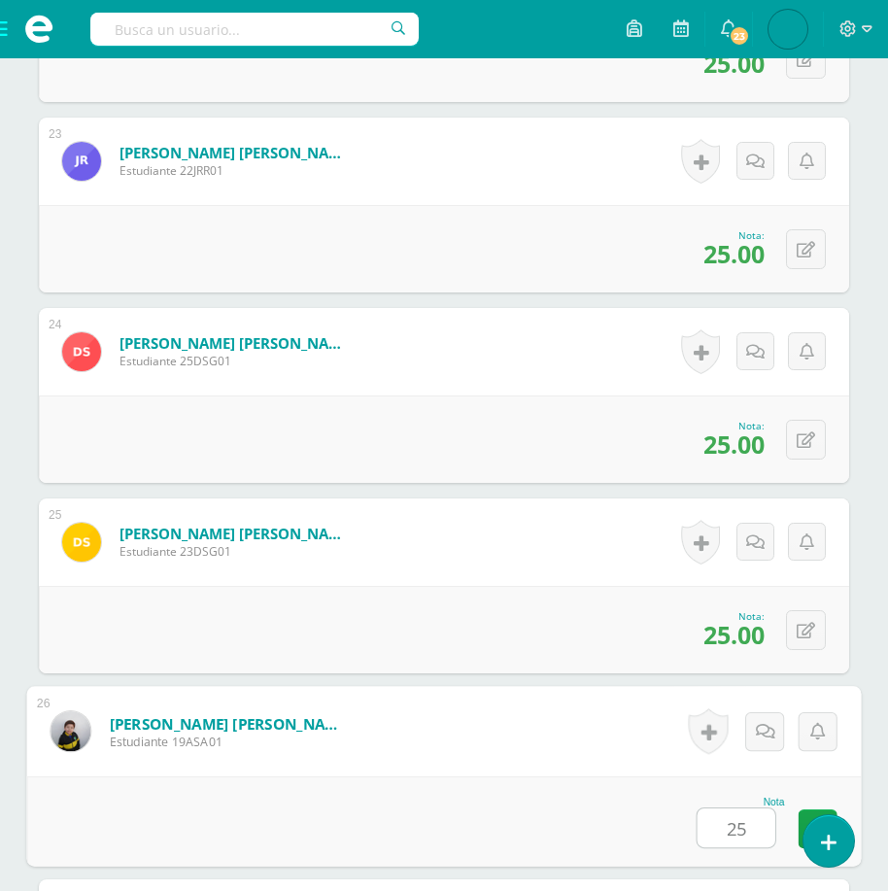
type input "25"
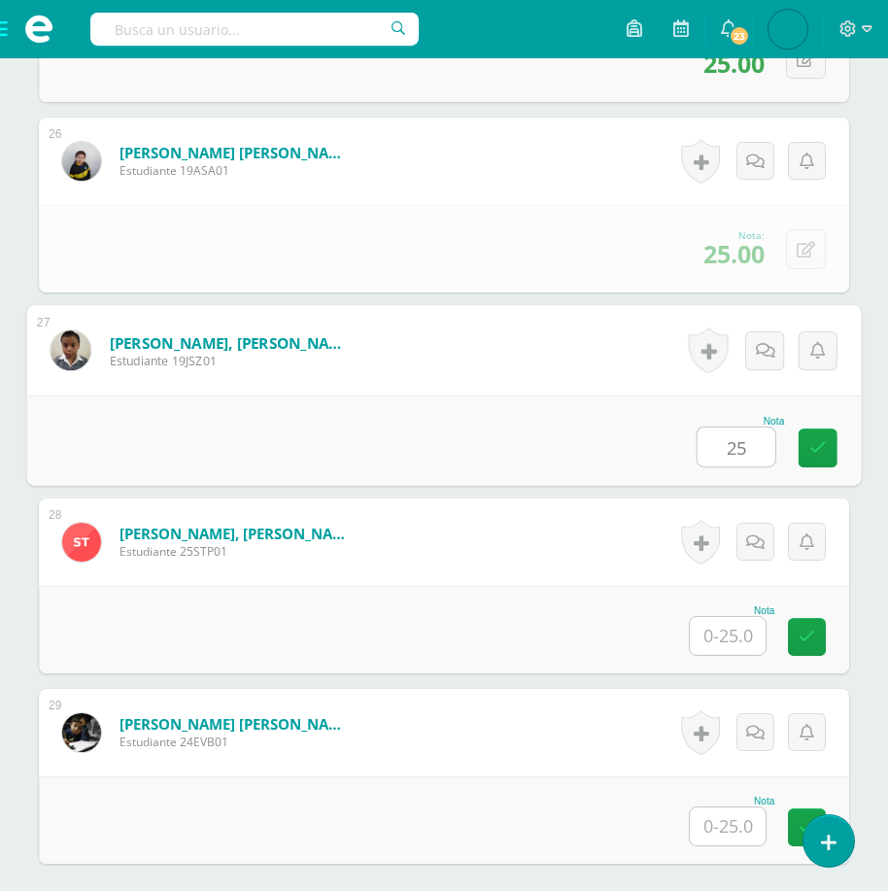
type input "25"
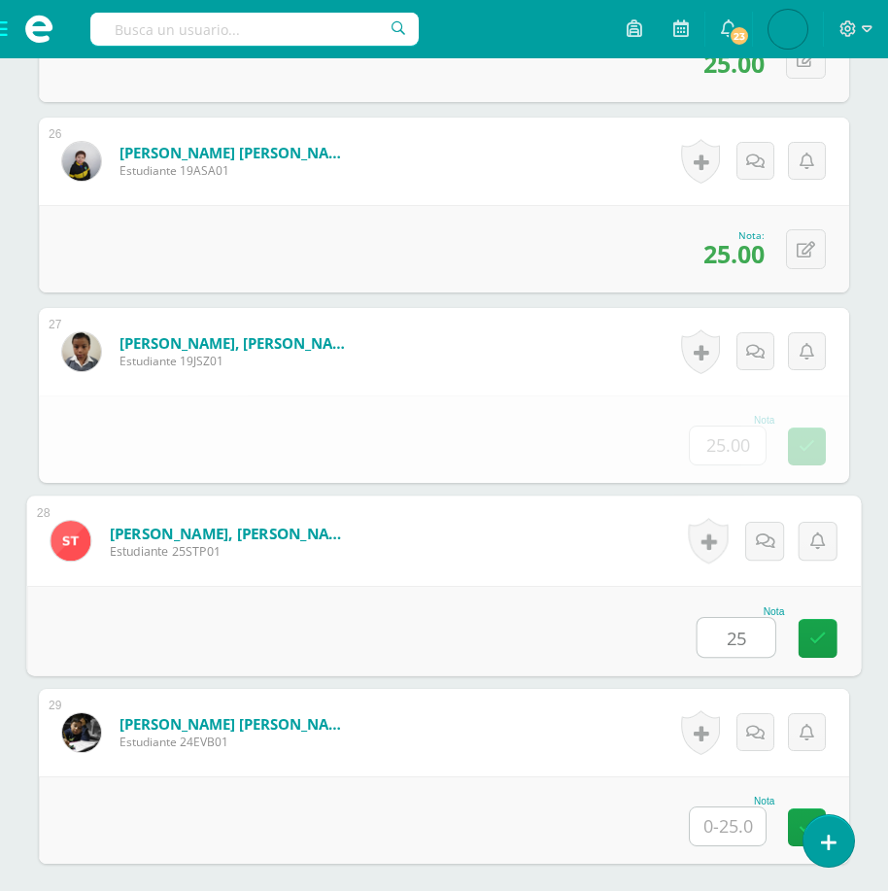
type input "25"
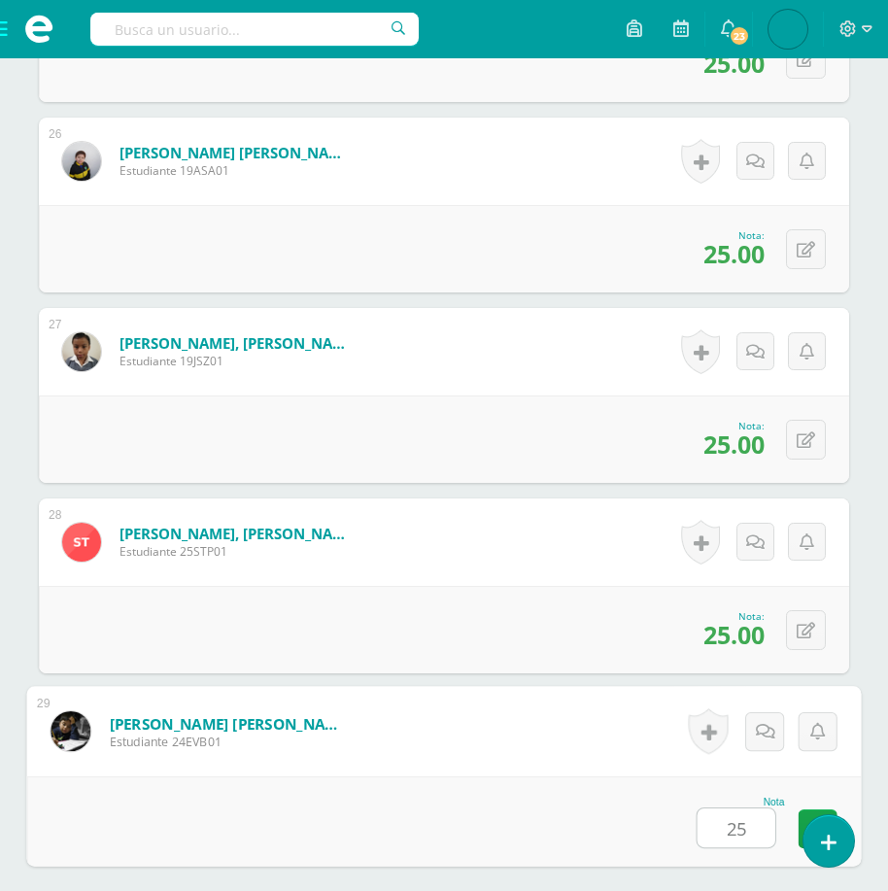
type input "25"
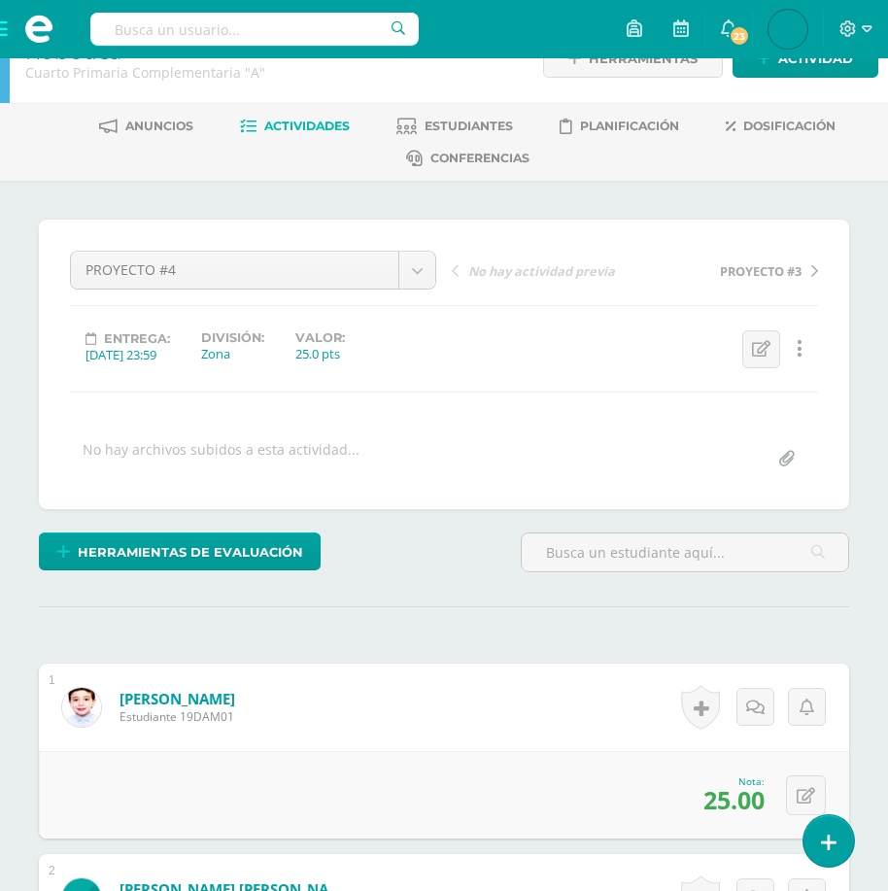
scroll to position [0, 0]
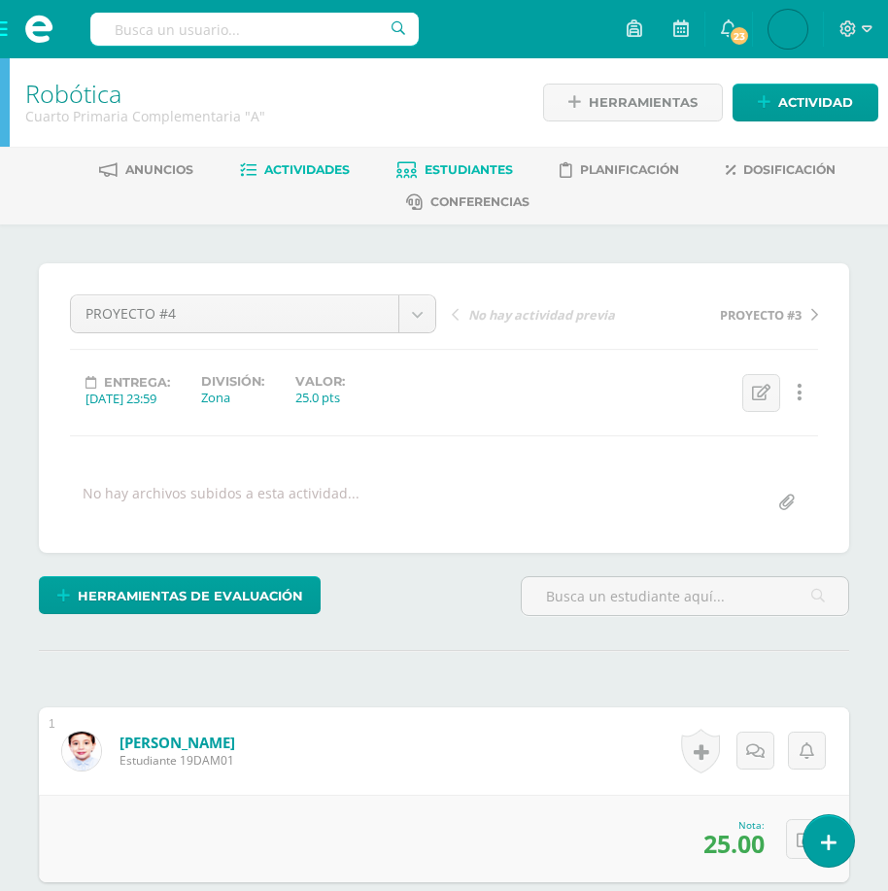
click at [465, 171] on span "Estudiantes" at bounding box center [469, 169] width 88 height 15
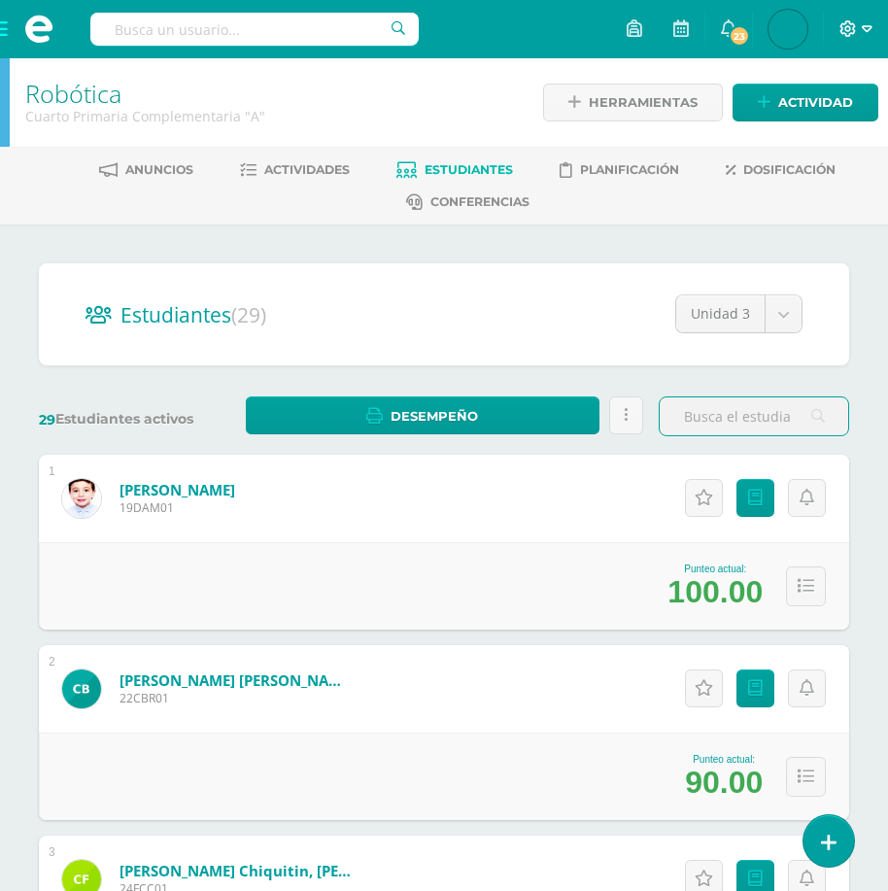
click at [863, 34] on icon at bounding box center [867, 28] width 11 height 17
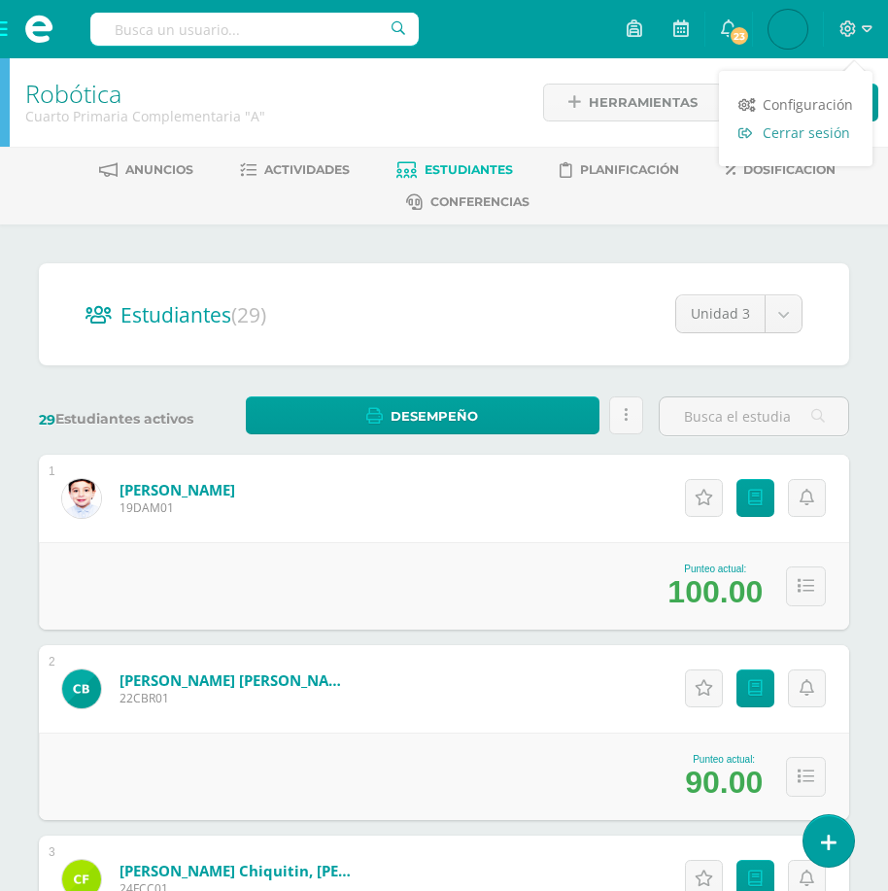
click at [820, 133] on span "Cerrar sesión" at bounding box center [806, 132] width 87 height 18
